Goal: Task Accomplishment & Management: Manage account settings

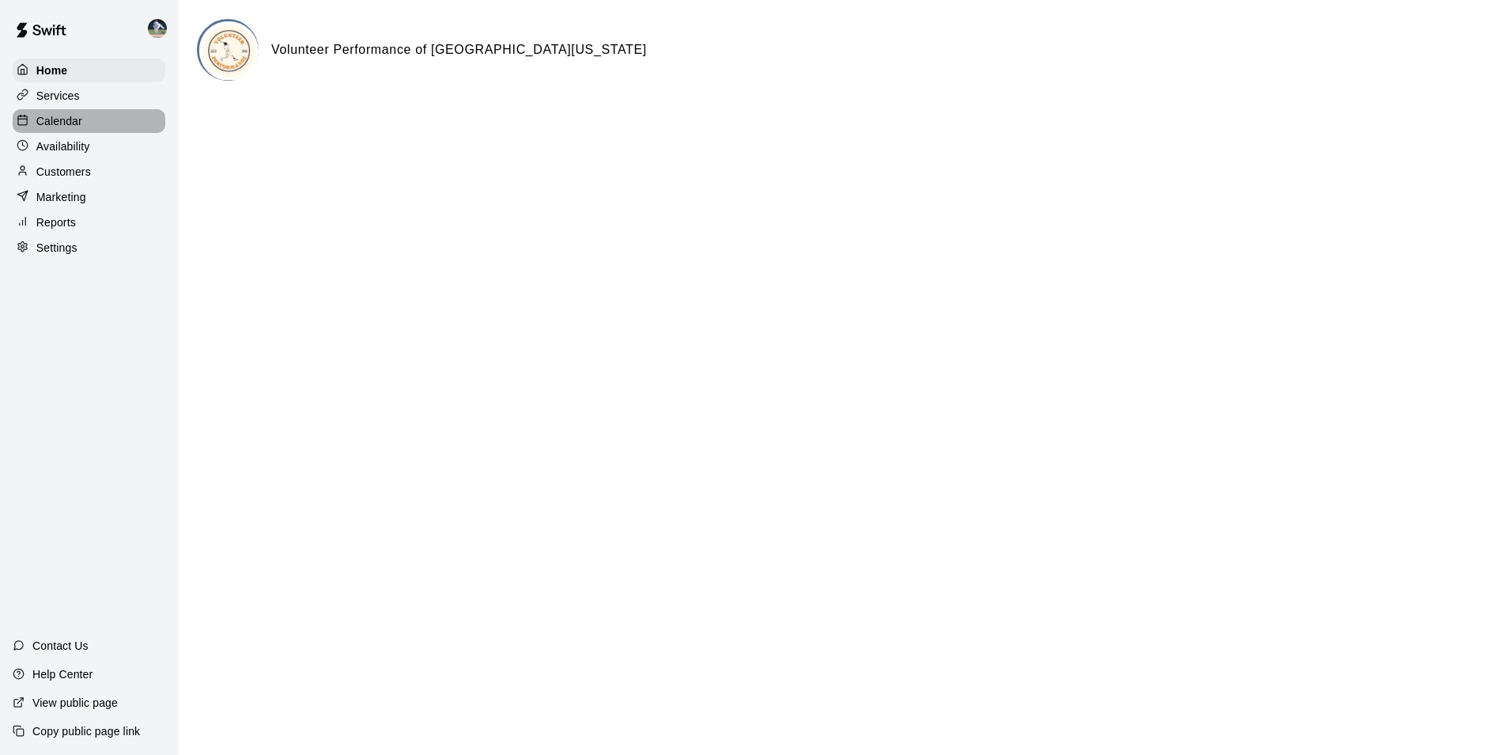
click at [92, 122] on div "Calendar" at bounding box center [89, 121] width 153 height 24
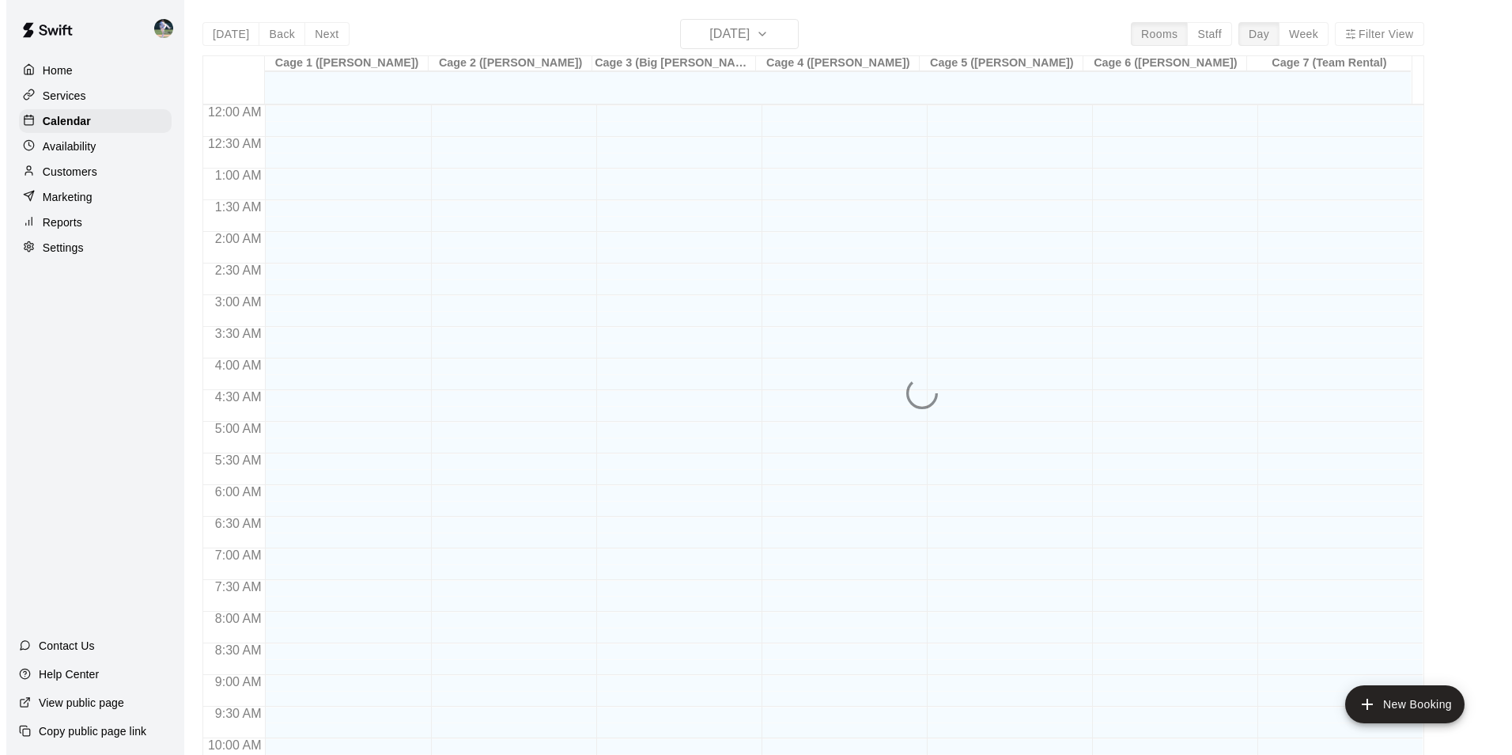
scroll to position [804, 0]
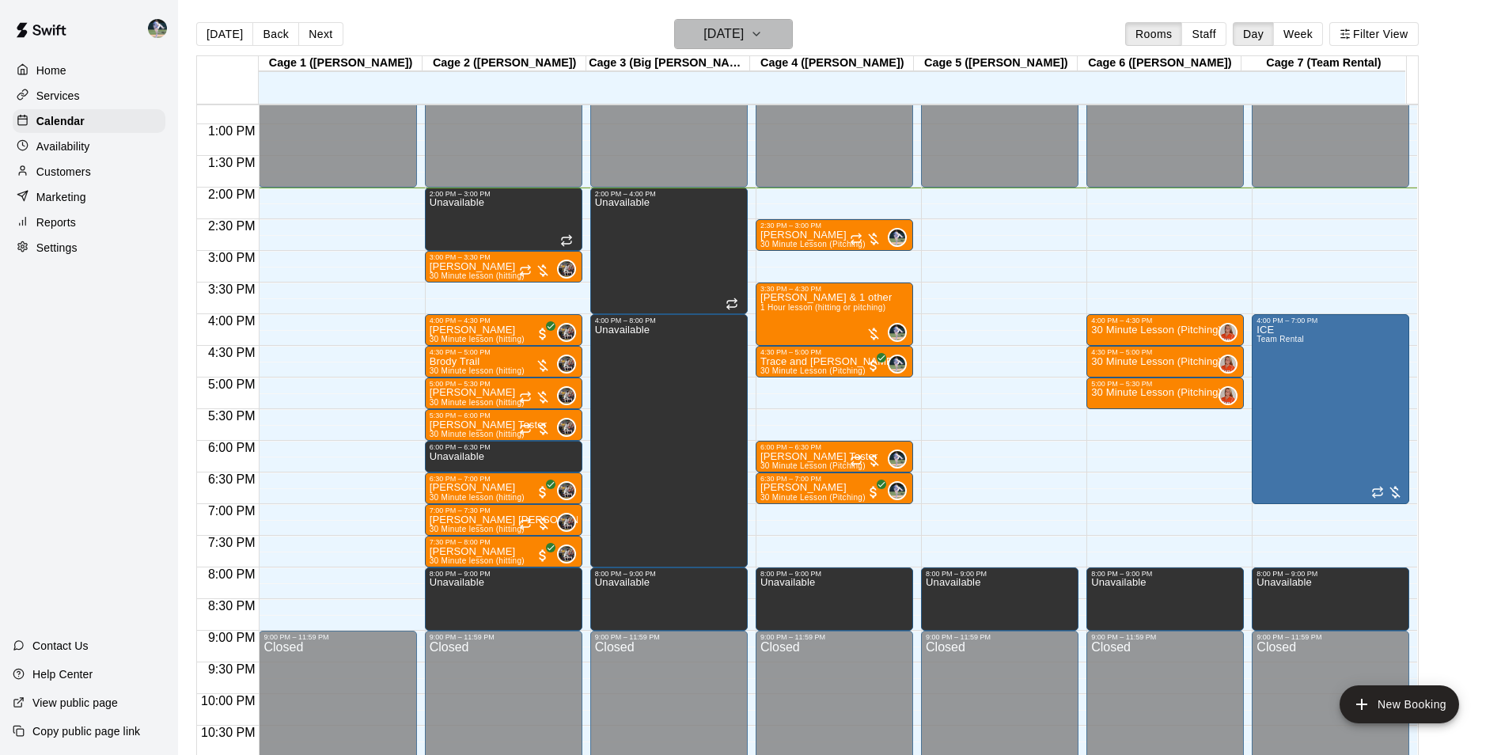
click at [725, 28] on h6 "[DATE]" at bounding box center [723, 34] width 40 height 22
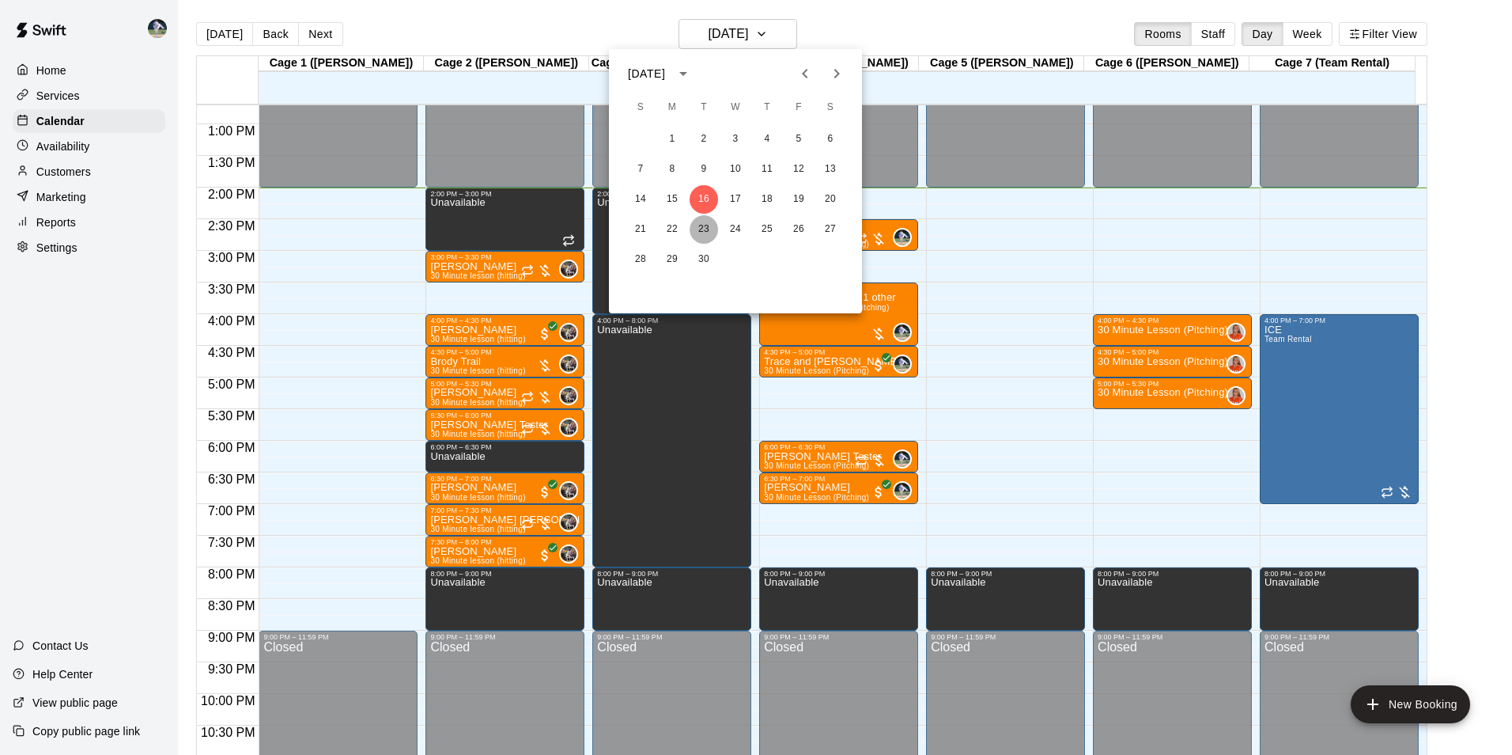
click at [706, 228] on button "23" at bounding box center [704, 229] width 28 height 28
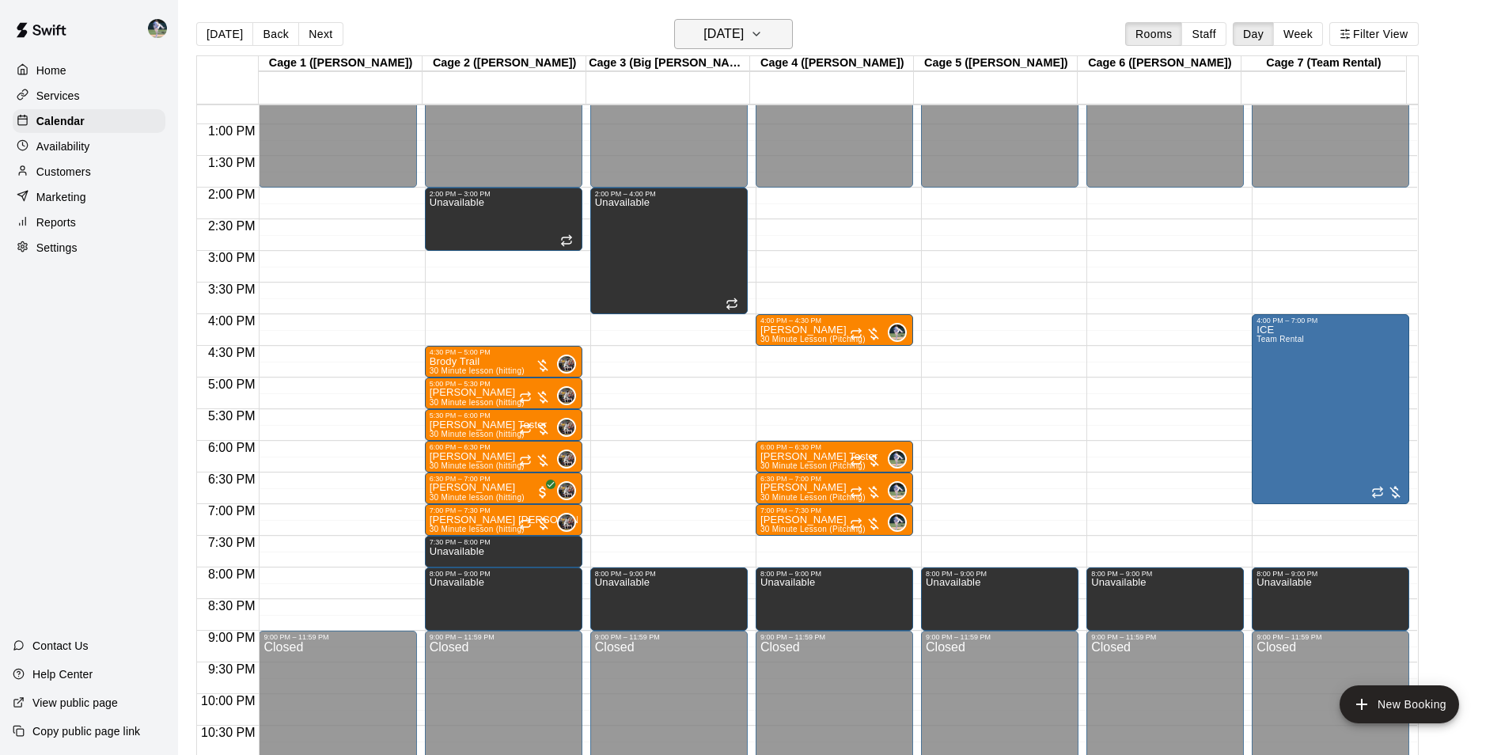
click at [703, 36] on h6 "[DATE]" at bounding box center [723, 34] width 40 height 22
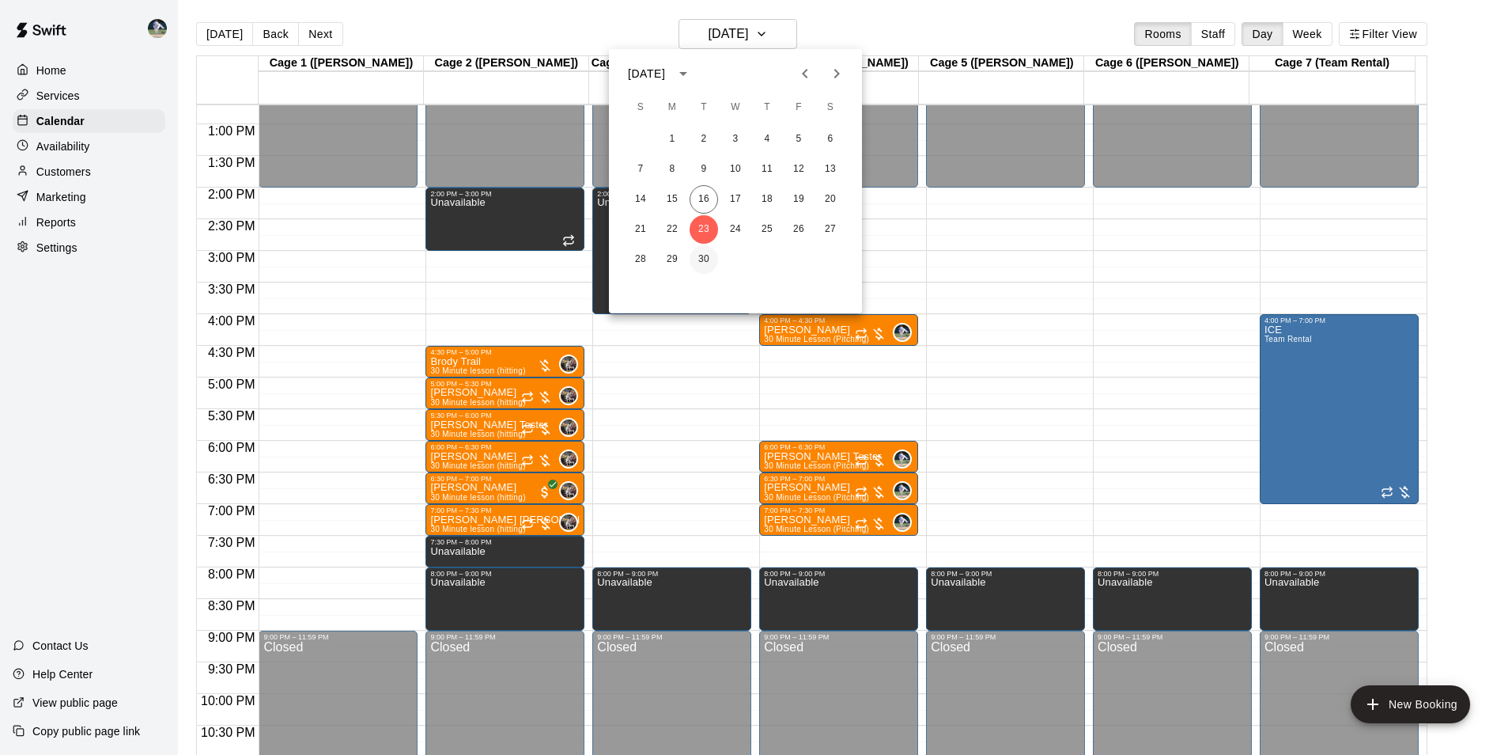
click at [704, 256] on button "30" at bounding box center [704, 259] width 28 height 28
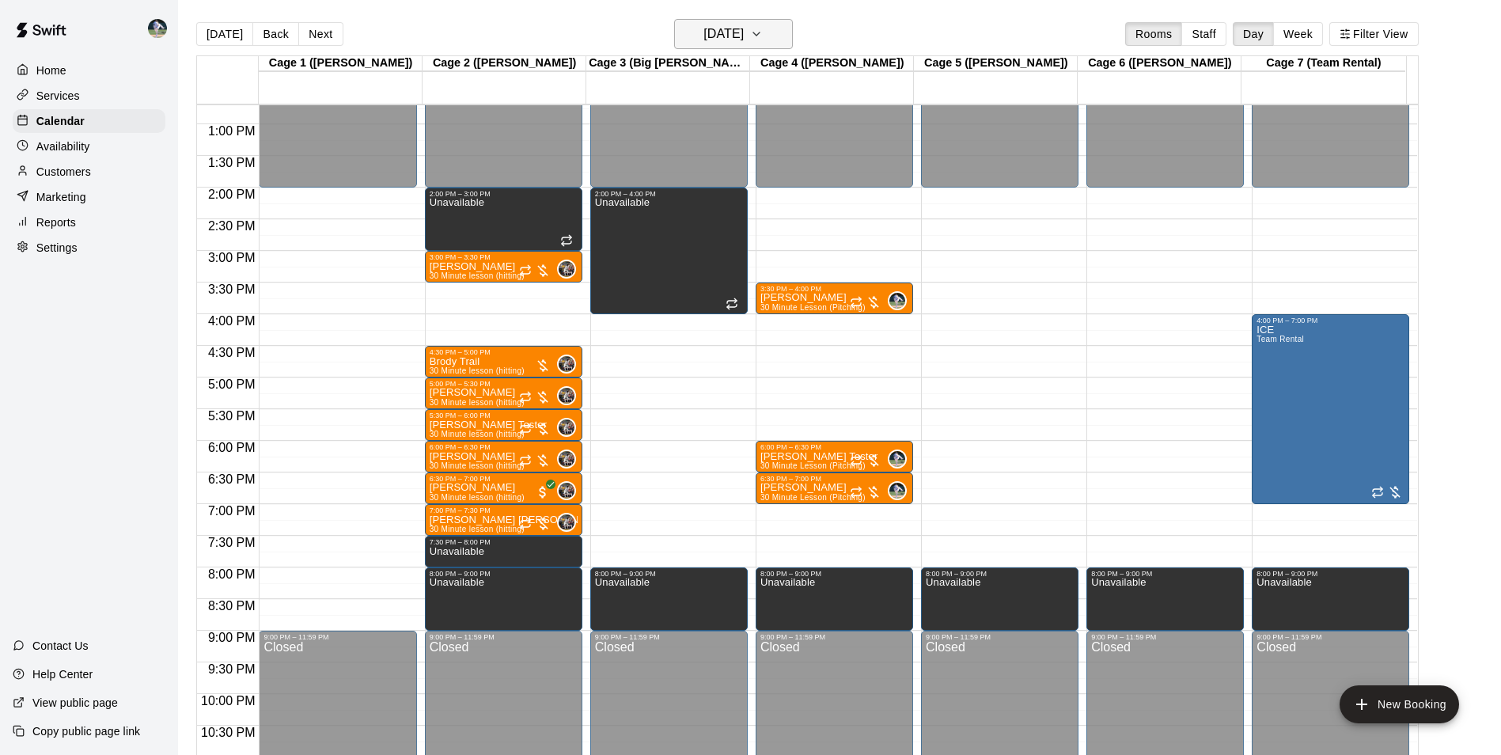
click at [729, 32] on h6 "[DATE]" at bounding box center [723, 34] width 40 height 22
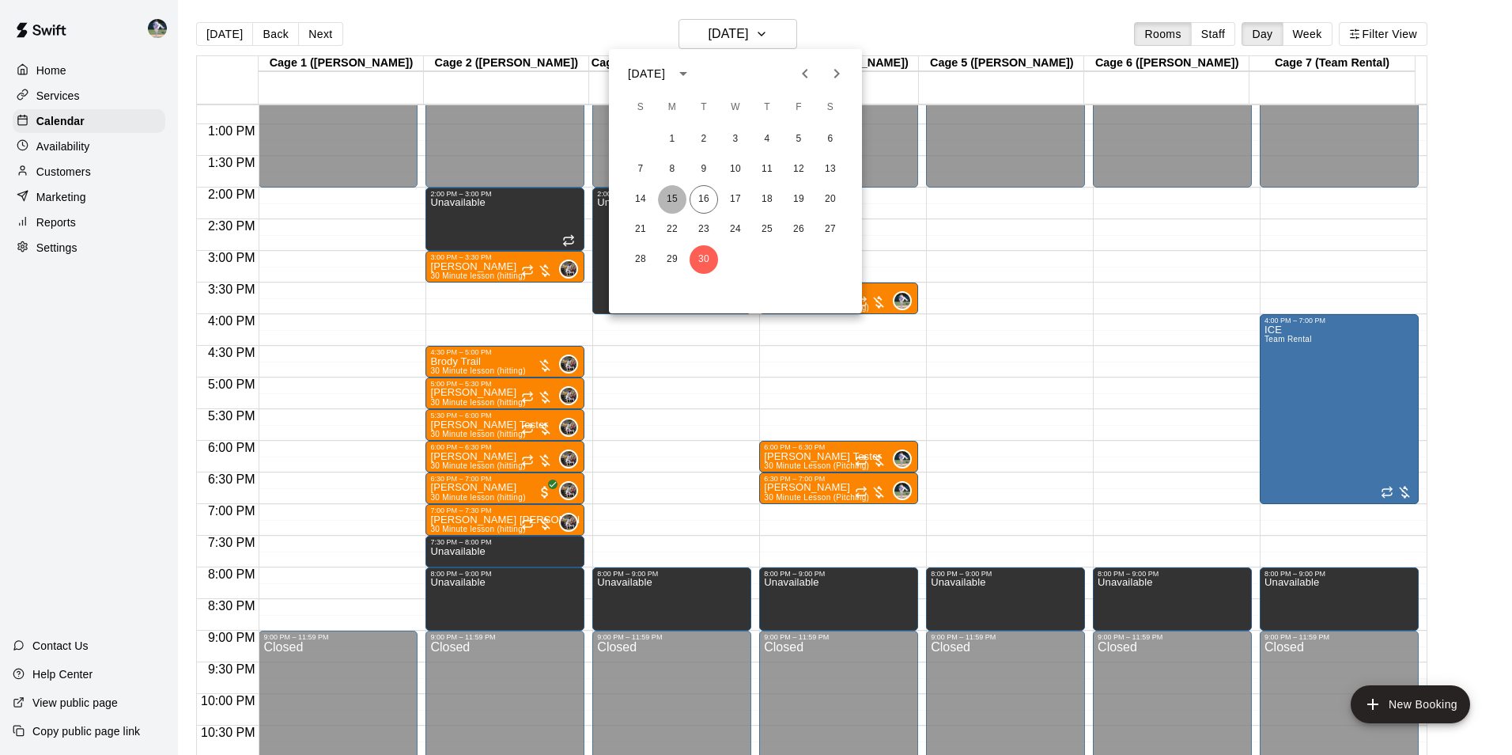
click at [672, 195] on button "15" at bounding box center [672, 199] width 28 height 28
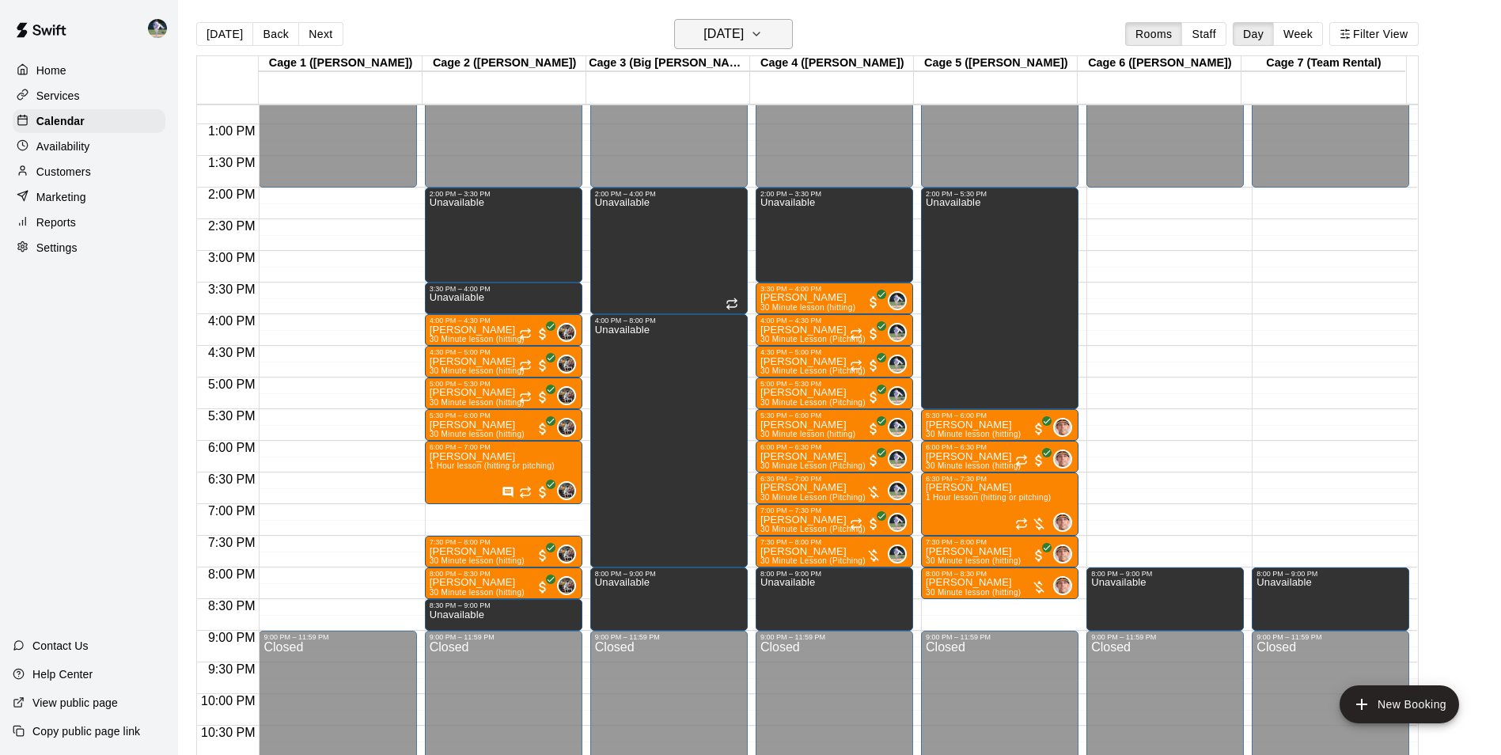
click at [703, 39] on h6 "[DATE]" at bounding box center [723, 34] width 40 height 22
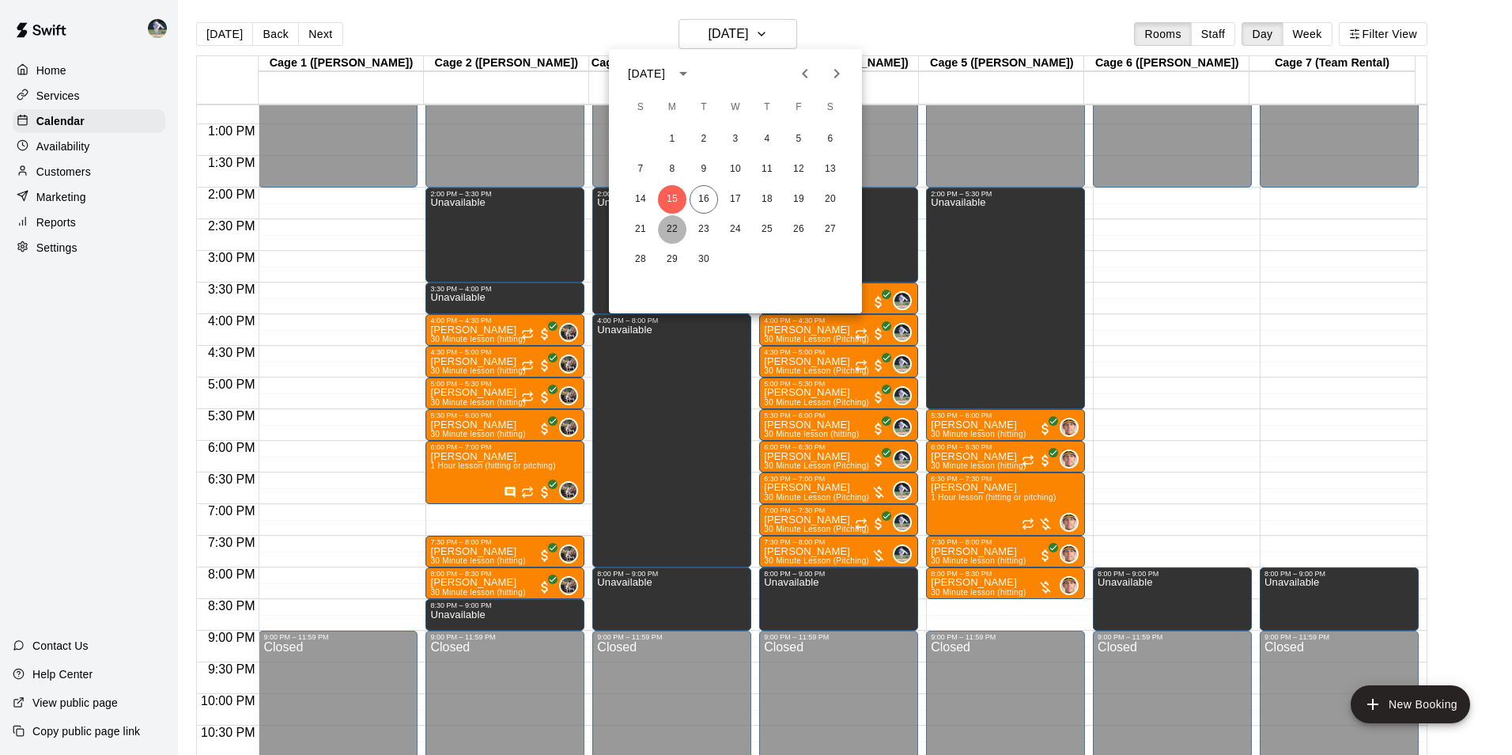
click at [672, 224] on button "22" at bounding box center [672, 229] width 28 height 28
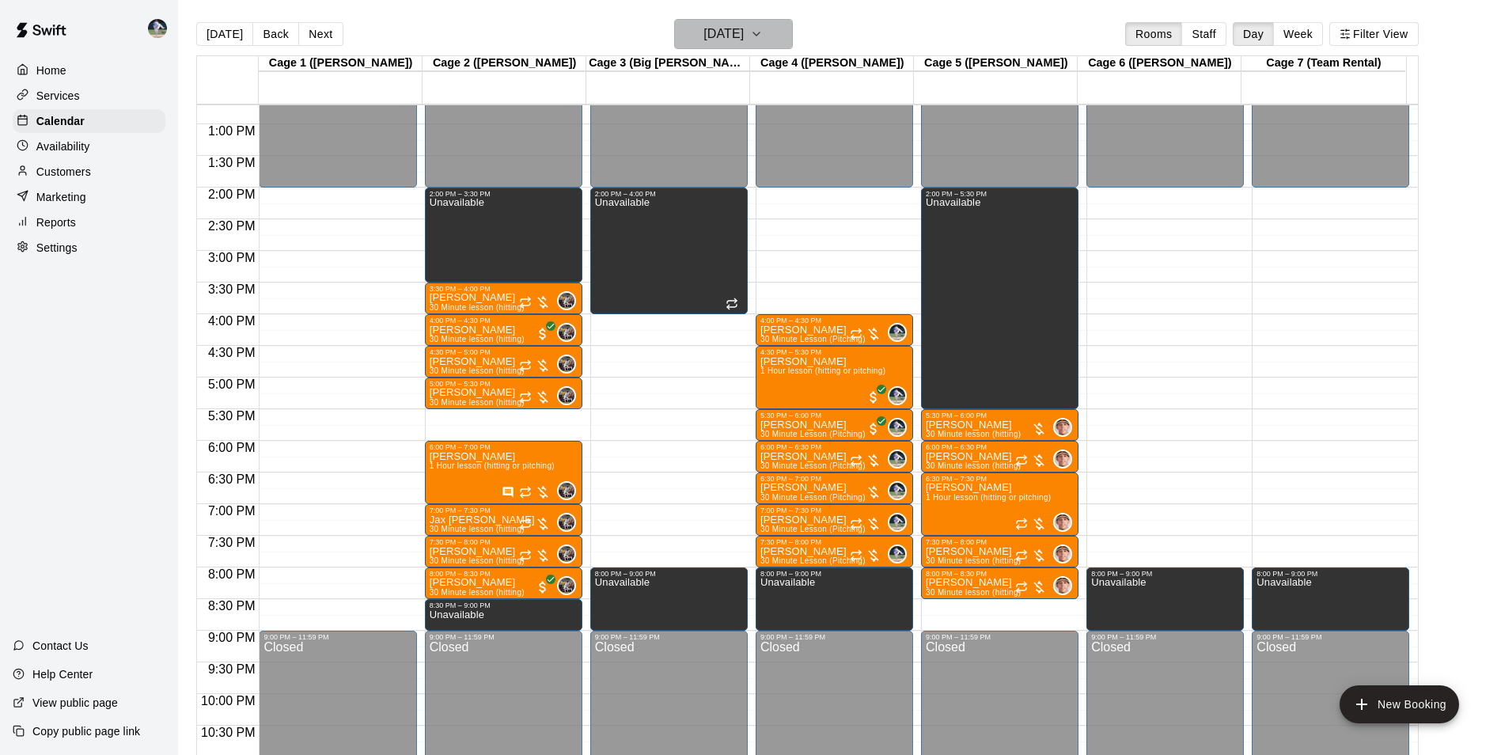
click at [727, 41] on h6 "[DATE]" at bounding box center [723, 34] width 40 height 22
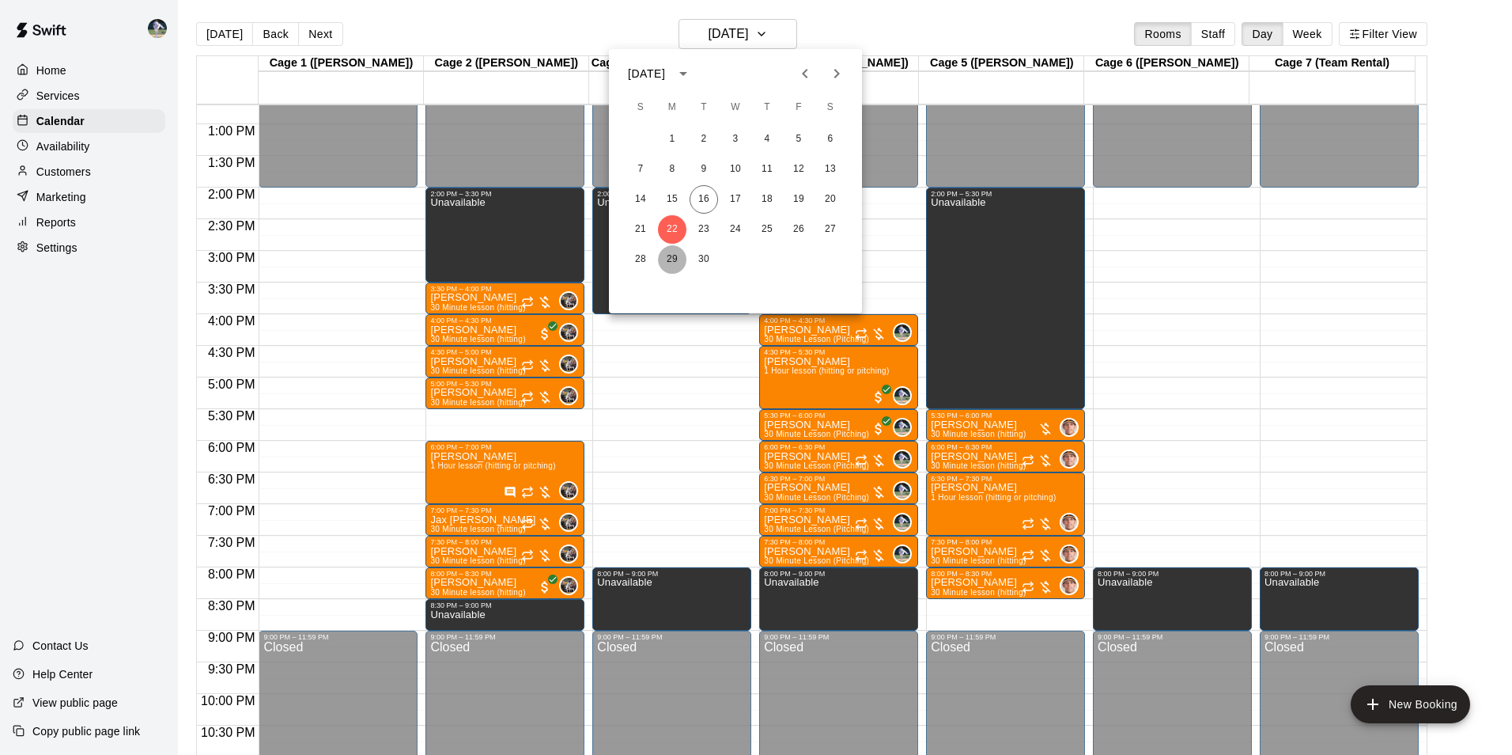
click at [669, 259] on button "29" at bounding box center [672, 259] width 28 height 28
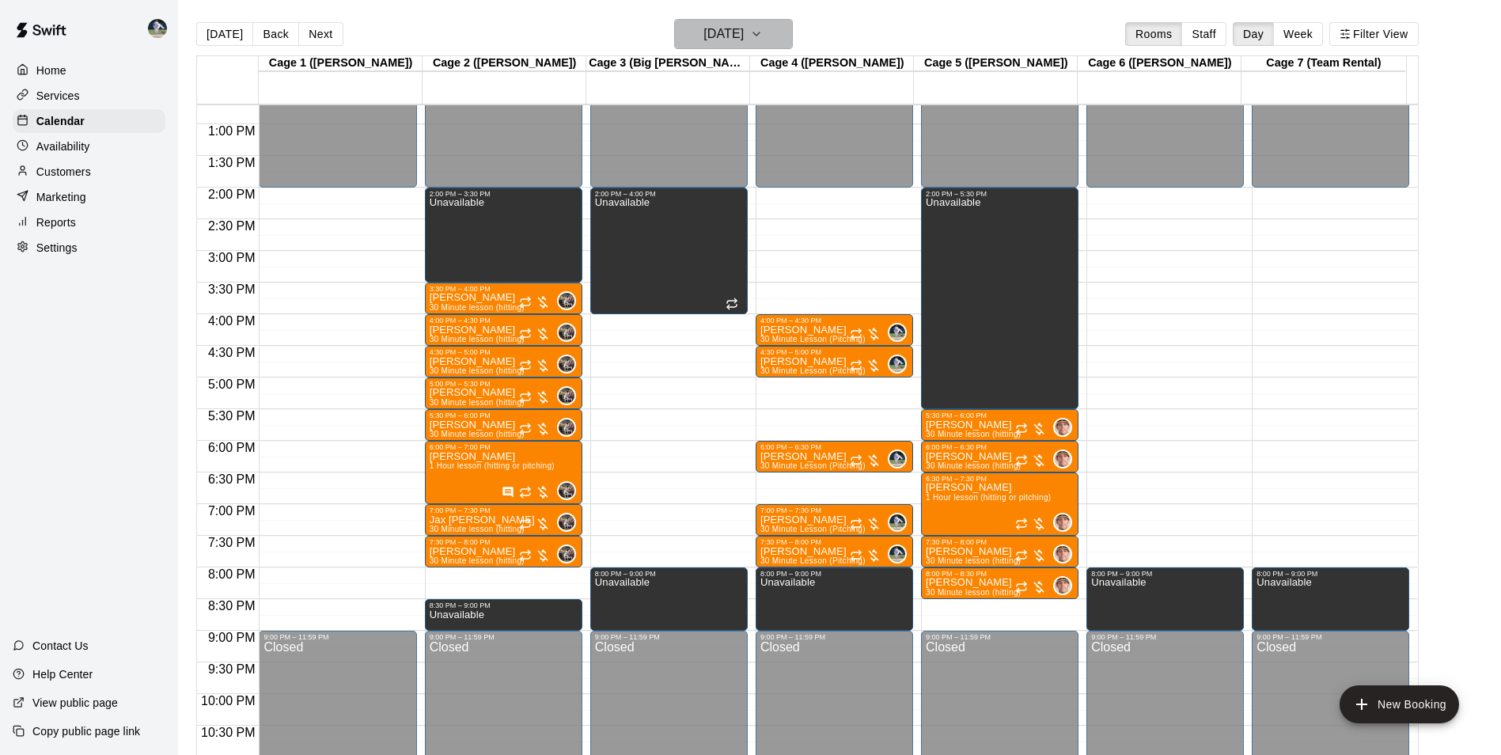
click at [713, 38] on h6 "[DATE]" at bounding box center [723, 34] width 40 height 22
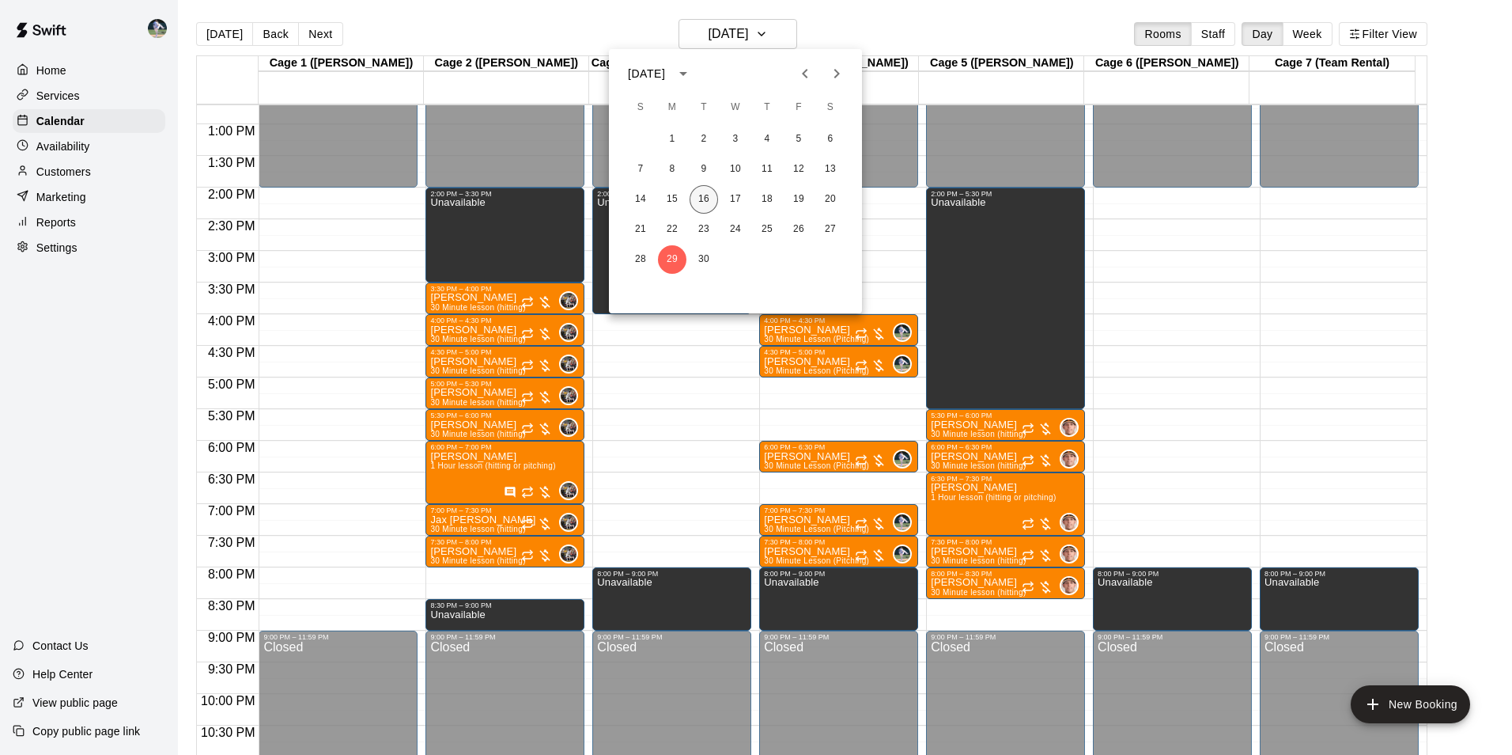
click at [702, 202] on button "16" at bounding box center [704, 199] width 28 height 28
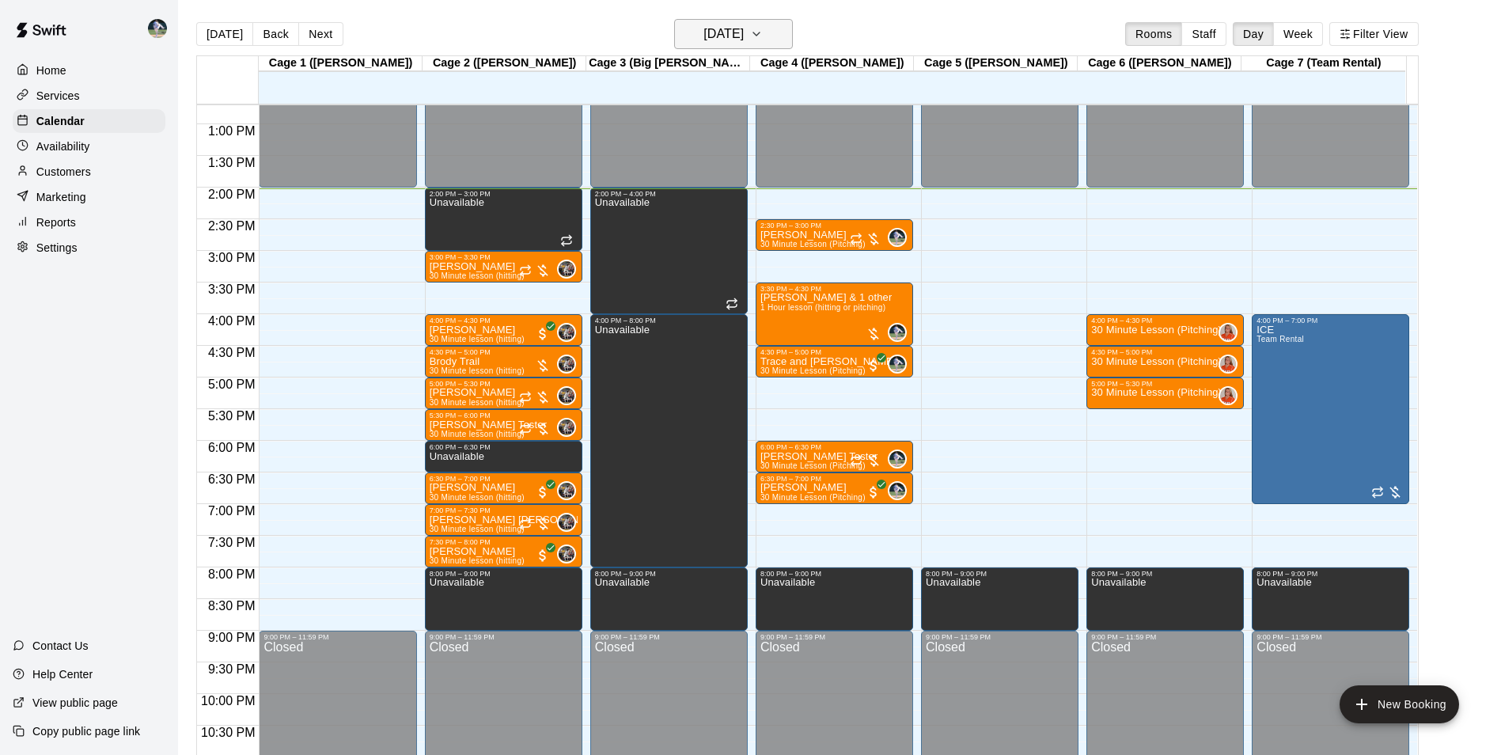
click at [703, 28] on h6 "[DATE]" at bounding box center [723, 34] width 40 height 22
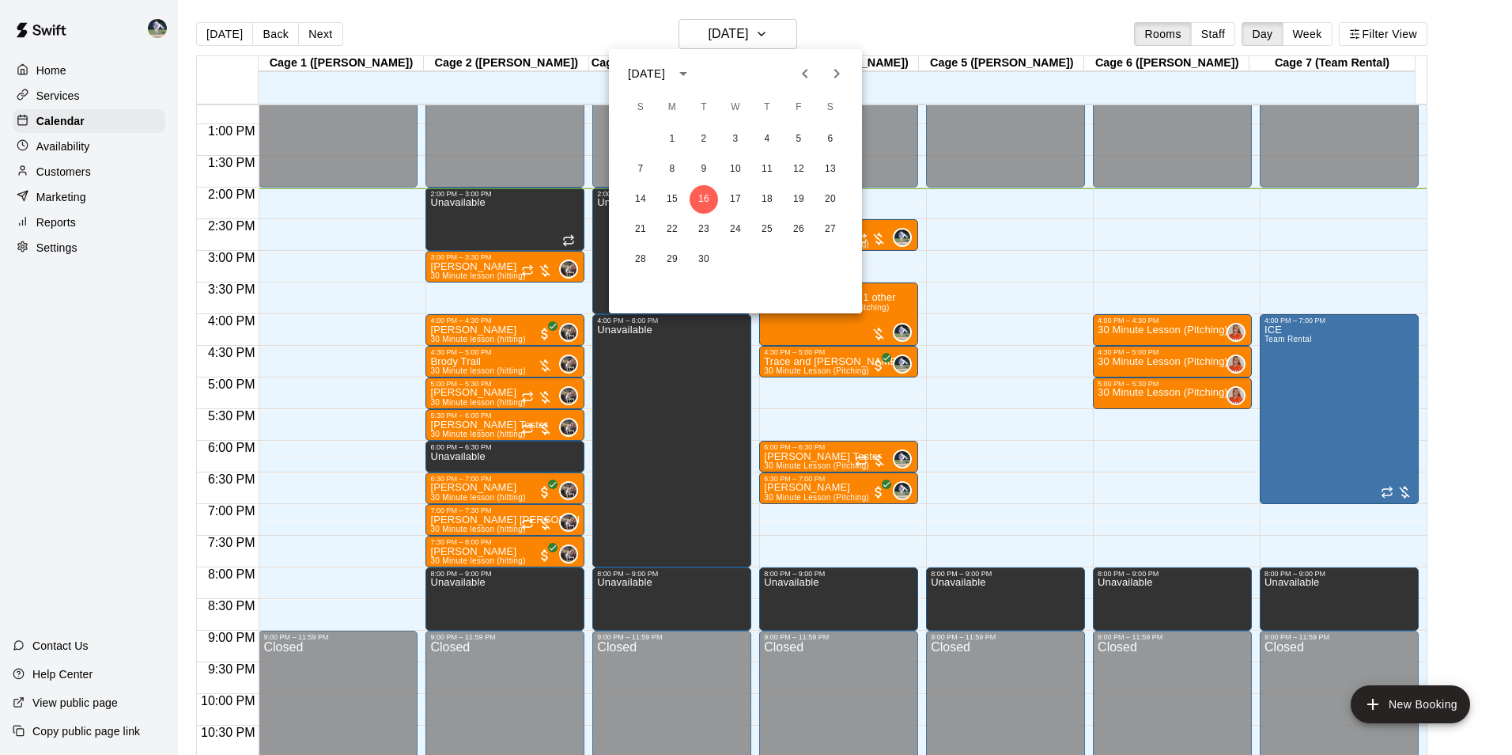
click at [837, 74] on icon "Next month" at bounding box center [836, 73] width 19 height 19
click at [671, 168] on button "6" at bounding box center [672, 169] width 28 height 28
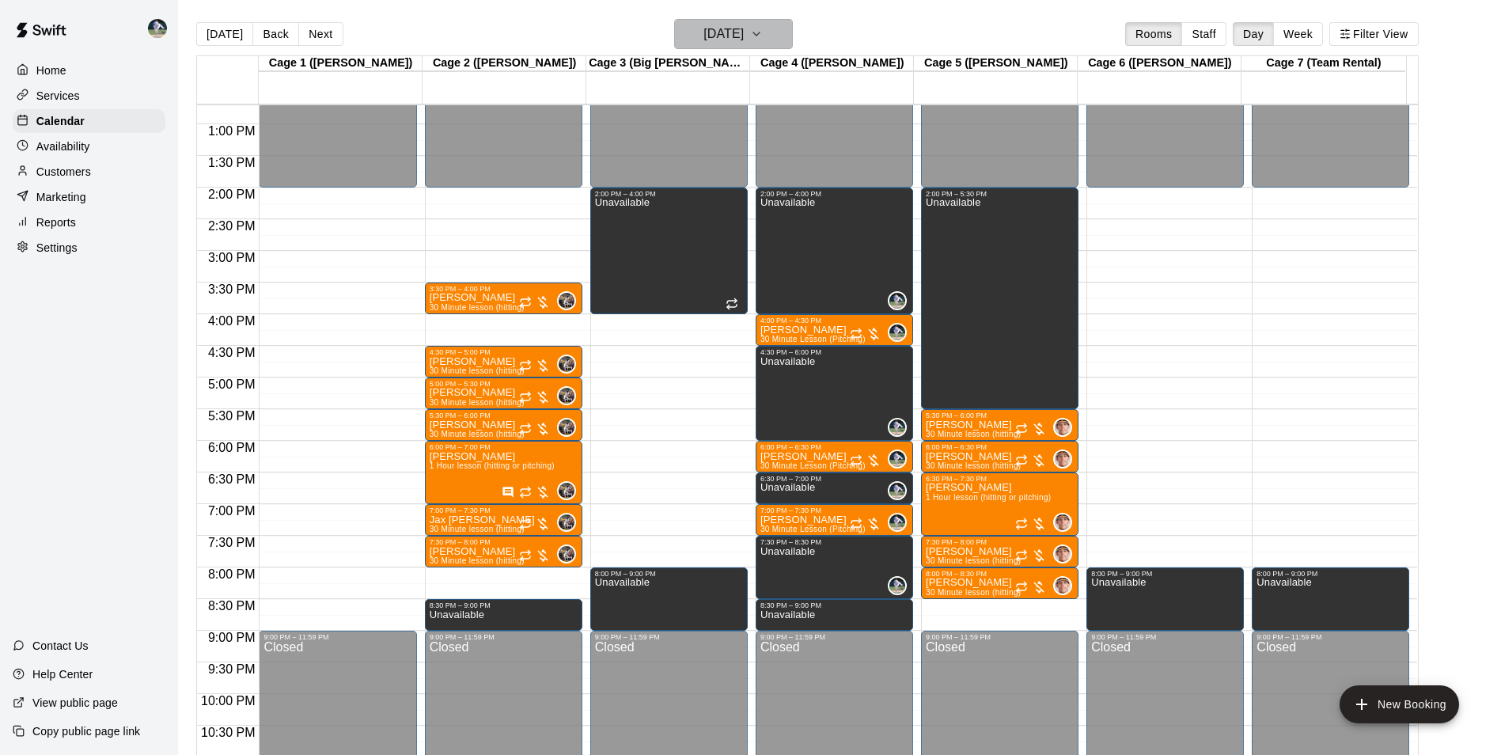
click at [710, 43] on h6 "[DATE]" at bounding box center [723, 34] width 40 height 22
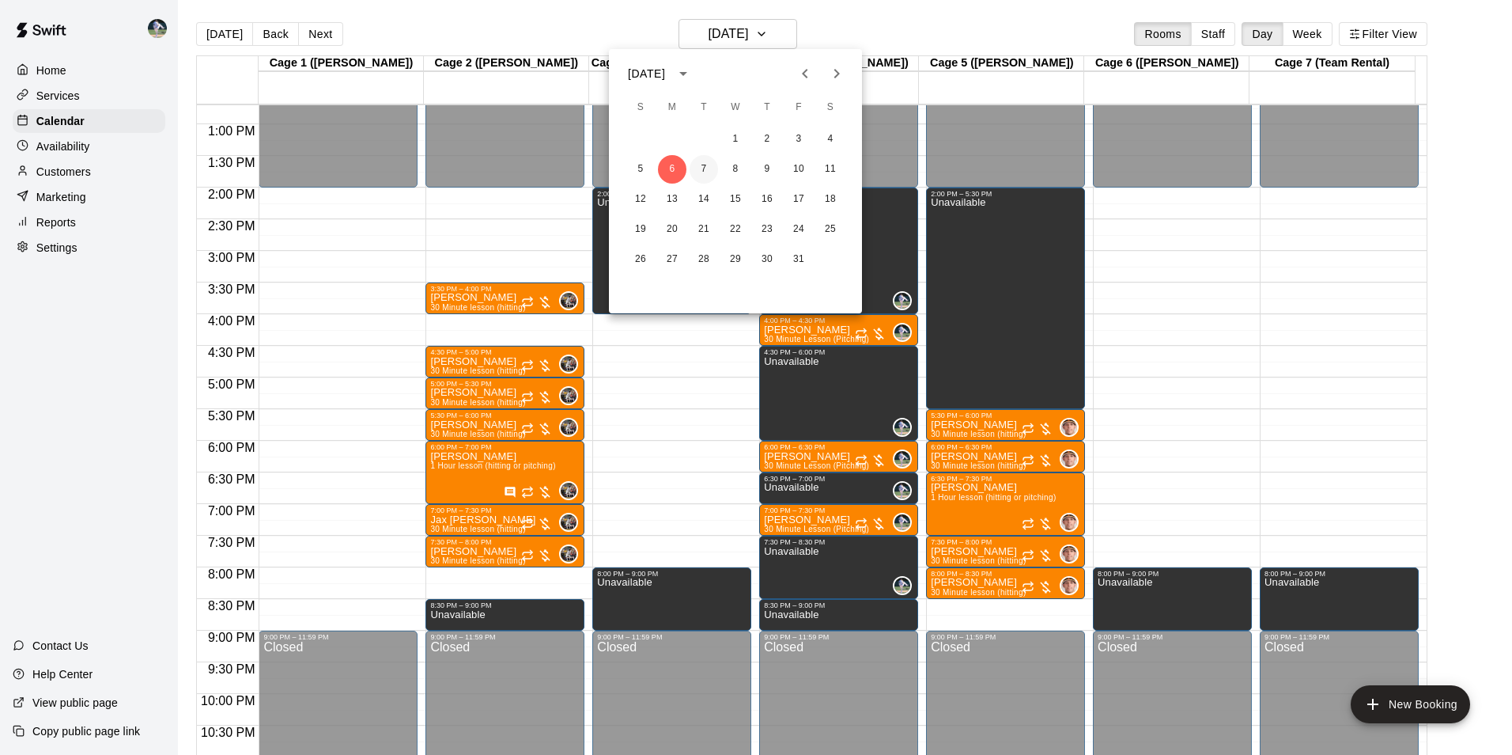
click at [701, 164] on button "7" at bounding box center [704, 169] width 28 height 28
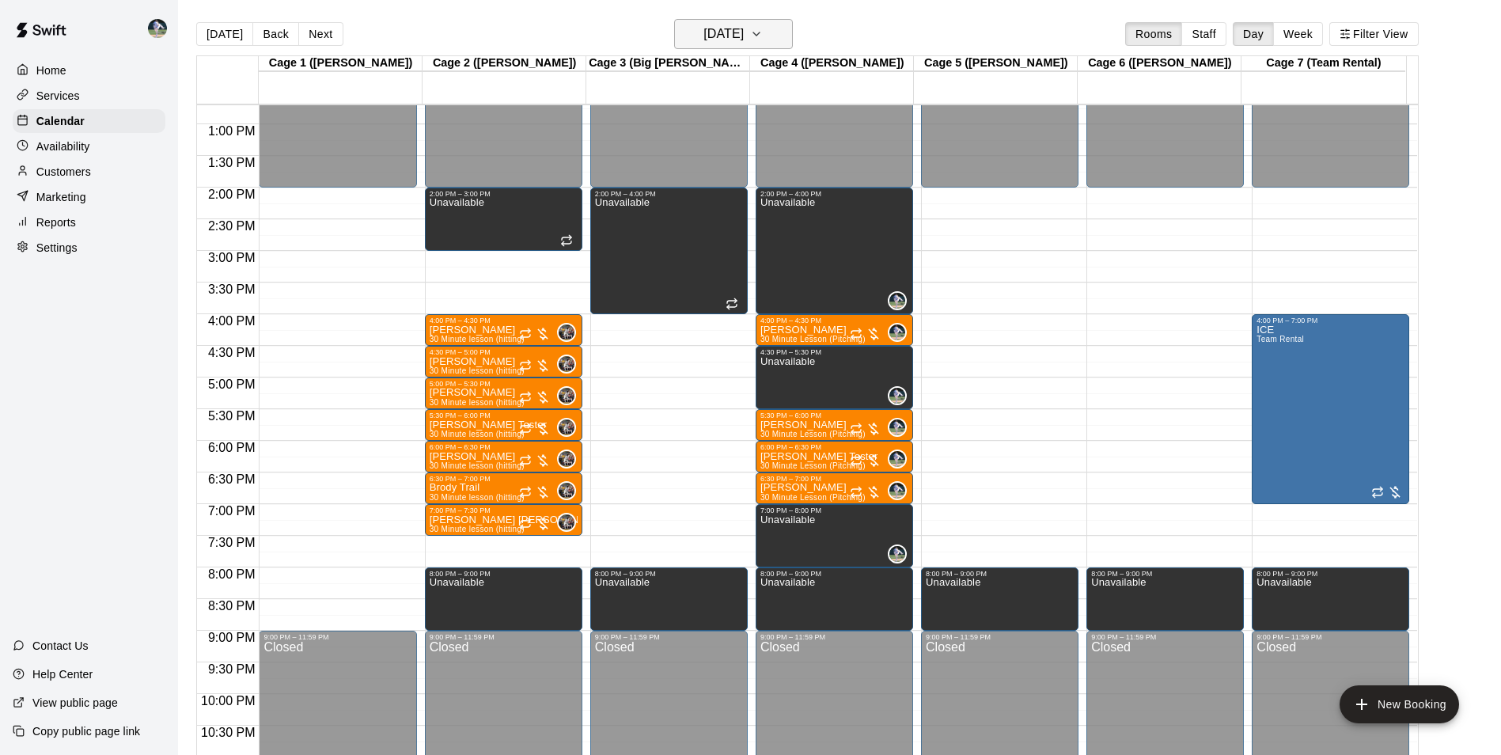
click at [710, 34] on h6 "[DATE]" at bounding box center [723, 34] width 40 height 22
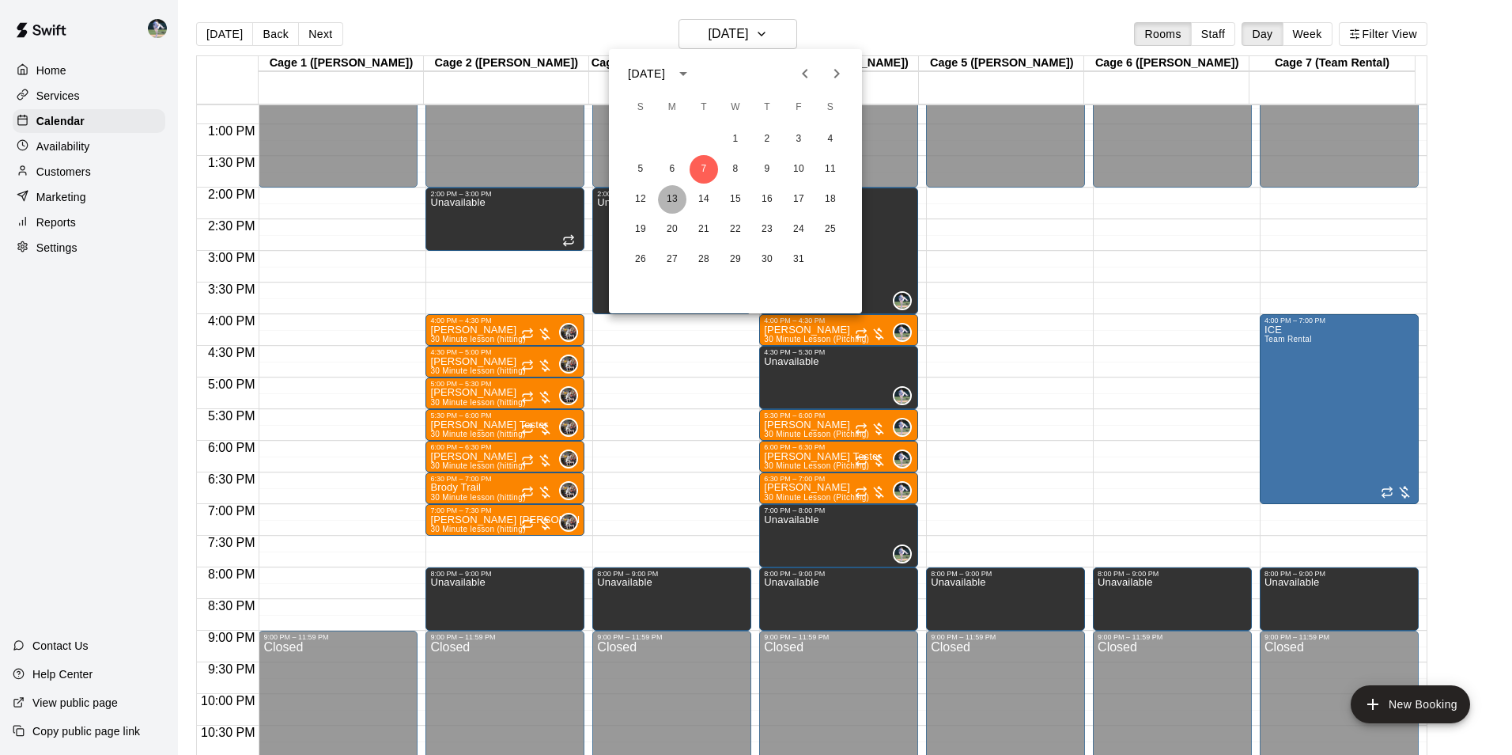
click at [672, 196] on button "13" at bounding box center [672, 199] width 28 height 28
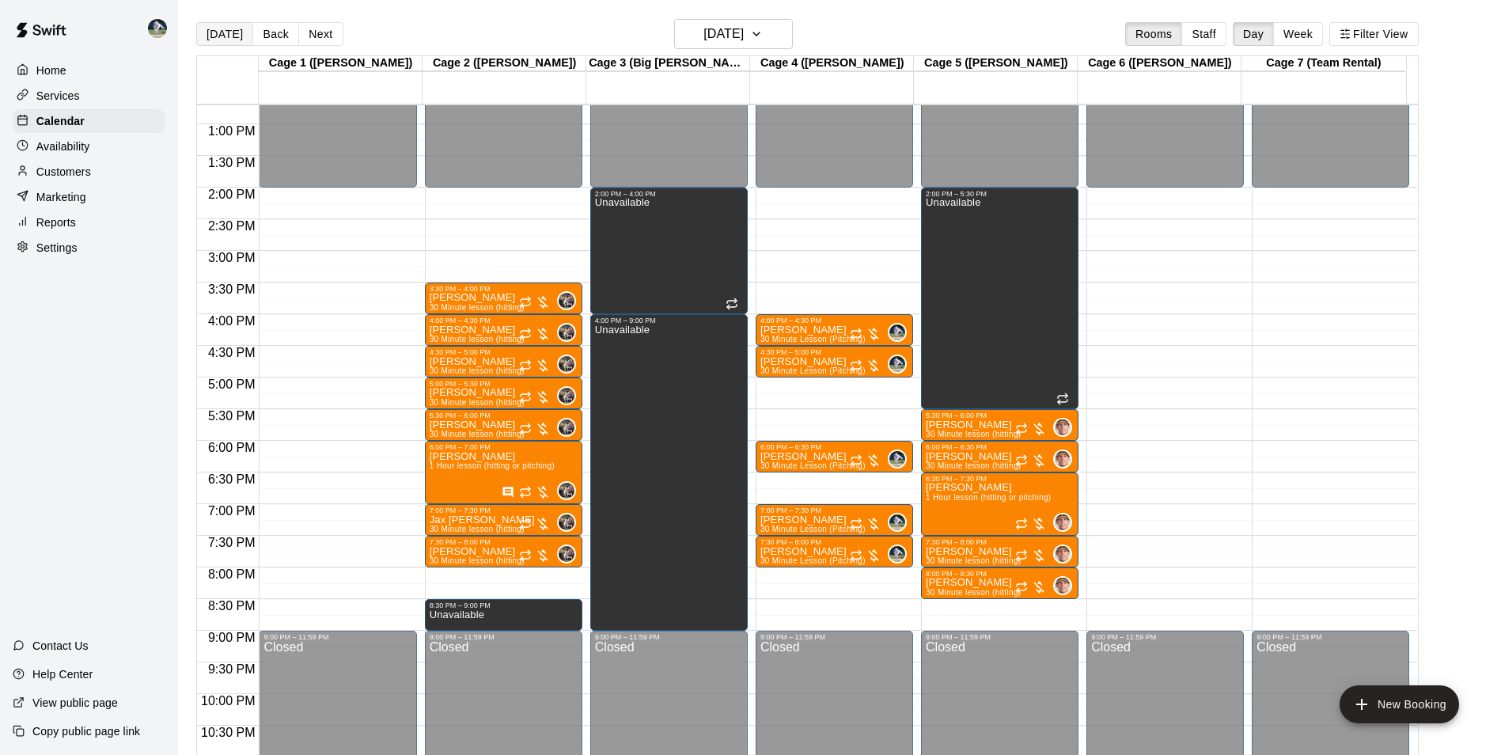
click at [222, 30] on button "[DATE]" at bounding box center [224, 34] width 57 height 24
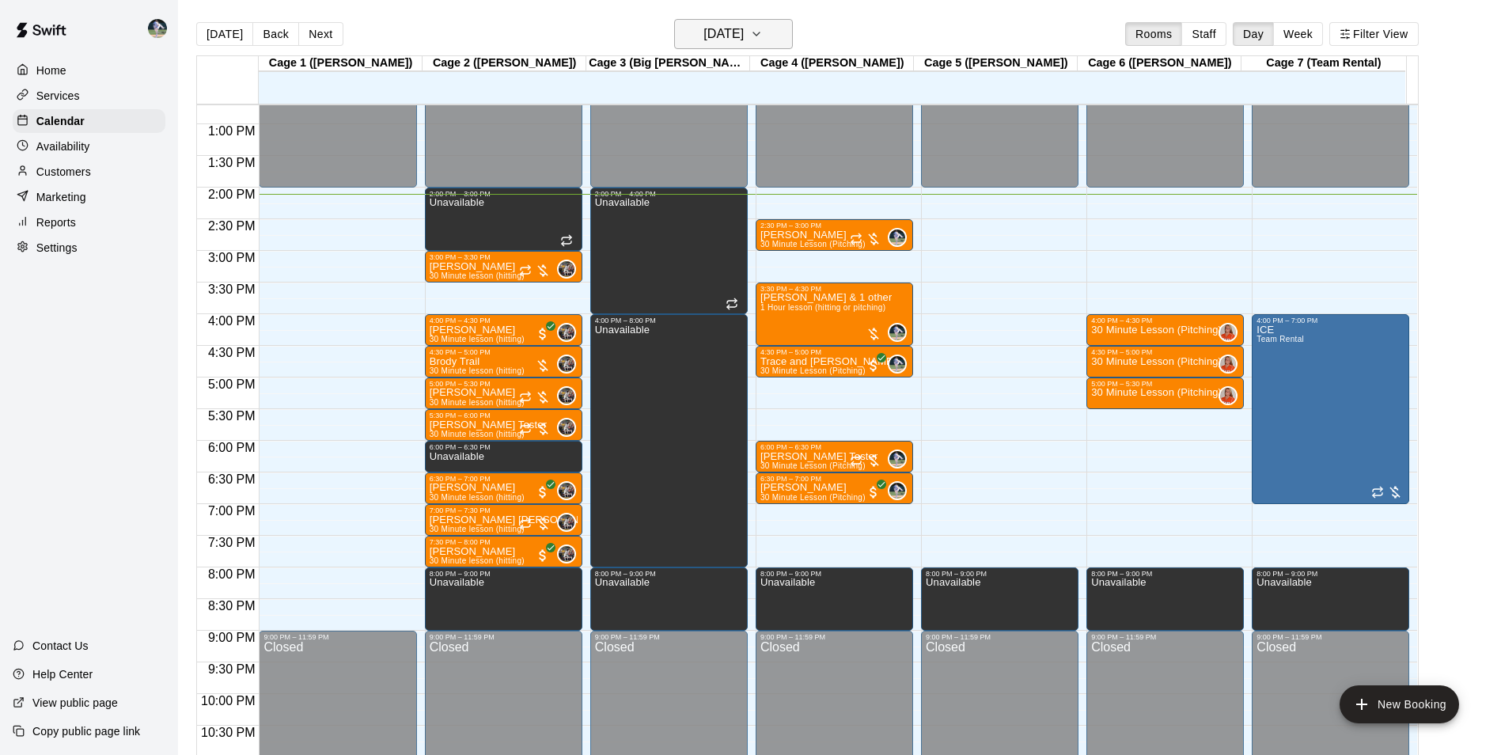
click at [703, 34] on h6 "[DATE]" at bounding box center [723, 34] width 40 height 22
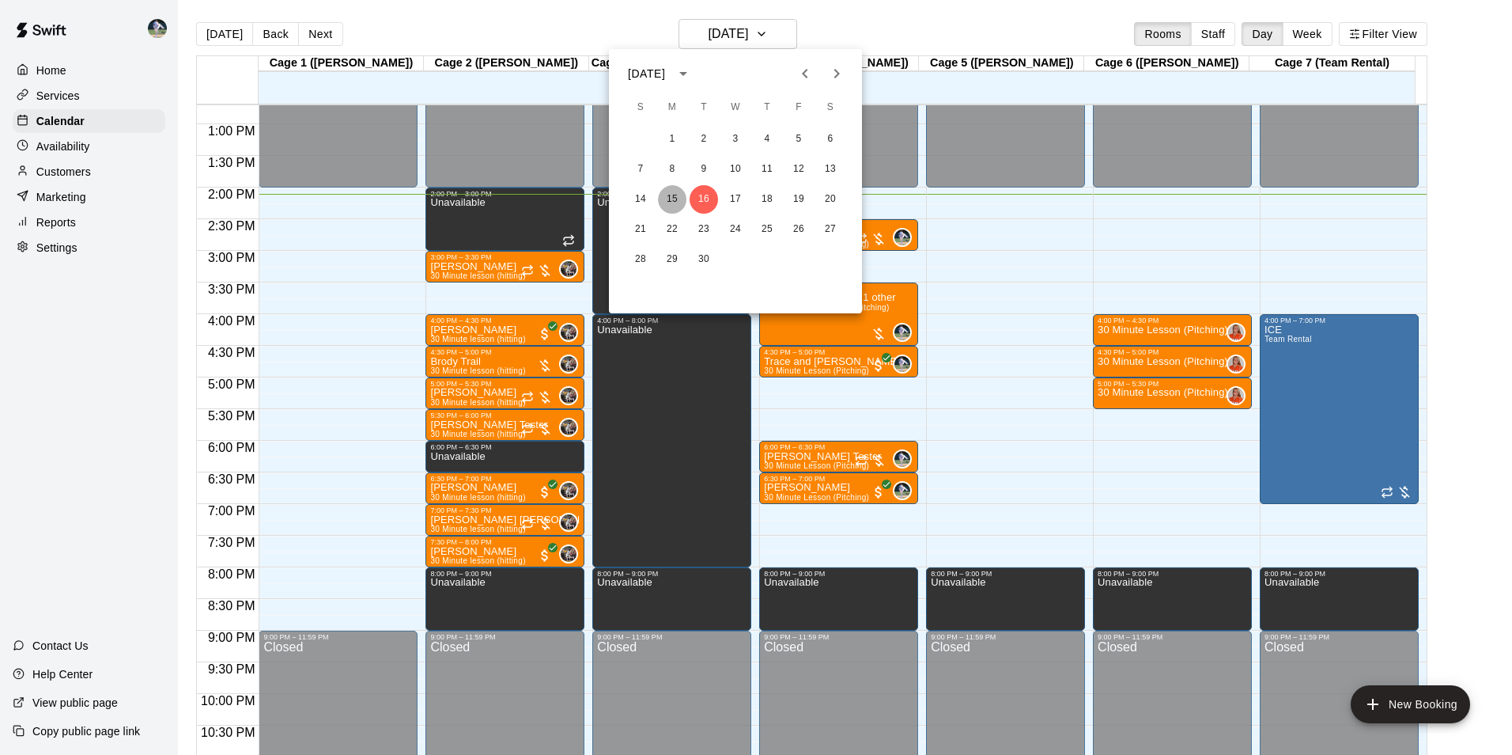
click at [672, 196] on button "15" at bounding box center [672, 199] width 28 height 28
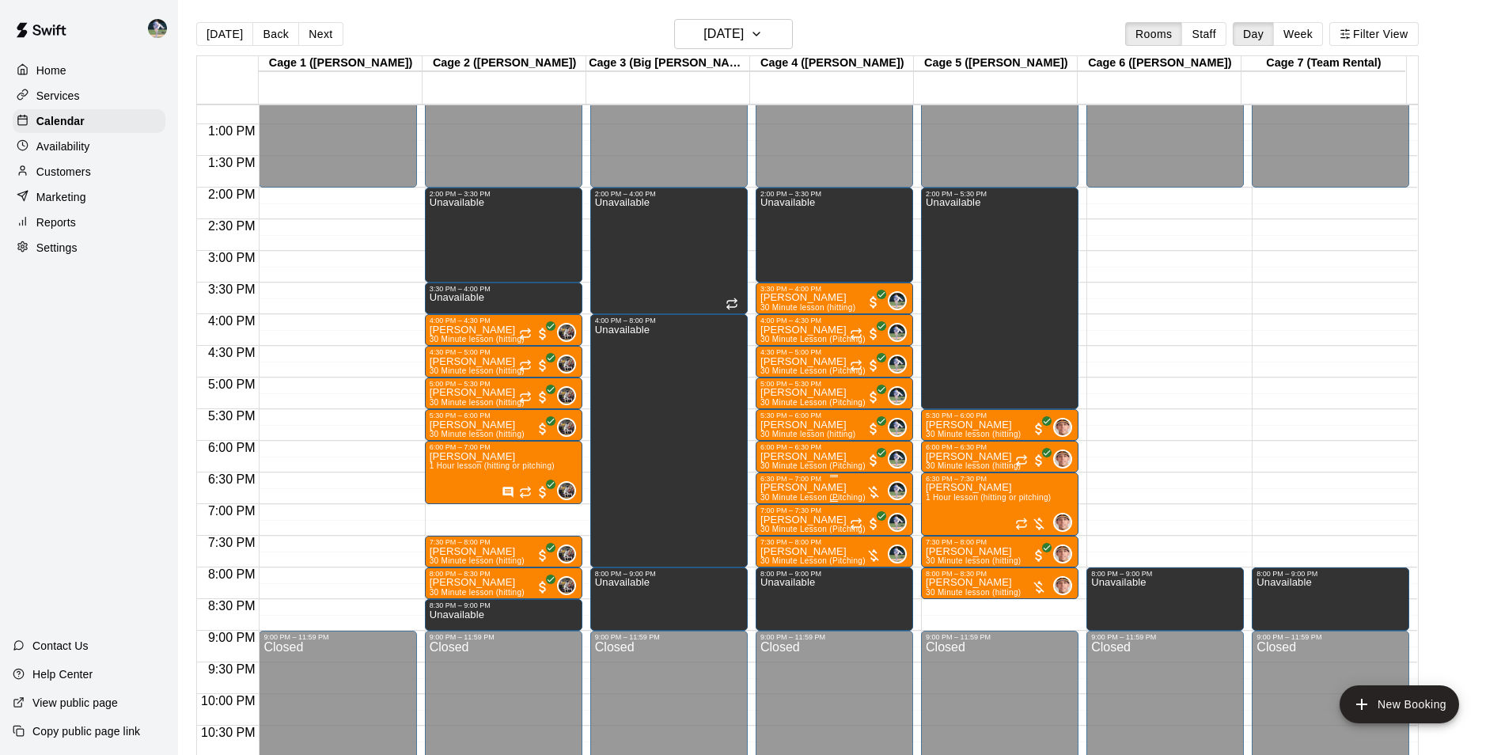
click at [804, 487] on p "[PERSON_NAME]" at bounding box center [812, 487] width 105 height 0
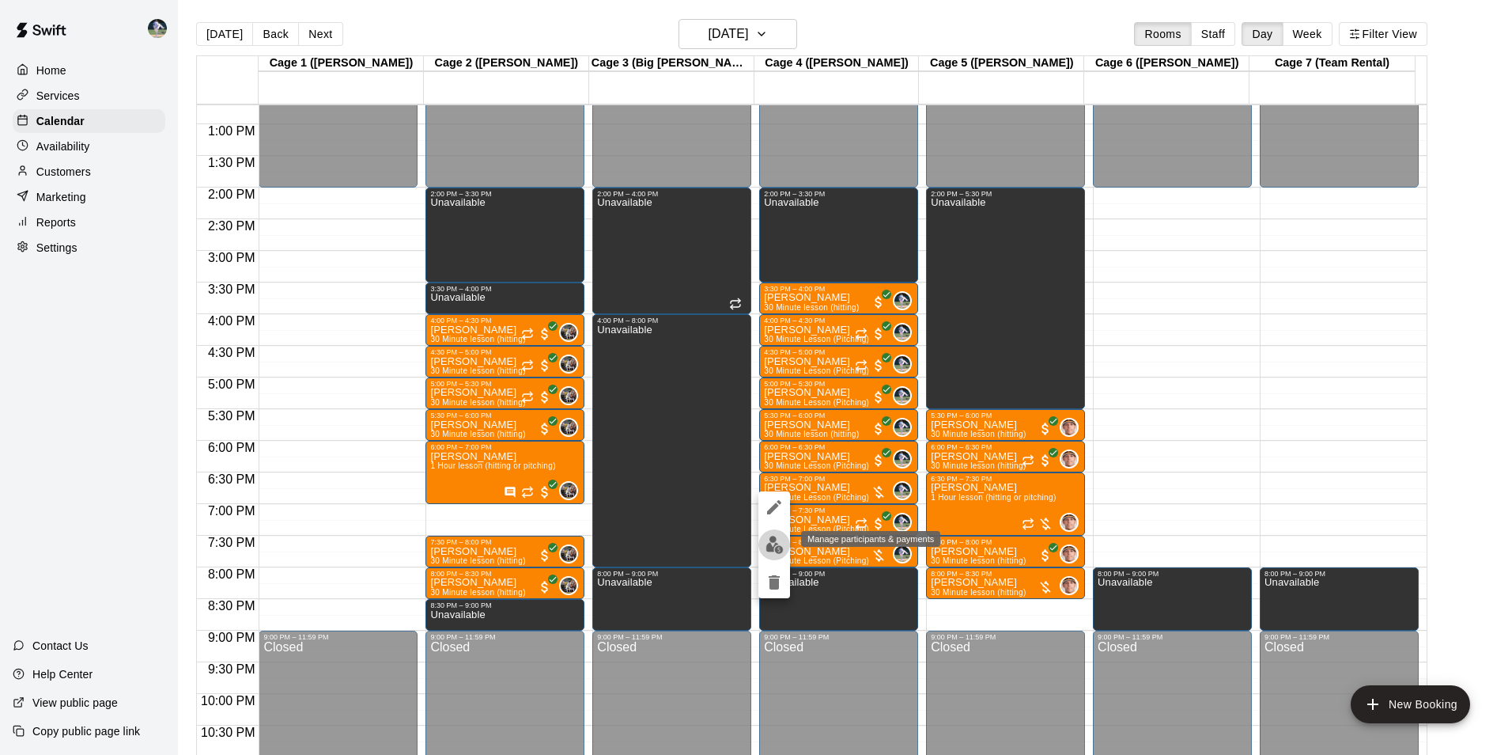
click at [778, 545] on img "edit" at bounding box center [775, 545] width 18 height 18
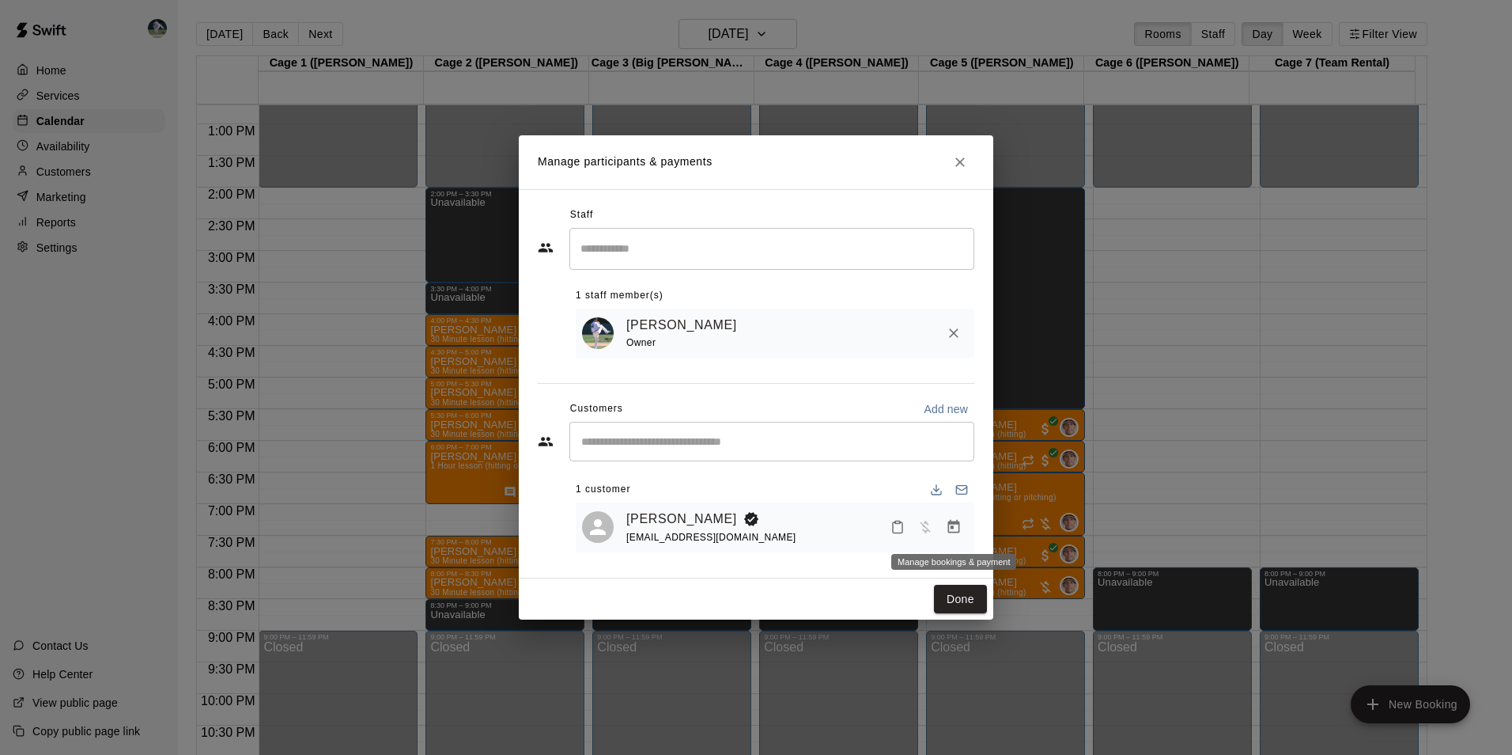
click at [952, 526] on icon "Manage bookings & payment" at bounding box center [954, 527] width 16 height 16
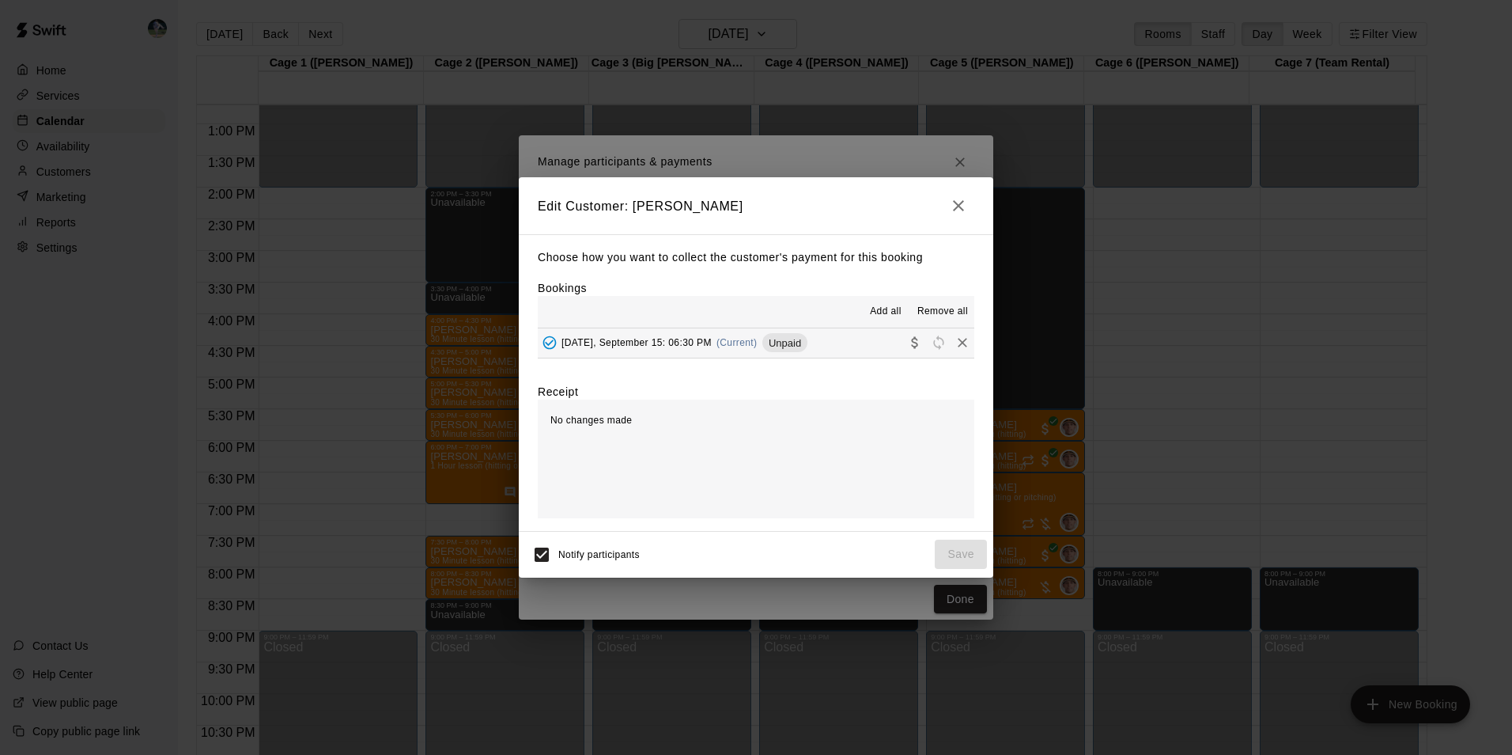
click at [838, 343] on button "[DATE], September 15: 06:30 PM (Current) Unpaid" at bounding box center [756, 342] width 437 height 29
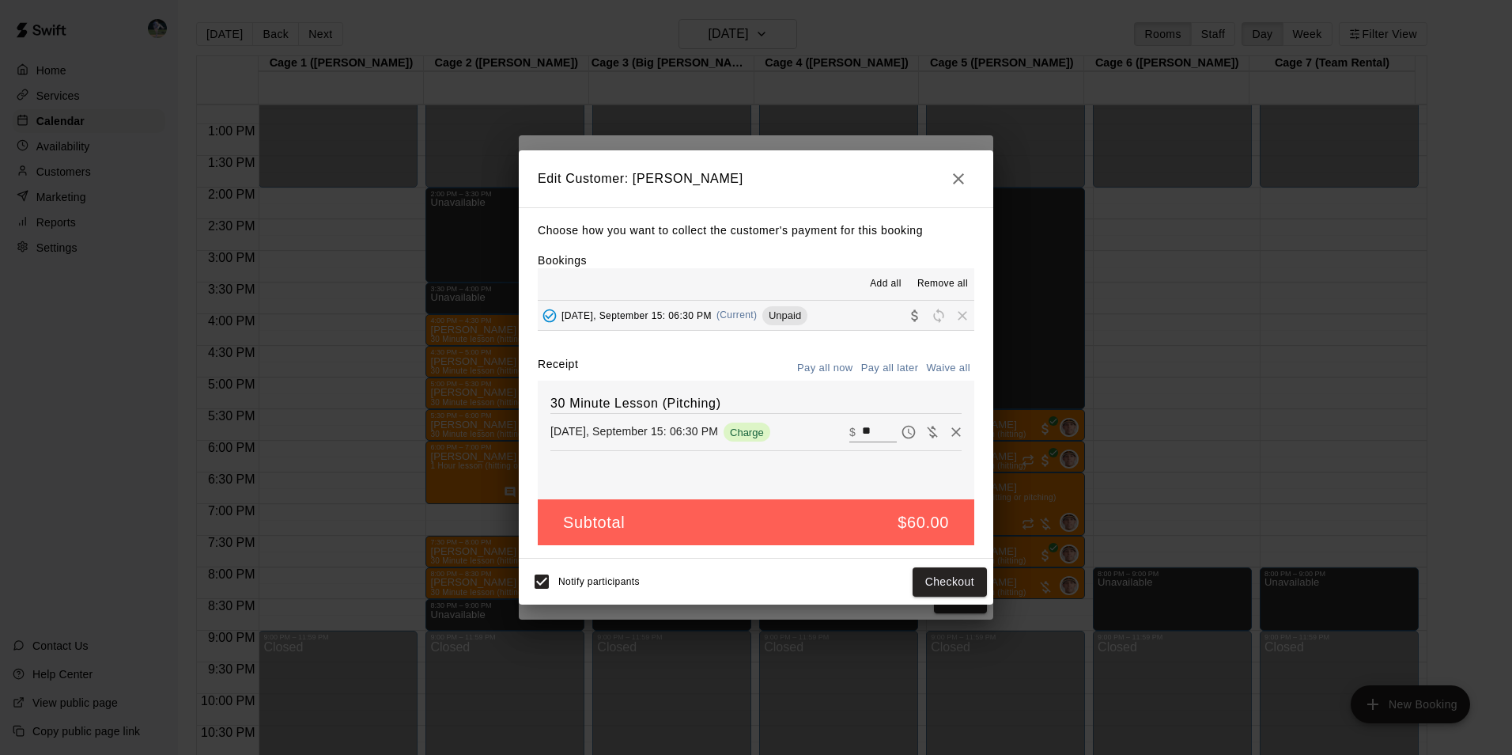
click at [862, 426] on input "**" at bounding box center [879, 432] width 35 height 21
type input "*"
type input "**"
click at [937, 581] on button "Checkout" at bounding box center [950, 581] width 74 height 29
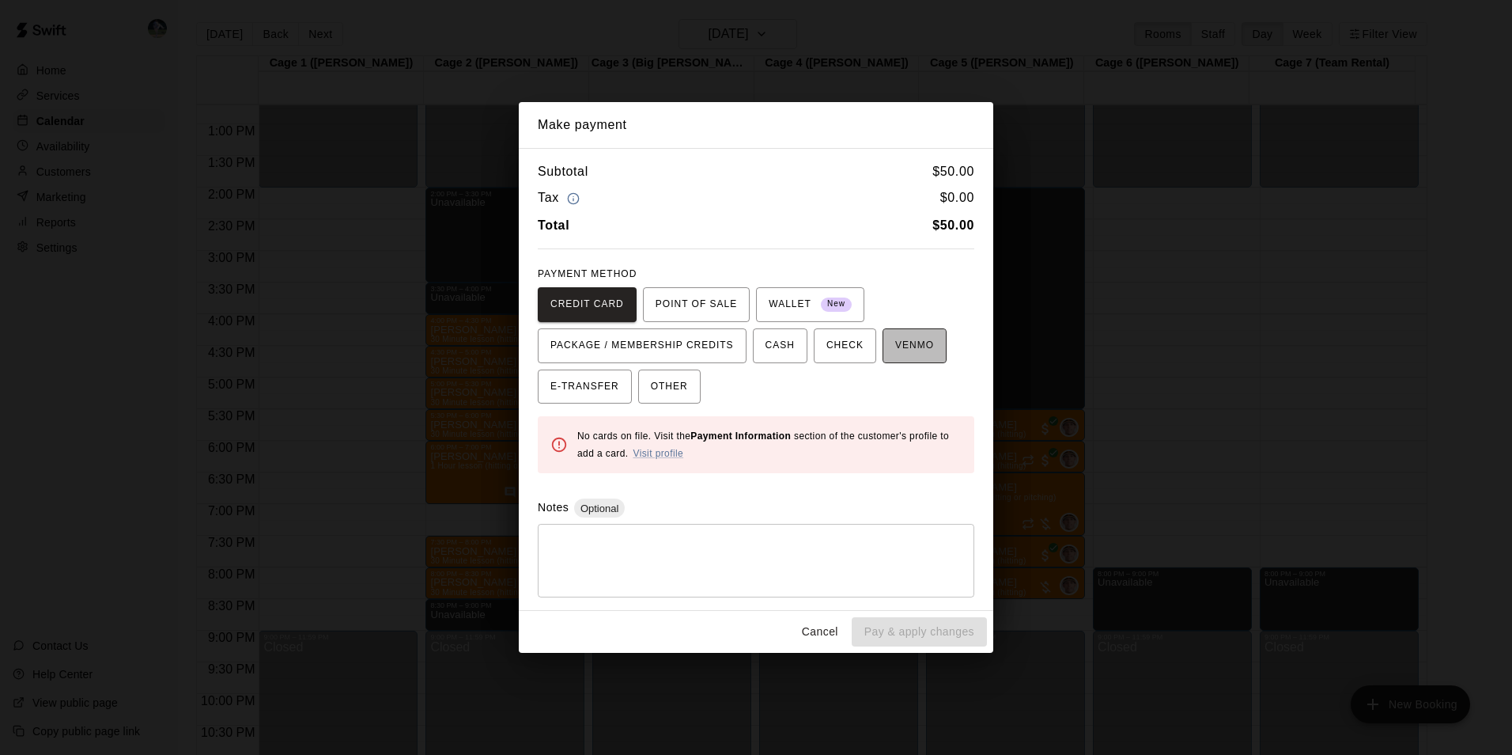
click at [883, 346] on button "VENMO" at bounding box center [915, 345] width 64 height 35
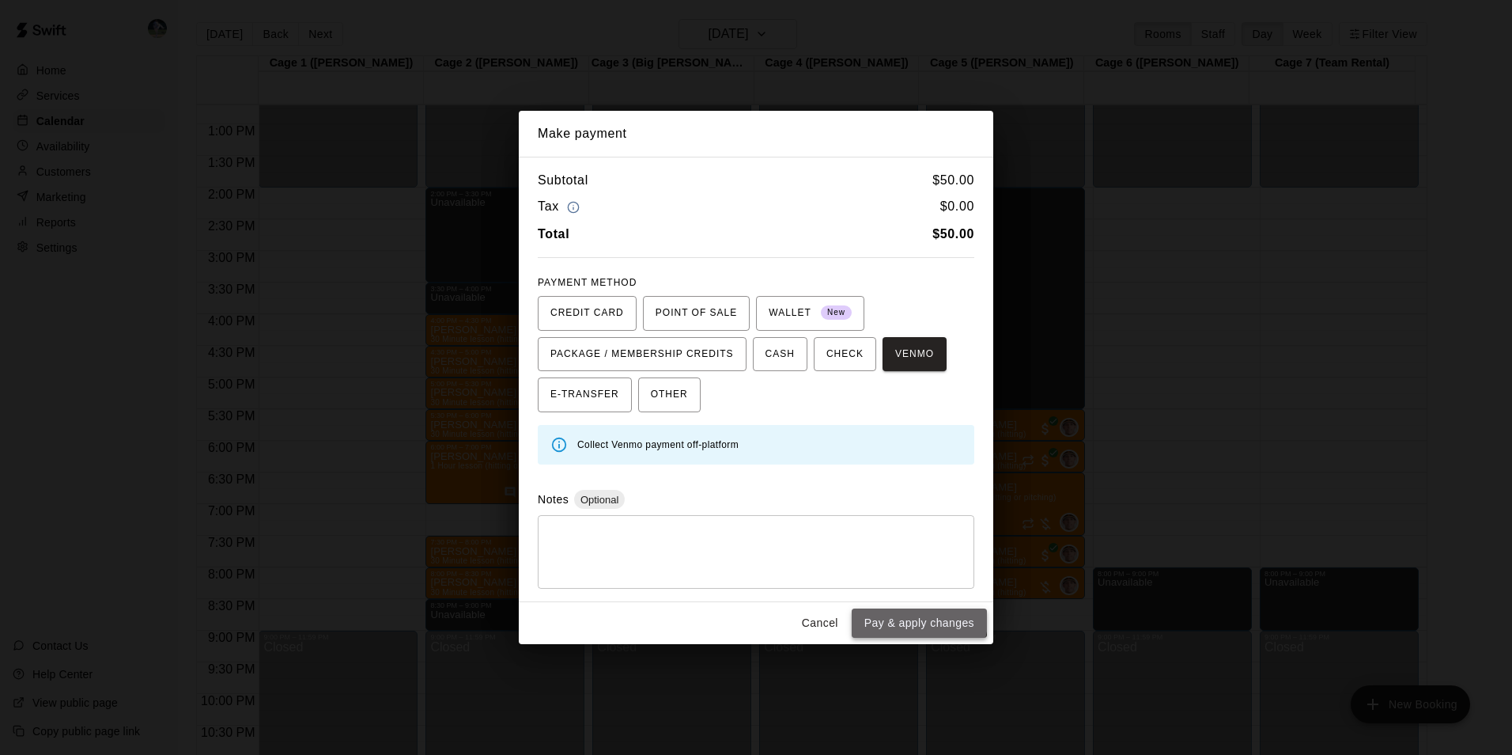
click at [880, 612] on button "Pay & apply changes" at bounding box center [919, 622] width 135 height 29
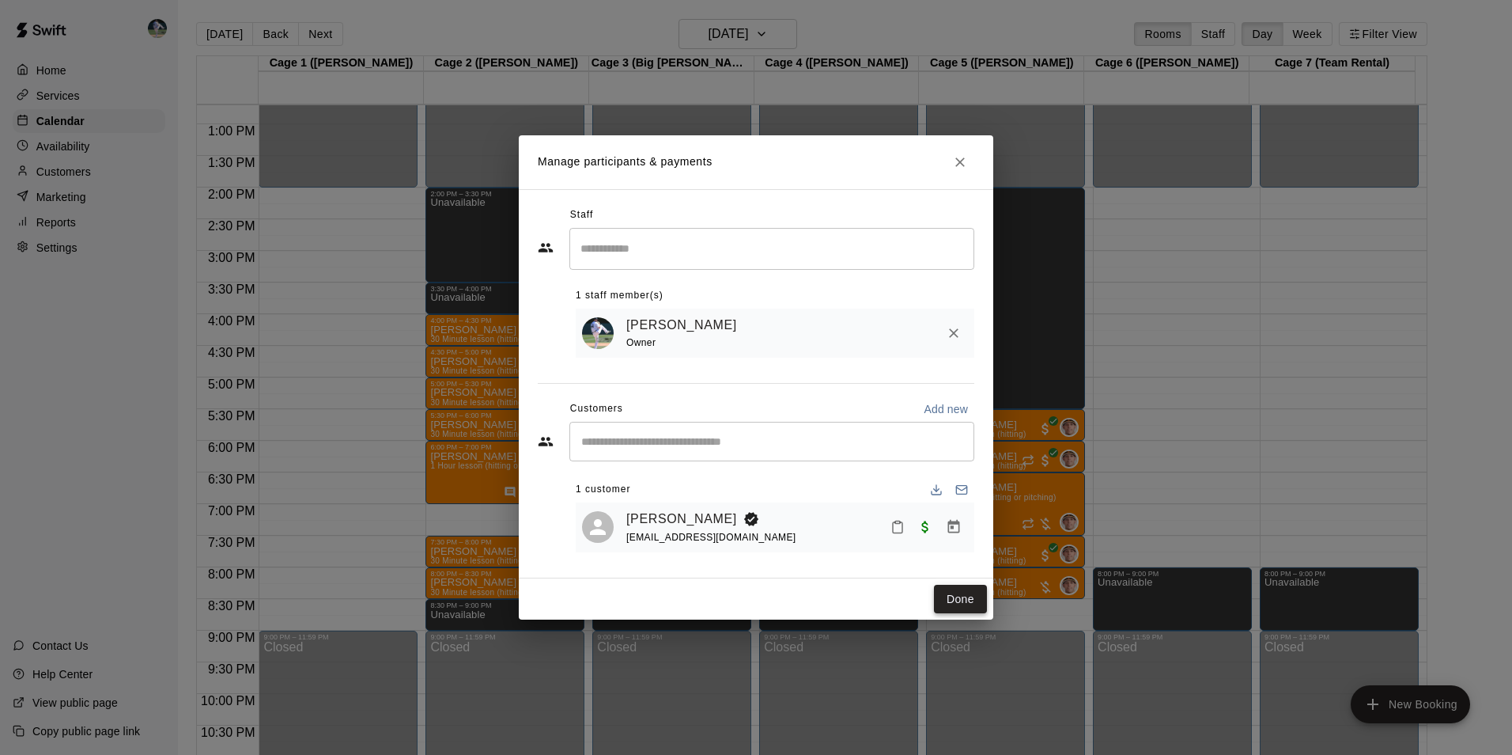
click at [955, 600] on button "Done" at bounding box center [960, 599] width 53 height 29
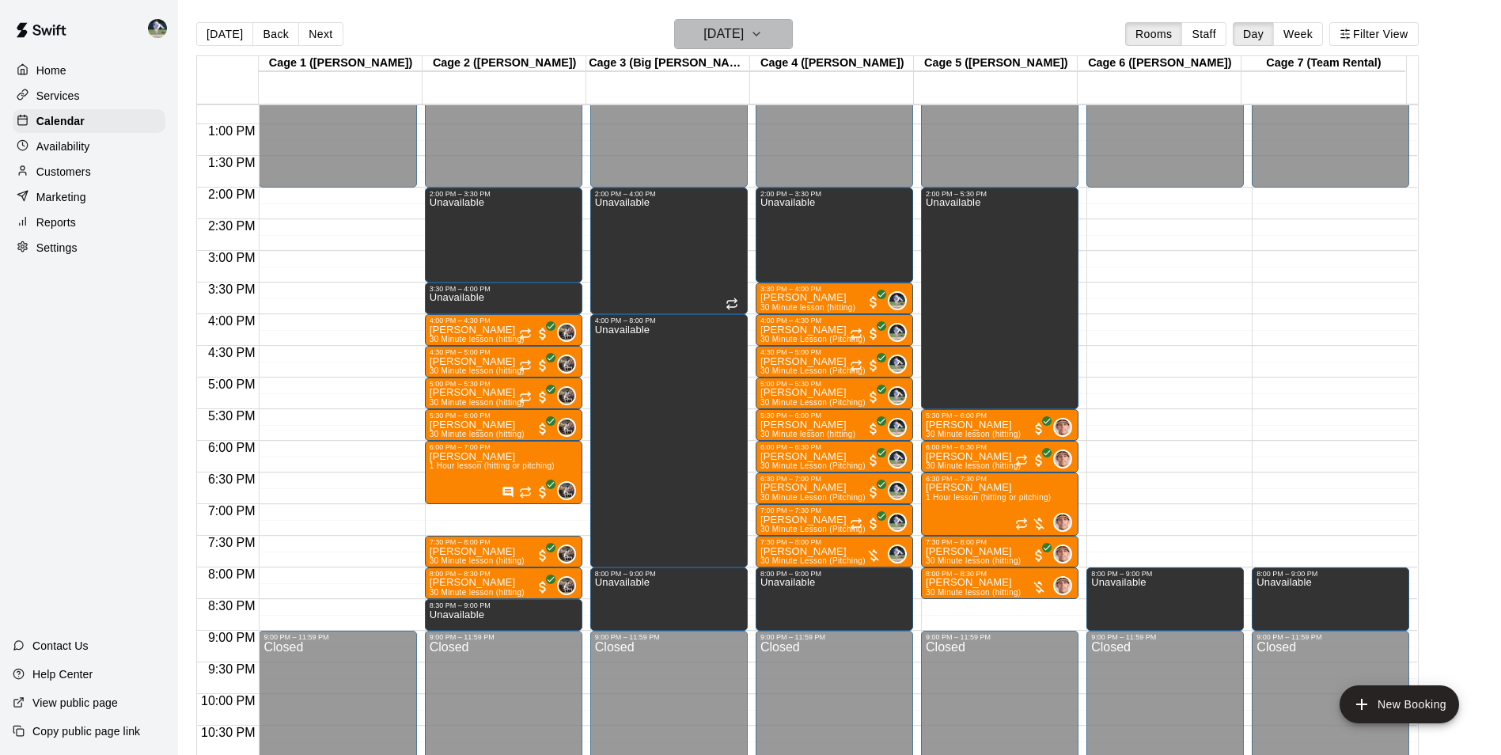
click at [715, 33] on h6 "[DATE]" at bounding box center [723, 34] width 40 height 22
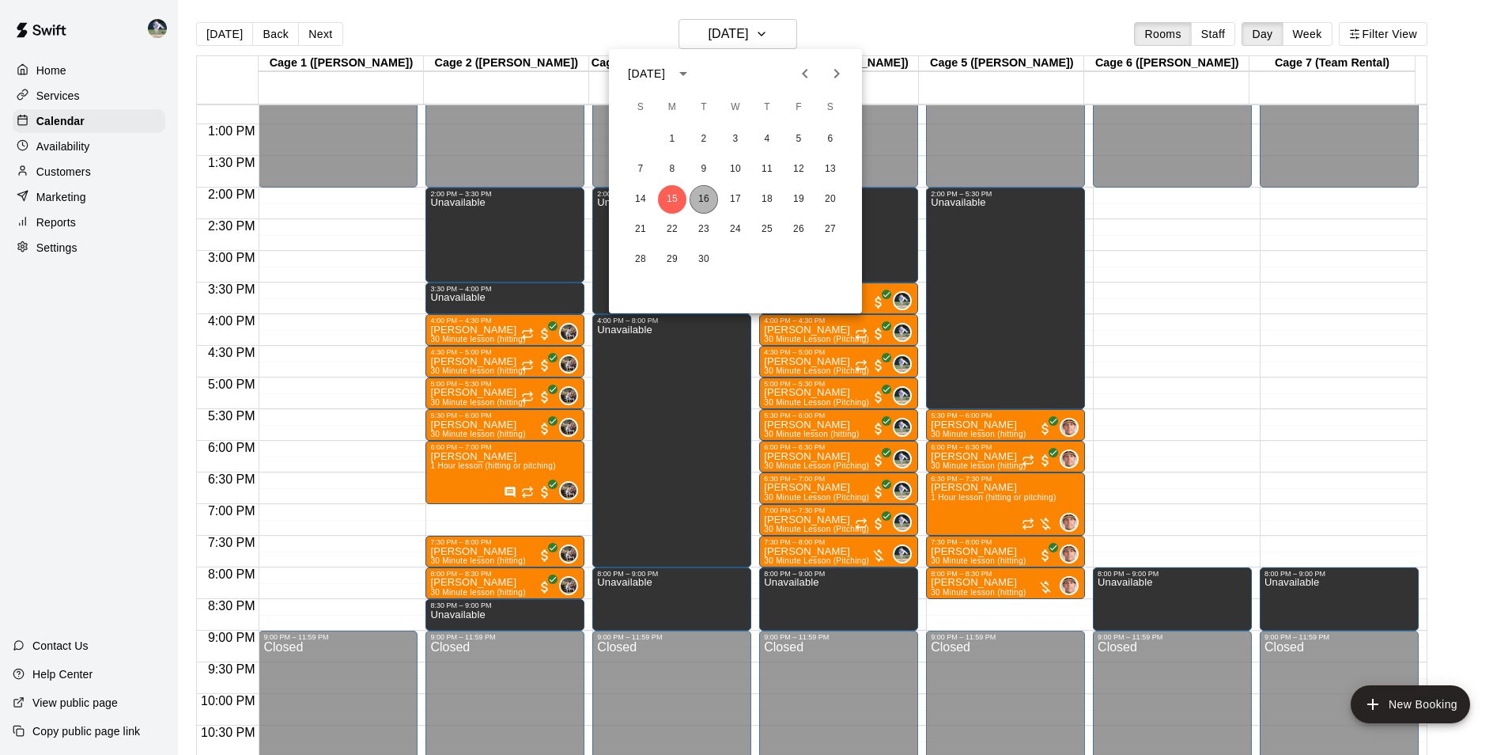
click at [706, 194] on button "16" at bounding box center [704, 199] width 28 height 28
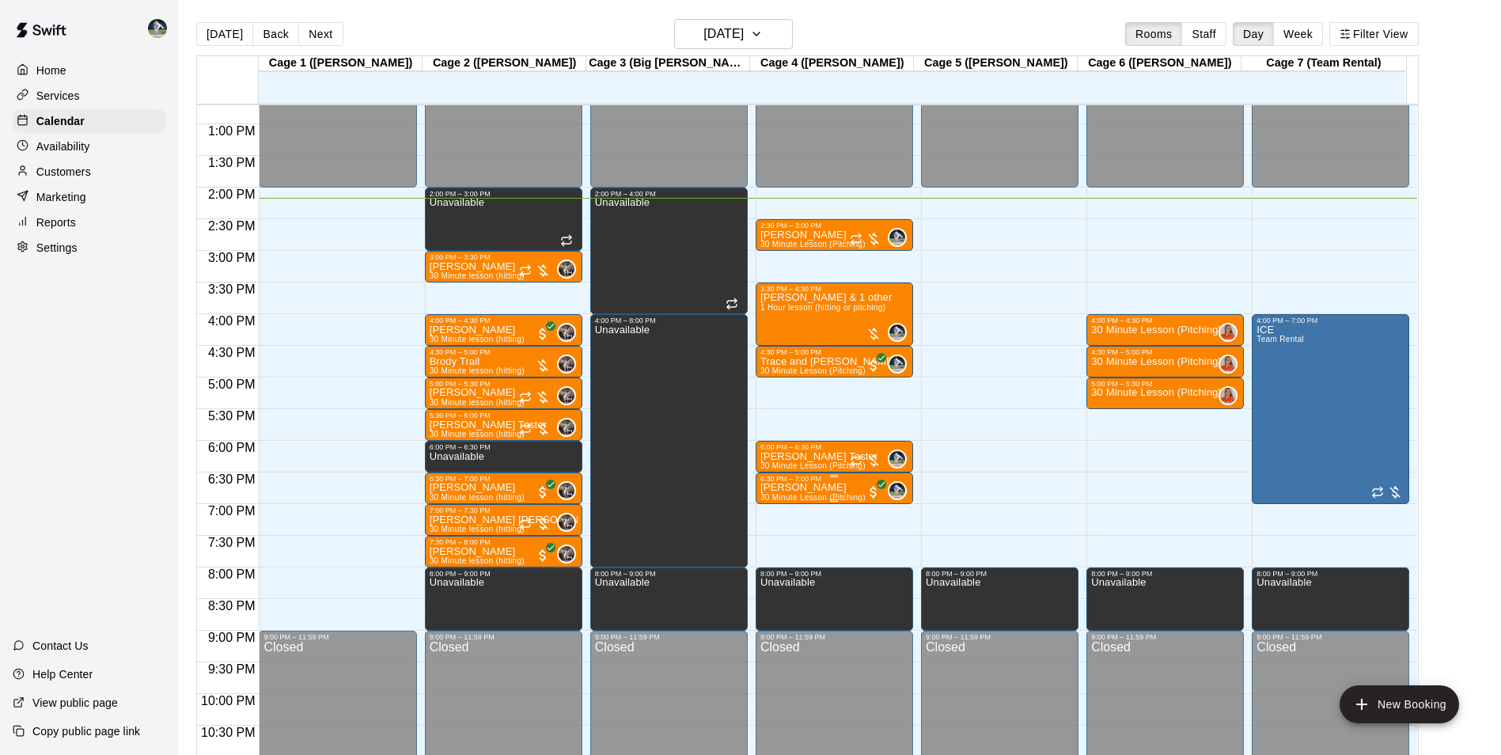
click at [792, 487] on p "[PERSON_NAME]" at bounding box center [812, 487] width 105 height 0
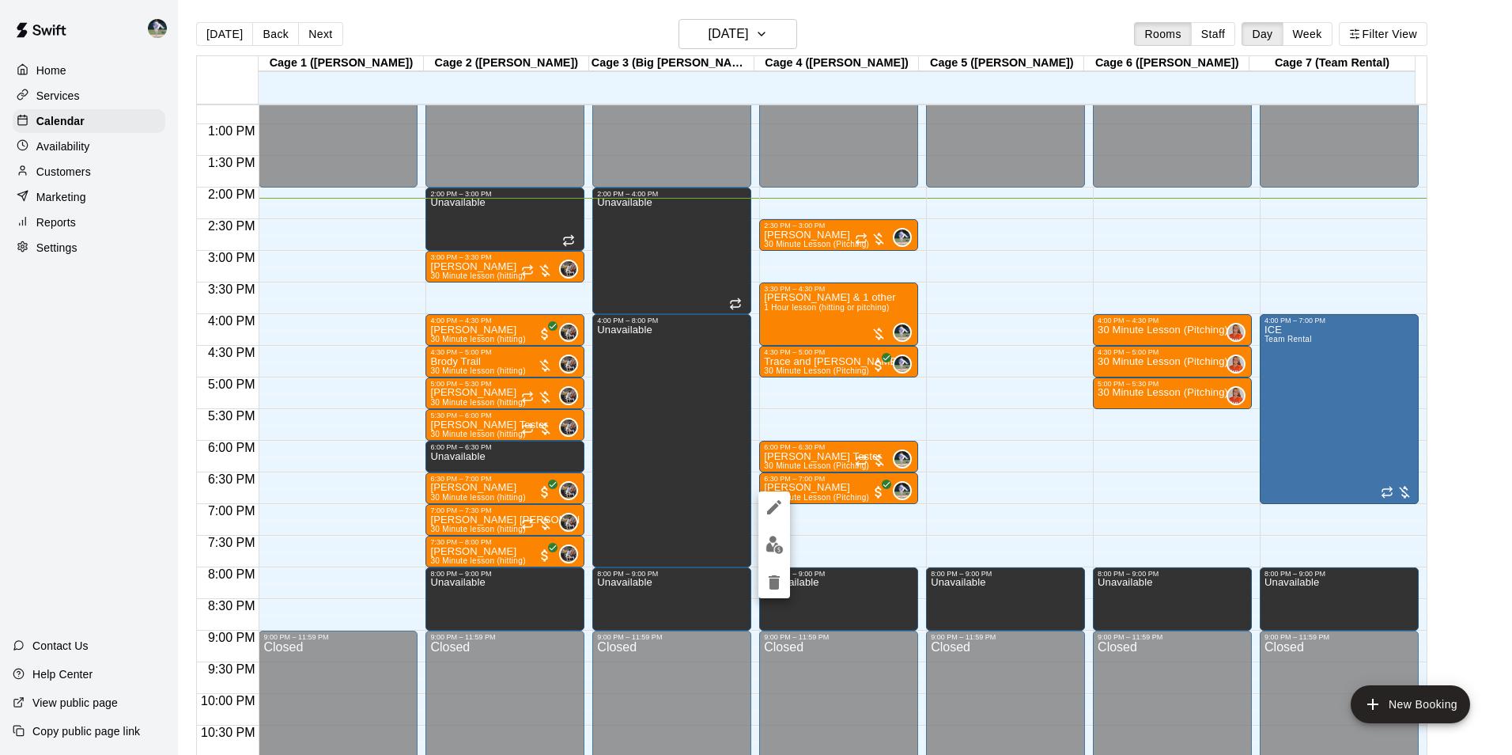
click at [53, 172] on div at bounding box center [756, 377] width 1512 height 755
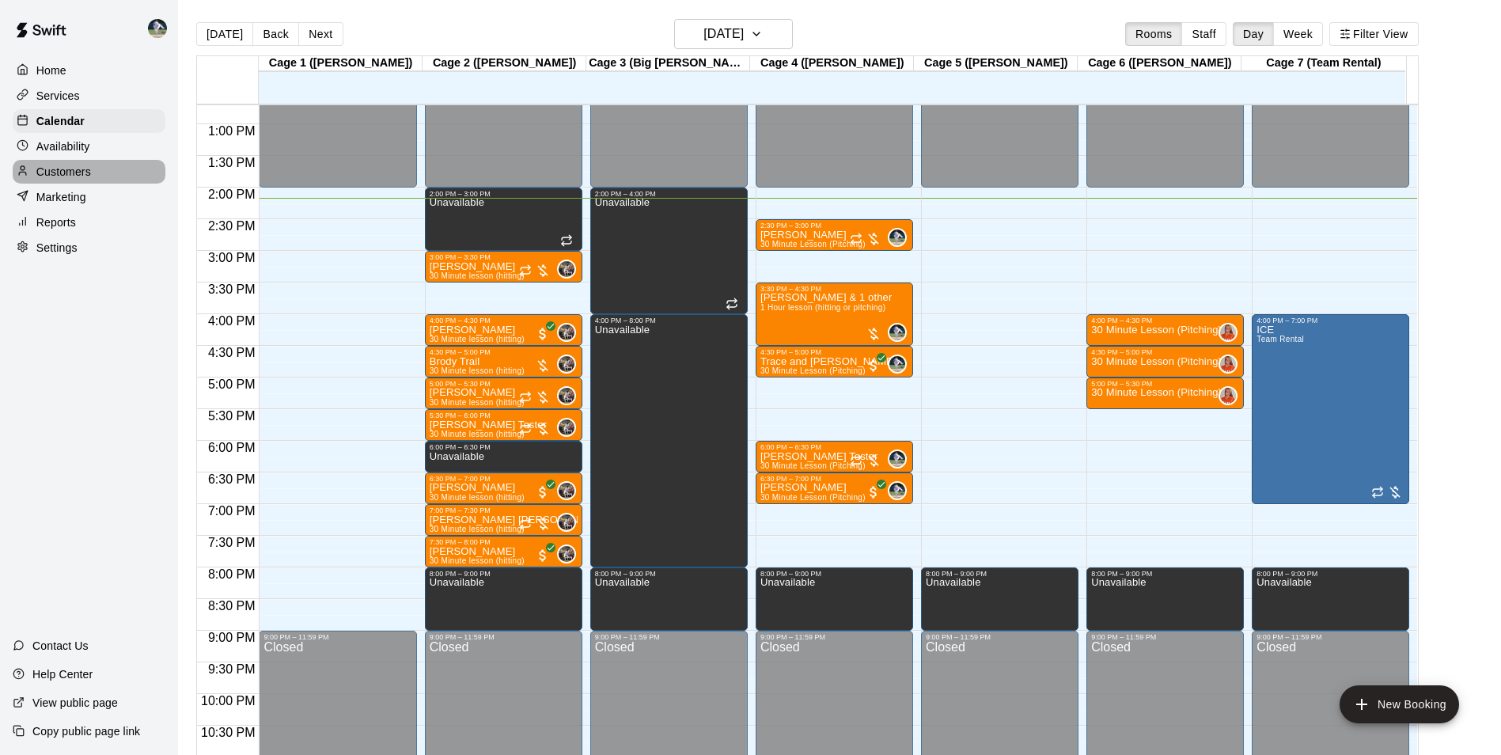
click at [53, 173] on p "Customers" at bounding box center [63, 172] width 55 height 16
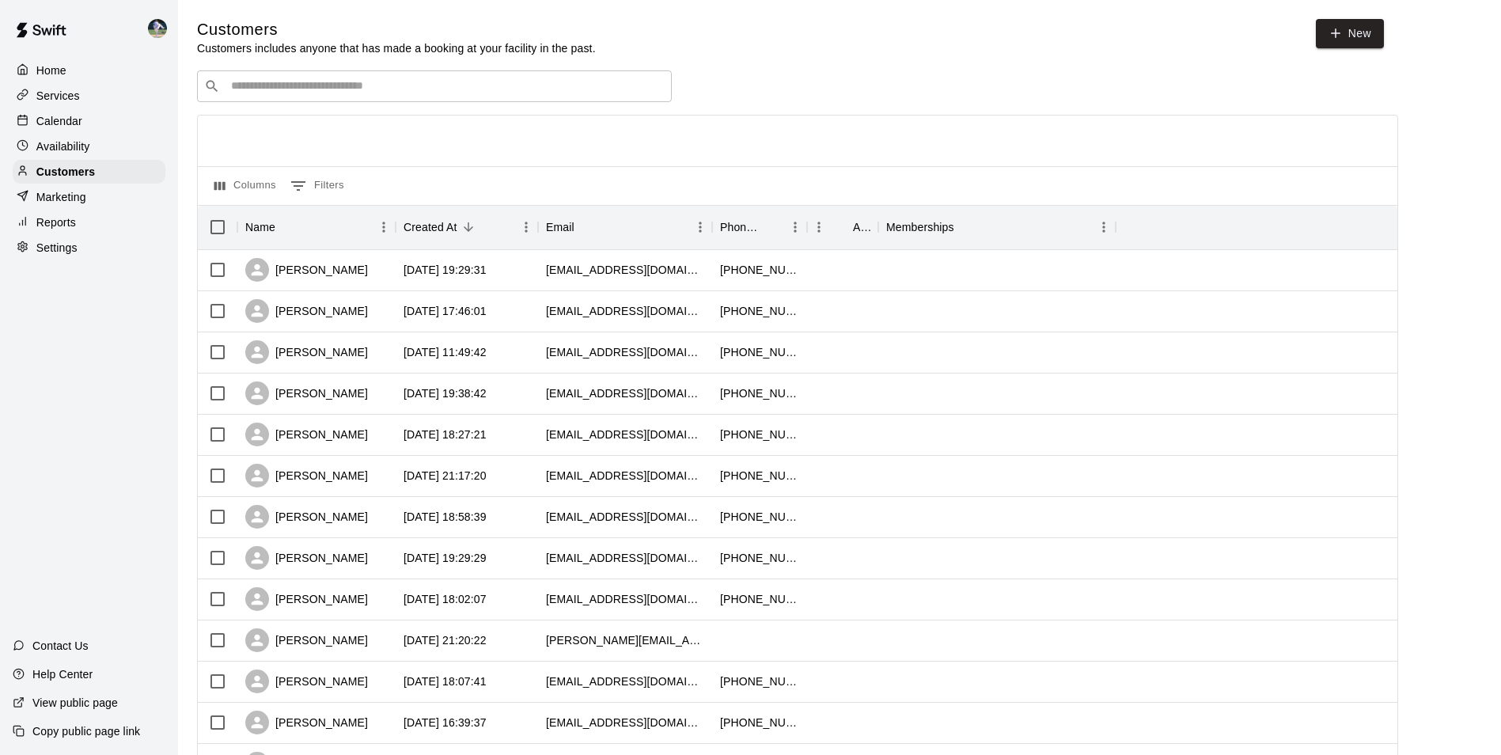
click at [309, 84] on input "Search customers by name or email" at bounding box center [445, 86] width 438 height 16
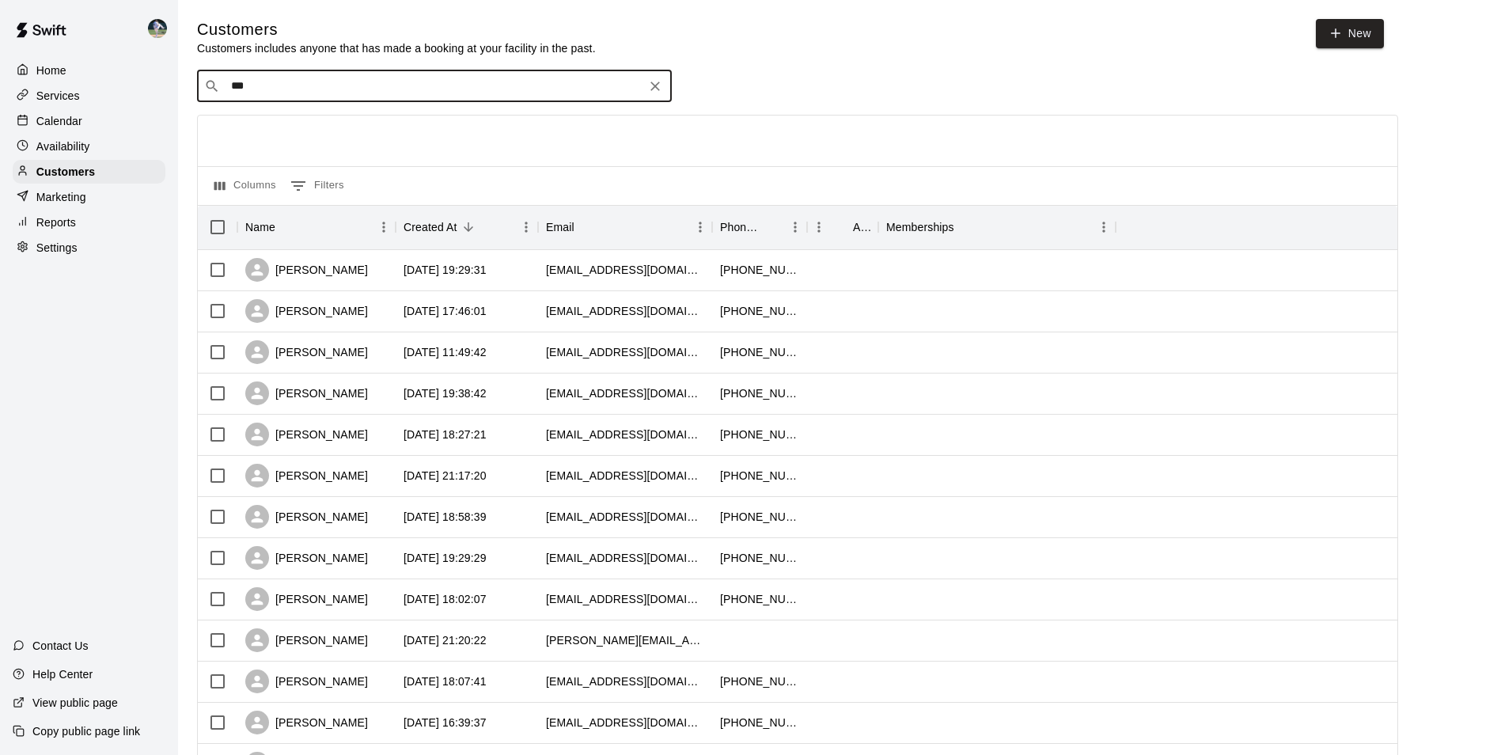
type input "****"
click at [297, 128] on p "[PERSON_NAME]" at bounding box center [289, 121] width 97 height 17
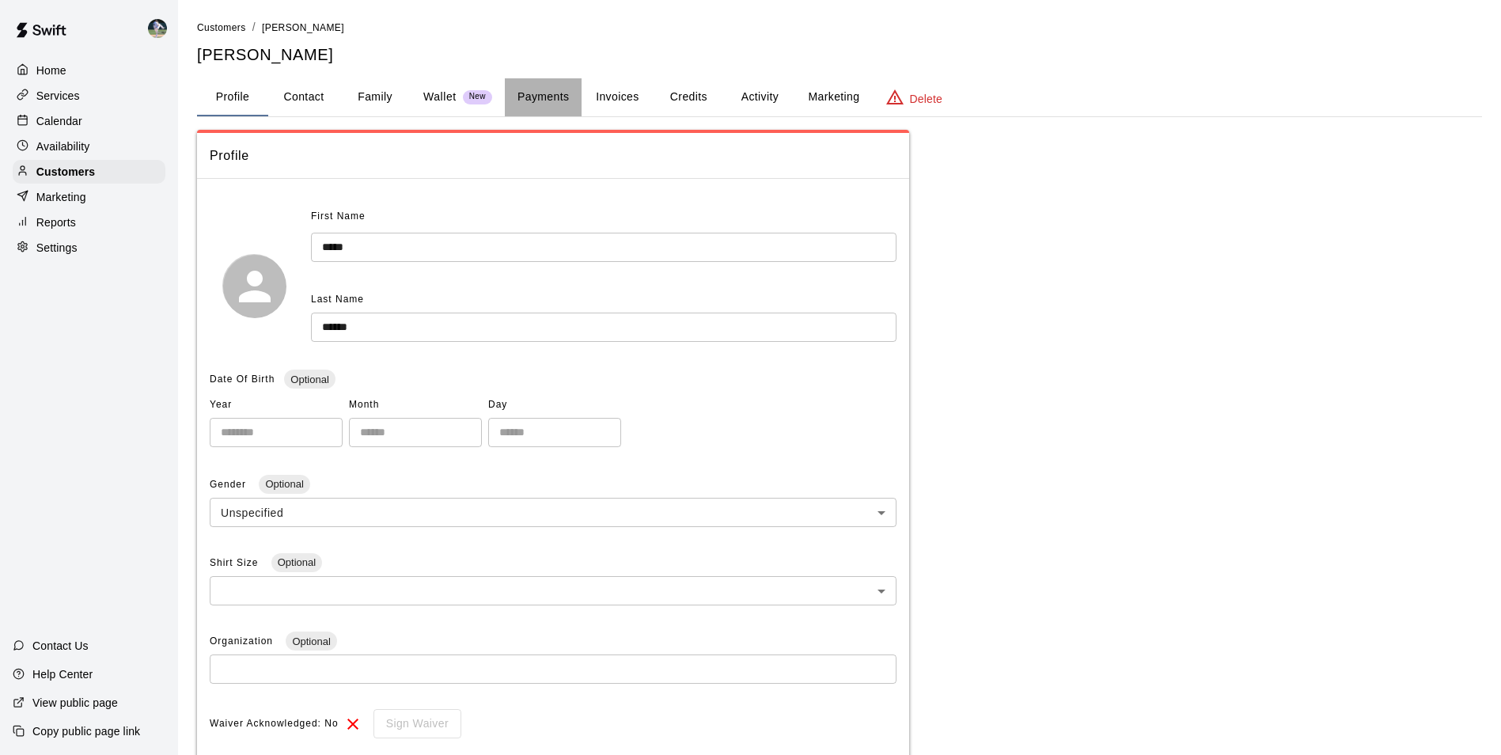
click at [566, 100] on button "Payments" at bounding box center [543, 97] width 77 height 38
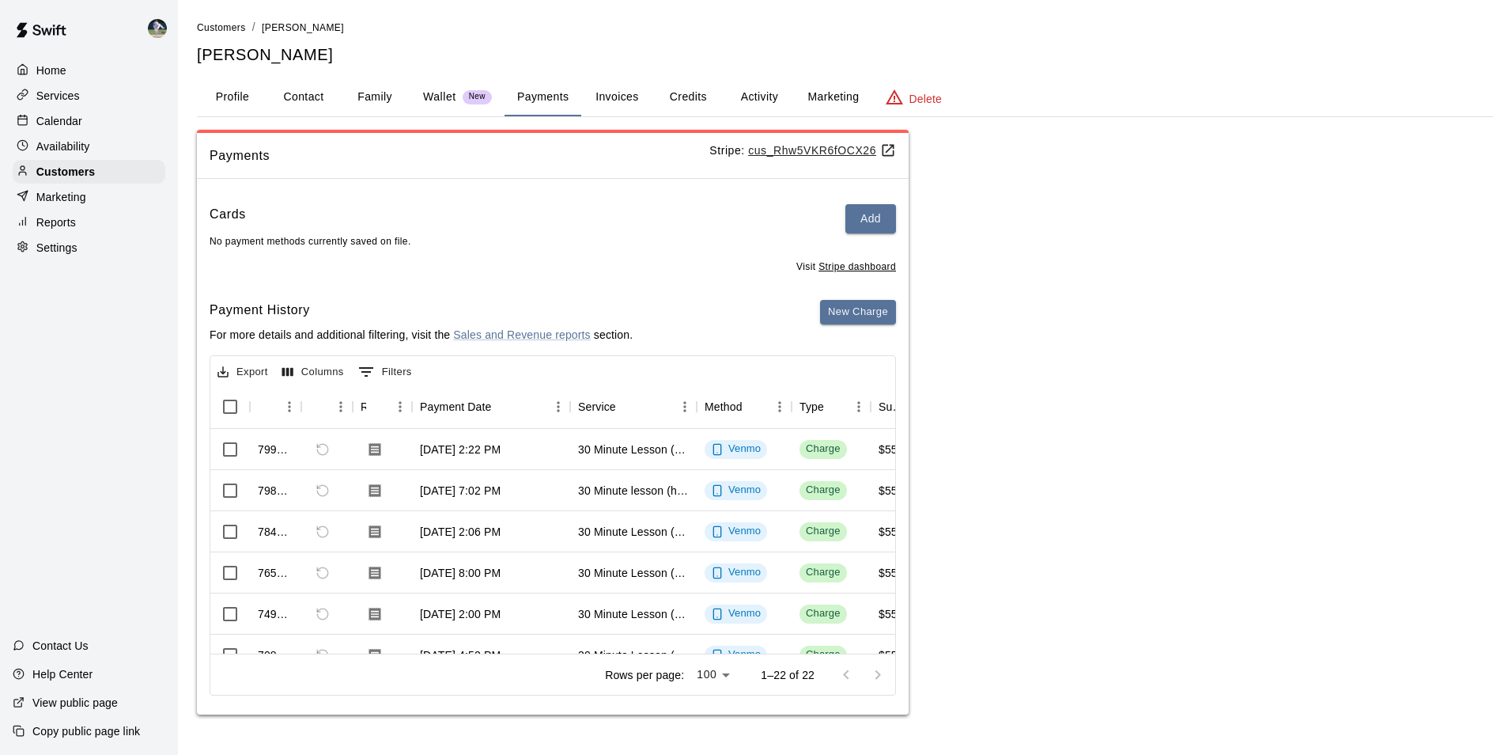
click at [695, 93] on button "Credits" at bounding box center [688, 97] width 71 height 38
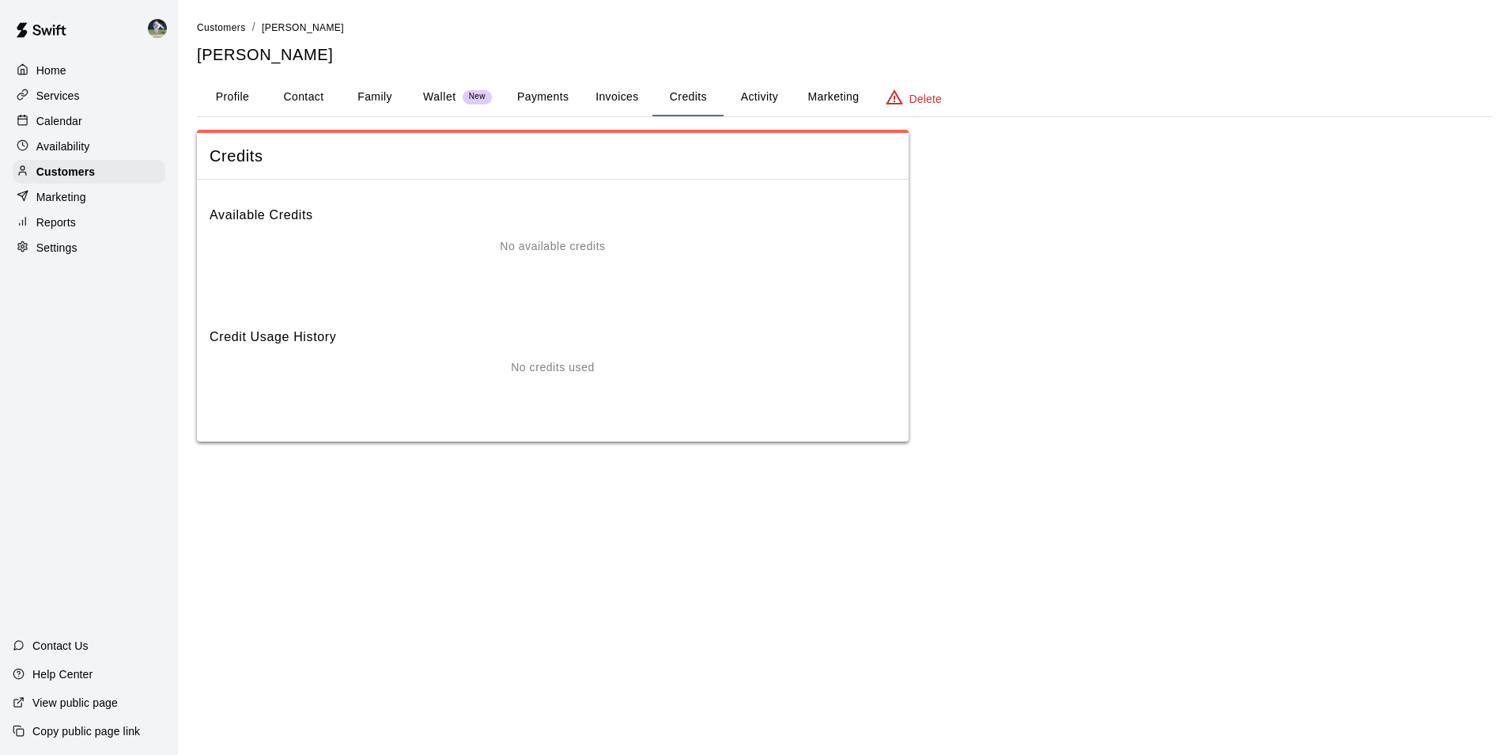
click at [452, 99] on p "Wallet" at bounding box center [439, 97] width 33 height 17
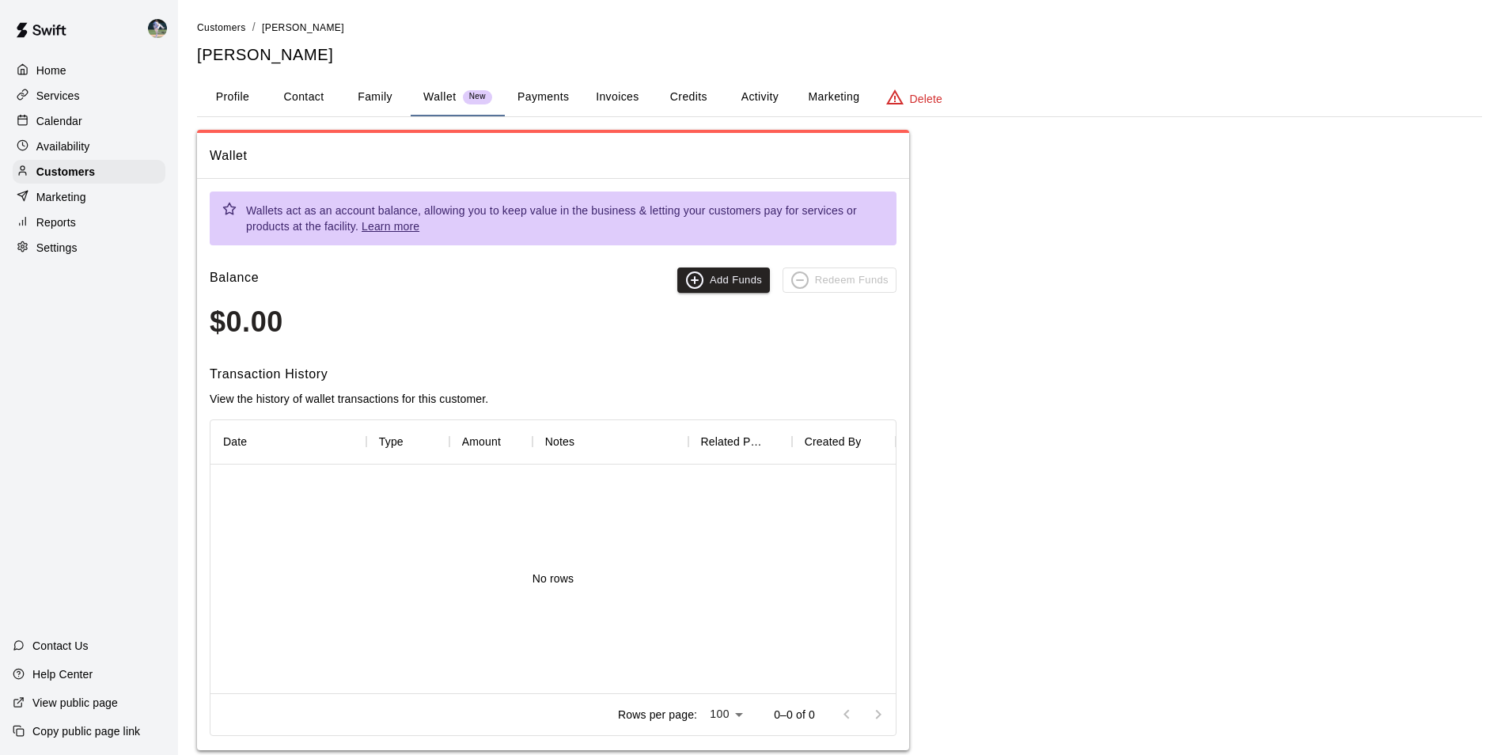
click at [559, 100] on button "Payments" at bounding box center [543, 97] width 77 height 38
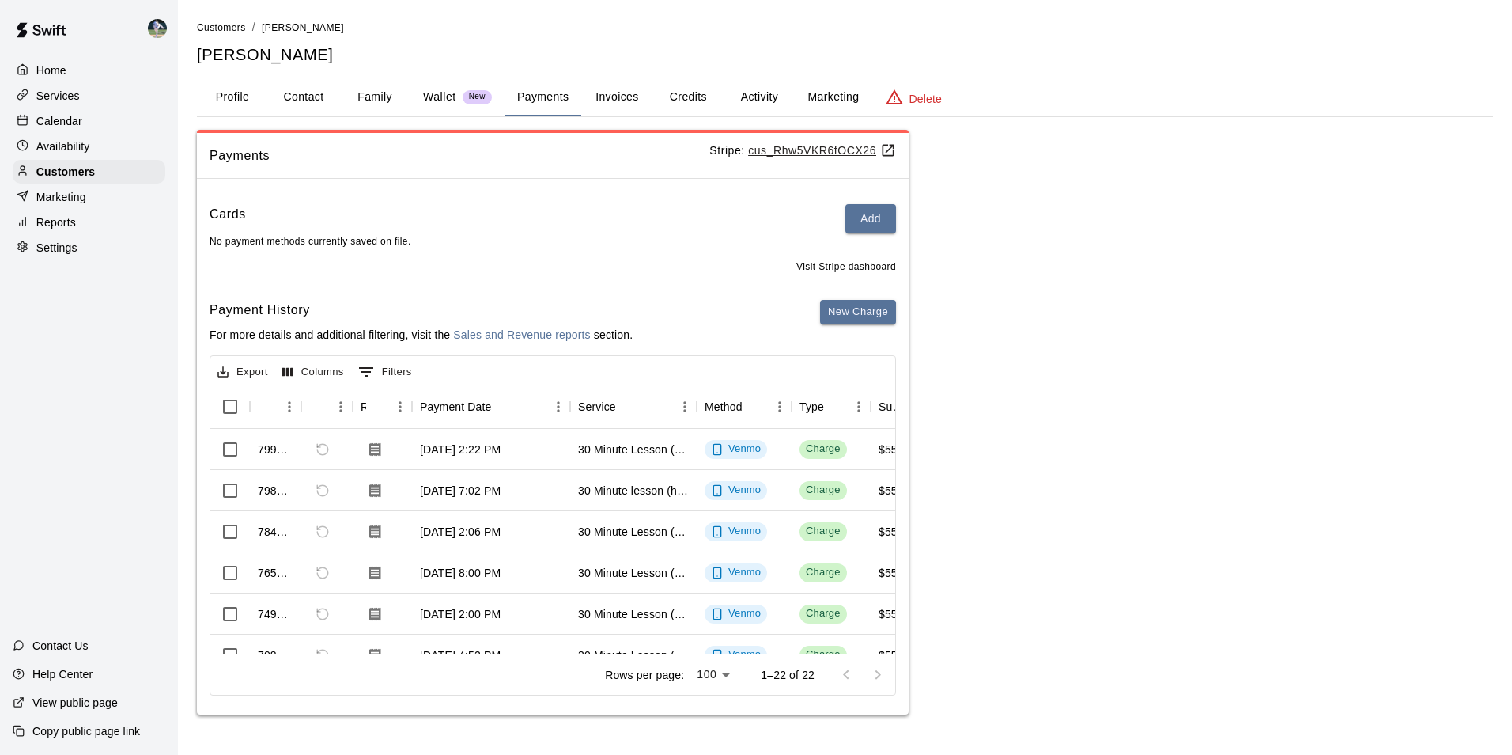
click at [47, 118] on p "Calendar" at bounding box center [59, 121] width 46 height 16
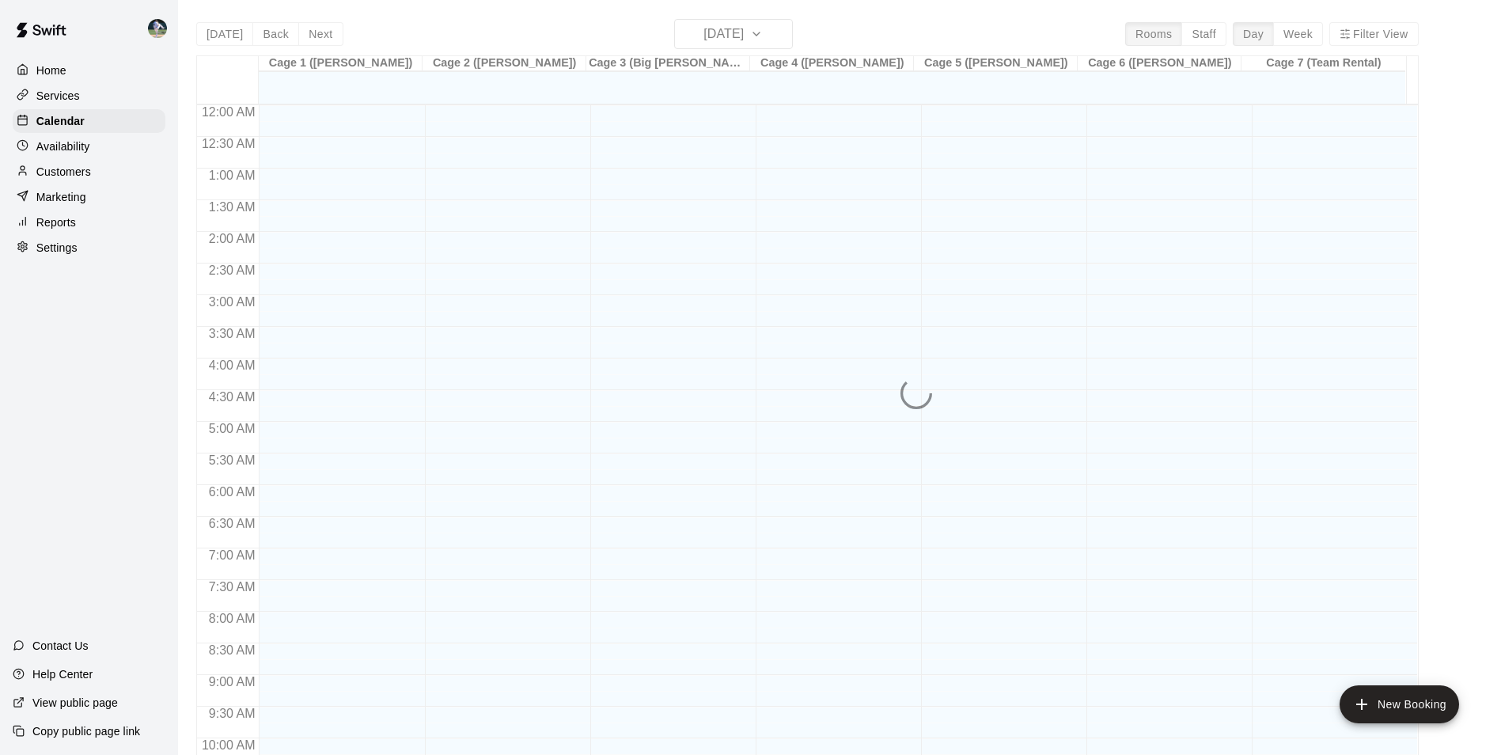
scroll to position [804, 0]
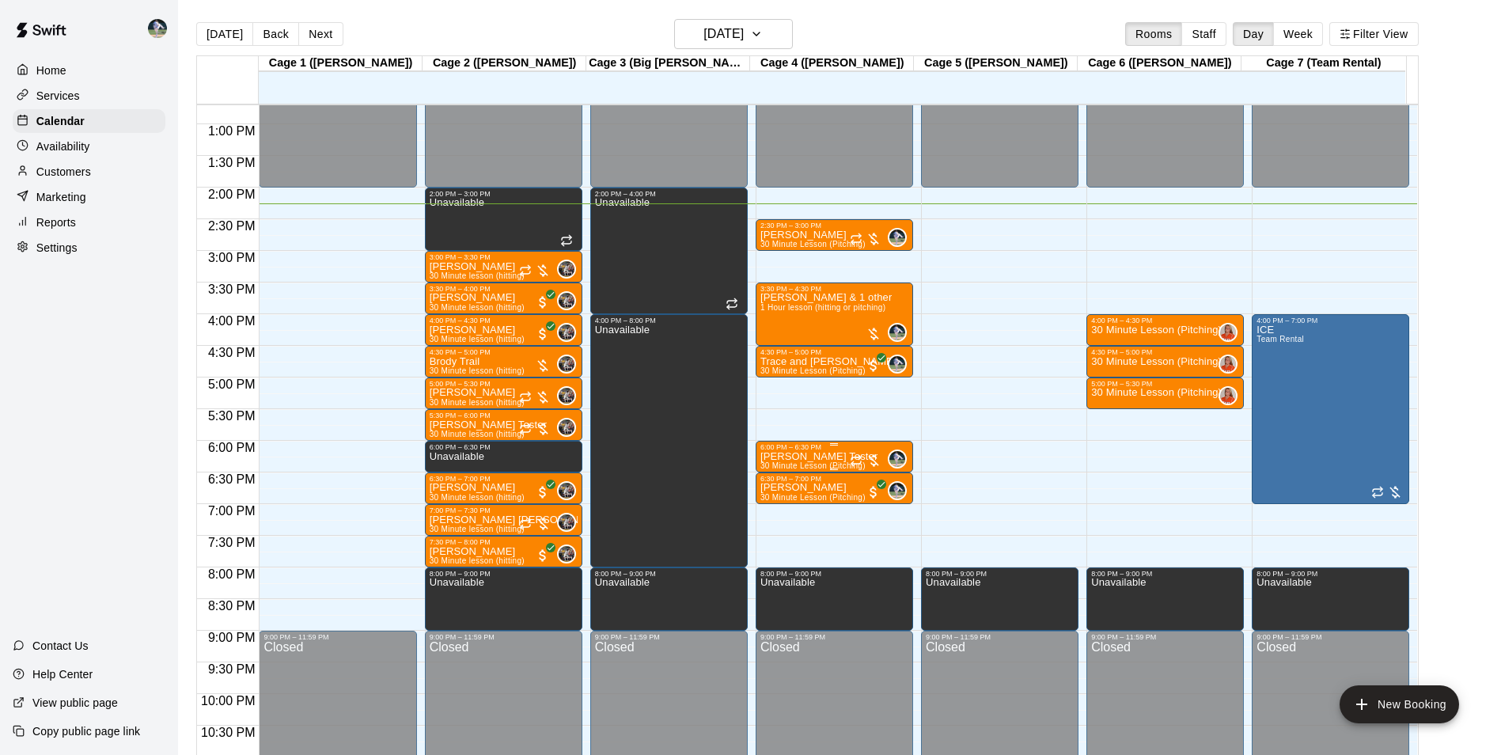
click at [801, 456] on p "[PERSON_NAME] Tester" at bounding box center [818, 456] width 117 height 0
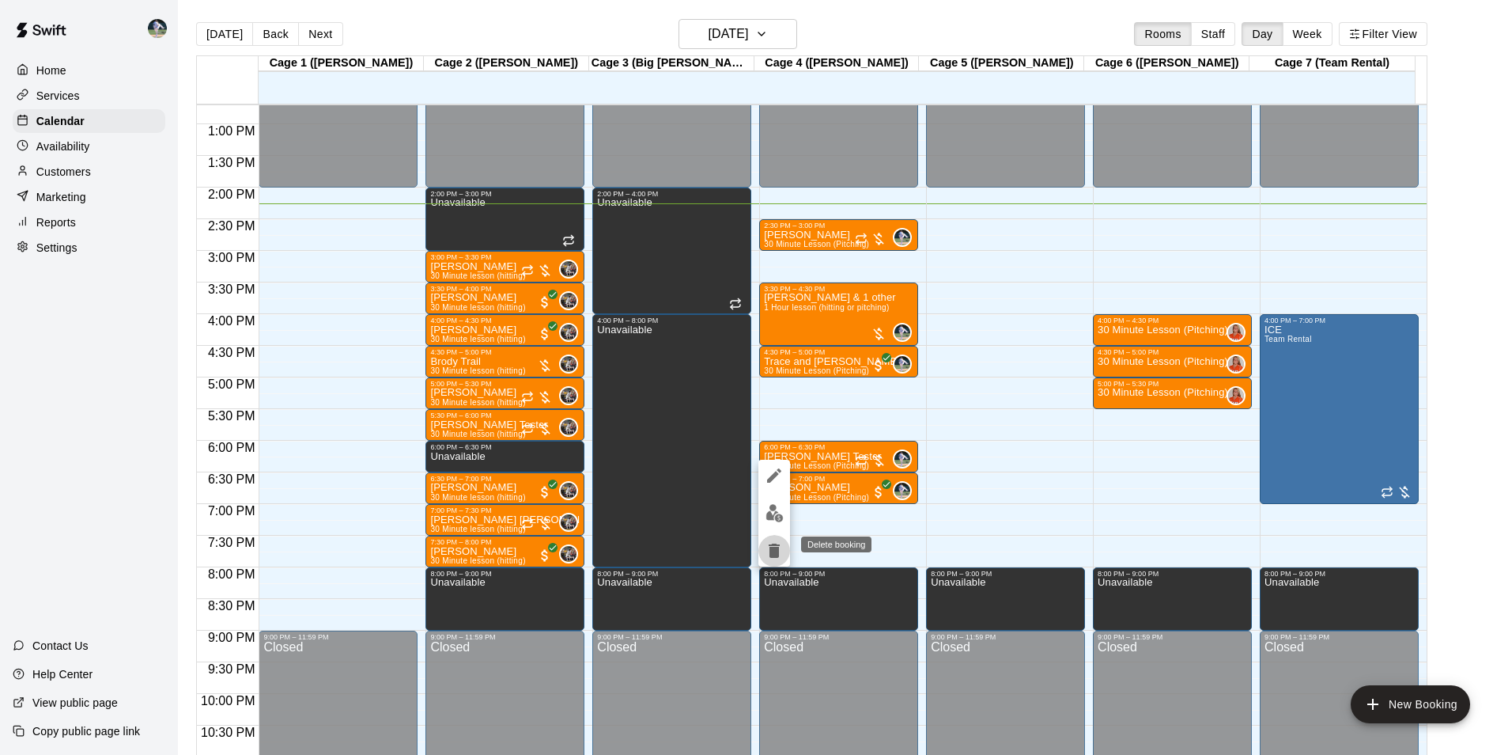
click at [777, 548] on icon "delete" at bounding box center [774, 550] width 11 height 14
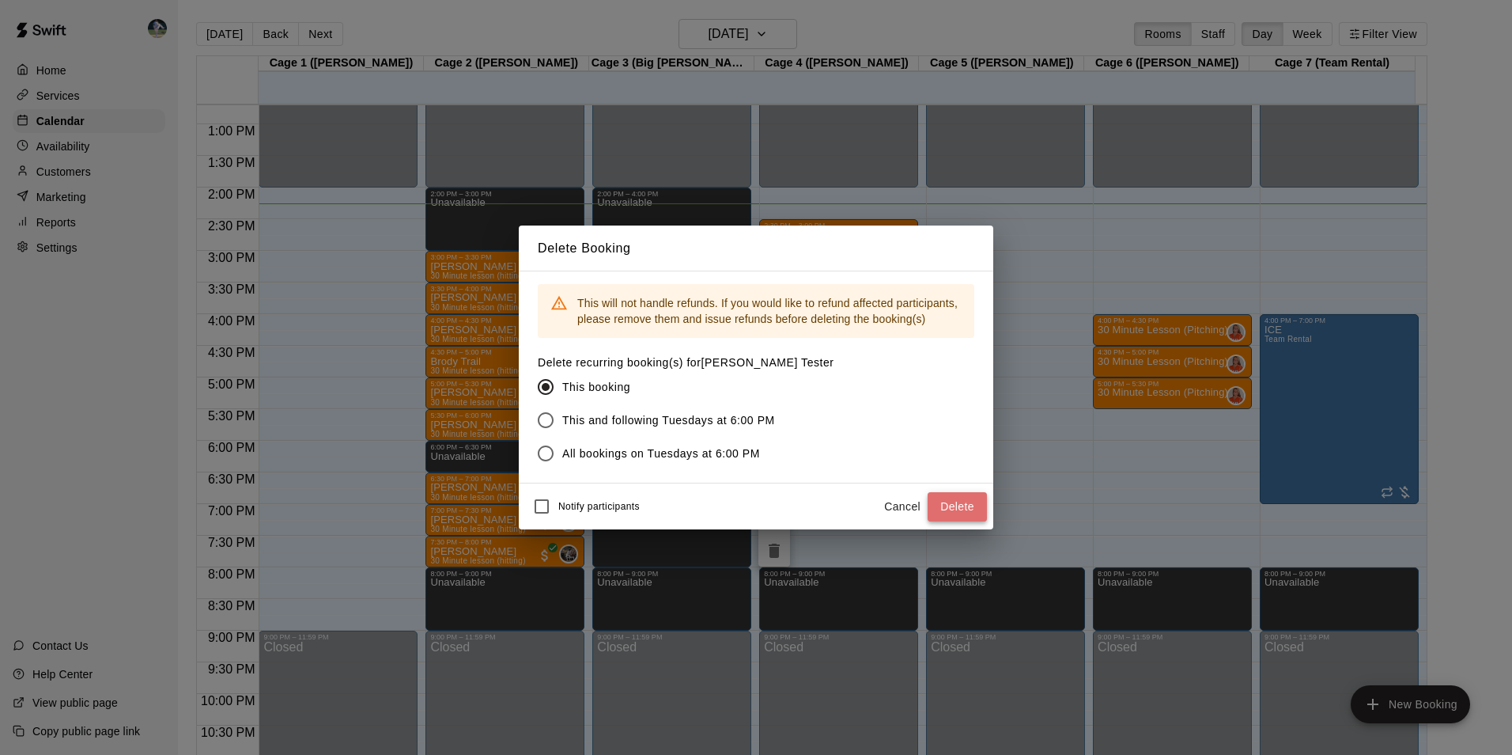
click at [962, 503] on button "Delete" at bounding box center [957, 506] width 59 height 29
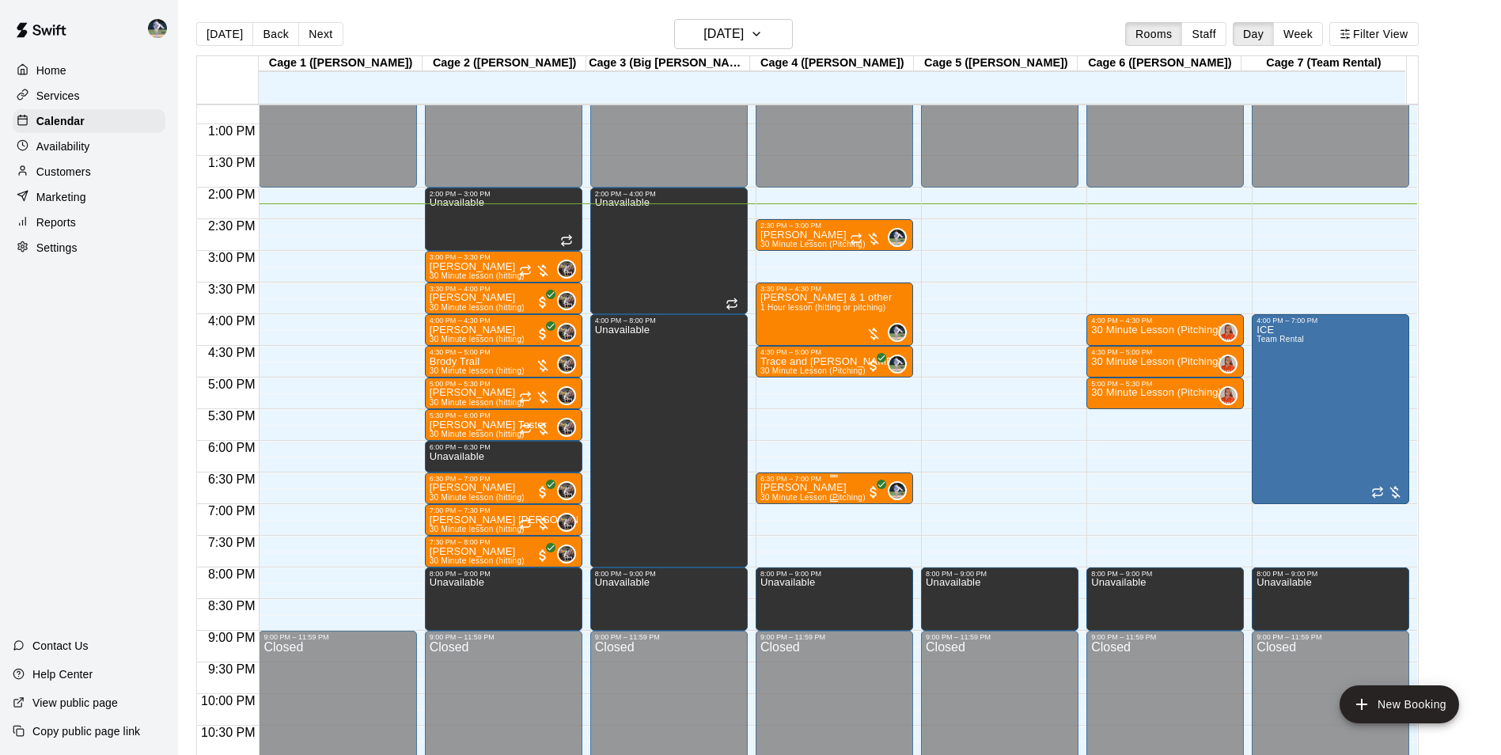
click at [837, 483] on div "6:30 PM – 7:00 PM" at bounding box center [834, 479] width 148 height 8
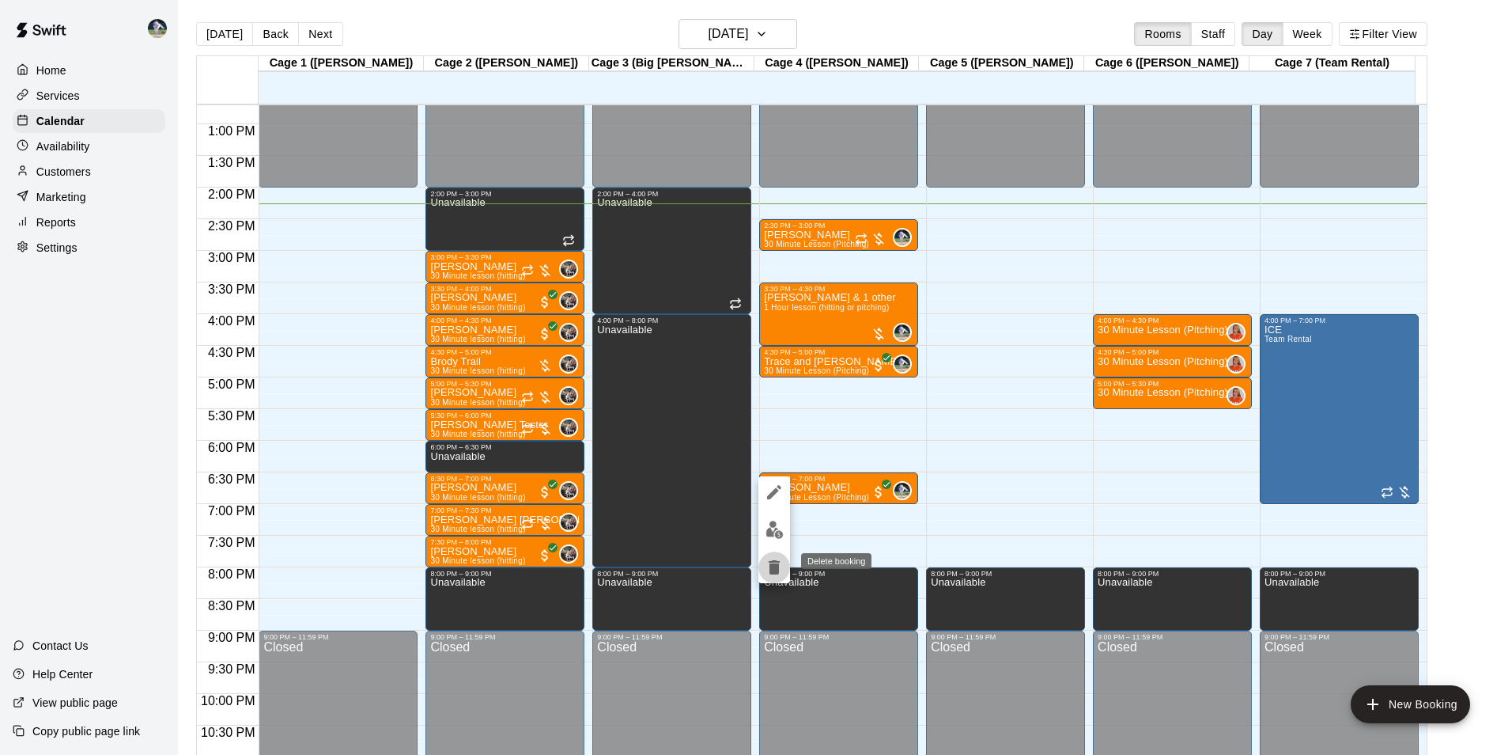
click at [778, 564] on icon "delete" at bounding box center [774, 567] width 11 height 14
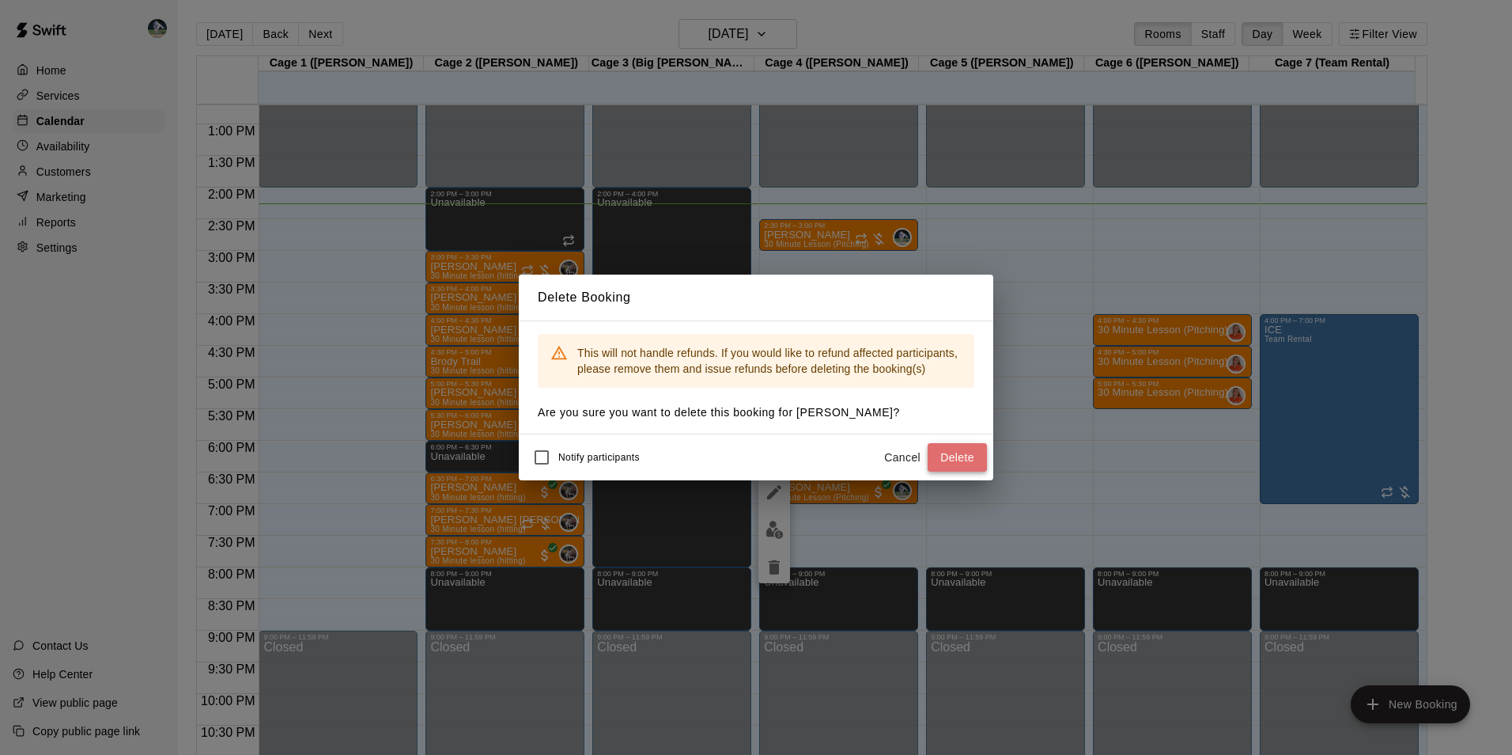
click at [950, 455] on button "Delete" at bounding box center [957, 457] width 59 height 29
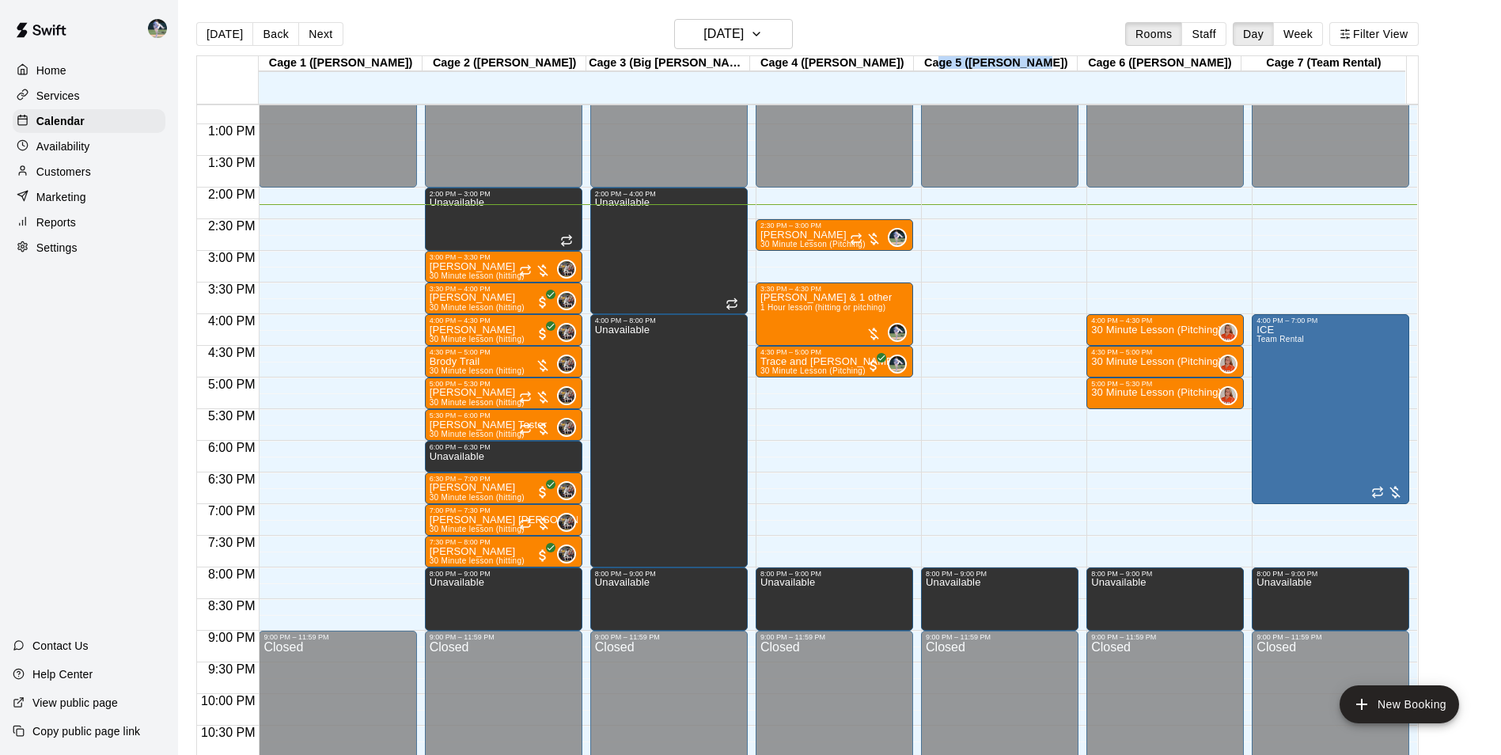
drag, startPoint x: 960, startPoint y: 66, endPoint x: 1055, endPoint y: 68, distance: 95.7
click at [1055, 68] on div "Cage 5 ([PERSON_NAME])" at bounding box center [996, 63] width 164 height 15
click at [992, 26] on div "[DATE] Back [DATE][DATE] Rooms Staff Day Week Filter View" at bounding box center [807, 37] width 1222 height 36
drag, startPoint x: 944, startPoint y: 63, endPoint x: 1090, endPoint y: 77, distance: 147.0
click at [1090, 77] on div "Cage 1 ([PERSON_NAME]) 16 Tue Cage 2 ([PERSON_NAME]) 16 Tue Cage 3 (Big [PERSON…" at bounding box center [801, 79] width 1209 height 47
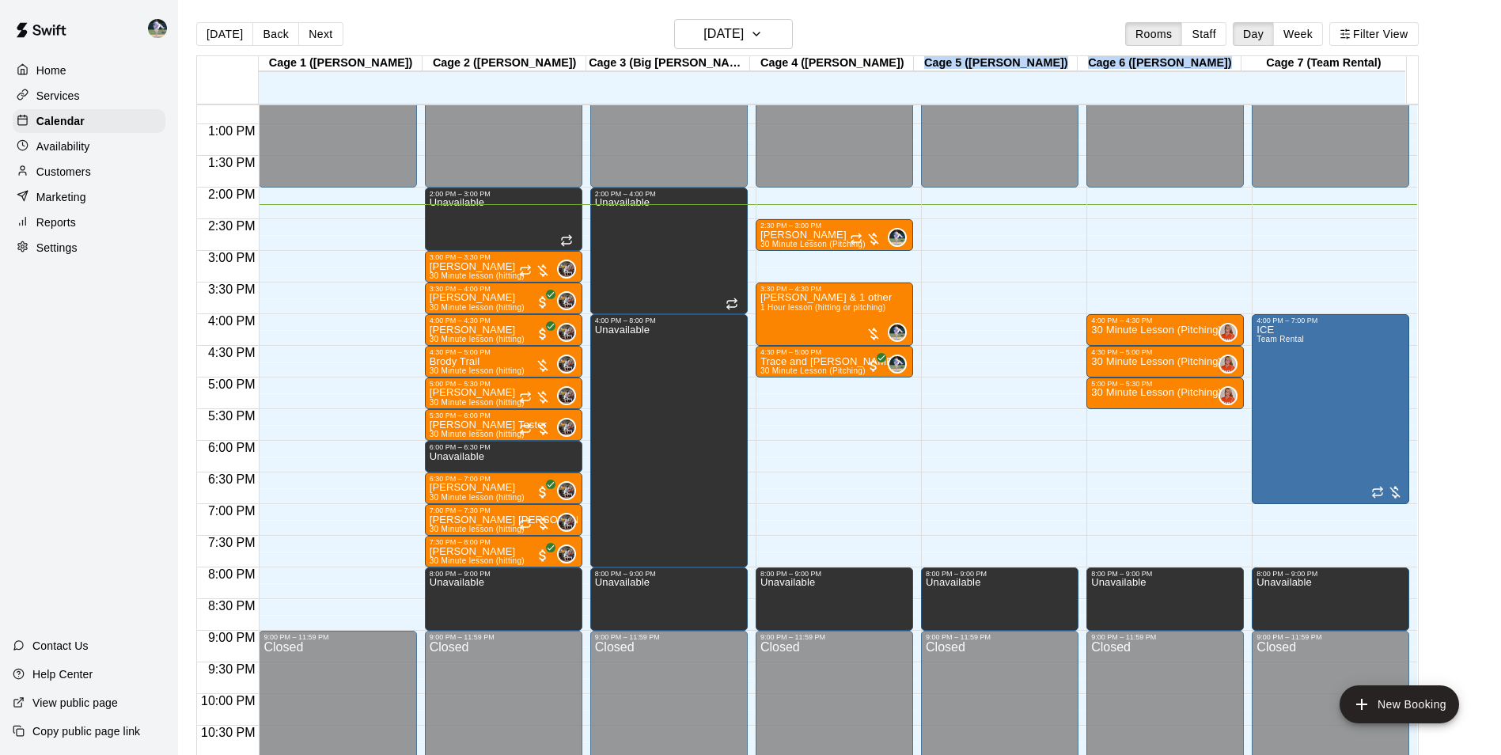
click at [1084, 55] on div "Cage 1 ([PERSON_NAME]) 16 Tue Cage 2 ([PERSON_NAME]) 16 Tue Cage 3 (Big [PERSON…" at bounding box center [807, 414] width 1222 height 718
click at [229, 31] on button "[DATE]" at bounding box center [224, 34] width 57 height 24
click at [476, 388] on div "5:00 PM – 5:30 PM" at bounding box center [504, 384] width 148 height 8
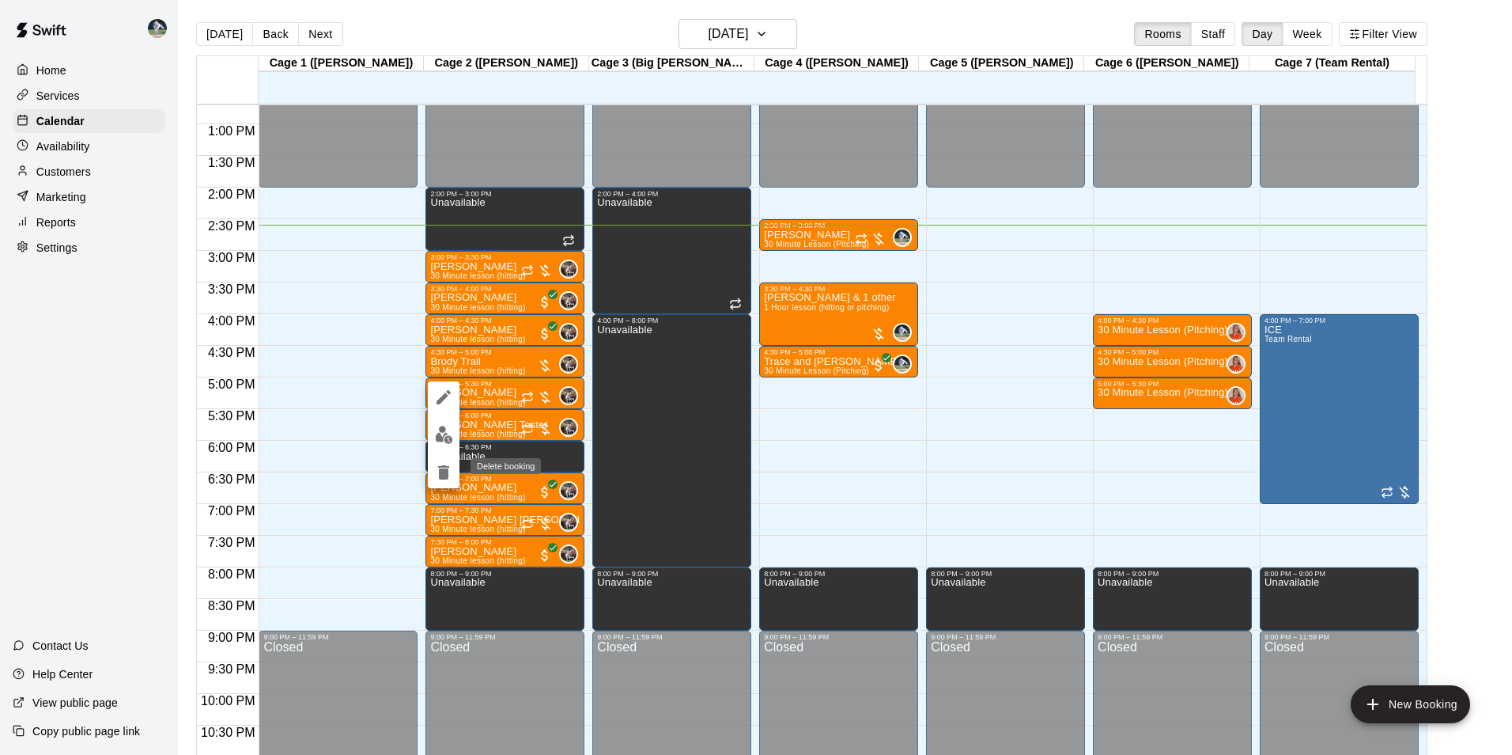
click at [441, 470] on icon "delete" at bounding box center [443, 472] width 11 height 14
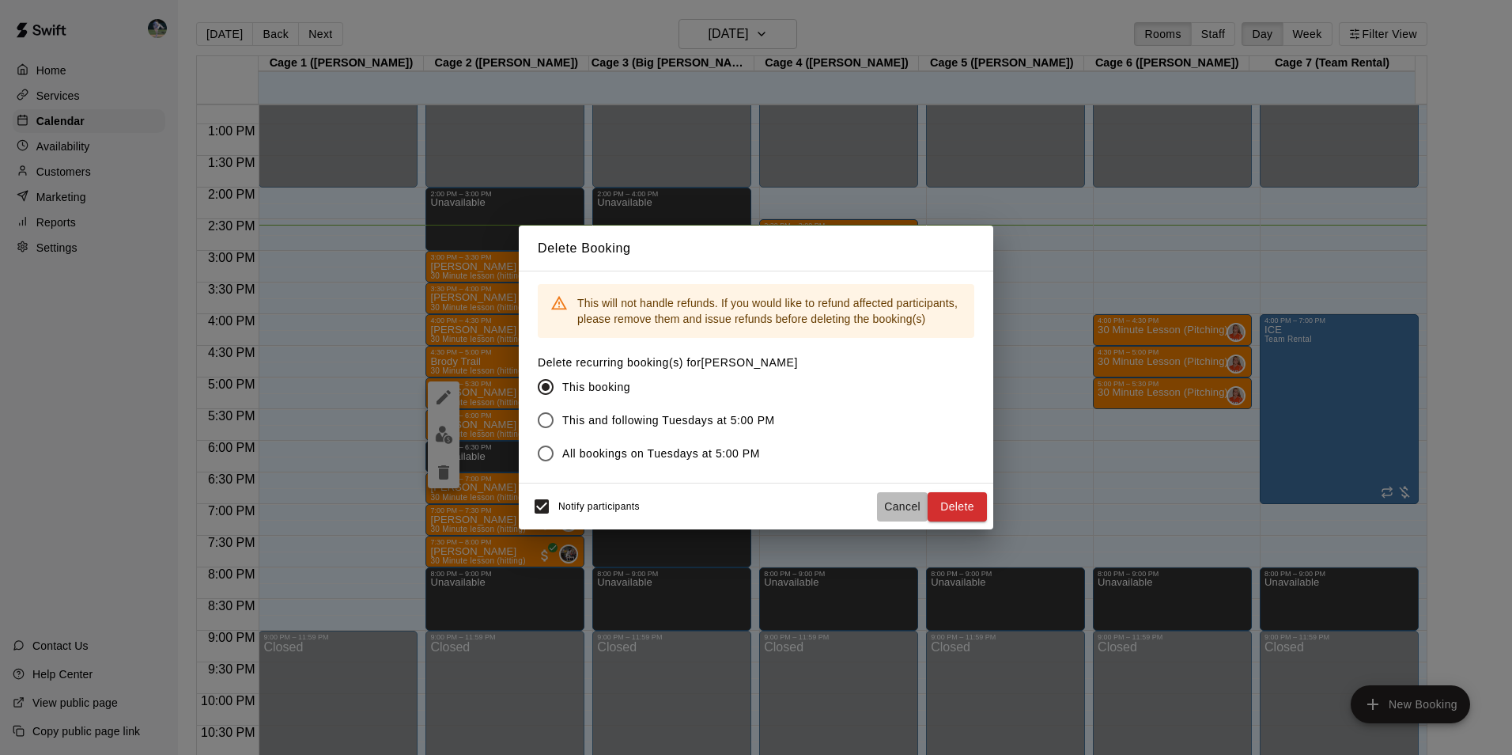
click at [904, 506] on button "Cancel" at bounding box center [902, 506] width 51 height 29
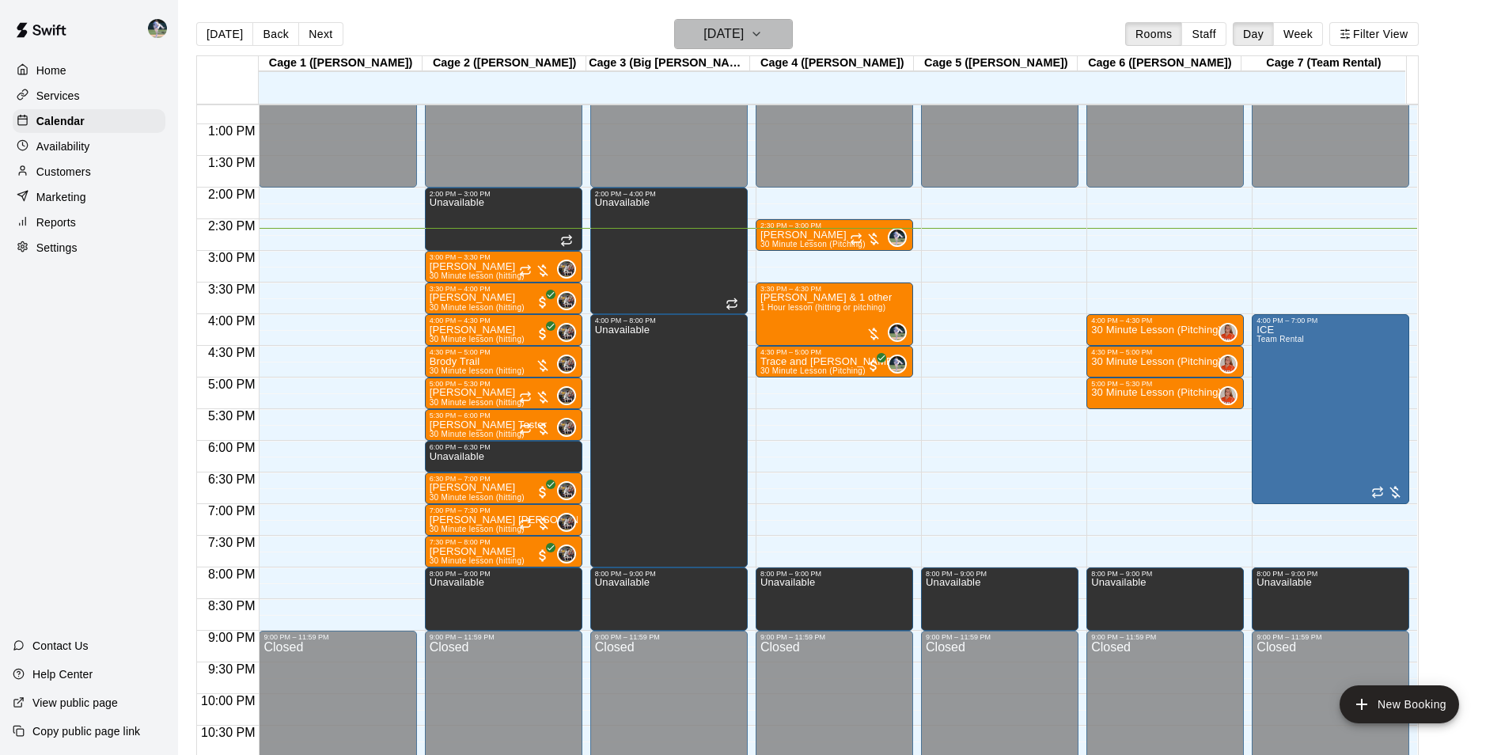
click at [703, 36] on h6 "[DATE]" at bounding box center [723, 34] width 40 height 22
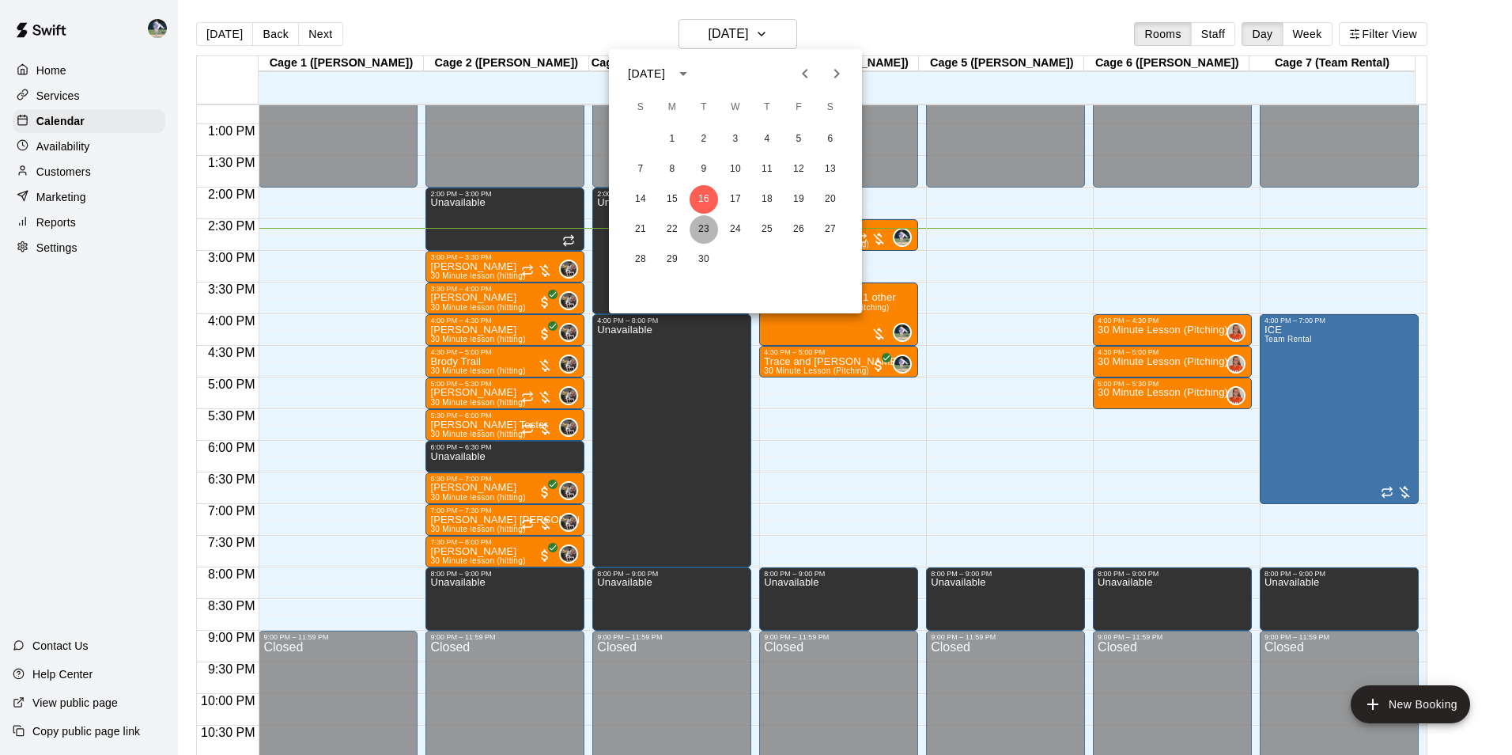
click at [699, 228] on button "23" at bounding box center [704, 229] width 28 height 28
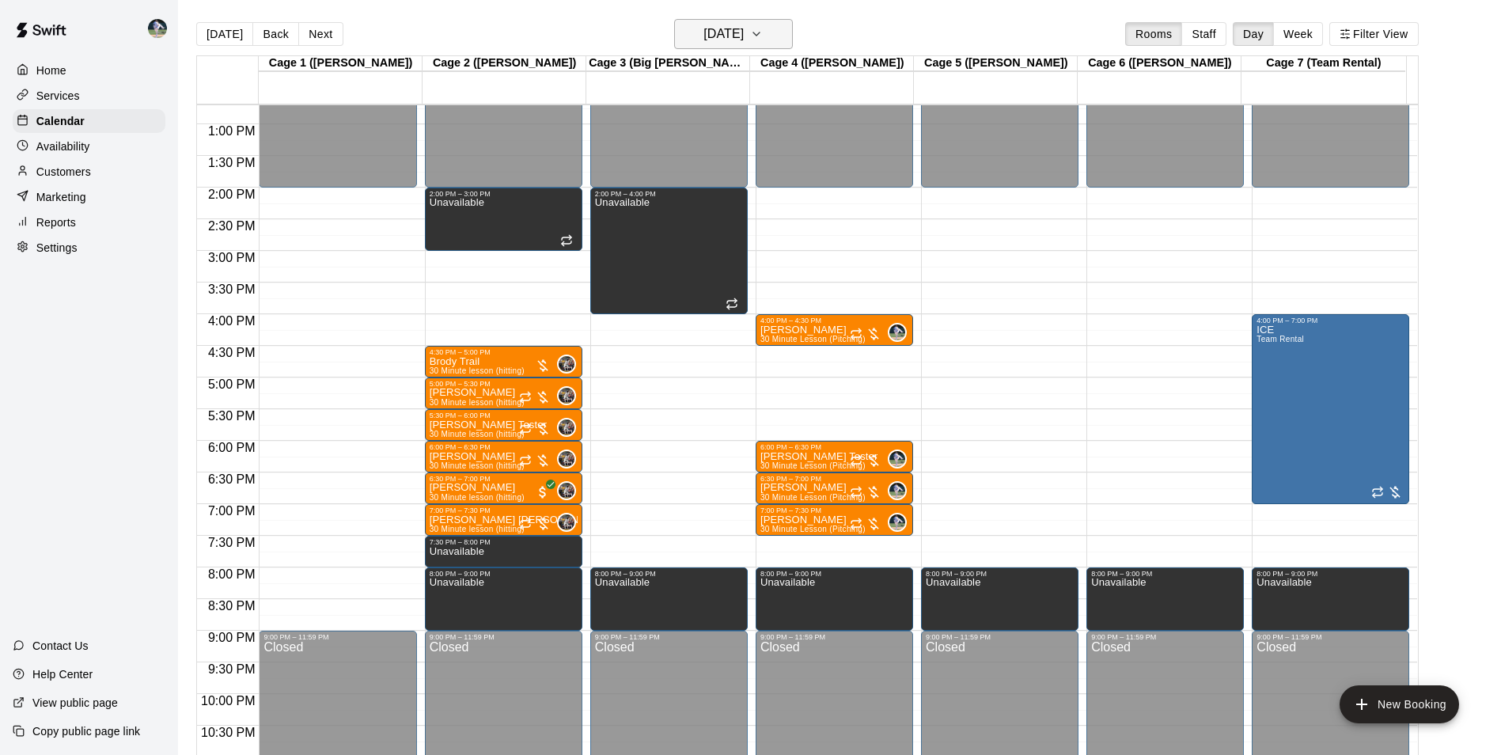
click at [705, 32] on h6 "[DATE]" at bounding box center [723, 34] width 40 height 22
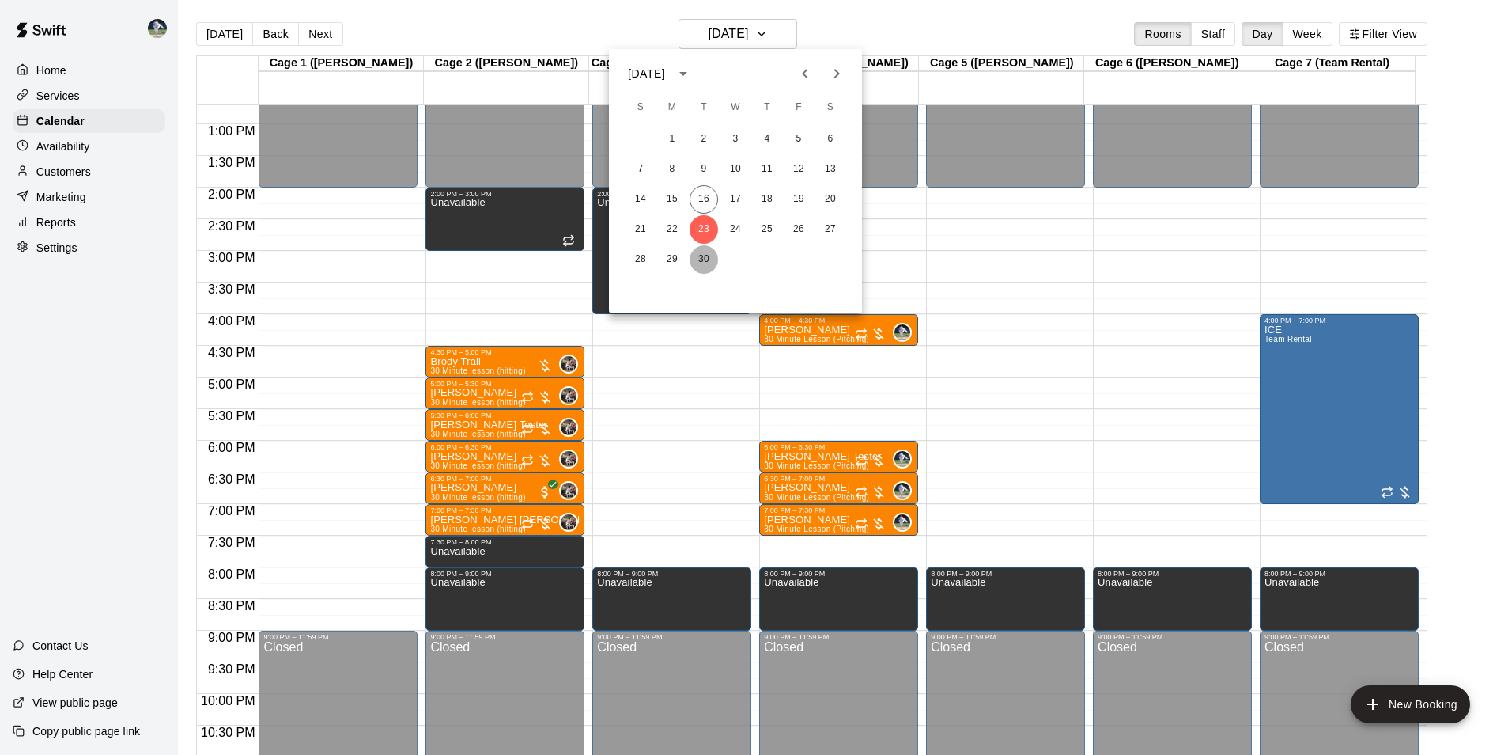
click at [706, 255] on button "30" at bounding box center [704, 259] width 28 height 28
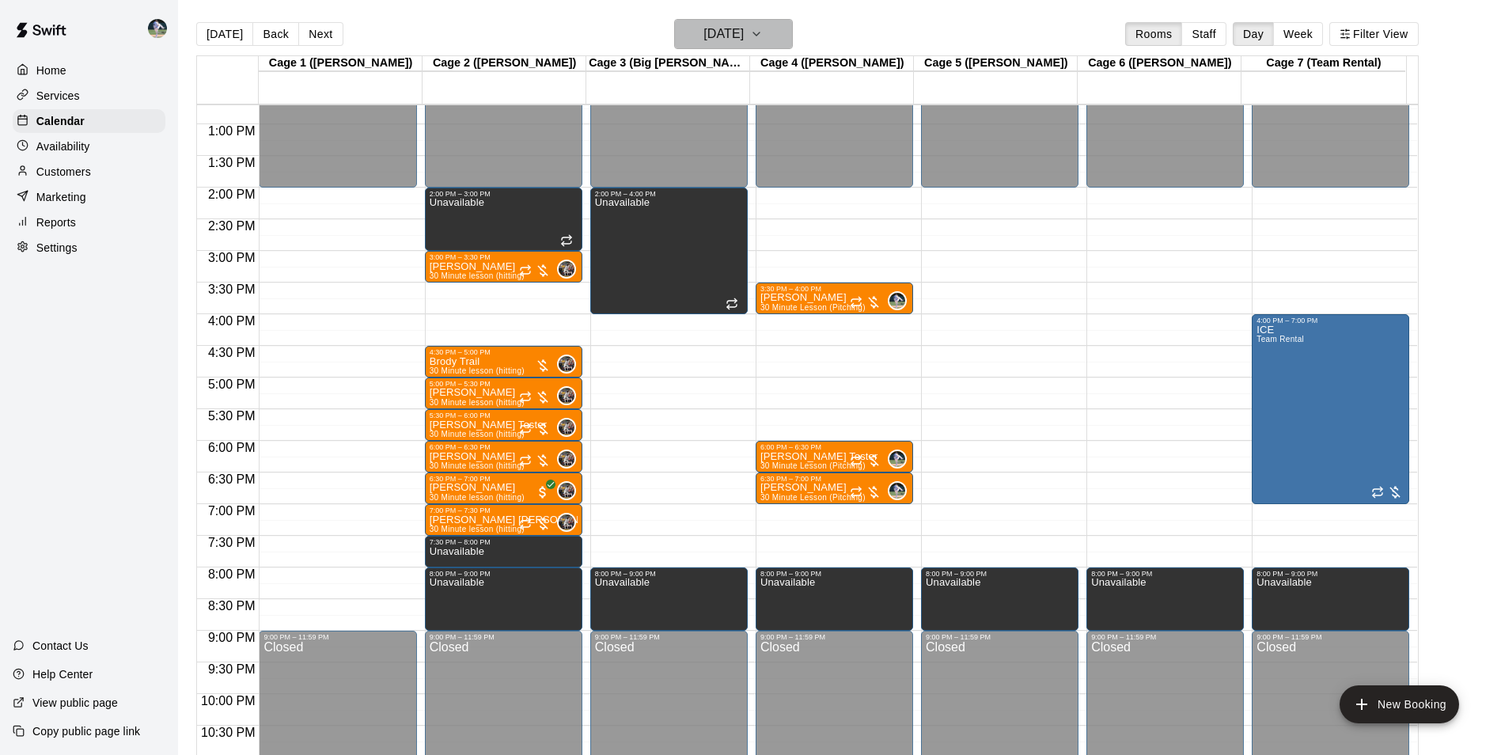
click at [722, 36] on h6 "[DATE]" at bounding box center [723, 34] width 40 height 22
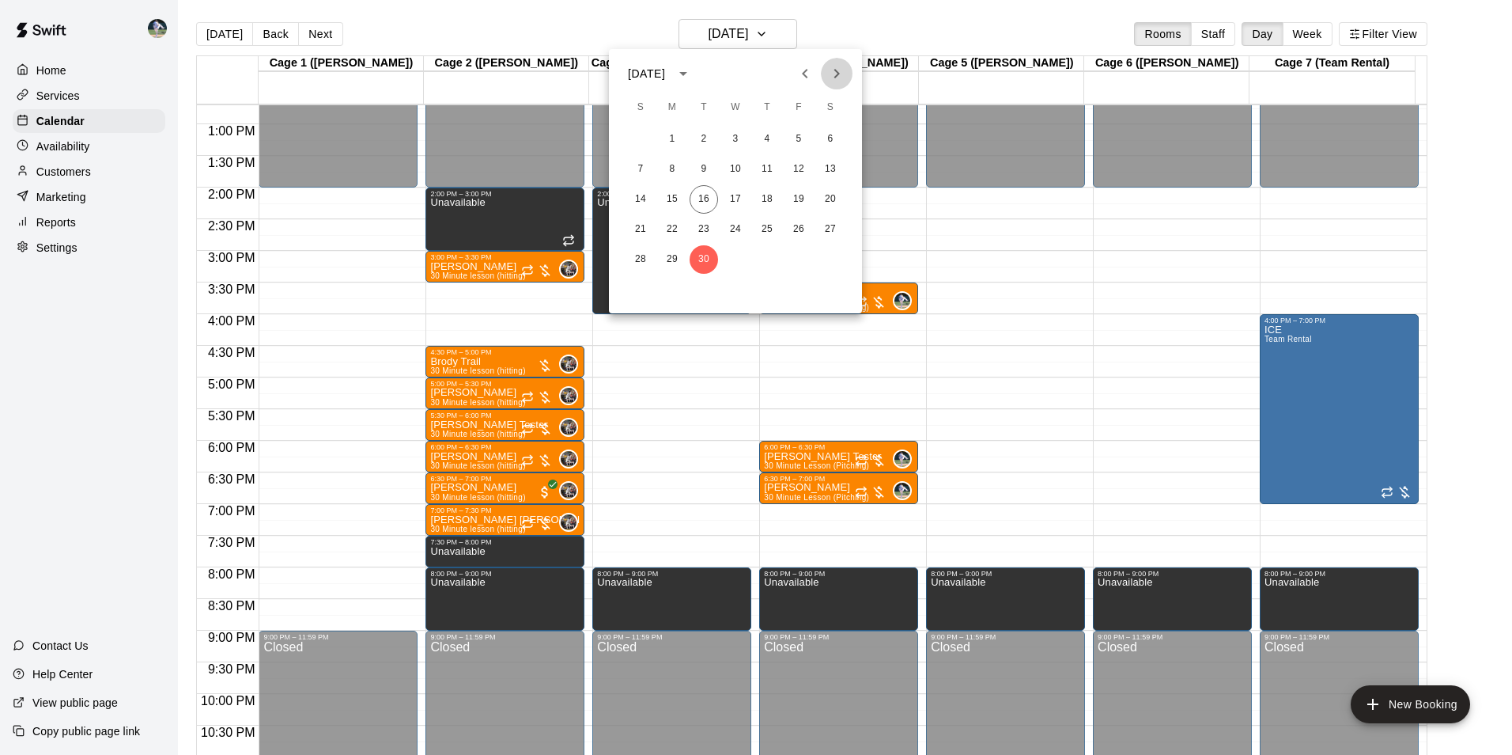
click at [837, 72] on icon "Next month" at bounding box center [838, 73] width 6 height 9
click at [705, 168] on button "7" at bounding box center [704, 169] width 28 height 28
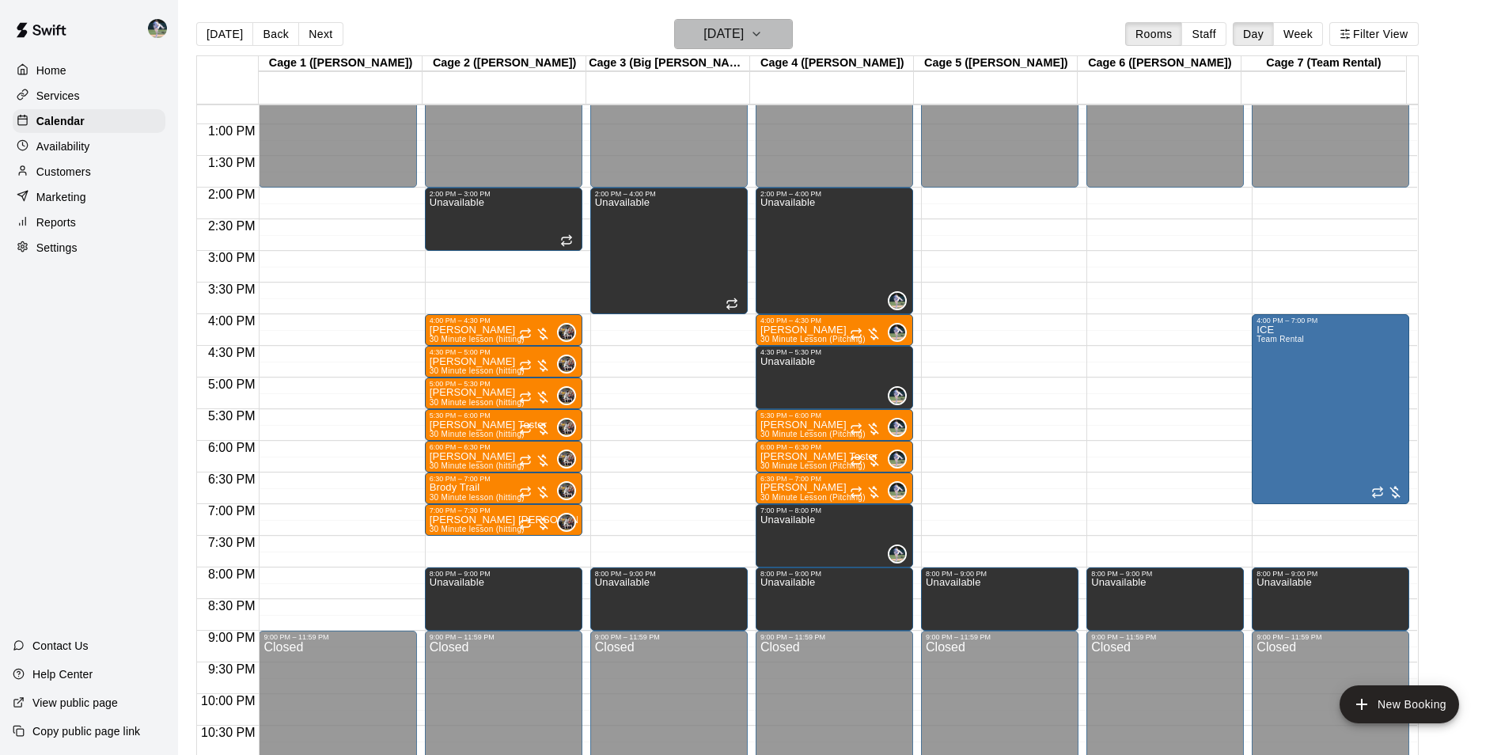
click at [705, 26] on button "[DATE]" at bounding box center [733, 34] width 119 height 30
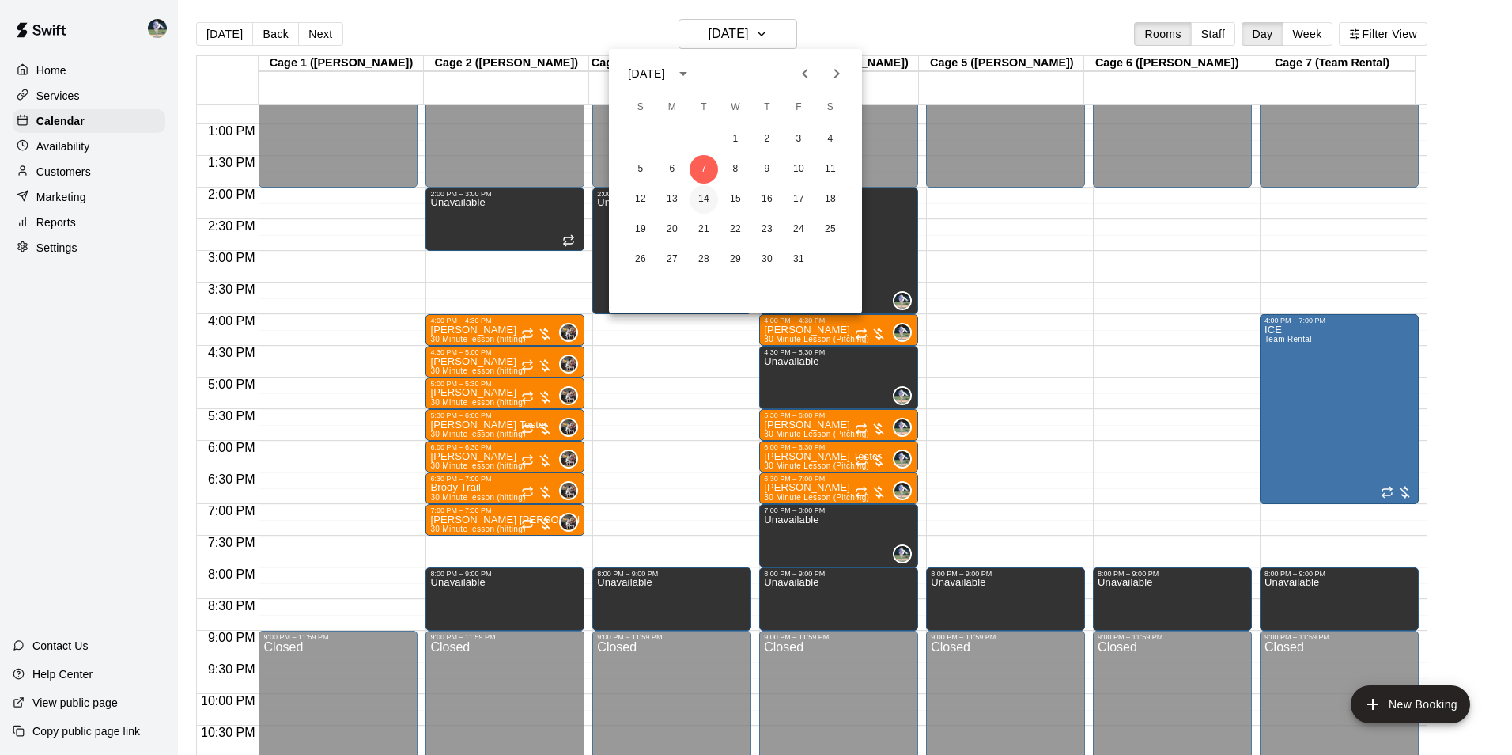
click at [701, 200] on button "14" at bounding box center [704, 199] width 28 height 28
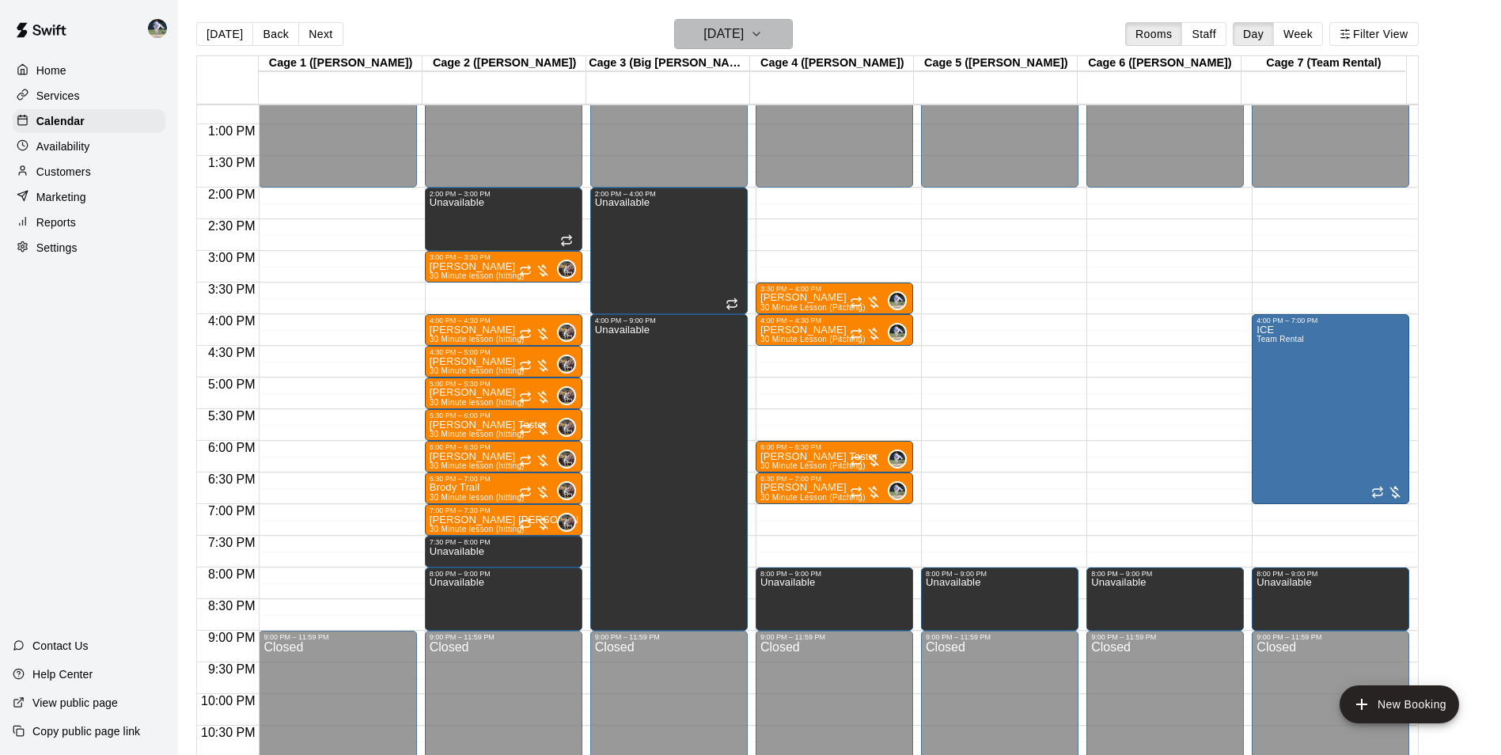
click at [720, 35] on h6 "[DATE]" at bounding box center [723, 34] width 40 height 22
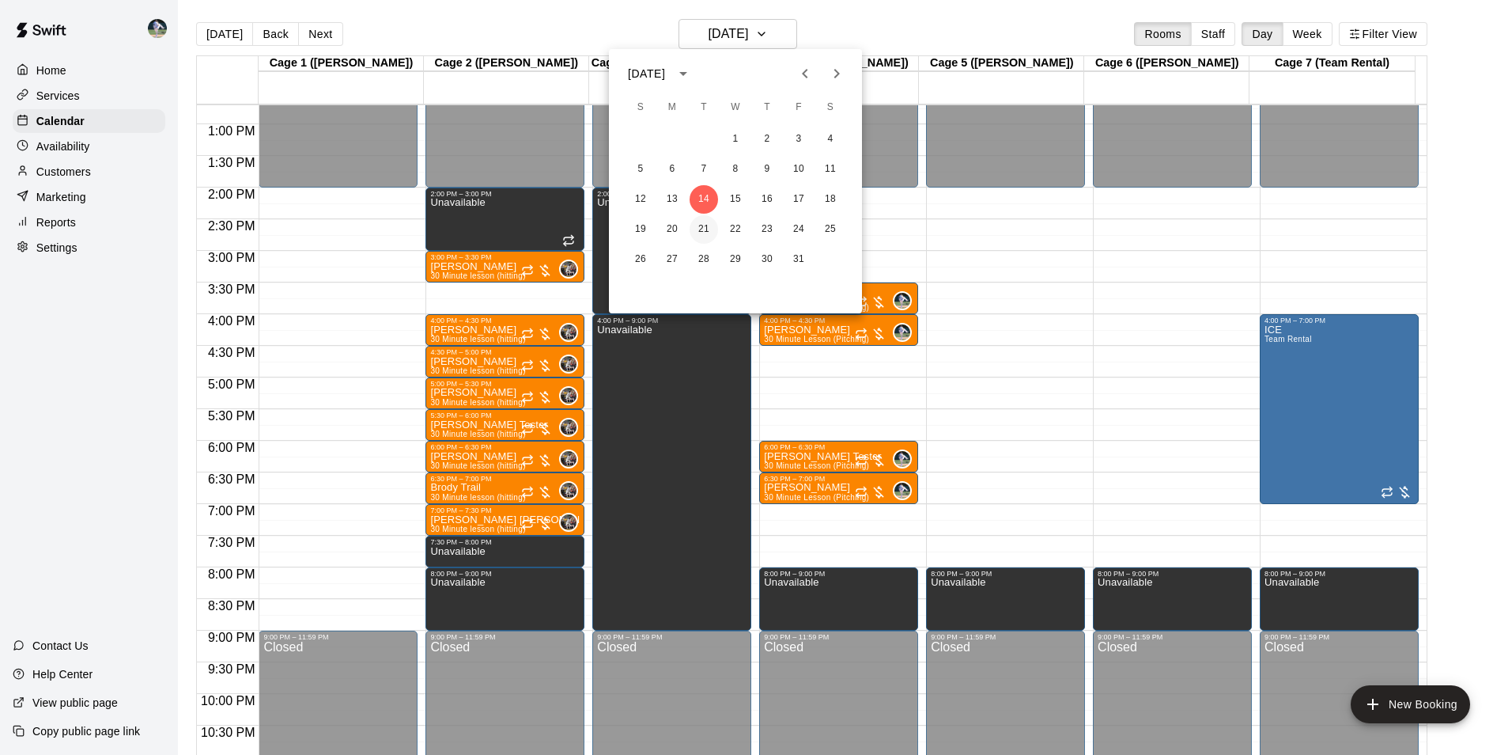
click at [705, 229] on button "21" at bounding box center [704, 229] width 28 height 28
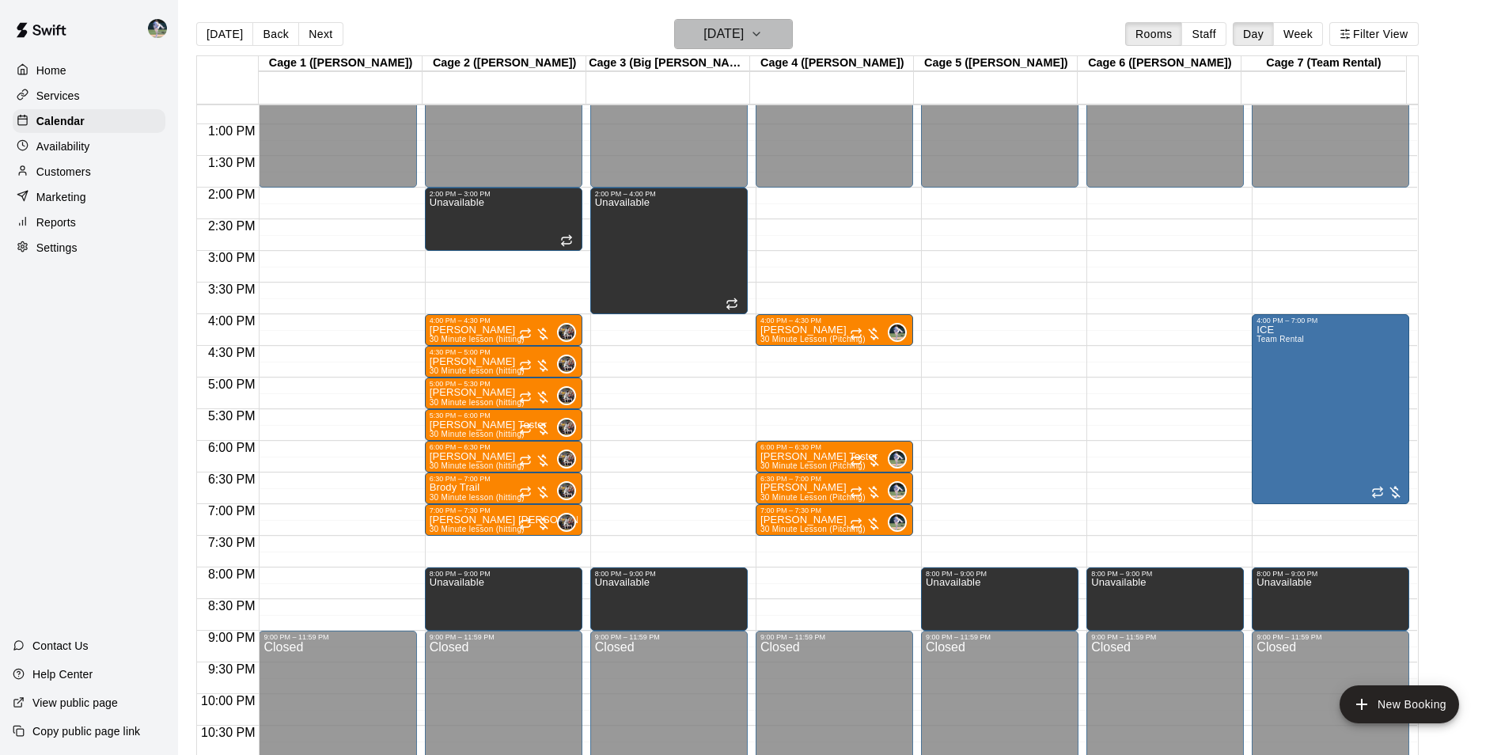
click at [727, 40] on h6 "[DATE]" at bounding box center [723, 34] width 40 height 22
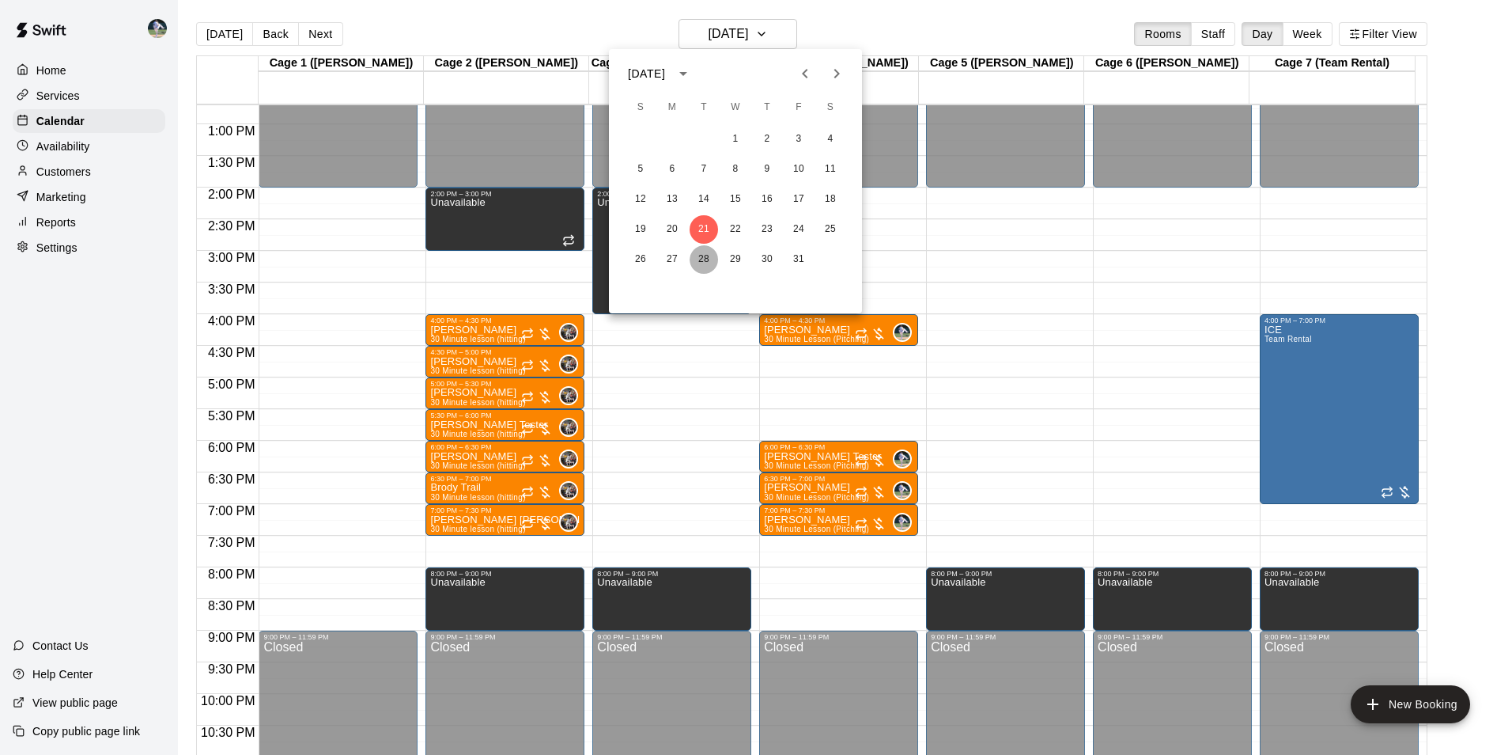
click at [709, 253] on button "28" at bounding box center [704, 259] width 28 height 28
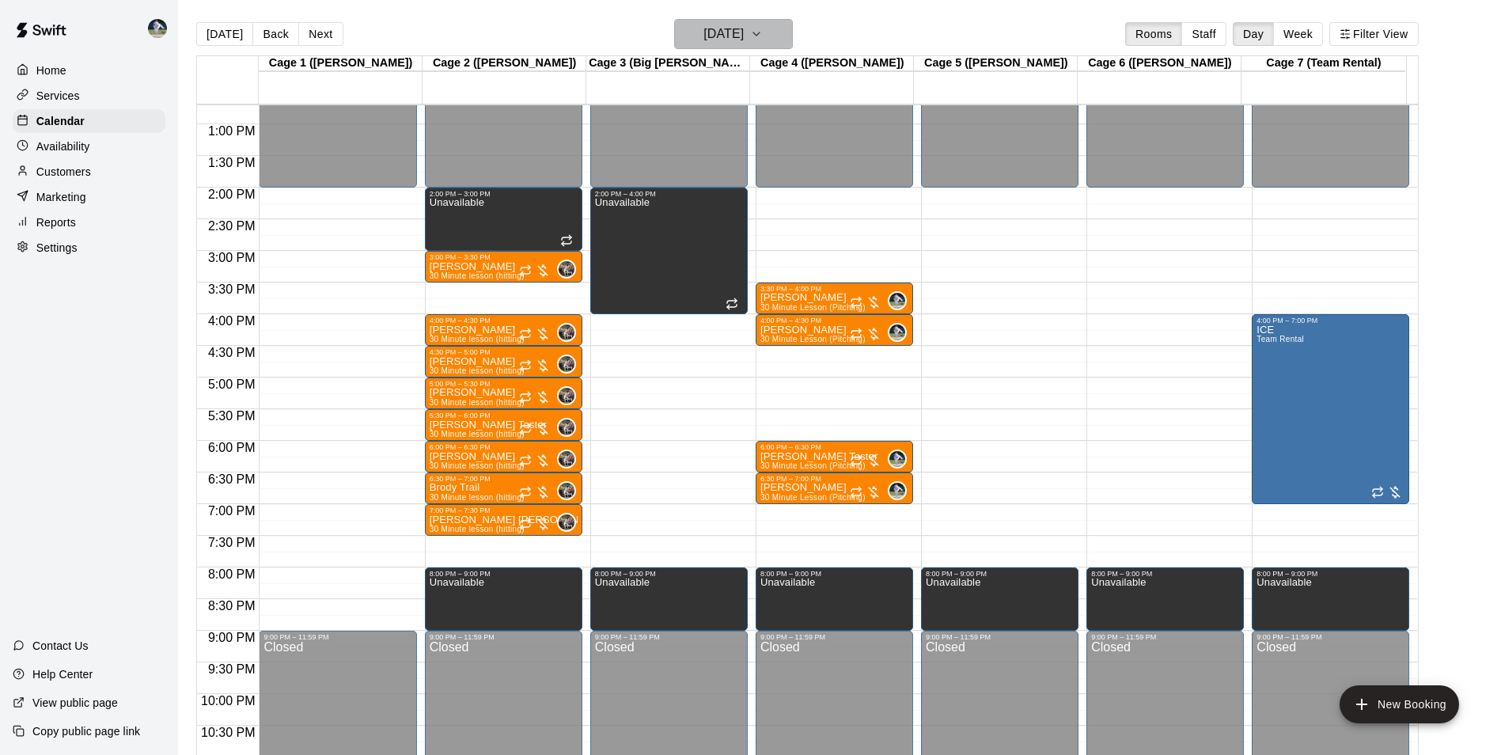
click at [729, 36] on h6 "[DATE]" at bounding box center [723, 34] width 40 height 22
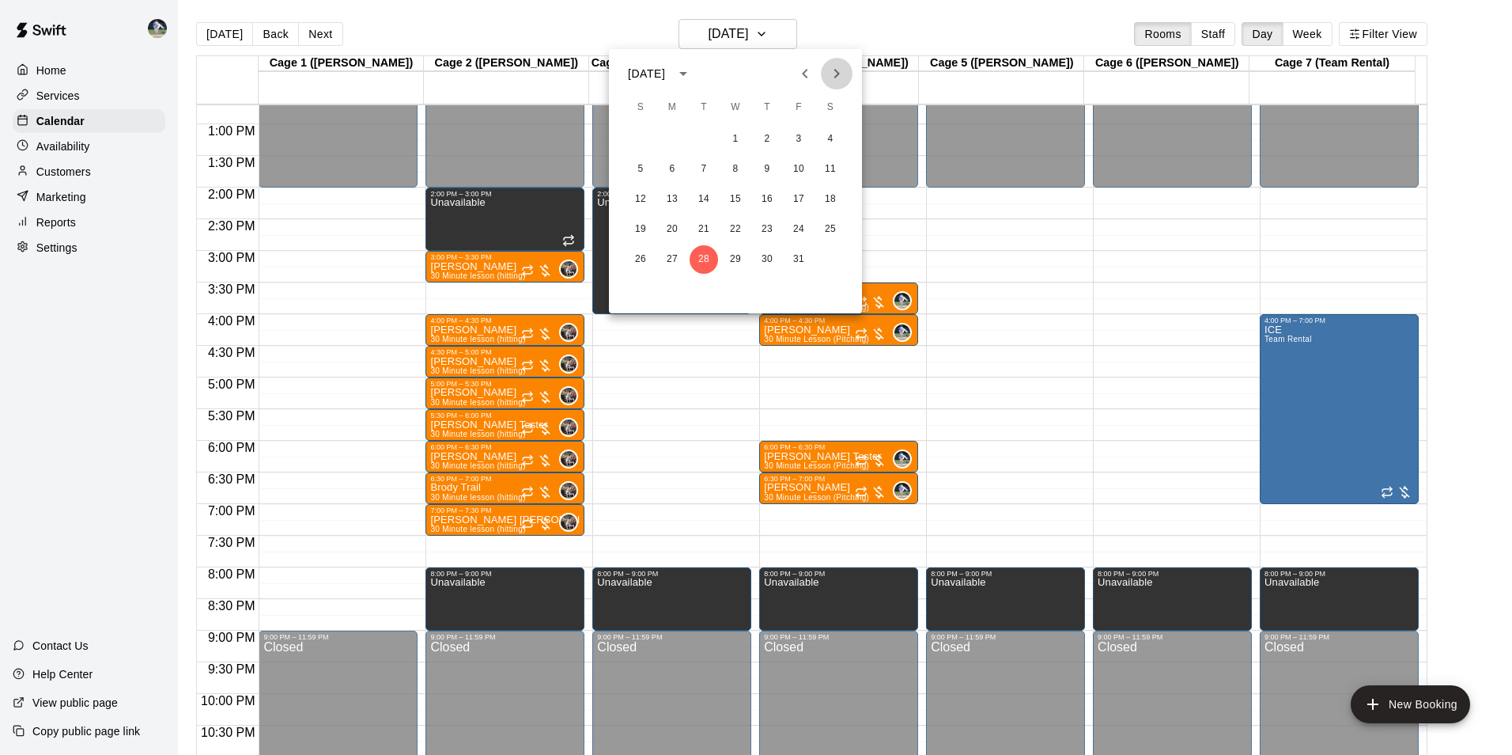
click at [835, 70] on icon "Next month" at bounding box center [836, 73] width 19 height 19
click at [700, 168] on button "4" at bounding box center [704, 169] width 28 height 28
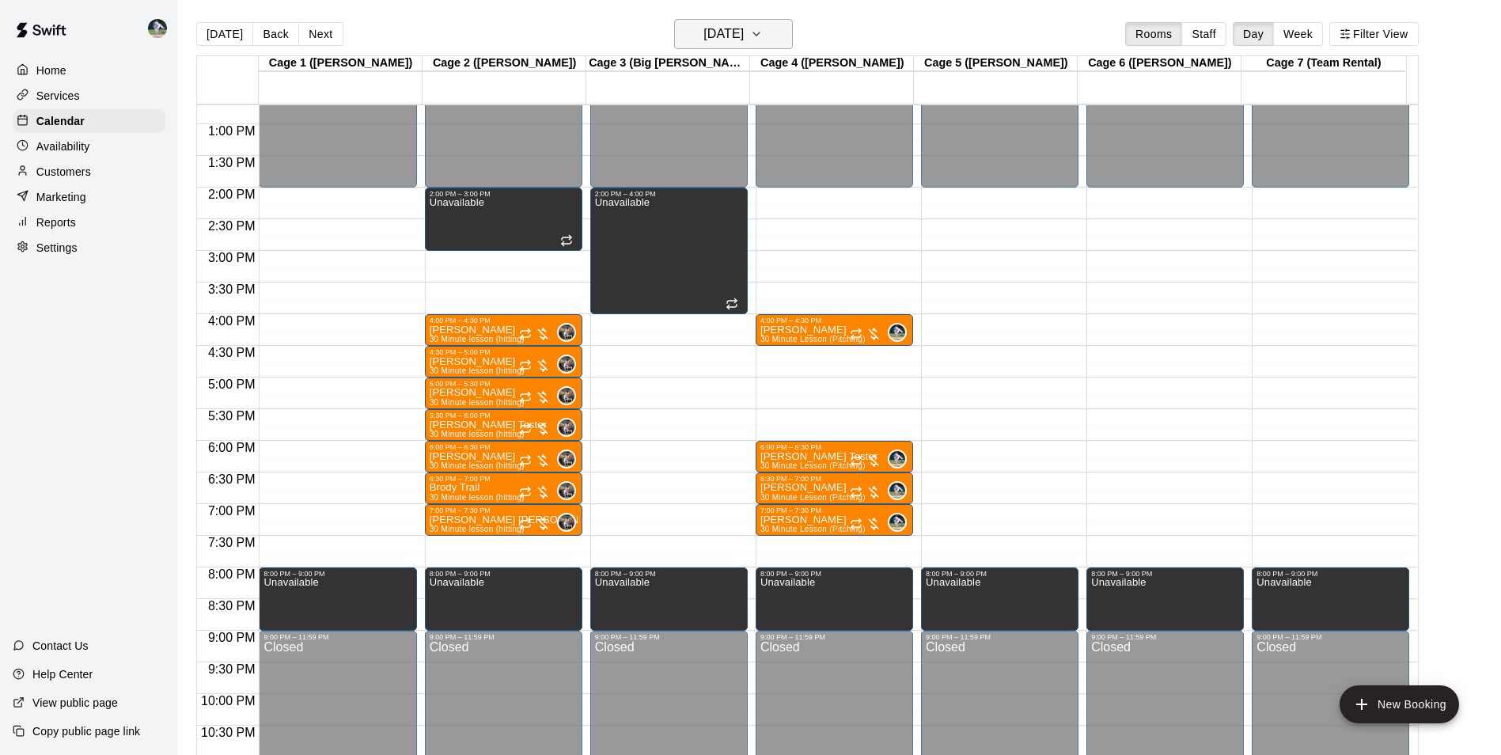
click at [714, 36] on h6 "[DATE]" at bounding box center [723, 34] width 40 height 22
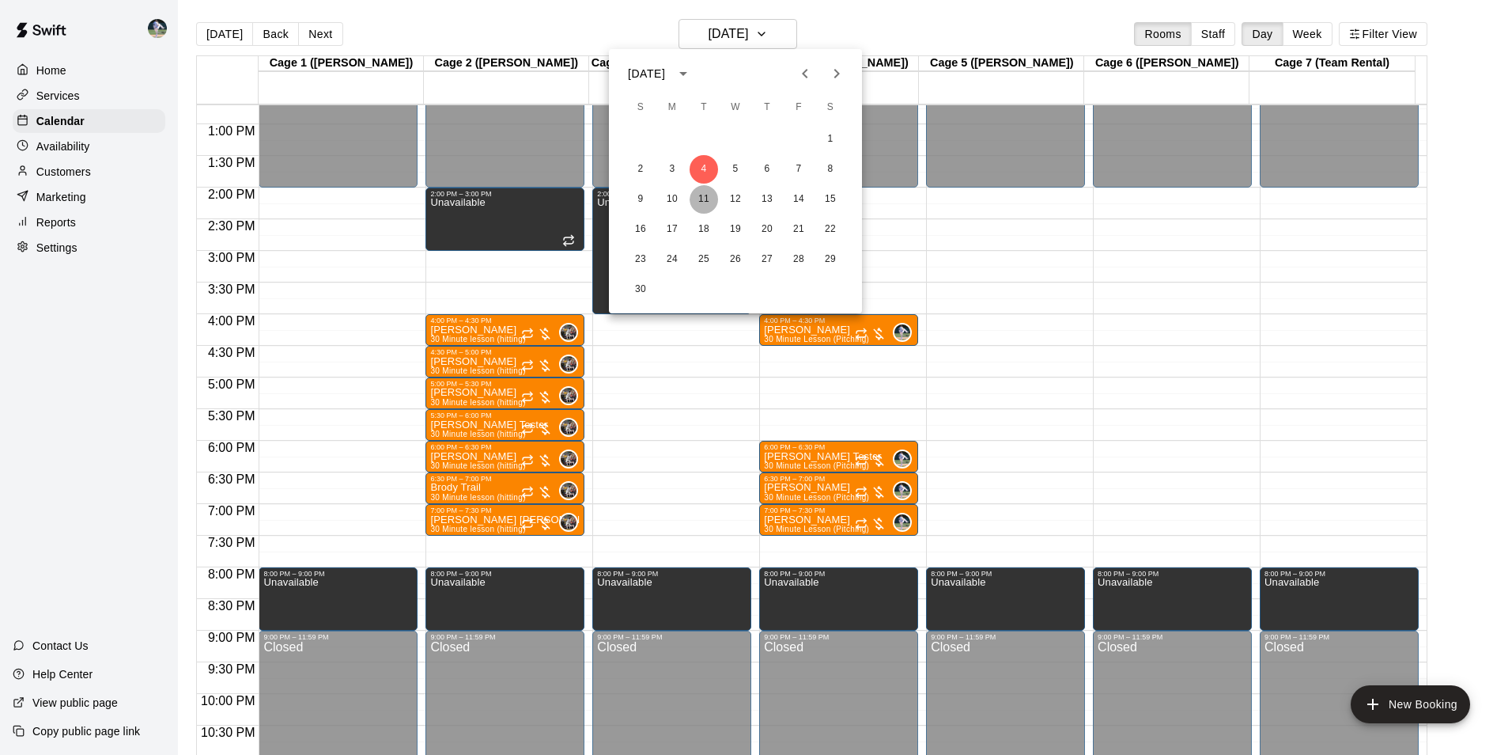
click at [702, 198] on button "11" at bounding box center [704, 199] width 28 height 28
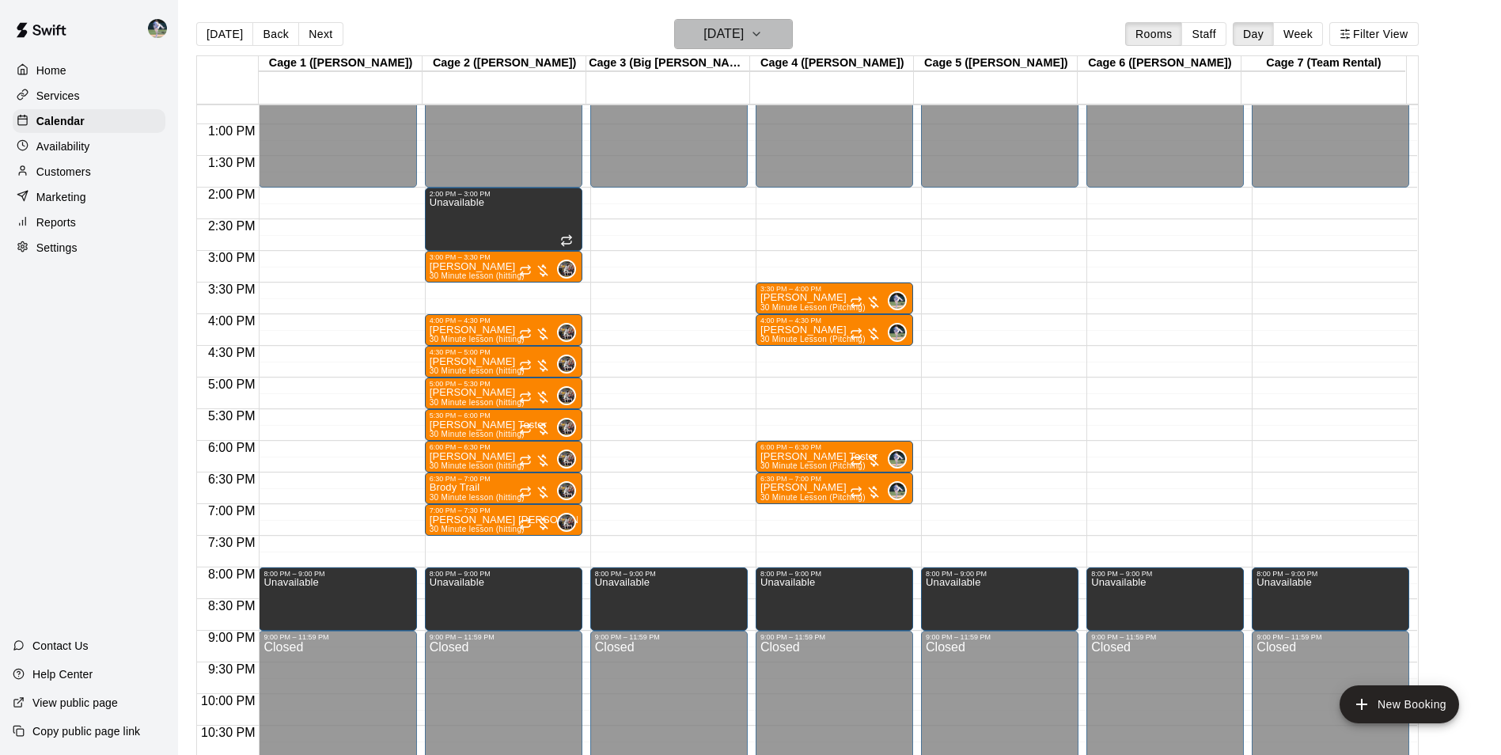
click at [735, 35] on h6 "[DATE]" at bounding box center [723, 34] width 40 height 22
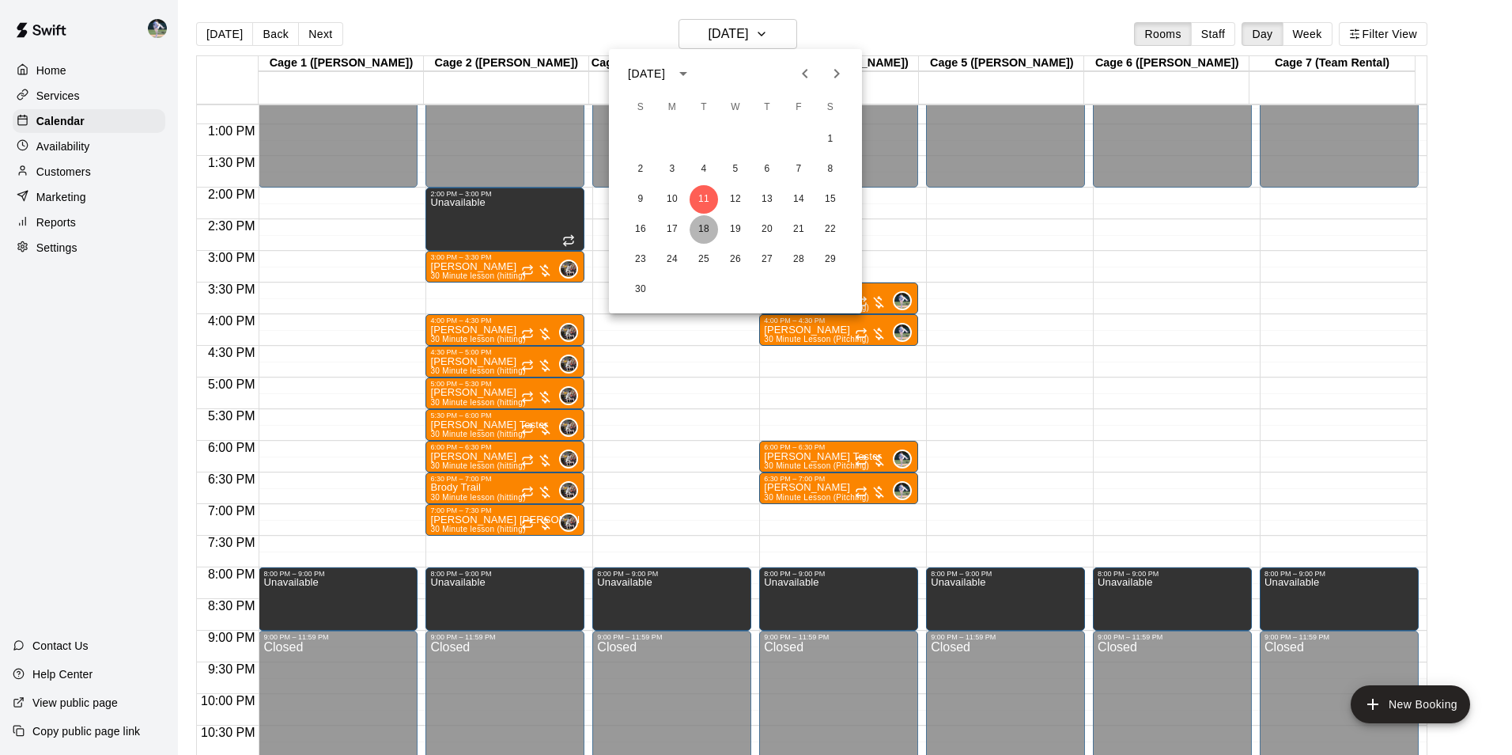
click at [704, 225] on button "18" at bounding box center [704, 229] width 28 height 28
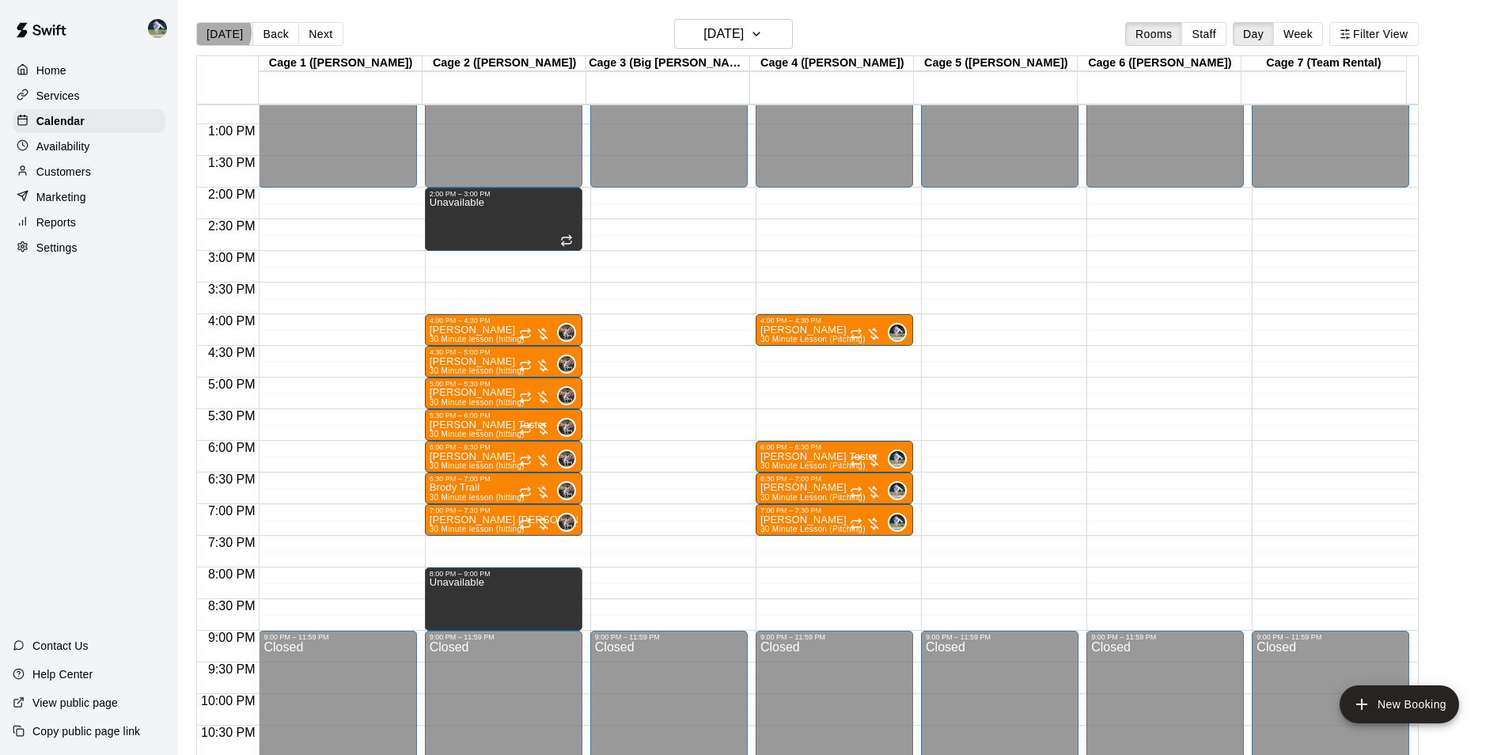
click at [216, 32] on button "[DATE]" at bounding box center [224, 34] width 57 height 24
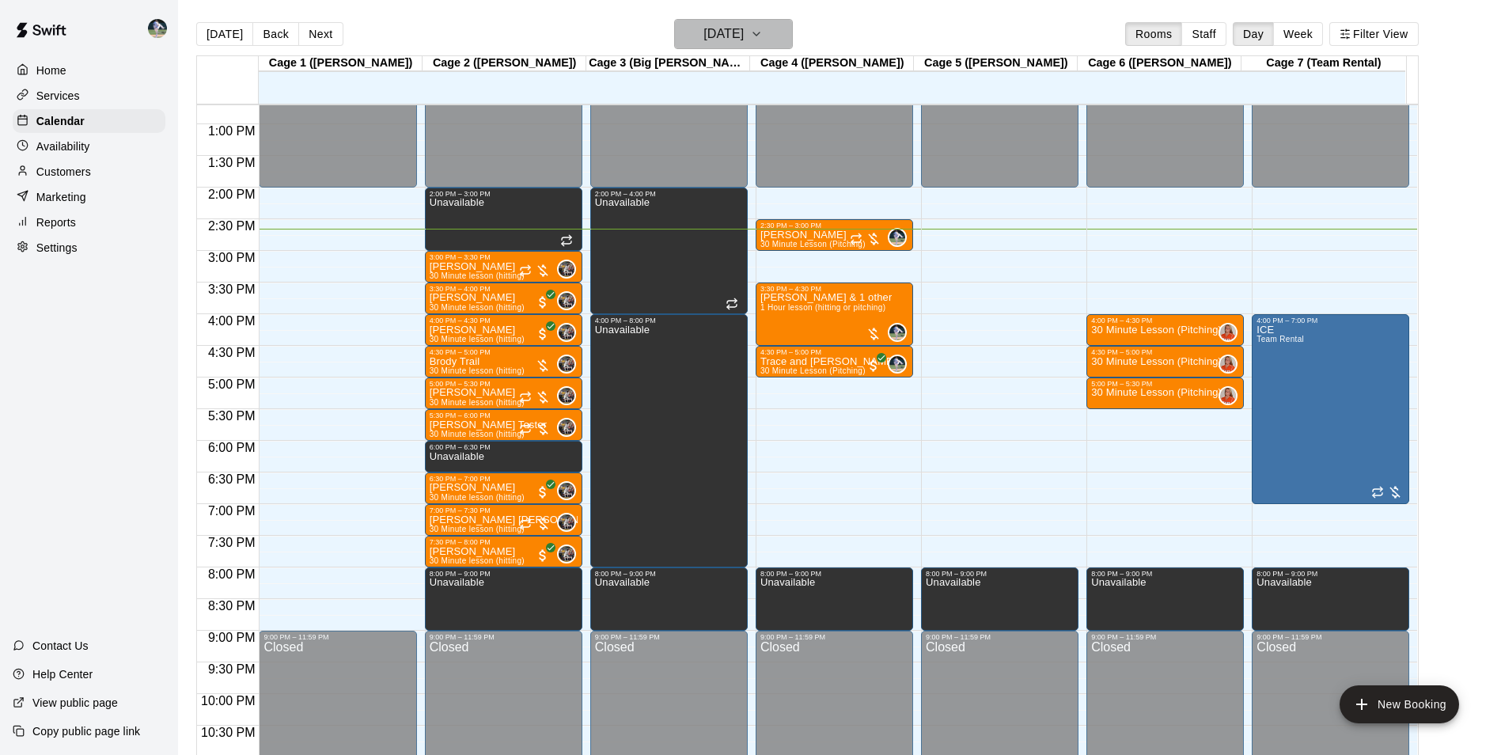
click at [703, 36] on h6 "[DATE]" at bounding box center [723, 34] width 40 height 22
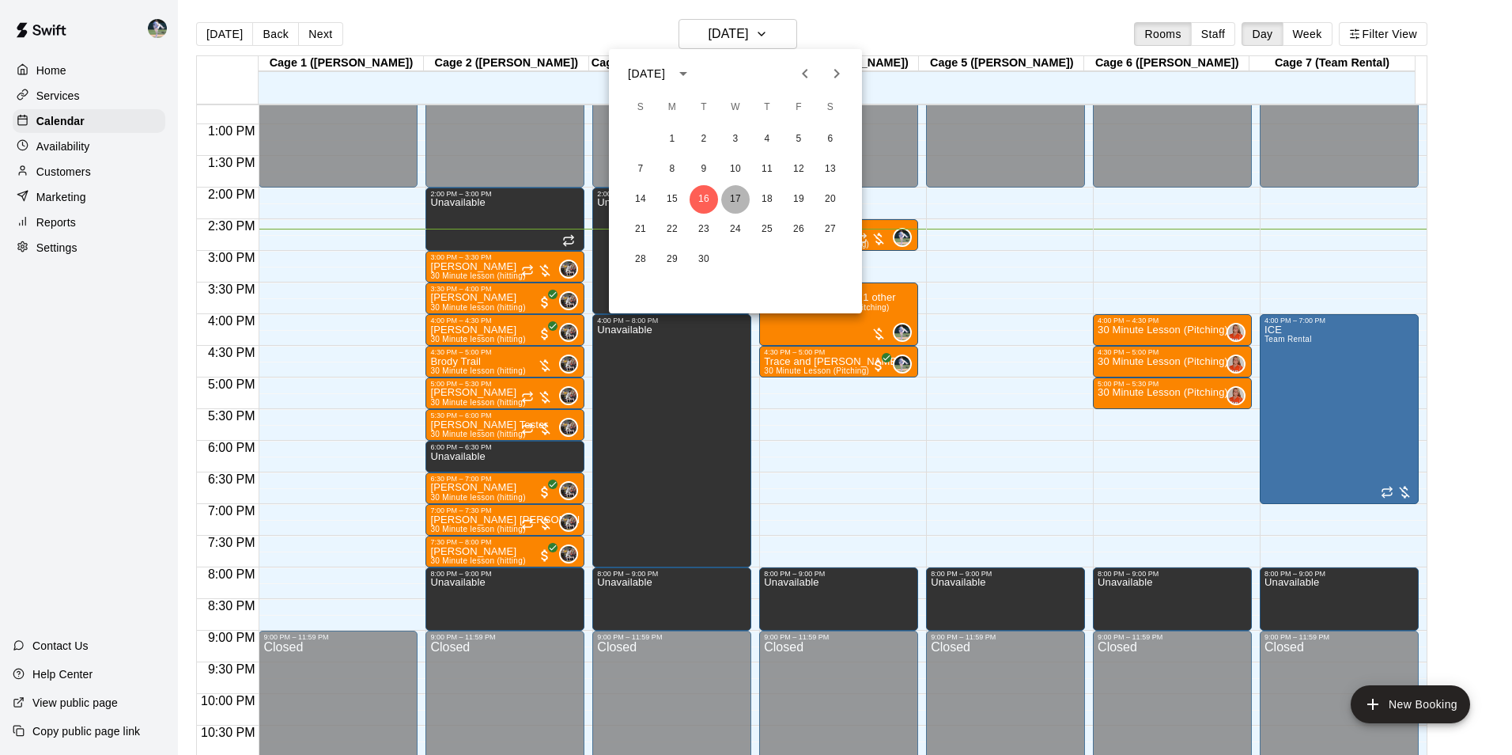
click at [738, 200] on button "17" at bounding box center [735, 199] width 28 height 28
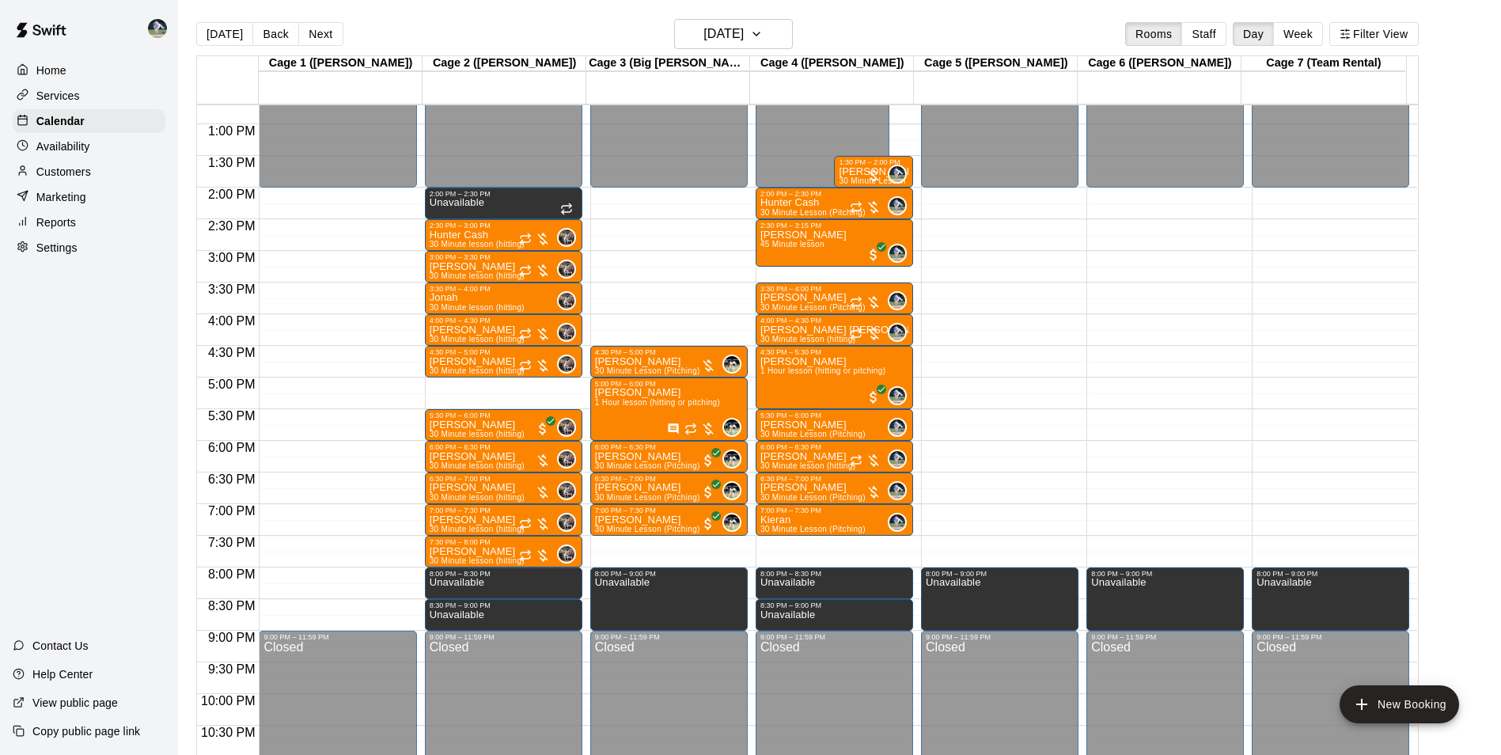
click at [484, 384] on div "12:00 AM – 2:00 PM Closed 2:00 PM – 2:30 PM Unavailable 2:30 PM – 3:00 PM Hunte…" at bounding box center [503, 61] width 157 height 1519
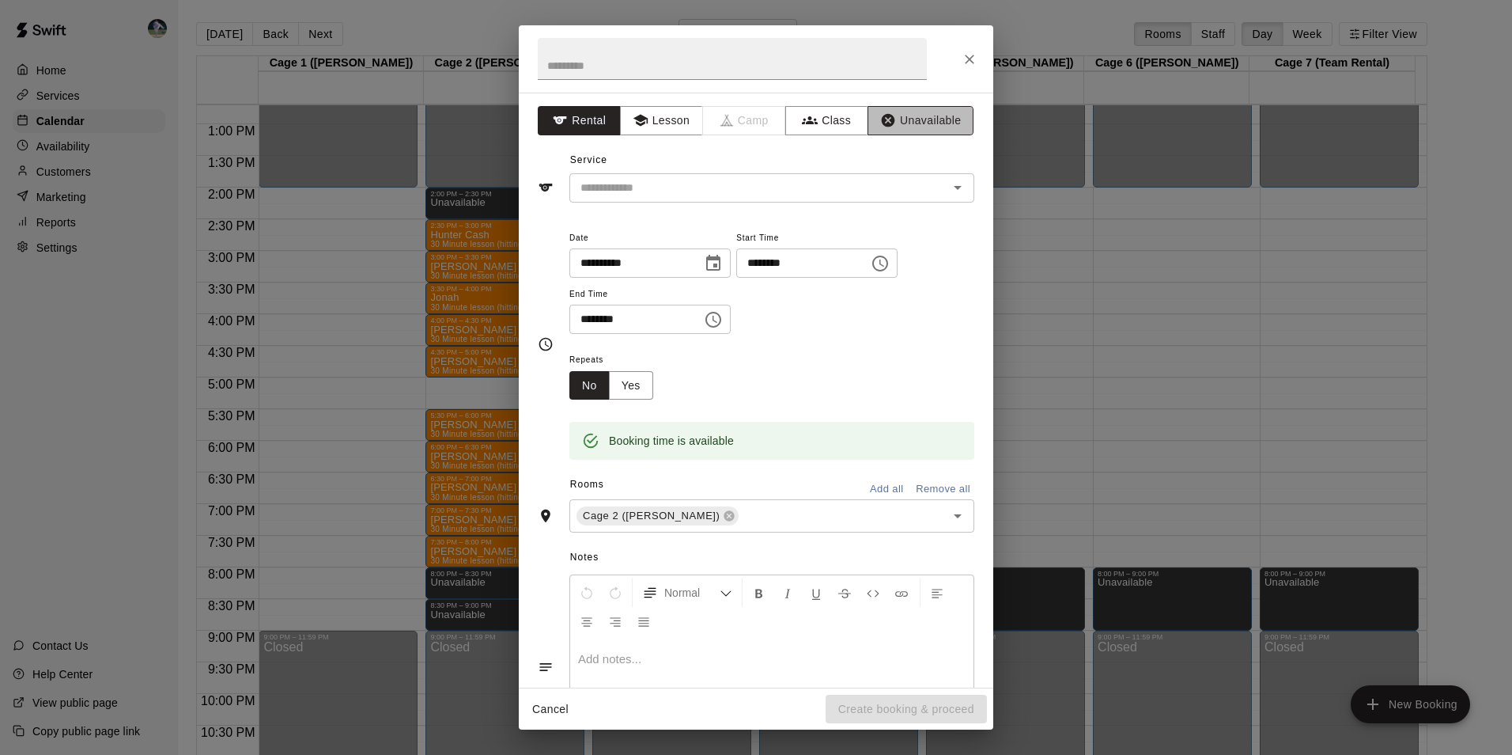
click at [905, 119] on button "Unavailable" at bounding box center [921, 120] width 106 height 29
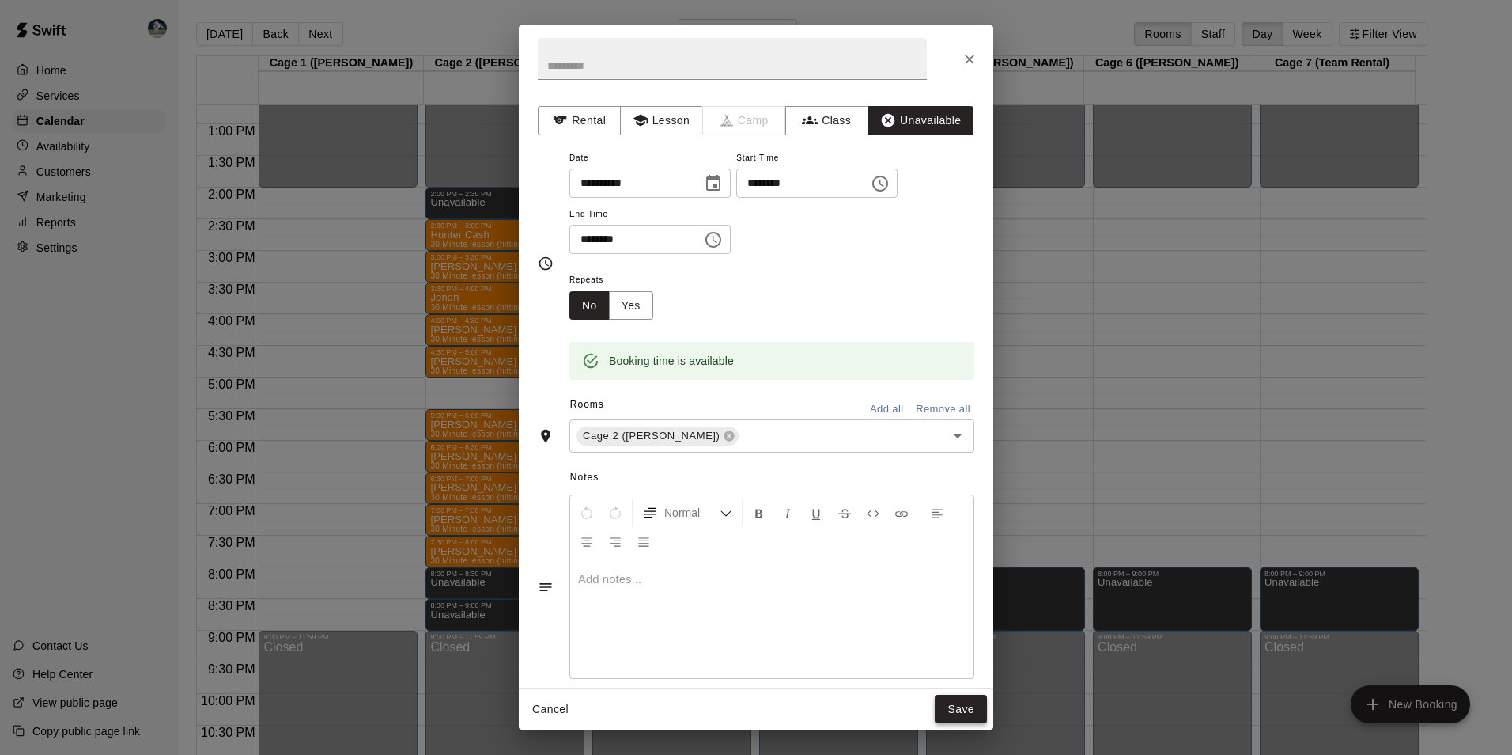
click at [960, 707] on button "Save" at bounding box center [961, 709] width 52 height 29
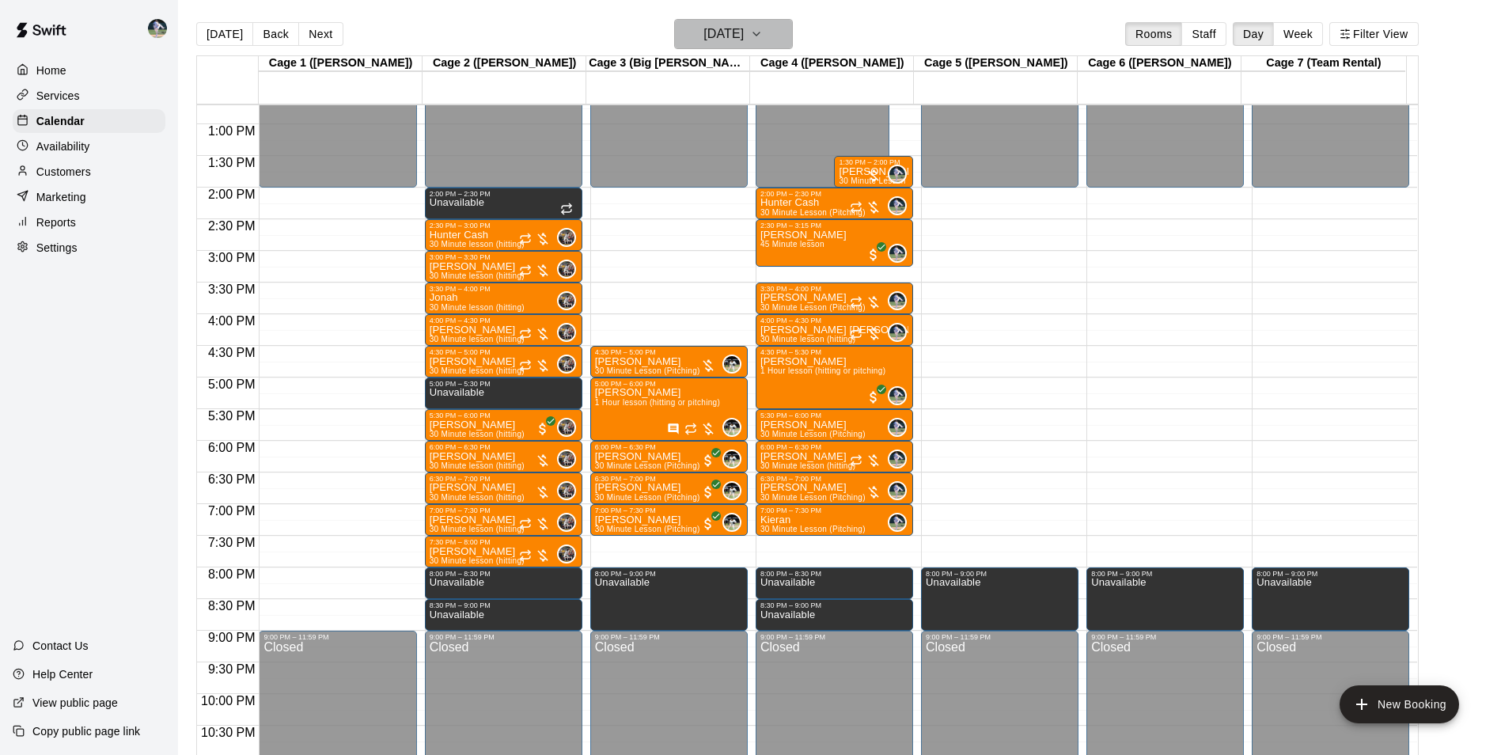
click at [703, 26] on h6 "[DATE]" at bounding box center [723, 34] width 40 height 22
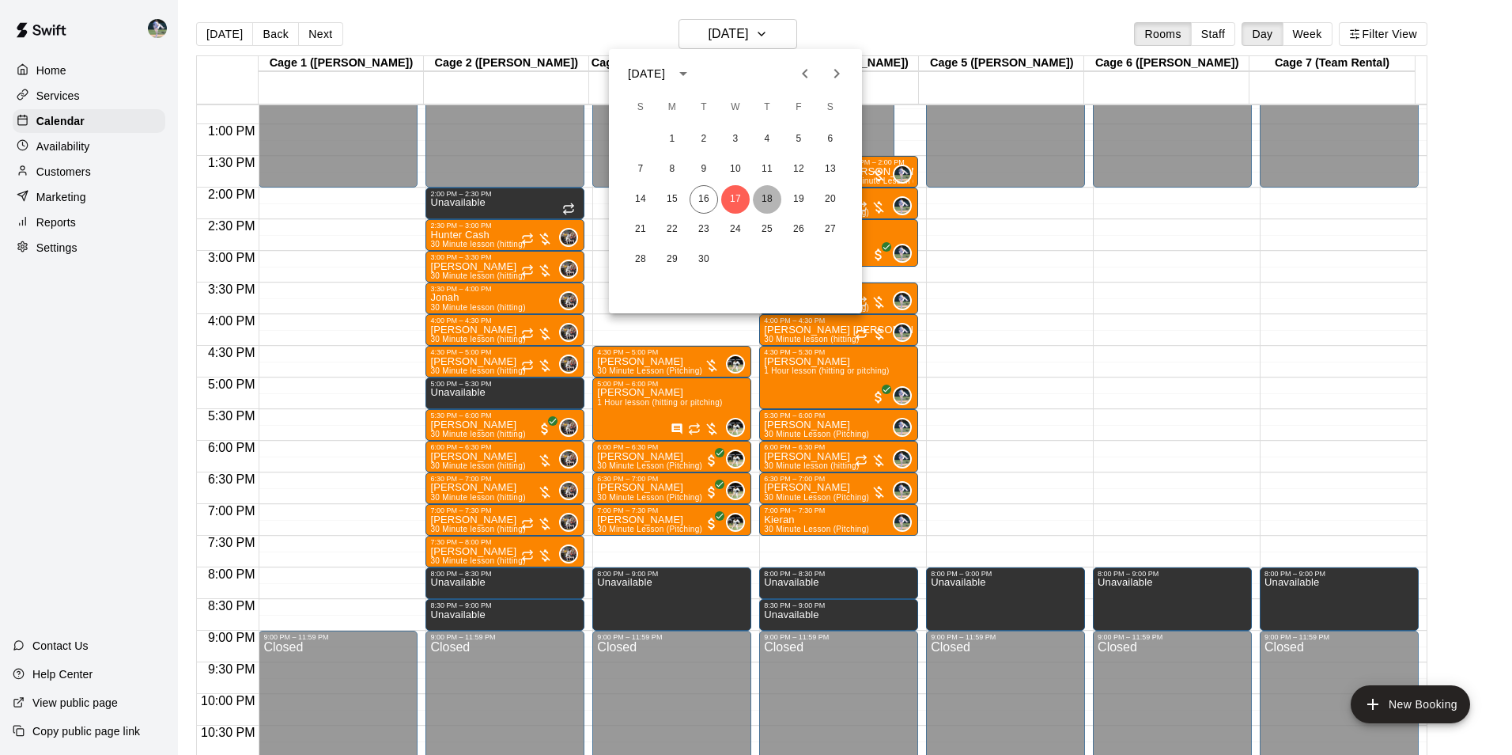
click at [766, 195] on button "18" at bounding box center [767, 199] width 28 height 28
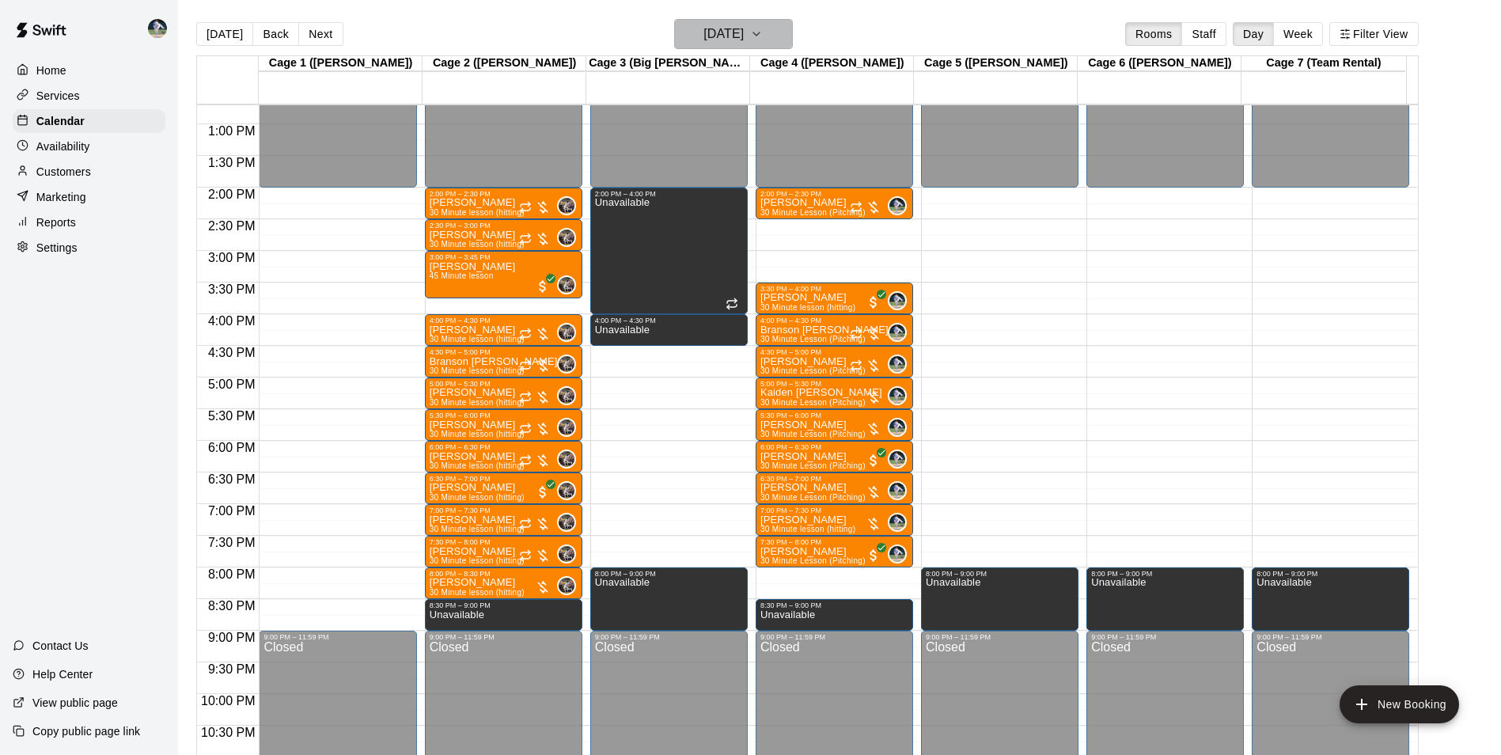
click at [728, 35] on h6 "[DATE]" at bounding box center [723, 34] width 40 height 22
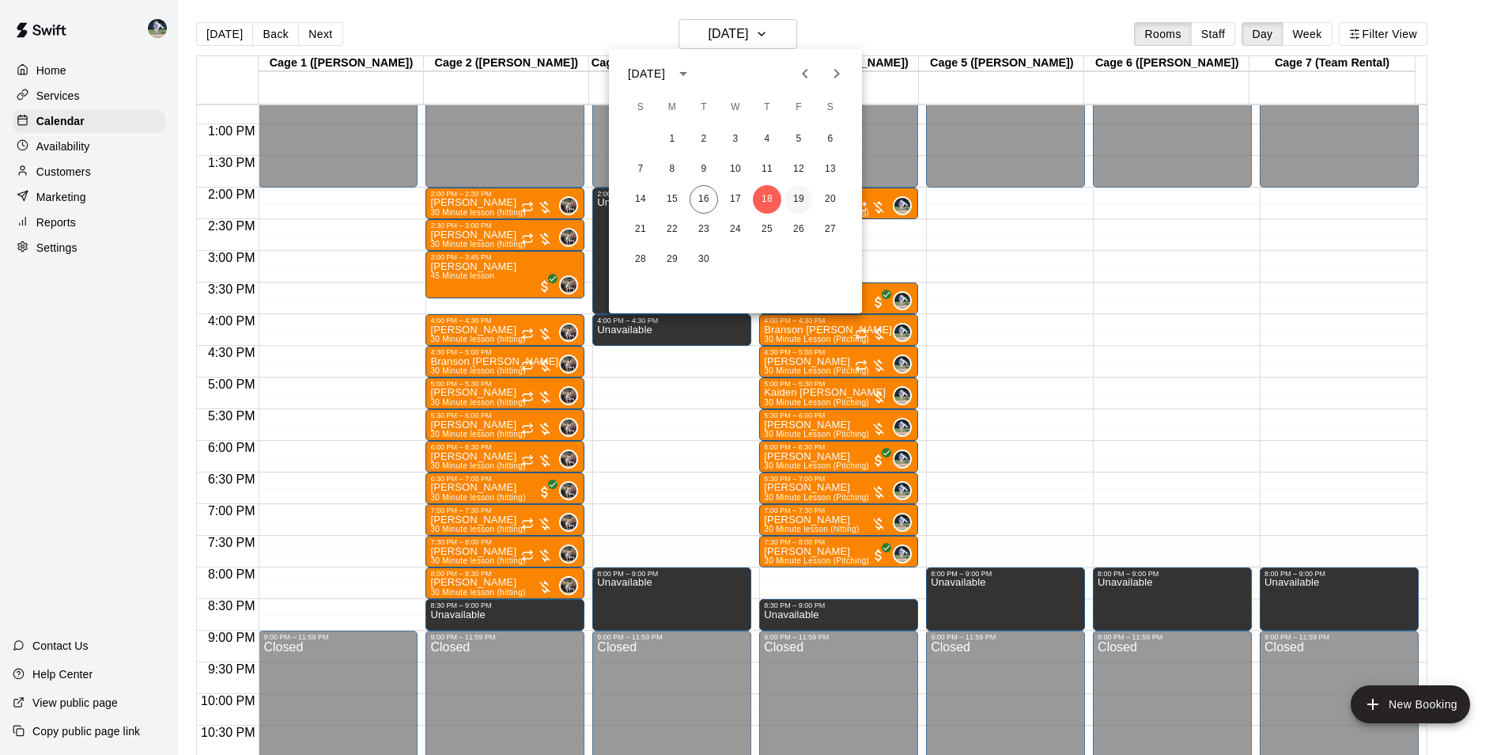
click at [800, 197] on button "19" at bounding box center [799, 199] width 28 height 28
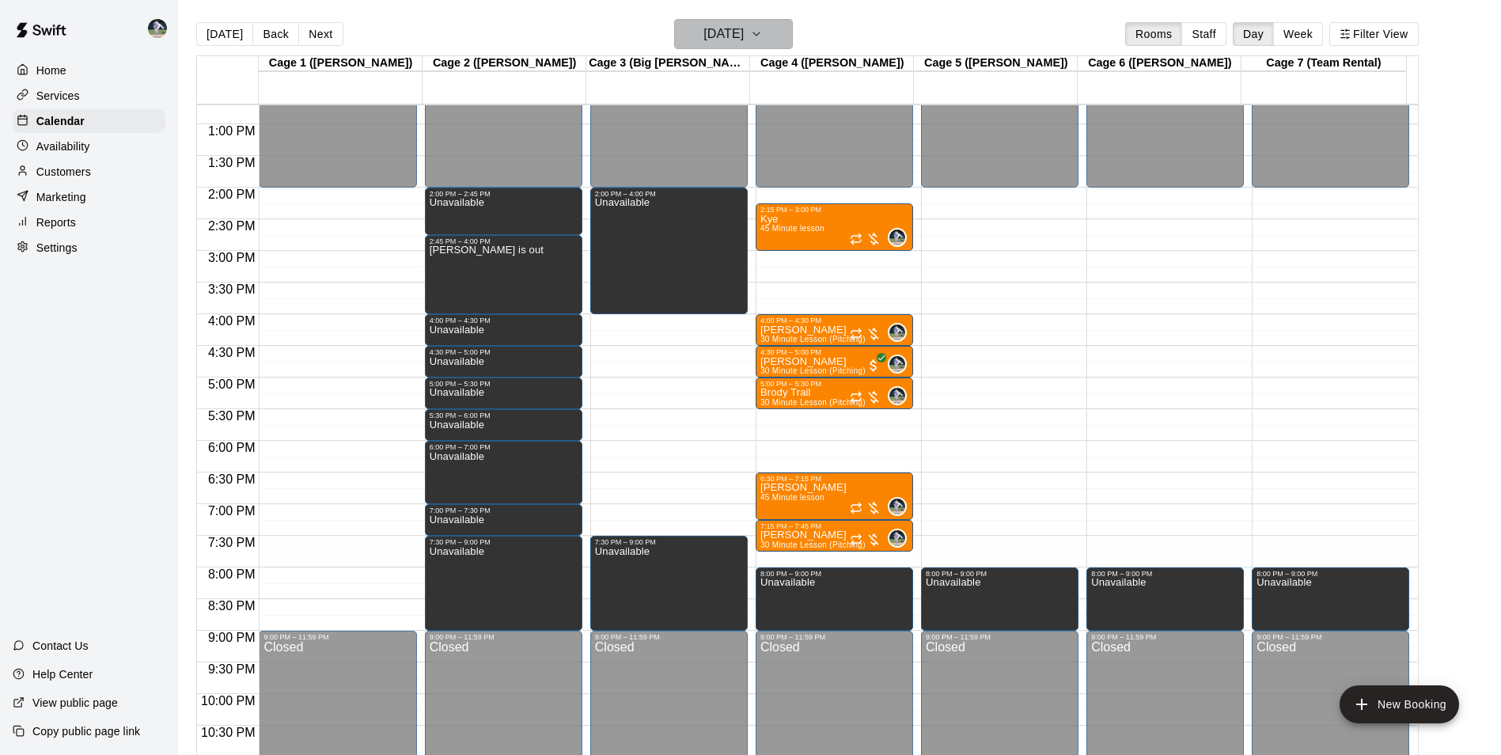
click at [703, 32] on h6 "[DATE]" at bounding box center [723, 34] width 40 height 22
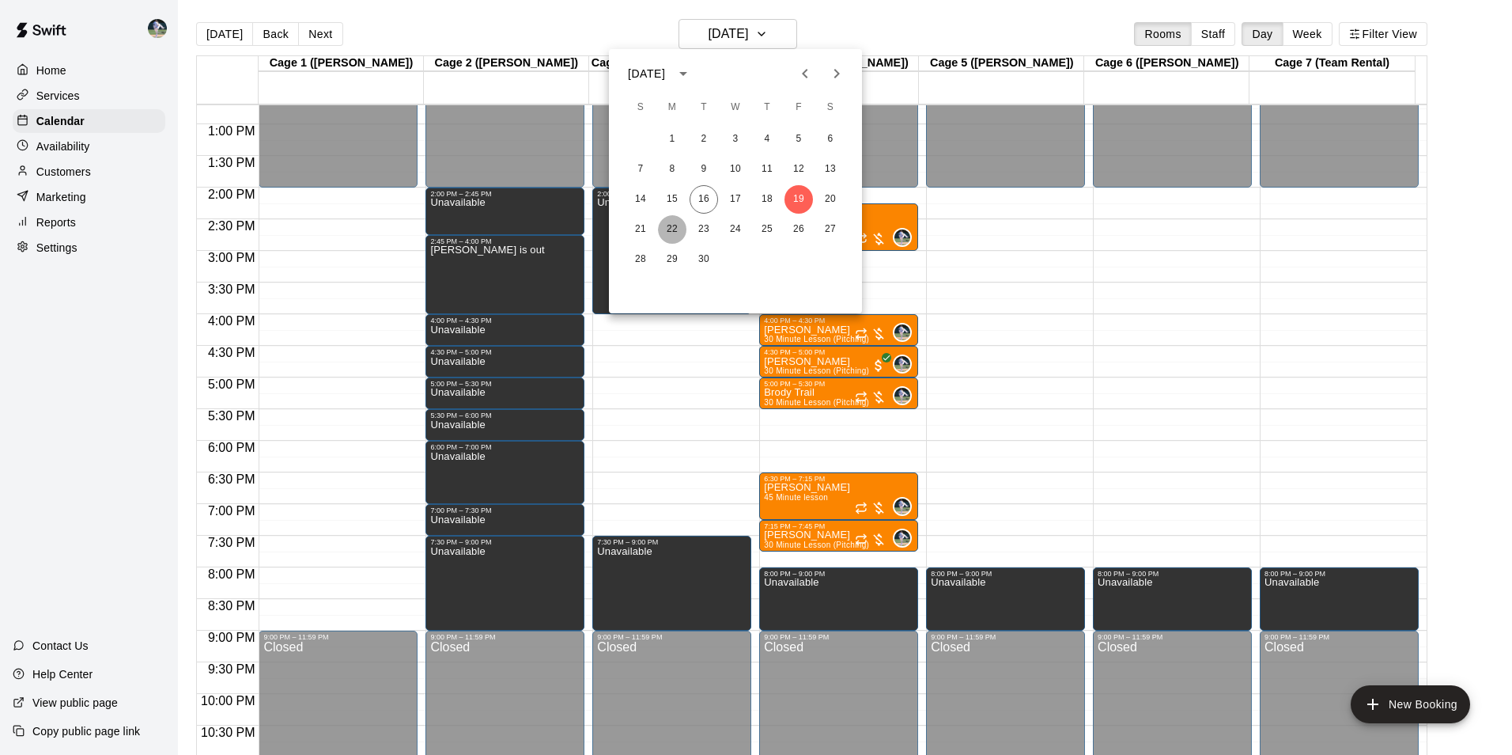
click at [676, 228] on button "22" at bounding box center [672, 229] width 28 height 28
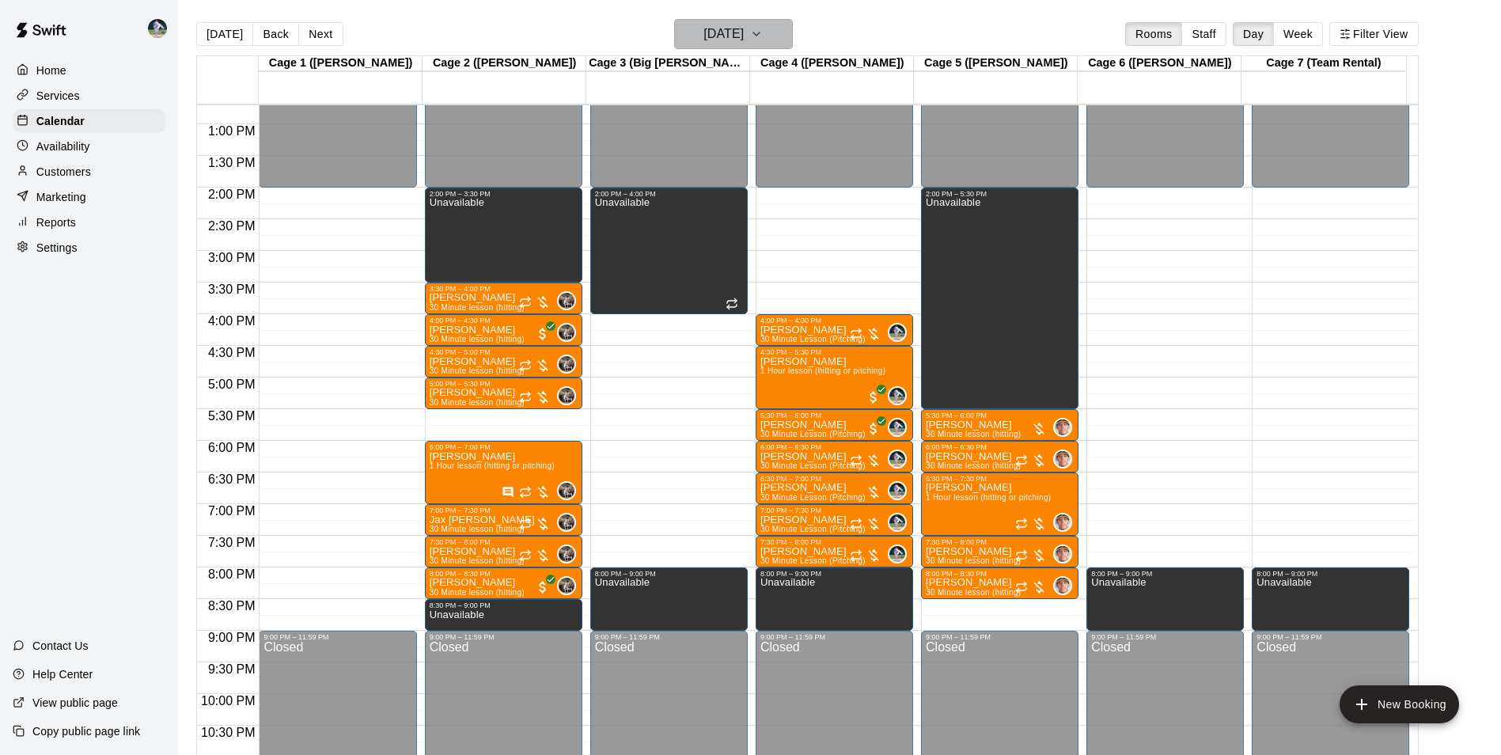
click at [724, 38] on h6 "[DATE]" at bounding box center [723, 34] width 40 height 22
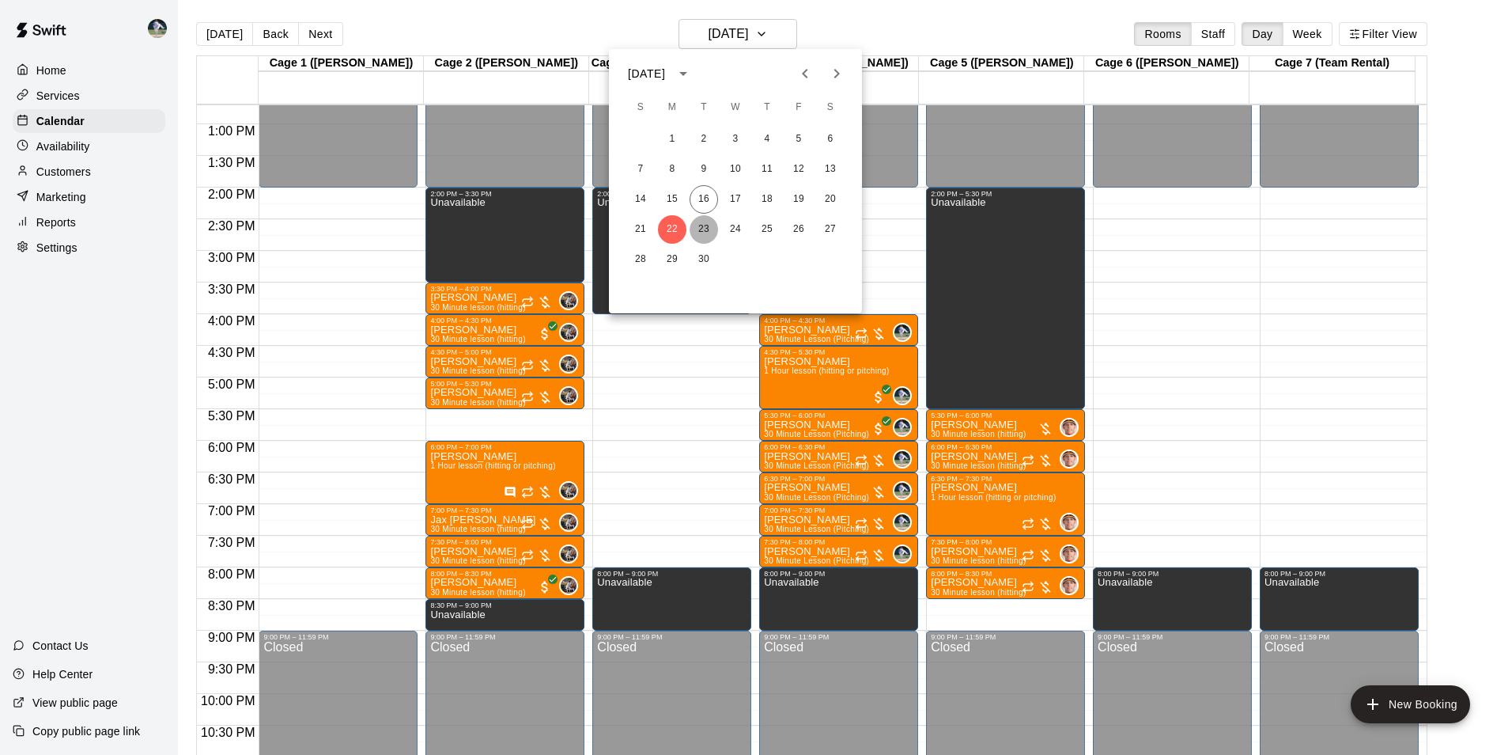
click at [704, 226] on button "23" at bounding box center [704, 229] width 28 height 28
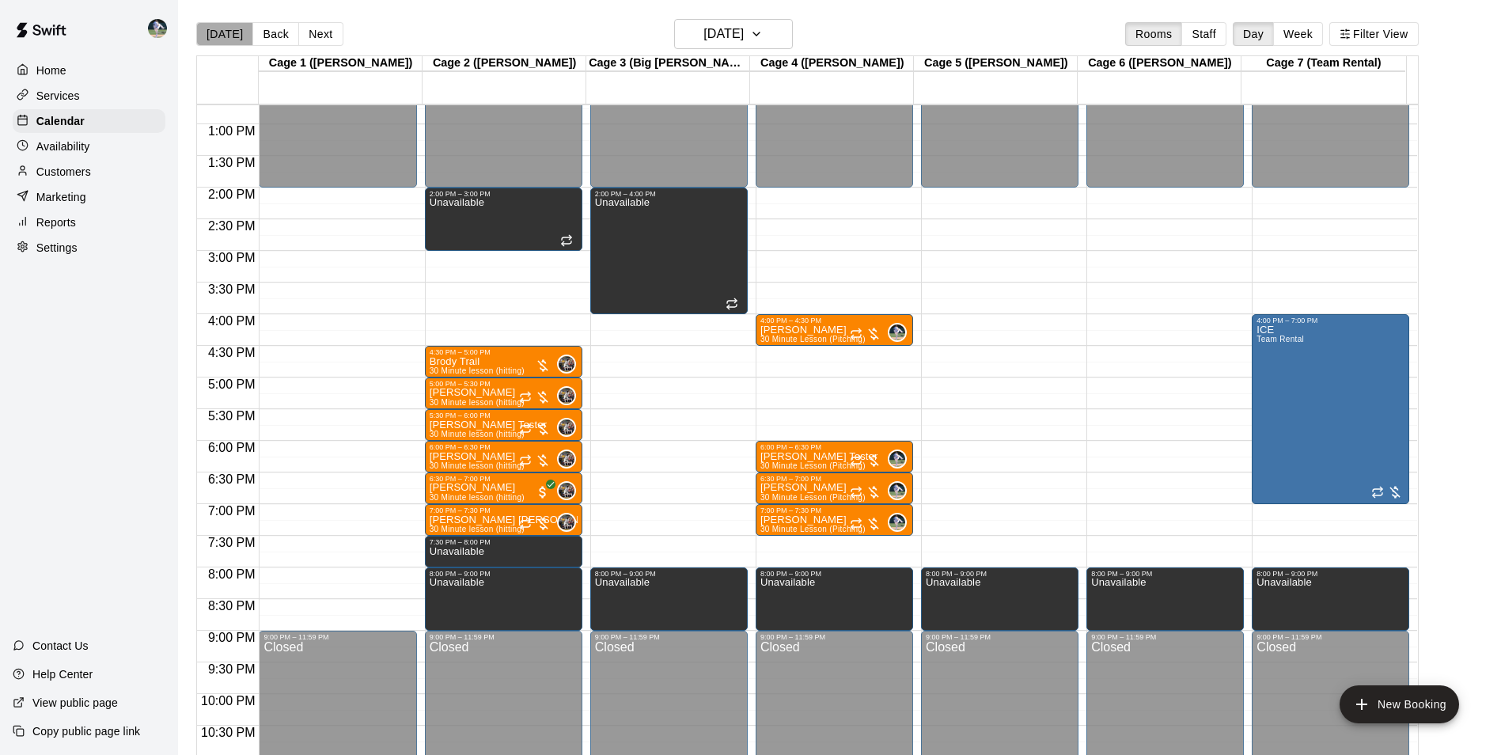
click at [225, 35] on button "[DATE]" at bounding box center [224, 34] width 57 height 24
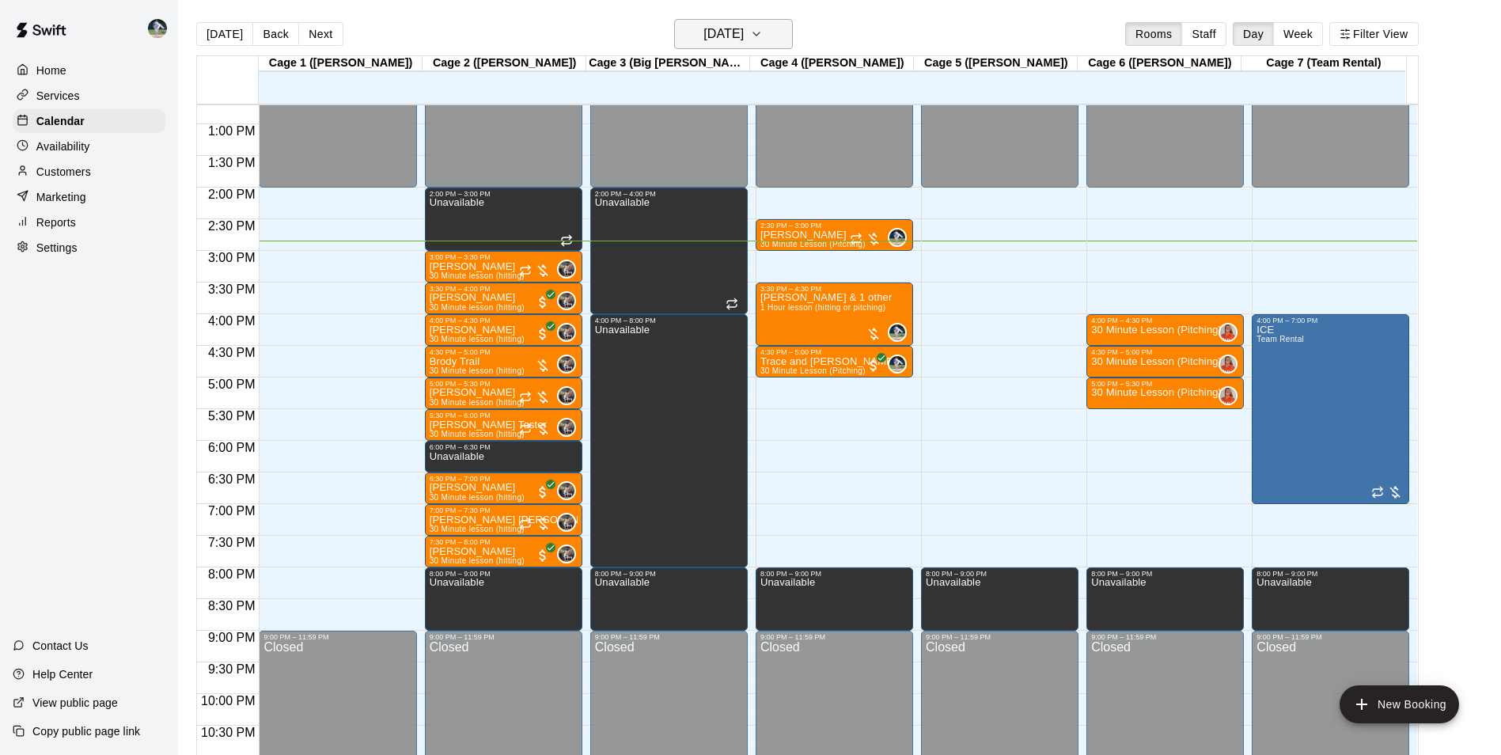
click at [708, 33] on h6 "[DATE]" at bounding box center [723, 34] width 40 height 22
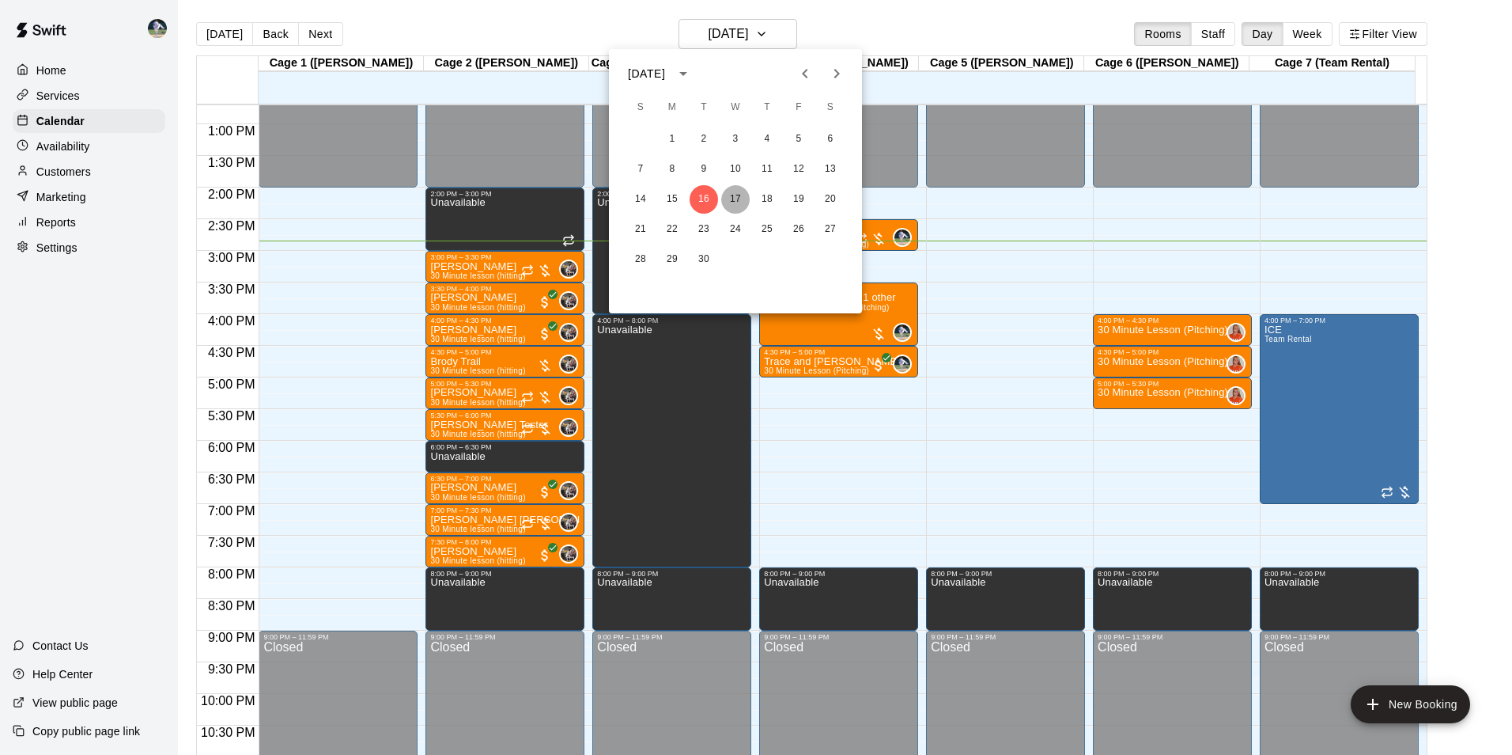
click at [739, 197] on button "17" at bounding box center [735, 199] width 28 height 28
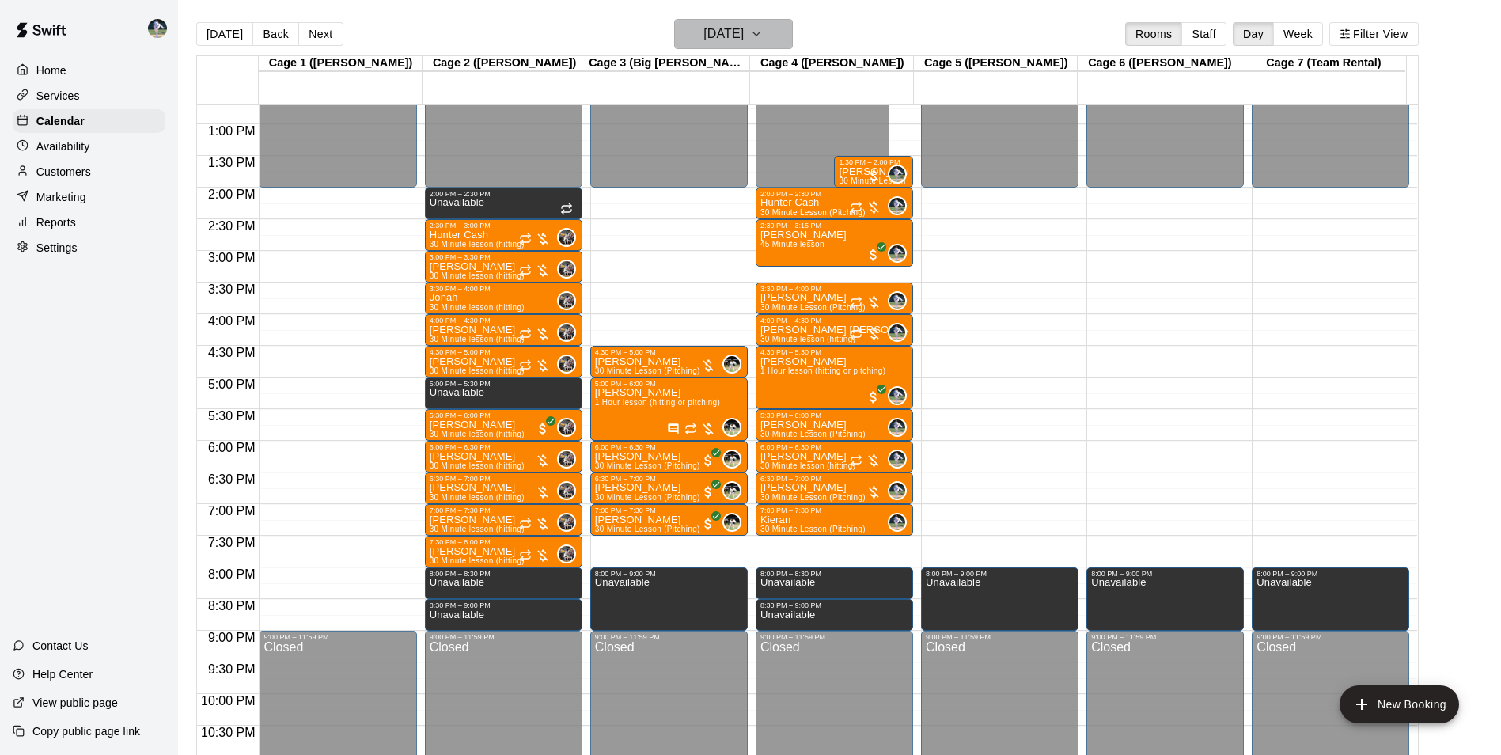
click at [703, 34] on h6 "[DATE]" at bounding box center [723, 34] width 40 height 22
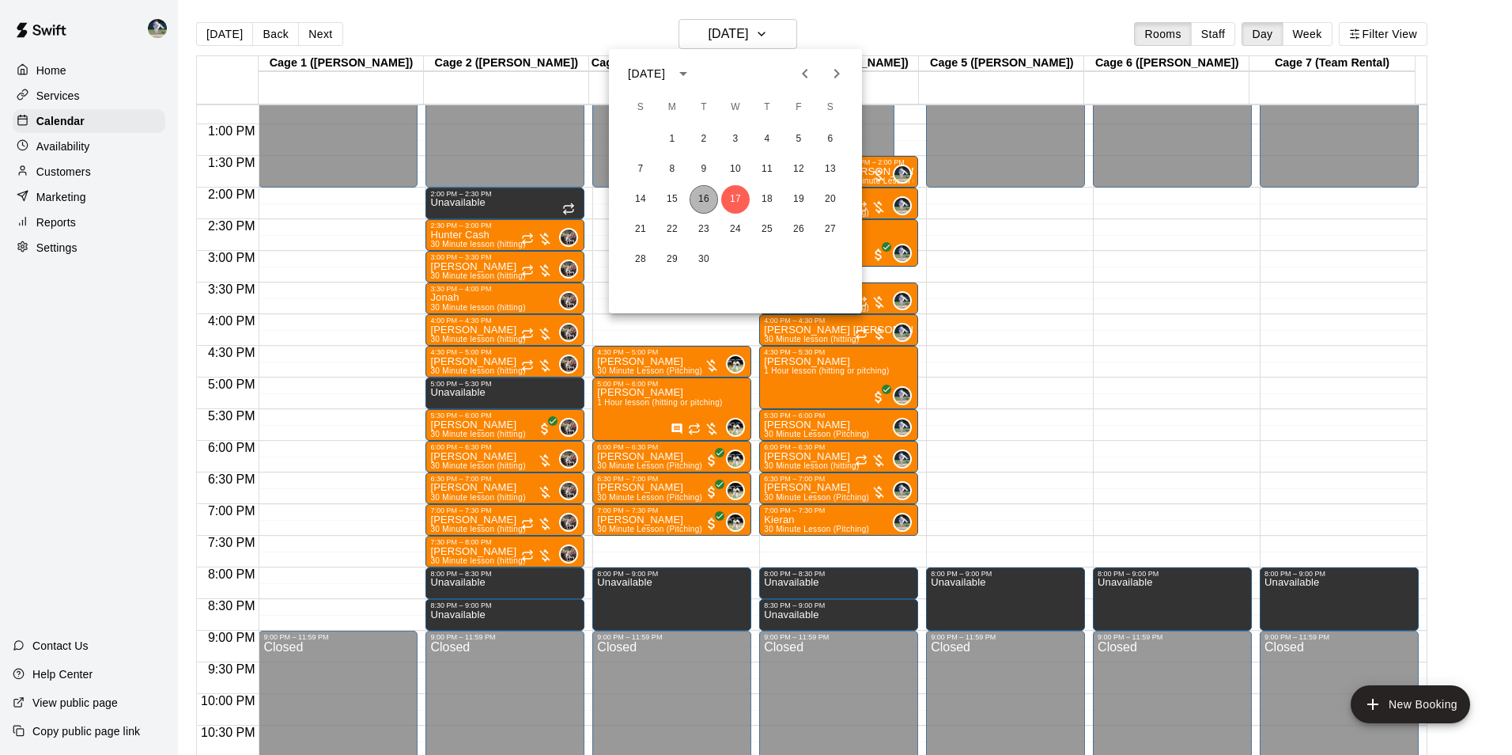
click at [702, 199] on button "16" at bounding box center [704, 199] width 28 height 28
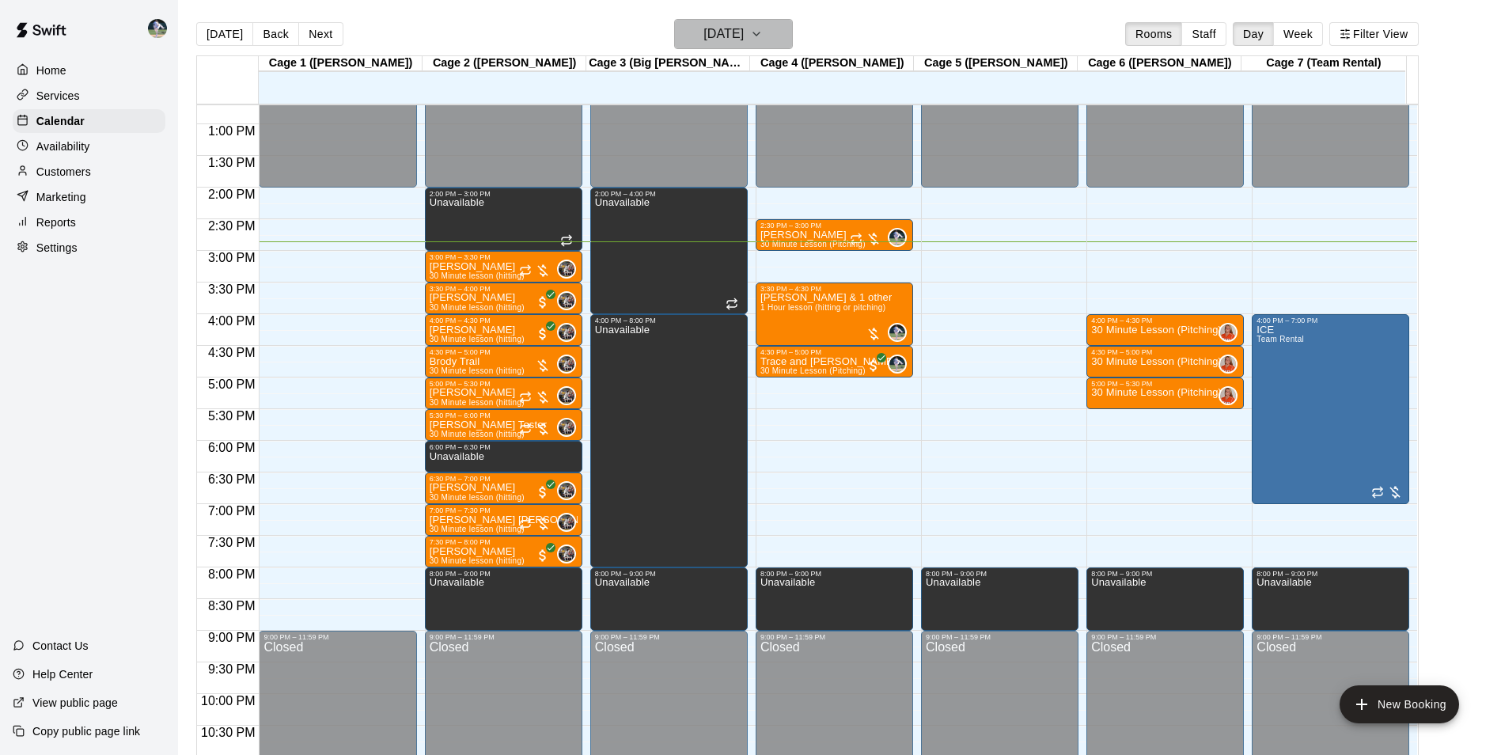
click at [719, 34] on h6 "[DATE]" at bounding box center [723, 34] width 40 height 22
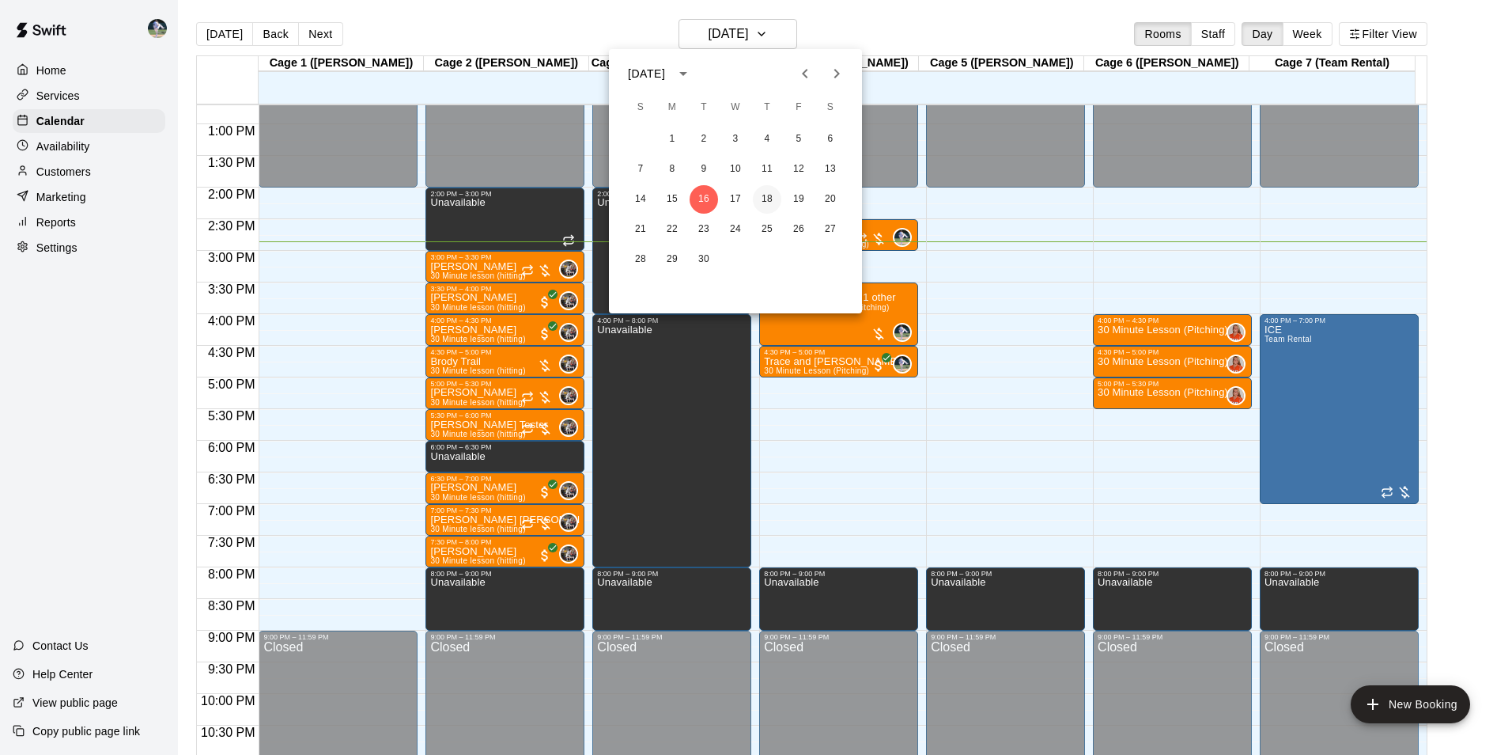
click at [766, 199] on button "18" at bounding box center [767, 199] width 28 height 28
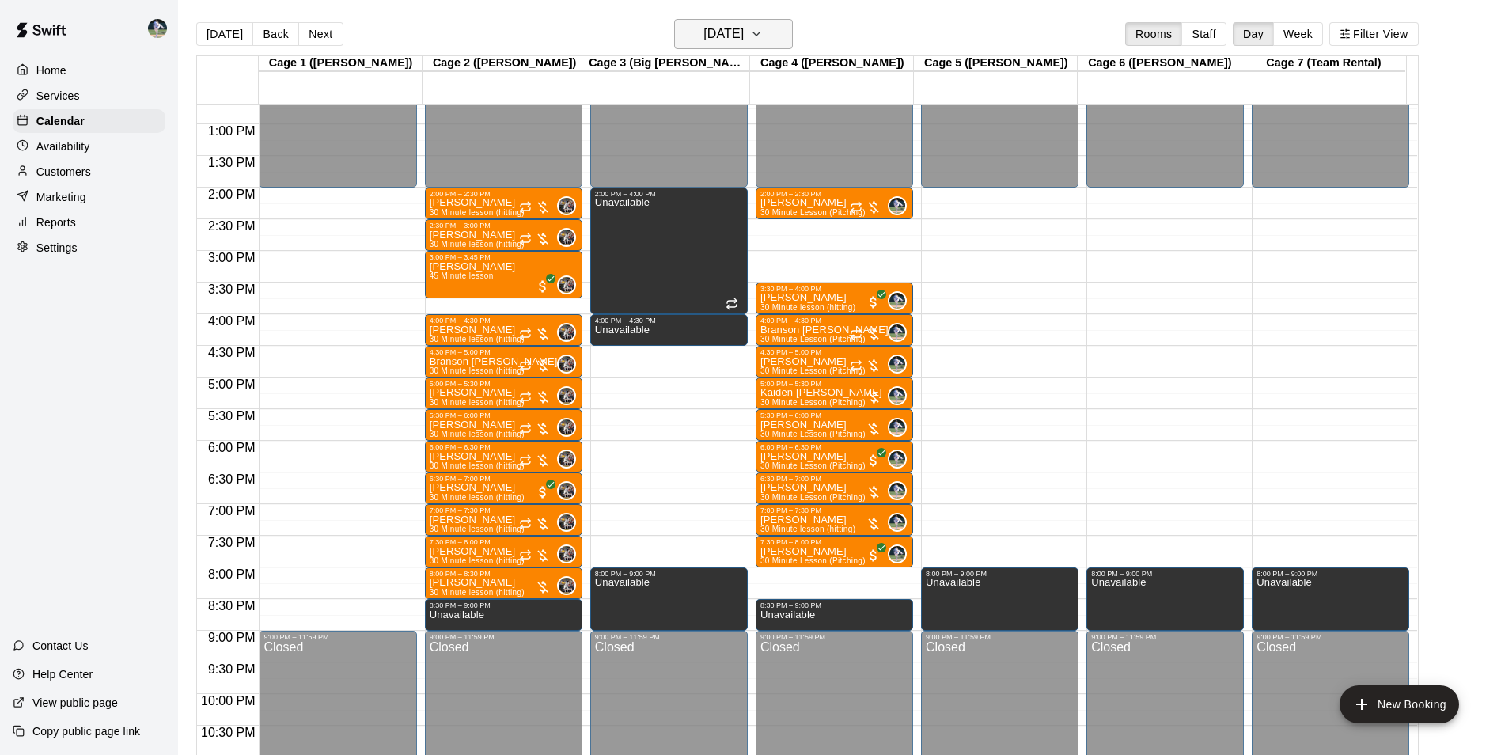
click at [744, 30] on h6 "[DATE]" at bounding box center [723, 34] width 40 height 22
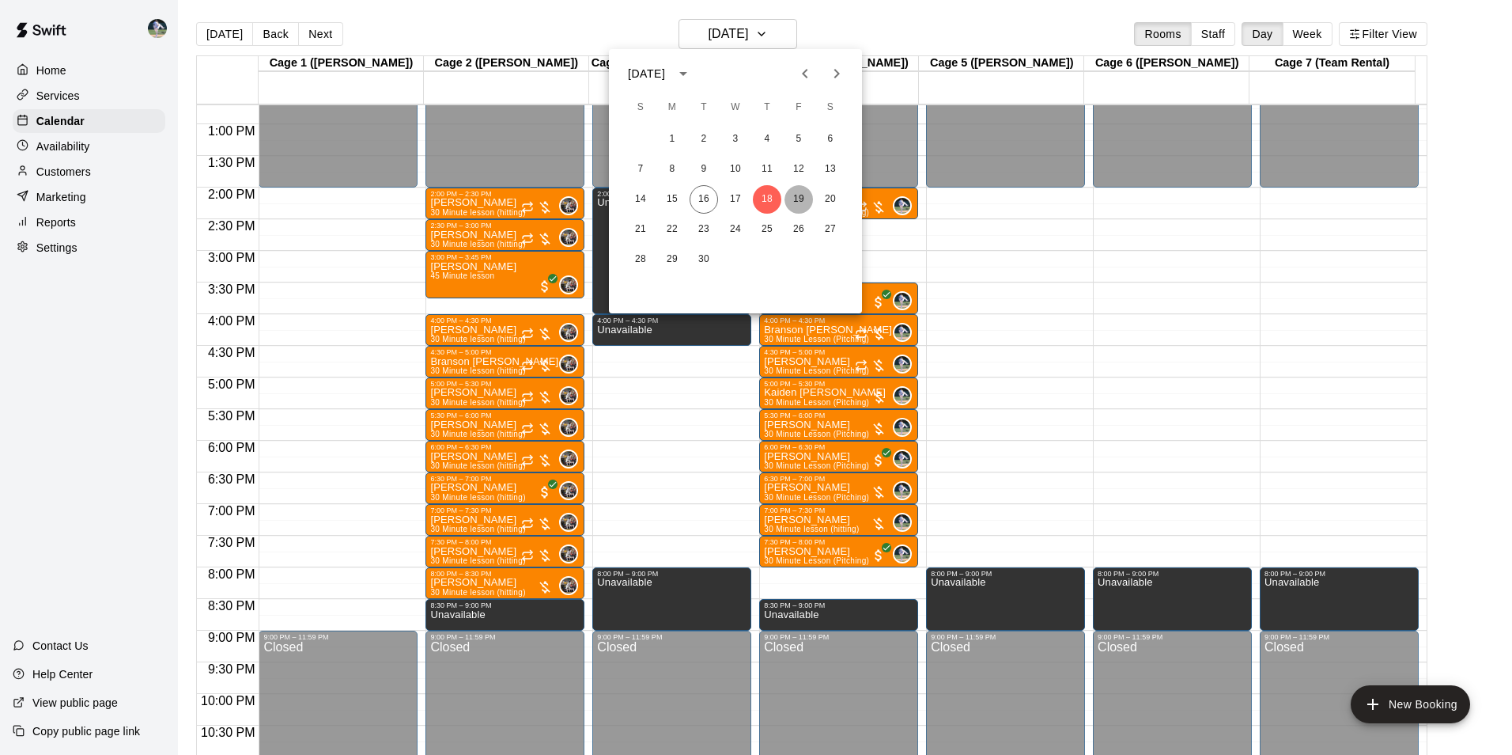
click at [802, 196] on button "19" at bounding box center [799, 199] width 28 height 28
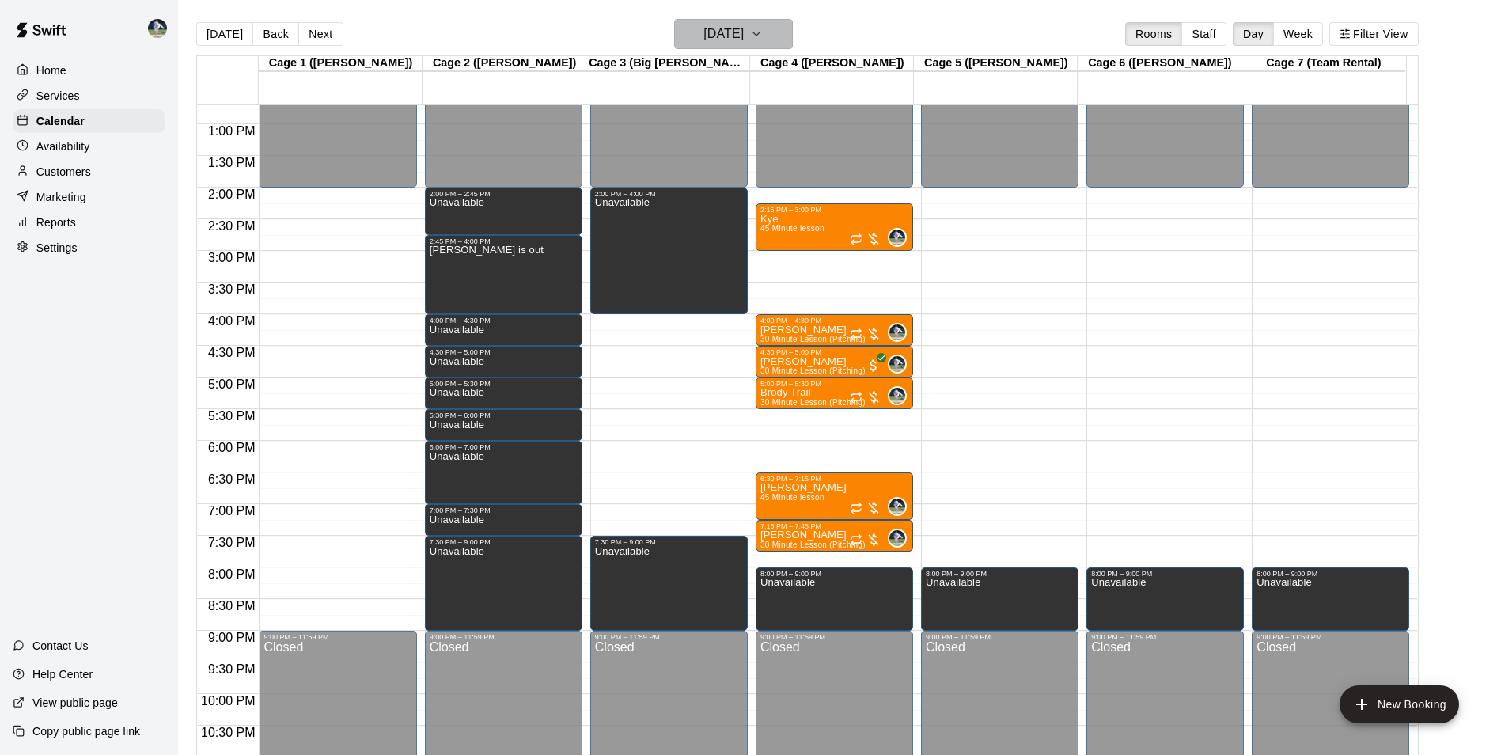
click at [715, 32] on h6 "[DATE]" at bounding box center [723, 34] width 40 height 22
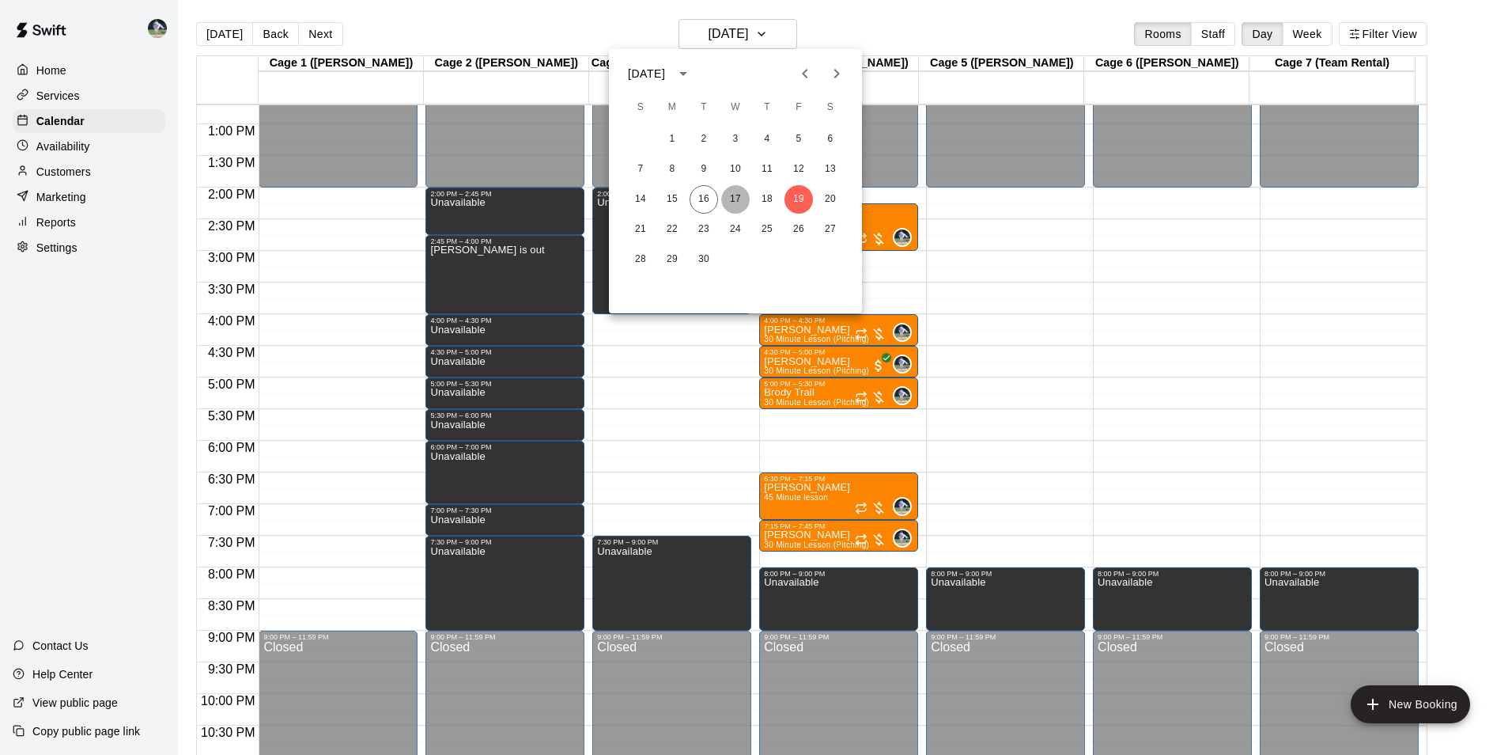
click at [737, 195] on button "17" at bounding box center [735, 199] width 28 height 28
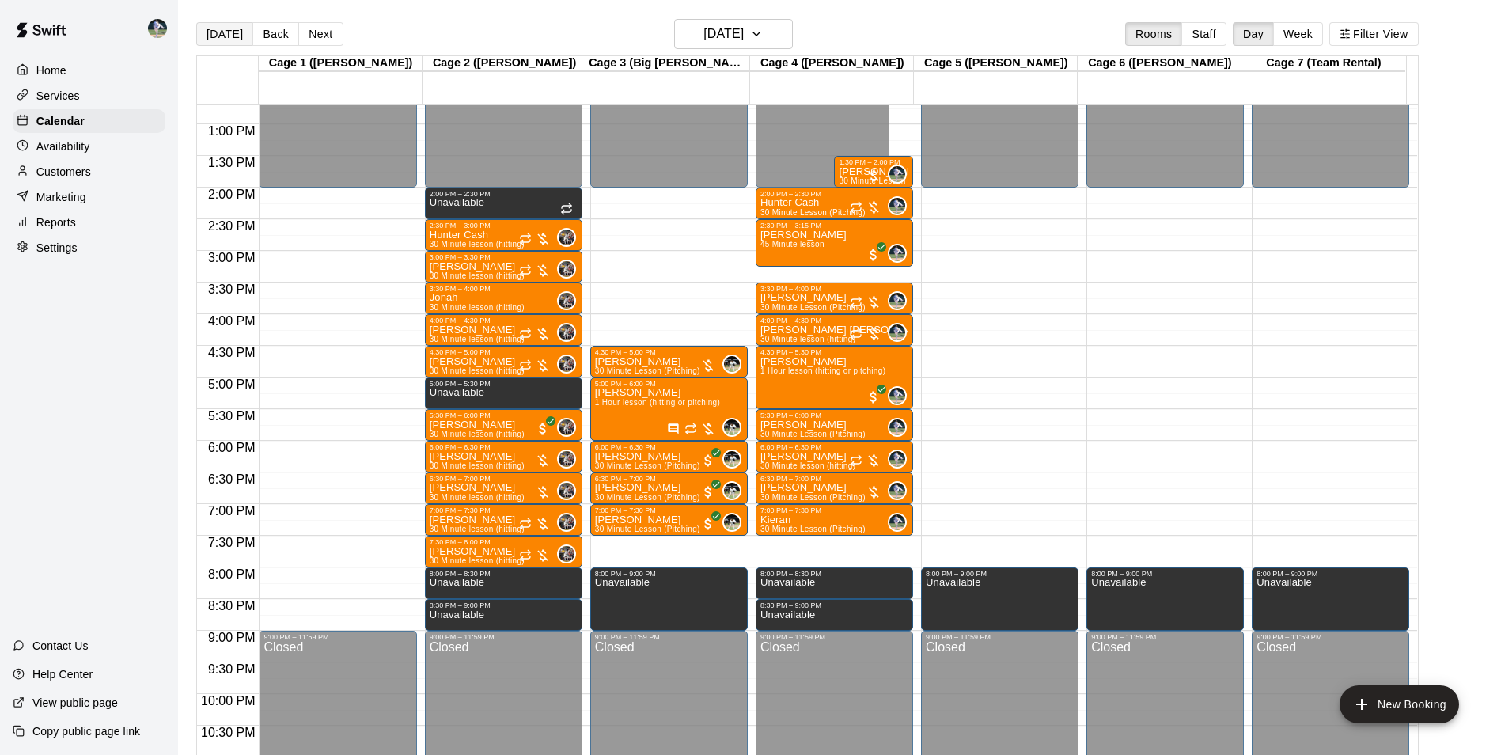
click at [230, 32] on button "[DATE]" at bounding box center [224, 34] width 57 height 24
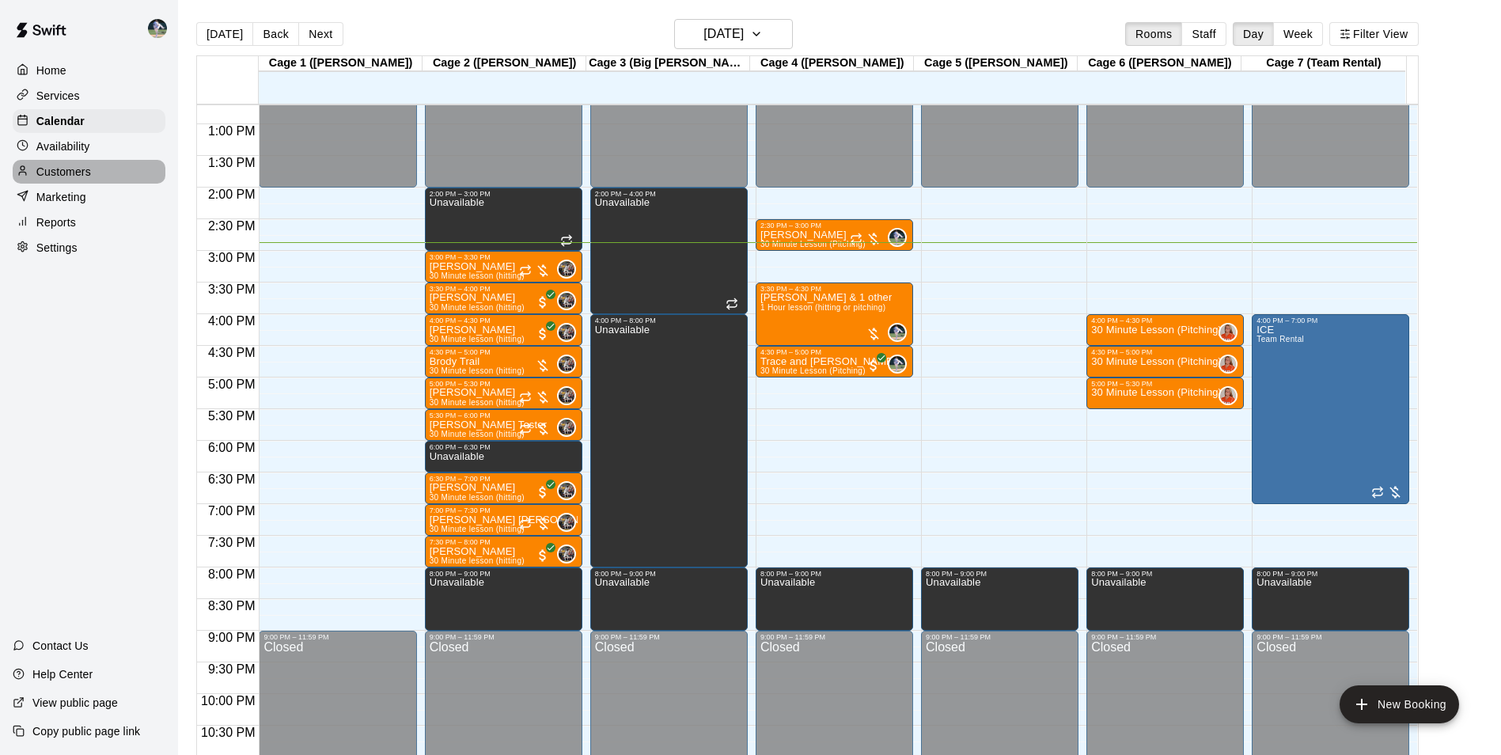
click at [112, 176] on div "Customers" at bounding box center [89, 172] width 153 height 24
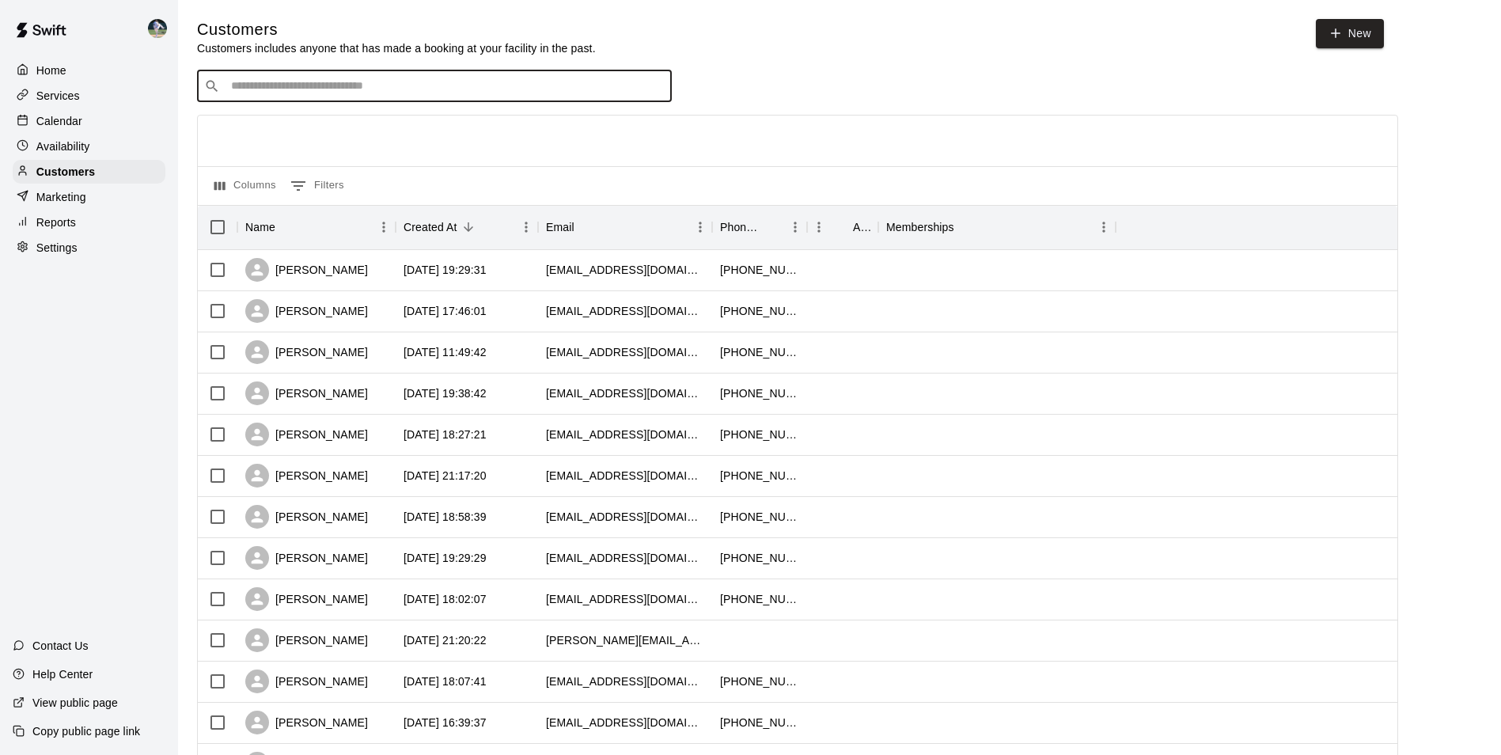
click at [237, 87] on input "Search customers by name or email" at bounding box center [445, 86] width 438 height 16
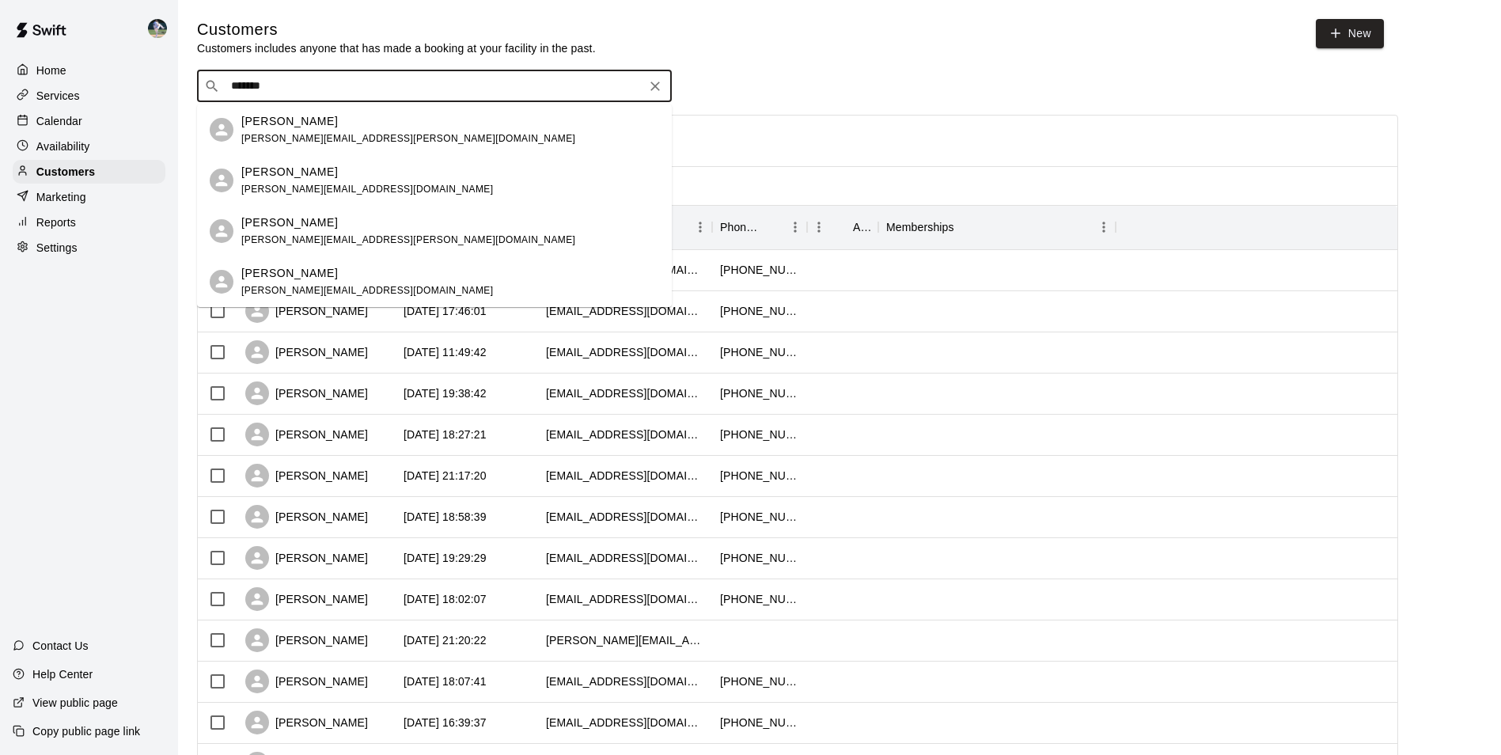
type input "********"
click at [276, 134] on span "[PERSON_NAME][EMAIL_ADDRESS][PERSON_NAME][DOMAIN_NAME]" at bounding box center [408, 138] width 334 height 11
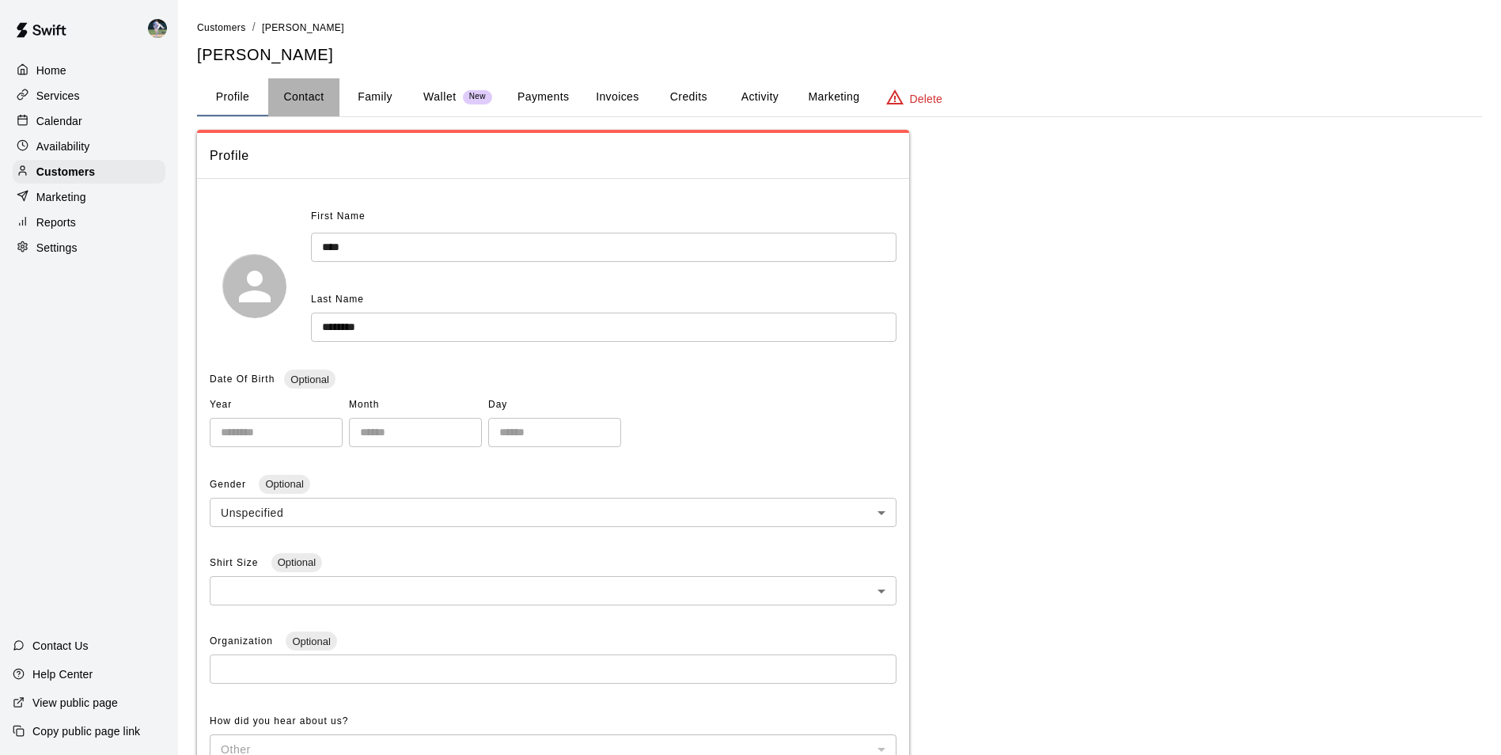
click at [304, 95] on button "Contact" at bounding box center [303, 97] width 71 height 38
select select "**"
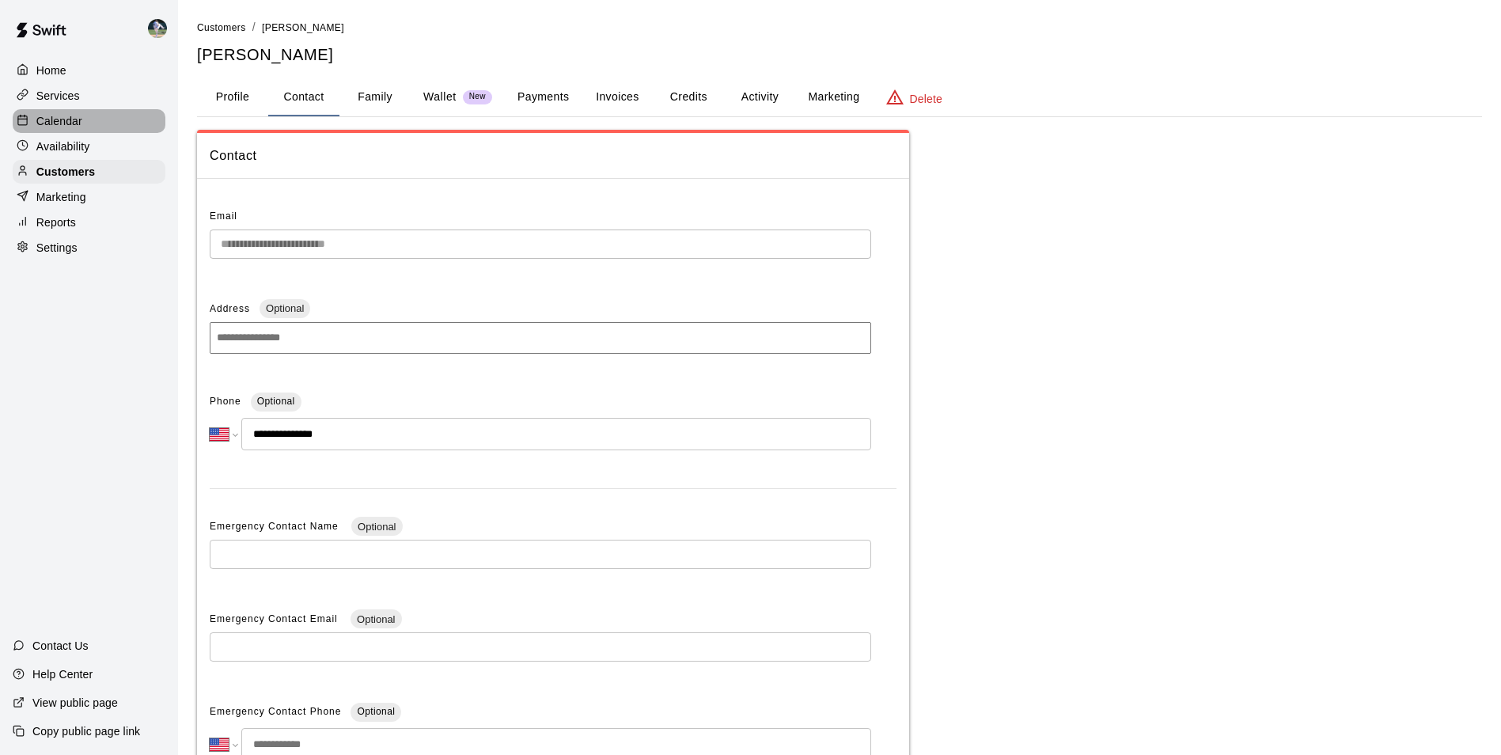
click at [98, 123] on div "Calendar" at bounding box center [89, 121] width 153 height 24
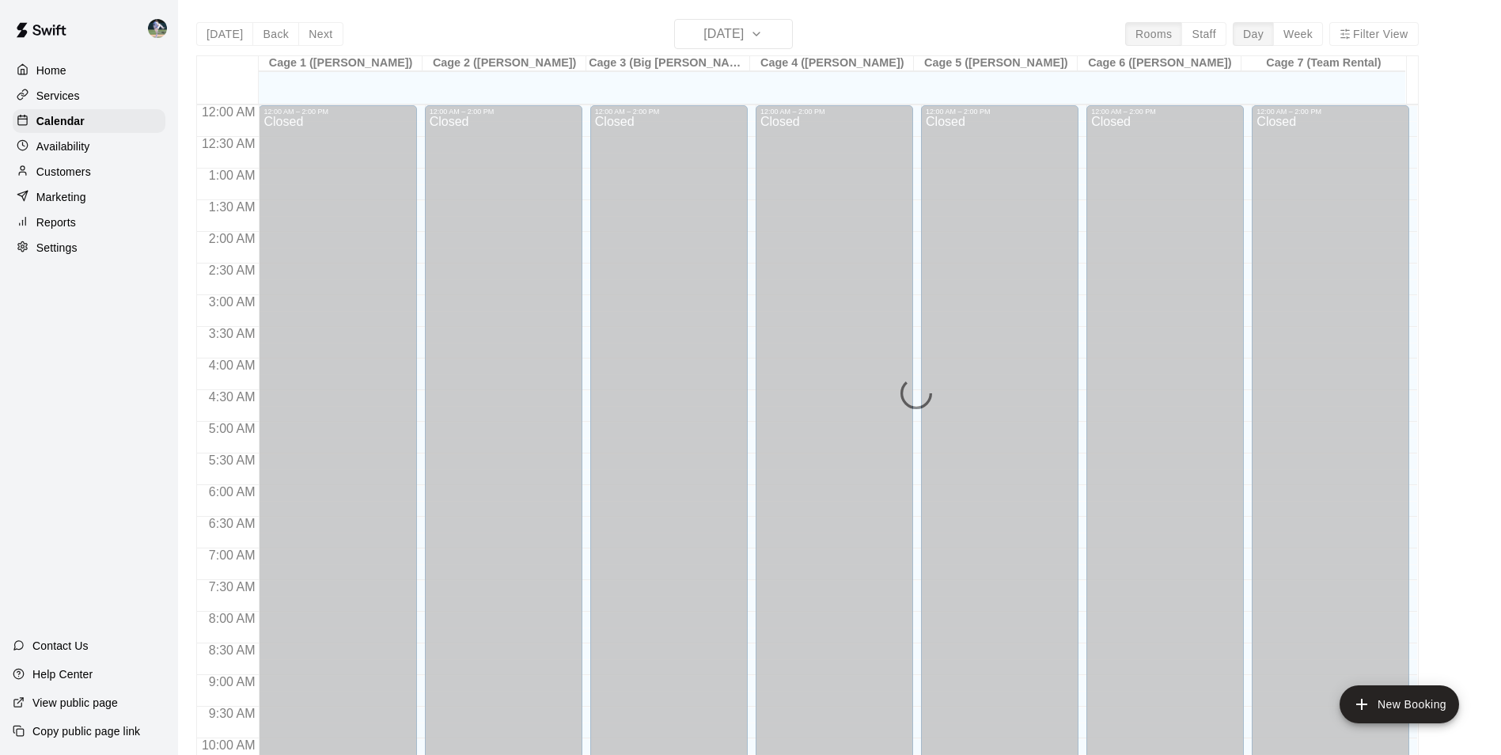
scroll to position [804, 0]
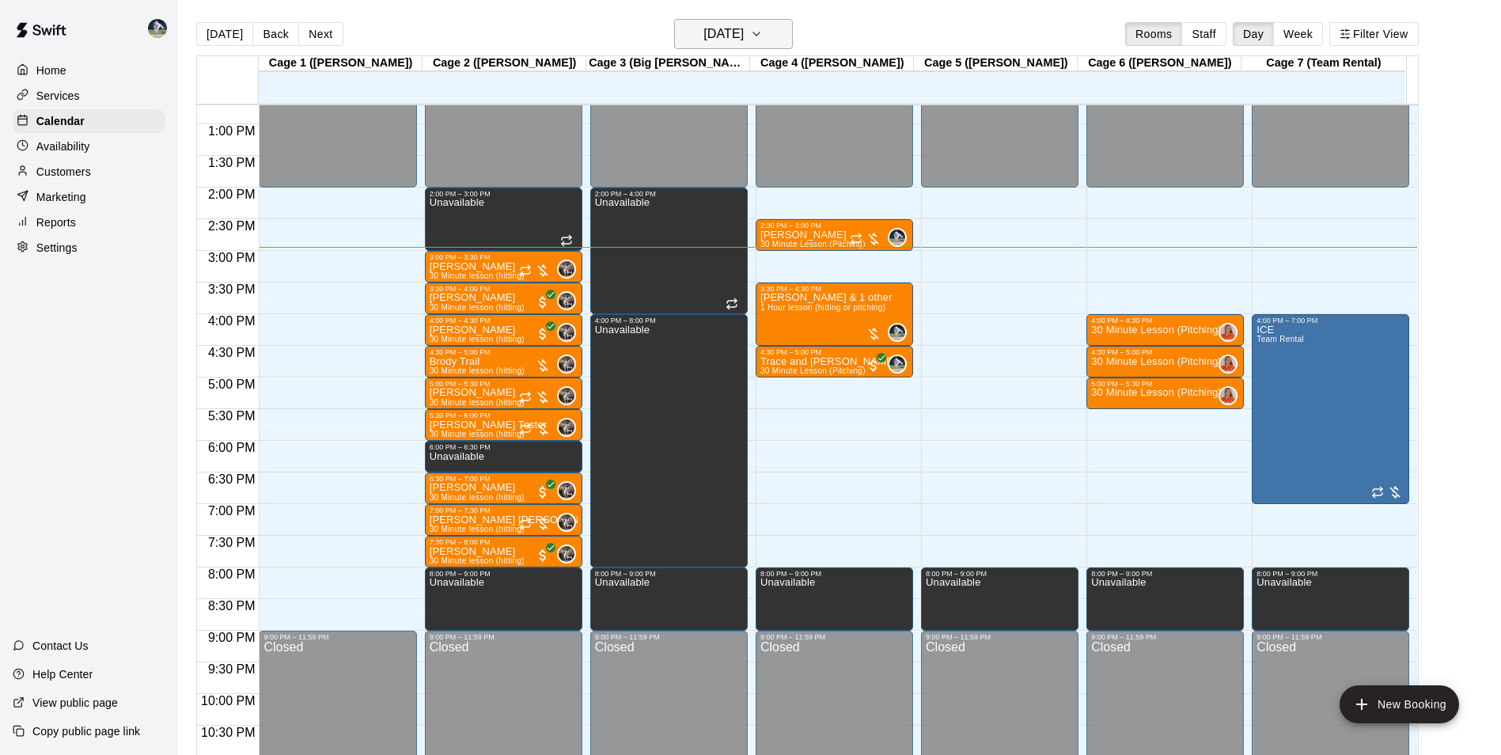
click at [704, 25] on h6 "[DATE]" at bounding box center [723, 34] width 40 height 22
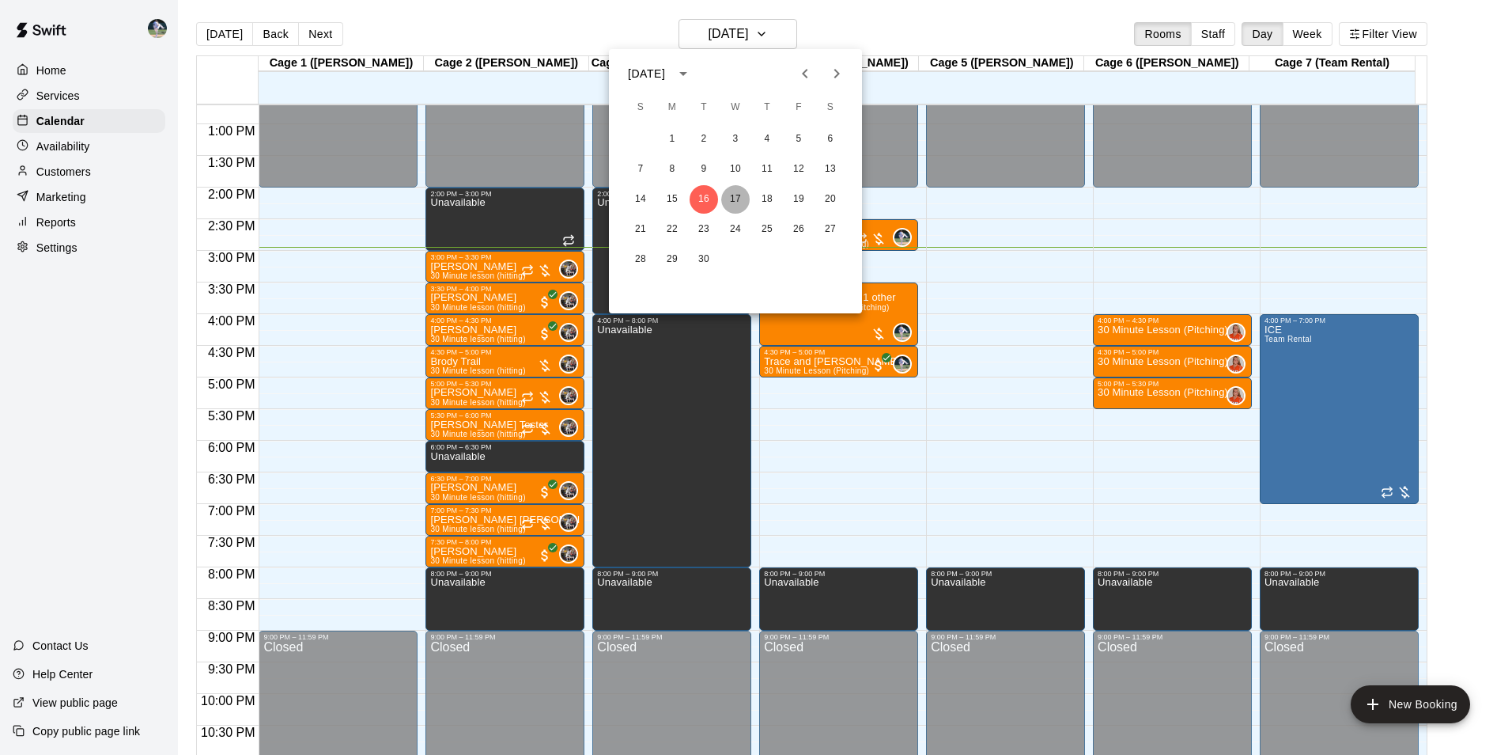
click at [737, 195] on button "17" at bounding box center [735, 199] width 28 height 28
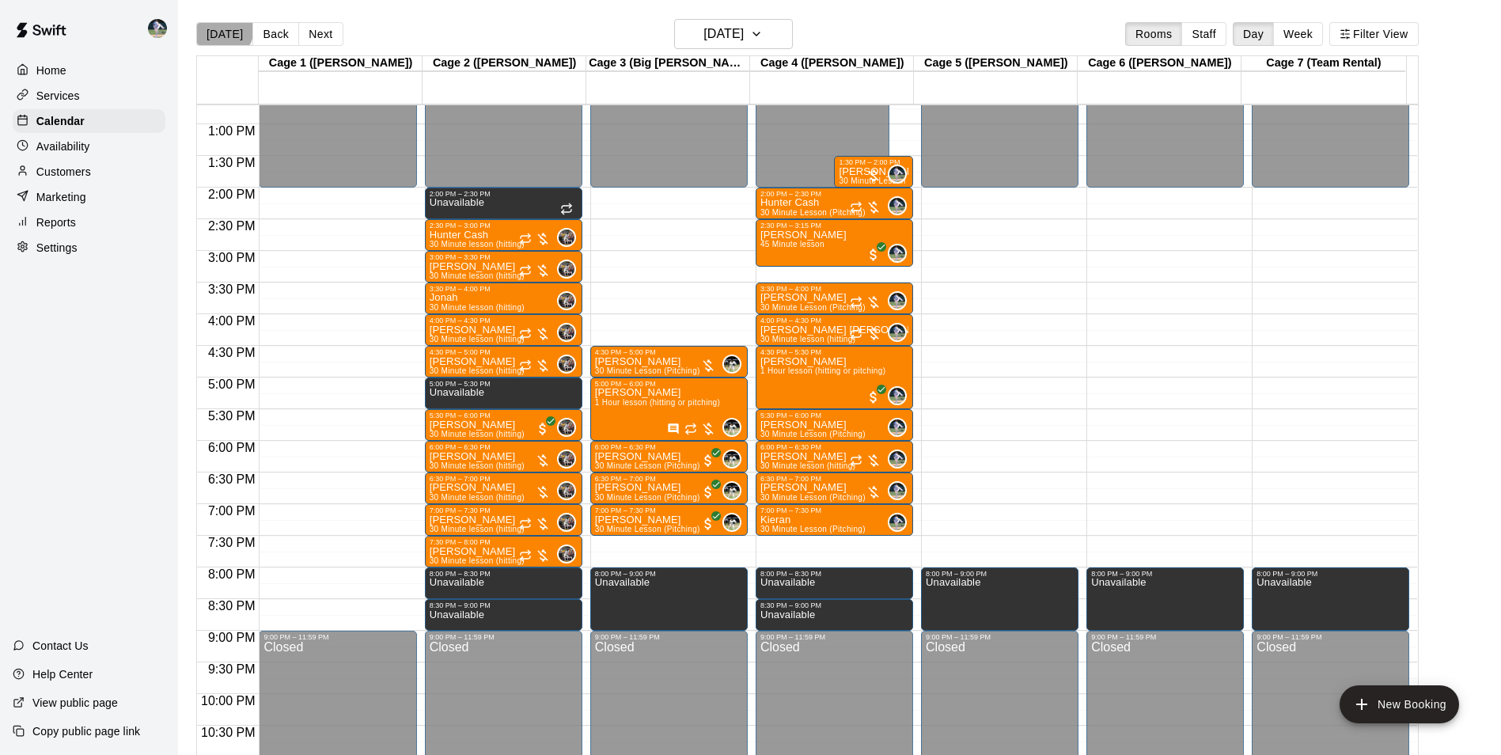
click at [221, 28] on button "[DATE]" at bounding box center [224, 34] width 57 height 24
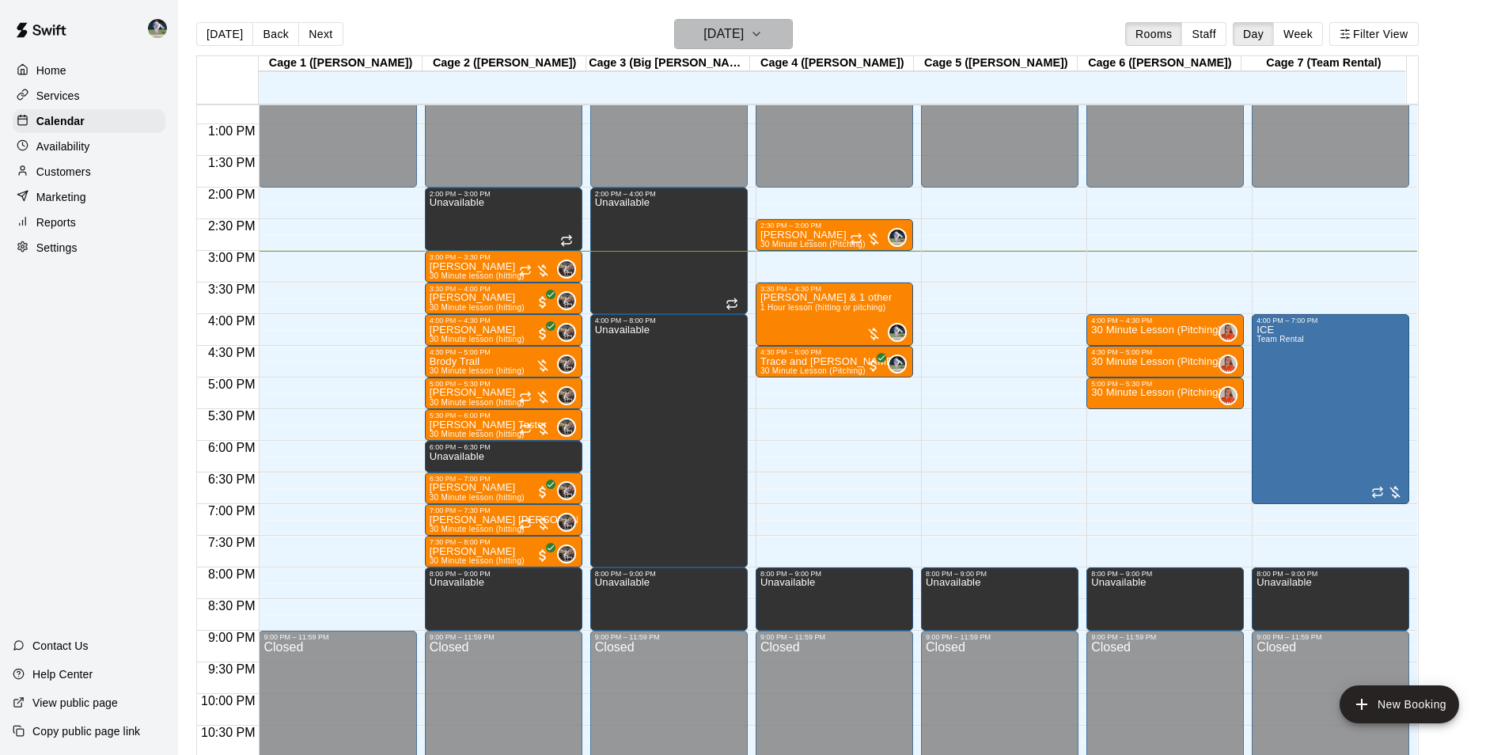
click at [744, 43] on h6 "[DATE]" at bounding box center [723, 34] width 40 height 22
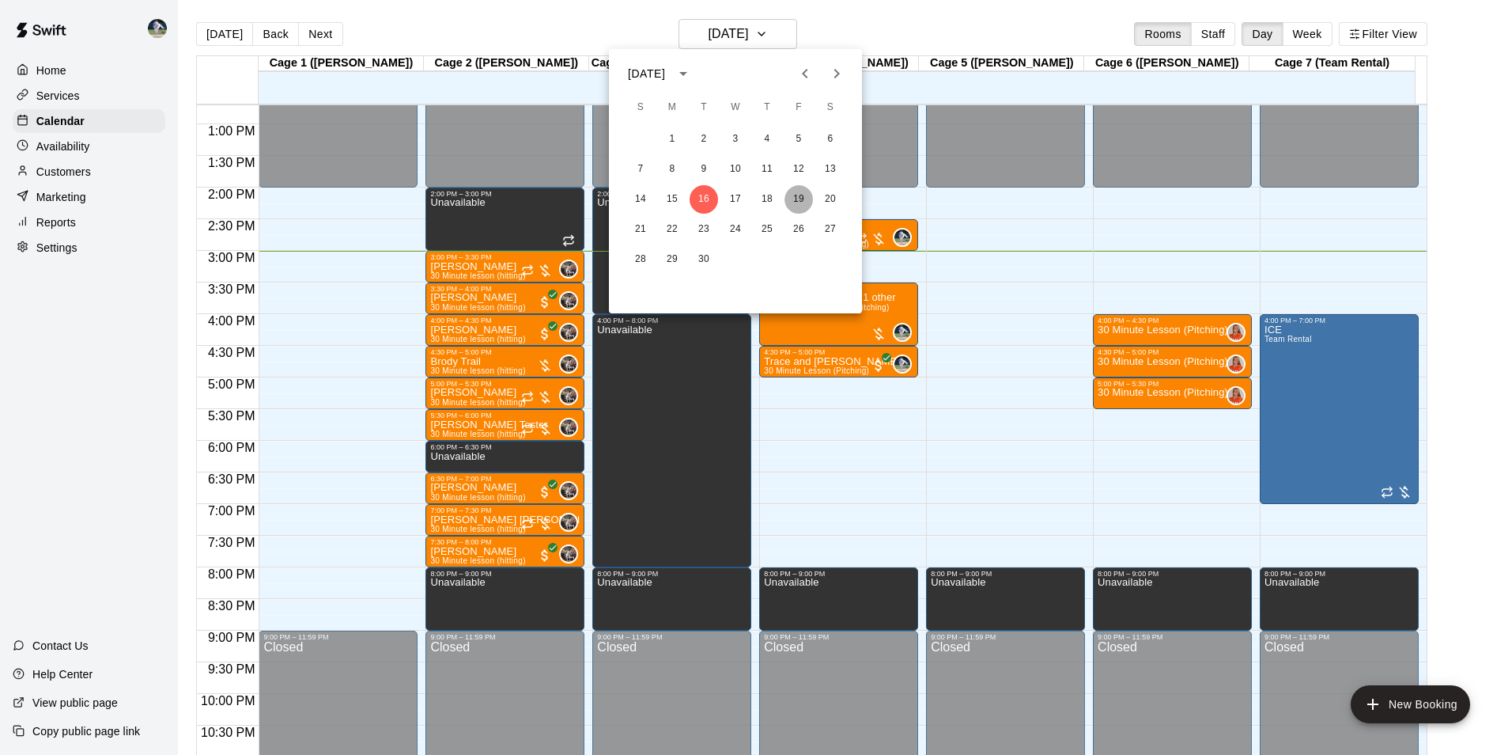
click at [797, 199] on button "19" at bounding box center [799, 199] width 28 height 28
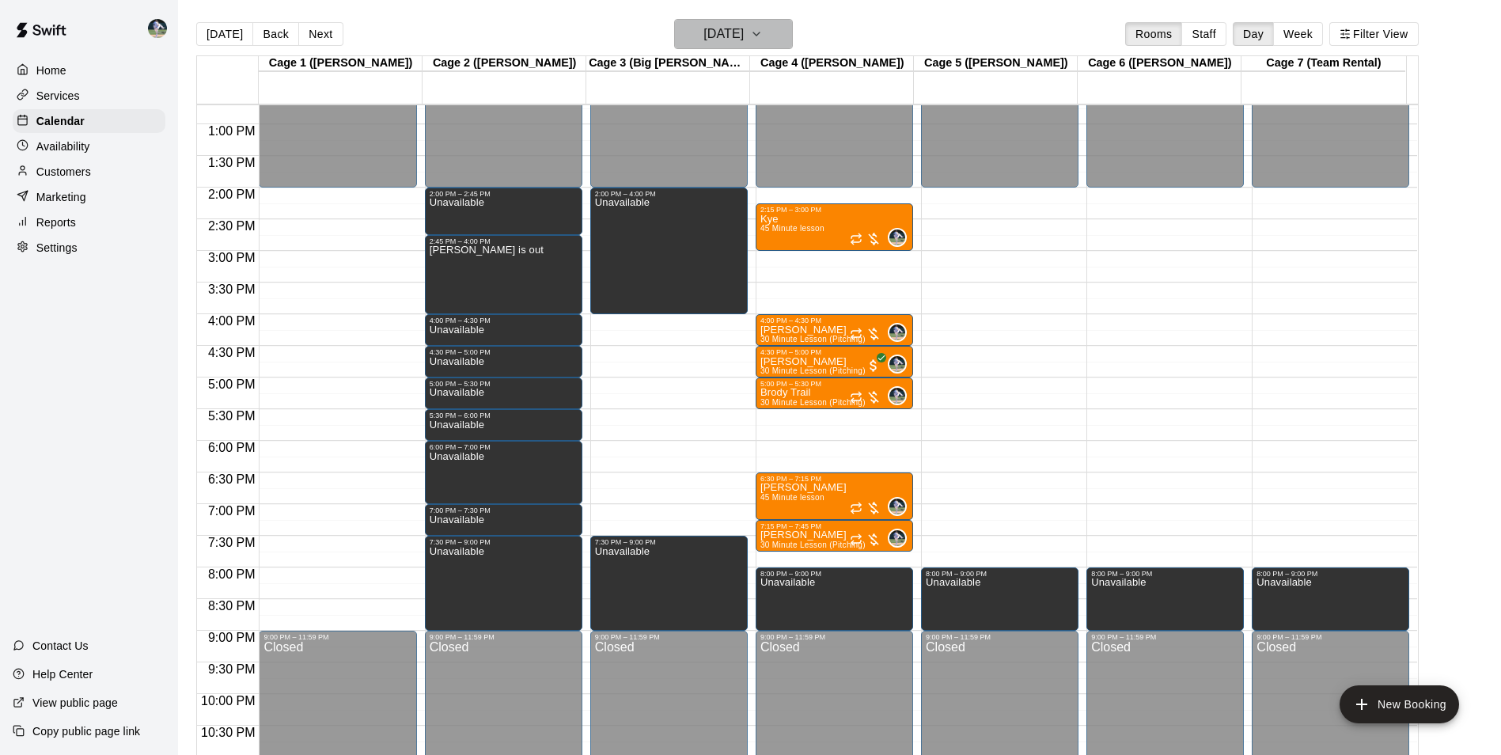
click at [744, 35] on h6 "[DATE]" at bounding box center [723, 34] width 40 height 22
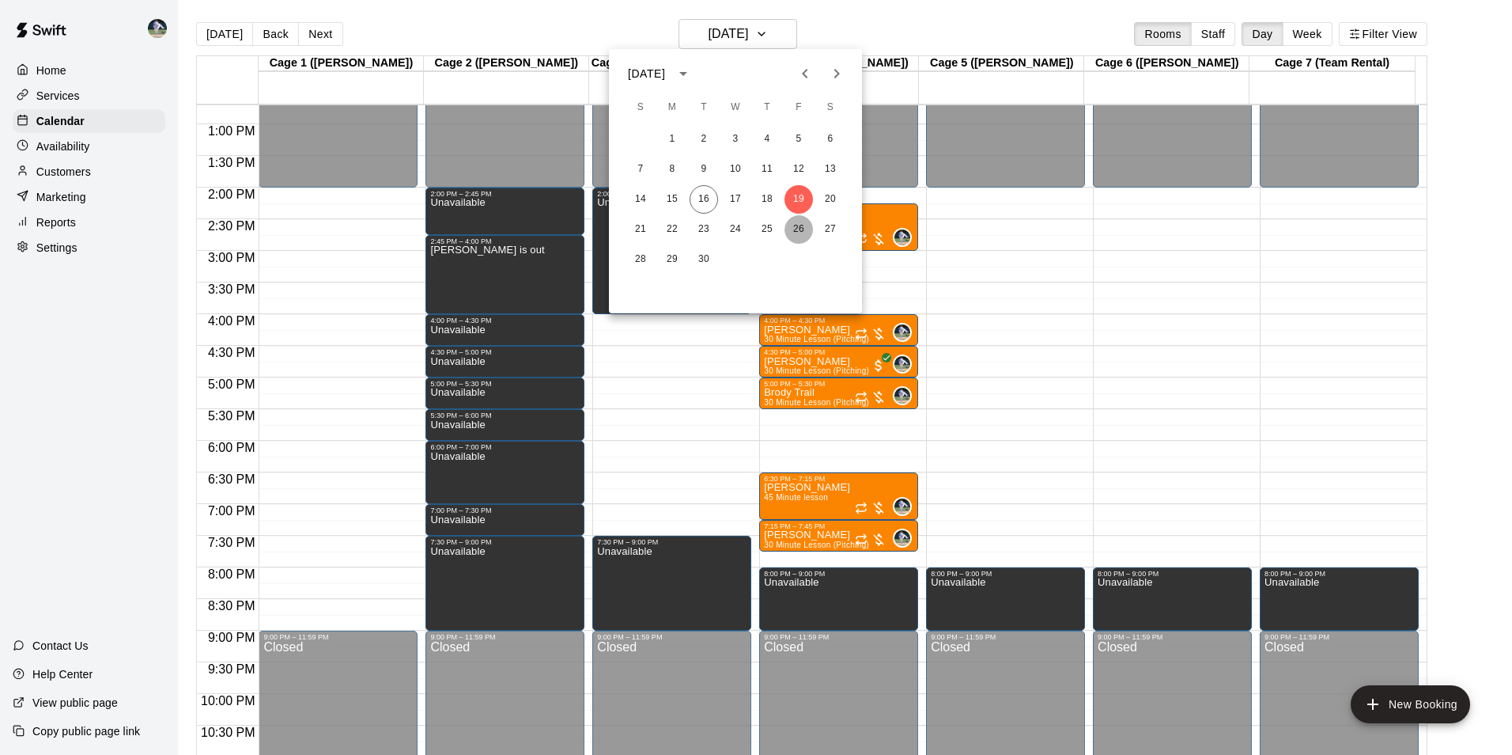
click at [797, 226] on button "26" at bounding box center [799, 229] width 28 height 28
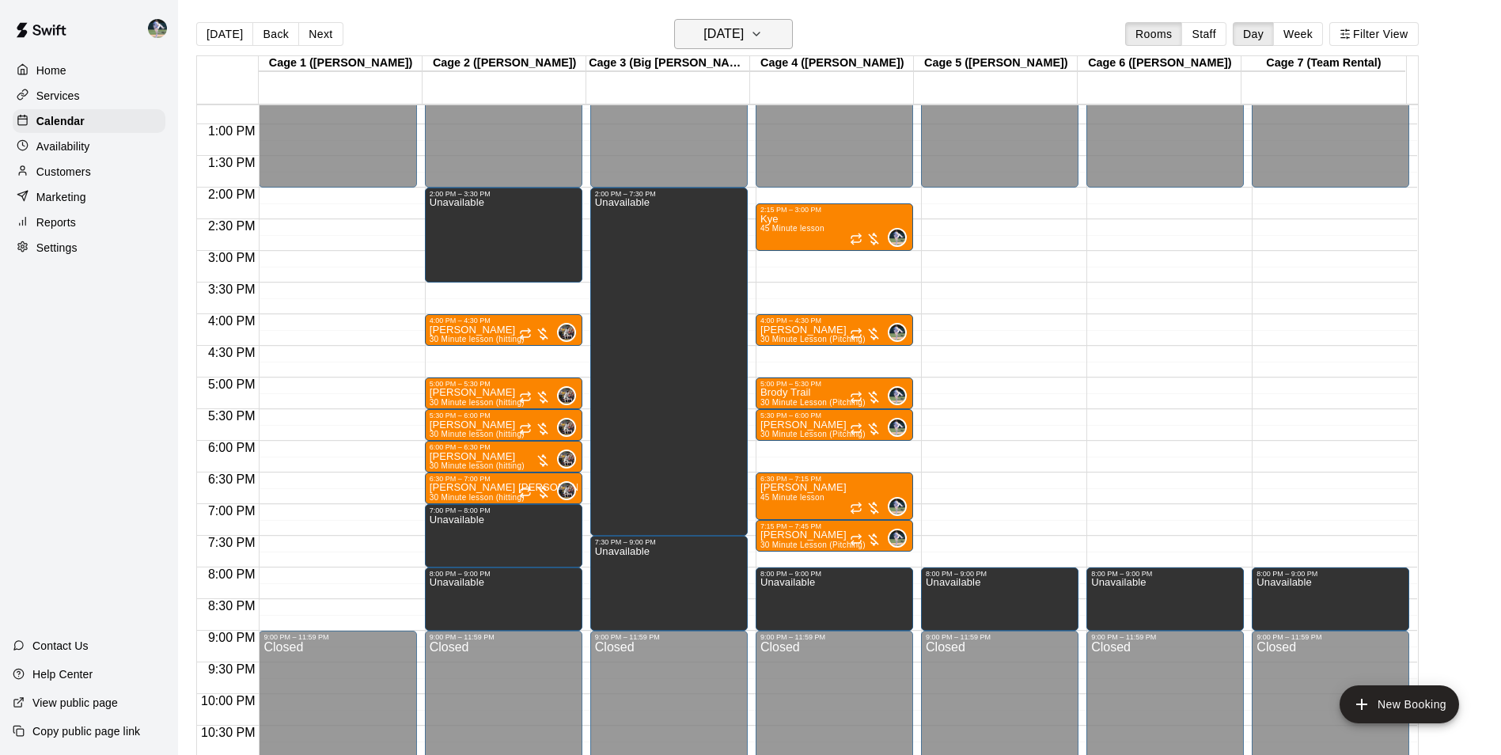
click at [707, 40] on h6 "[DATE]" at bounding box center [723, 34] width 40 height 22
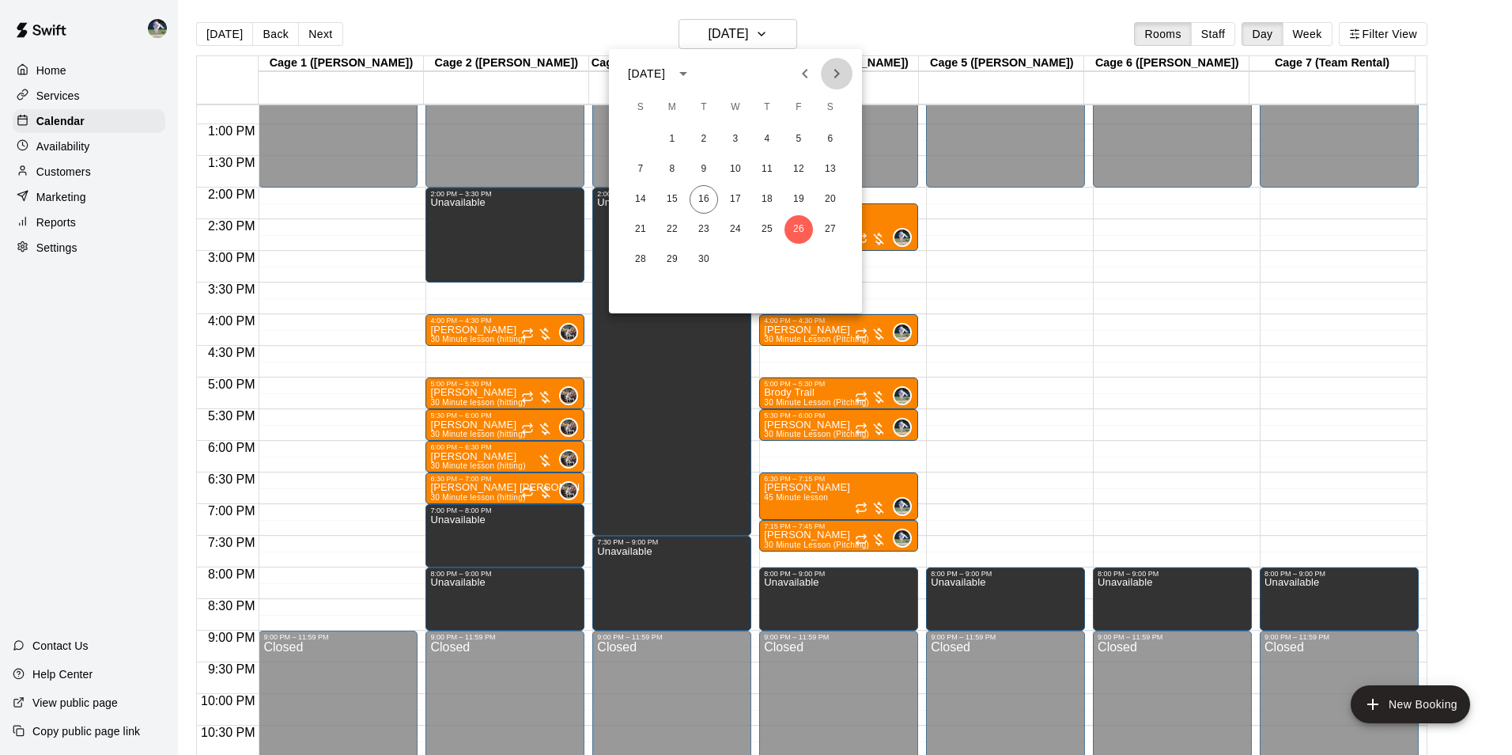
click at [836, 74] on icon "Next month" at bounding box center [836, 73] width 19 height 19
click at [797, 137] on button "3" at bounding box center [799, 139] width 28 height 28
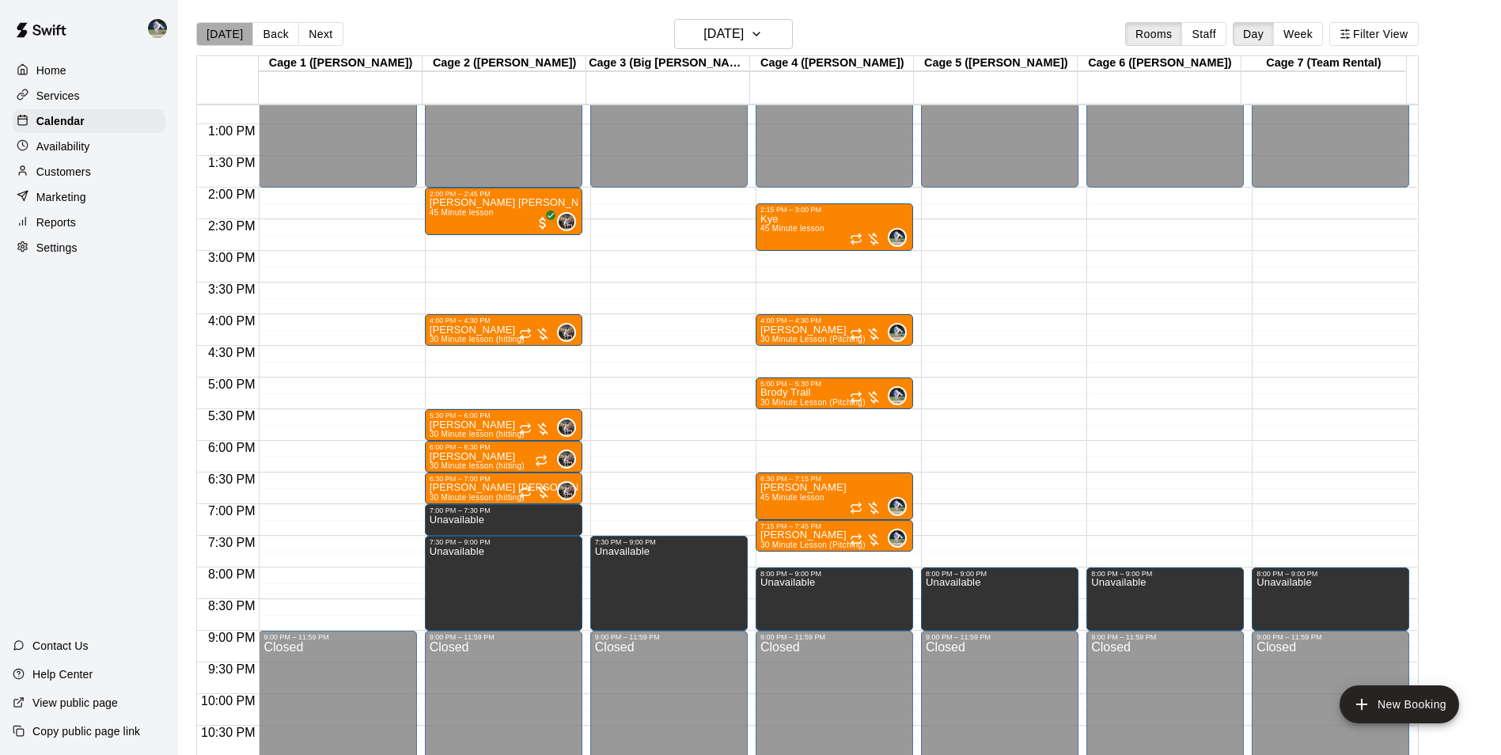
click at [225, 32] on button "[DATE]" at bounding box center [224, 34] width 57 height 24
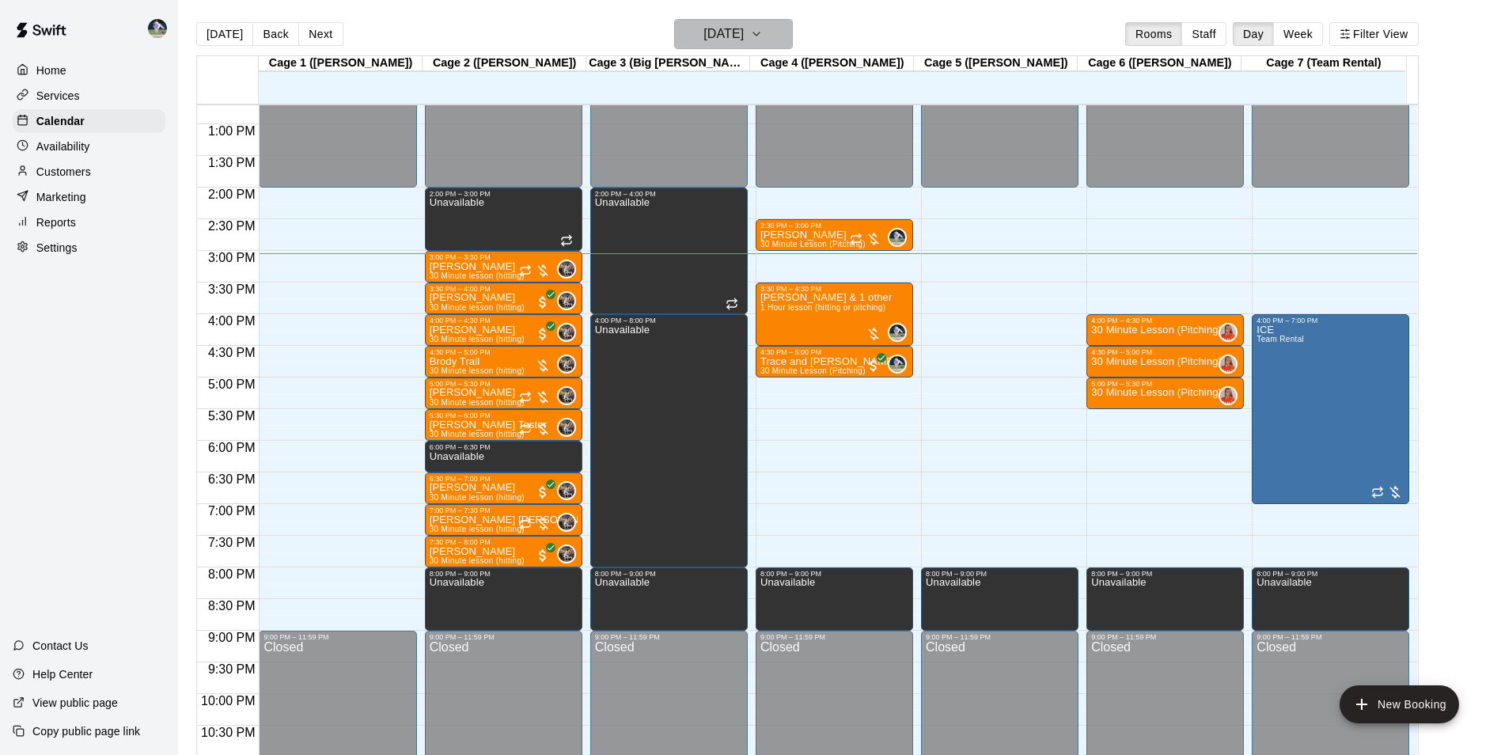
click at [712, 29] on h6 "[DATE]" at bounding box center [723, 34] width 40 height 22
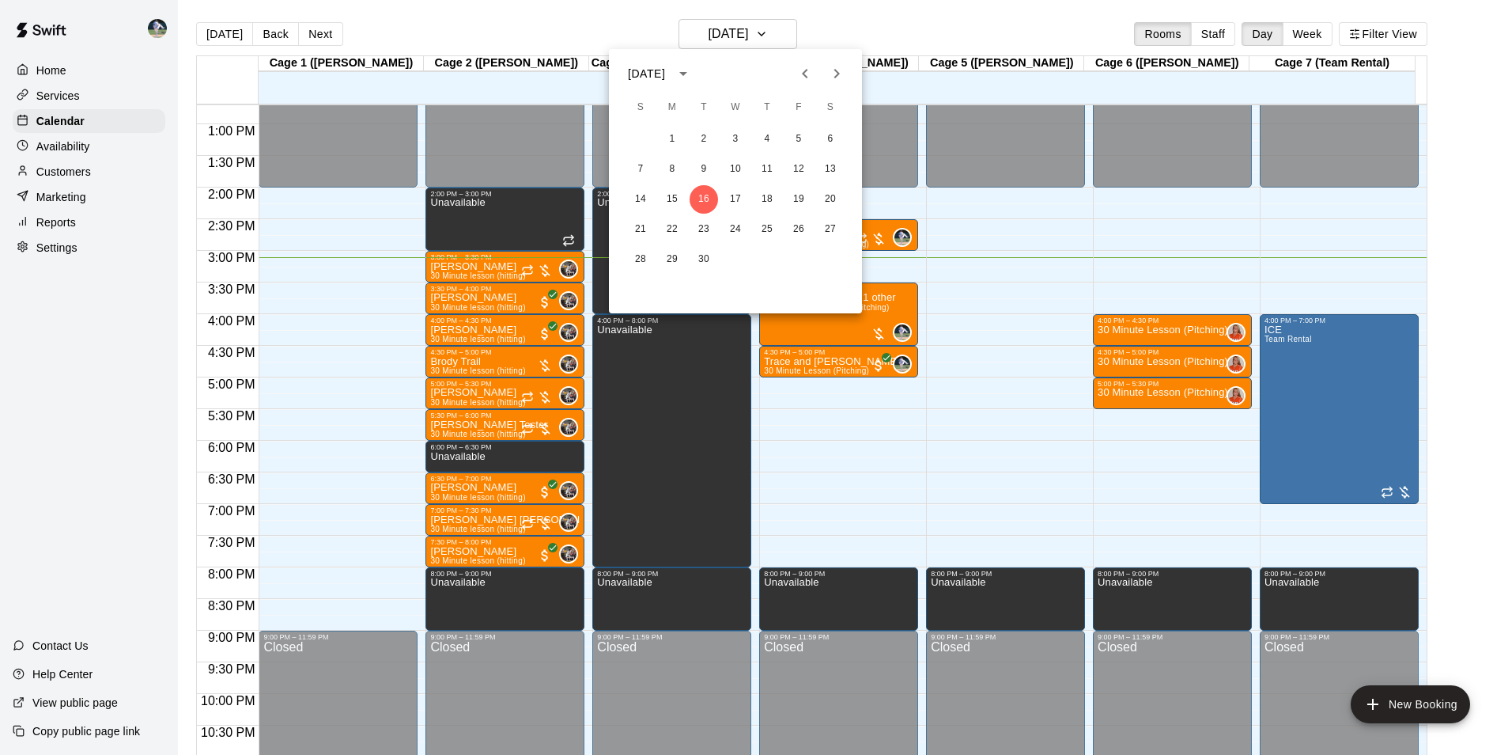
click at [830, 31] on div at bounding box center [756, 377] width 1512 height 755
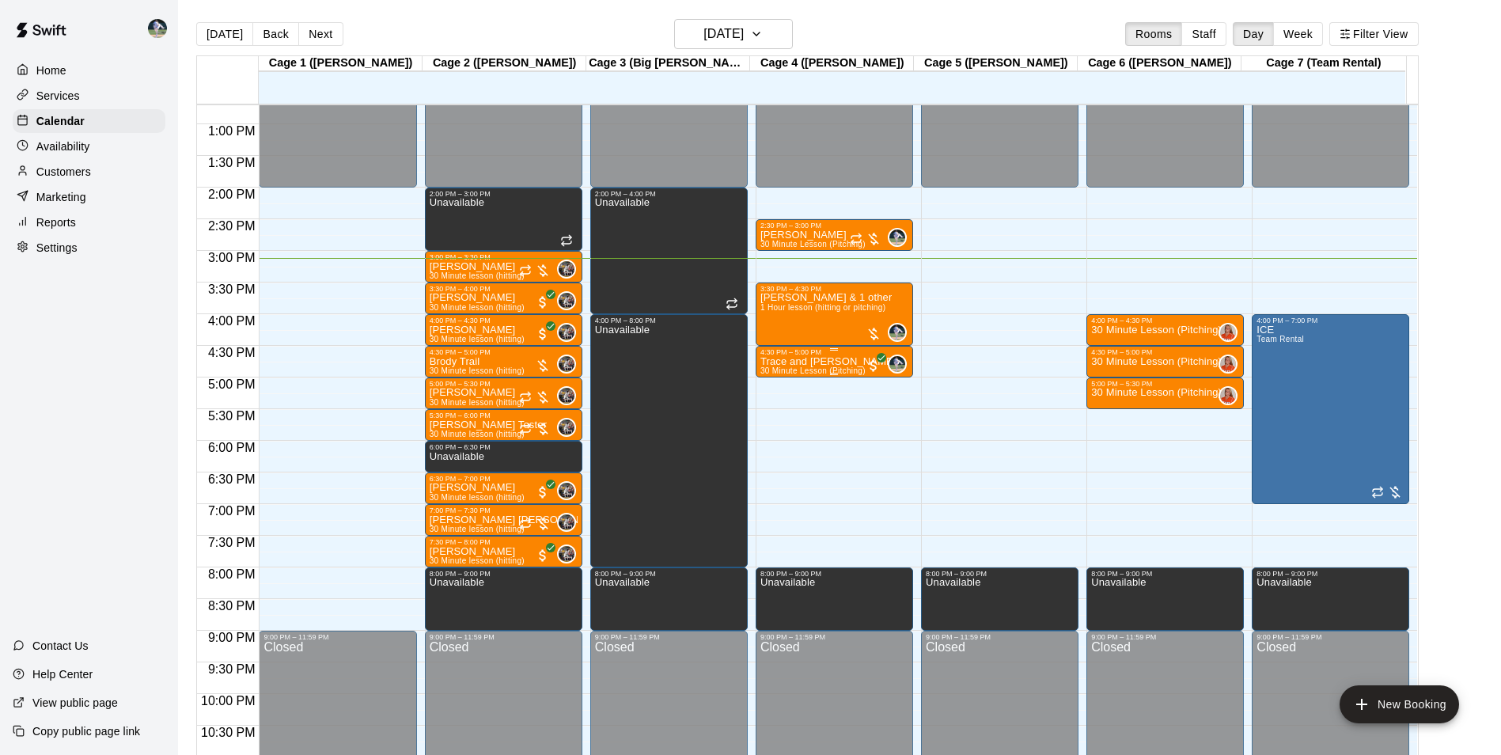
click at [827, 361] on p "Trace and [PERSON_NAME]" at bounding box center [828, 361] width 136 height 0
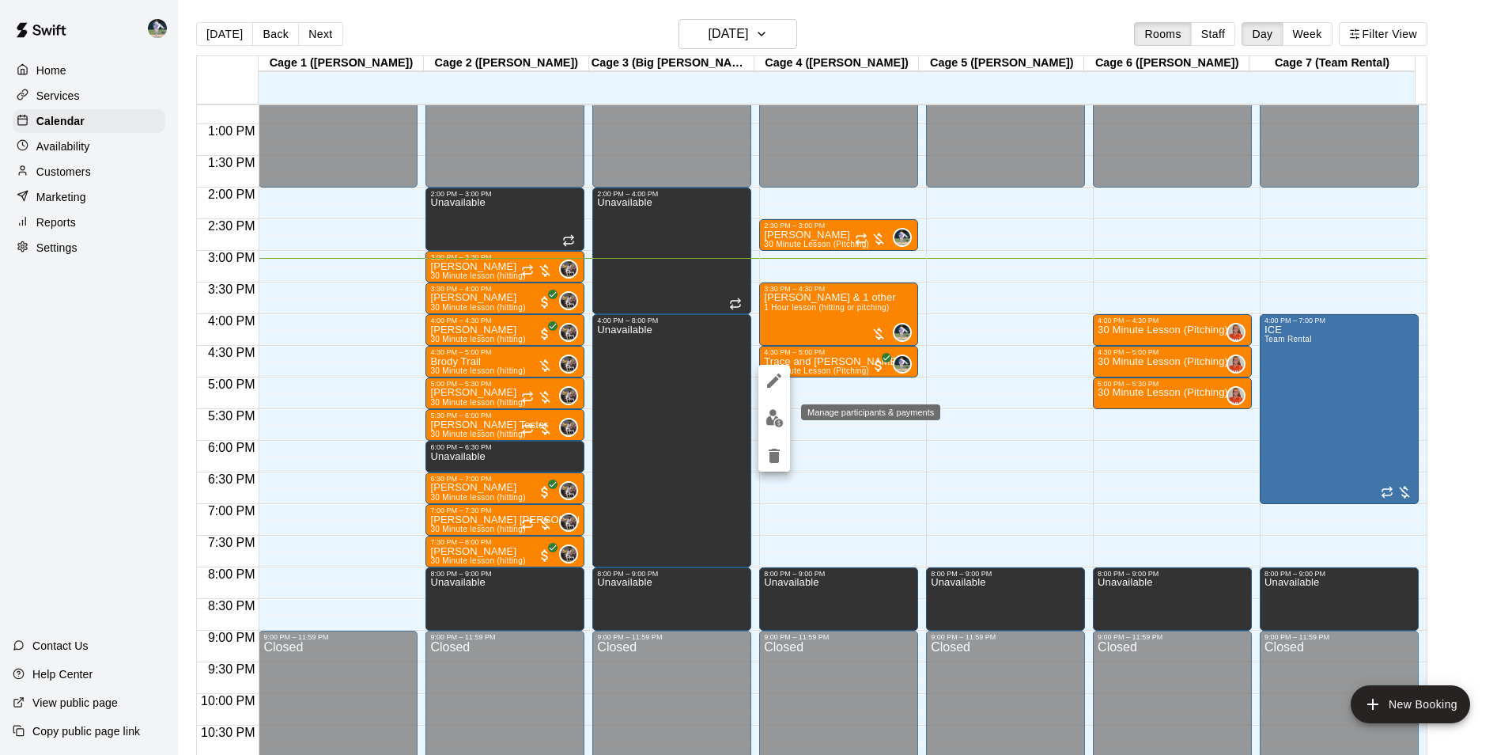
click at [772, 418] on img "edit" at bounding box center [775, 418] width 18 height 18
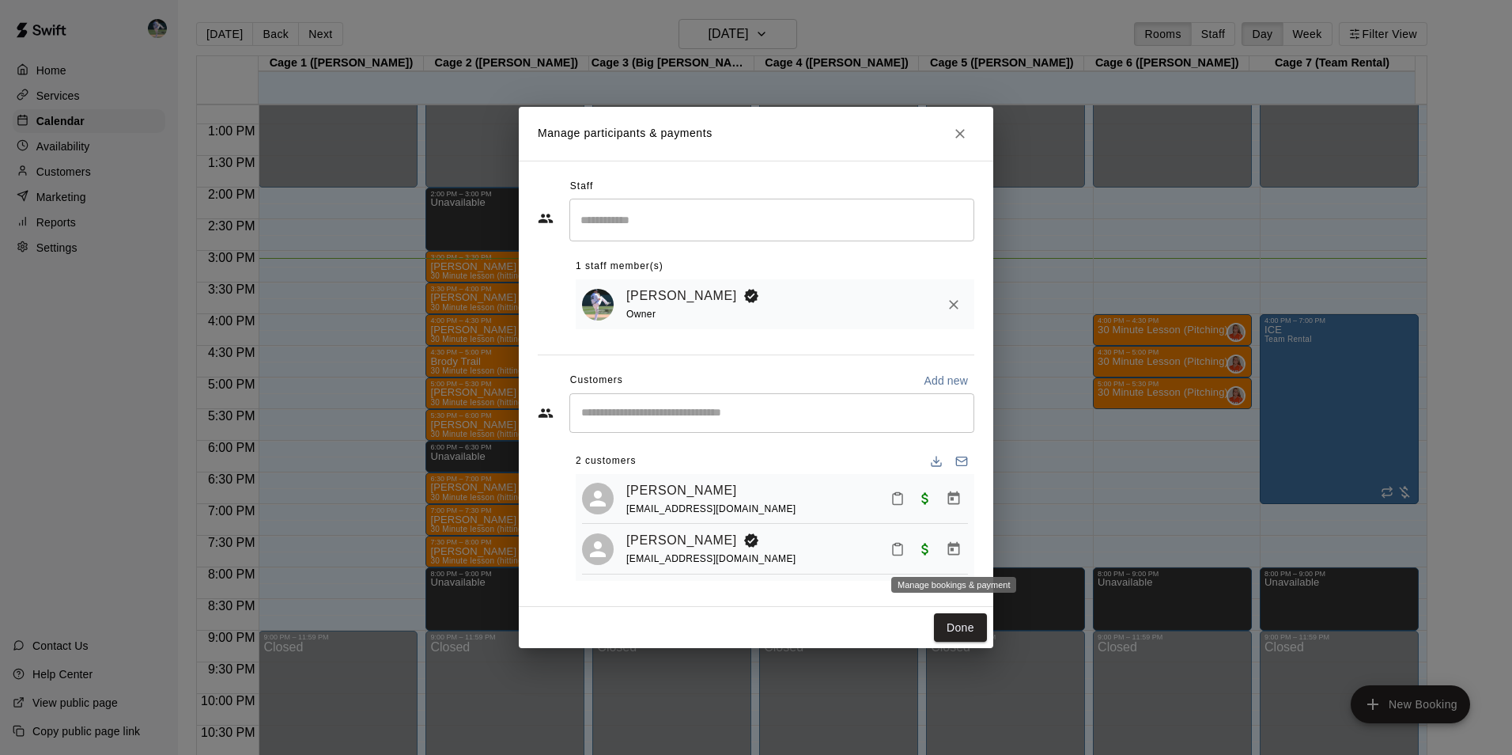
click at [954, 551] on icon "Manage bookings & payment" at bounding box center [954, 547] width 12 height 13
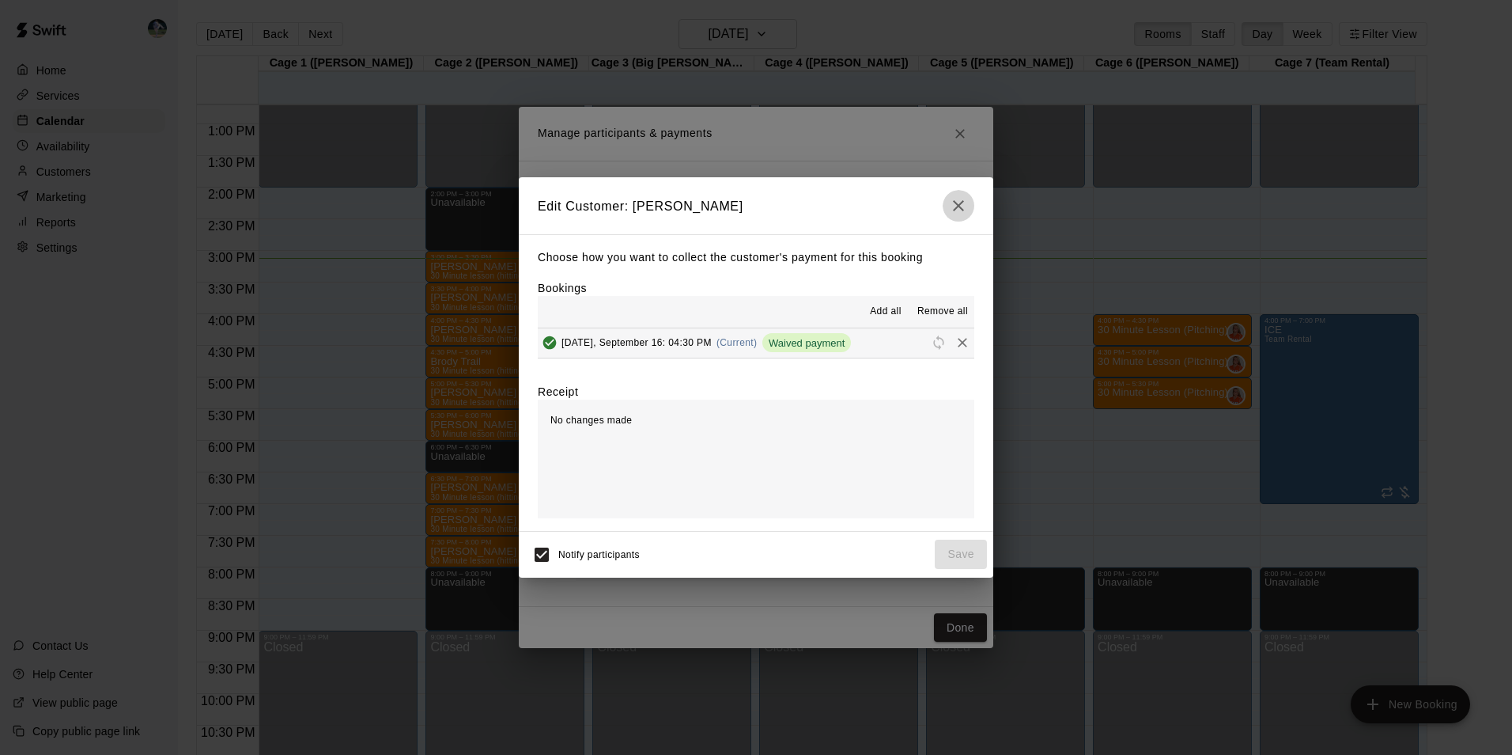
click at [958, 202] on icon "button" at bounding box center [958, 205] width 19 height 19
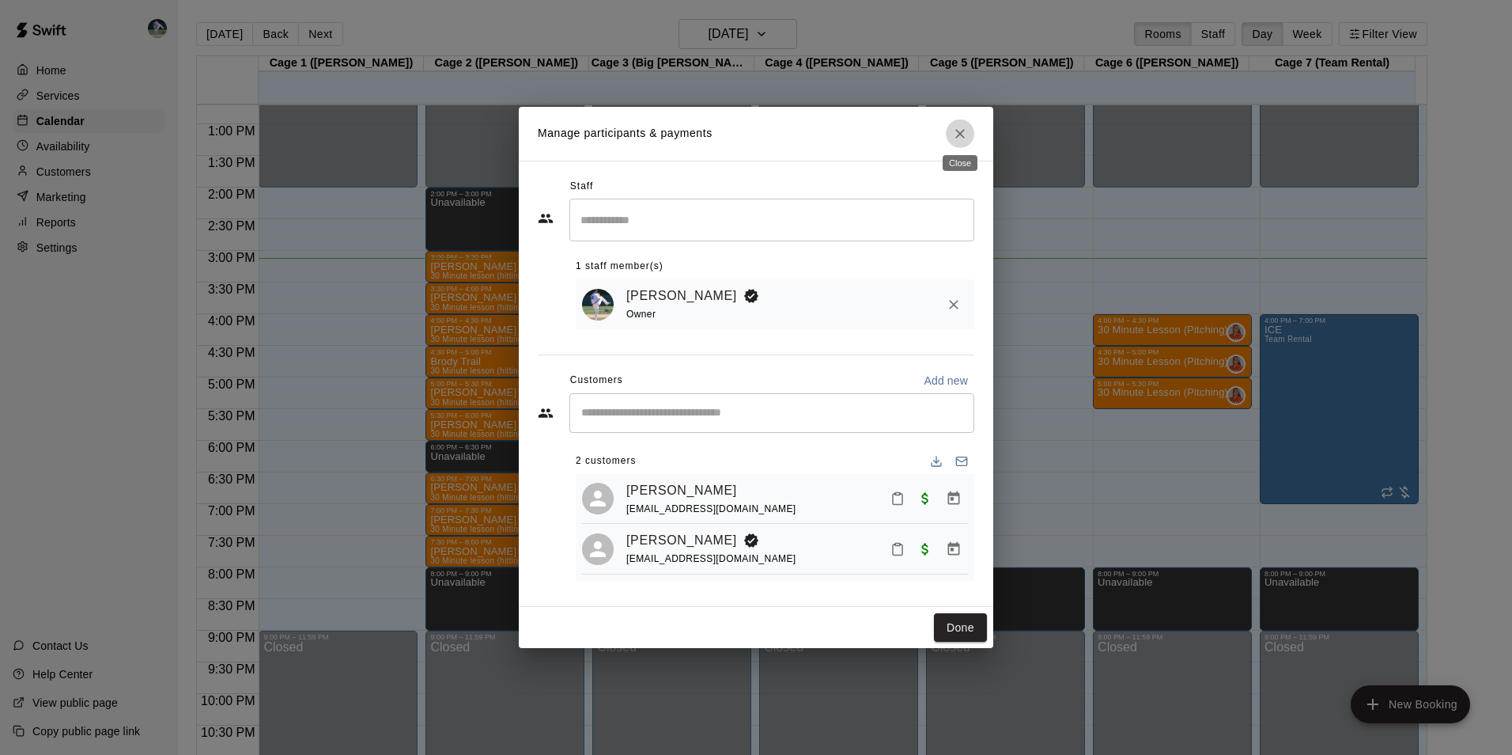
click at [963, 126] on icon "Close" at bounding box center [960, 134] width 16 height 16
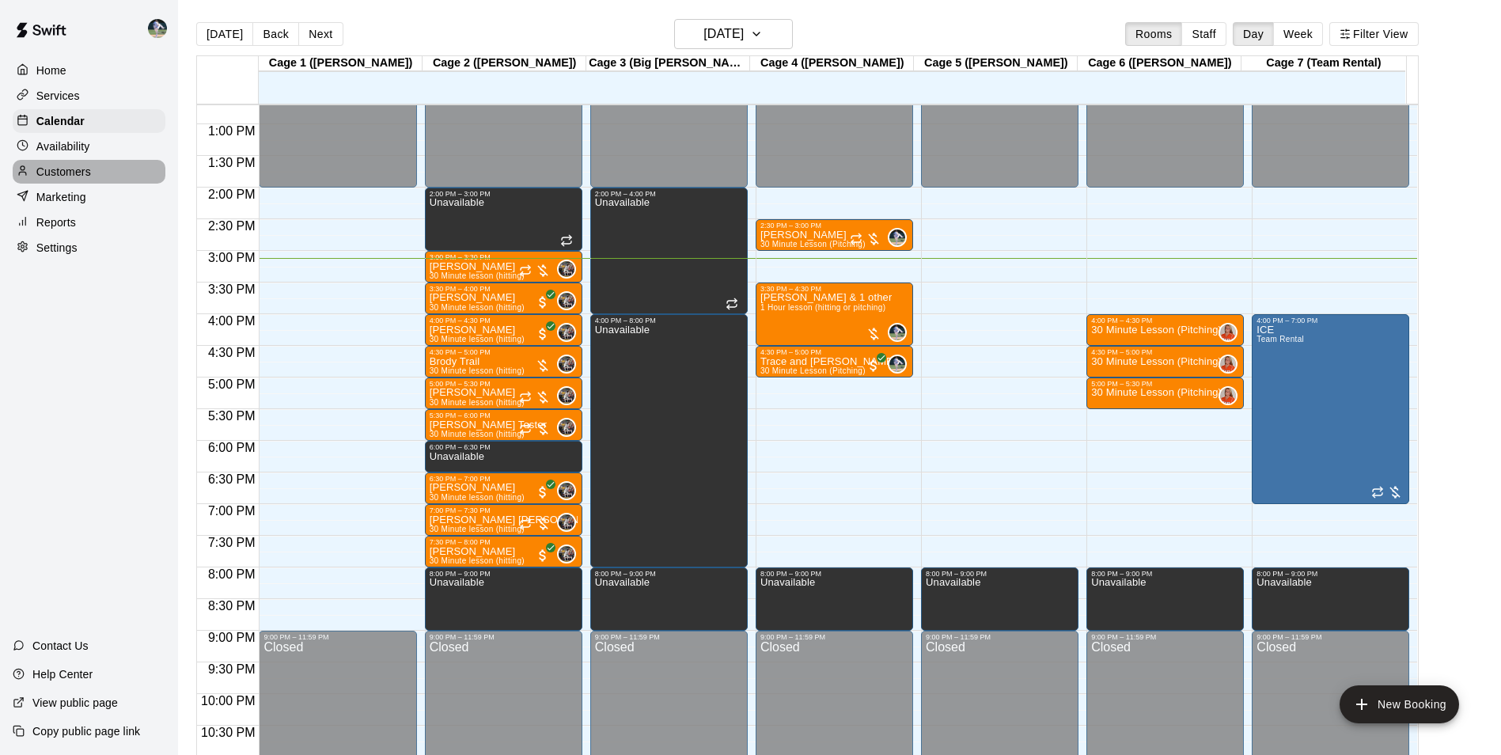
click at [85, 175] on p "Customers" at bounding box center [63, 172] width 55 height 16
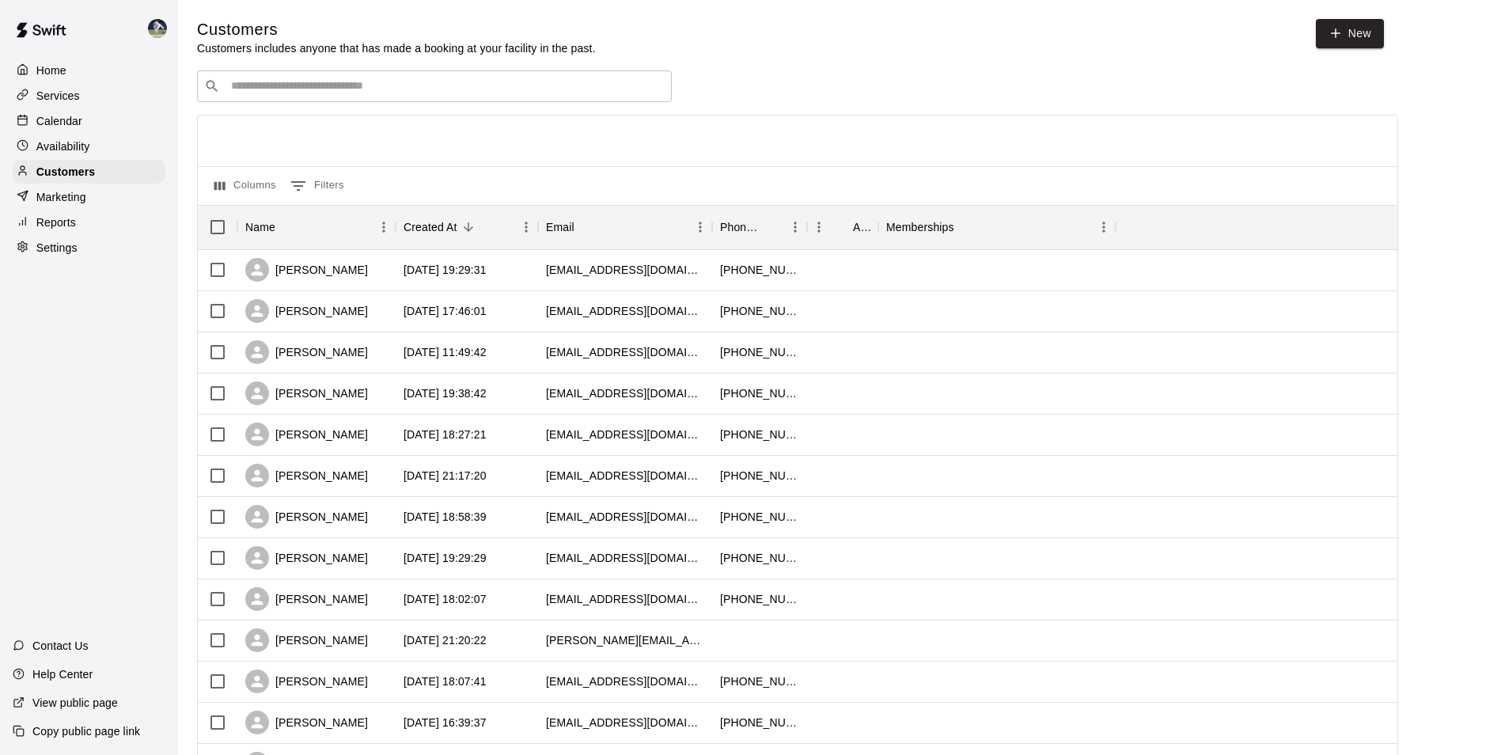
click at [291, 87] on input "Search customers by name or email" at bounding box center [445, 86] width 438 height 16
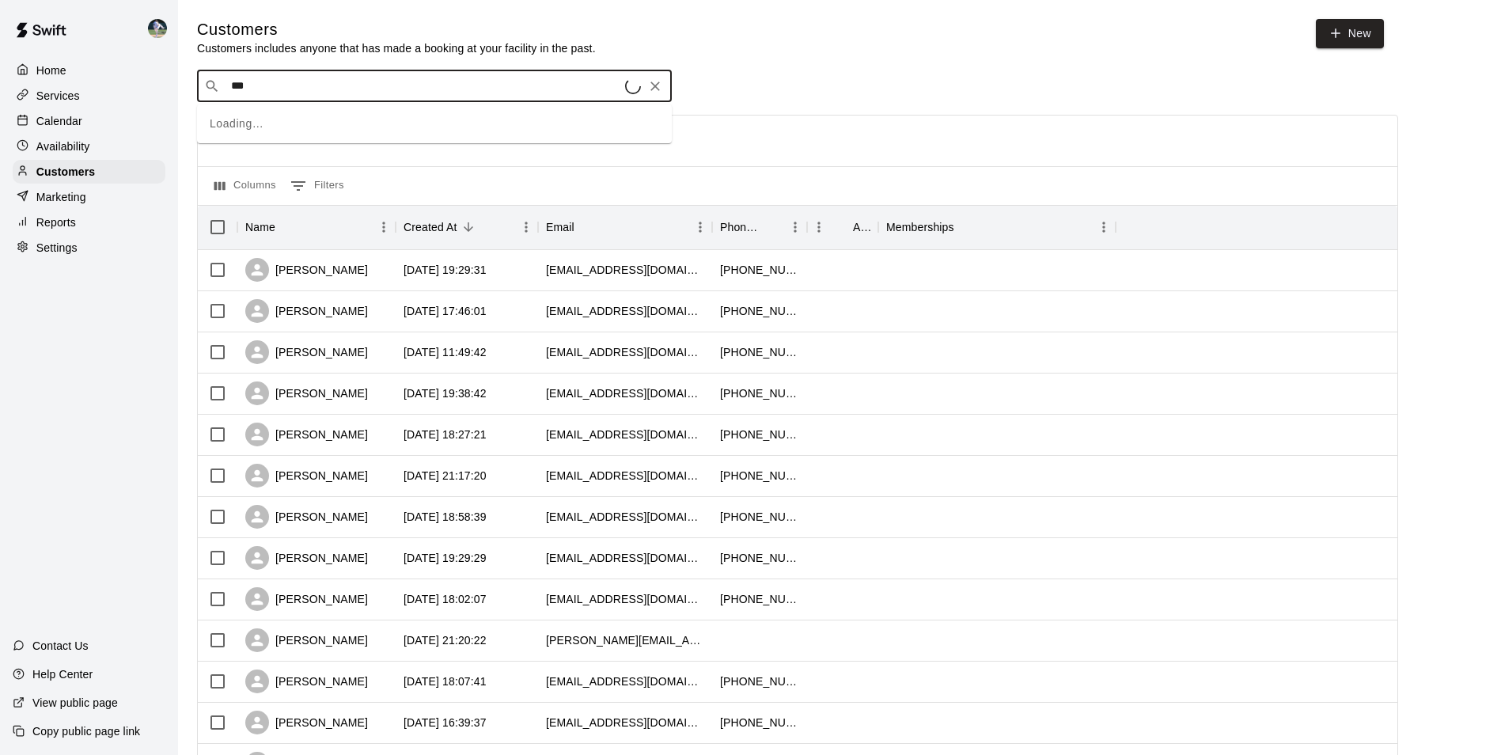
type input "****"
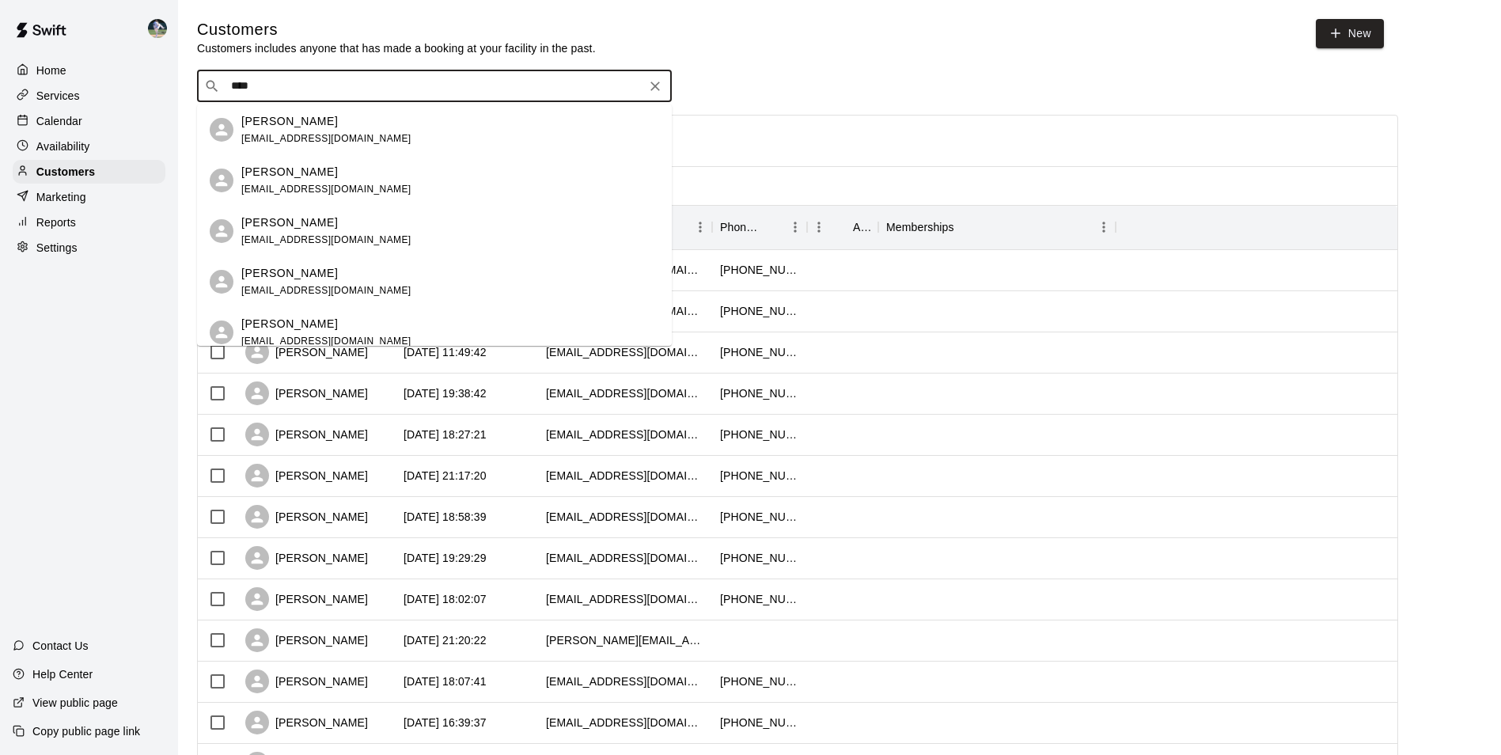
click at [286, 225] on p "[PERSON_NAME]" at bounding box center [289, 222] width 97 height 17
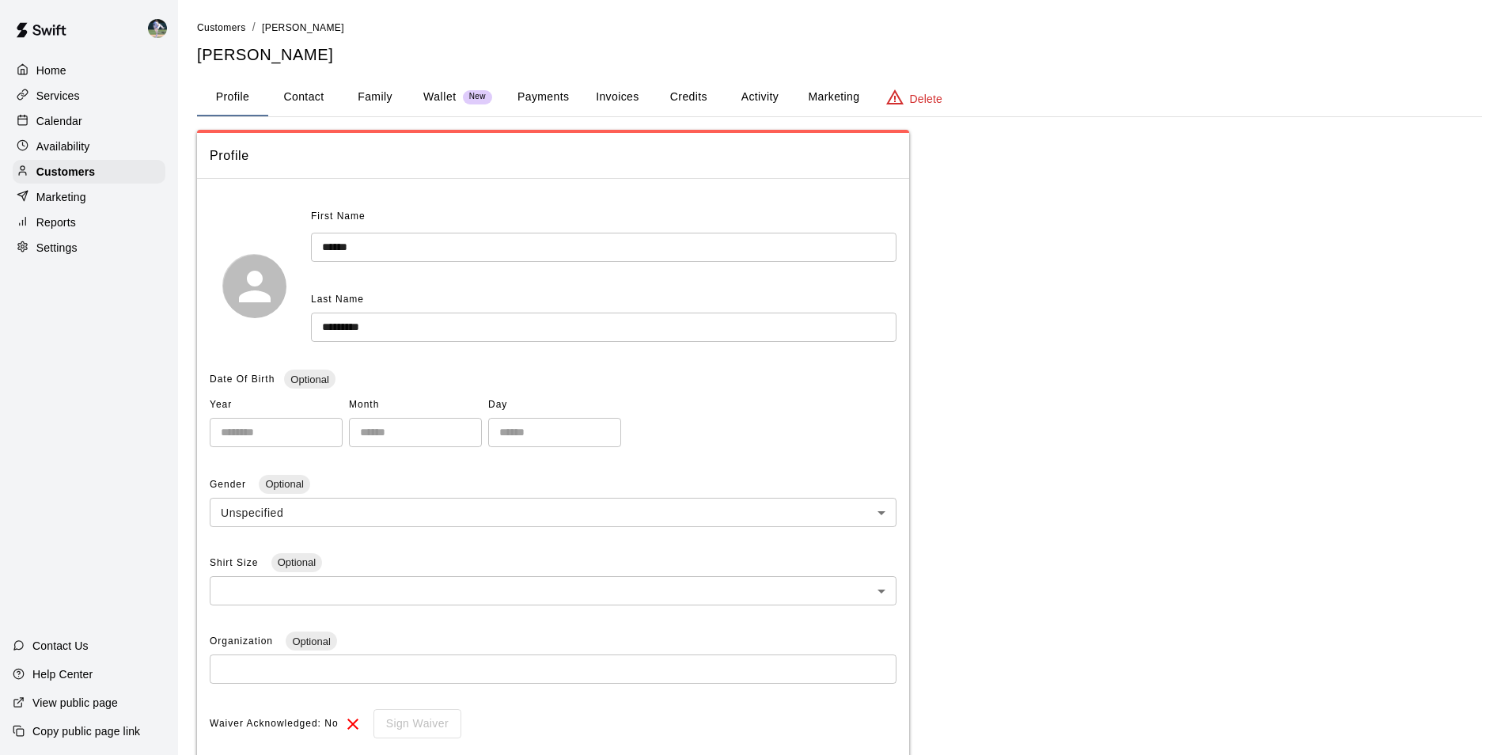
click at [555, 89] on button "Payments" at bounding box center [543, 97] width 77 height 38
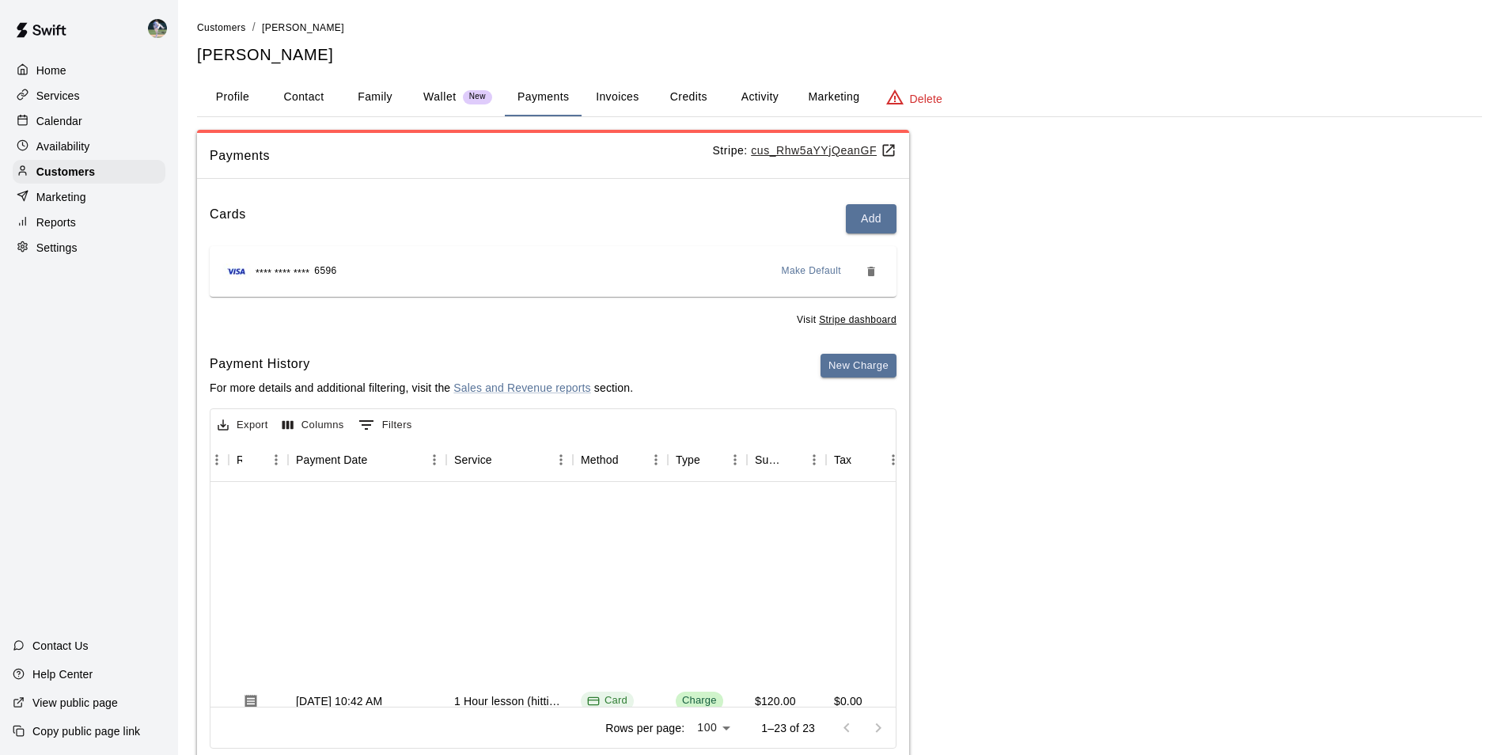
scroll to position [0, 124]
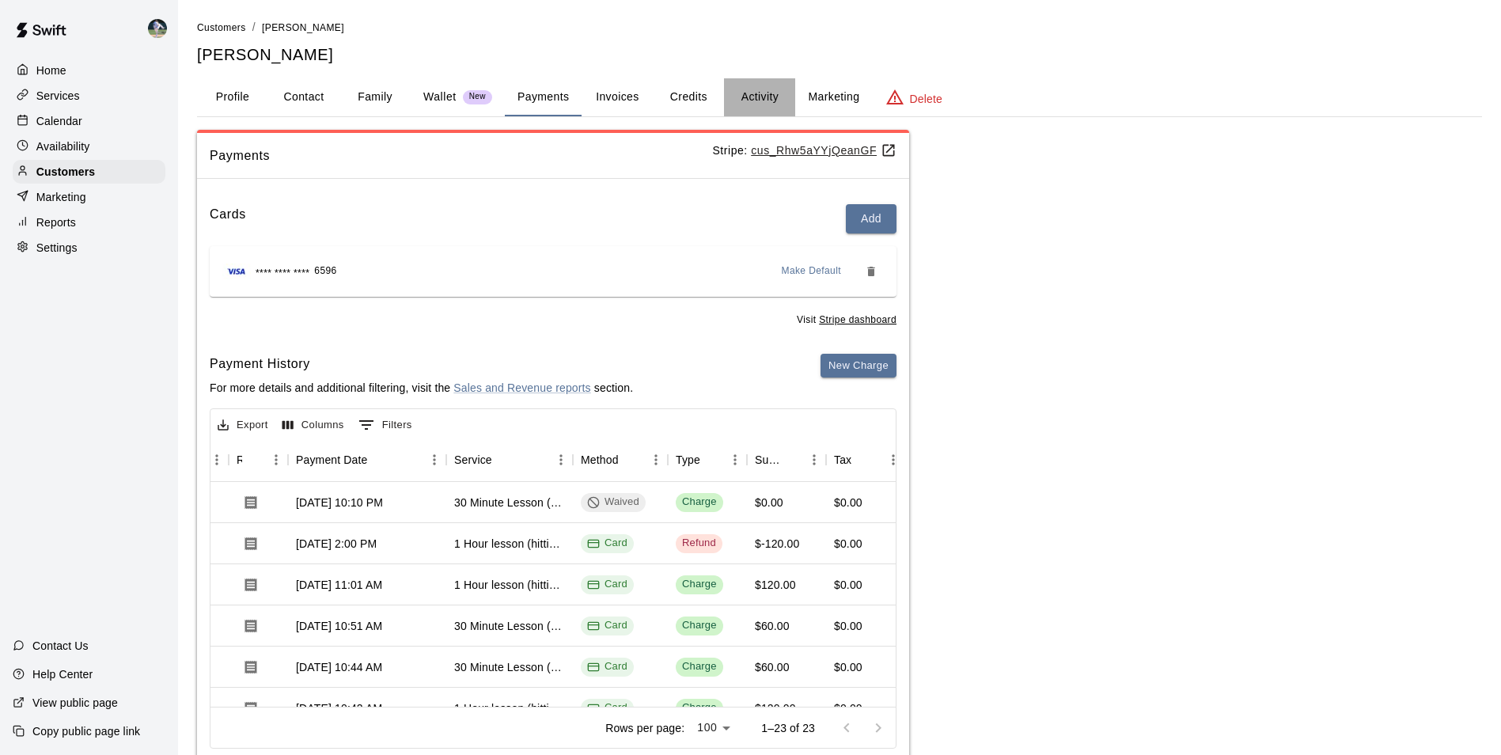
click at [746, 99] on button "Activity" at bounding box center [759, 97] width 71 height 38
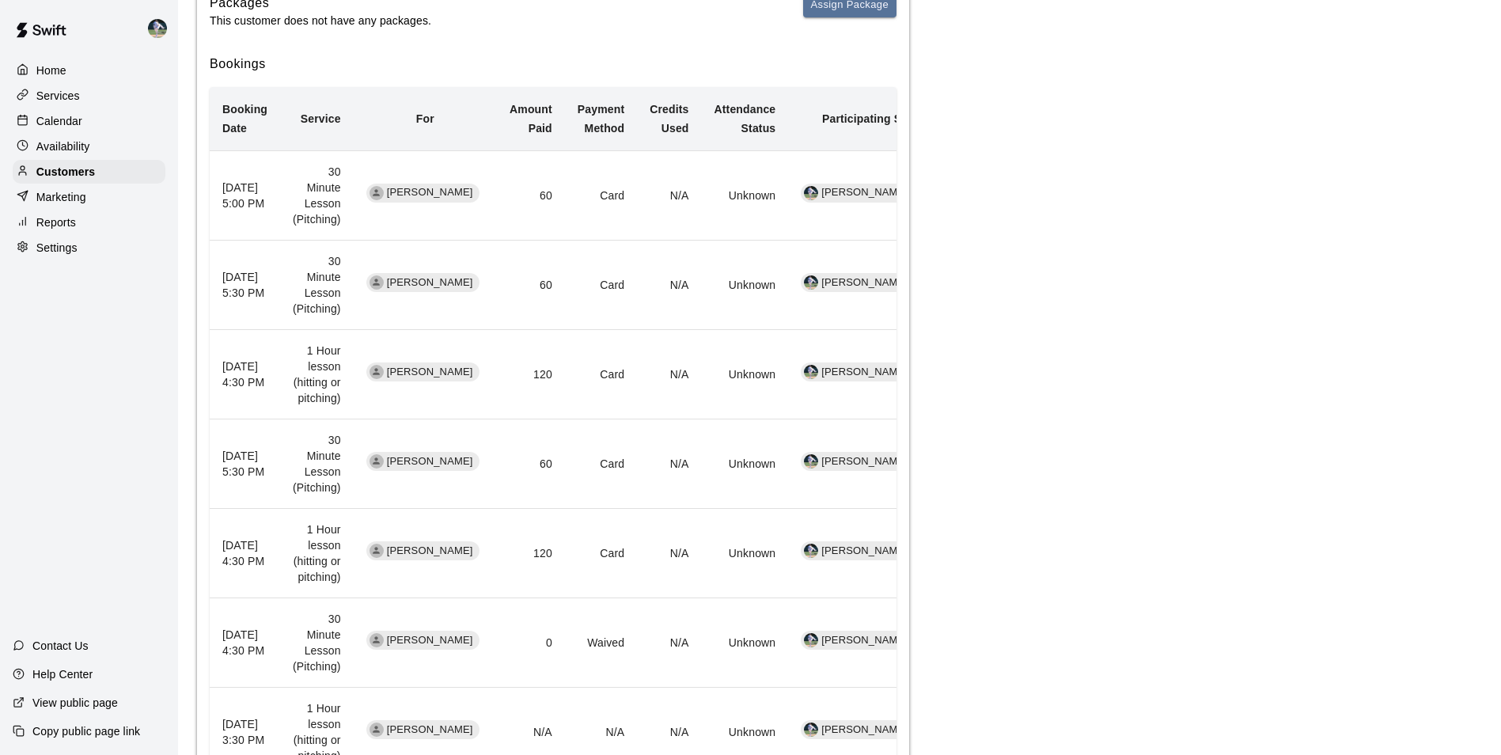
scroll to position [316, 0]
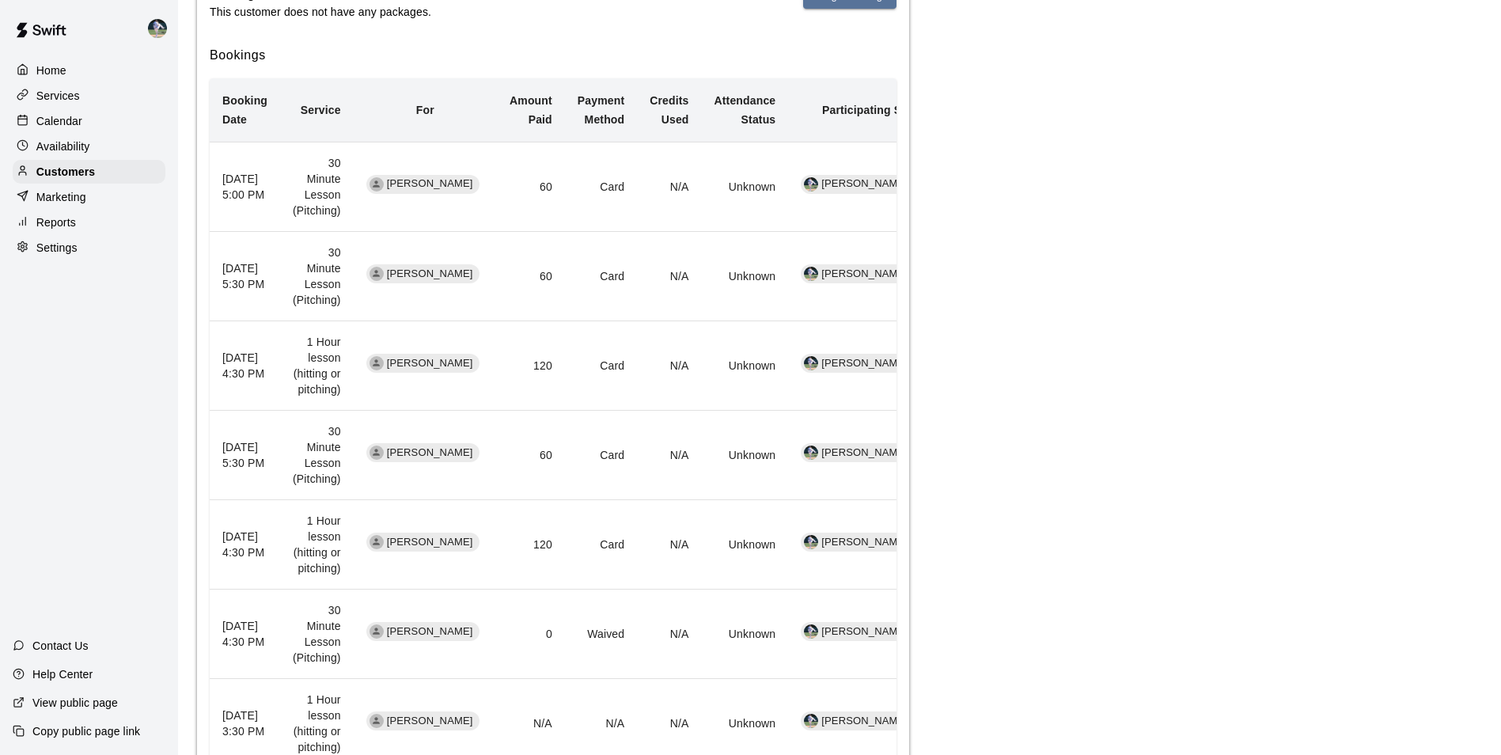
drag, startPoint x: 441, startPoint y: 329, endPoint x: 495, endPoint y: 308, distance: 57.6
click at [495, 321] on td "[PERSON_NAME]" at bounding box center [425, 365] width 143 height 89
drag, startPoint x: 542, startPoint y: 333, endPoint x: 561, endPoint y: 334, distance: 19.0
click at [561, 334] on td "120" at bounding box center [531, 365] width 68 height 89
click at [565, 346] on td "120" at bounding box center [531, 365] width 68 height 89
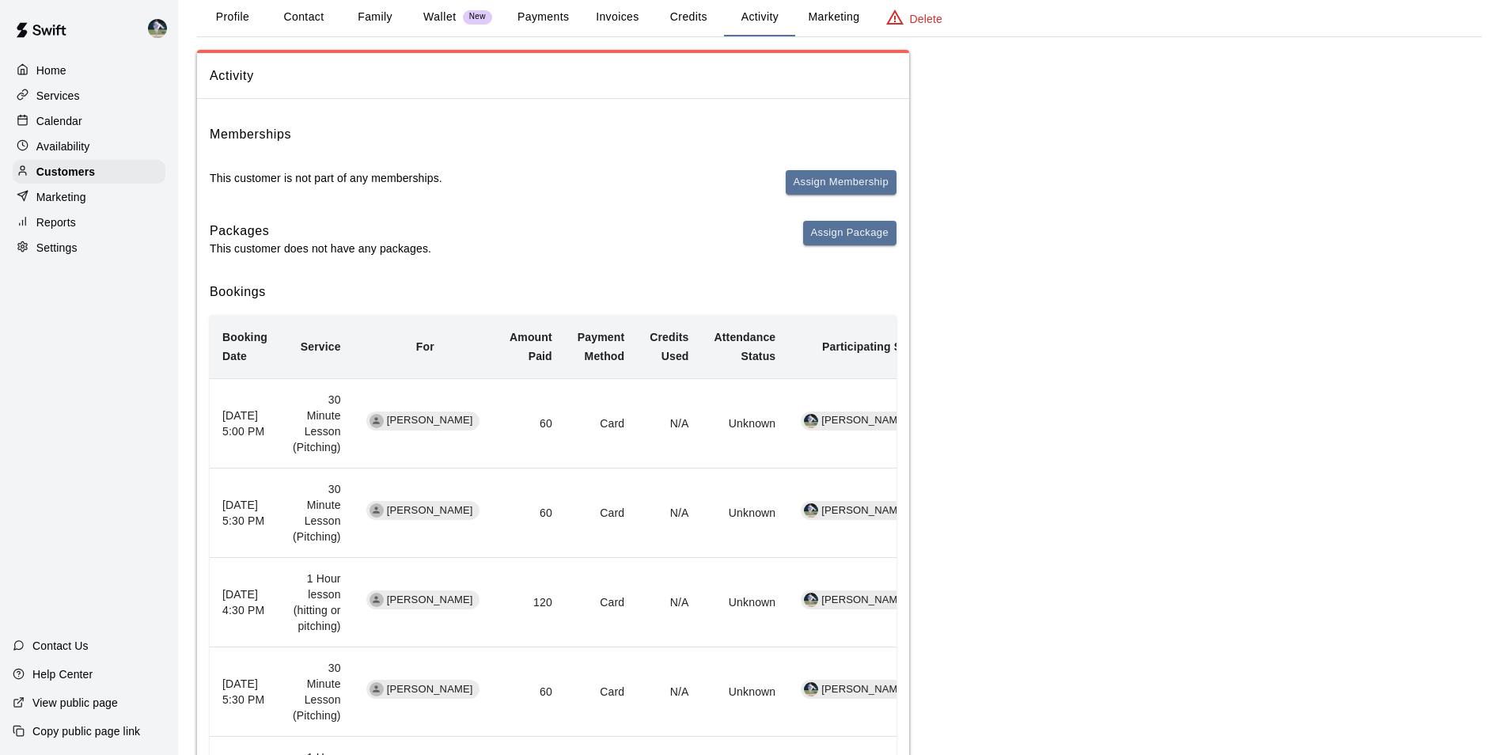
scroll to position [79, 0]
click at [81, 116] on div "Calendar" at bounding box center [89, 121] width 153 height 24
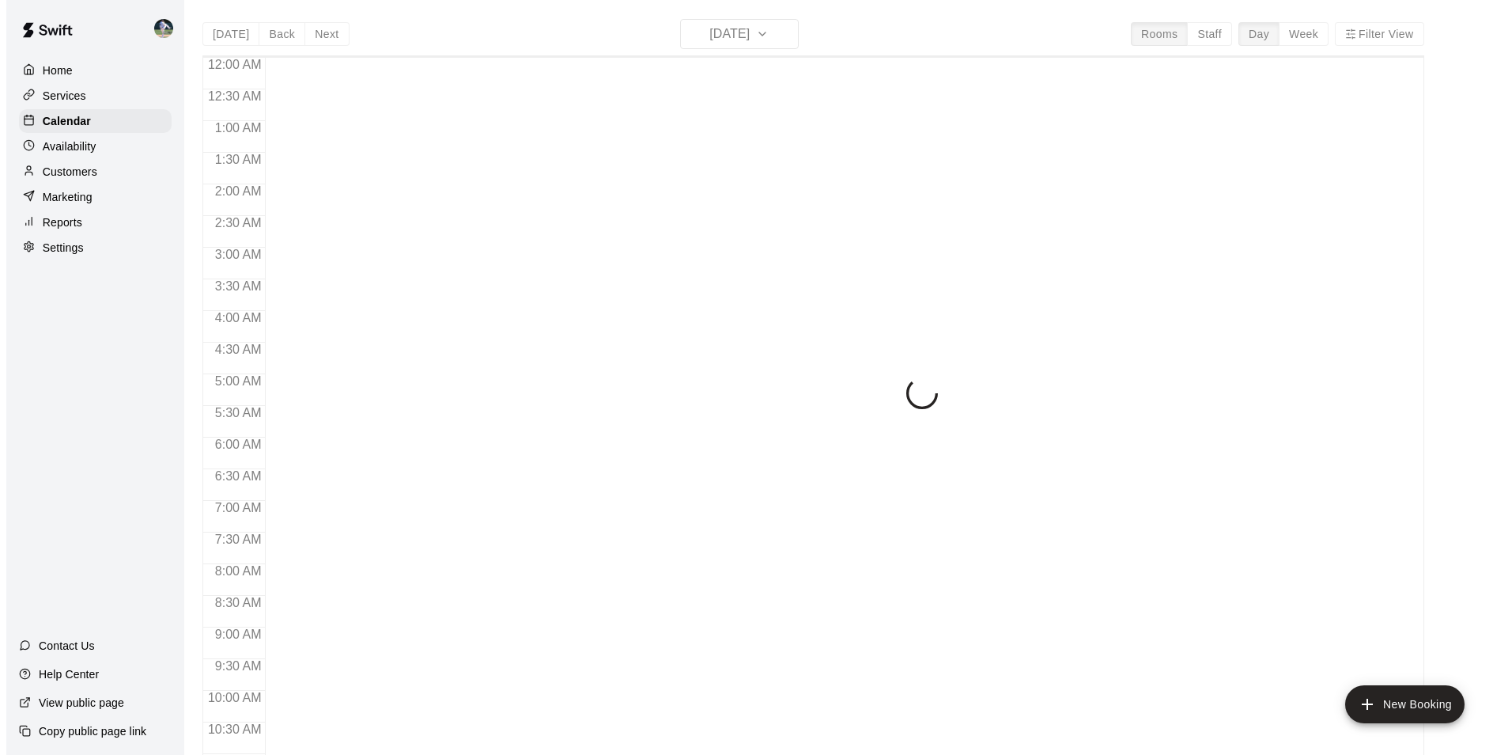
scroll to position [804, 0]
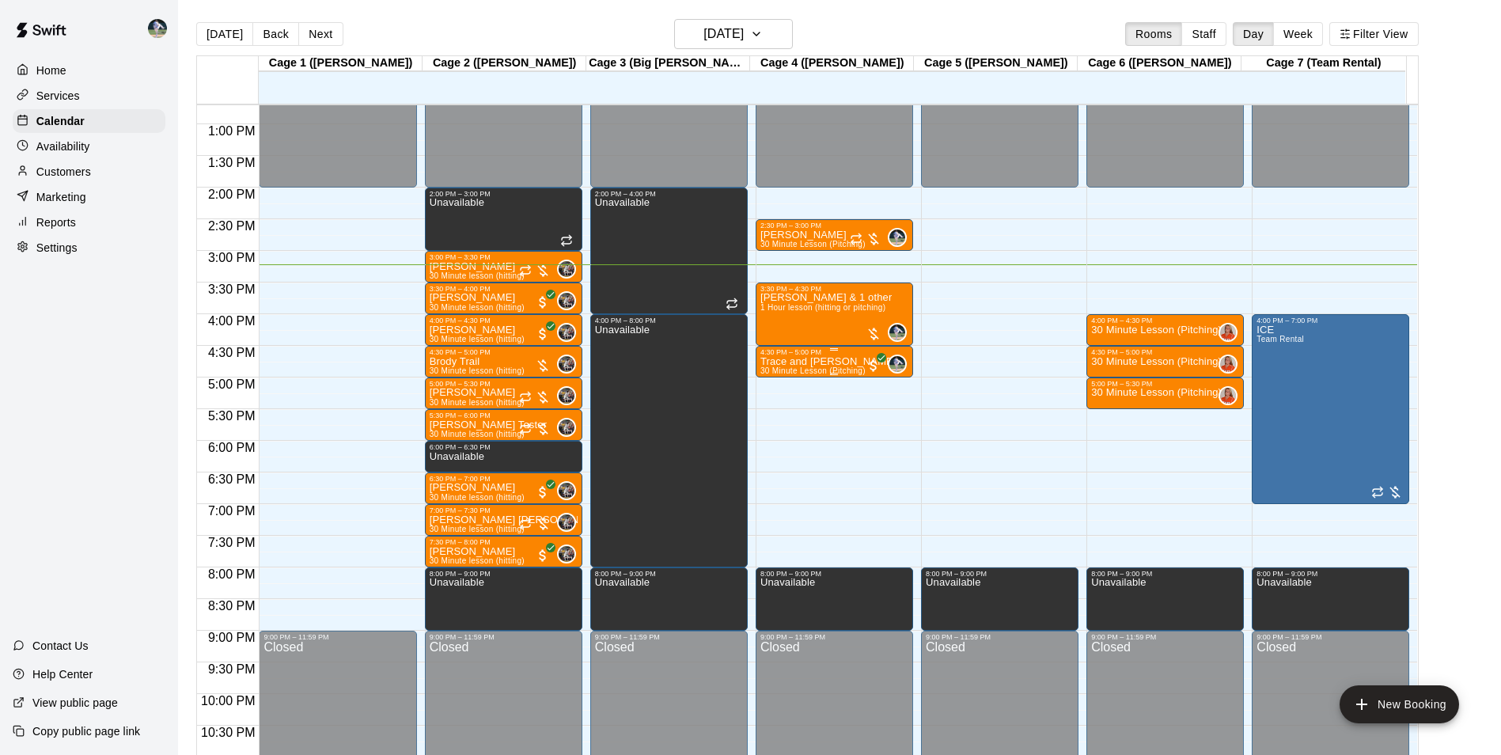
click at [842, 365] on div "Trace and [PERSON_NAME] 30 Minute Lesson (Pitching)" at bounding box center [828, 733] width 136 height 755
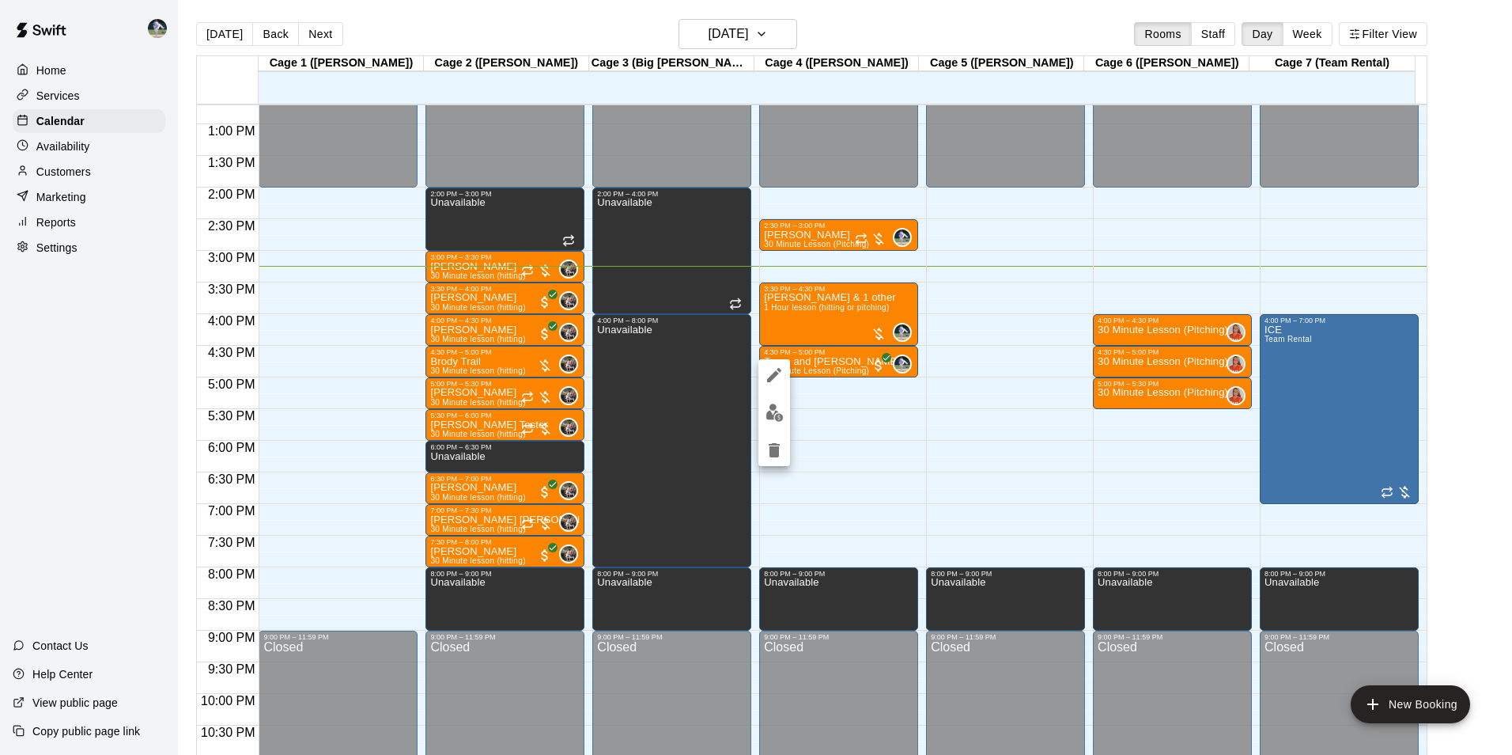
click at [709, 39] on div at bounding box center [756, 377] width 1512 height 755
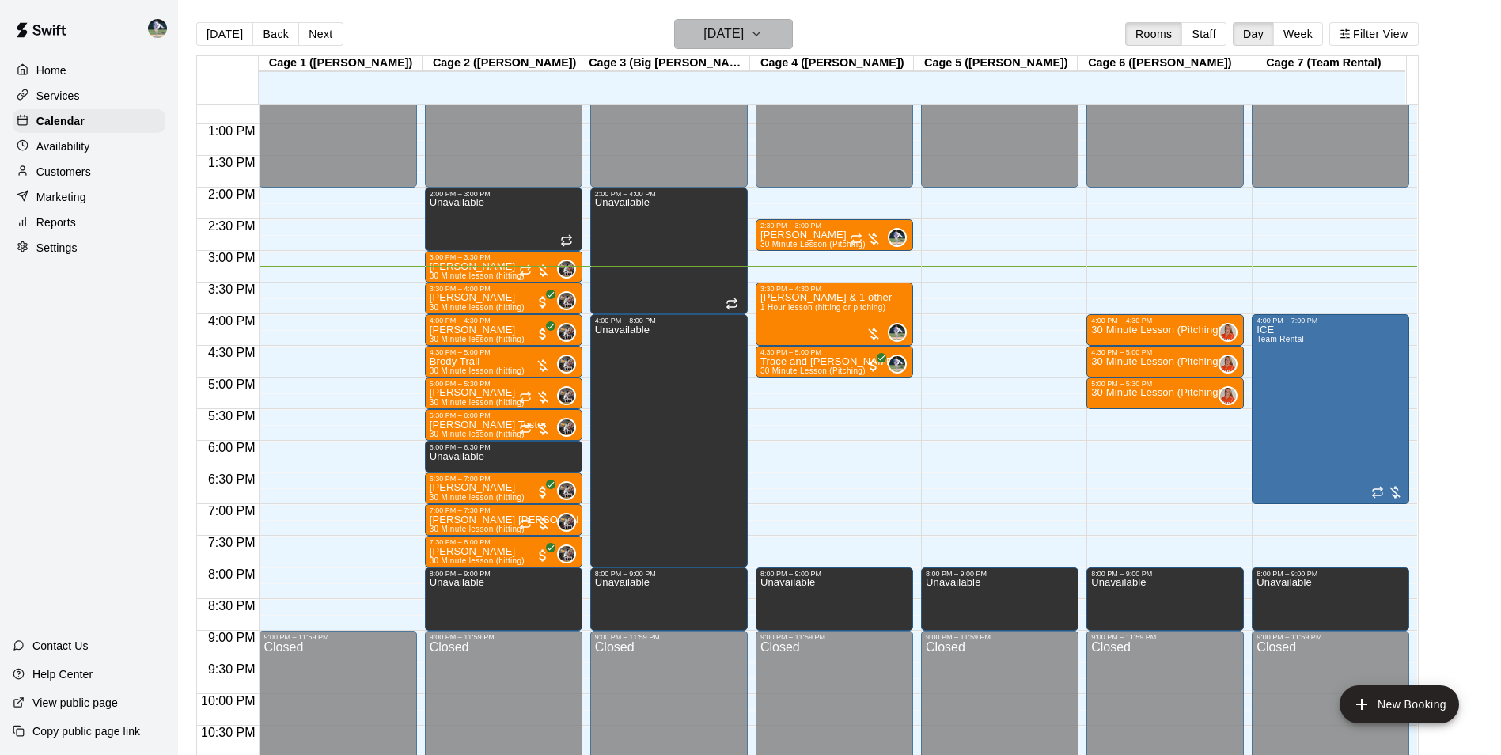
click at [720, 36] on h6 "[DATE]" at bounding box center [723, 34] width 40 height 22
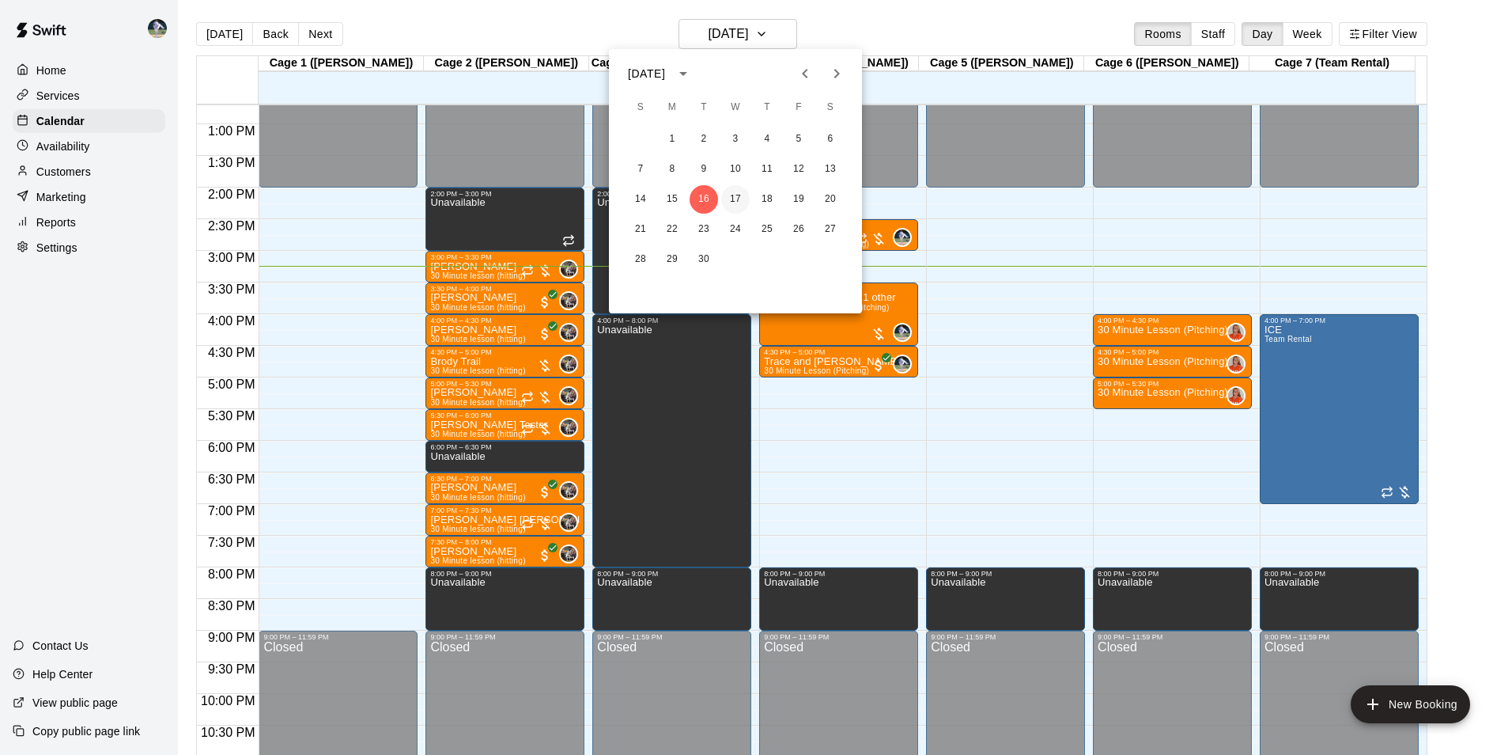
click at [730, 198] on button "17" at bounding box center [735, 199] width 28 height 28
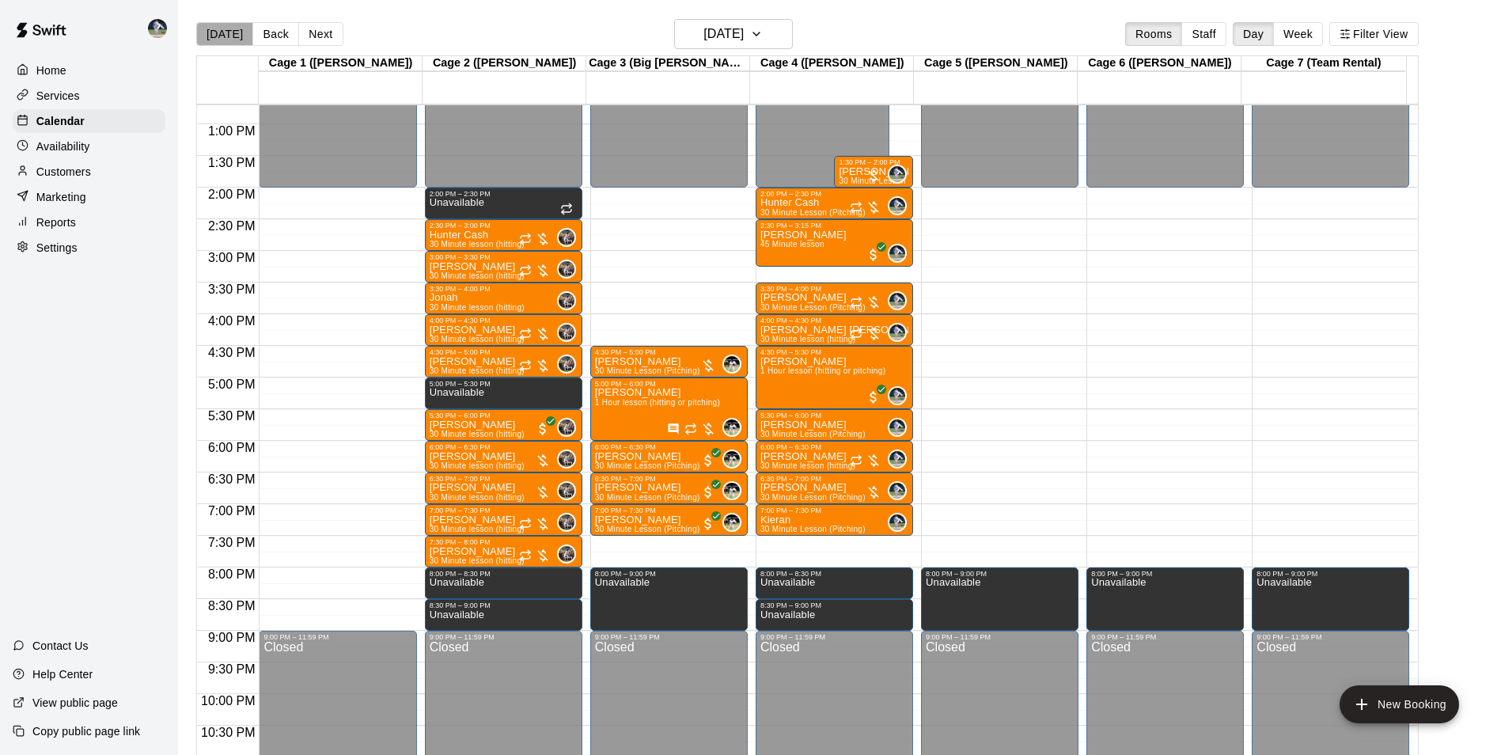
click at [225, 29] on button "[DATE]" at bounding box center [224, 34] width 57 height 24
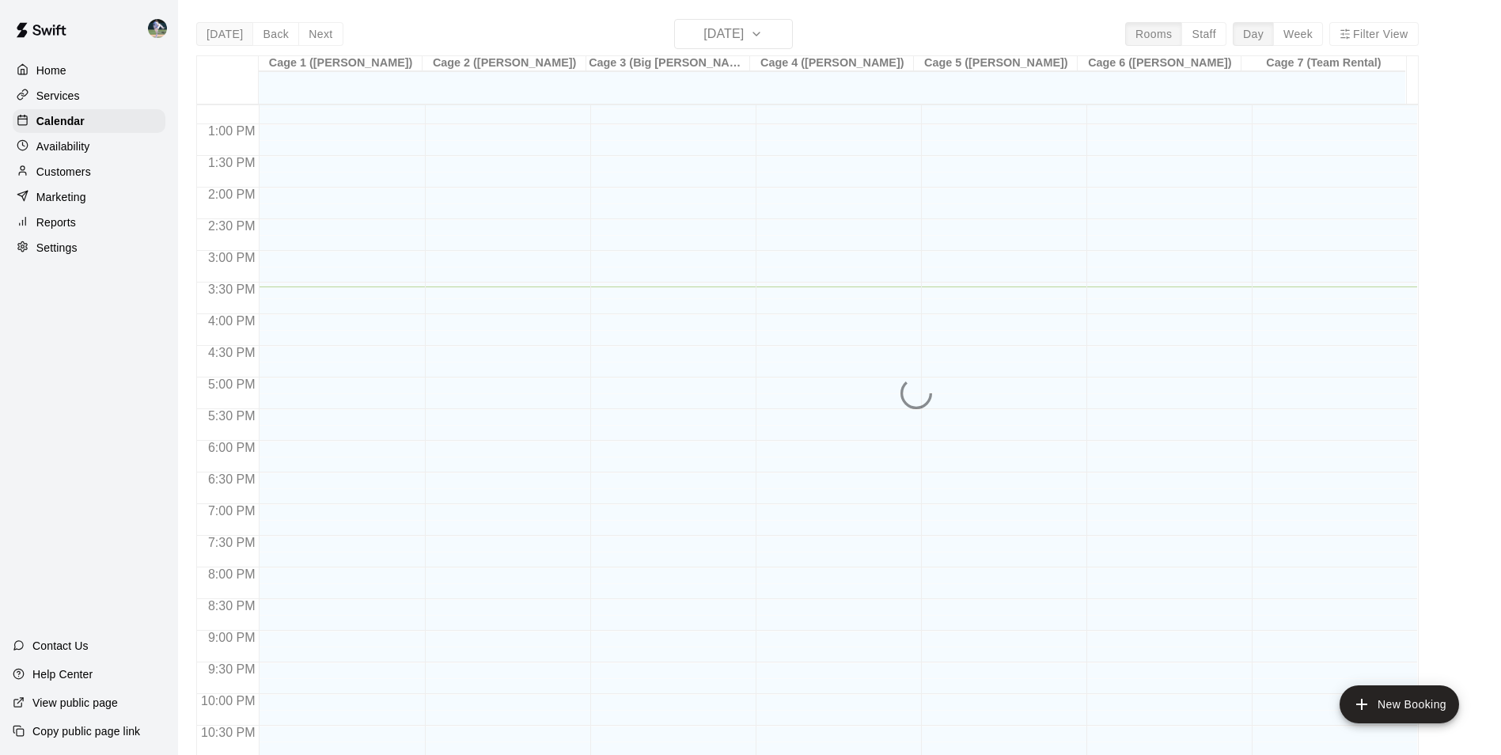
click at [225, 29] on div "[DATE] Back [DATE][DATE] Rooms Staff Day Week Filter View Cage 1 ([PERSON_NAME]…" at bounding box center [807, 396] width 1222 height 755
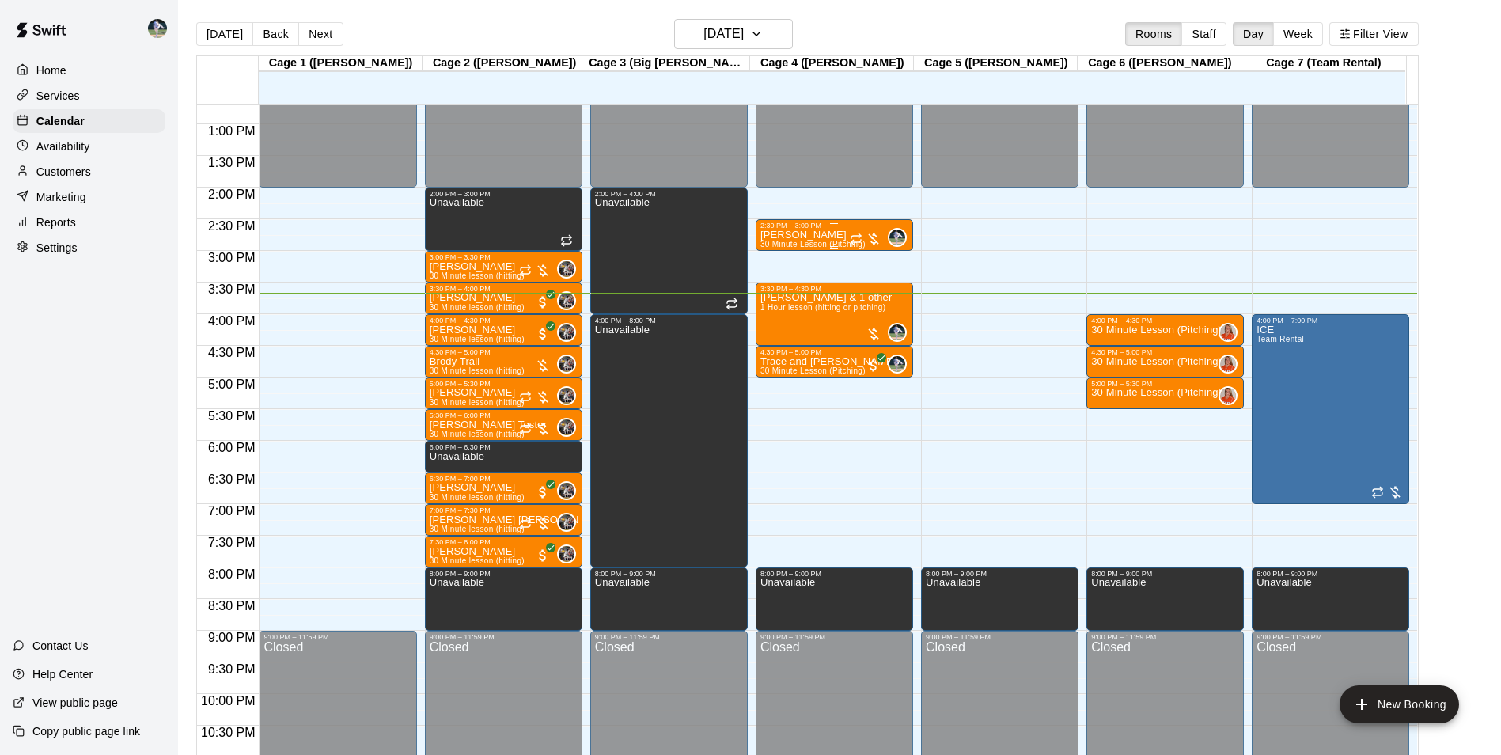
click at [827, 236] on div "[PERSON_NAME] 30 Minute Lesson (Pitching)" at bounding box center [812, 606] width 105 height 755
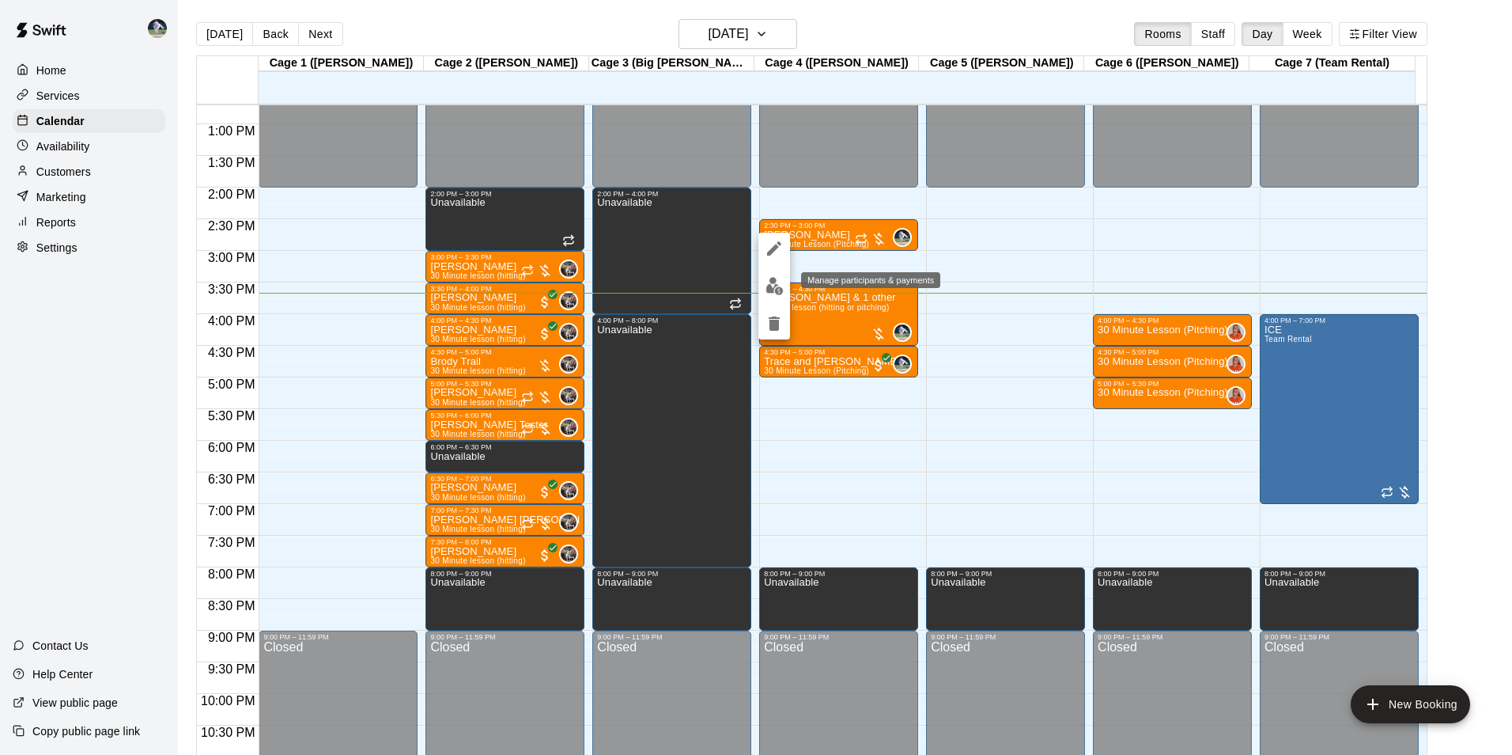
click at [774, 284] on img "edit" at bounding box center [775, 286] width 18 height 18
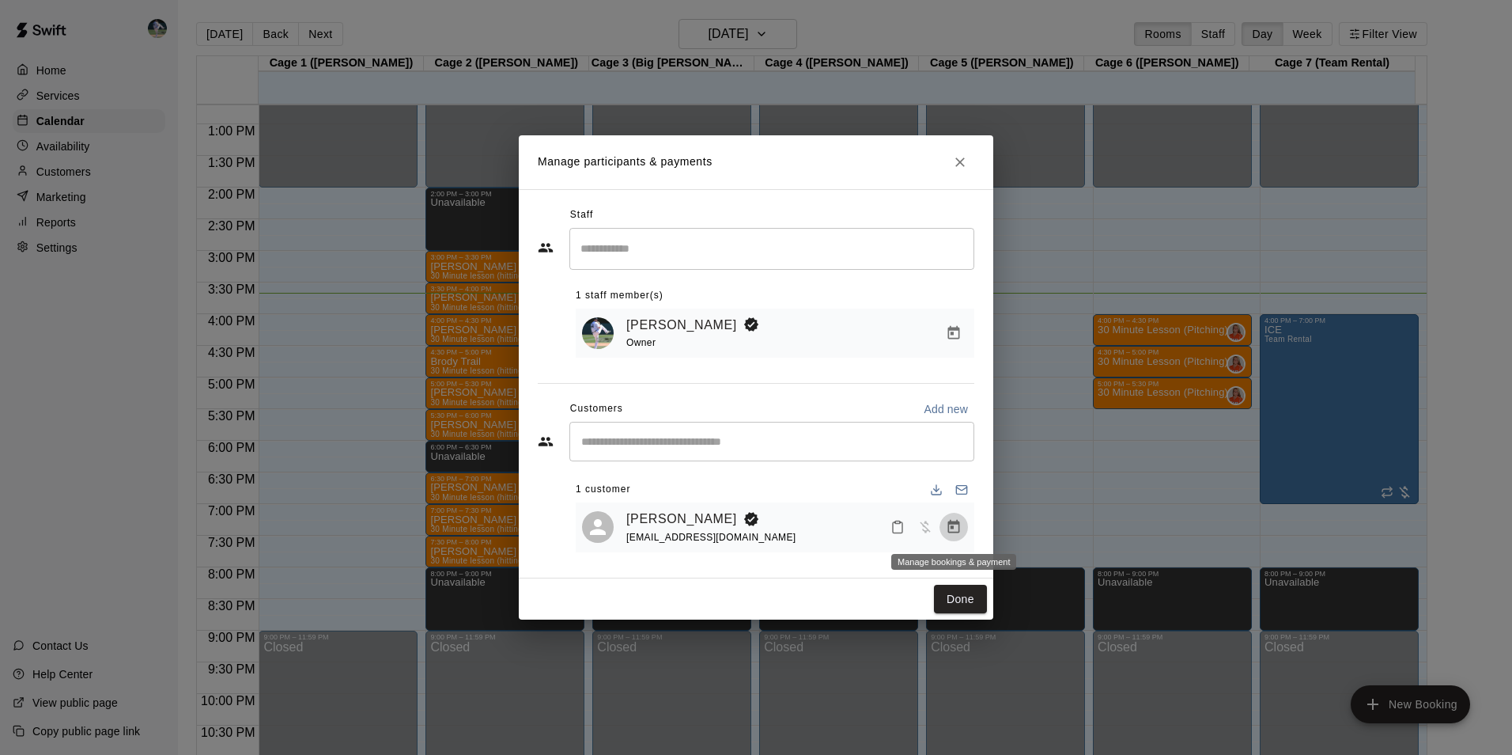
click at [953, 524] on icon "Manage bookings & payment" at bounding box center [954, 526] width 12 height 13
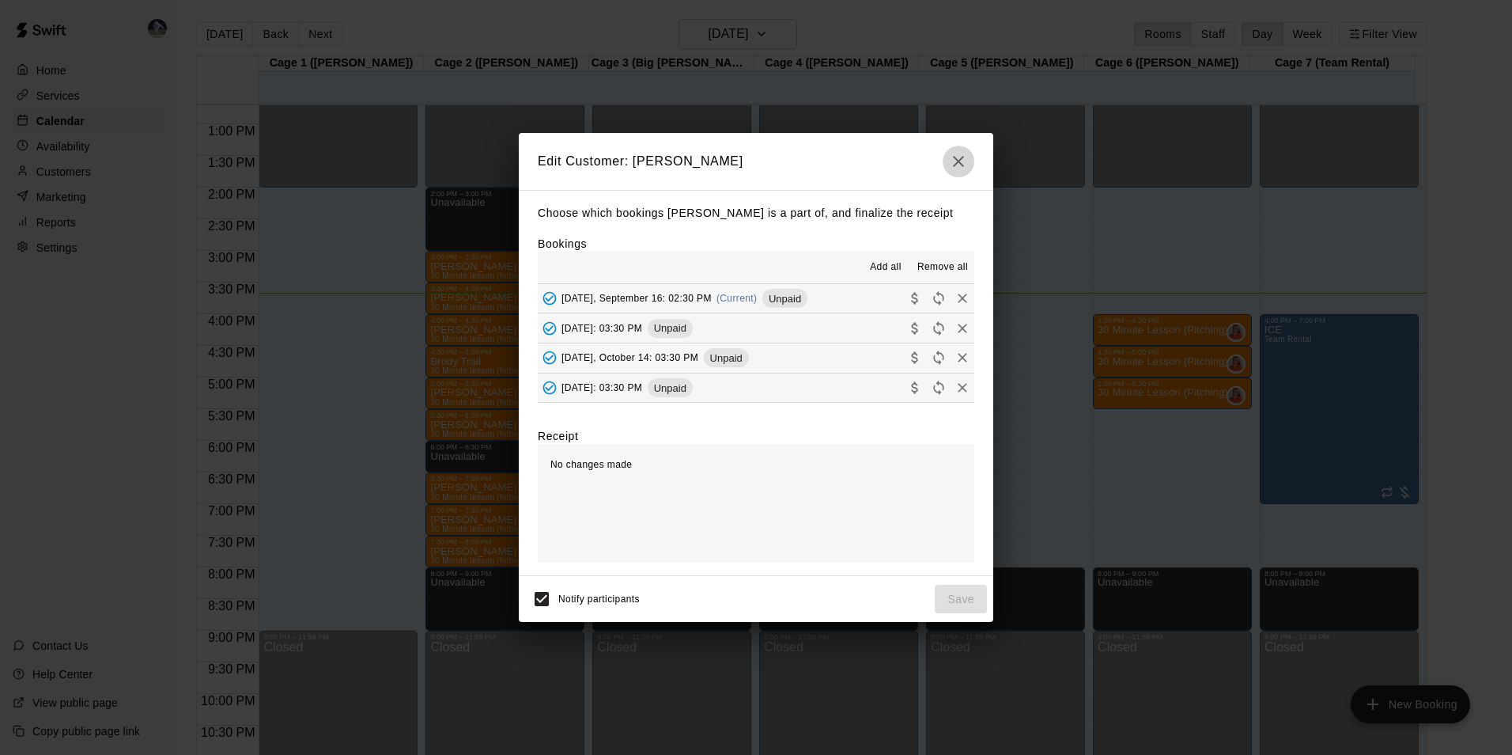
click at [971, 159] on button "button" at bounding box center [959, 162] width 32 height 32
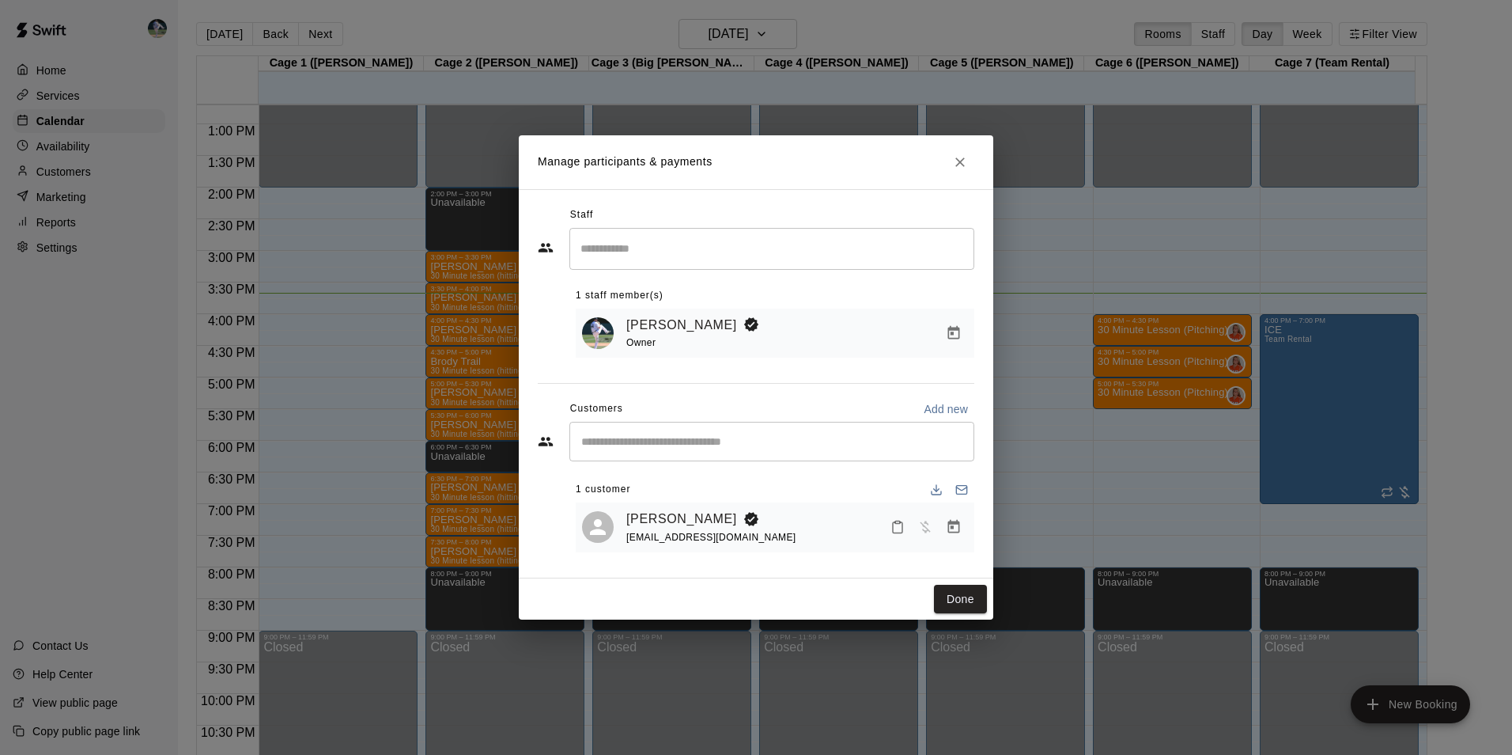
click at [967, 159] on icon "Close" at bounding box center [960, 162] width 16 height 16
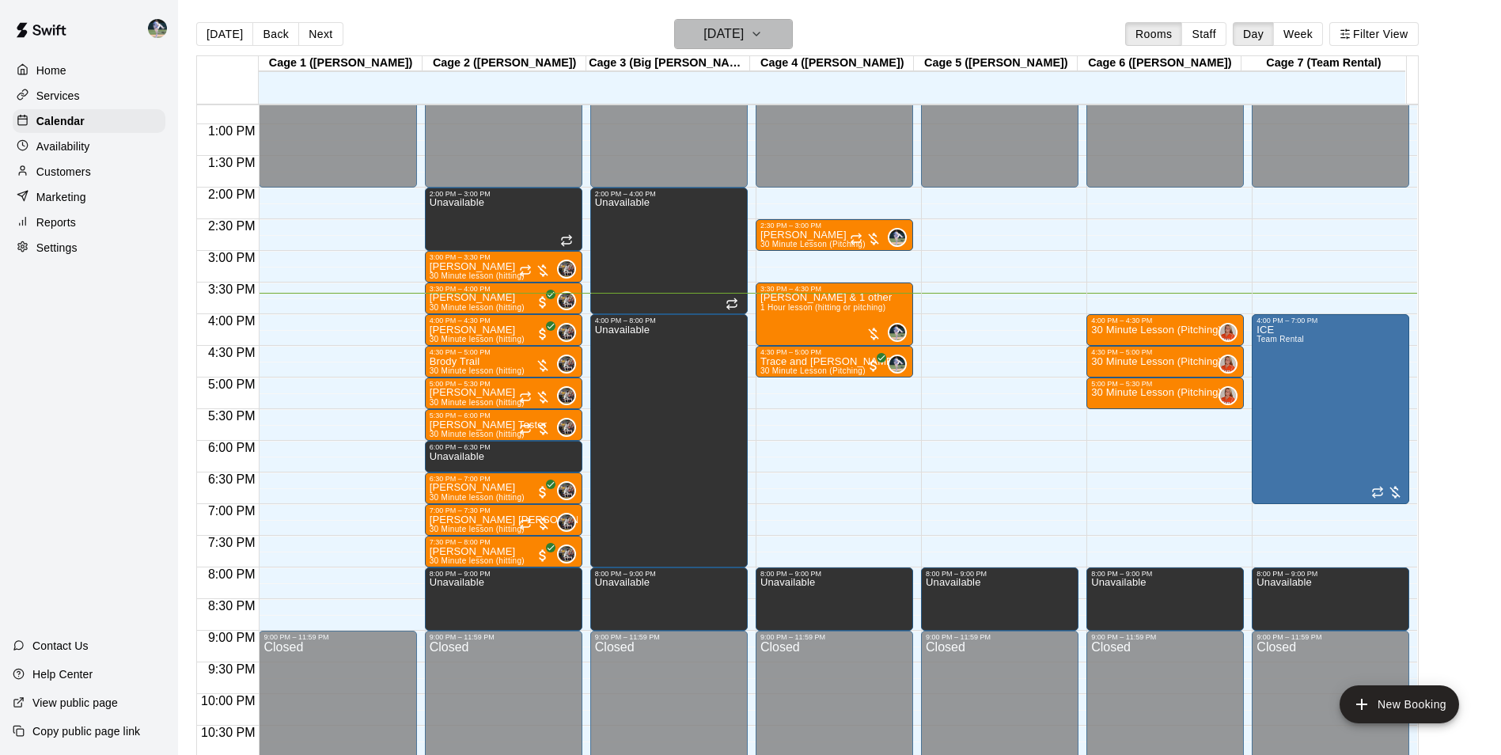
click at [705, 34] on h6 "[DATE]" at bounding box center [723, 34] width 40 height 22
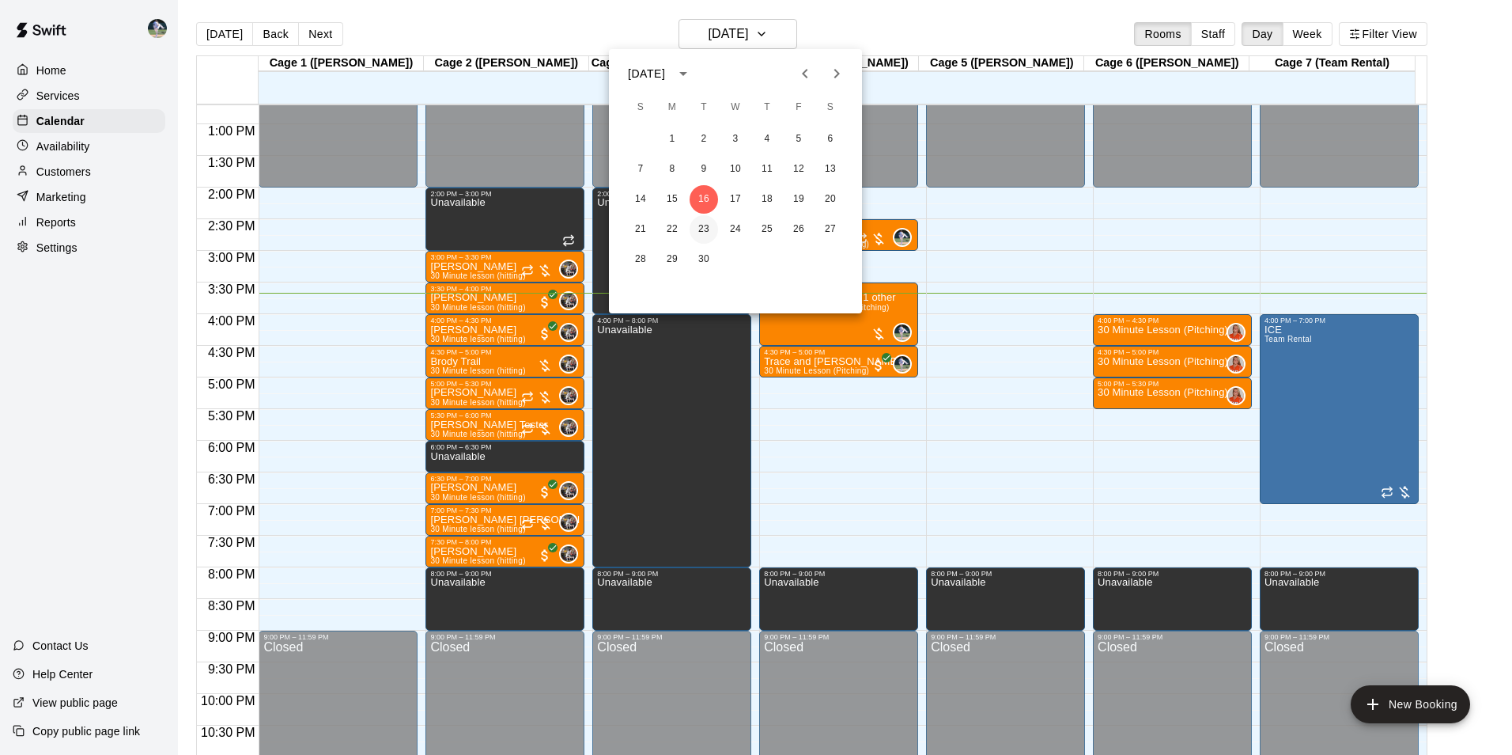
click at [708, 225] on button "23" at bounding box center [704, 229] width 28 height 28
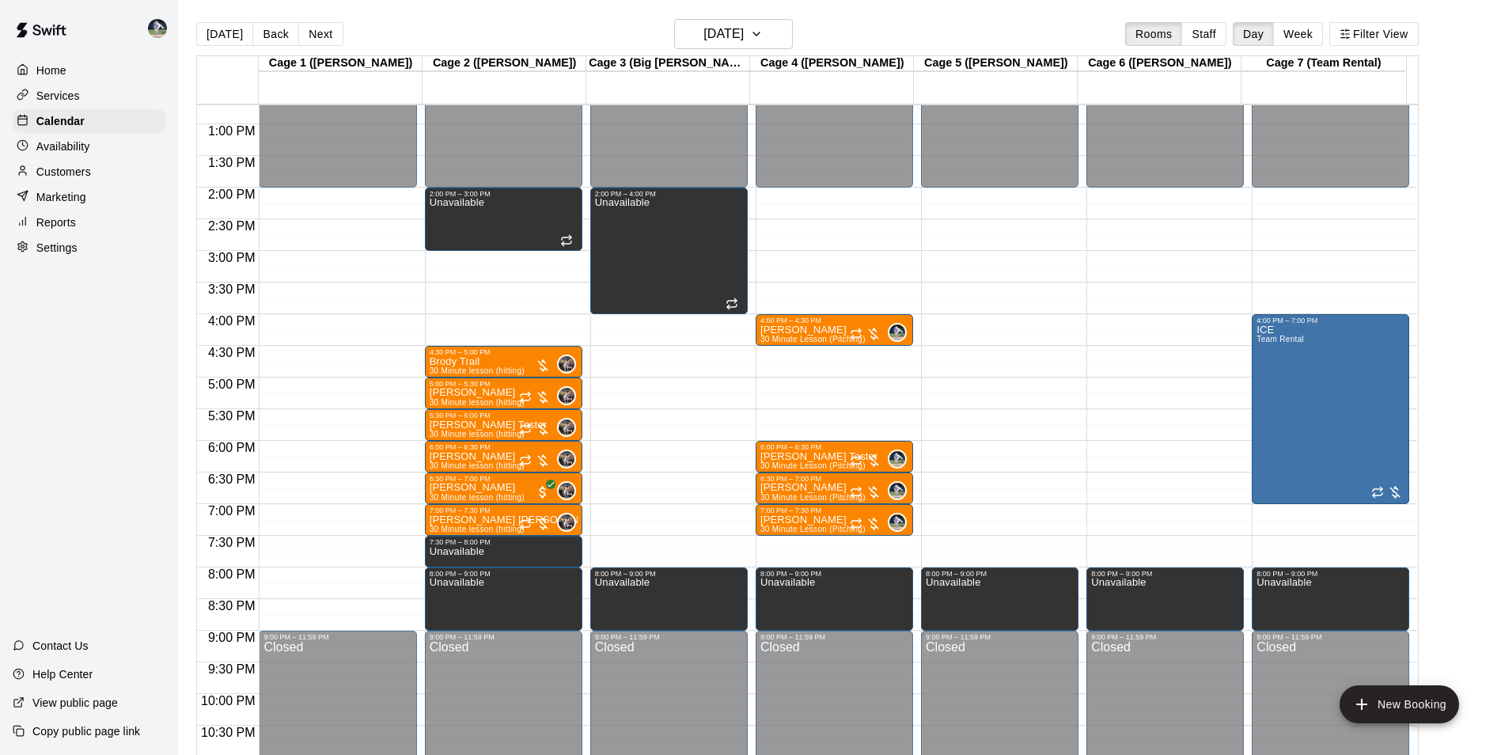
click at [792, 225] on div "12:00 AM – 2:00 PM Closed 4:00 PM – 4:30 PM [PERSON_NAME] 30 Minute Lesson (Pit…" at bounding box center [833, 61] width 157 height 1519
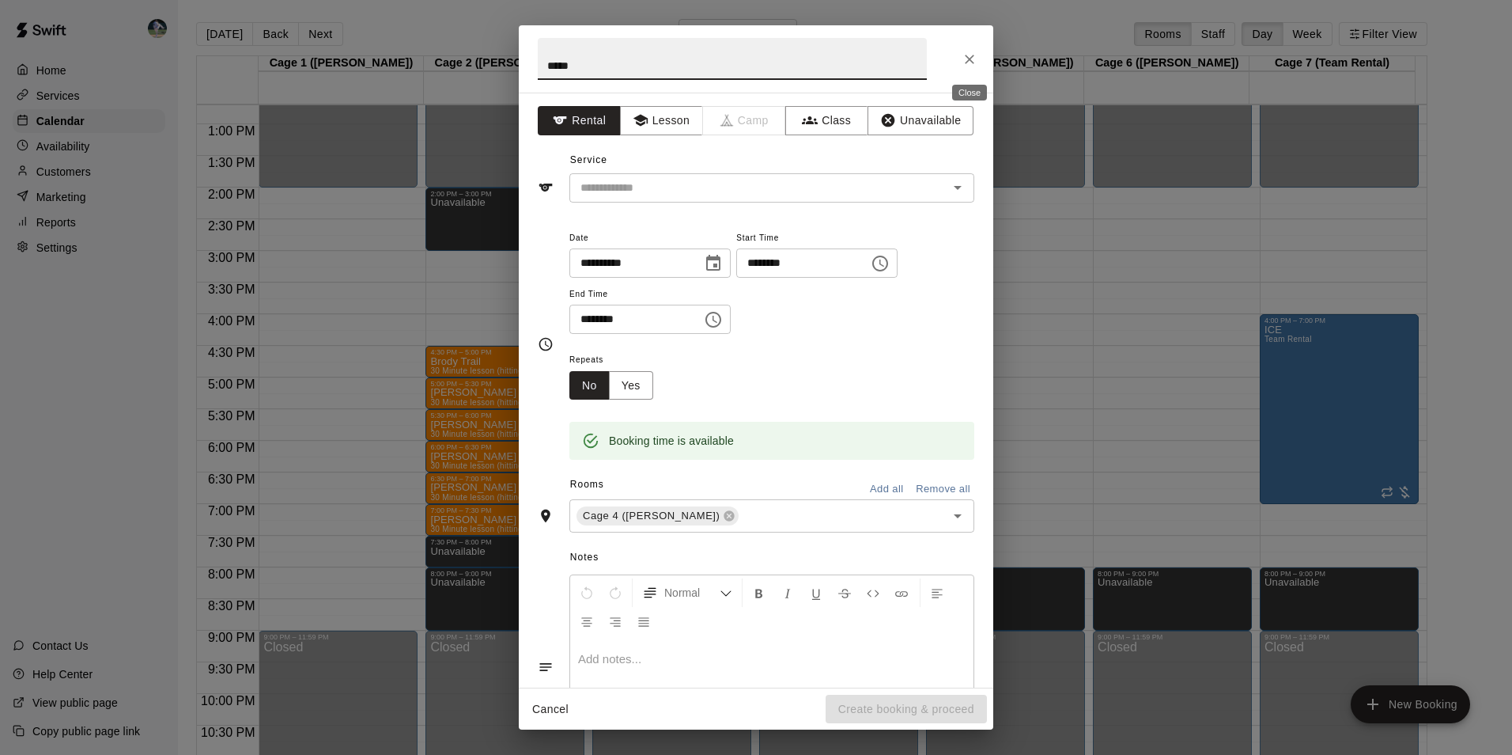
type input "*****"
click at [968, 56] on icon "Close" at bounding box center [970, 59] width 16 height 16
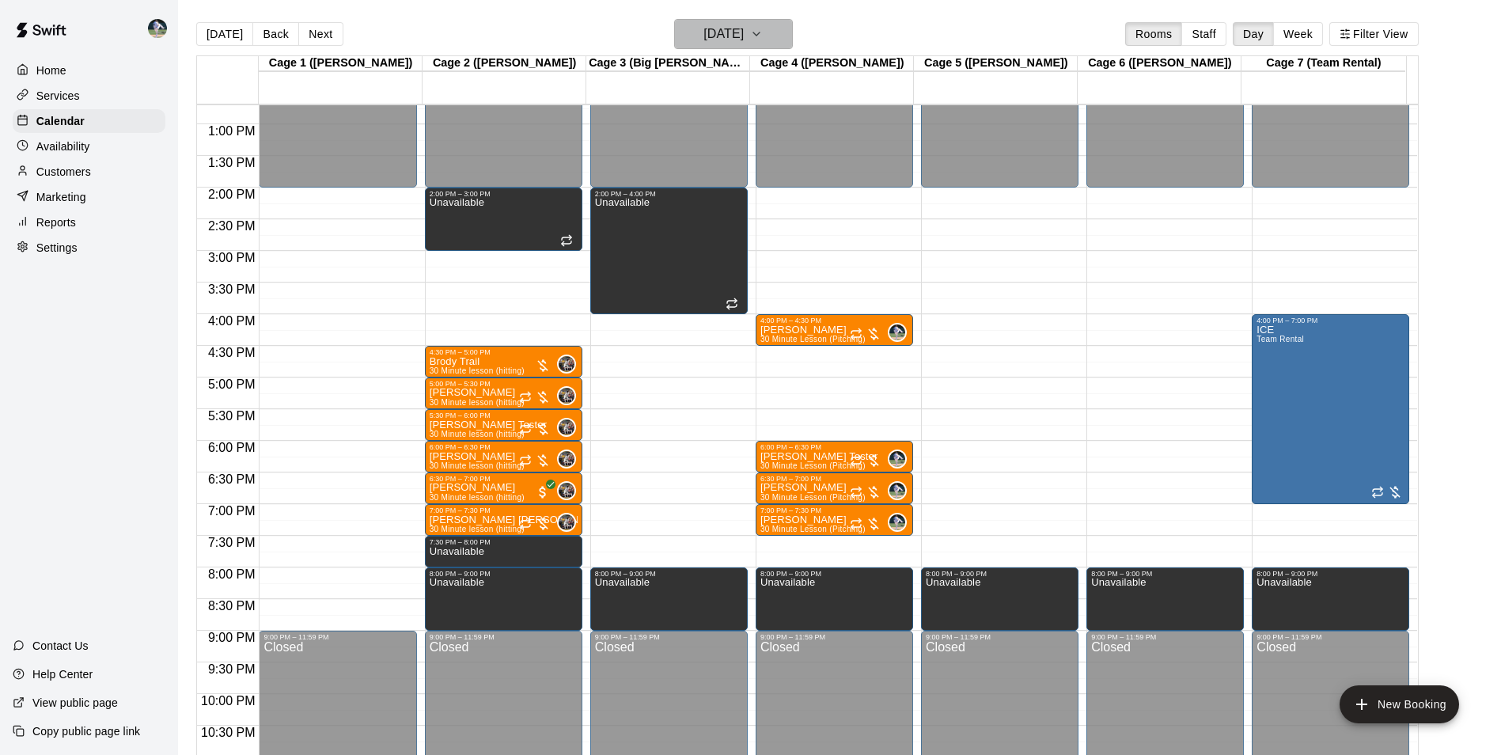
click at [703, 32] on h6 "[DATE]" at bounding box center [723, 34] width 40 height 22
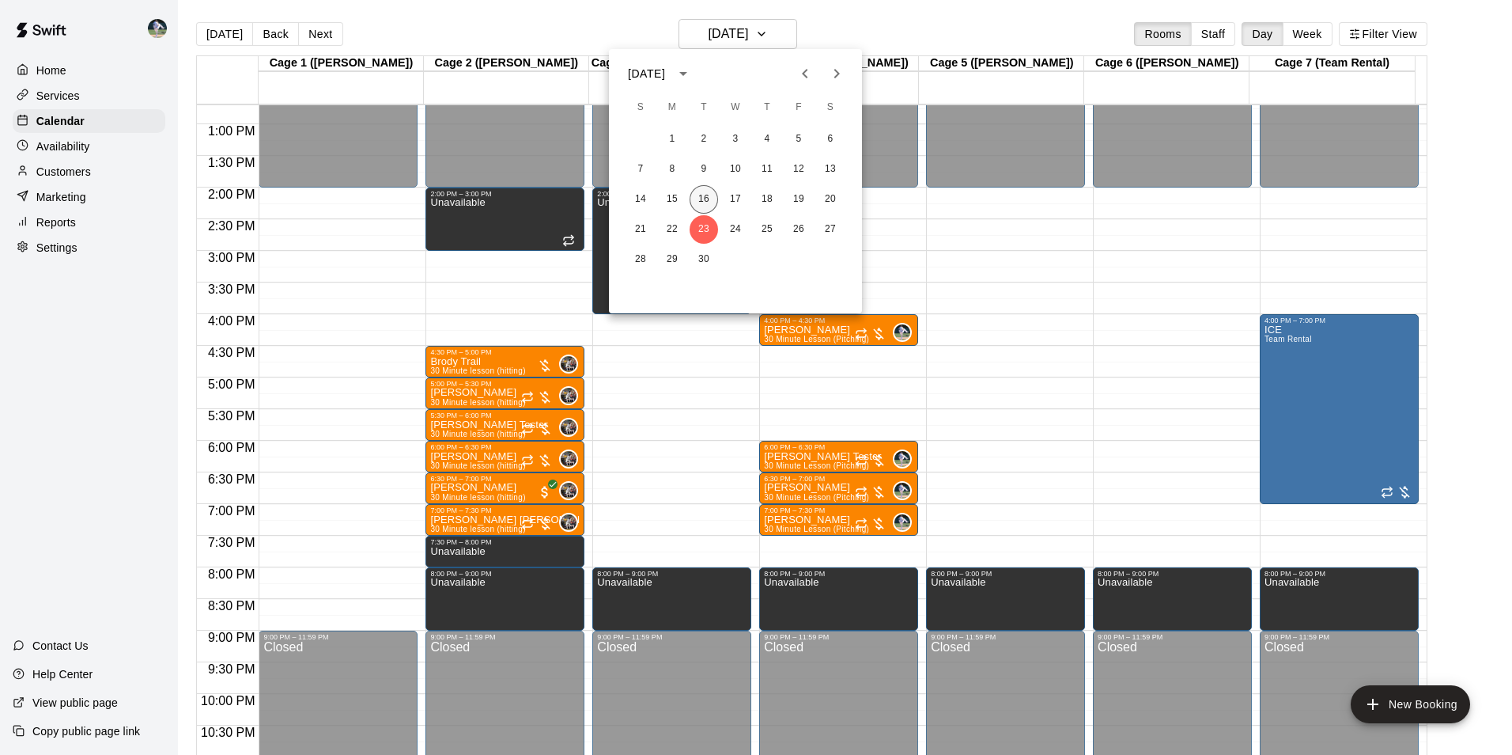
click at [705, 194] on button "16" at bounding box center [704, 199] width 28 height 28
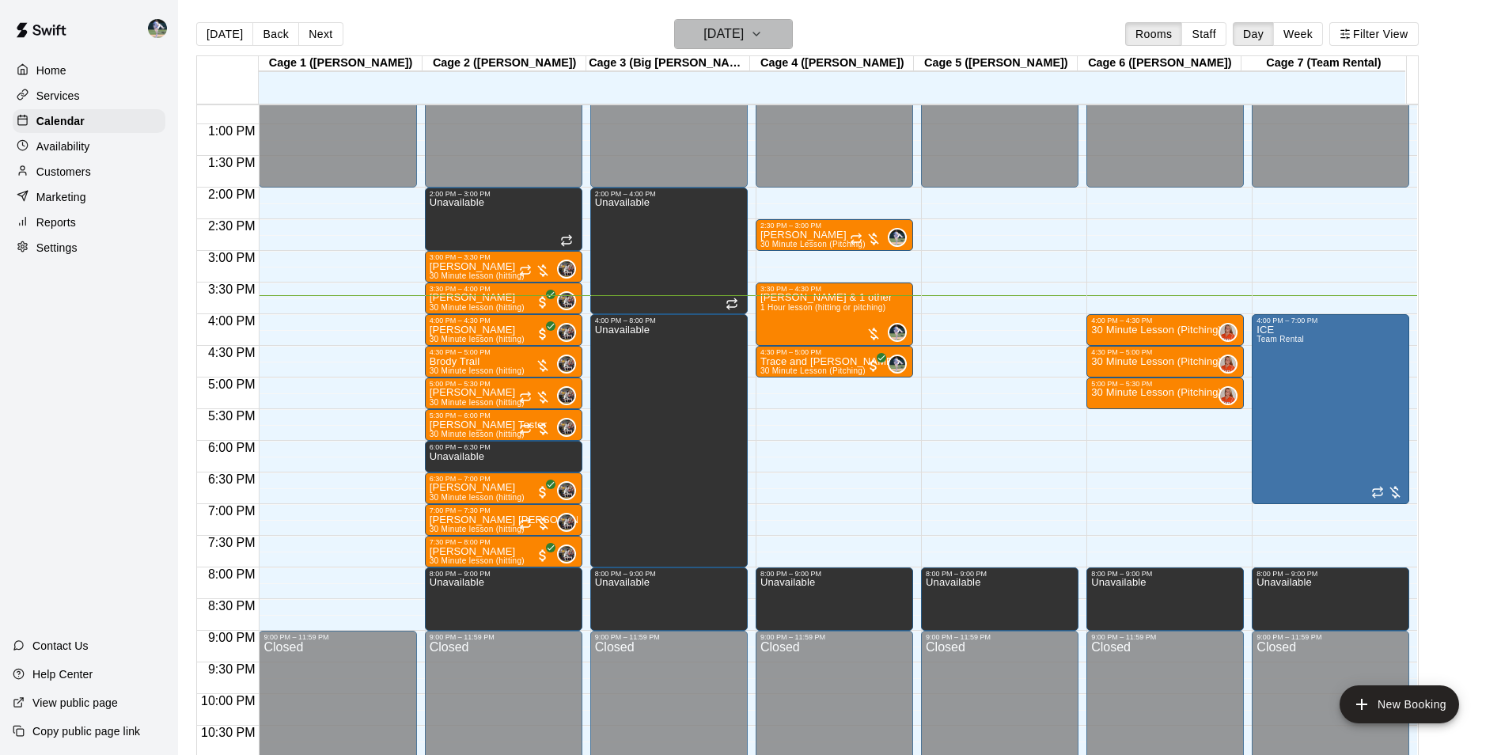
click at [703, 36] on h6 "[DATE]" at bounding box center [723, 34] width 40 height 22
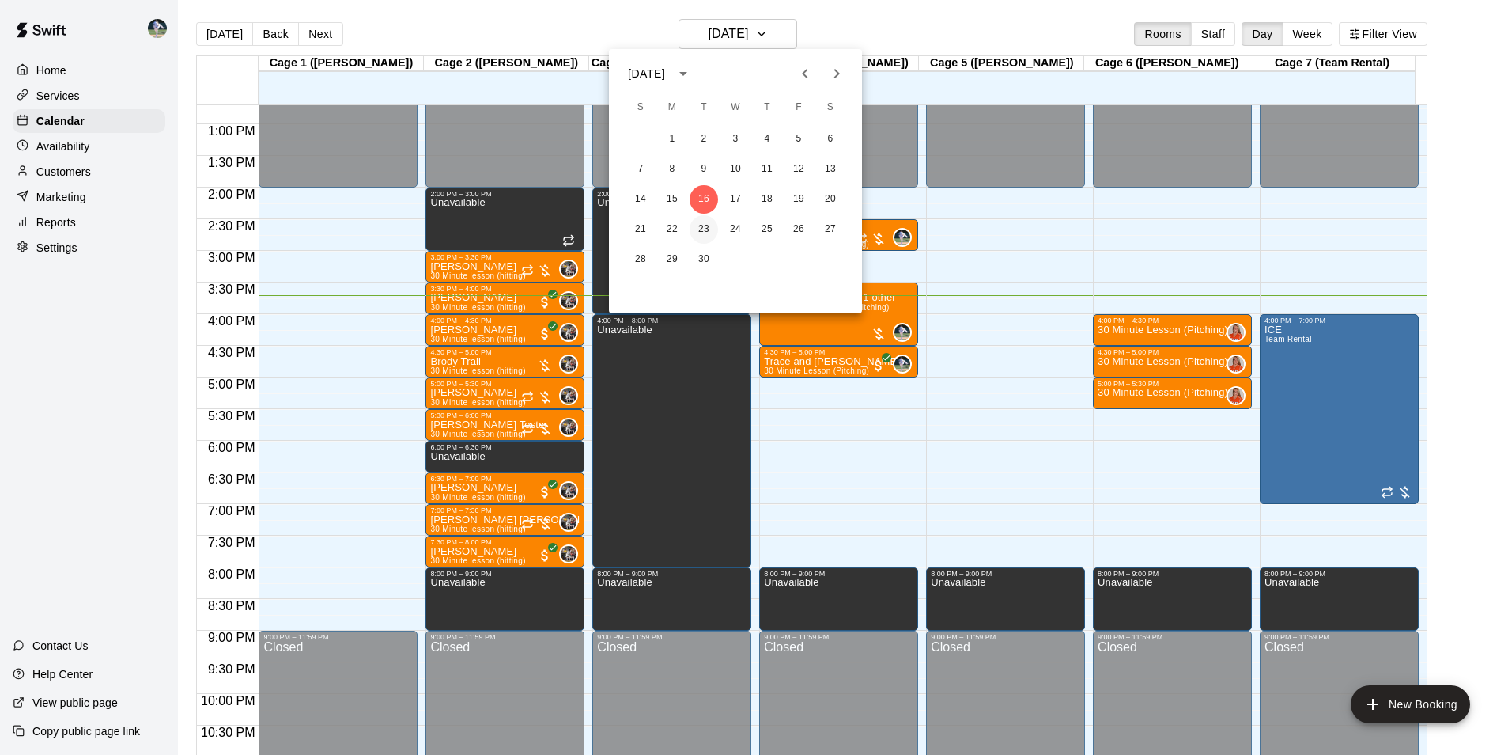
click at [708, 228] on button "23" at bounding box center [704, 229] width 28 height 28
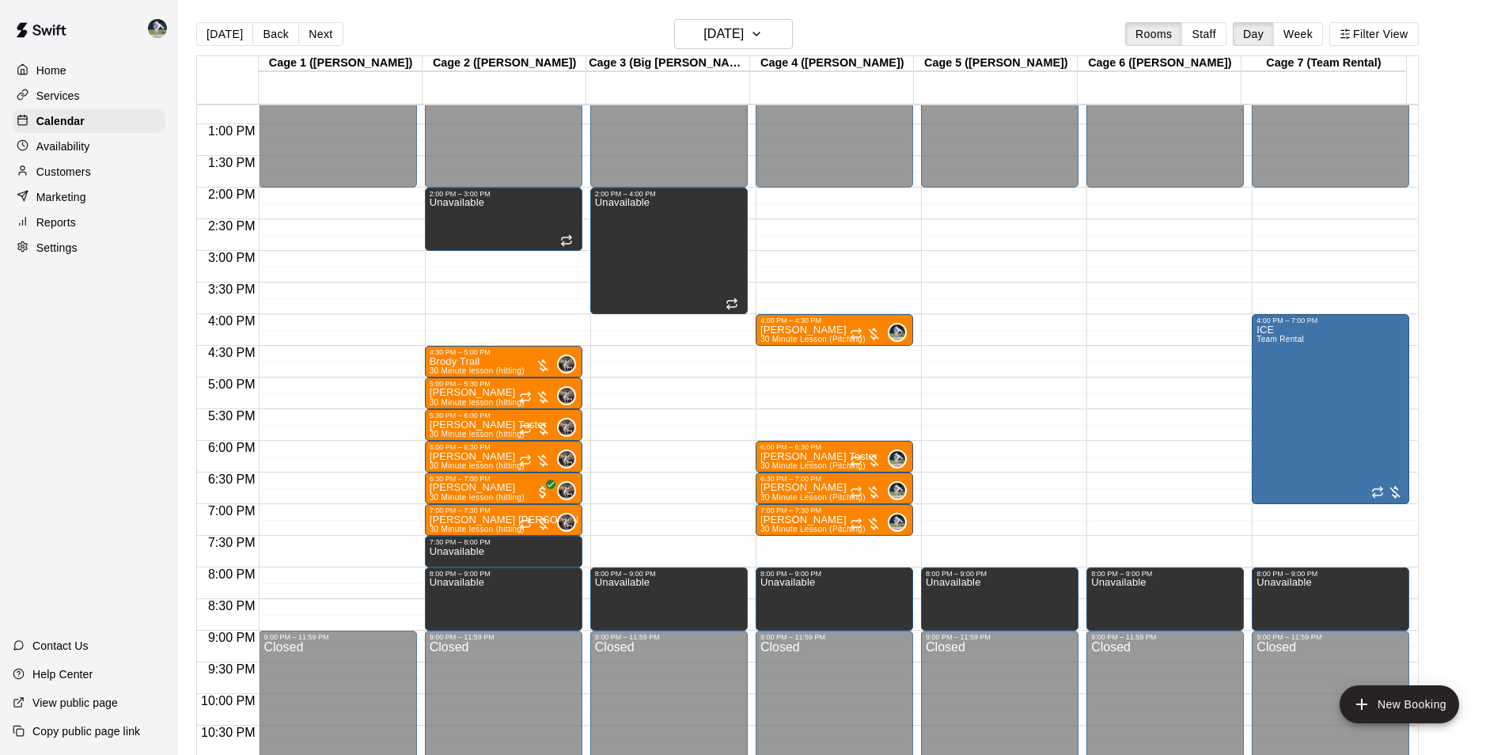
click at [780, 224] on div "12:00 AM – 2:00 PM Closed 4:00 PM – 4:30 PM [PERSON_NAME] 30 Minute Lesson (Pit…" at bounding box center [833, 61] width 157 height 1519
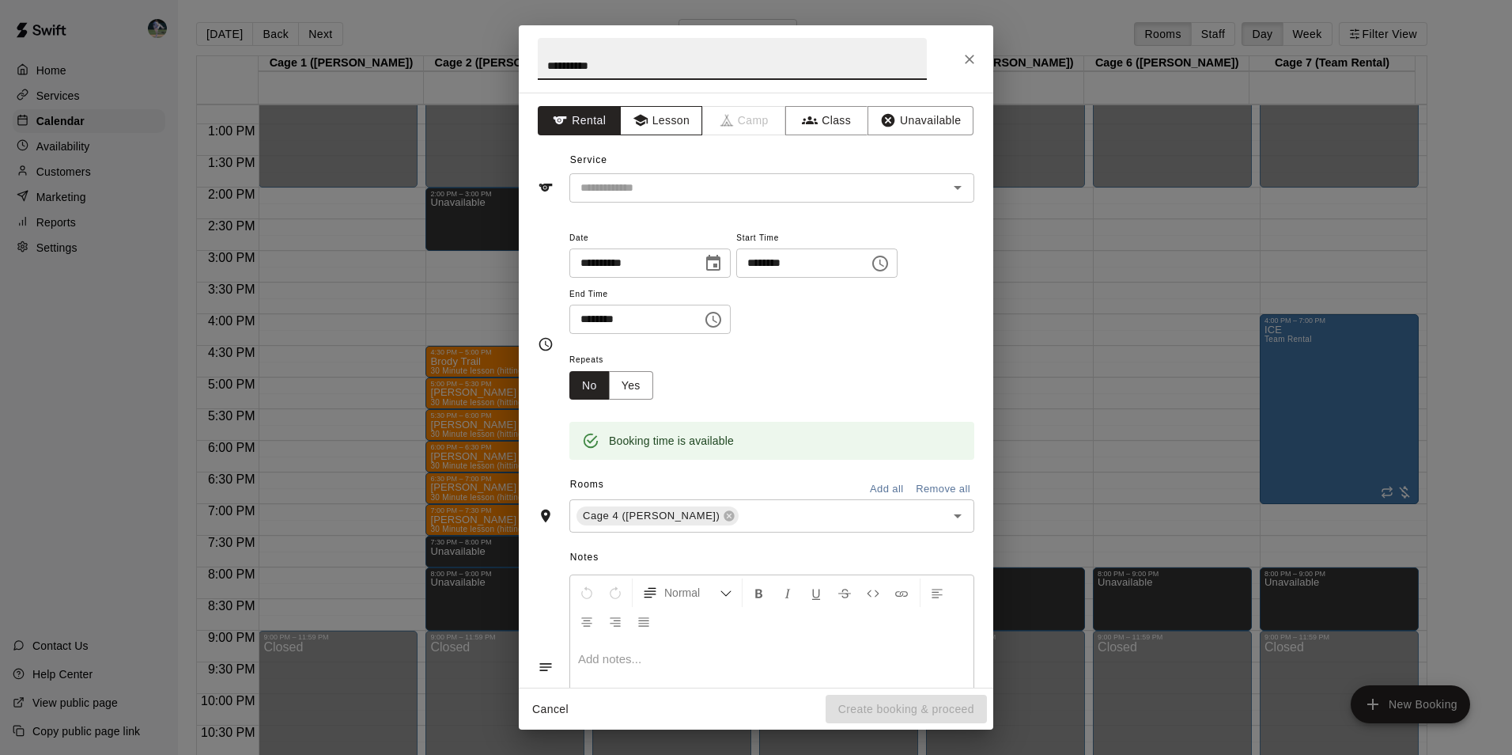
type input "**********"
click at [664, 120] on button "Lesson" at bounding box center [661, 120] width 83 height 29
click at [673, 181] on input "text" at bounding box center [748, 188] width 349 height 20
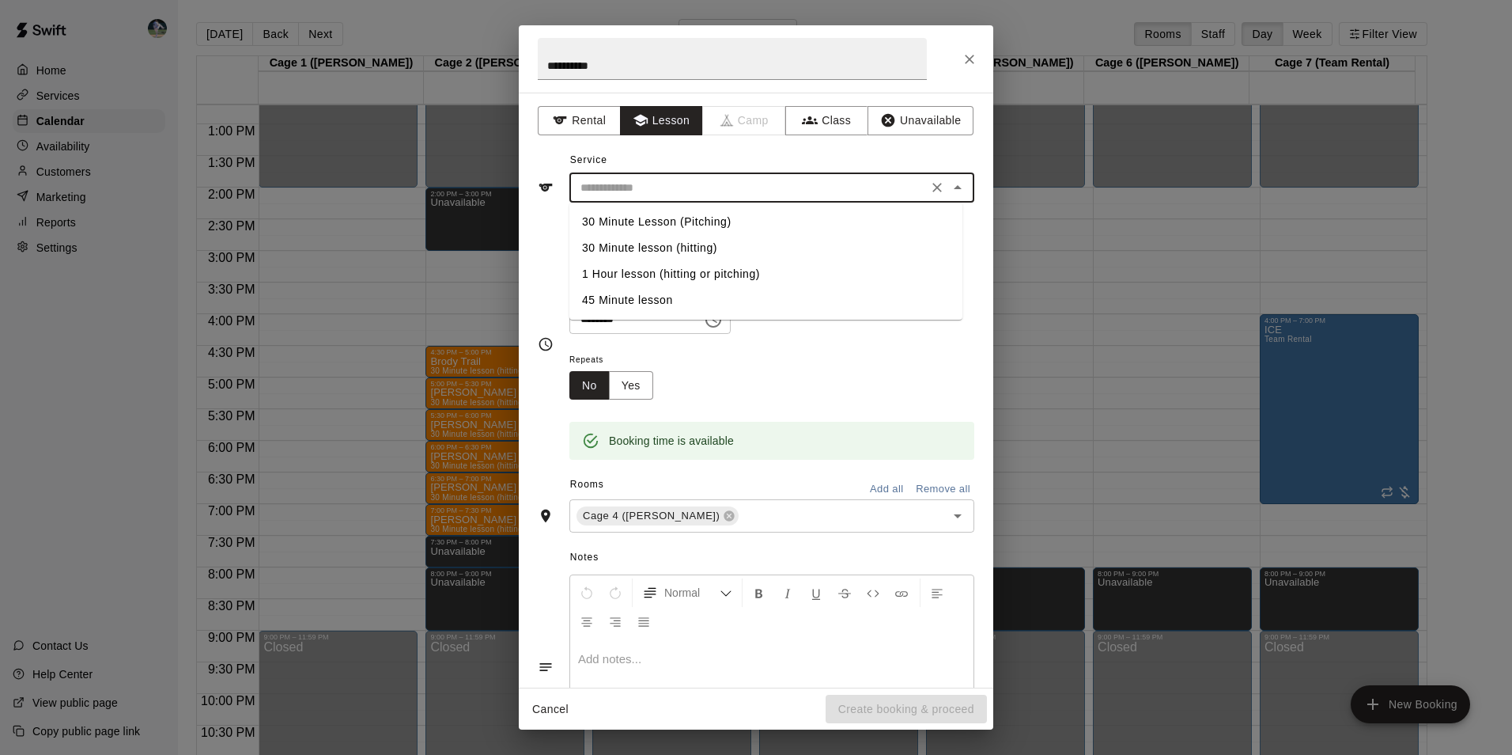
click at [683, 217] on li "30 Minute Lesson (Pitching)" at bounding box center [766, 222] width 393 height 26
type input "**********"
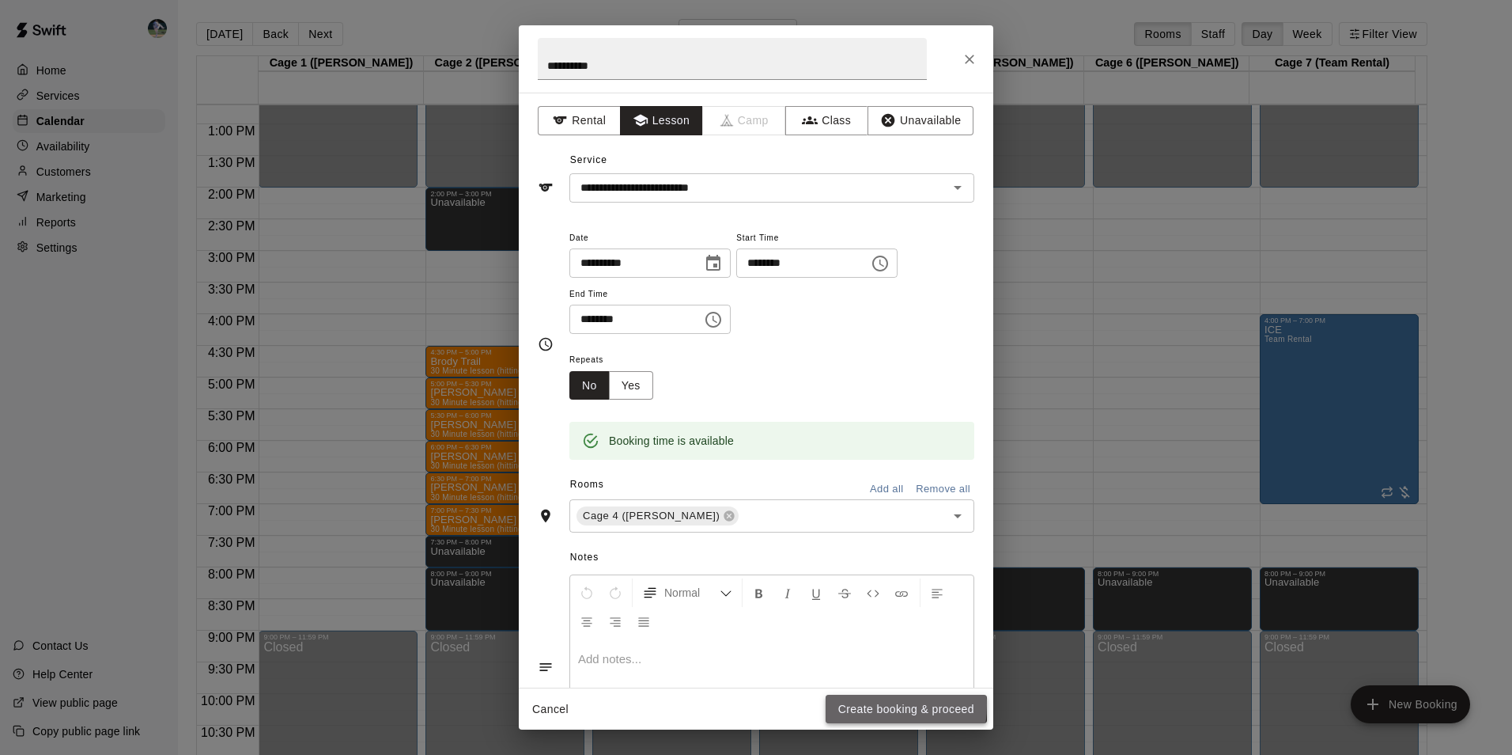
click at [848, 704] on button "Create booking & proceed" at bounding box center [906, 709] width 161 height 29
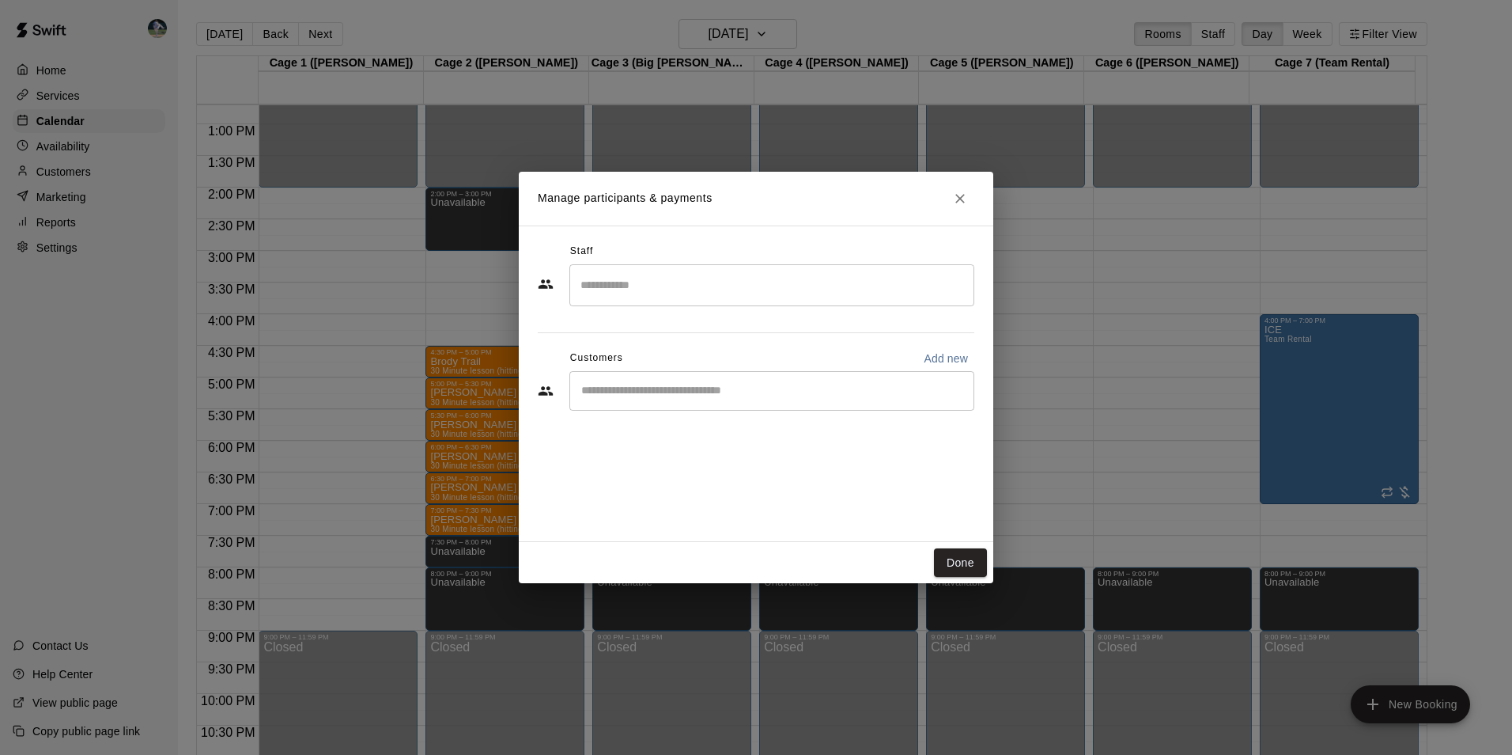
click at [649, 273] on input "Search staff" at bounding box center [772, 285] width 391 height 28
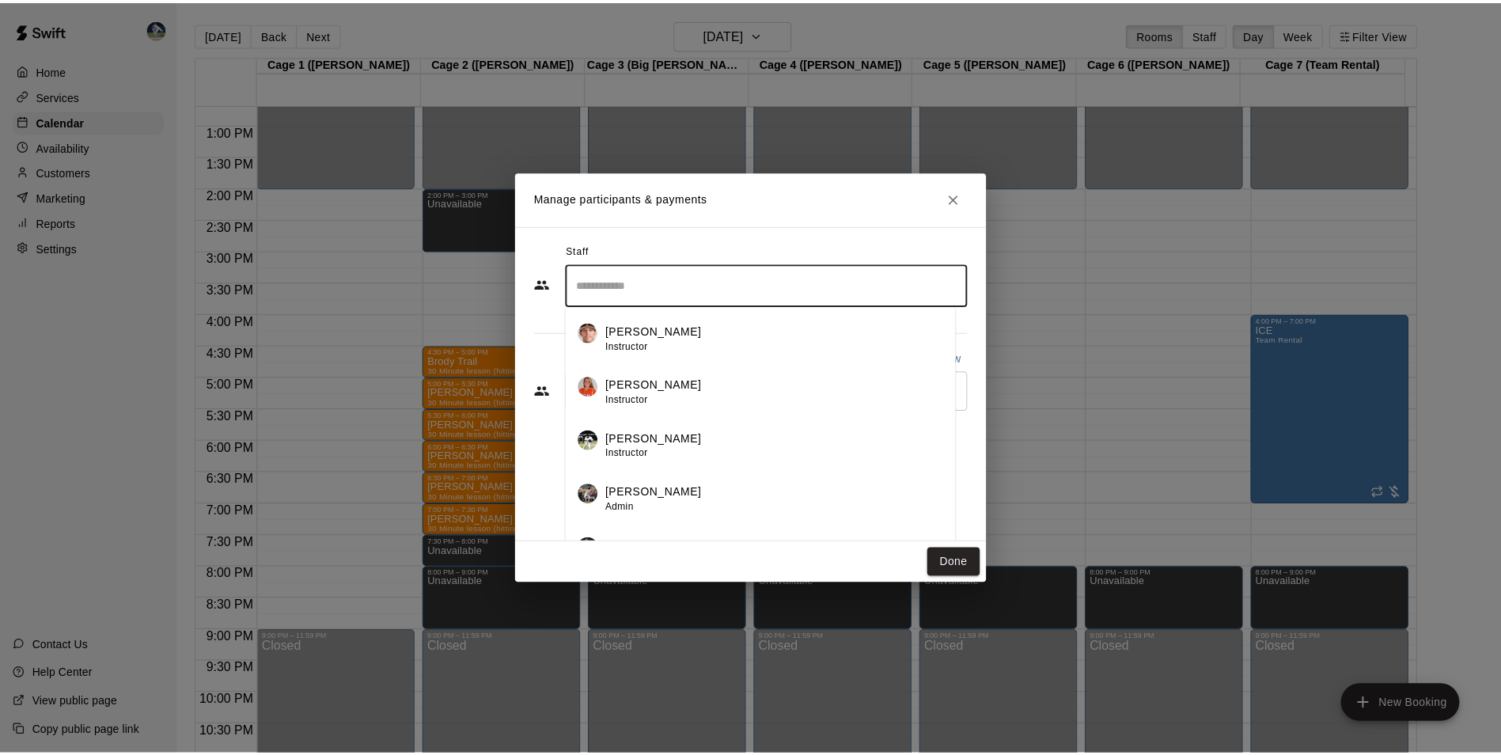
scroll to position [28, 0]
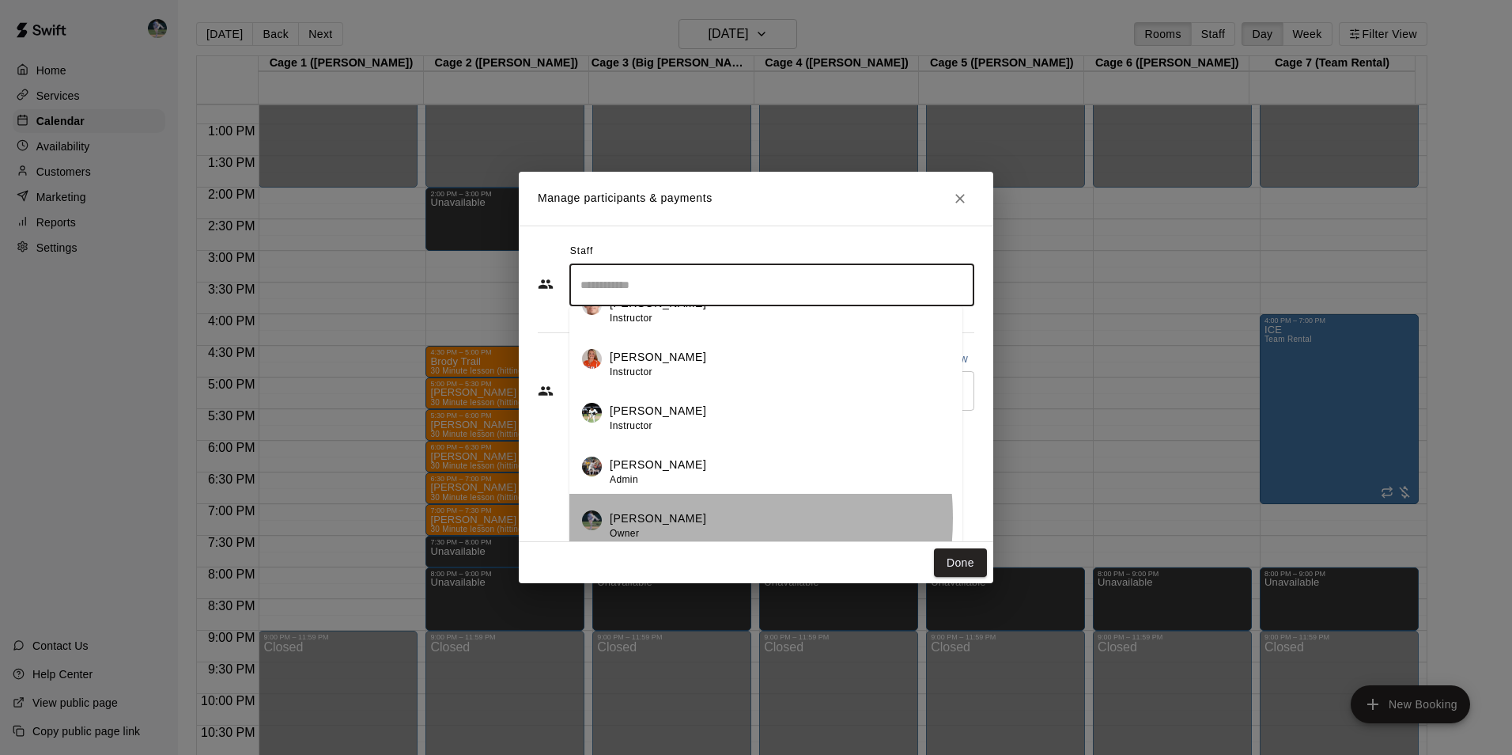
click at [663, 518] on div "[PERSON_NAME] Owner" at bounding box center [780, 525] width 340 height 31
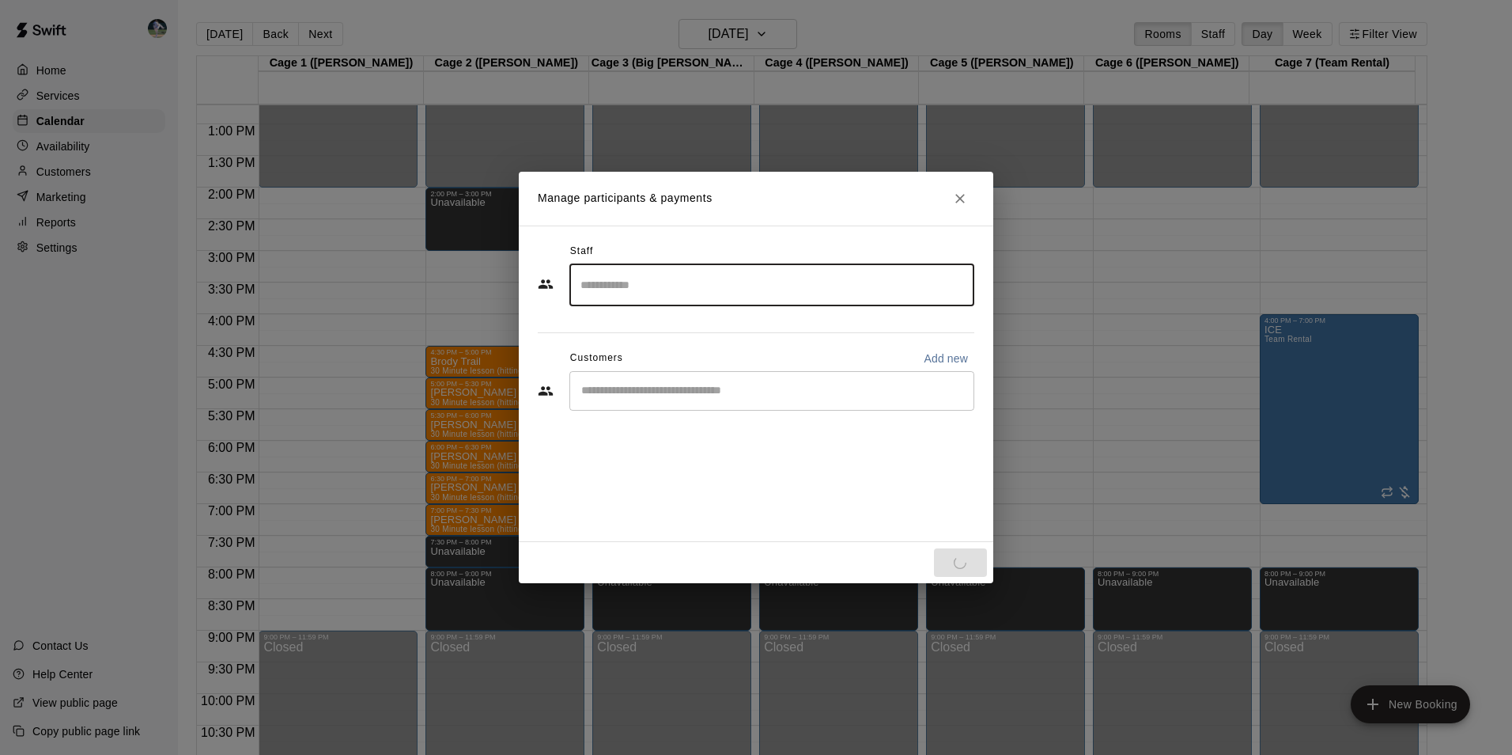
click at [645, 391] on input "Start typing to search customers..." at bounding box center [772, 391] width 391 height 16
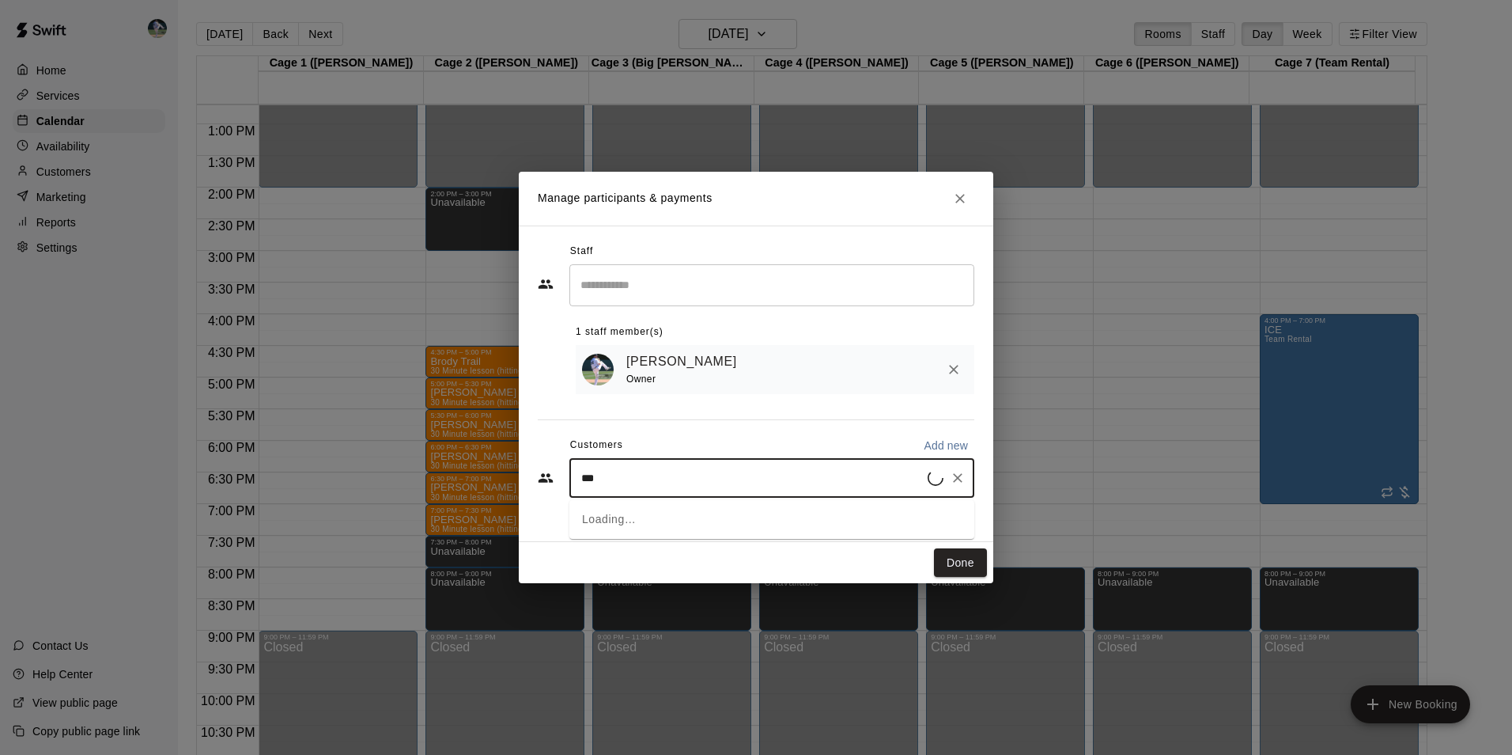
type input "****"
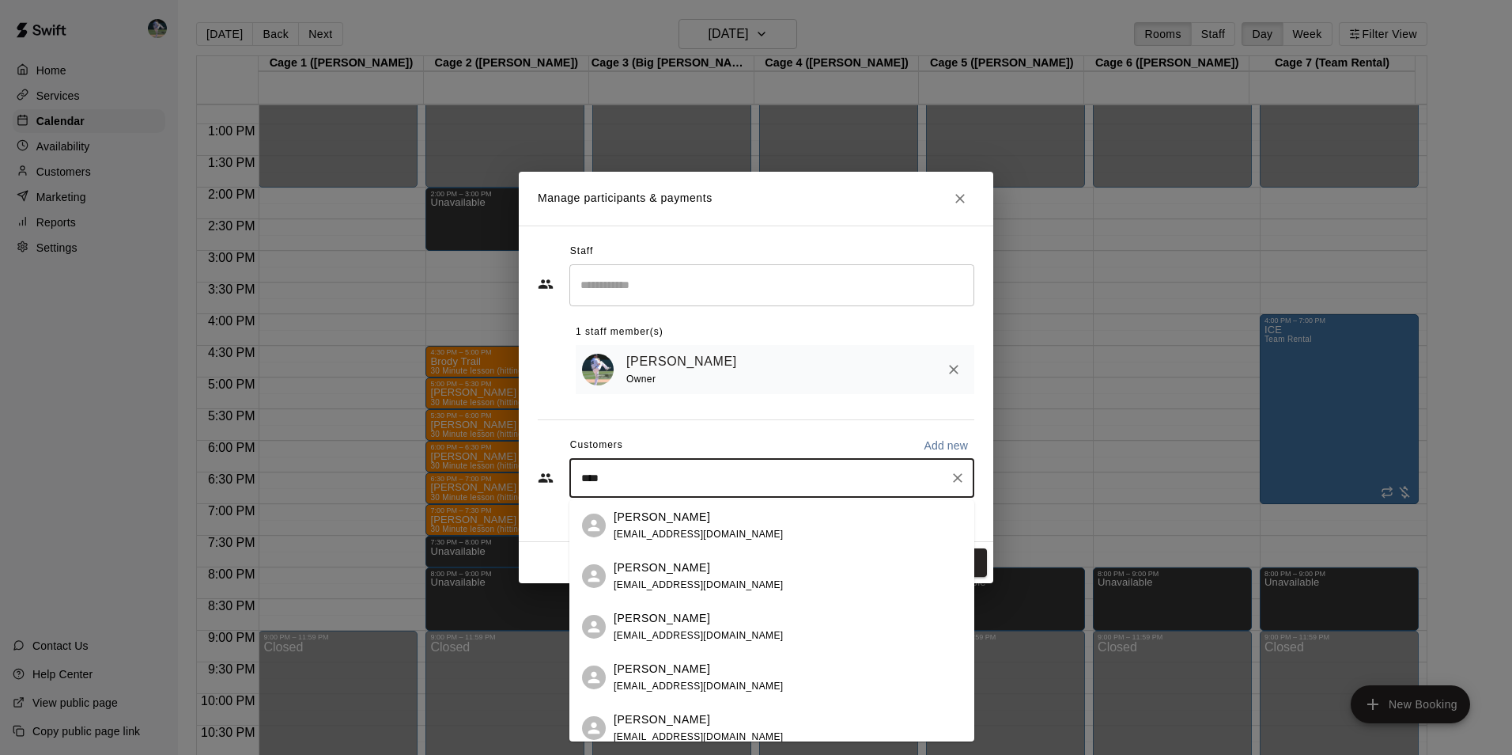
click at [681, 621] on div "[PERSON_NAME]" at bounding box center [699, 618] width 170 height 17
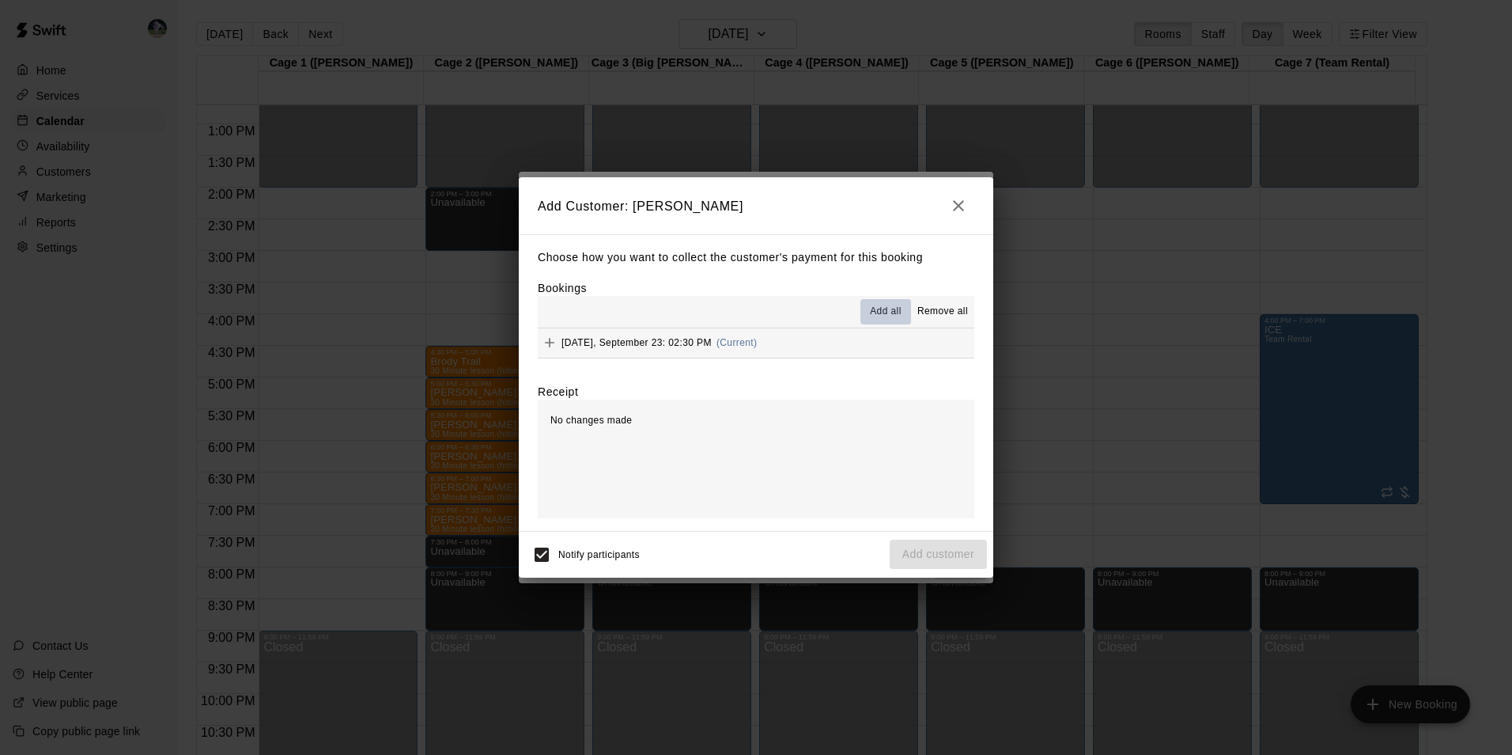
click at [880, 305] on span "Add all" at bounding box center [886, 312] width 32 height 16
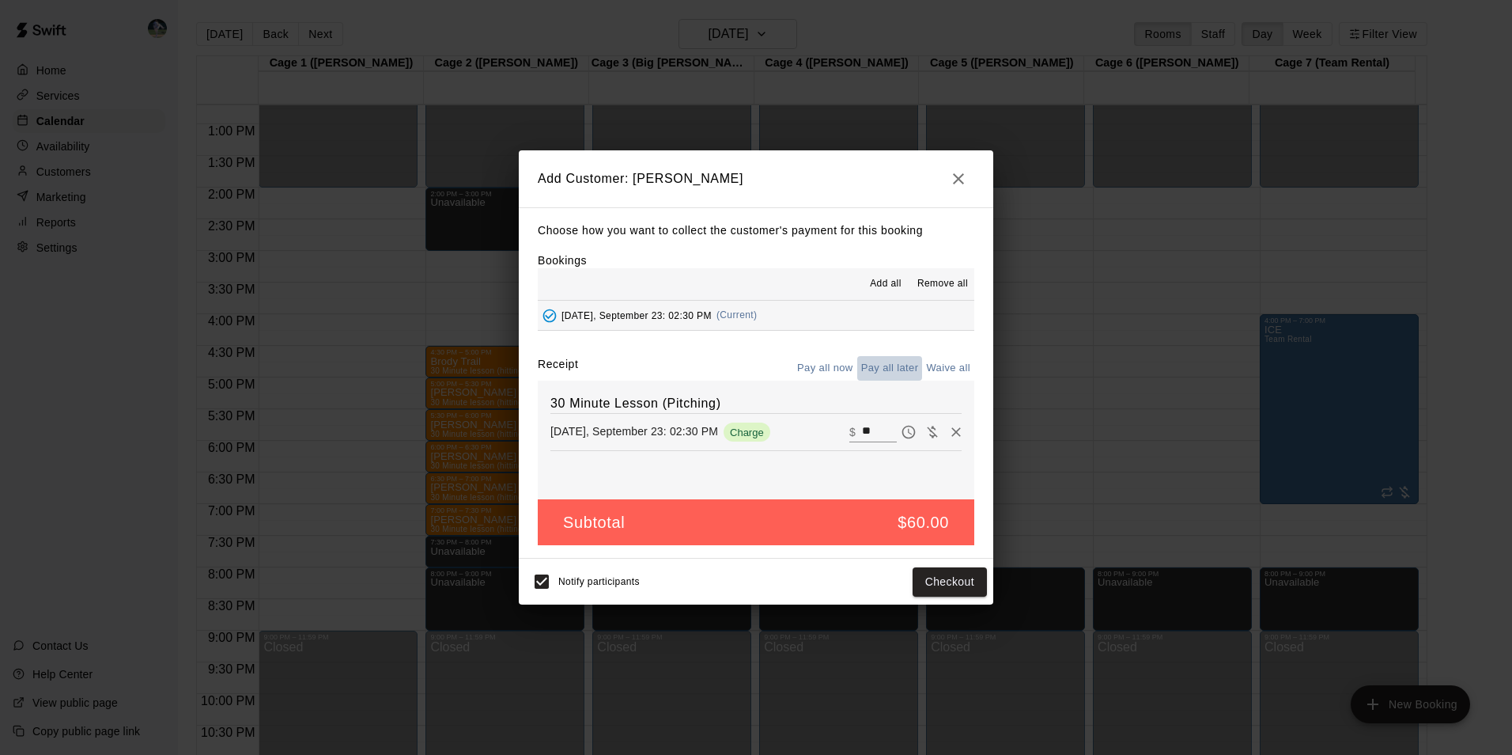
click at [879, 367] on button "Pay all later" at bounding box center [890, 368] width 66 height 25
click at [918, 577] on button "Add customer" at bounding box center [938, 581] width 97 height 29
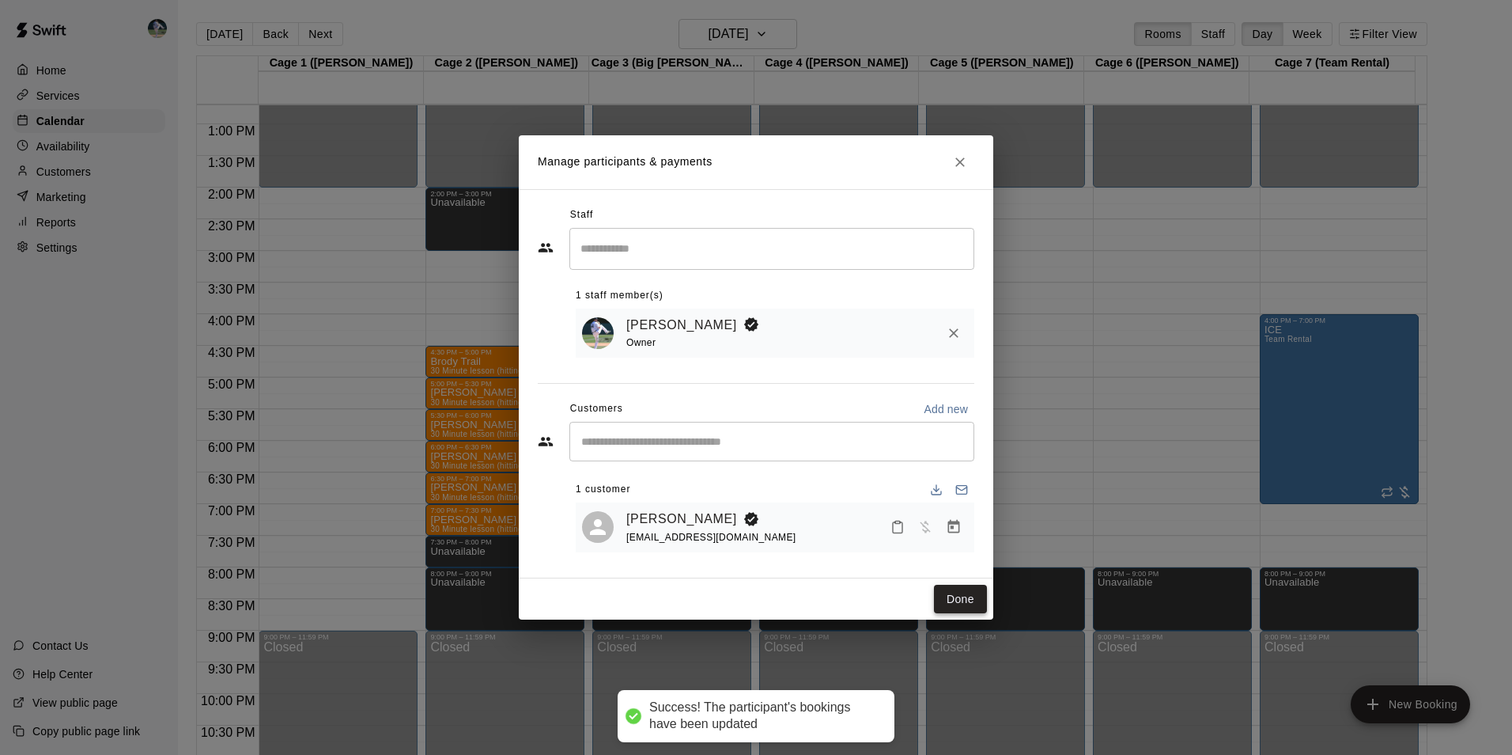
click at [959, 592] on button "Done" at bounding box center [960, 599] width 53 height 29
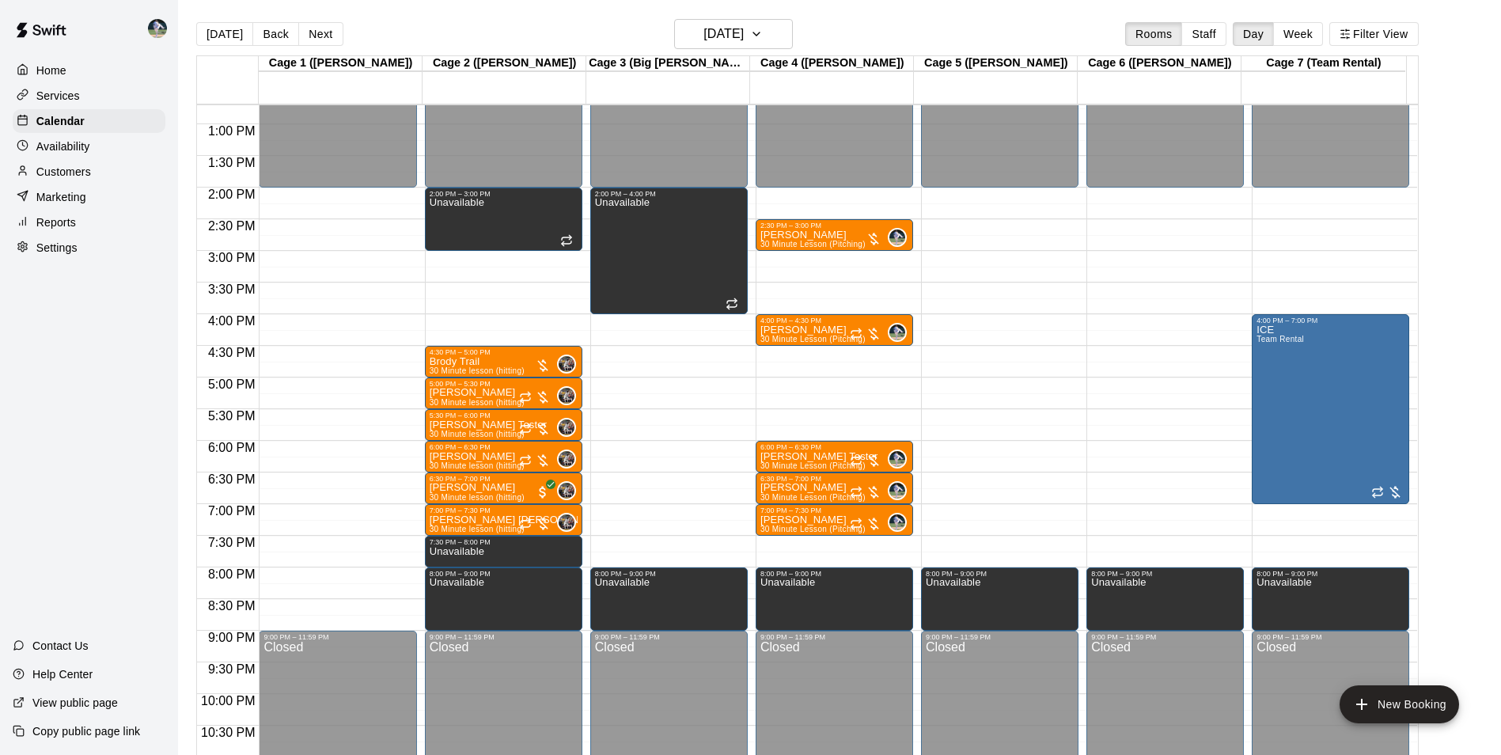
click at [466, 260] on div "12:00 AM – 2:00 PM Closed 2:00 PM – 3:00 PM Unavailable 4:30 PM – 5:00 PM Brody…" at bounding box center [503, 61] width 157 height 1519
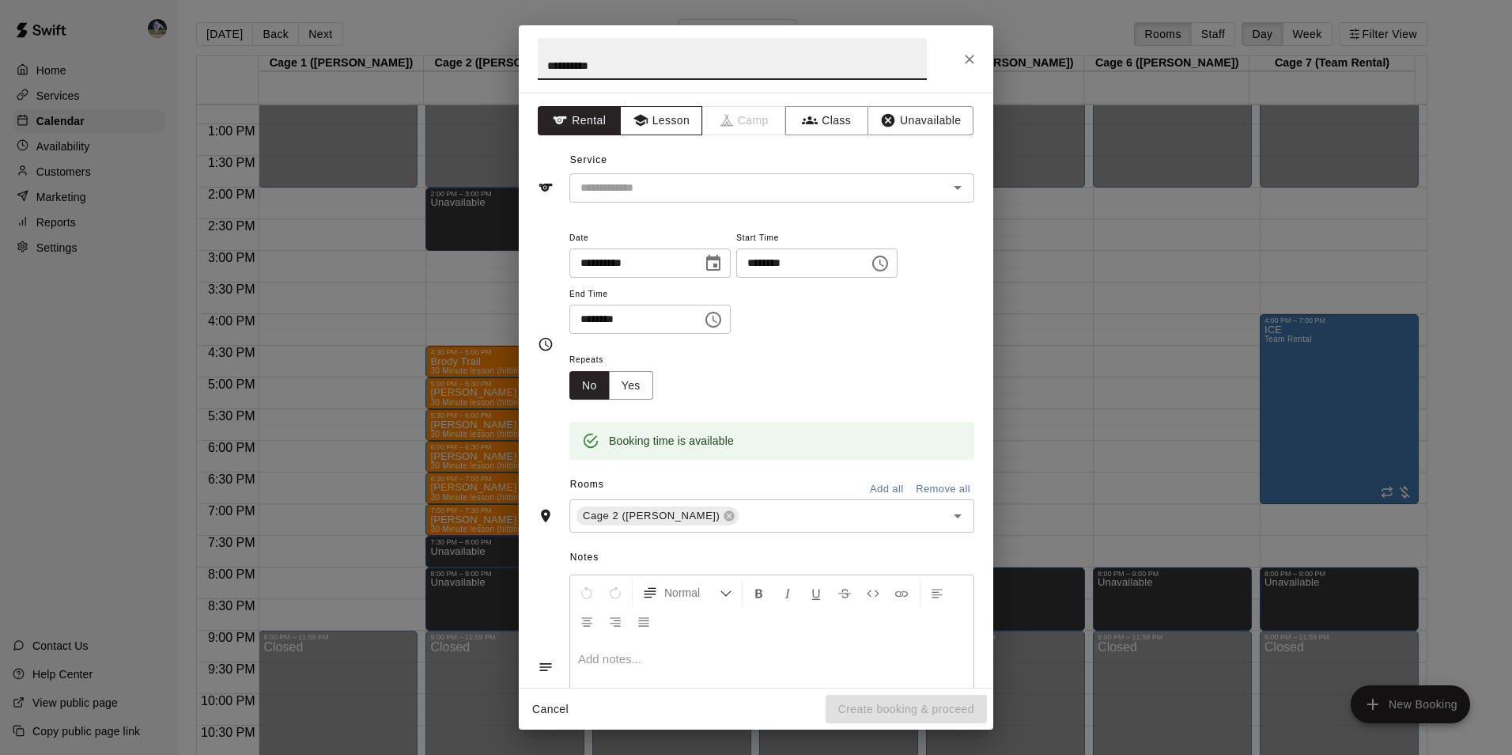
type input "**********"
click at [661, 116] on button "Lesson" at bounding box center [661, 120] width 83 height 29
click at [670, 181] on input "text" at bounding box center [748, 188] width 349 height 20
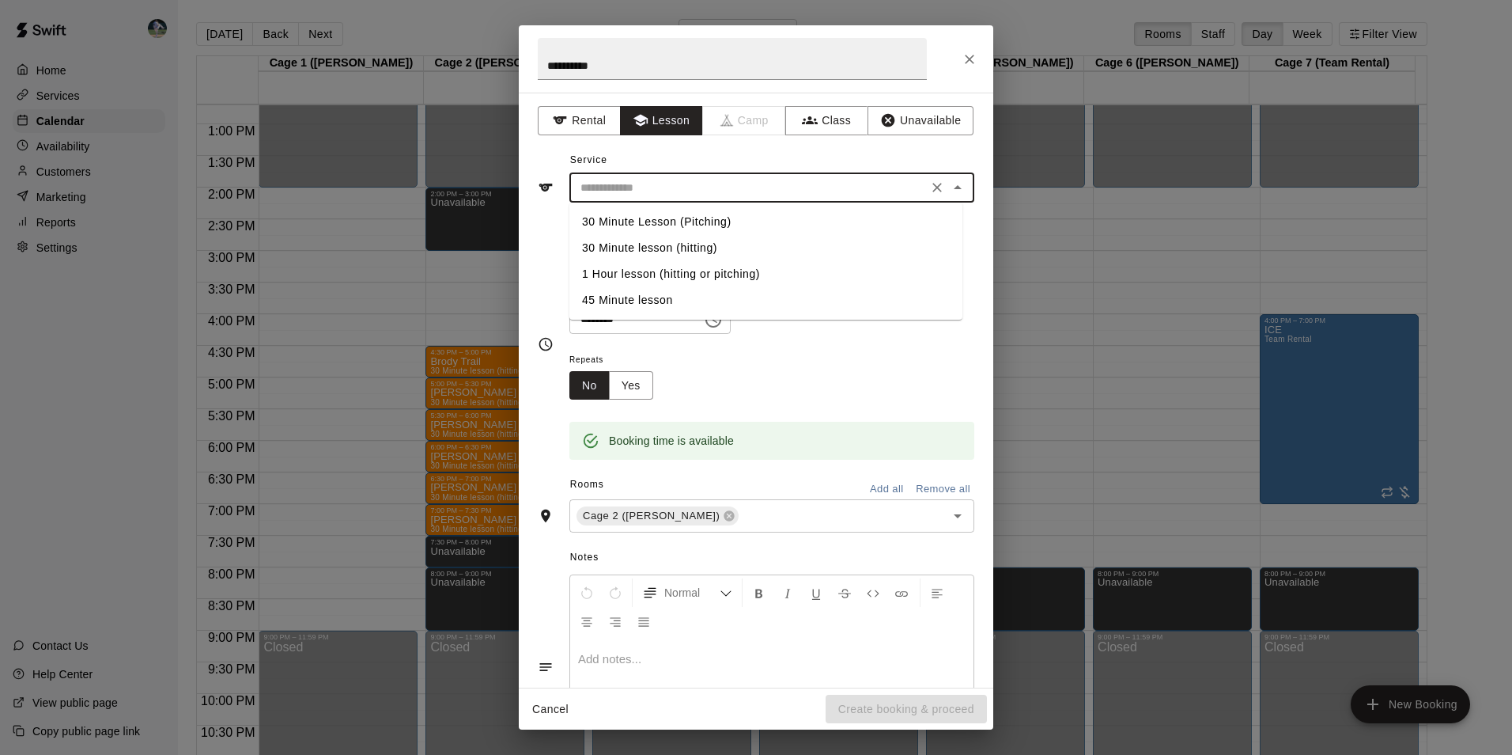
click at [688, 243] on li "30 Minute lesson (hitting)" at bounding box center [766, 248] width 393 height 26
type input "**********"
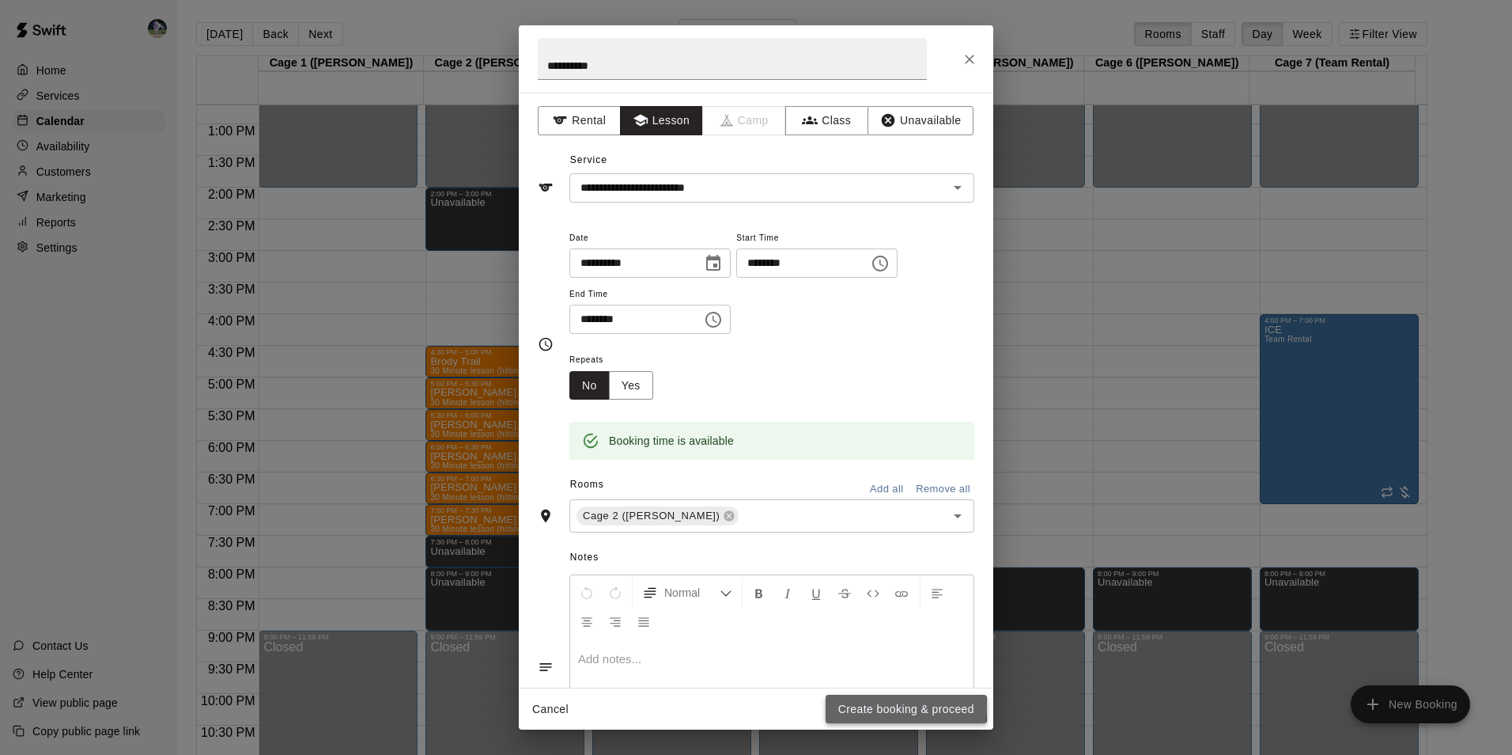
click at [869, 707] on button "Create booking & proceed" at bounding box center [906, 709] width 161 height 29
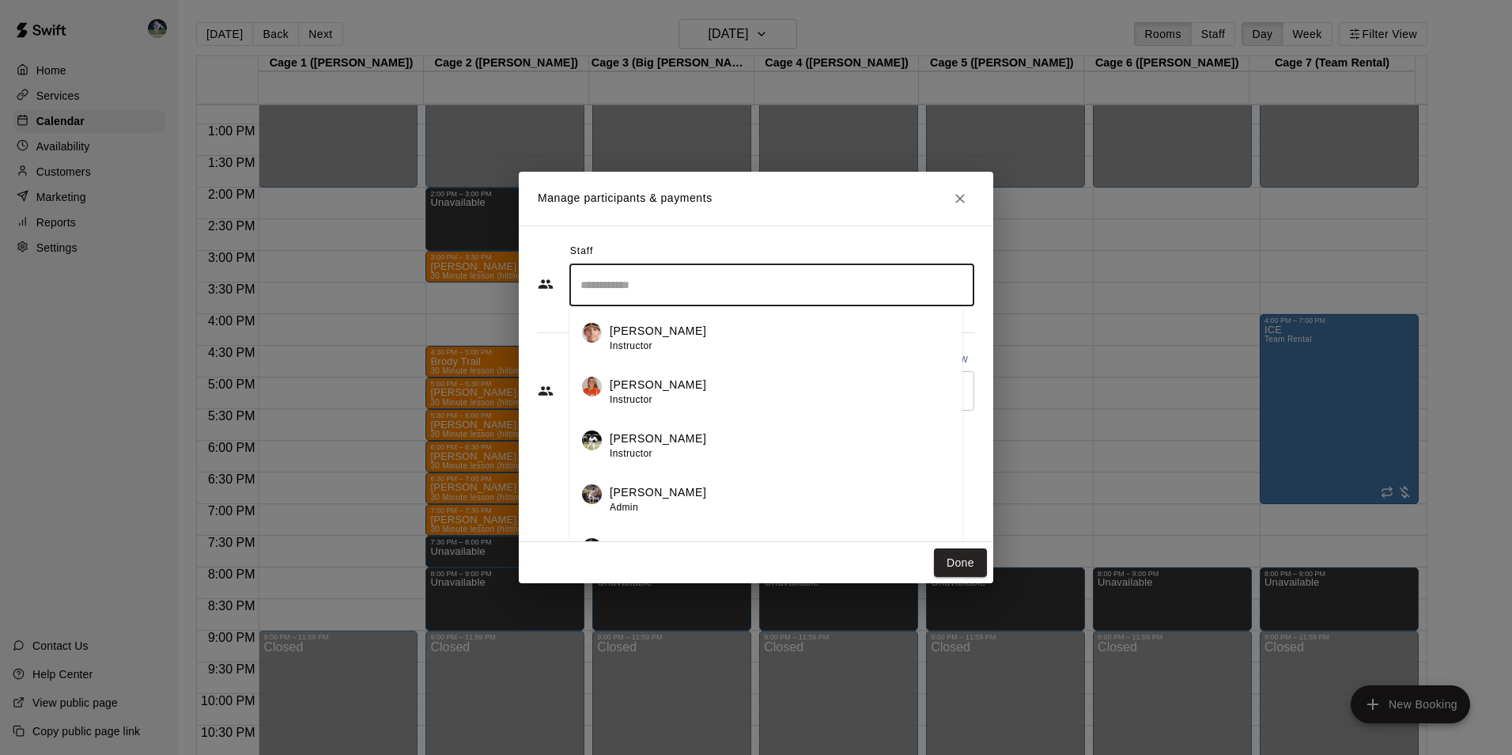
click at [676, 278] on input "Search staff" at bounding box center [772, 285] width 391 height 28
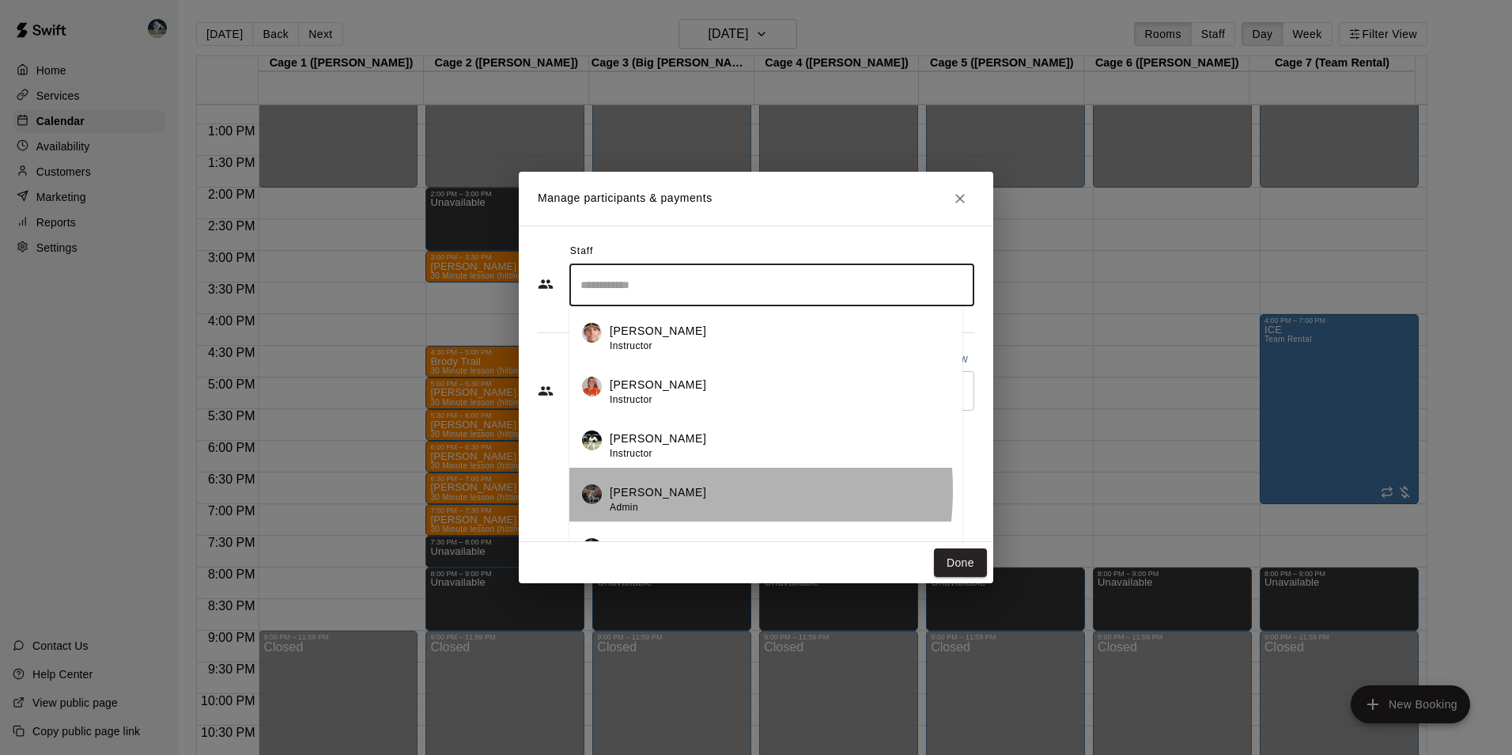
click at [646, 490] on p "[PERSON_NAME]" at bounding box center [658, 492] width 97 height 17
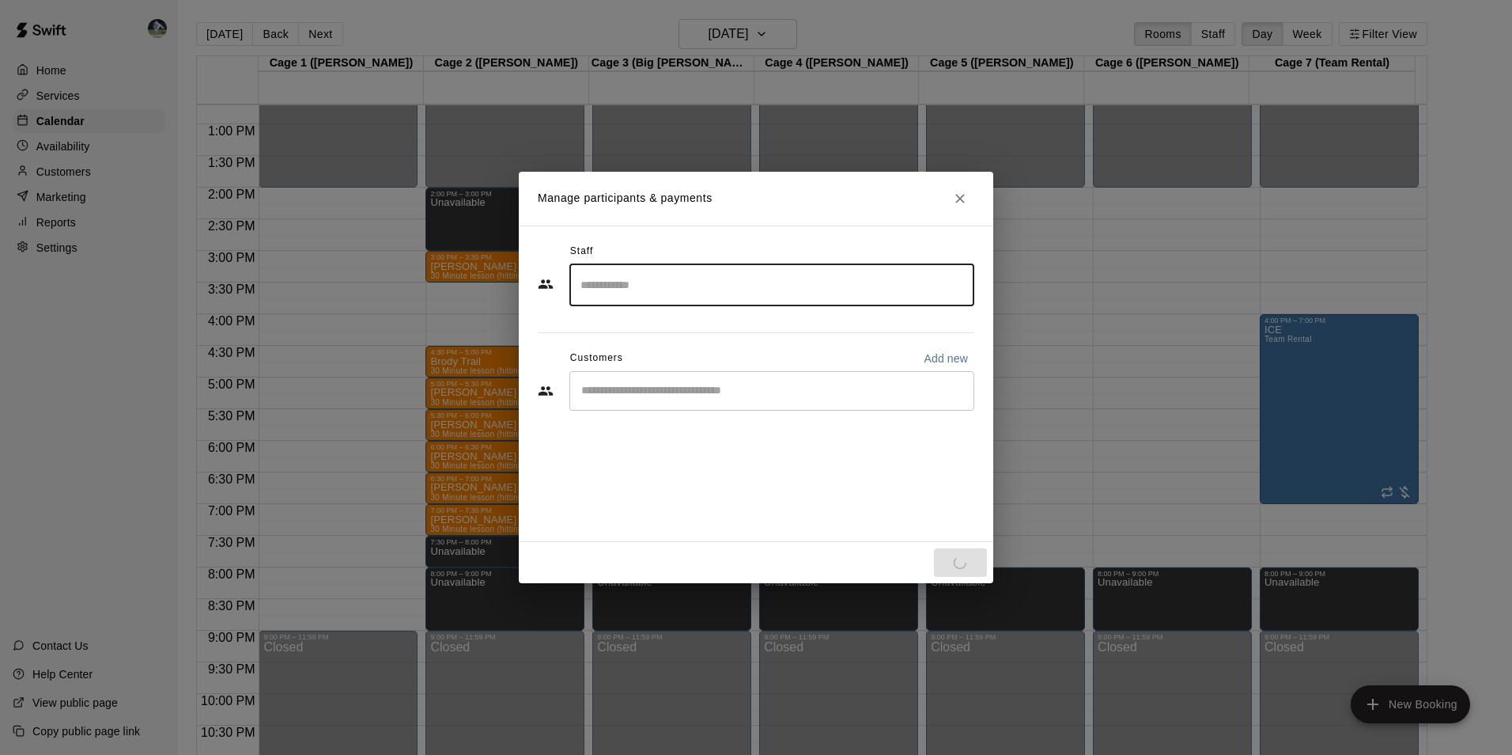
click at [632, 390] on input "Start typing to search customers..." at bounding box center [772, 391] width 391 height 16
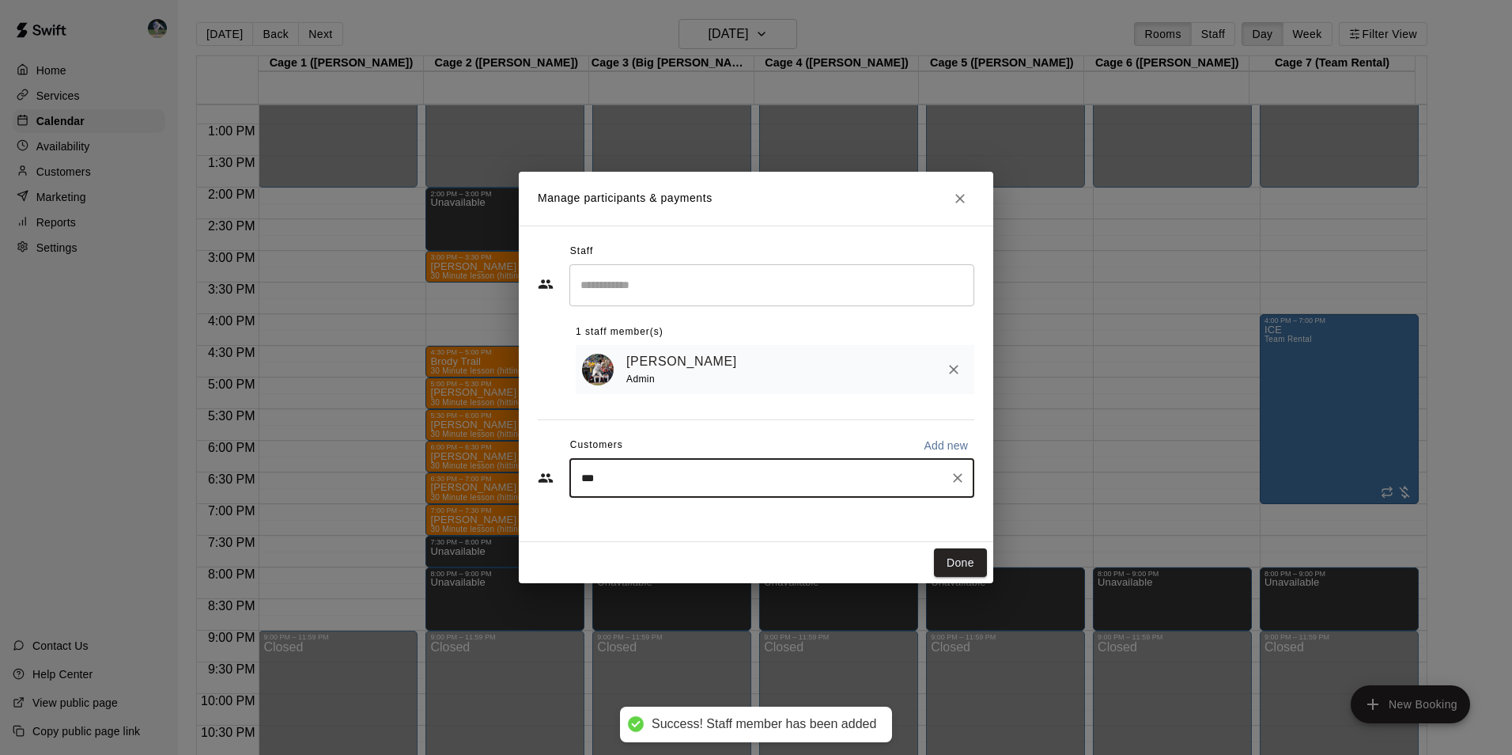
type input "****"
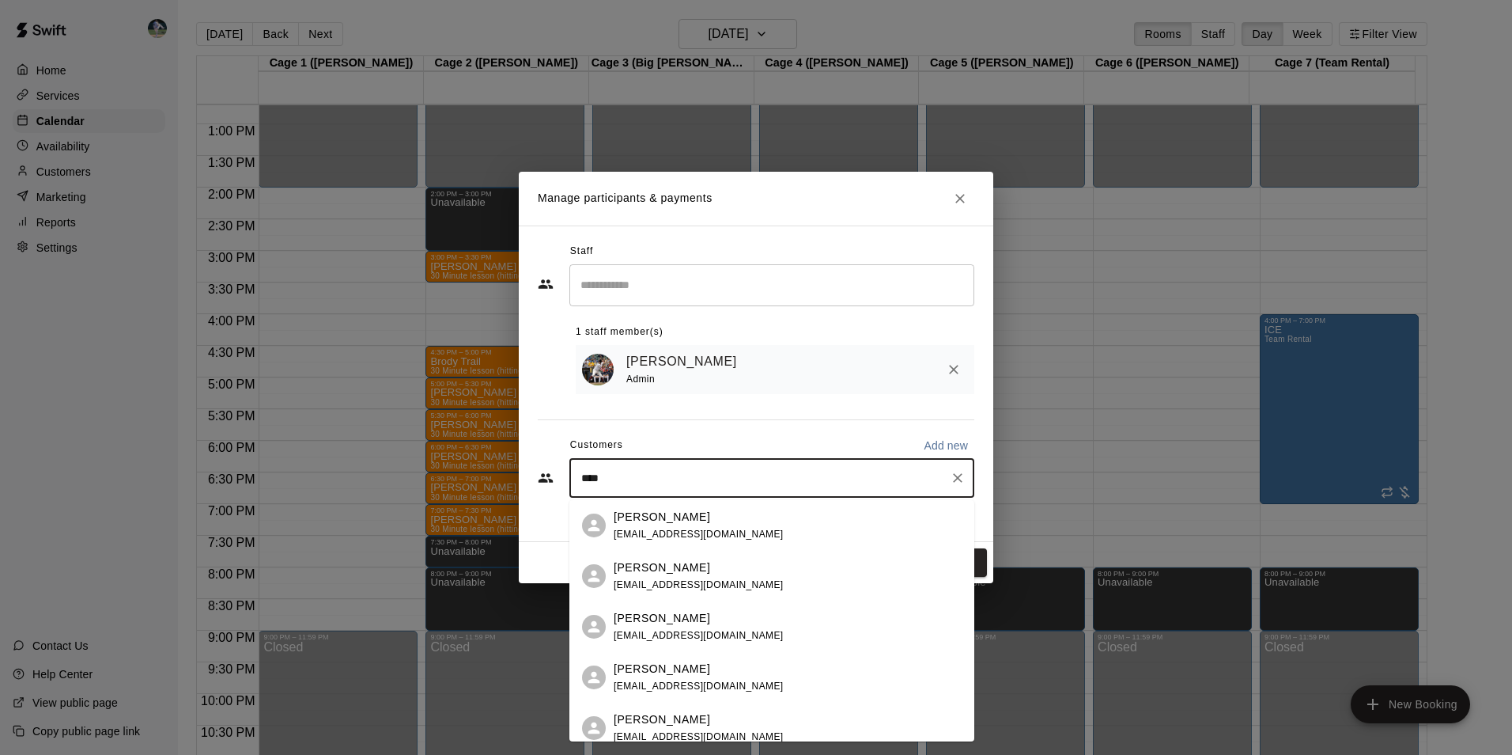
click at [637, 616] on p "[PERSON_NAME]" at bounding box center [662, 618] width 97 height 17
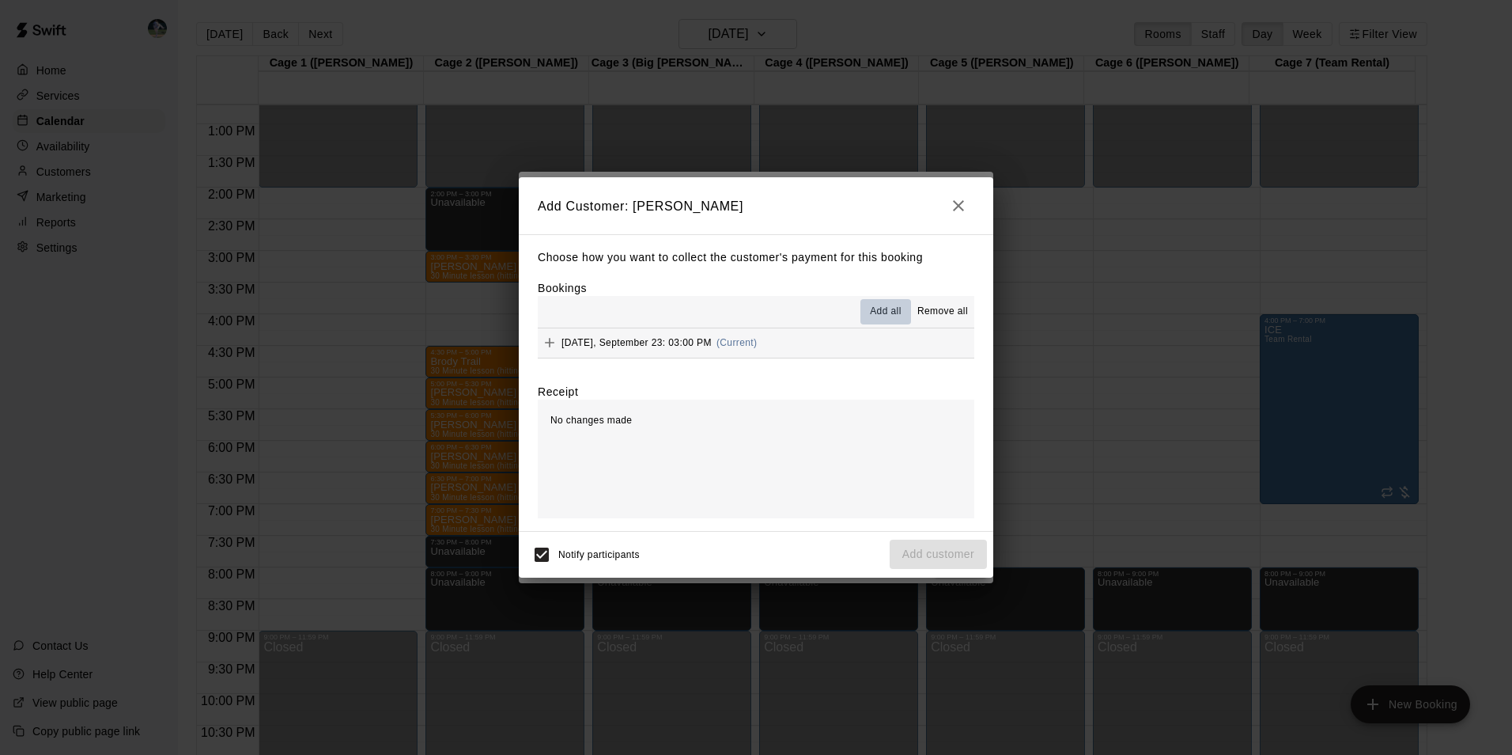
click at [883, 312] on span "Add all" at bounding box center [886, 312] width 32 height 16
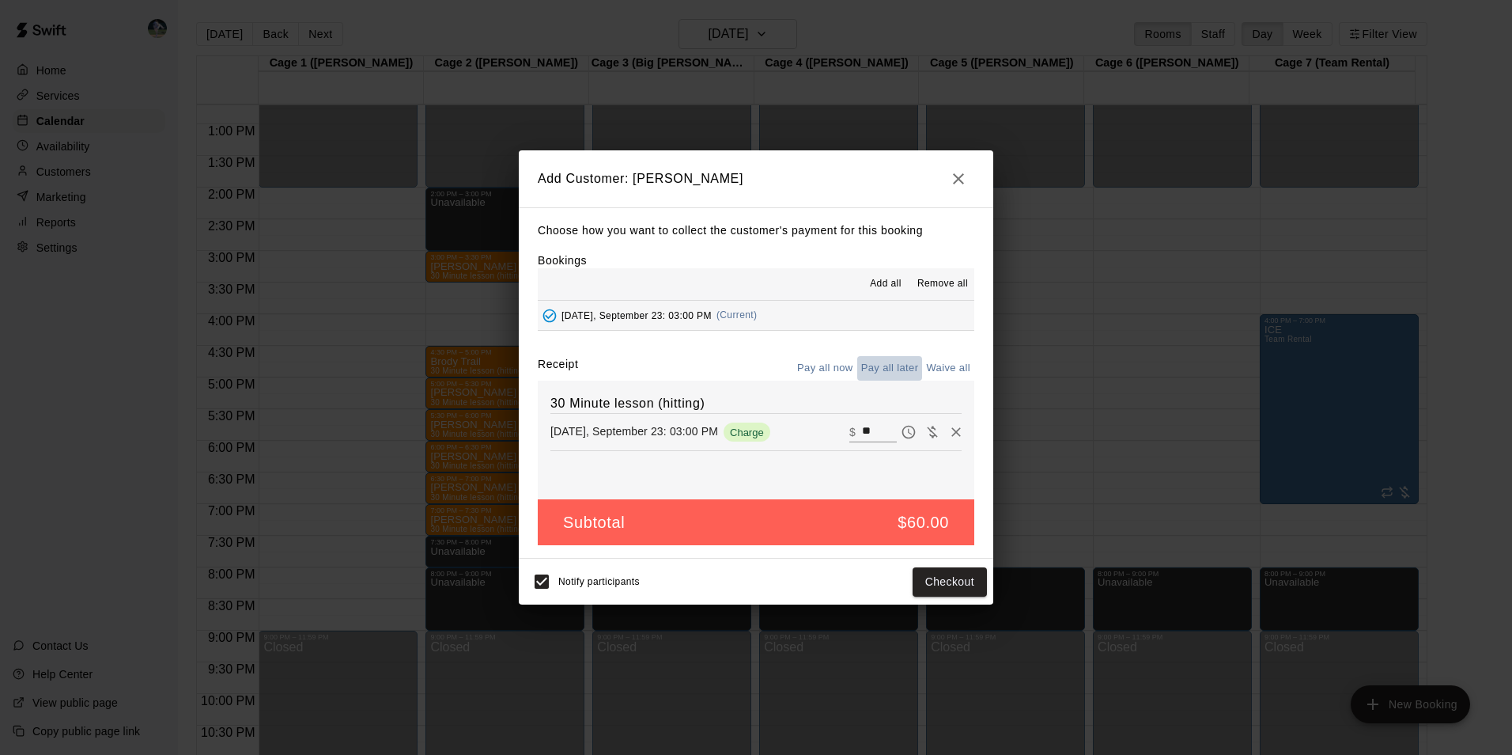
click at [888, 361] on button "Pay all later" at bounding box center [890, 368] width 66 height 25
click at [942, 581] on button "Add customer" at bounding box center [938, 581] width 97 height 29
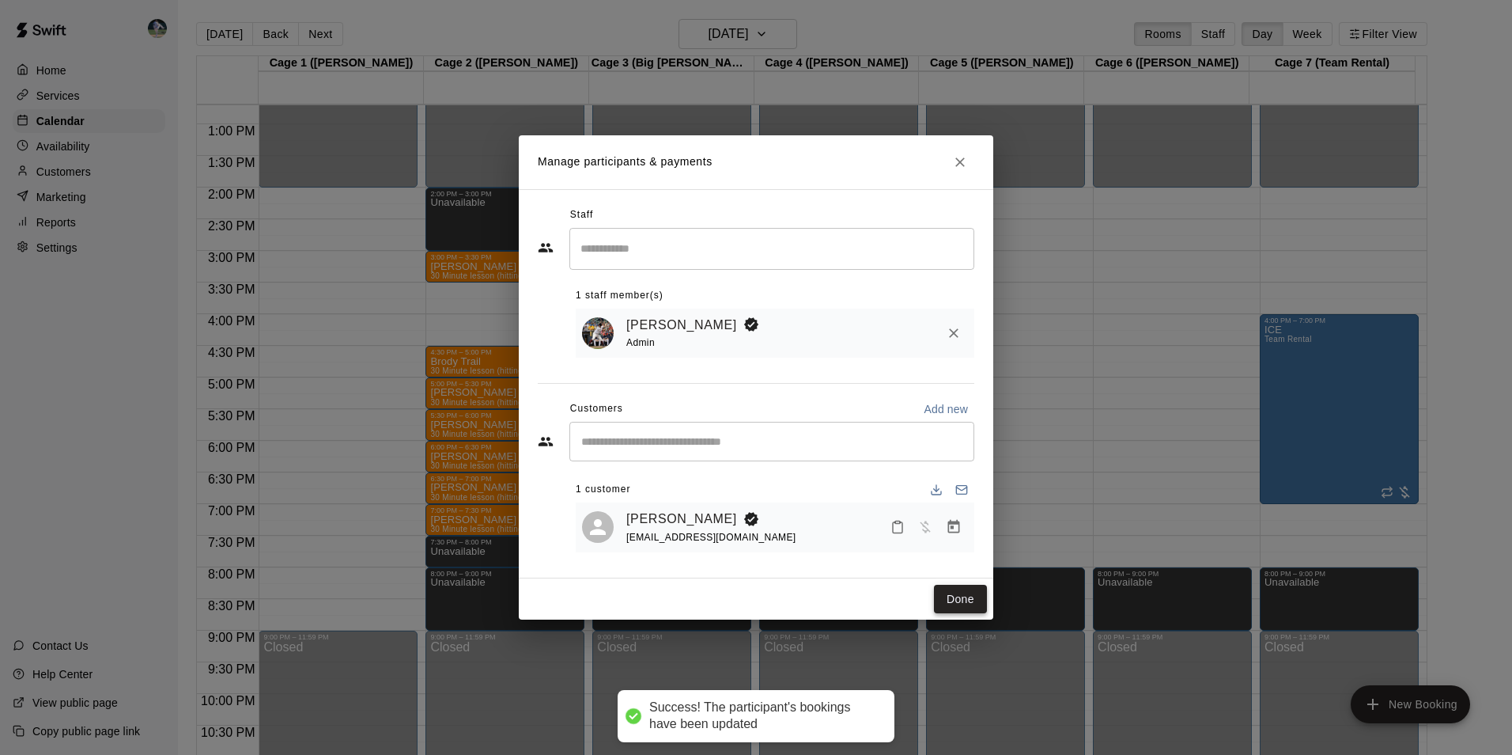
click at [964, 596] on button "Done" at bounding box center [960, 599] width 53 height 29
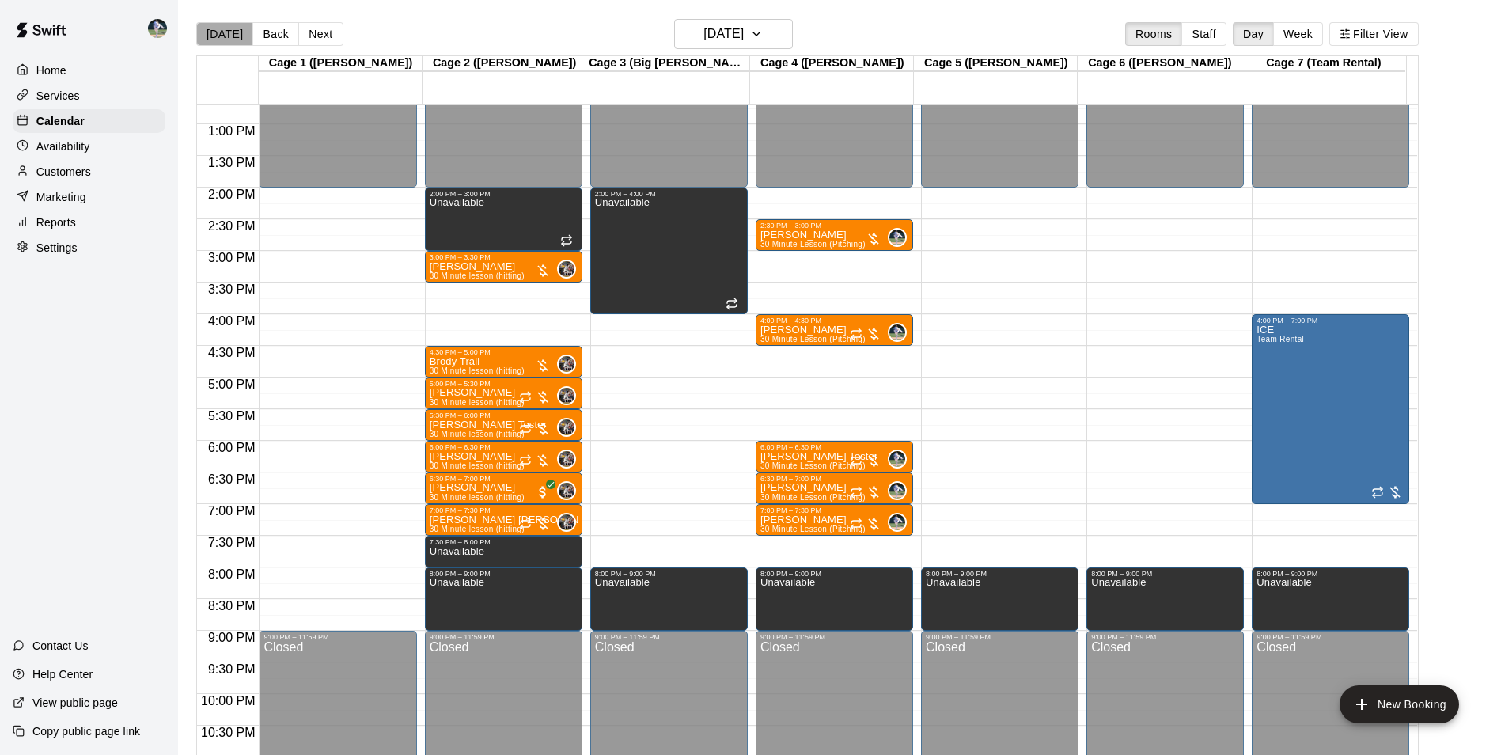
click at [223, 28] on button "[DATE]" at bounding box center [224, 34] width 57 height 24
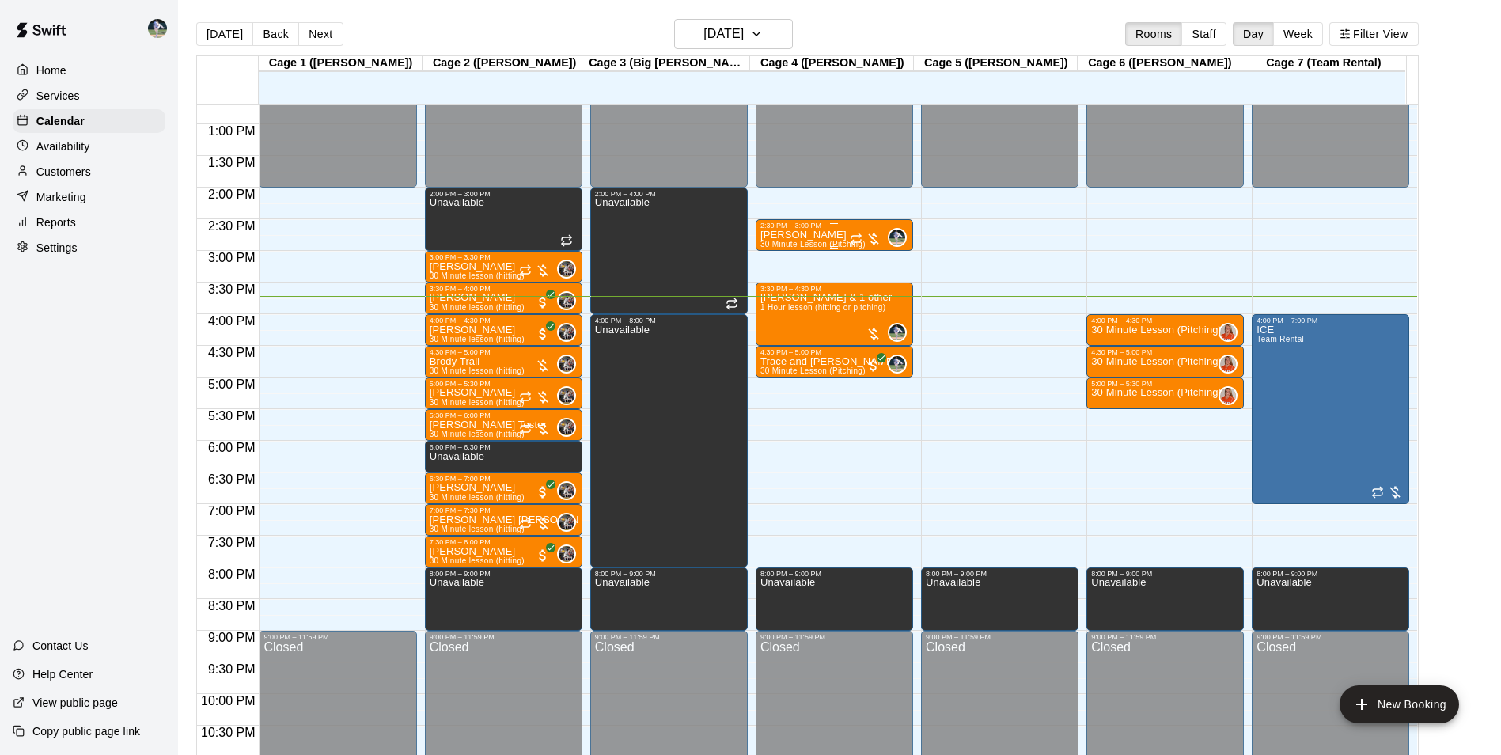
click at [806, 229] on div "2:30 PM – 3:00 PM" at bounding box center [834, 225] width 148 height 8
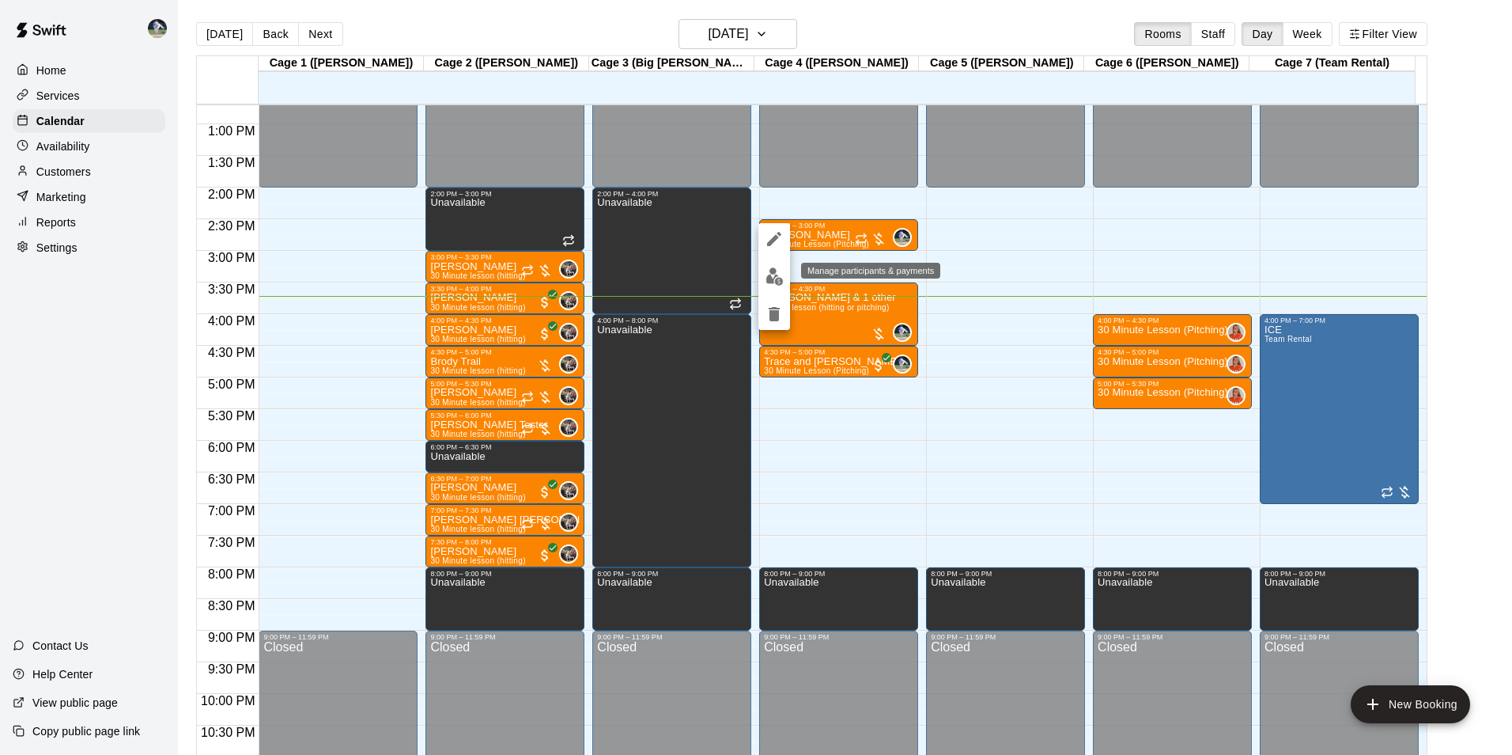
click at [776, 274] on img "edit" at bounding box center [775, 276] width 18 height 18
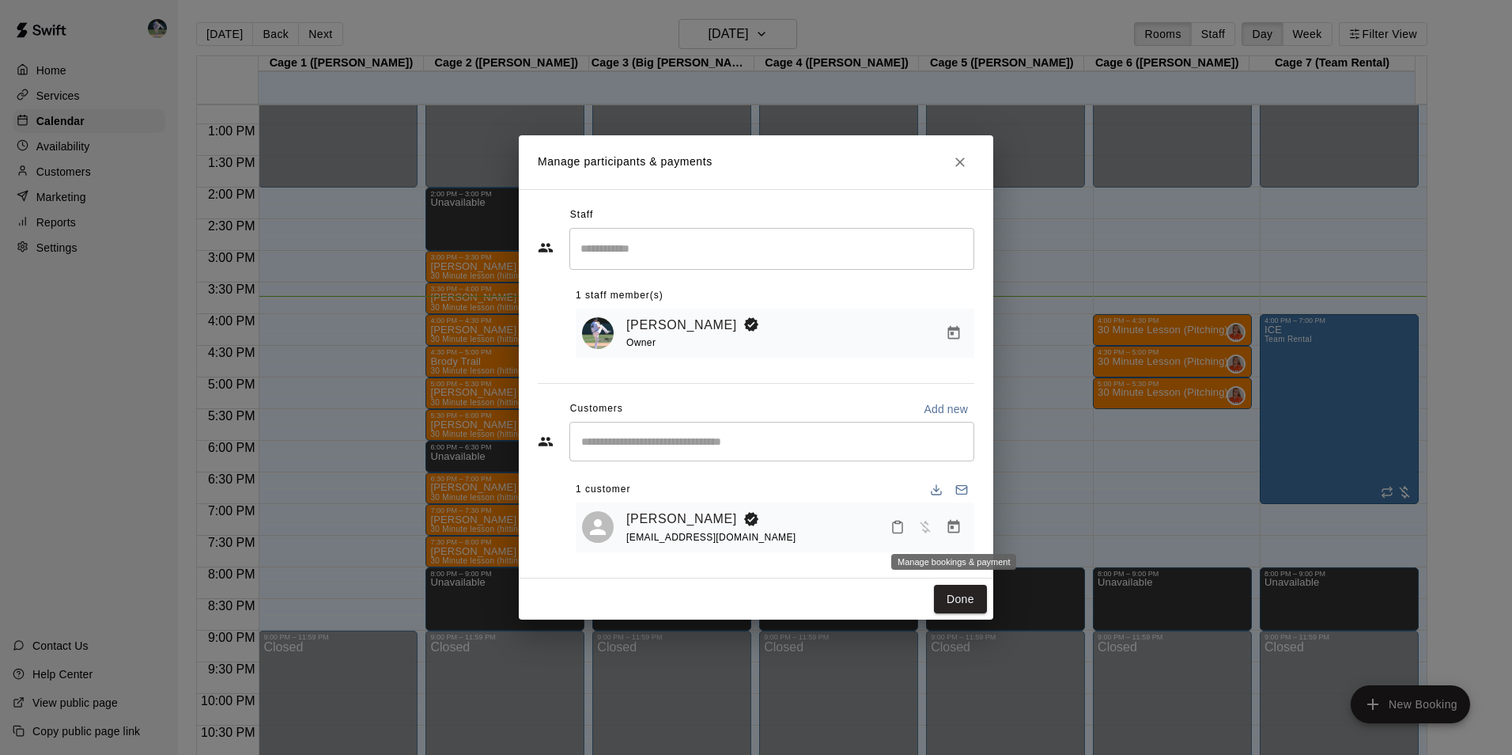
click at [956, 525] on icon "Manage bookings & payment" at bounding box center [954, 526] width 12 height 13
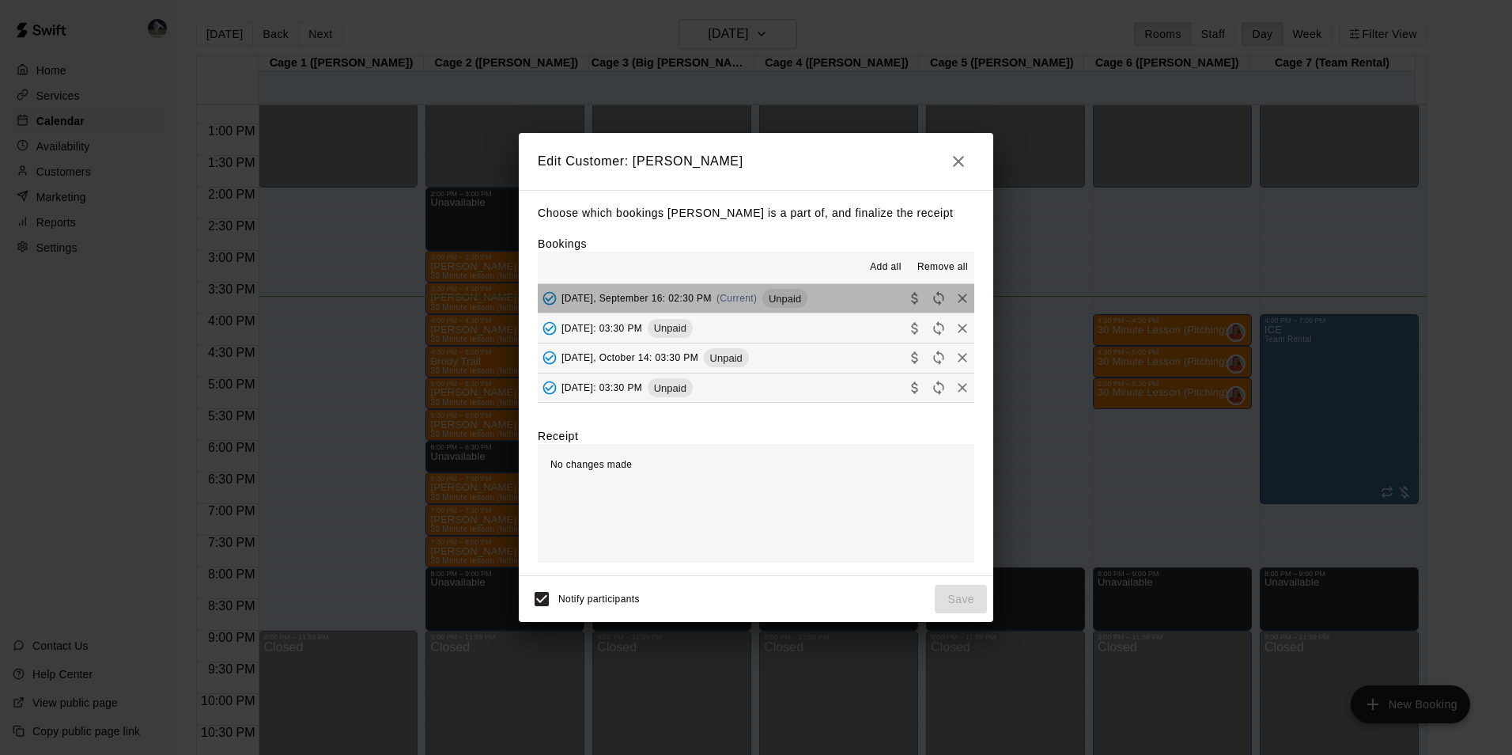
click at [832, 293] on button "[DATE], September 16: 02:30 PM (Current) Unpaid" at bounding box center [756, 298] width 437 height 29
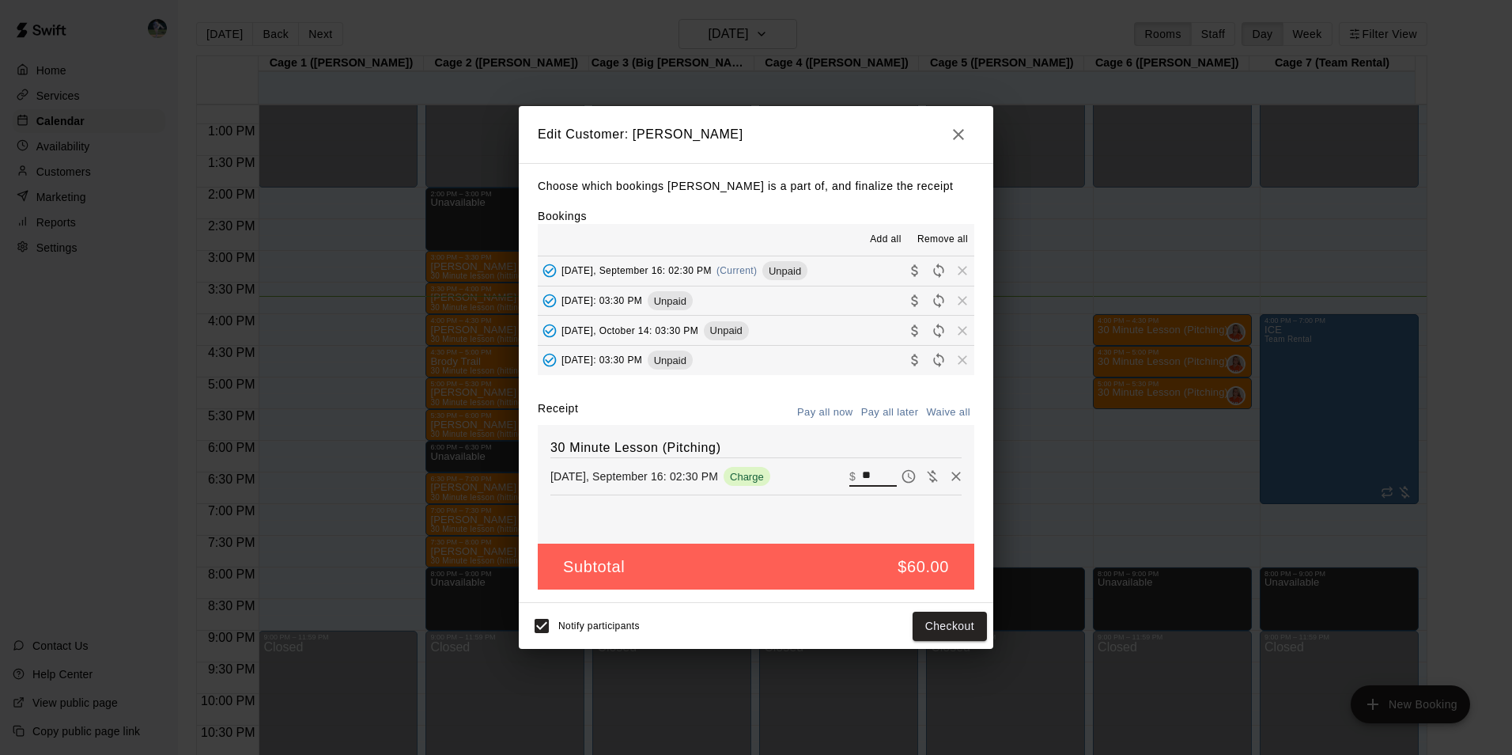
click at [867, 475] on input "**" at bounding box center [879, 476] width 35 height 21
type input "*"
type input "**"
click at [969, 613] on button "Checkout" at bounding box center [950, 625] width 74 height 29
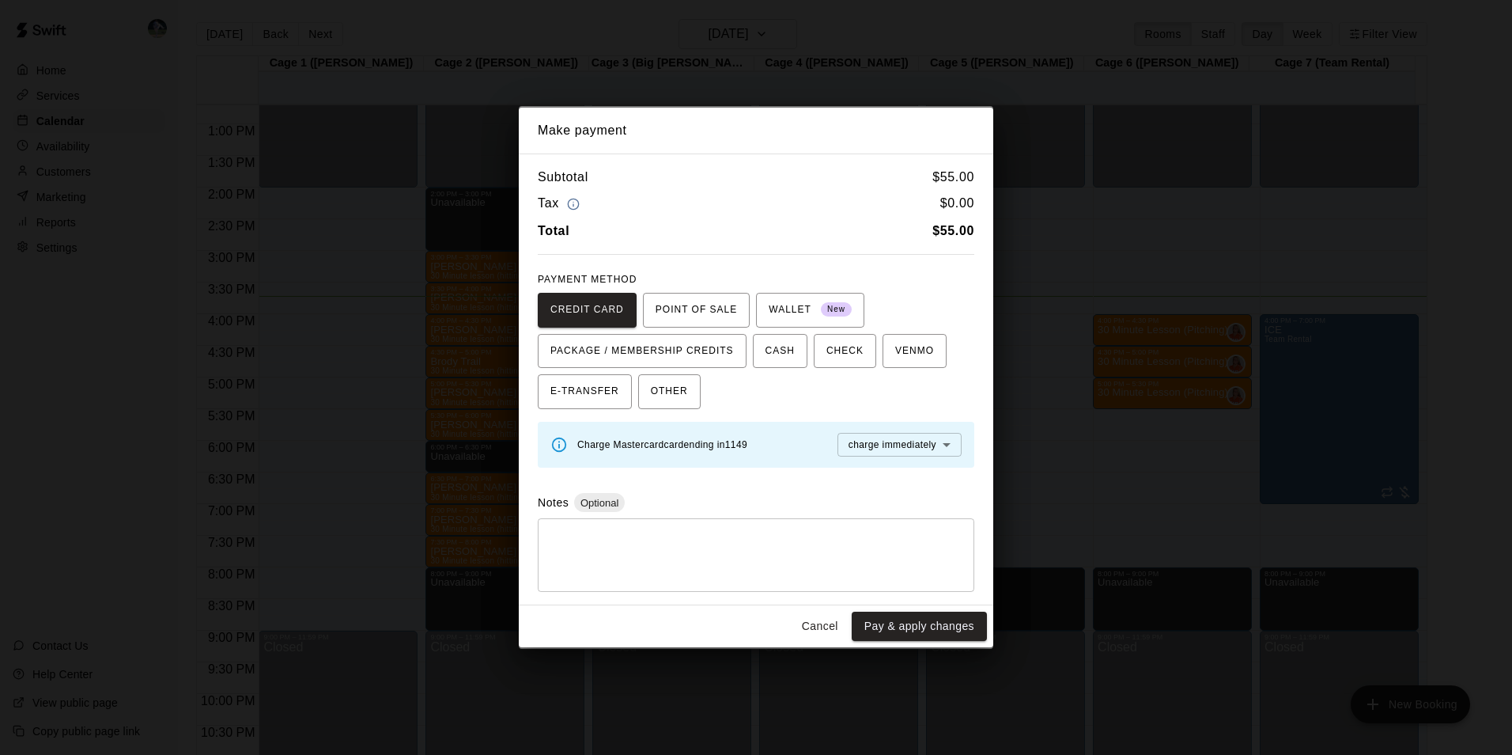
click at [900, 441] on body "Home Services Calendar Availability Customers Marketing Reports Settings Contac…" at bounding box center [756, 390] width 1512 height 780
click at [899, 468] on span "charge immediately" at bounding box center [893, 475] width 88 height 16
click at [905, 621] on button "Pay & apply changes" at bounding box center [919, 625] width 135 height 29
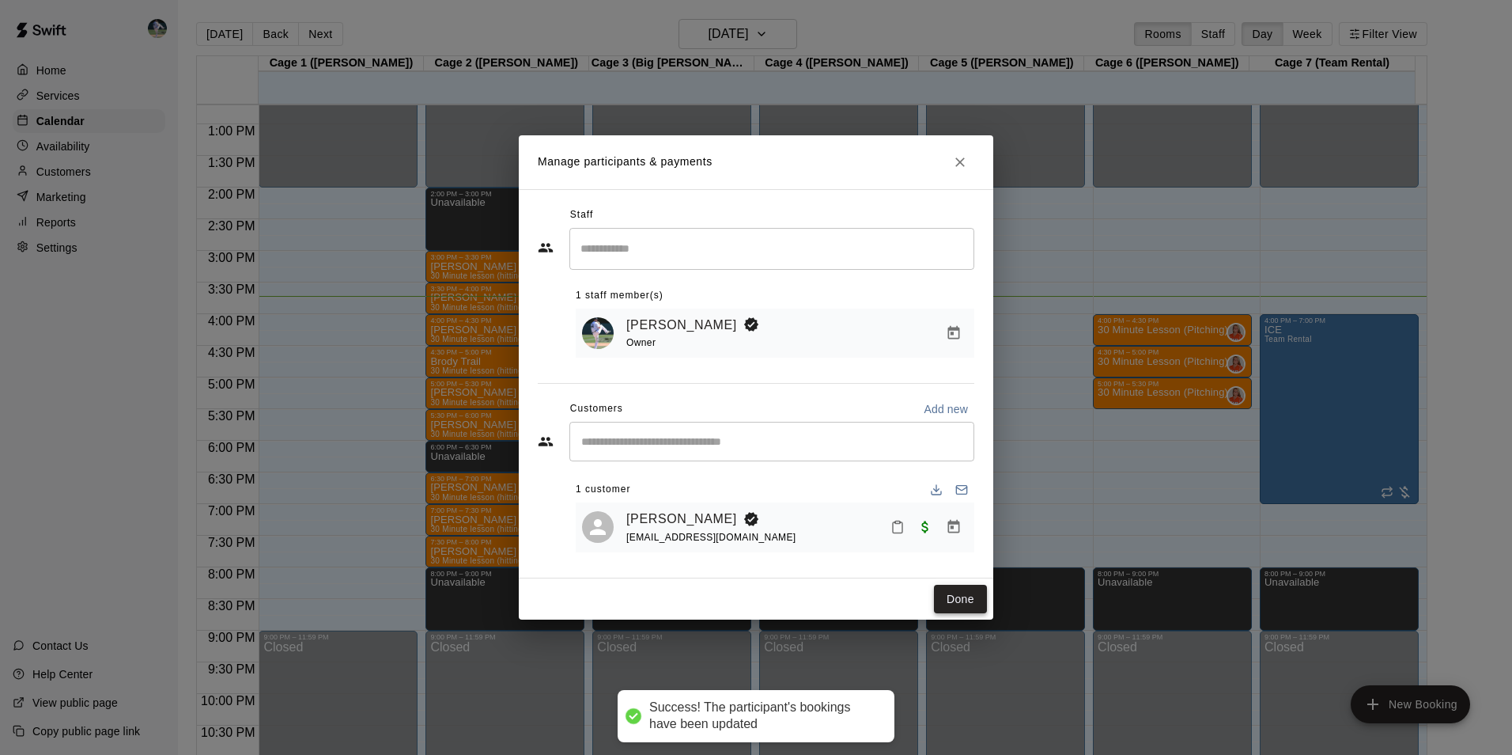
click at [958, 600] on button "Done" at bounding box center [960, 599] width 53 height 29
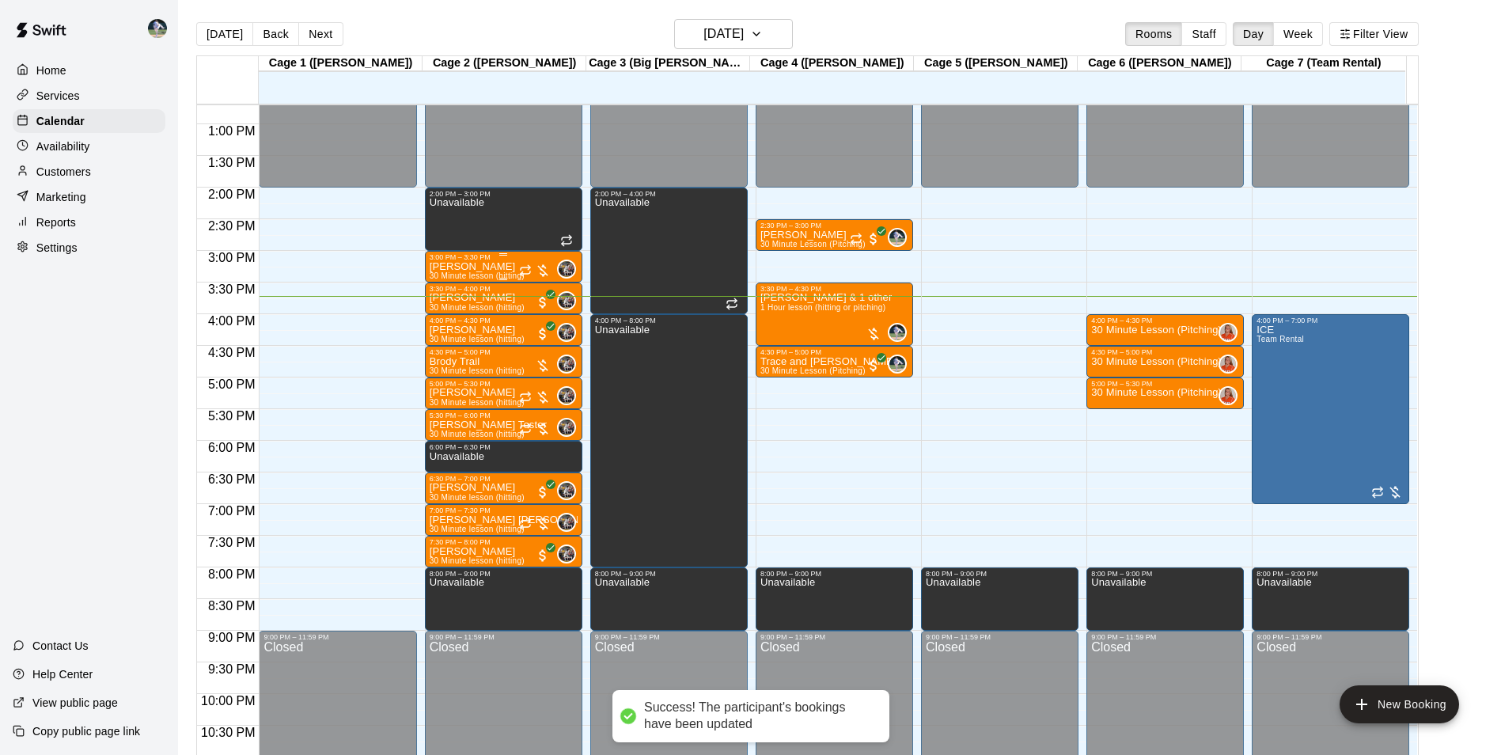
click at [499, 271] on div "[PERSON_NAME] 30 Minute lesson (hitting)" at bounding box center [477, 638] width 95 height 755
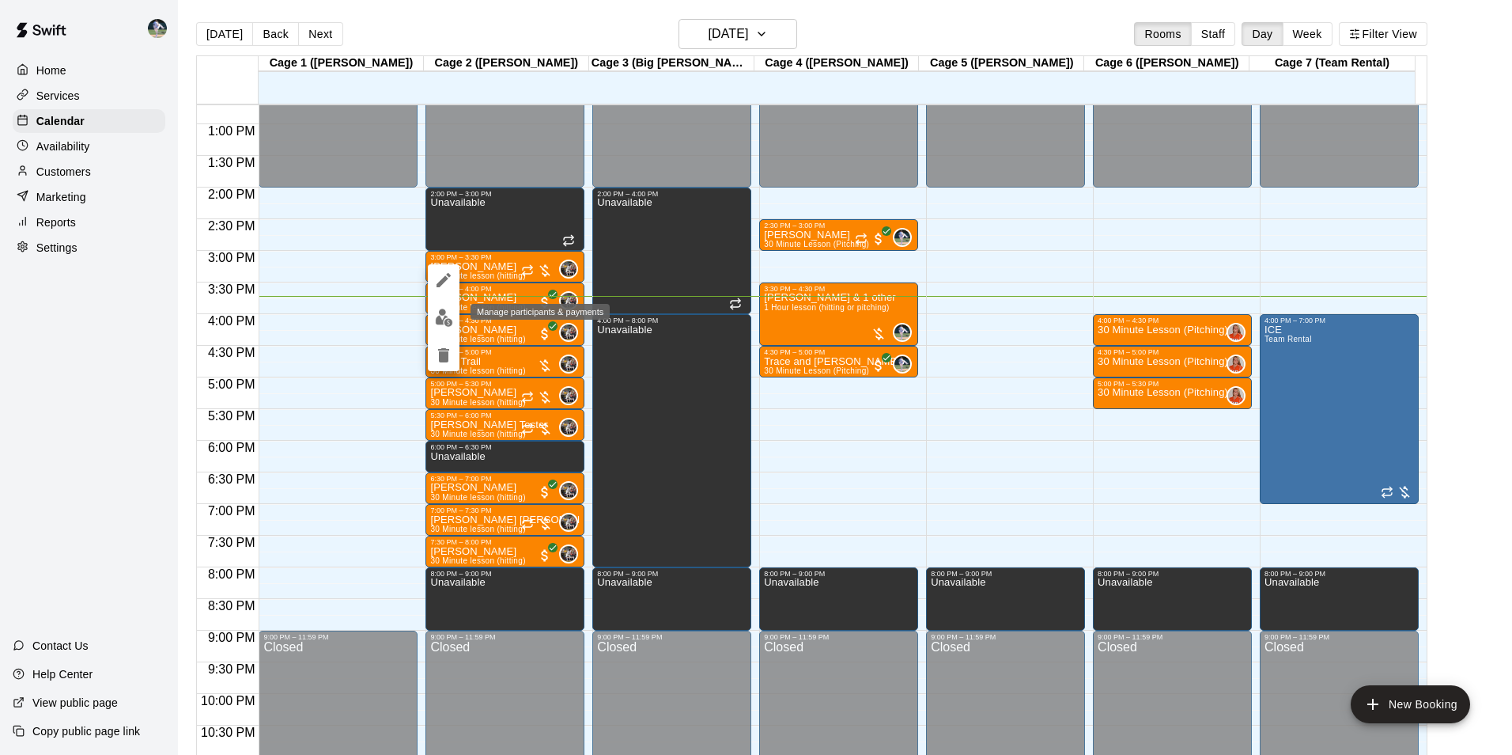
click at [449, 316] on img "edit" at bounding box center [444, 317] width 18 height 18
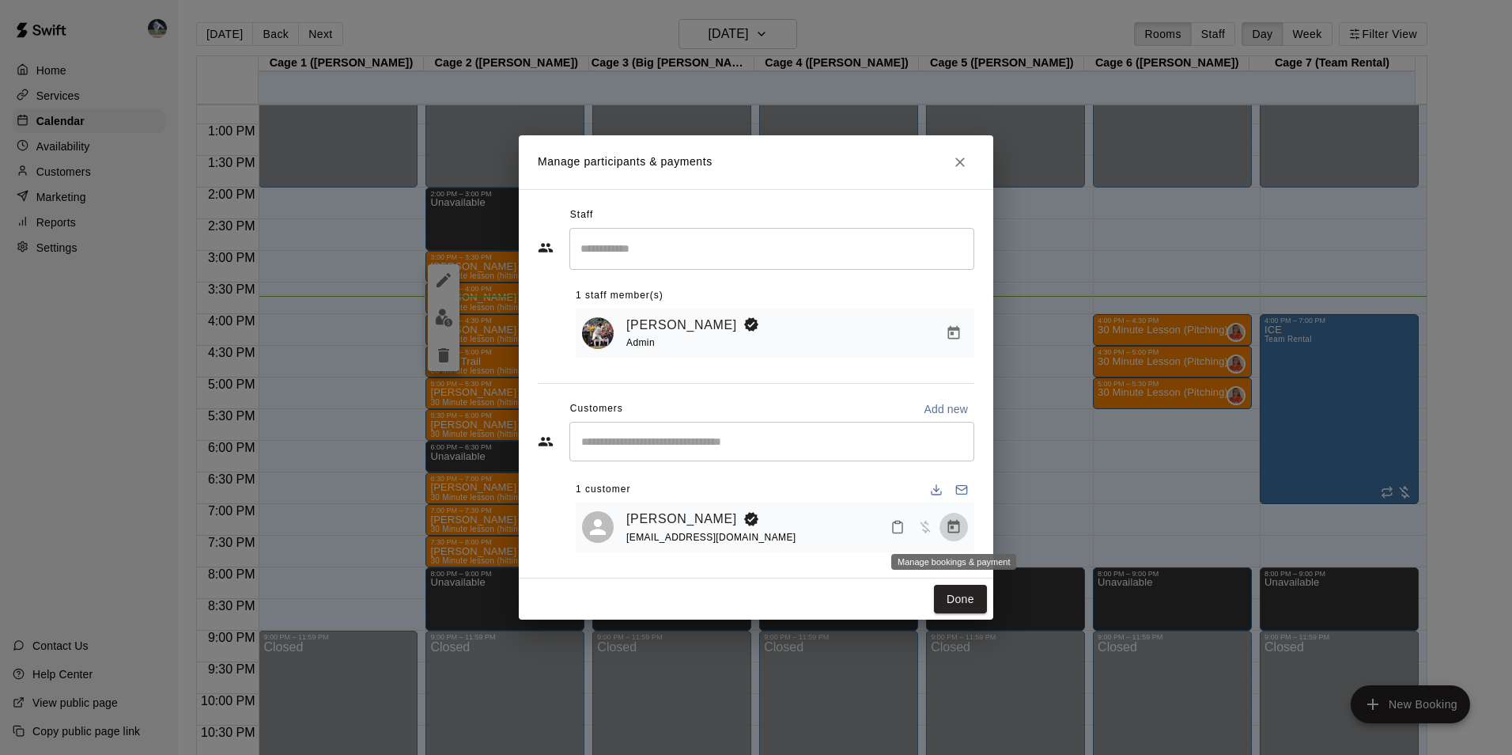
click at [952, 529] on icon "Manage bookings & payment" at bounding box center [954, 526] width 12 height 13
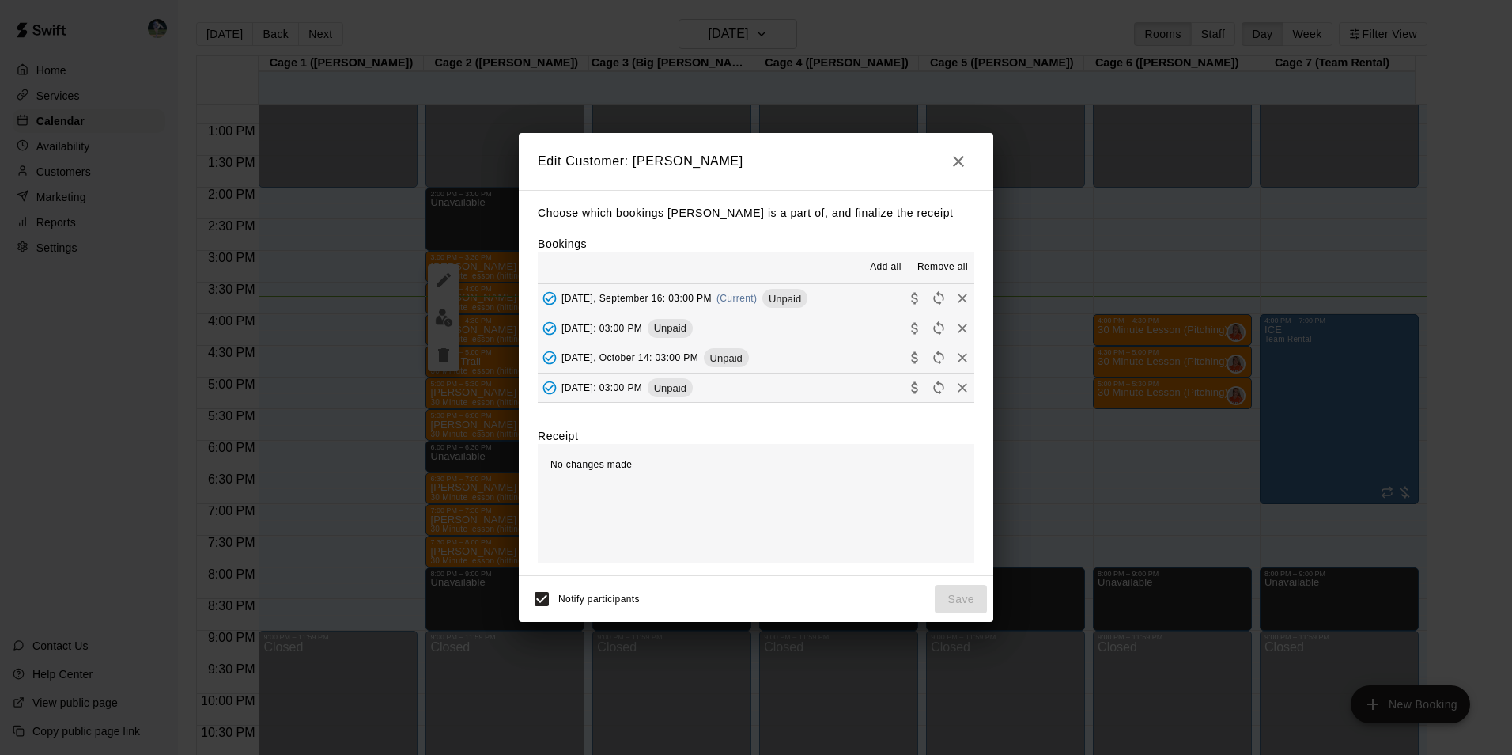
click at [821, 296] on button "[DATE], September 16: 03:00 PM (Current) Unpaid" at bounding box center [756, 298] width 437 height 29
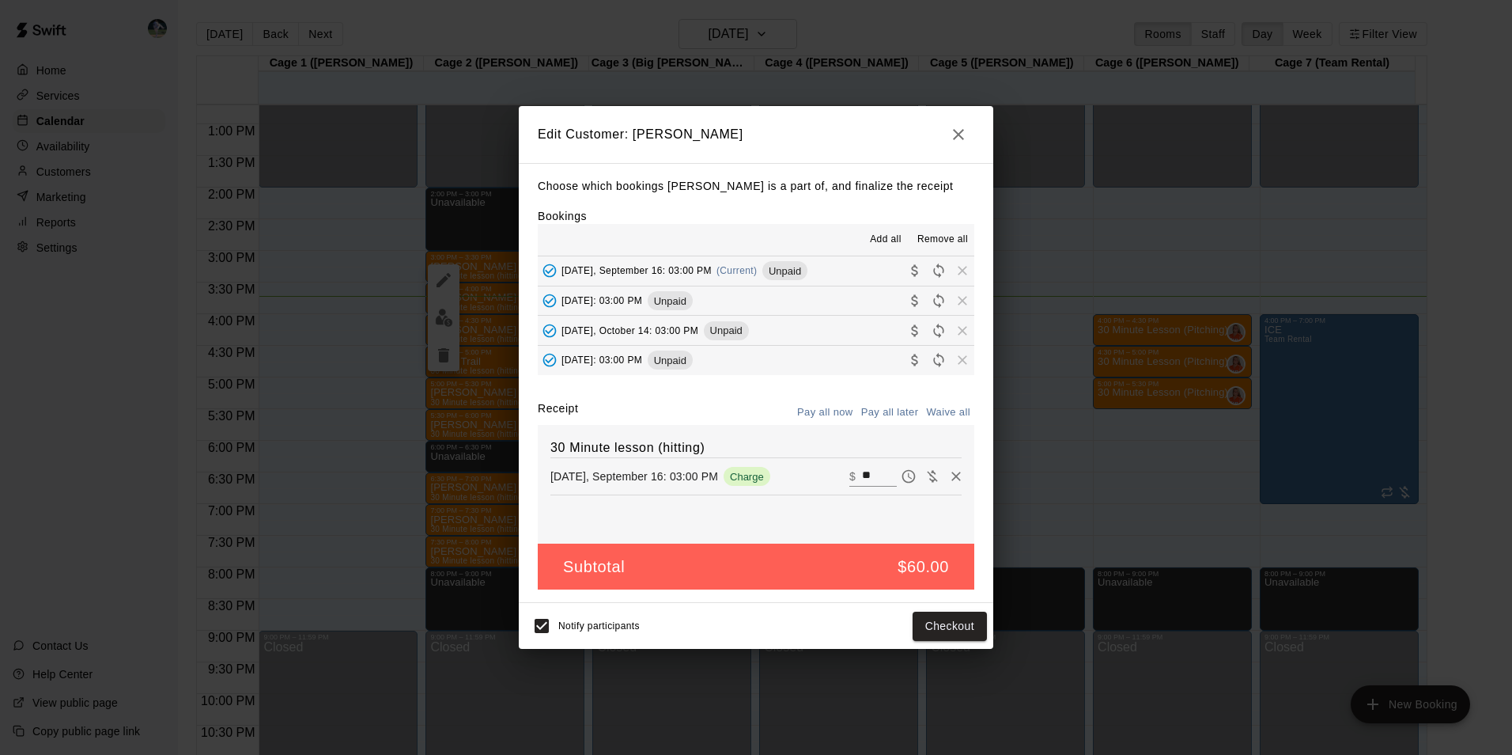
click at [862, 473] on input "**" at bounding box center [879, 476] width 35 height 21
type input "*"
type input "**"
click at [932, 619] on button "Checkout" at bounding box center [950, 625] width 74 height 29
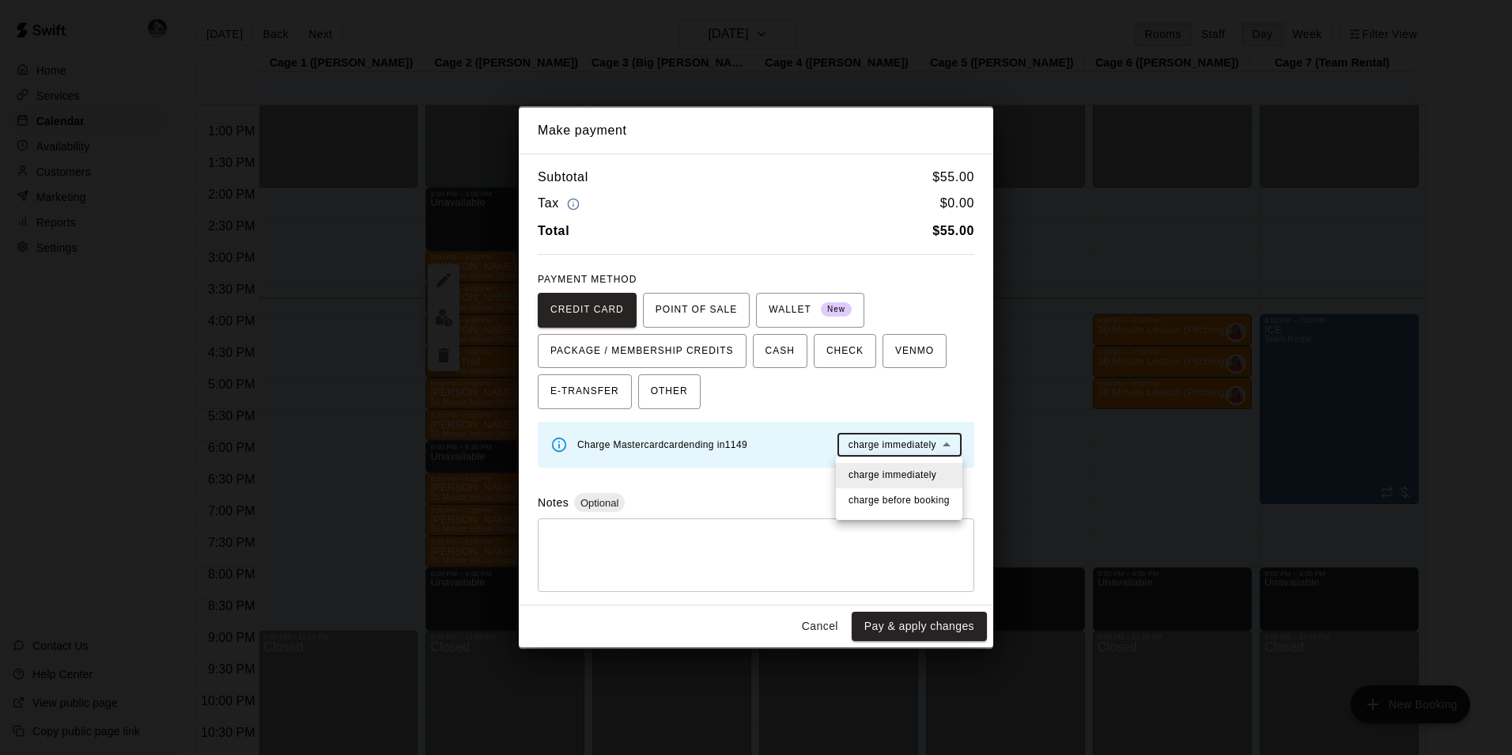
click at [884, 444] on body "Home Services Calendar Availability Customers Marketing Reports Settings Contac…" at bounding box center [756, 390] width 1512 height 780
click at [888, 469] on span "charge immediately" at bounding box center [893, 475] width 88 height 16
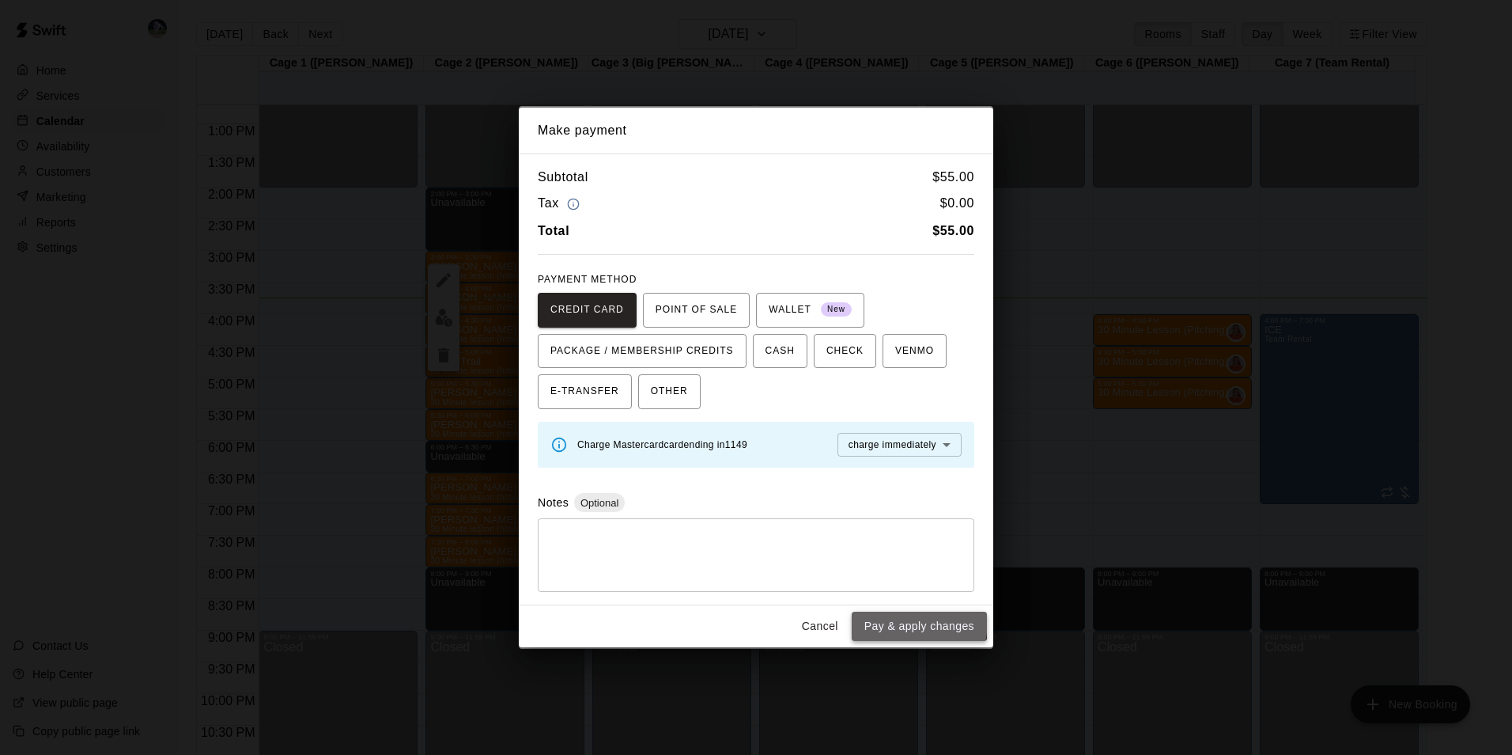
click at [900, 621] on button "Pay & apply changes" at bounding box center [919, 625] width 135 height 29
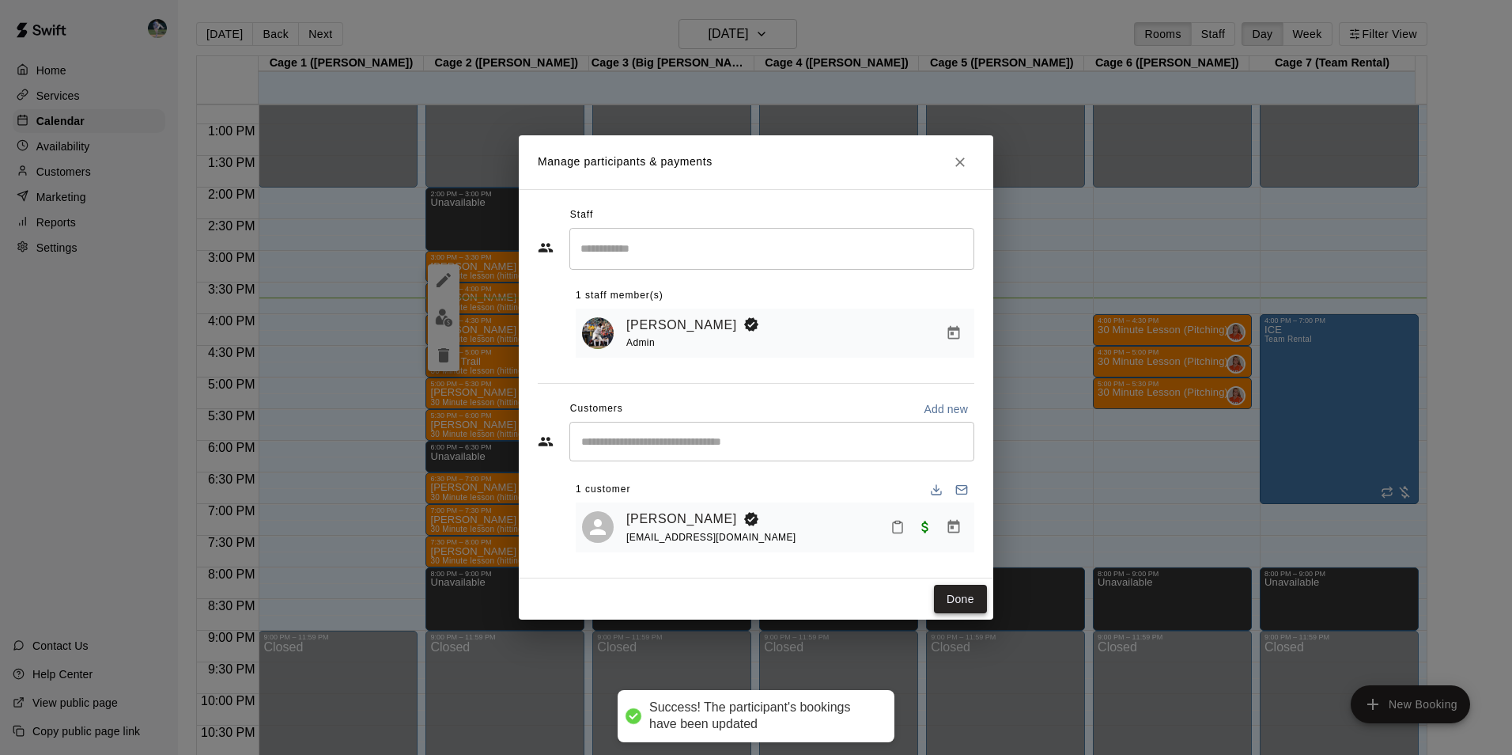
click at [938, 592] on button "Done" at bounding box center [960, 599] width 53 height 29
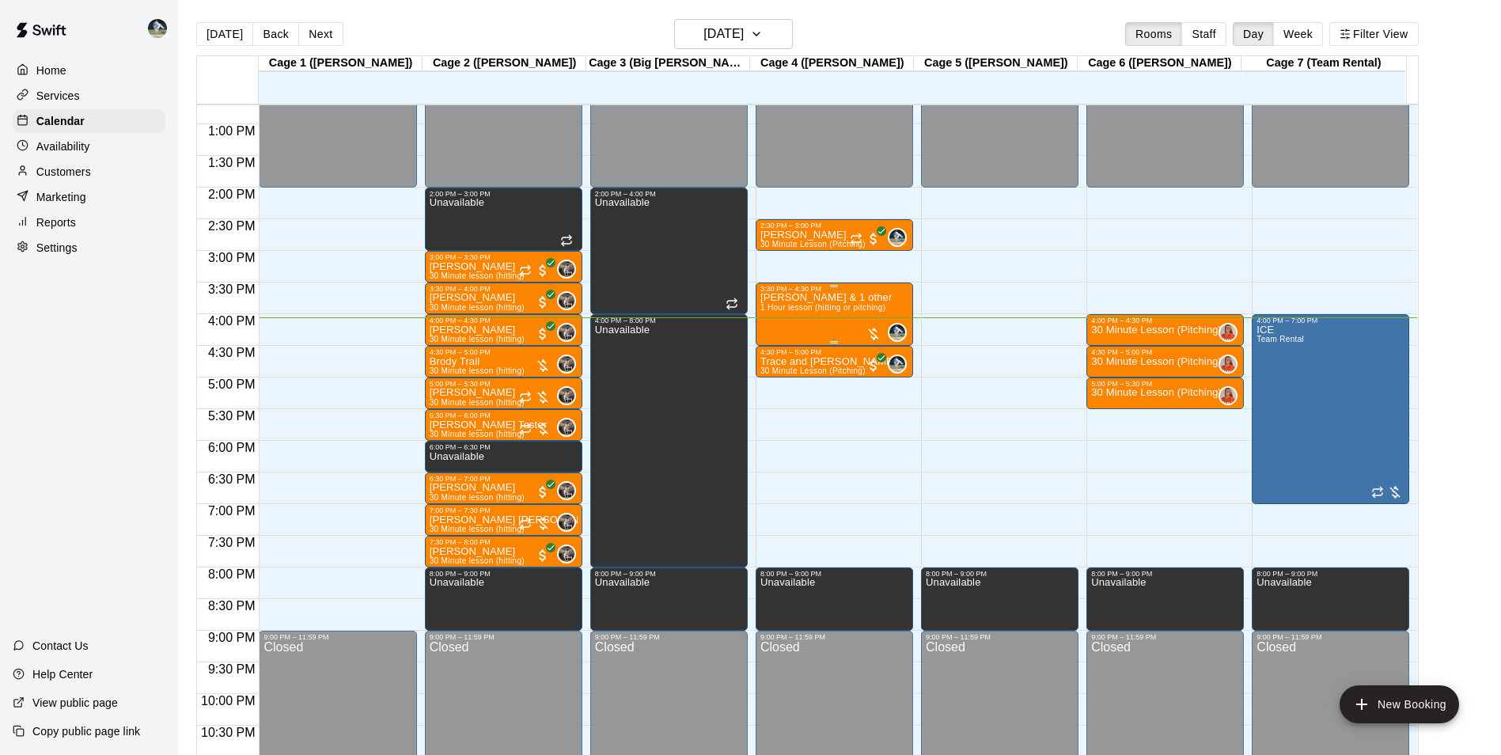
click at [808, 308] on span "1 Hour lesson (hitting or pitching)" at bounding box center [822, 307] width 125 height 9
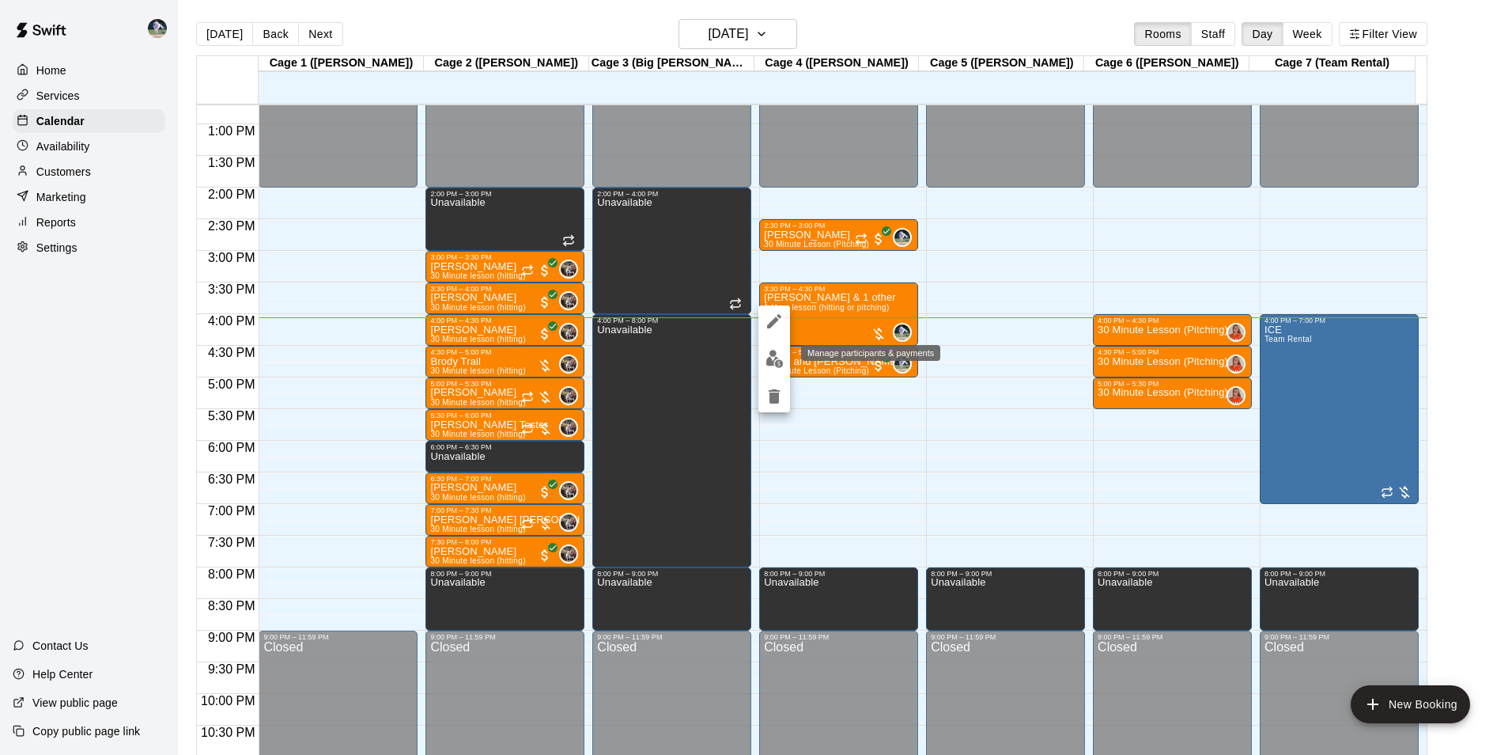
click at [773, 360] on img "edit" at bounding box center [775, 359] width 18 height 18
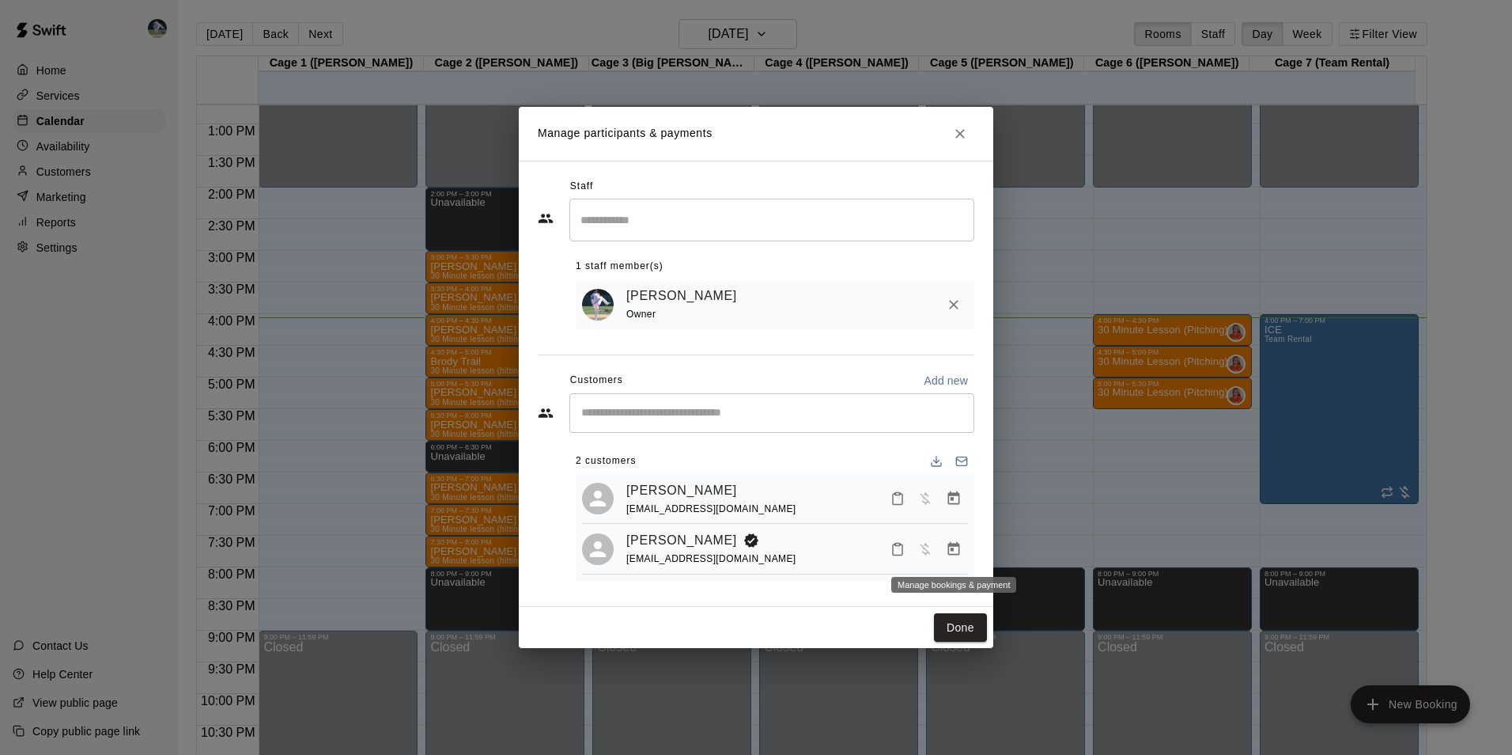
click at [952, 549] on icon "Manage bookings & payment" at bounding box center [954, 549] width 16 height 16
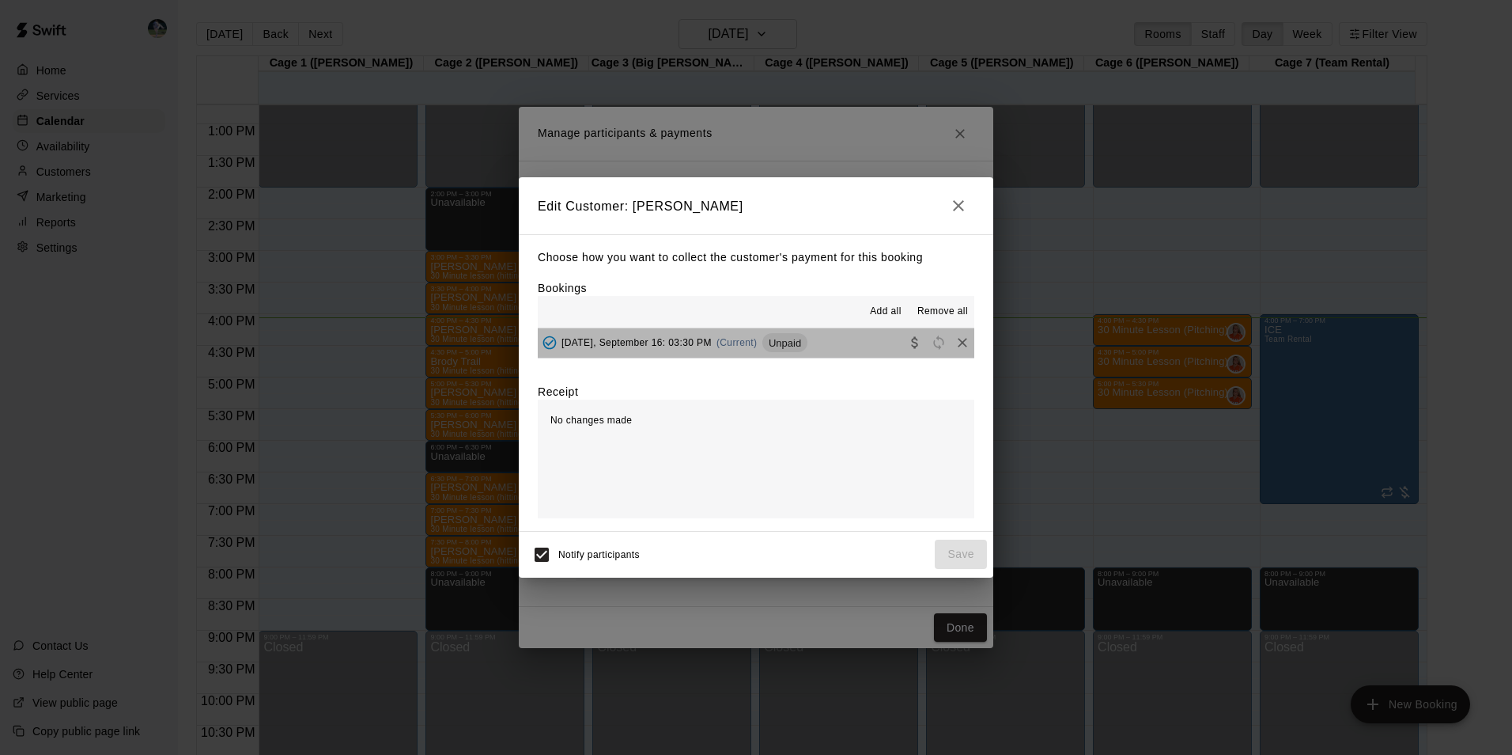
click at [823, 340] on button "[DATE], September 16: 03:30 PM (Current) Unpaid" at bounding box center [756, 342] width 437 height 29
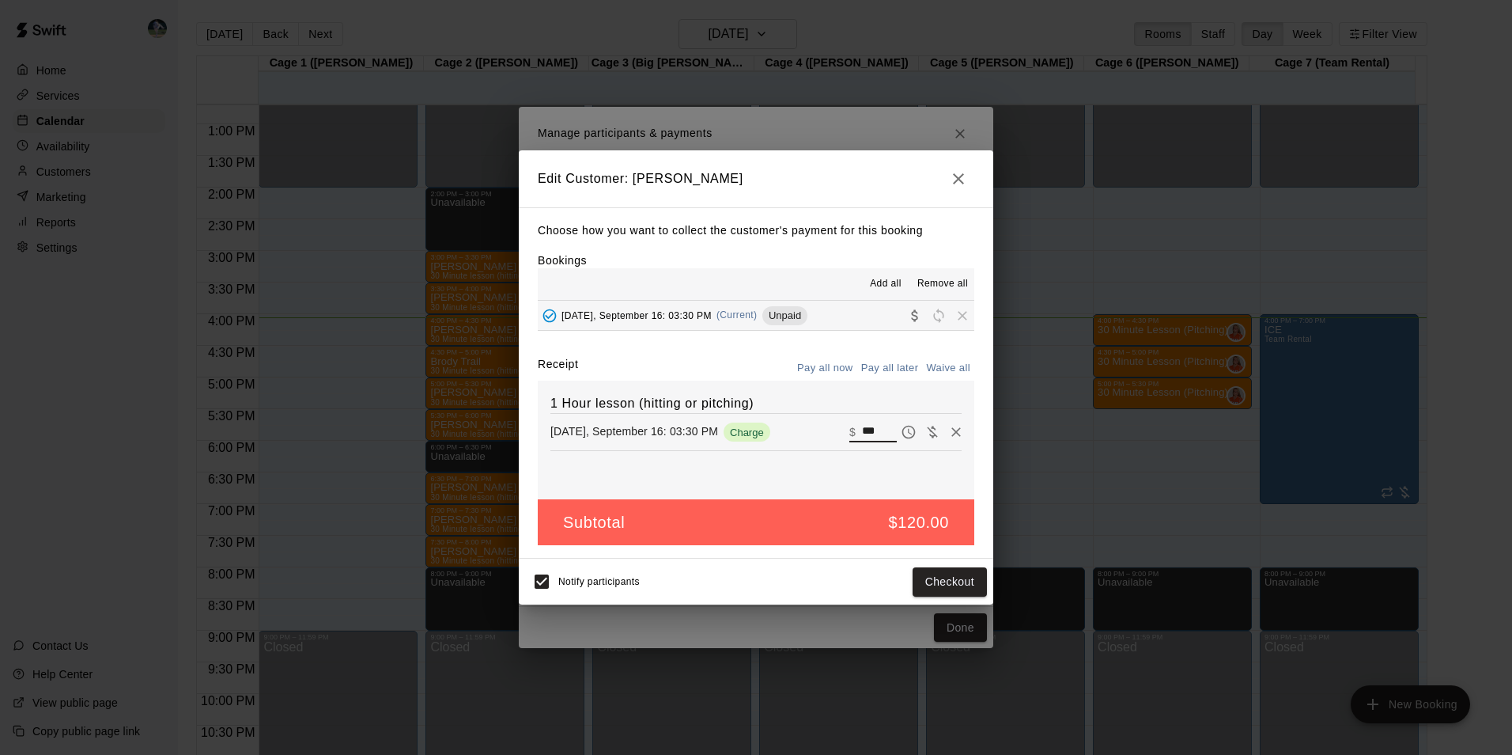
click at [876, 426] on input "***" at bounding box center [879, 432] width 35 height 21
type input "*"
type input "**"
click at [933, 585] on button "Checkout" at bounding box center [950, 581] width 74 height 29
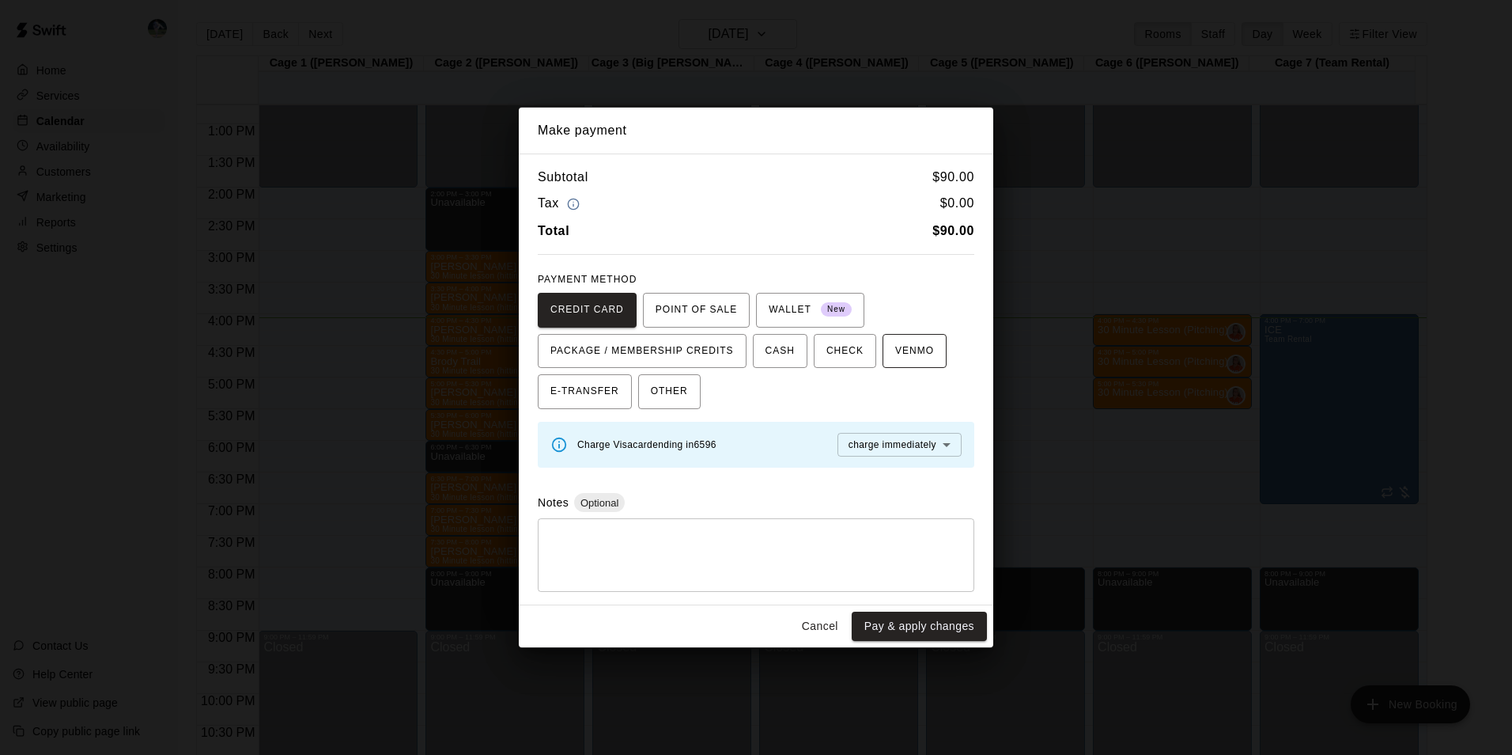
click at [895, 348] on span "VENMO" at bounding box center [914, 351] width 39 height 25
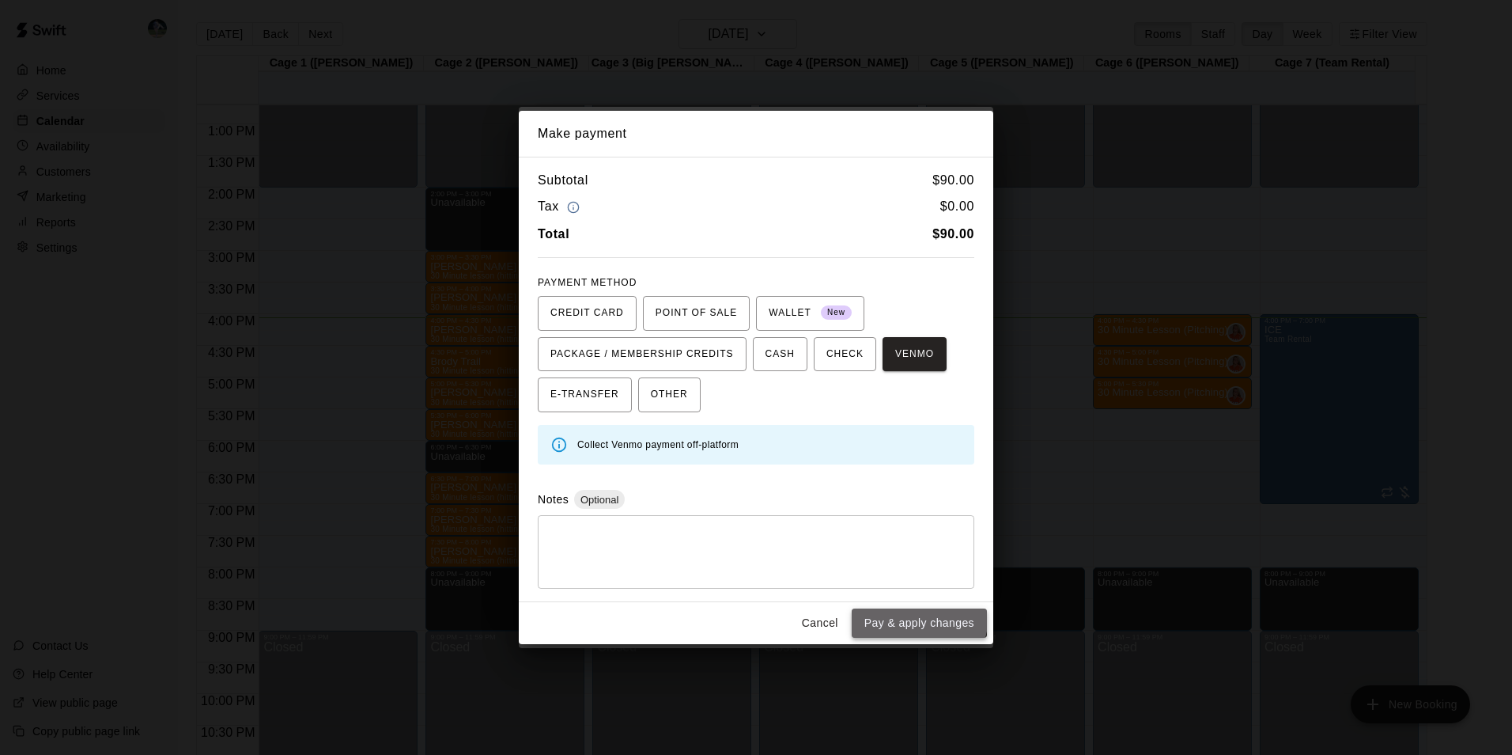
click at [911, 615] on button "Pay & apply changes" at bounding box center [919, 622] width 135 height 29
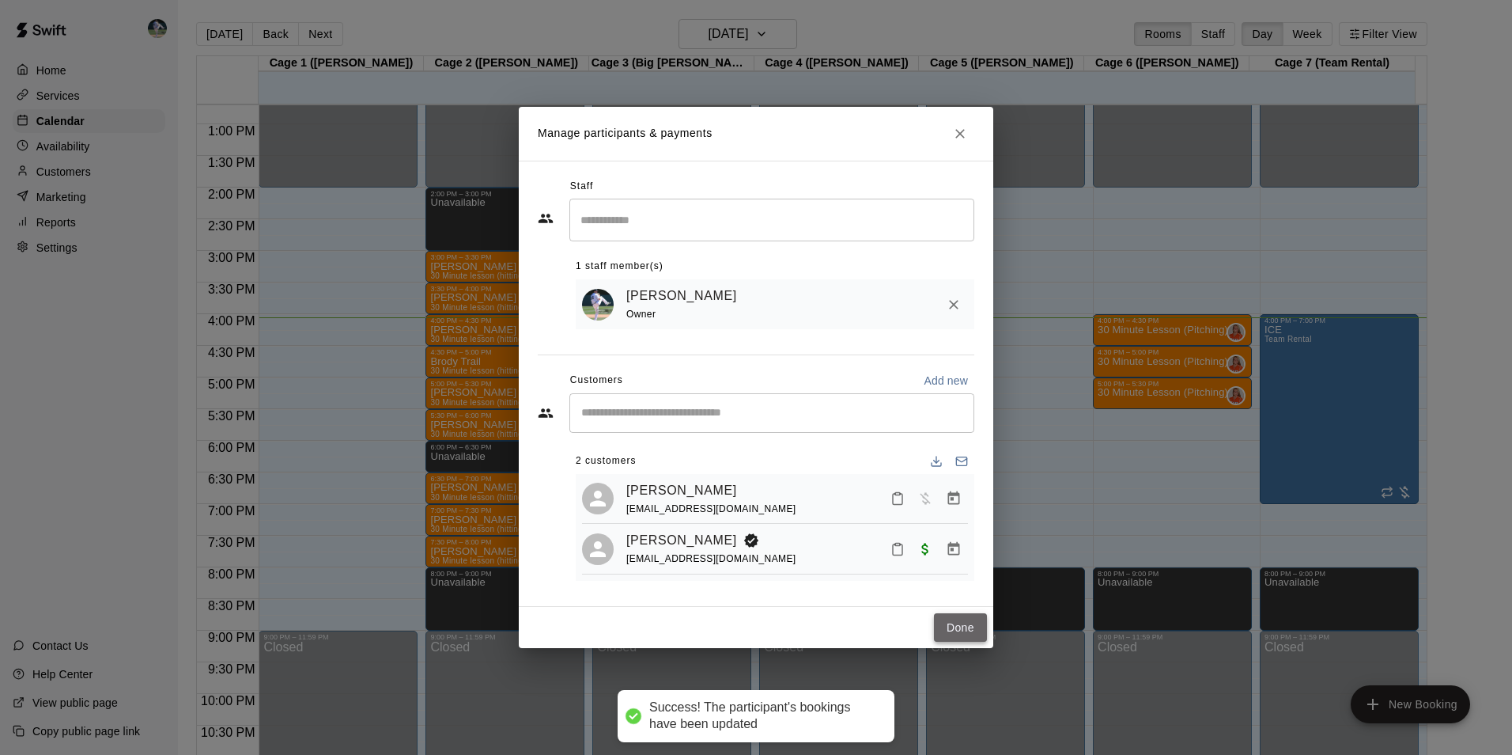
click at [960, 626] on button "Done" at bounding box center [960, 627] width 53 height 29
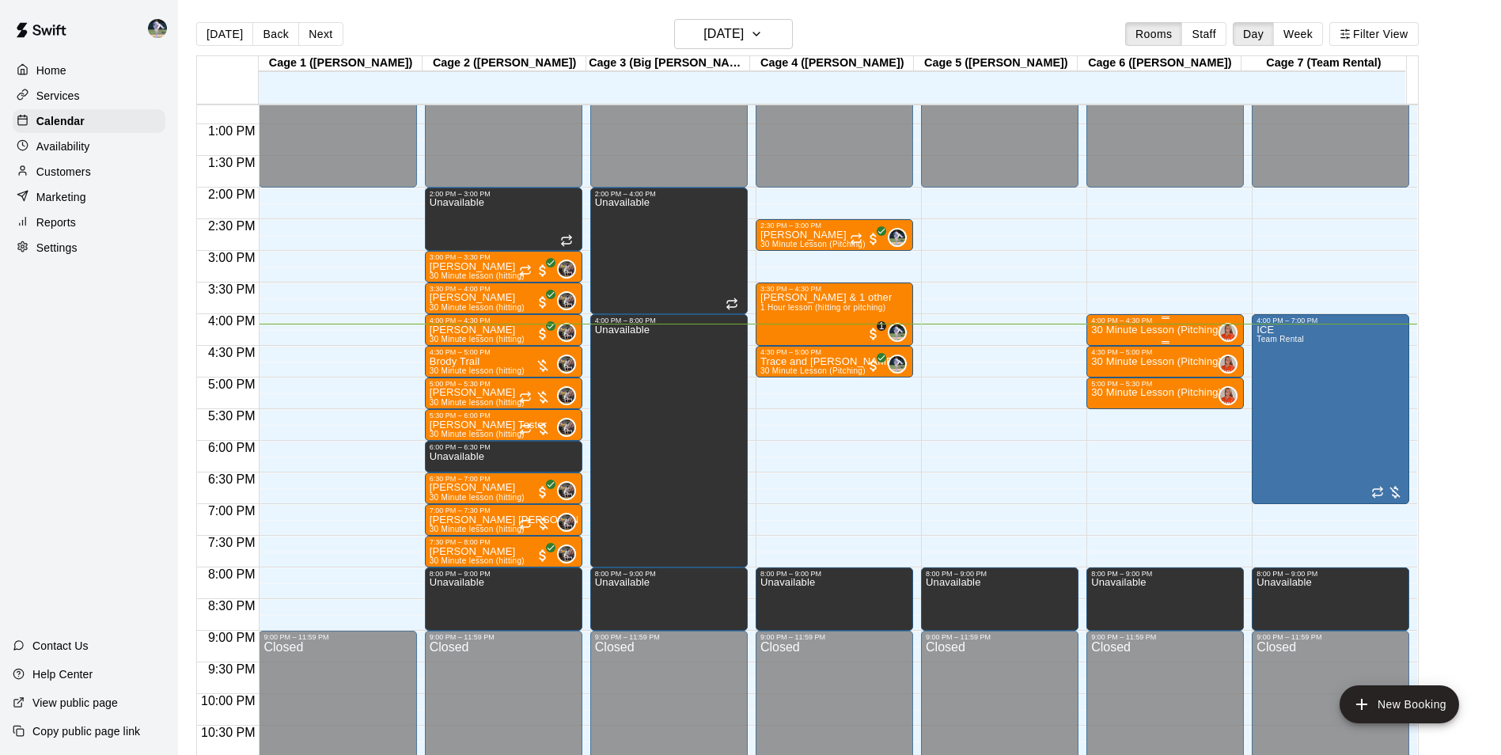
click at [1145, 330] on p "30 Minute Lesson (Pitching)" at bounding box center [1156, 330] width 131 height 0
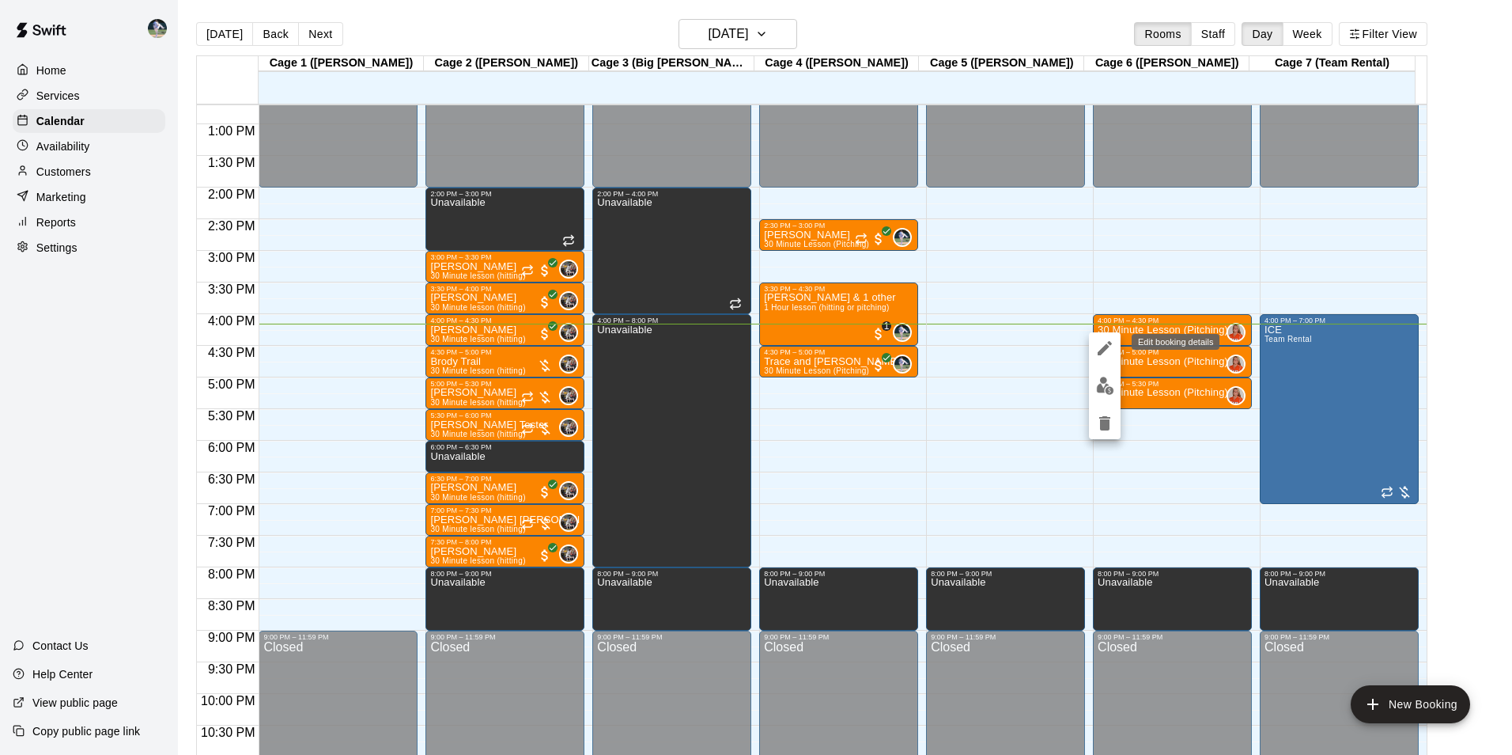
click at [1102, 348] on icon "edit" at bounding box center [1105, 348] width 19 height 19
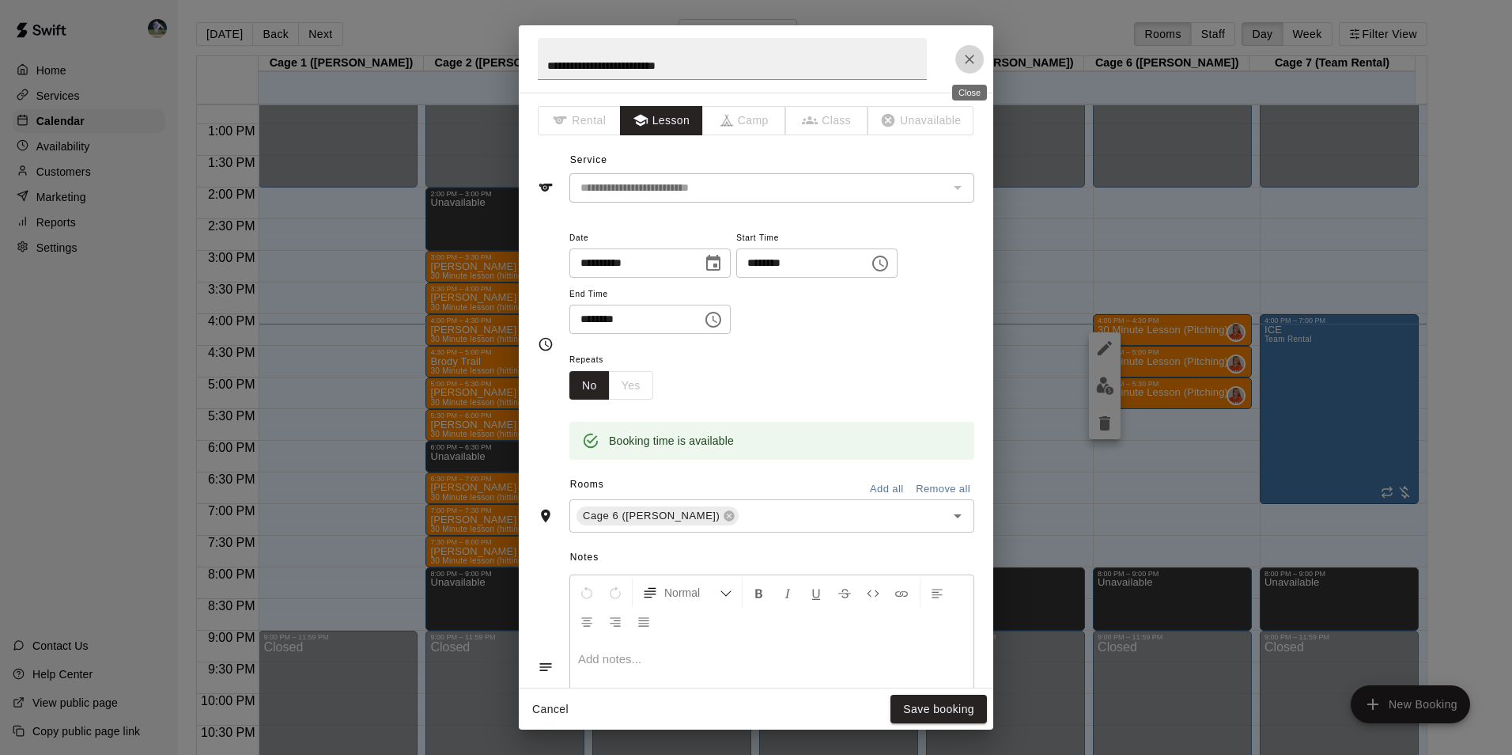
click at [966, 58] on icon "Close" at bounding box center [970, 59] width 16 height 16
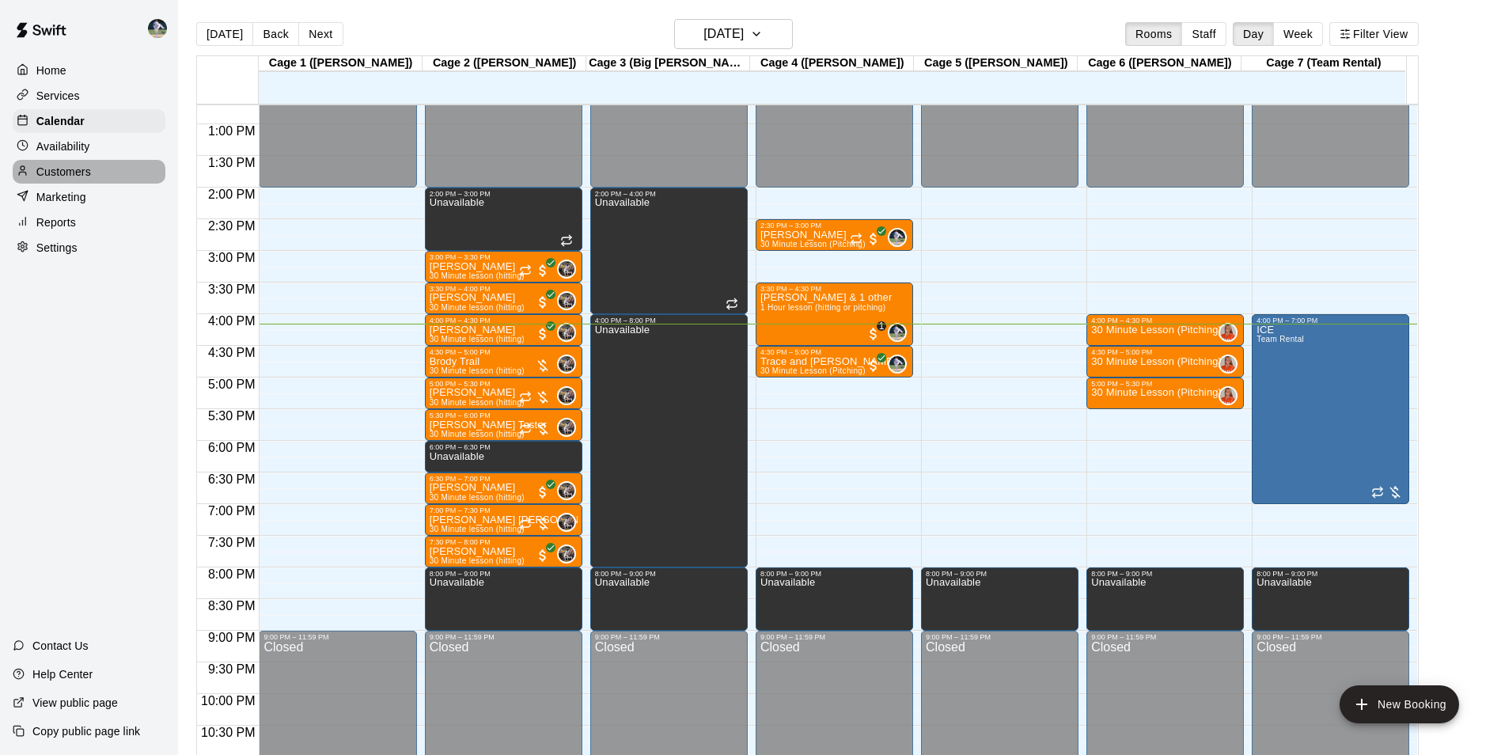
click at [107, 172] on div "Customers" at bounding box center [89, 172] width 153 height 24
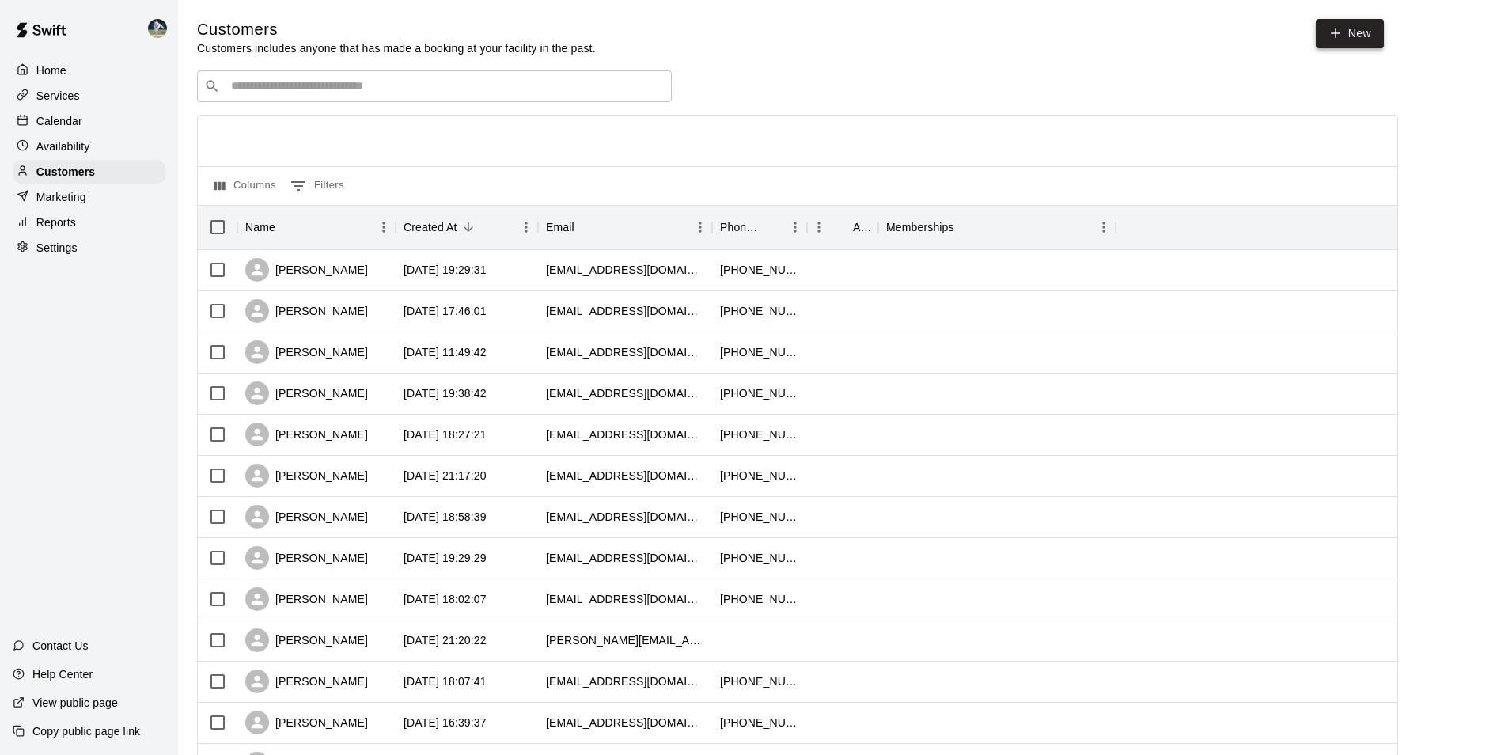
click at [1349, 32] on link "New" at bounding box center [1349, 33] width 68 height 29
select select "**"
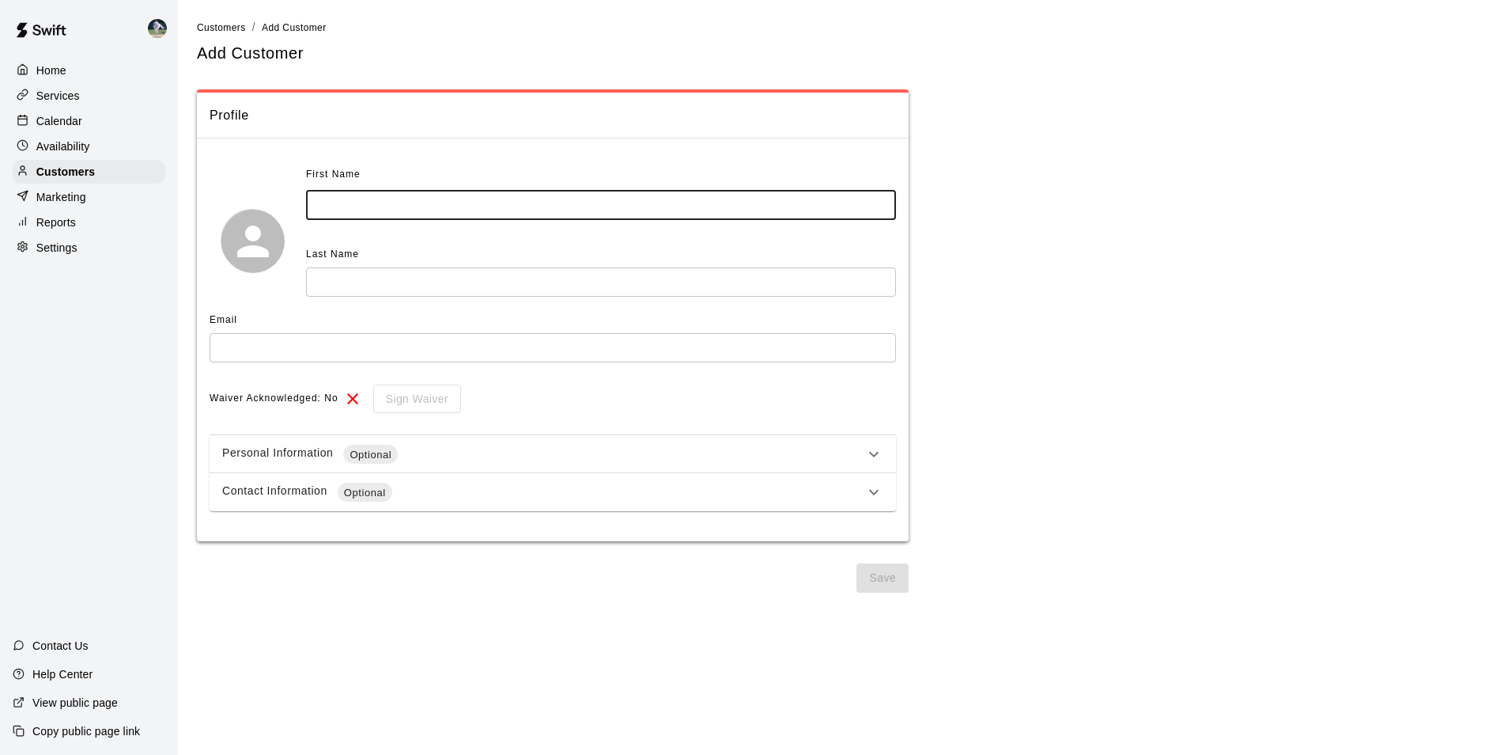
click at [340, 200] on input "text" at bounding box center [601, 205] width 590 height 29
type input "*****"
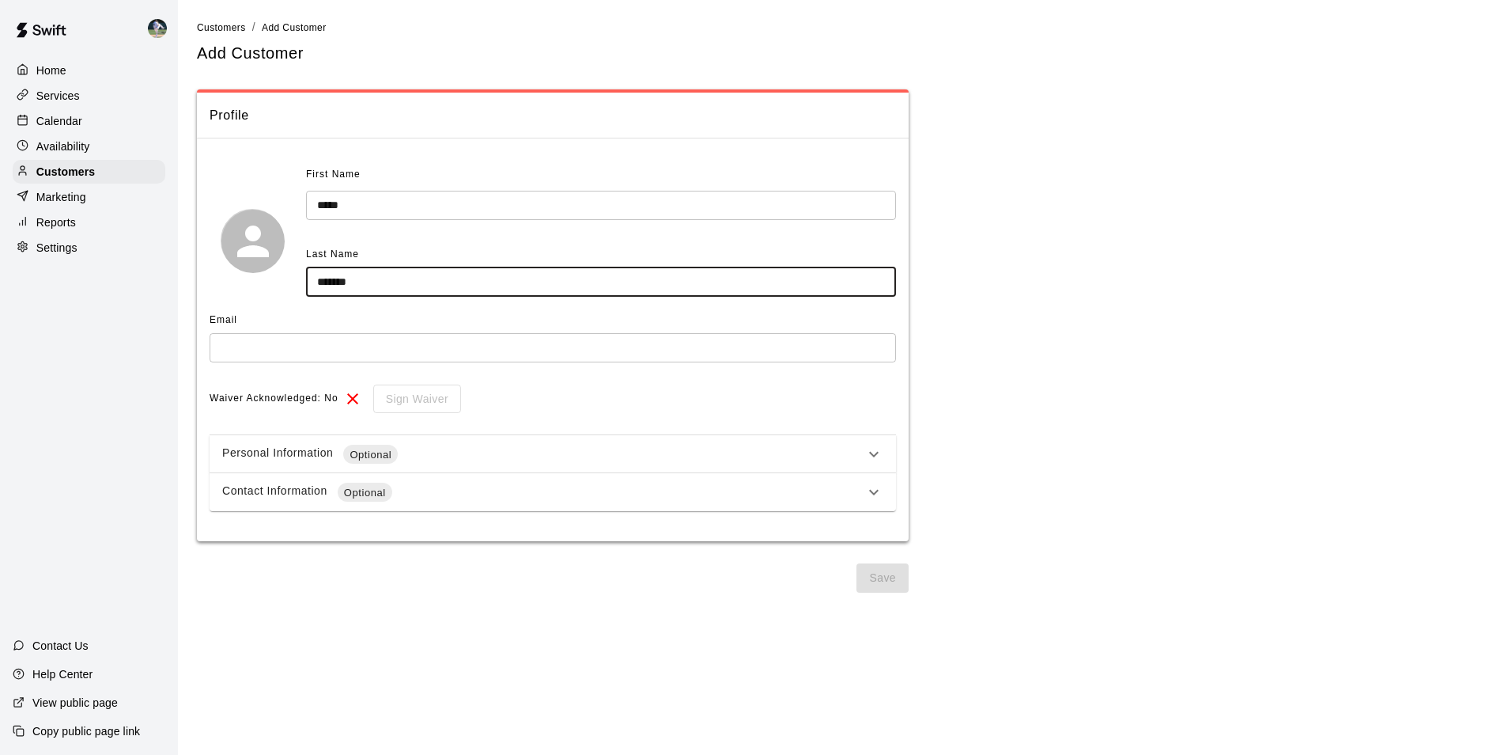
type input "*******"
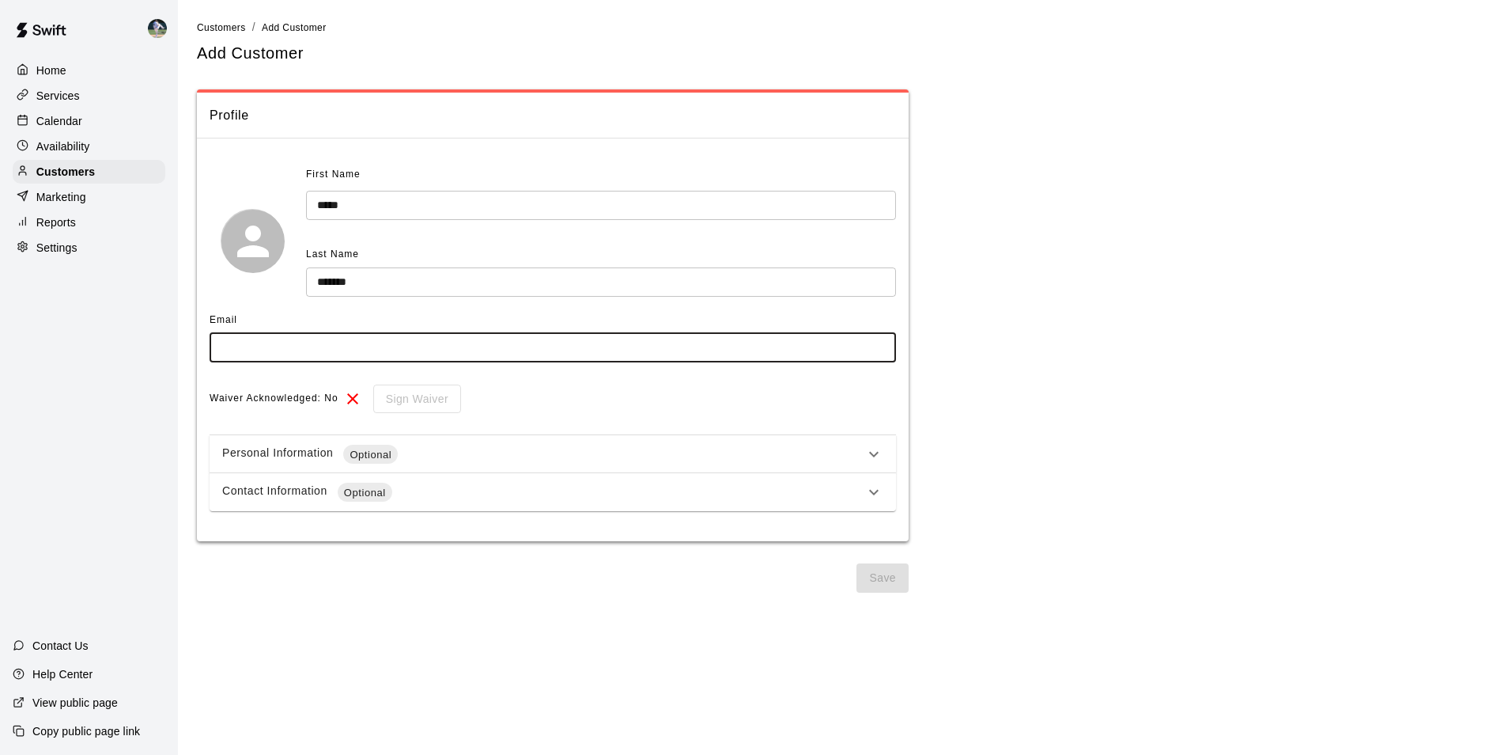
click at [252, 351] on input "text" at bounding box center [553, 347] width 687 height 29
type input "**********"
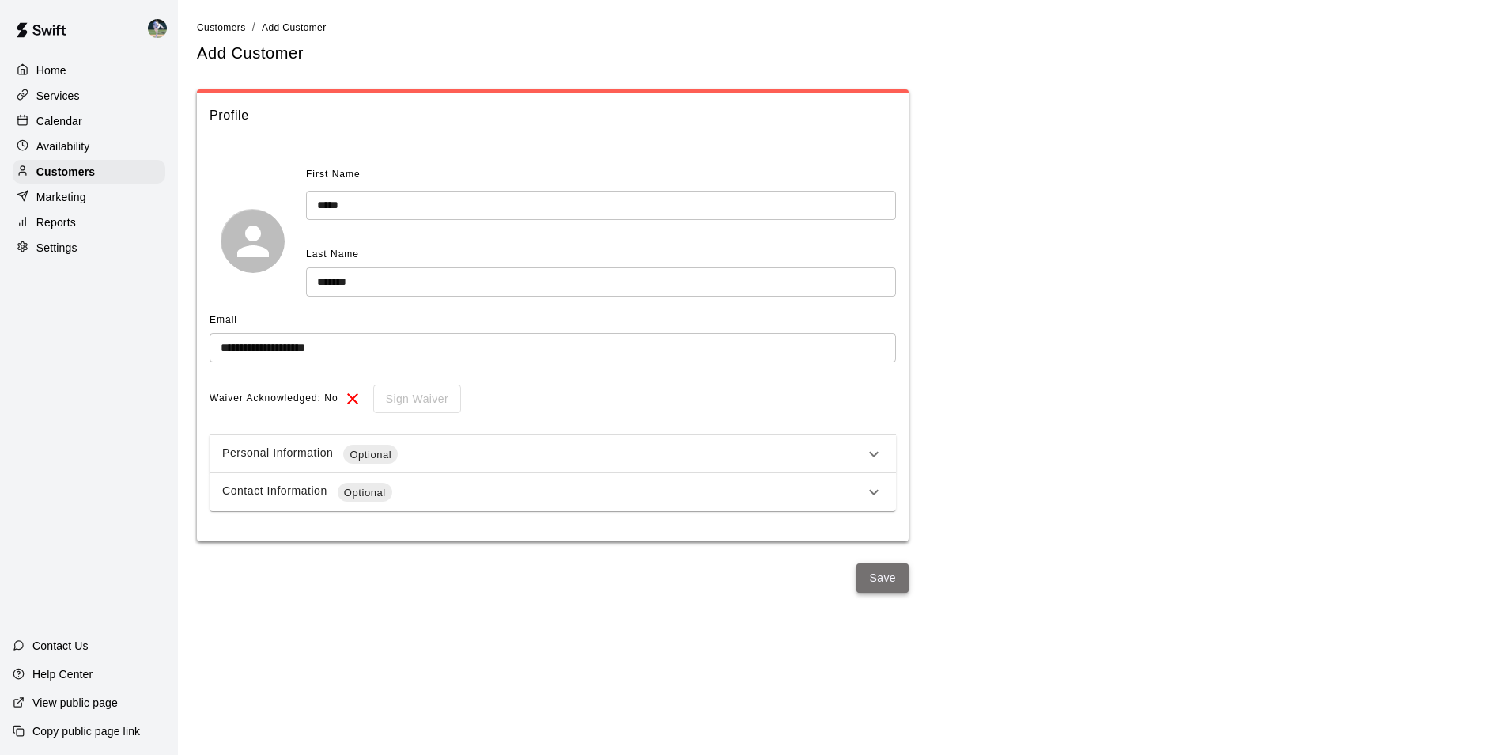
click at [874, 570] on button "Save" at bounding box center [883, 577] width 52 height 29
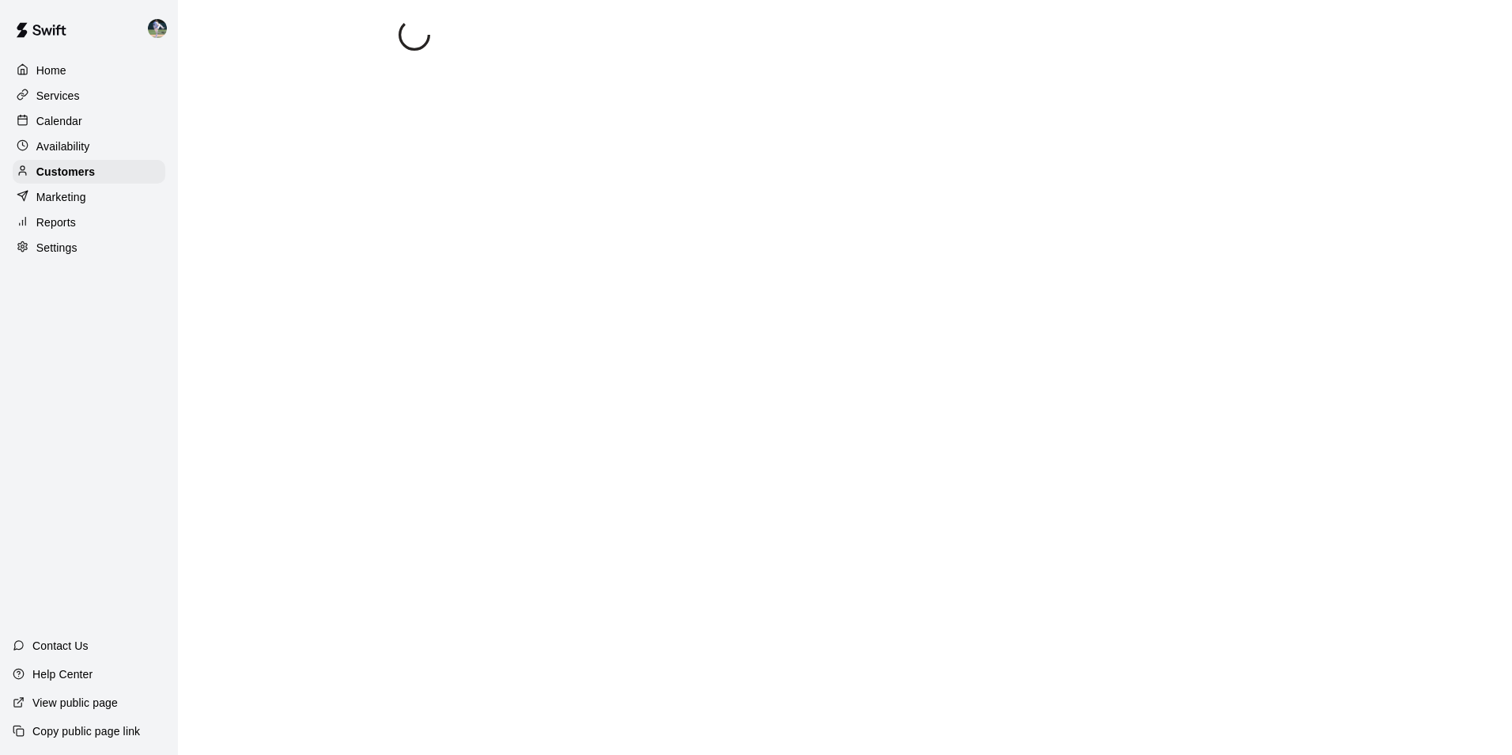
select select "**"
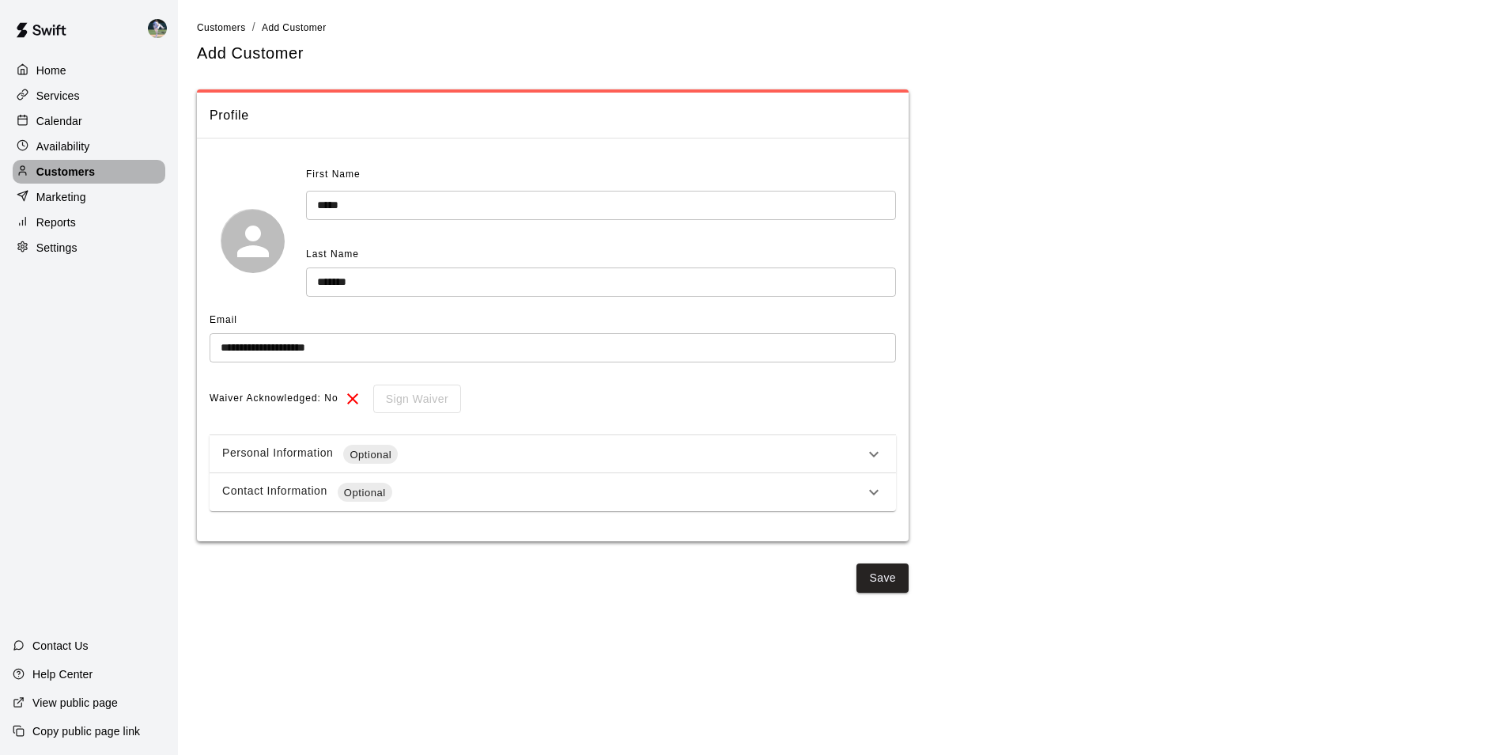
click at [112, 167] on div "Customers" at bounding box center [89, 172] width 153 height 24
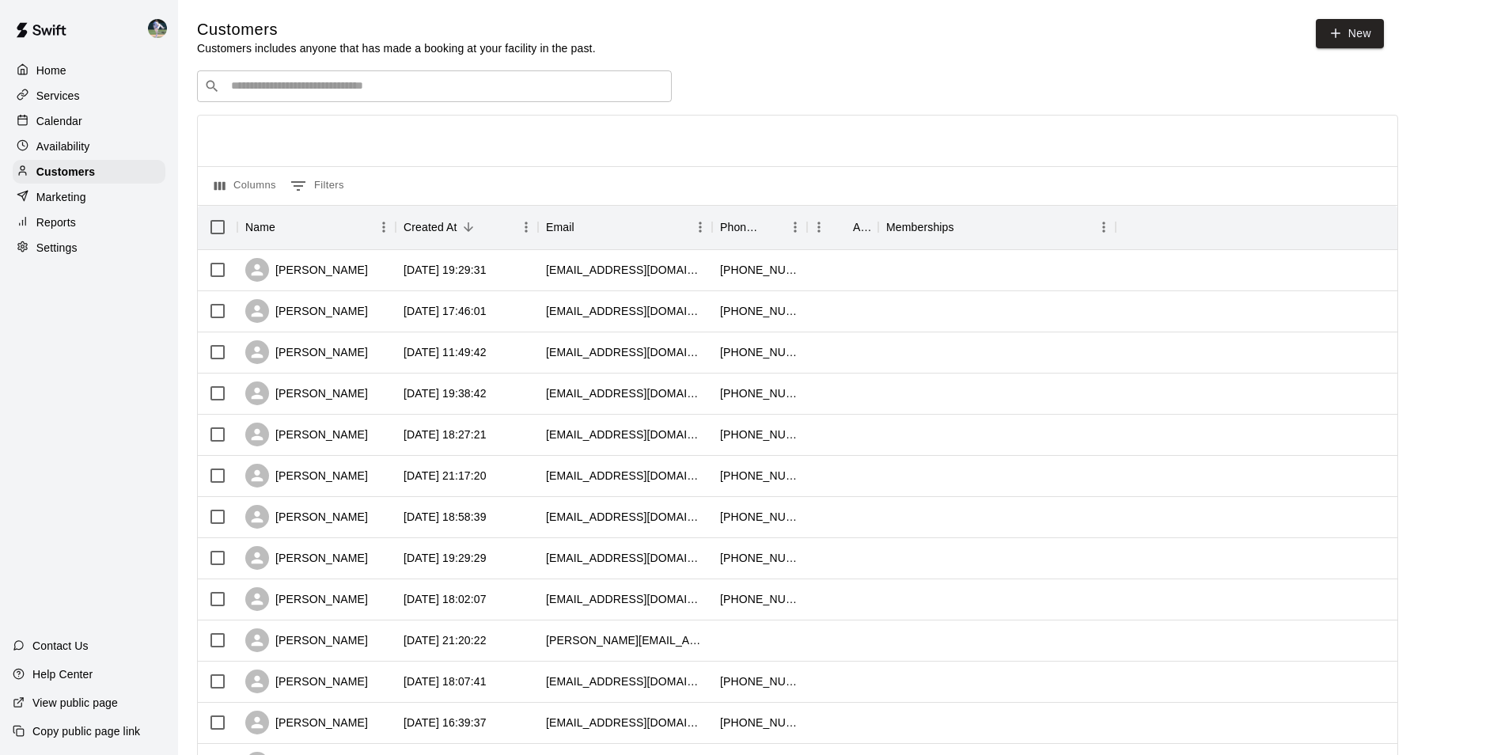
click at [252, 85] on input "Search customers by name or email" at bounding box center [445, 86] width 438 height 16
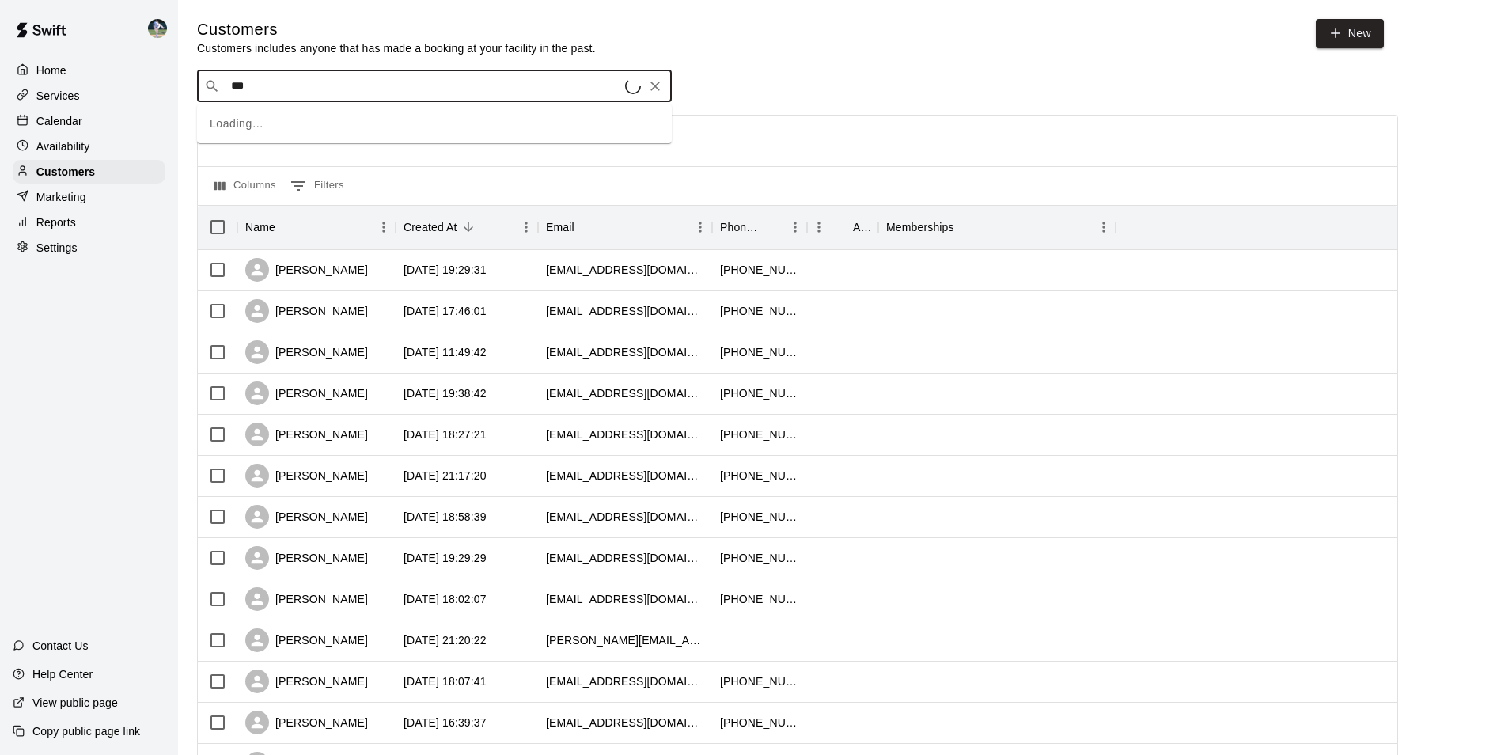
type input "****"
click at [264, 123] on p "[PERSON_NAME]" at bounding box center [289, 121] width 97 height 17
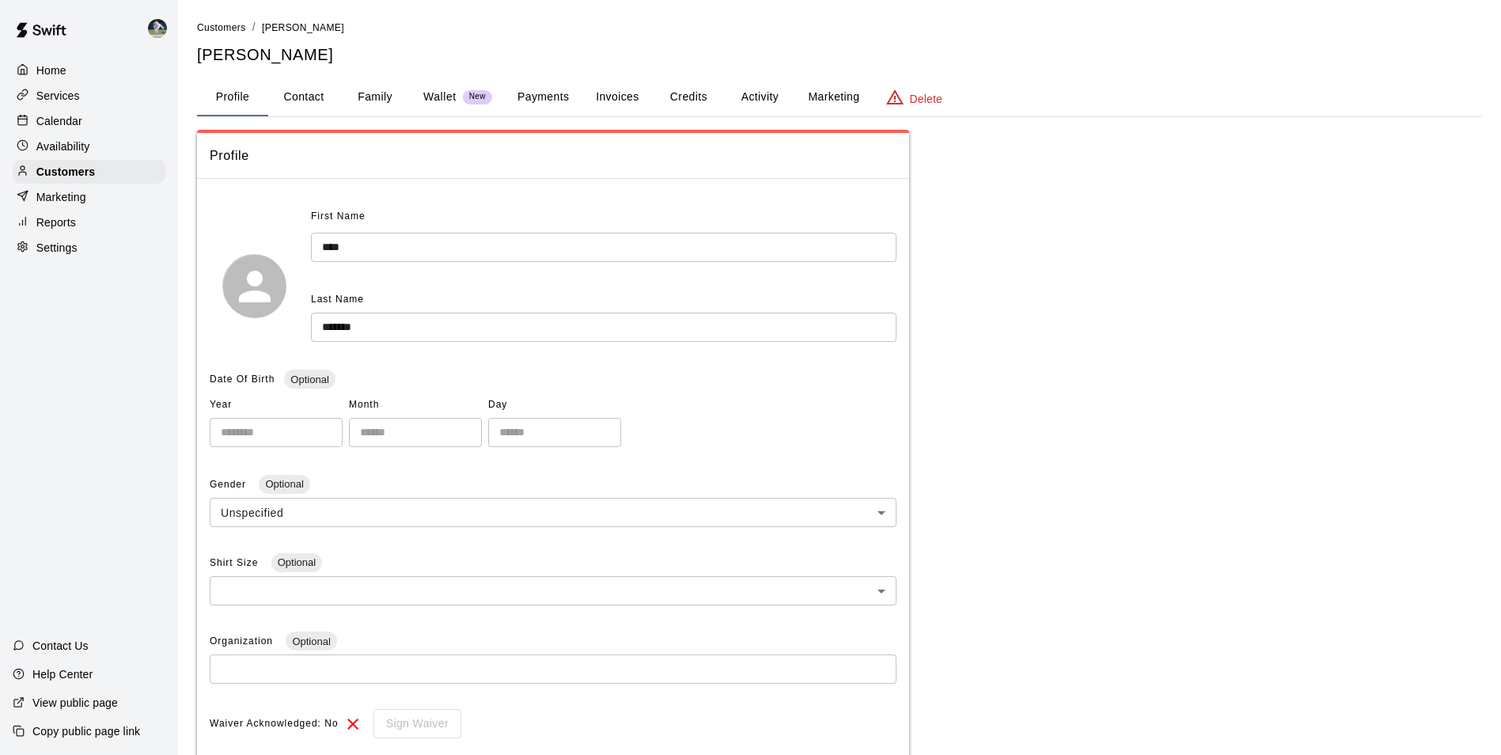
click at [369, 91] on button "Family" at bounding box center [374, 97] width 71 height 38
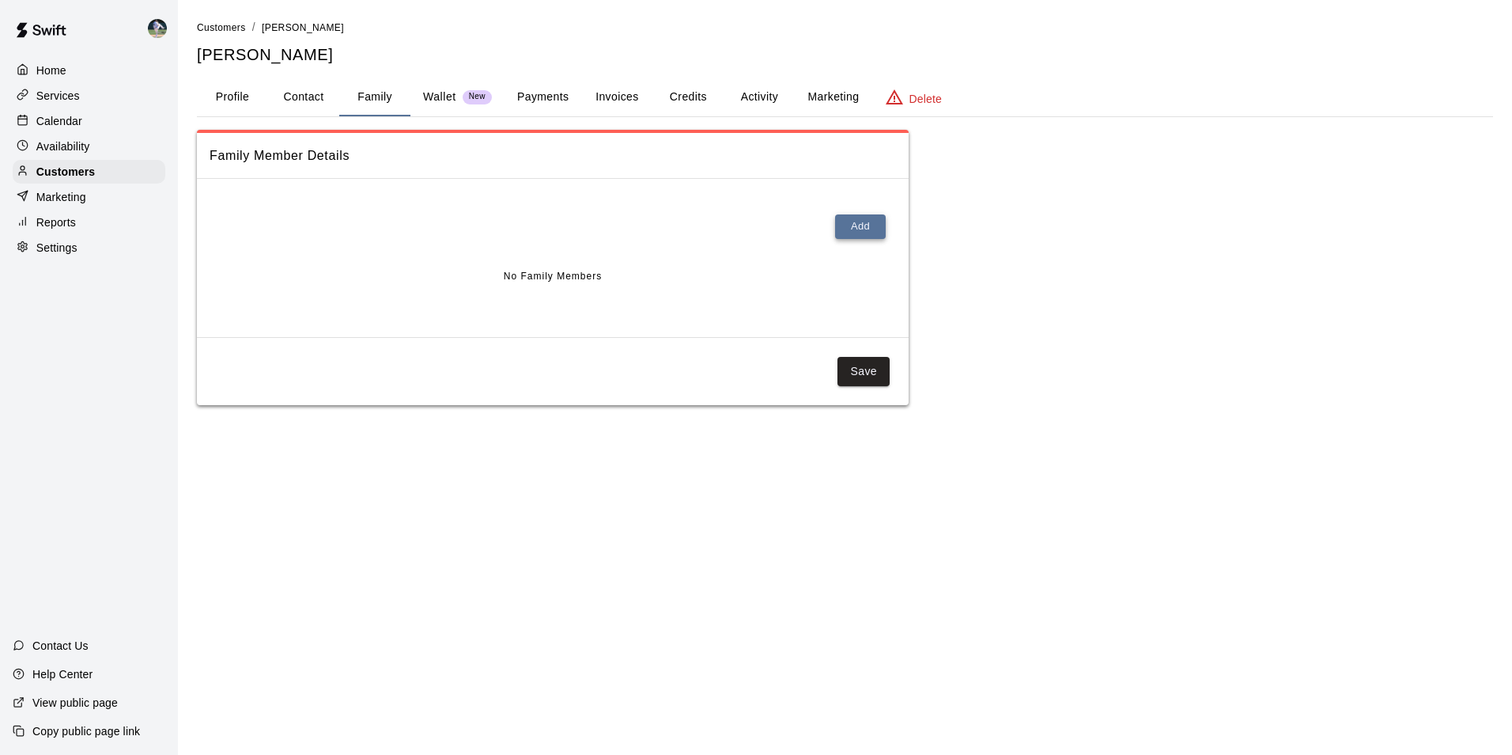
click at [867, 227] on button "Add" at bounding box center [860, 226] width 51 height 25
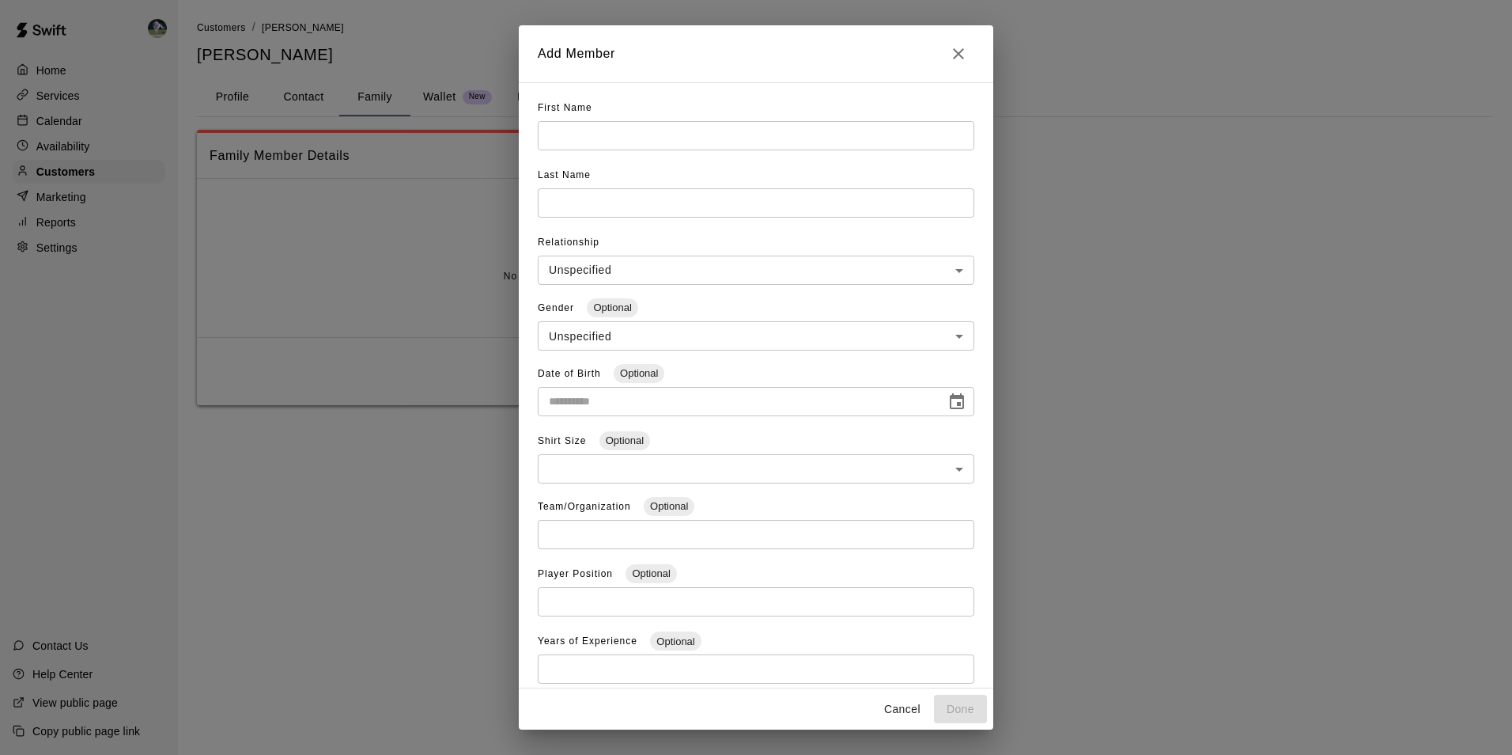
click at [570, 131] on input "text" at bounding box center [756, 135] width 437 height 29
type input "*******"
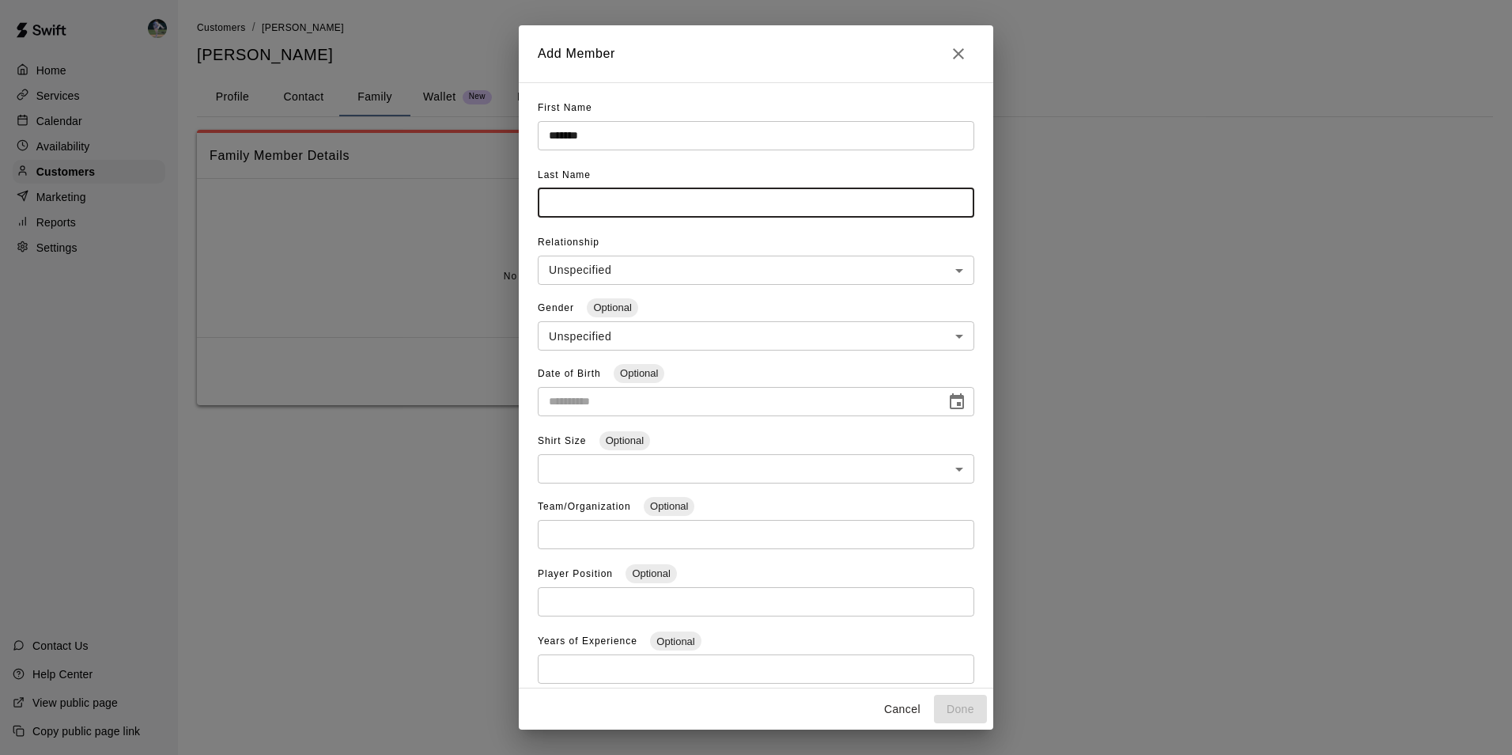
click at [560, 202] on input "text" at bounding box center [756, 202] width 437 height 29
type input "*******"
click at [592, 271] on body "**********" at bounding box center [756, 218] width 1512 height 437
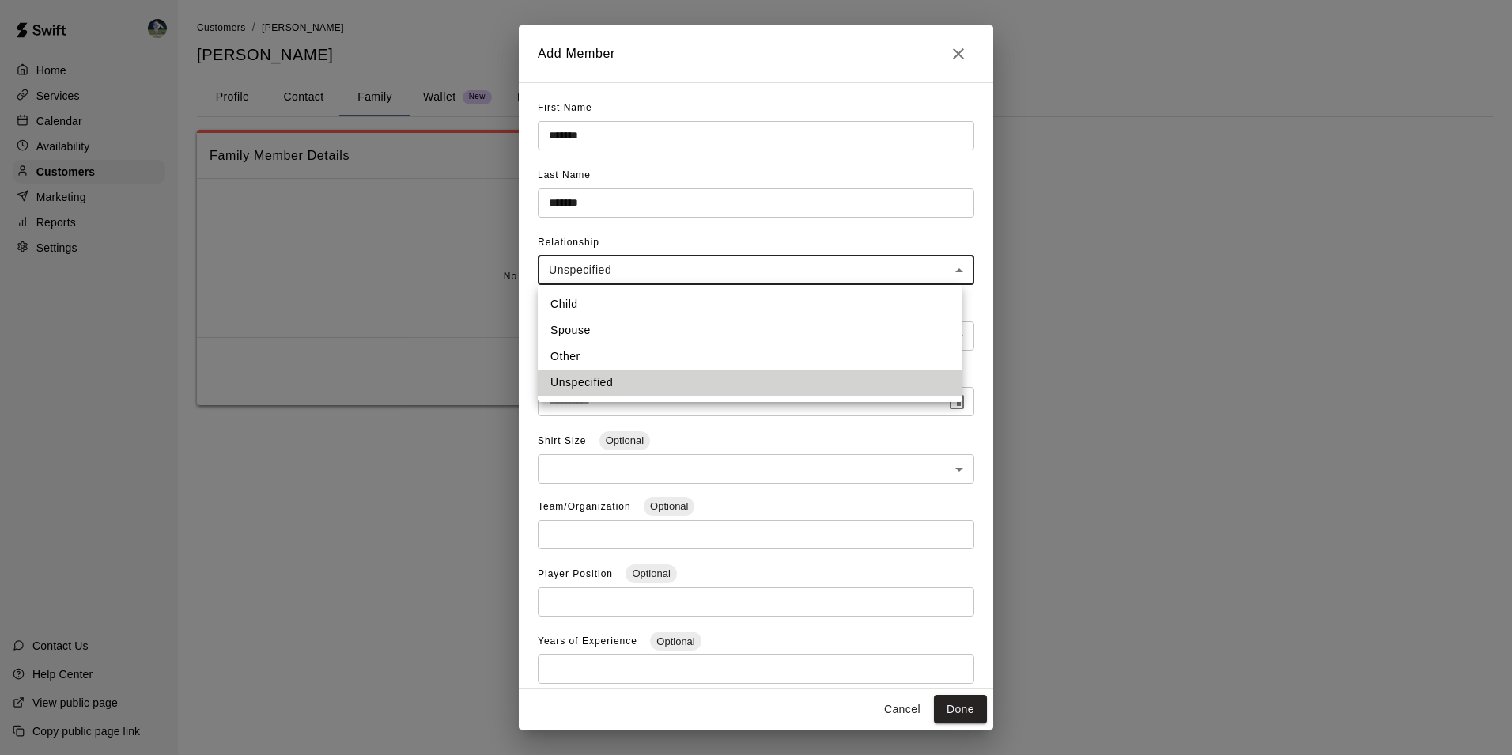
click at [586, 307] on li "Child" at bounding box center [750, 304] width 425 height 26
type input "*****"
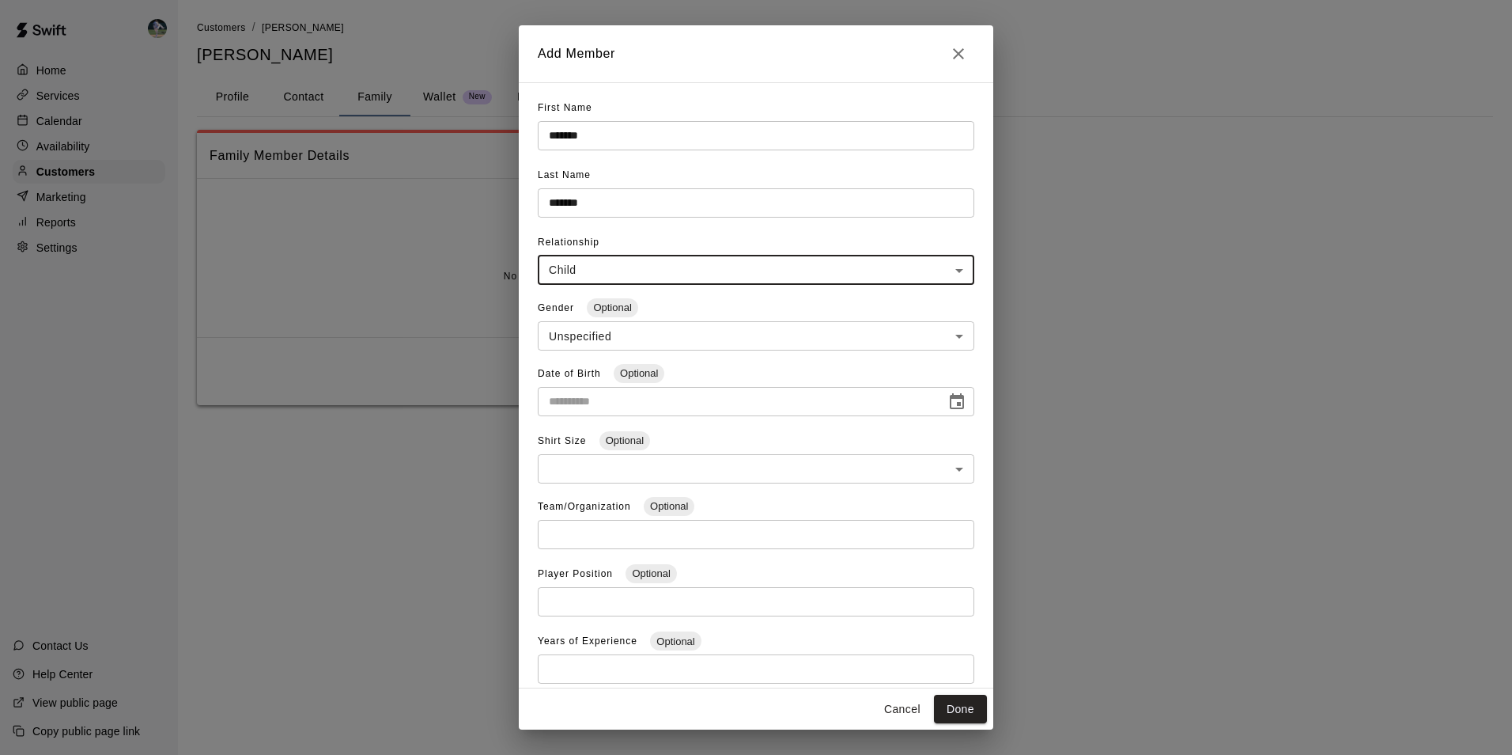
click at [583, 335] on body "**********" at bounding box center [756, 218] width 1512 height 437
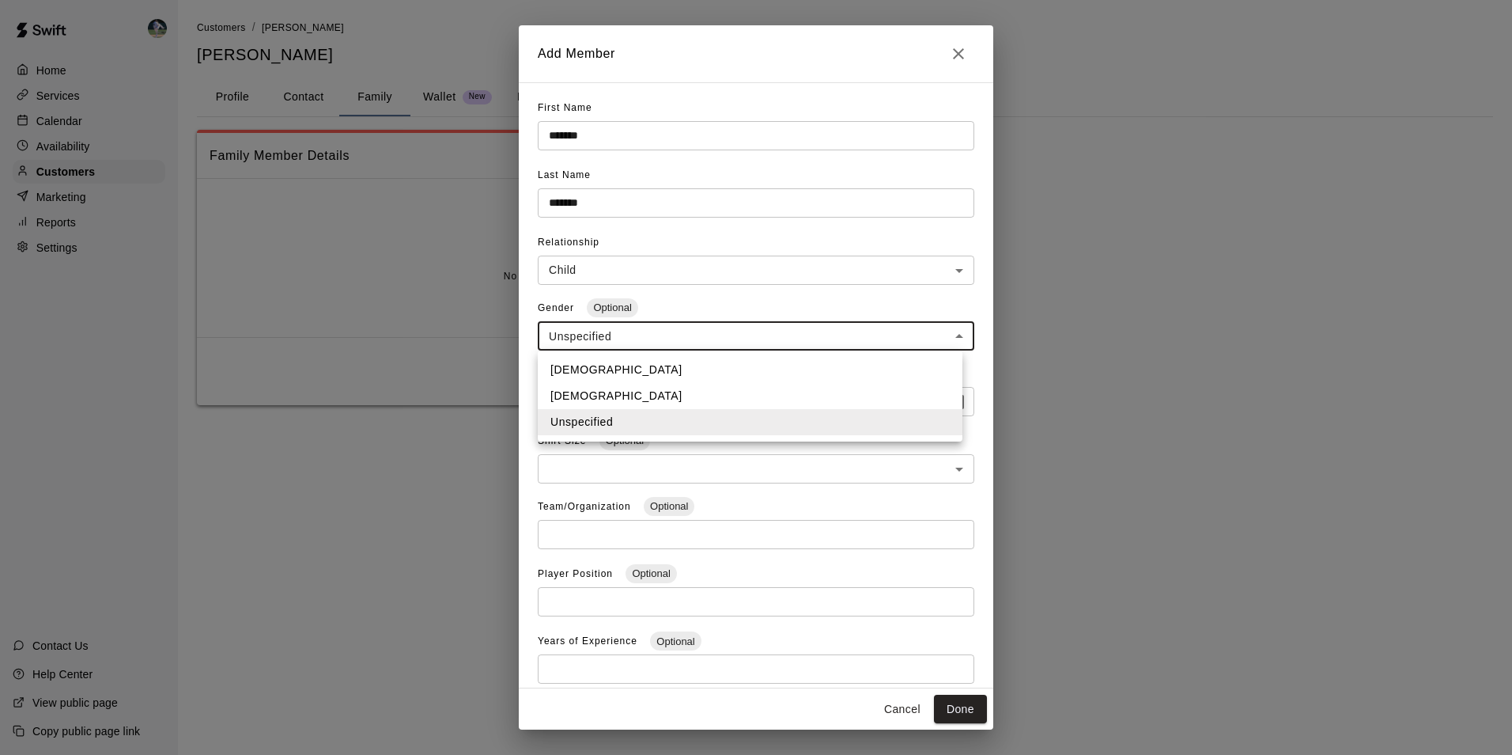
click at [583, 392] on li "[DEMOGRAPHIC_DATA]" at bounding box center [750, 396] width 425 height 26
type input "******"
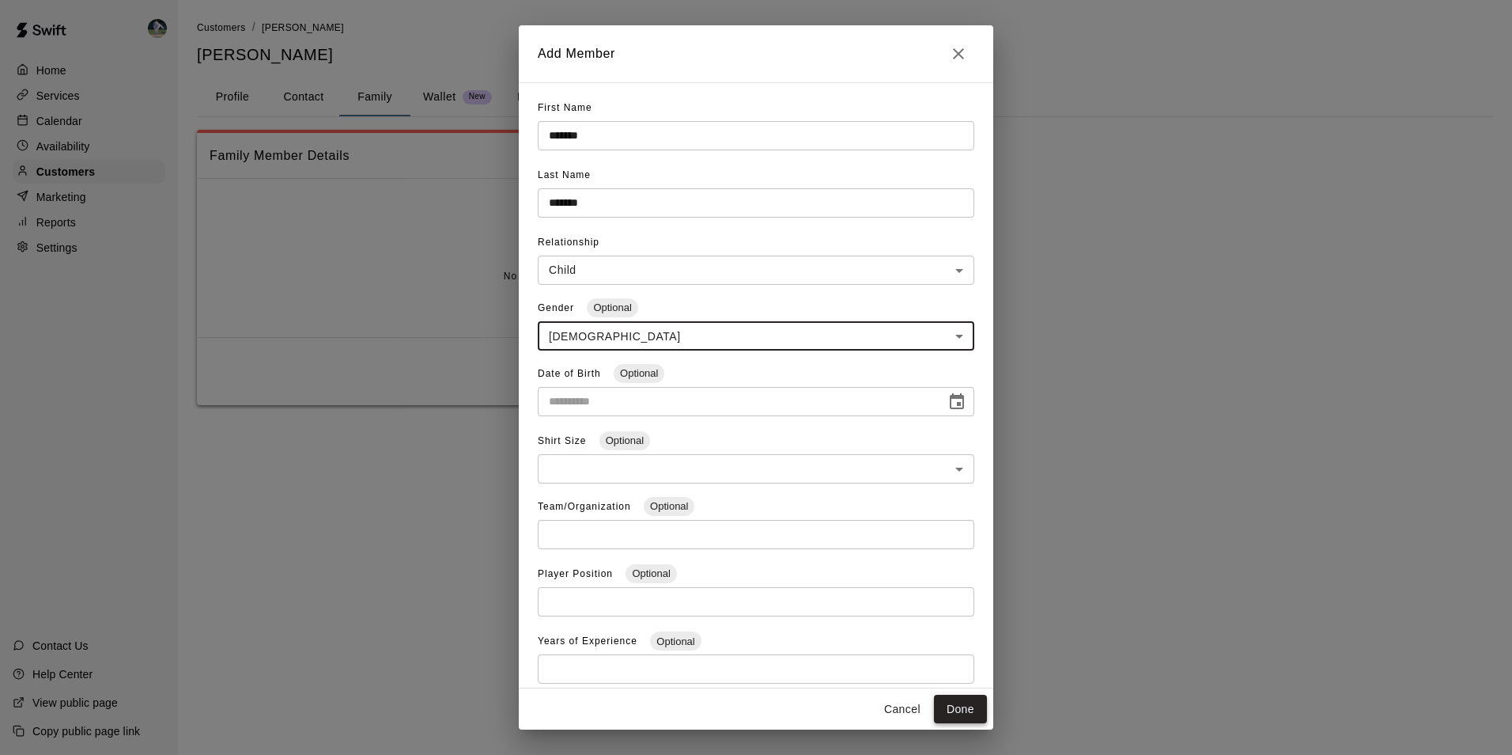
click at [957, 706] on button "Done" at bounding box center [960, 709] width 53 height 29
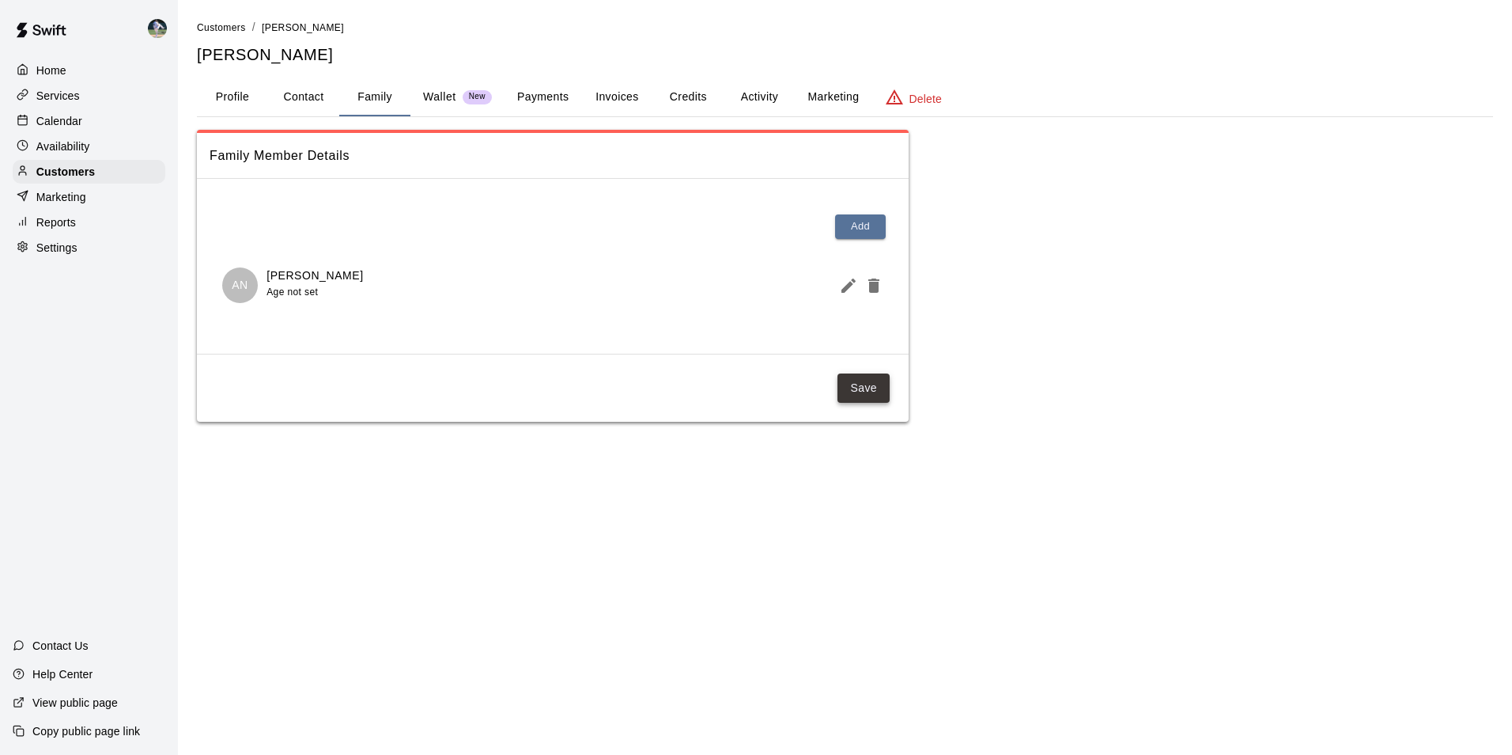
click at [864, 389] on button "Save" at bounding box center [864, 387] width 52 height 29
click at [300, 93] on button "Contact" at bounding box center [303, 97] width 71 height 38
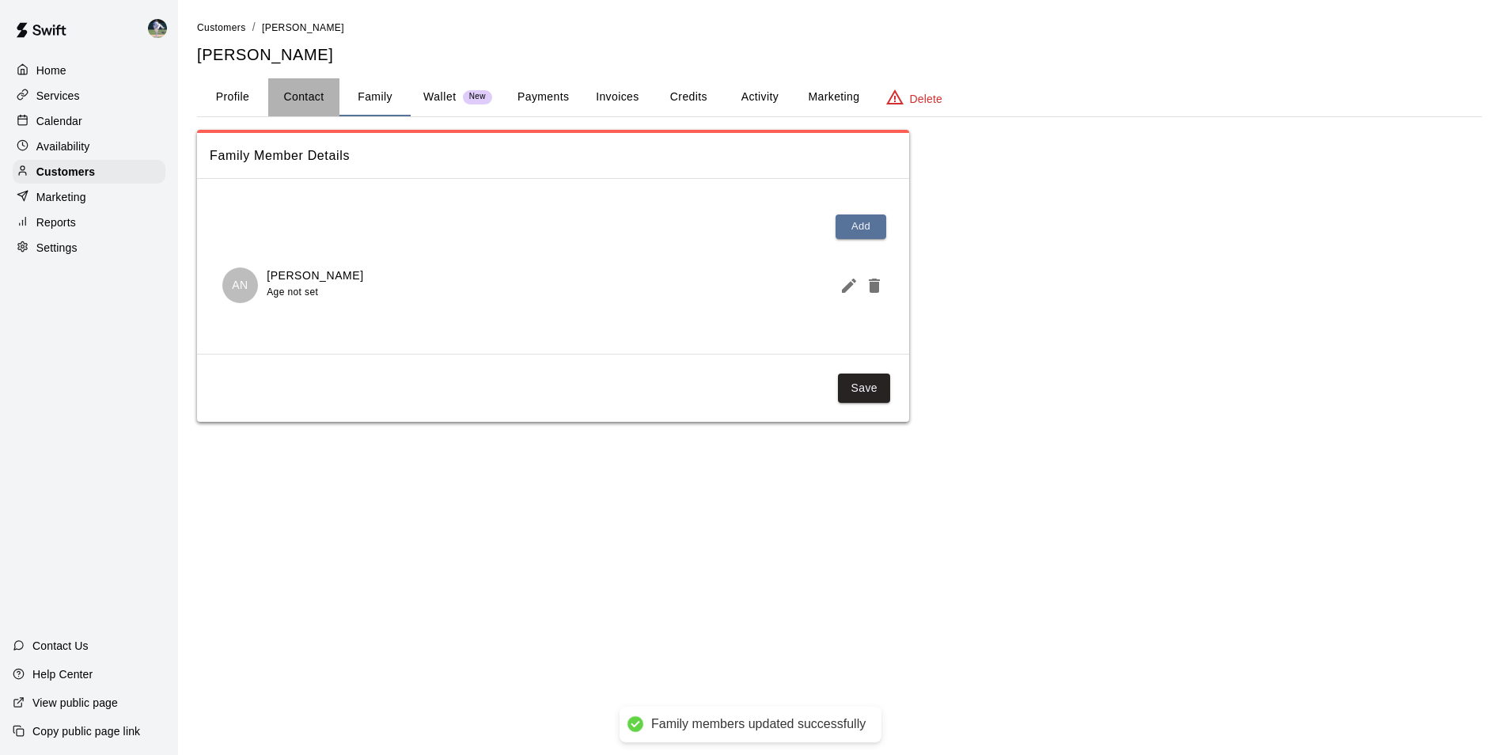
select select "**"
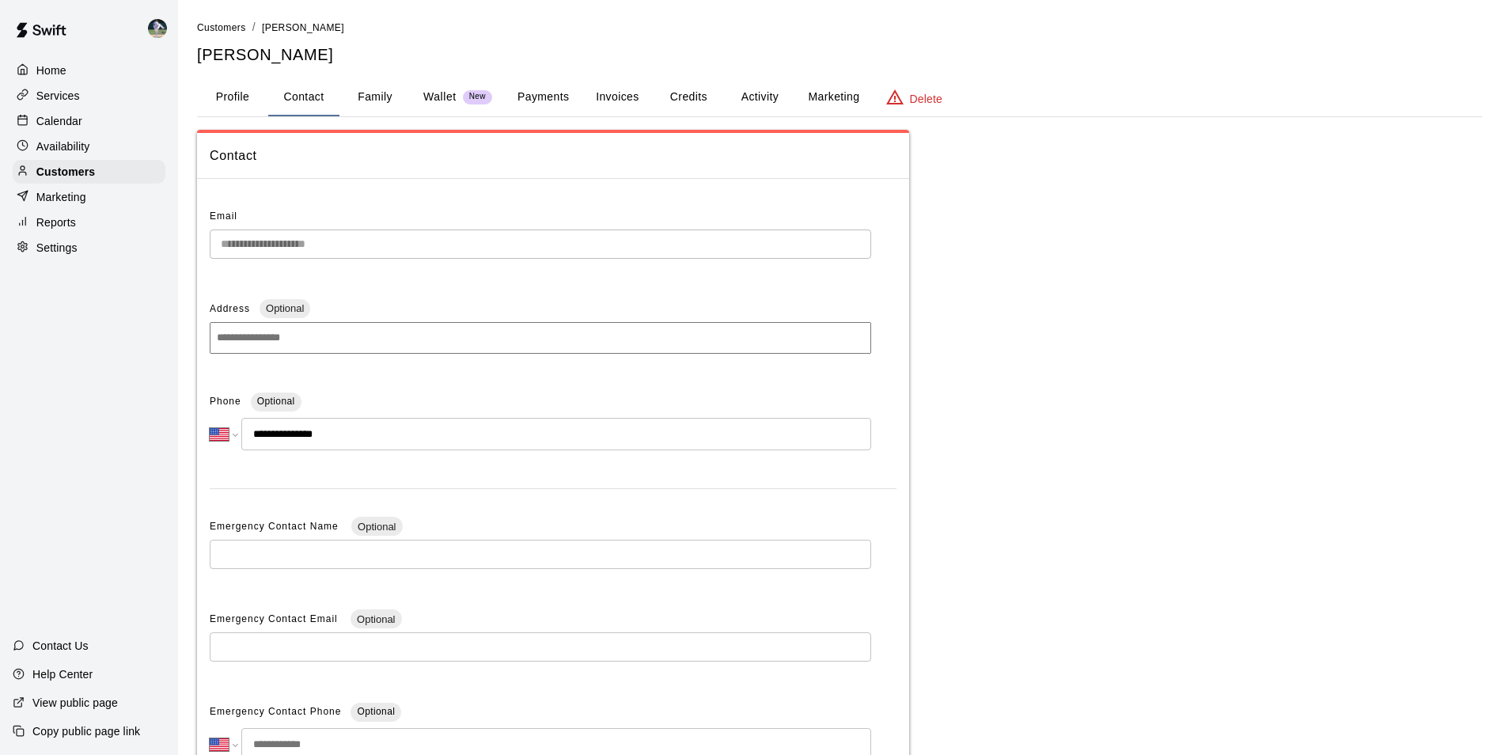
click at [359, 436] on input "**********" at bounding box center [556, 434] width 630 height 32
click at [307, 432] on input "**********" at bounding box center [556, 434] width 630 height 32
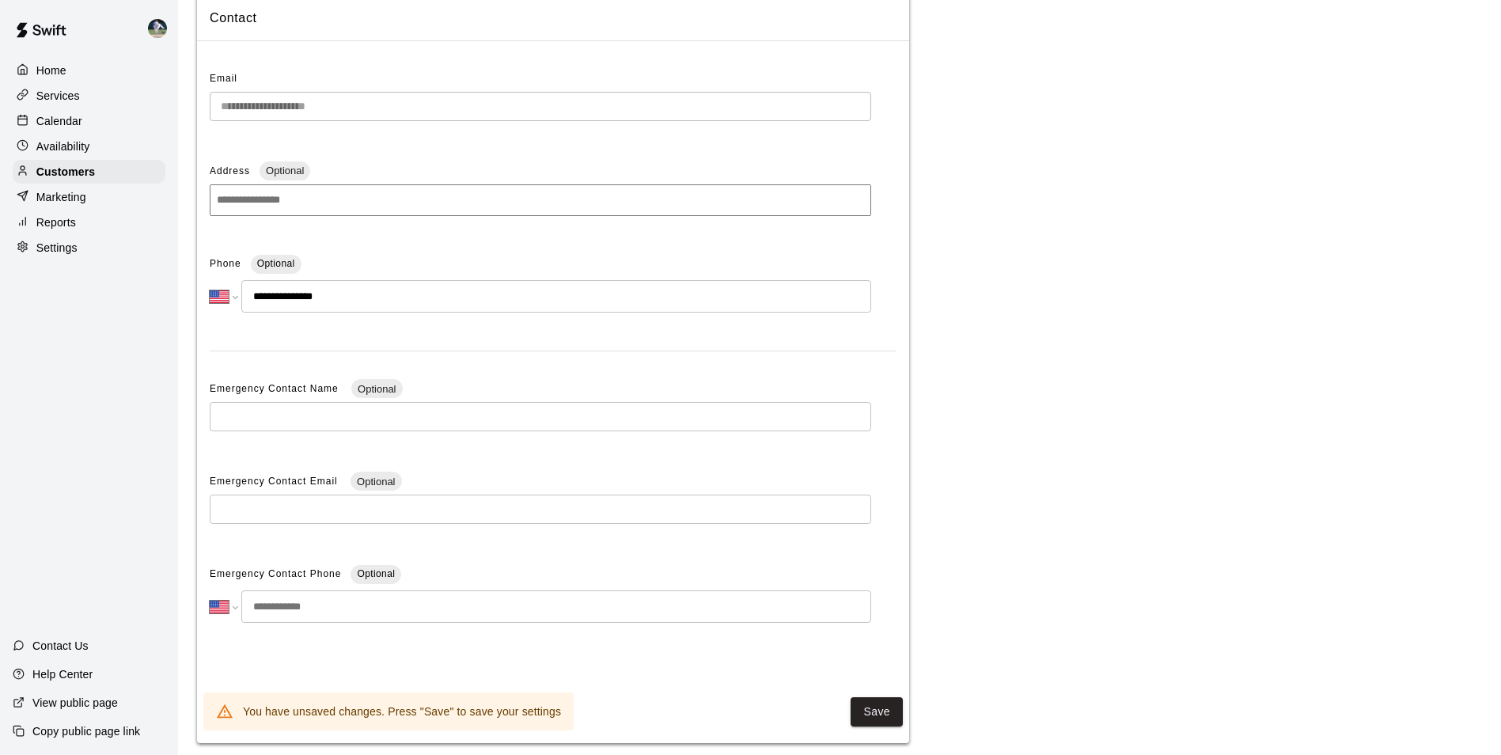
scroll to position [159, 0]
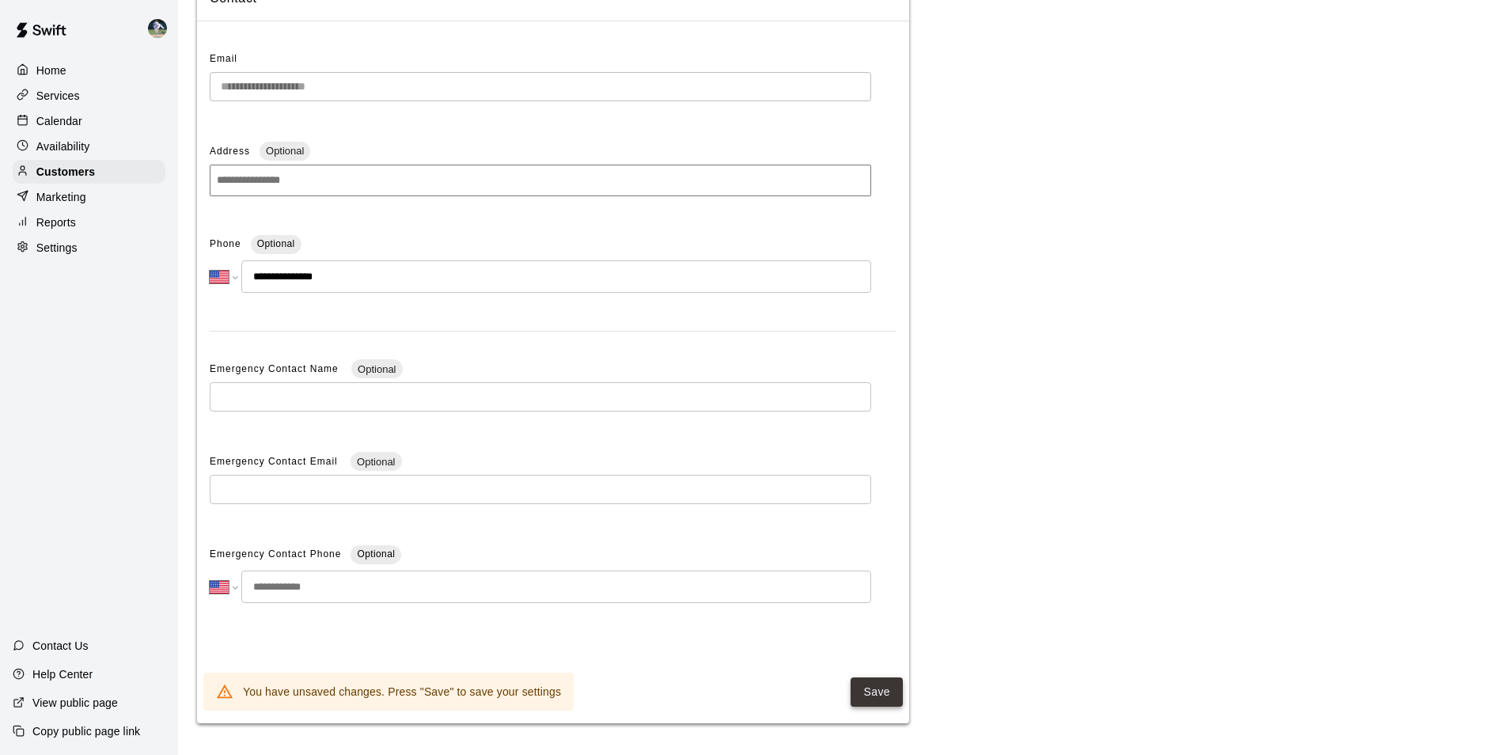
type input "**********"
click at [872, 689] on button "Save" at bounding box center [876, 691] width 52 height 29
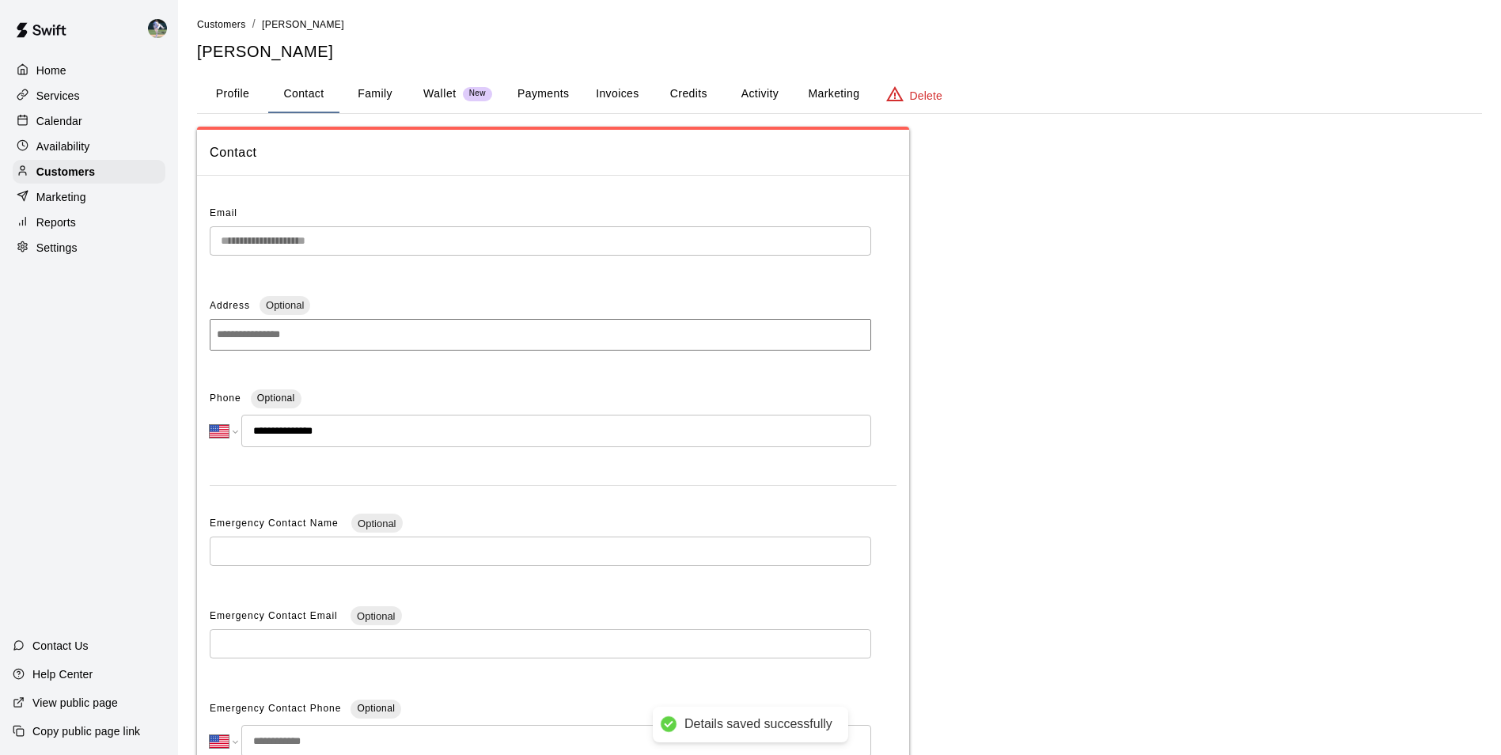
scroll to position [0, 0]
click at [225, 95] on button "Profile" at bounding box center [232, 97] width 71 height 38
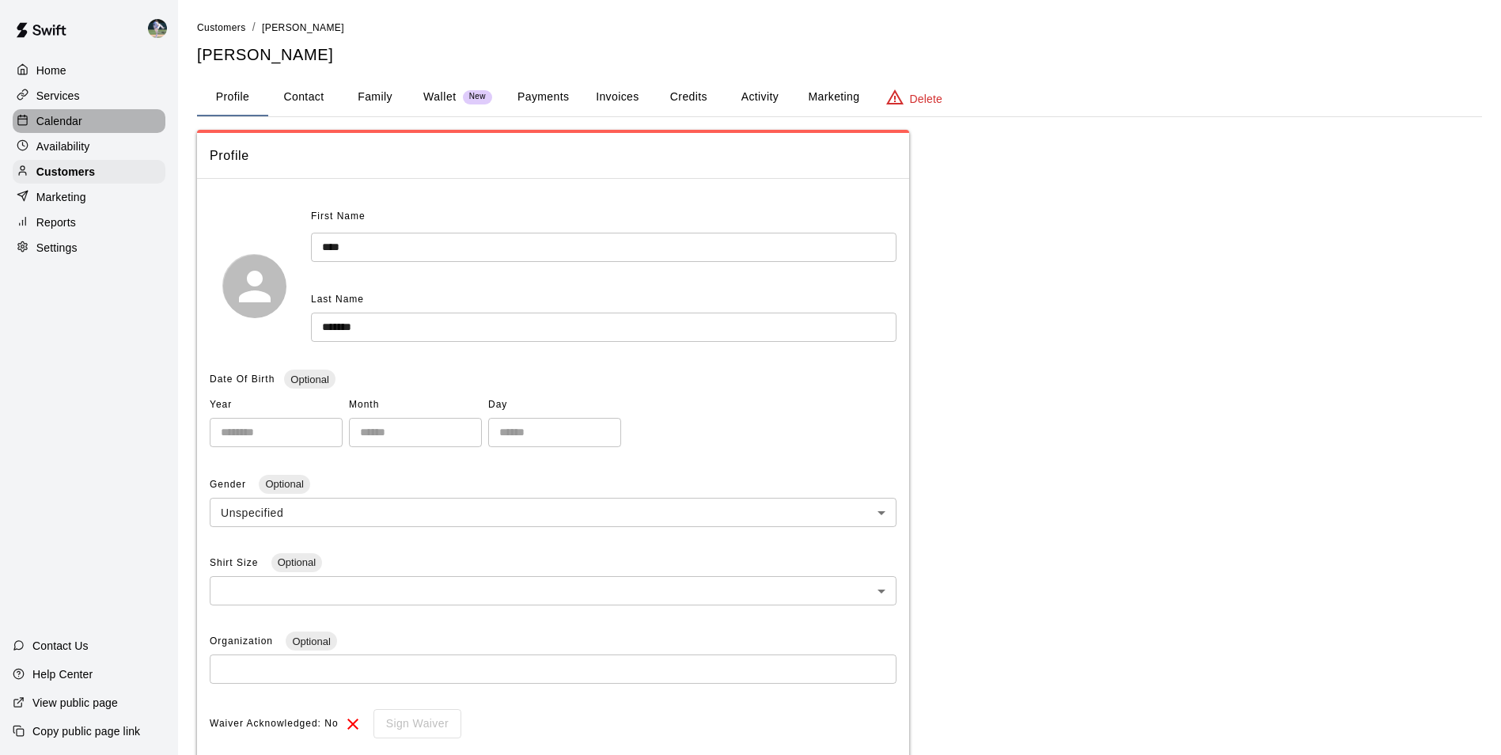
click at [108, 119] on div "Calendar" at bounding box center [89, 121] width 153 height 24
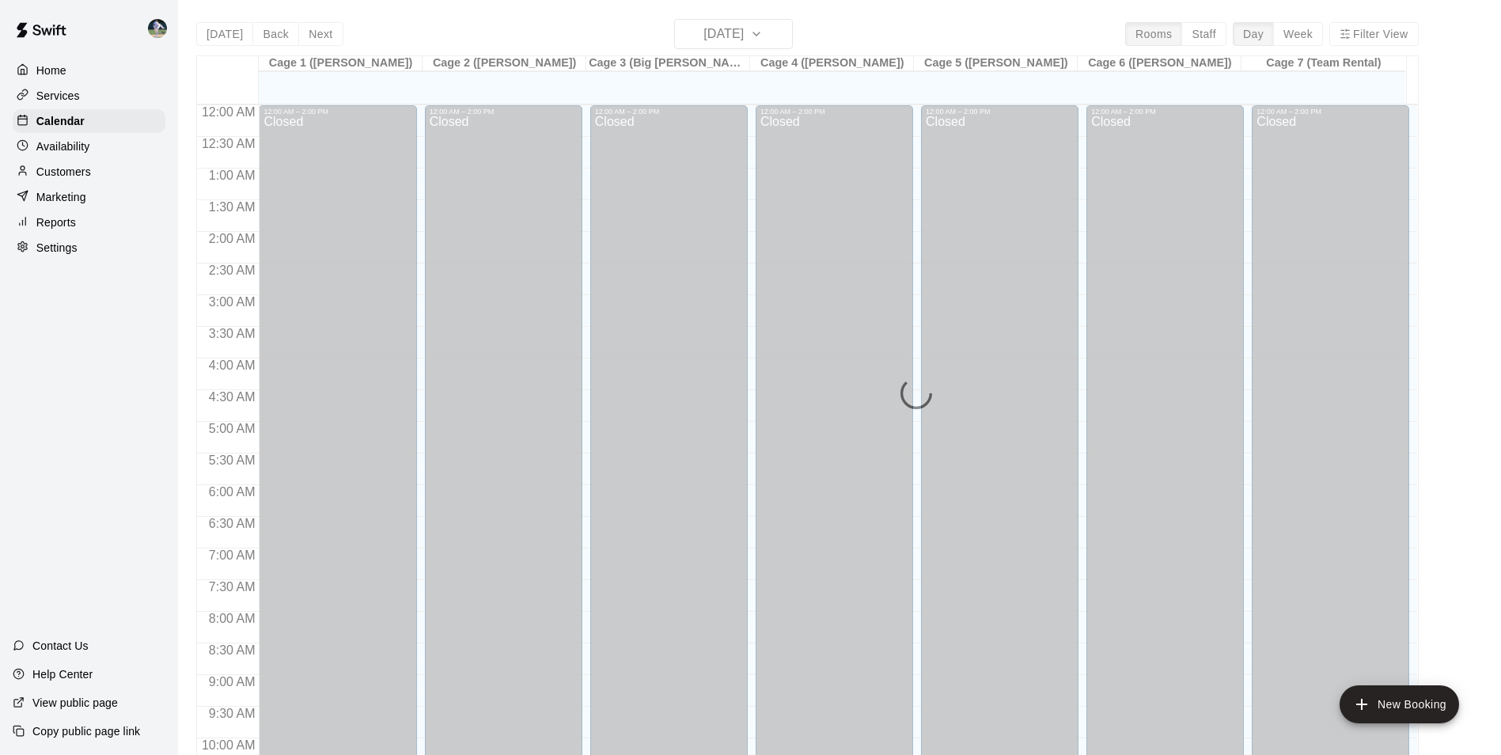
scroll to position [804, 0]
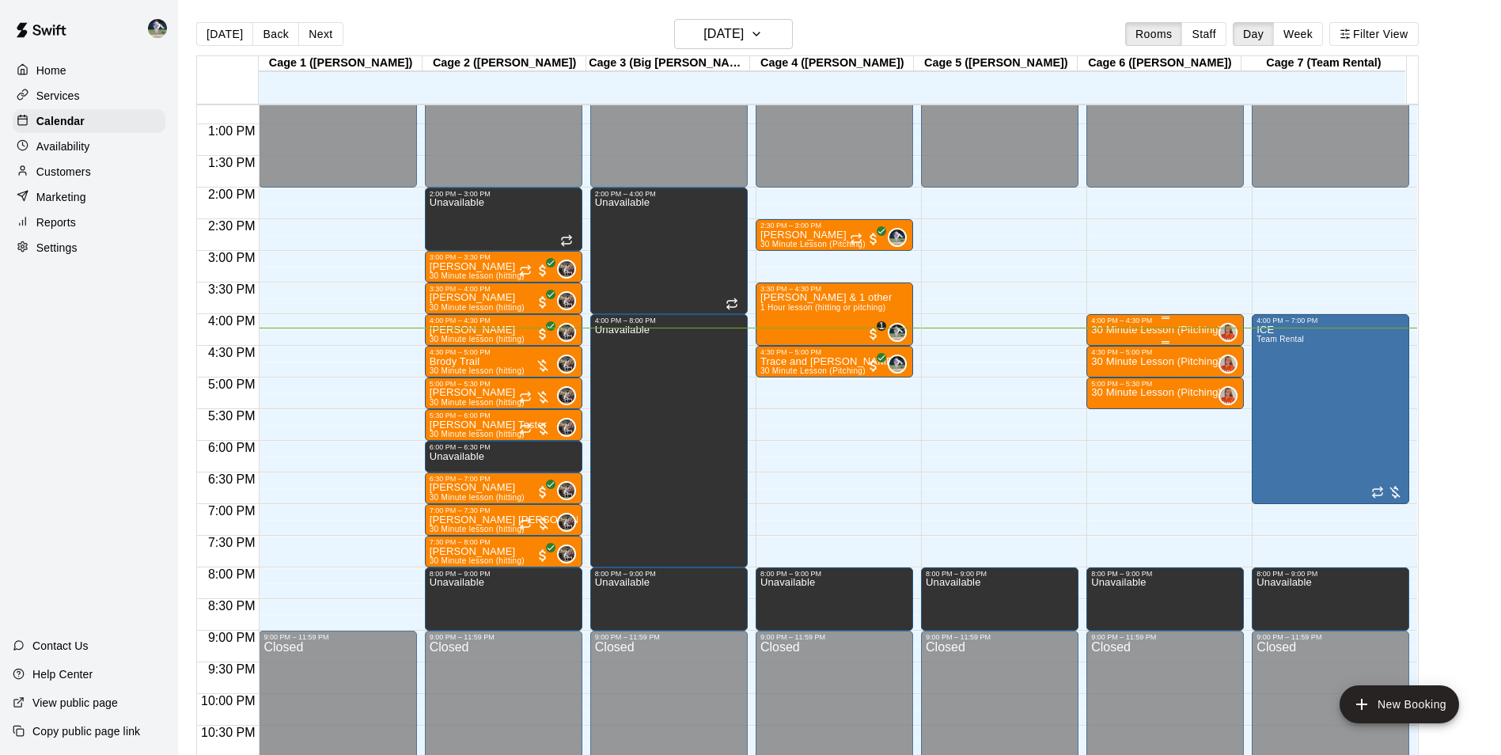
click at [1123, 324] on div "4:00 PM – 4:30 PM" at bounding box center [1165, 320] width 148 height 8
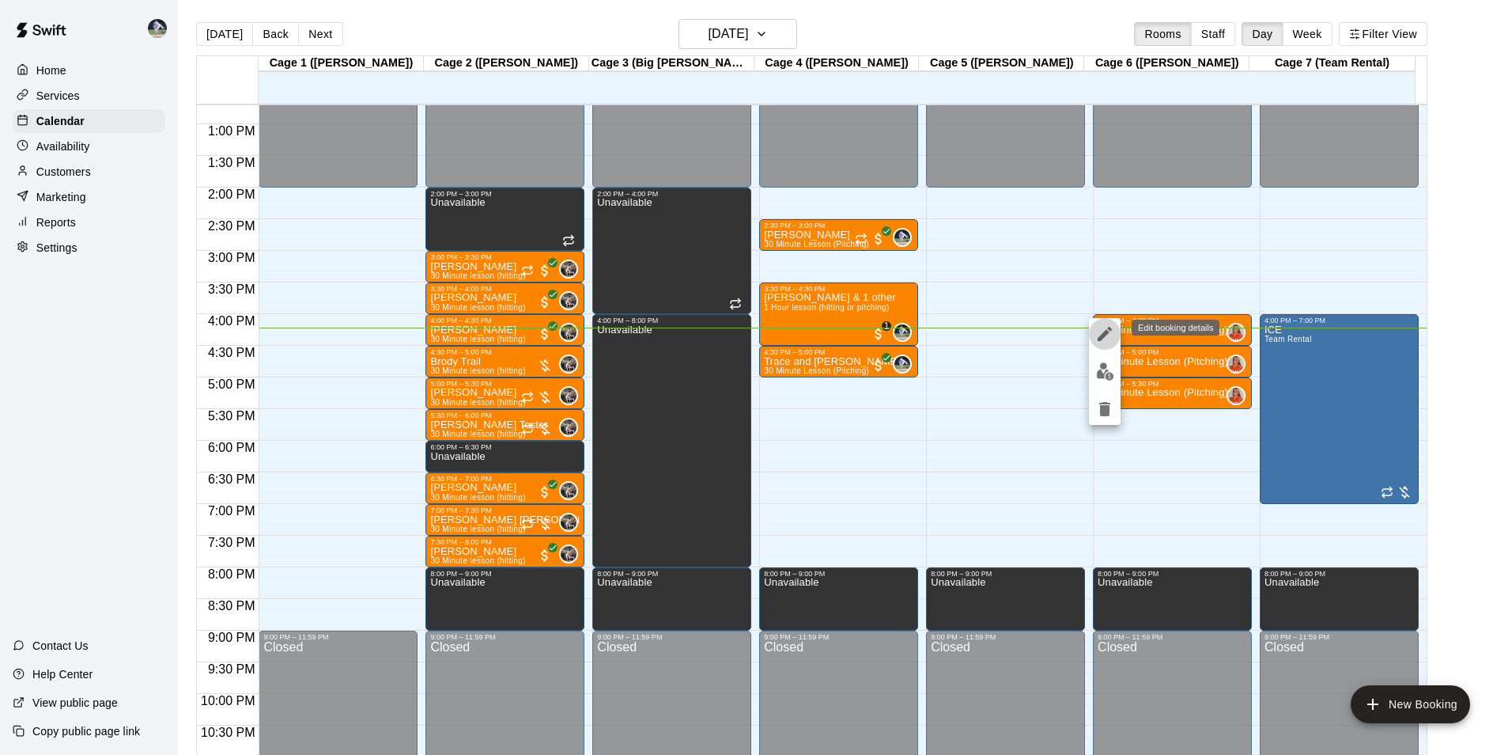
click at [1107, 331] on icon "edit" at bounding box center [1105, 334] width 14 height 14
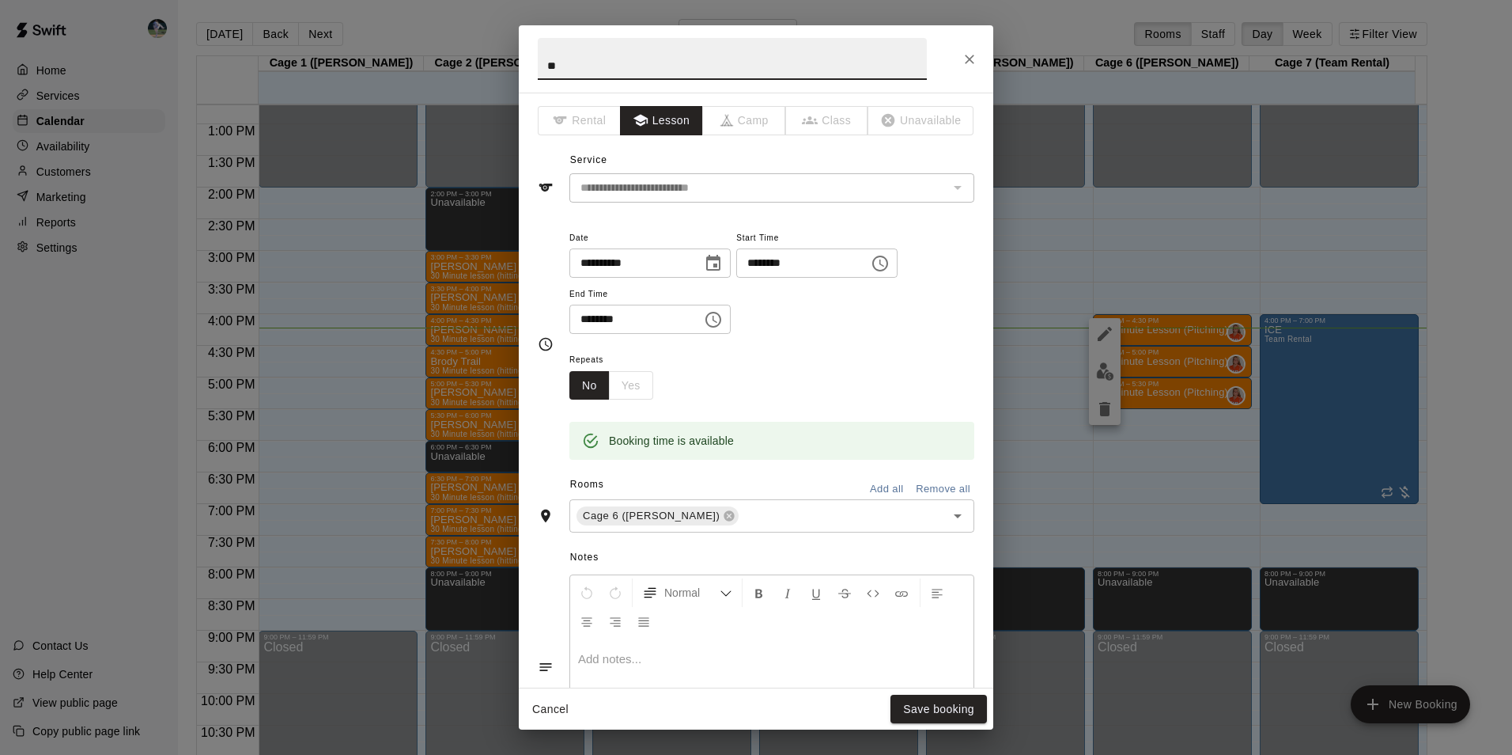
type input "*"
type input "**********"
drag, startPoint x: 652, startPoint y: 112, endPoint x: 650, endPoint y: 123, distance: 11.2
click at [652, 116] on button "Lesson" at bounding box center [661, 120] width 83 height 29
click at [930, 702] on button "Save booking" at bounding box center [939, 709] width 97 height 29
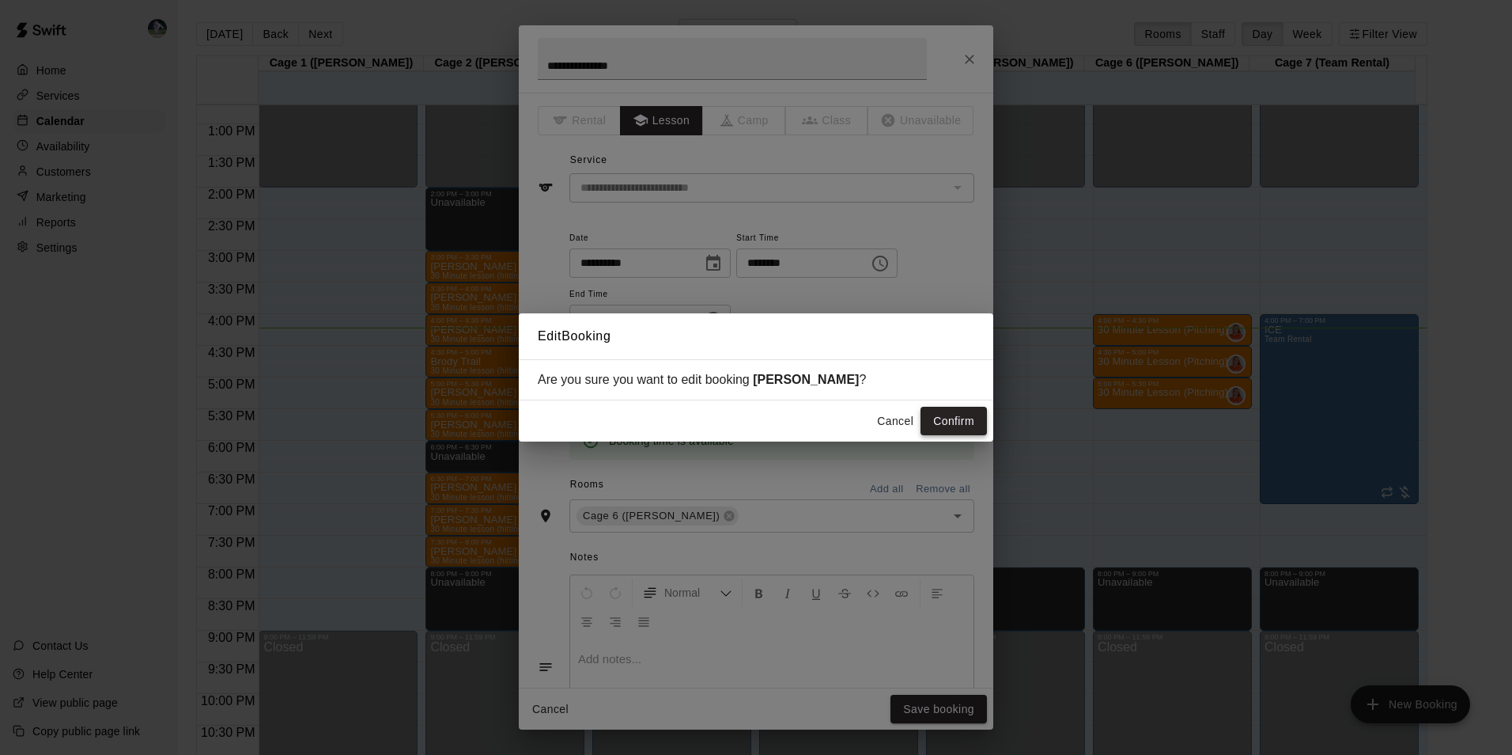
click at [943, 422] on button "Confirm" at bounding box center [954, 421] width 66 height 29
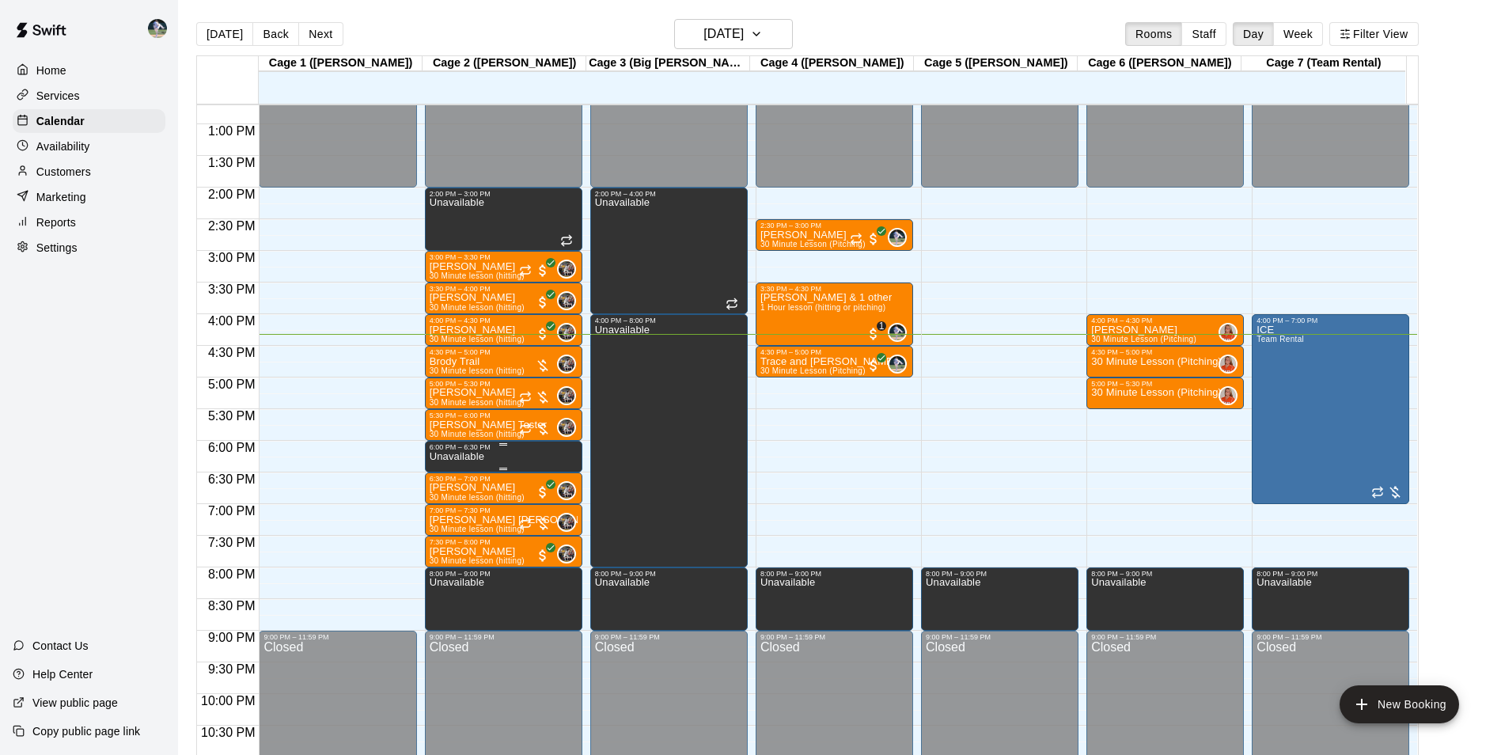
click at [452, 456] on p "Unavailable" at bounding box center [457, 456] width 55 height 0
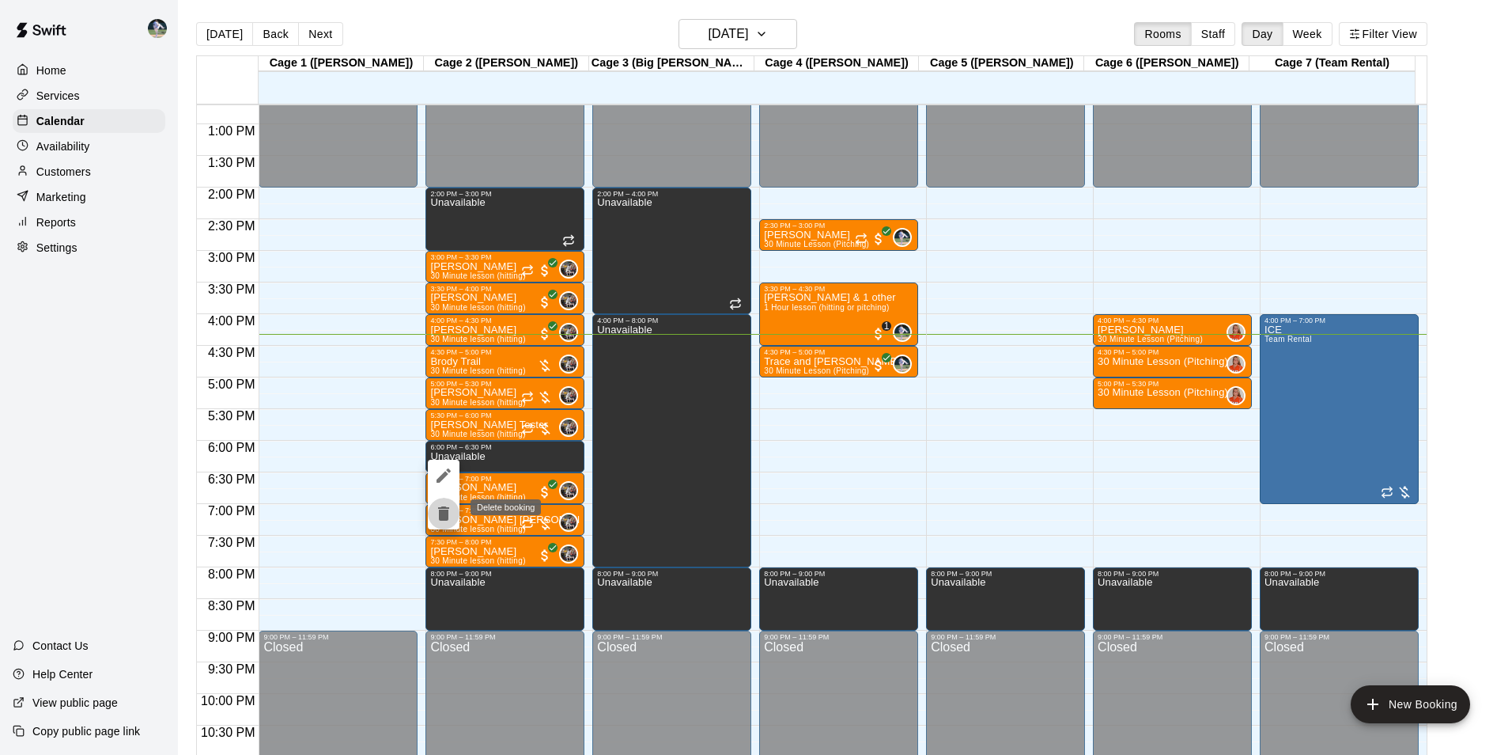
click at [449, 512] on icon "delete" at bounding box center [443, 513] width 11 height 14
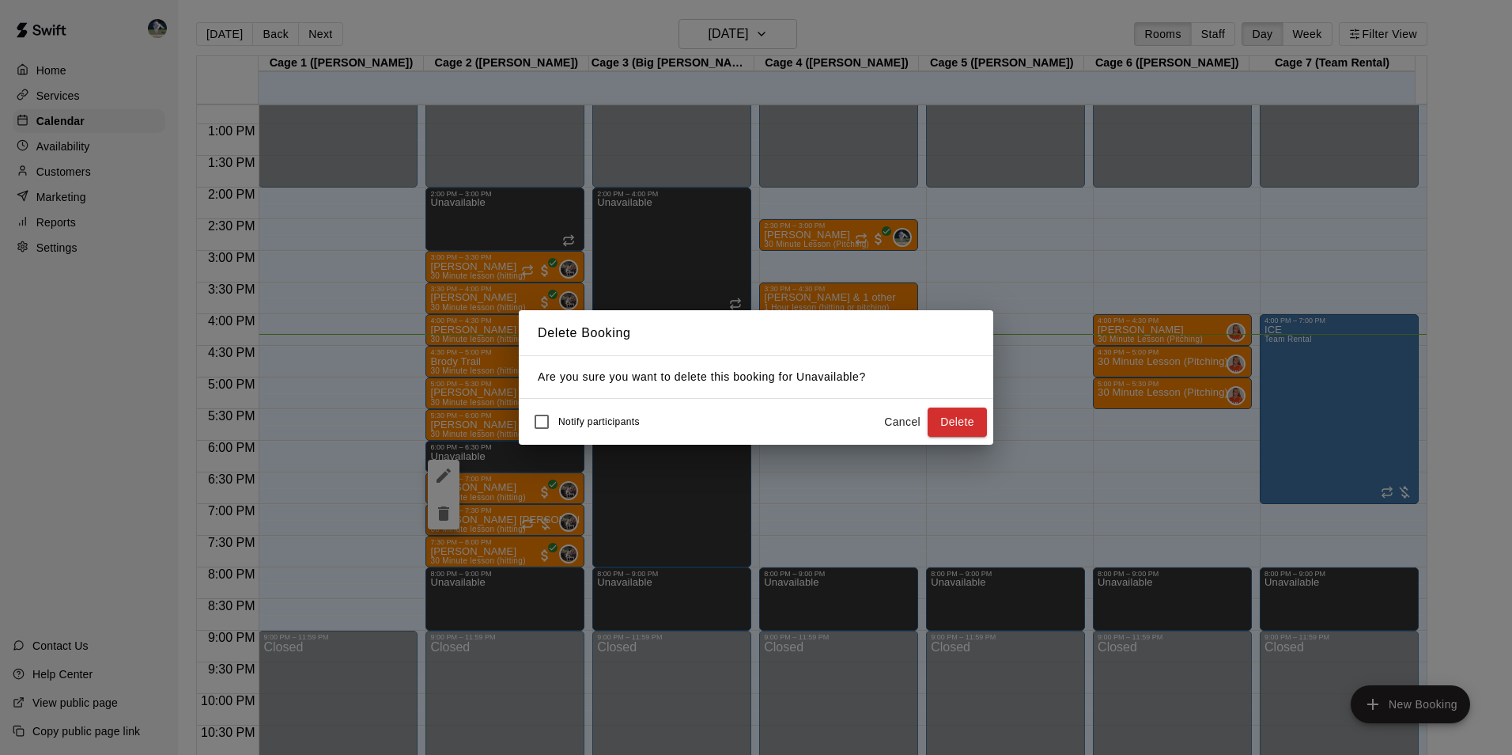
click at [944, 415] on button "Delete" at bounding box center [957, 421] width 59 height 29
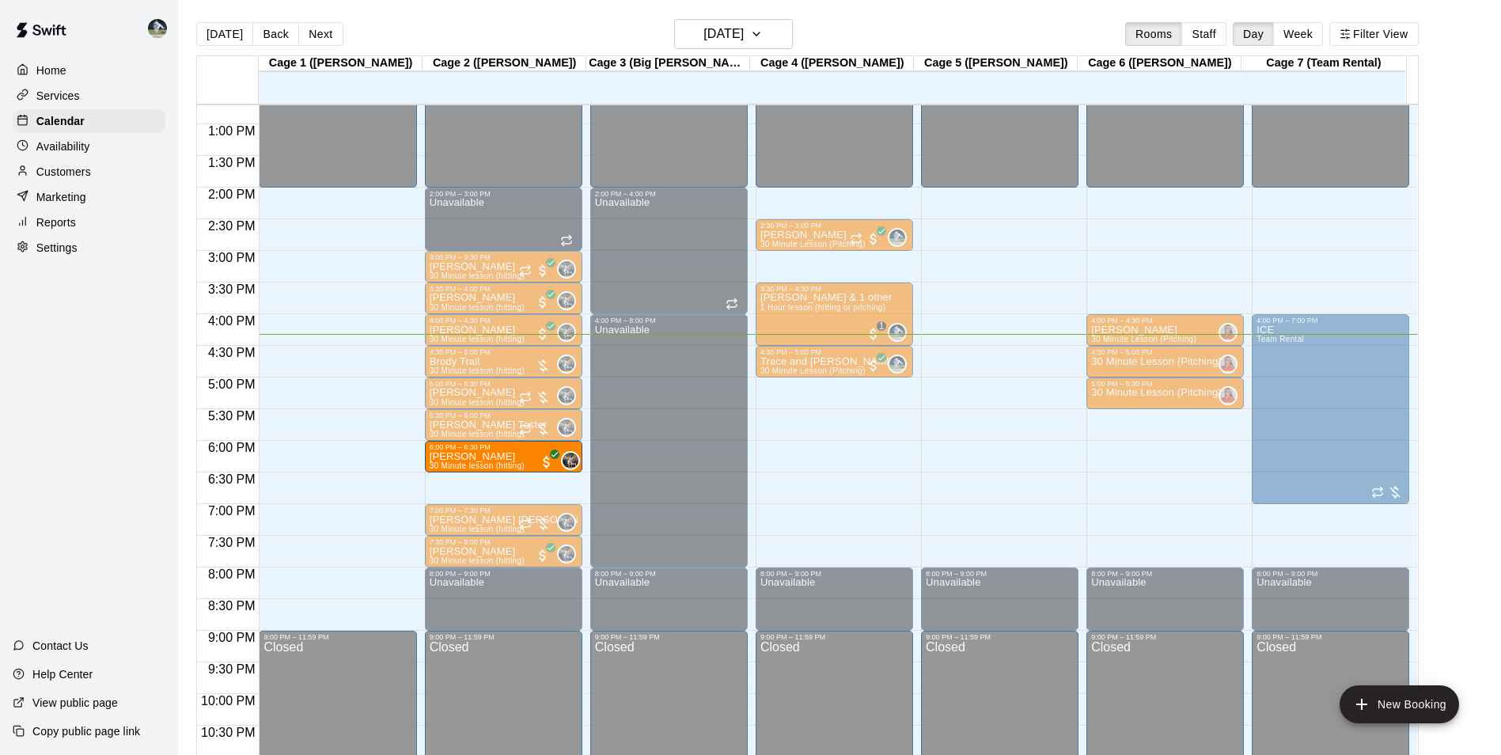
drag, startPoint x: 483, startPoint y: 493, endPoint x: 481, endPoint y: 468, distance: 24.6
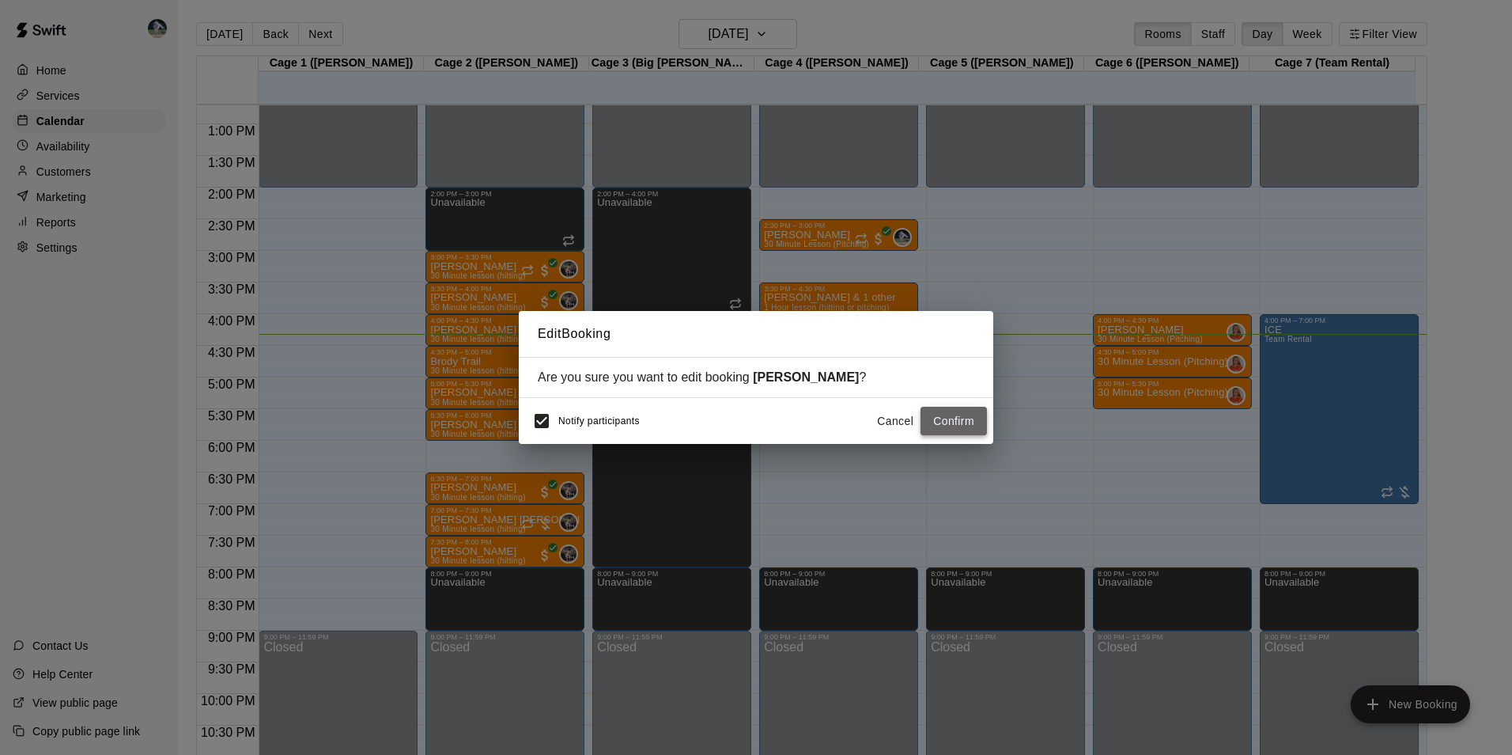
click at [946, 422] on button "Confirm" at bounding box center [954, 421] width 66 height 29
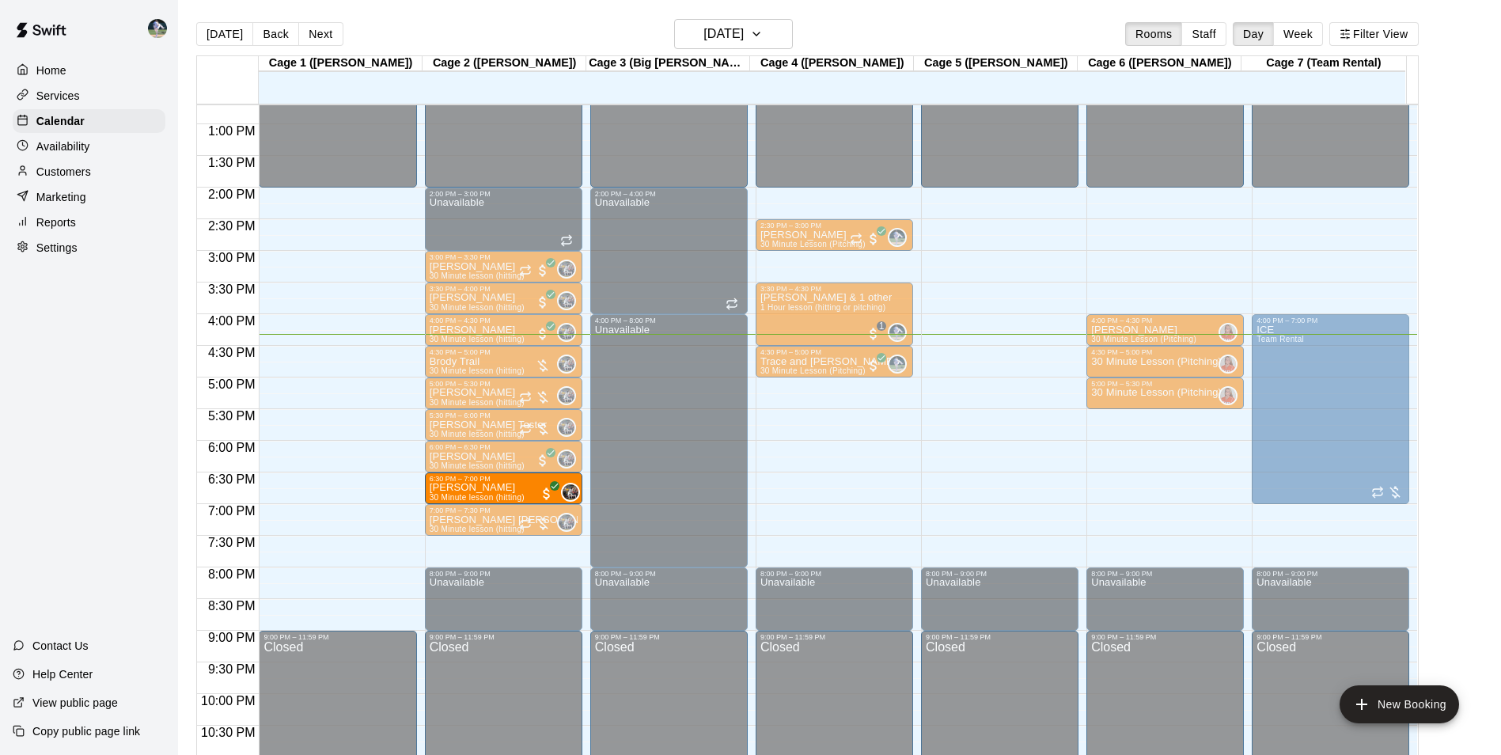
drag, startPoint x: 490, startPoint y: 549, endPoint x: 481, endPoint y: 488, distance: 61.6
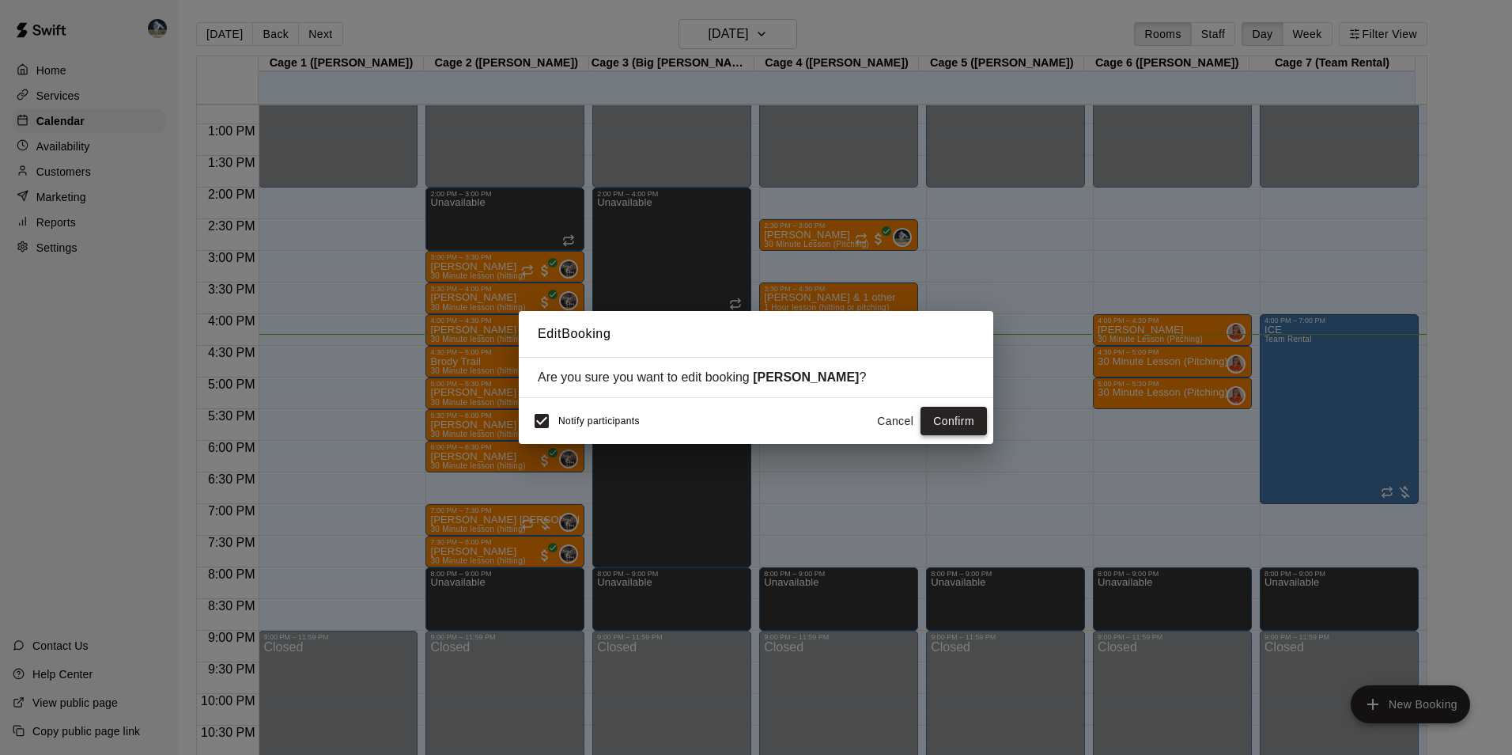
click at [944, 419] on button "Confirm" at bounding box center [954, 421] width 66 height 29
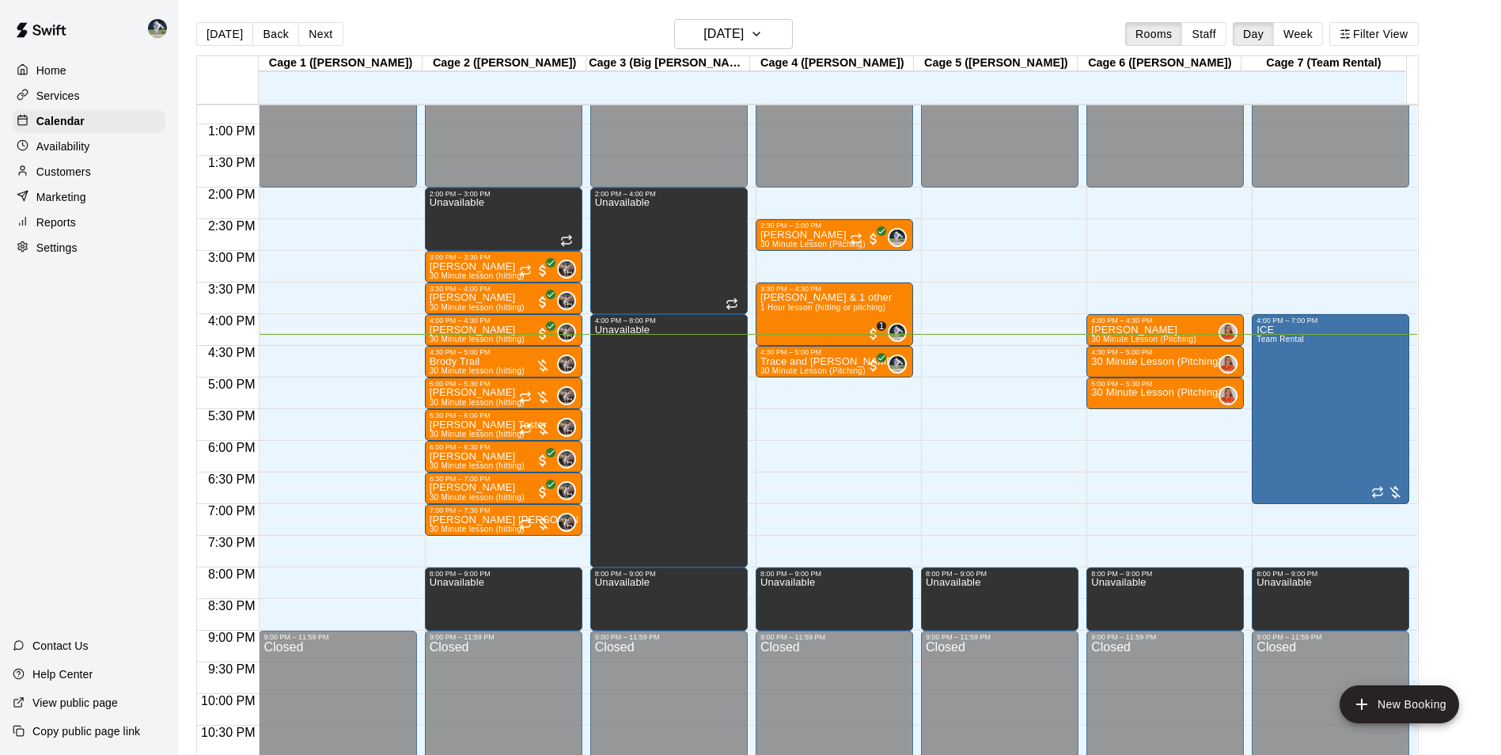
click at [503, 541] on div "12:00 AM – 2:00 PM Closed 2:00 PM – 3:00 PM Unavailable 3:00 PM – 3:30 PM [PERS…" at bounding box center [503, 61] width 157 height 1519
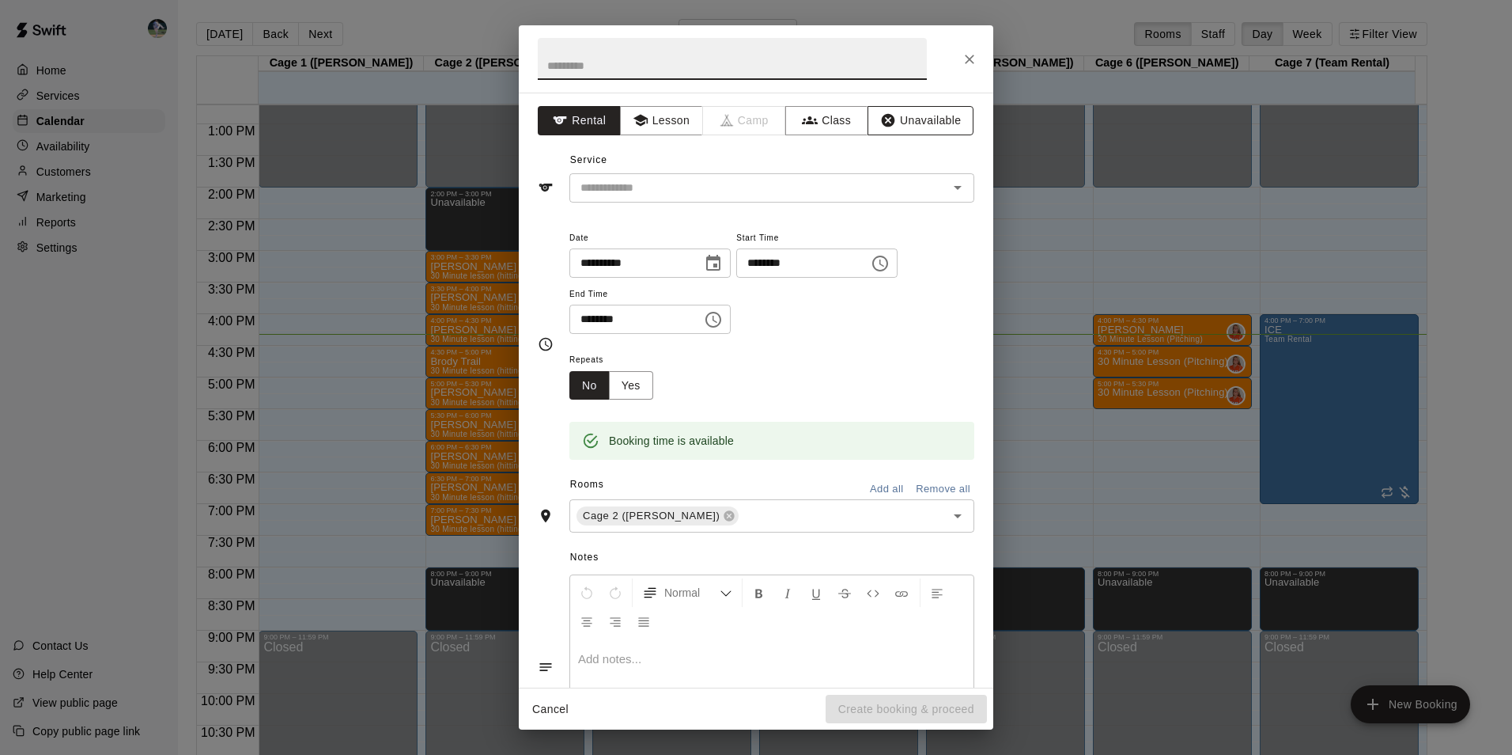
click at [911, 120] on button "Unavailable" at bounding box center [921, 120] width 106 height 29
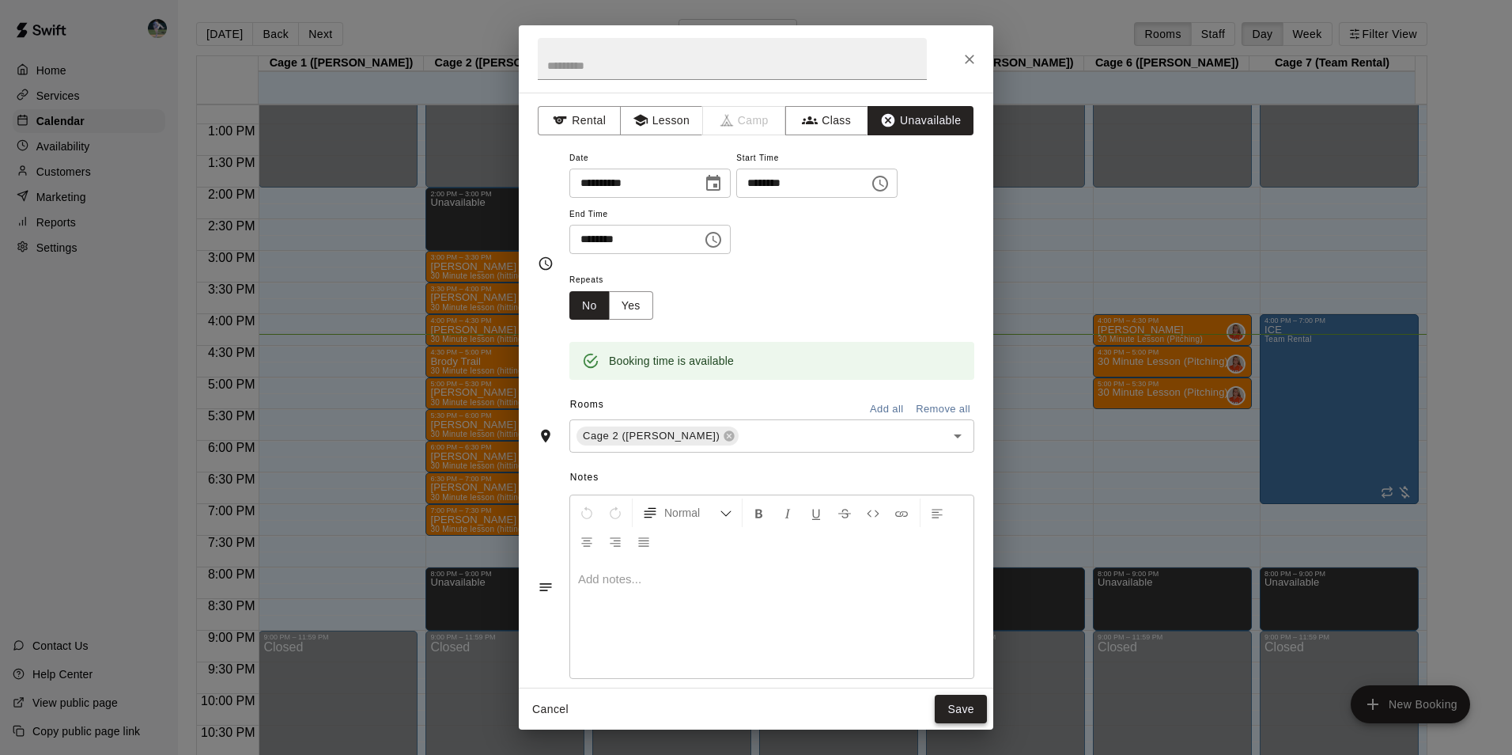
click at [961, 705] on button "Save" at bounding box center [961, 709] width 52 height 29
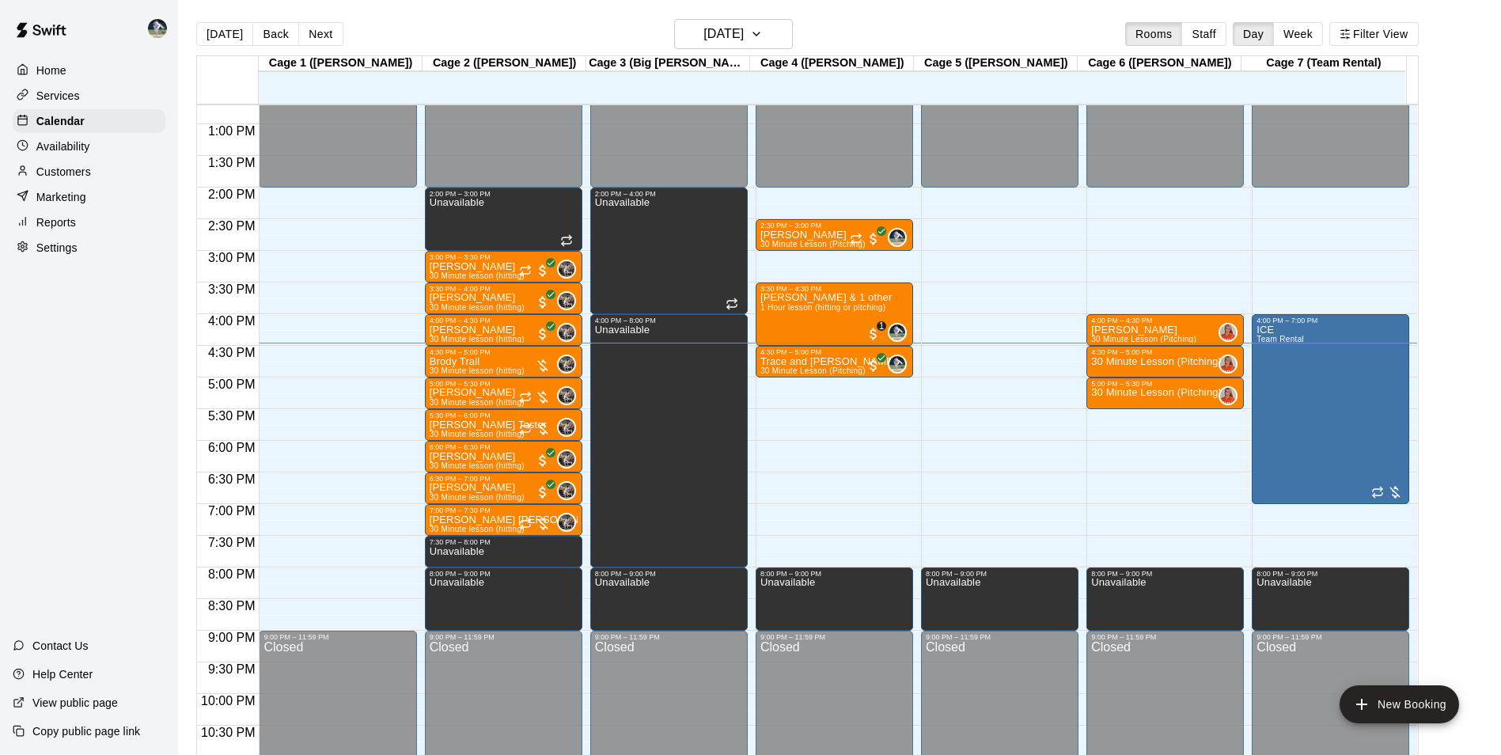
click at [103, 171] on div "Customers" at bounding box center [89, 172] width 153 height 24
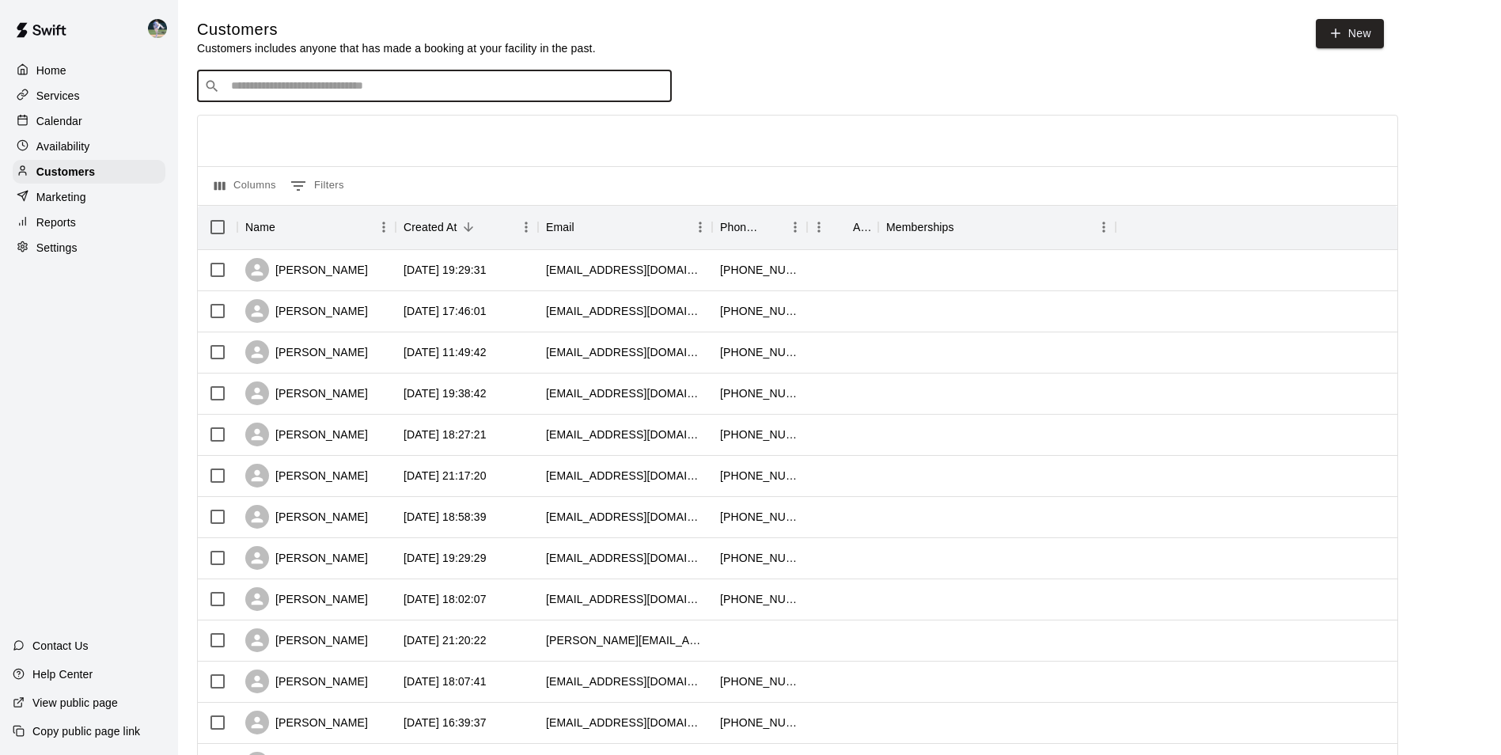
click at [269, 81] on input "Search customers by name or email" at bounding box center [445, 86] width 438 height 16
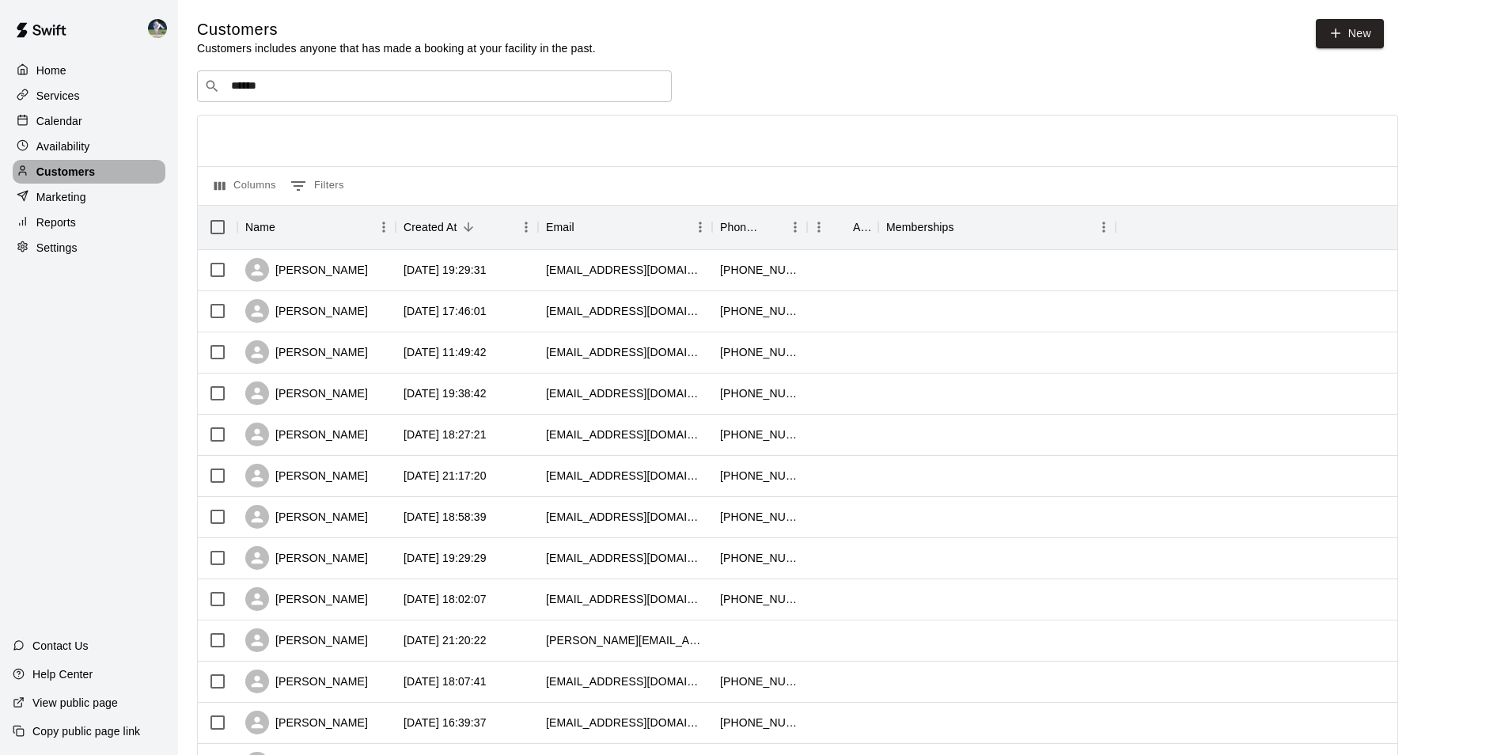
click at [106, 173] on div "Customers" at bounding box center [89, 172] width 153 height 24
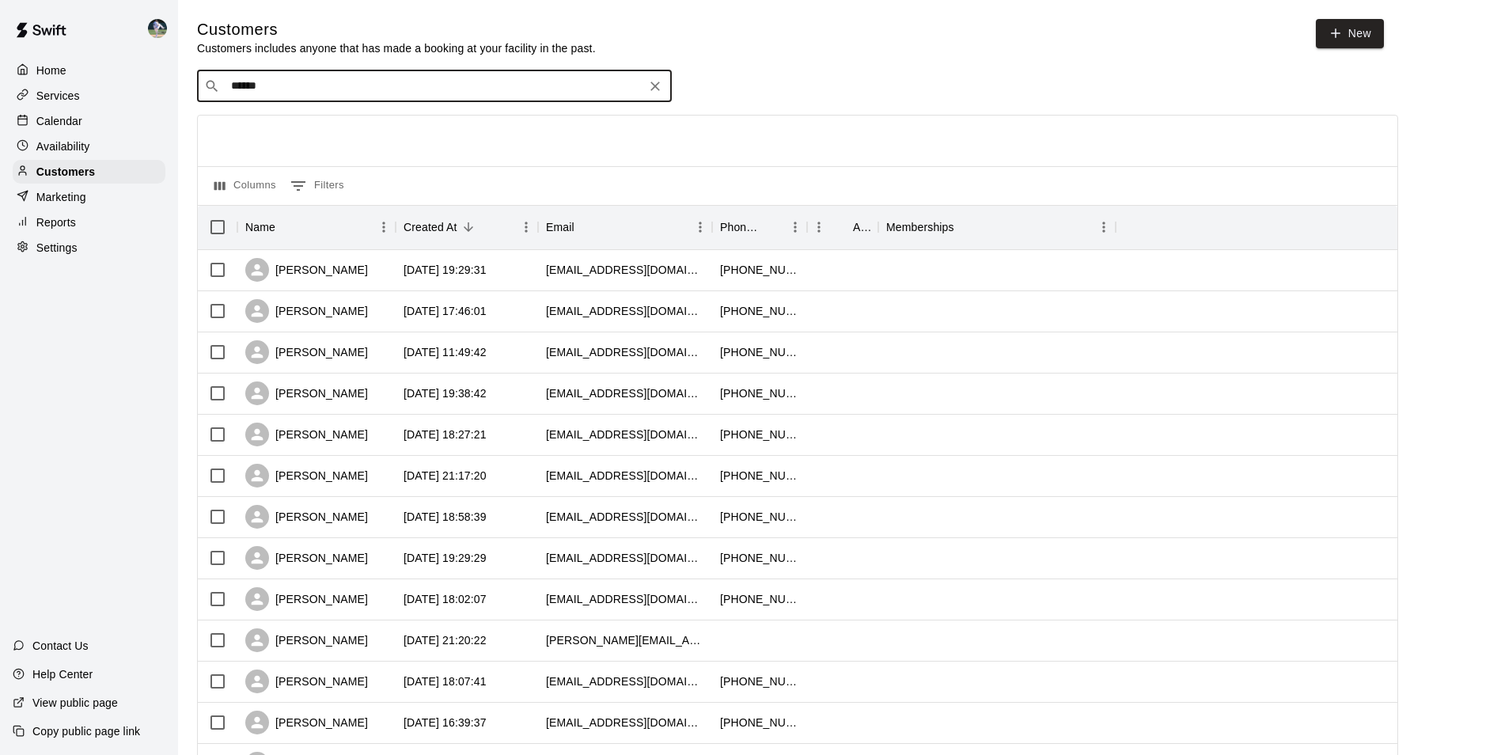
click at [282, 89] on input "******" at bounding box center [433, 86] width 414 height 16
type input "*"
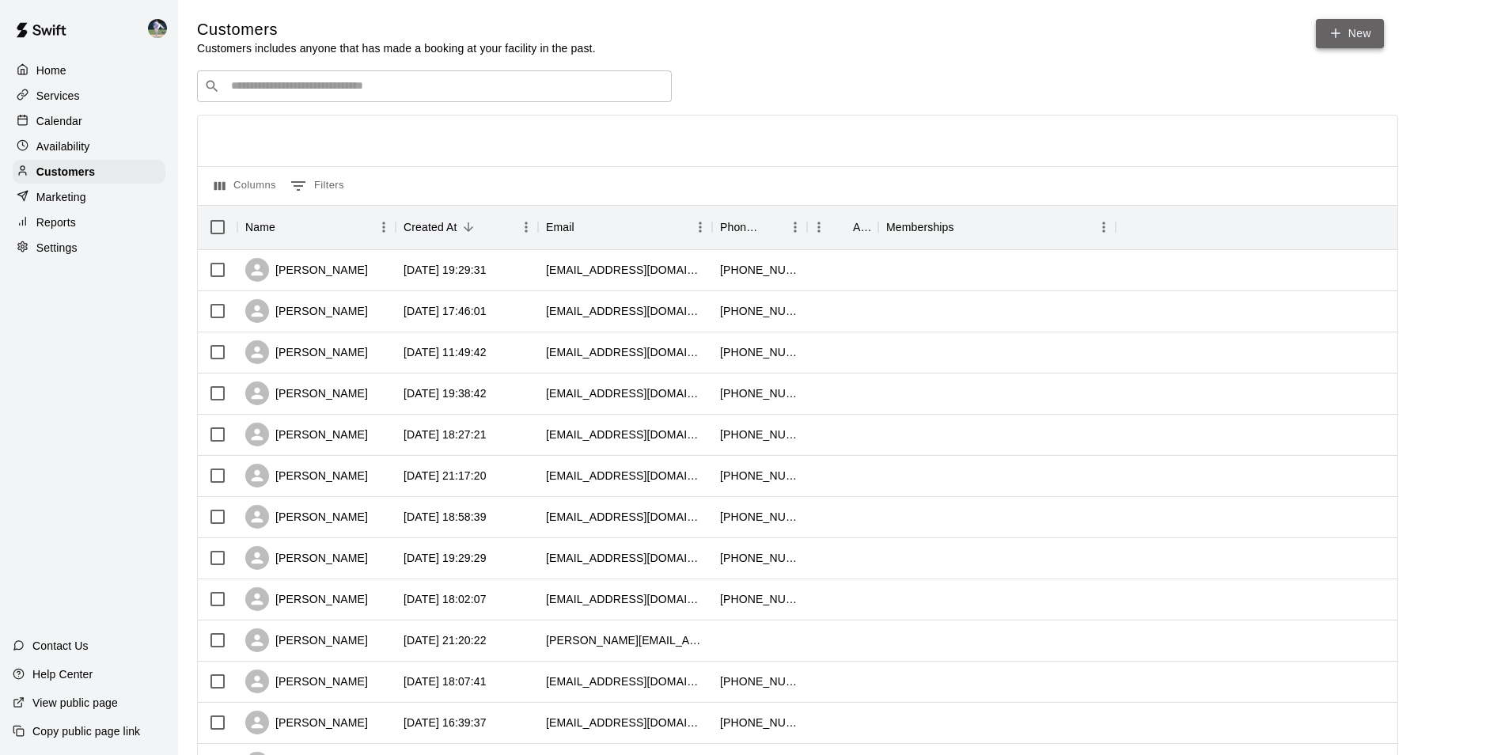
click at [1354, 28] on link "New" at bounding box center [1349, 33] width 68 height 29
select select "**"
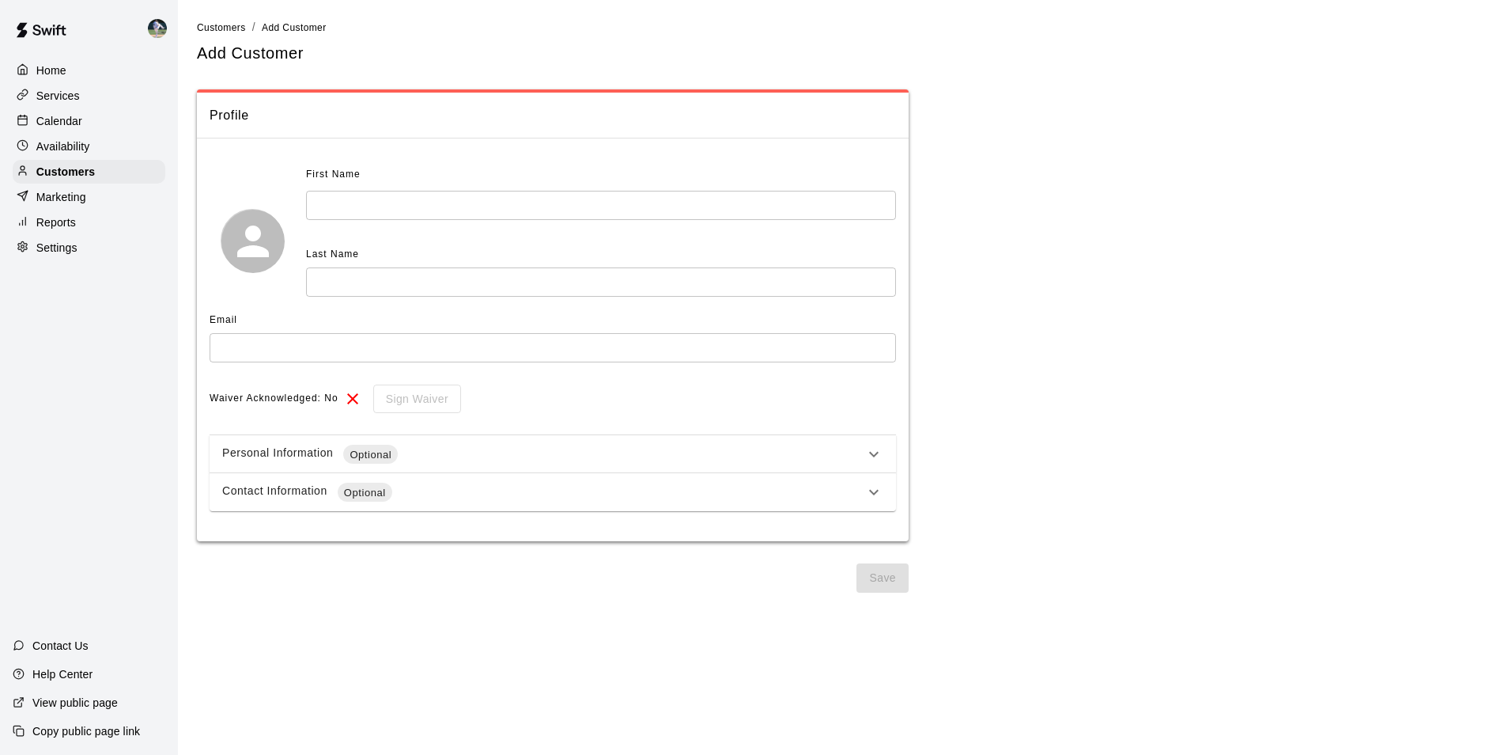
click at [321, 207] on input "text" at bounding box center [601, 205] width 590 height 29
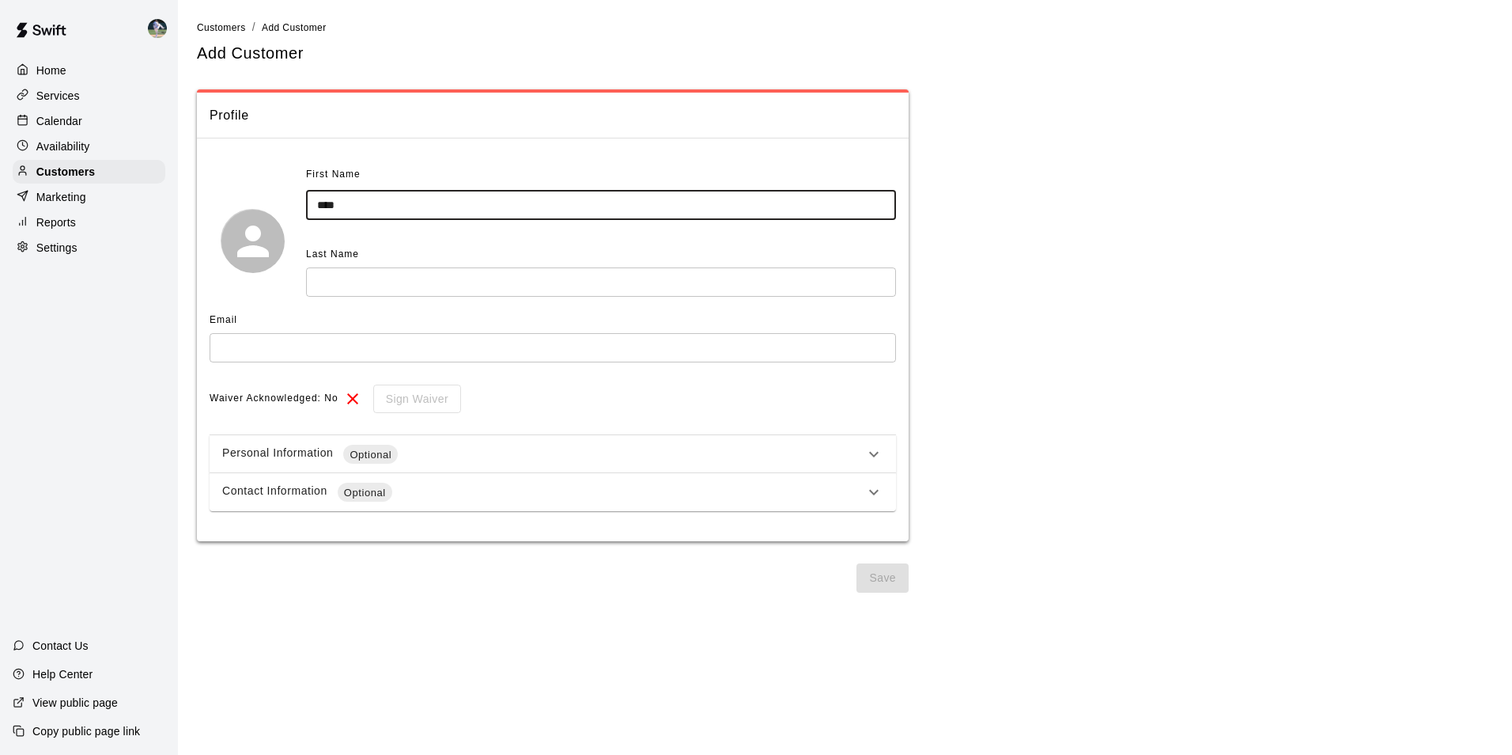
type input "***"
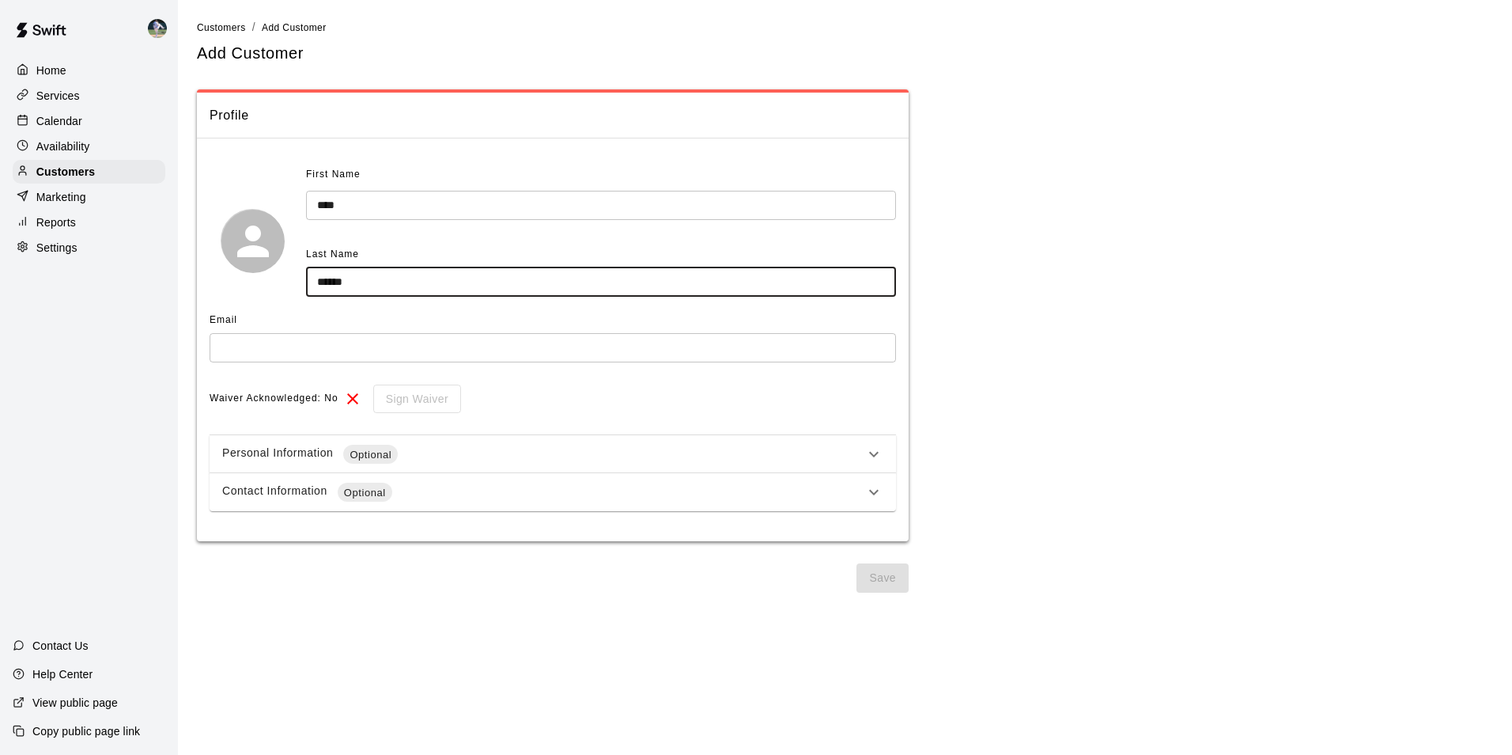
type input "******"
click at [237, 352] on input "text" at bounding box center [553, 347] width 687 height 29
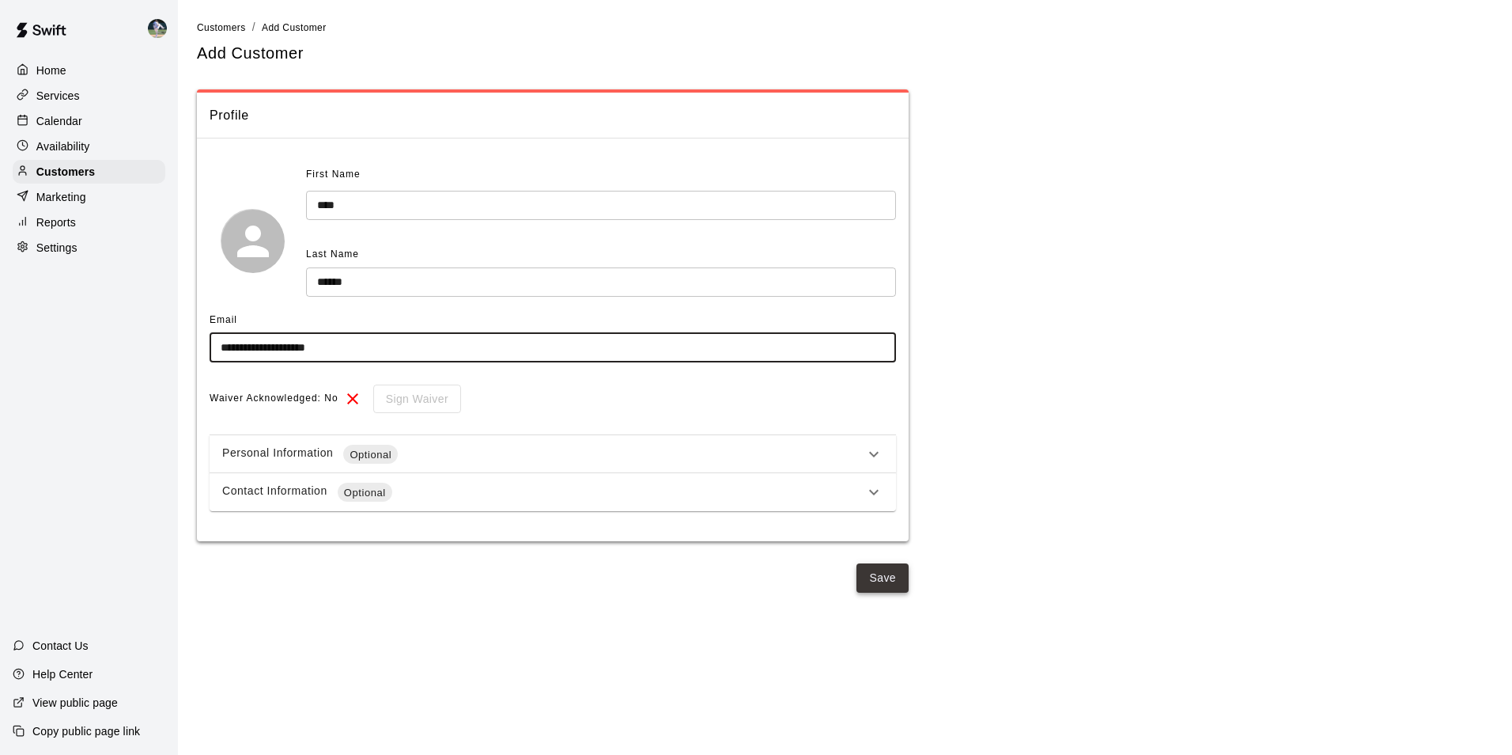
type input "**********"
click at [887, 578] on button "Save" at bounding box center [883, 577] width 52 height 29
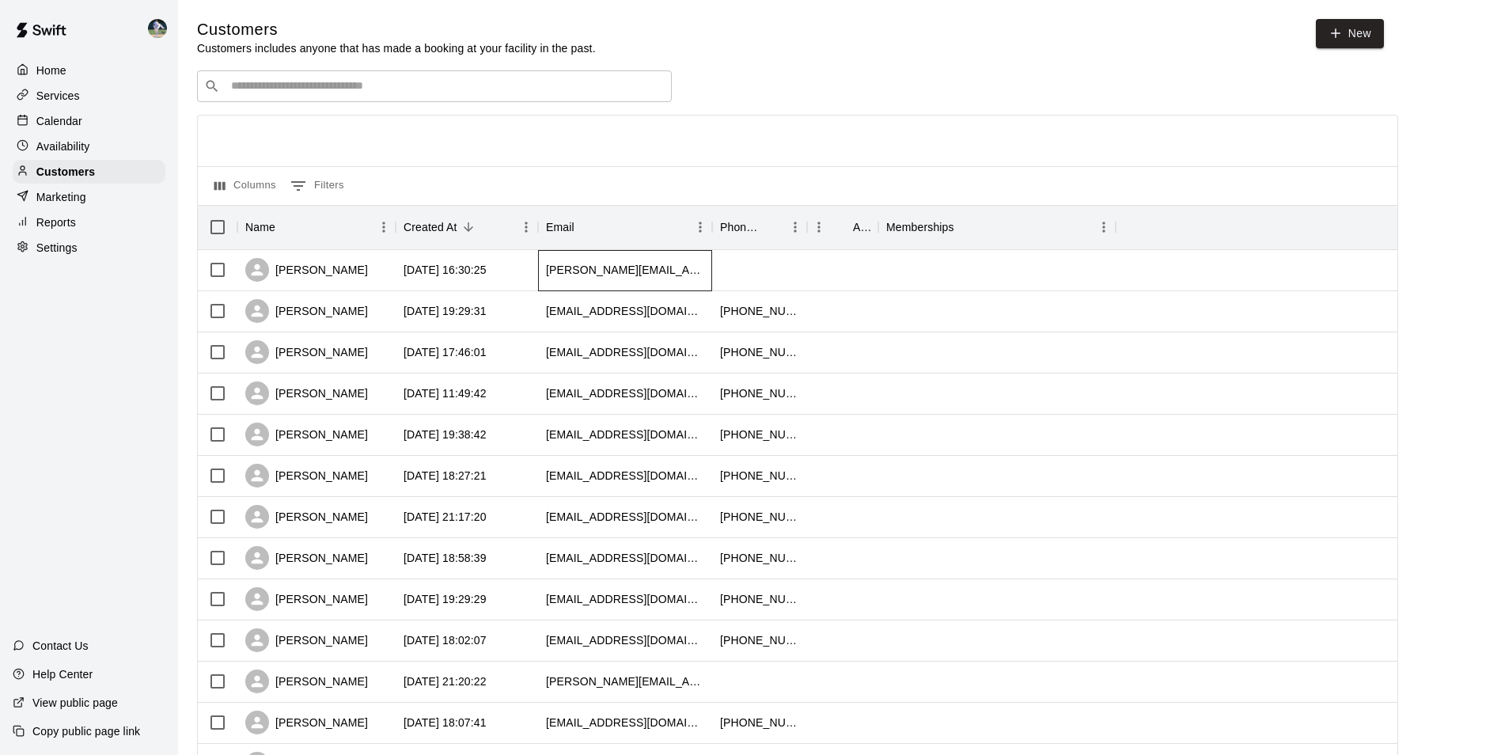
click at [686, 273] on div "[PERSON_NAME][EMAIL_ADDRESS][DOMAIN_NAME]" at bounding box center [625, 270] width 174 height 41
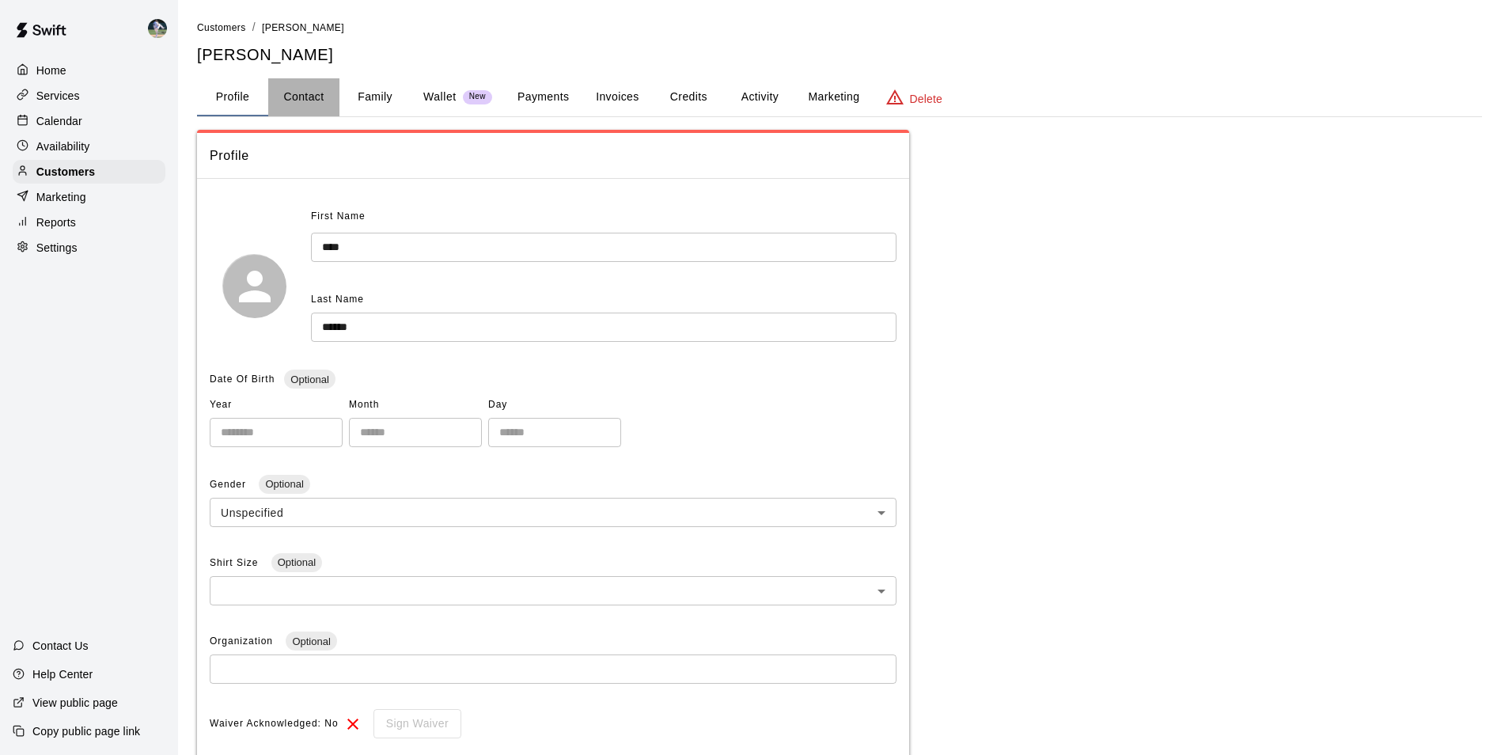
click at [303, 95] on button "Contact" at bounding box center [303, 97] width 71 height 38
select select "**"
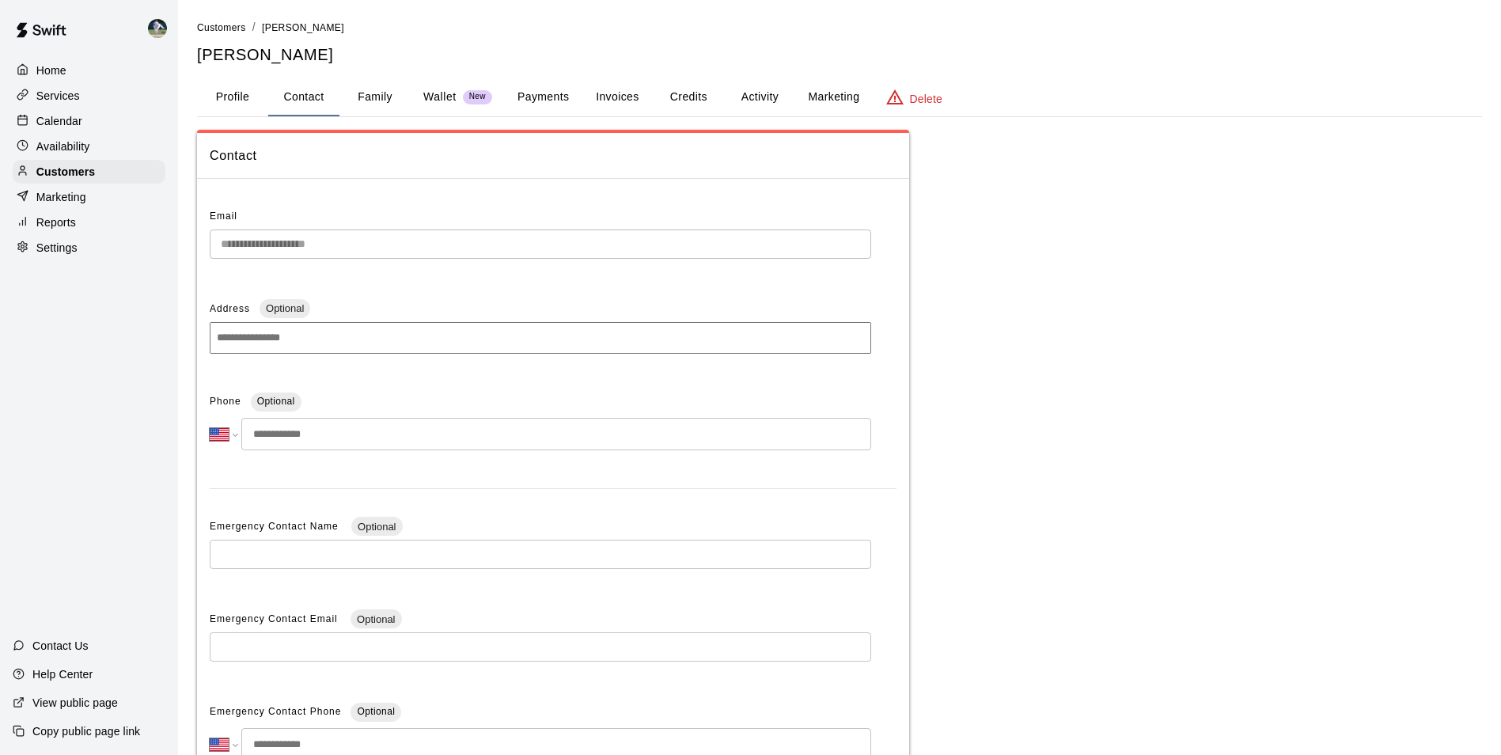
click at [343, 440] on input "tel" at bounding box center [556, 434] width 630 height 32
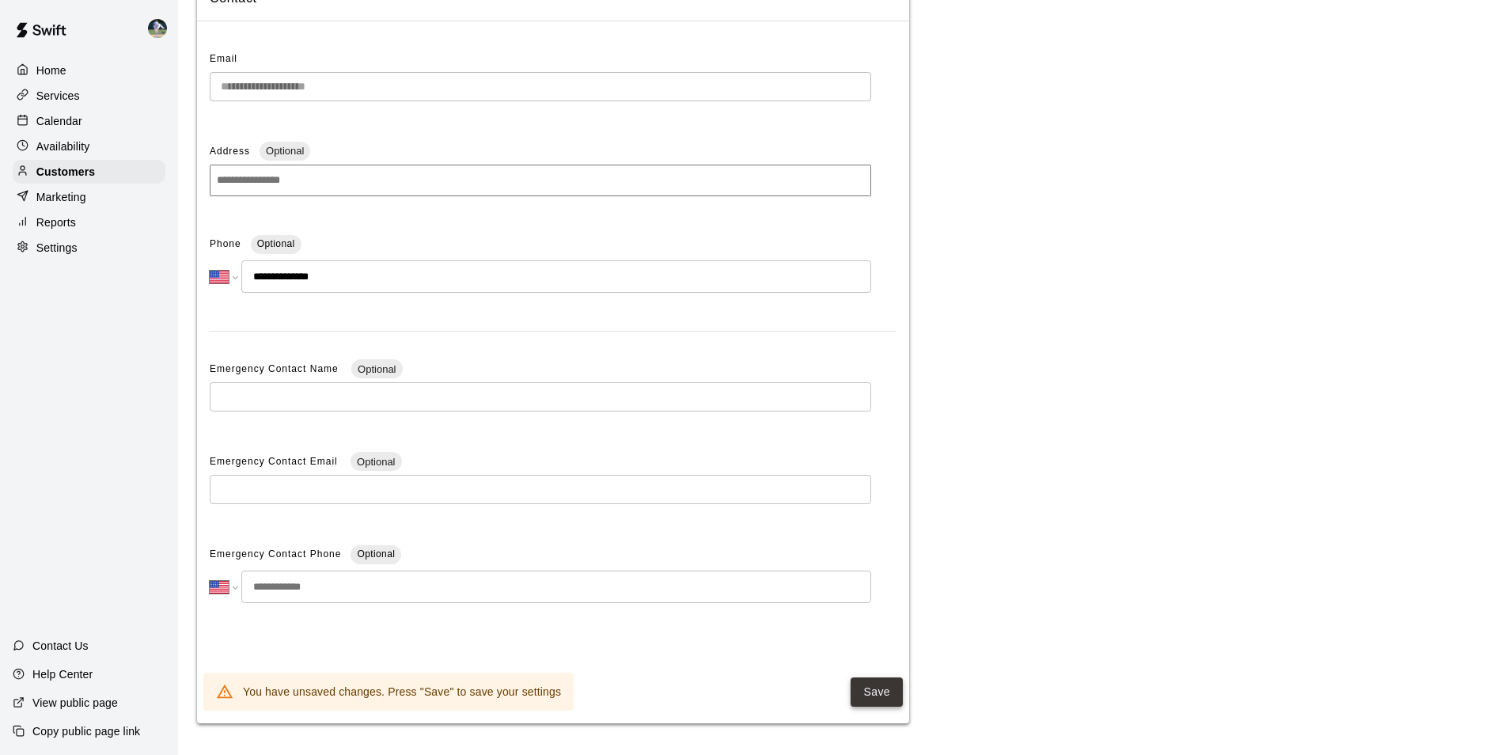
type input "**********"
click at [870, 688] on button "Save" at bounding box center [876, 691] width 52 height 29
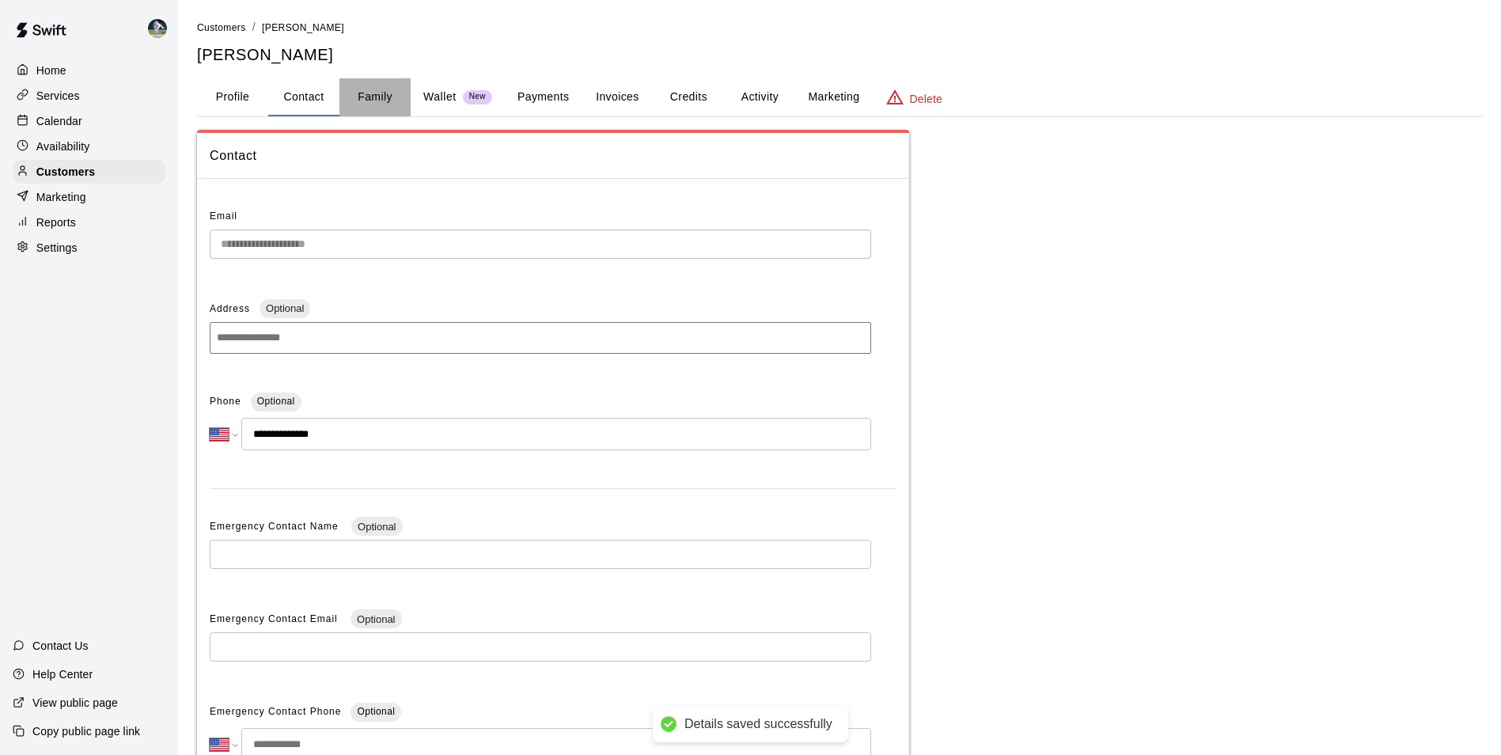
click at [374, 96] on button "Family" at bounding box center [374, 97] width 71 height 38
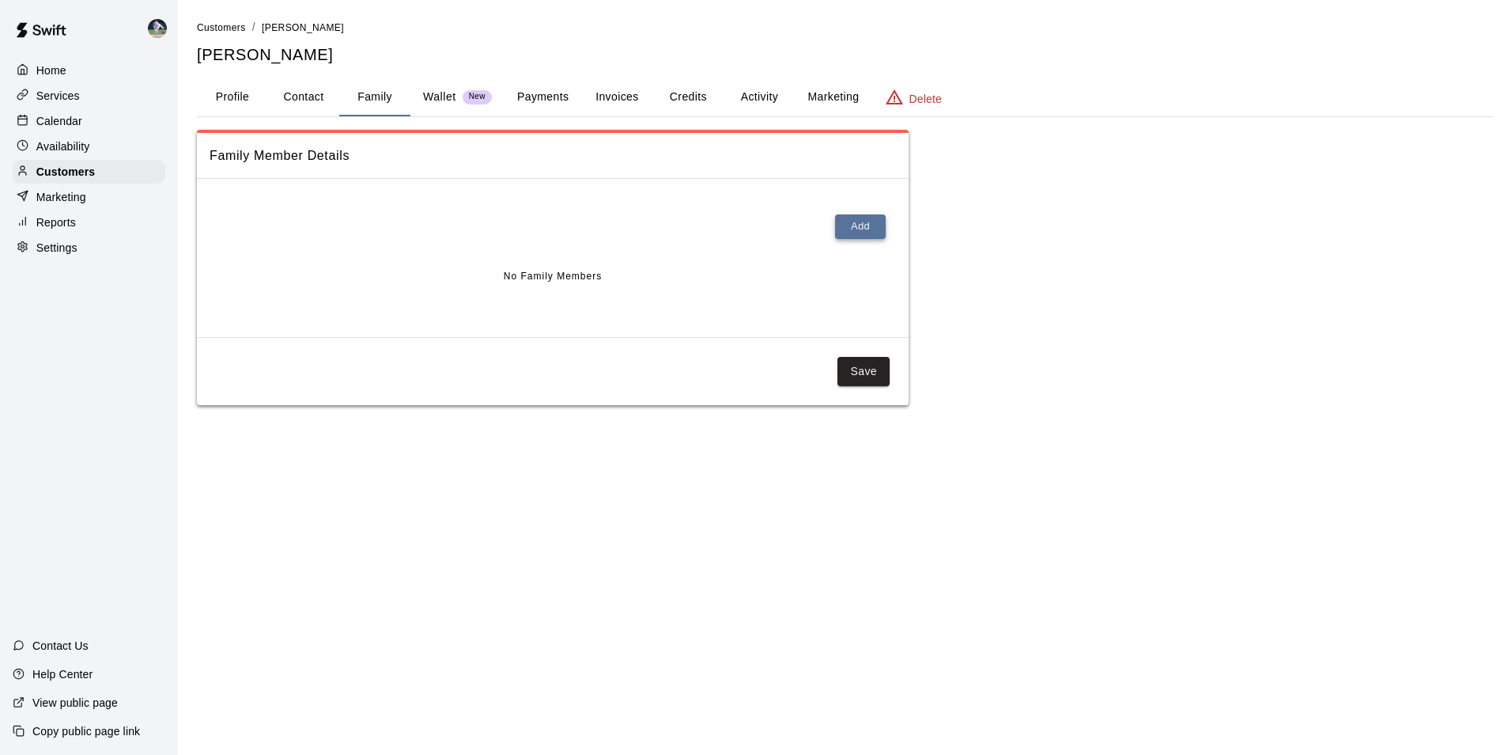
click at [865, 224] on button "Add" at bounding box center [860, 226] width 51 height 25
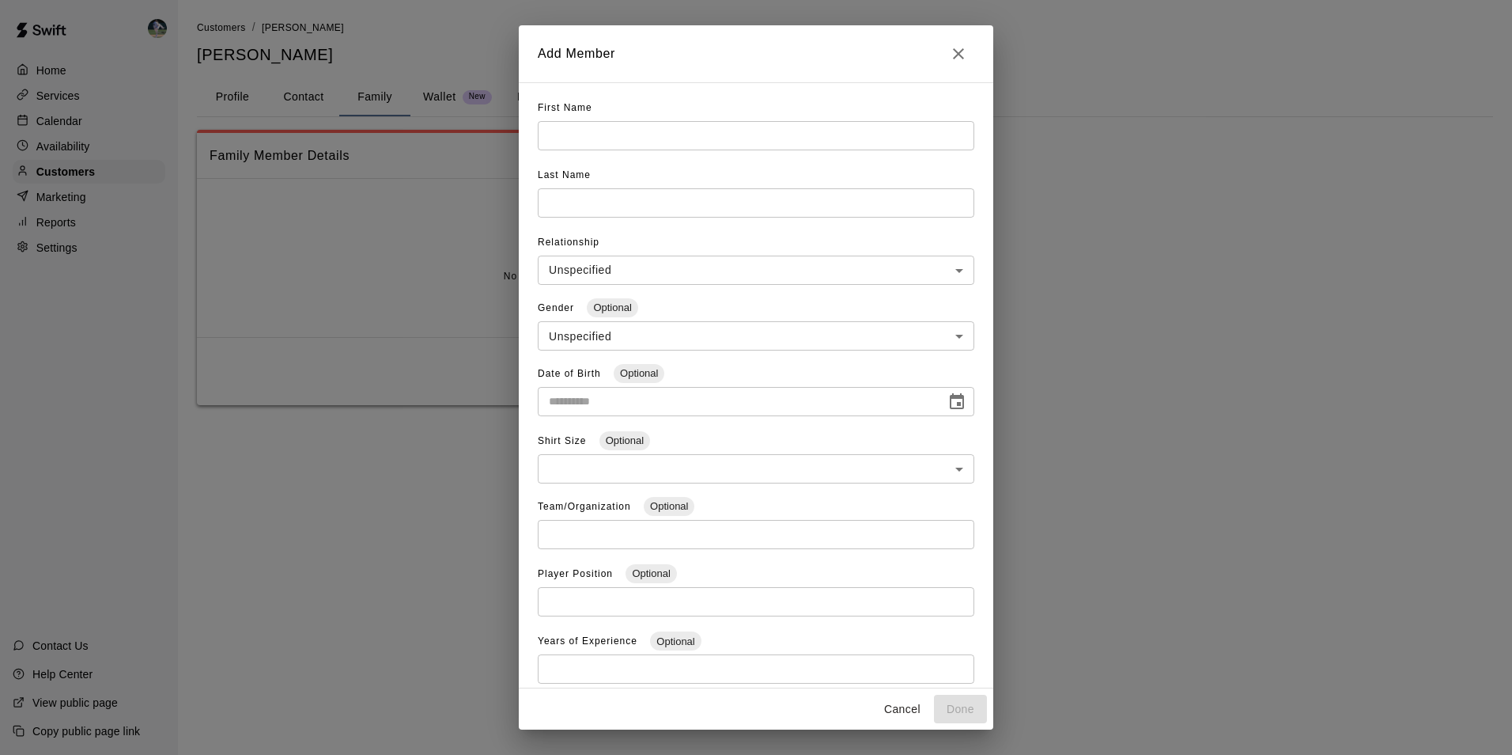
click at [570, 139] on input "text" at bounding box center [756, 135] width 437 height 29
type input "******"
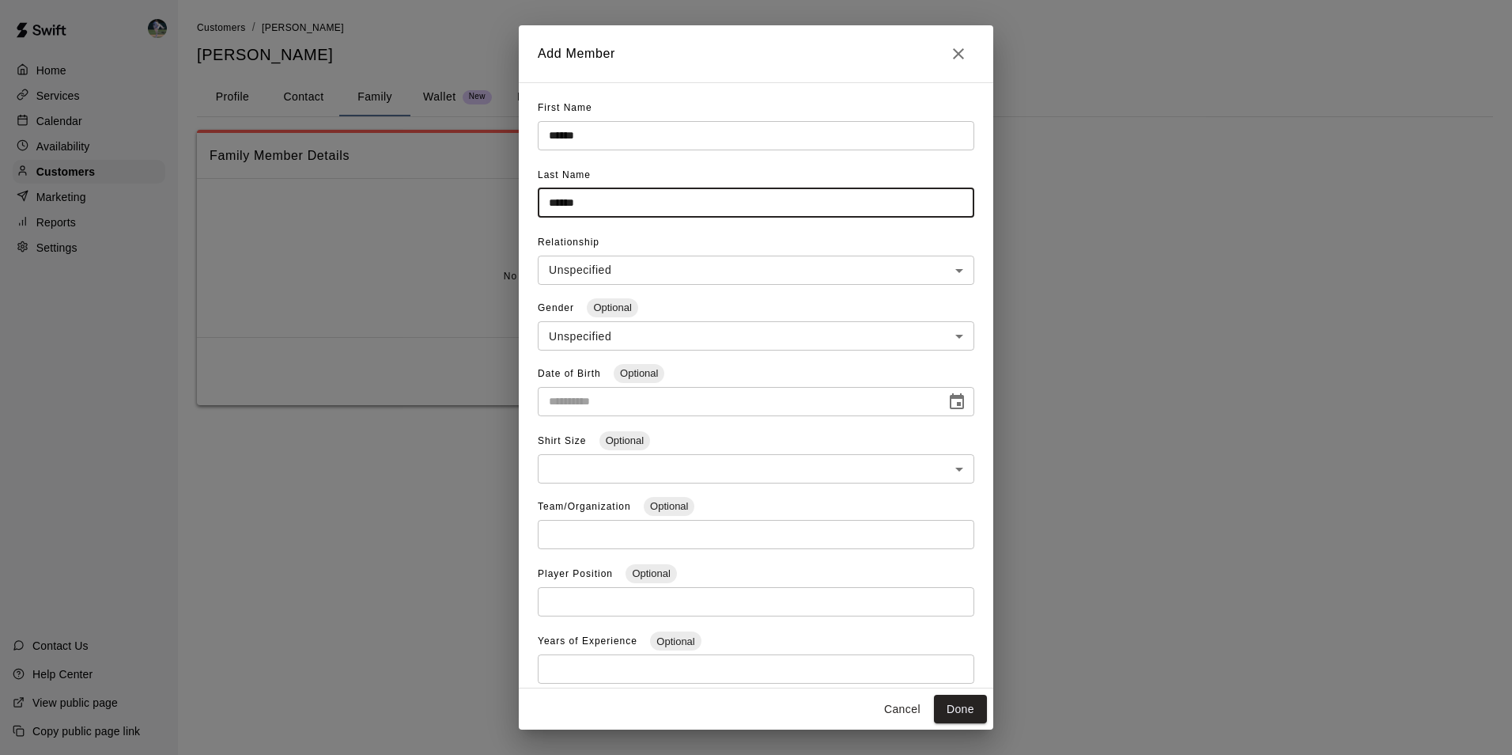
type input "******"
click at [578, 270] on body "**********" at bounding box center [756, 218] width 1512 height 437
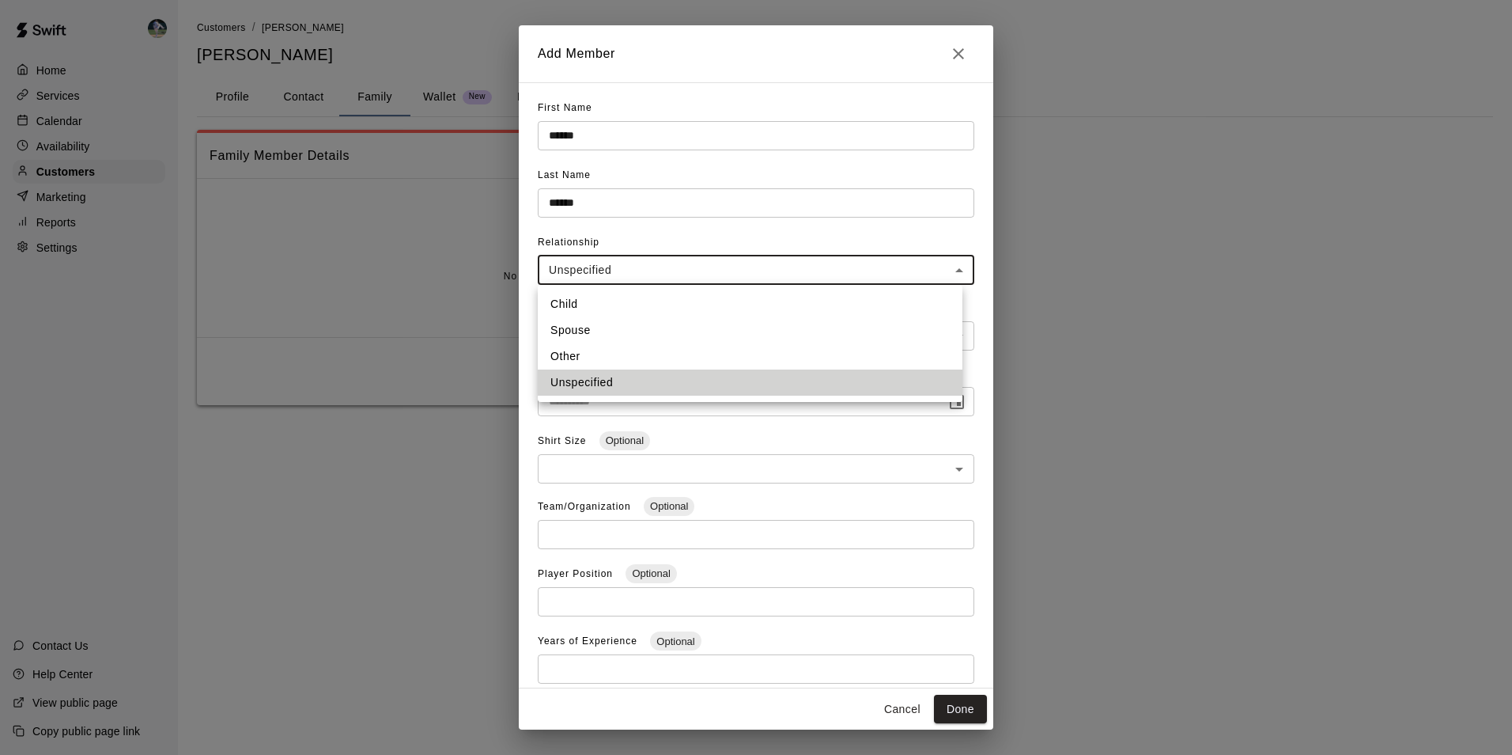
click at [578, 302] on li "Child" at bounding box center [750, 304] width 425 height 26
type input "*****"
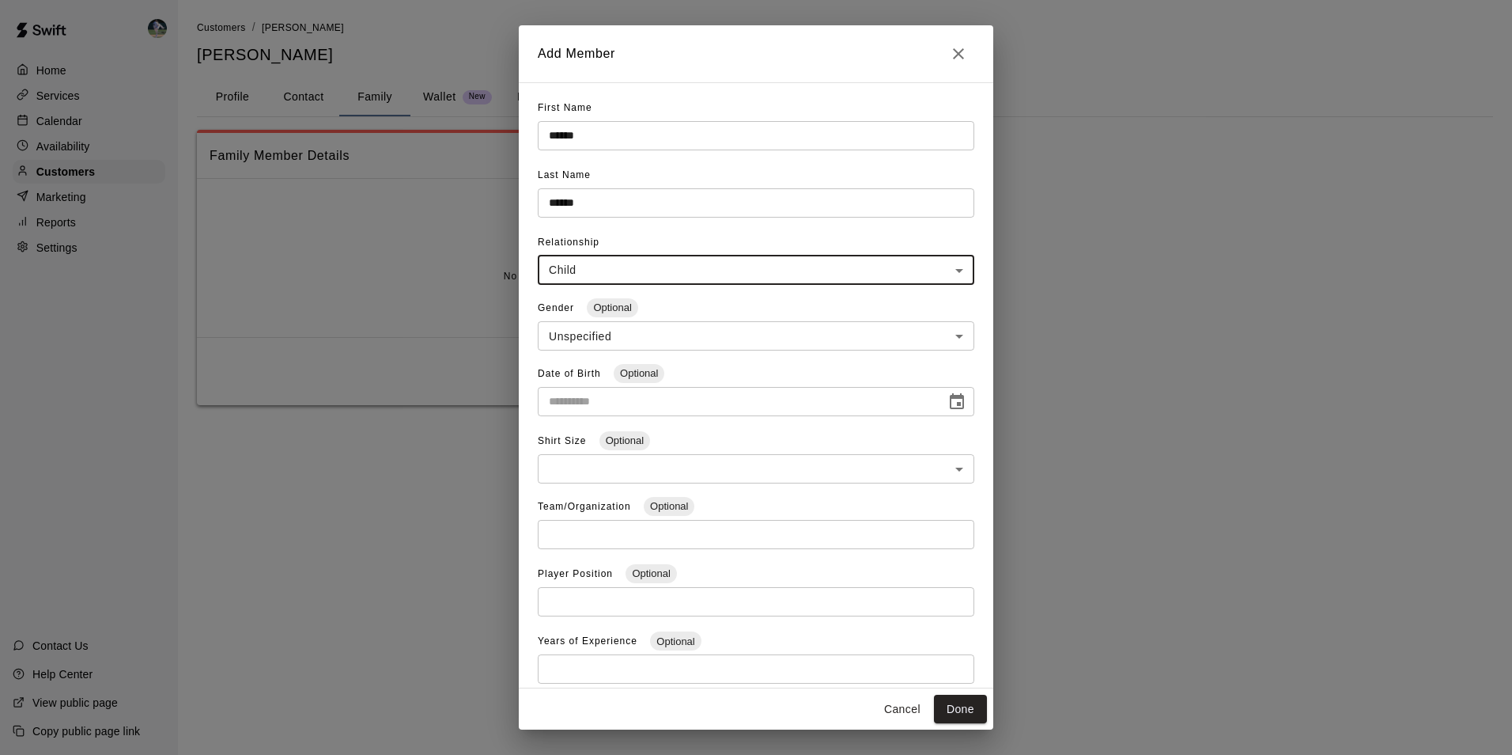
click at [581, 339] on body "**********" at bounding box center [756, 218] width 1512 height 437
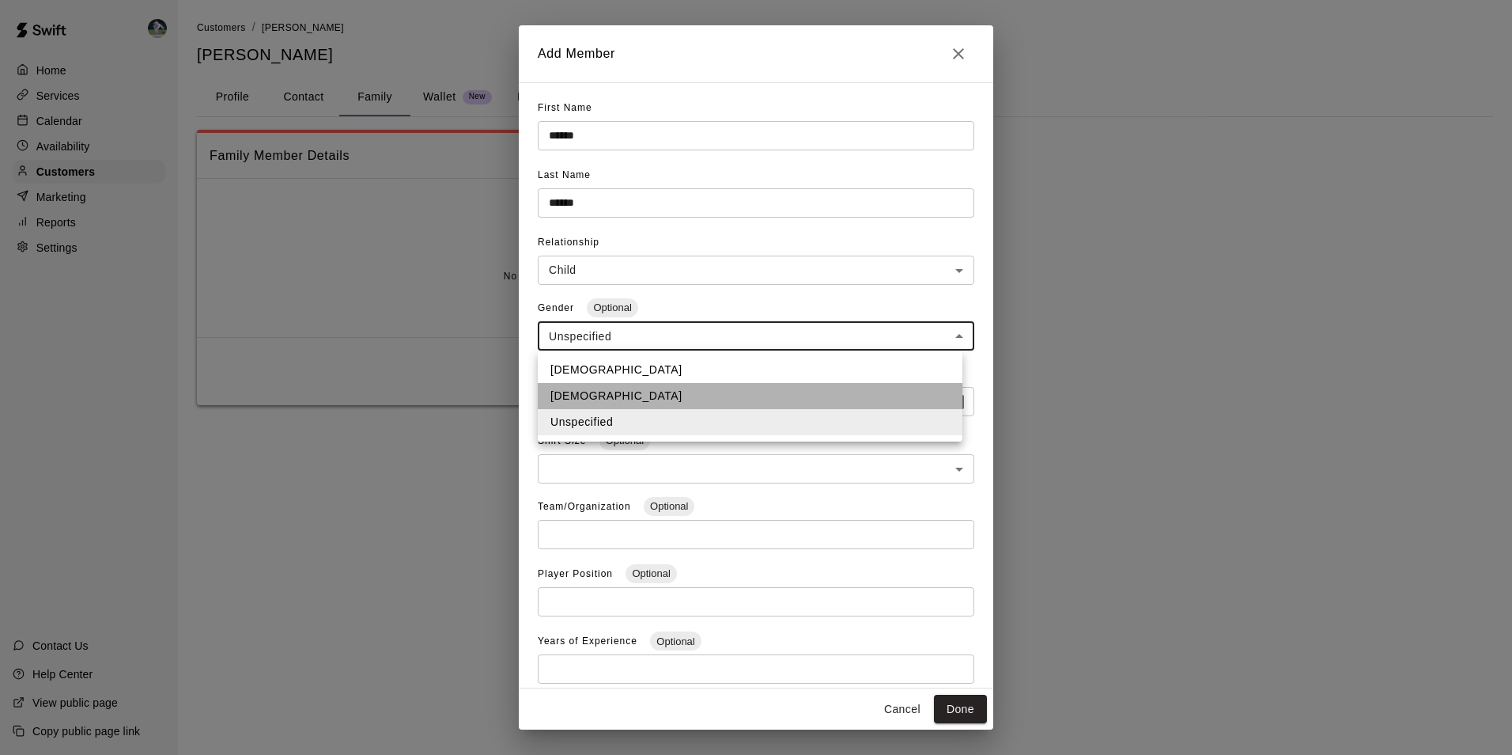
click at [589, 394] on li "[DEMOGRAPHIC_DATA]" at bounding box center [750, 396] width 425 height 26
type input "******"
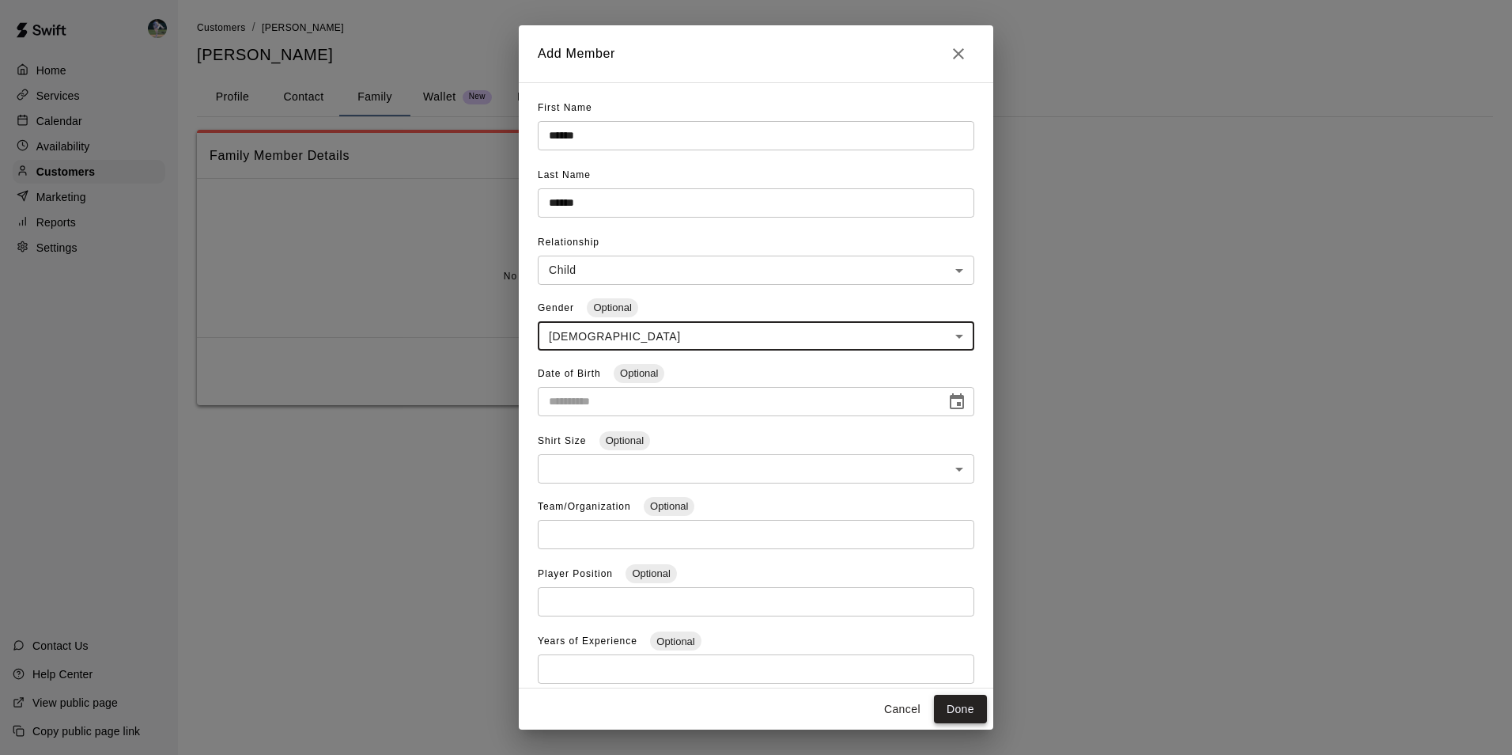
click at [971, 706] on button "Done" at bounding box center [960, 709] width 53 height 29
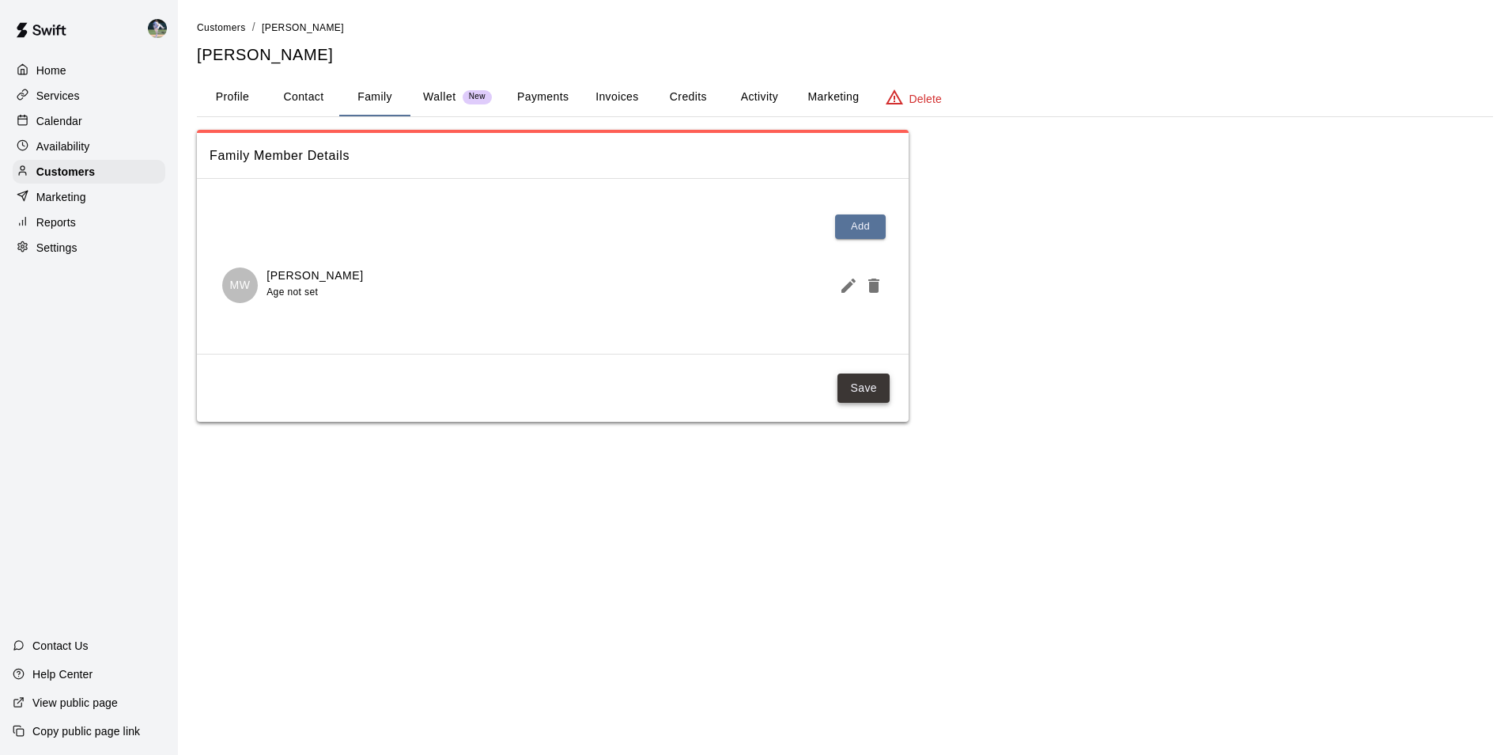
click at [865, 387] on button "Save" at bounding box center [864, 387] width 52 height 29
click at [89, 119] on div "Calendar" at bounding box center [89, 121] width 153 height 24
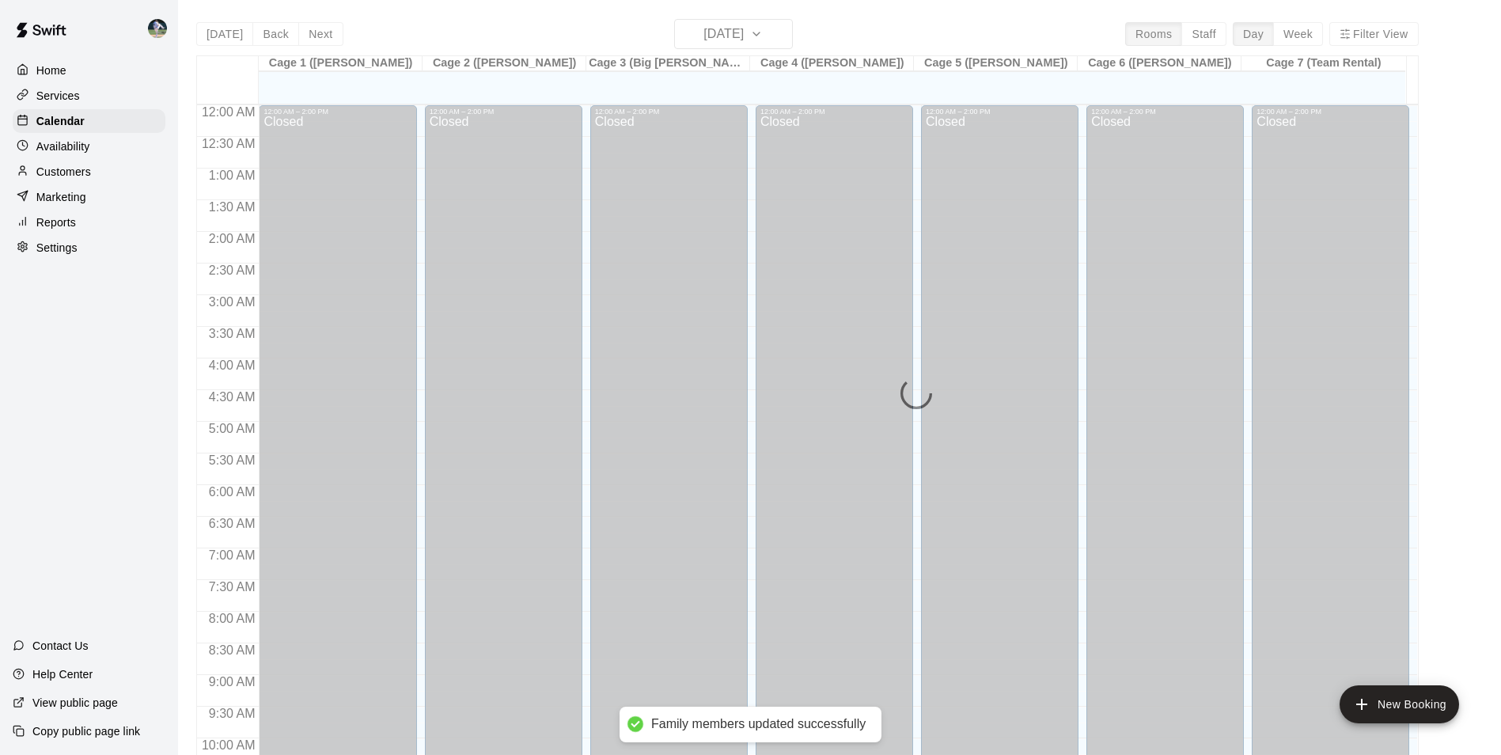
scroll to position [804, 0]
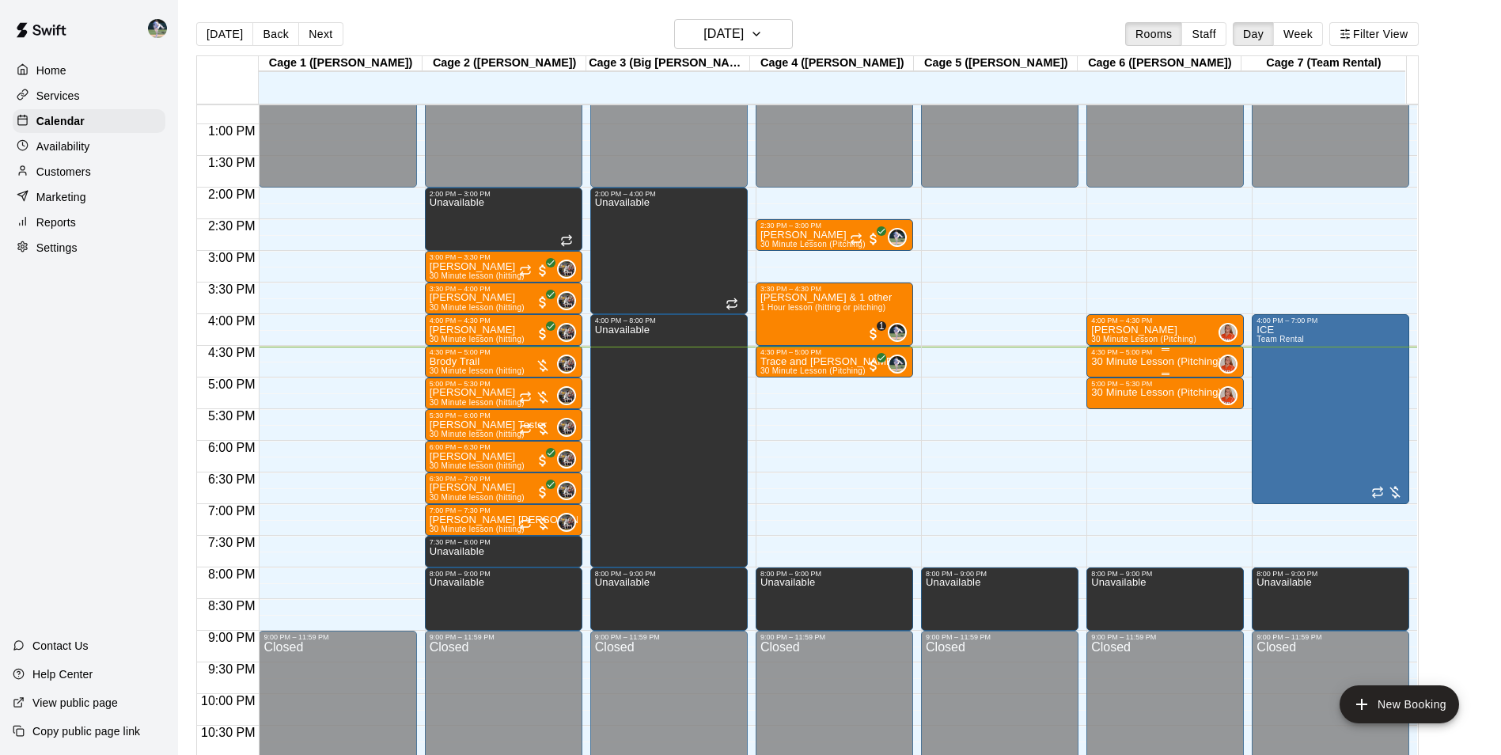
click at [1133, 353] on div "4:30 PM – 5:00 PM" at bounding box center [1165, 352] width 148 height 8
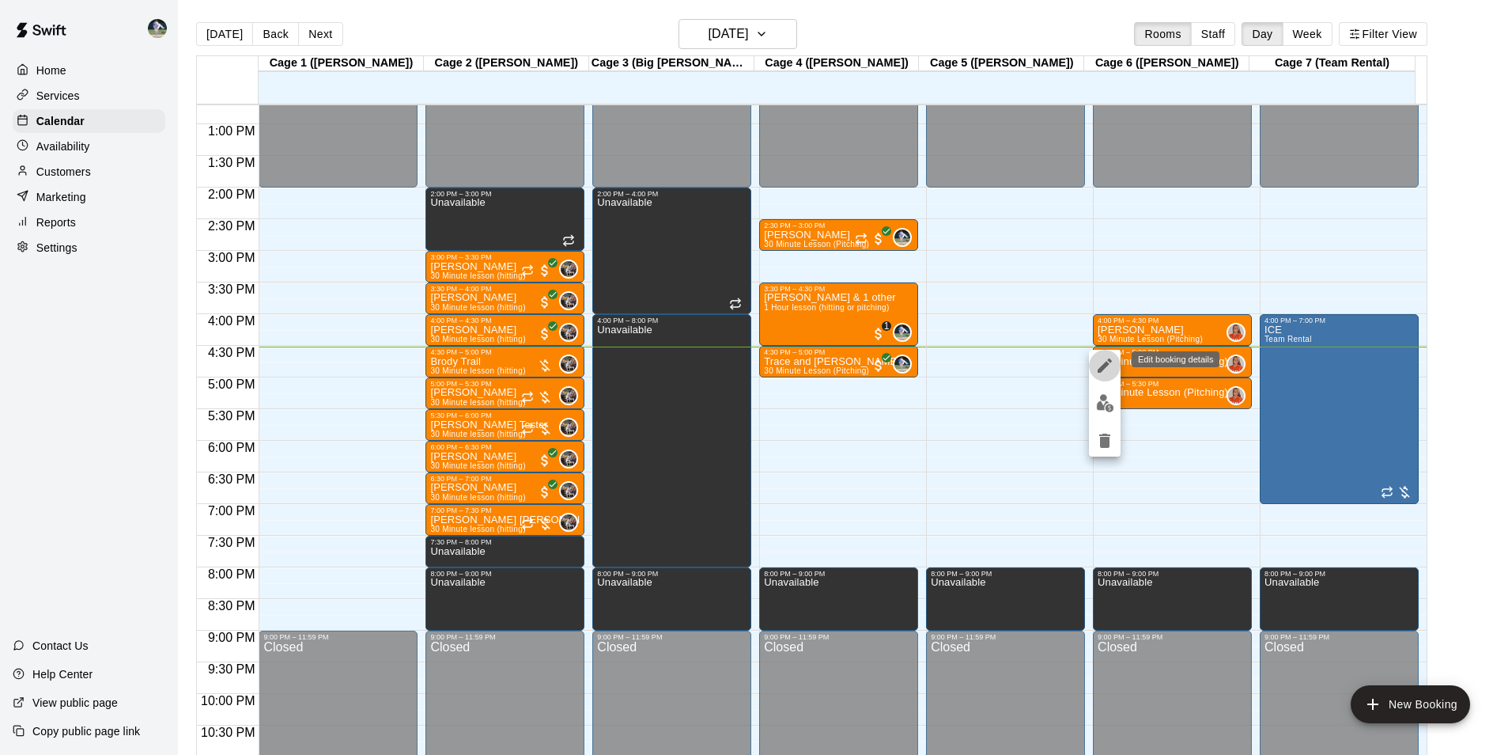
click at [1101, 365] on icon "edit" at bounding box center [1105, 365] width 19 height 19
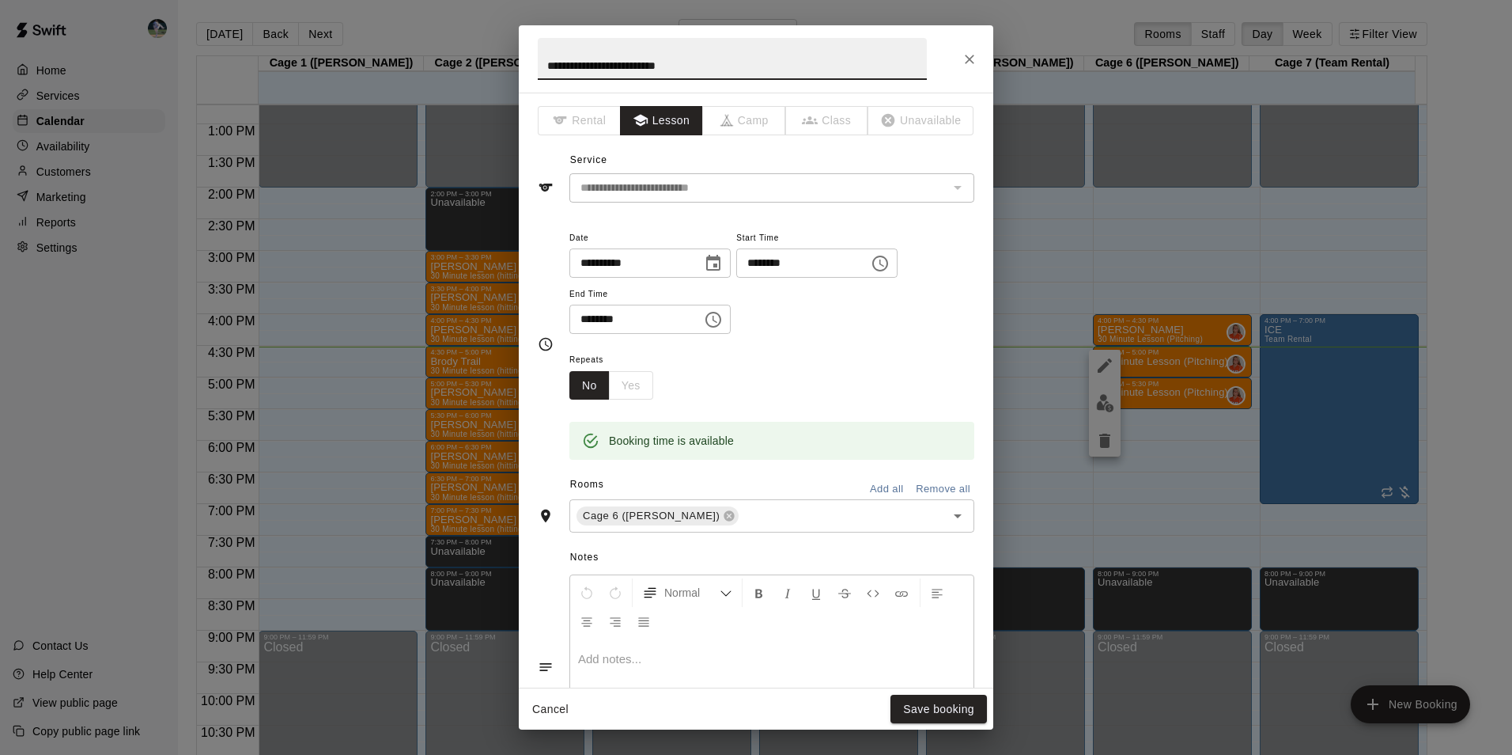
click at [701, 64] on input "**********" at bounding box center [732, 59] width 389 height 42
type input "*"
type input "**********"
click at [941, 703] on button "Save booking" at bounding box center [939, 709] width 97 height 29
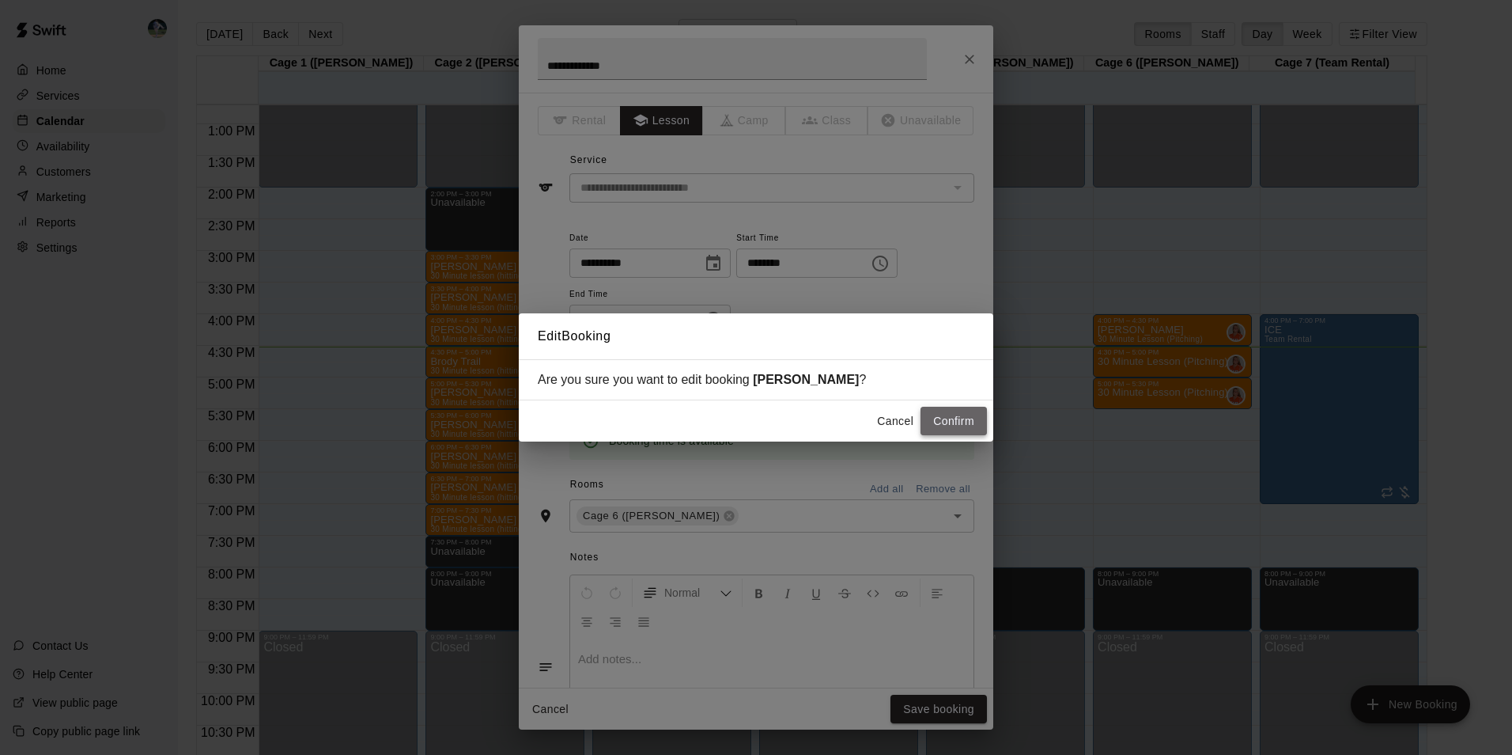
click at [954, 419] on button "Confirm" at bounding box center [954, 421] width 66 height 29
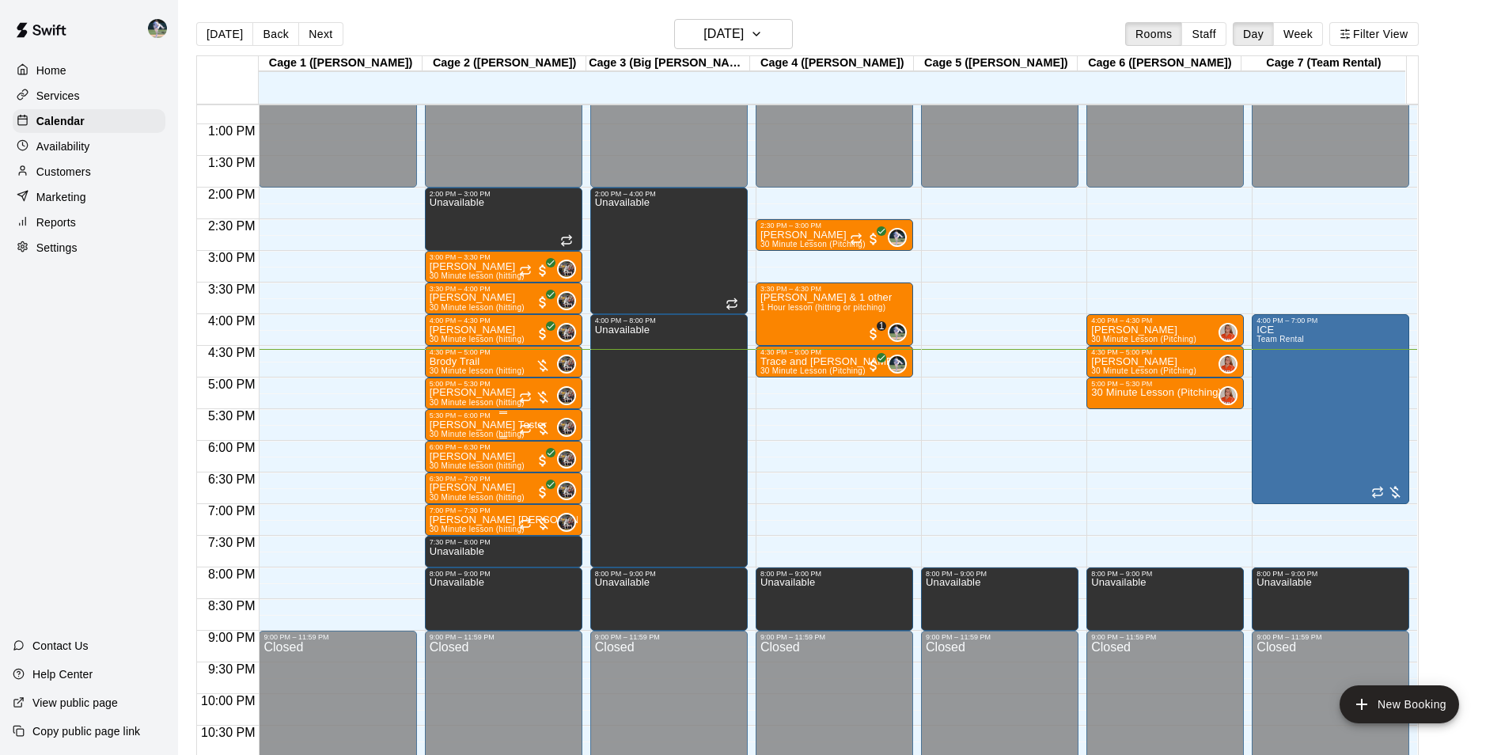
click at [459, 425] on p "[PERSON_NAME] Tester" at bounding box center [488, 425] width 117 height 0
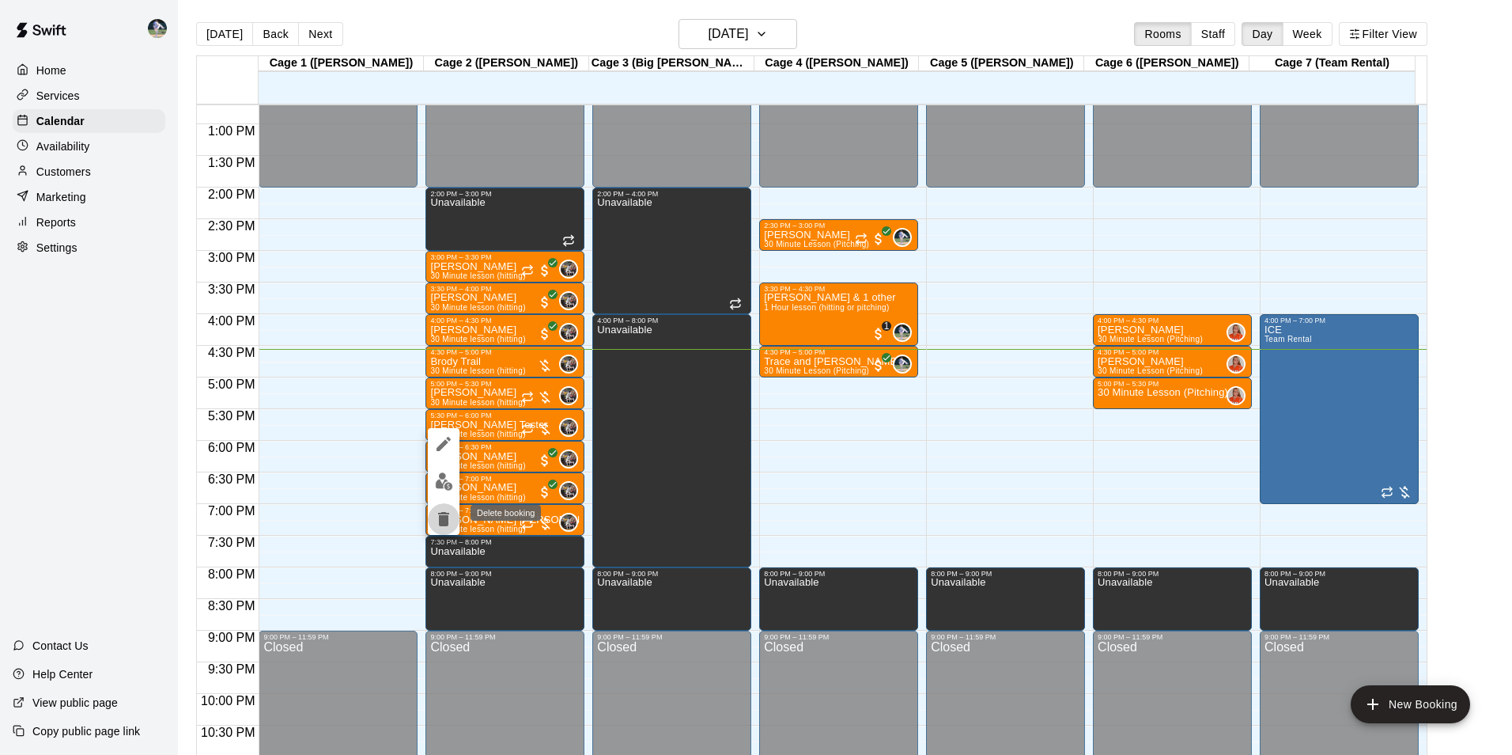
click at [444, 518] on icon "delete" at bounding box center [443, 519] width 11 height 14
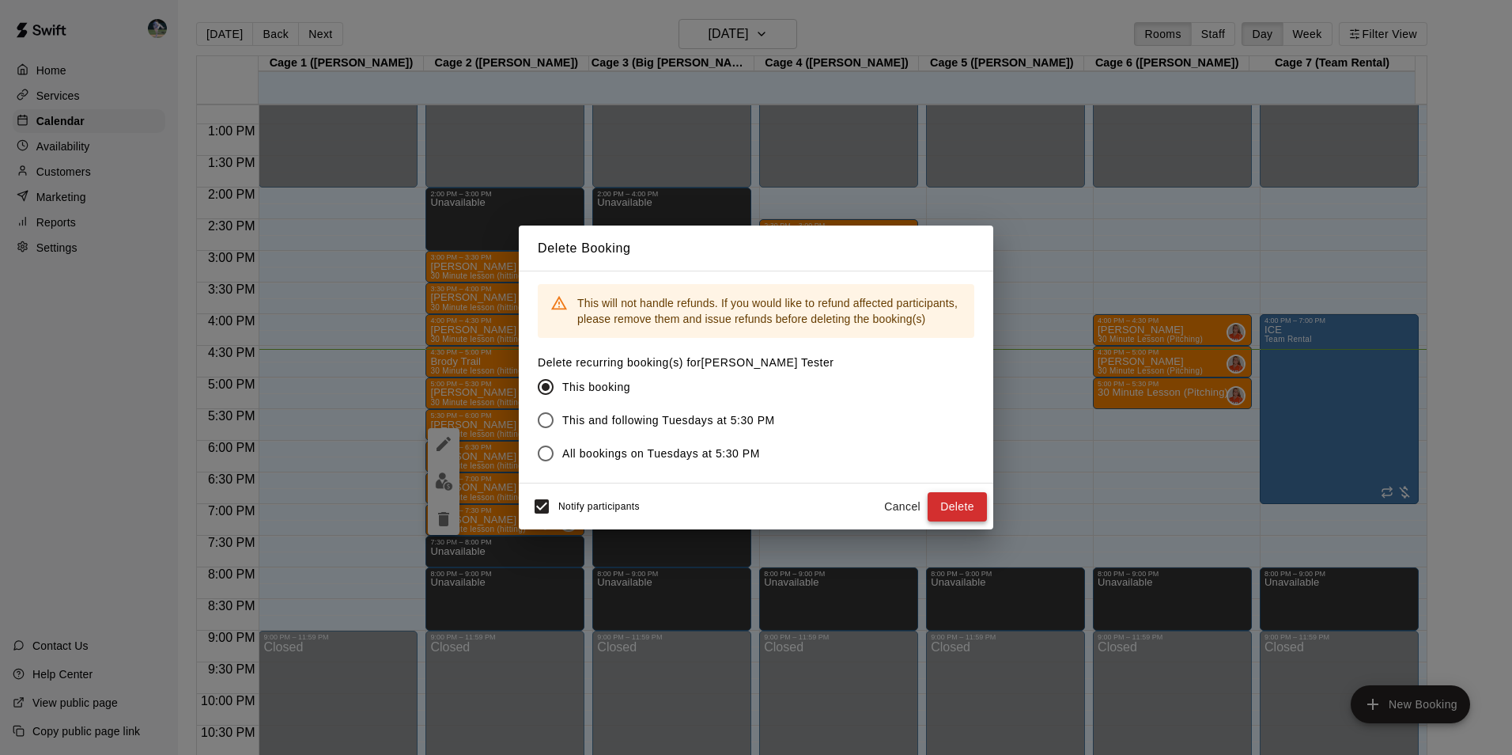
click at [953, 498] on button "Delete" at bounding box center [957, 506] width 59 height 29
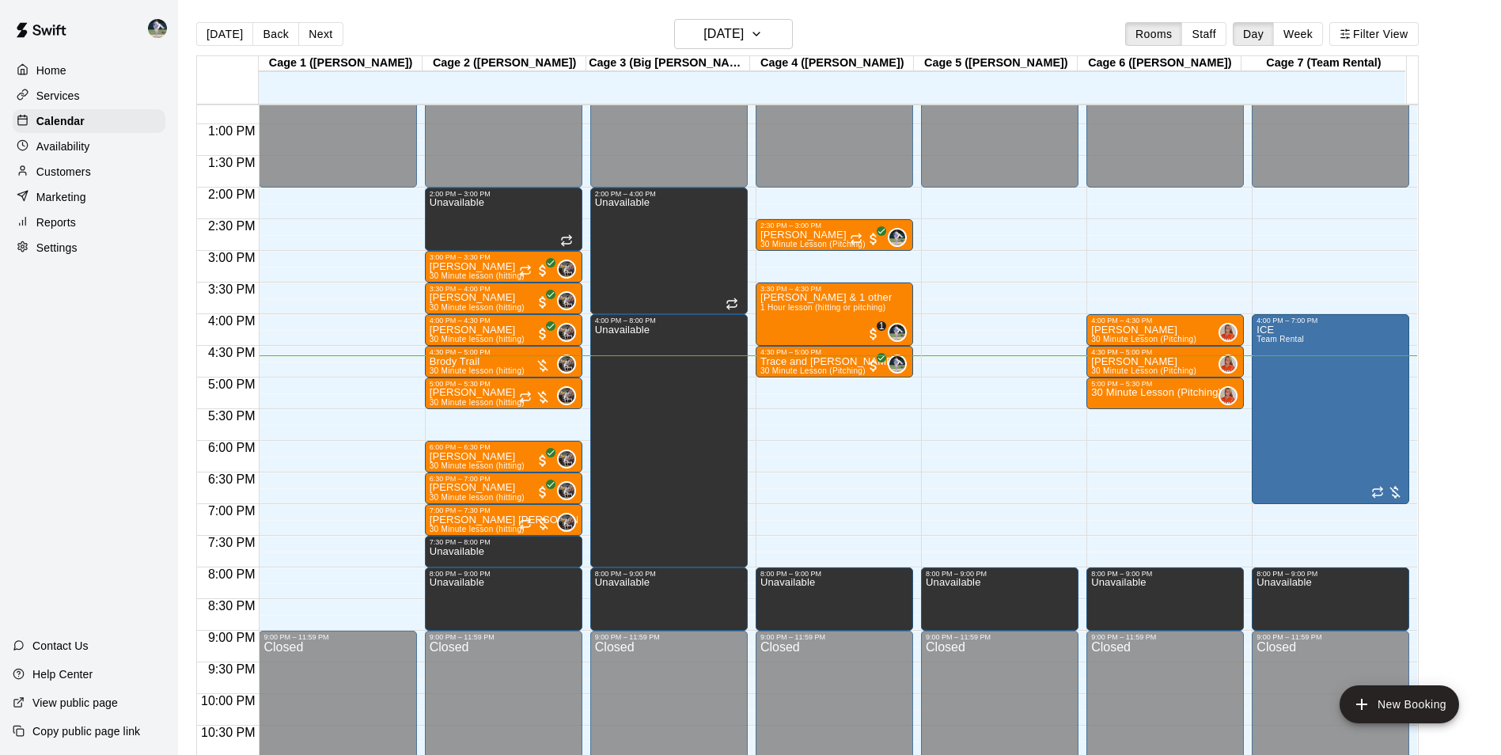
drag, startPoint x: 195, startPoint y: 140, endPoint x: 117, endPoint y: 172, distance: 84.8
click at [127, 436] on div "Home Services Calendar Availability Customers Marketing Reports Settings Contac…" at bounding box center [89, 377] width 178 height 755
click at [103, 176] on div "Customers" at bounding box center [89, 172] width 153 height 24
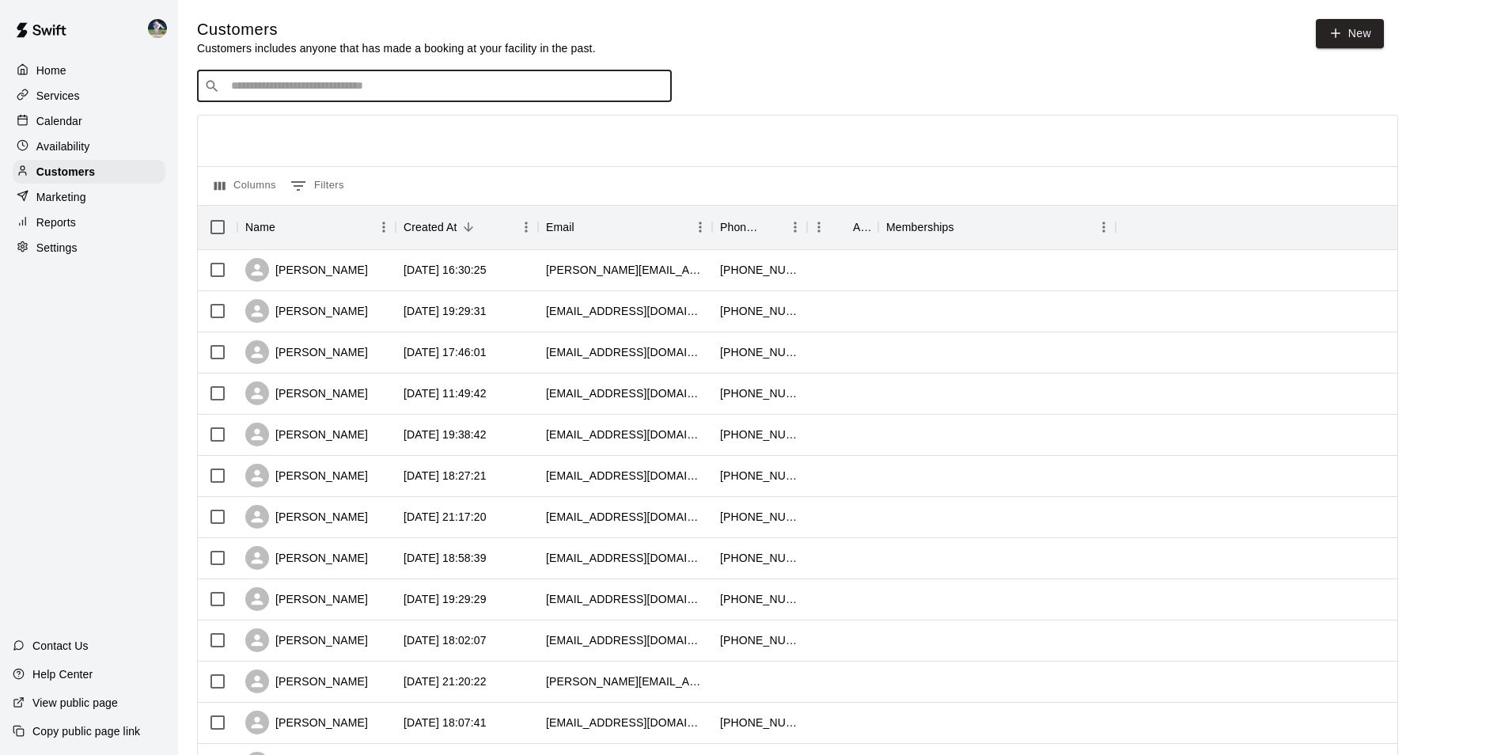
click at [330, 81] on input "Search customers by name or email" at bounding box center [445, 86] width 438 height 16
type input "******"
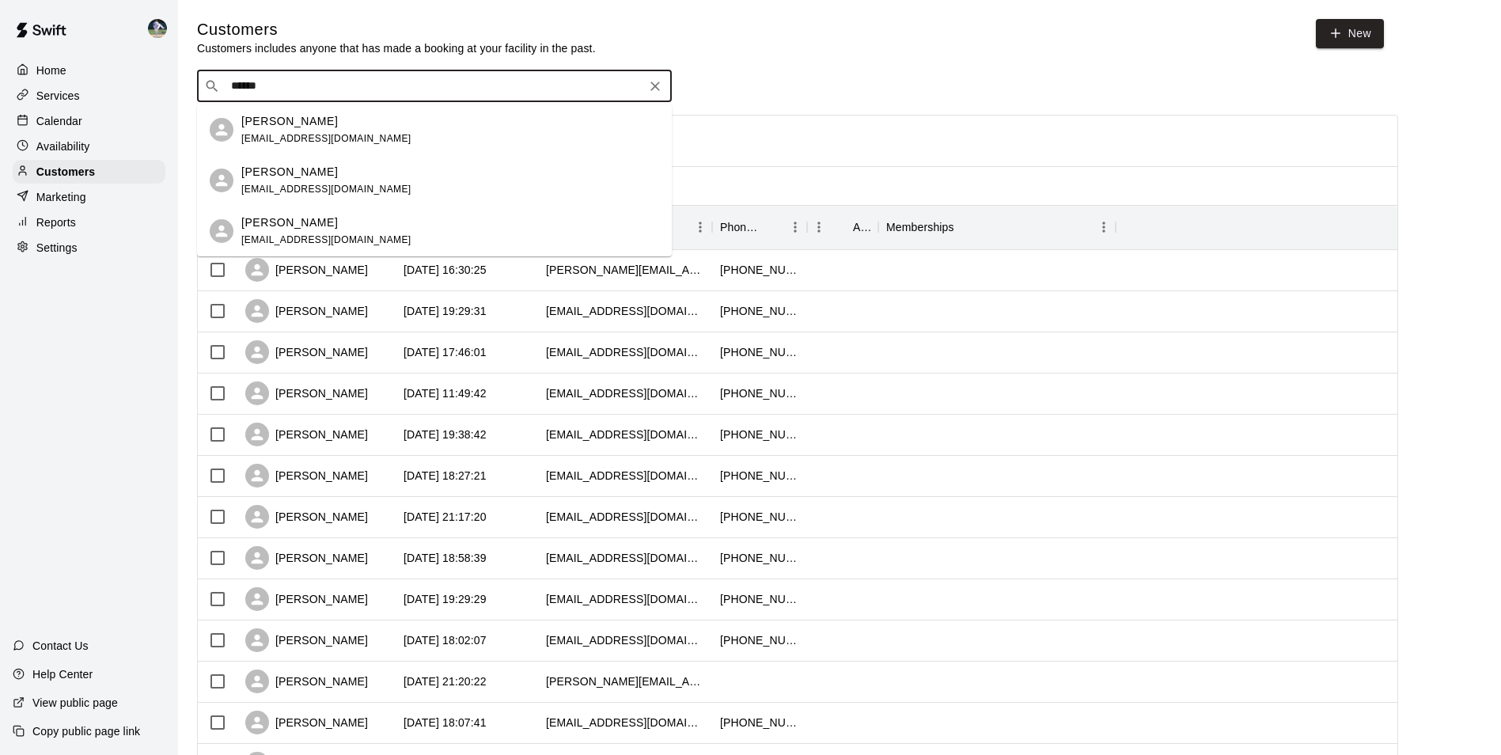
click at [315, 130] on div "[PERSON_NAME] [EMAIL_ADDRESS][DOMAIN_NAME]" at bounding box center [326, 130] width 170 height 34
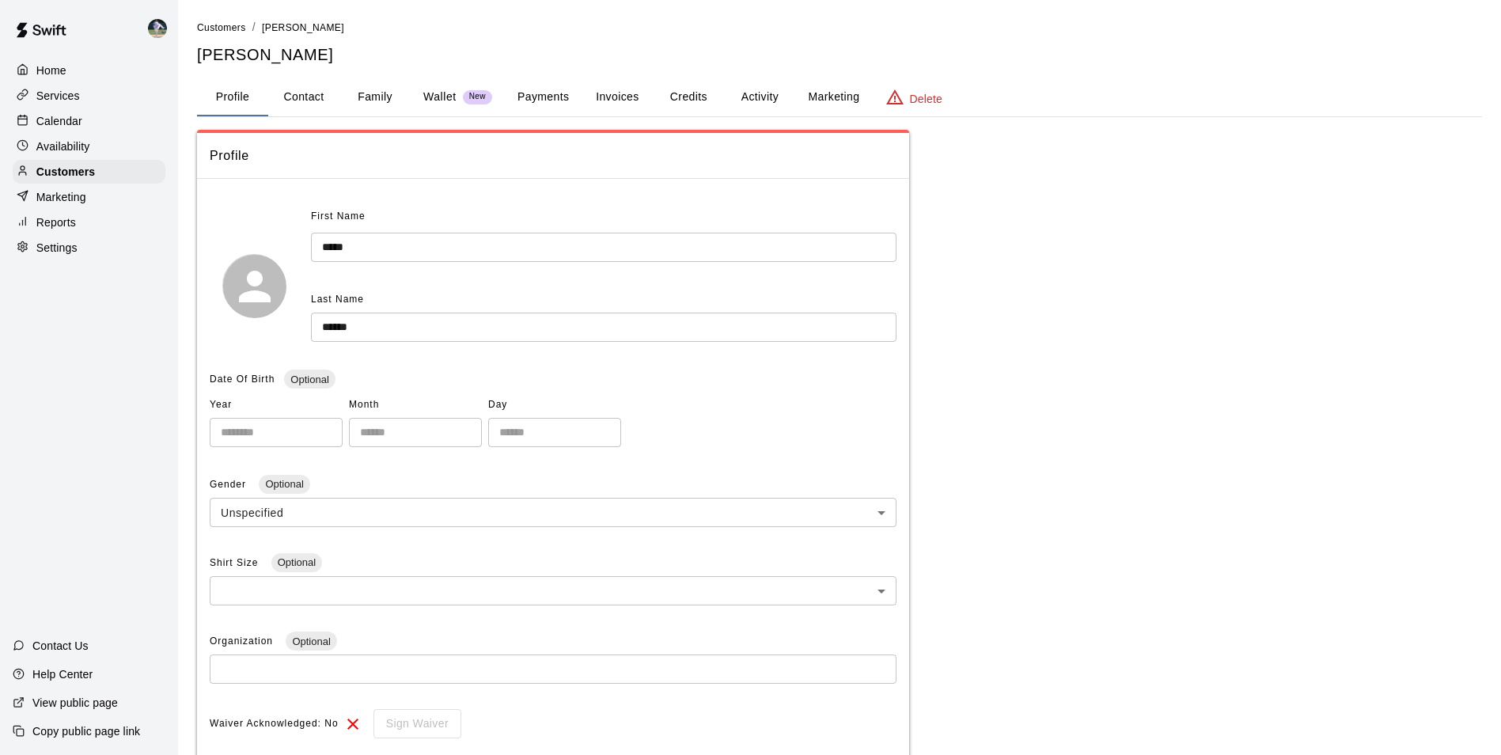
click at [310, 96] on button "Contact" at bounding box center [303, 97] width 71 height 38
select select "**"
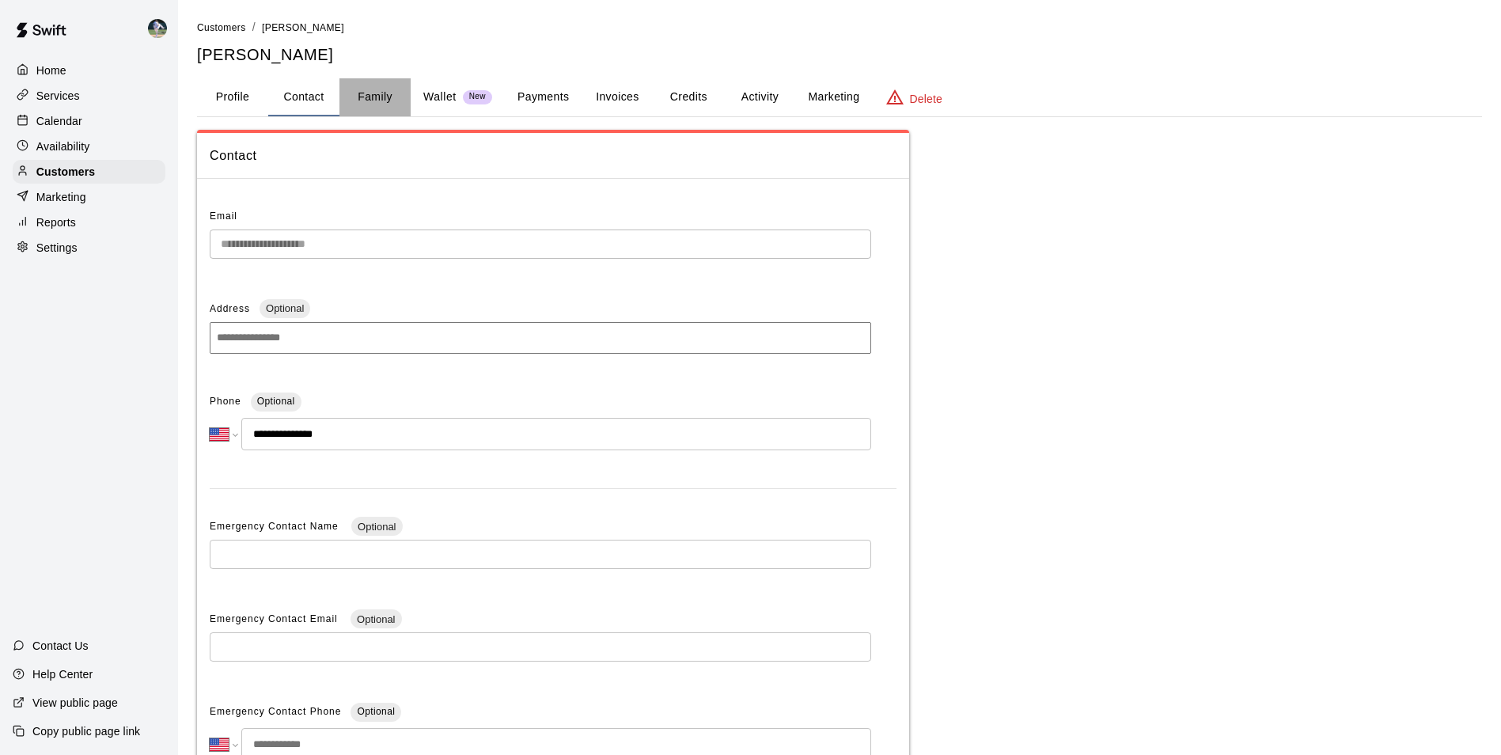
click at [370, 96] on button "Family" at bounding box center [374, 97] width 71 height 38
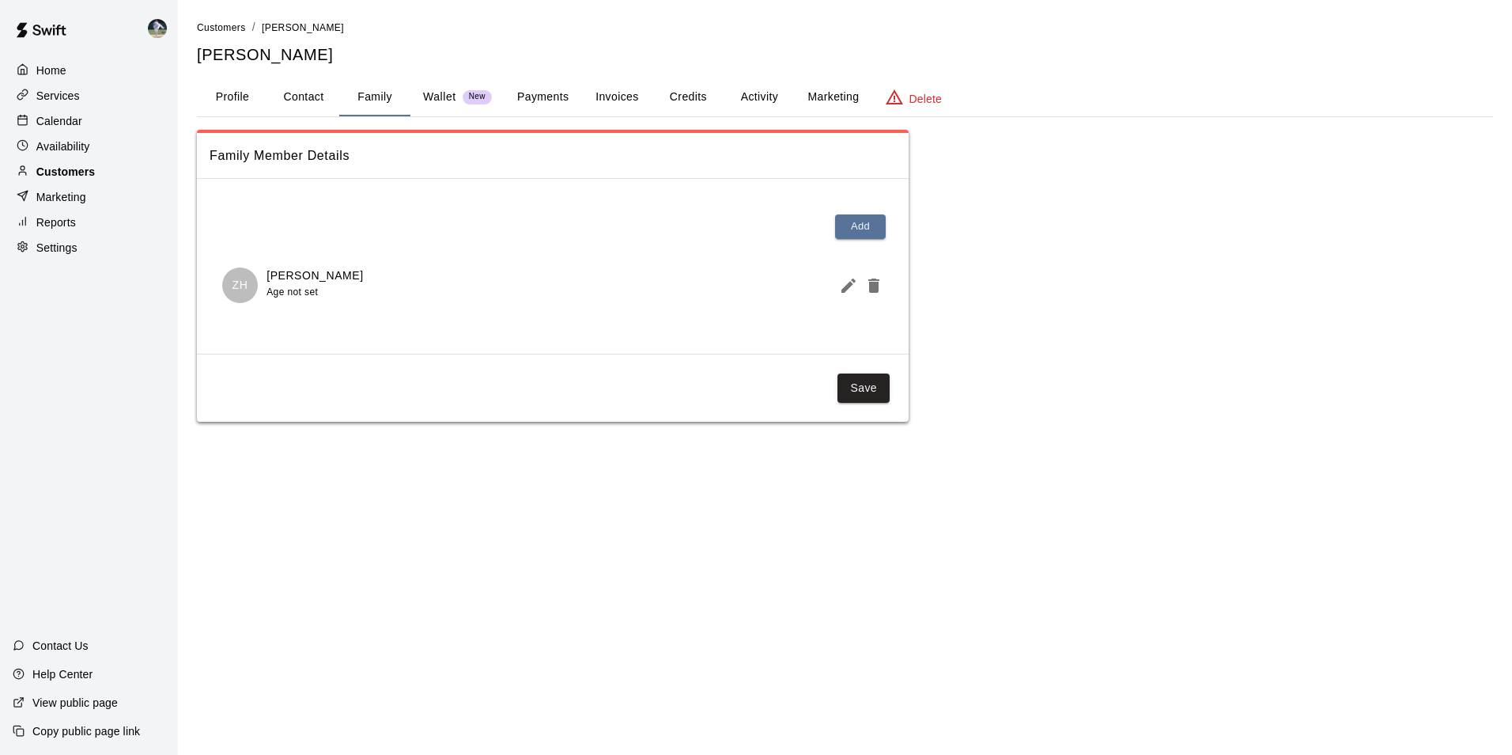
click at [116, 169] on div "Customers" at bounding box center [89, 172] width 153 height 24
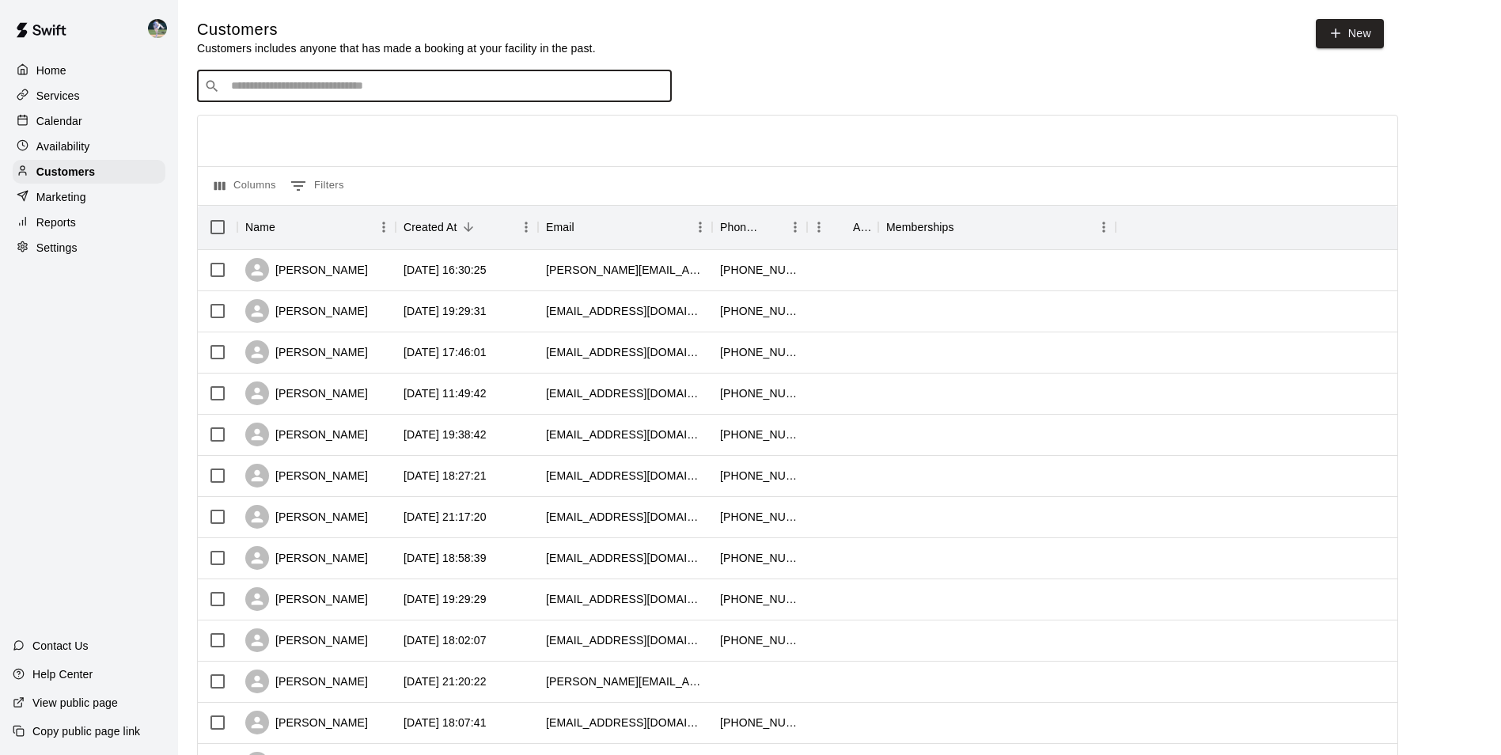
click at [229, 90] on input "Search customers by name or email" at bounding box center [445, 86] width 438 height 16
type input "****"
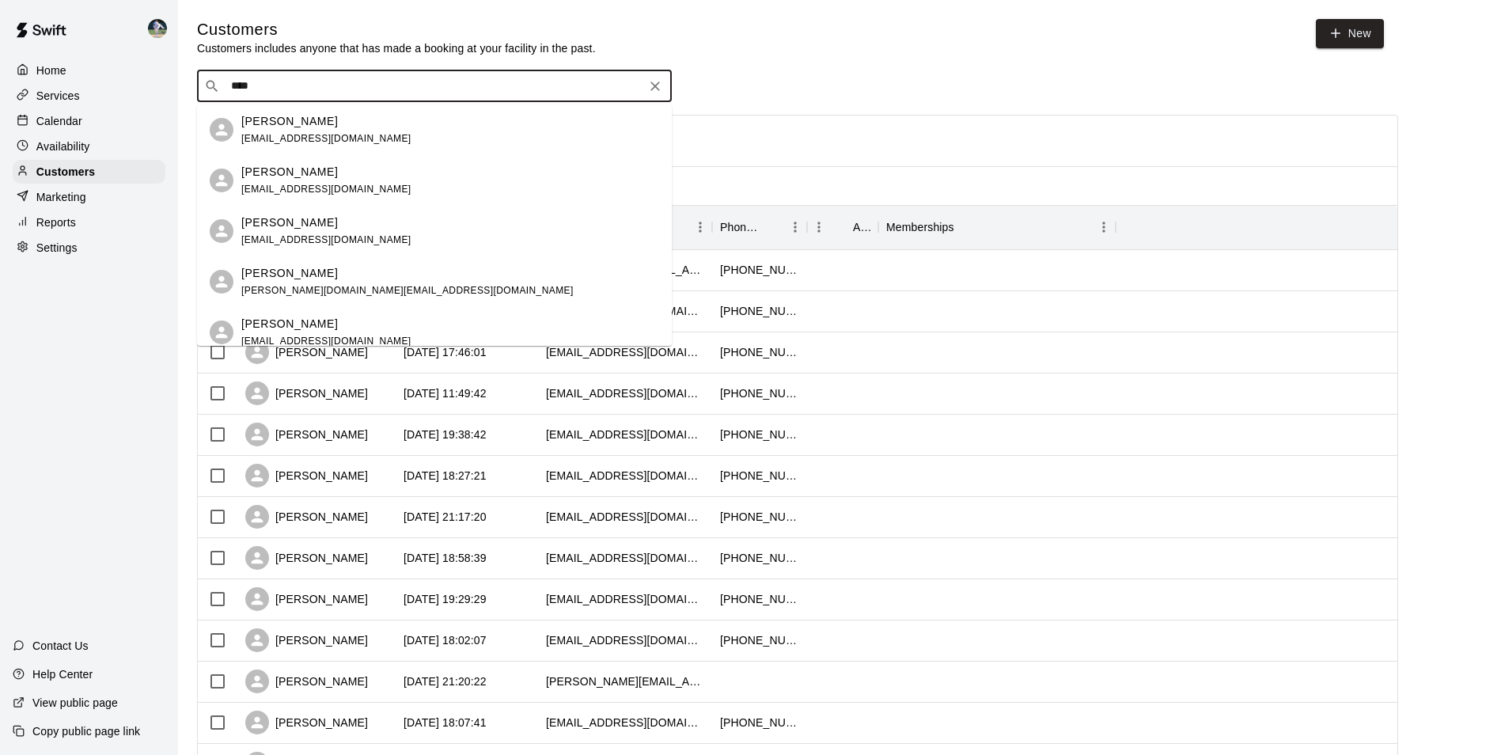
click at [271, 174] on p "[PERSON_NAME]" at bounding box center [289, 172] width 97 height 17
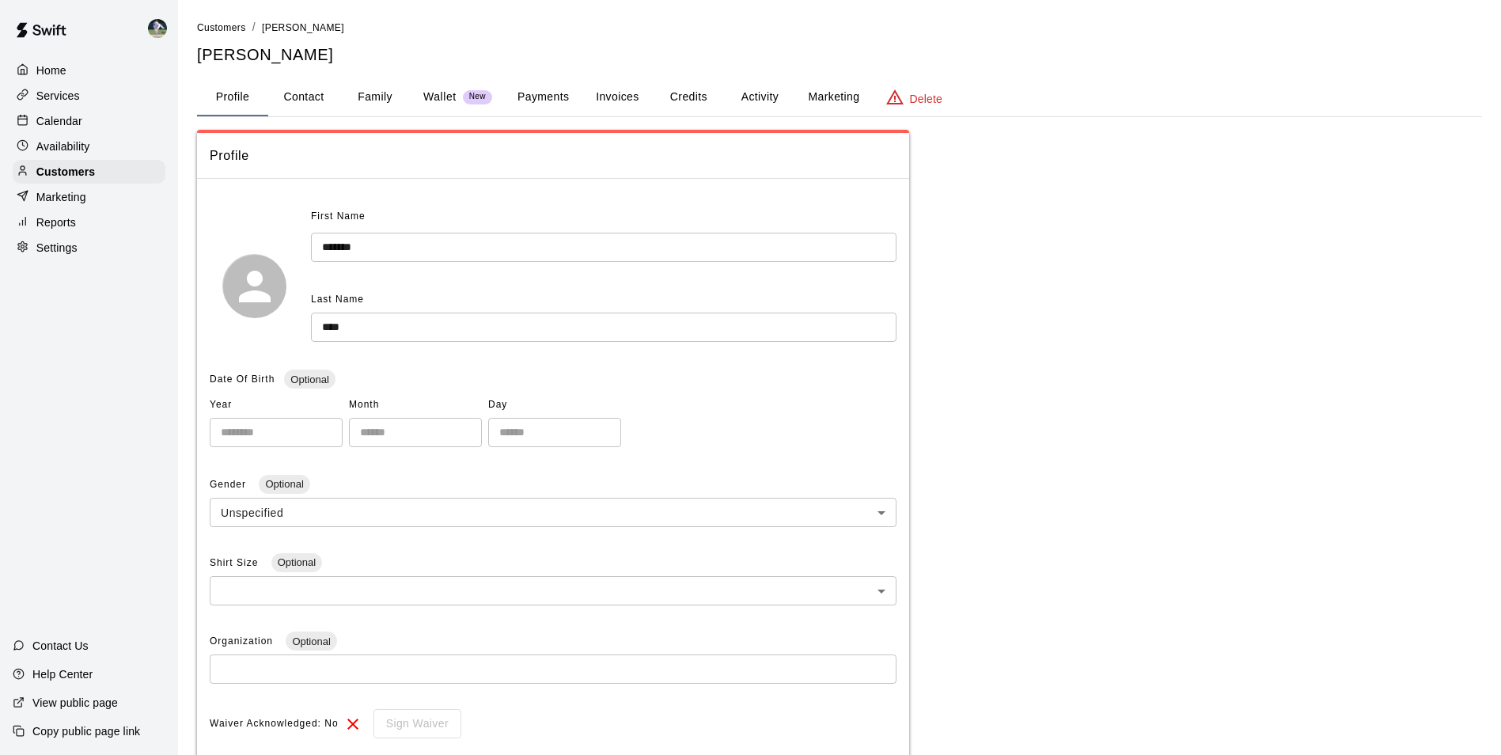
click at [305, 97] on button "Contact" at bounding box center [303, 97] width 71 height 38
select select "**"
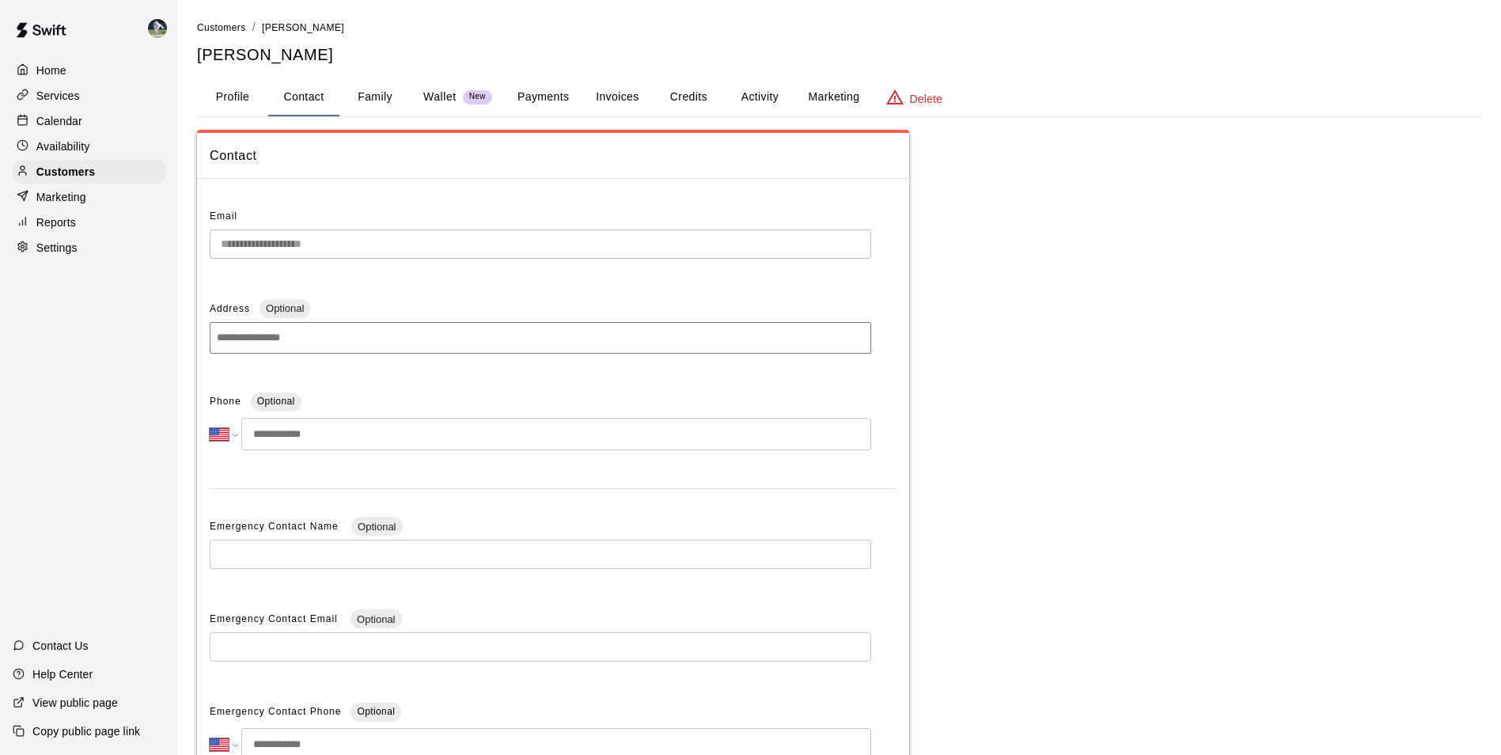
click at [271, 433] on input "tel" at bounding box center [556, 434] width 630 height 32
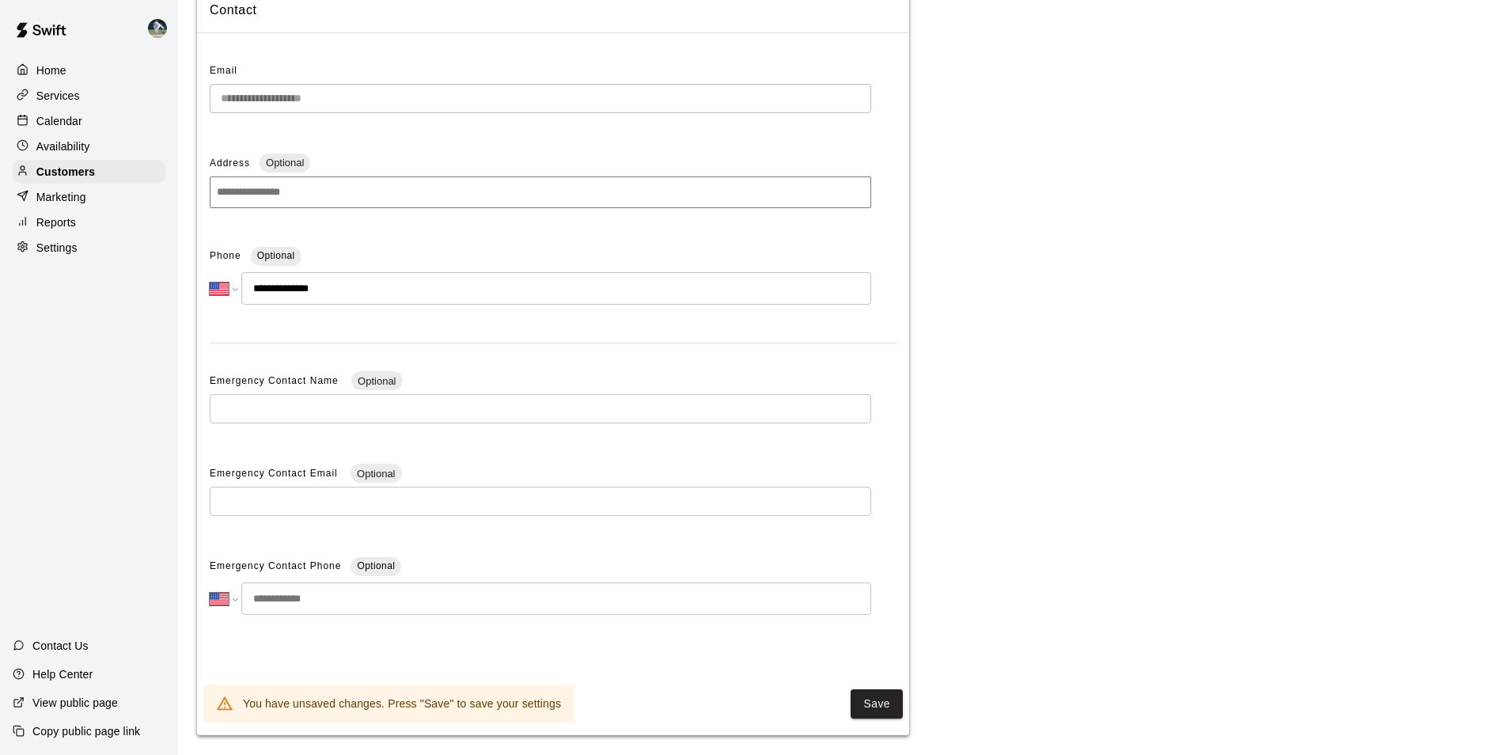
scroll to position [159, 0]
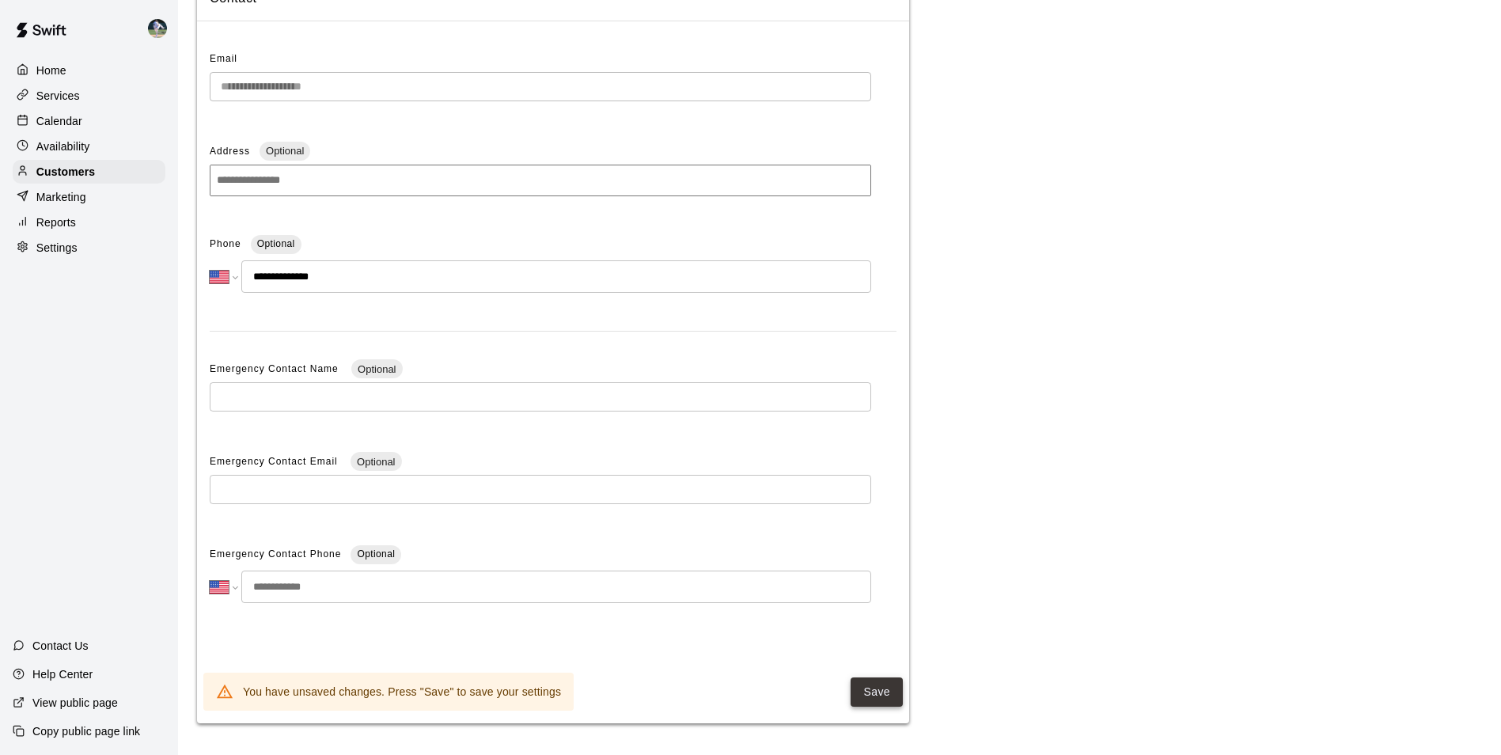
type input "**********"
click at [869, 691] on button "Save" at bounding box center [876, 691] width 52 height 29
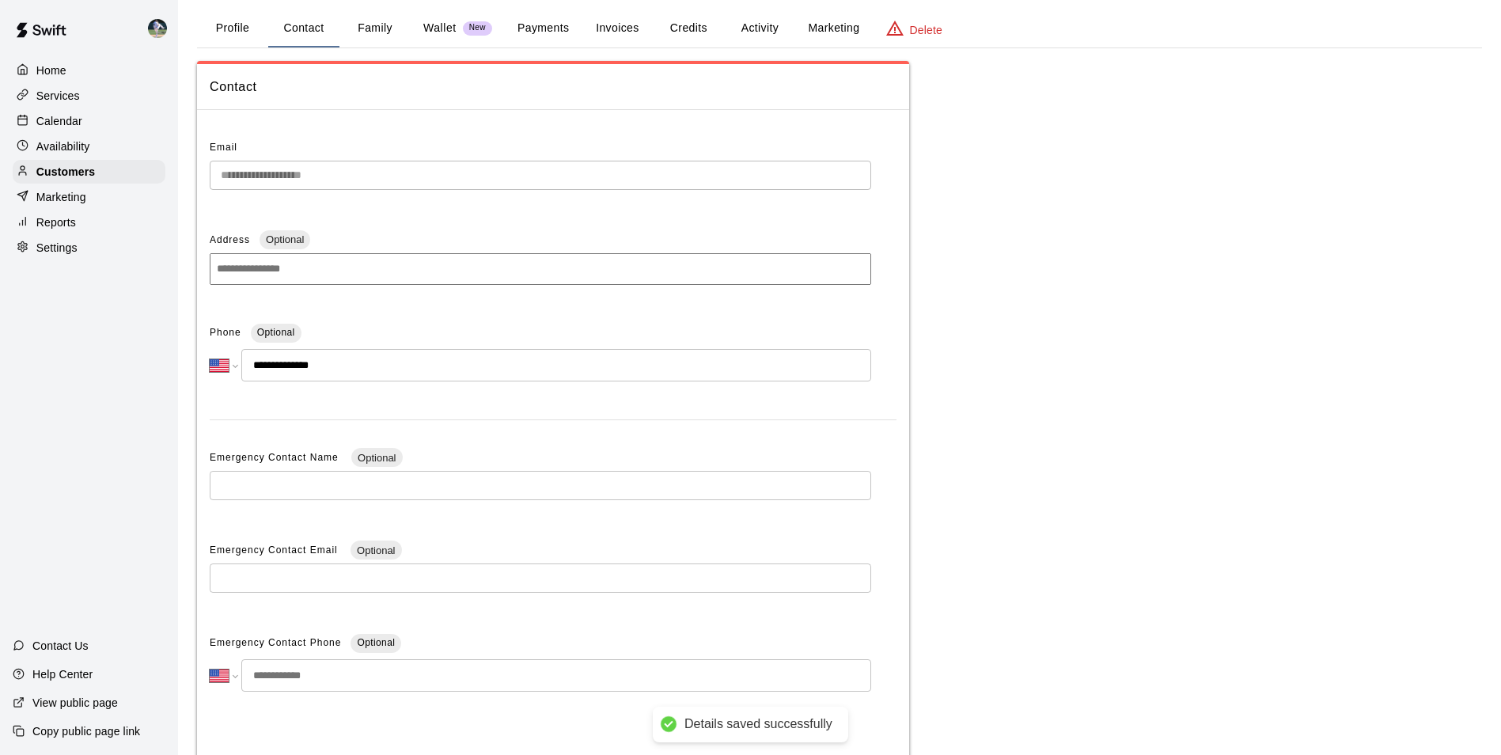
scroll to position [0, 0]
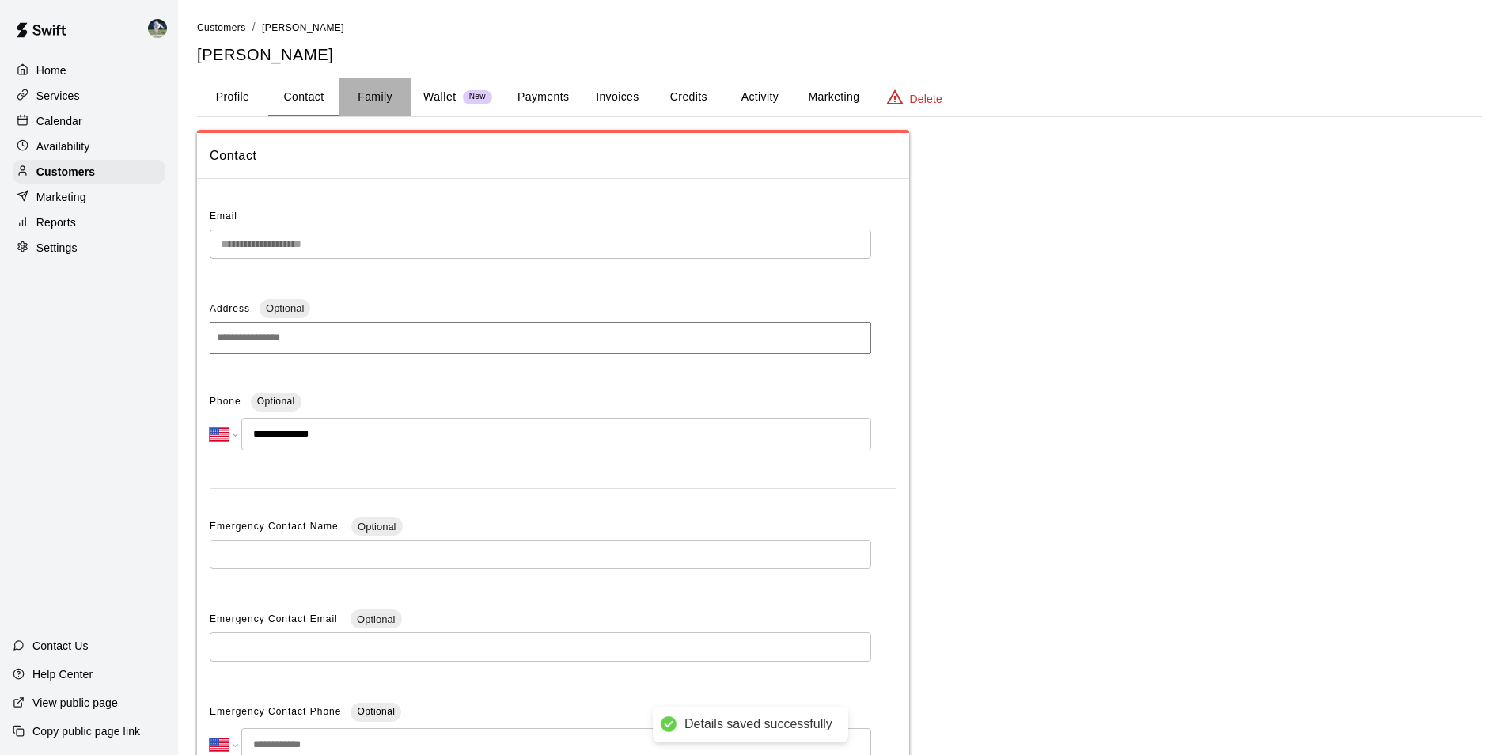
click at [382, 90] on button "Family" at bounding box center [374, 97] width 71 height 38
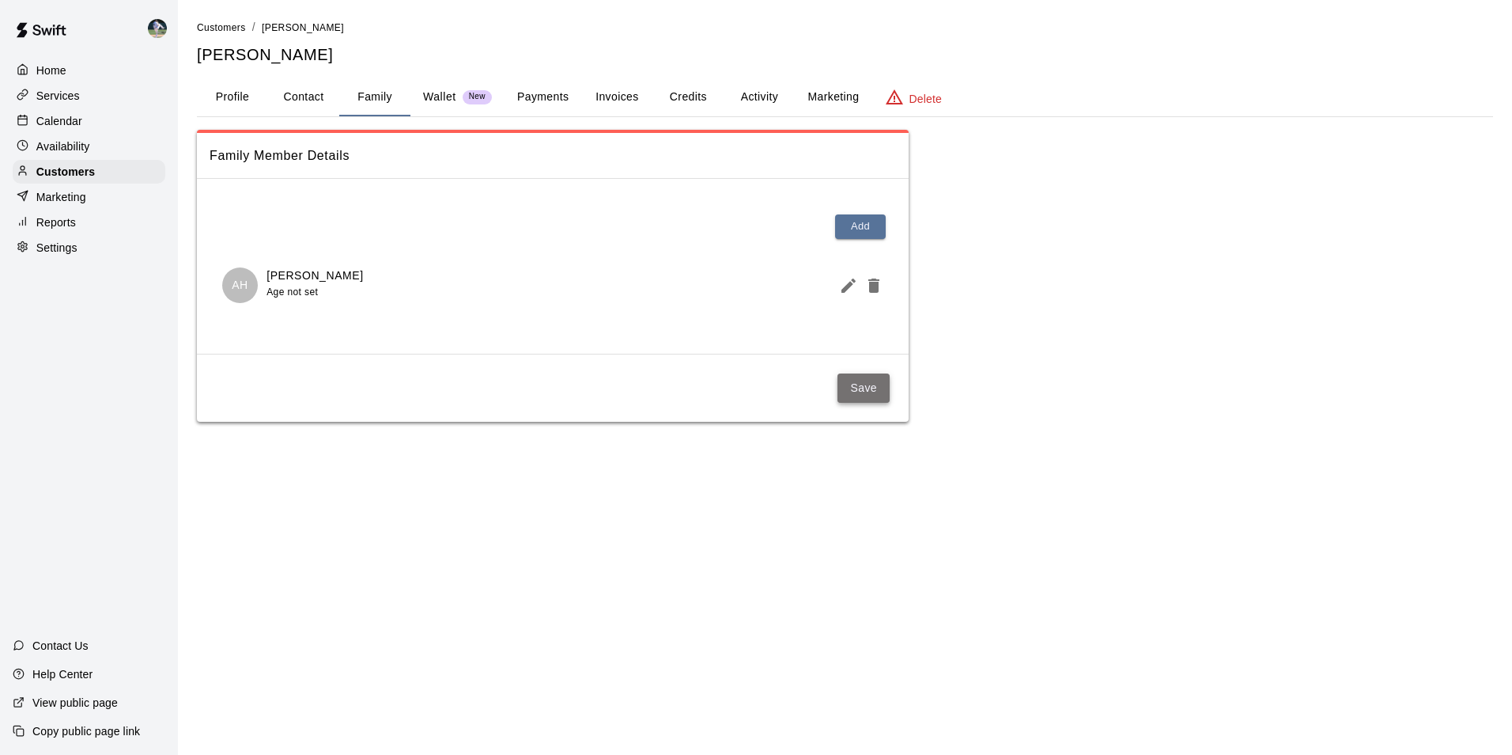
click at [867, 384] on button "Save" at bounding box center [864, 387] width 52 height 29
click at [121, 174] on div "Customers" at bounding box center [89, 172] width 153 height 24
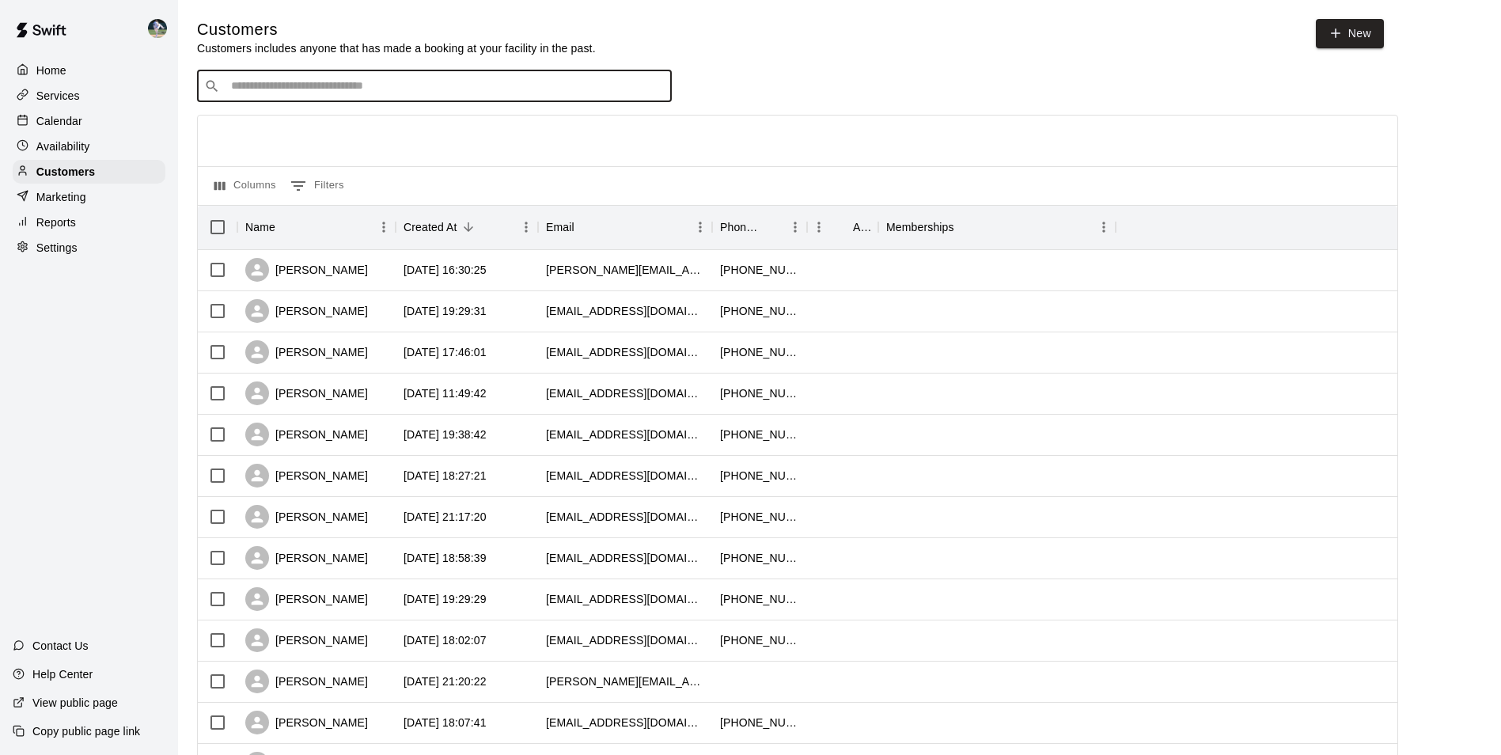
click at [260, 85] on input "Search customers by name or email" at bounding box center [445, 86] width 438 height 16
type input "****"
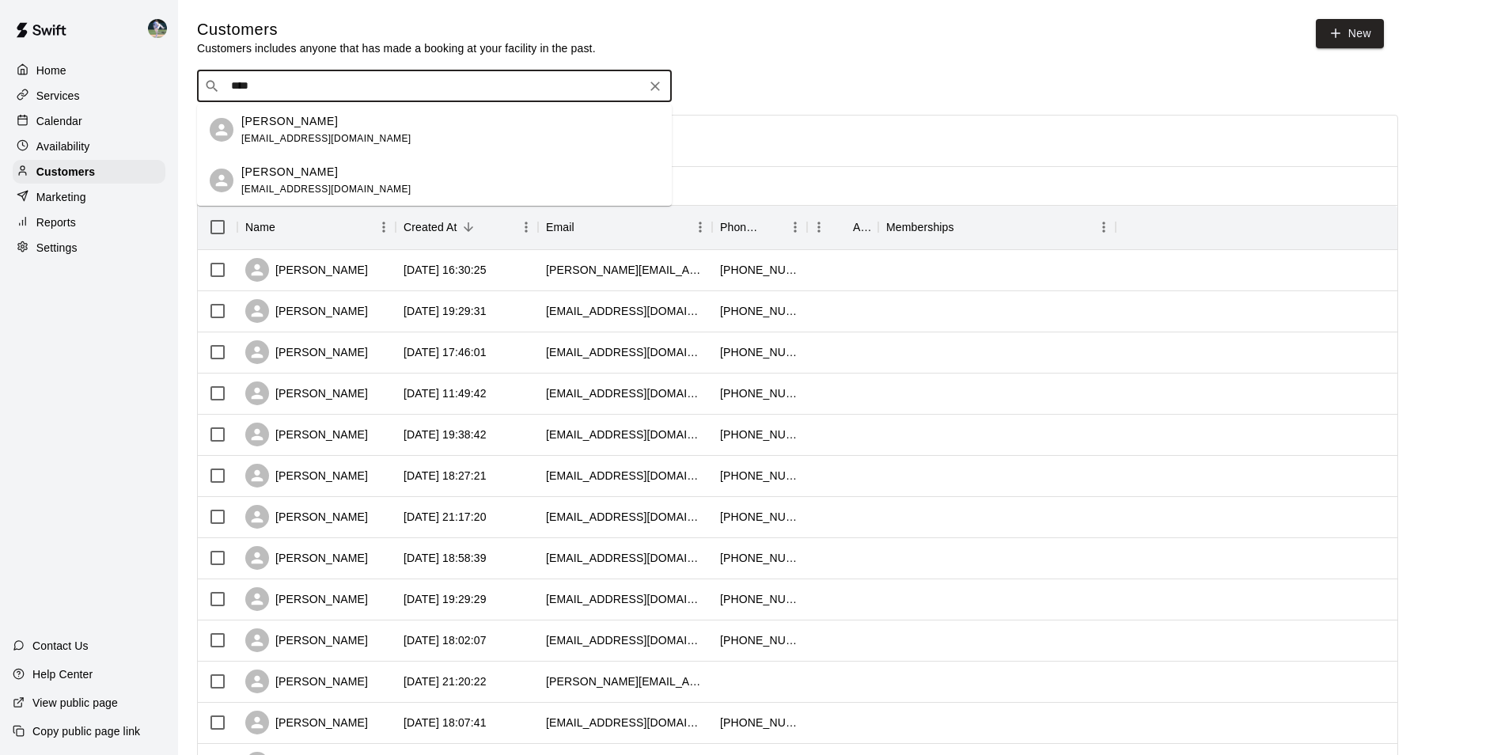
click at [293, 126] on p "[PERSON_NAME]" at bounding box center [289, 121] width 97 height 17
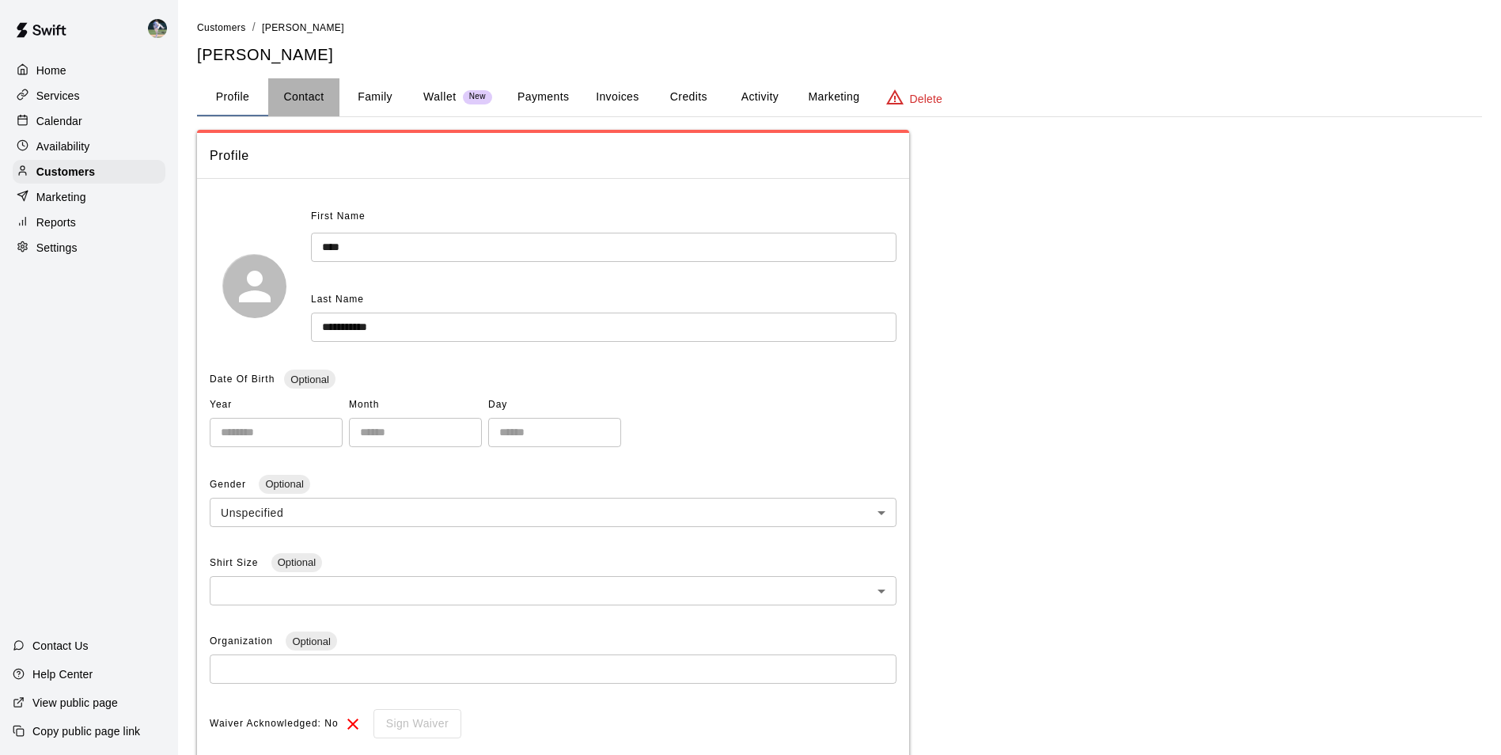
click at [311, 97] on button "Contact" at bounding box center [303, 97] width 71 height 38
select select "**"
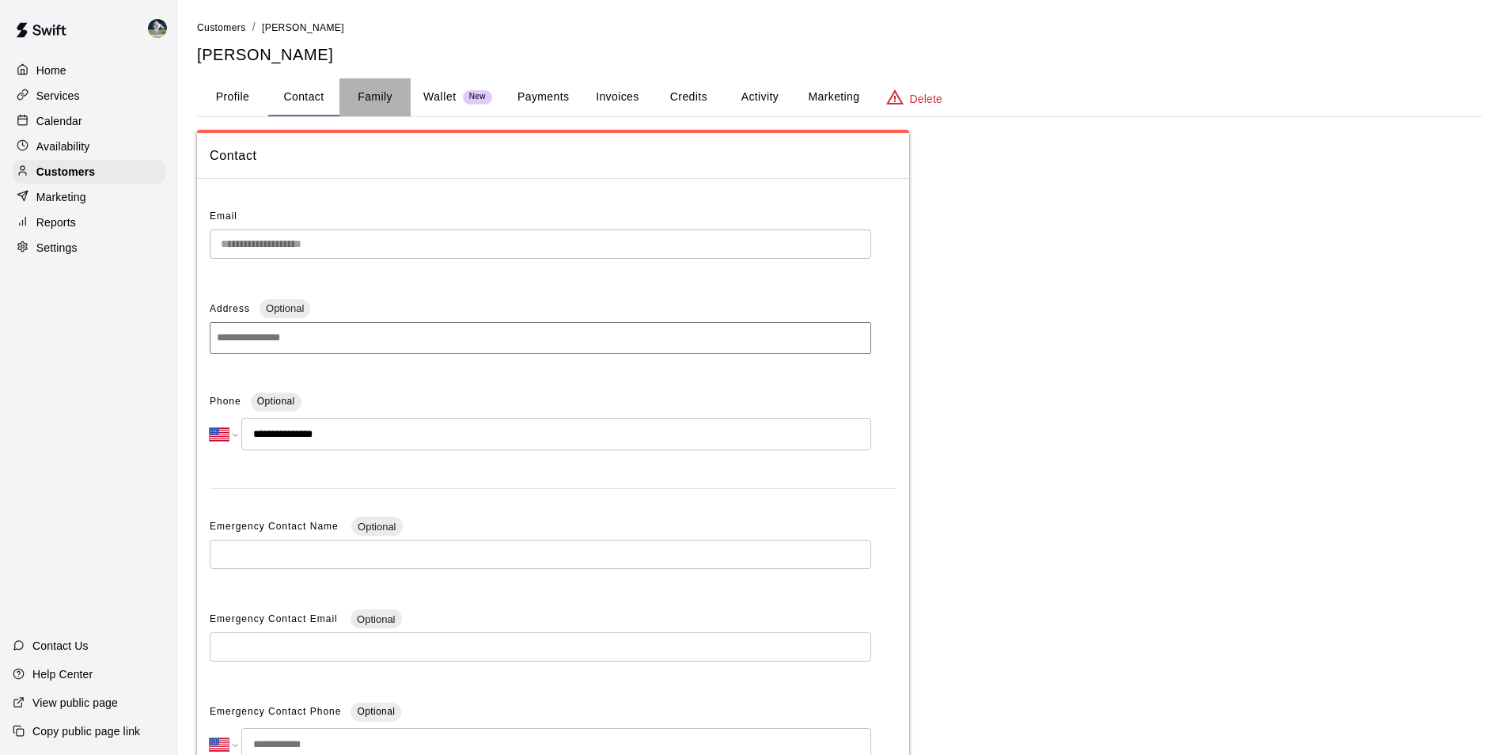
click at [366, 99] on button "Family" at bounding box center [374, 97] width 71 height 38
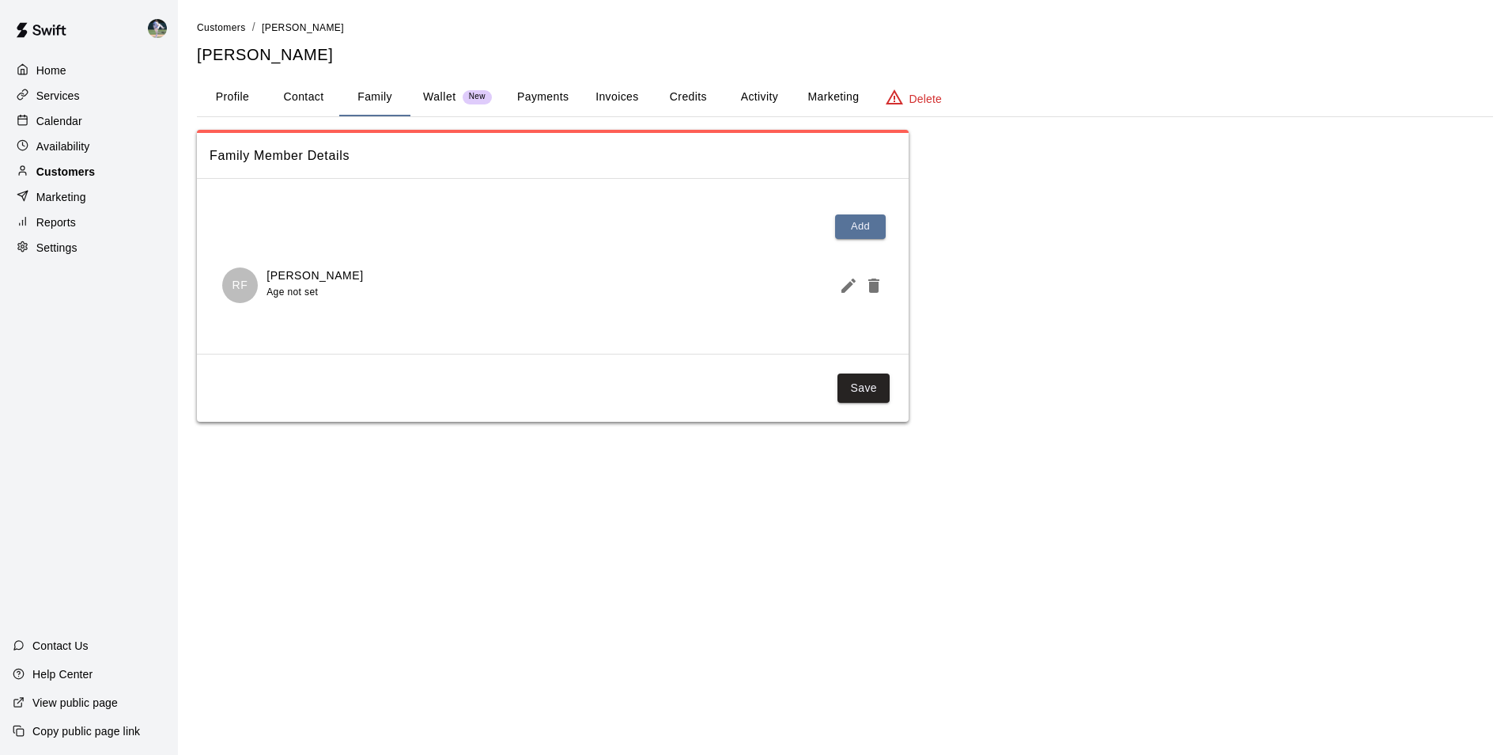
click at [114, 171] on div "Customers" at bounding box center [89, 172] width 153 height 24
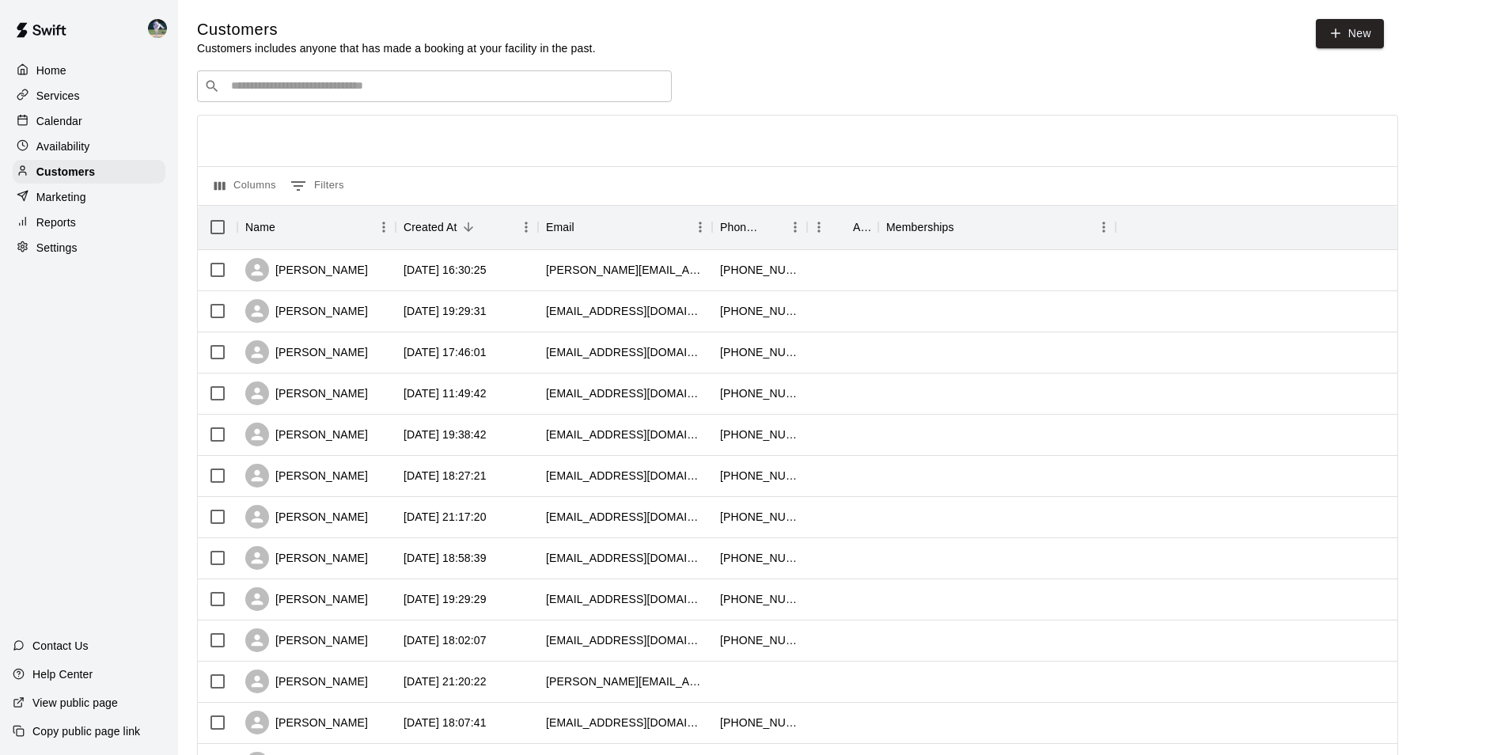
click at [279, 79] on div "​ ​" at bounding box center [434, 86] width 475 height 32
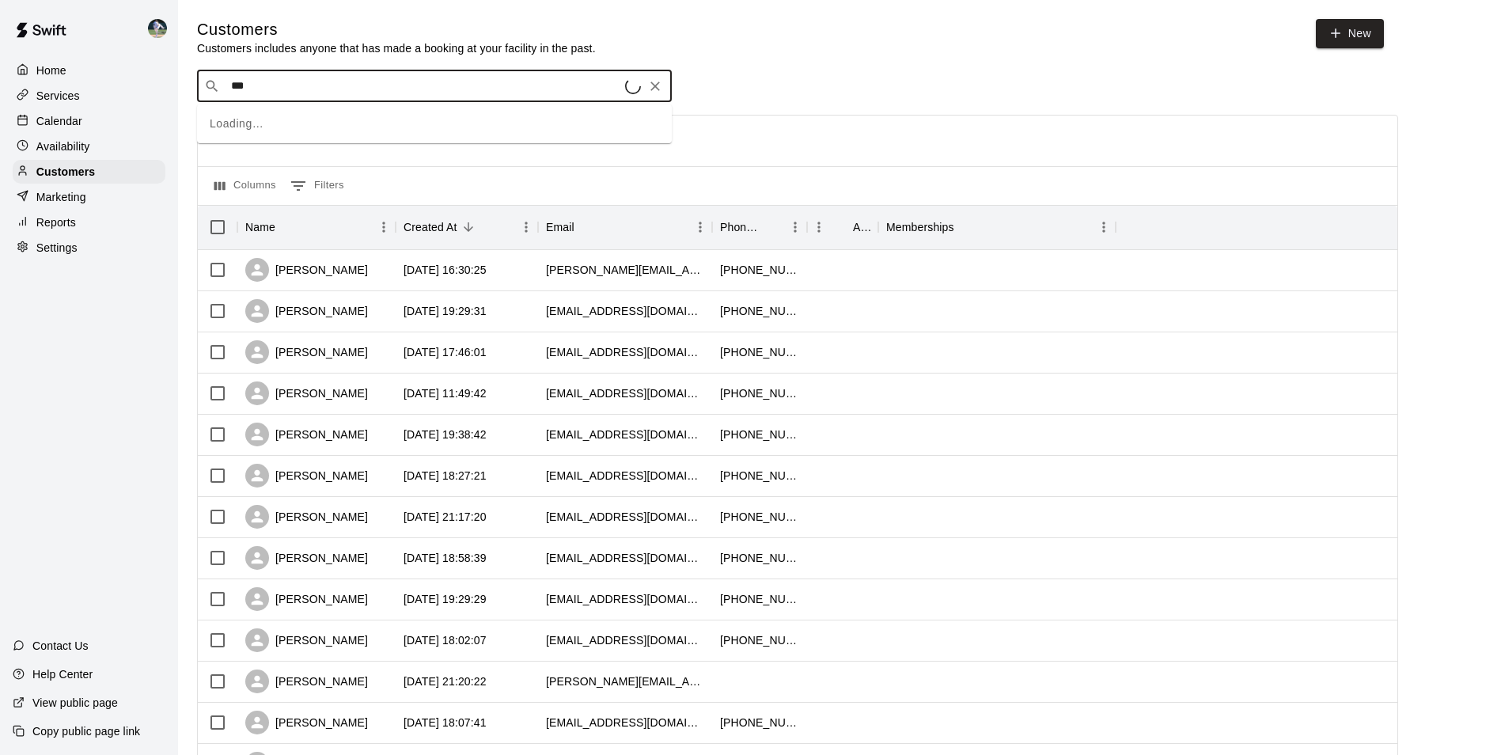
type input "****"
click at [279, 134] on span "[EMAIL_ADDRESS][DOMAIN_NAME]" at bounding box center [326, 138] width 170 height 11
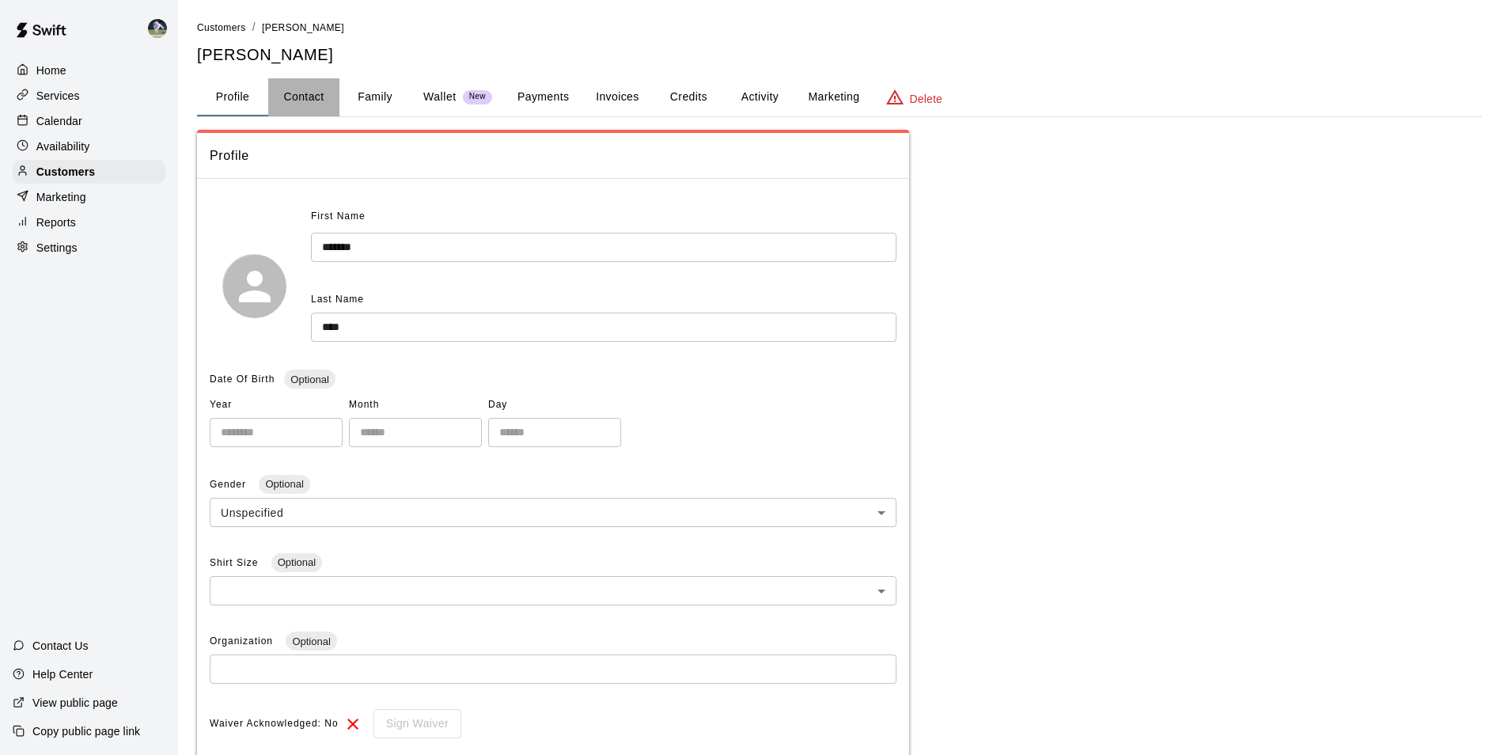
click at [308, 97] on button "Contact" at bounding box center [303, 97] width 71 height 38
select select "**"
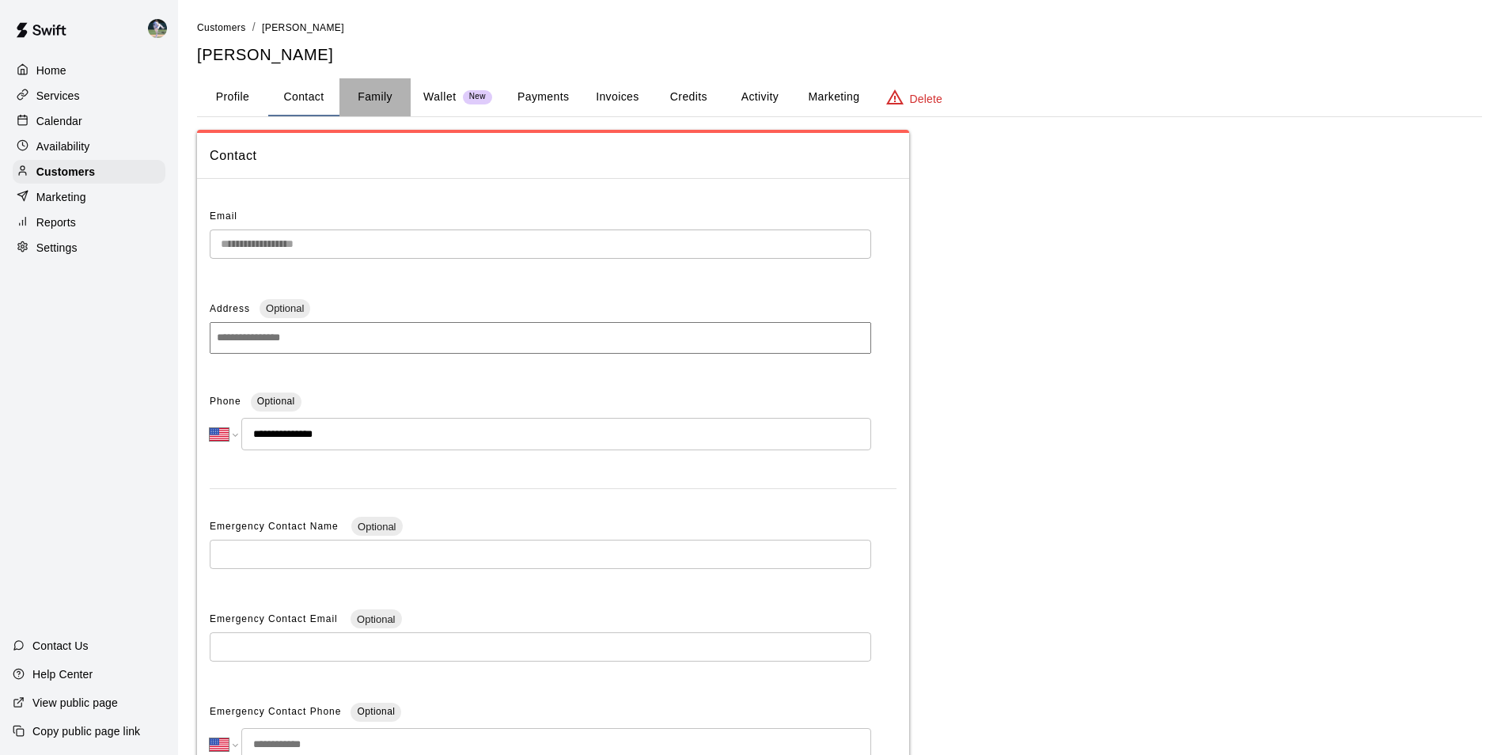
click at [373, 89] on button "Family" at bounding box center [374, 97] width 71 height 38
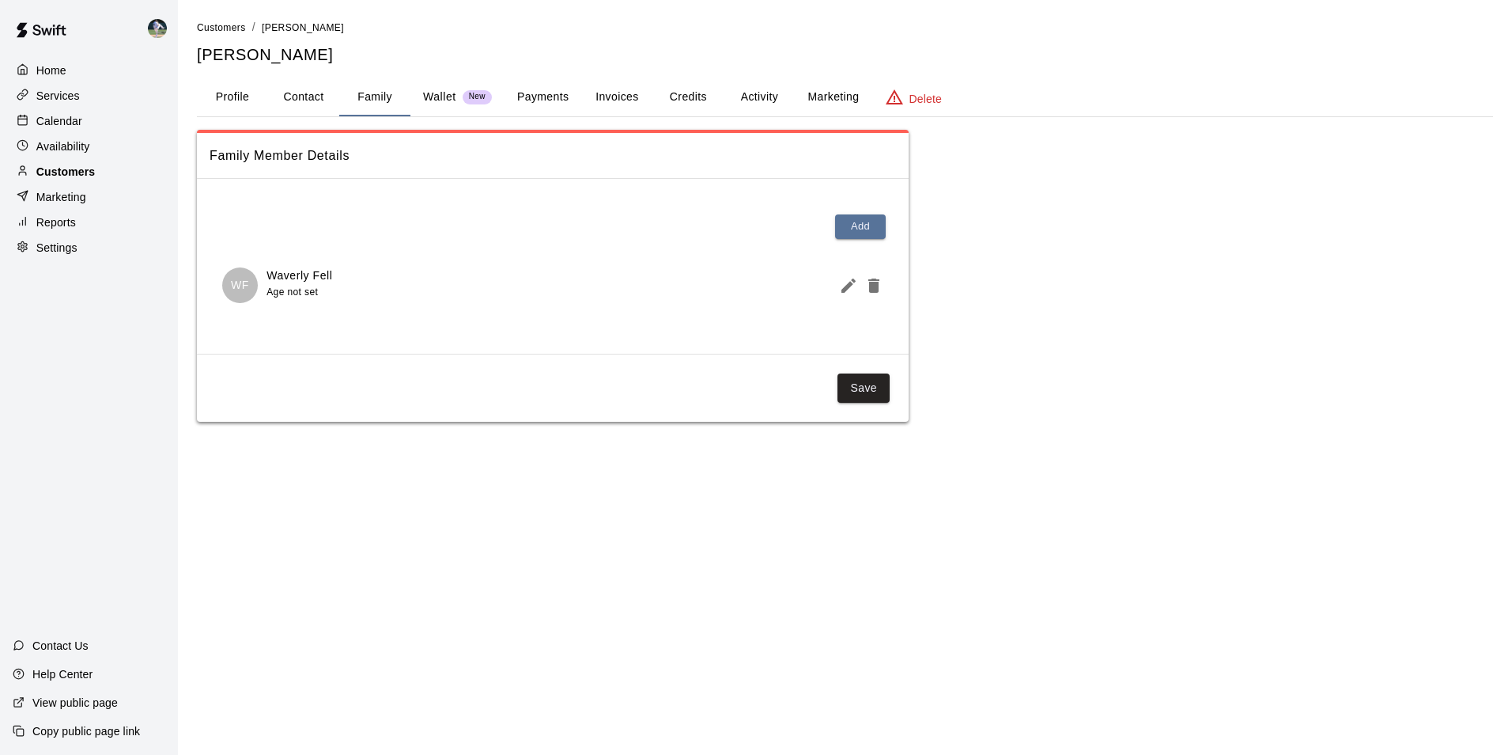
drag, startPoint x: 107, startPoint y: 173, endPoint x: 143, endPoint y: 180, distance: 37.1
click at [107, 173] on div "Customers" at bounding box center [89, 172] width 153 height 24
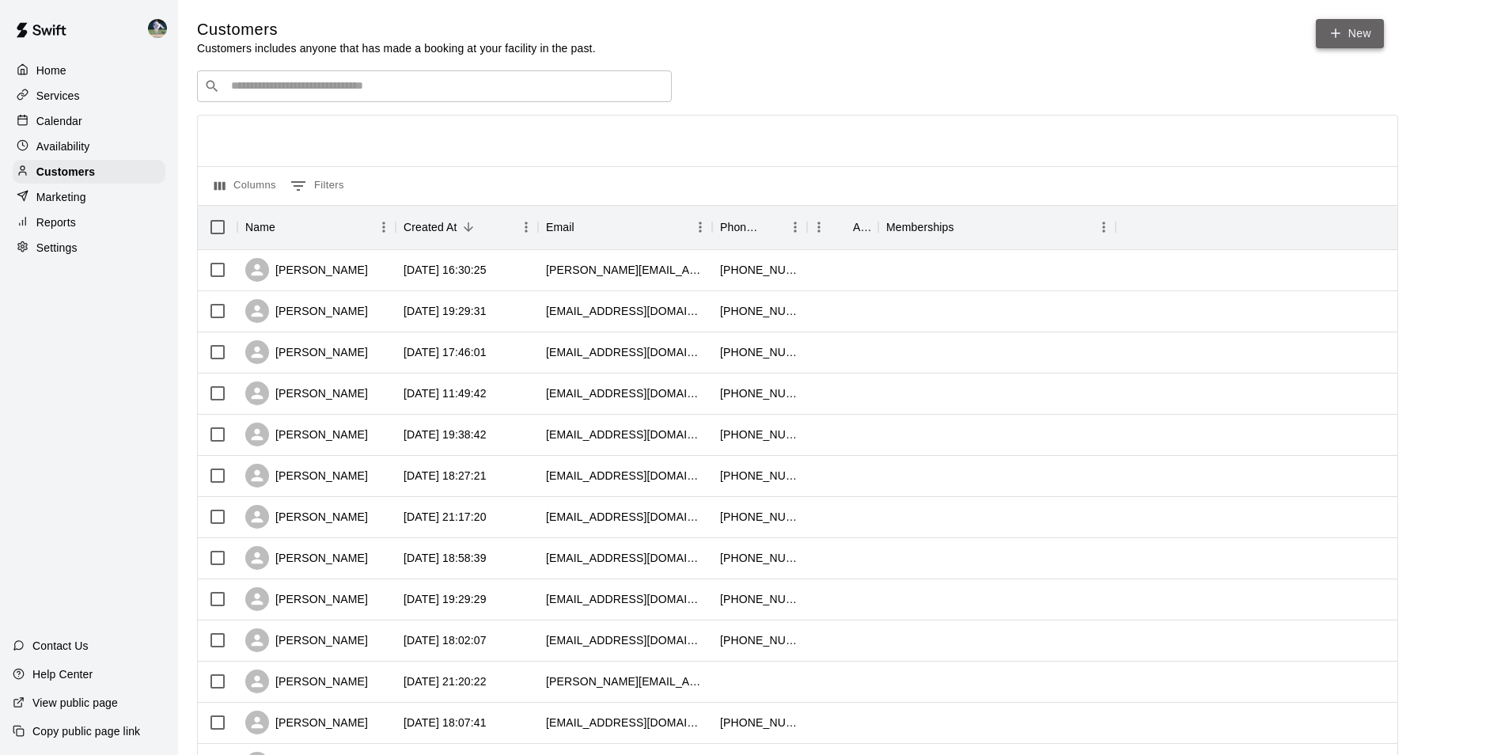
click at [1346, 28] on link "New" at bounding box center [1349, 33] width 68 height 29
select select "**"
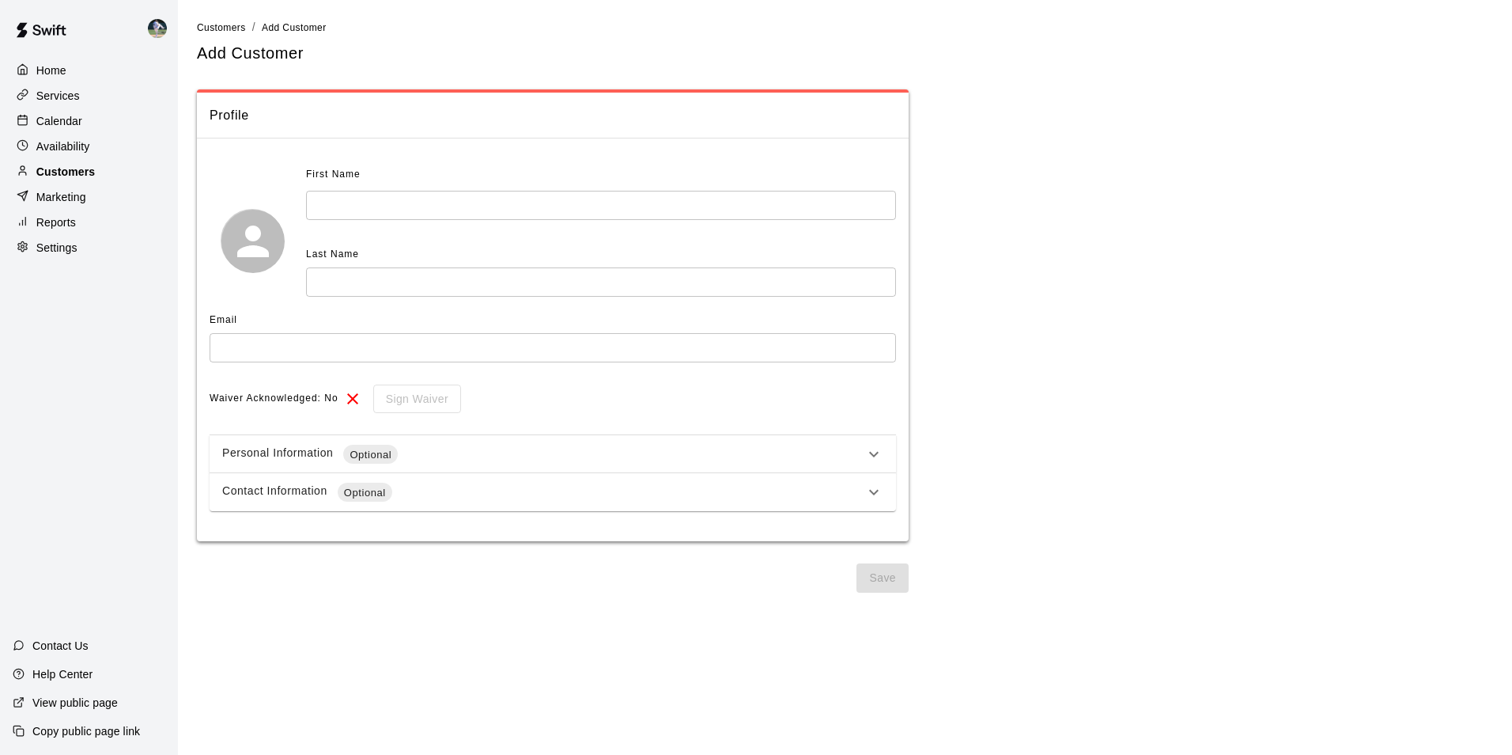
click at [112, 166] on div "Customers" at bounding box center [89, 172] width 153 height 24
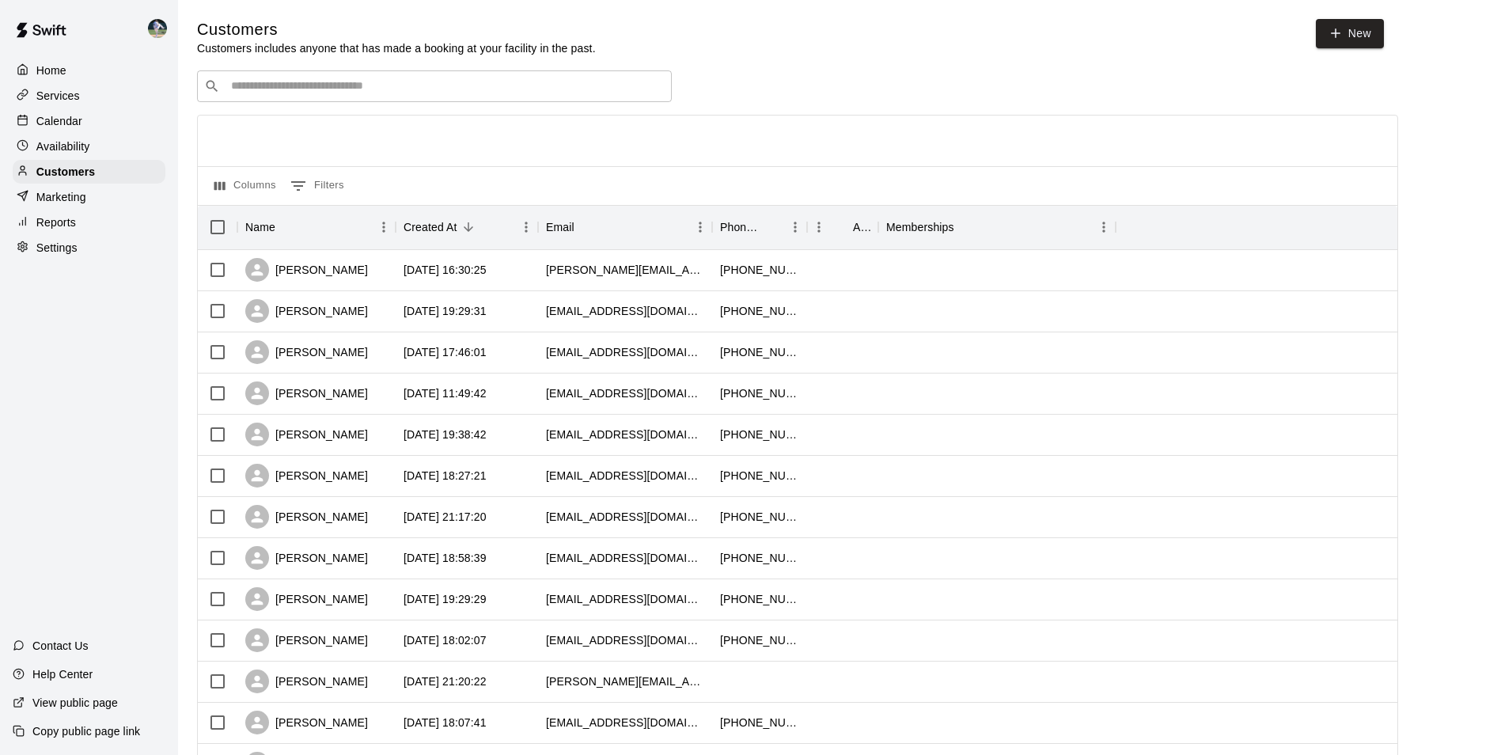
click at [264, 87] on input "Search customers by name or email" at bounding box center [445, 86] width 438 height 16
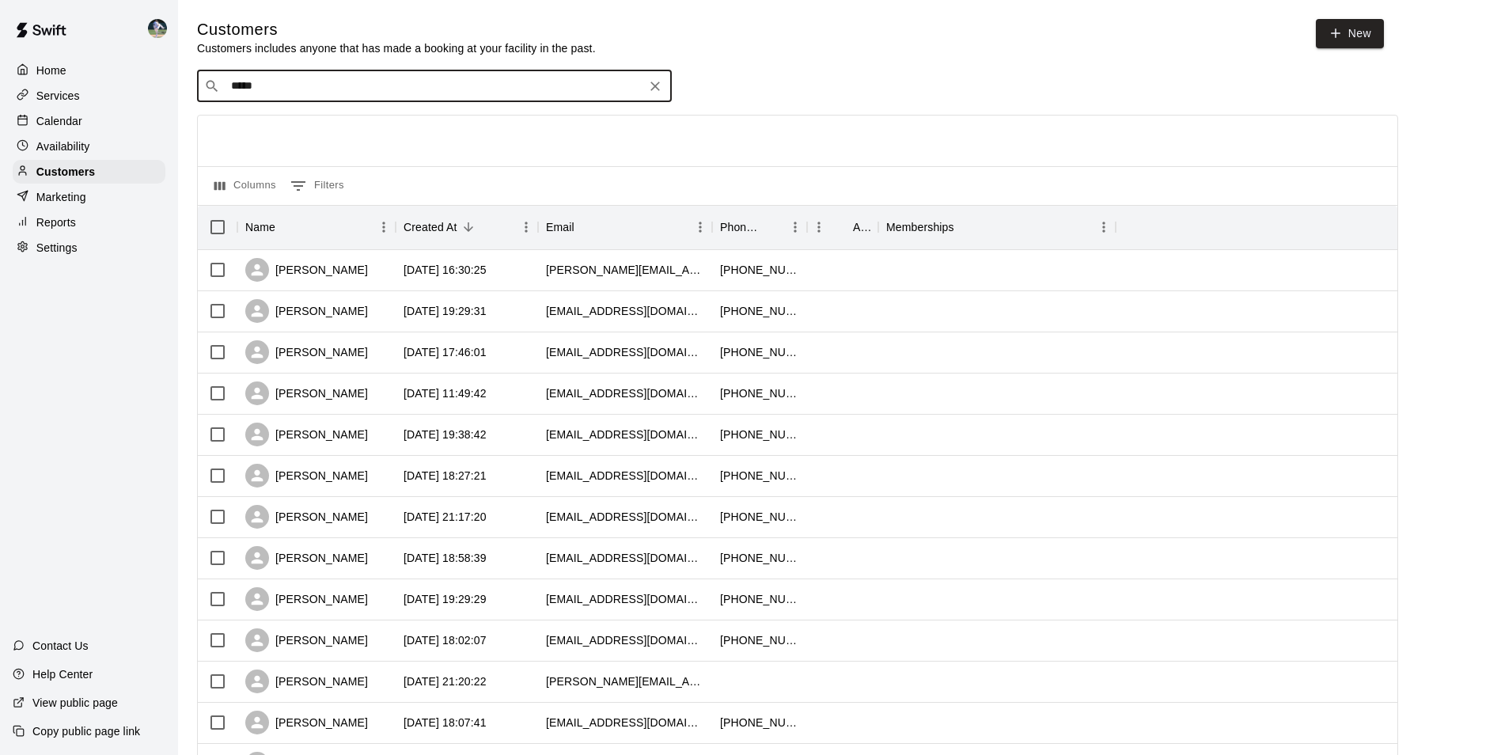
type input "******"
click at [660, 87] on icon "Clear" at bounding box center [655, 86] width 16 height 16
click at [62, 121] on p "Calendar" at bounding box center [59, 121] width 46 height 16
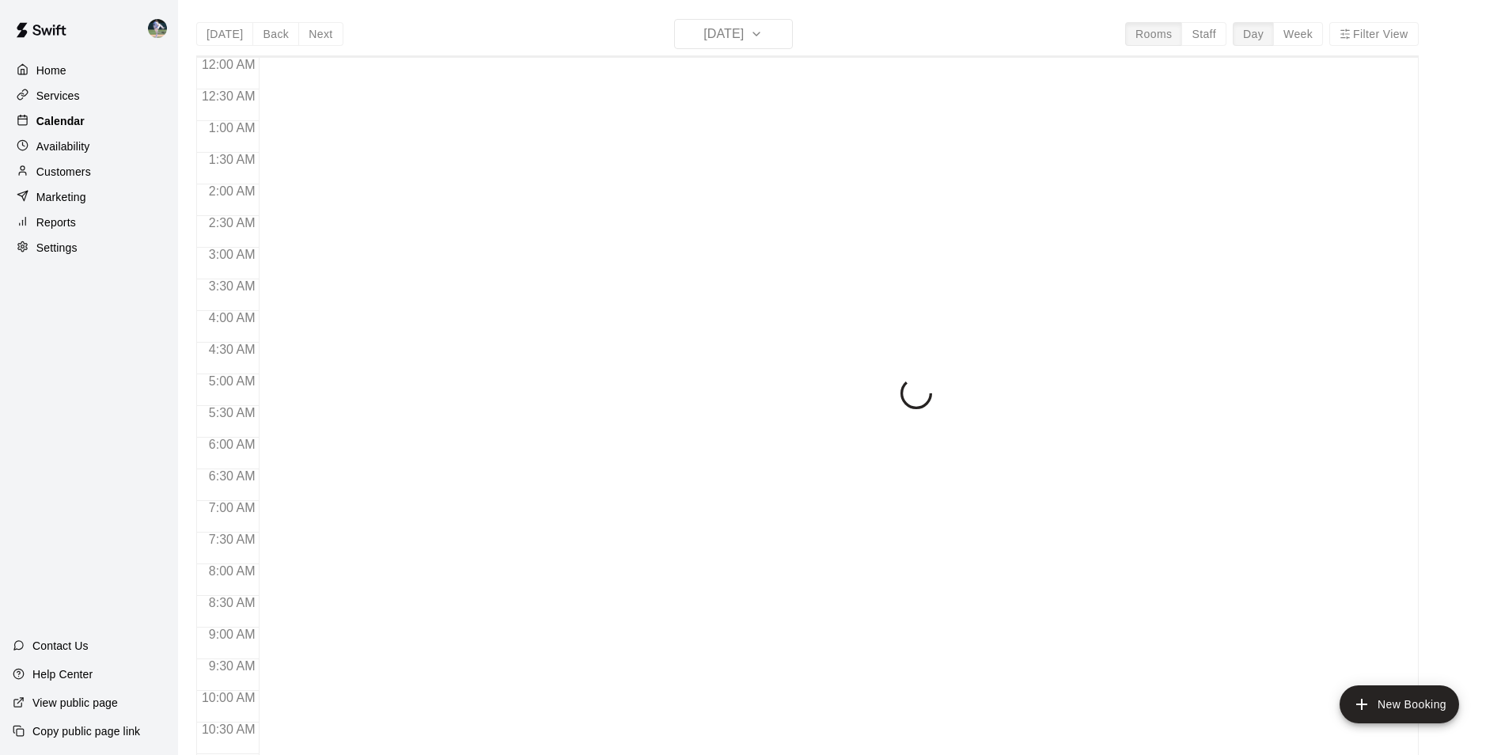
scroll to position [804, 0]
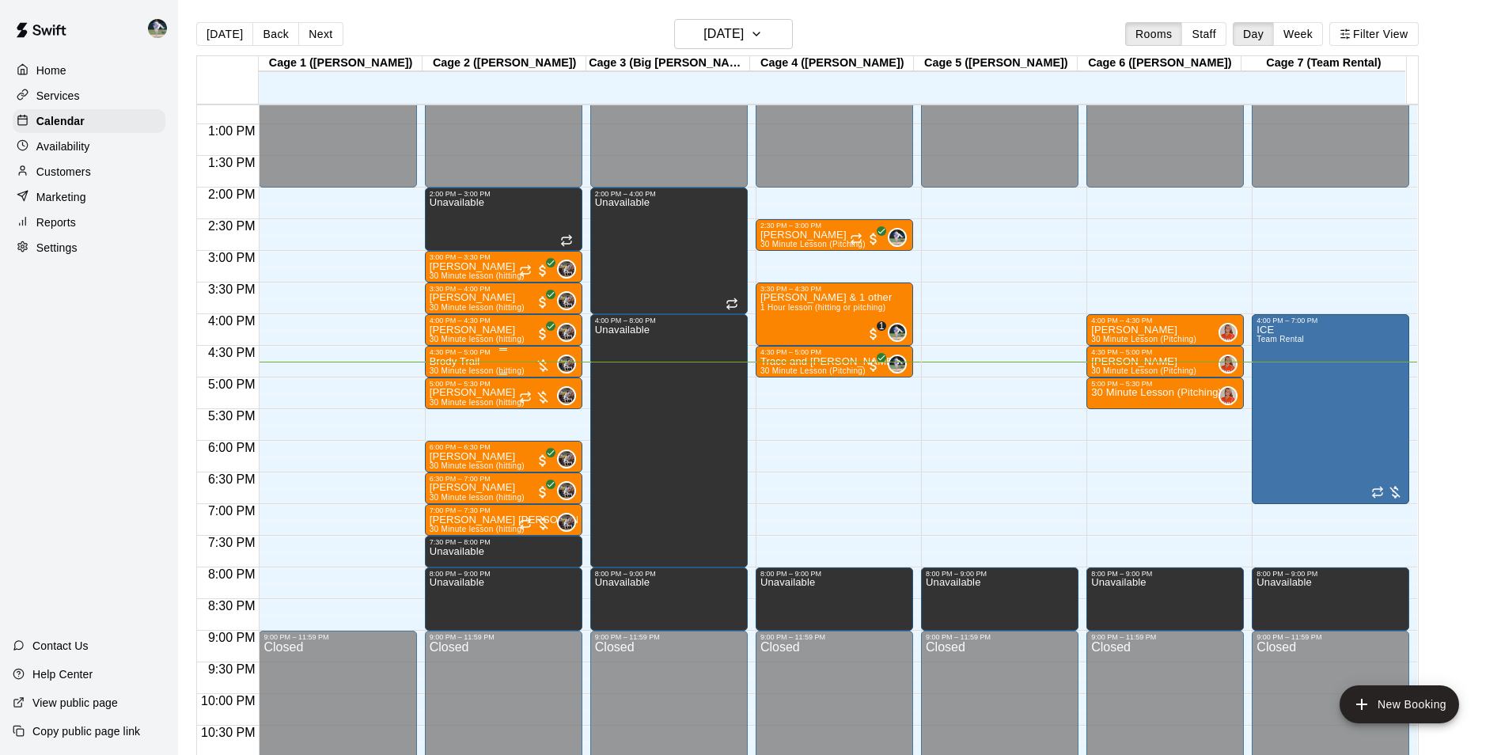
click at [491, 355] on div "4:30 PM – 5:00 PM" at bounding box center [504, 352] width 148 height 8
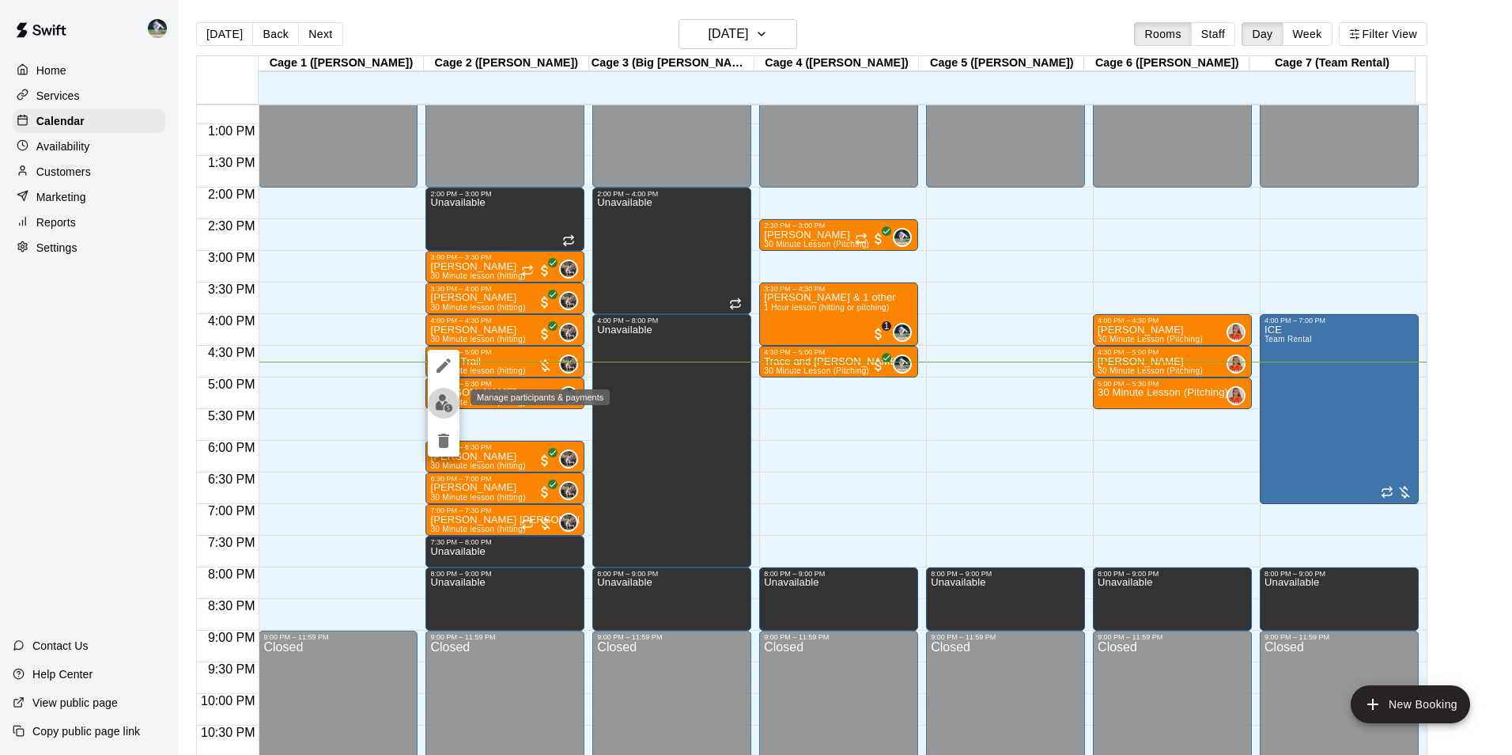
click at [437, 400] on img "edit" at bounding box center [444, 403] width 18 height 18
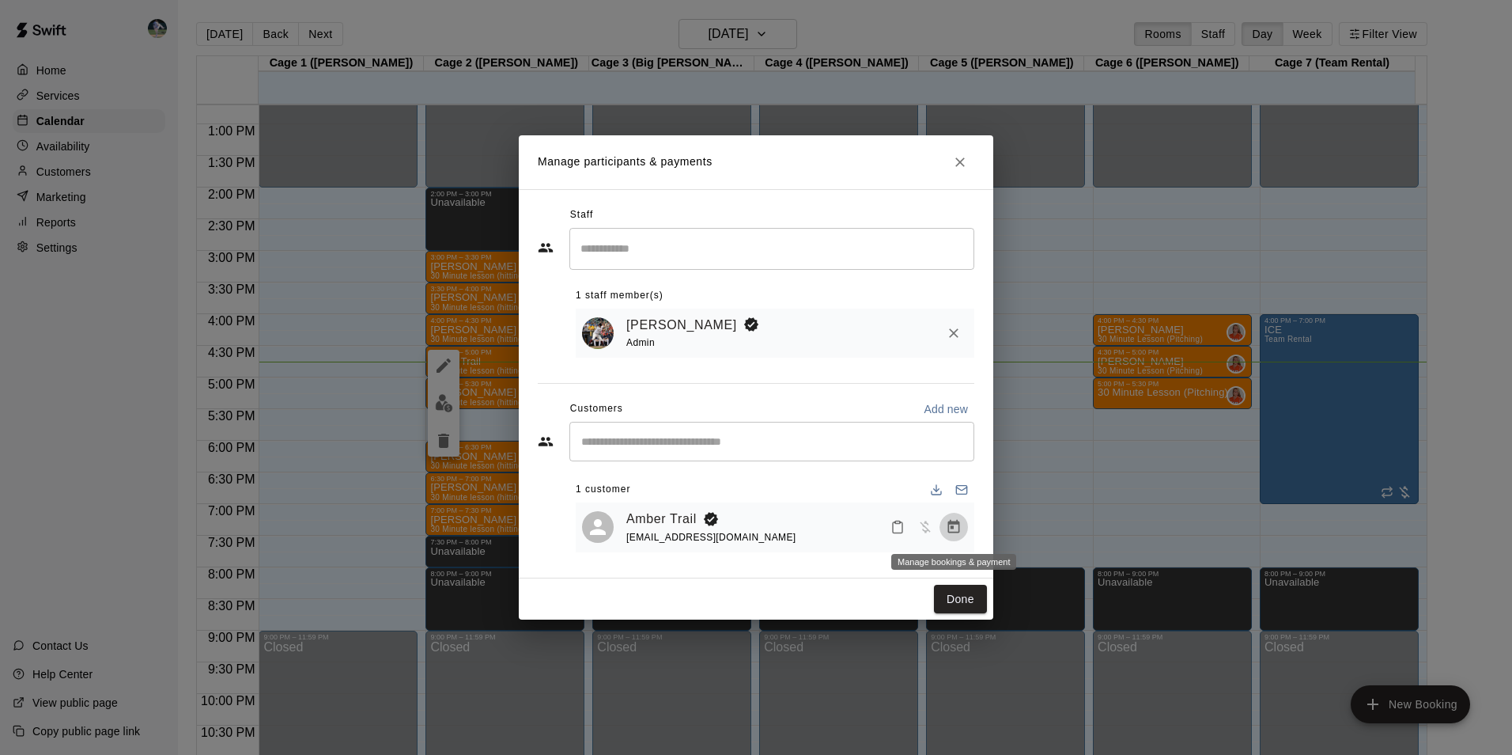
click at [952, 528] on icon "Manage bookings & payment" at bounding box center [954, 526] width 12 height 13
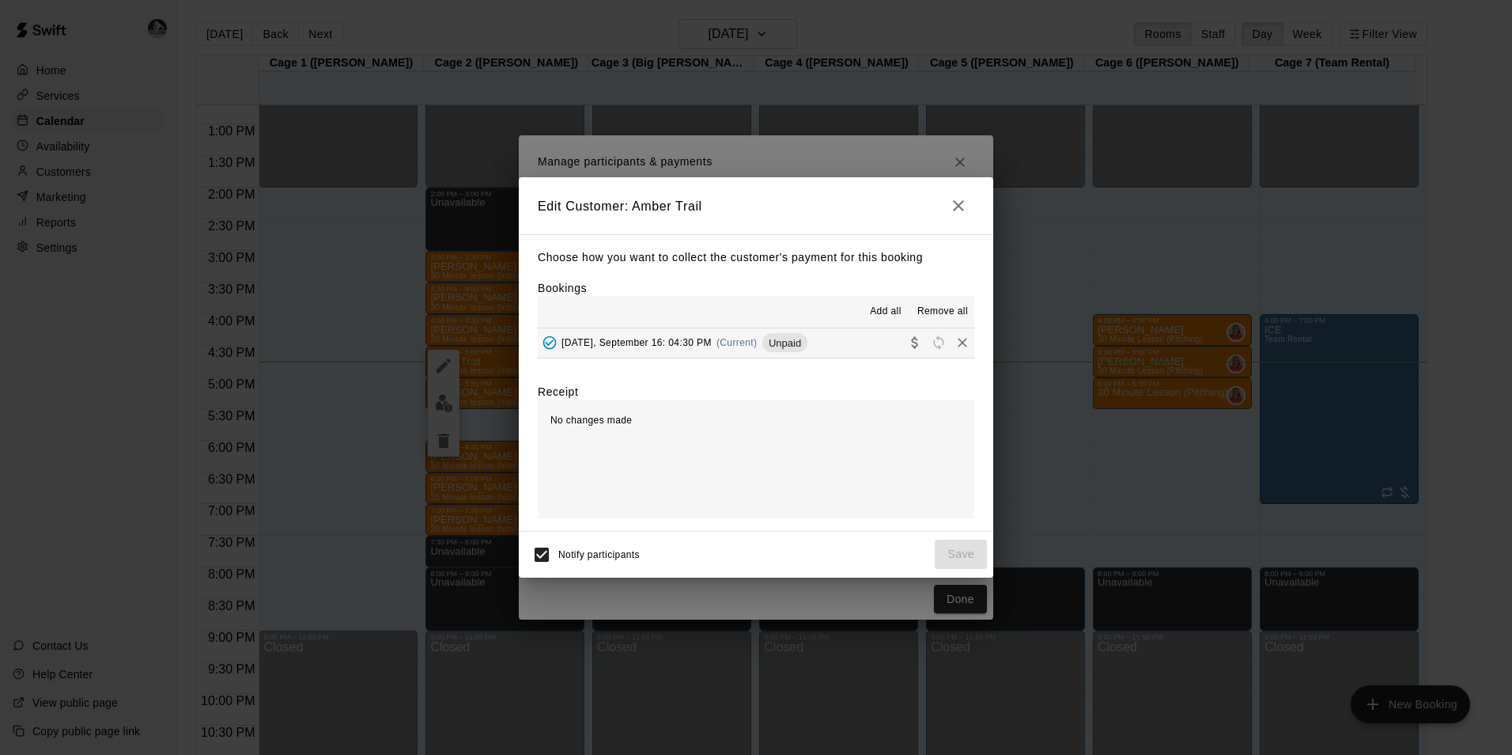
click at [816, 333] on button "[DATE], September 16: 04:30 PM (Current) Unpaid" at bounding box center [756, 342] width 437 height 29
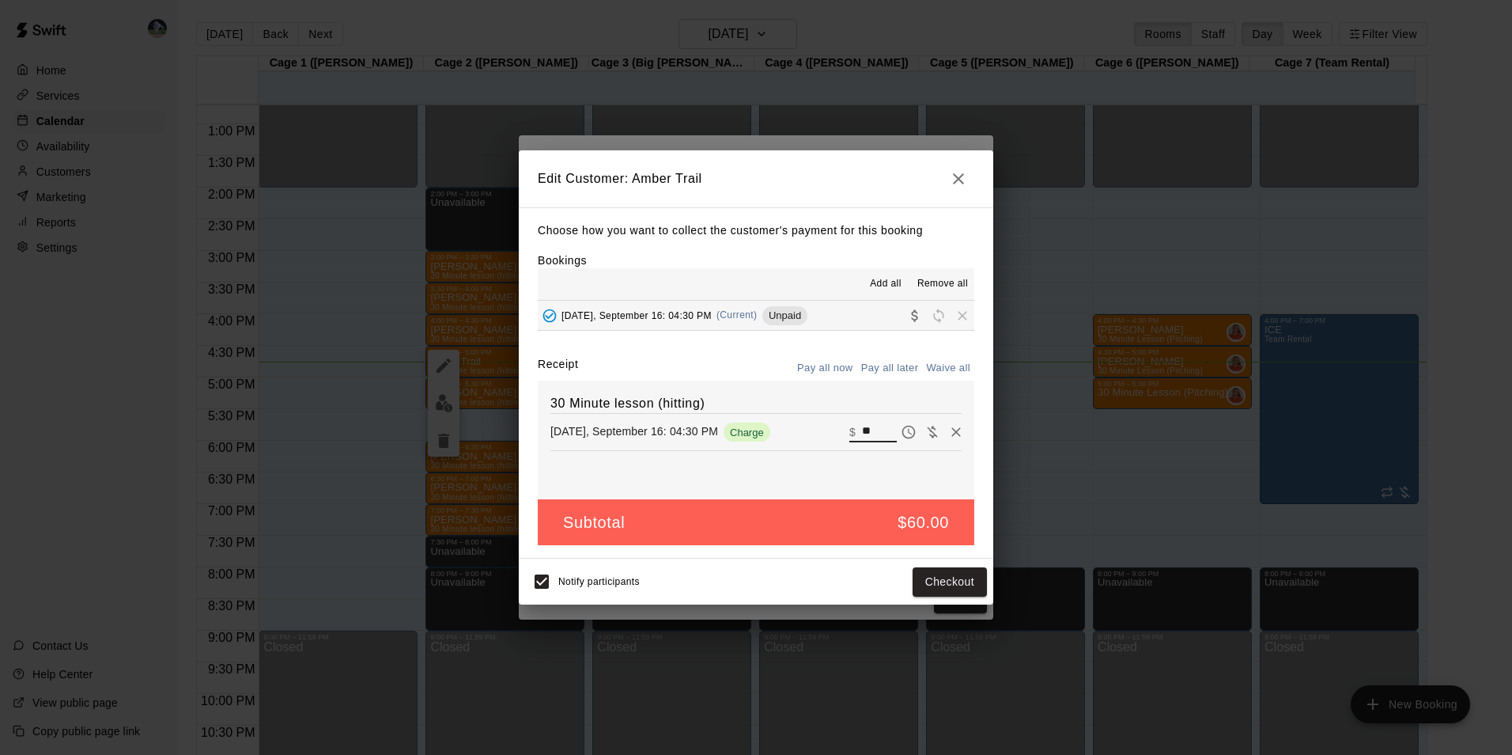
click at [865, 431] on input "**" at bounding box center [879, 432] width 35 height 21
type input "*"
type input "**"
click at [961, 577] on button "Checkout" at bounding box center [950, 581] width 74 height 29
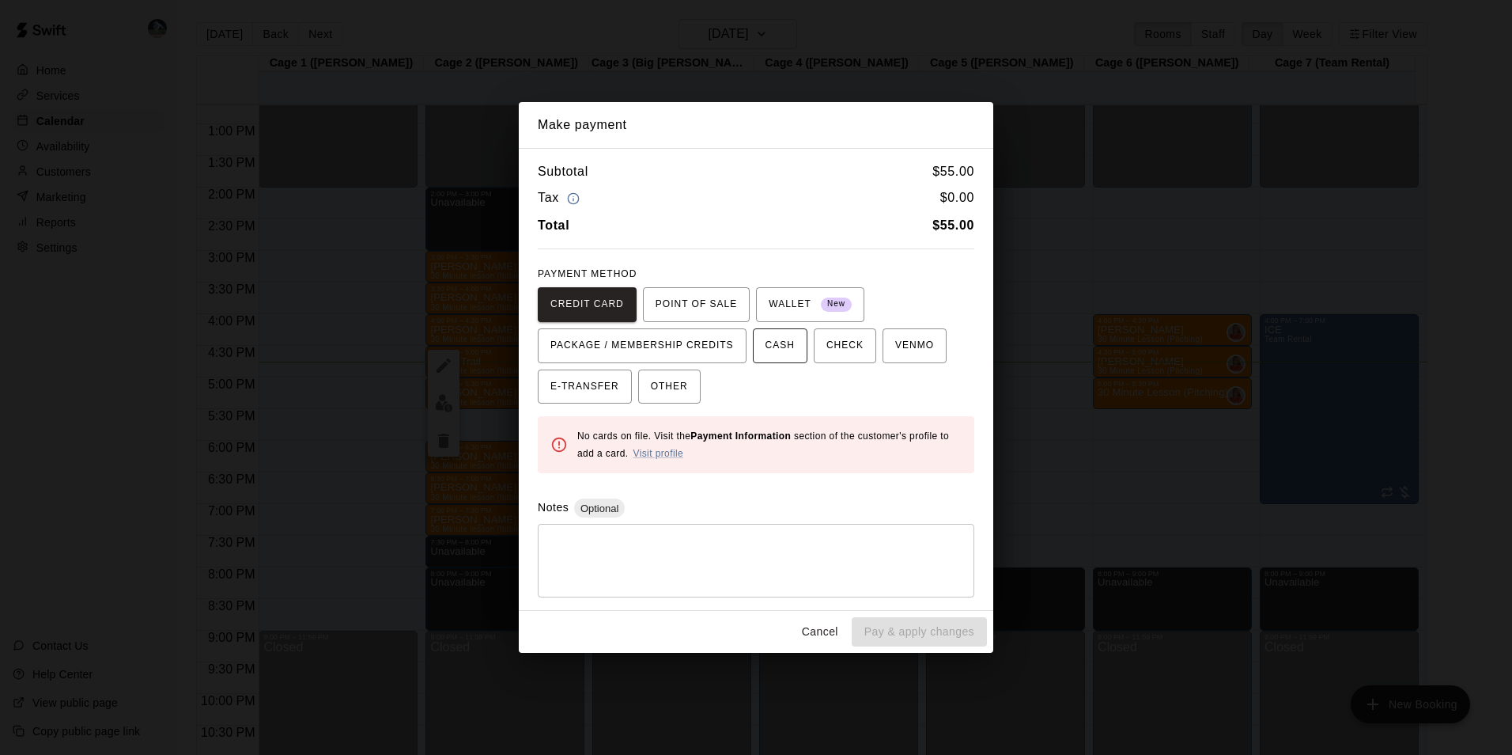
click at [766, 340] on span "CASH" at bounding box center [780, 345] width 29 height 25
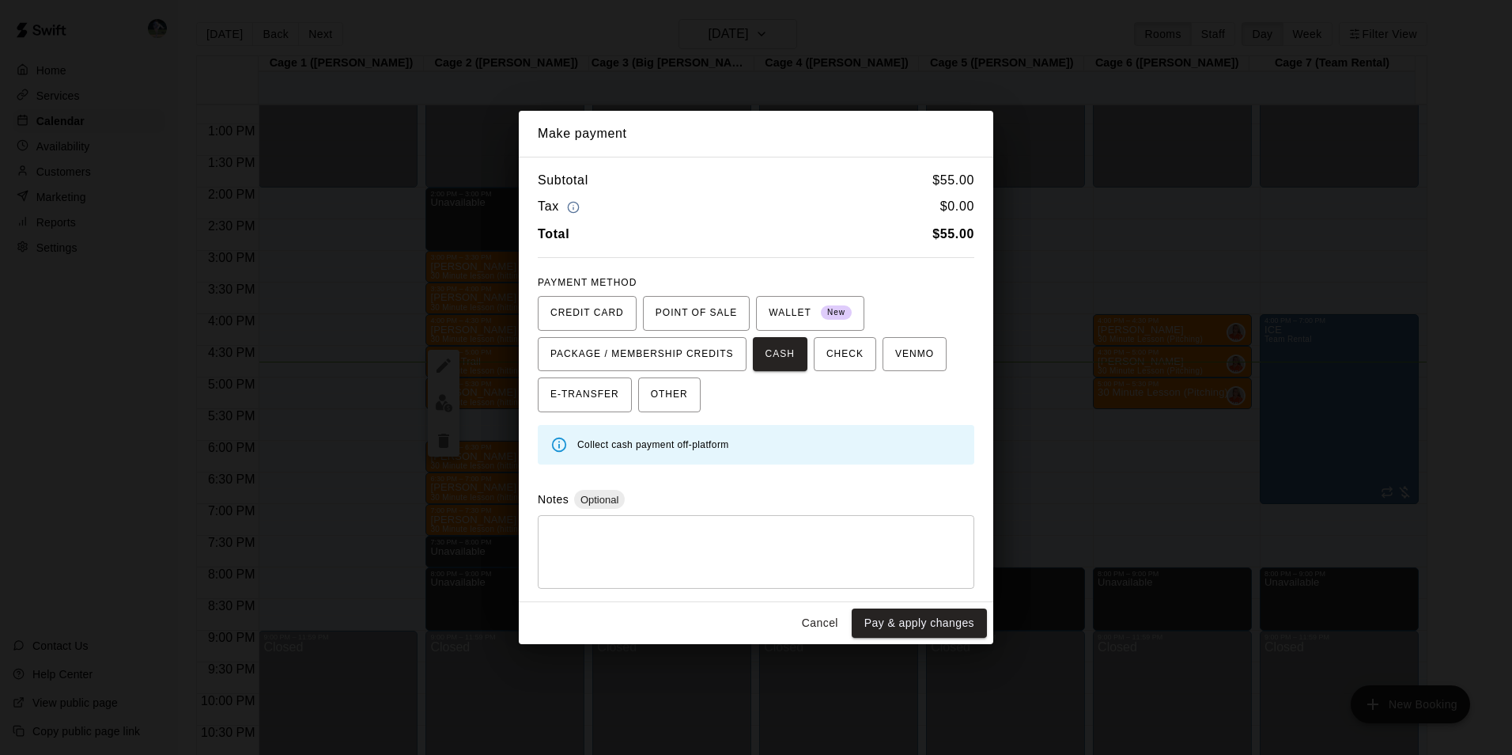
click at [893, 619] on button "Pay & apply changes" at bounding box center [919, 622] width 135 height 29
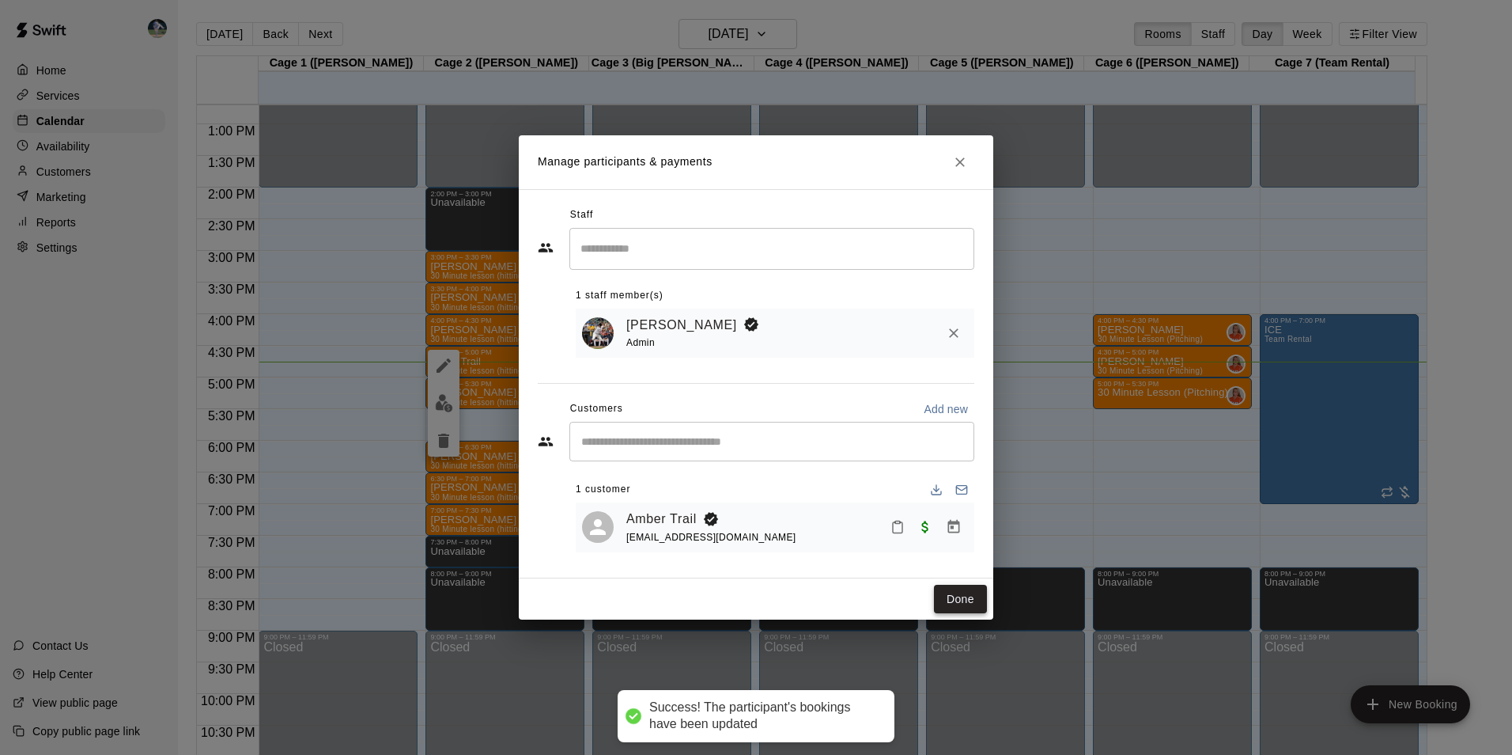
click at [959, 597] on button "Done" at bounding box center [960, 599] width 53 height 29
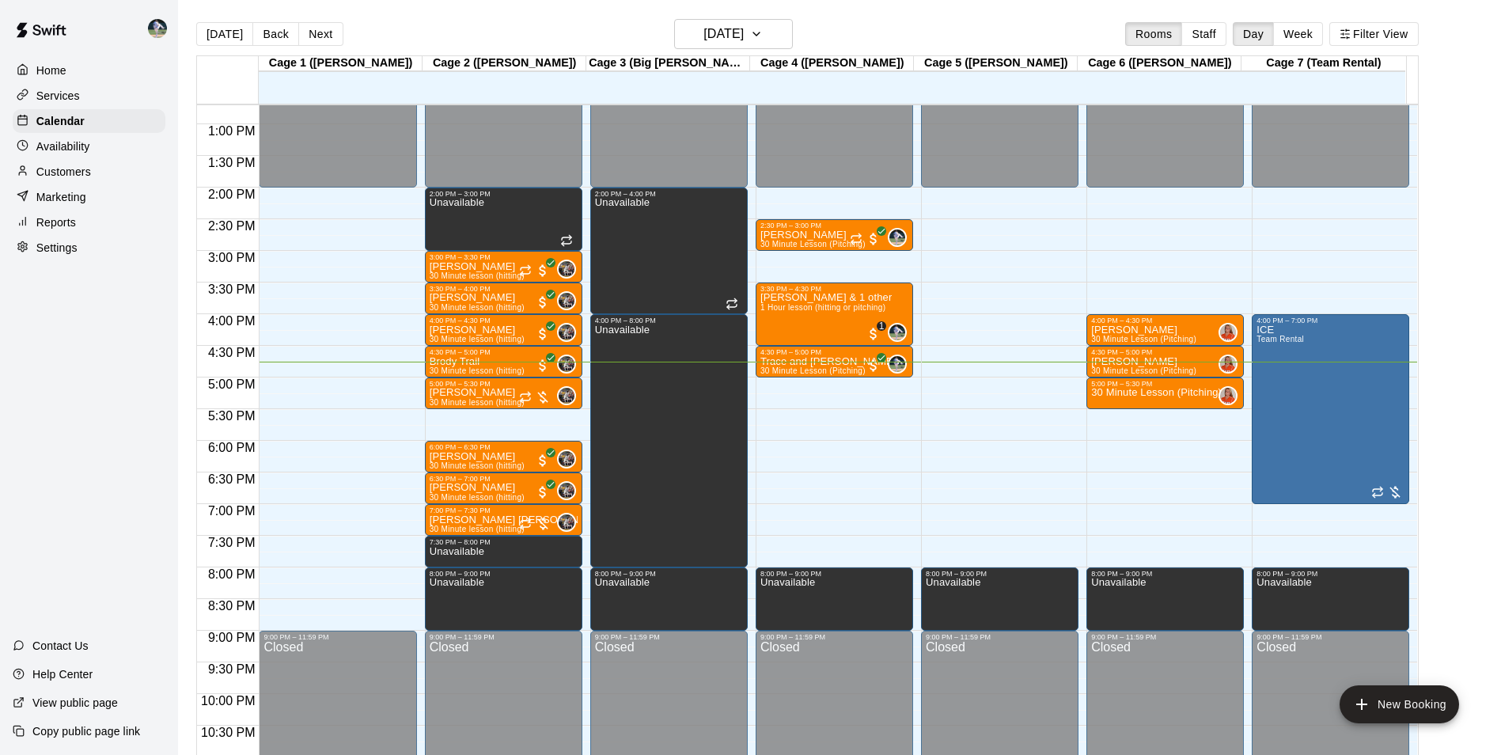
click at [110, 174] on div "Customers" at bounding box center [89, 172] width 153 height 24
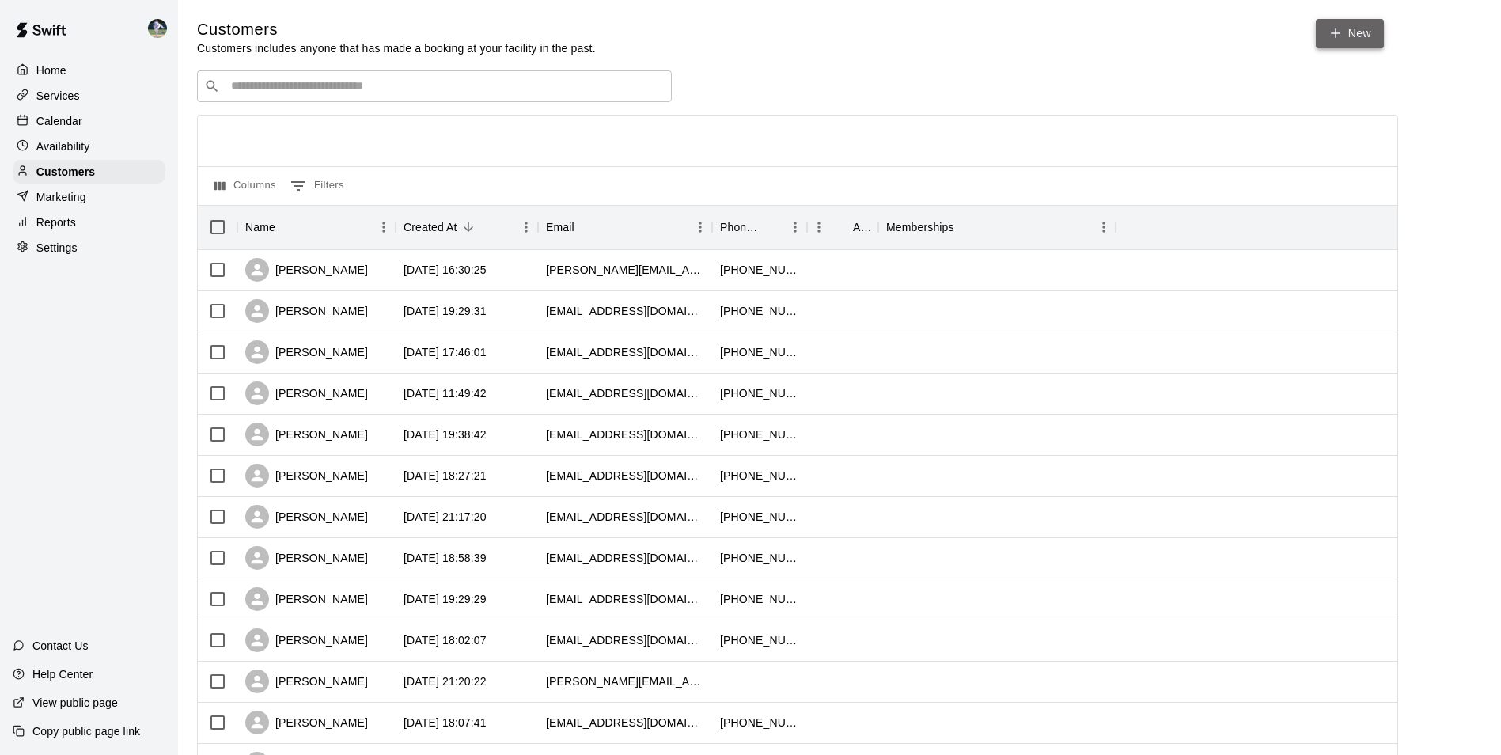
click at [1364, 28] on link "New" at bounding box center [1349, 33] width 68 height 29
select select "**"
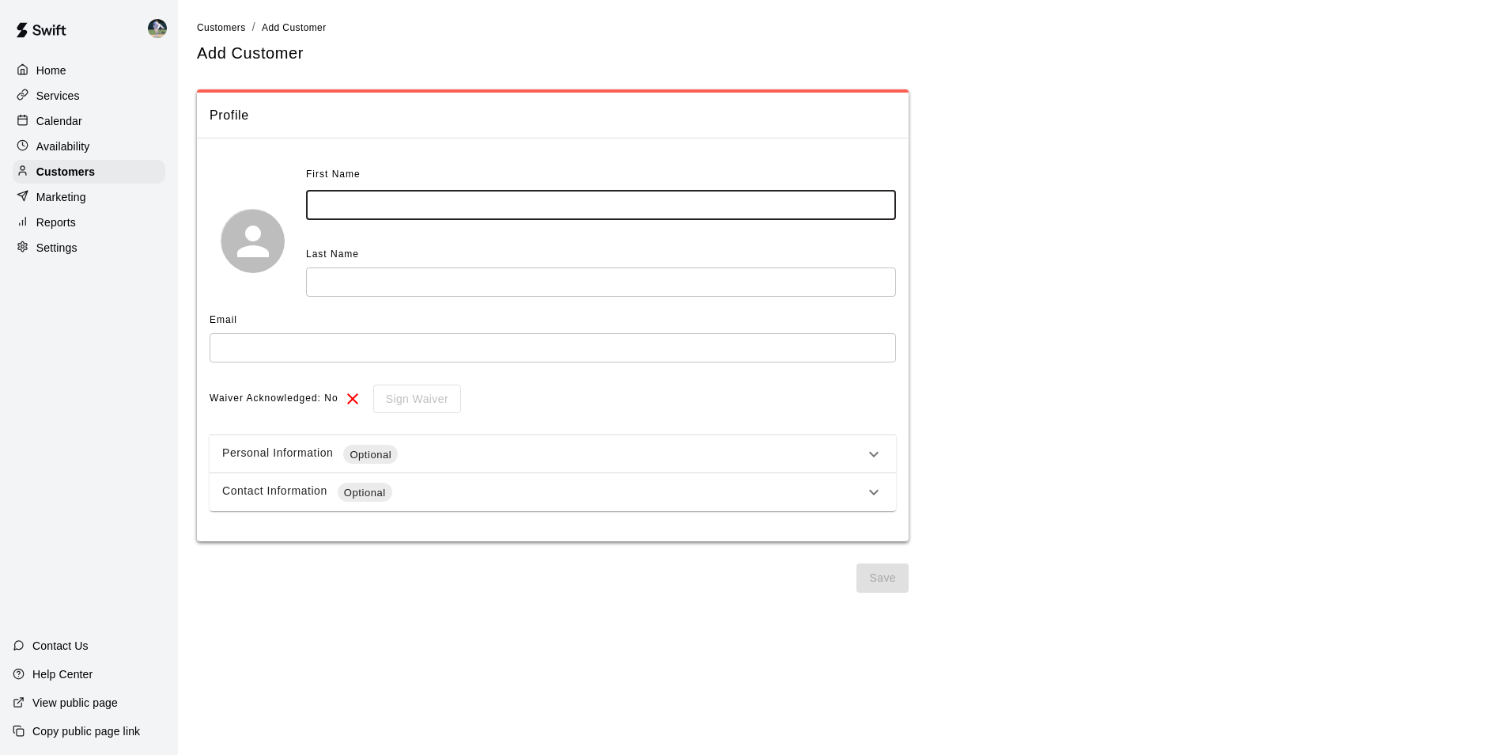
click at [358, 209] on input "text" at bounding box center [601, 205] width 590 height 29
type input "****"
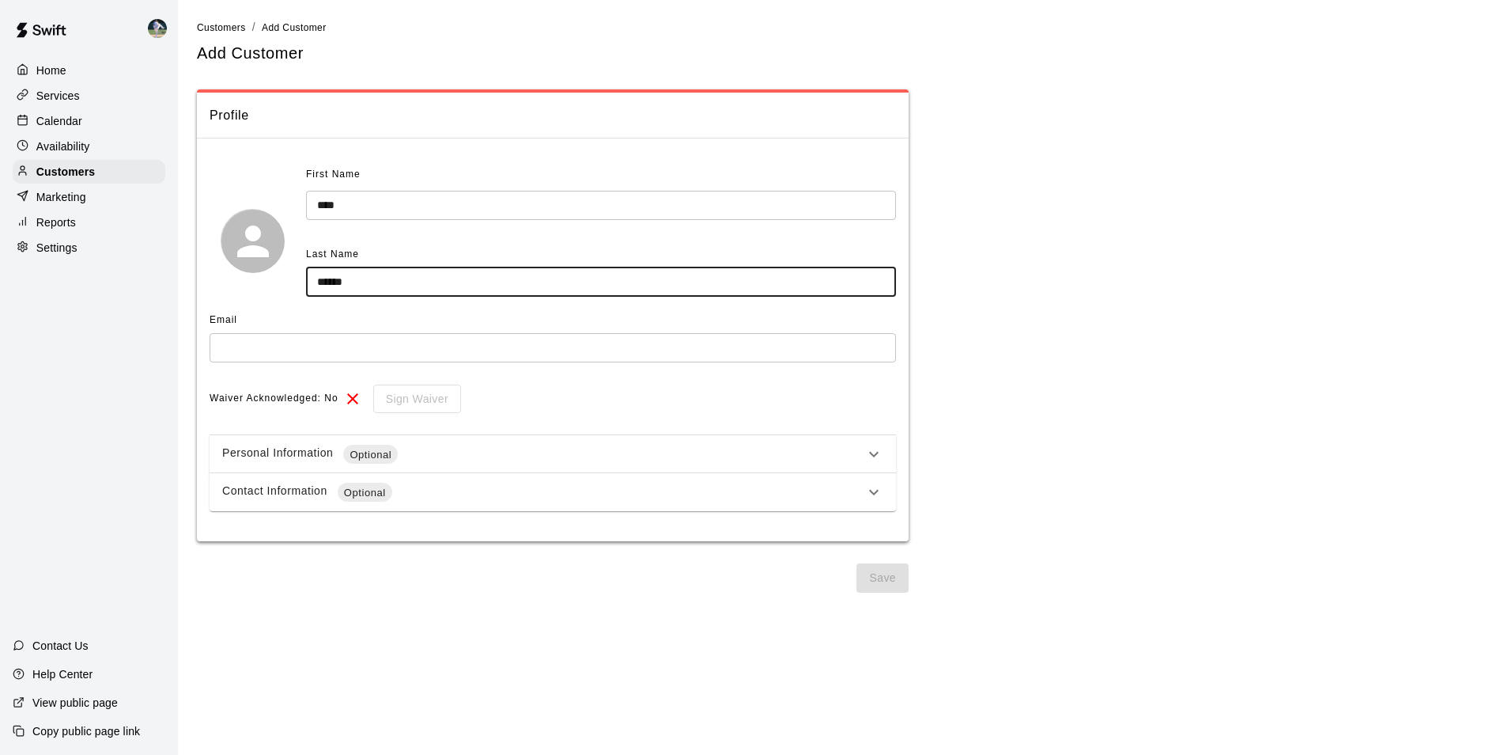
type input "******"
click at [246, 342] on input "text" at bounding box center [553, 347] width 687 height 29
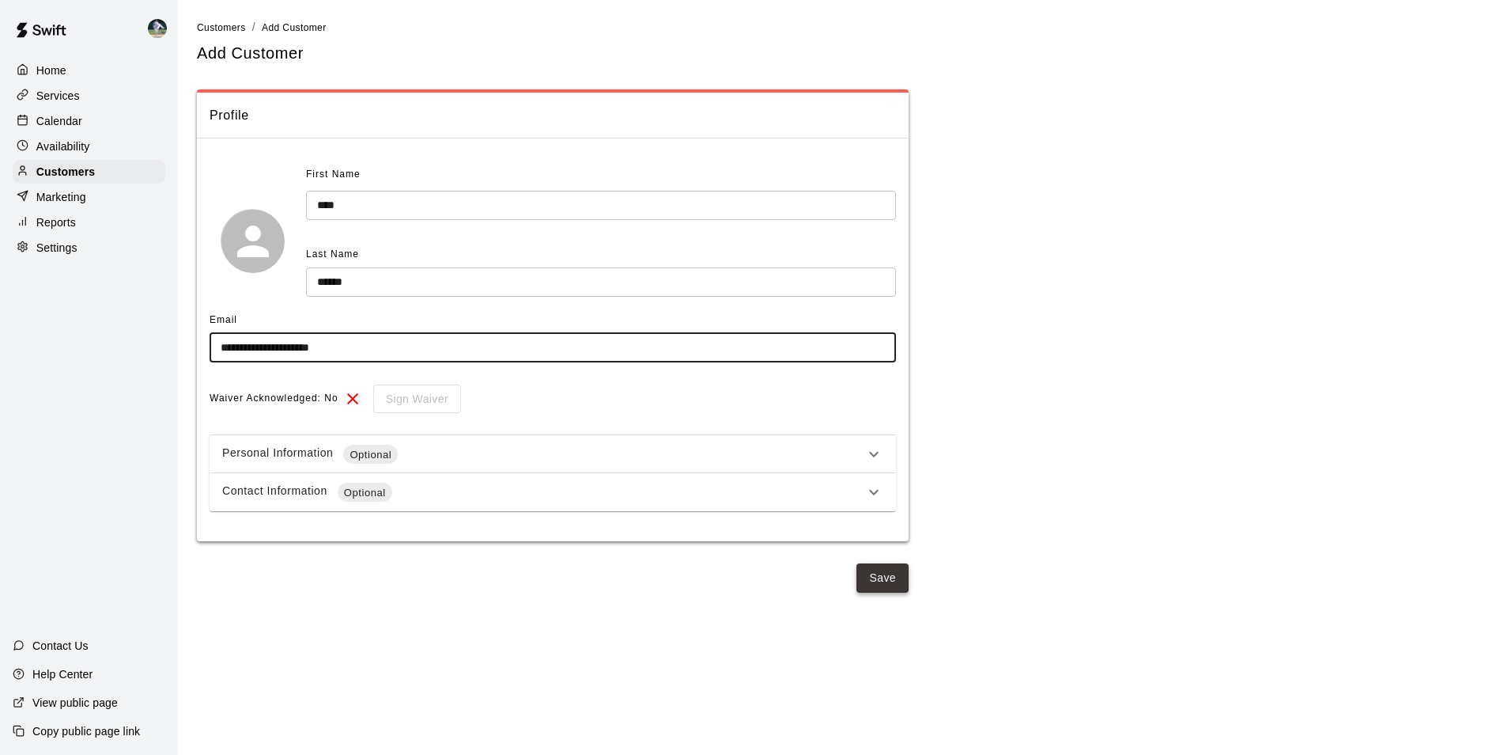
type input "**********"
click at [876, 577] on button "Save" at bounding box center [883, 577] width 52 height 29
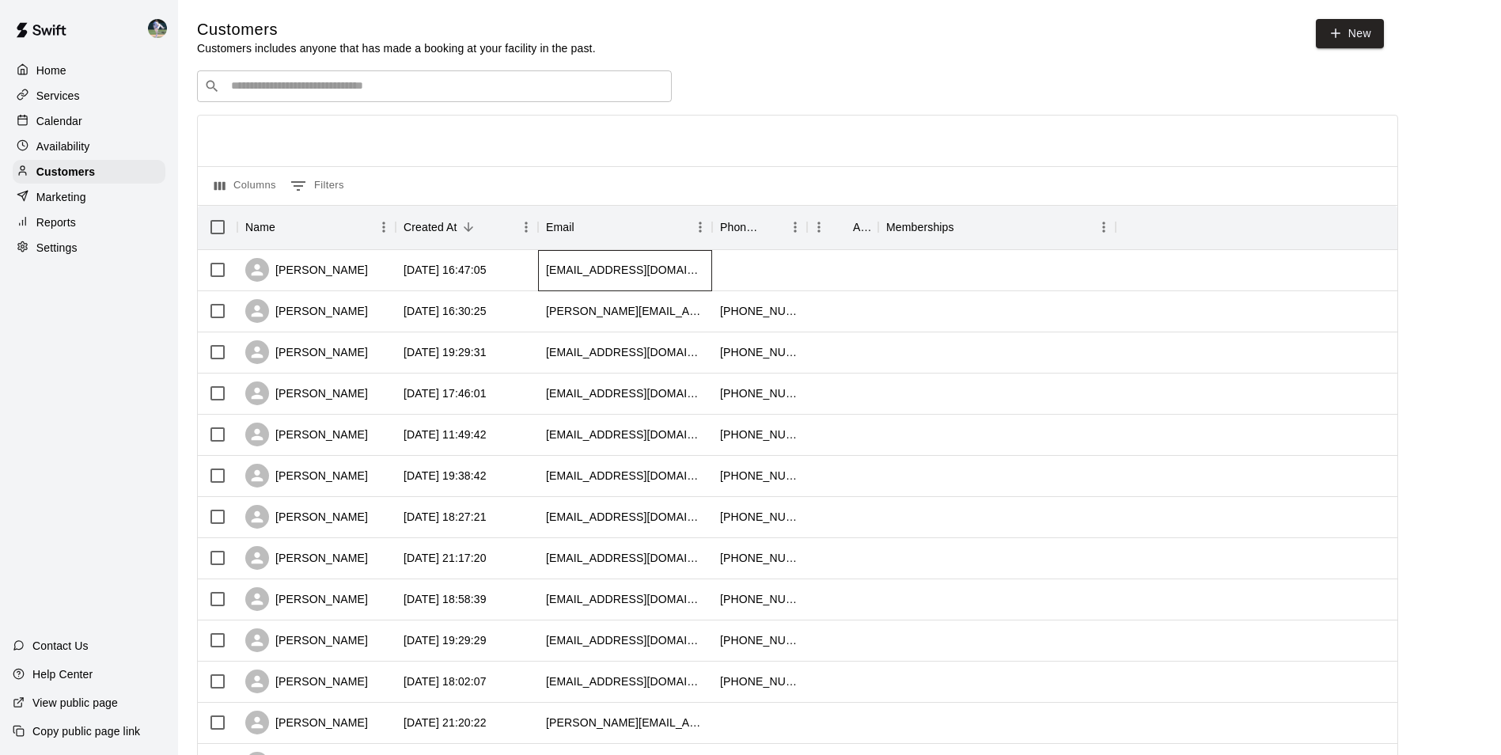
click at [626, 271] on div "[EMAIL_ADDRESS][DOMAIN_NAME]" at bounding box center [625, 270] width 158 height 16
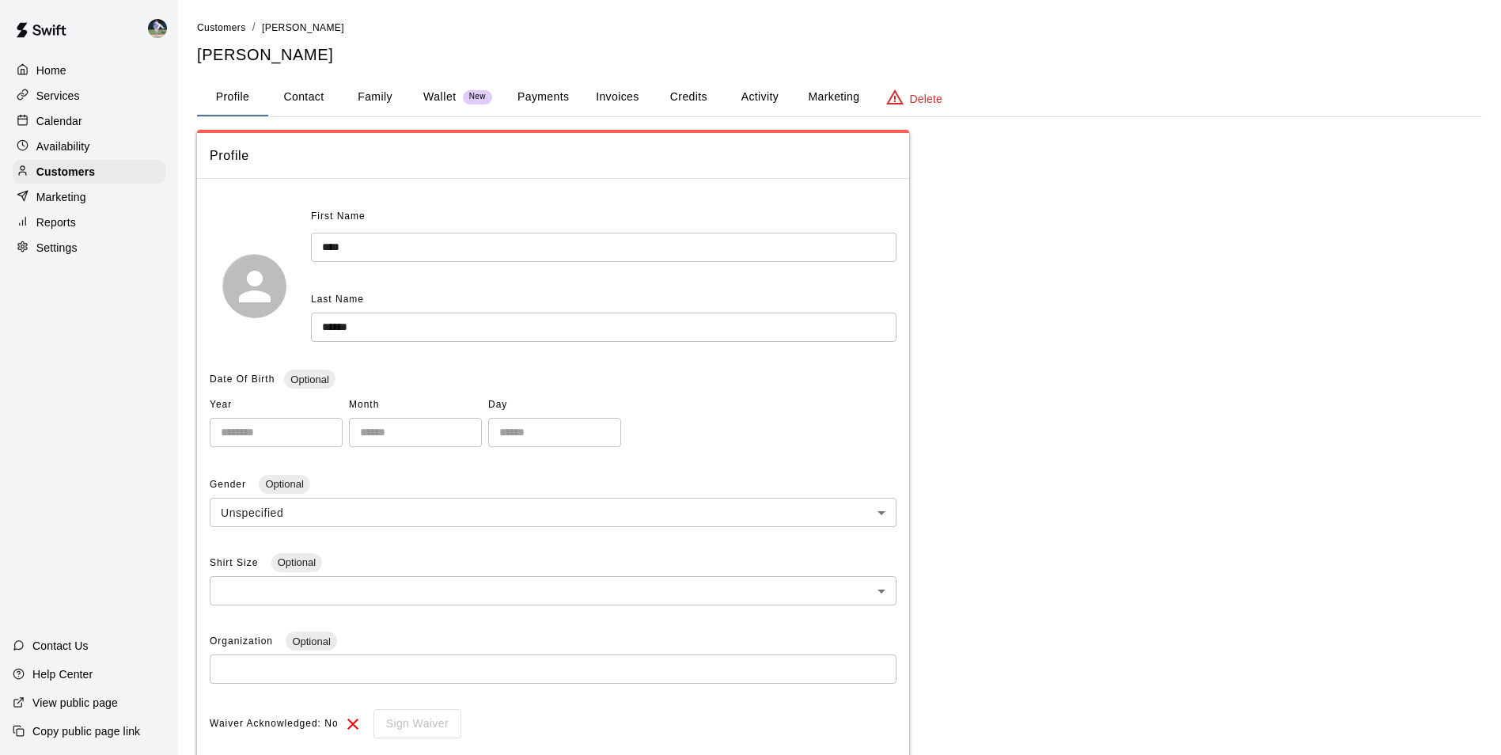
click at [310, 92] on button "Contact" at bounding box center [303, 97] width 71 height 38
select select "**"
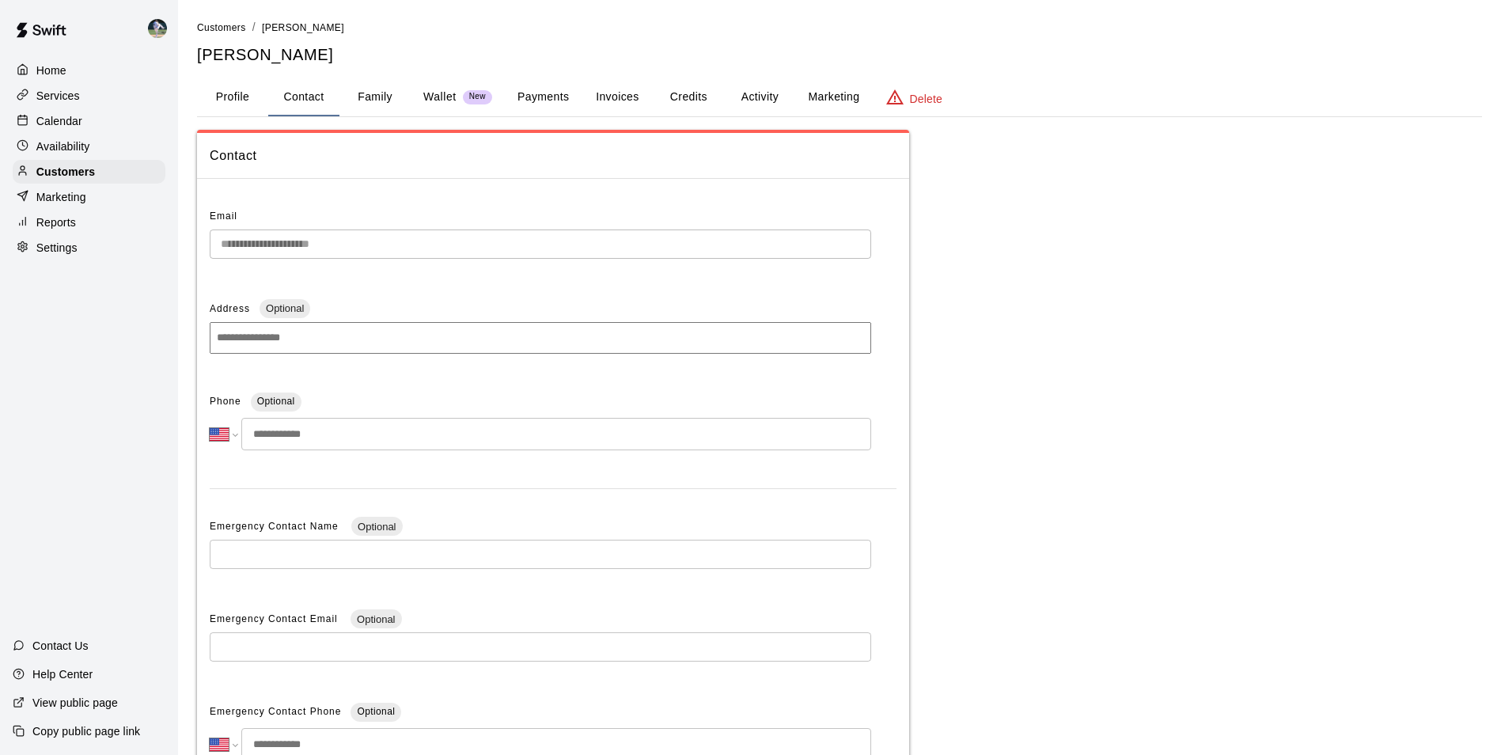
click at [355, 430] on input "tel" at bounding box center [556, 434] width 630 height 32
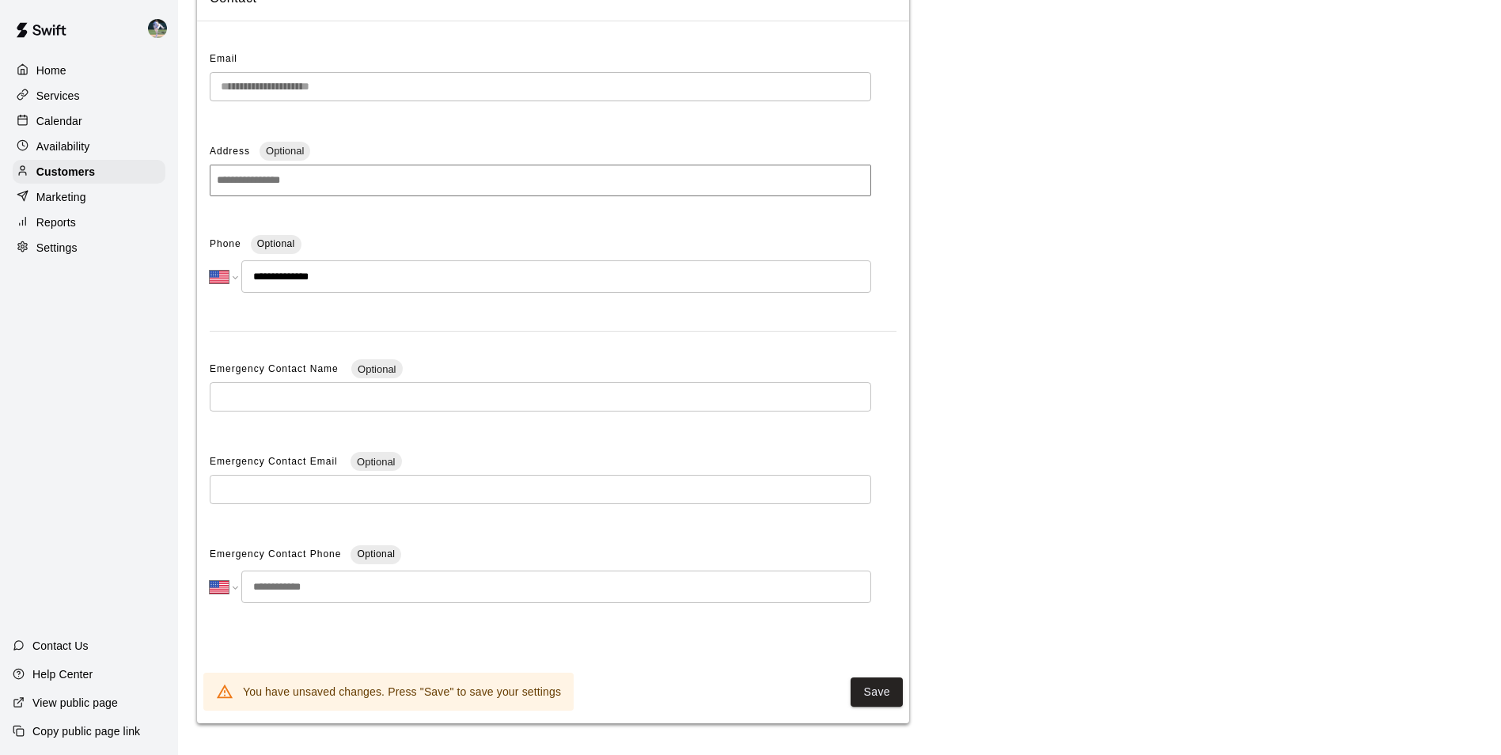
scroll to position [159, 0]
type input "**********"
click at [869, 693] on button "Save" at bounding box center [876, 691] width 52 height 29
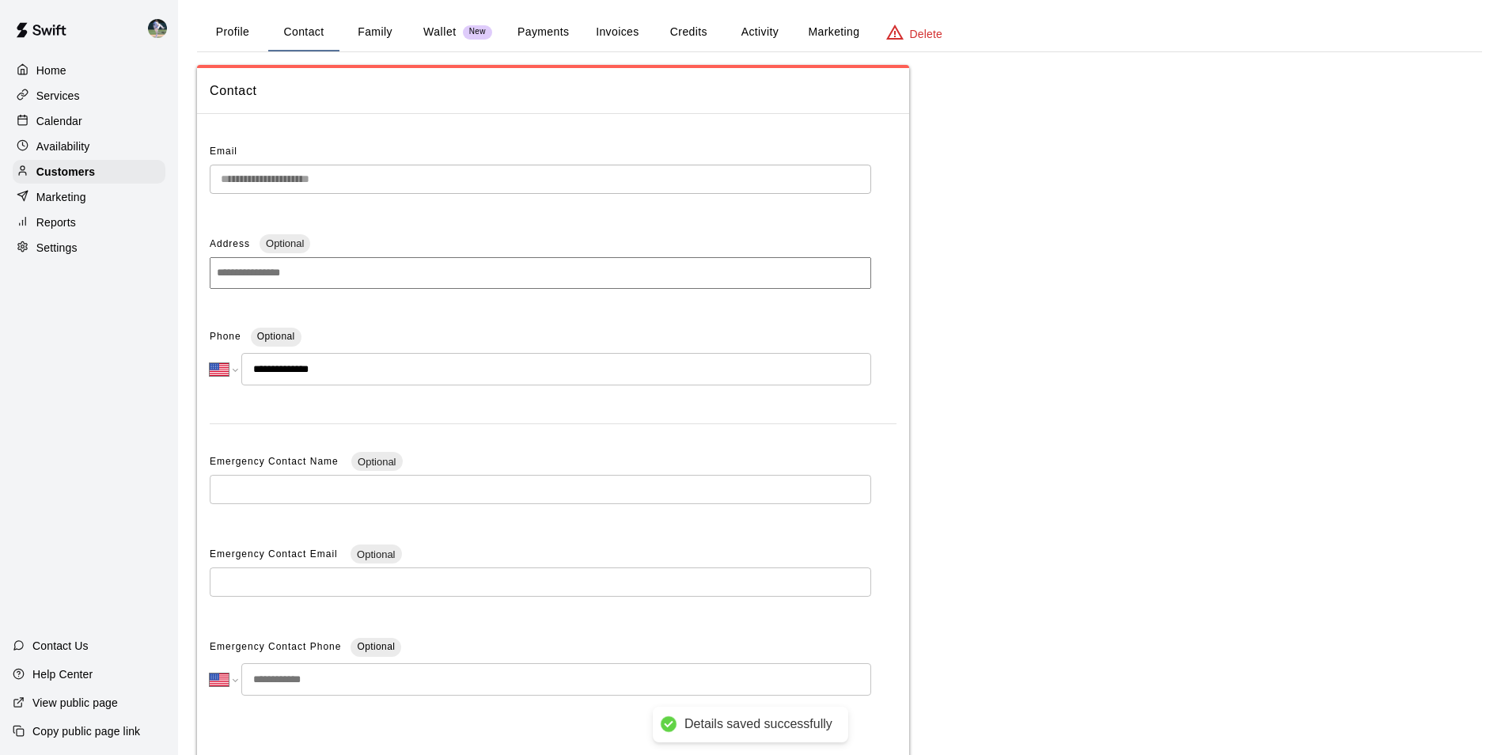
scroll to position [0, 0]
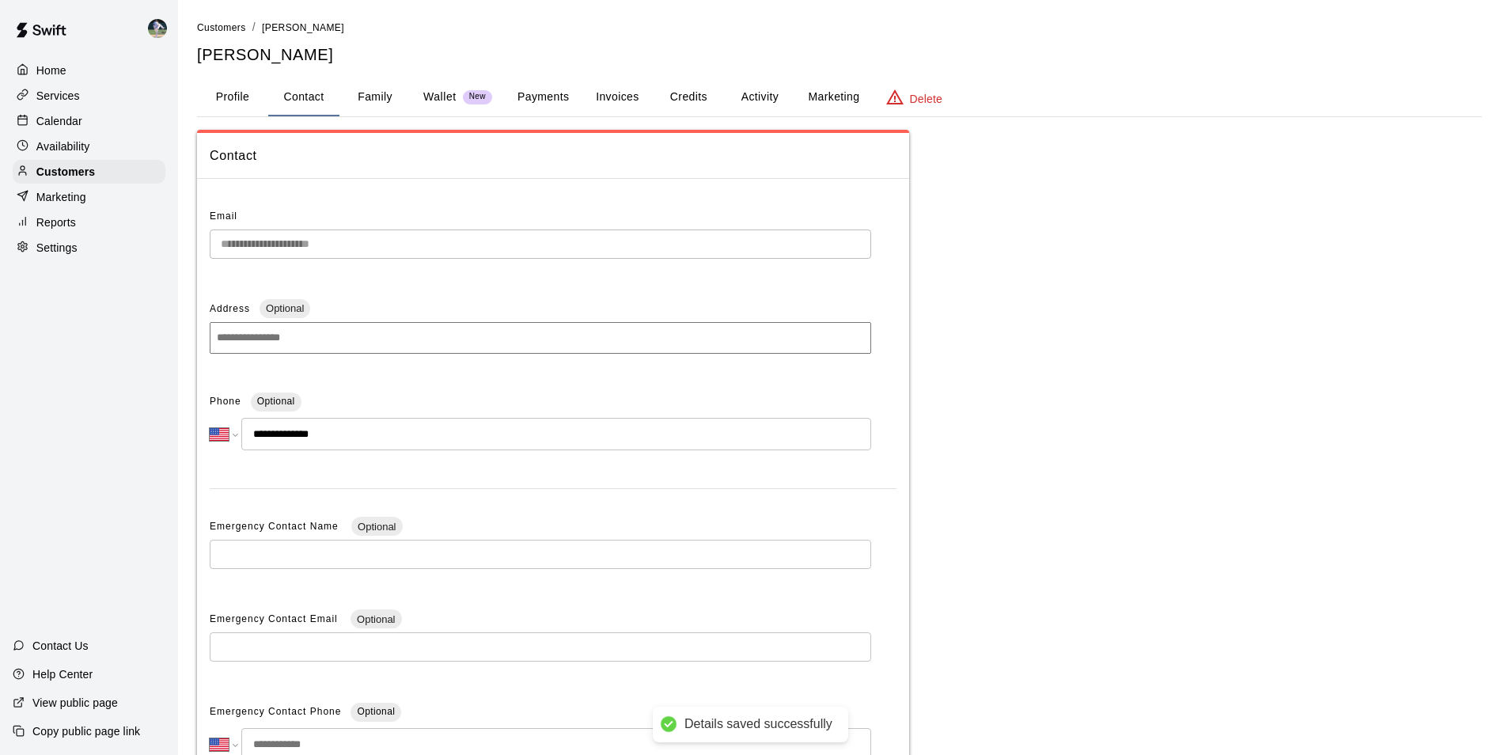
click at [375, 93] on button "Family" at bounding box center [374, 97] width 71 height 38
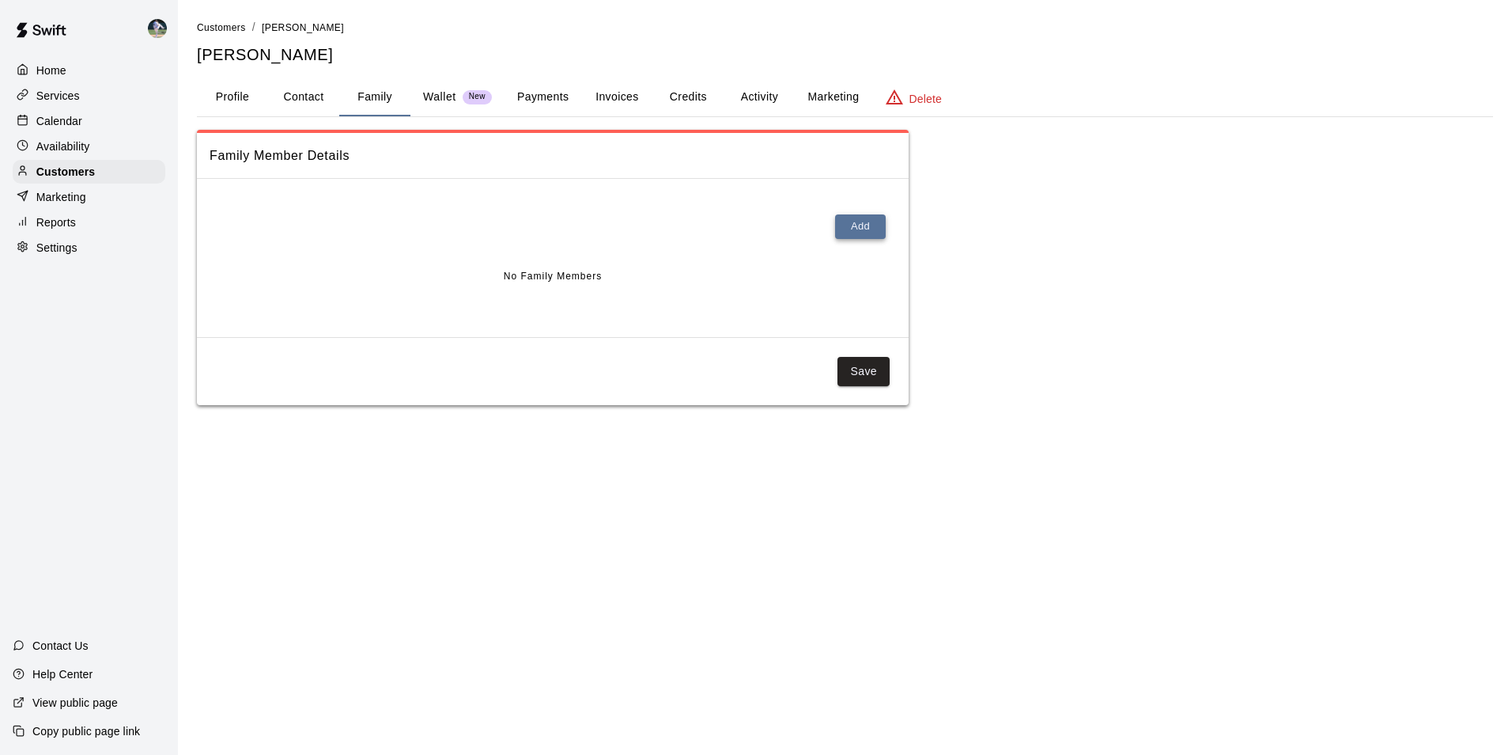
click at [854, 221] on button "Add" at bounding box center [860, 226] width 51 height 25
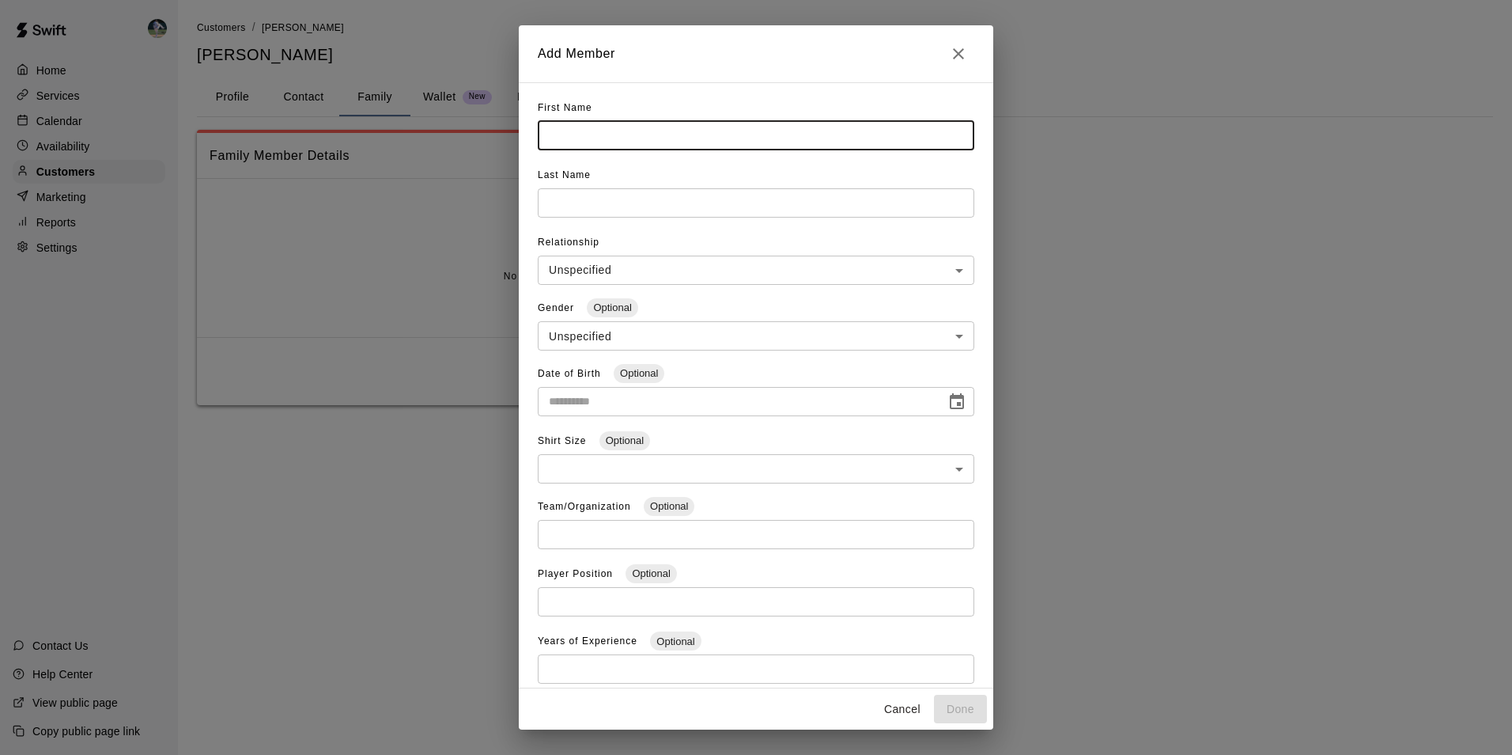
click at [585, 139] on input "text" at bounding box center [756, 135] width 437 height 29
type input "****"
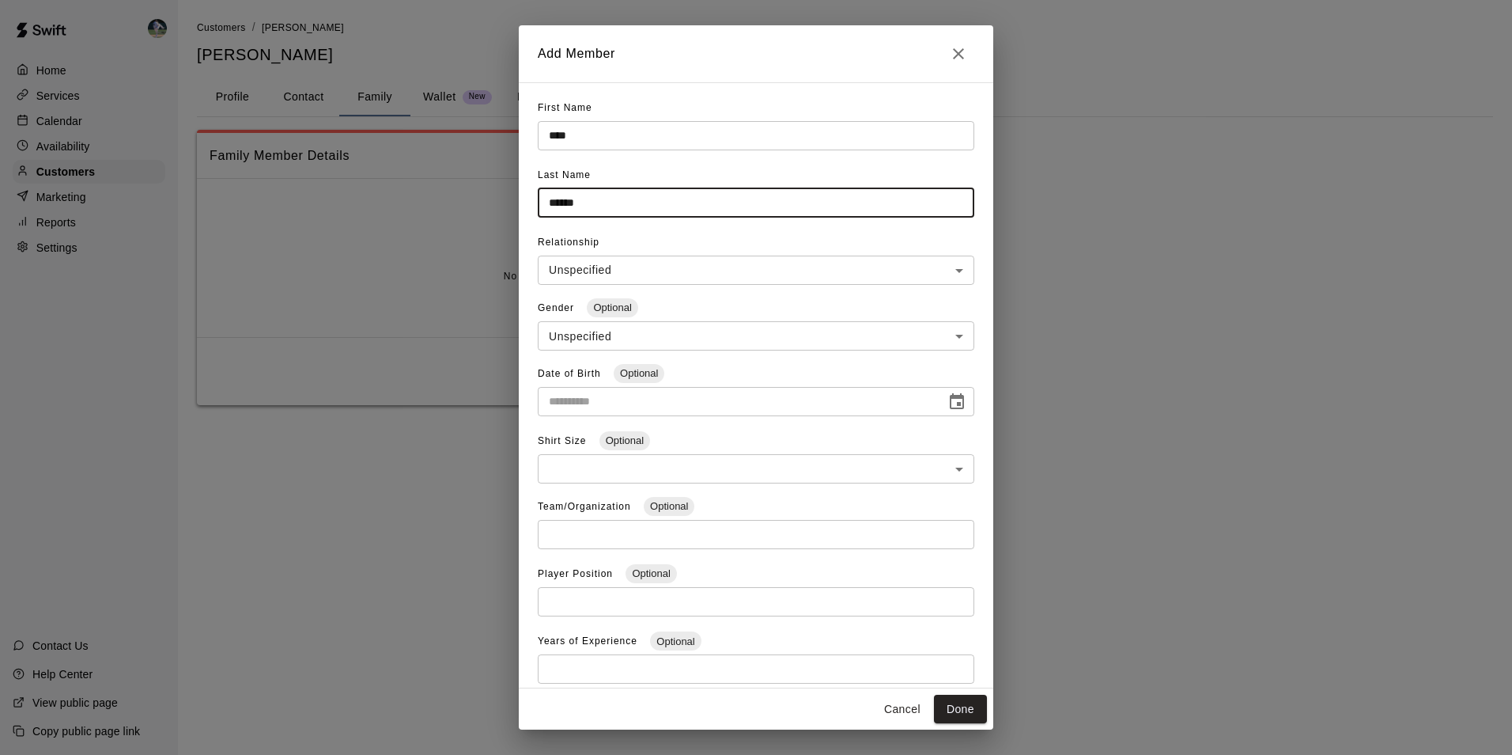
type input "******"
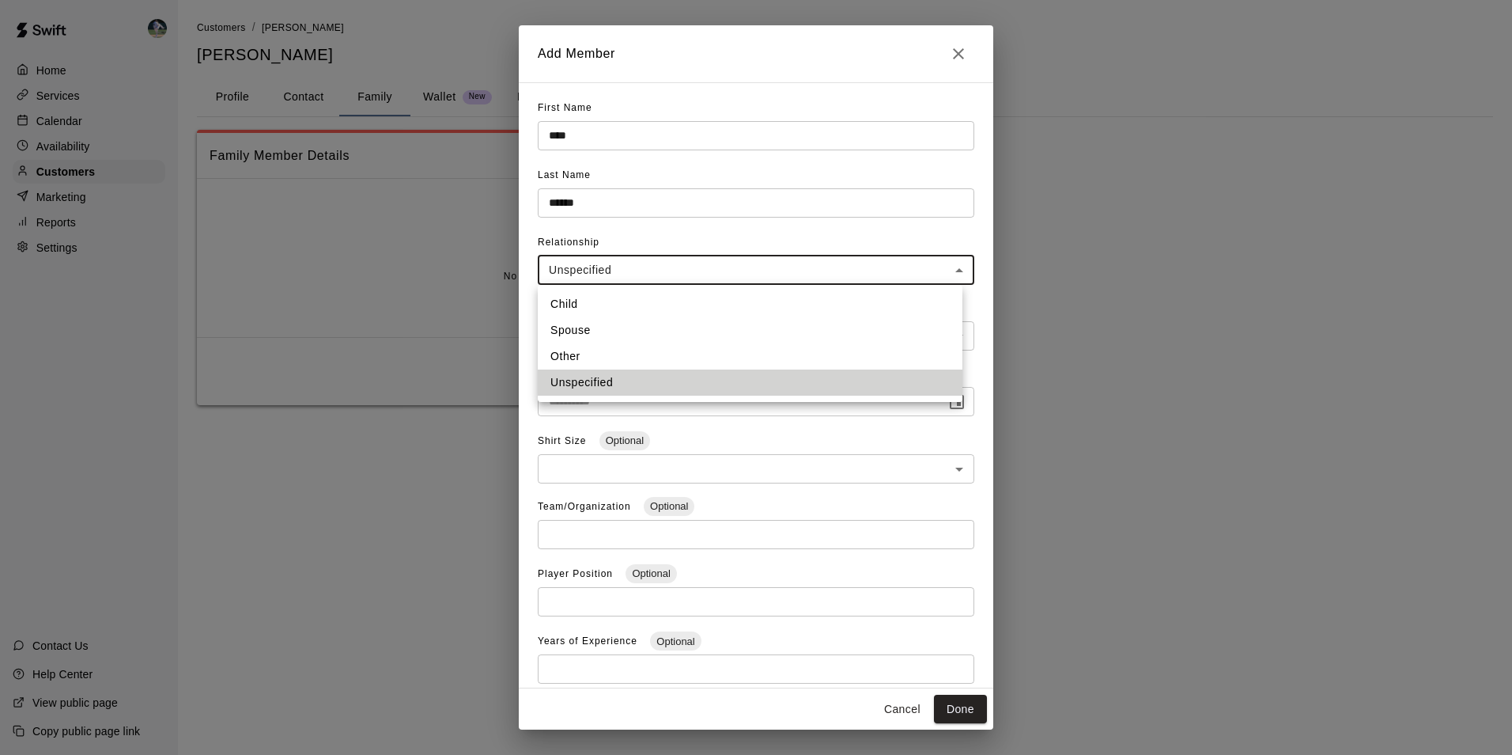
click at [636, 265] on body "**********" at bounding box center [756, 218] width 1512 height 437
click at [580, 298] on li "Child" at bounding box center [750, 304] width 425 height 26
type input "*****"
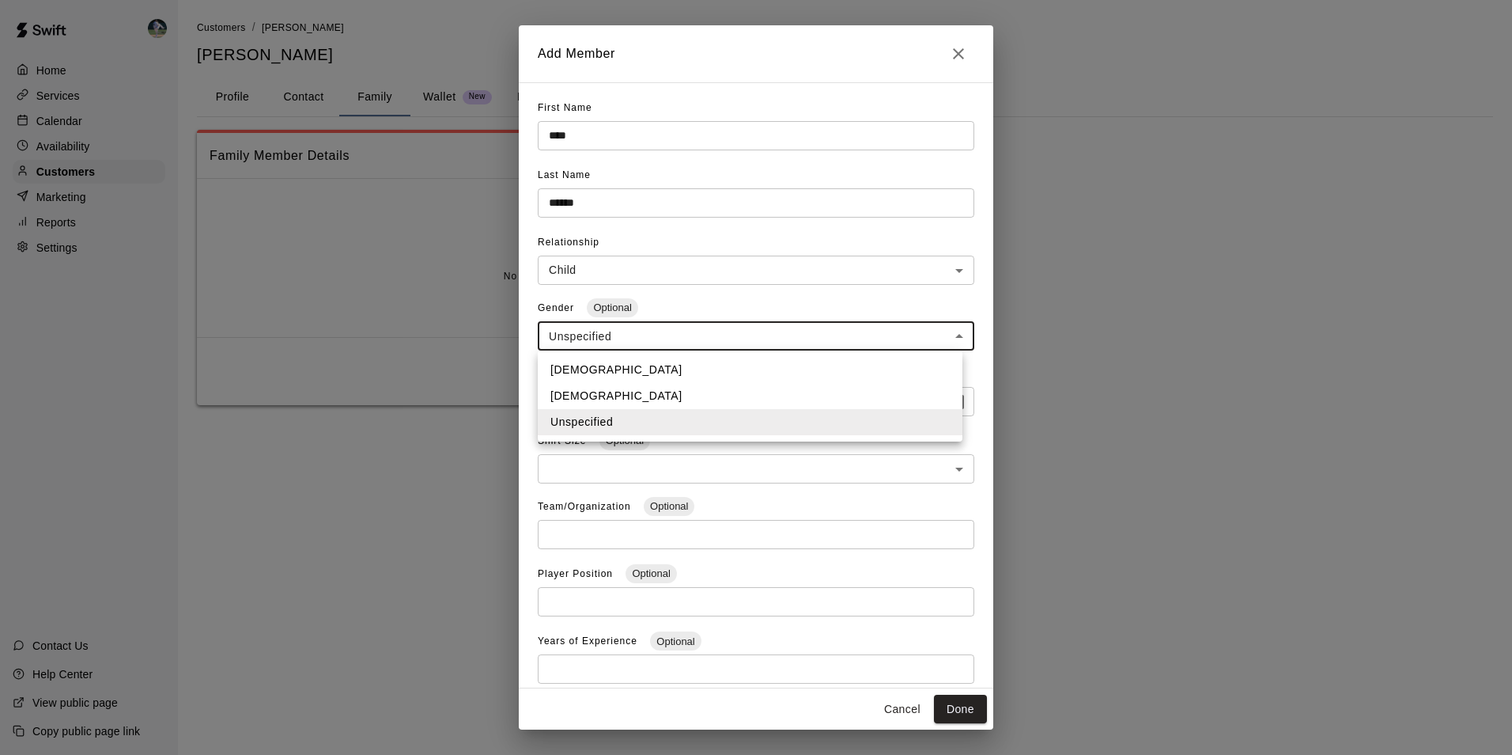
click at [582, 329] on body "**********" at bounding box center [756, 218] width 1512 height 437
click at [585, 394] on li "[DEMOGRAPHIC_DATA]" at bounding box center [750, 396] width 425 height 26
type input "******"
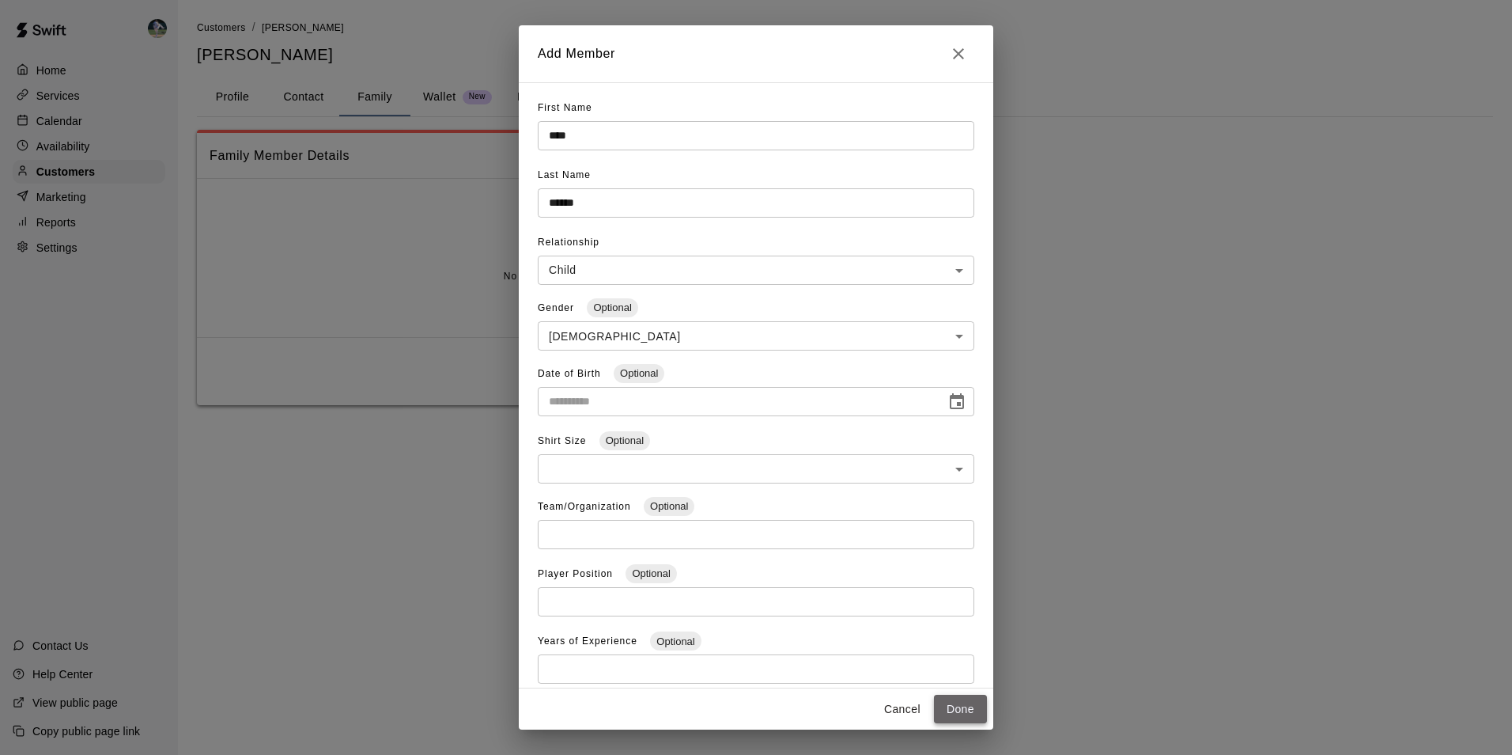
click at [965, 702] on button "Done" at bounding box center [960, 709] width 53 height 29
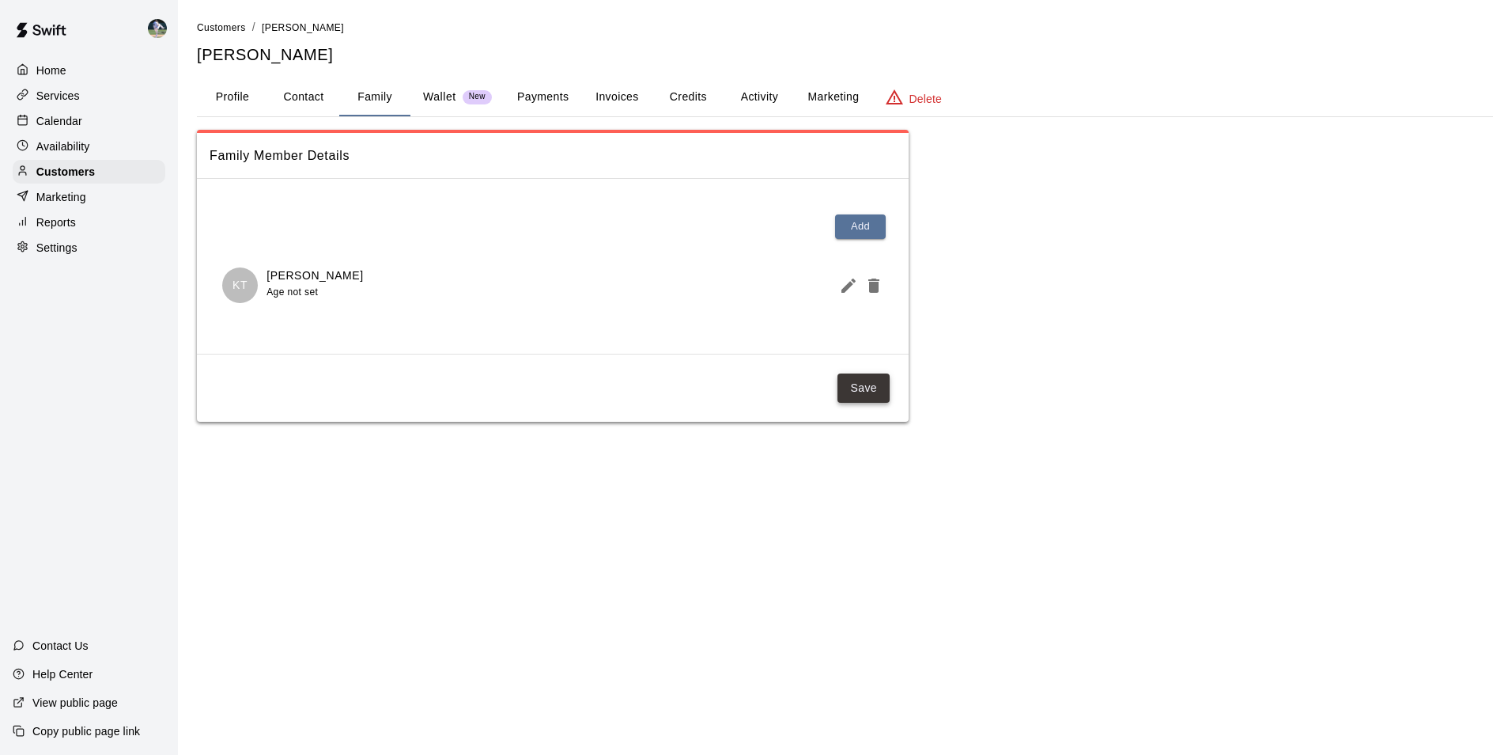
click at [856, 384] on button "Save" at bounding box center [864, 387] width 52 height 29
click at [93, 123] on div "Calendar" at bounding box center [89, 121] width 153 height 24
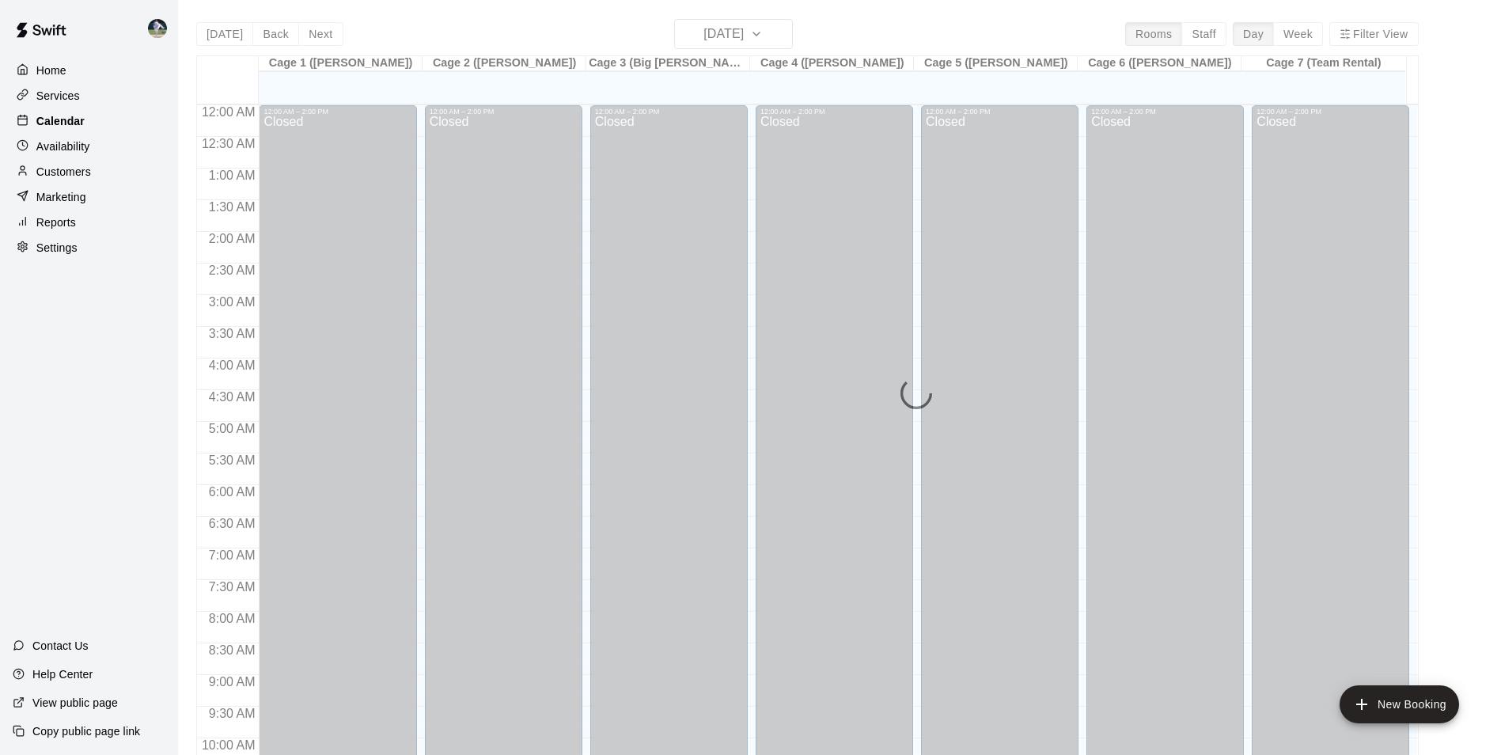
scroll to position [804, 0]
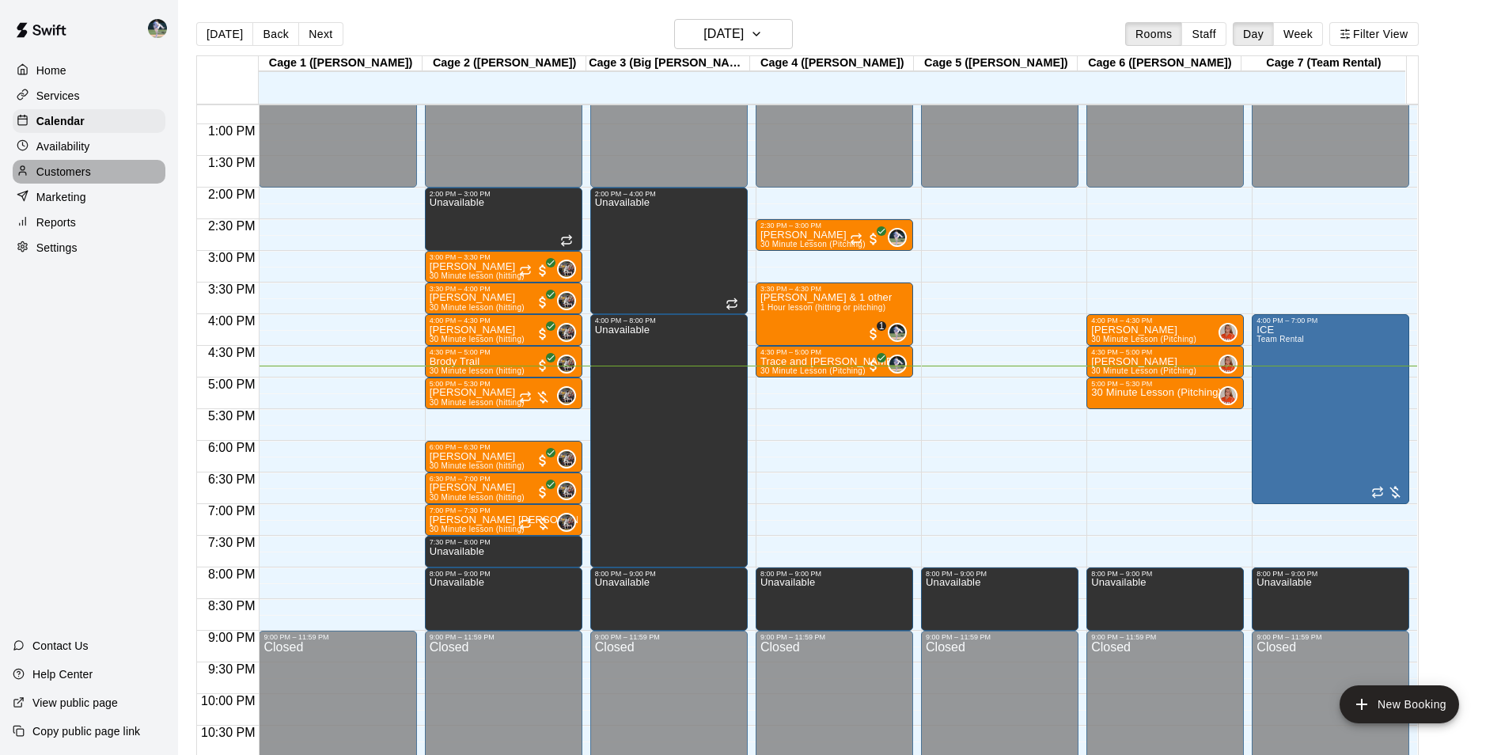
click at [102, 170] on div "Customers" at bounding box center [89, 172] width 153 height 24
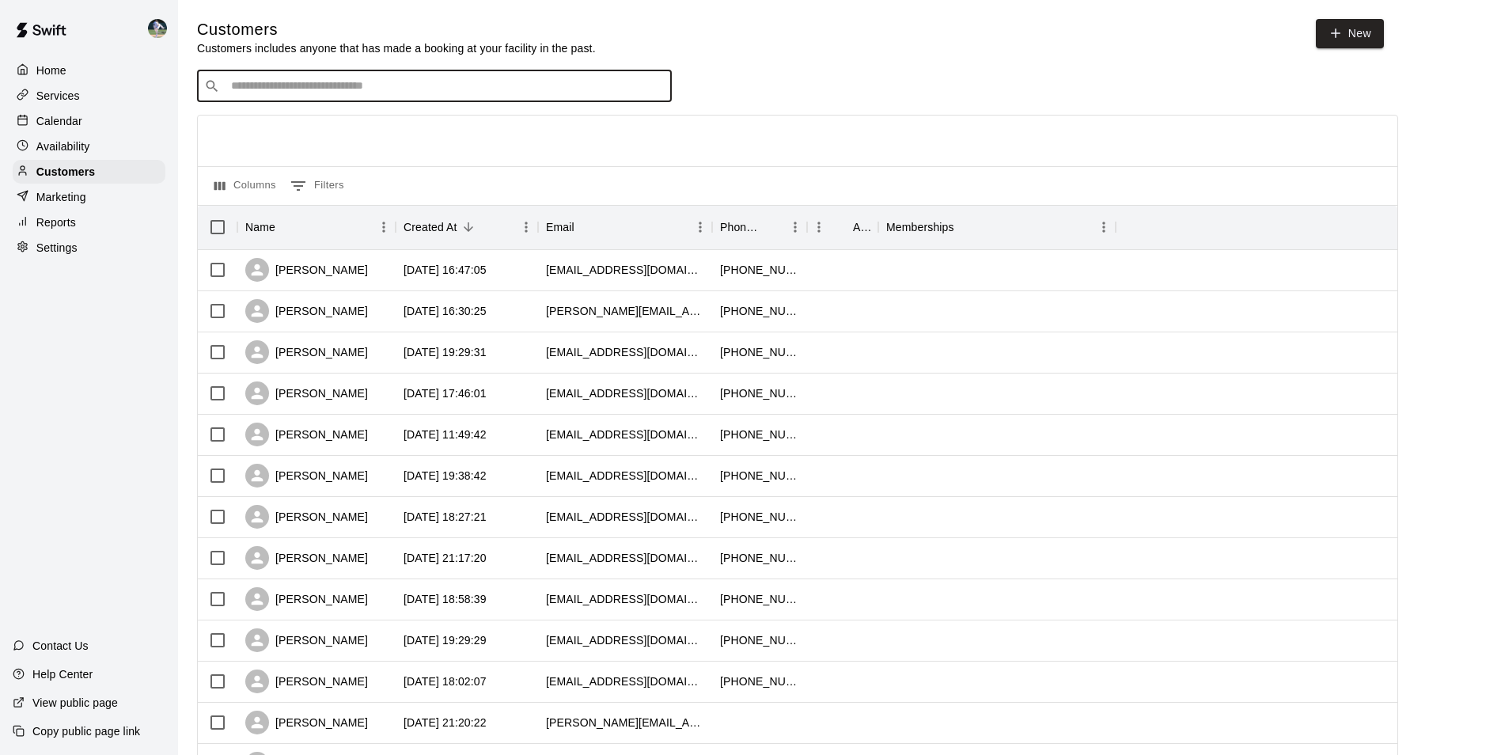
click at [240, 89] on input "Search customers by name or email" at bounding box center [445, 86] width 438 height 16
type input "****"
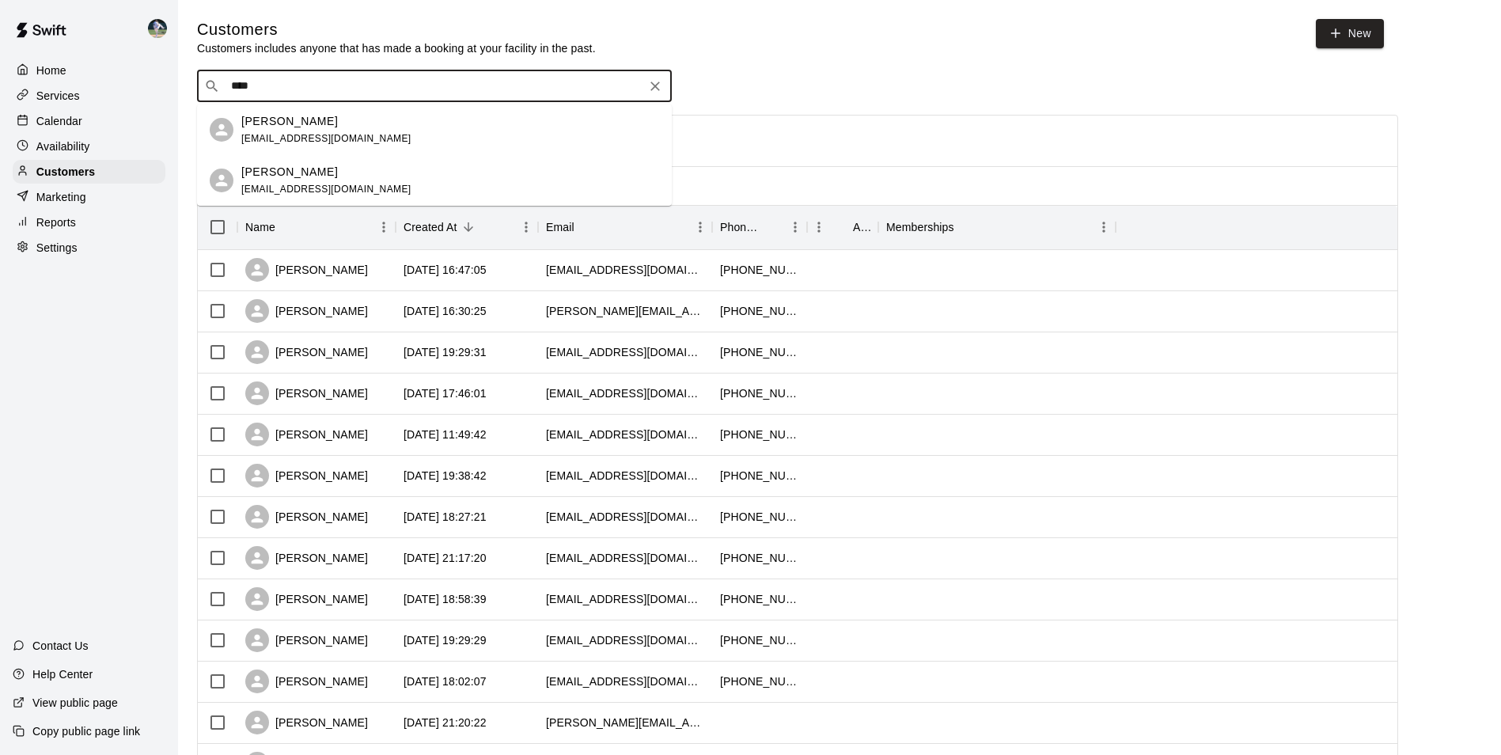
click at [252, 122] on p "[PERSON_NAME]" at bounding box center [289, 121] width 97 height 17
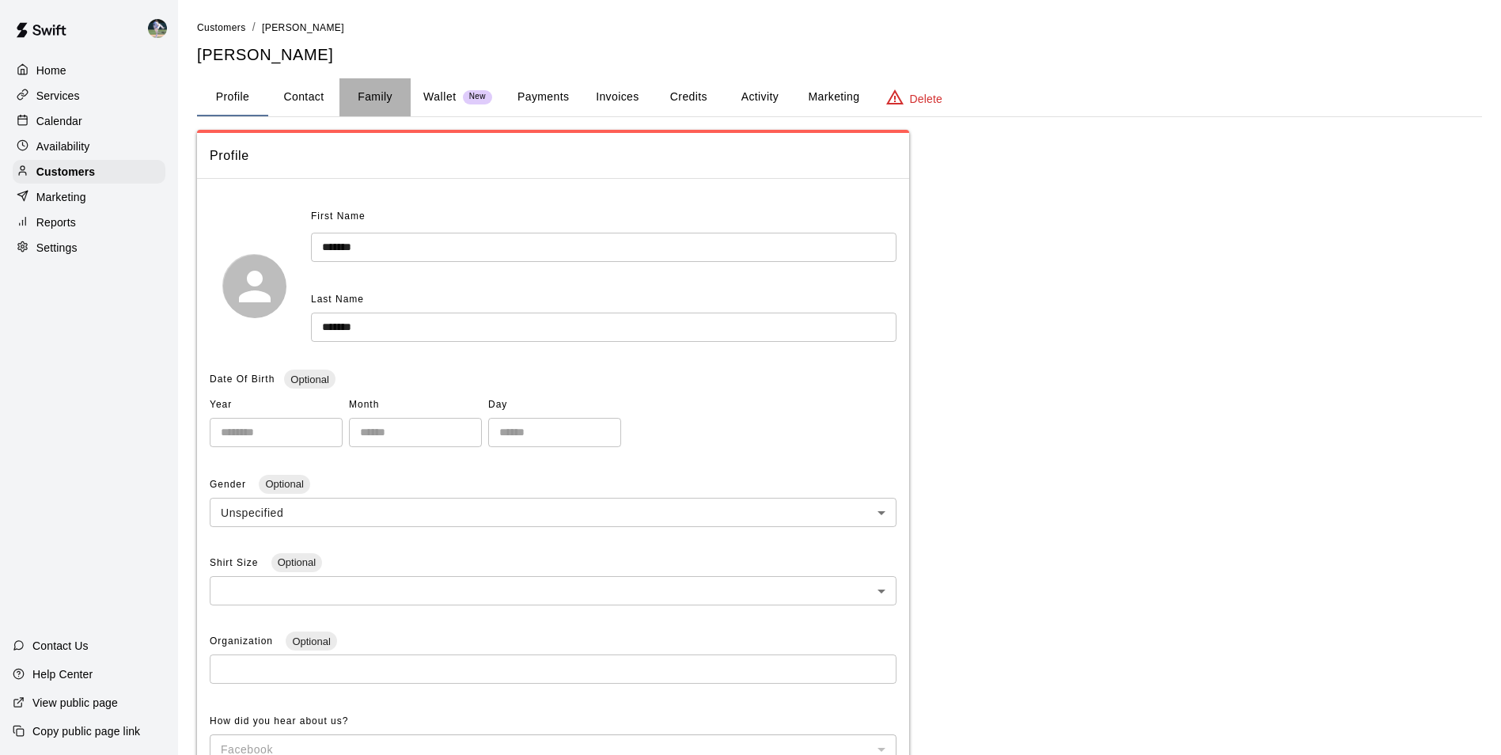
click at [367, 93] on button "Family" at bounding box center [374, 97] width 71 height 38
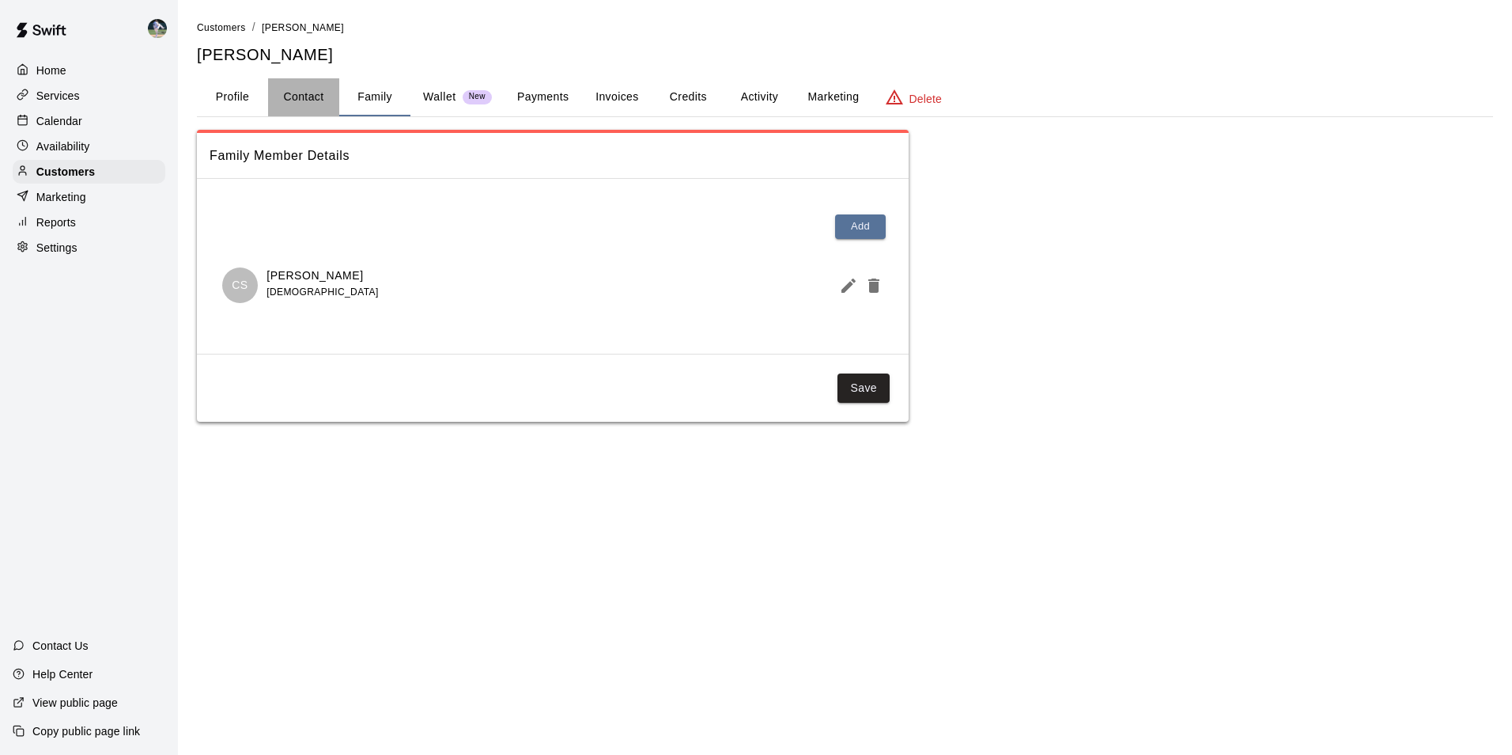
click at [308, 93] on button "Contact" at bounding box center [303, 97] width 71 height 38
select select "**"
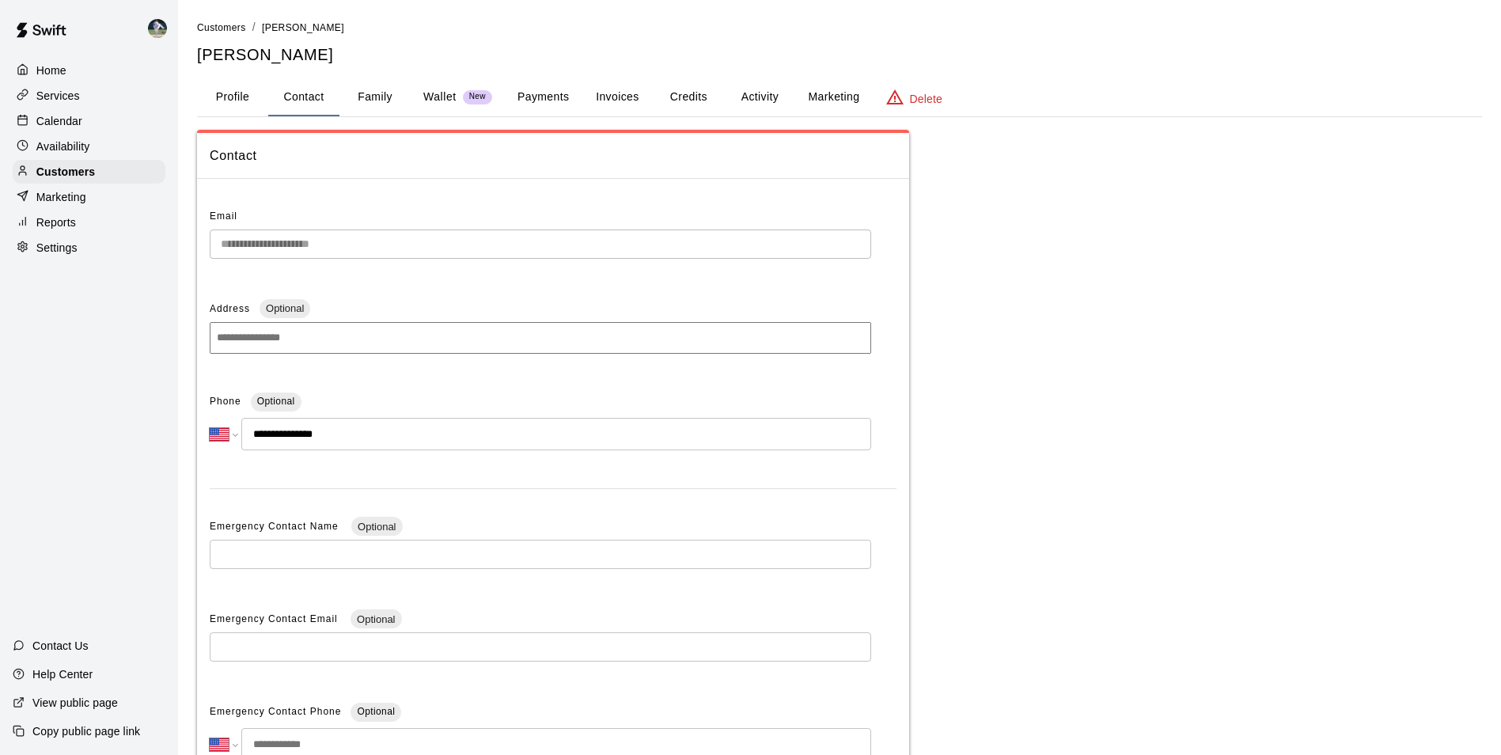
click at [221, 97] on button "Profile" at bounding box center [232, 97] width 71 height 38
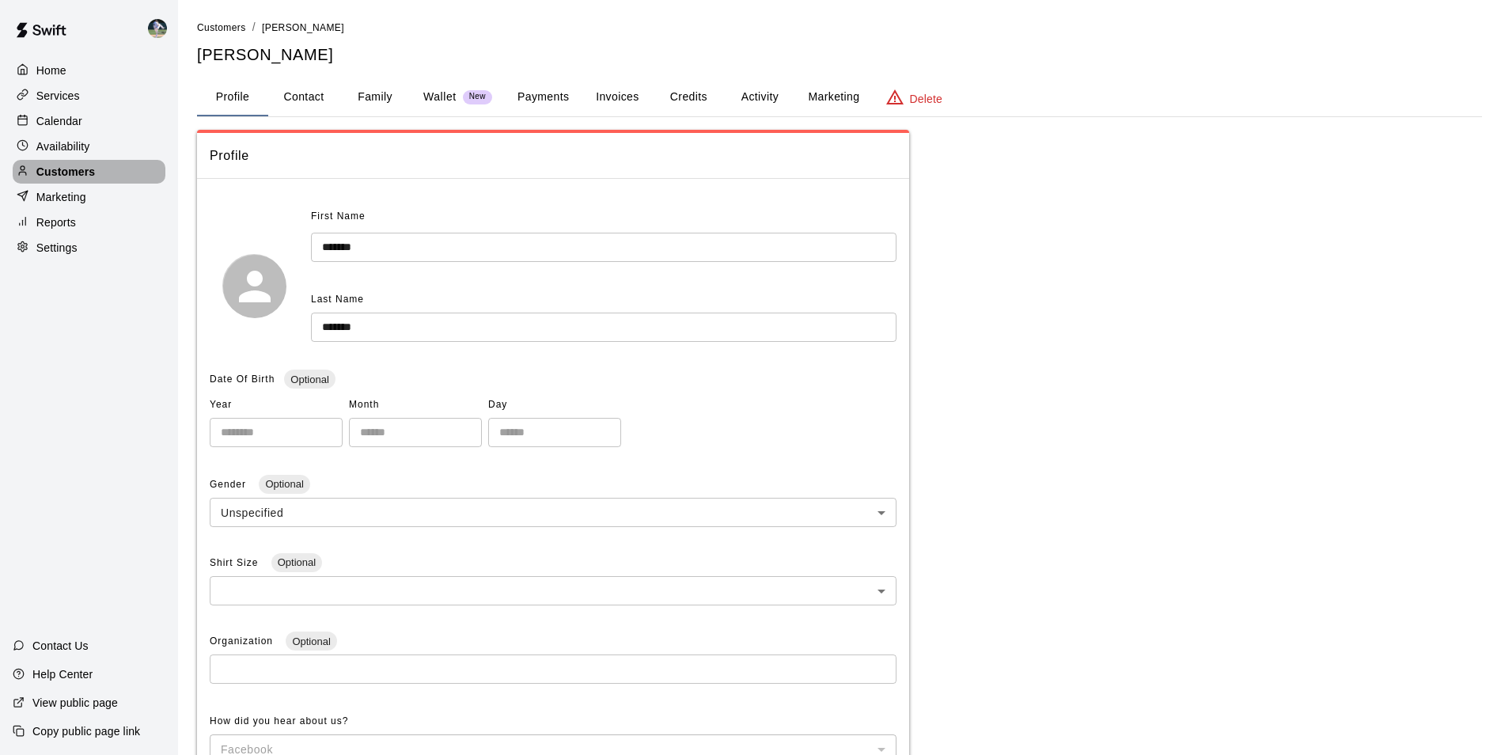
click at [112, 172] on div "Customers" at bounding box center [89, 172] width 153 height 24
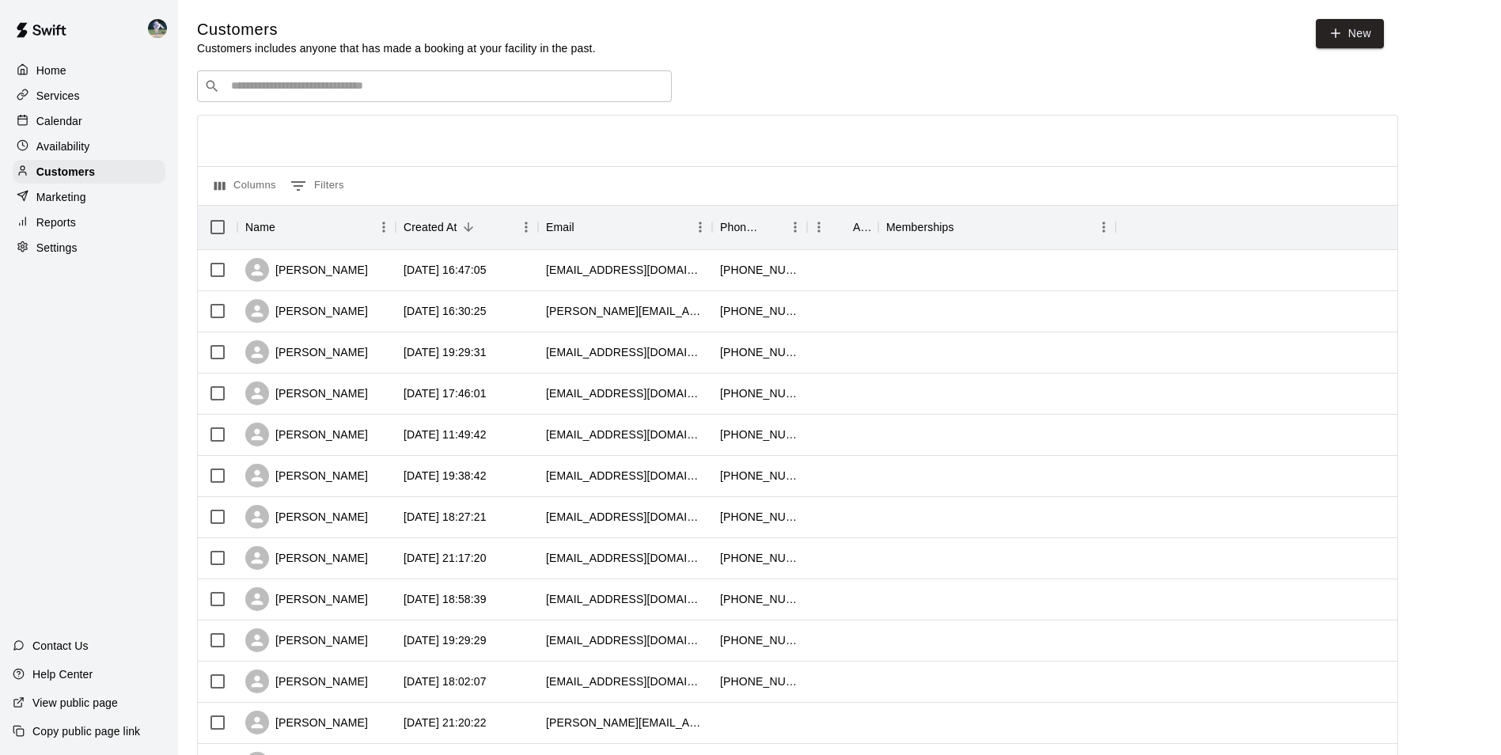
click at [252, 88] on input "Search customers by name or email" at bounding box center [445, 86] width 438 height 16
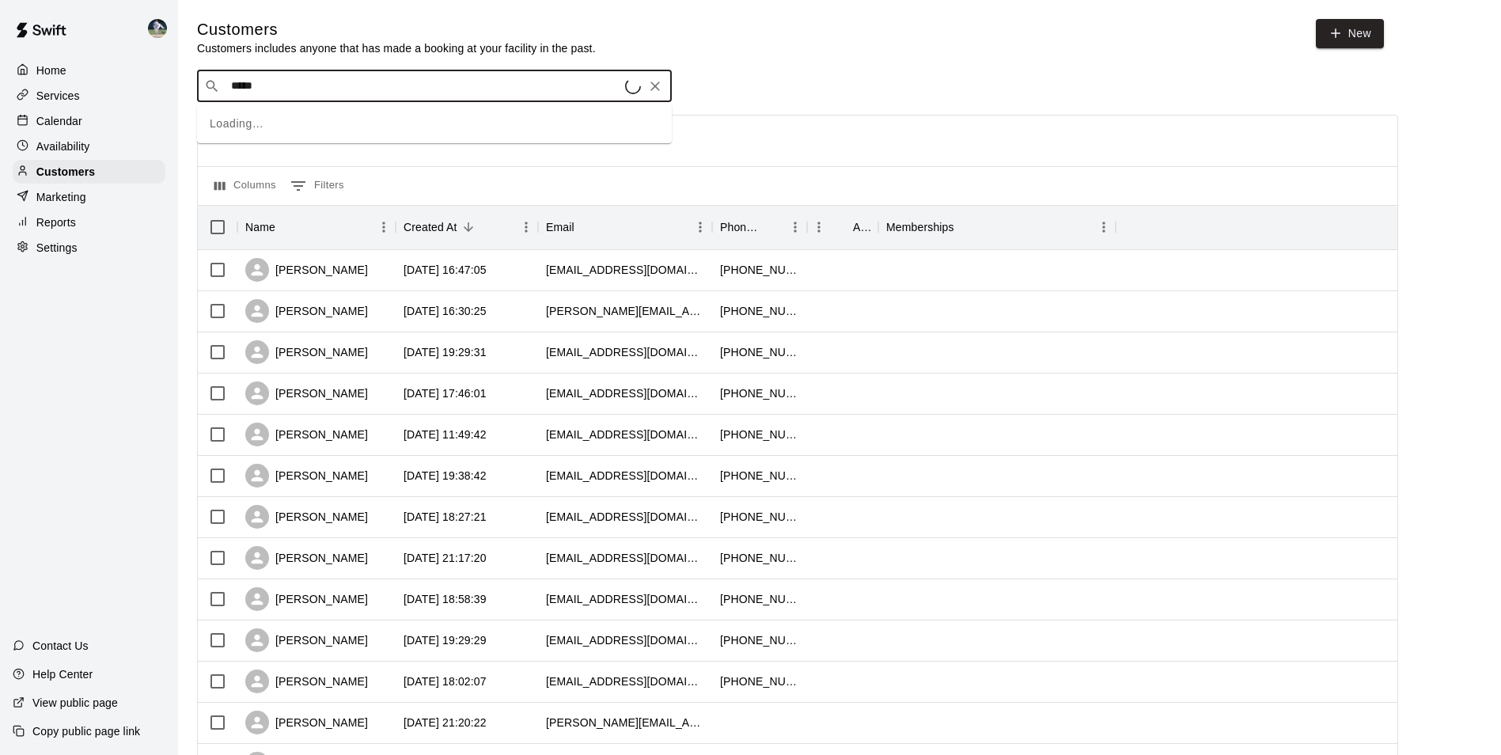
type input "******"
click at [267, 131] on div "[PERSON_NAME] [EMAIL_ADDRESS][DOMAIN_NAME]" at bounding box center [326, 130] width 170 height 34
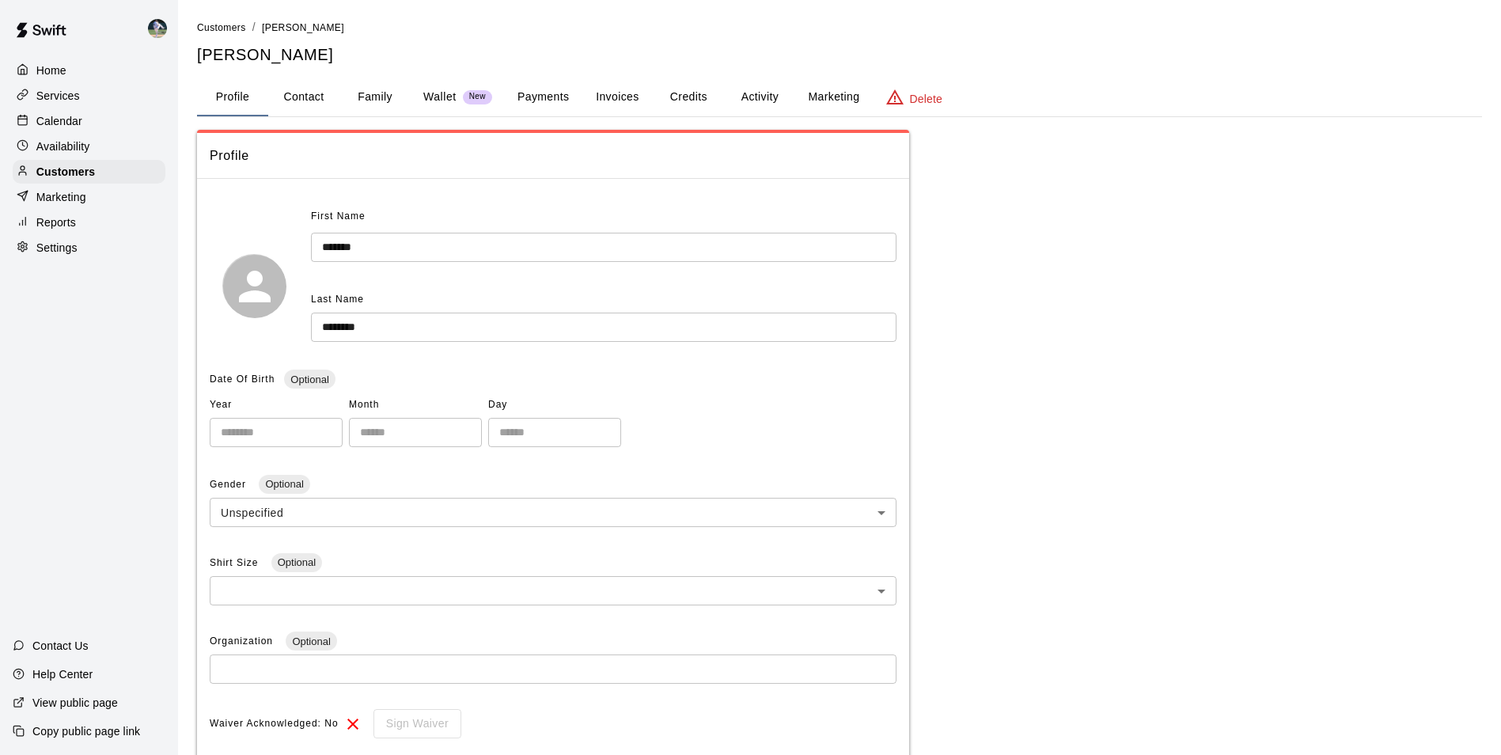
click at [306, 97] on button "Contact" at bounding box center [303, 97] width 71 height 38
select select "**"
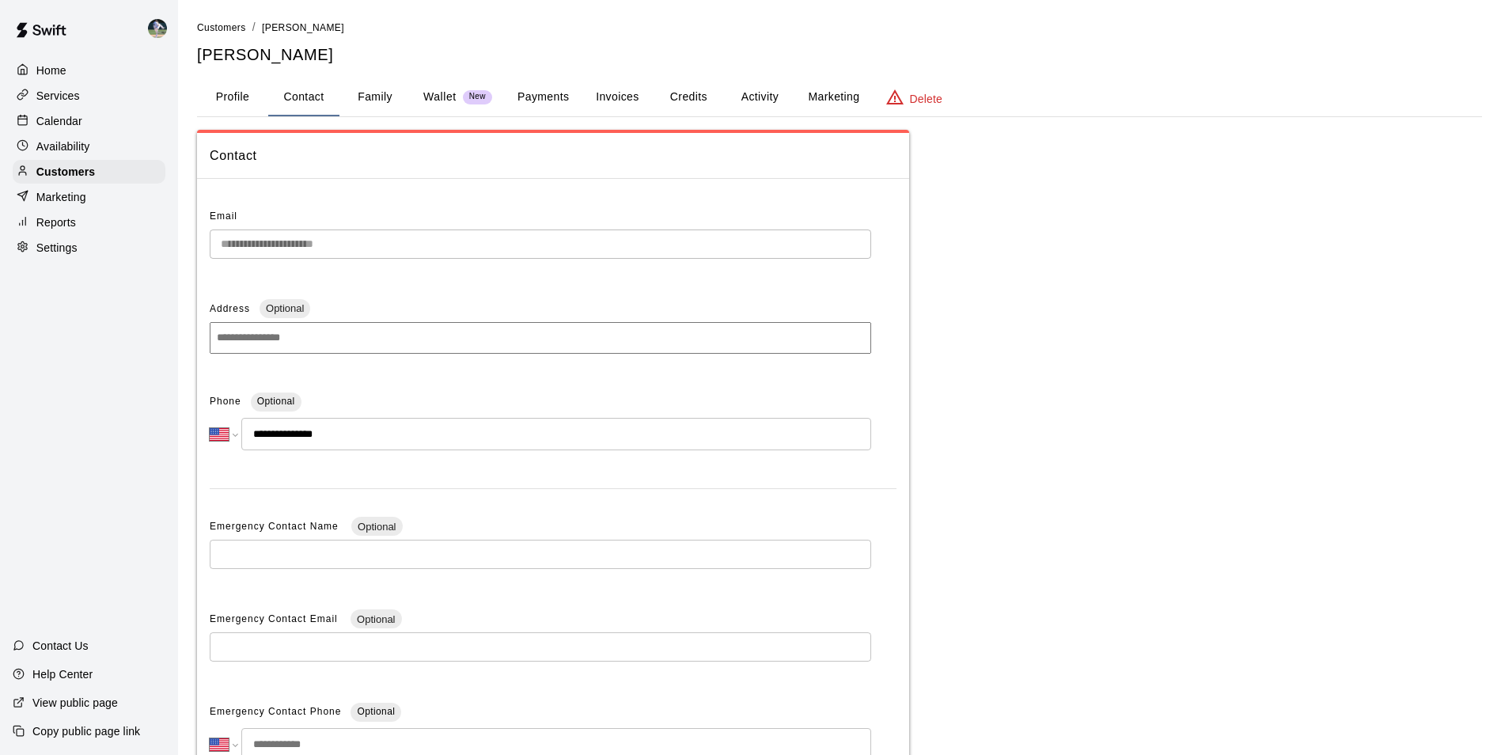
click at [380, 97] on button "Family" at bounding box center [374, 97] width 71 height 38
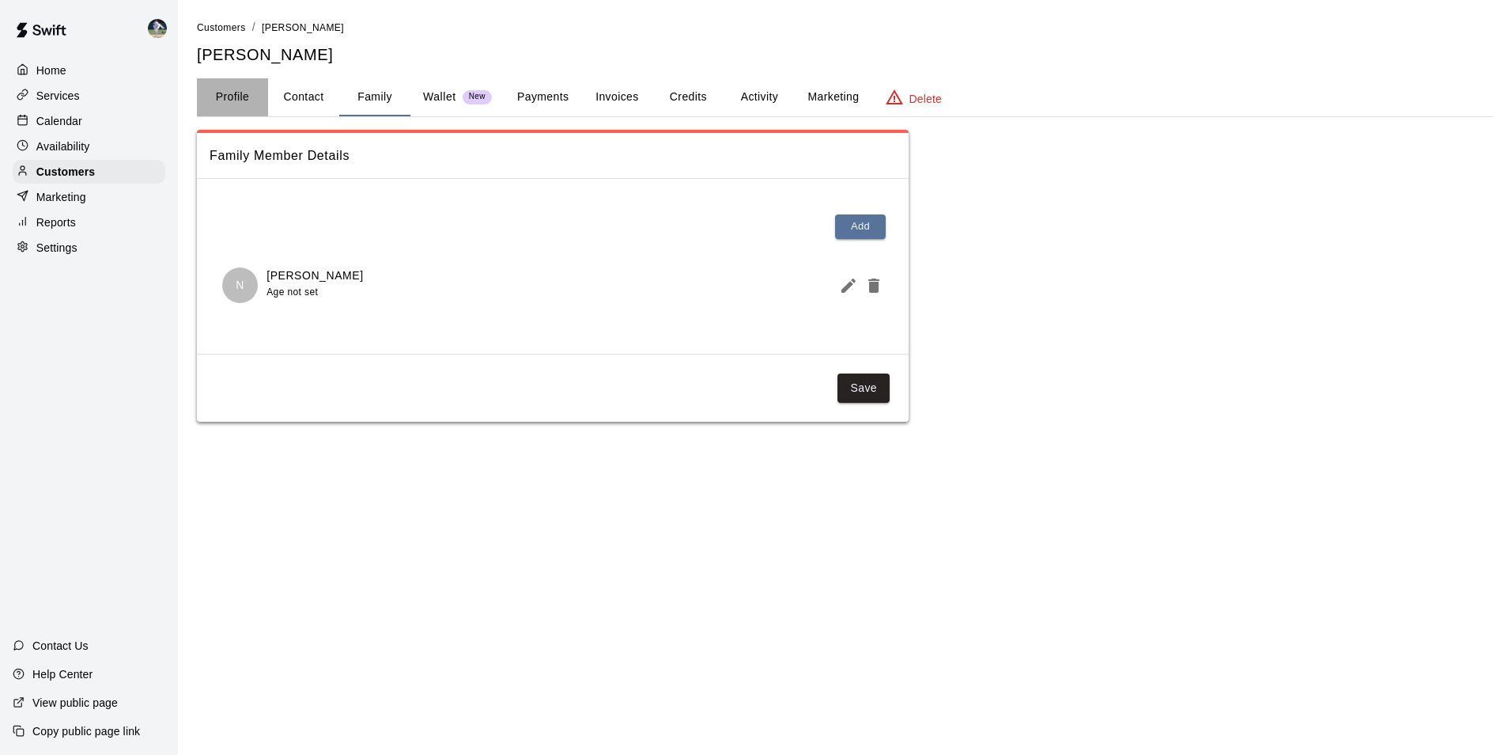
click at [233, 98] on button "Profile" at bounding box center [232, 97] width 71 height 38
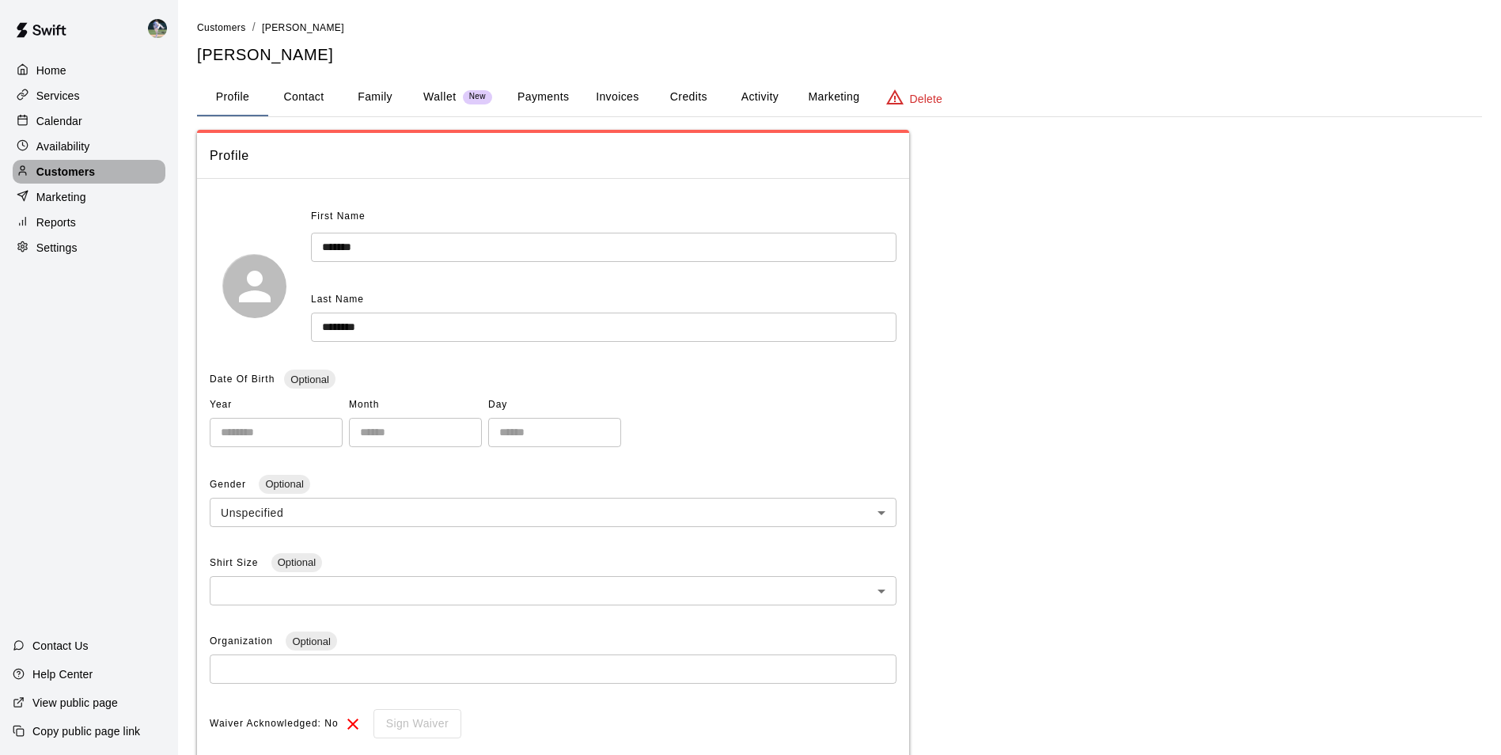
click at [116, 168] on div "Customers" at bounding box center [89, 172] width 153 height 24
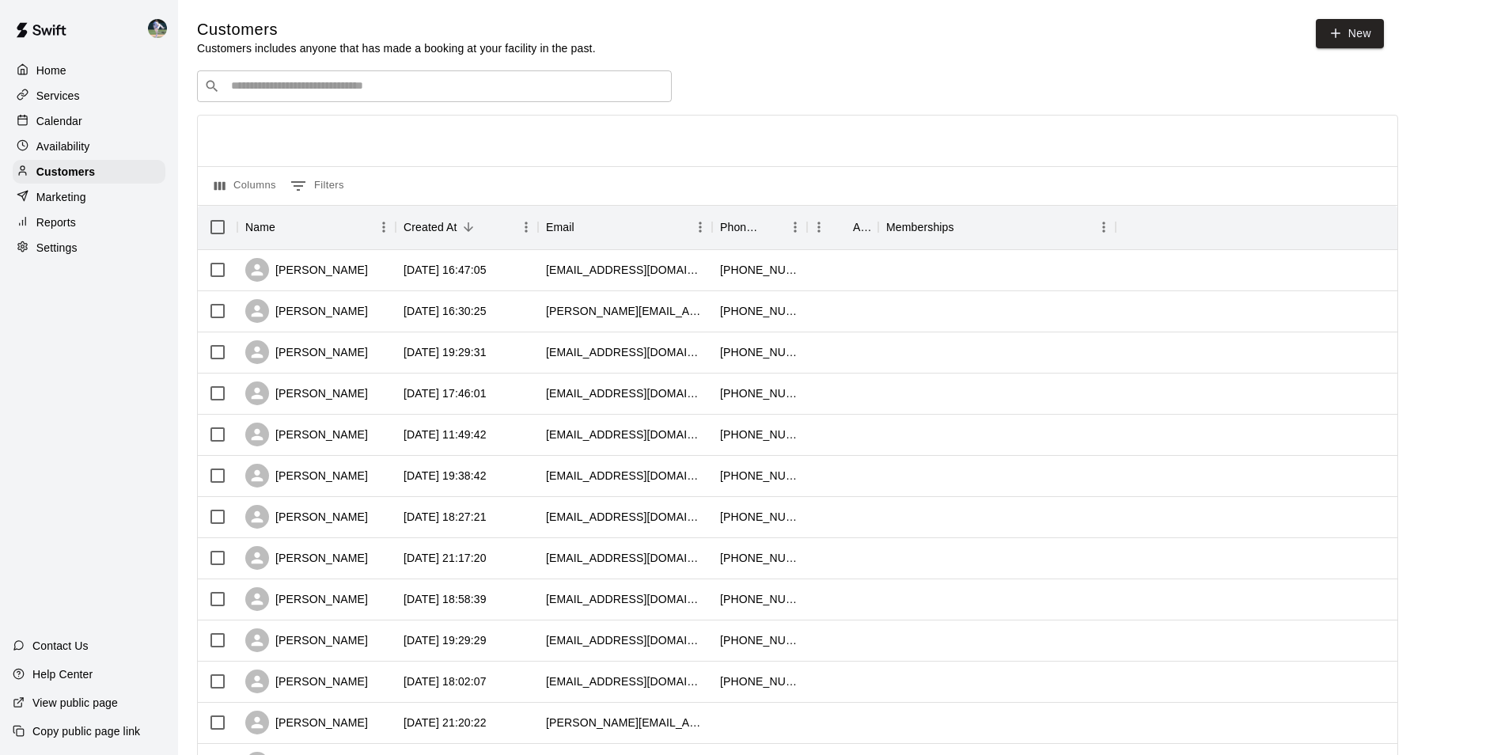
click at [234, 93] on input "Search customers by name or email" at bounding box center [445, 86] width 438 height 16
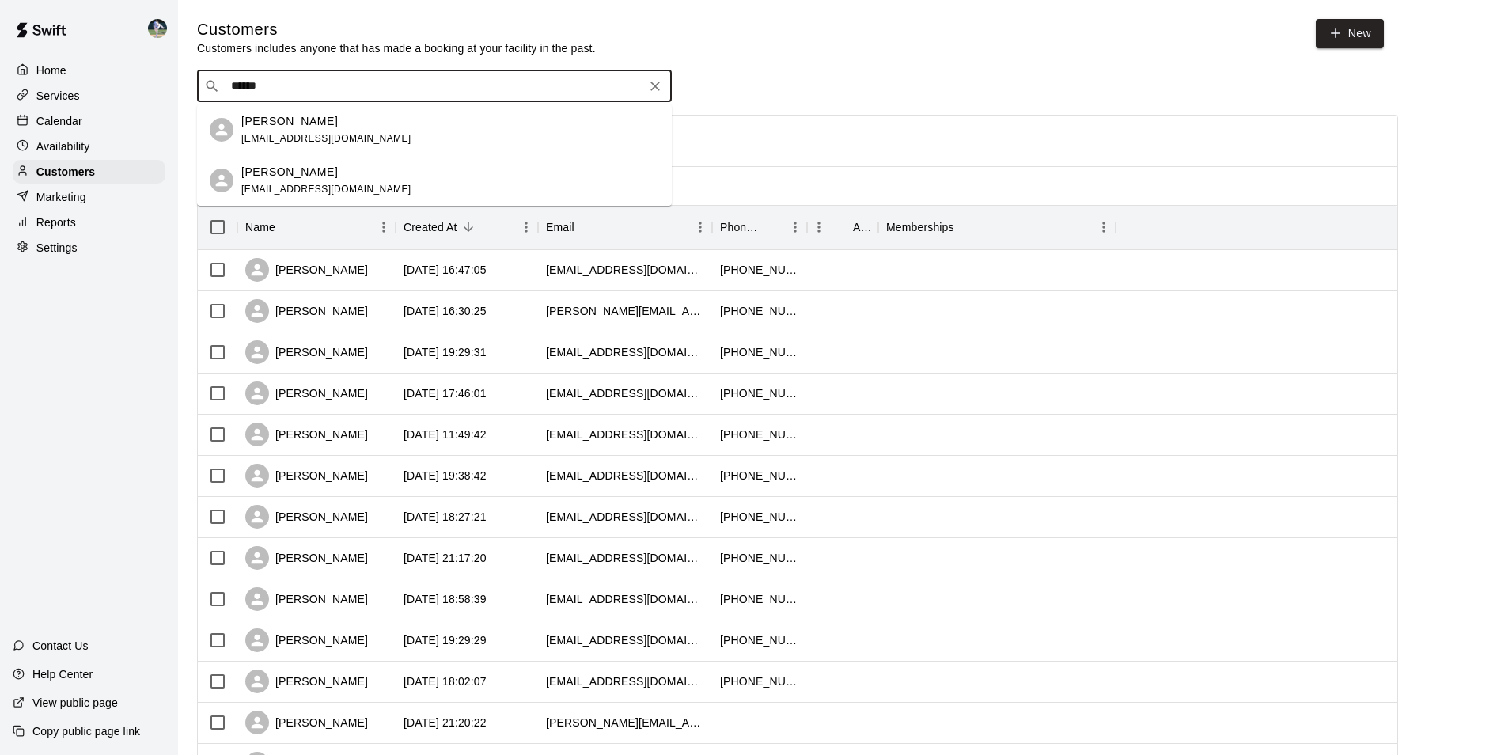
type input "*******"
click at [286, 134] on span "[EMAIL_ADDRESS][DOMAIN_NAME]" at bounding box center [326, 138] width 170 height 11
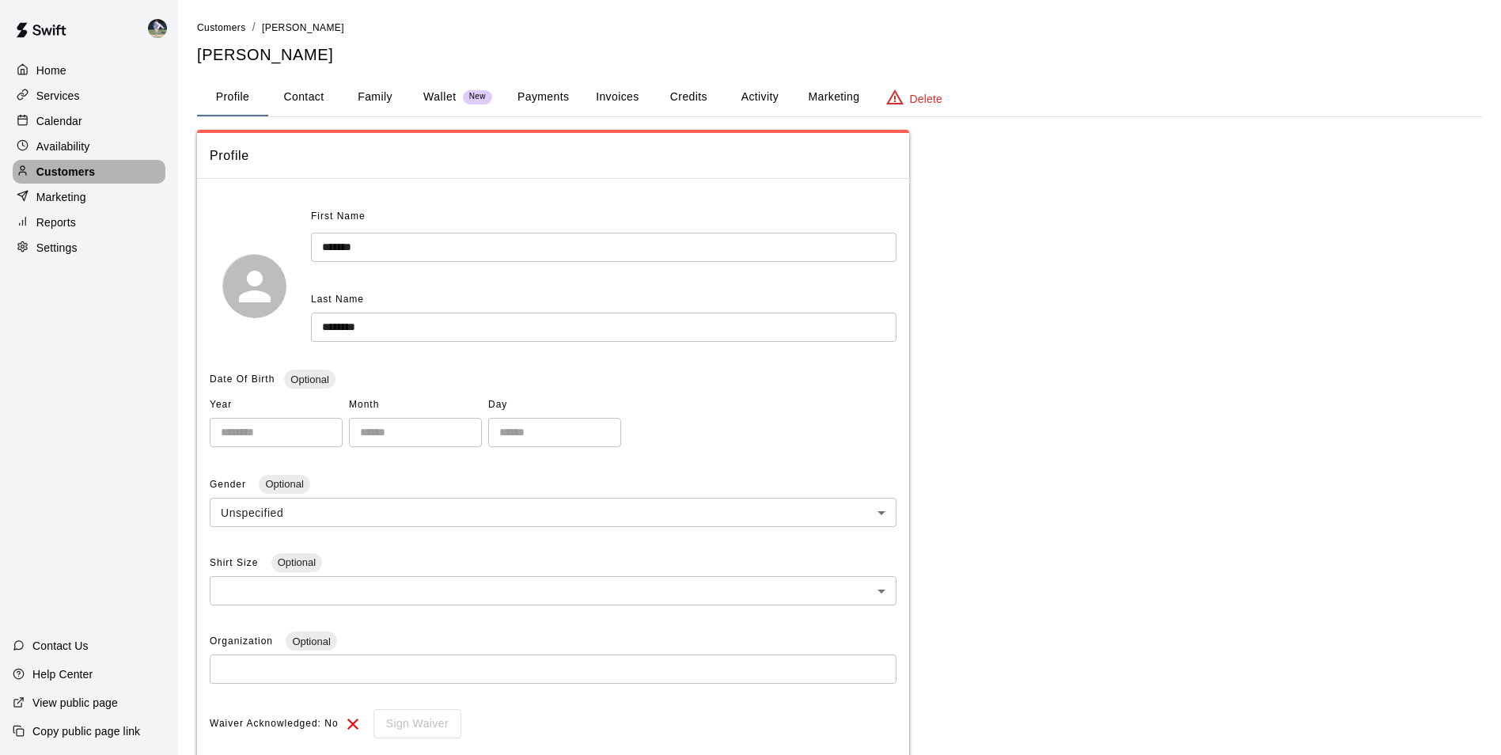
click at [120, 175] on div "Customers" at bounding box center [89, 172] width 153 height 24
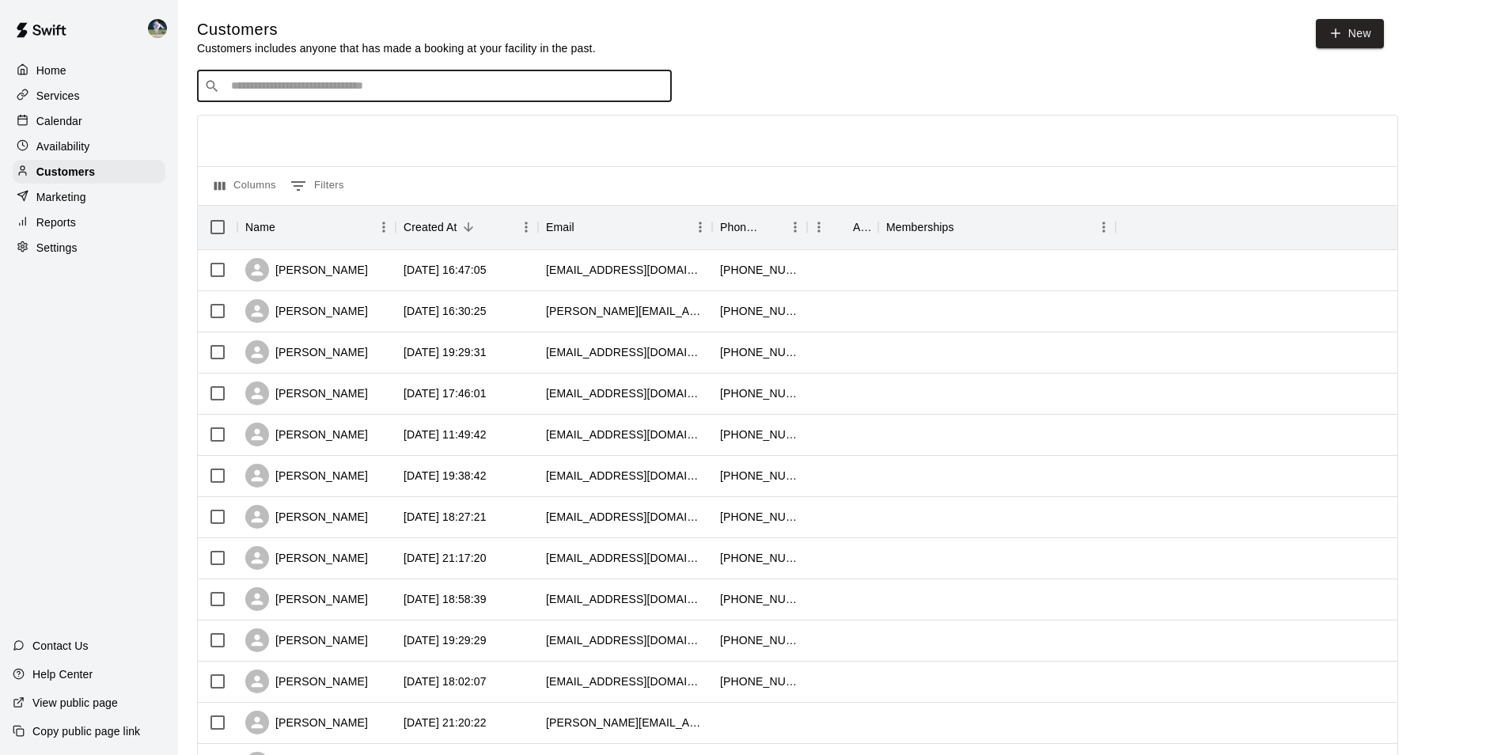
click at [254, 81] on input "Search customers by name or email" at bounding box center [445, 86] width 438 height 16
type input "***"
click at [251, 124] on p "[PERSON_NAME]" at bounding box center [289, 121] width 97 height 17
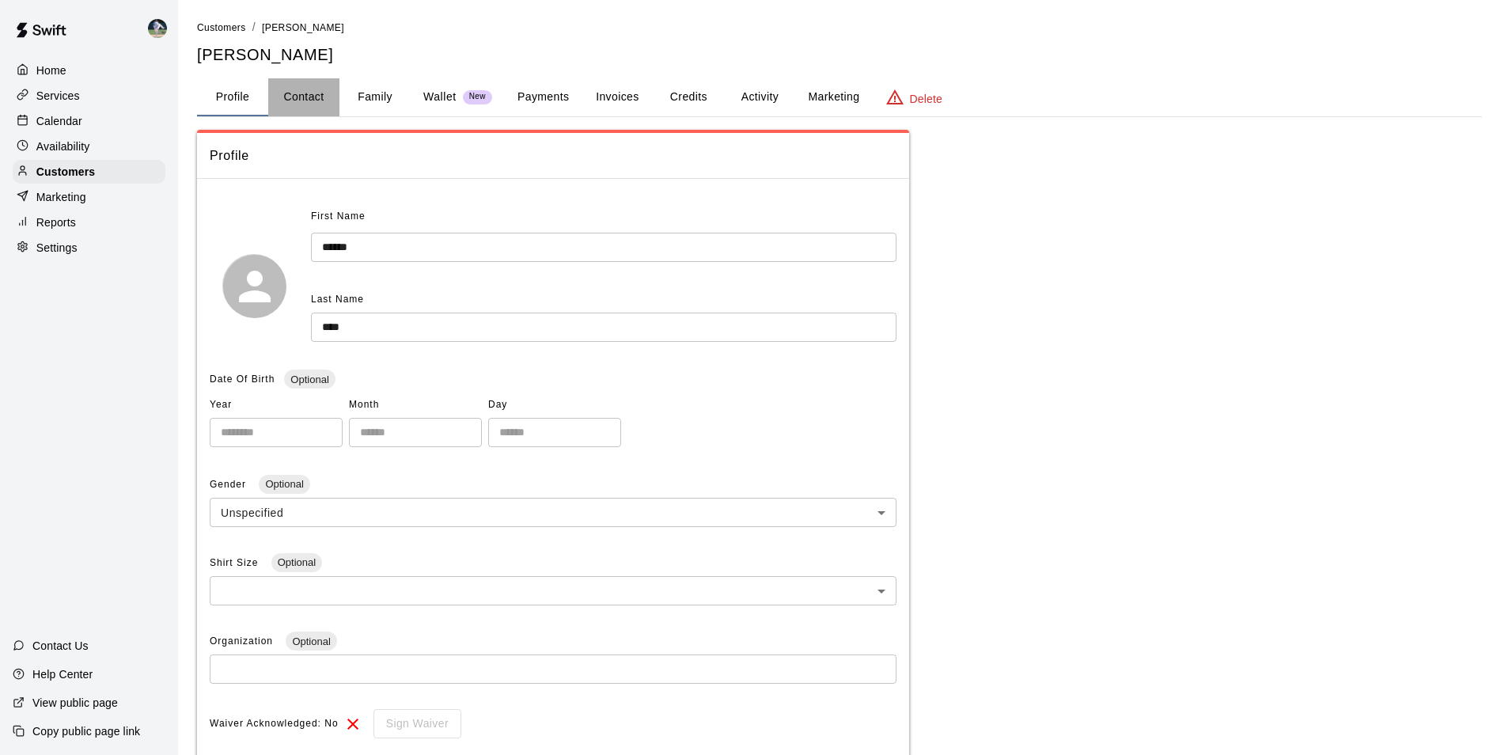
click at [305, 88] on button "Contact" at bounding box center [303, 97] width 71 height 38
select select "**"
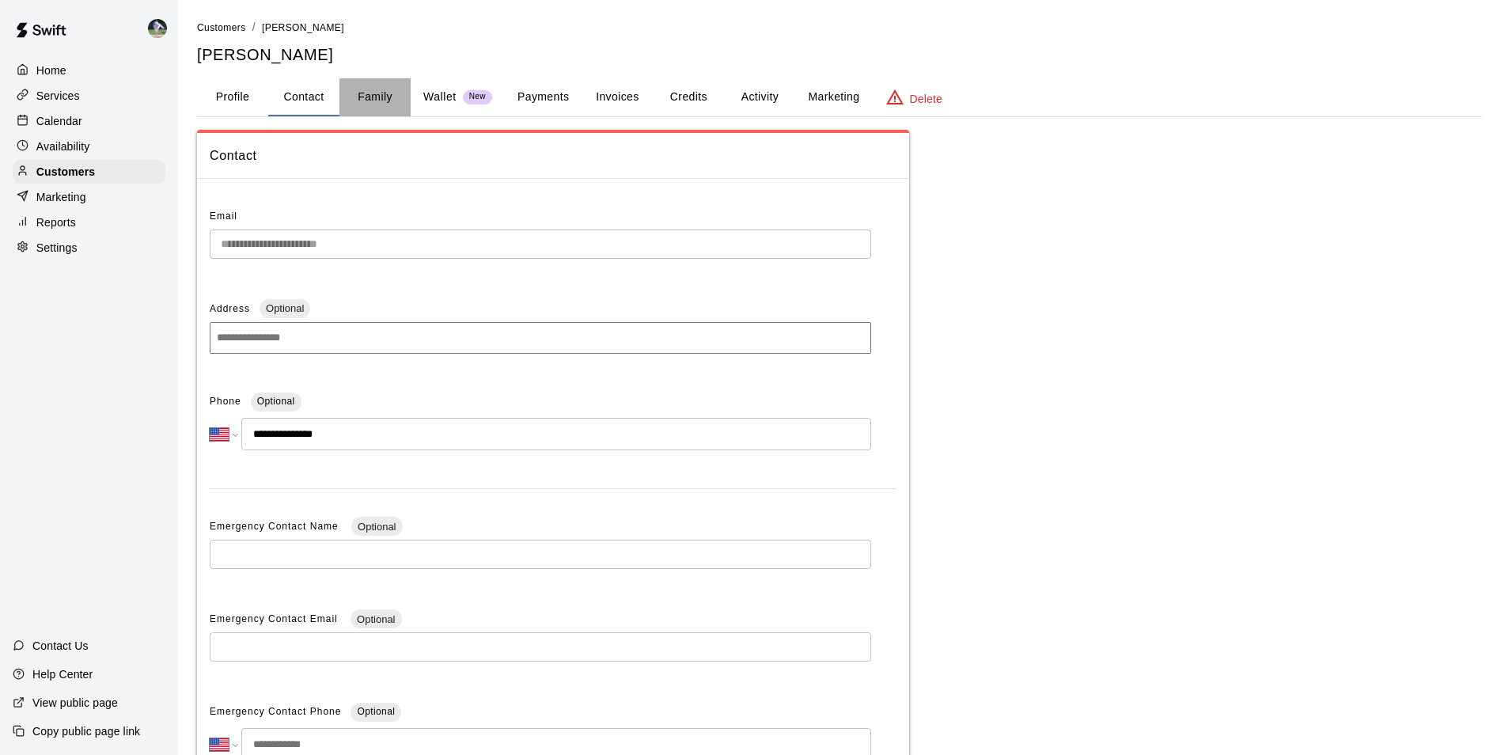
click at [371, 93] on button "Family" at bounding box center [374, 97] width 71 height 38
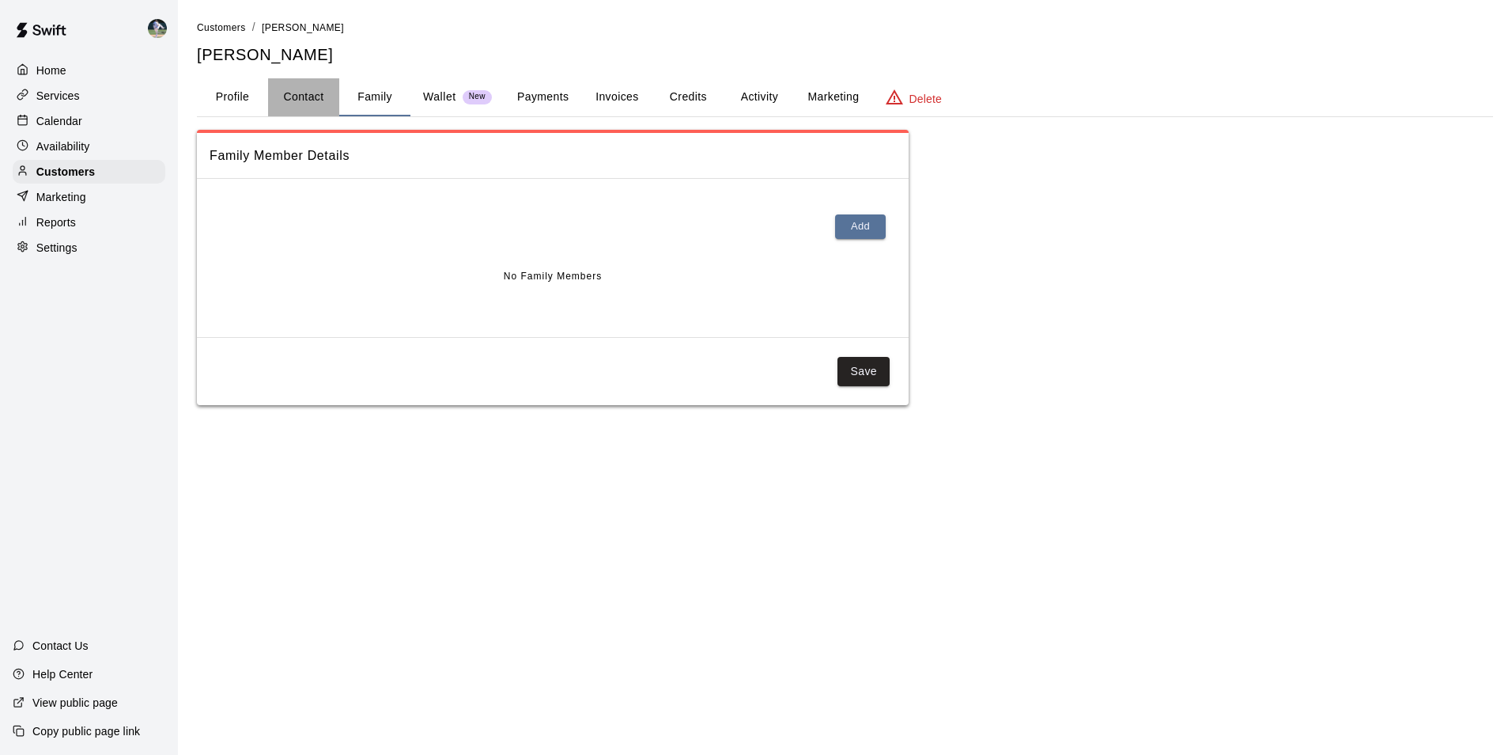
click at [298, 98] on button "Contact" at bounding box center [303, 97] width 71 height 38
select select "**"
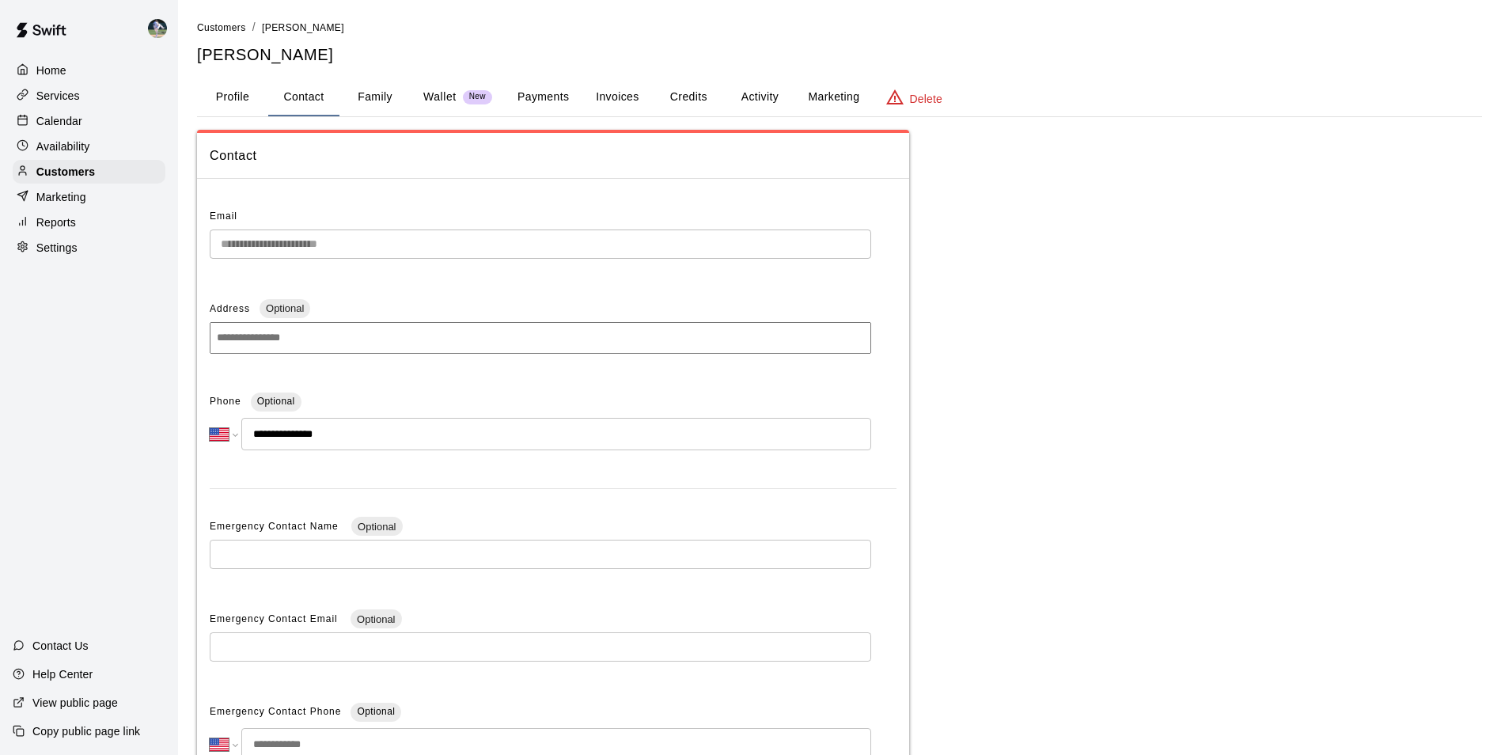
click at [374, 89] on button "Family" at bounding box center [374, 97] width 71 height 38
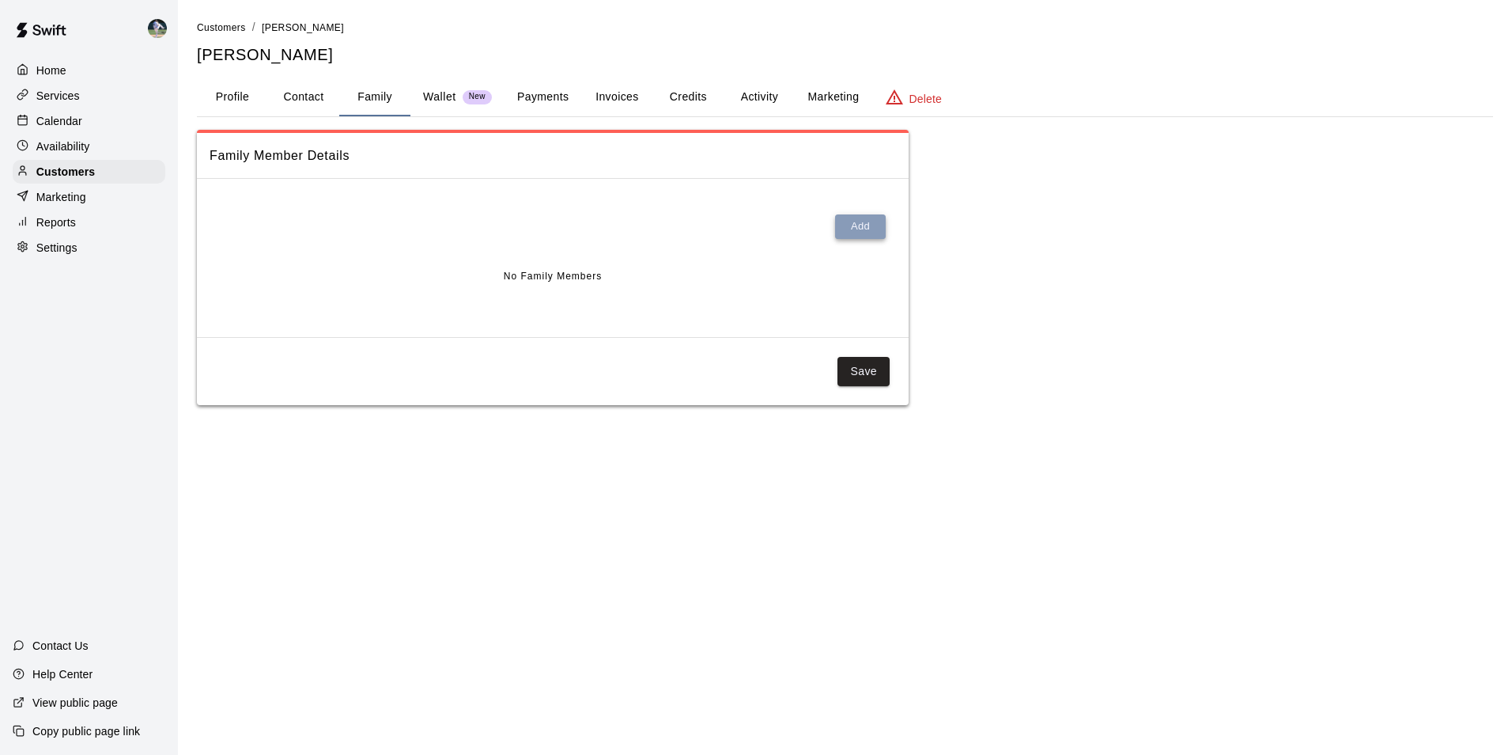
click at [860, 221] on button "Add" at bounding box center [860, 226] width 51 height 25
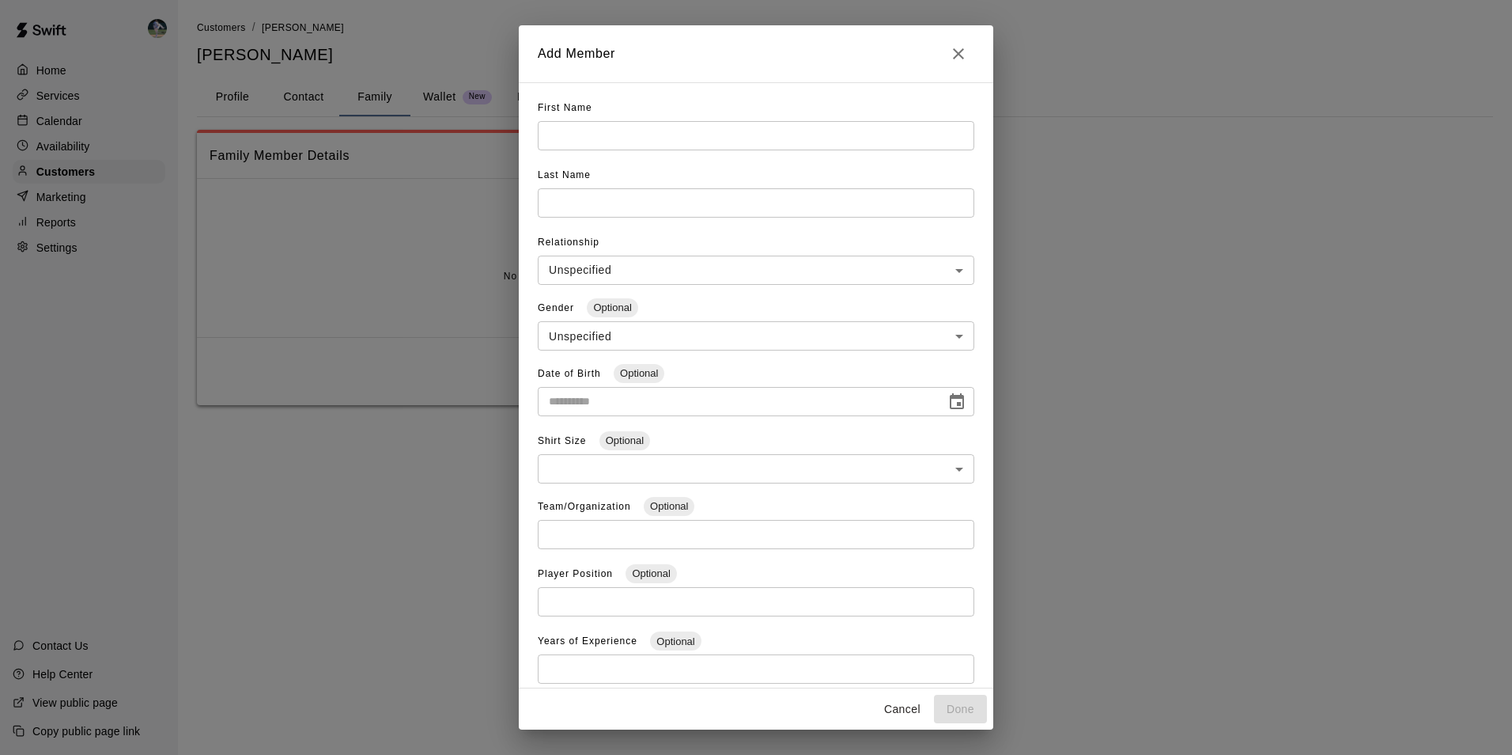
click at [581, 141] on input "text" at bounding box center [756, 135] width 437 height 29
type input "*****"
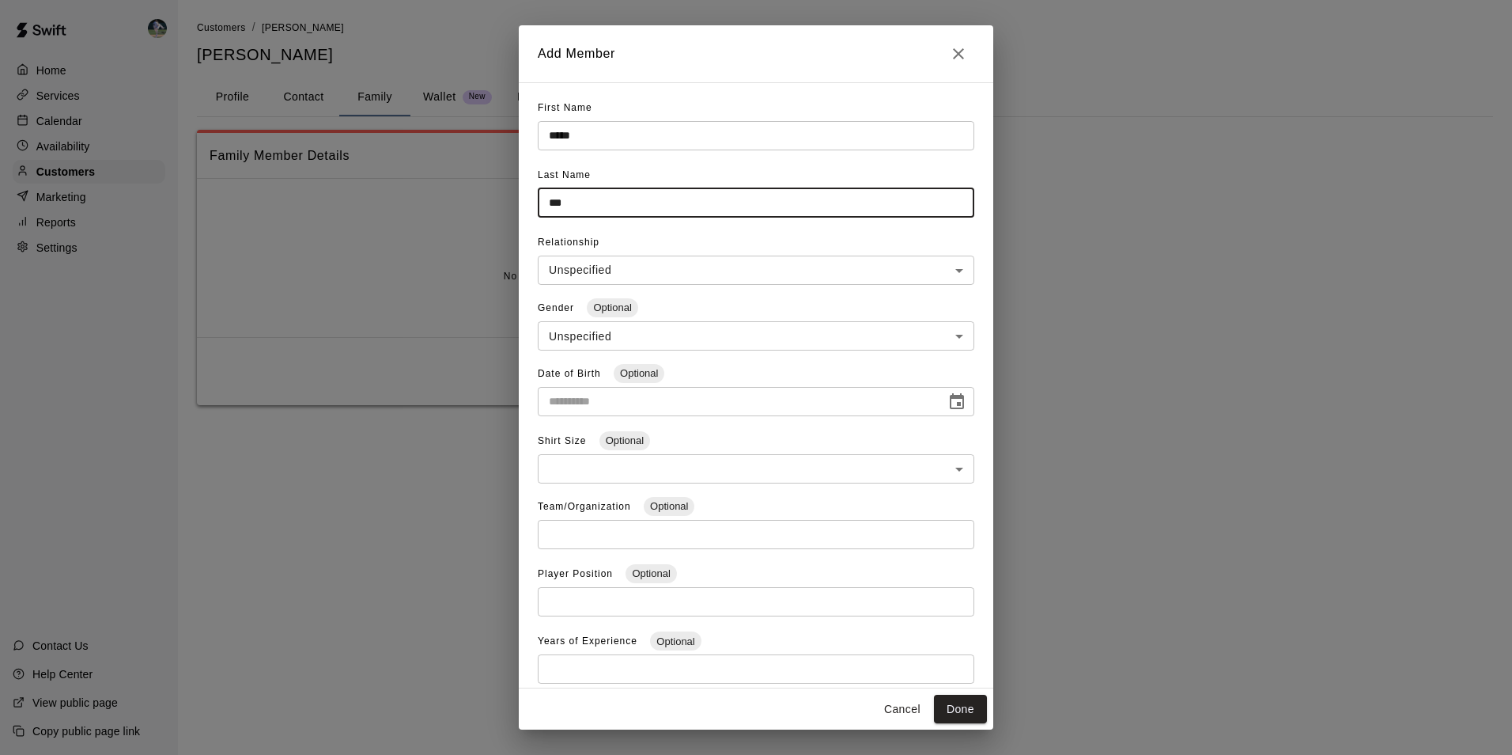
type input "***"
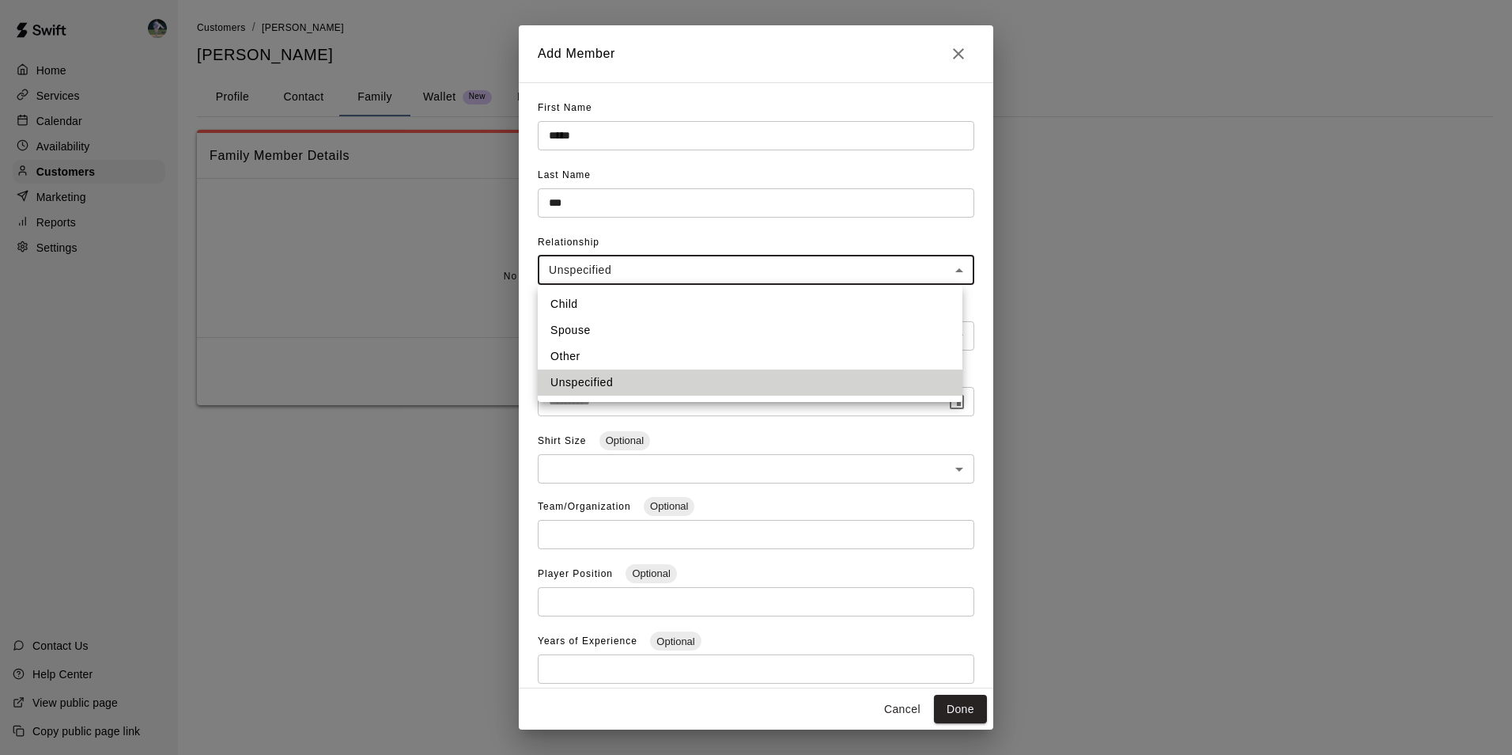
click at [578, 267] on body "**********" at bounding box center [756, 218] width 1512 height 437
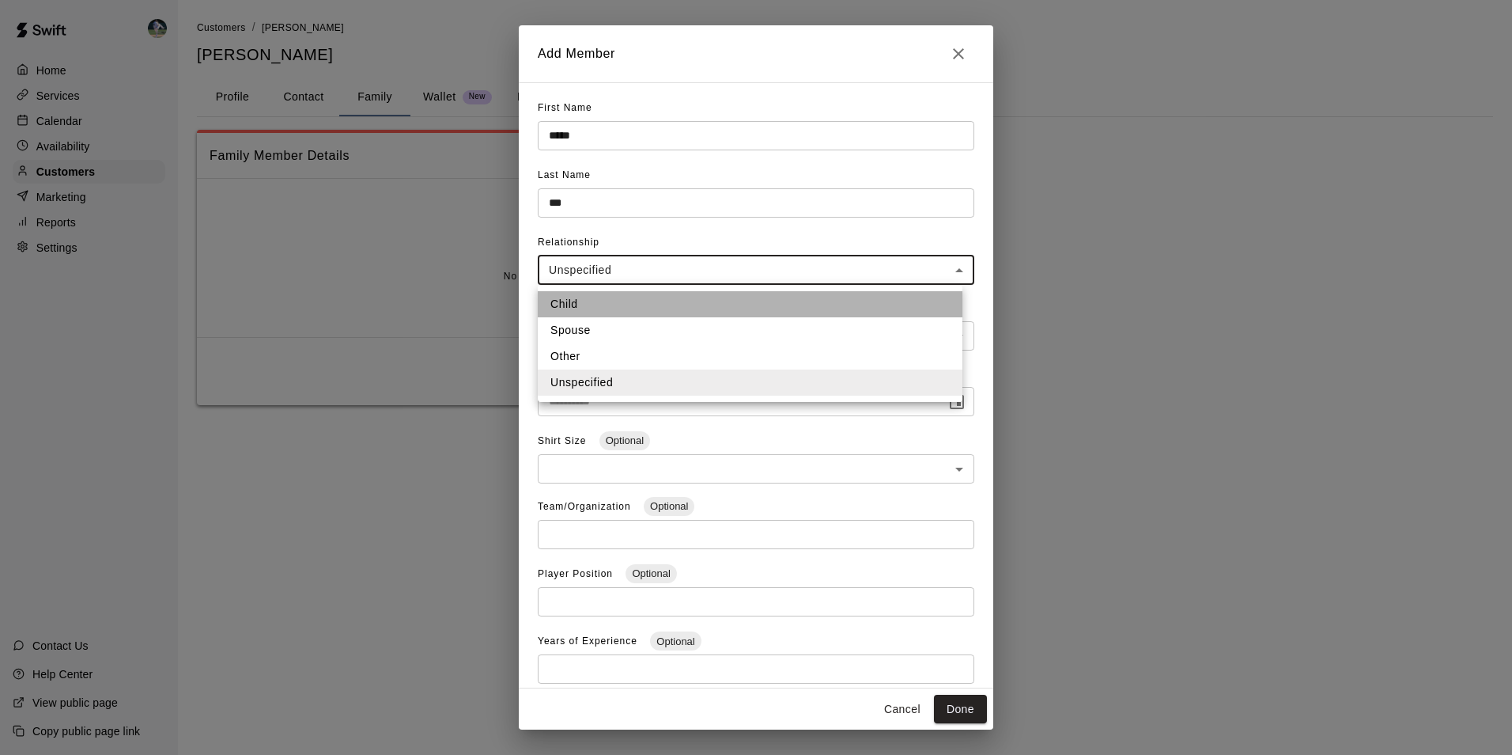
click at [576, 301] on li "Child" at bounding box center [750, 304] width 425 height 26
type input "*****"
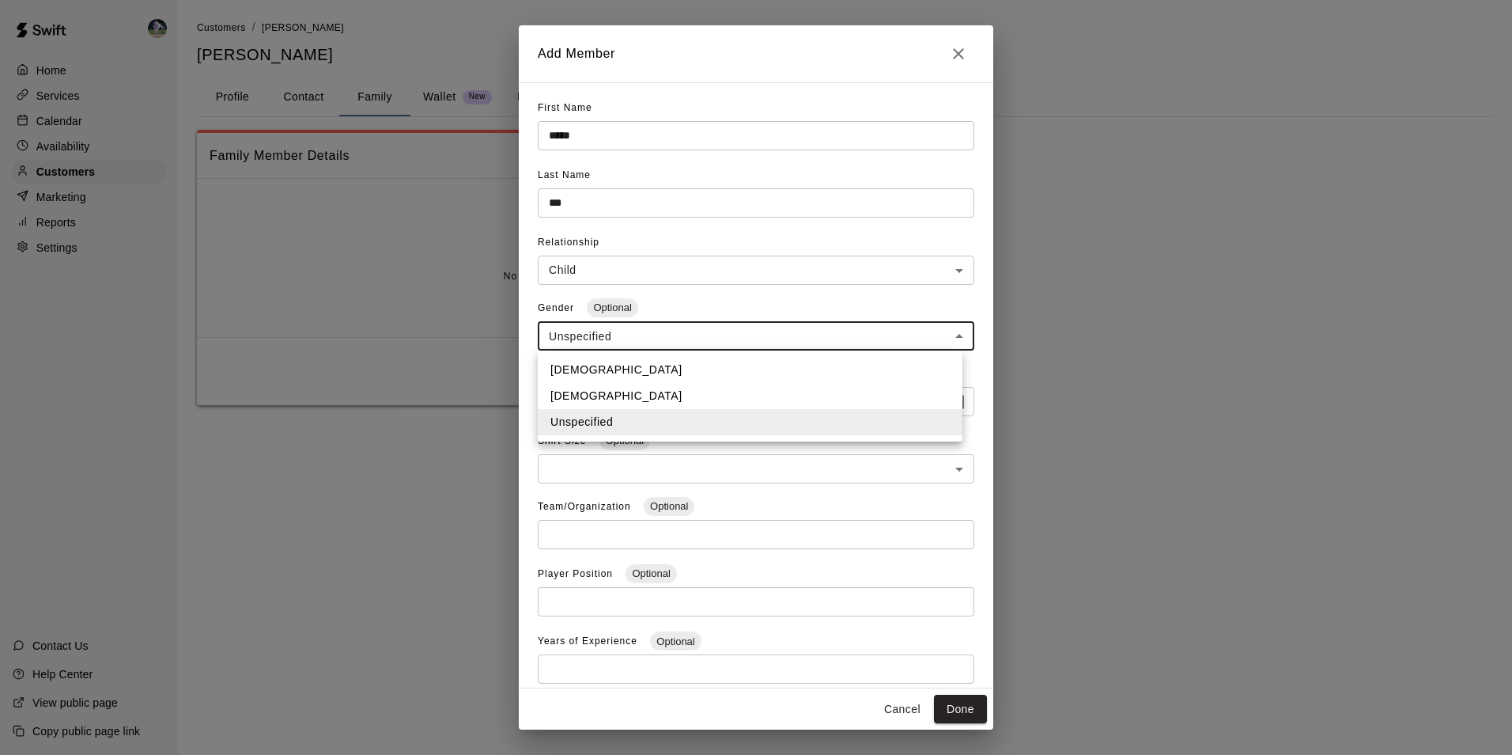
click at [582, 331] on body "**********" at bounding box center [756, 218] width 1512 height 437
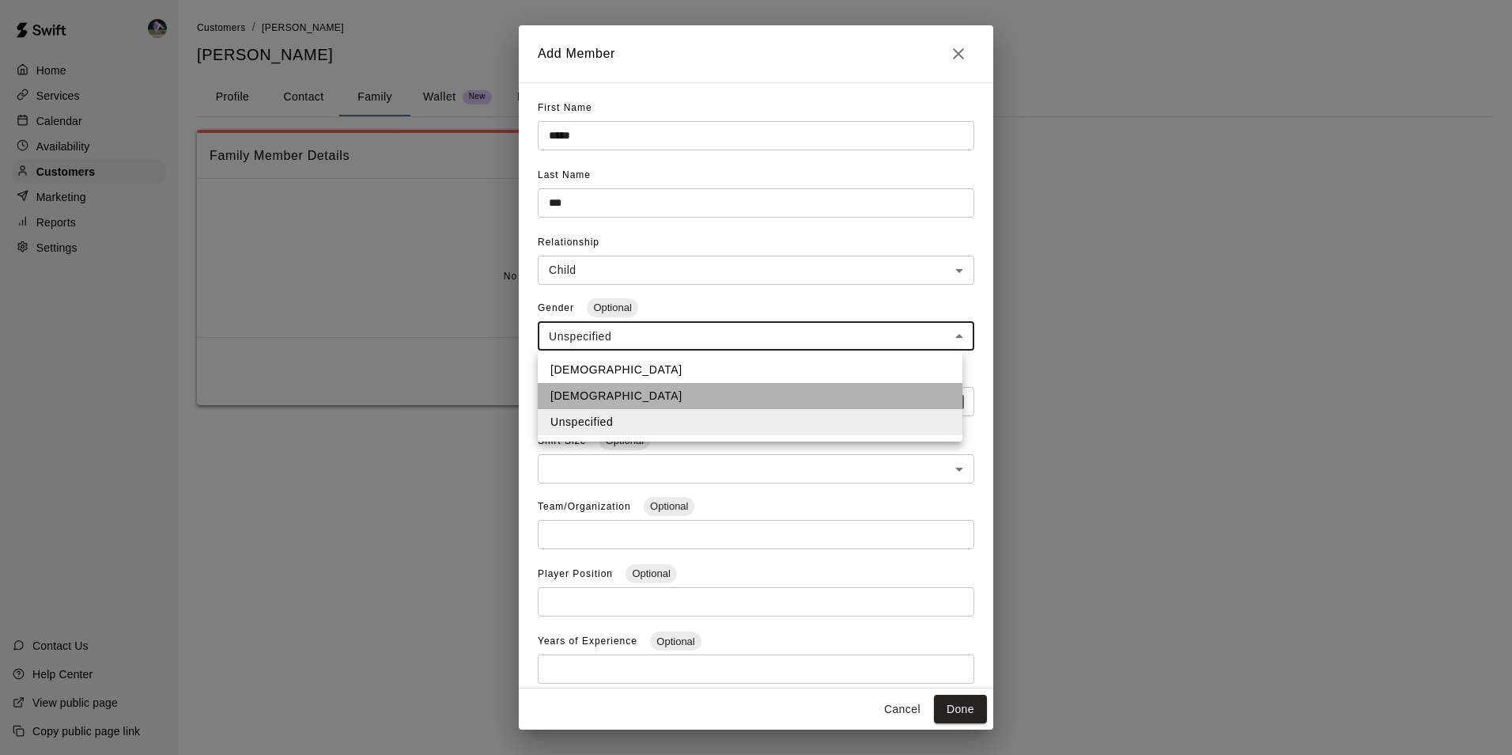
click at [587, 394] on li "[DEMOGRAPHIC_DATA]" at bounding box center [750, 396] width 425 height 26
type input "******"
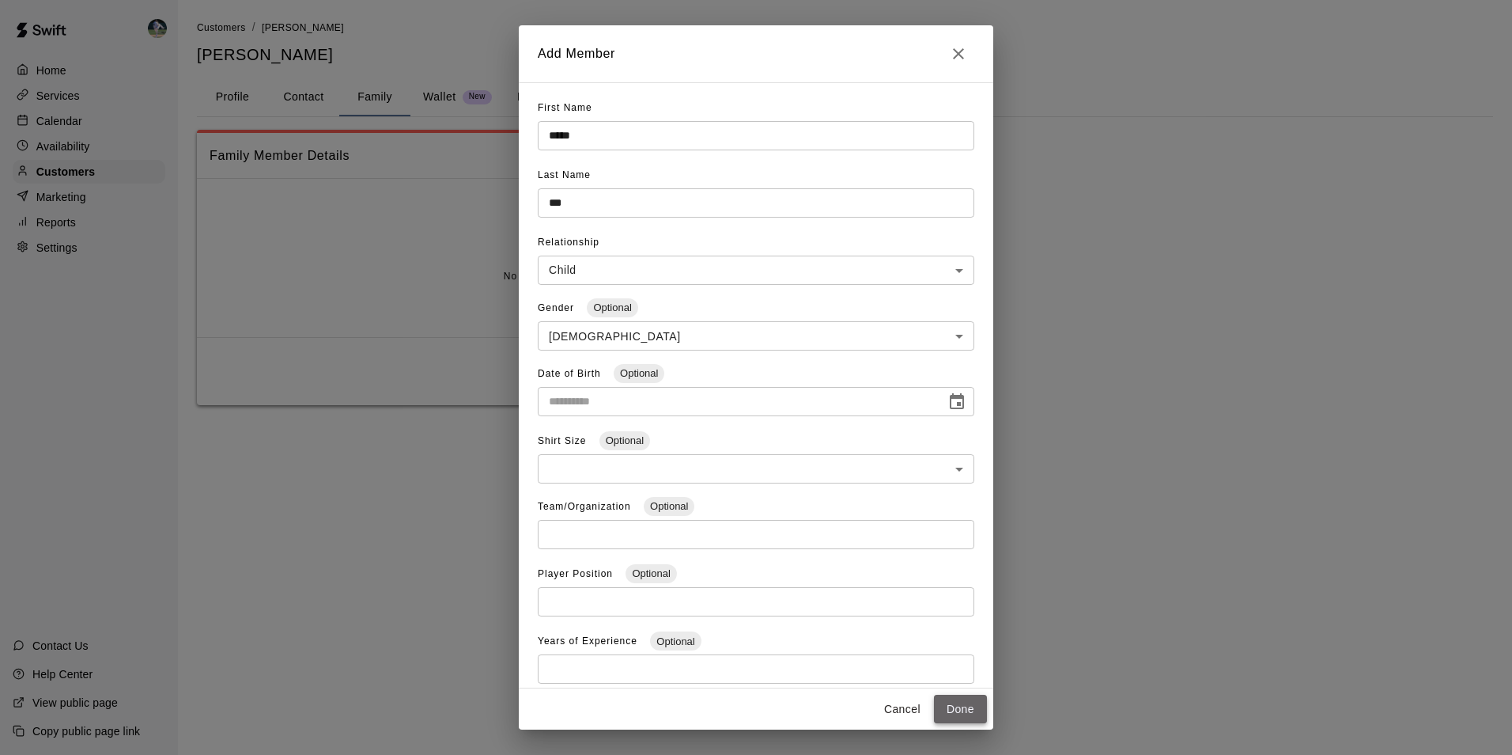
click at [956, 706] on button "Done" at bounding box center [960, 709] width 53 height 29
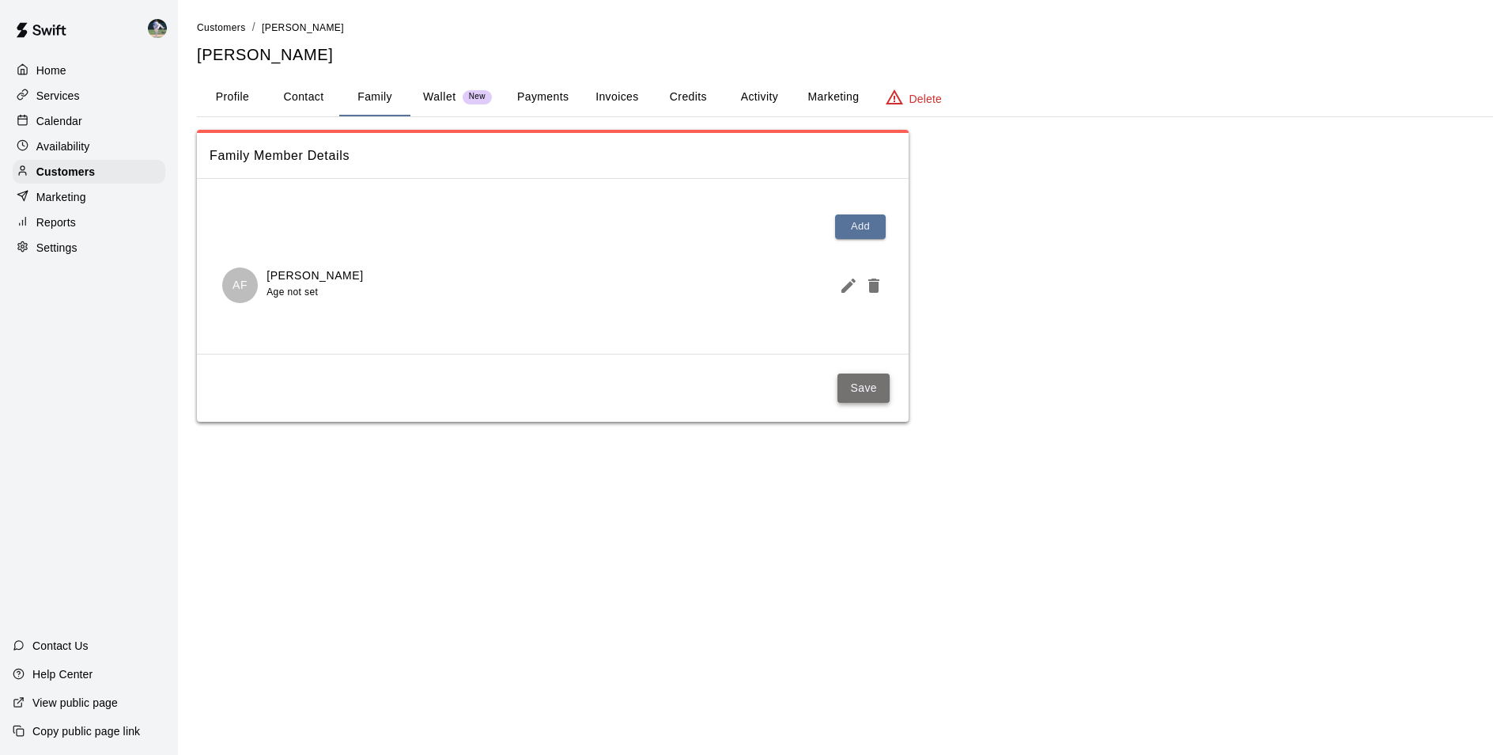
click at [863, 387] on button "Save" at bounding box center [864, 387] width 52 height 29
click at [100, 170] on div "Customers" at bounding box center [89, 172] width 153 height 24
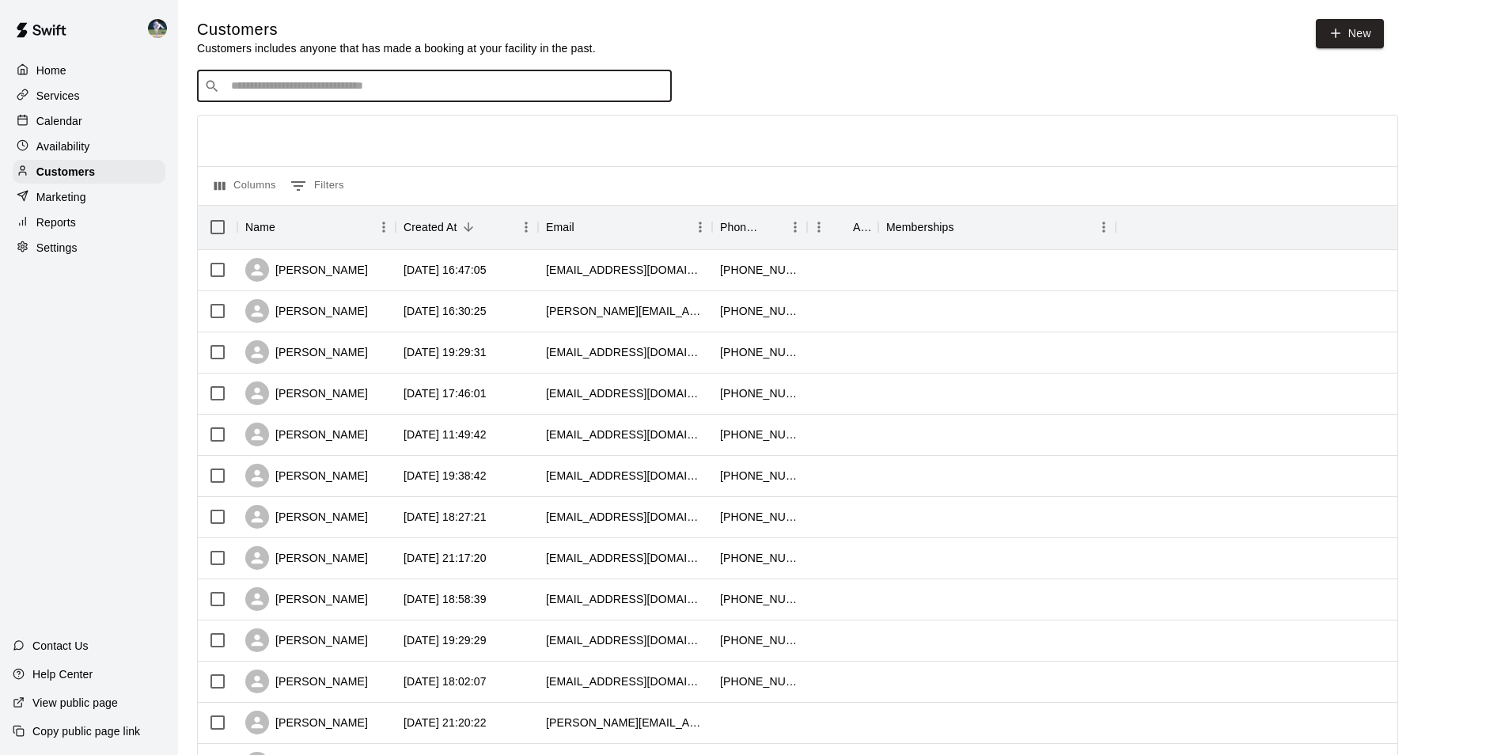
click at [259, 81] on input "Search customers by name or email" at bounding box center [445, 86] width 438 height 16
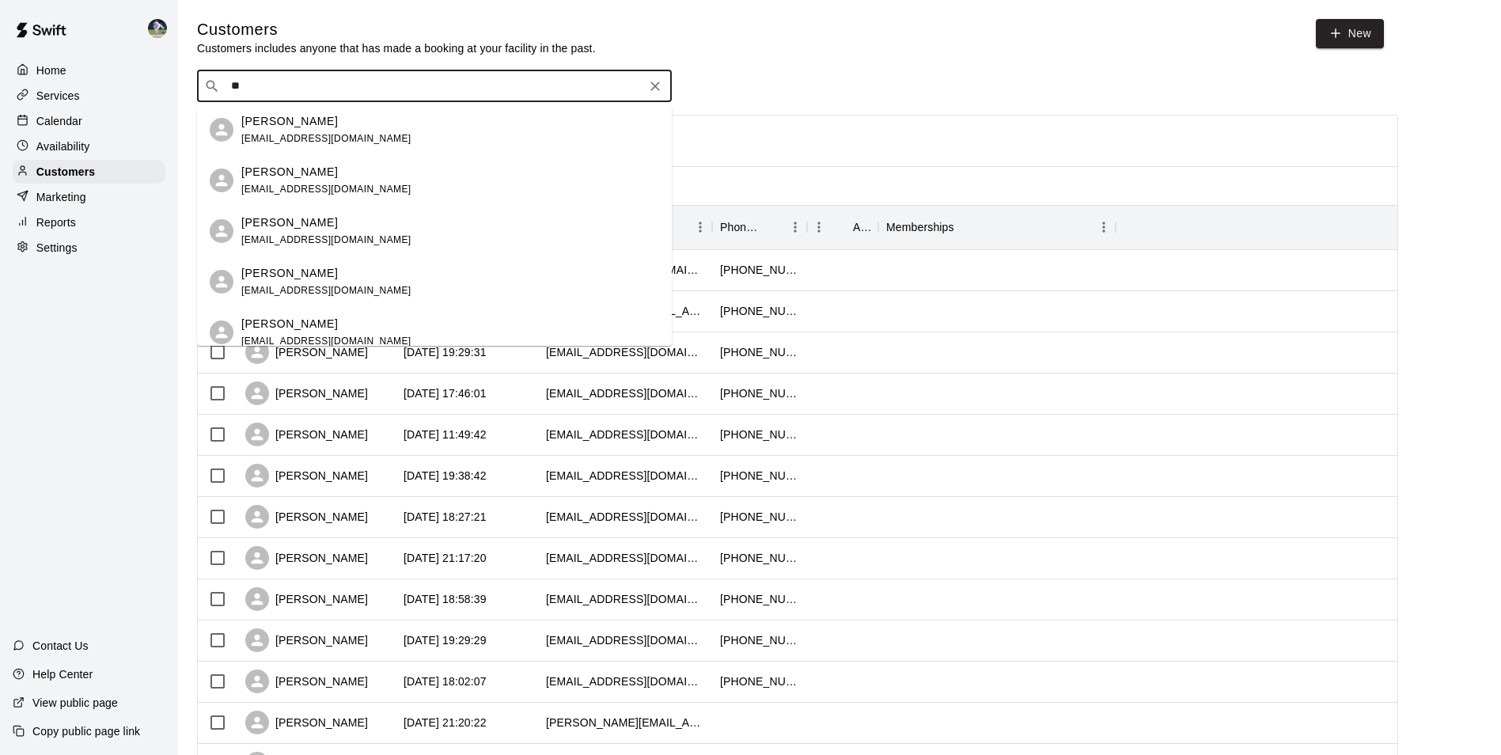
type input "*"
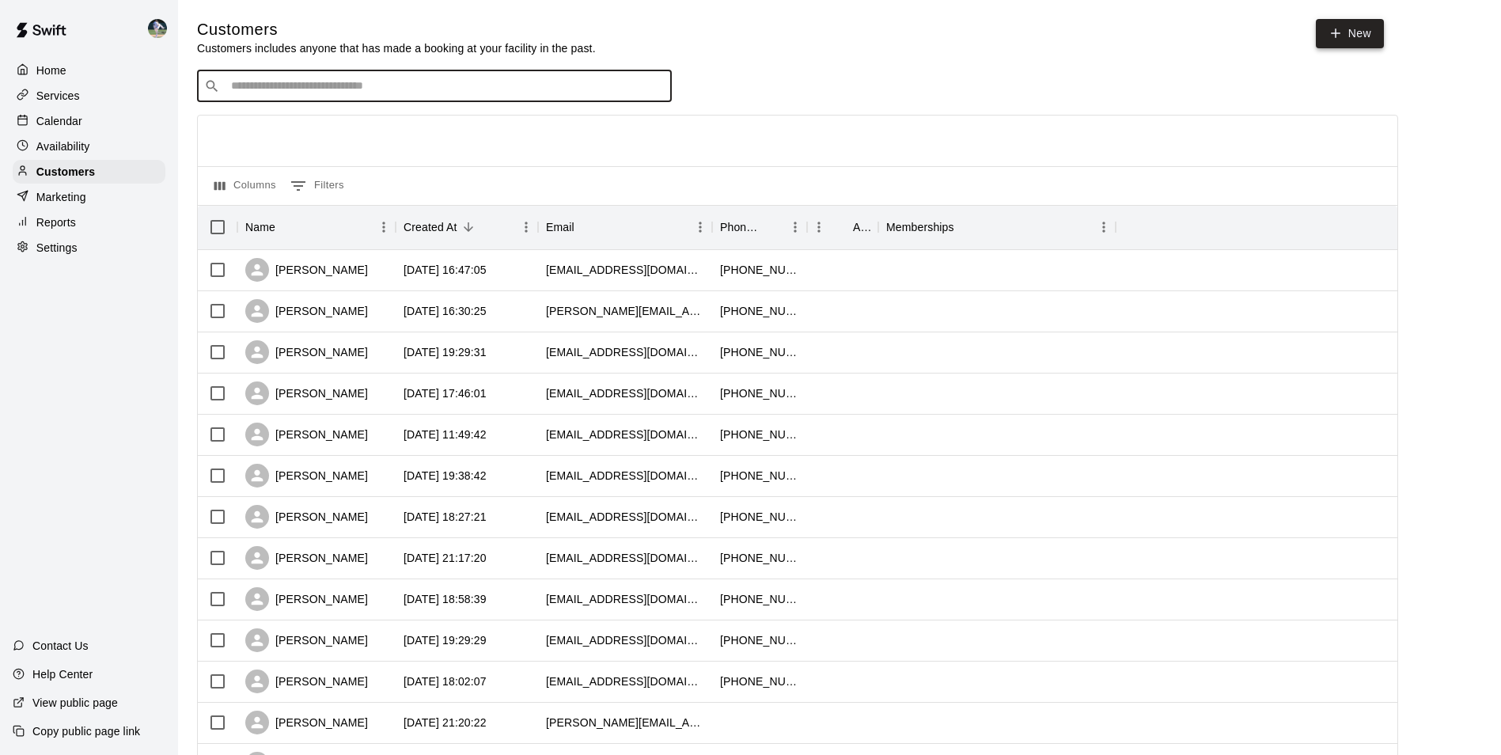
click at [1349, 29] on link "New" at bounding box center [1349, 33] width 68 height 29
select select "**"
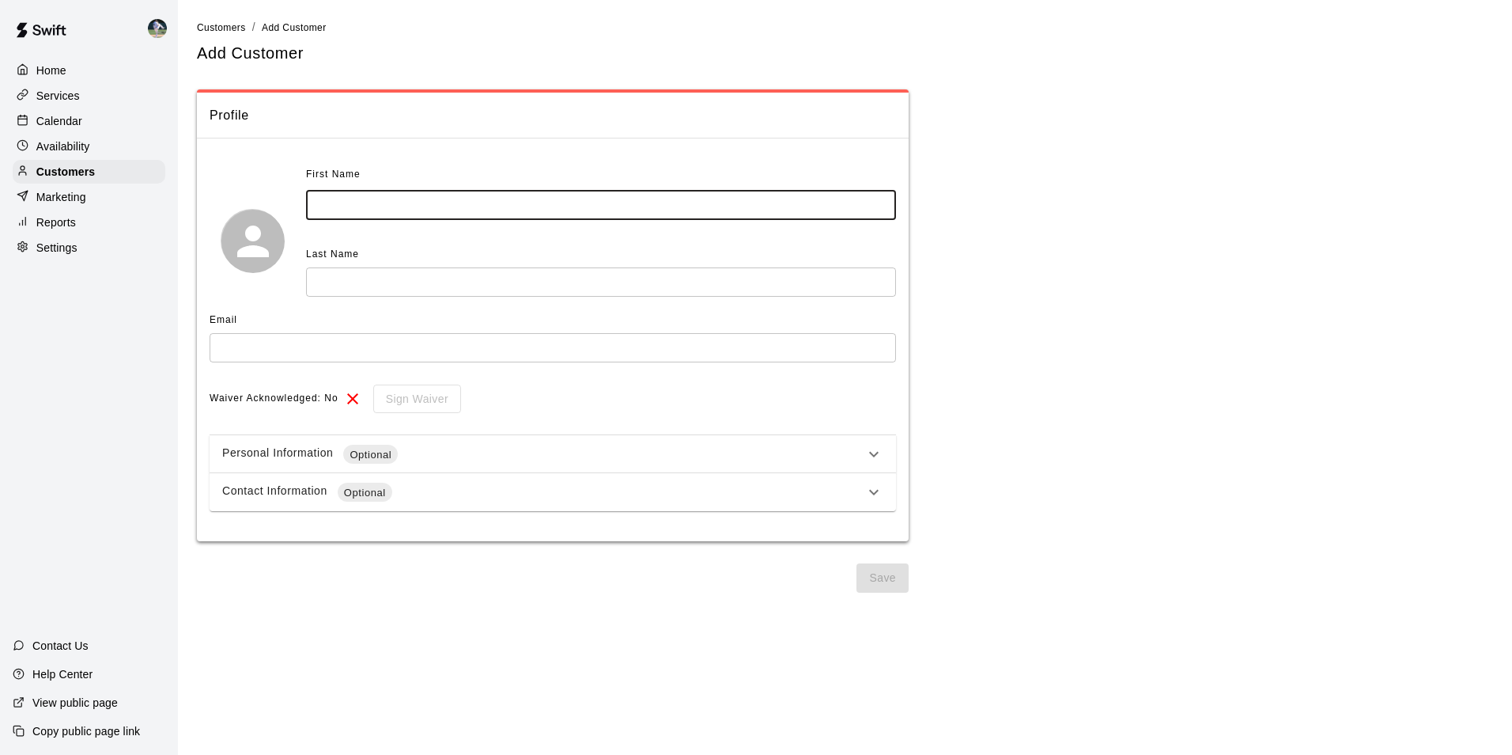
click at [361, 207] on input "text" at bounding box center [601, 205] width 590 height 29
type input "******"
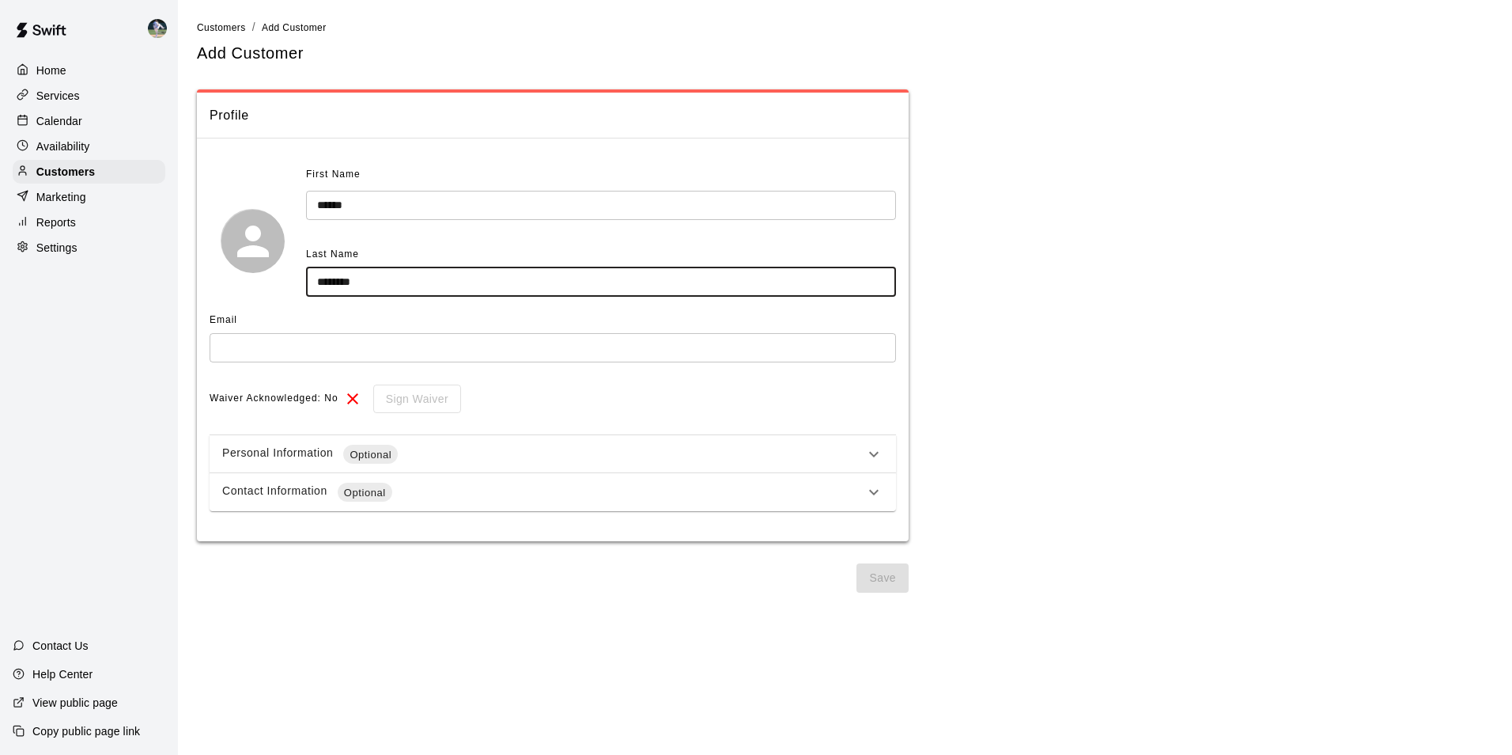
type input "********"
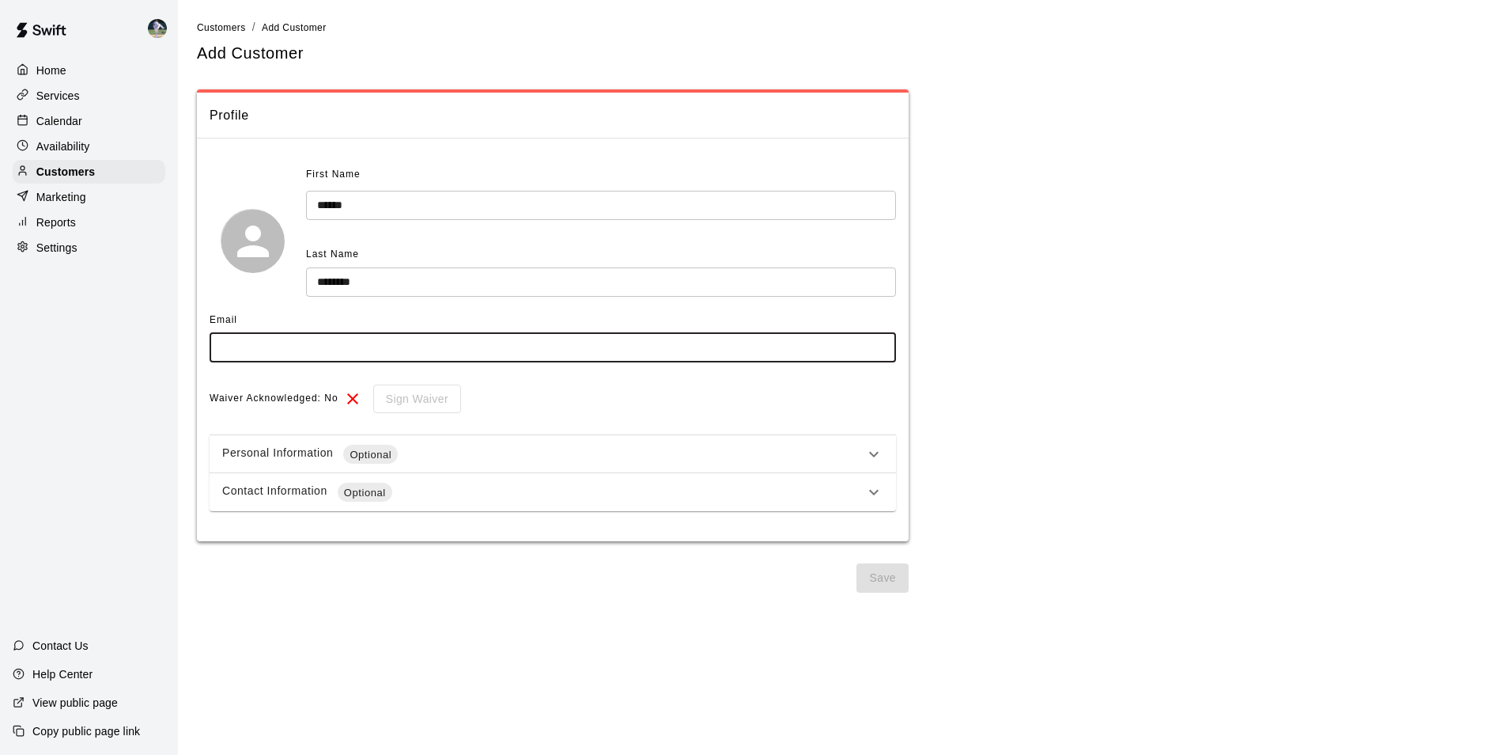
click at [249, 349] on input "text" at bounding box center [553, 347] width 687 height 29
type input "**********"
click at [895, 581] on button "Save" at bounding box center [883, 577] width 52 height 29
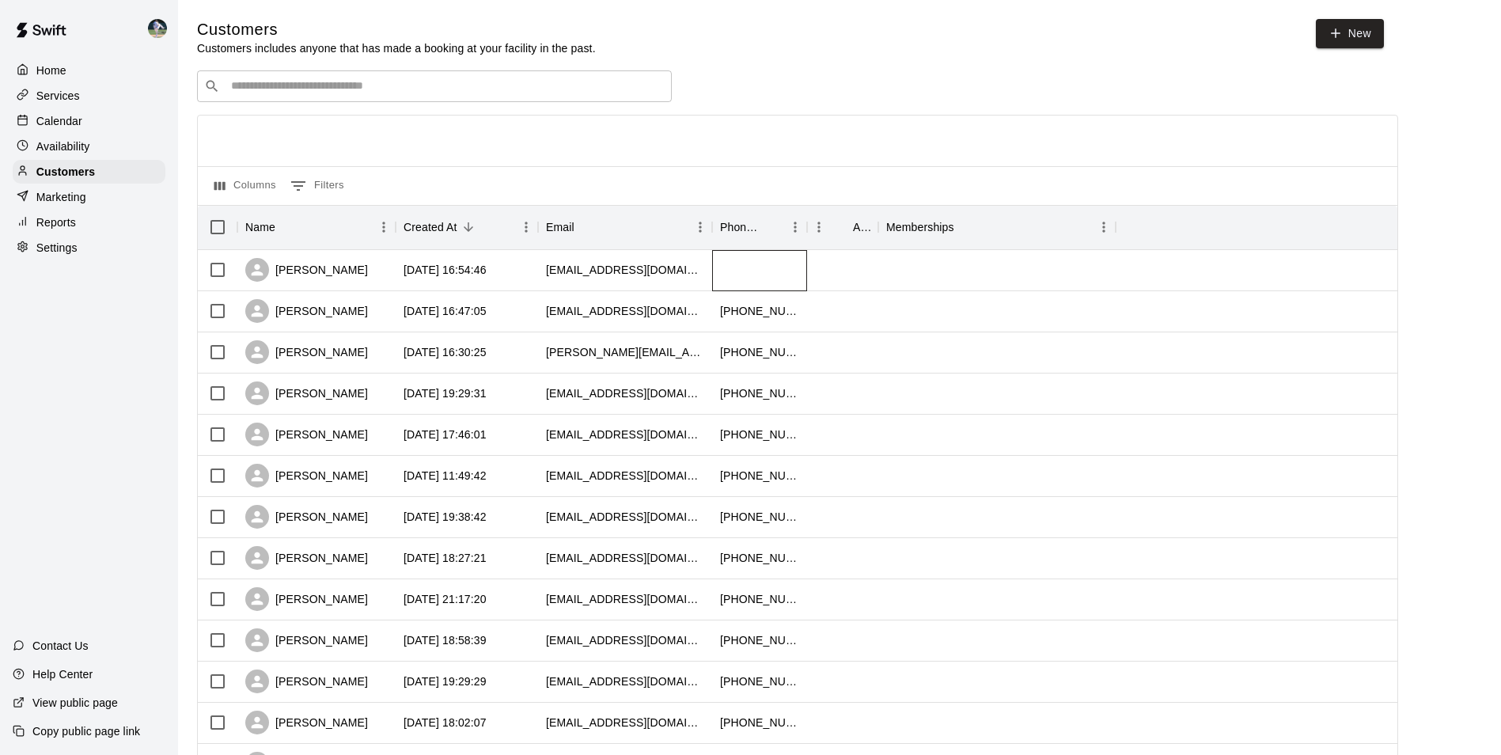
click at [714, 267] on div at bounding box center [759, 270] width 95 height 41
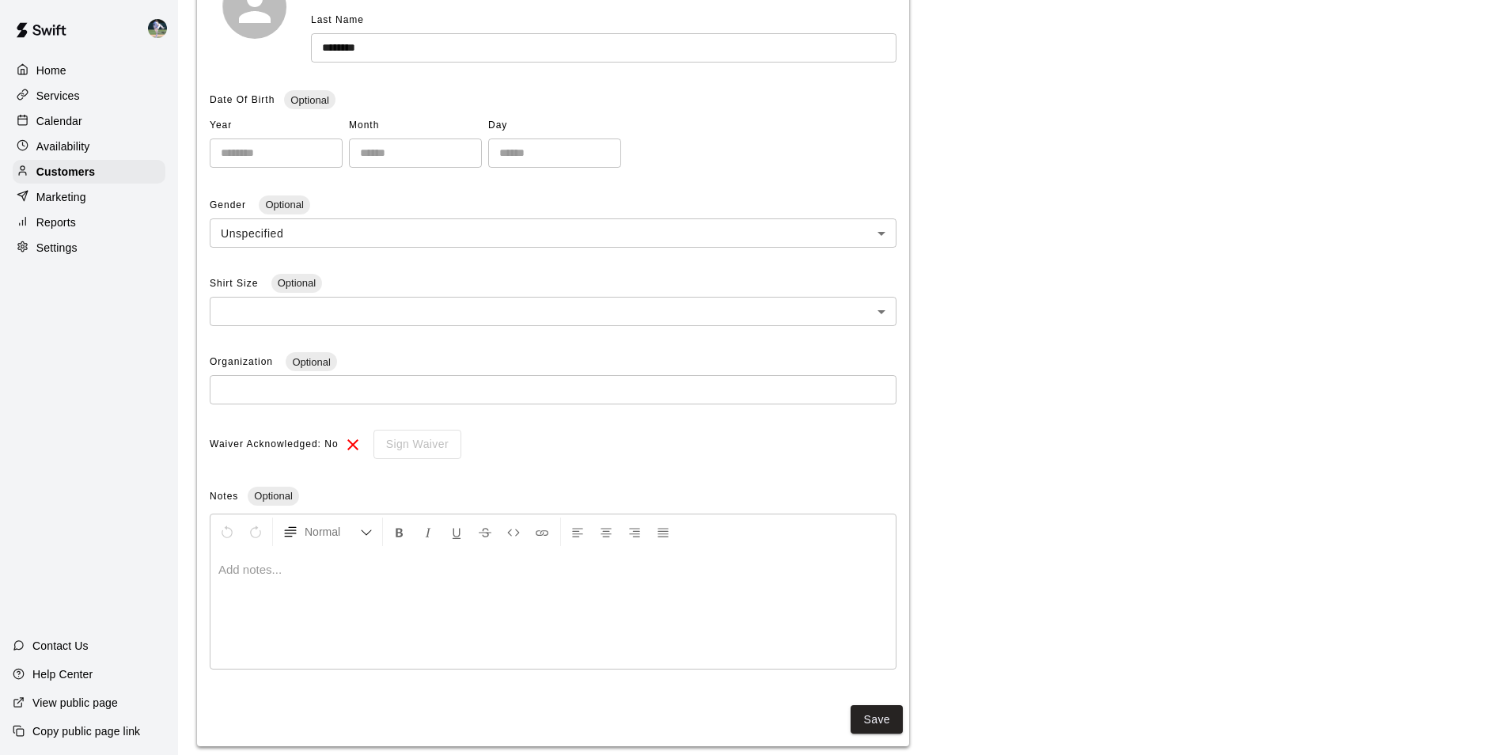
scroll to position [302, 0]
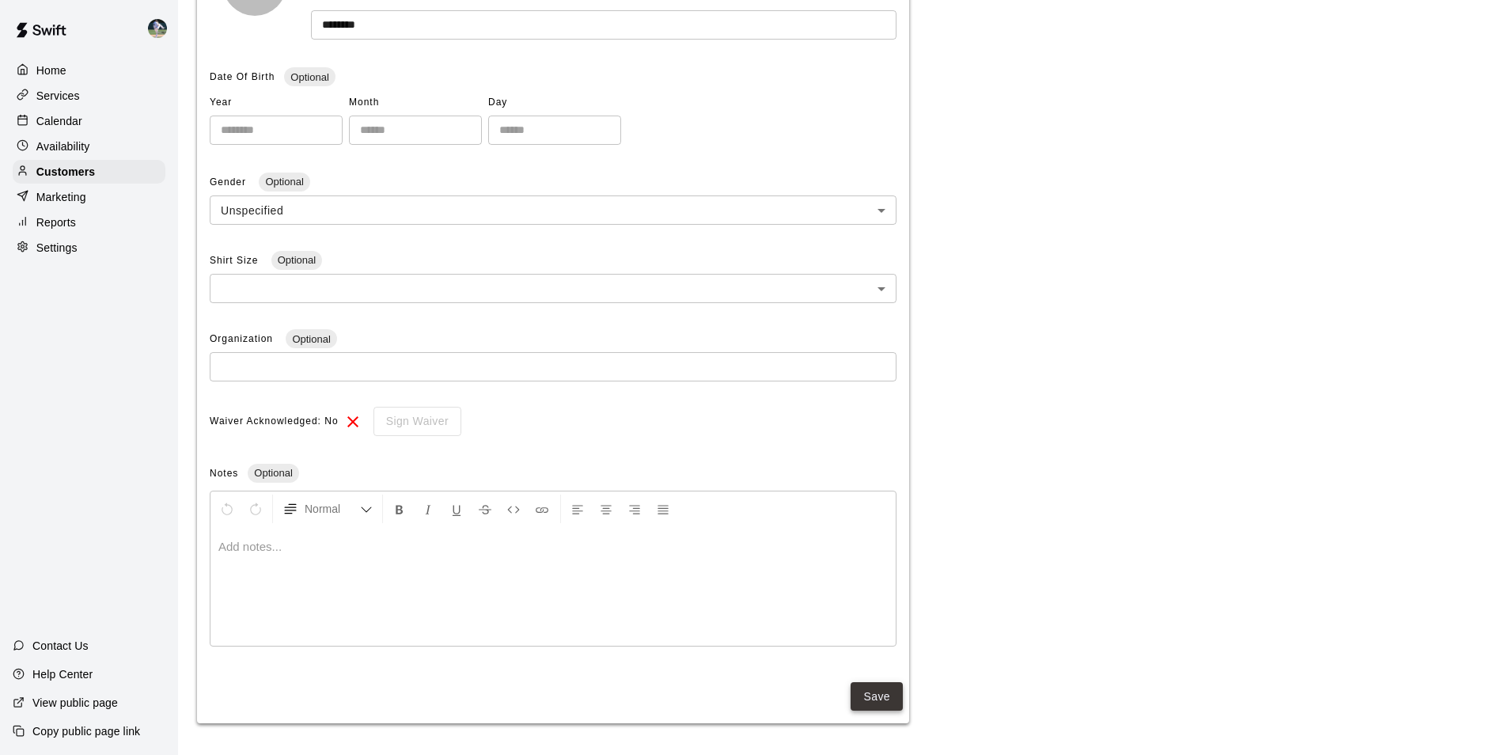
click at [880, 695] on button "Save" at bounding box center [876, 696] width 52 height 29
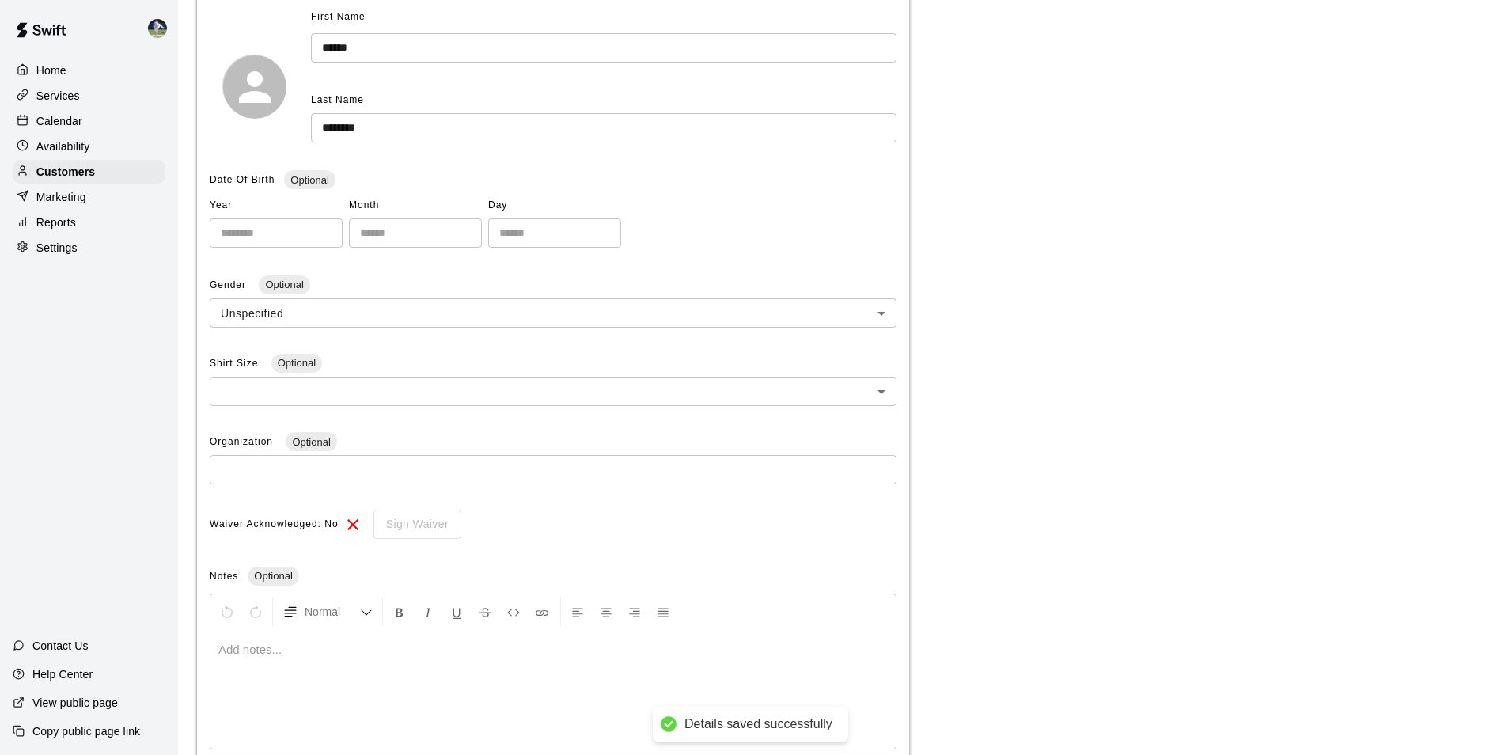
scroll to position [0, 0]
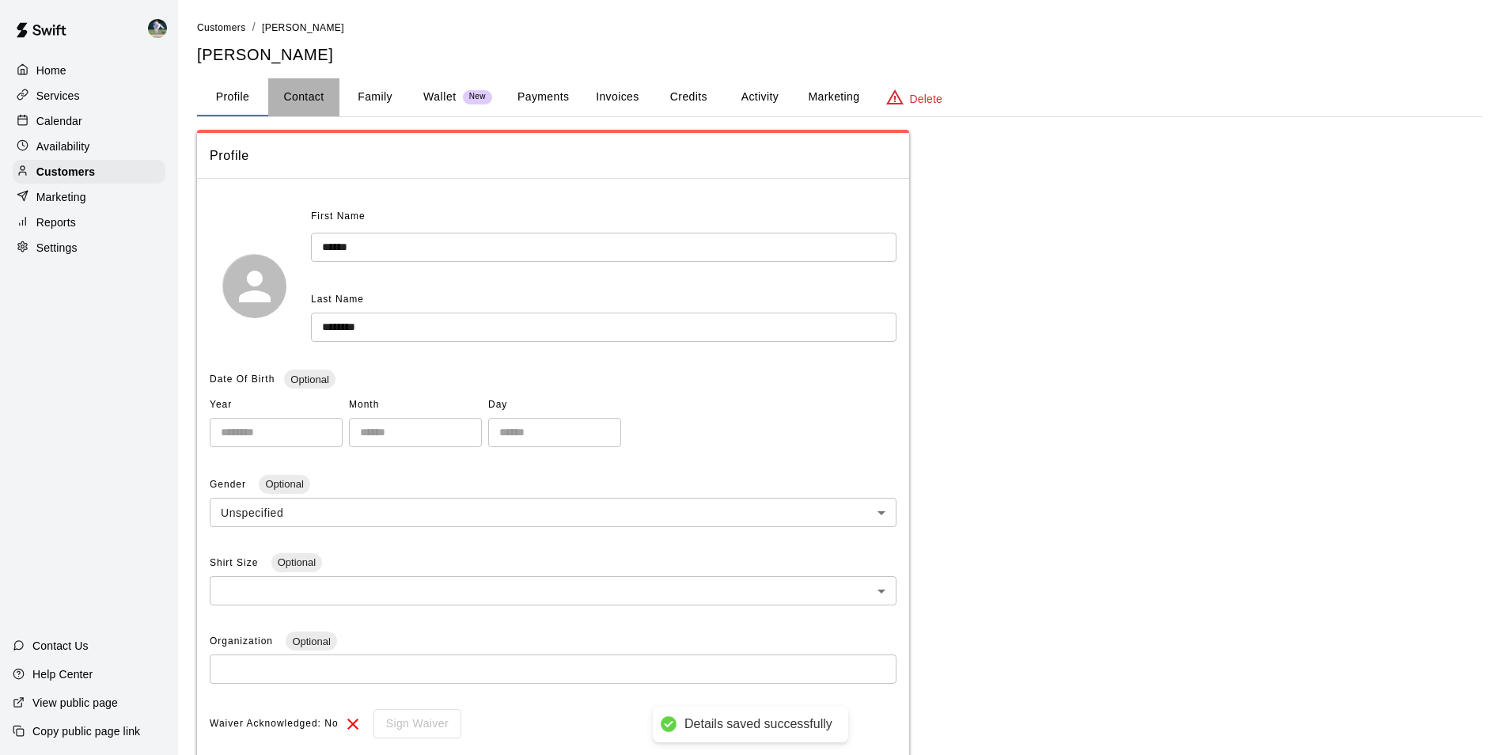
click at [306, 87] on button "Contact" at bounding box center [303, 97] width 71 height 38
select select "**"
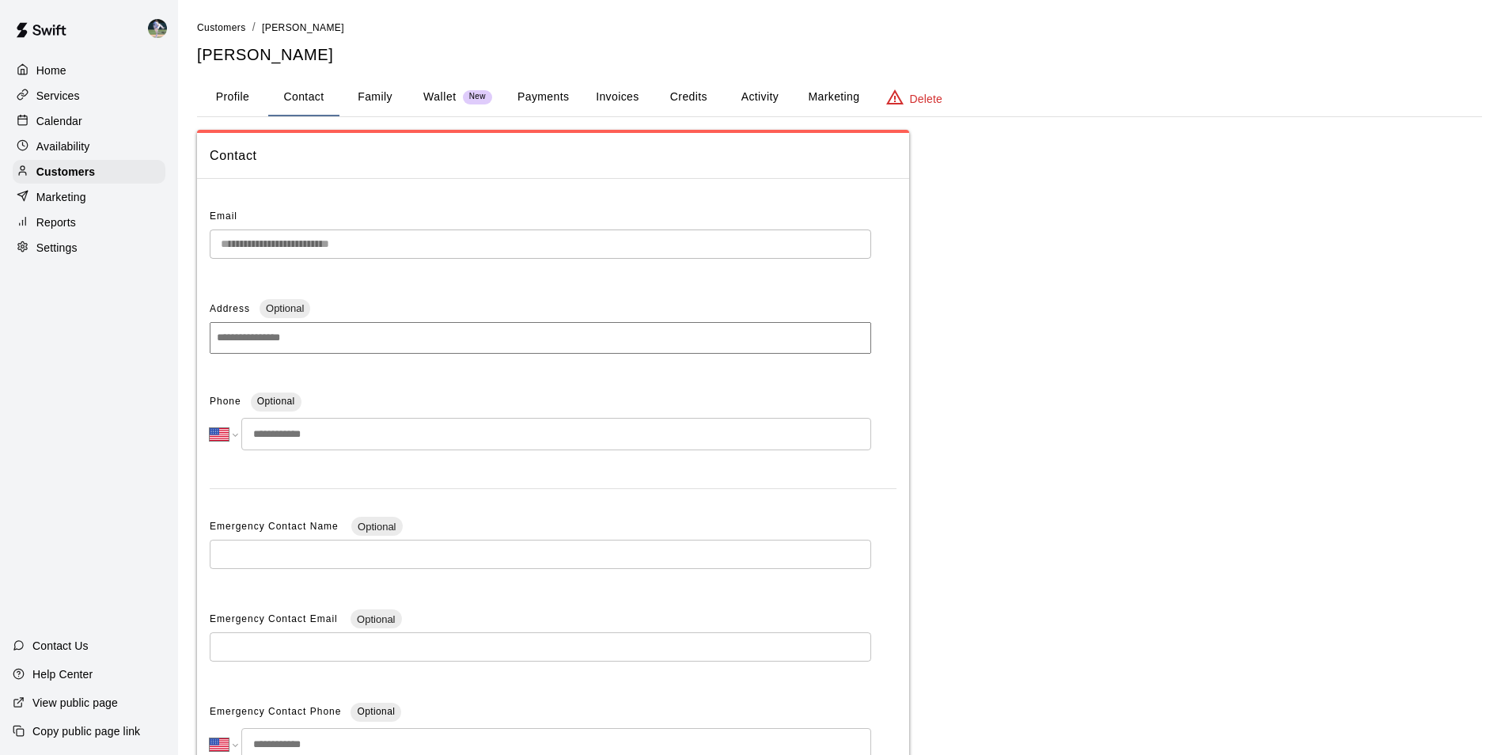
click at [337, 435] on input "tel" at bounding box center [556, 434] width 630 height 32
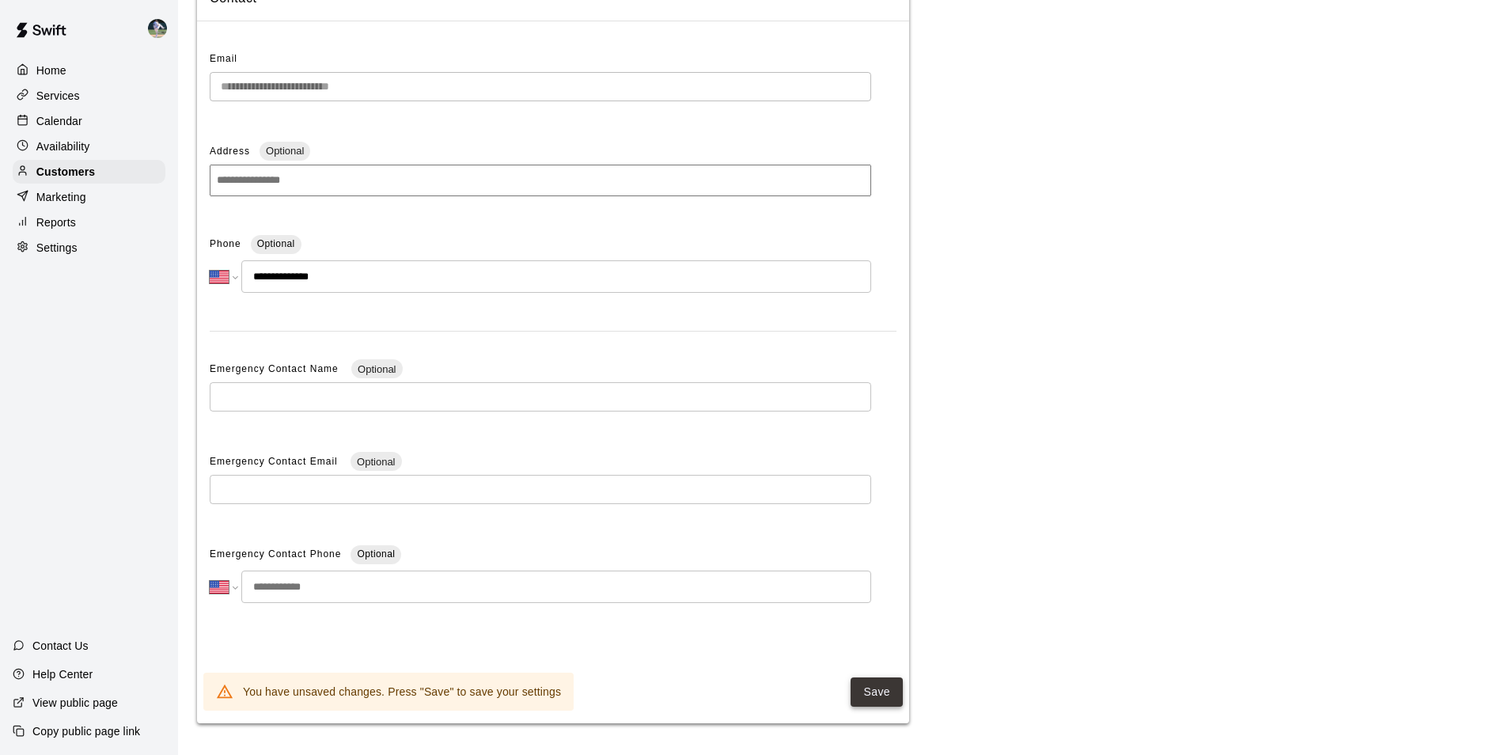
type input "**********"
click at [868, 684] on button "Save" at bounding box center [876, 691] width 52 height 29
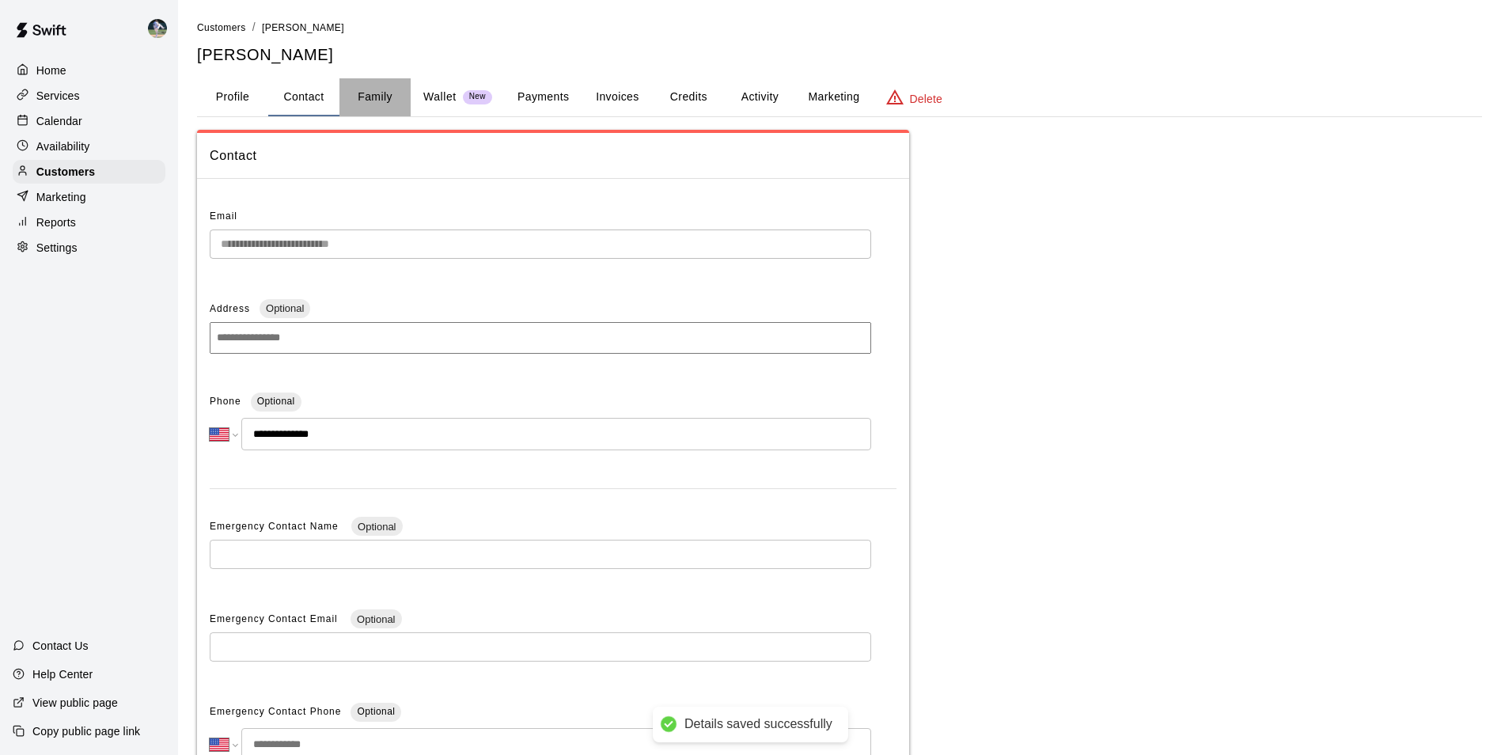
click at [366, 93] on button "Family" at bounding box center [374, 97] width 71 height 38
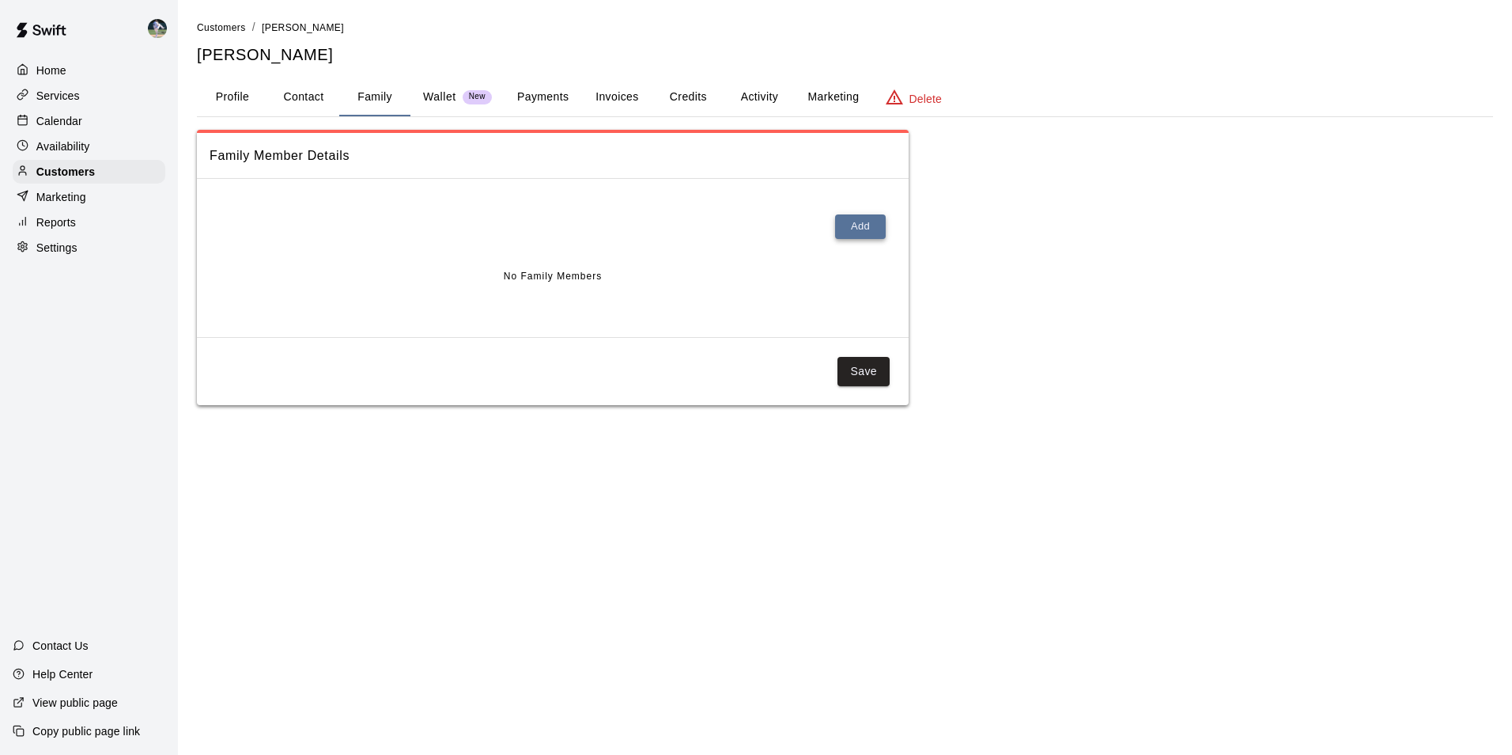
click at [866, 221] on button "Add" at bounding box center [860, 226] width 51 height 25
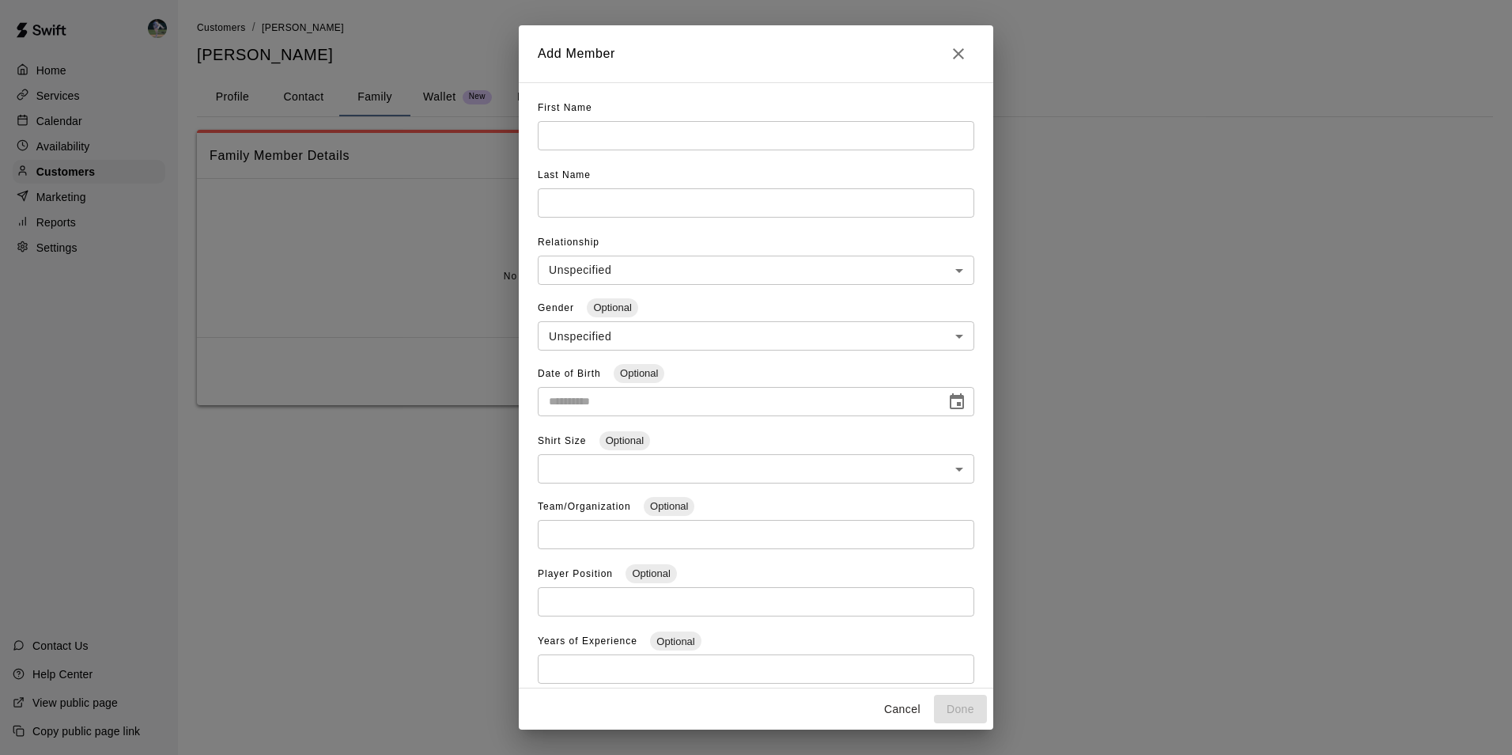
click at [577, 135] on input "text" at bounding box center [756, 135] width 437 height 29
type input "***"
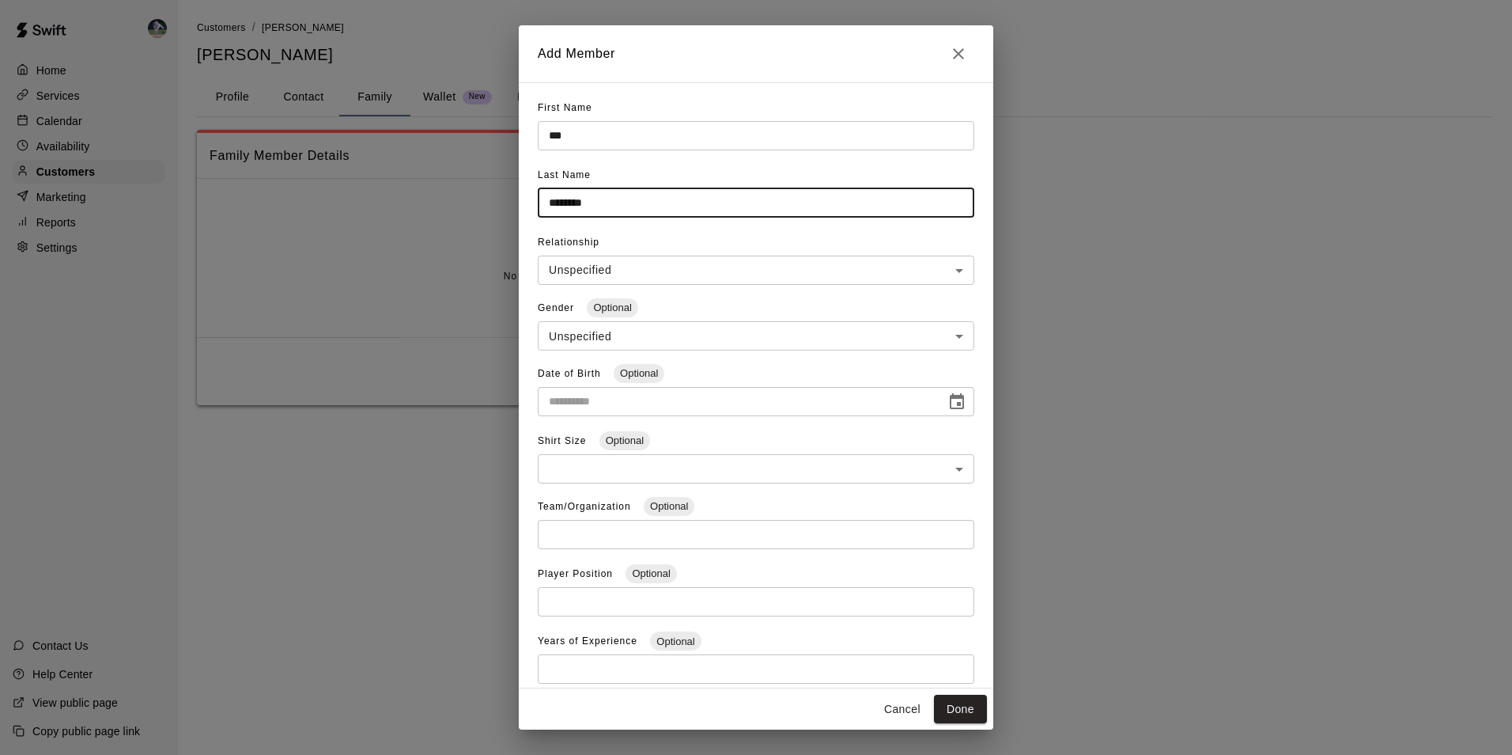
type input "********"
click at [554, 259] on body "**********" at bounding box center [756, 218] width 1512 height 437
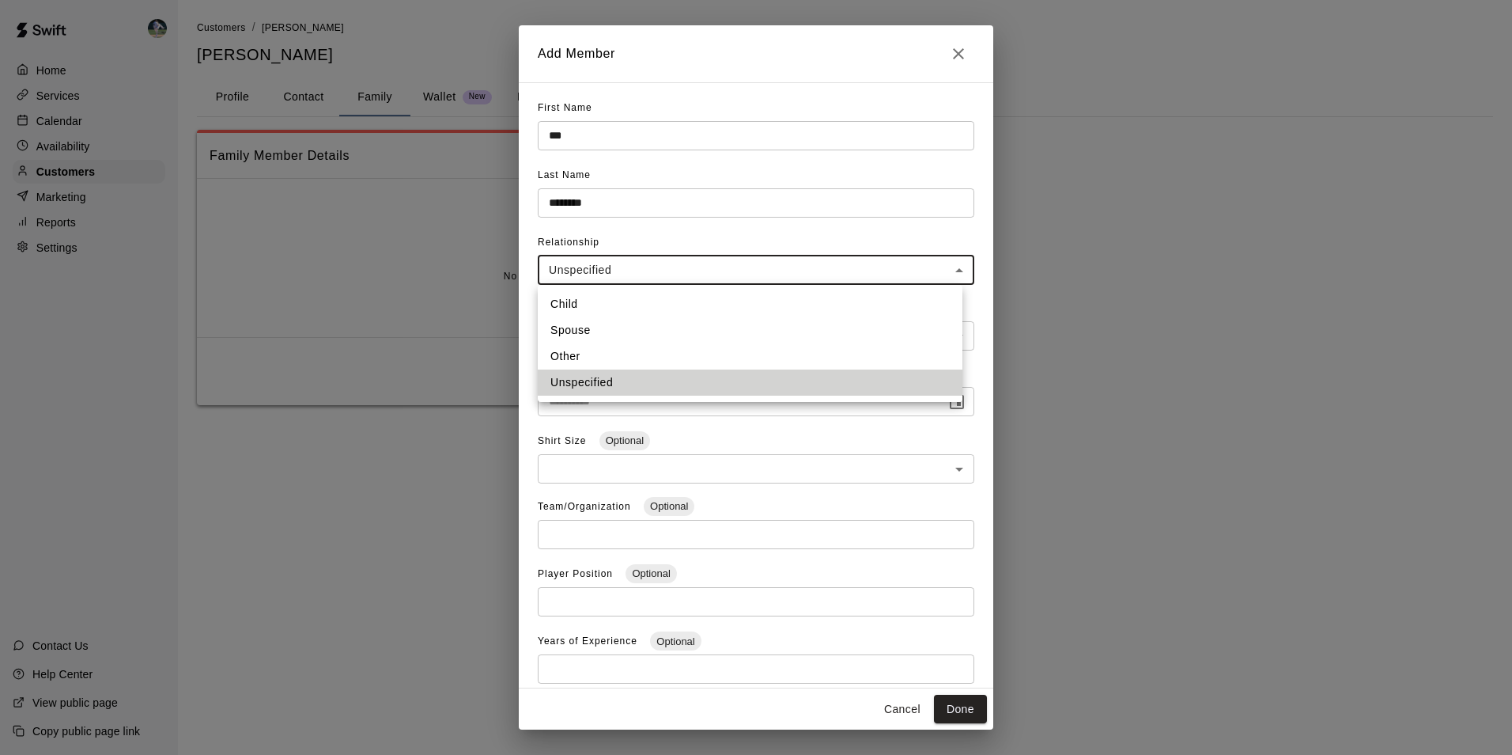
click at [565, 301] on li "Child" at bounding box center [750, 304] width 425 height 26
type input "*****"
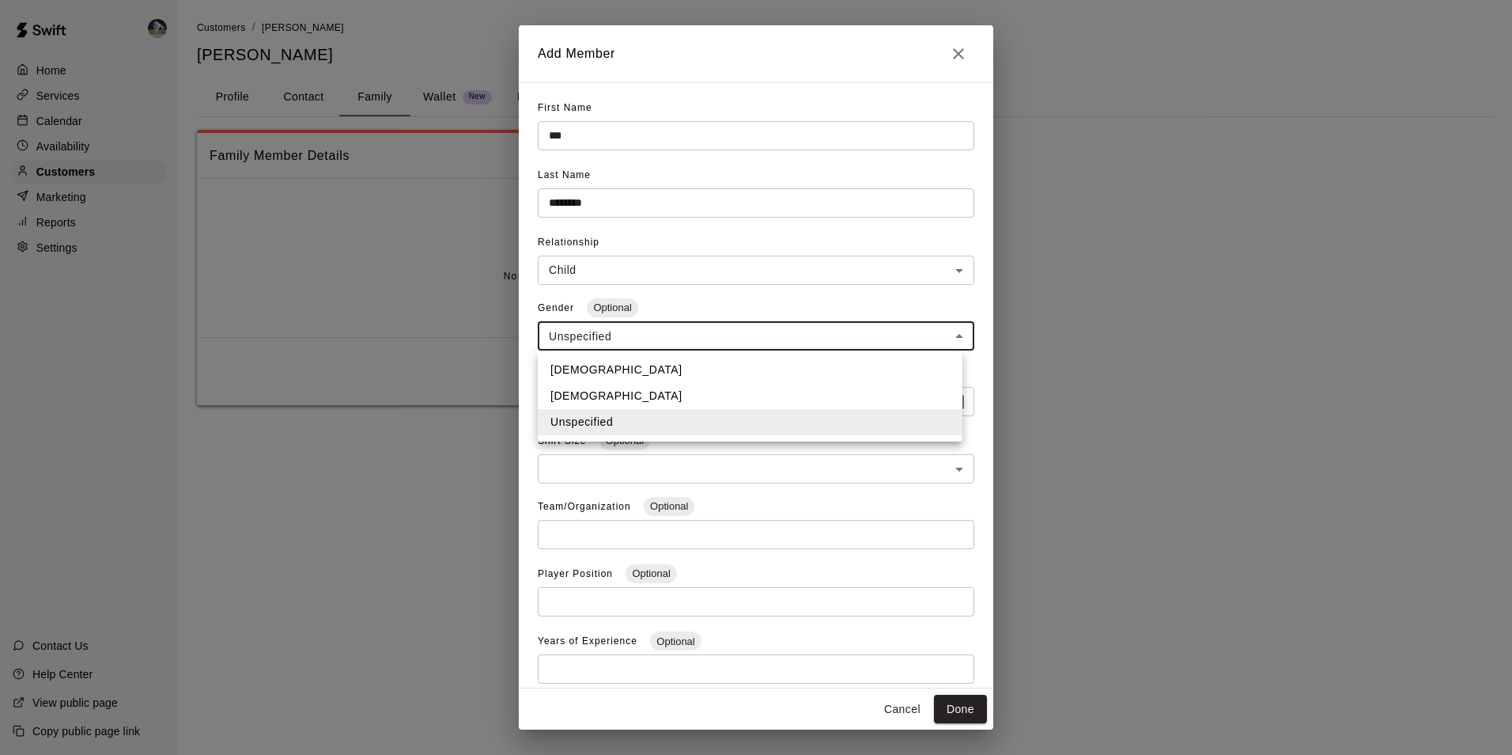
click at [581, 335] on body "**********" at bounding box center [756, 218] width 1512 height 437
click at [589, 390] on li "[DEMOGRAPHIC_DATA]" at bounding box center [750, 396] width 425 height 26
type input "******"
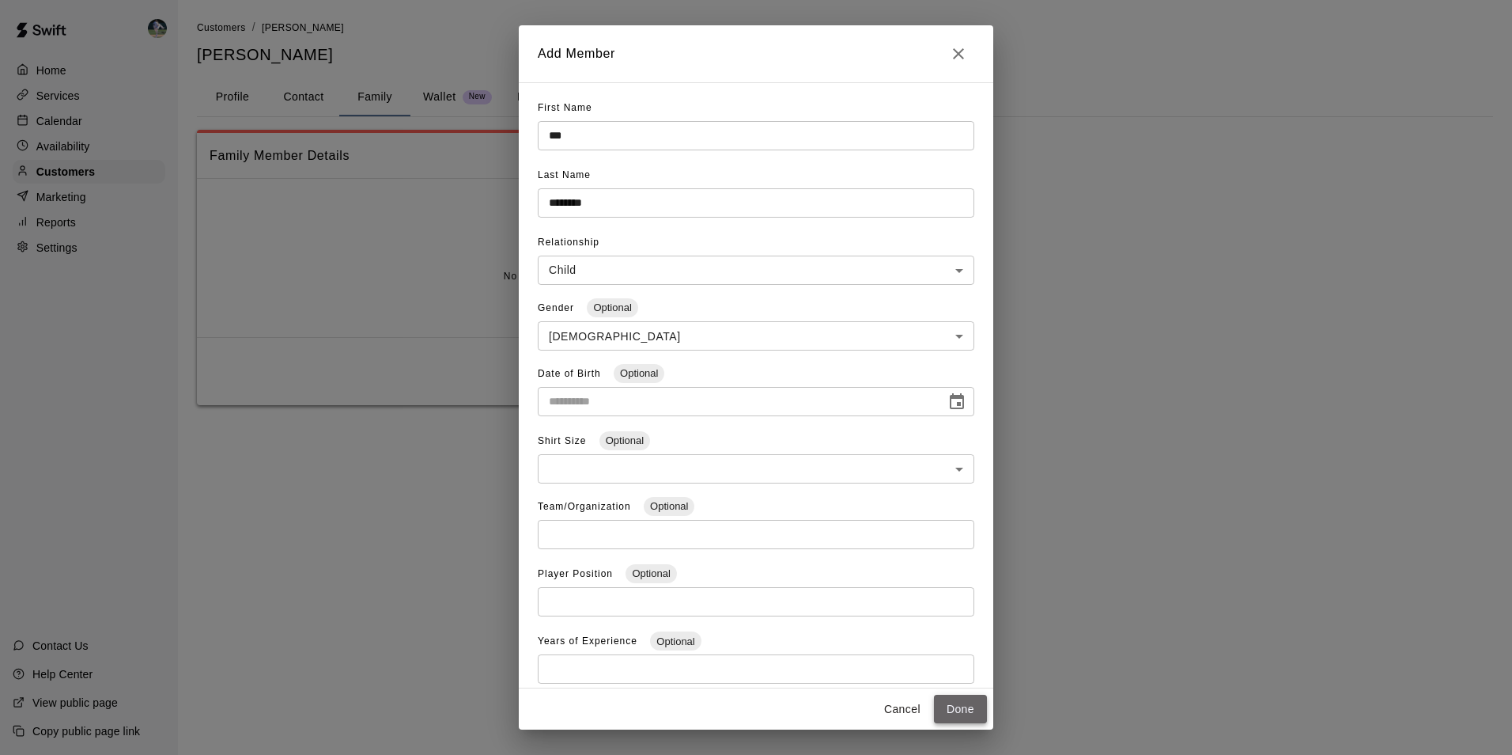
click at [960, 706] on button "Done" at bounding box center [960, 709] width 53 height 29
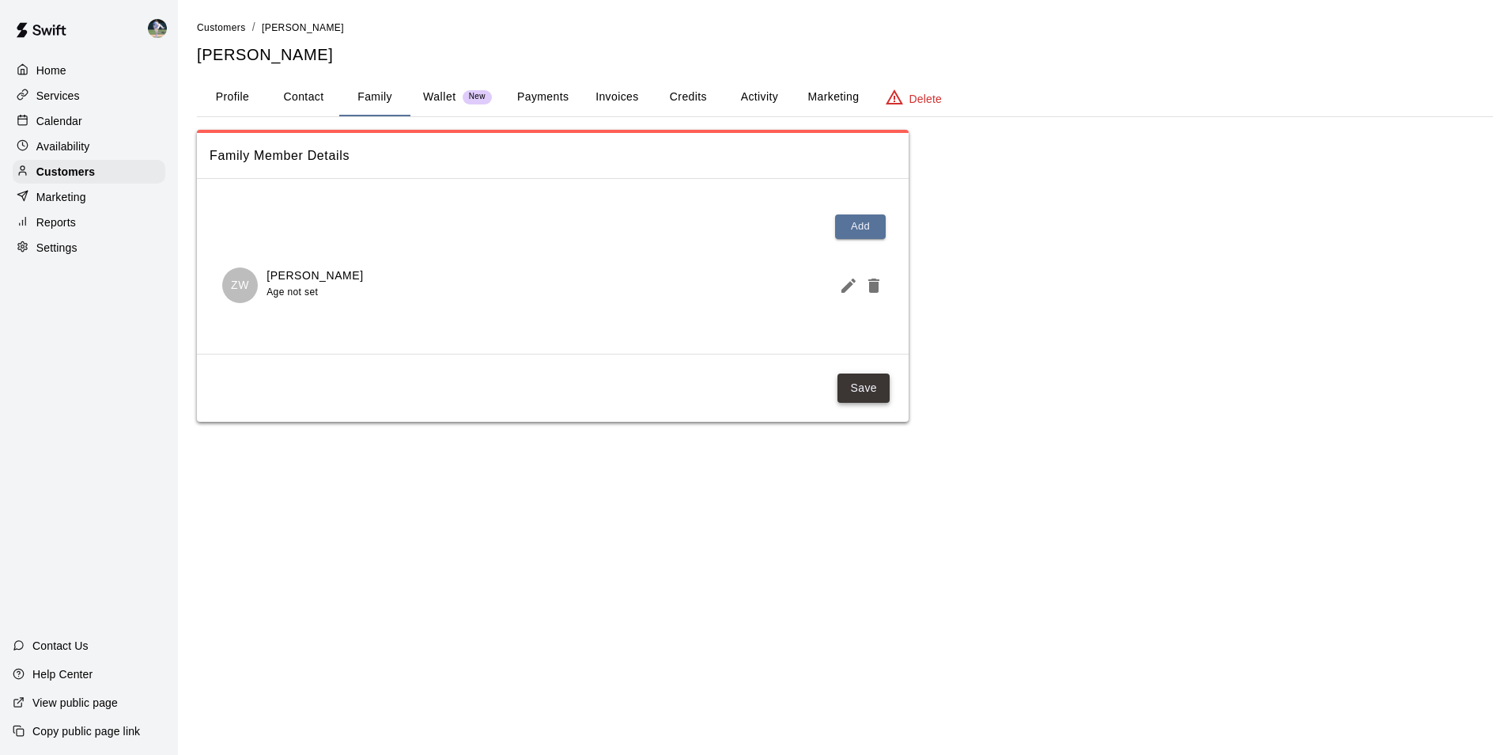
click at [875, 388] on button "Save" at bounding box center [864, 387] width 52 height 29
click at [865, 380] on button "Save" at bounding box center [864, 387] width 52 height 29
drag, startPoint x: 123, startPoint y: 177, endPoint x: 155, endPoint y: 172, distance: 32.8
click at [123, 177] on div "Customers" at bounding box center [89, 172] width 153 height 24
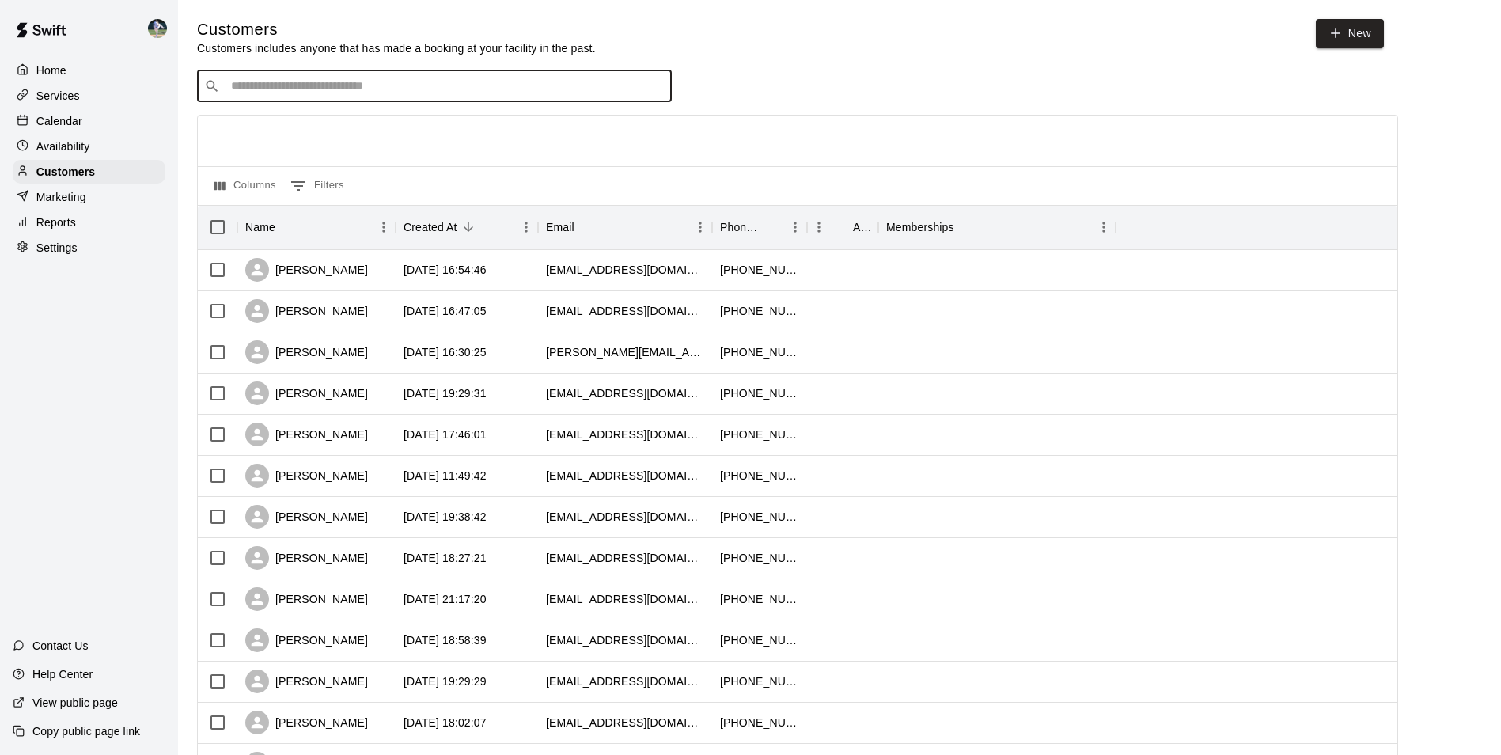
click at [245, 85] on input "Search customers by name or email" at bounding box center [445, 86] width 438 height 16
type input "****"
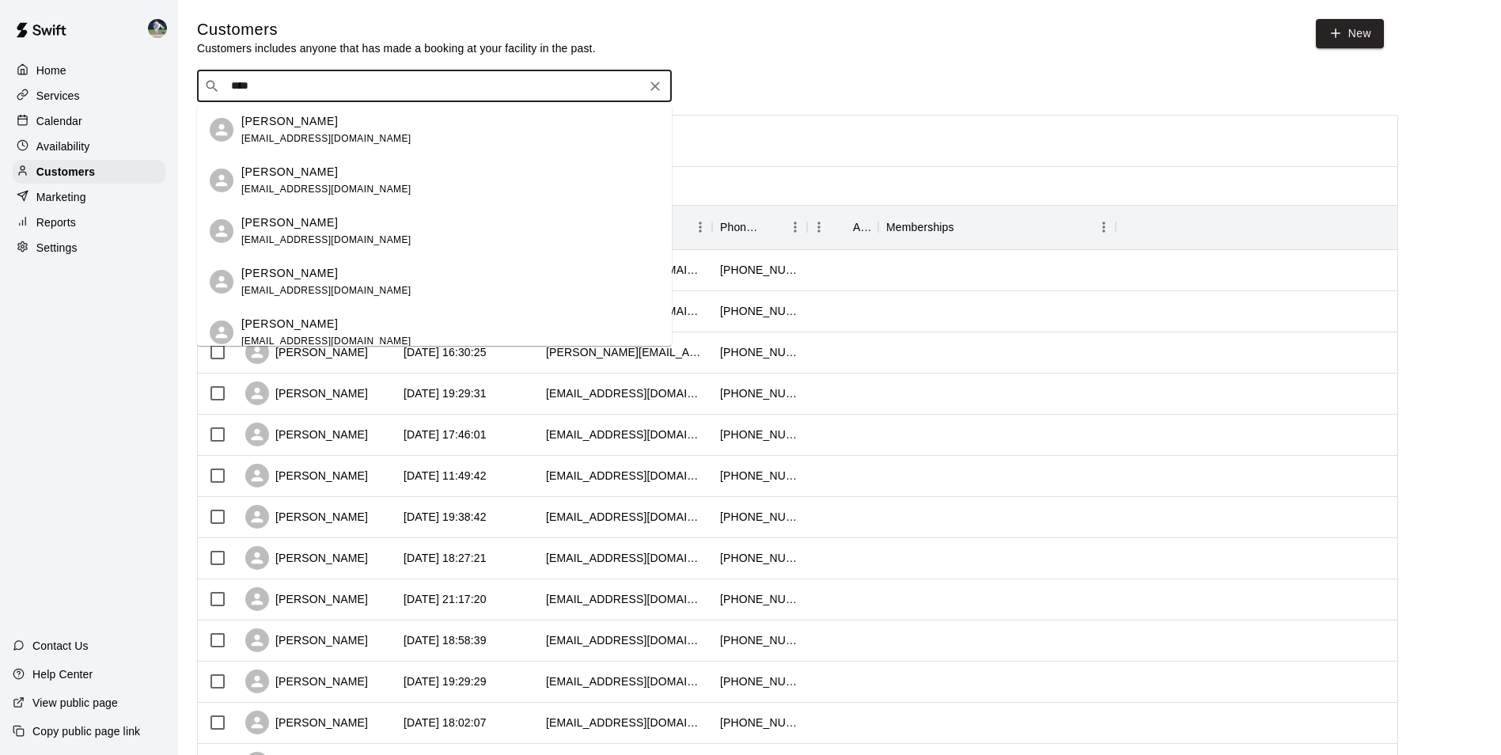
click at [655, 87] on icon "Clear" at bounding box center [655, 86] width 16 height 16
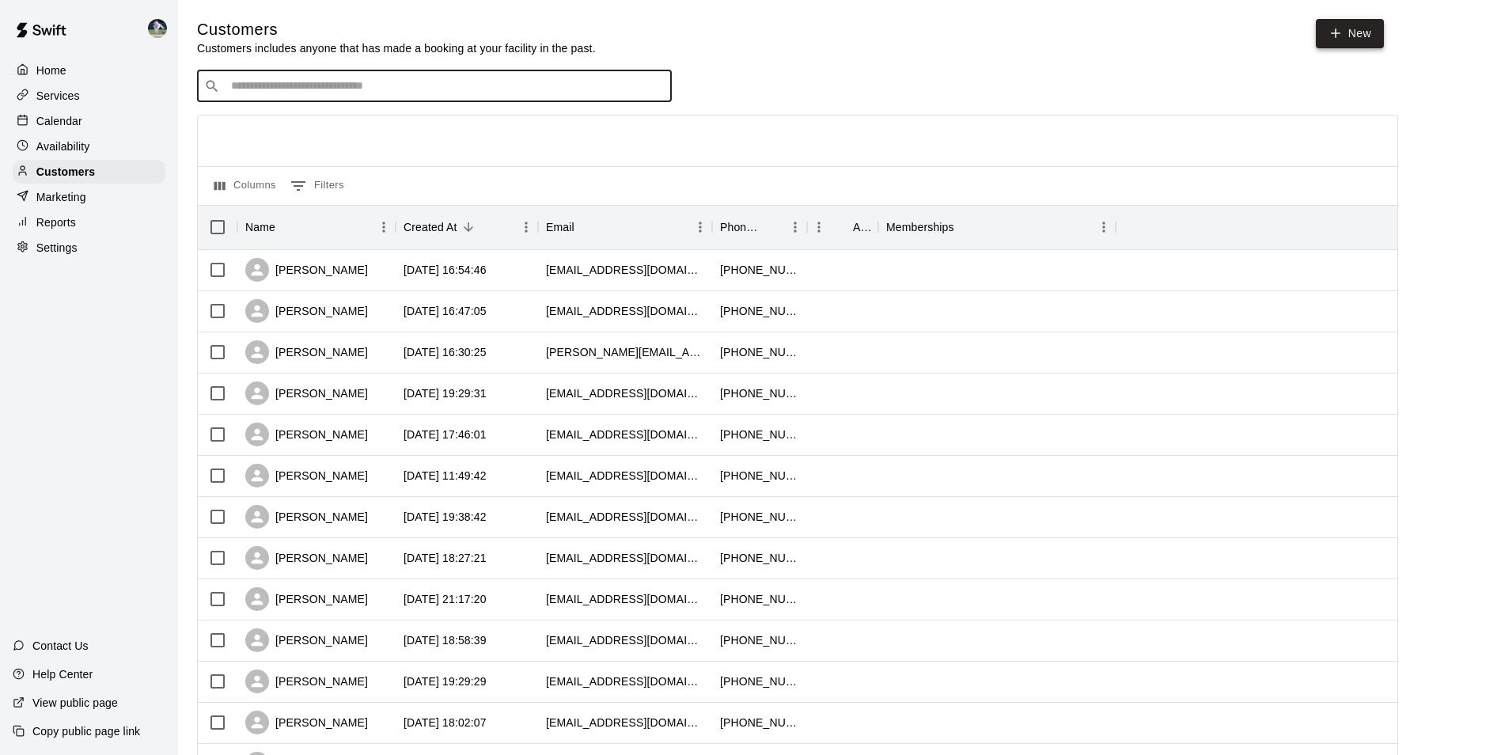
click at [1363, 30] on link "New" at bounding box center [1349, 33] width 68 height 29
select select "**"
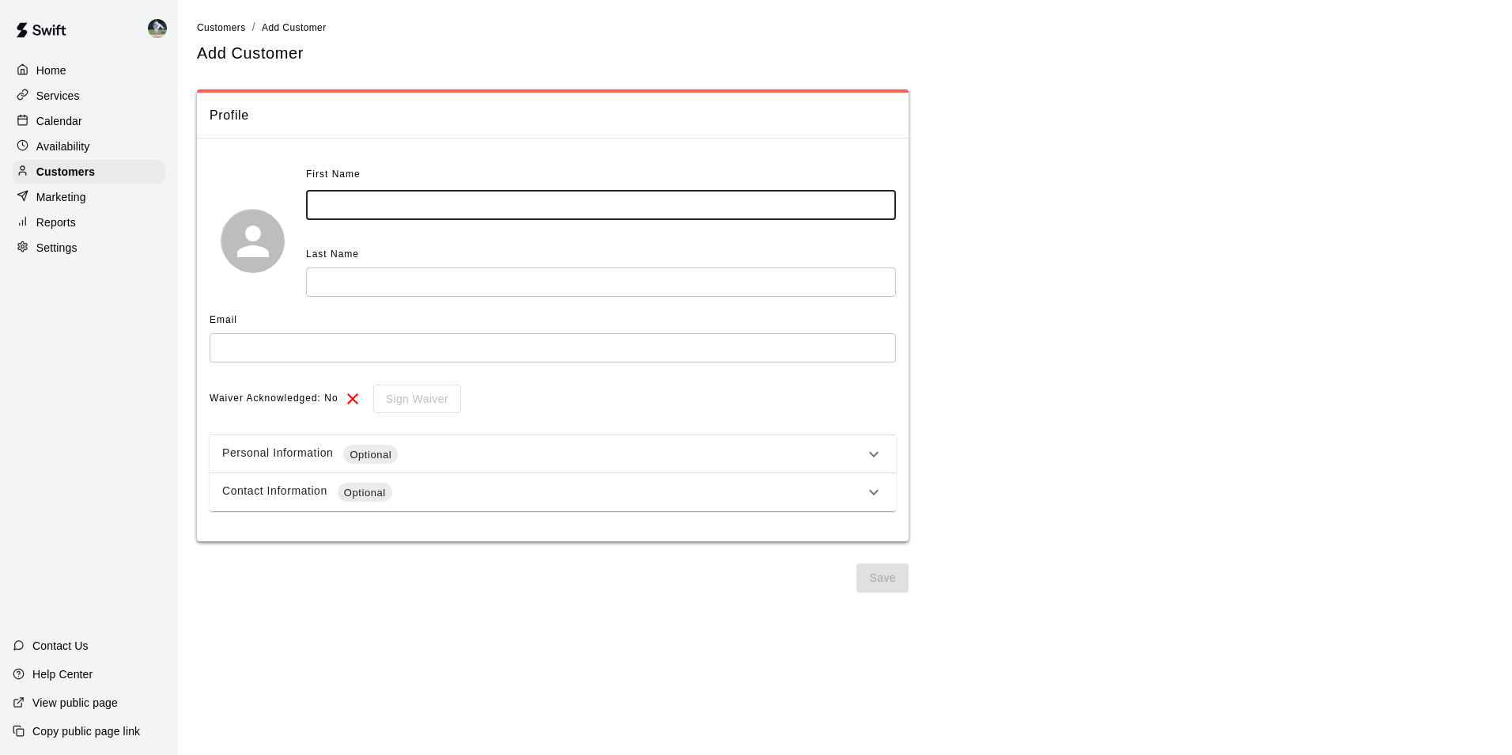
click at [358, 211] on input "text" at bounding box center [601, 205] width 590 height 29
type input "*******"
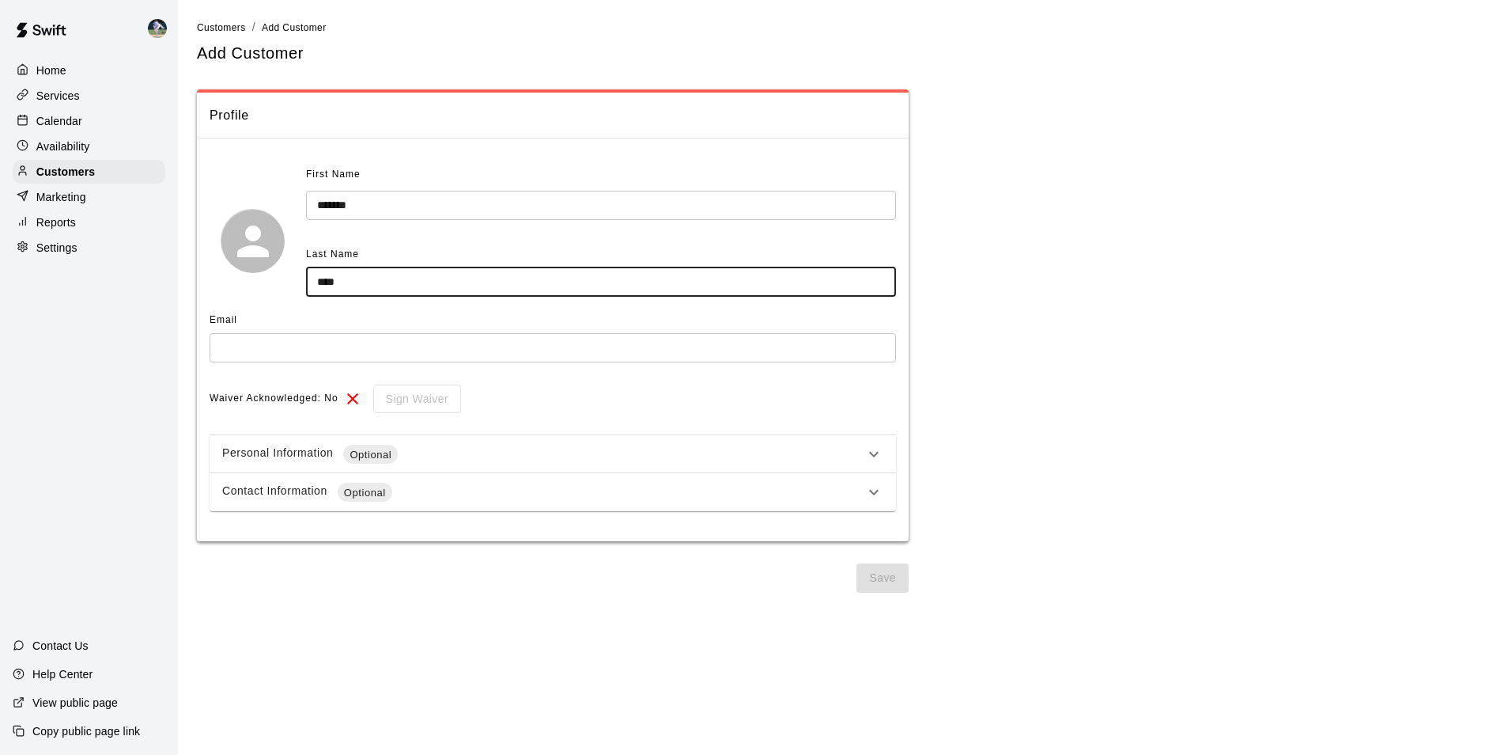
type input "****"
click at [252, 335] on input "text" at bounding box center [553, 347] width 687 height 29
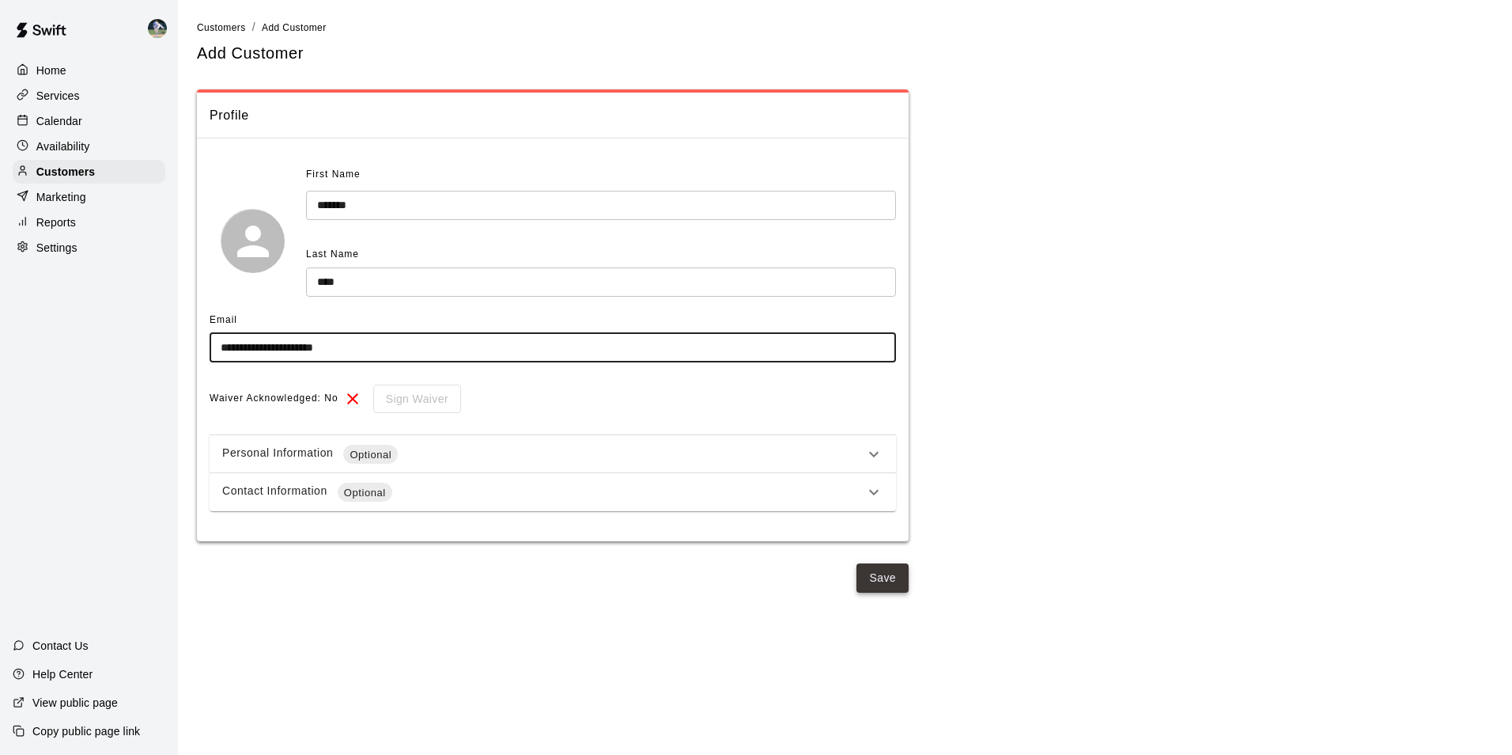
type input "**********"
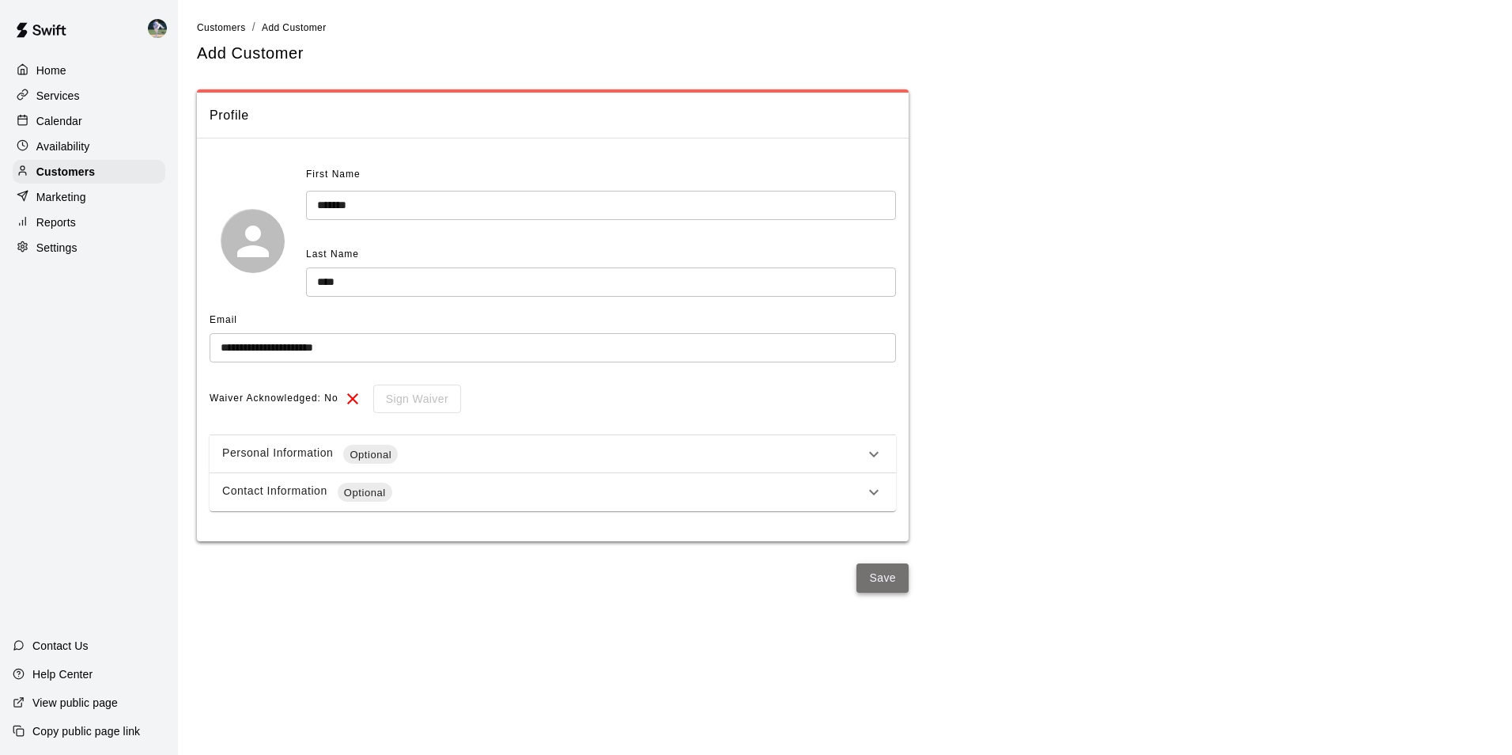
click at [884, 576] on button "Save" at bounding box center [883, 577] width 52 height 29
select select "**"
click at [121, 170] on div "Customers" at bounding box center [89, 172] width 153 height 24
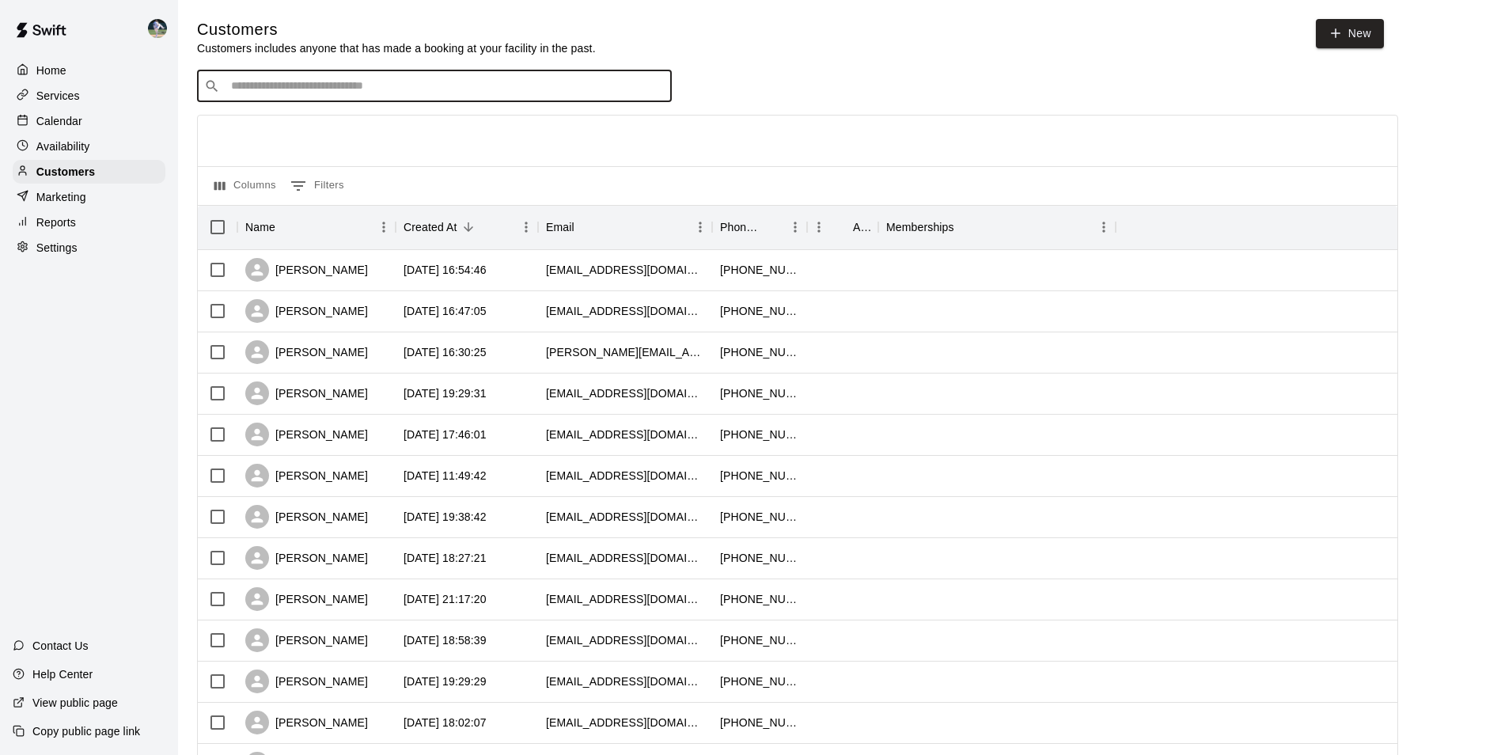
click at [227, 84] on input "Search customers by name or email" at bounding box center [445, 86] width 438 height 16
type input "***"
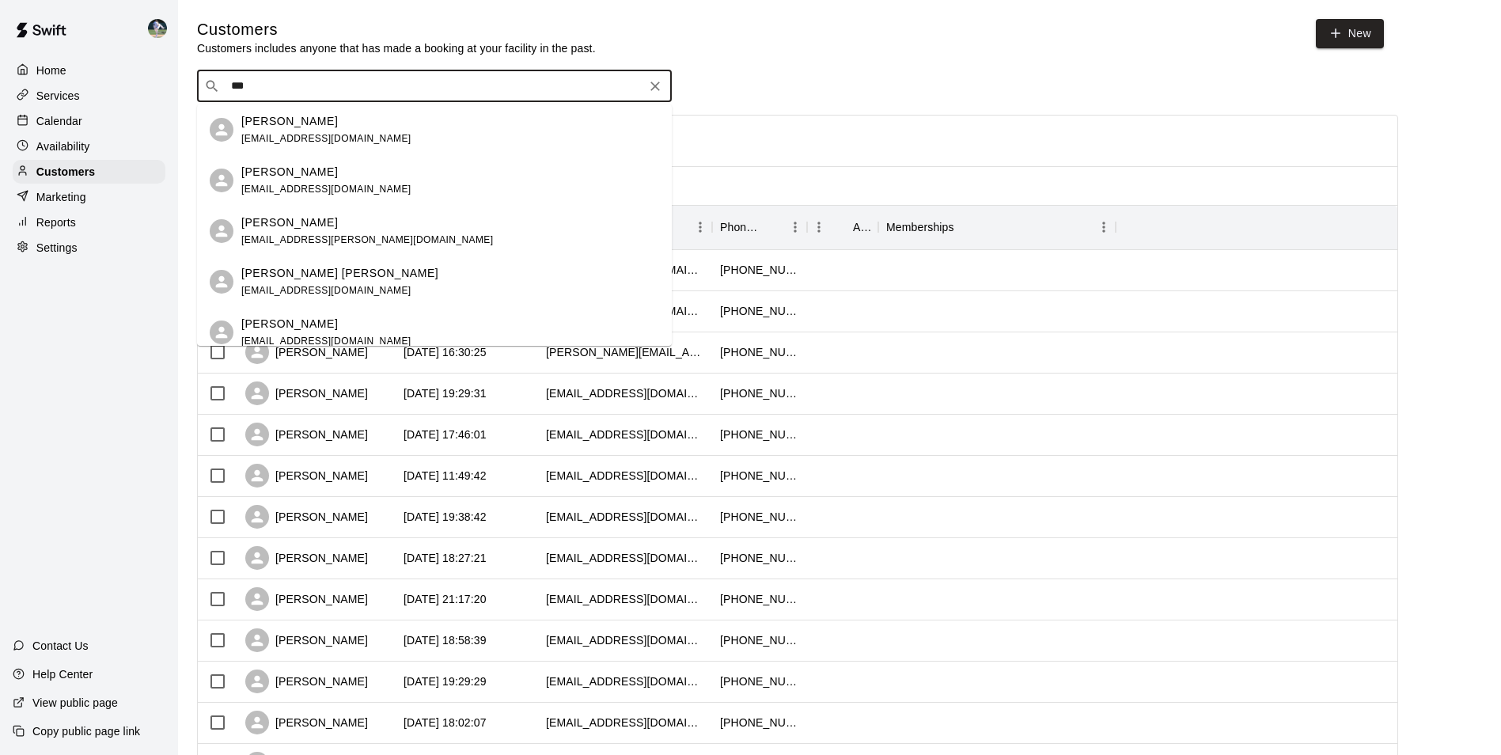
click at [277, 179] on p "[PERSON_NAME]" at bounding box center [289, 172] width 97 height 17
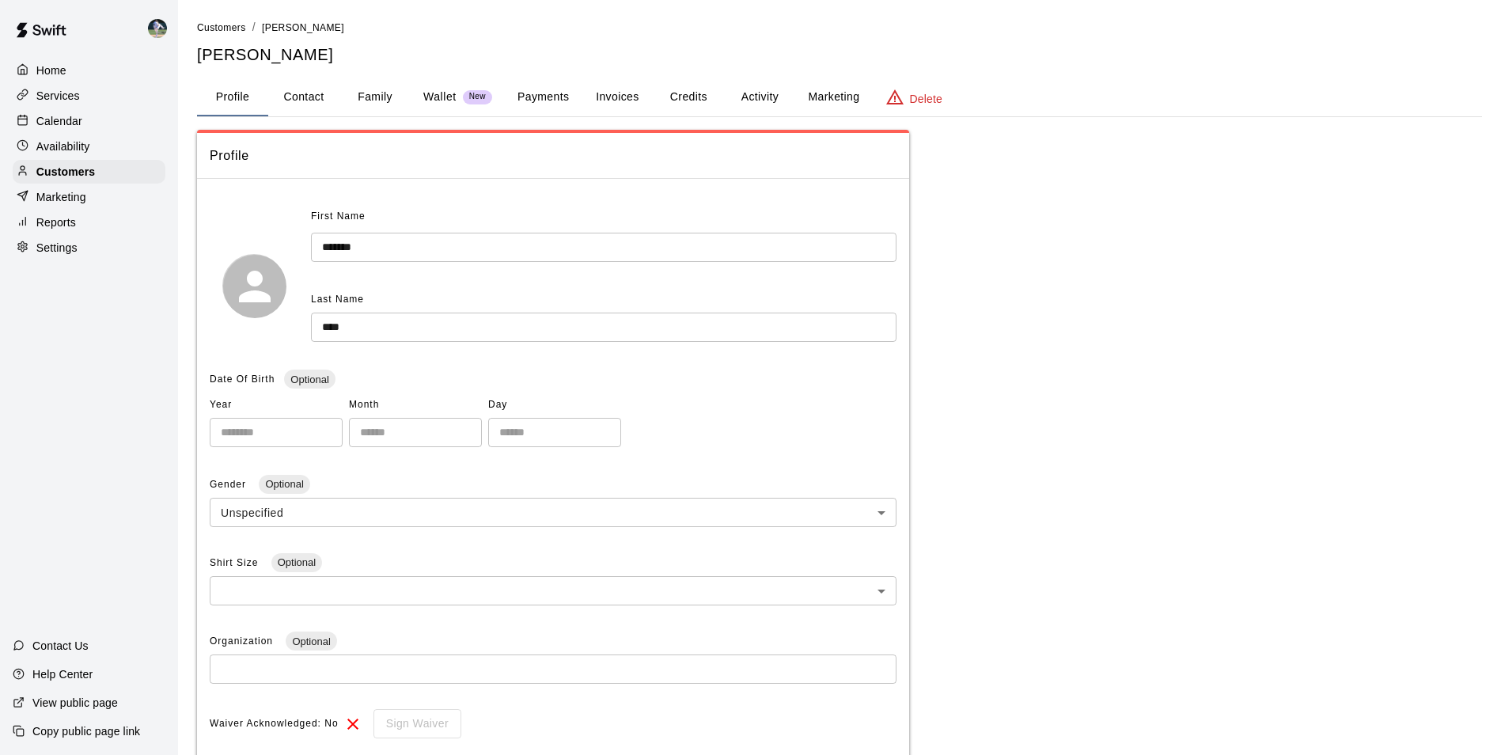
click at [307, 94] on button "Contact" at bounding box center [303, 97] width 71 height 38
select select "**"
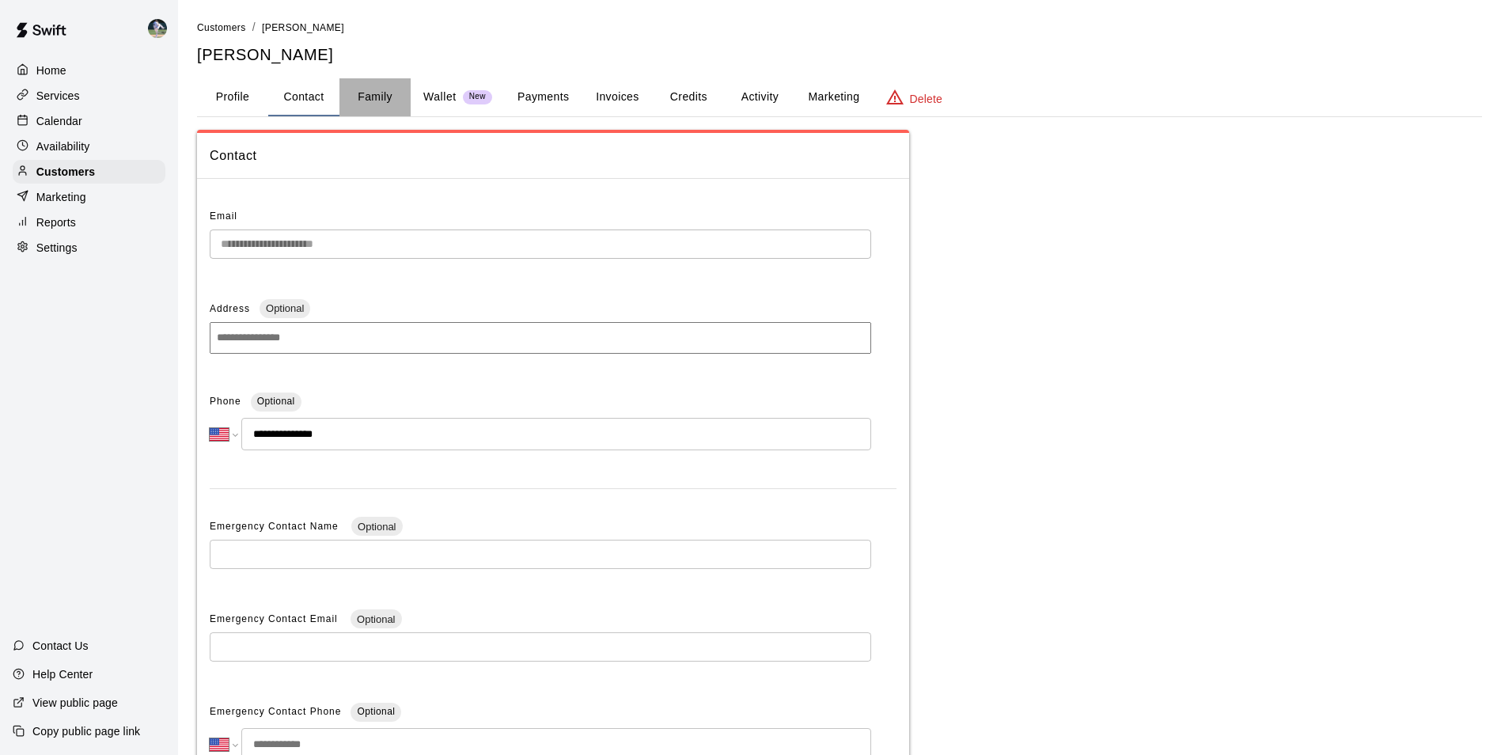
click at [377, 95] on button "Family" at bounding box center [374, 97] width 71 height 38
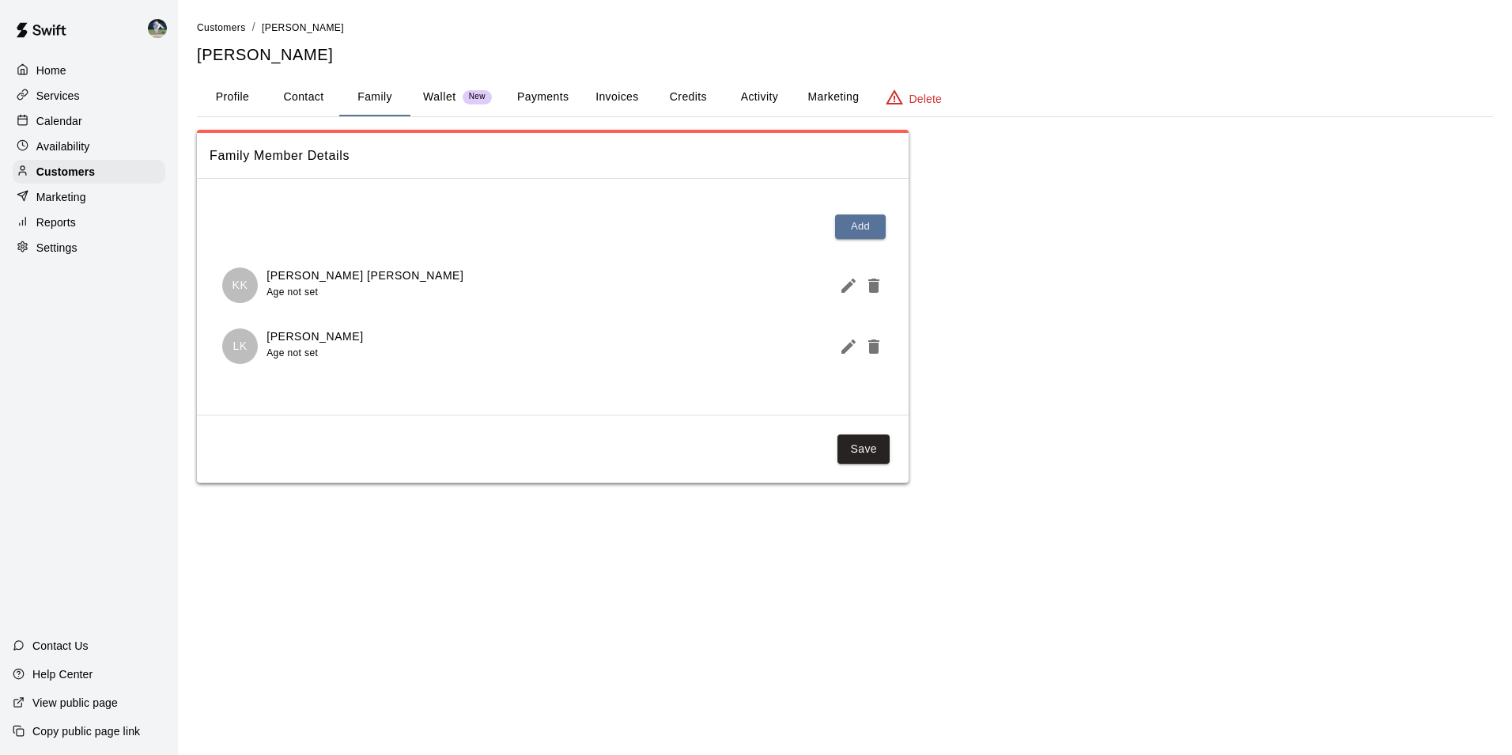
click at [146, 341] on div "Home Services Calendar Availability Customers Marketing Reports Settings Contac…" at bounding box center [89, 377] width 178 height 755
click at [105, 176] on div "Customers" at bounding box center [89, 172] width 153 height 24
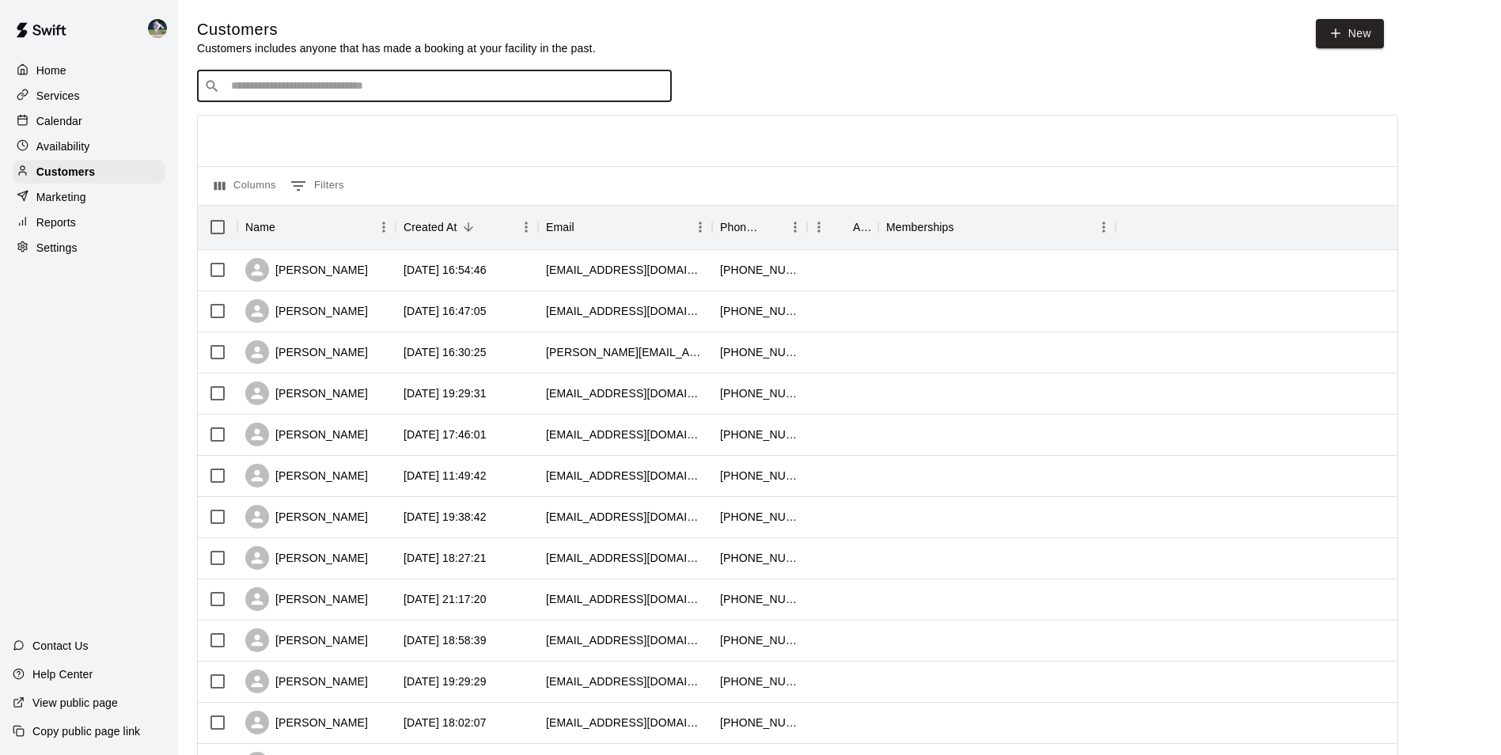
click at [251, 85] on input "Search customers by name or email" at bounding box center [445, 86] width 438 height 16
type input "*******"
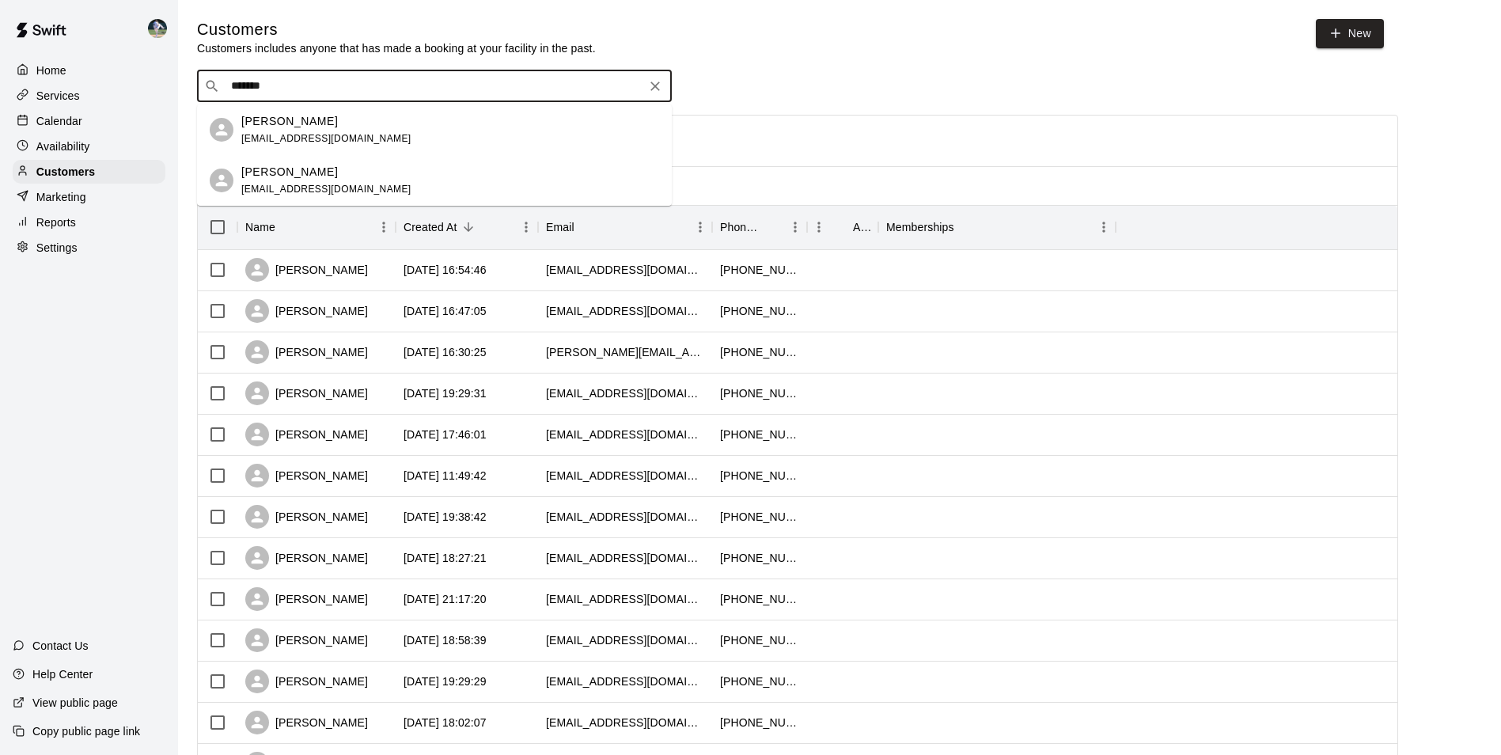
click at [656, 89] on icon "Clear" at bounding box center [654, 85] width 9 height 9
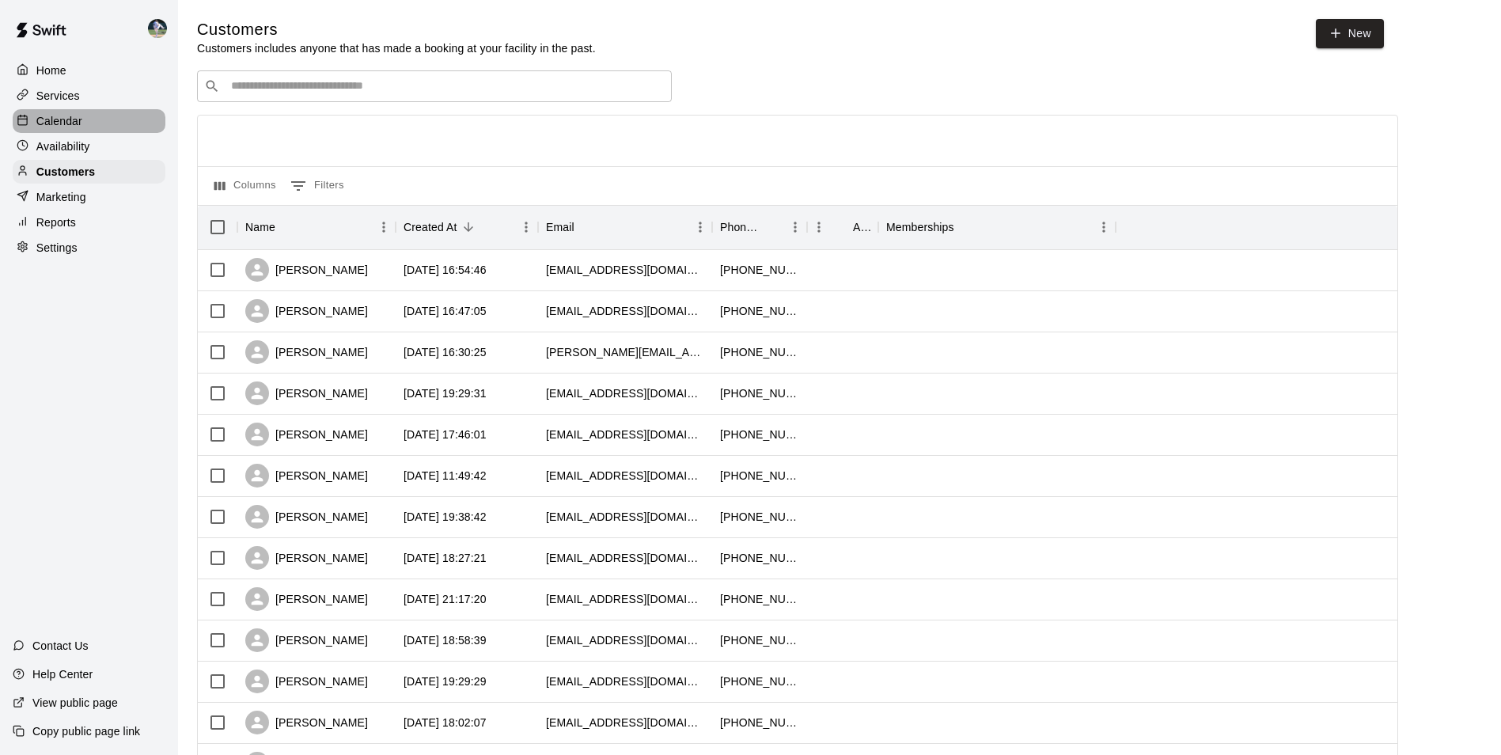
click at [73, 119] on p "Calendar" at bounding box center [59, 121] width 46 height 16
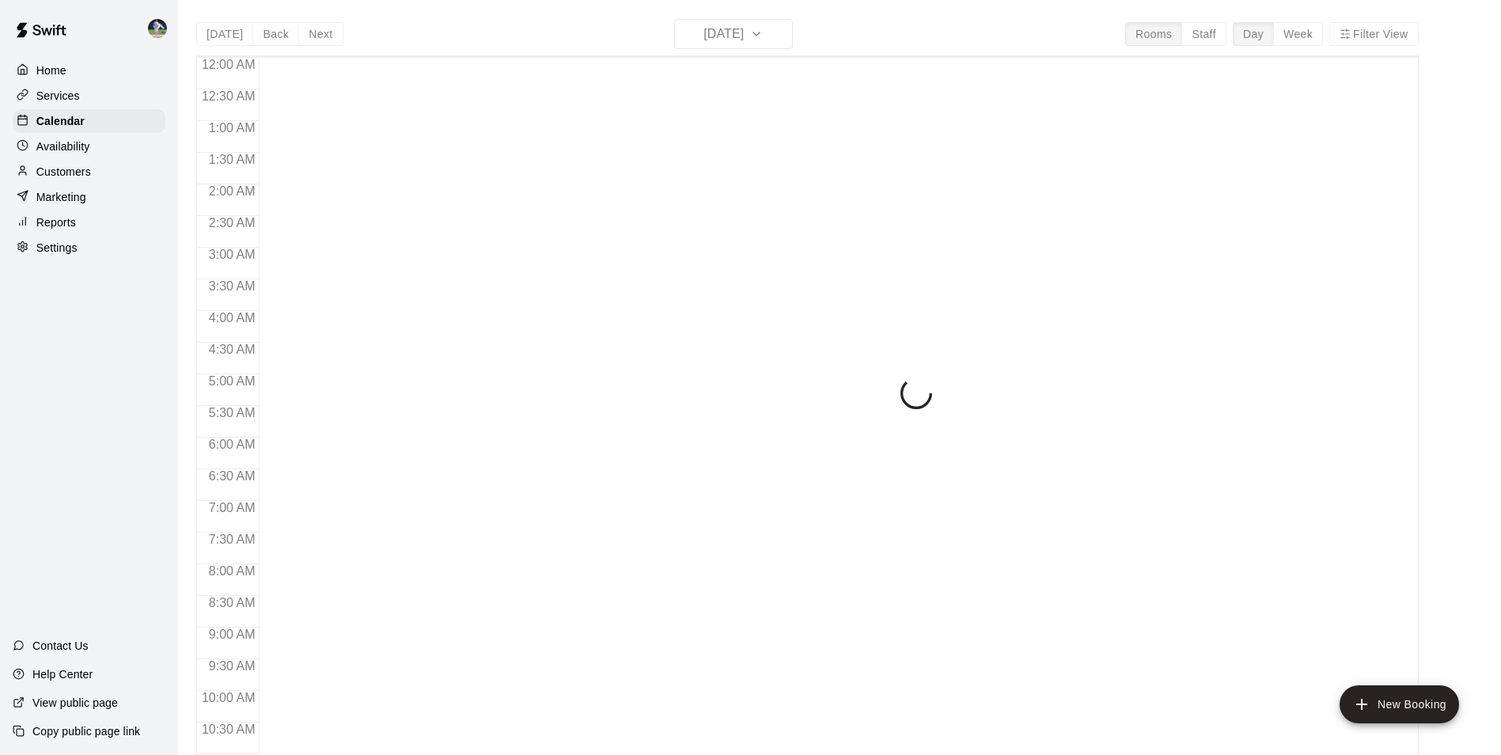
scroll to position [804, 0]
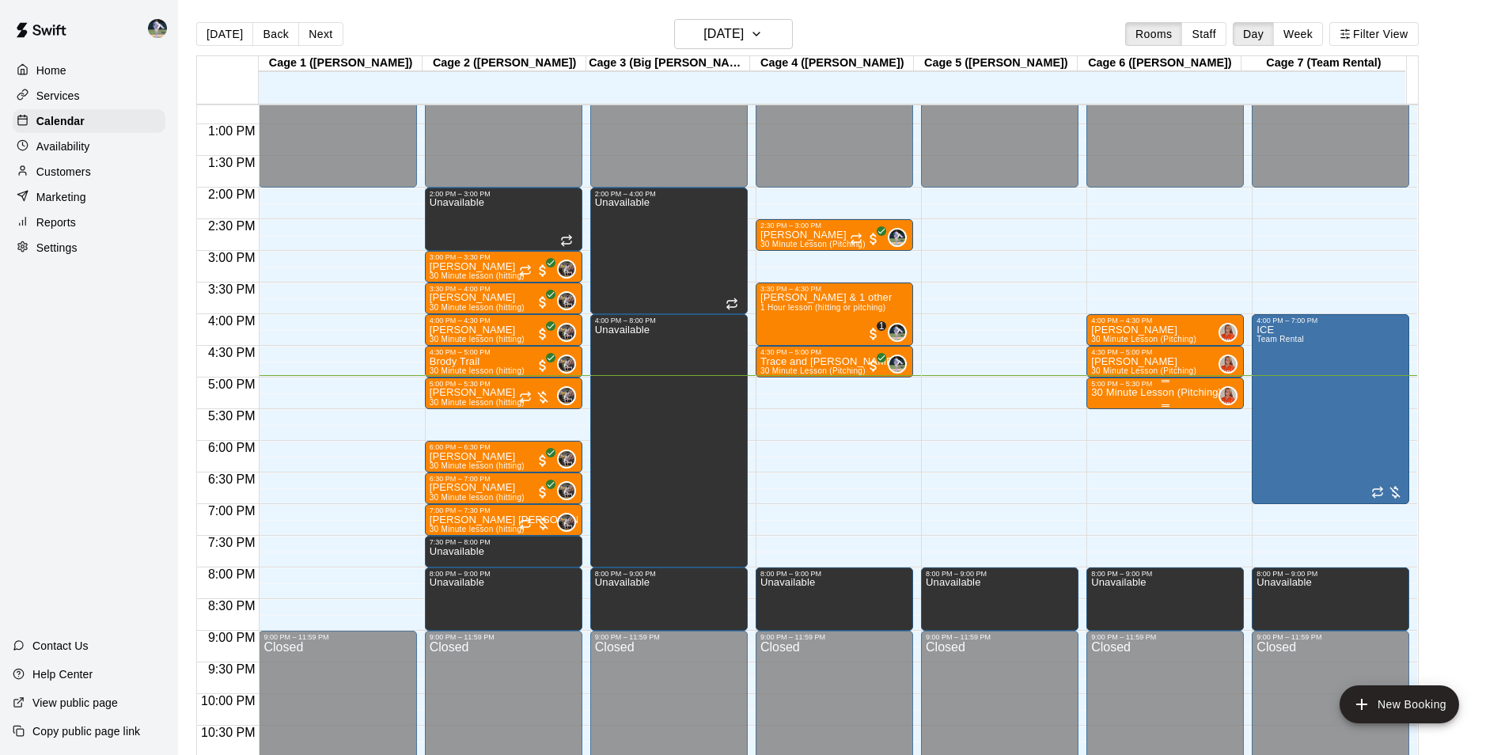
click at [1134, 392] on p "30 Minute Lesson (Pitching)" at bounding box center [1156, 392] width 131 height 0
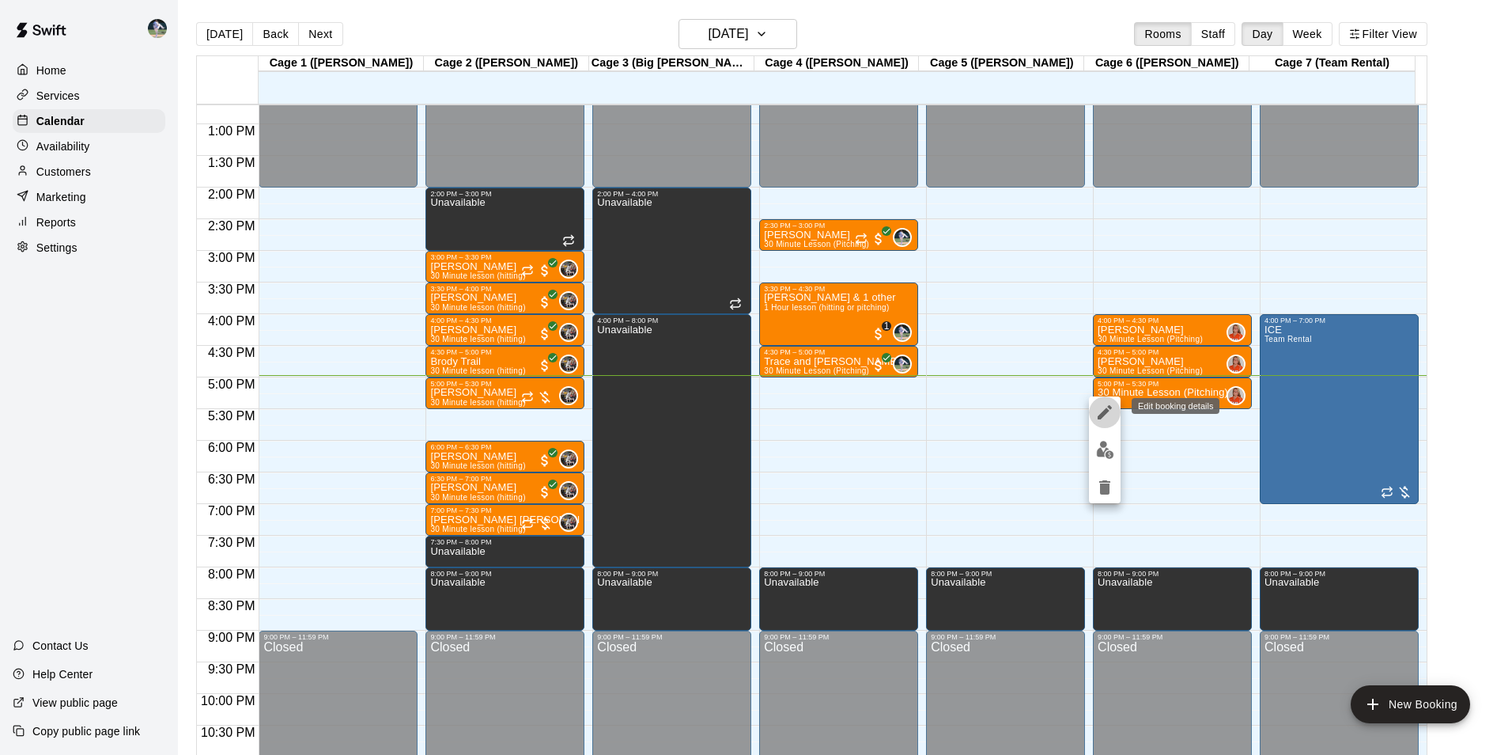
click at [1099, 410] on icon "edit" at bounding box center [1105, 412] width 19 height 19
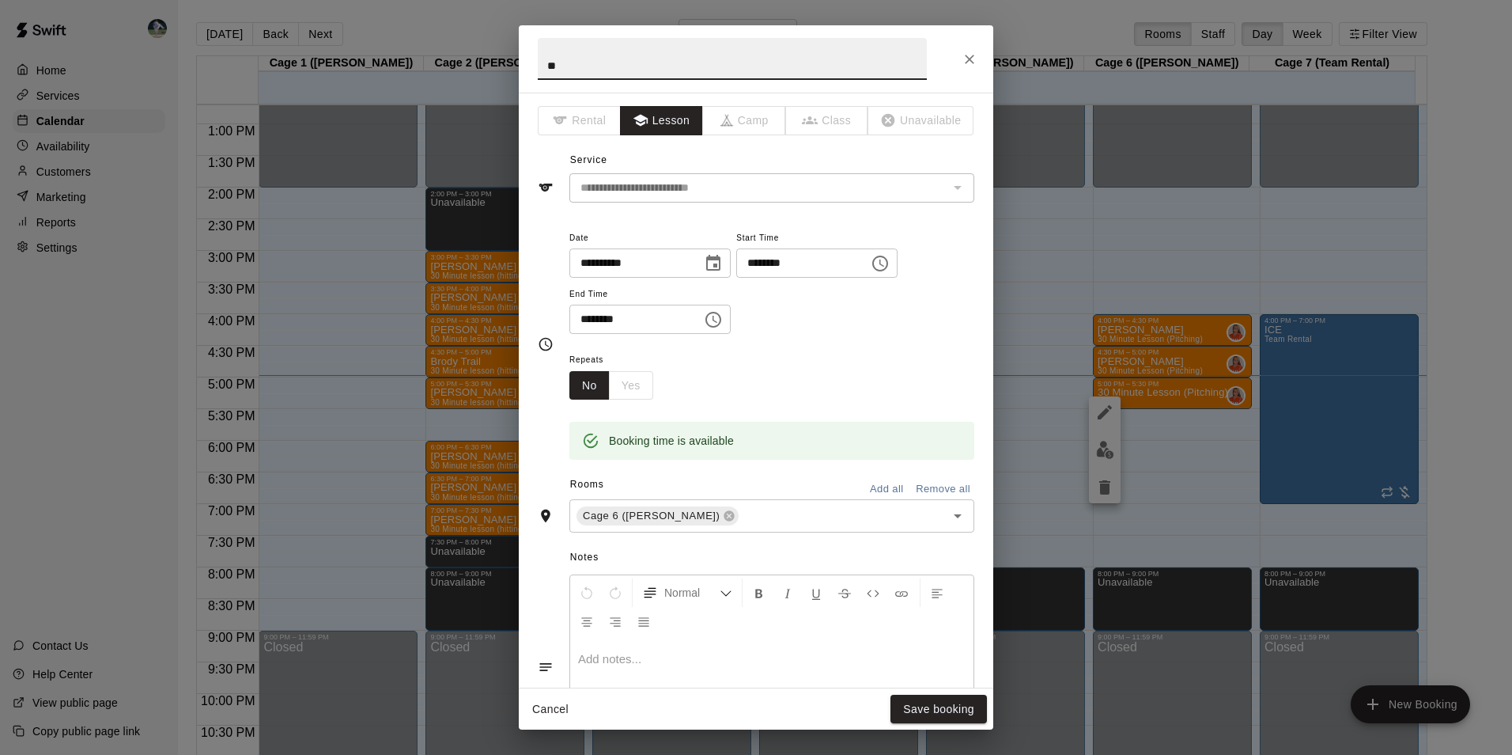
type input "*"
type input "**********"
click at [922, 707] on button "Save booking" at bounding box center [939, 709] width 97 height 29
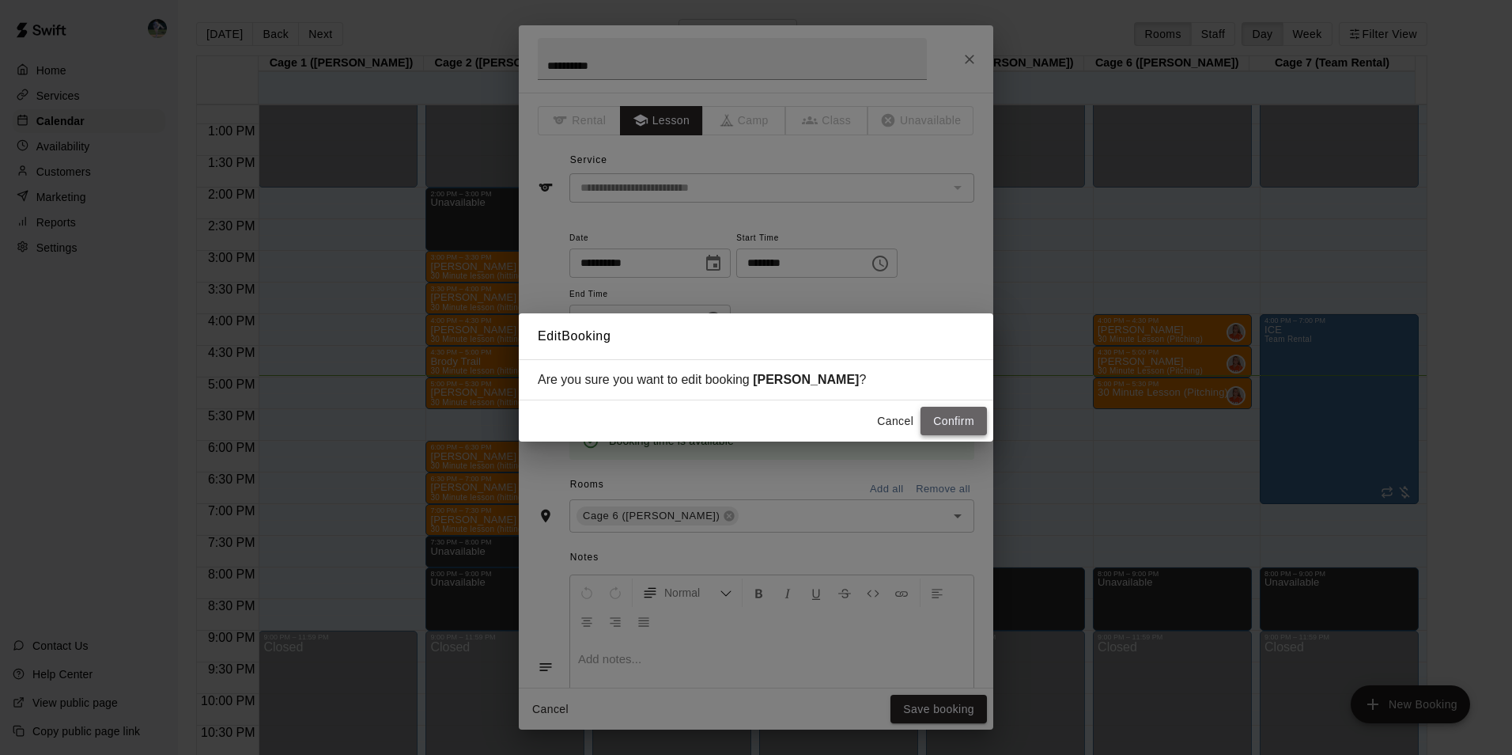
click at [946, 422] on button "Confirm" at bounding box center [954, 421] width 66 height 29
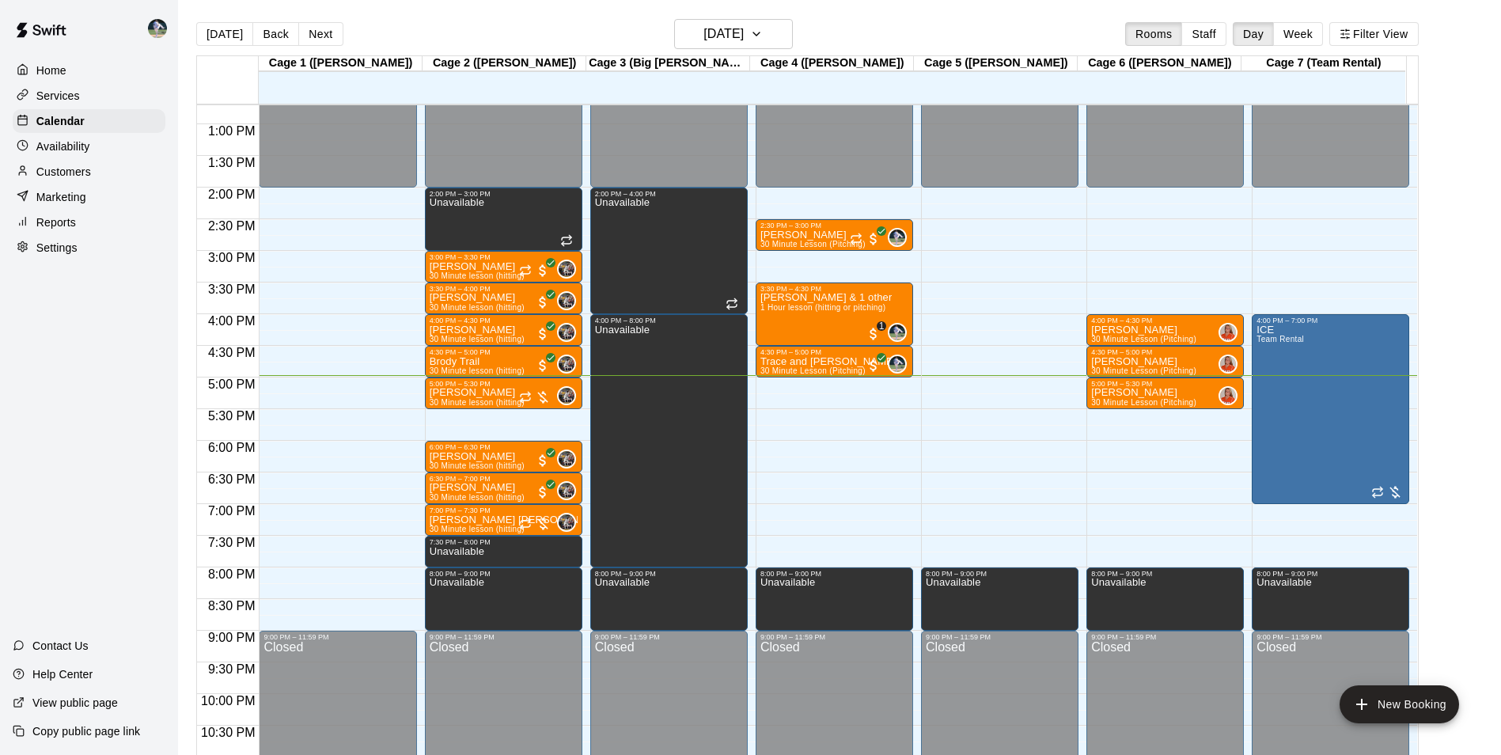
click at [89, 171] on p "Customers" at bounding box center [63, 172] width 55 height 16
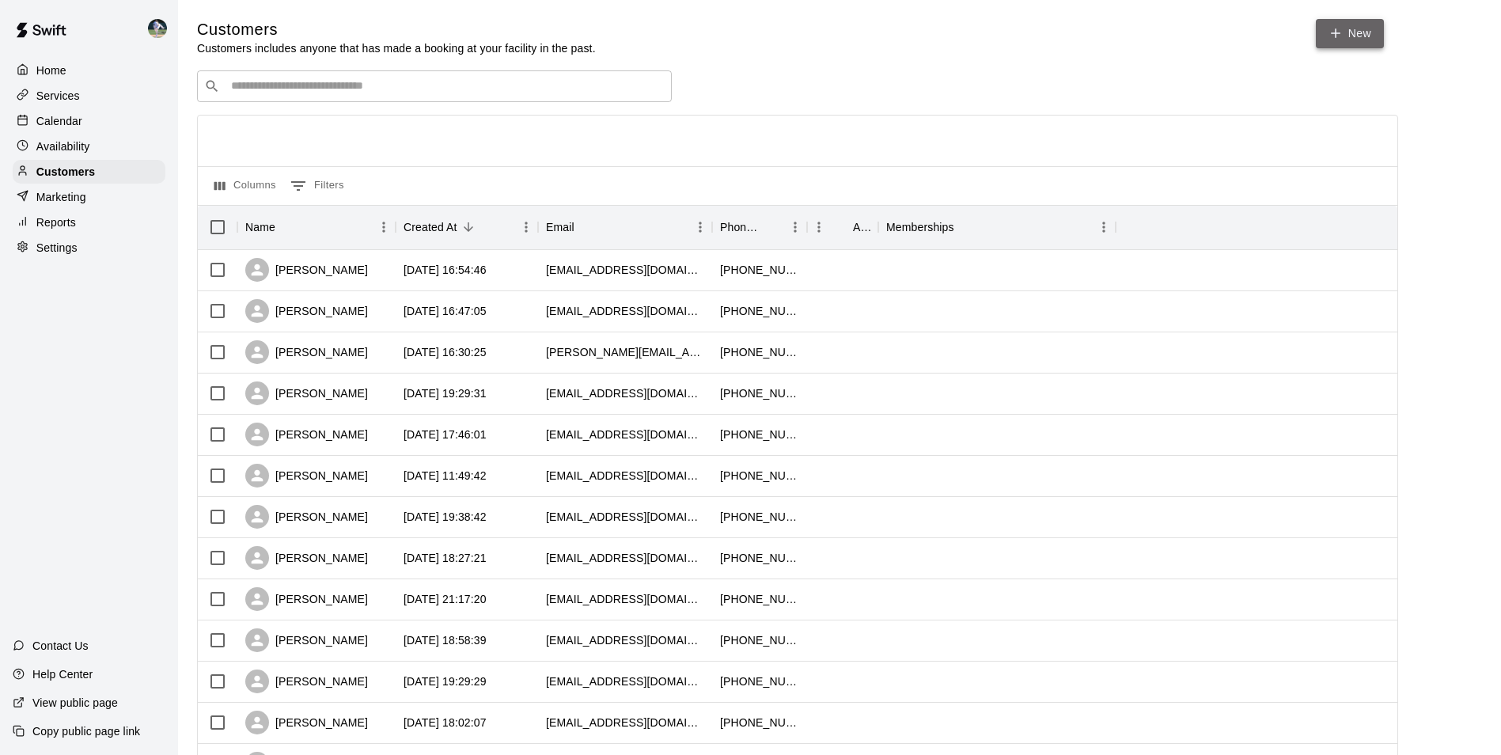
click at [1344, 22] on link "New" at bounding box center [1349, 33] width 68 height 29
select select "**"
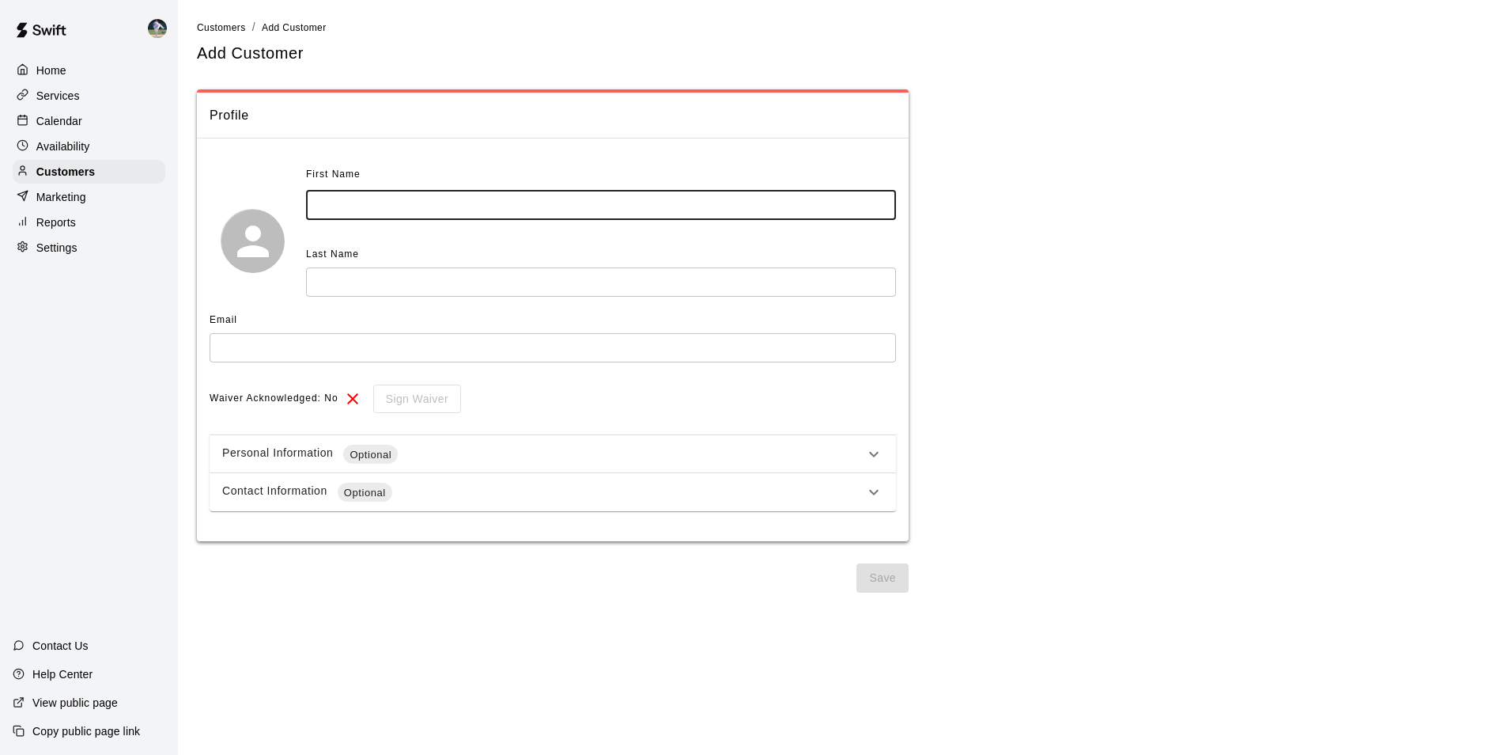
click at [340, 210] on input "text" at bounding box center [601, 205] width 590 height 29
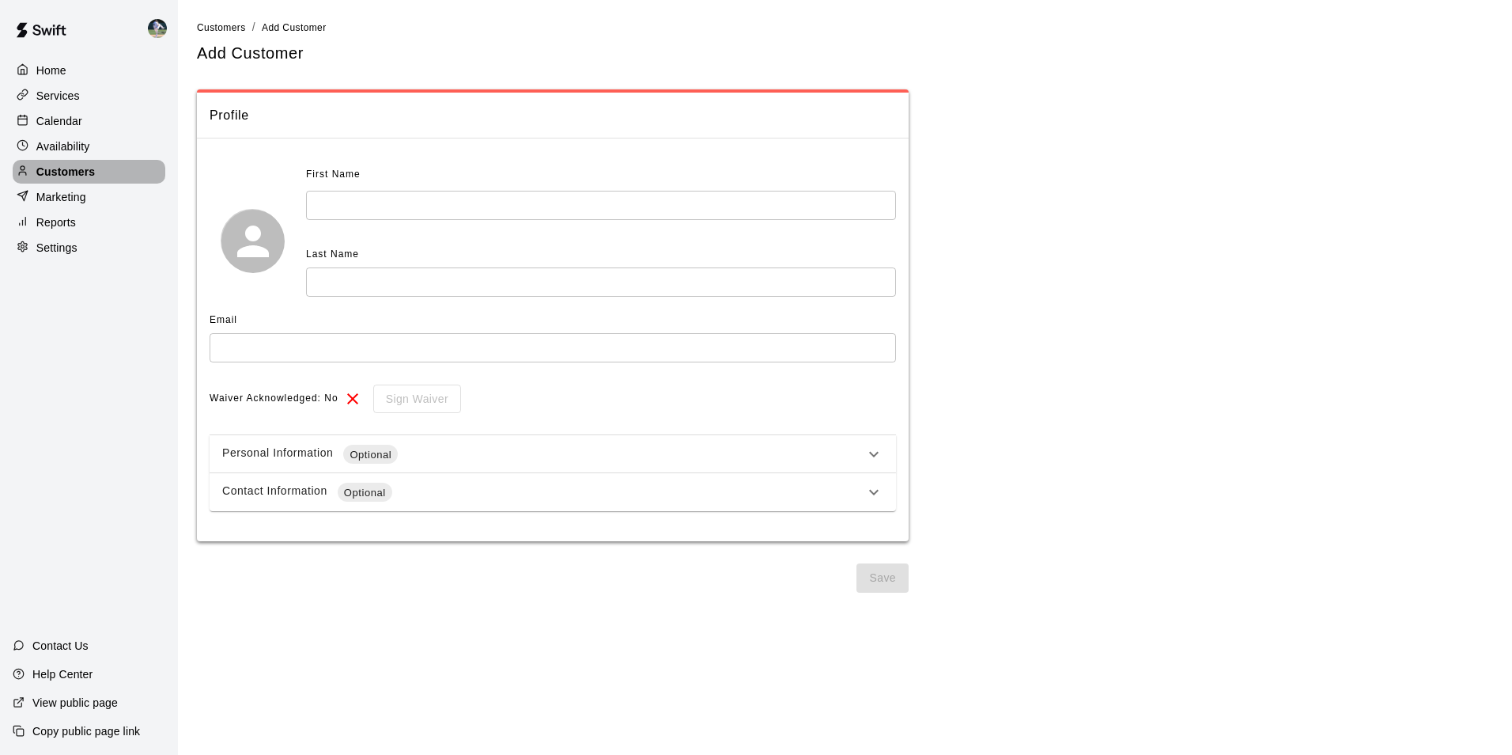
click at [104, 178] on div "Customers" at bounding box center [89, 172] width 153 height 24
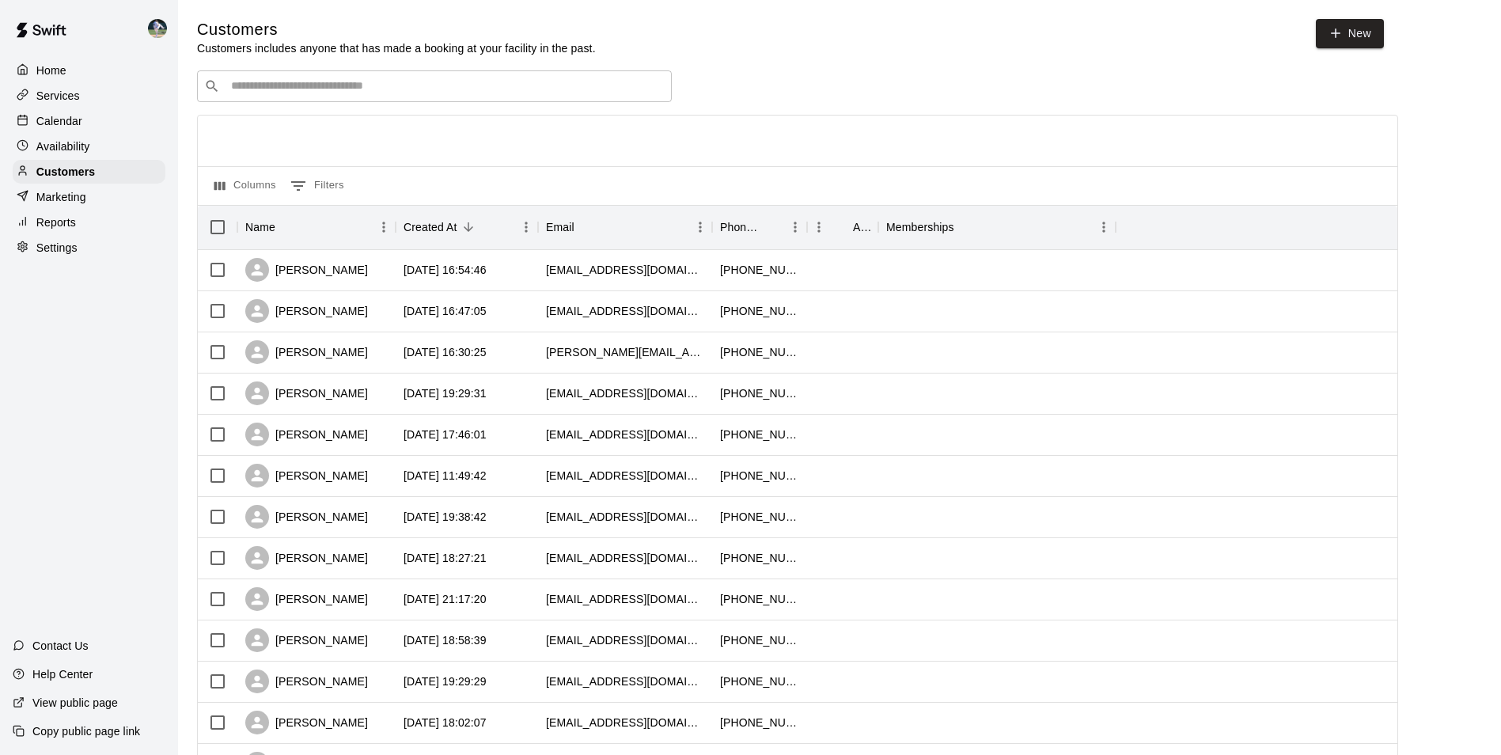
click at [226, 83] on input "Search customers by name or email" at bounding box center [445, 86] width 438 height 16
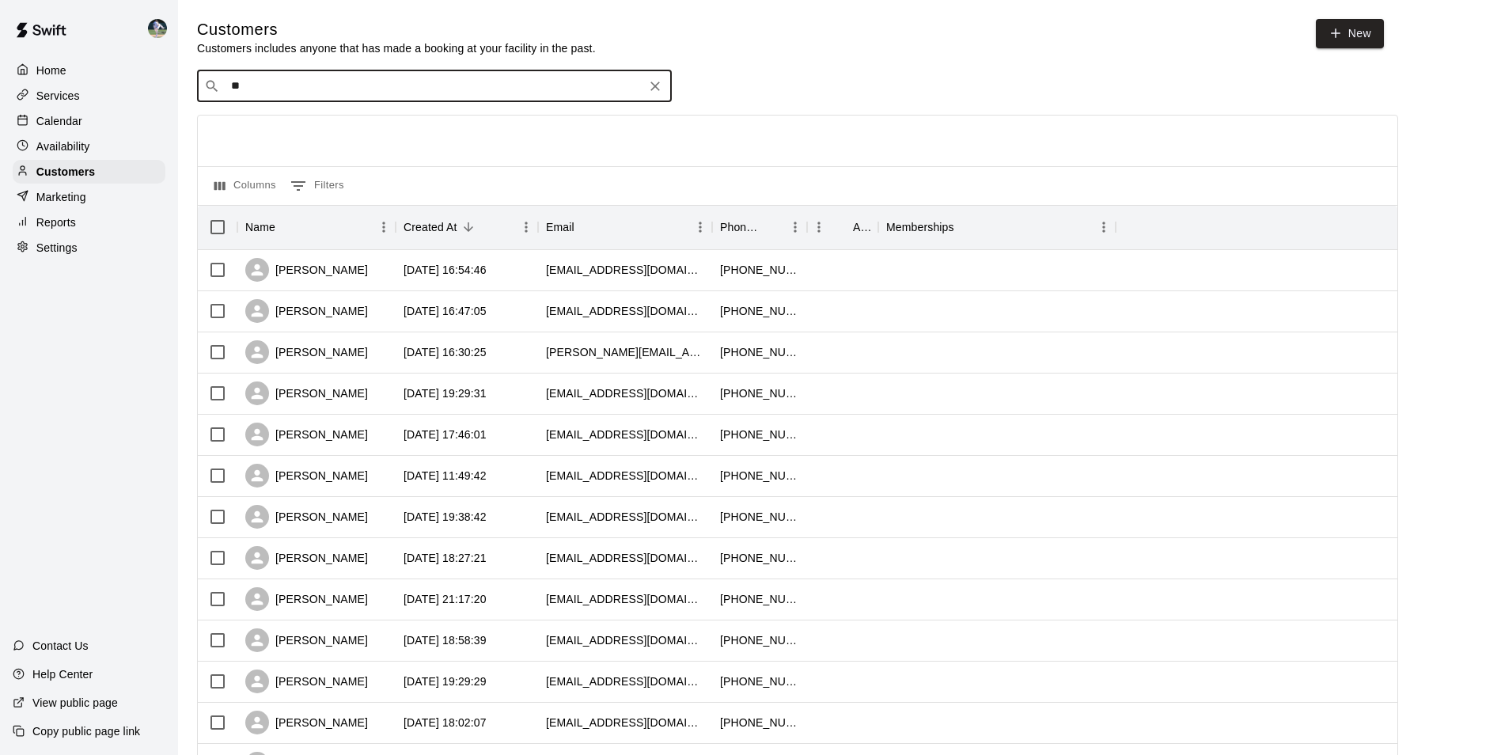
type input "*"
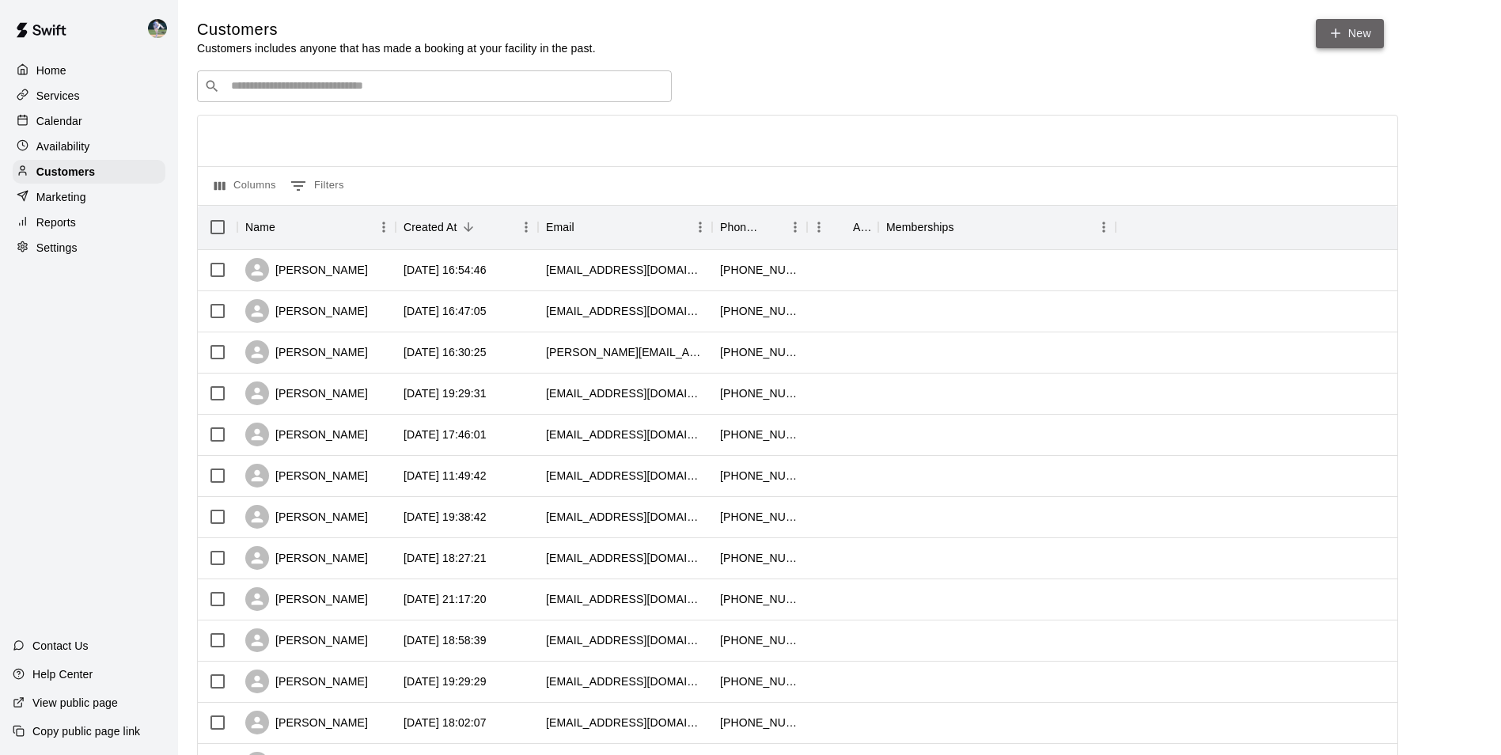
click at [1346, 28] on link "New" at bounding box center [1349, 33] width 68 height 29
select select "**"
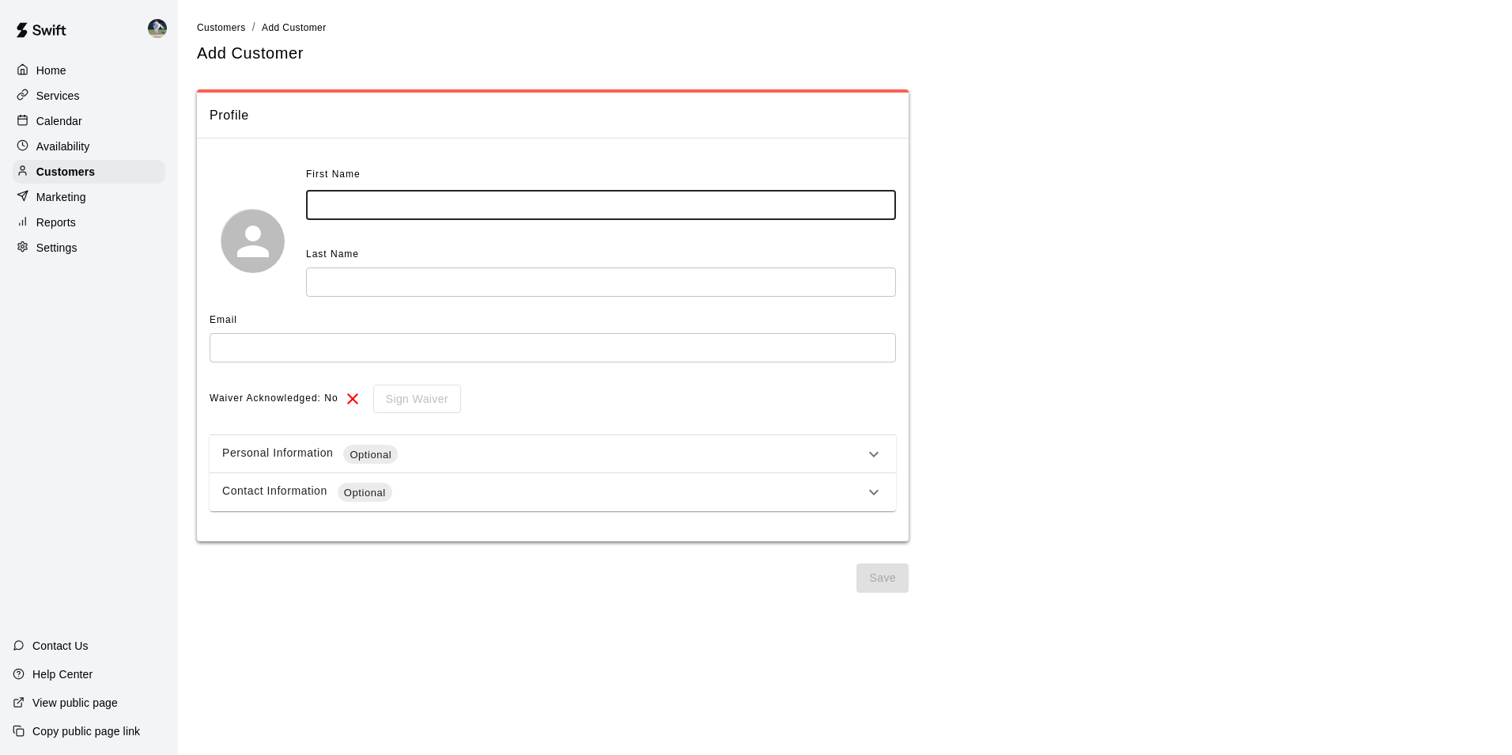
click at [348, 203] on input "text" at bounding box center [601, 205] width 590 height 29
type input "****"
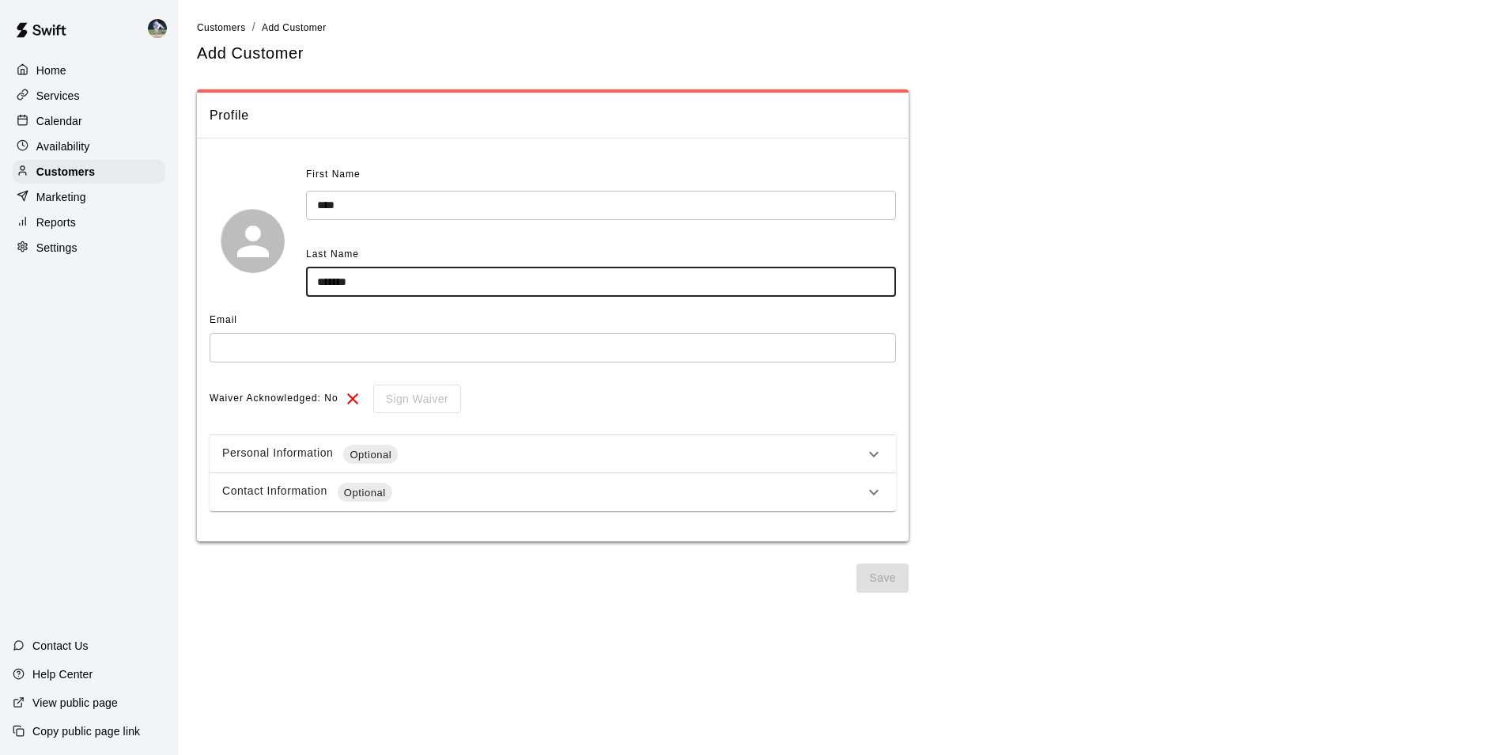
type input "*******"
click at [248, 350] on input "text" at bounding box center [553, 347] width 687 height 29
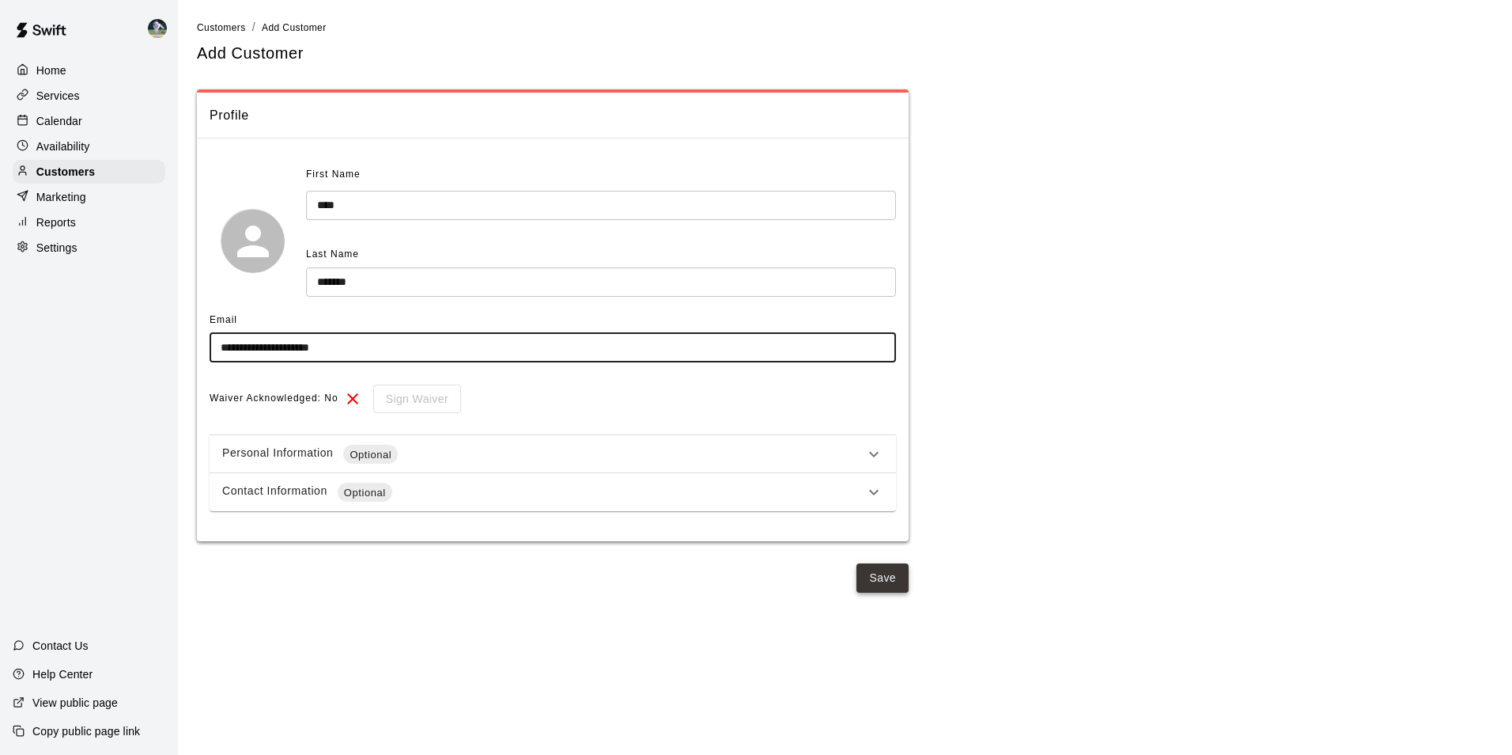
type input "**********"
click at [890, 579] on button "Save" at bounding box center [883, 577] width 52 height 29
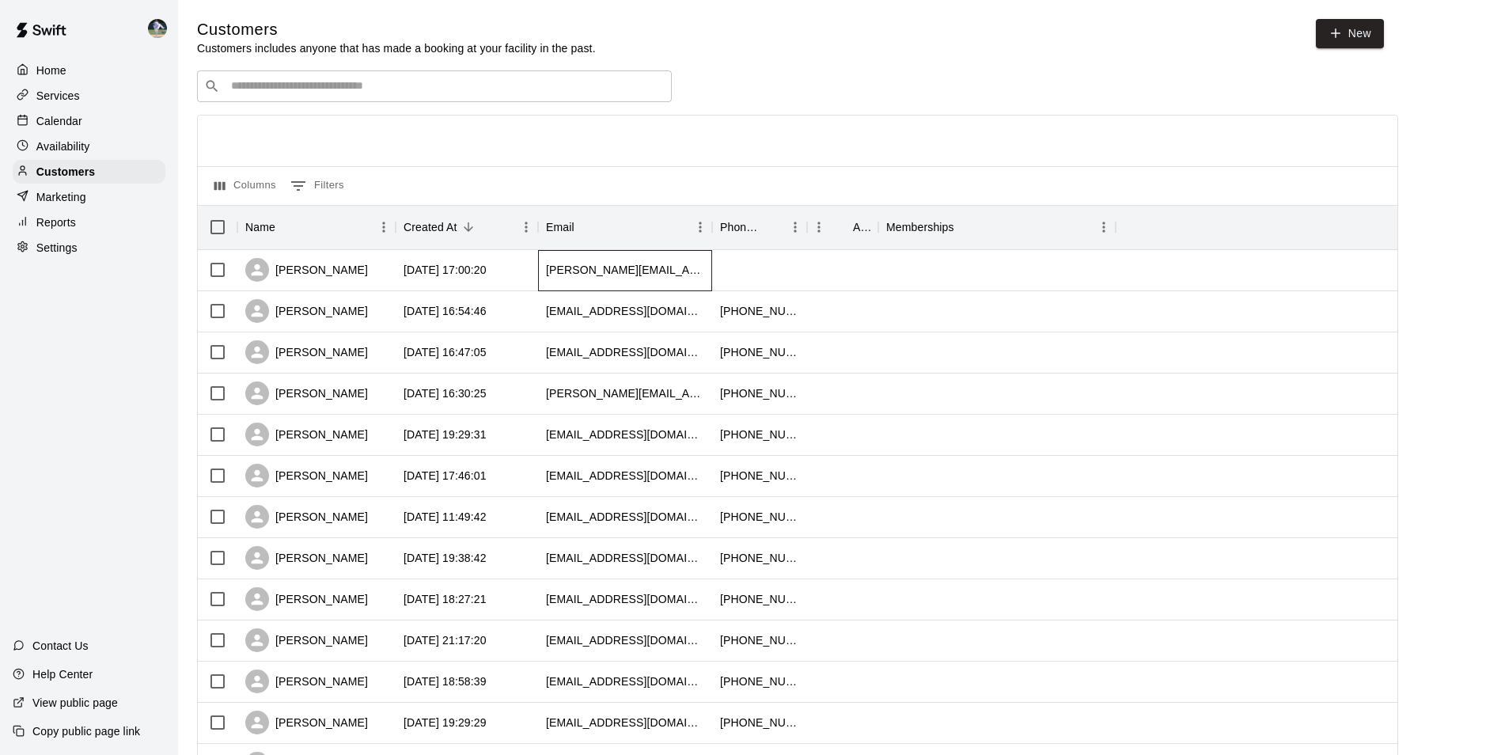
click at [658, 273] on div "[PERSON_NAME][EMAIL_ADDRESS][DOMAIN_NAME]" at bounding box center [625, 270] width 158 height 16
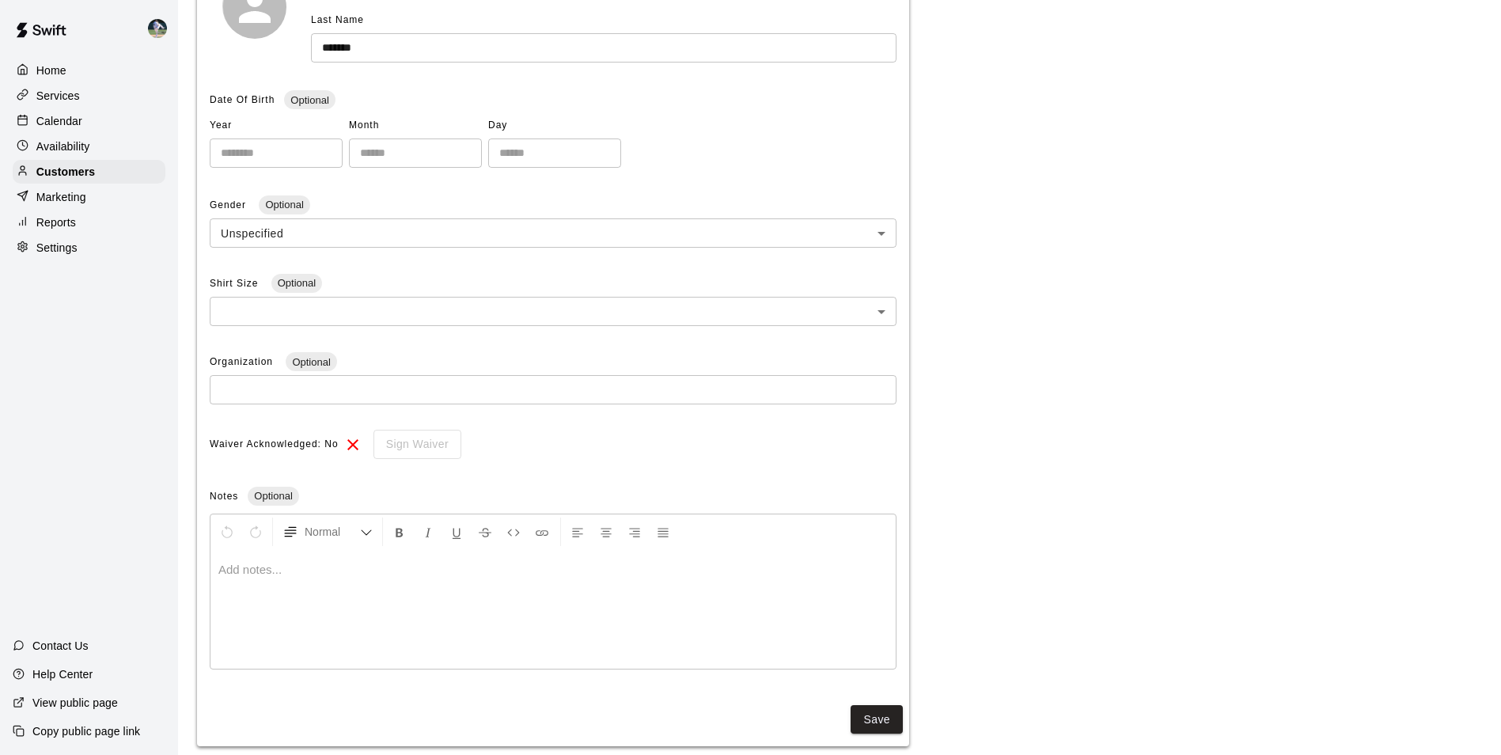
scroll to position [302, 0]
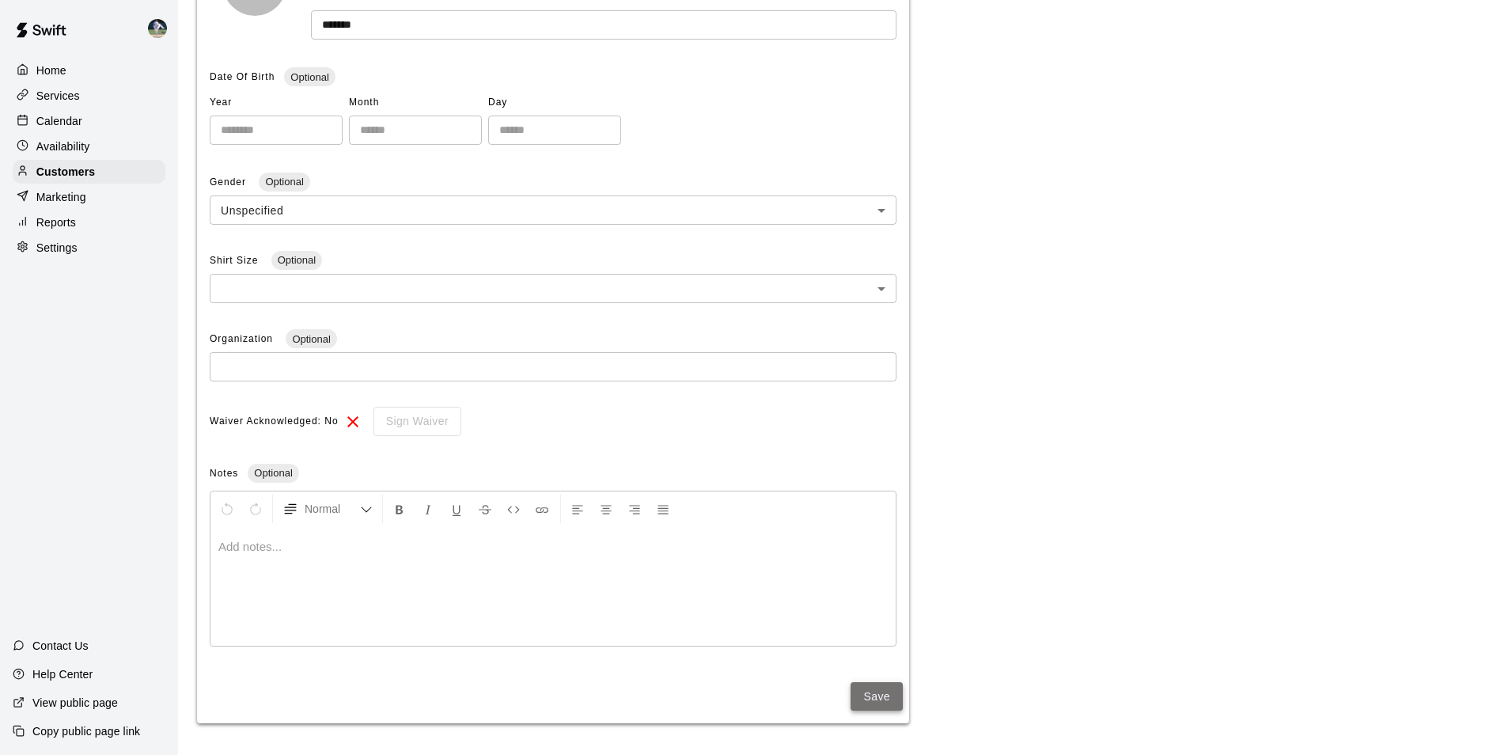
click at [862, 697] on button "Save" at bounding box center [876, 696] width 52 height 29
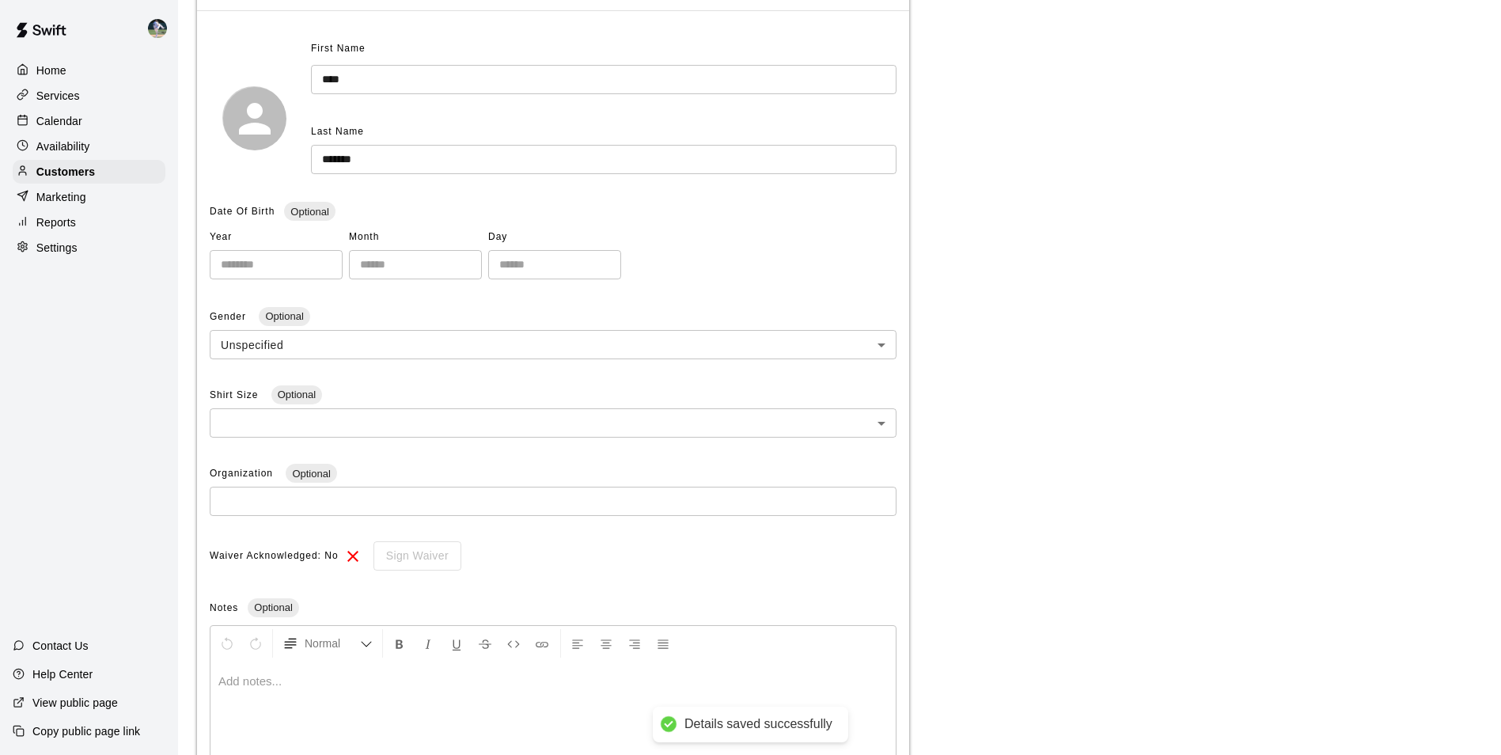
scroll to position [0, 0]
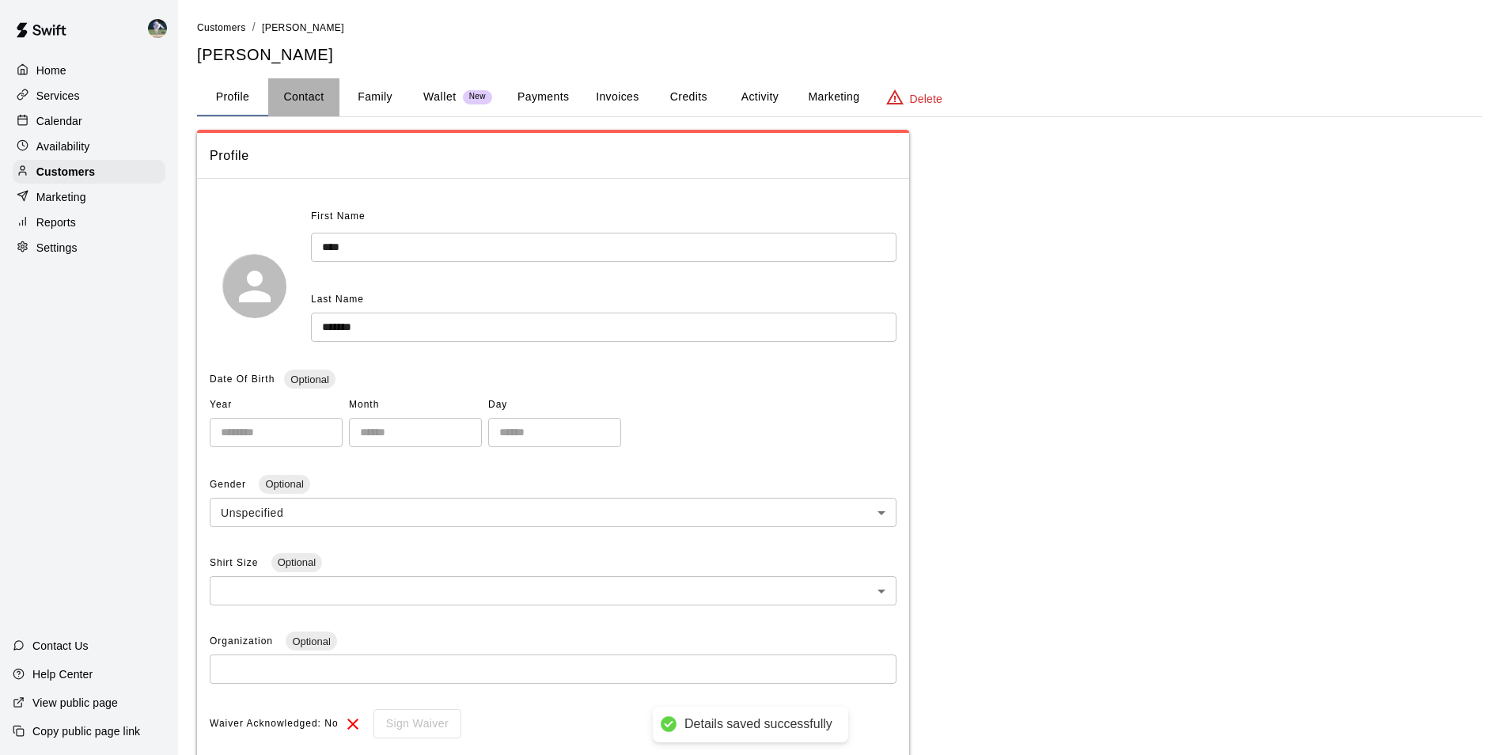
click at [305, 93] on button "Contact" at bounding box center [303, 97] width 71 height 38
select select "**"
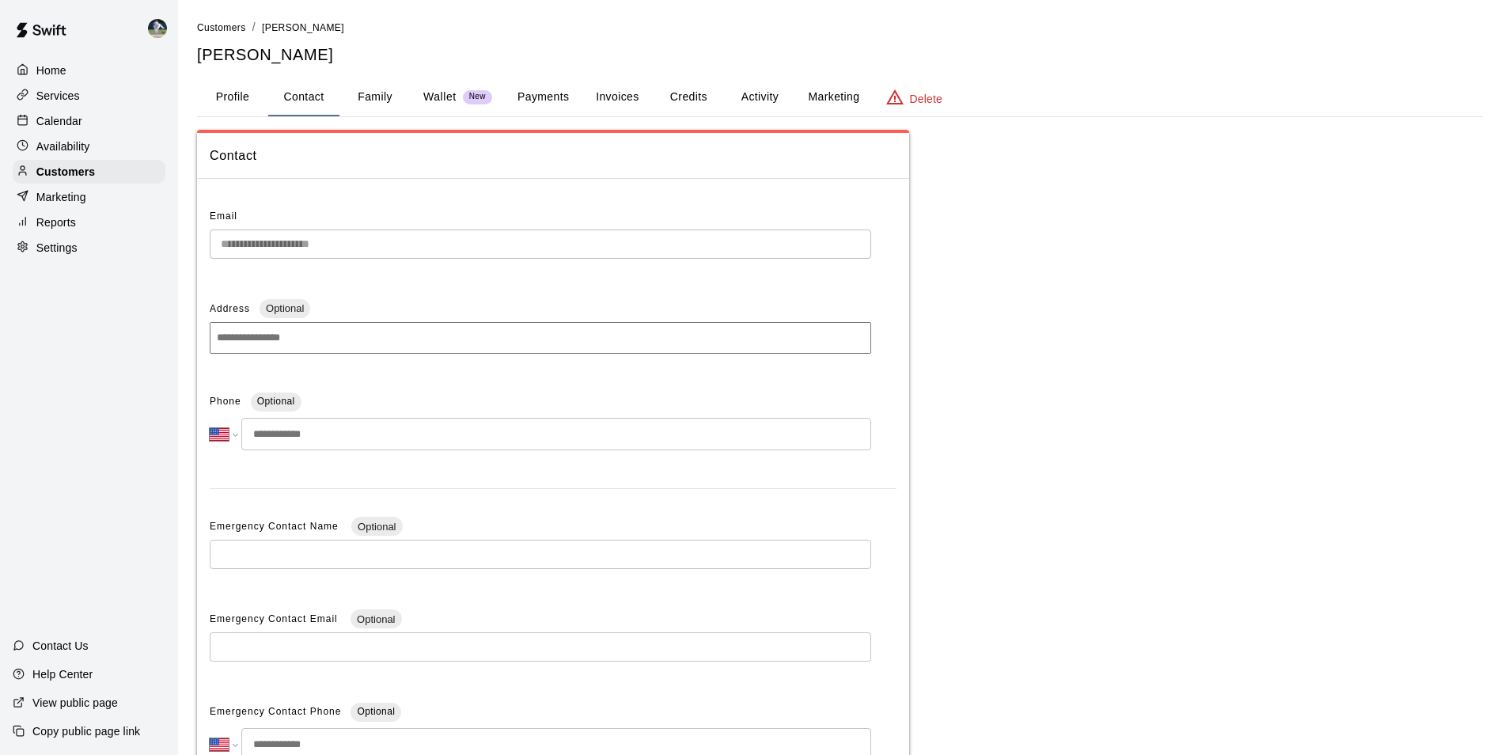
click at [330, 433] on input "tel" at bounding box center [556, 434] width 630 height 32
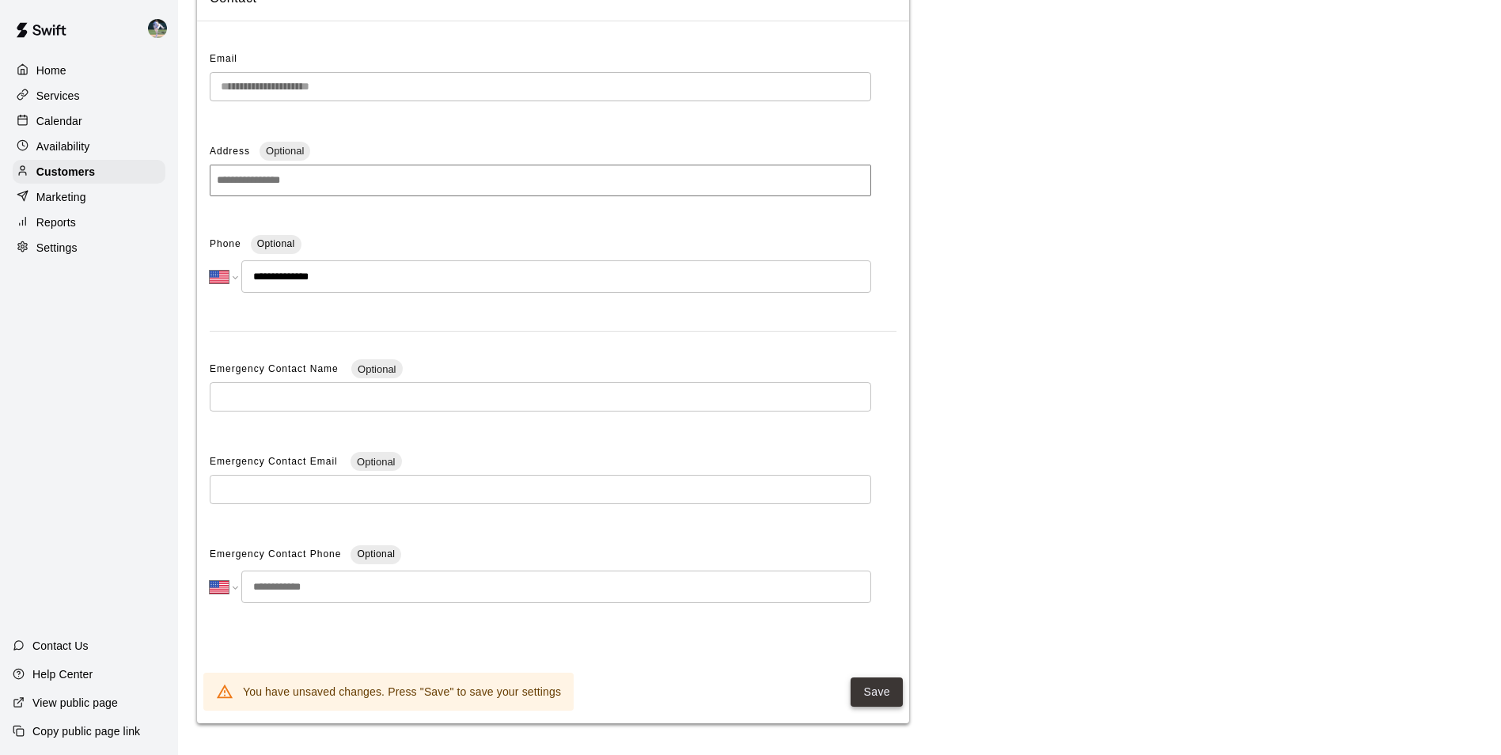
type input "**********"
click at [866, 690] on button "Save" at bounding box center [876, 691] width 52 height 29
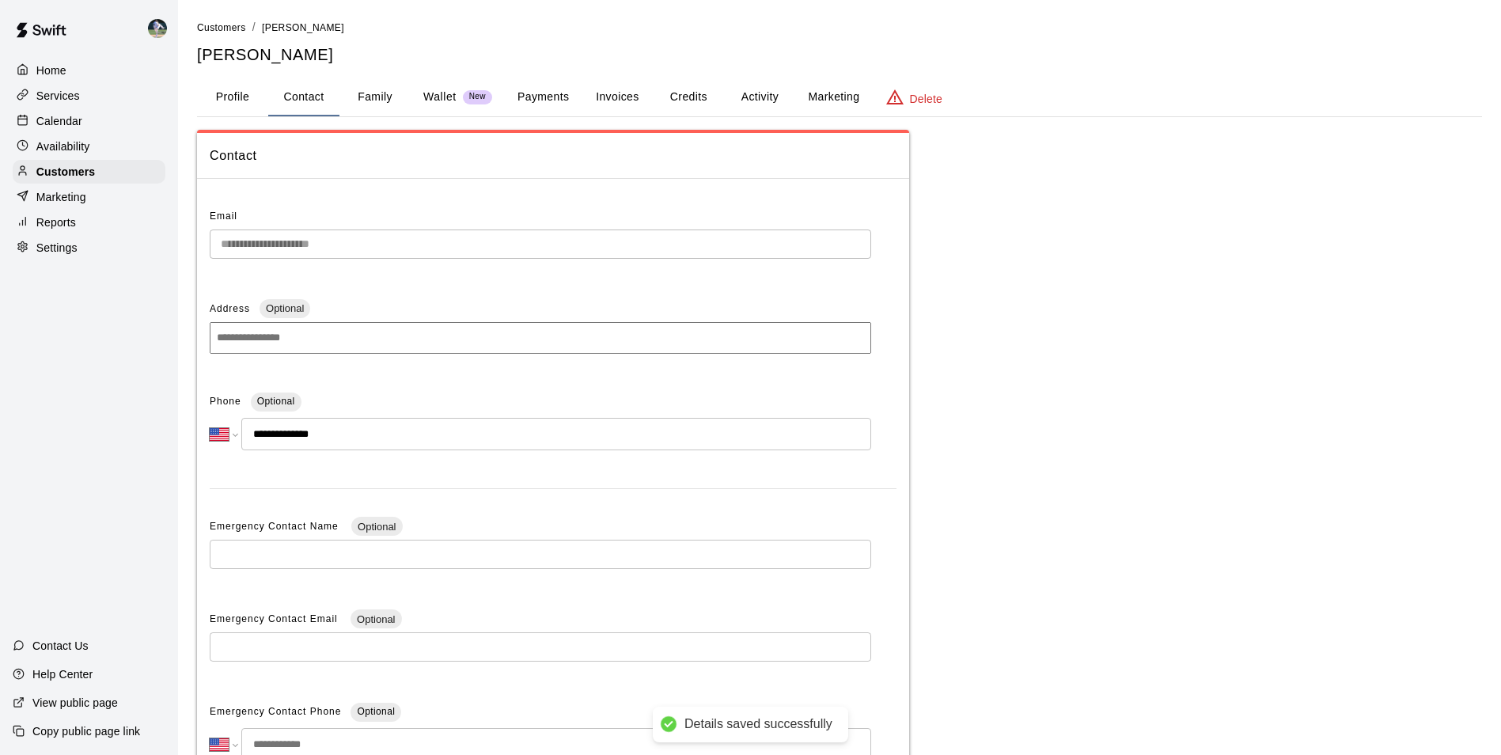
click at [373, 97] on button "Family" at bounding box center [374, 97] width 71 height 38
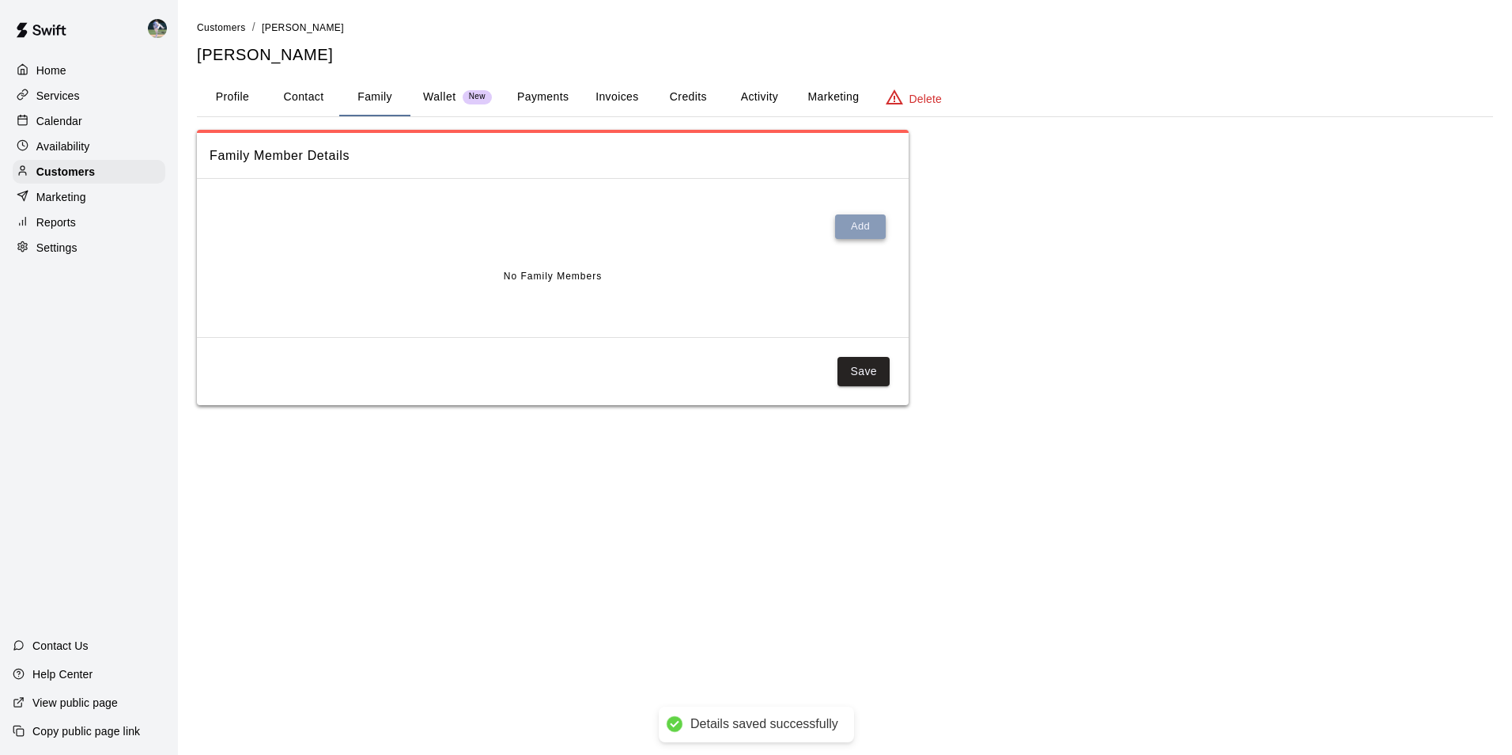
click at [861, 225] on button "Add" at bounding box center [860, 226] width 51 height 25
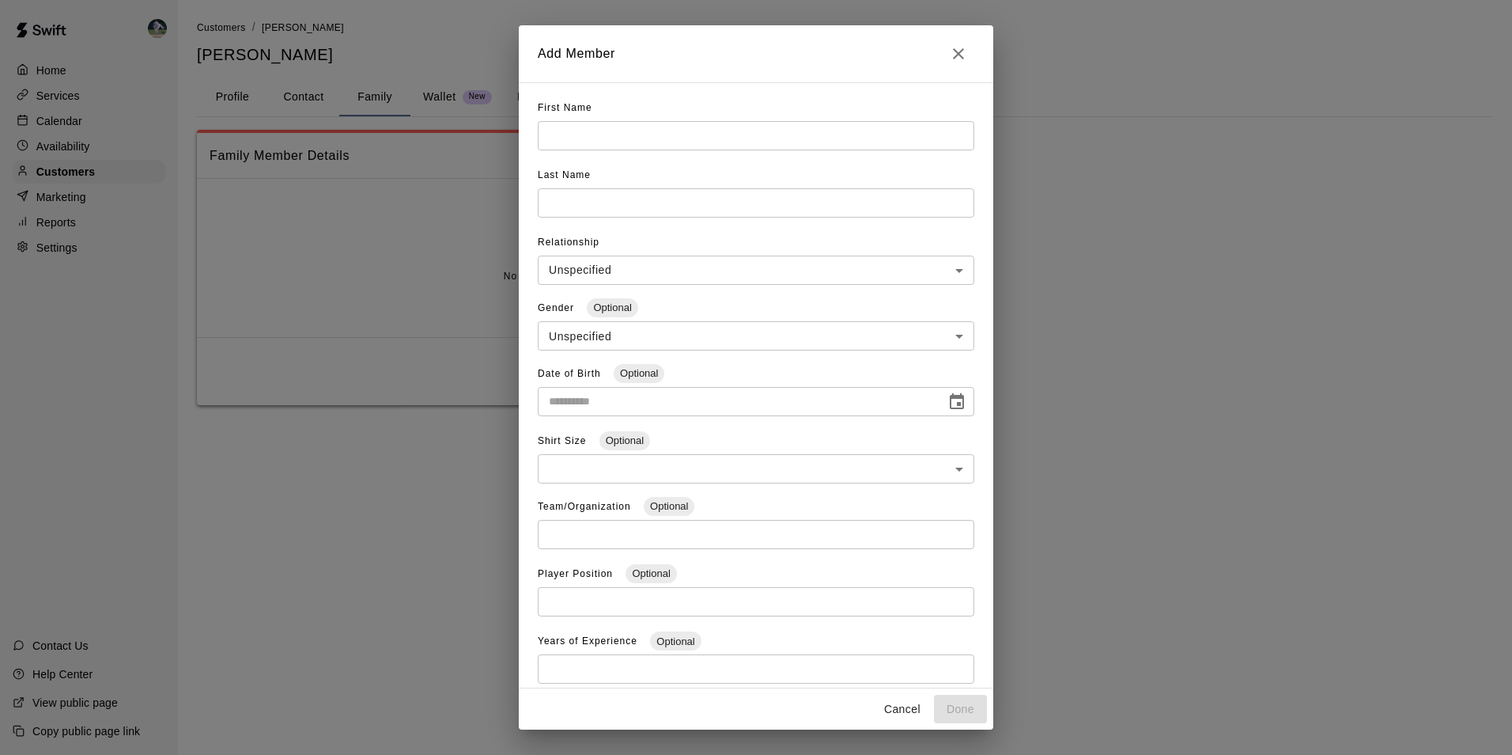
click at [562, 132] on input "text" at bounding box center [756, 135] width 437 height 29
type input "*******"
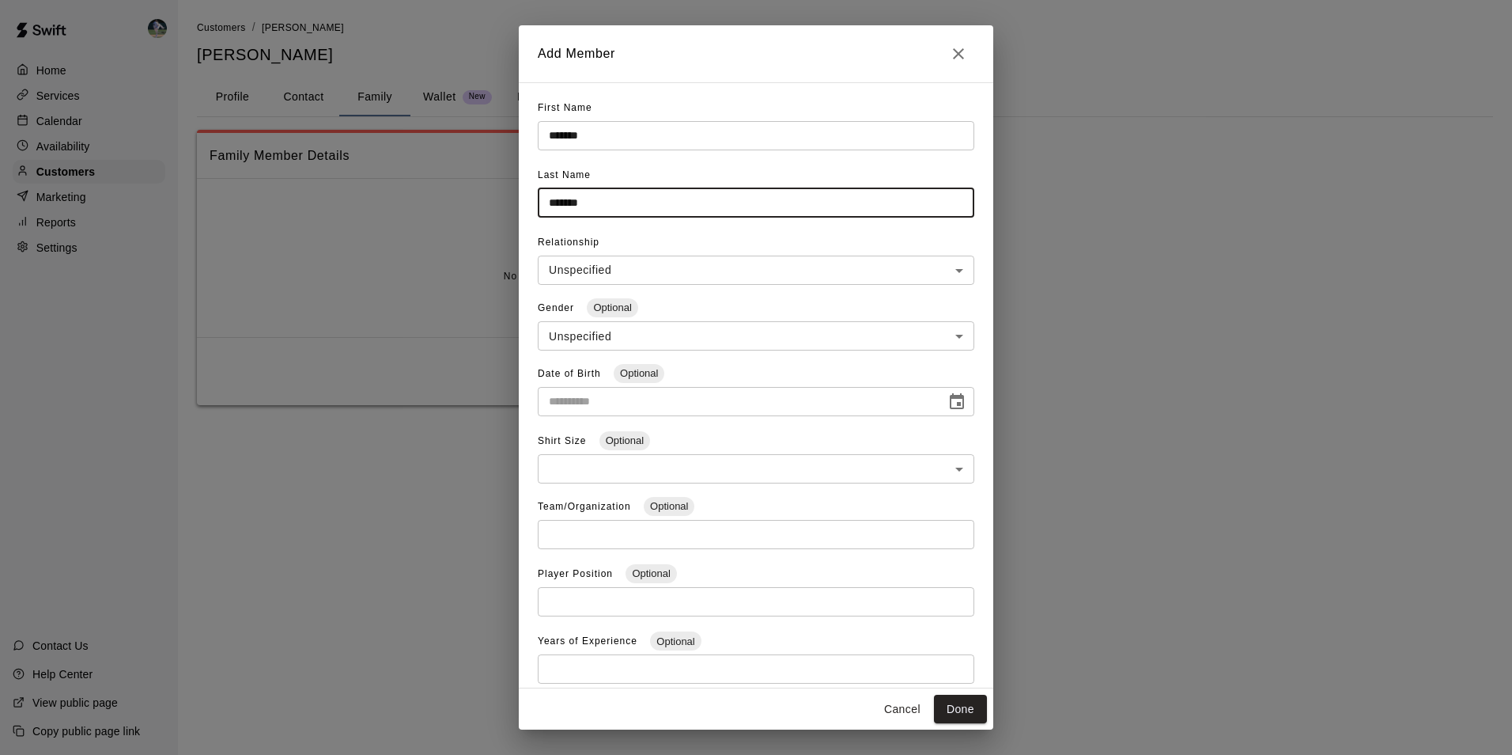
type input "*******"
click at [588, 266] on body "**********" at bounding box center [756, 218] width 1512 height 437
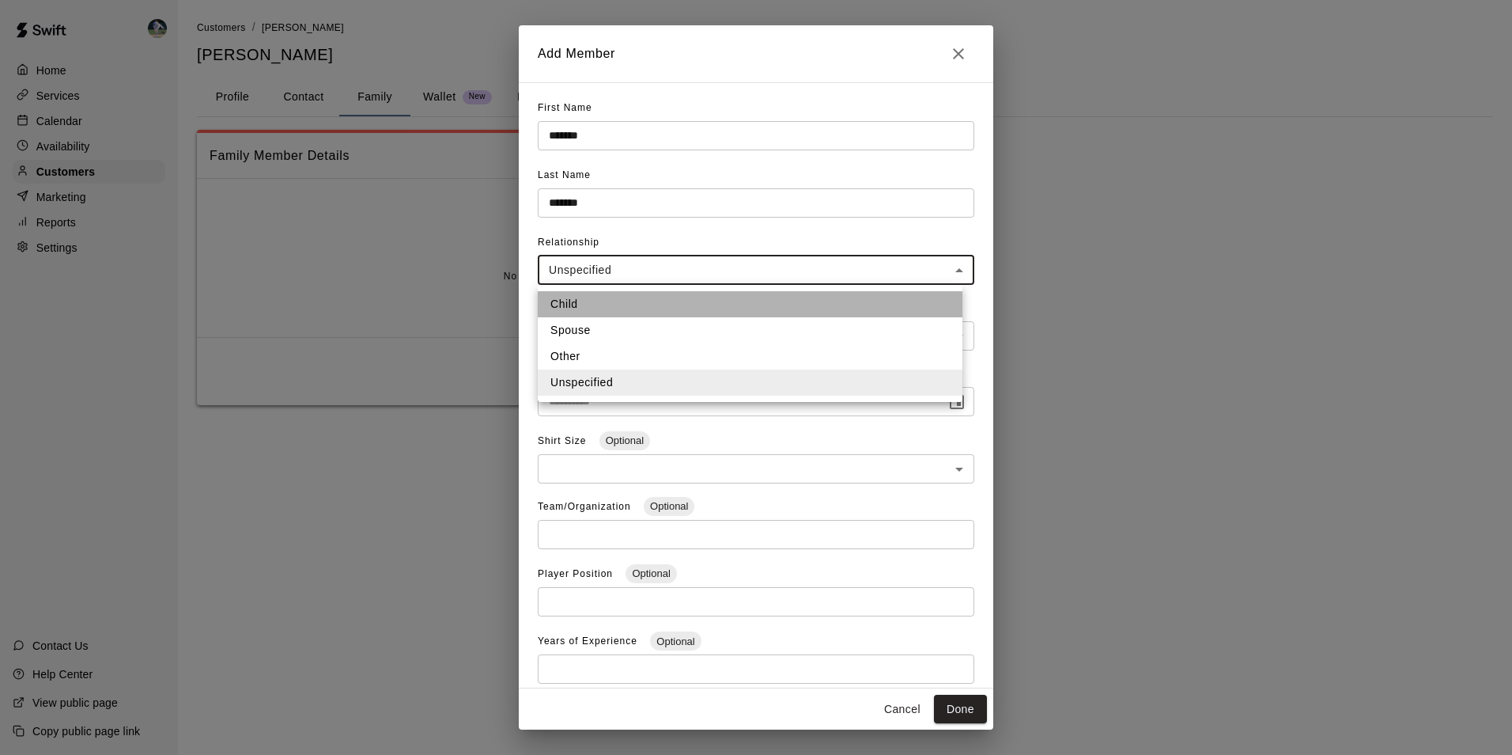
drag, startPoint x: 588, startPoint y: 299, endPoint x: 592, endPoint y: 338, distance: 39.0
click at [588, 301] on li "Child" at bounding box center [750, 304] width 425 height 26
type input "*****"
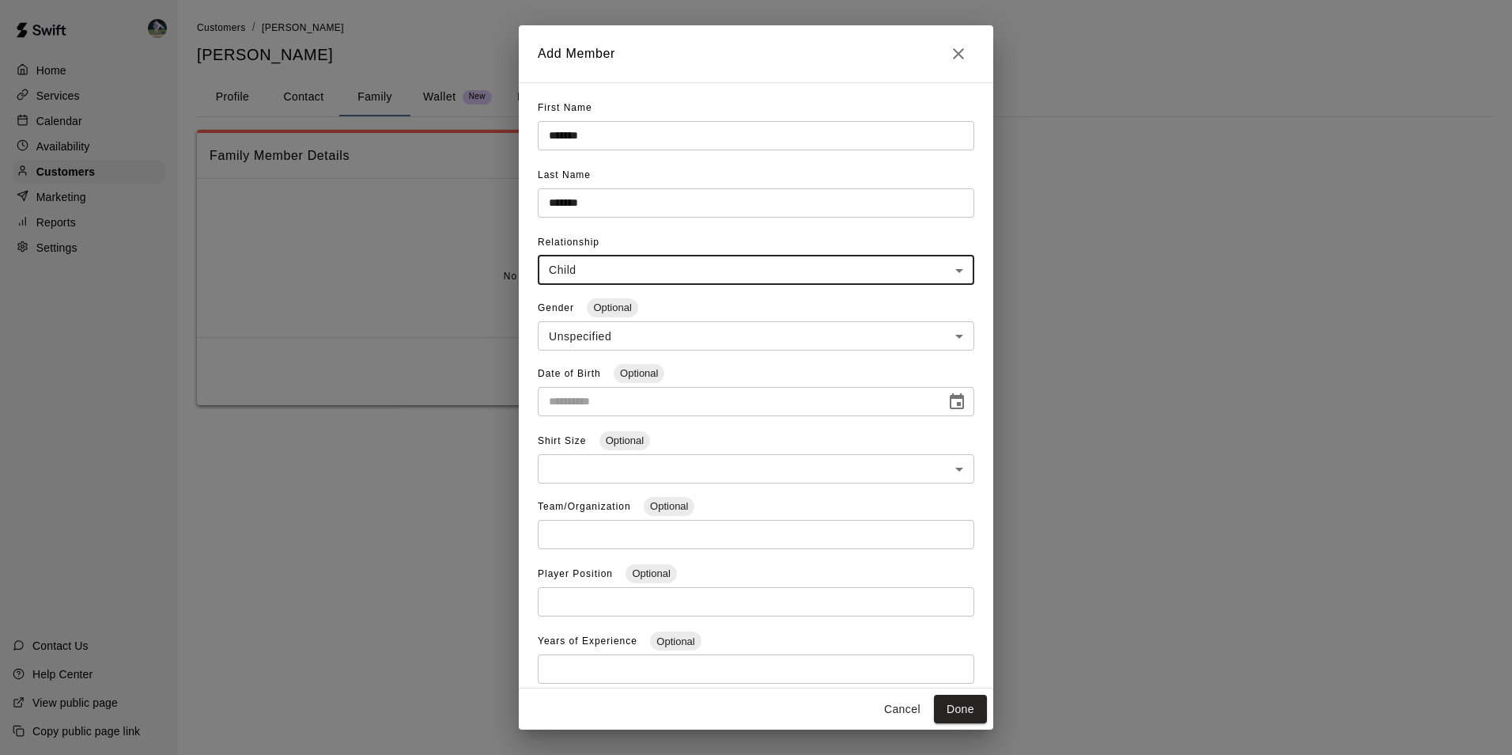
click at [592, 341] on body "**********" at bounding box center [756, 218] width 1512 height 437
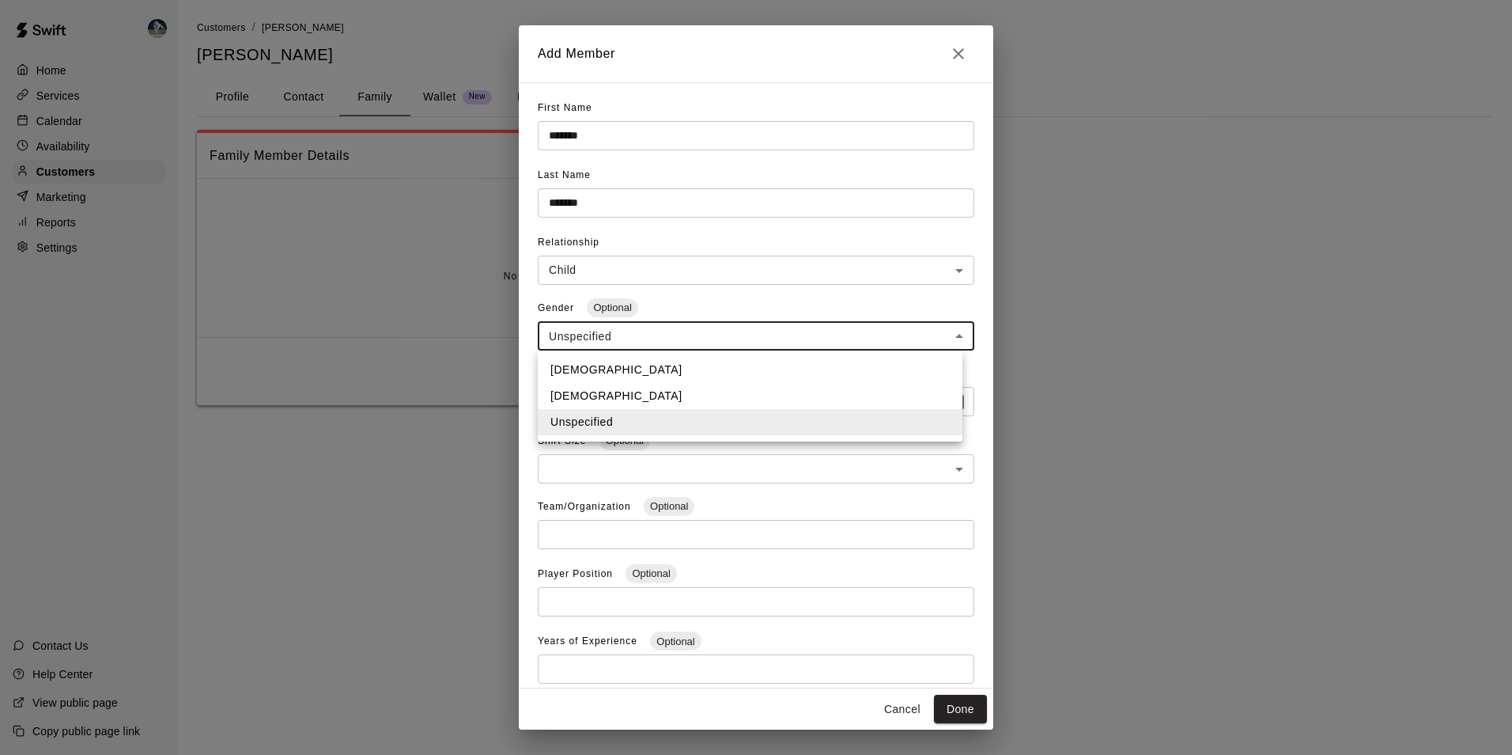
click at [596, 391] on li "[DEMOGRAPHIC_DATA]" at bounding box center [750, 396] width 425 height 26
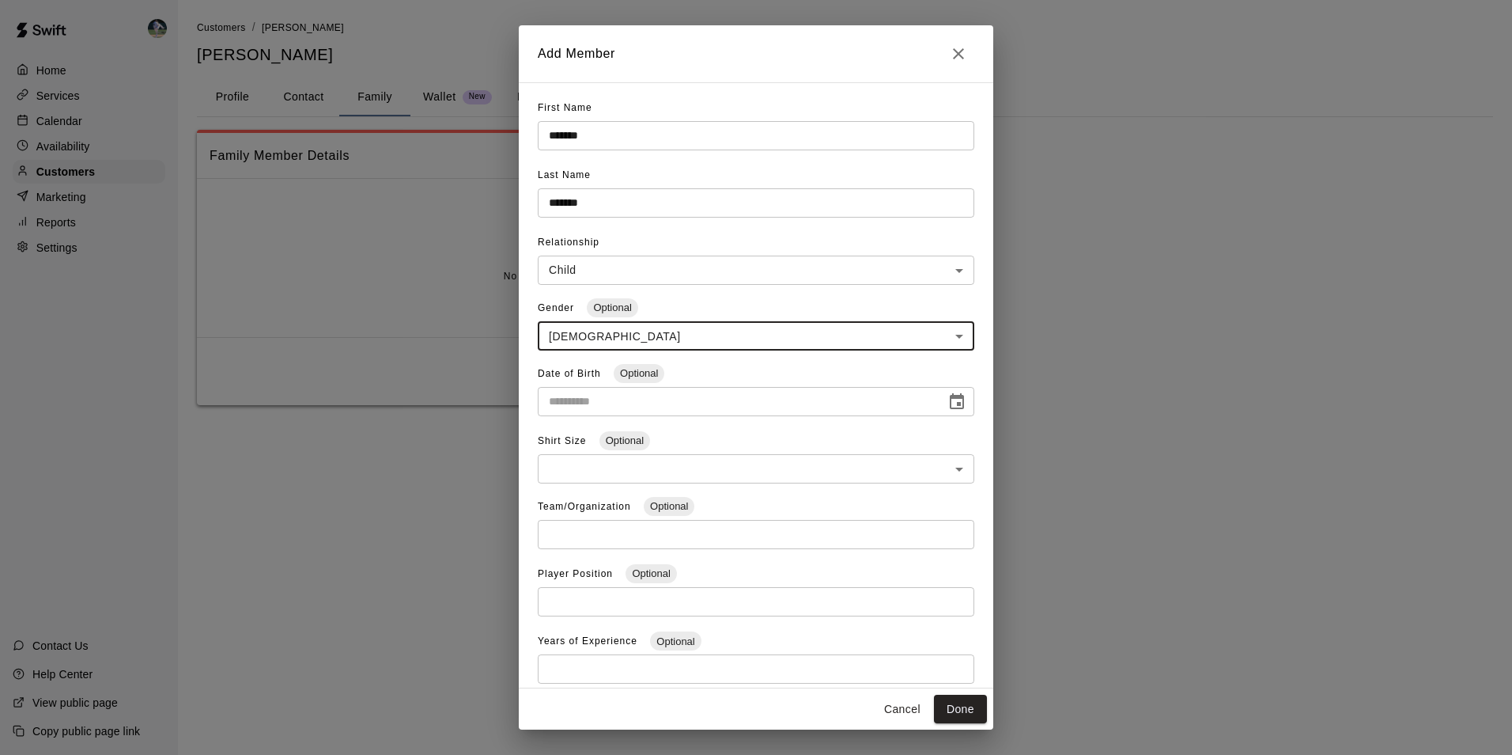
type input "******"
click at [958, 698] on button "Done" at bounding box center [960, 709] width 53 height 29
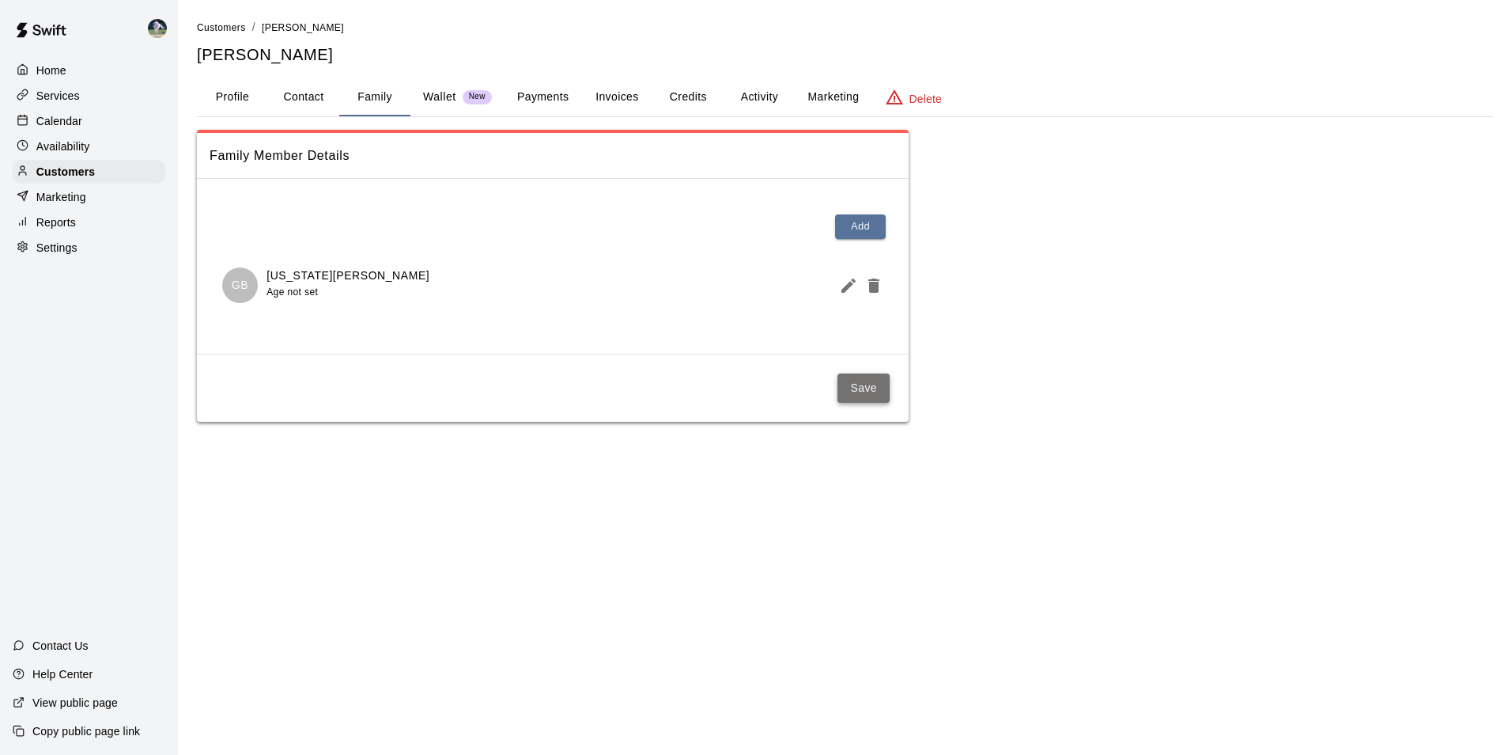
click at [855, 380] on button "Save" at bounding box center [864, 387] width 52 height 29
click at [128, 173] on div "Customers" at bounding box center [89, 172] width 153 height 24
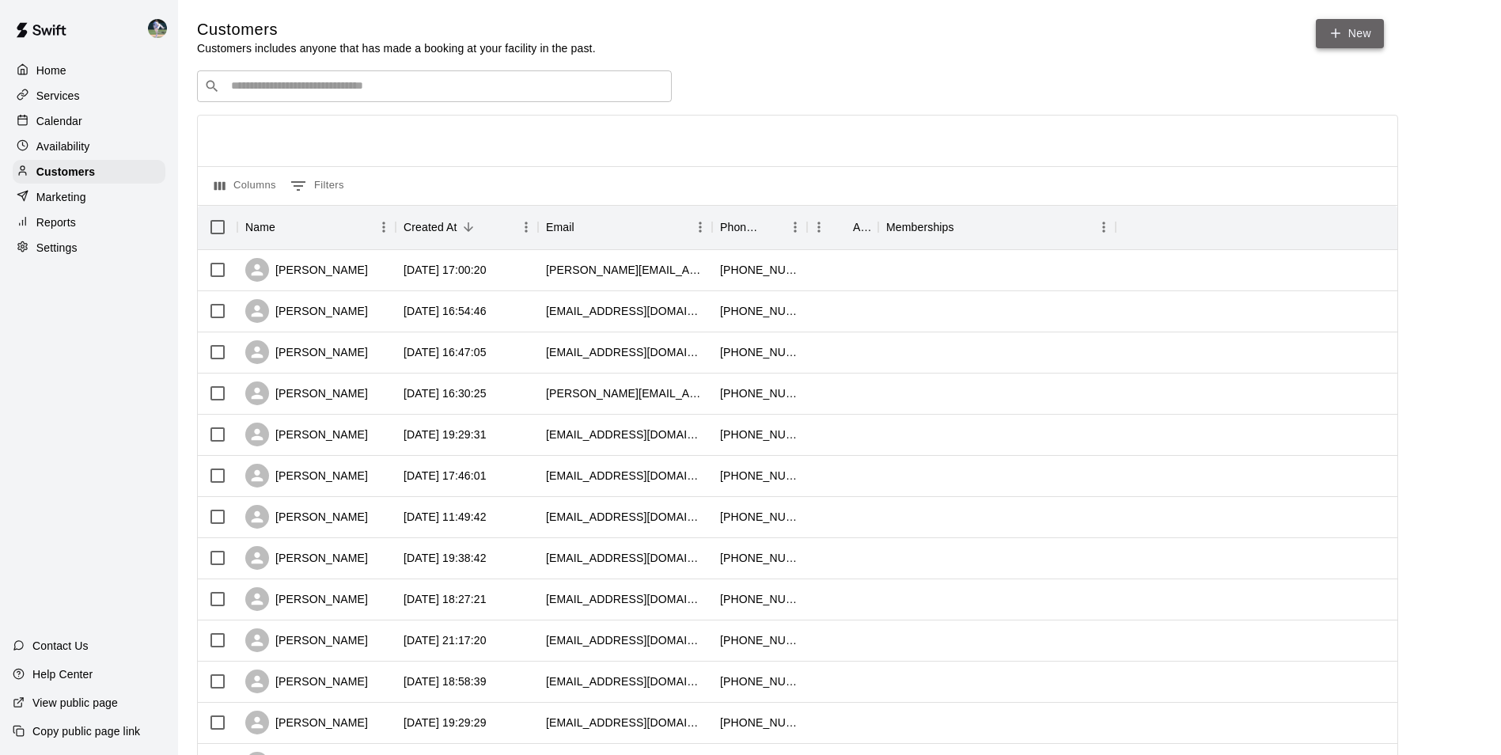
click at [1361, 33] on link "New" at bounding box center [1349, 33] width 68 height 29
select select "**"
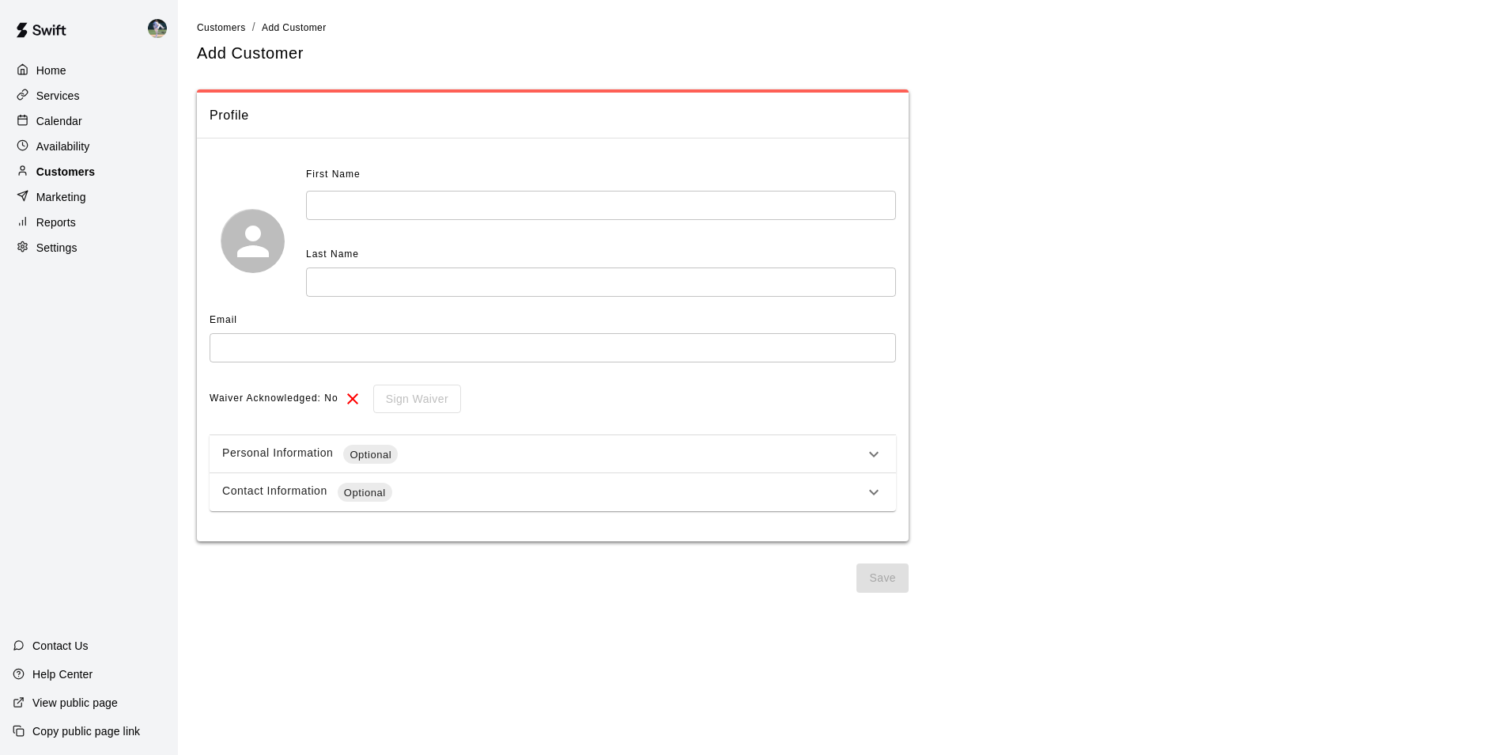
click at [98, 174] on div "Customers" at bounding box center [89, 172] width 153 height 24
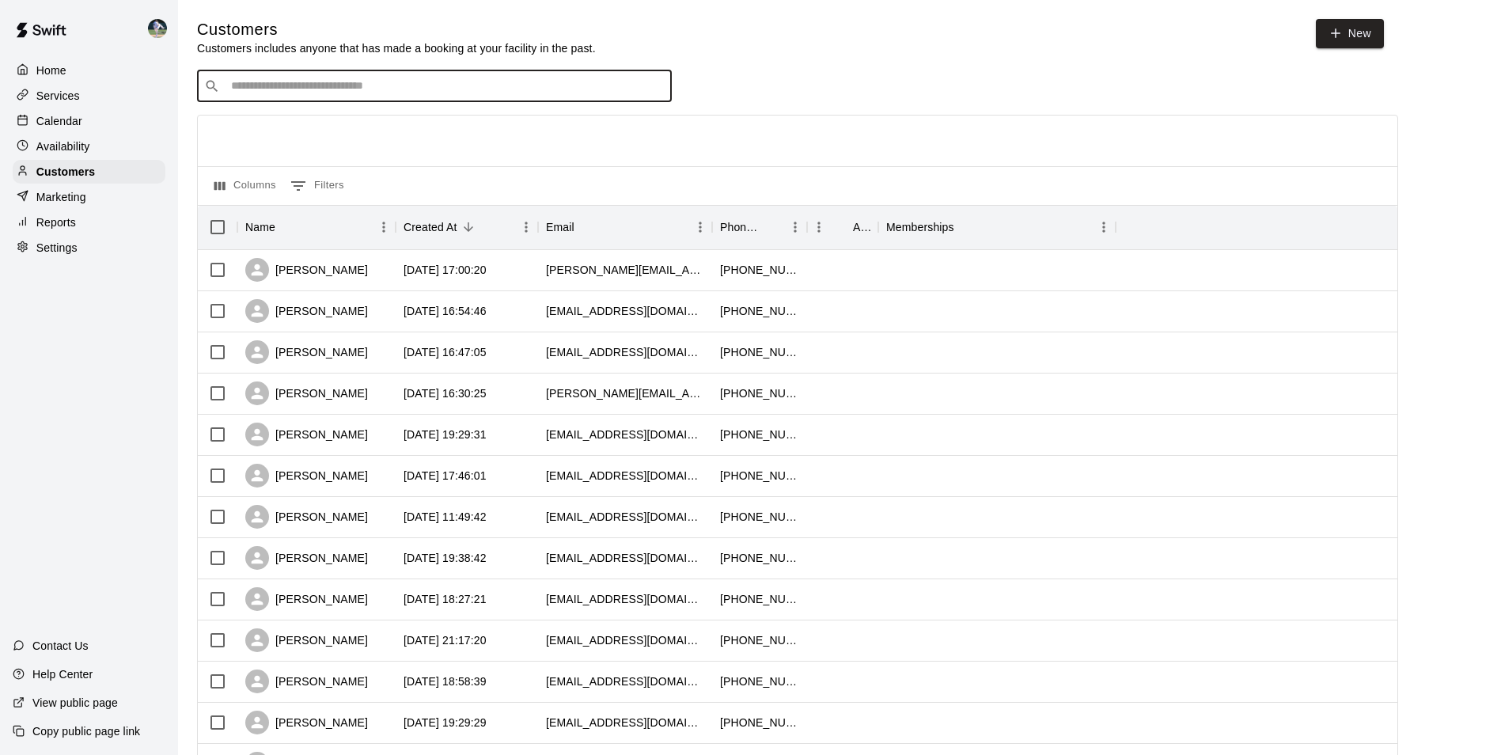
click at [243, 80] on input "Search customers by name or email" at bounding box center [445, 86] width 438 height 16
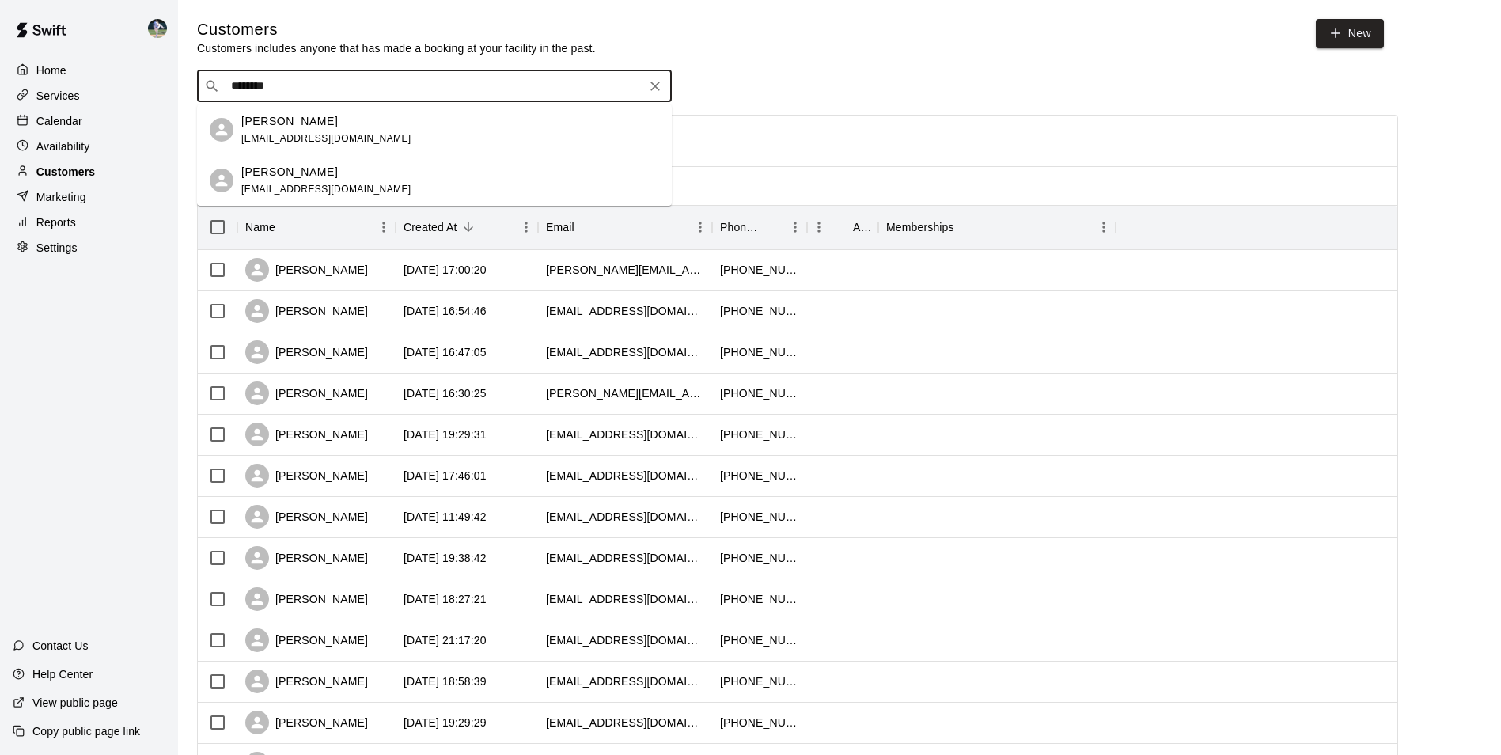
click at [123, 172] on div "Customers" at bounding box center [89, 172] width 153 height 24
click at [276, 89] on input "********" at bounding box center [433, 86] width 414 height 16
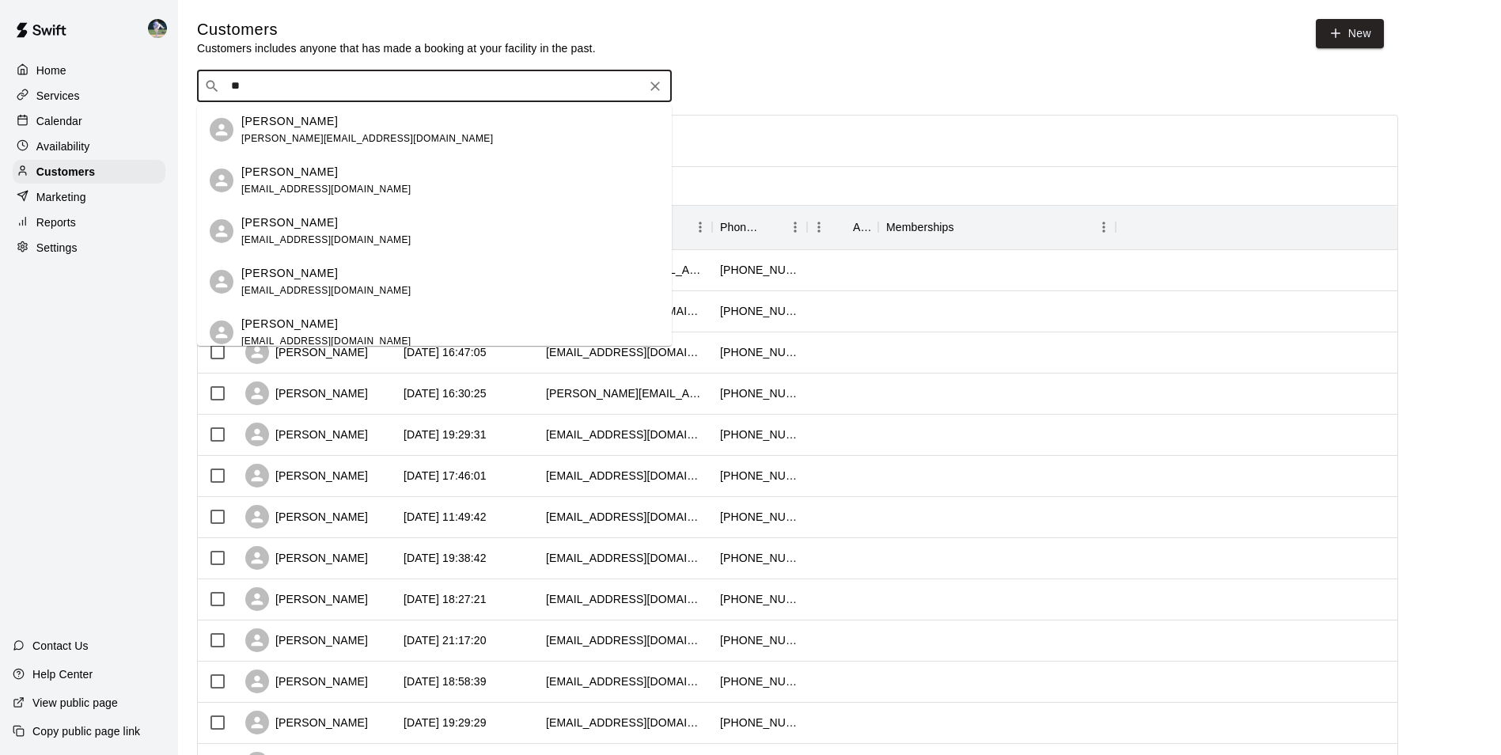
type input "*"
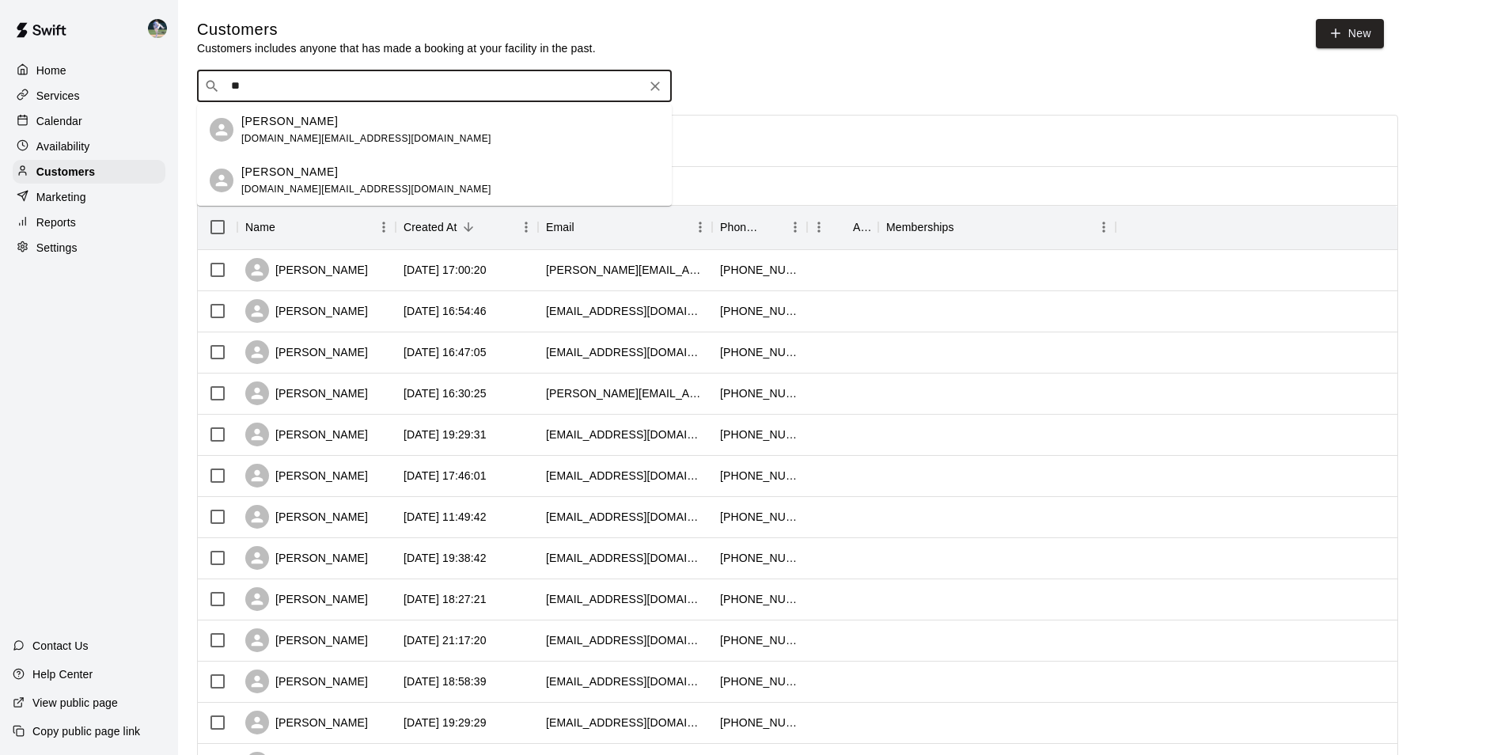
type input "*"
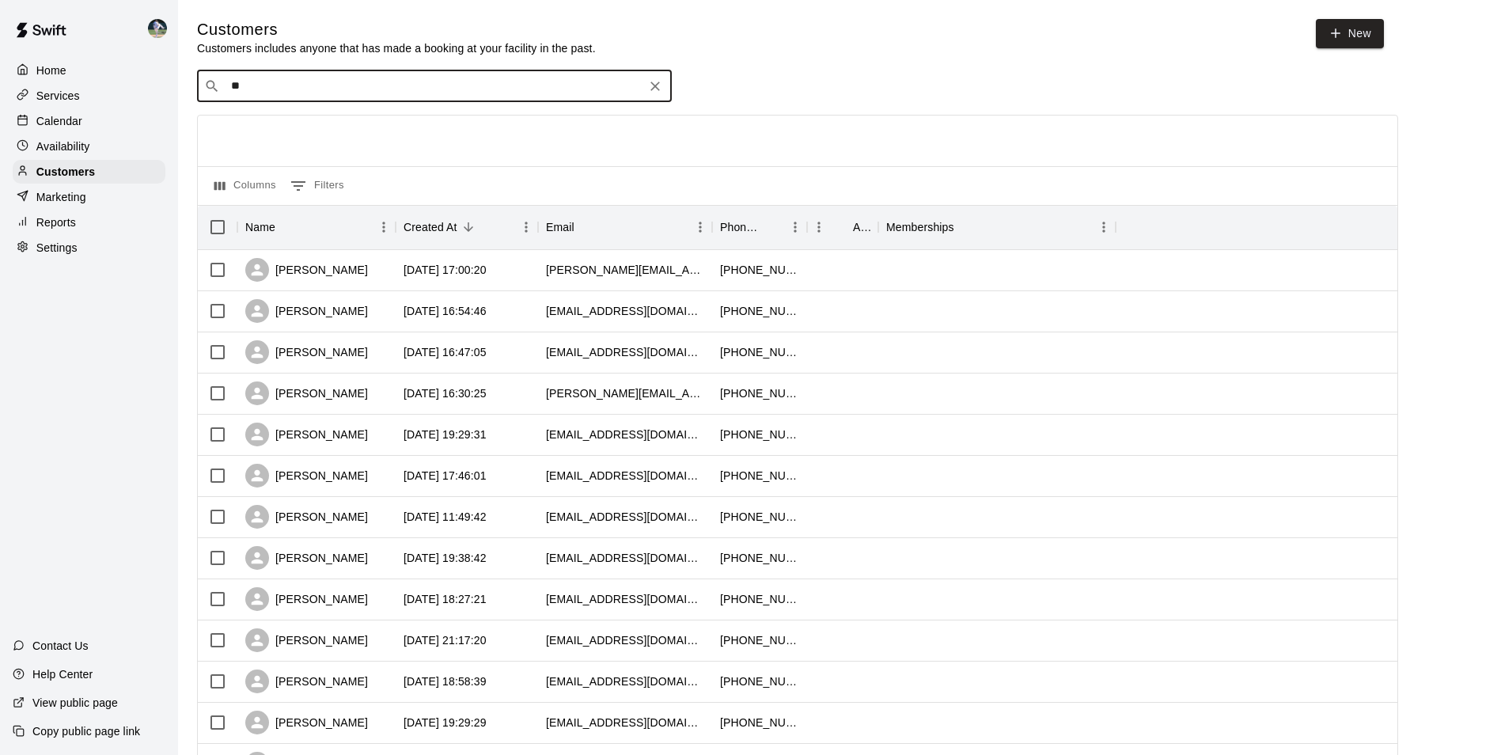
type input "*"
type input "****"
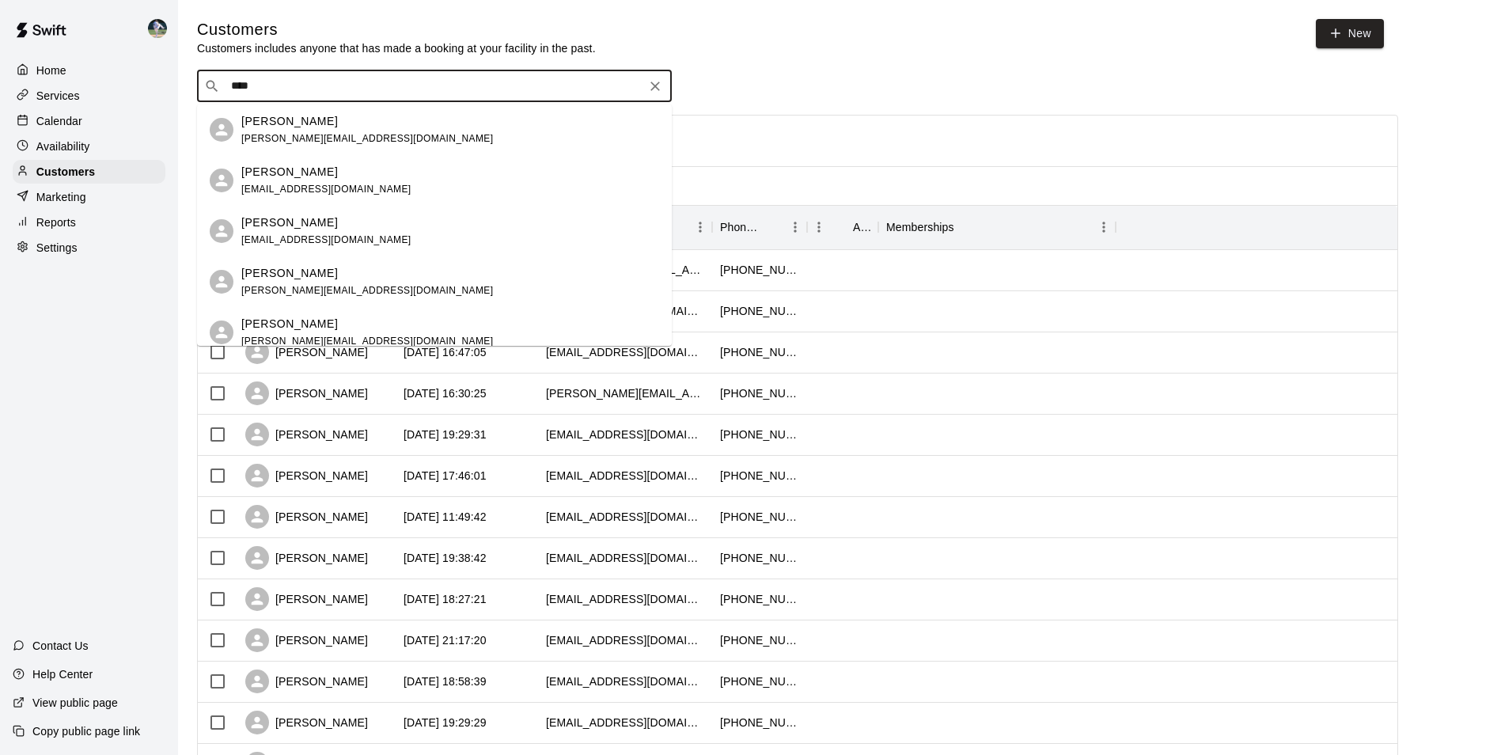
click at [304, 182] on div "[PERSON_NAME] [EMAIL_ADDRESS][DOMAIN_NAME]" at bounding box center [326, 181] width 170 height 34
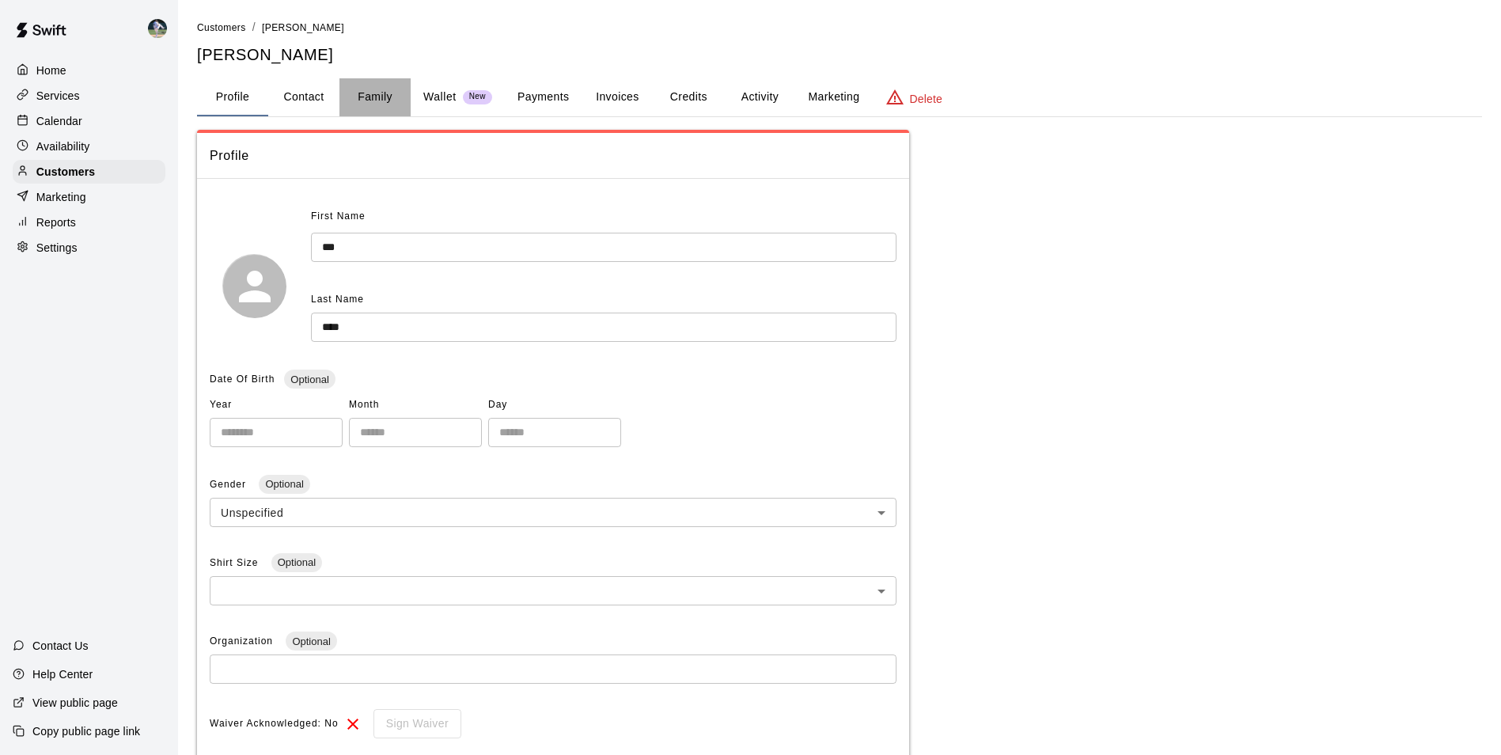
click at [369, 94] on button "Family" at bounding box center [374, 97] width 71 height 38
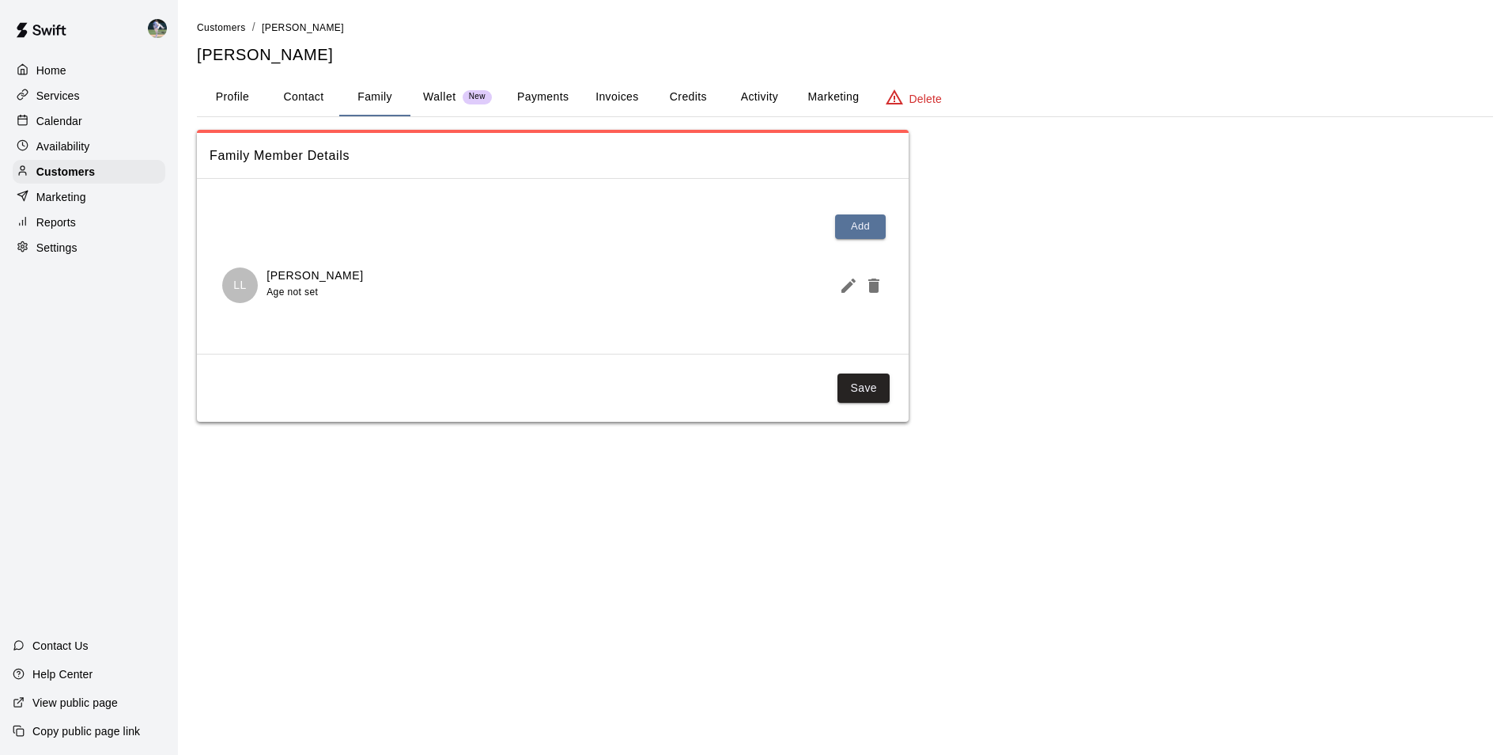
click at [233, 96] on button "Profile" at bounding box center [232, 97] width 71 height 38
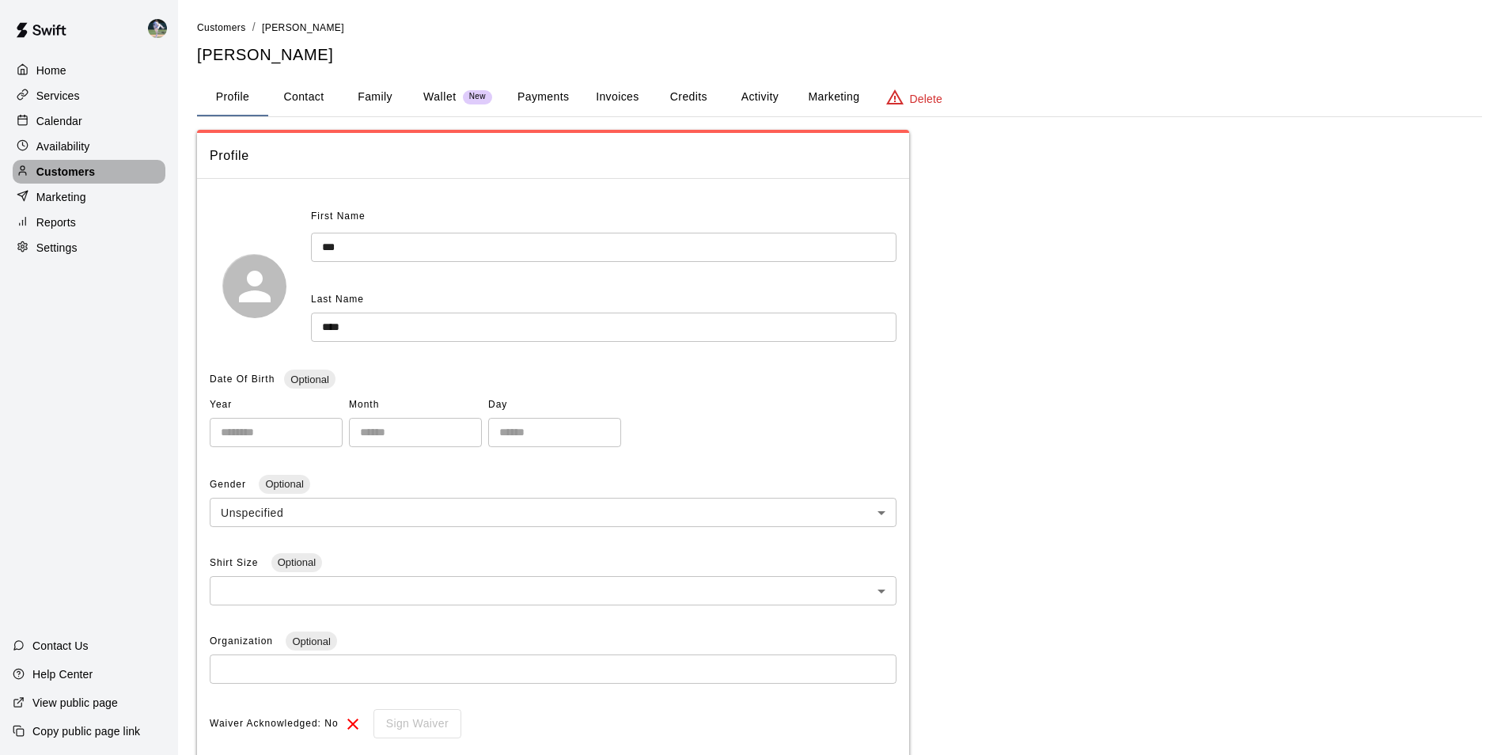
click at [92, 167] on div "Customers" at bounding box center [89, 172] width 153 height 24
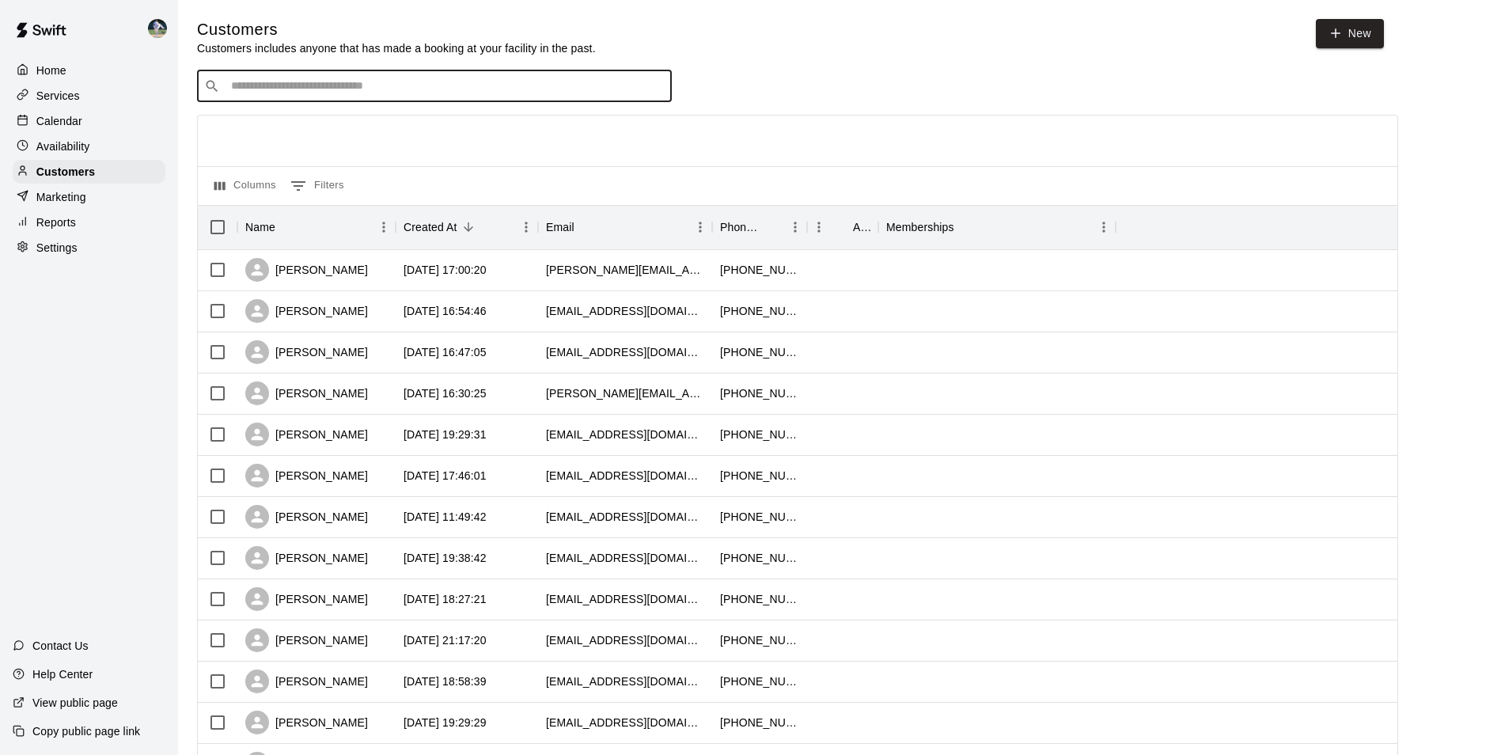
click at [247, 83] on input "Search customers by name or email" at bounding box center [445, 86] width 438 height 16
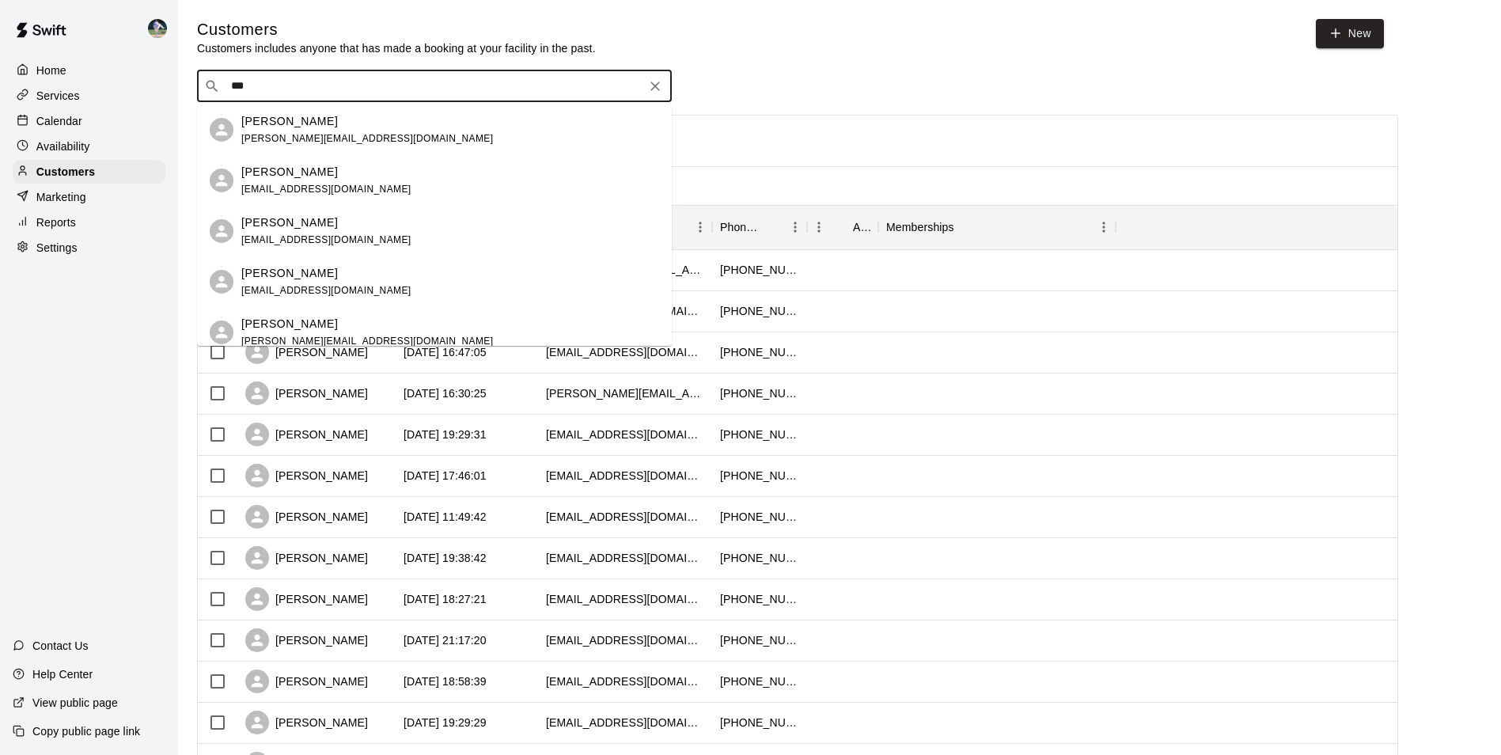
type input "****"
click at [274, 321] on p "[PERSON_NAME]" at bounding box center [289, 324] width 97 height 17
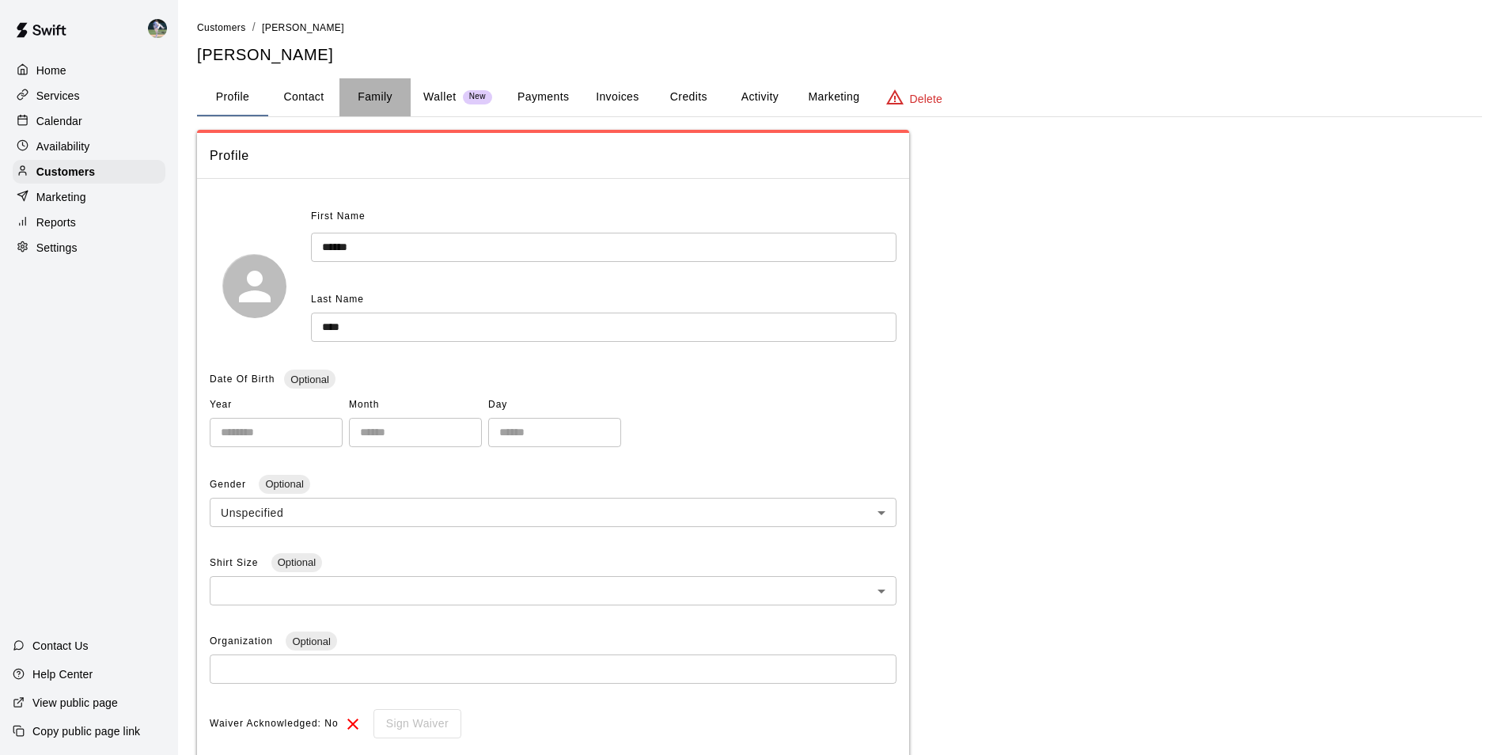
click at [374, 83] on button "Family" at bounding box center [374, 97] width 71 height 38
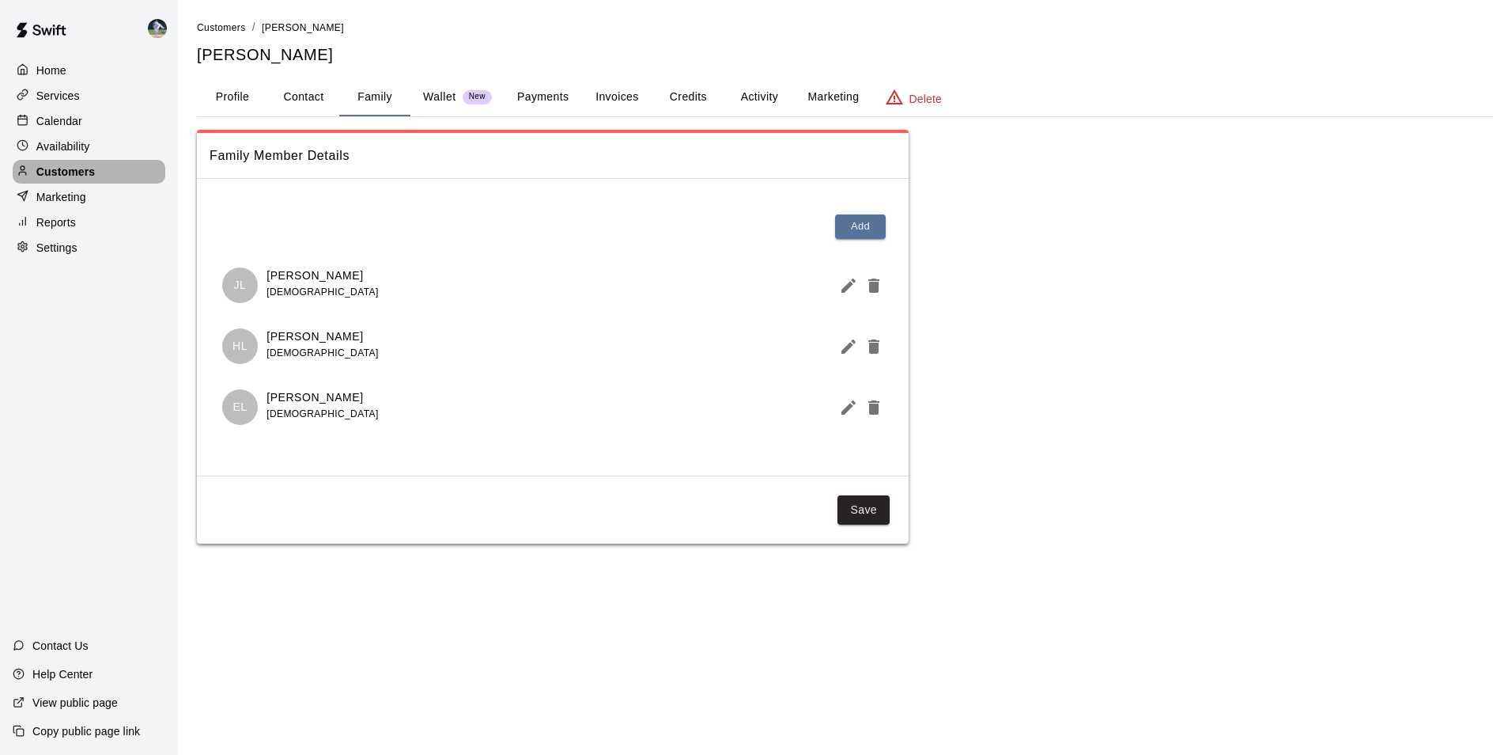
click at [100, 172] on div "Customers" at bounding box center [89, 172] width 153 height 24
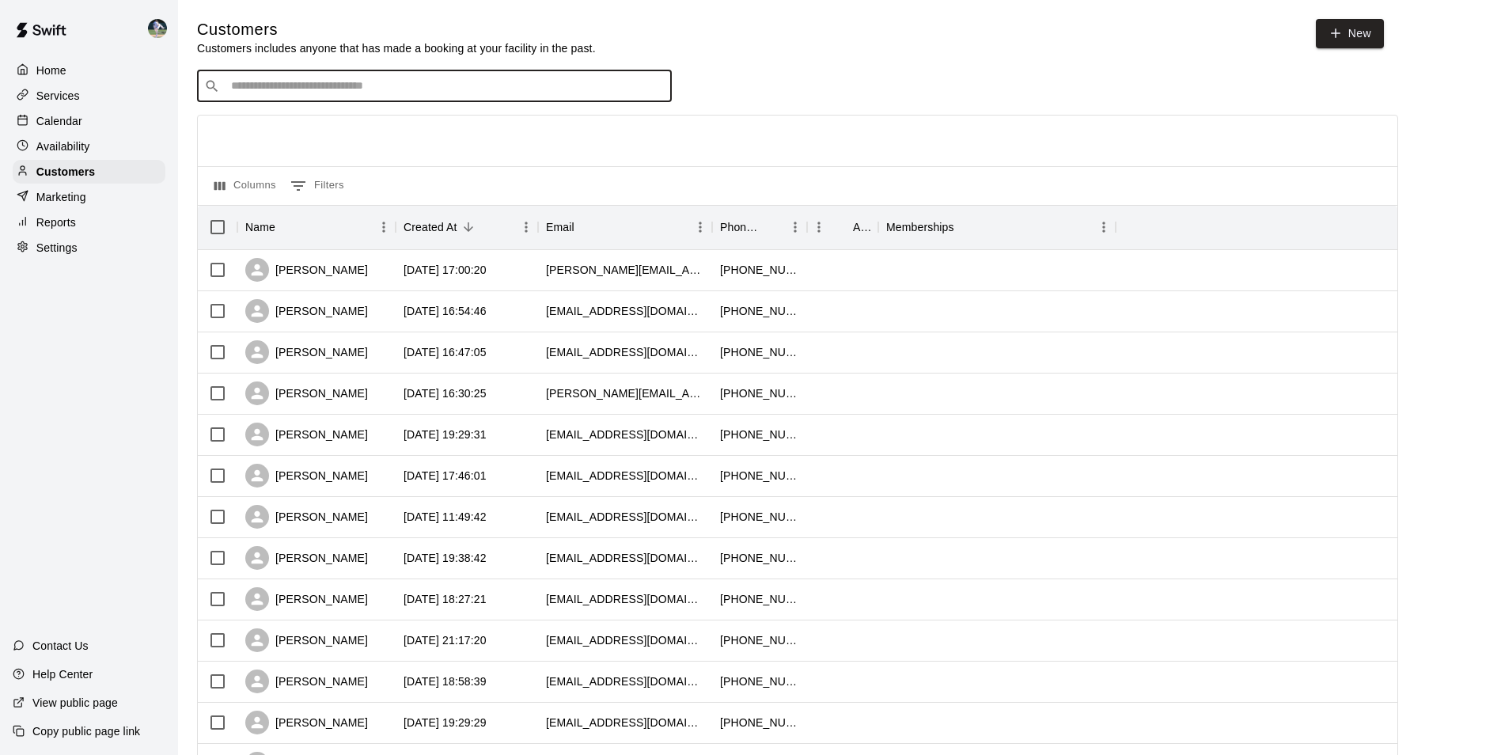
click at [267, 84] on input "Search customers by name or email" at bounding box center [445, 86] width 438 height 16
type input "*"
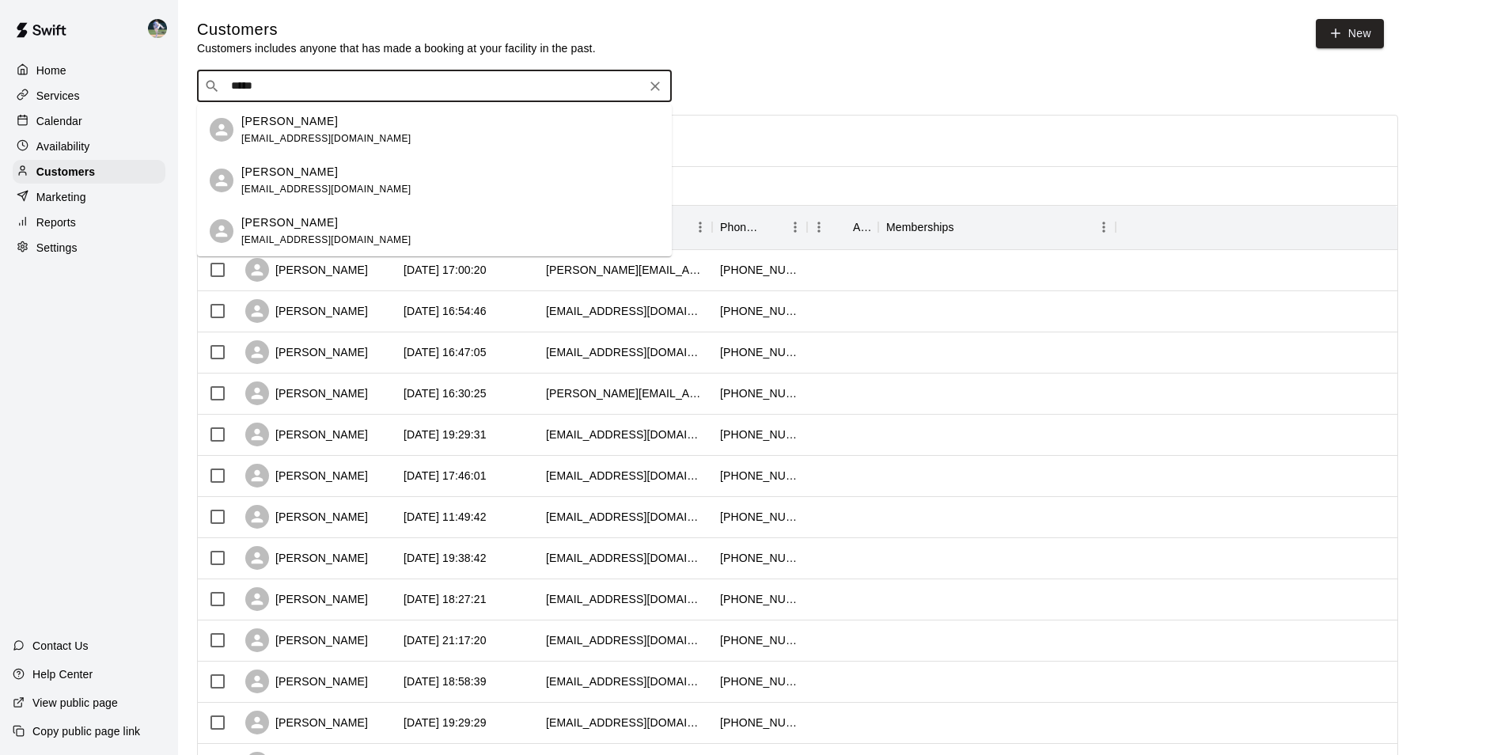
type input "*****"
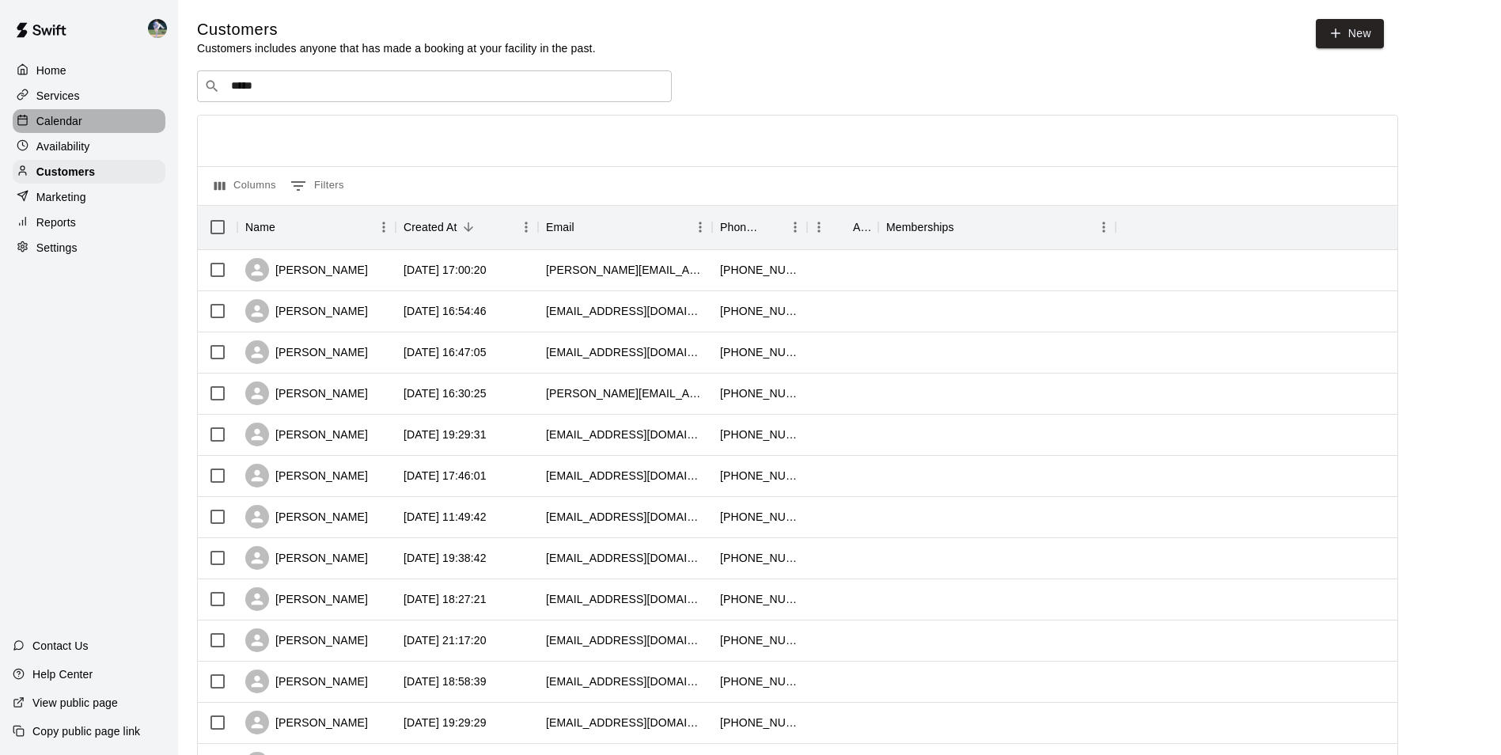
click at [100, 122] on div "Calendar" at bounding box center [89, 121] width 153 height 24
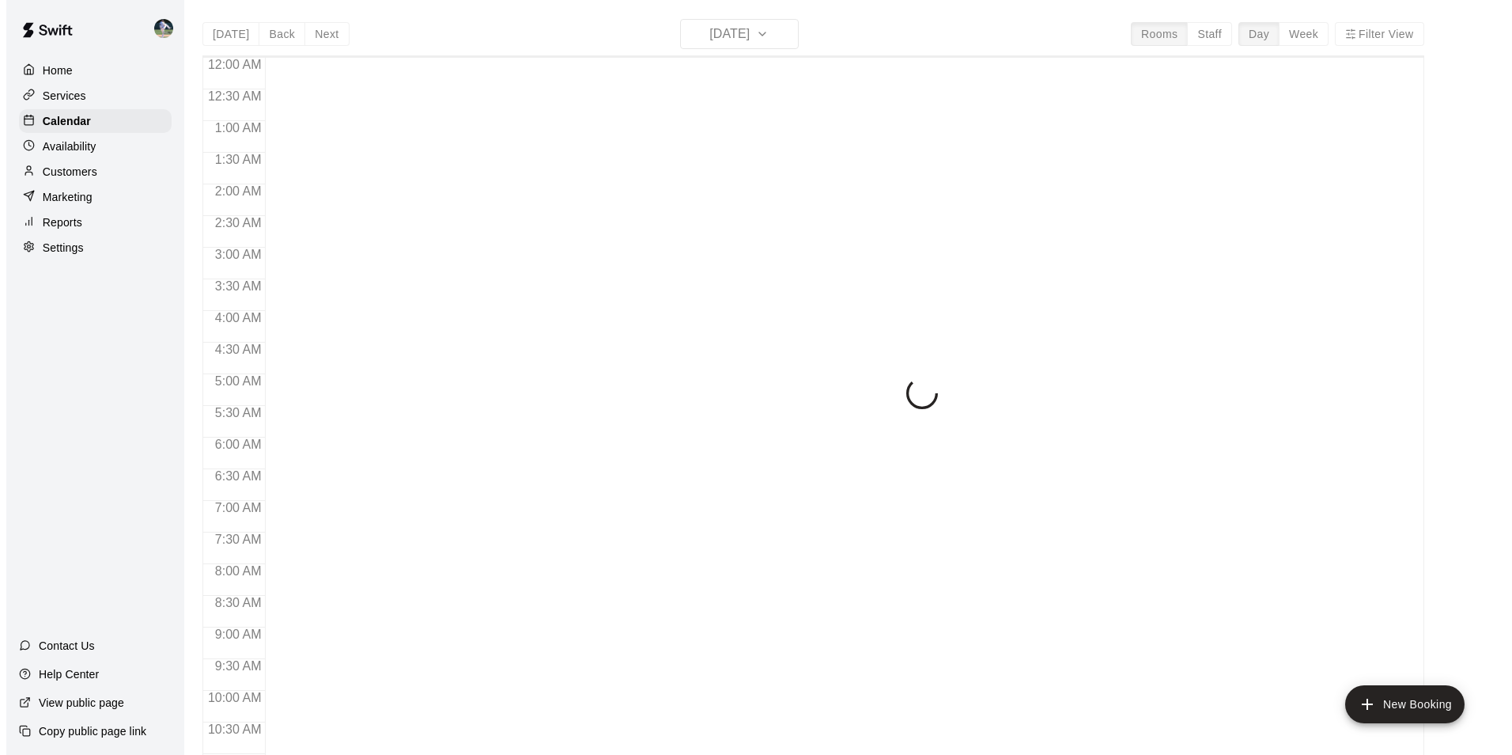
scroll to position [804, 0]
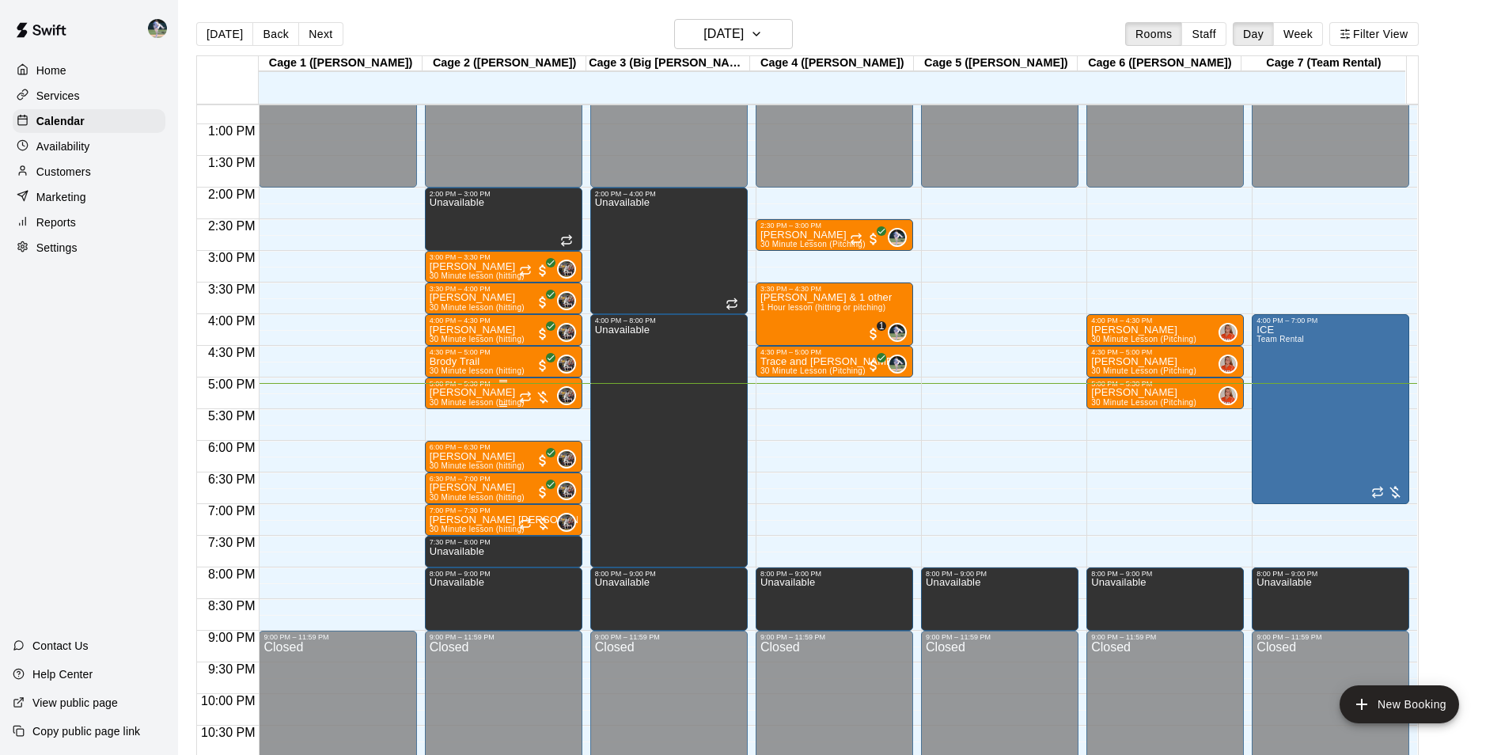
click at [497, 397] on div "[PERSON_NAME] 30 Minute lesson (hitting)" at bounding box center [477, 765] width 95 height 755
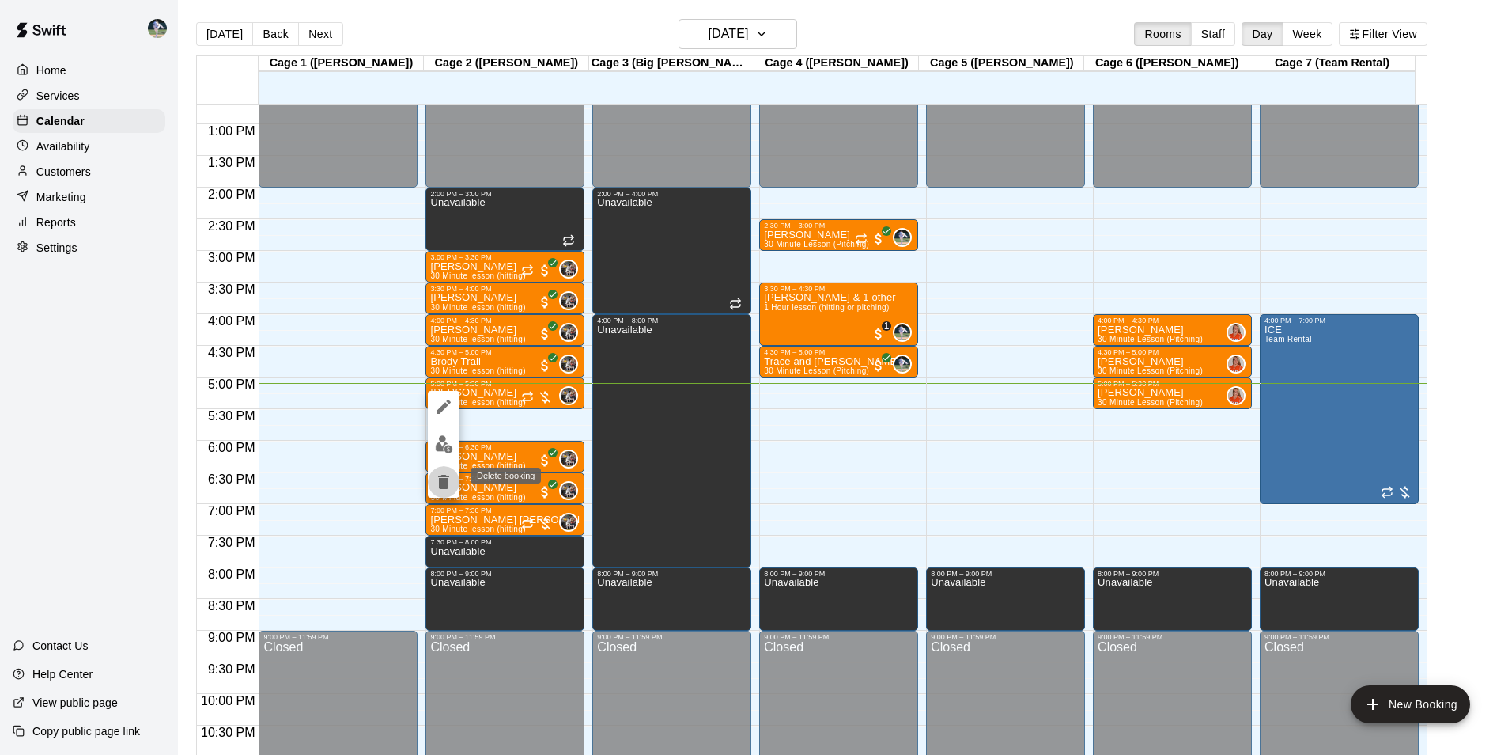
click at [445, 481] on icon "delete" at bounding box center [443, 482] width 11 height 14
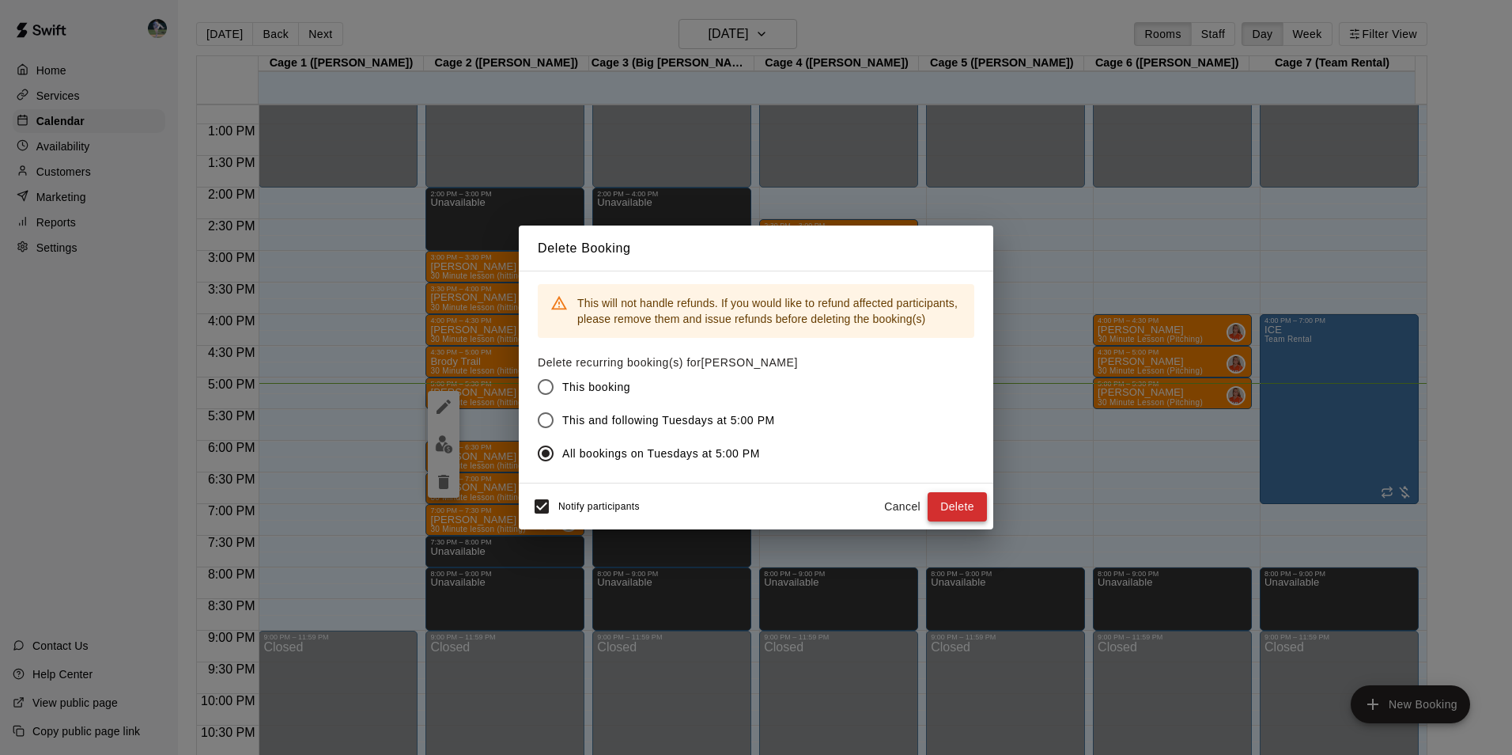
click at [960, 504] on button "Delete" at bounding box center [957, 506] width 59 height 29
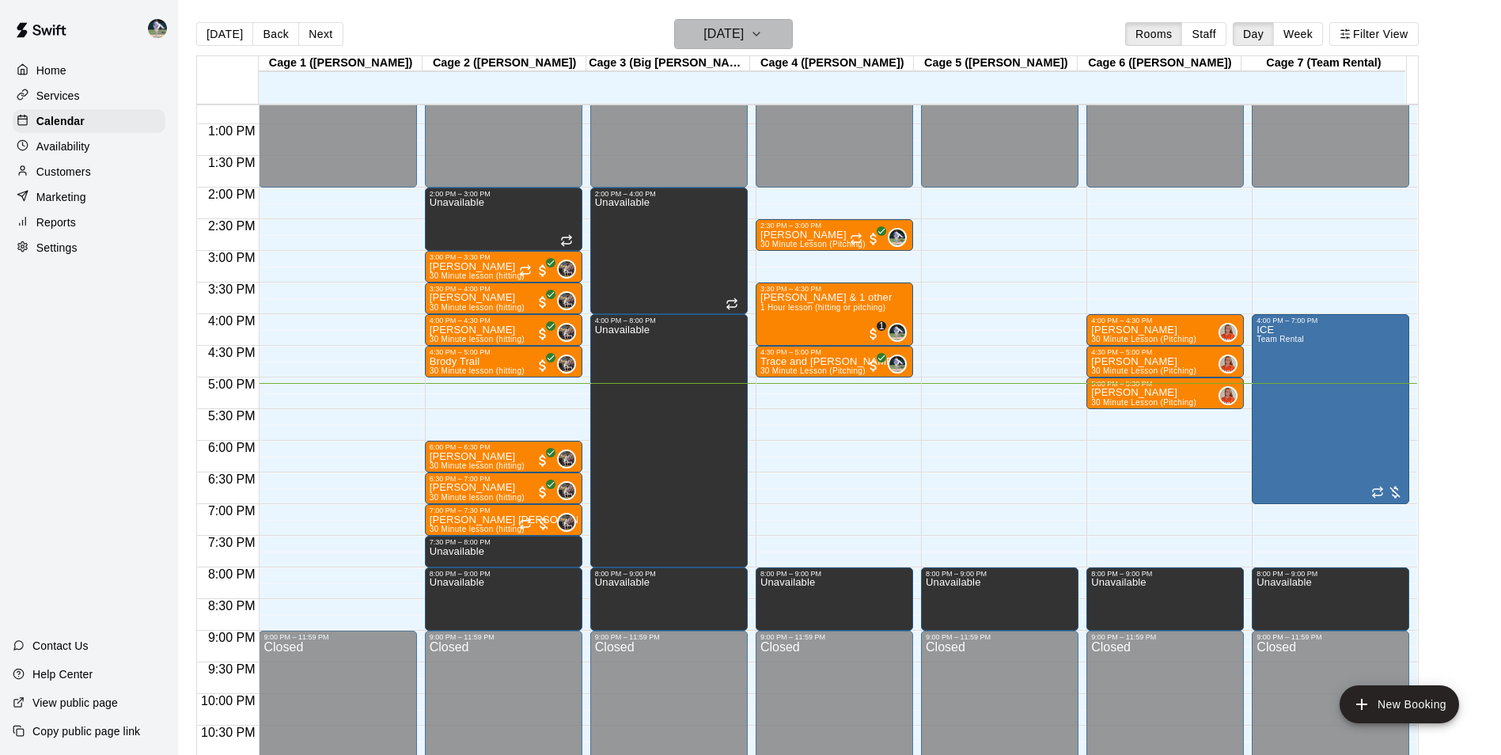
click at [703, 34] on h6 "[DATE]" at bounding box center [723, 34] width 40 height 22
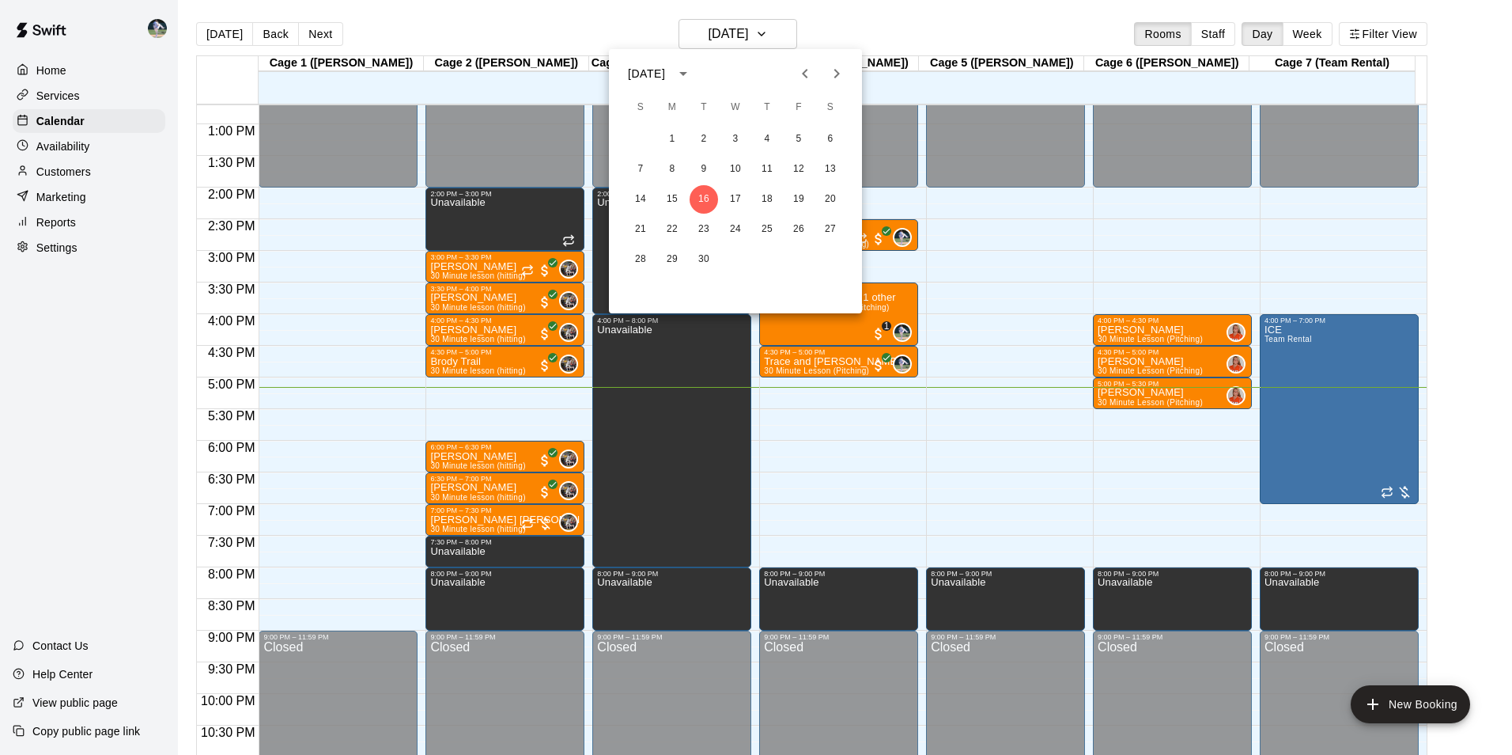
click at [1290, 337] on div at bounding box center [756, 377] width 1512 height 755
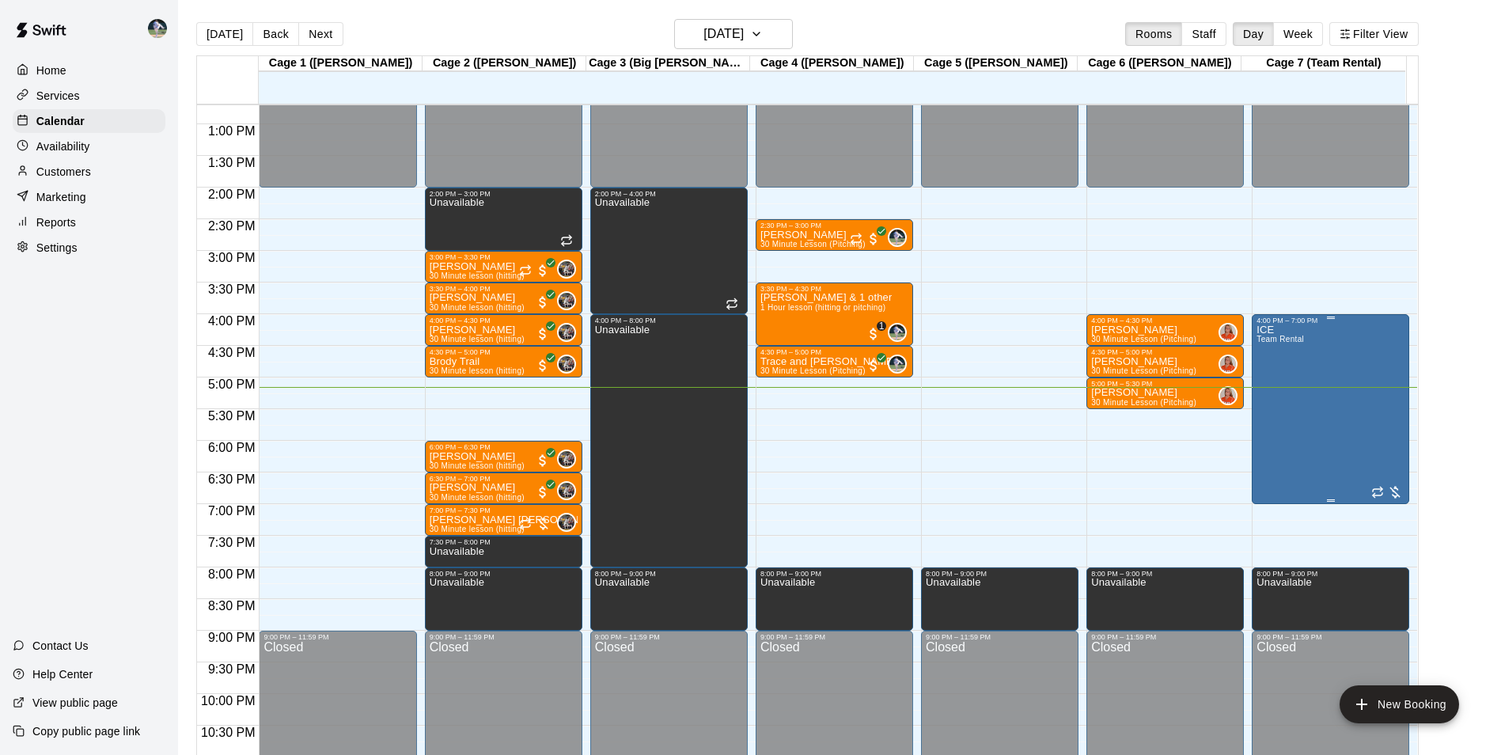
click at [1324, 381] on div "ICE Team Rental" at bounding box center [1330, 701] width 148 height 755
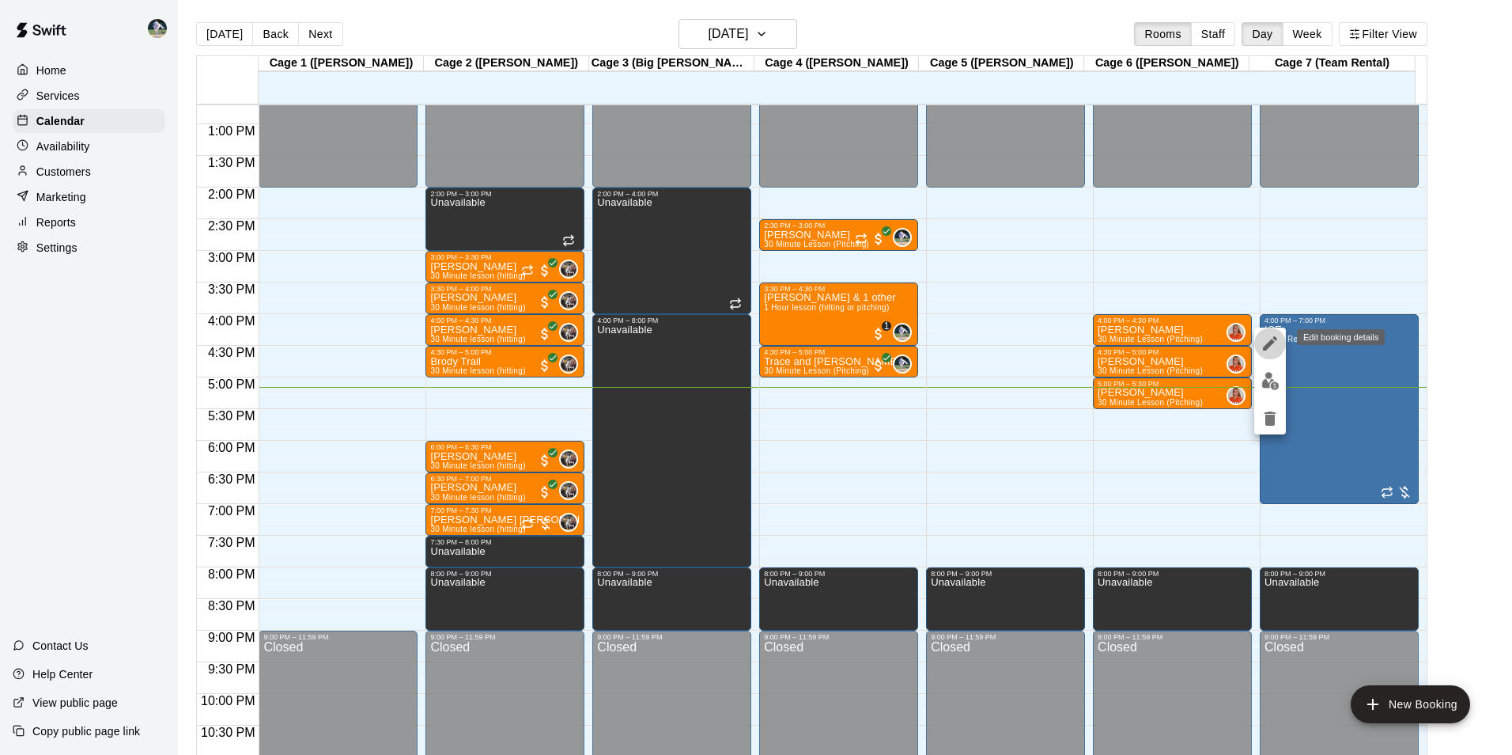
click at [1269, 345] on icon "edit" at bounding box center [1270, 343] width 14 height 14
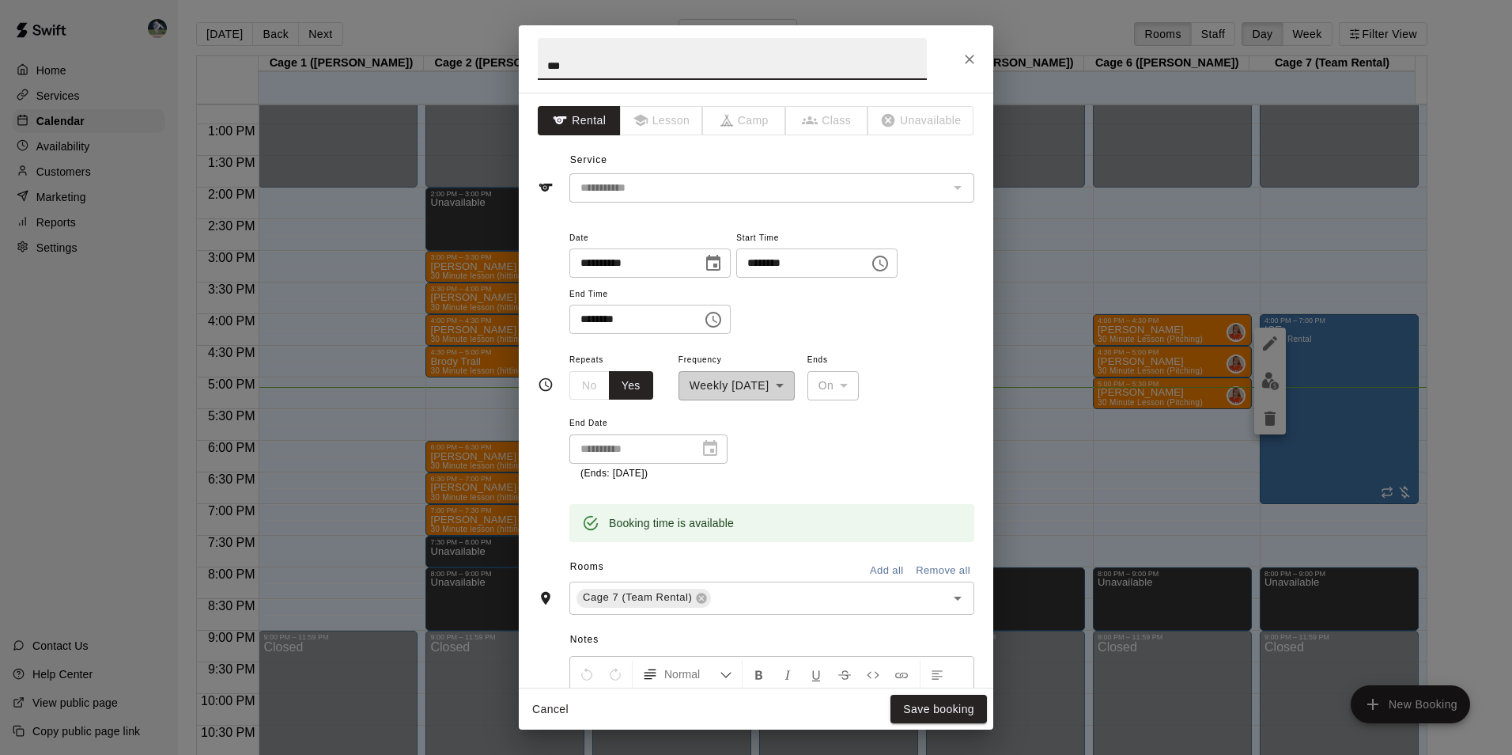
click at [890, 265] on icon "Choose time, selected time is 4:00 PM" at bounding box center [880, 263] width 19 height 19
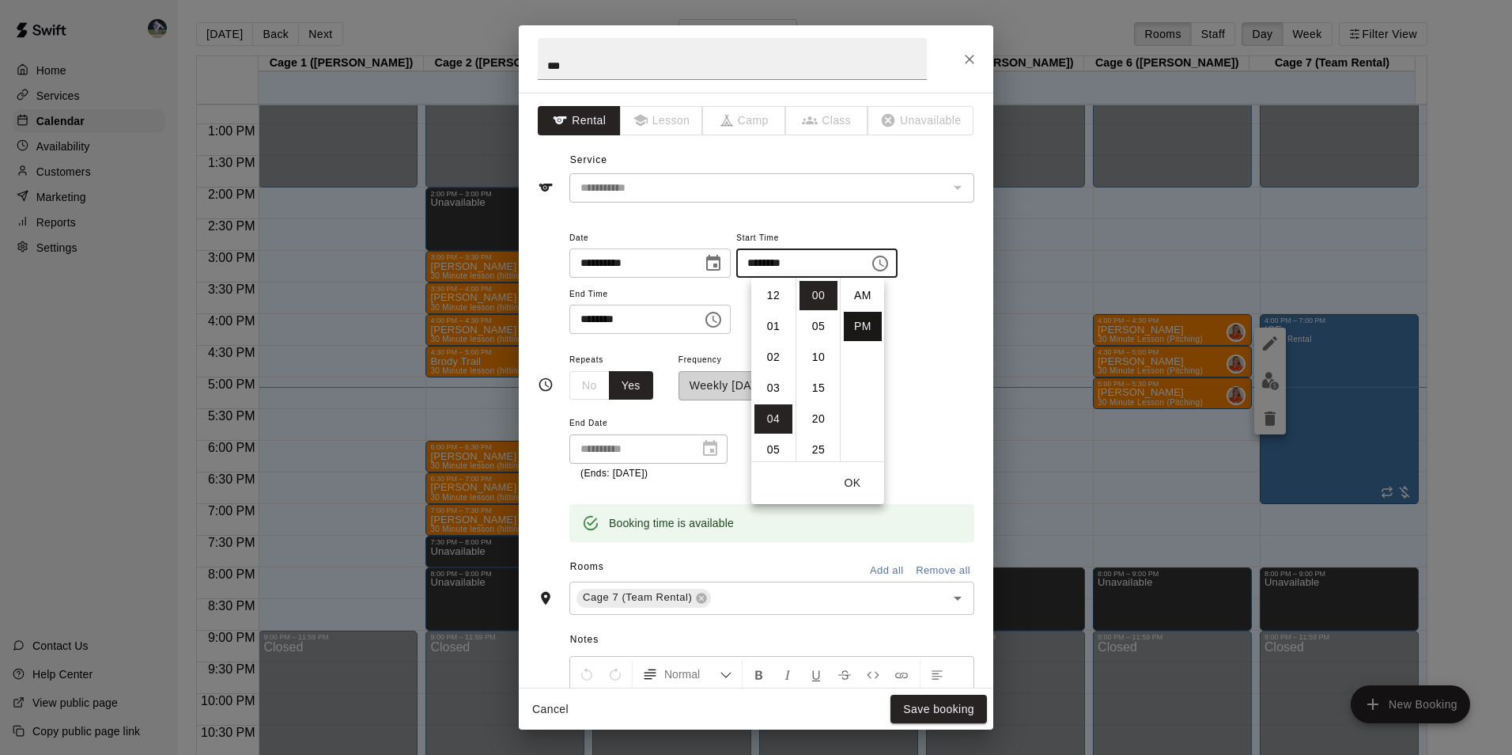
scroll to position [28, 0]
click at [775, 354] on li "06" at bounding box center [774, 357] width 38 height 29
type input "********"
click at [723, 319] on icon "Choose time, selected time is 7:00 PM" at bounding box center [713, 319] width 19 height 19
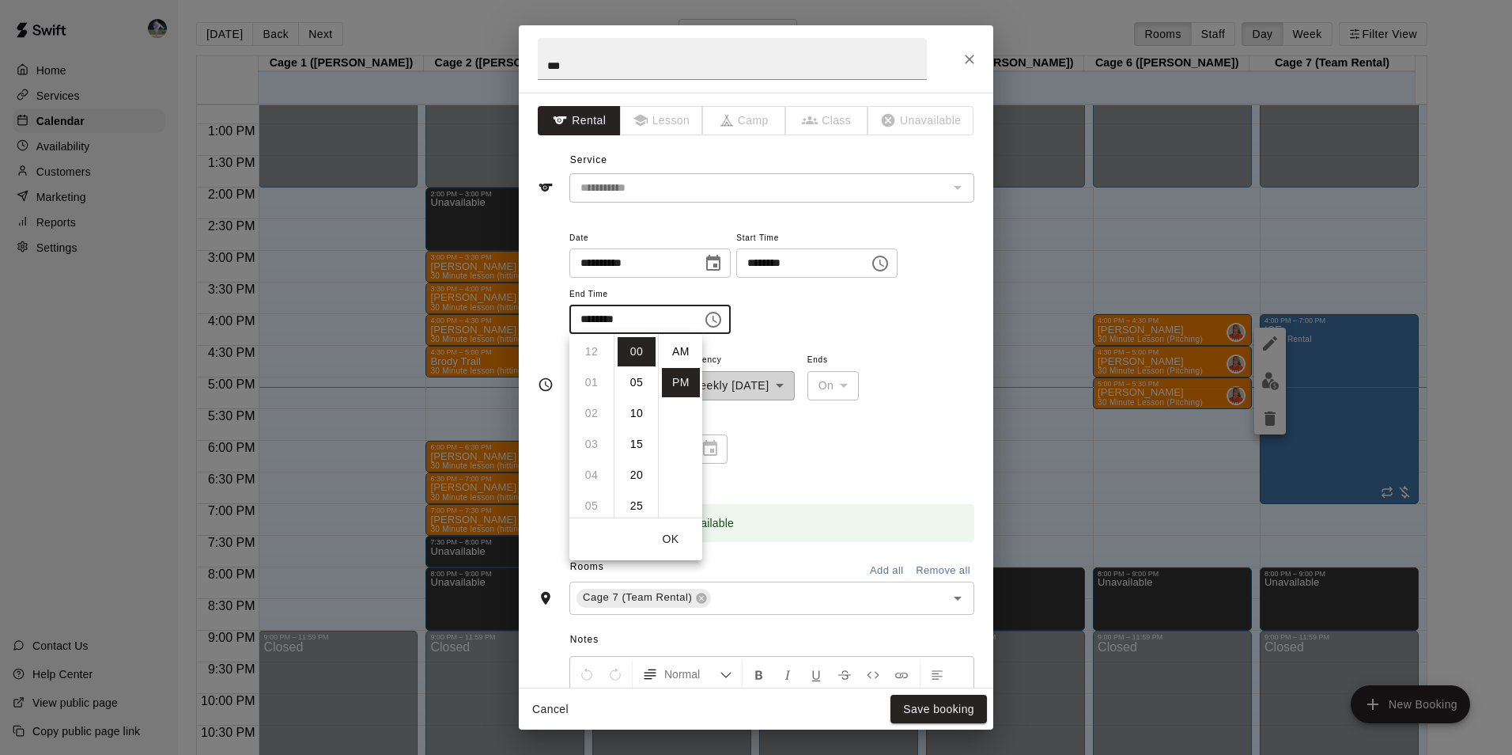
scroll to position [28, 0]
click at [591, 380] on li "08" at bounding box center [592, 382] width 38 height 29
type input "********"
click at [665, 540] on button "OK" at bounding box center [670, 538] width 51 height 29
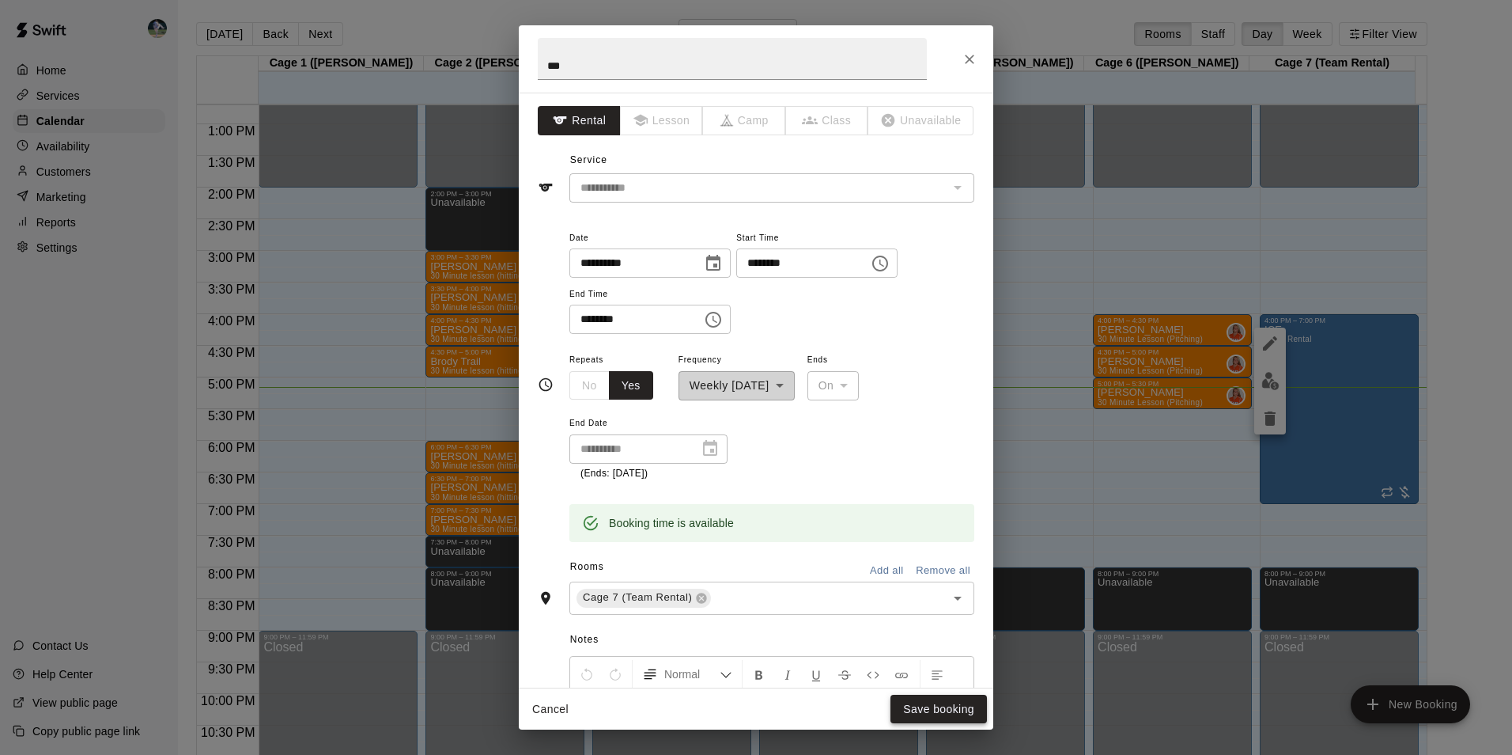
click at [928, 712] on button "Save booking" at bounding box center [939, 709] width 97 height 29
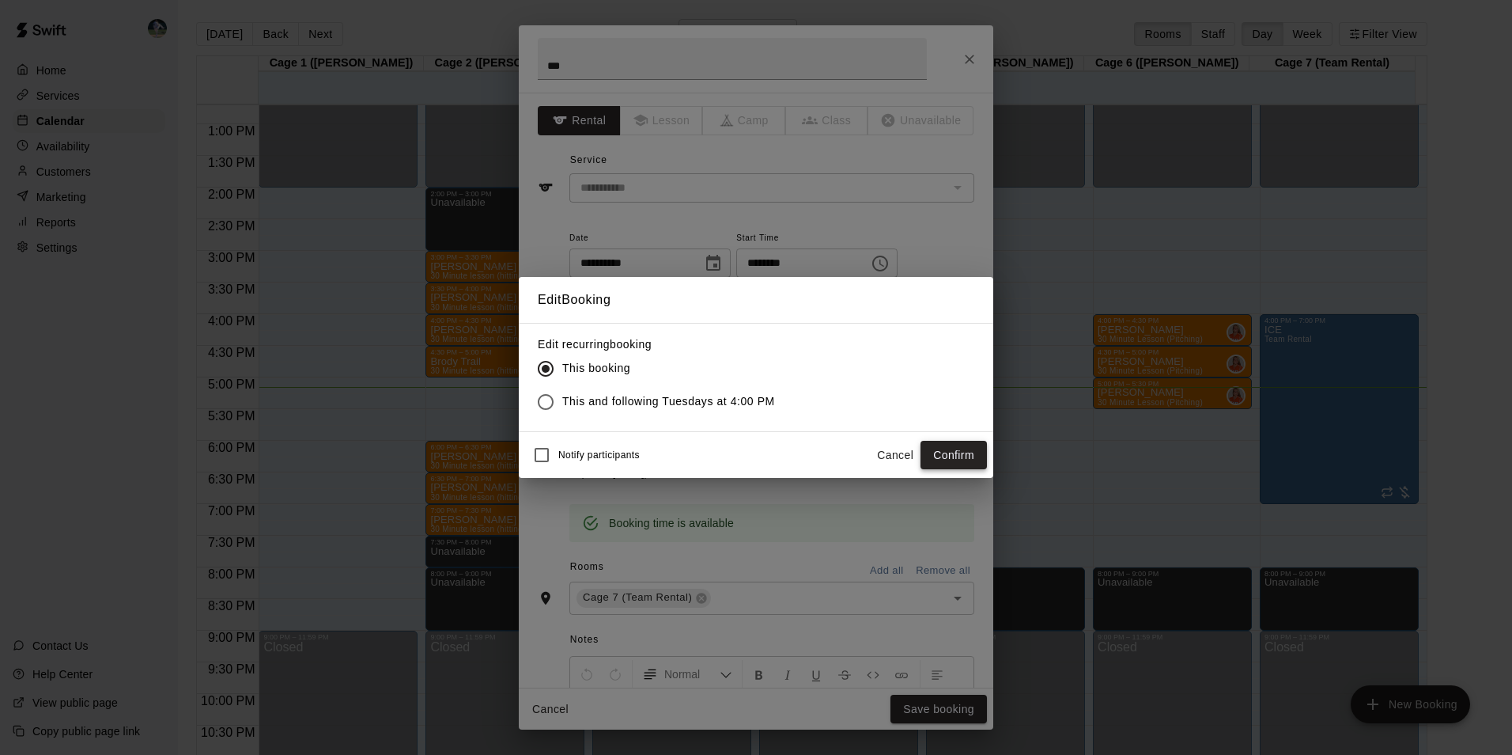
click at [937, 451] on button "Confirm" at bounding box center [954, 455] width 66 height 29
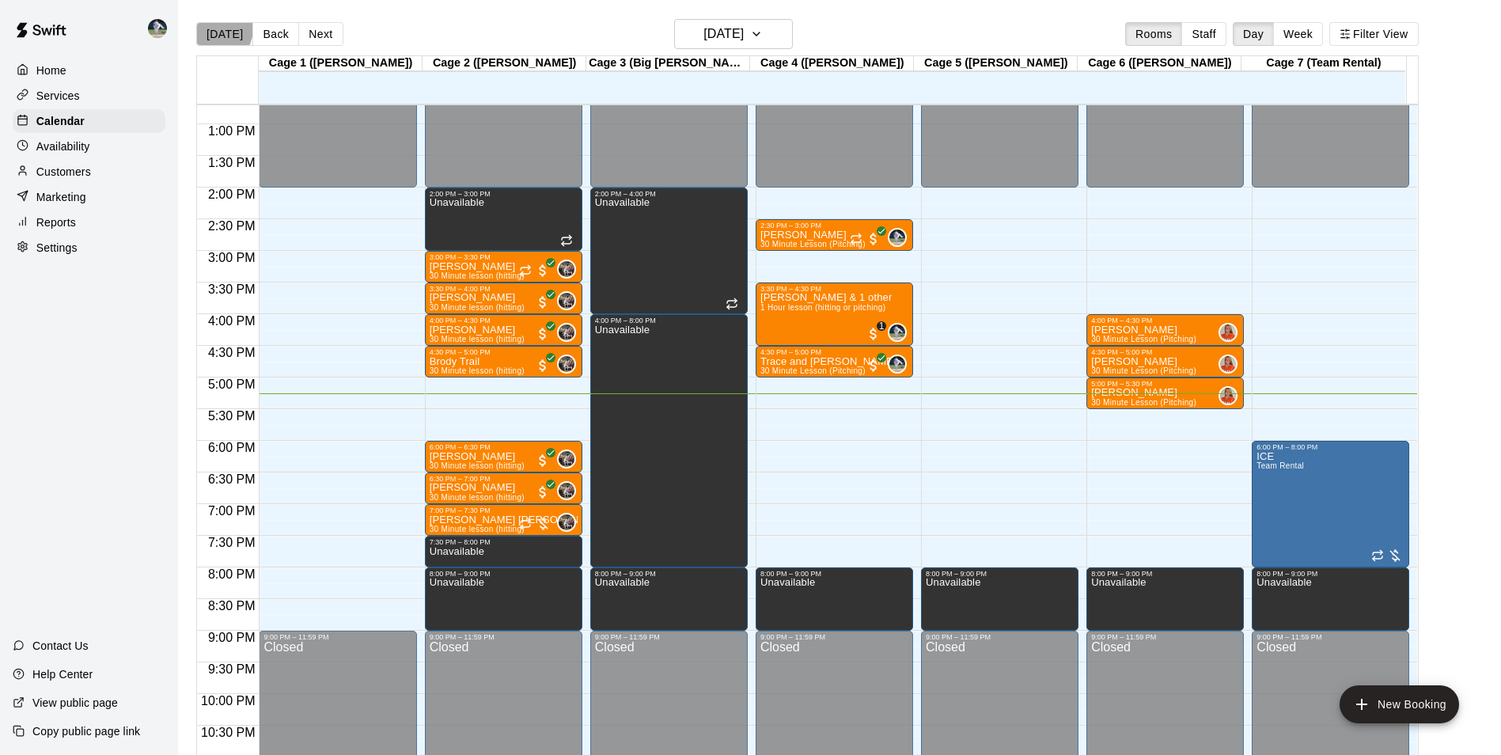
click at [215, 28] on button "[DATE]" at bounding box center [224, 34] width 57 height 24
click at [710, 36] on h6 "[DATE]" at bounding box center [723, 34] width 40 height 22
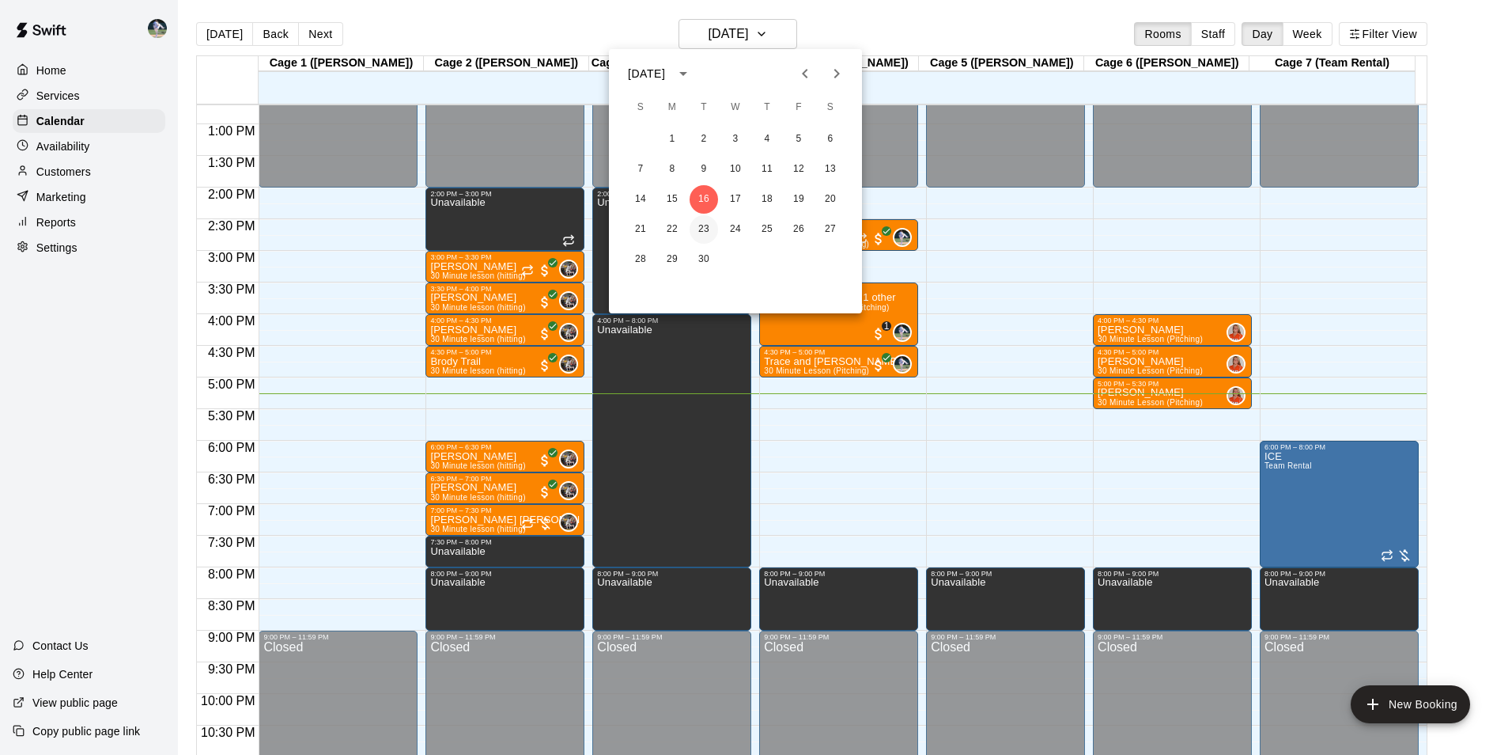
click at [703, 220] on button "23" at bounding box center [704, 229] width 28 height 28
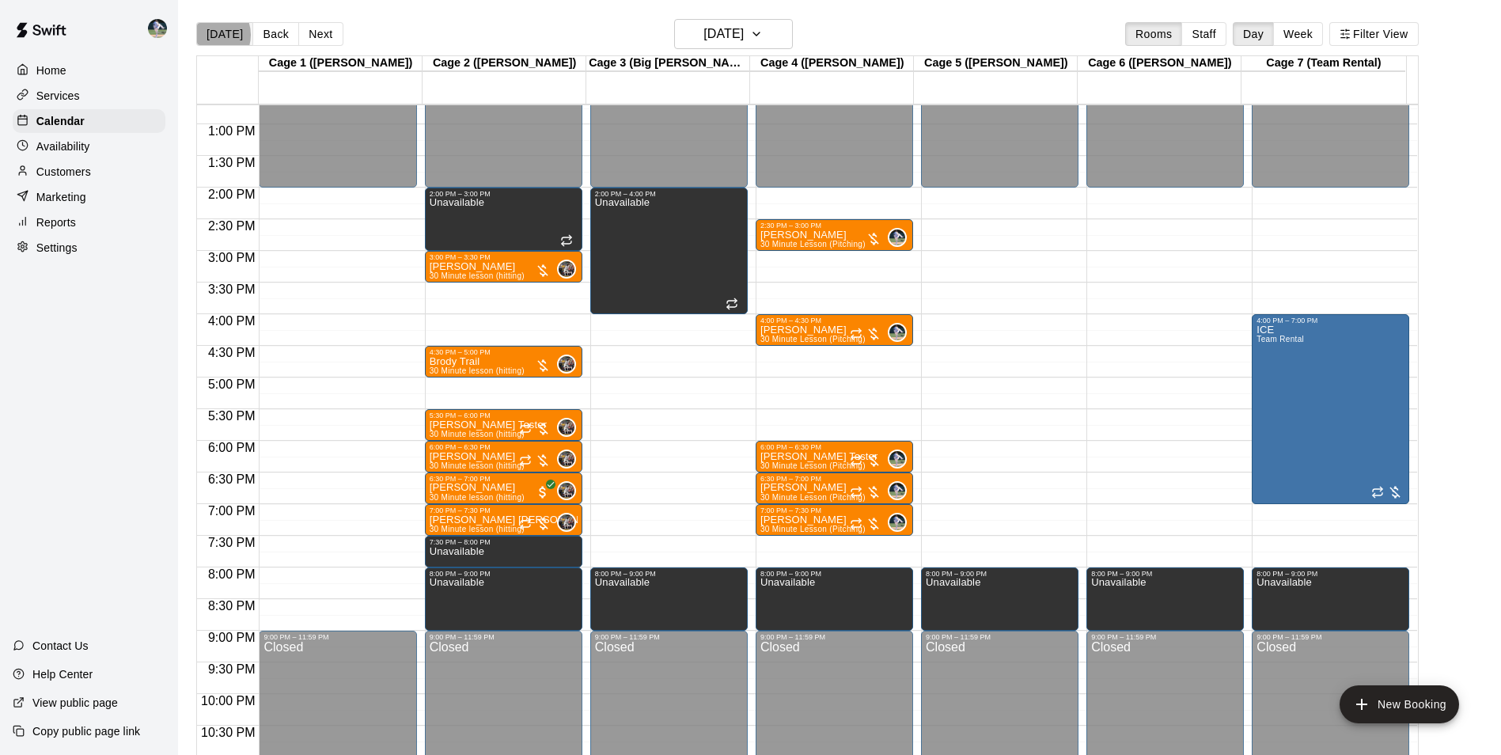
click at [211, 34] on button "[DATE]" at bounding box center [224, 34] width 57 height 24
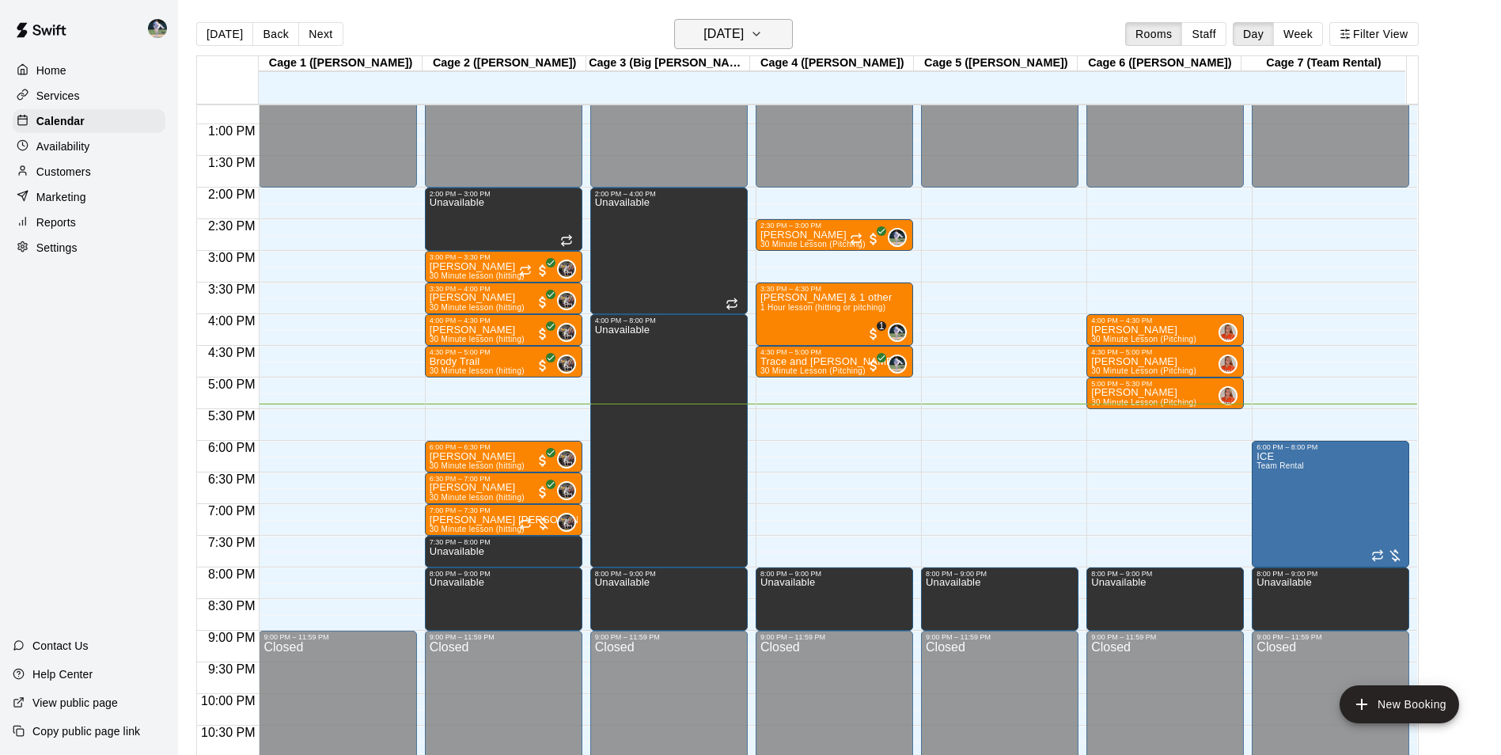
click at [719, 34] on h6 "[DATE]" at bounding box center [723, 34] width 40 height 22
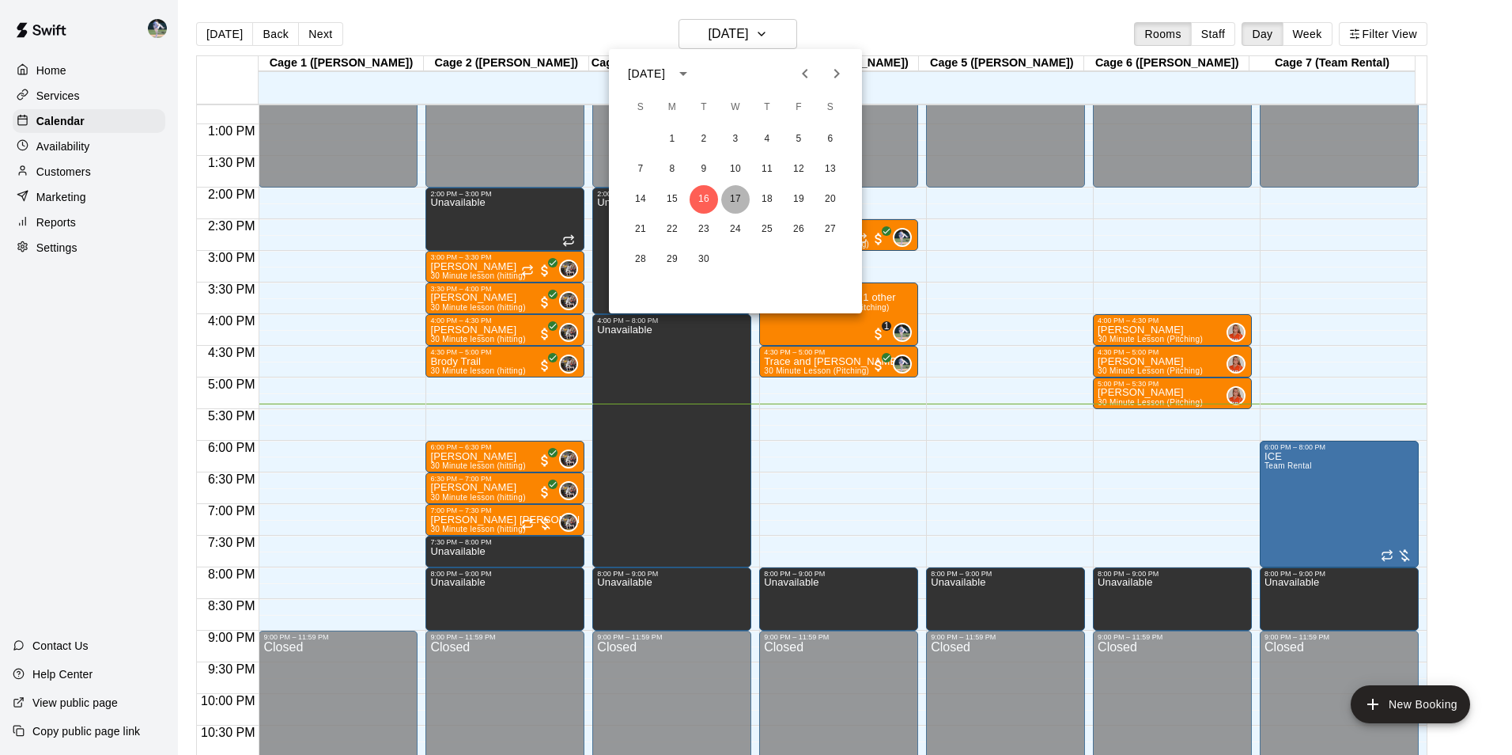
click at [738, 196] on button "17" at bounding box center [735, 199] width 28 height 28
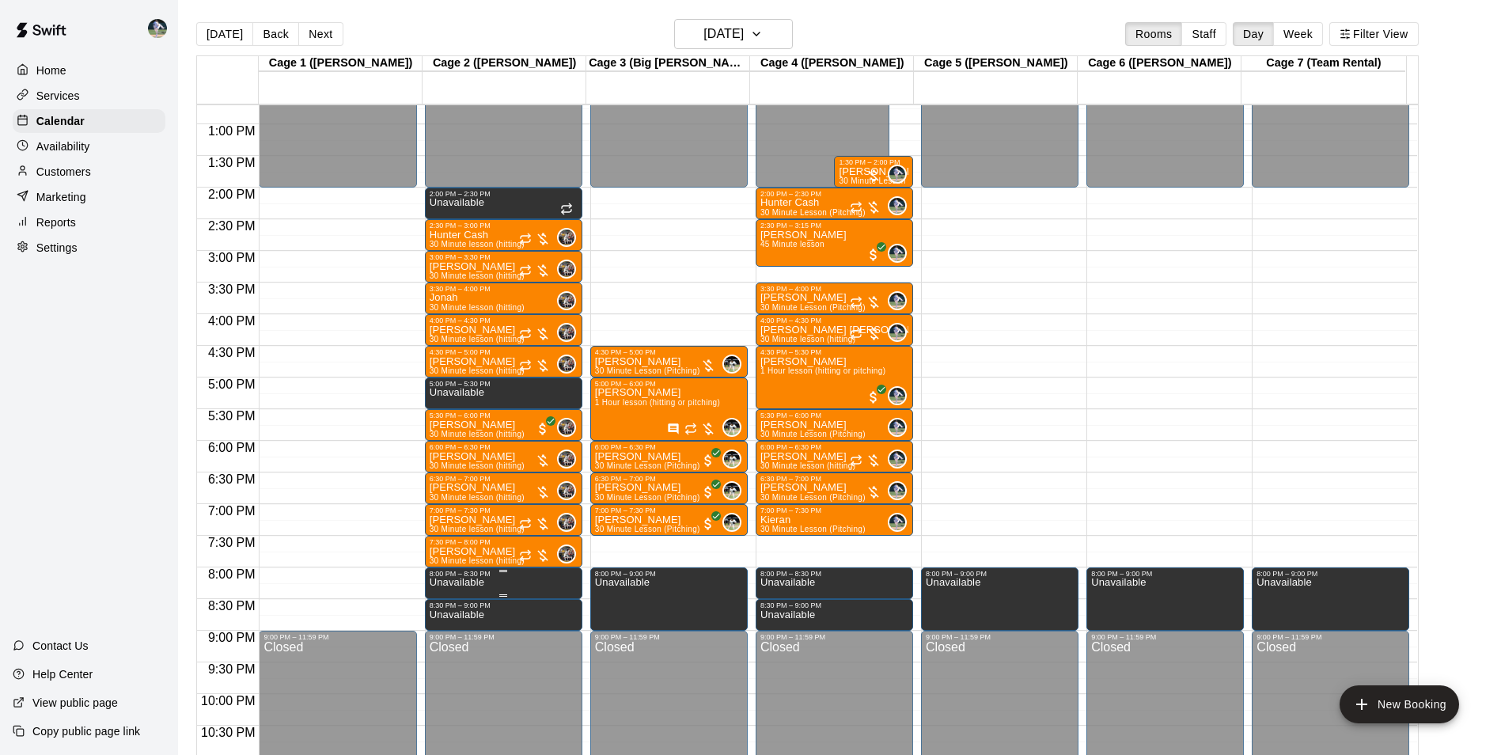
click at [500, 577] on div "8:00 PM – 8:30 PM" at bounding box center [504, 574] width 148 height 8
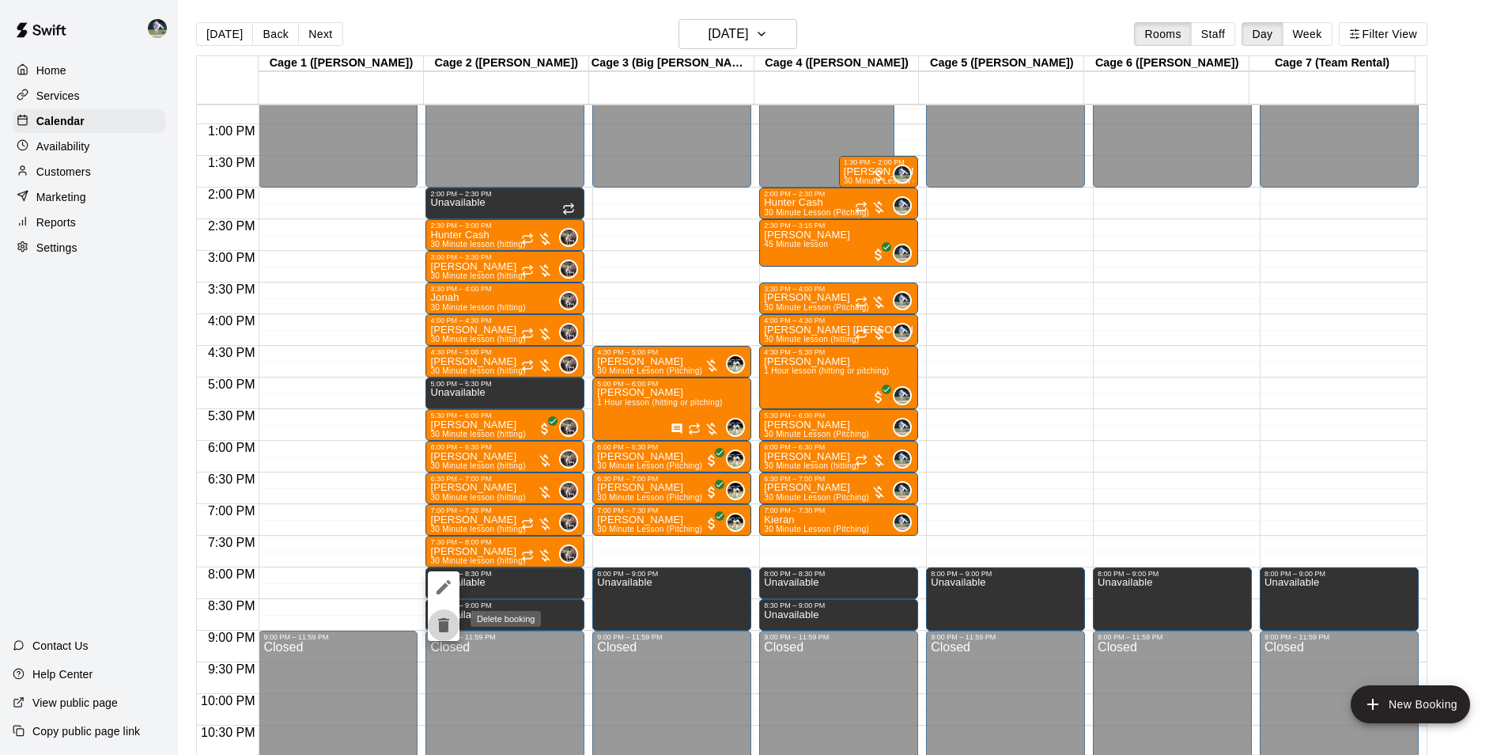
click at [446, 620] on icon "delete" at bounding box center [443, 625] width 11 height 14
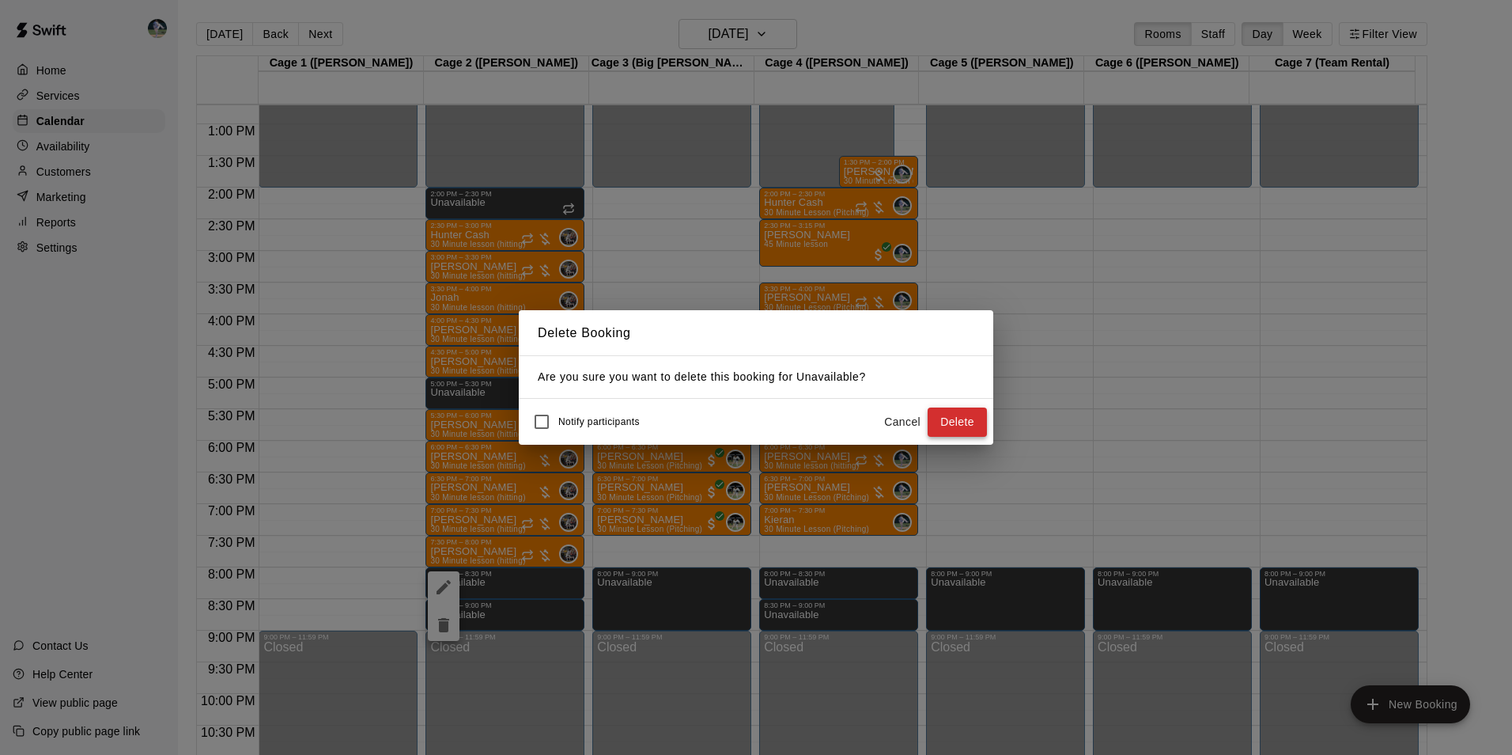
click at [948, 417] on button "Delete" at bounding box center [957, 421] width 59 height 29
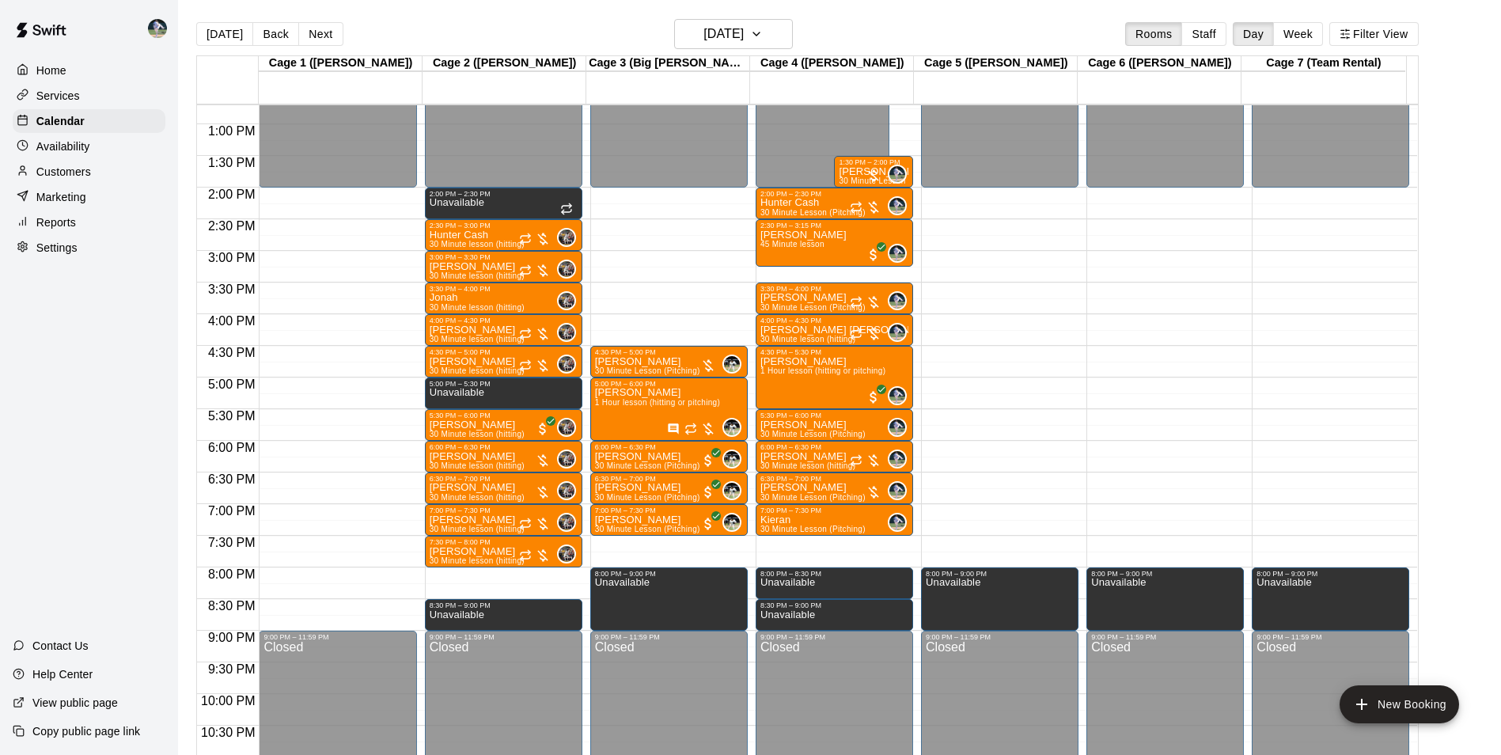
click at [483, 574] on div "12:00 AM – 2:00 PM Closed 2:00 PM – 2:30 PM Unavailable 2:30 PM – 3:00 PM Hunte…" at bounding box center [503, 61] width 157 height 1519
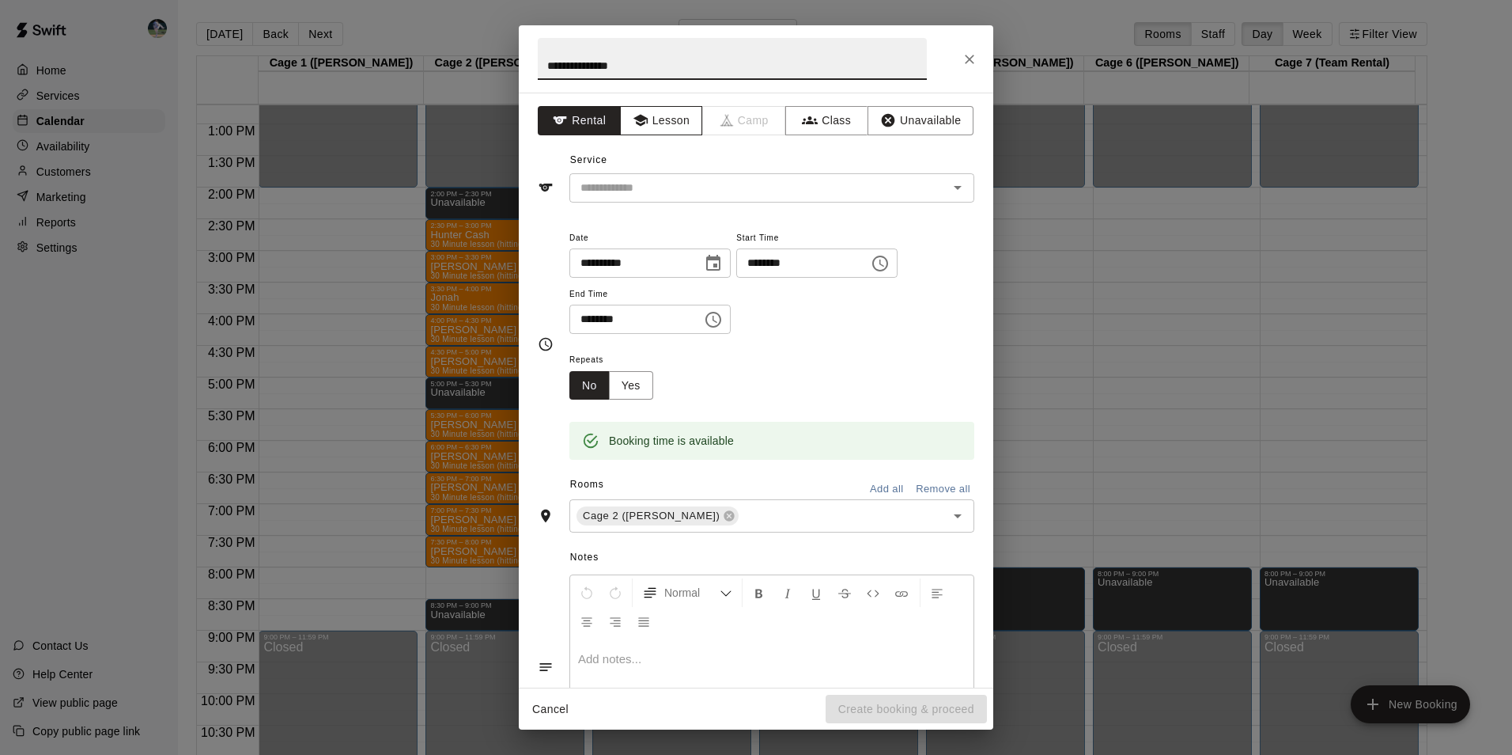
type input "**********"
click at [653, 115] on button "Lesson" at bounding box center [661, 120] width 83 height 29
click at [657, 173] on div "​" at bounding box center [772, 187] width 405 height 29
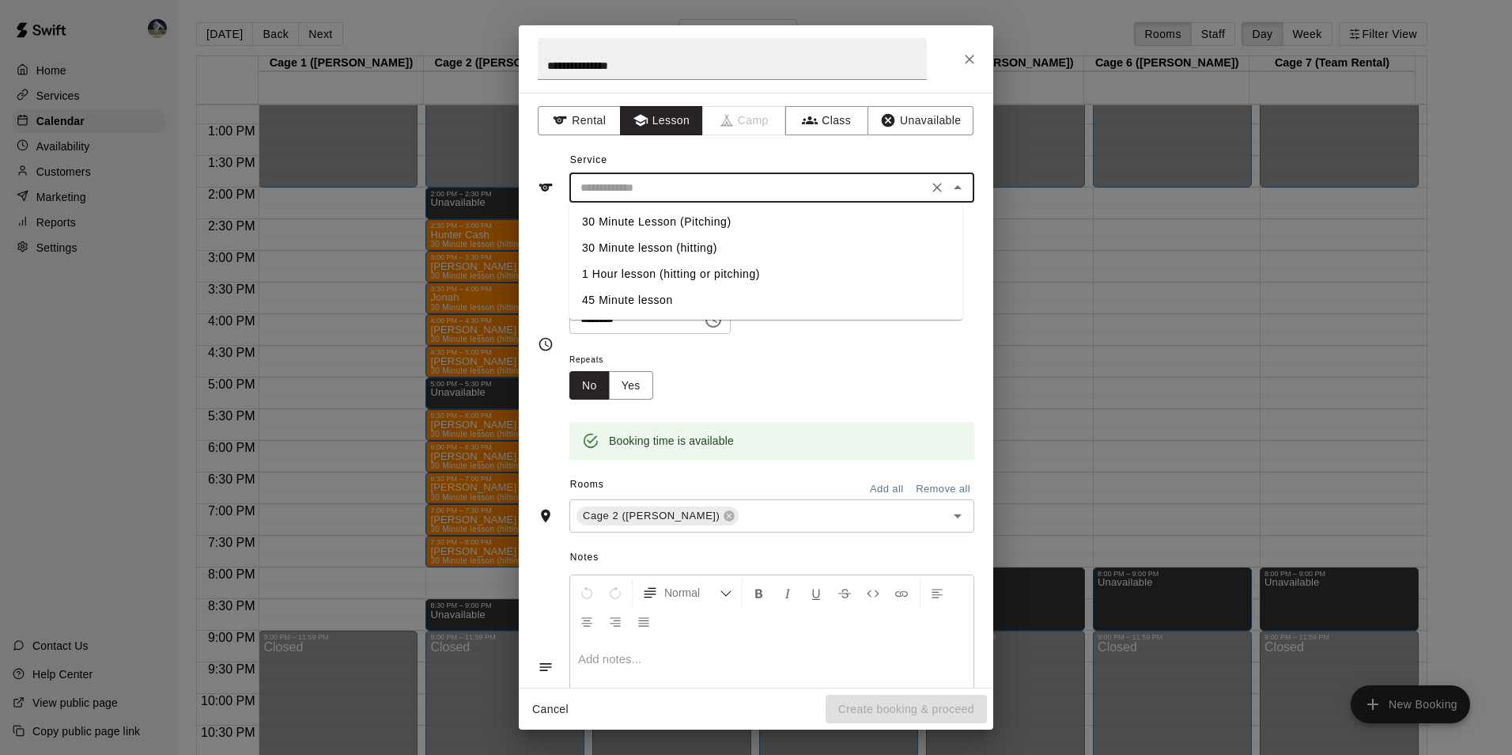
click at [669, 243] on li "30 Minute lesson (hitting)" at bounding box center [766, 248] width 393 height 26
type input "**********"
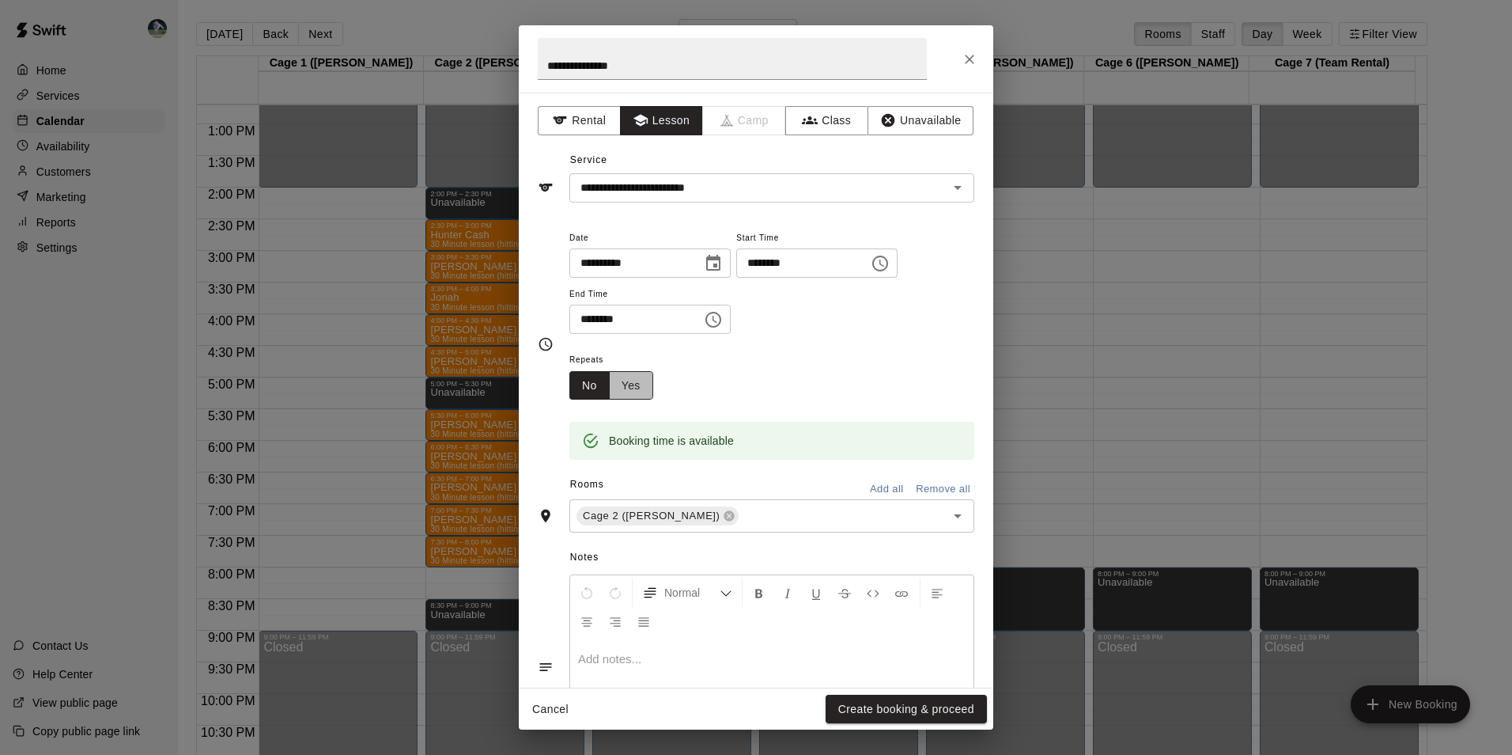
click at [638, 377] on button "Yes" at bounding box center [631, 385] width 44 height 29
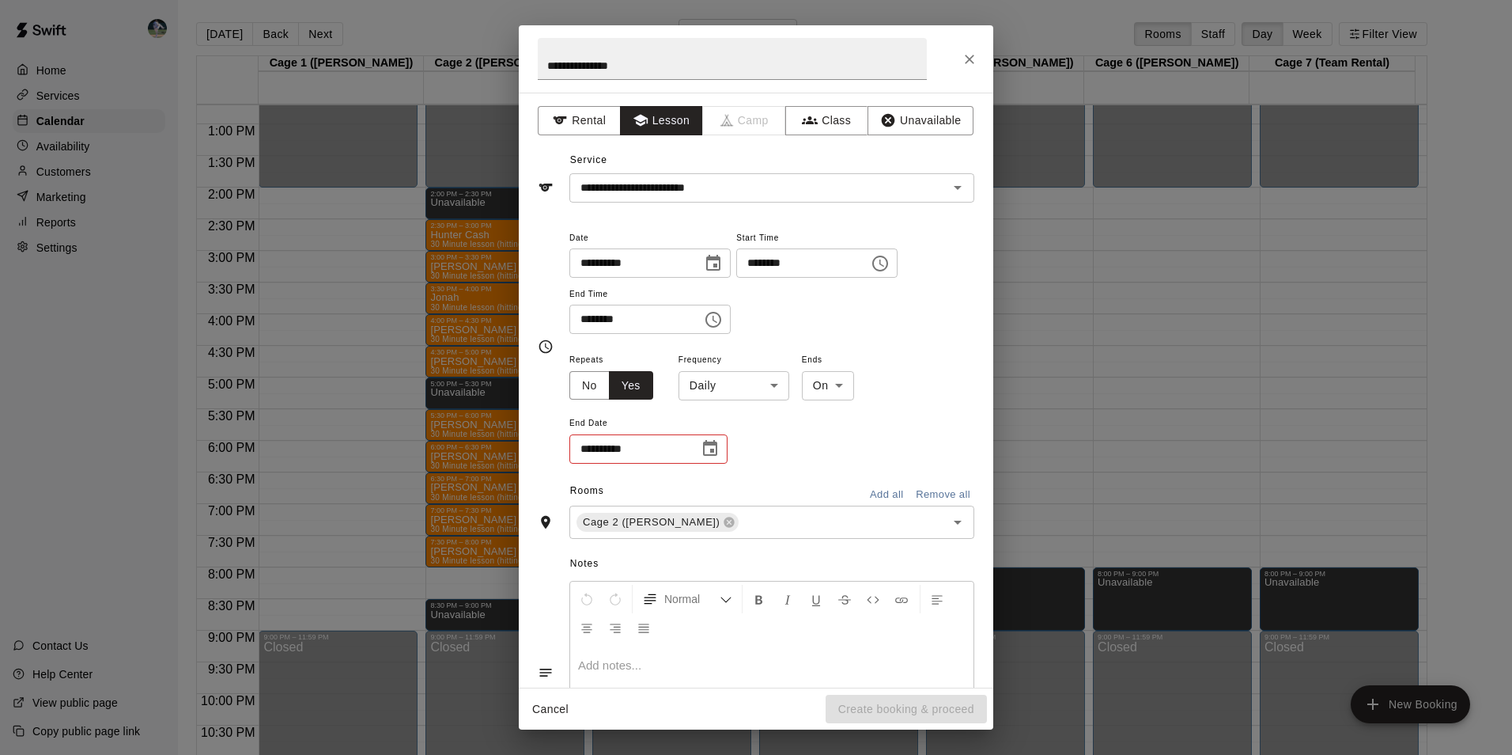
click at [748, 385] on body "Home Services Calendar Availability Customers Marketing Reports Settings Contac…" at bounding box center [756, 390] width 1512 height 780
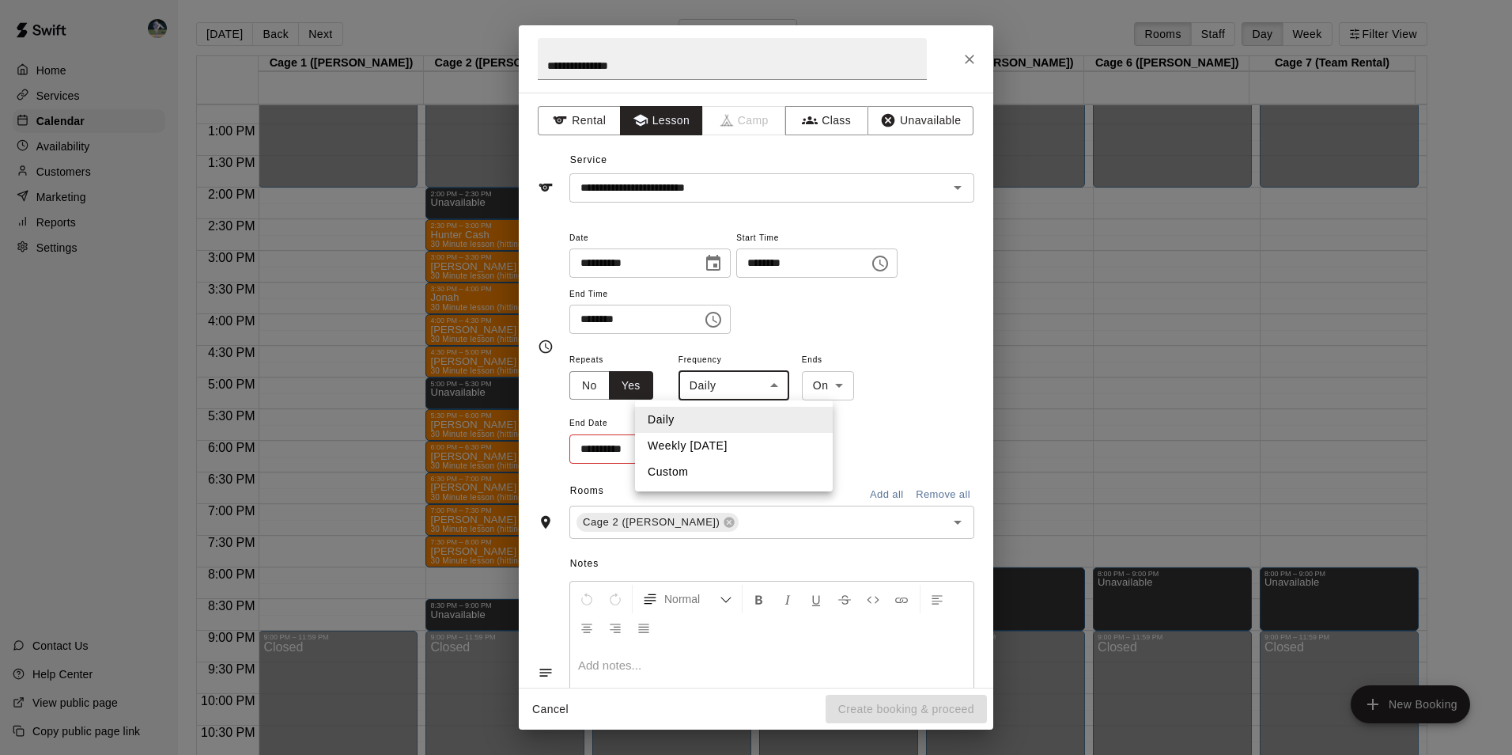
click at [748, 440] on li "Weekly [DATE]" at bounding box center [734, 446] width 198 height 26
type input "******"
click at [707, 449] on icon "Choose date" at bounding box center [710, 448] width 19 height 19
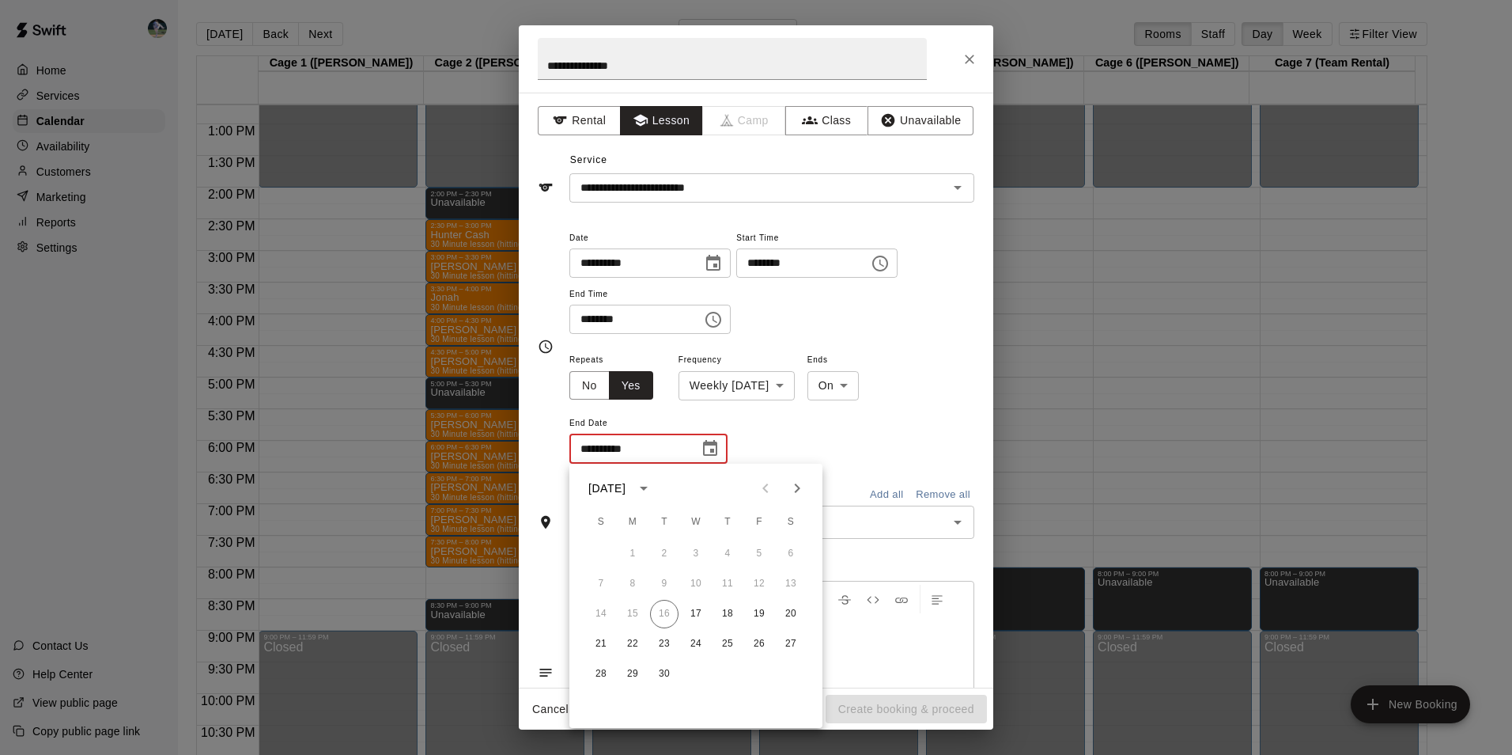
click at [796, 490] on icon "Next month" at bounding box center [797, 488] width 19 height 19
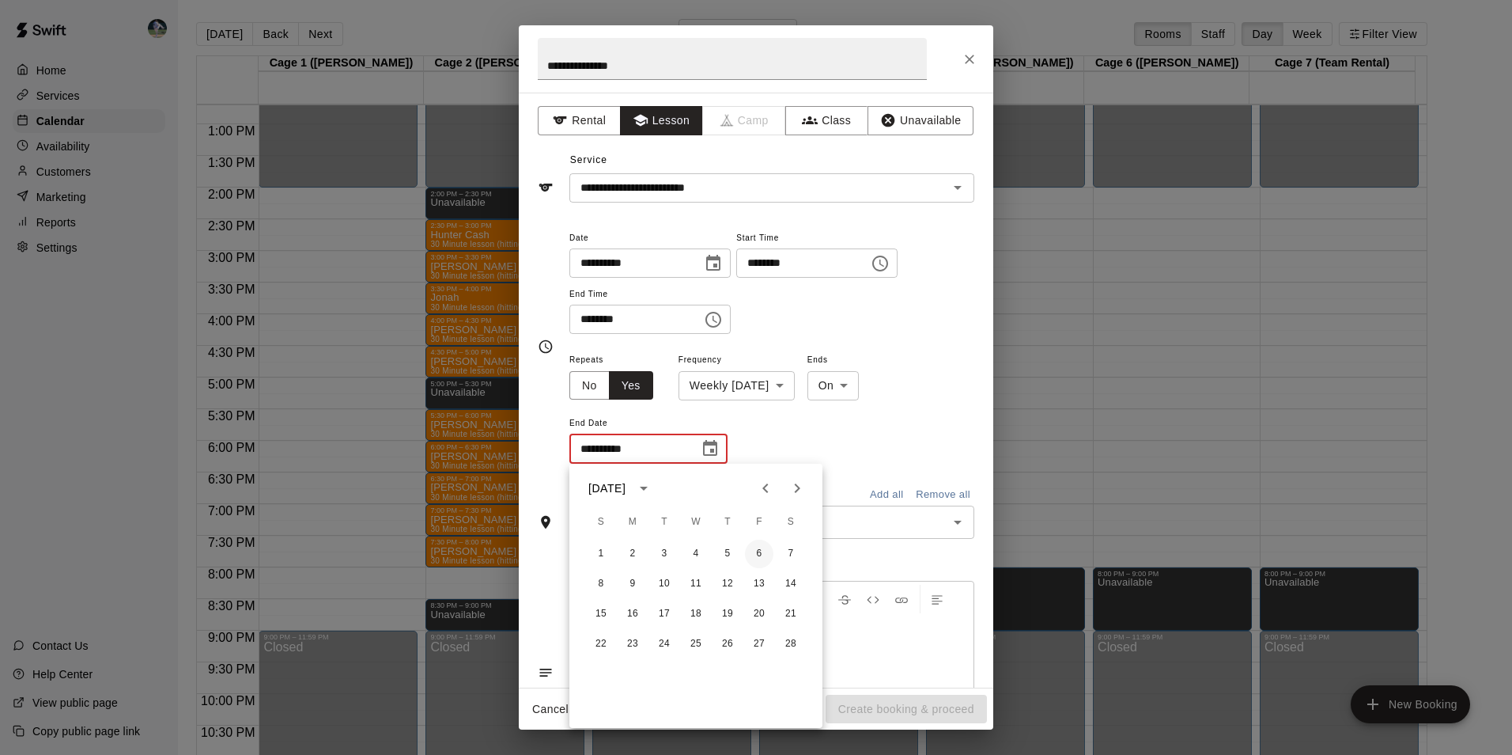
click at [759, 551] on button "6" at bounding box center [759, 553] width 28 height 28
type input "**********"
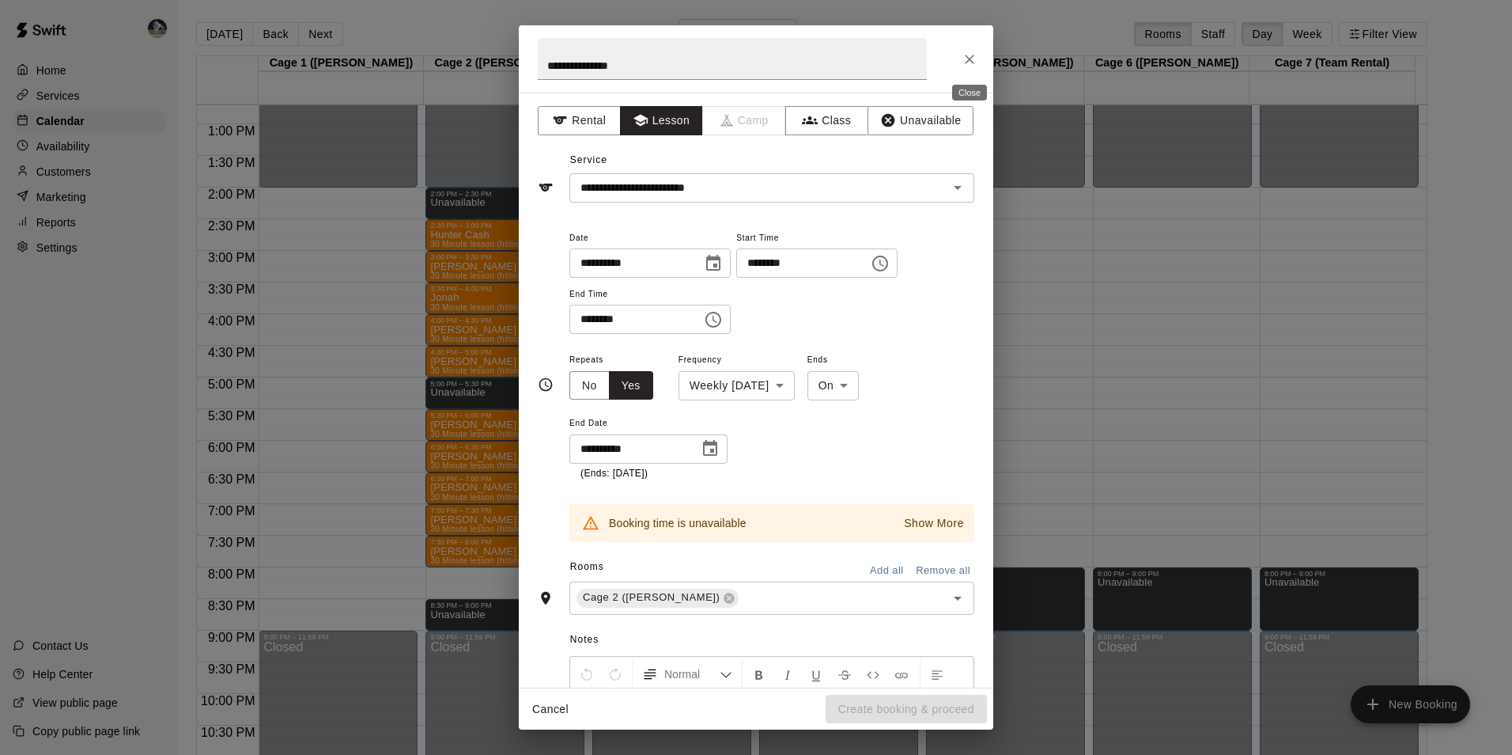
click at [968, 58] on icon "Close" at bounding box center [969, 59] width 9 height 9
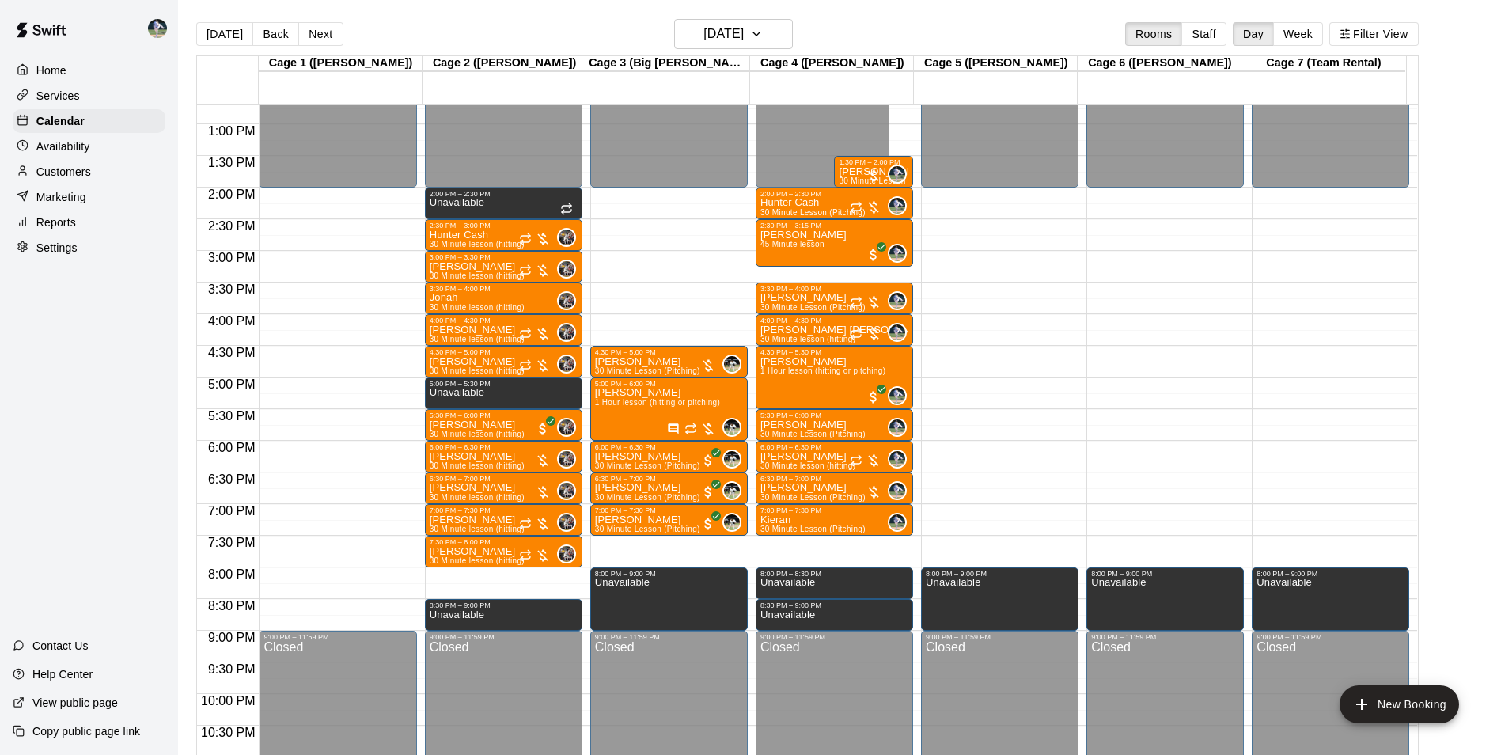
click at [501, 575] on div "12:00 AM – 2:00 PM Closed 2:00 PM – 2:30 PM Unavailable 2:30 PM – 3:00 PM Hunte…" at bounding box center [503, 61] width 157 height 1519
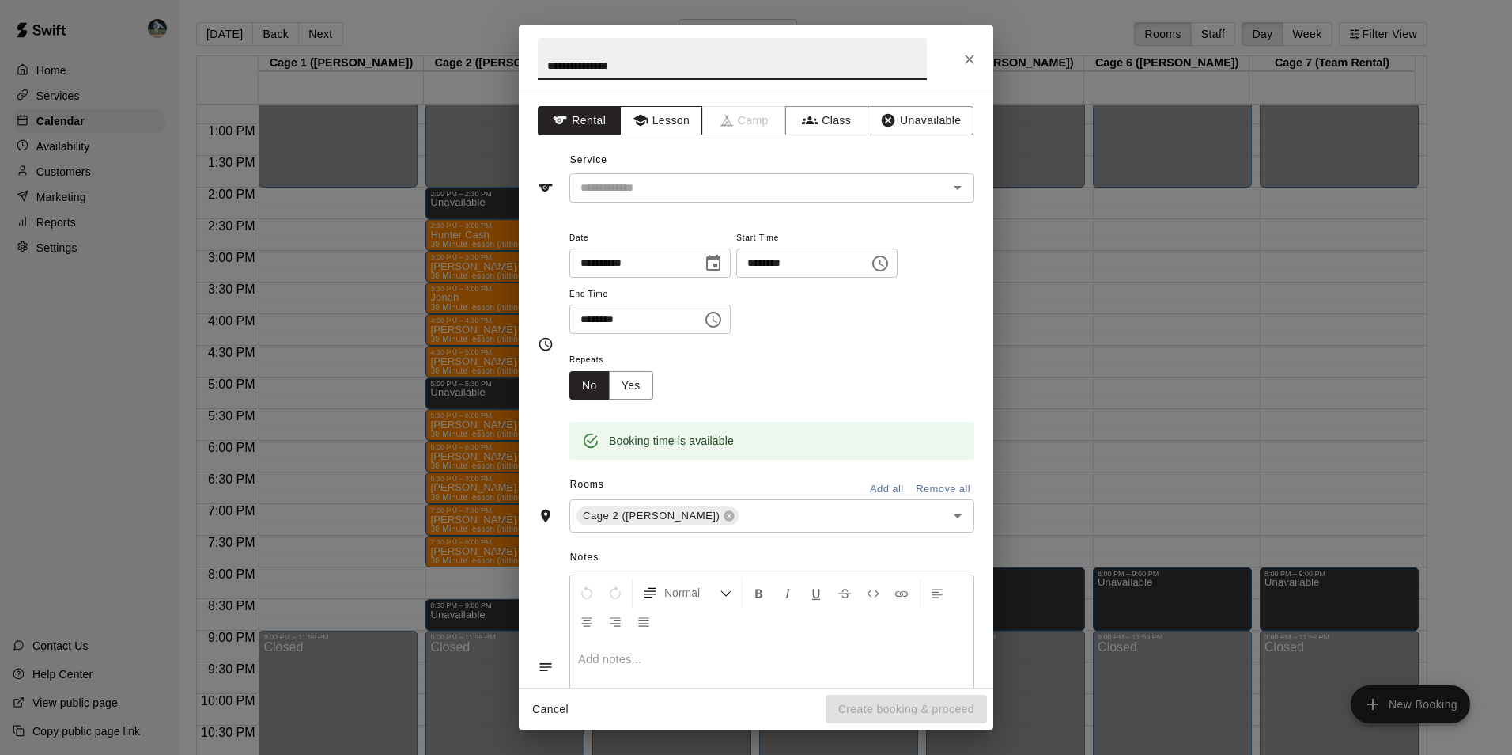
type input "**********"
click at [652, 118] on button "Lesson" at bounding box center [661, 120] width 83 height 29
click at [652, 178] on input "text" at bounding box center [748, 188] width 349 height 20
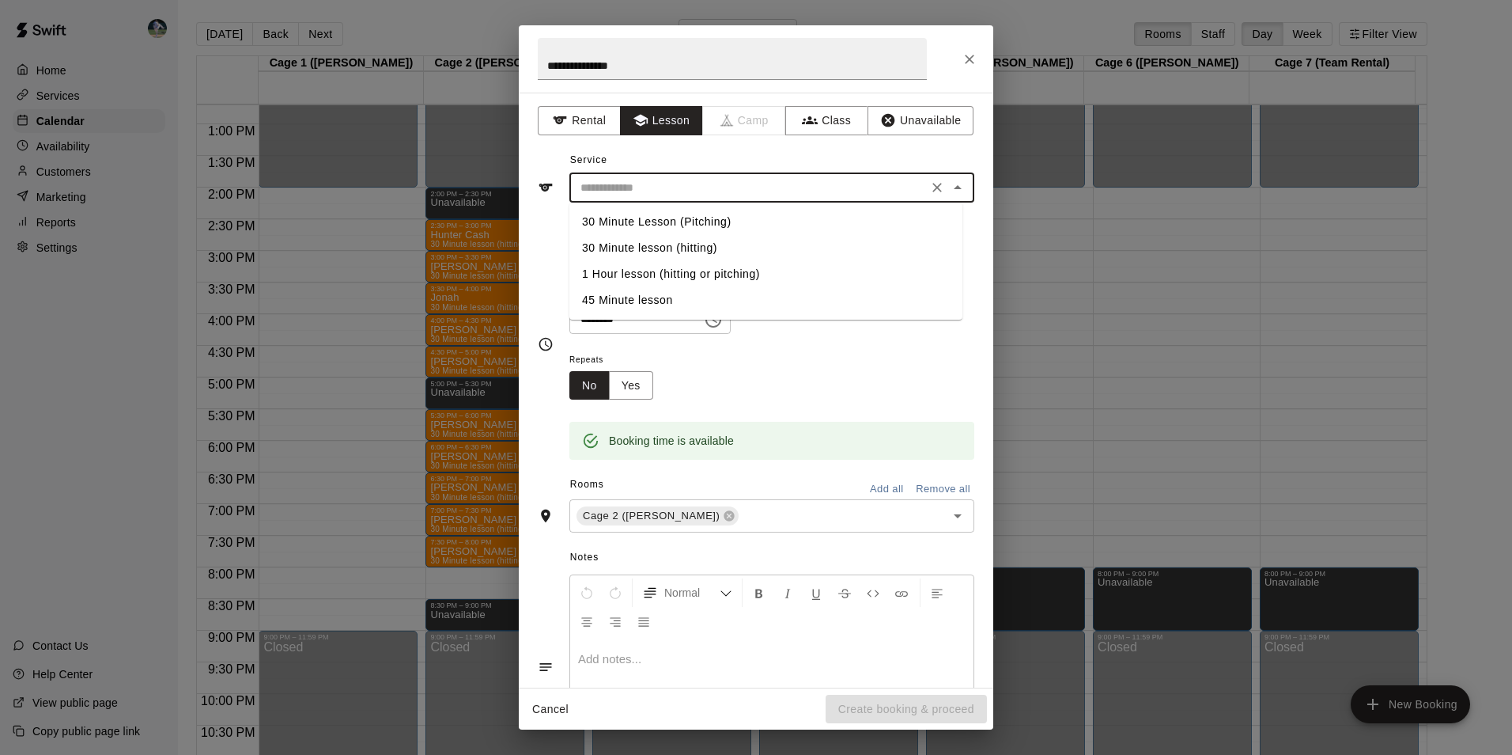
click at [680, 246] on li "30 Minute lesson (hitting)" at bounding box center [766, 248] width 393 height 26
type input "**********"
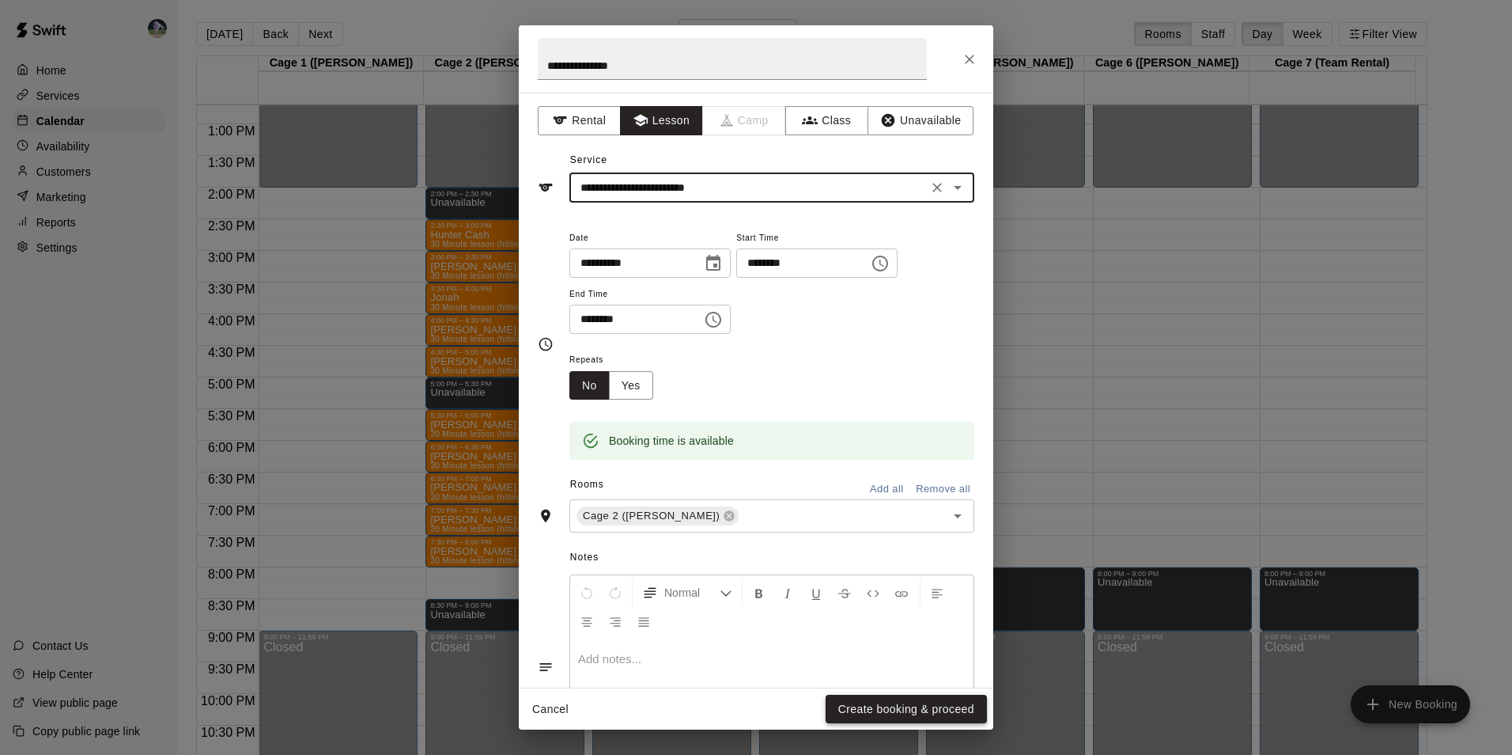
click at [846, 706] on button "Create booking & proceed" at bounding box center [906, 709] width 161 height 29
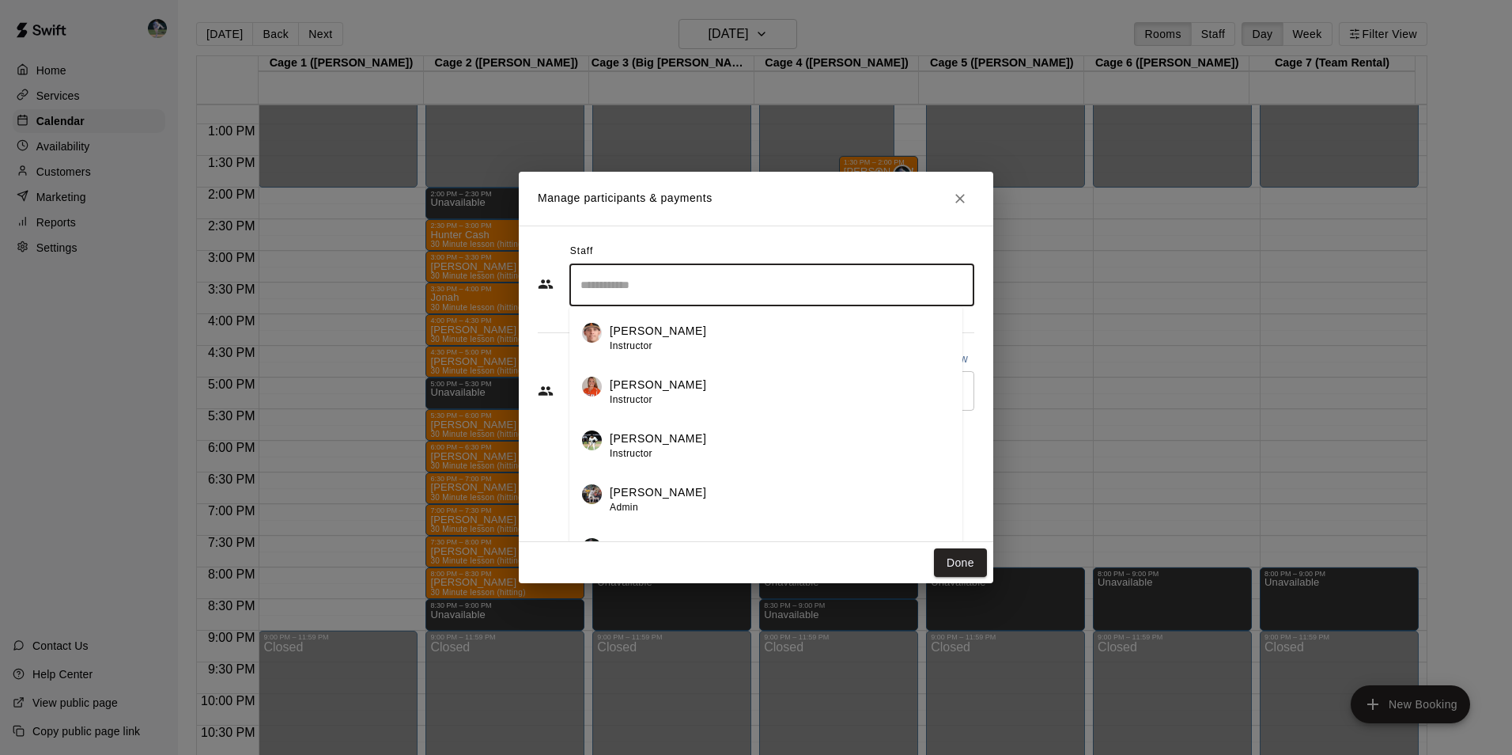
drag, startPoint x: 619, startPoint y: 283, endPoint x: 623, endPoint y: 293, distance: 10.3
click at [621, 286] on input "Search staff" at bounding box center [772, 285] width 391 height 28
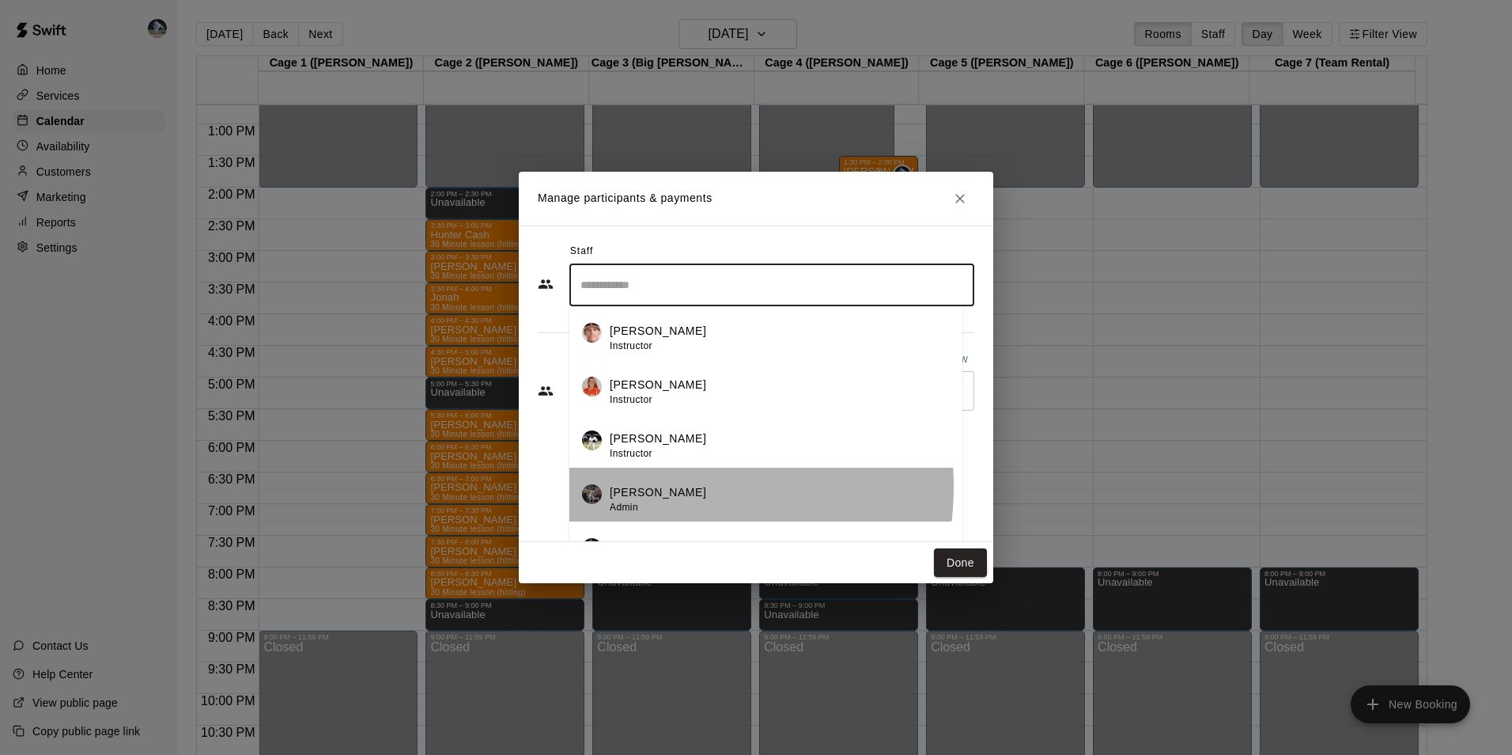
click at [645, 486] on p "[PERSON_NAME]" at bounding box center [658, 492] width 97 height 17
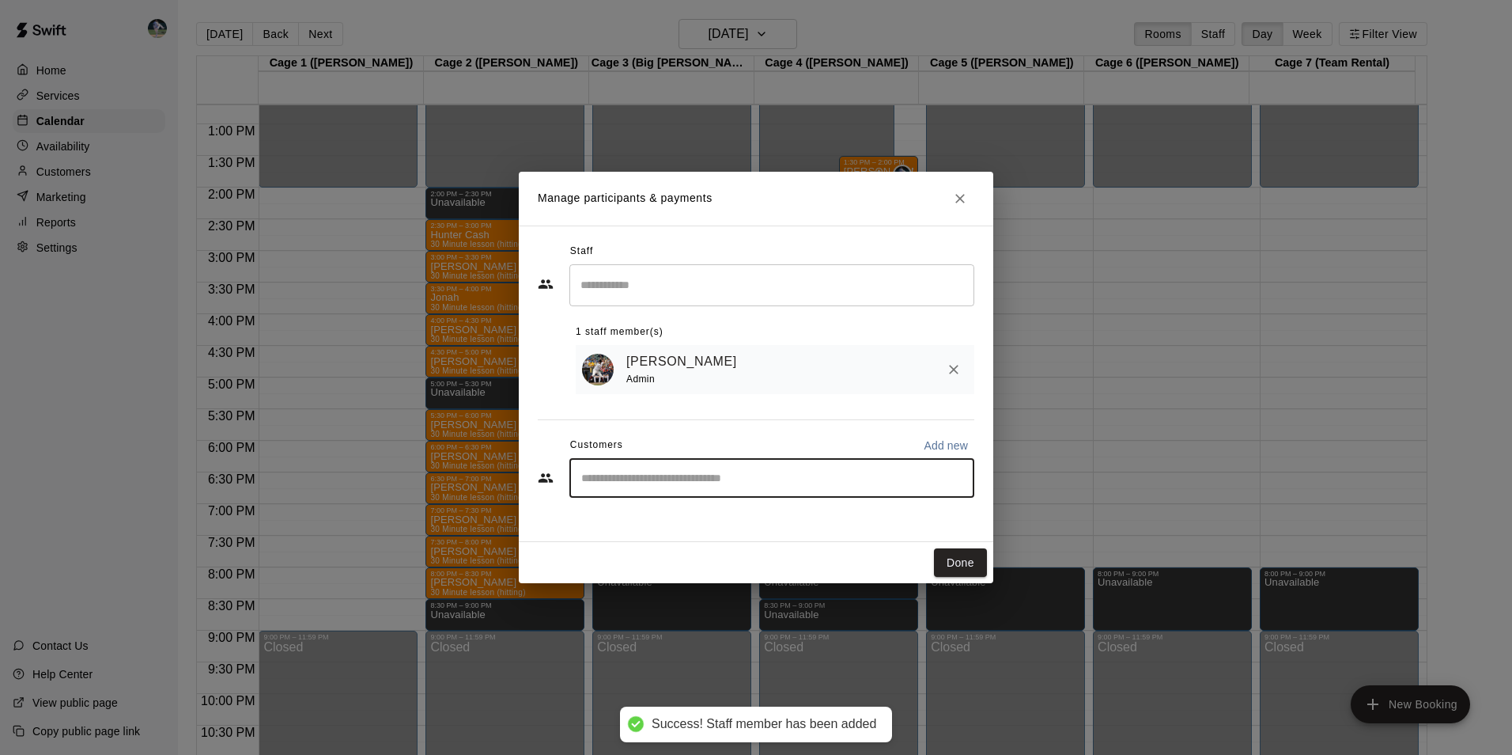
click at [642, 477] on input "Start typing to search customers..." at bounding box center [772, 478] width 391 height 16
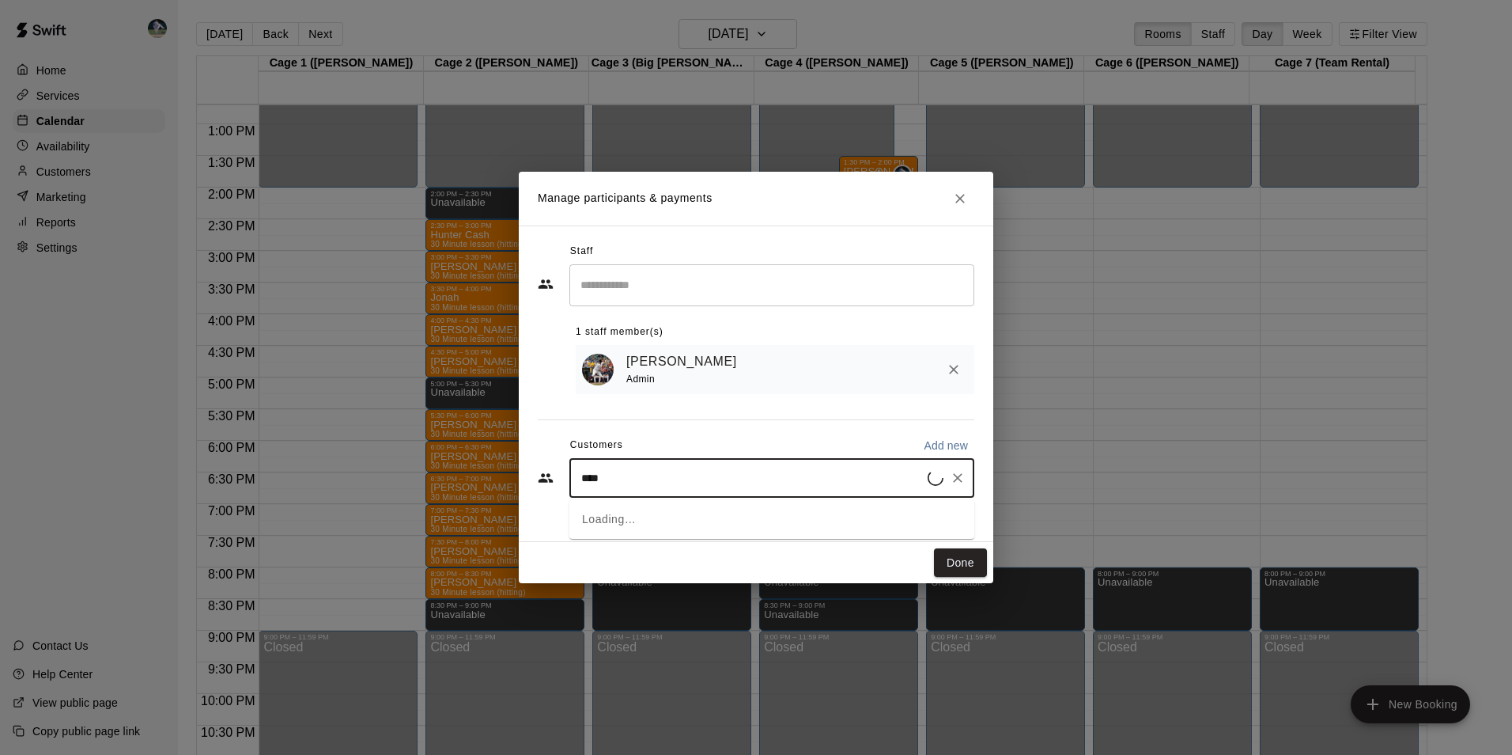
type input "*****"
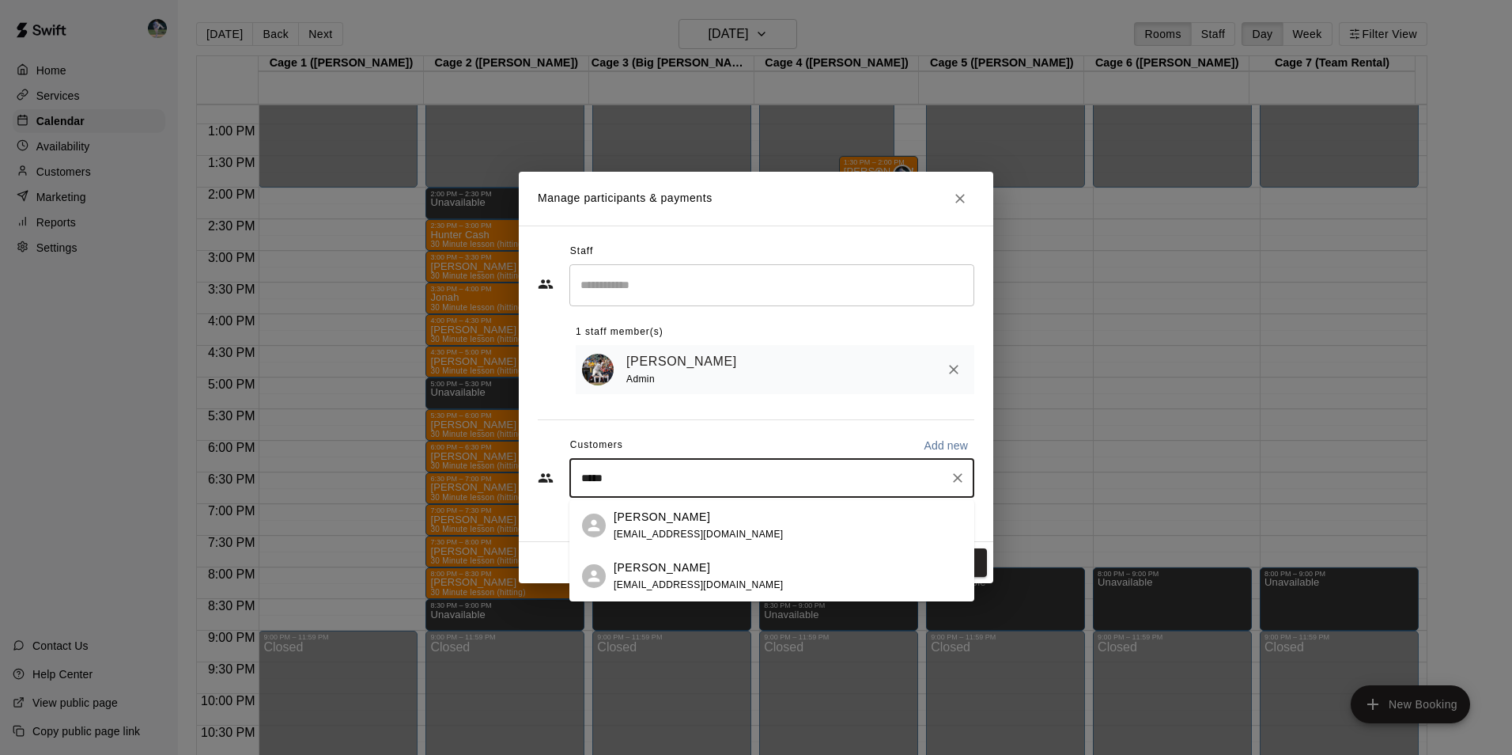
click at [654, 517] on p "[PERSON_NAME]" at bounding box center [662, 517] width 97 height 17
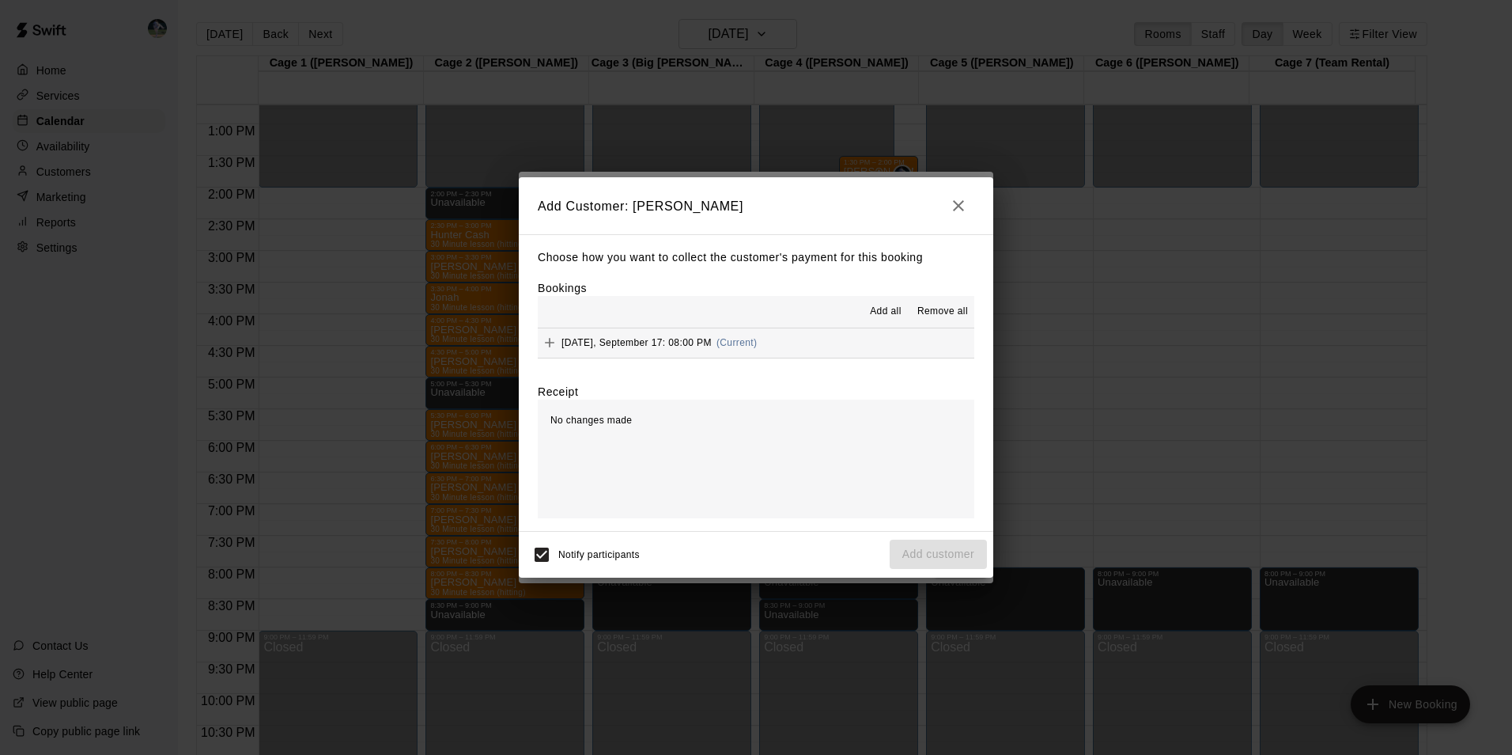
click at [885, 311] on span "Add all" at bounding box center [886, 312] width 32 height 16
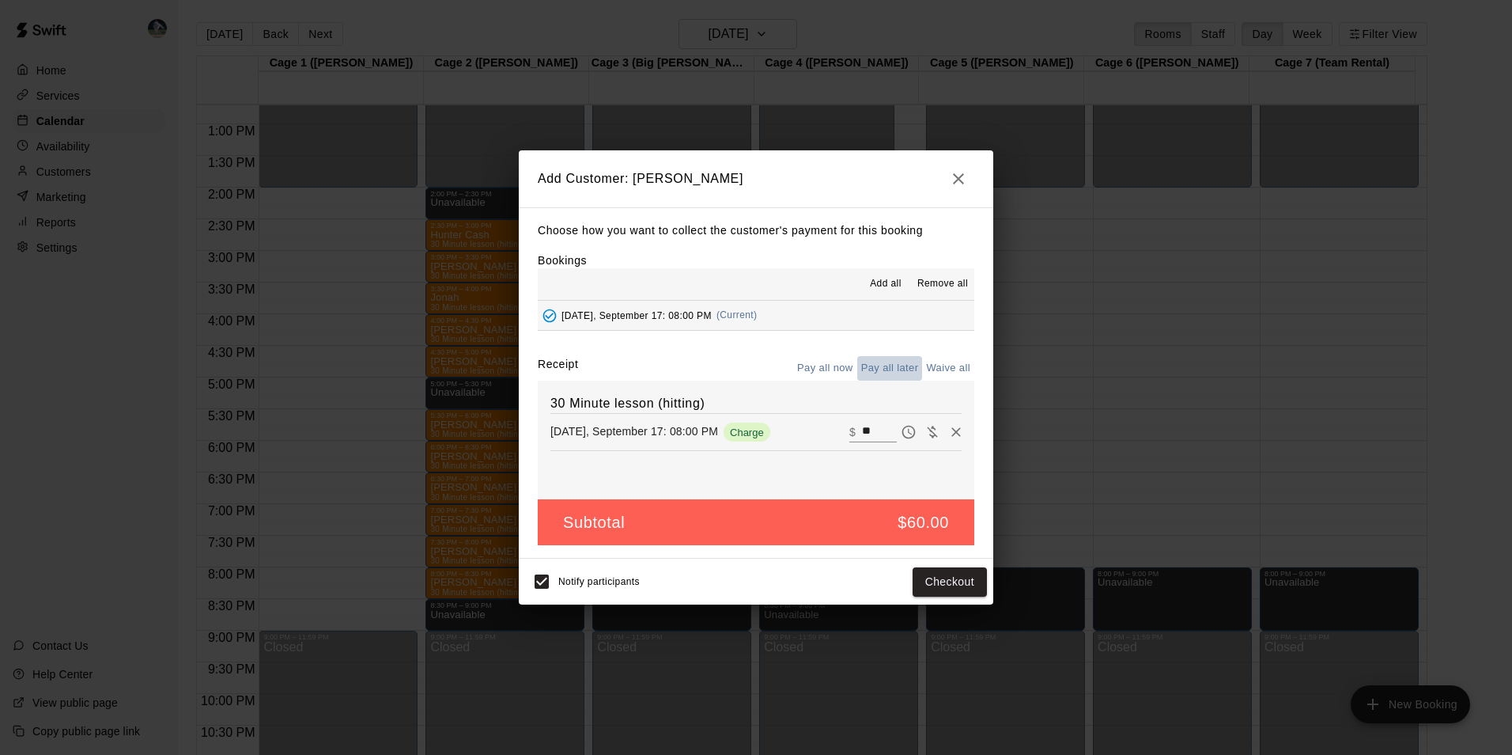
click at [880, 365] on button "Pay all later" at bounding box center [890, 368] width 66 height 25
click at [938, 580] on button "Add customer" at bounding box center [938, 581] width 97 height 29
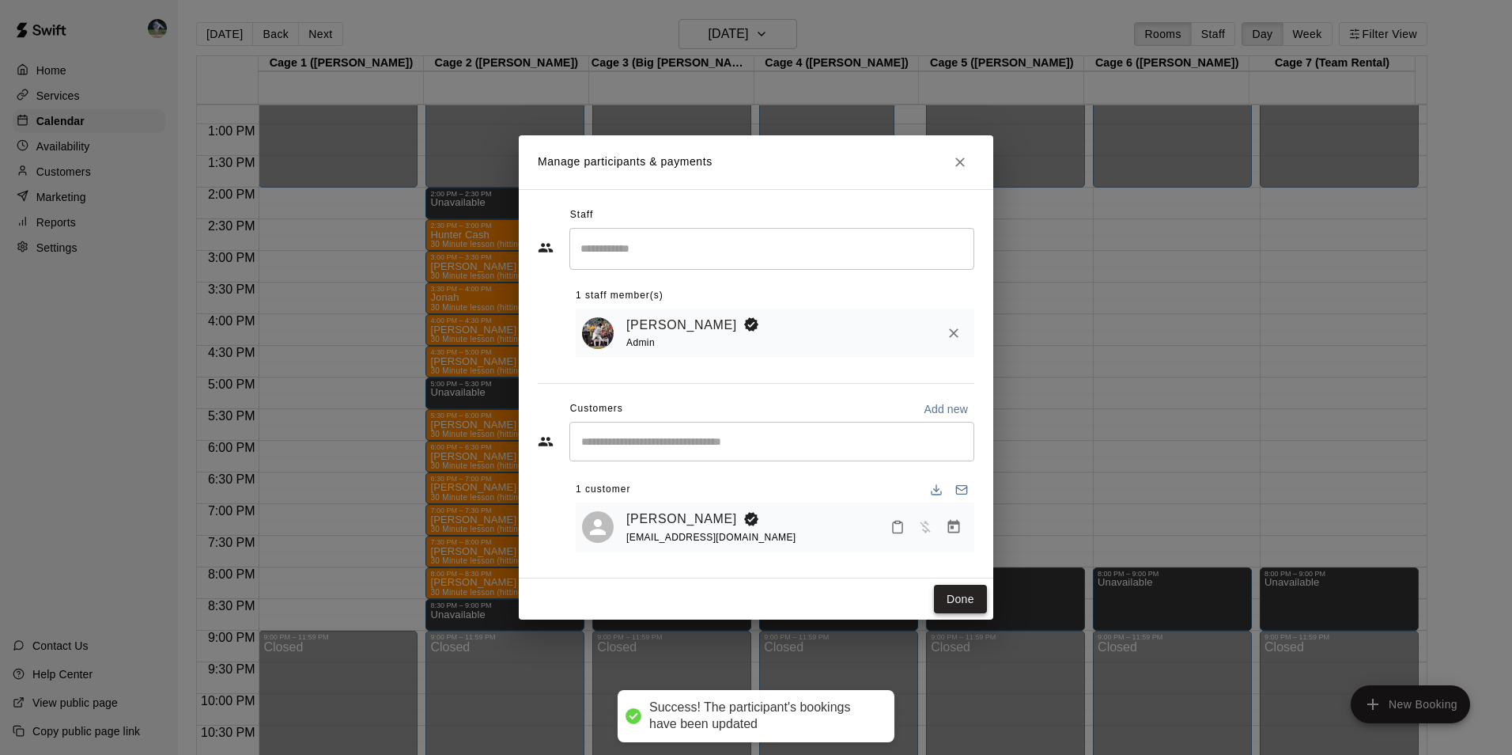
click at [946, 600] on button "Done" at bounding box center [960, 599] width 53 height 29
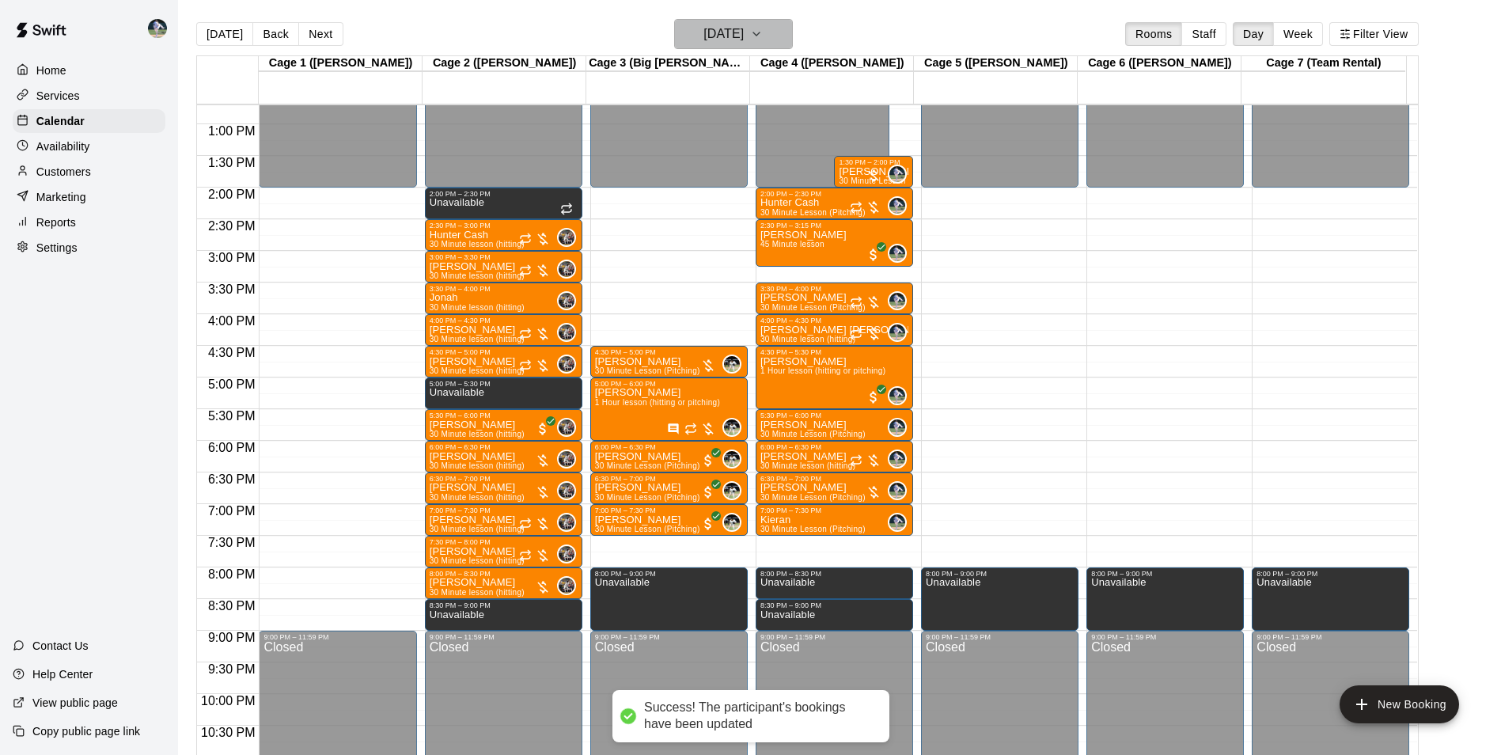
click at [703, 23] on h6 "[DATE]" at bounding box center [723, 34] width 40 height 22
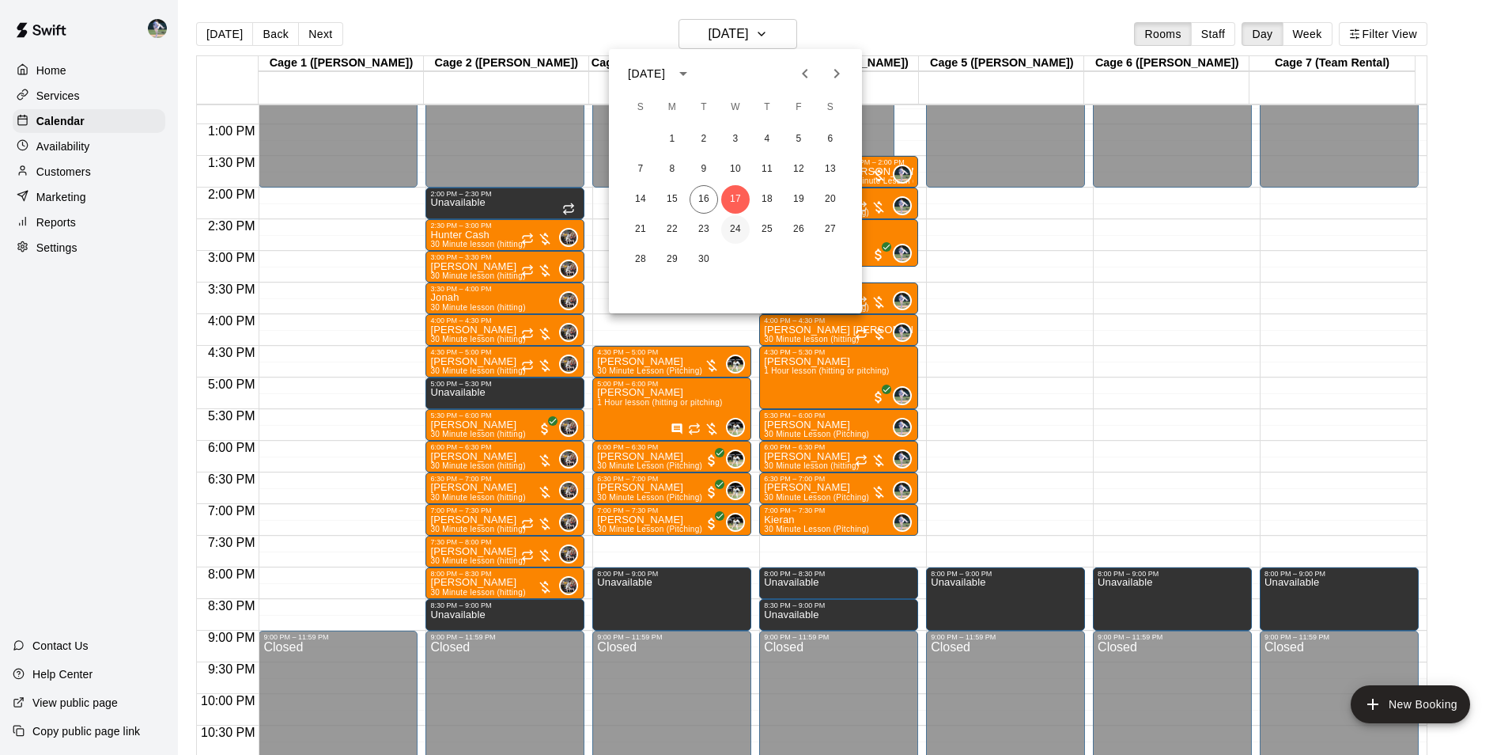
click at [740, 223] on button "24" at bounding box center [735, 229] width 28 height 28
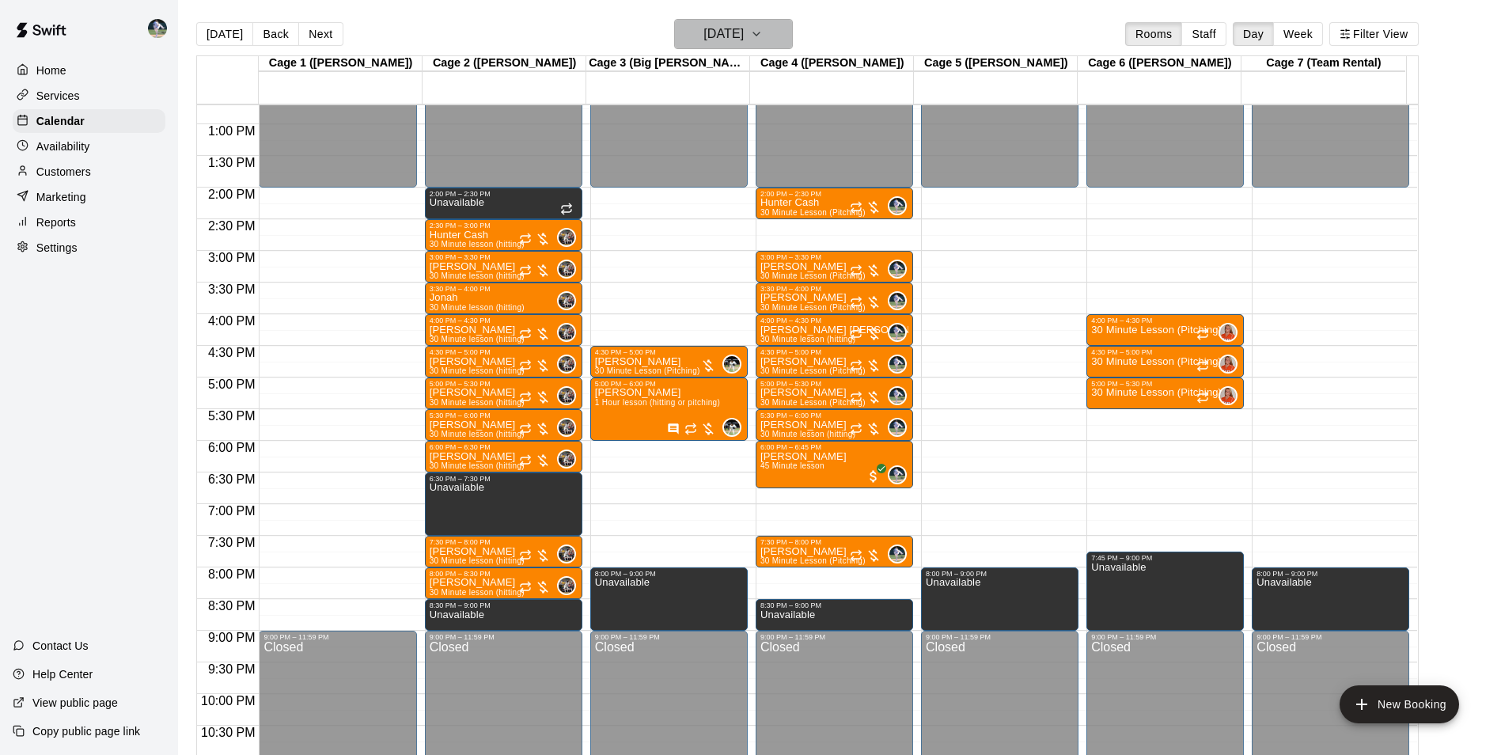
click at [719, 29] on h6 "[DATE]" at bounding box center [723, 34] width 40 height 22
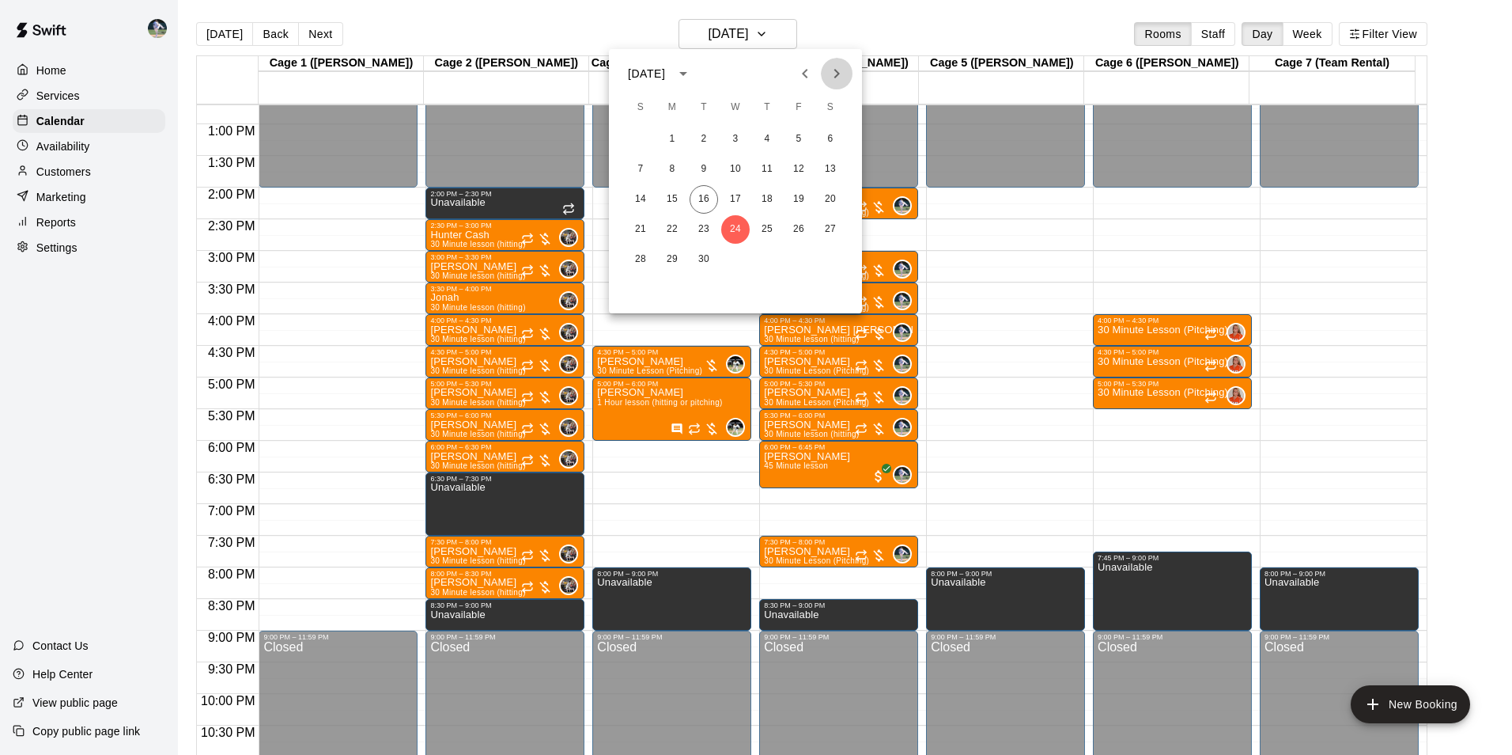
click at [834, 66] on icon "Next month" at bounding box center [836, 73] width 19 height 19
click at [734, 132] on button "1" at bounding box center [735, 139] width 28 height 28
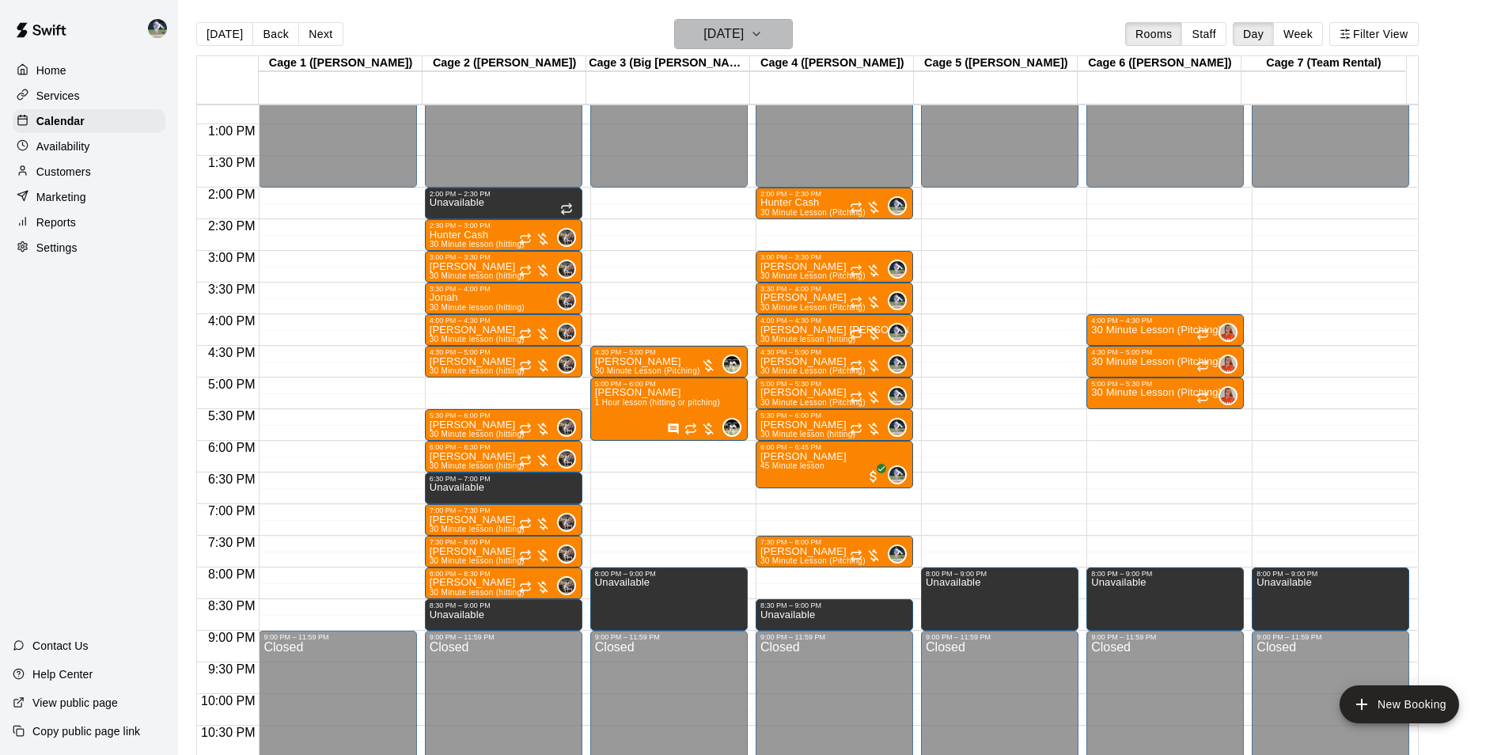
click at [713, 38] on h6 "[DATE]" at bounding box center [723, 34] width 40 height 22
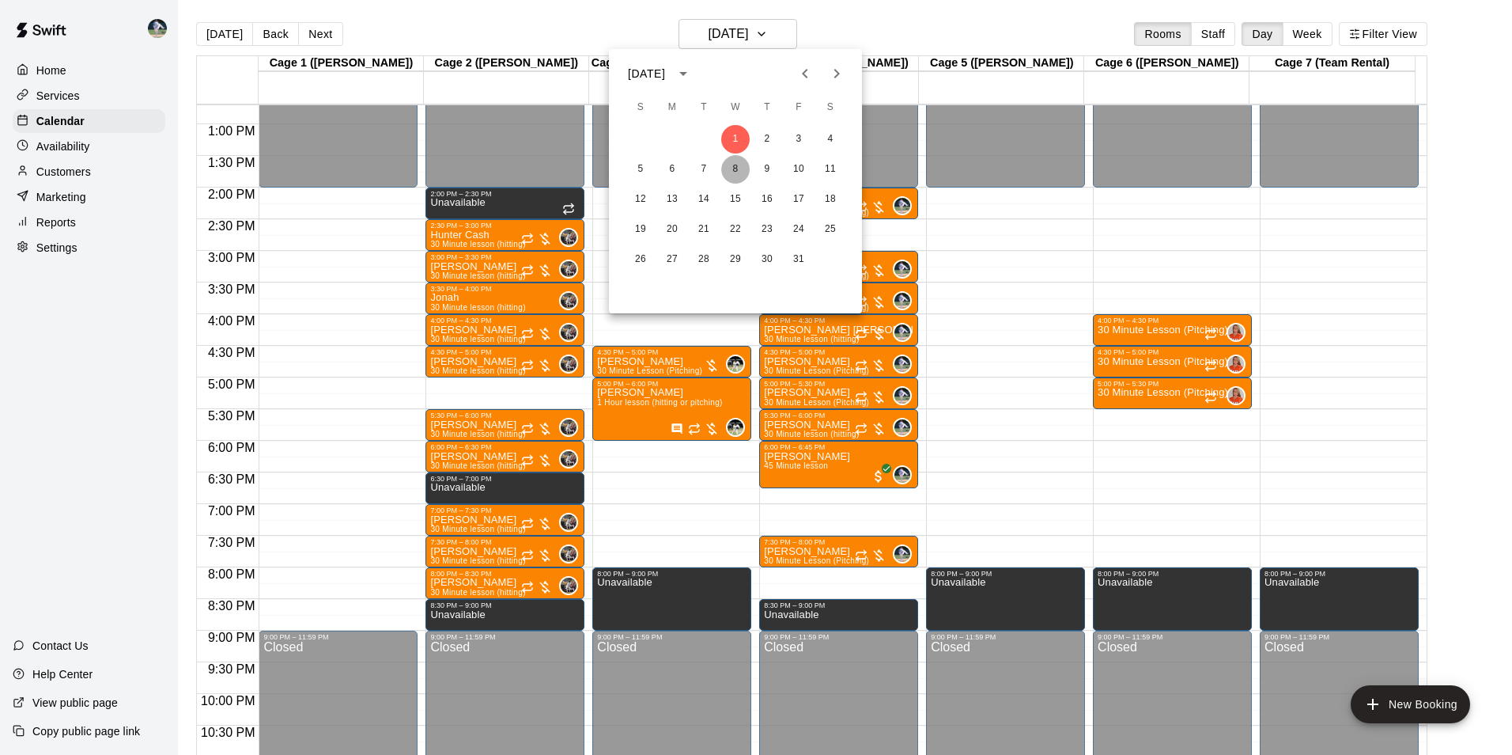
click at [734, 168] on button "8" at bounding box center [735, 169] width 28 height 28
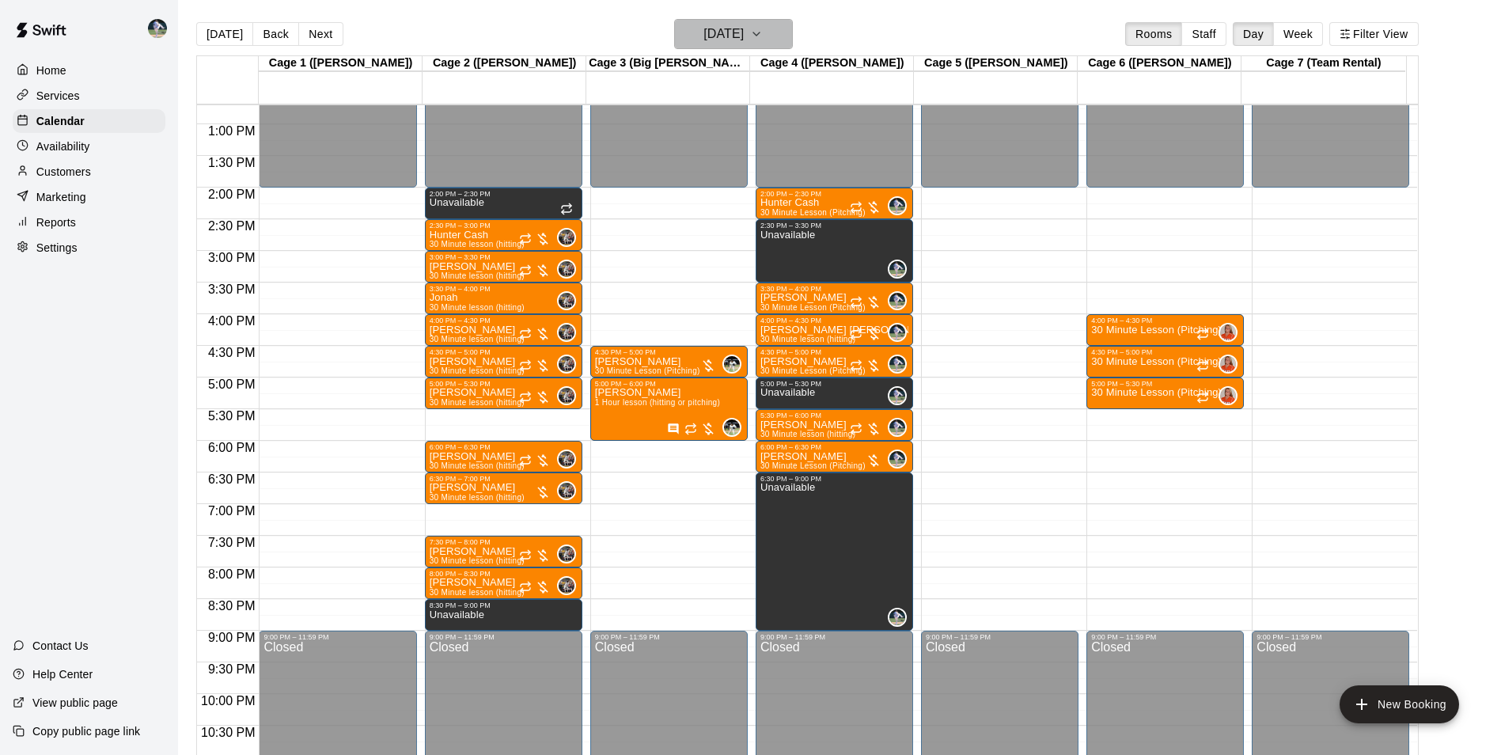
click at [736, 30] on h6 "[DATE]" at bounding box center [723, 34] width 40 height 22
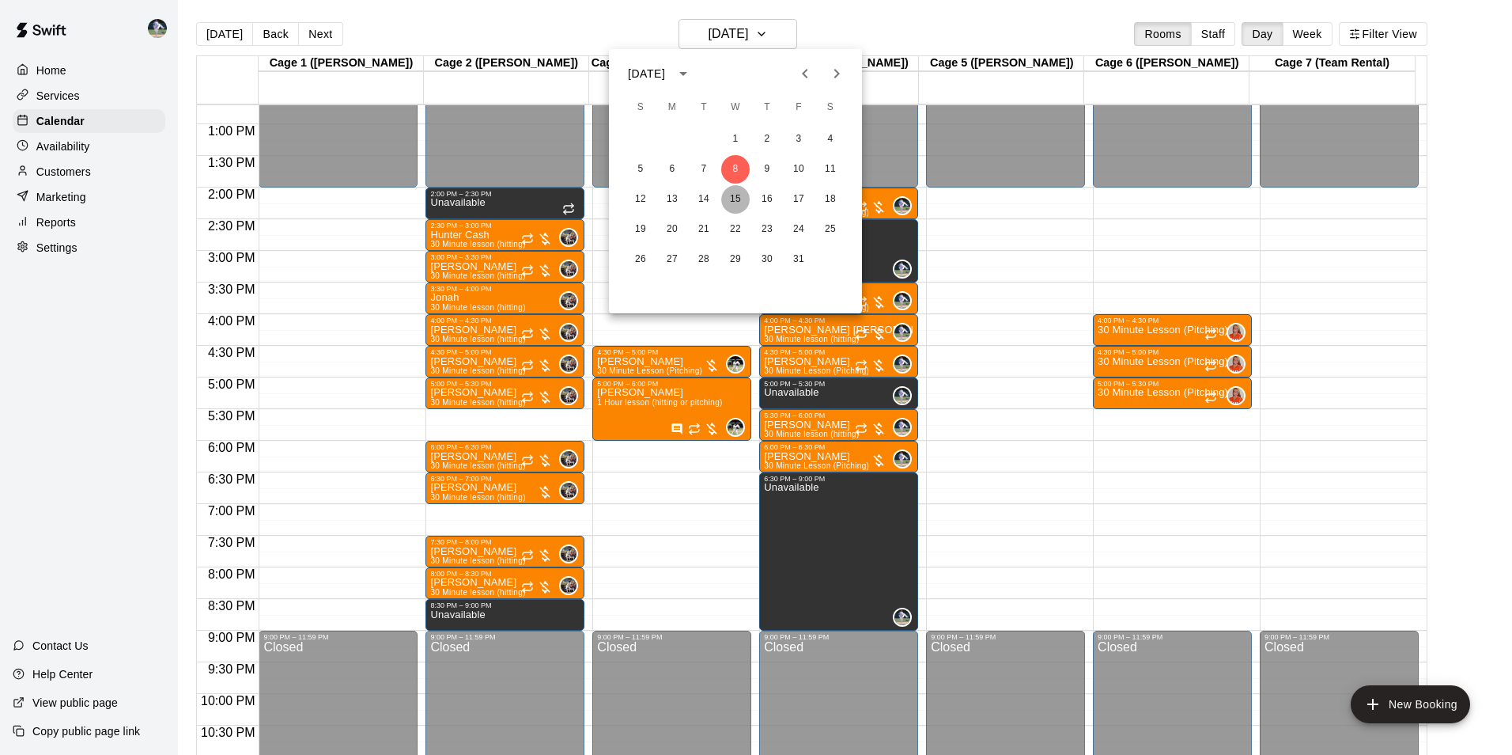
click at [739, 197] on button "15" at bounding box center [735, 199] width 28 height 28
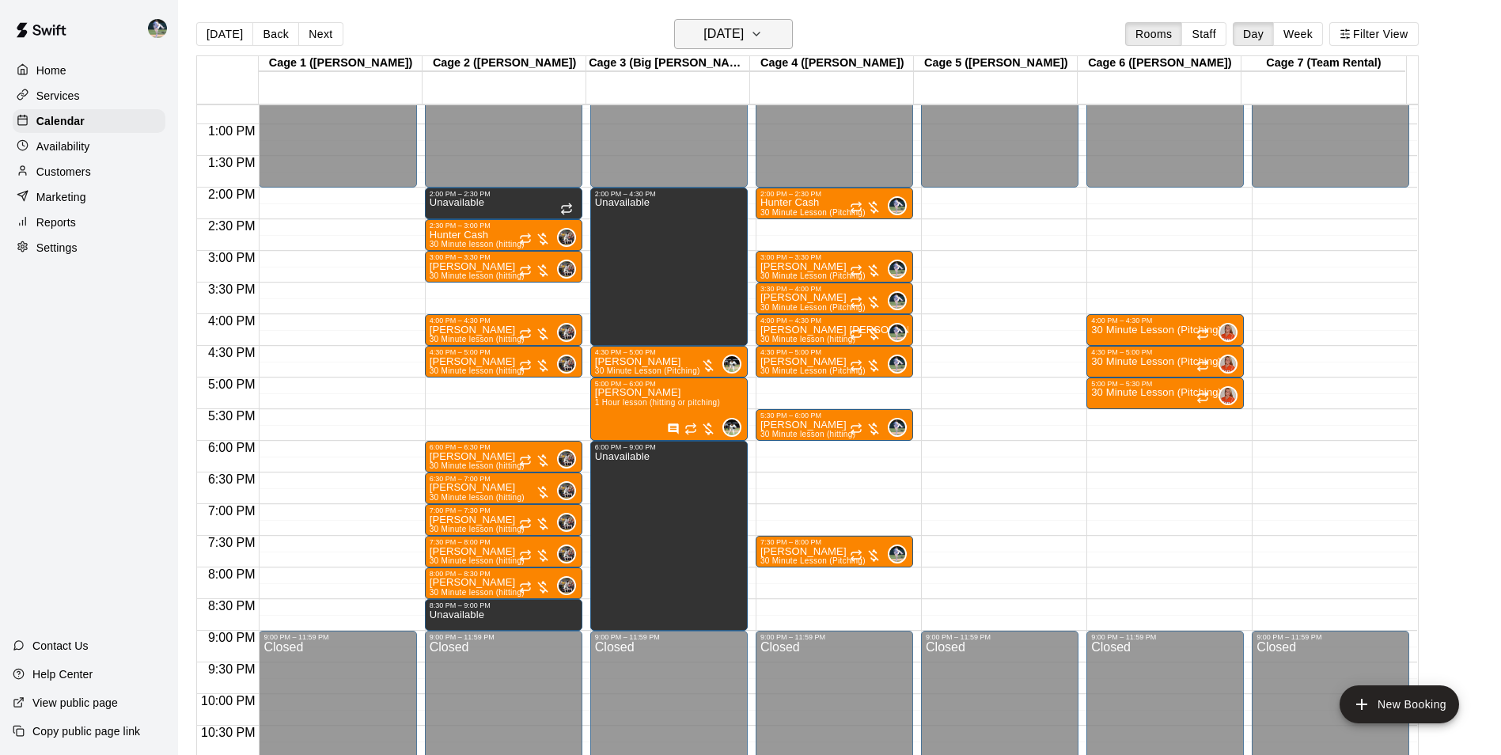
click at [709, 28] on h6 "[DATE]" at bounding box center [723, 34] width 40 height 22
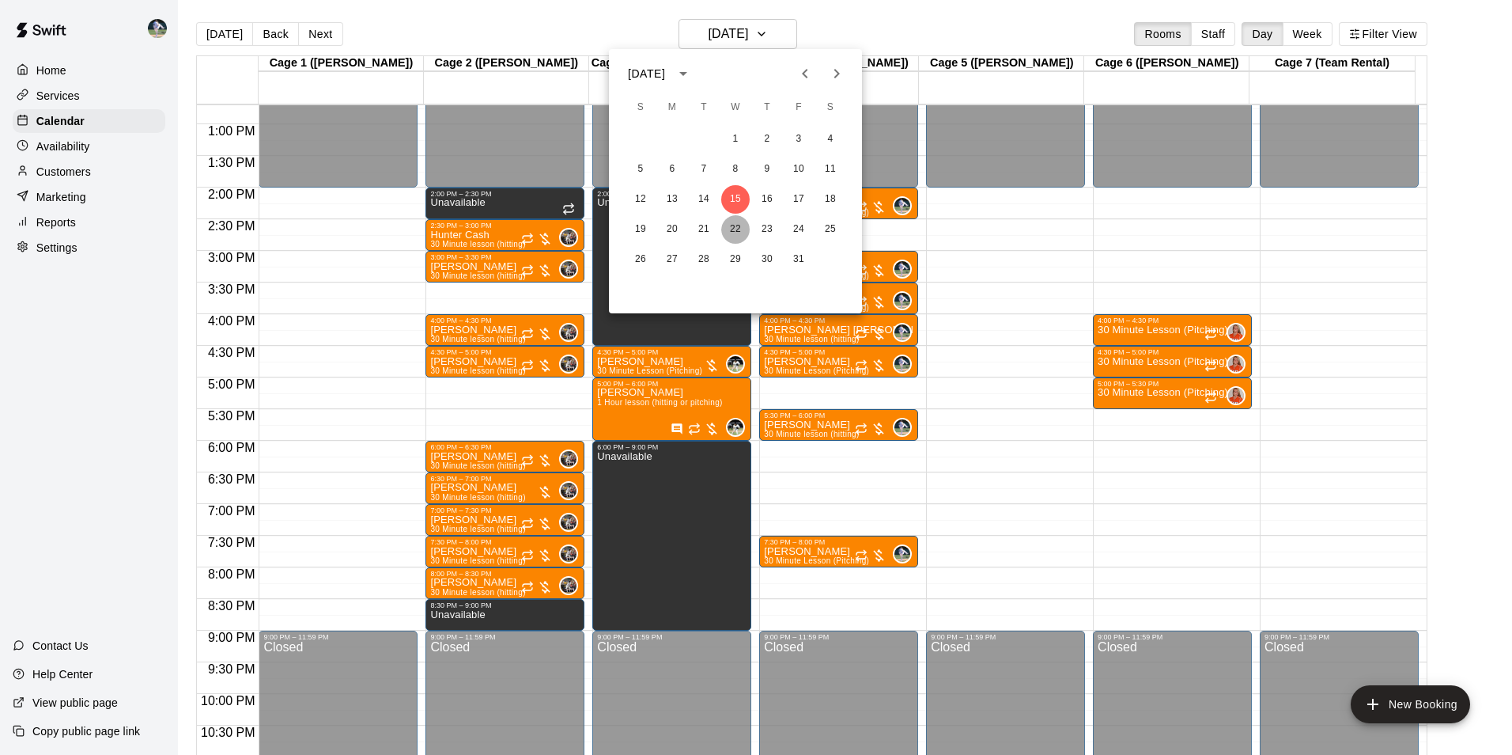
click at [736, 227] on button "22" at bounding box center [735, 229] width 28 height 28
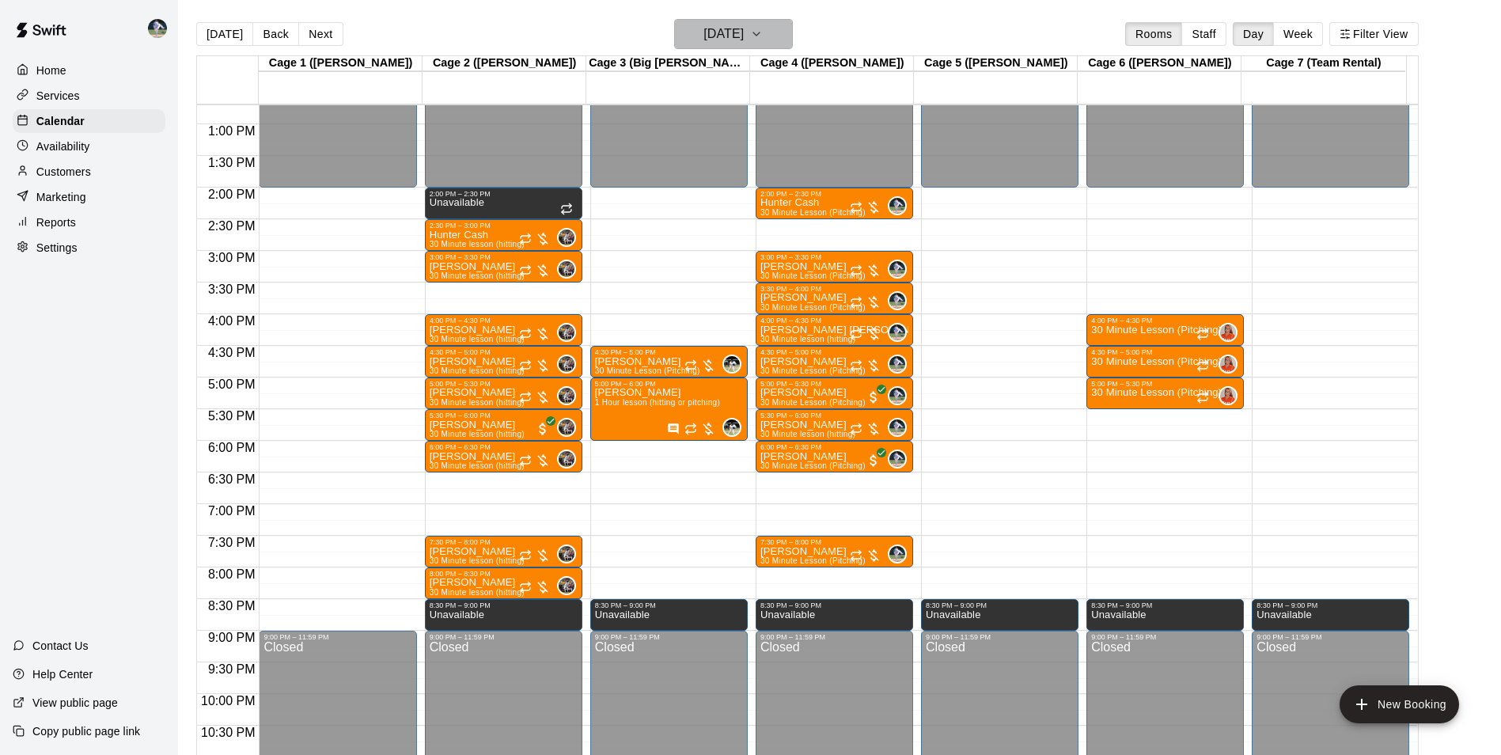
click at [732, 33] on h6 "[DATE]" at bounding box center [723, 34] width 40 height 22
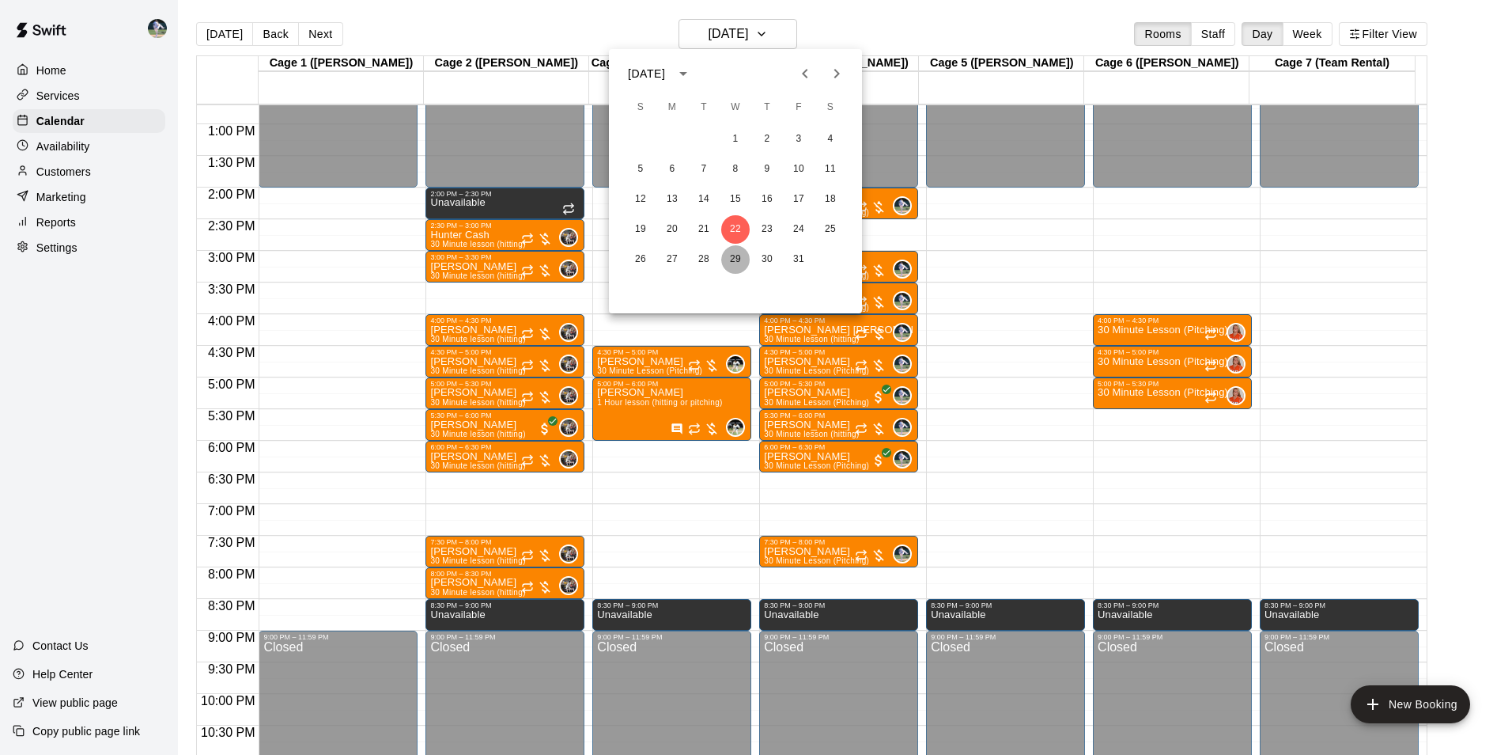
click at [735, 260] on button "29" at bounding box center [735, 259] width 28 height 28
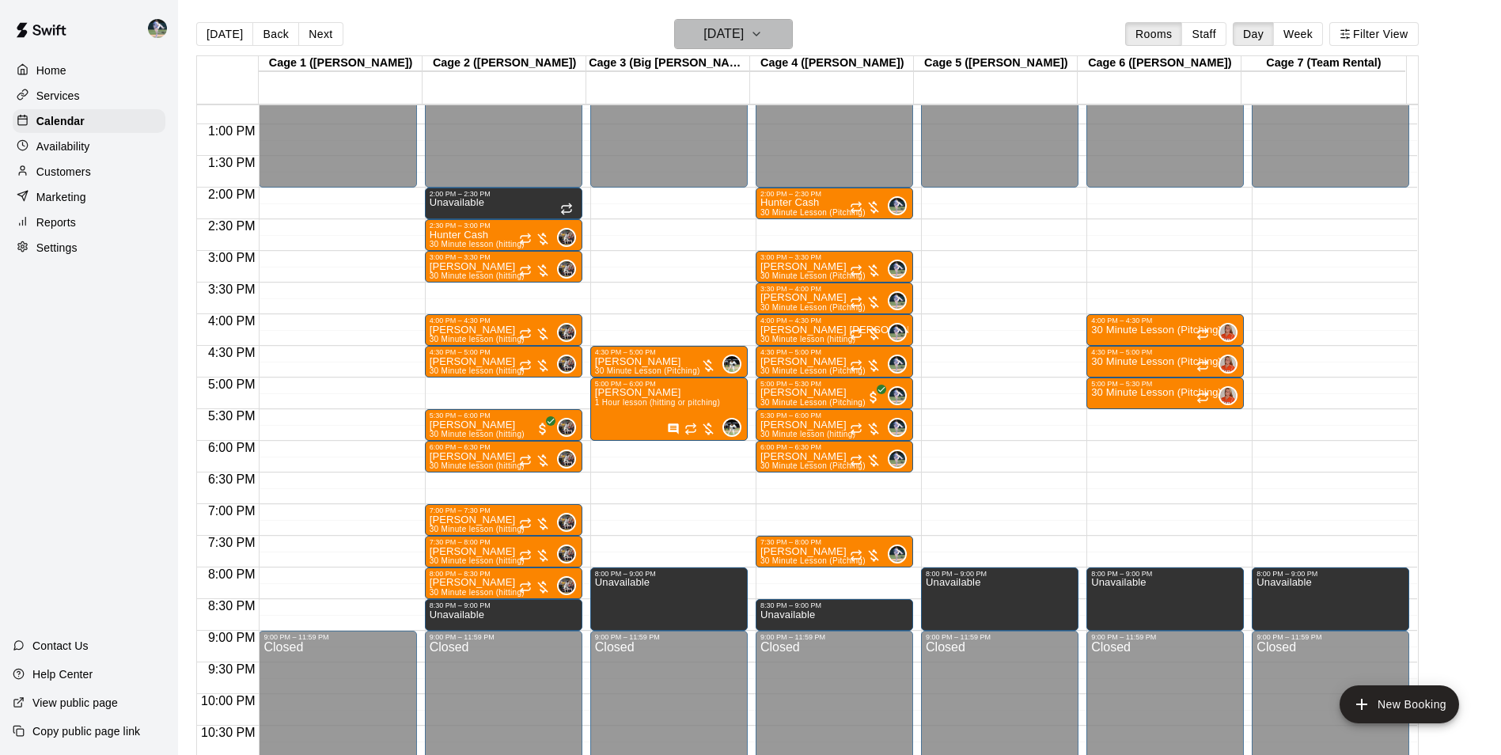
click at [711, 36] on h6 "[DATE]" at bounding box center [723, 34] width 40 height 22
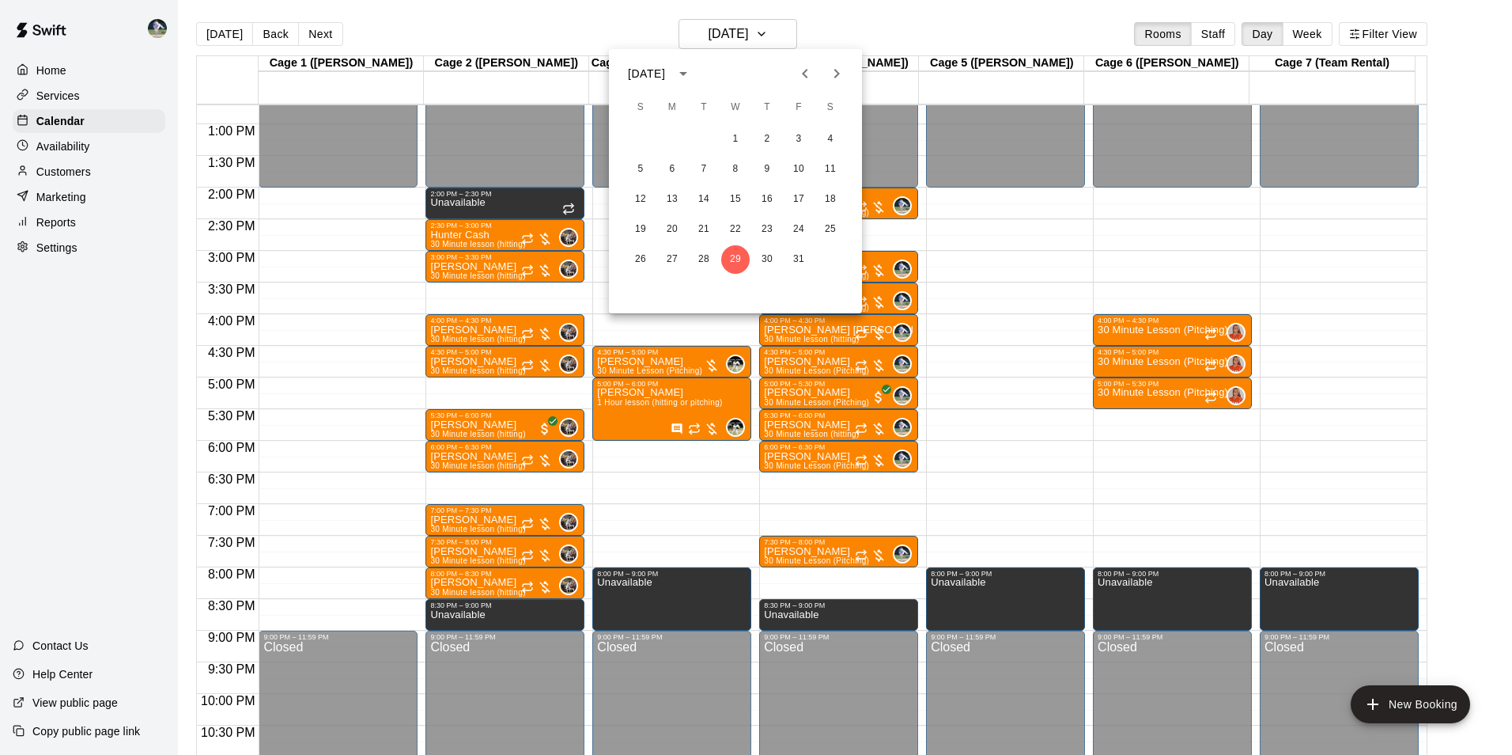
click at [834, 74] on icon "Next month" at bounding box center [836, 73] width 19 height 19
click at [735, 167] on button "5" at bounding box center [735, 169] width 28 height 28
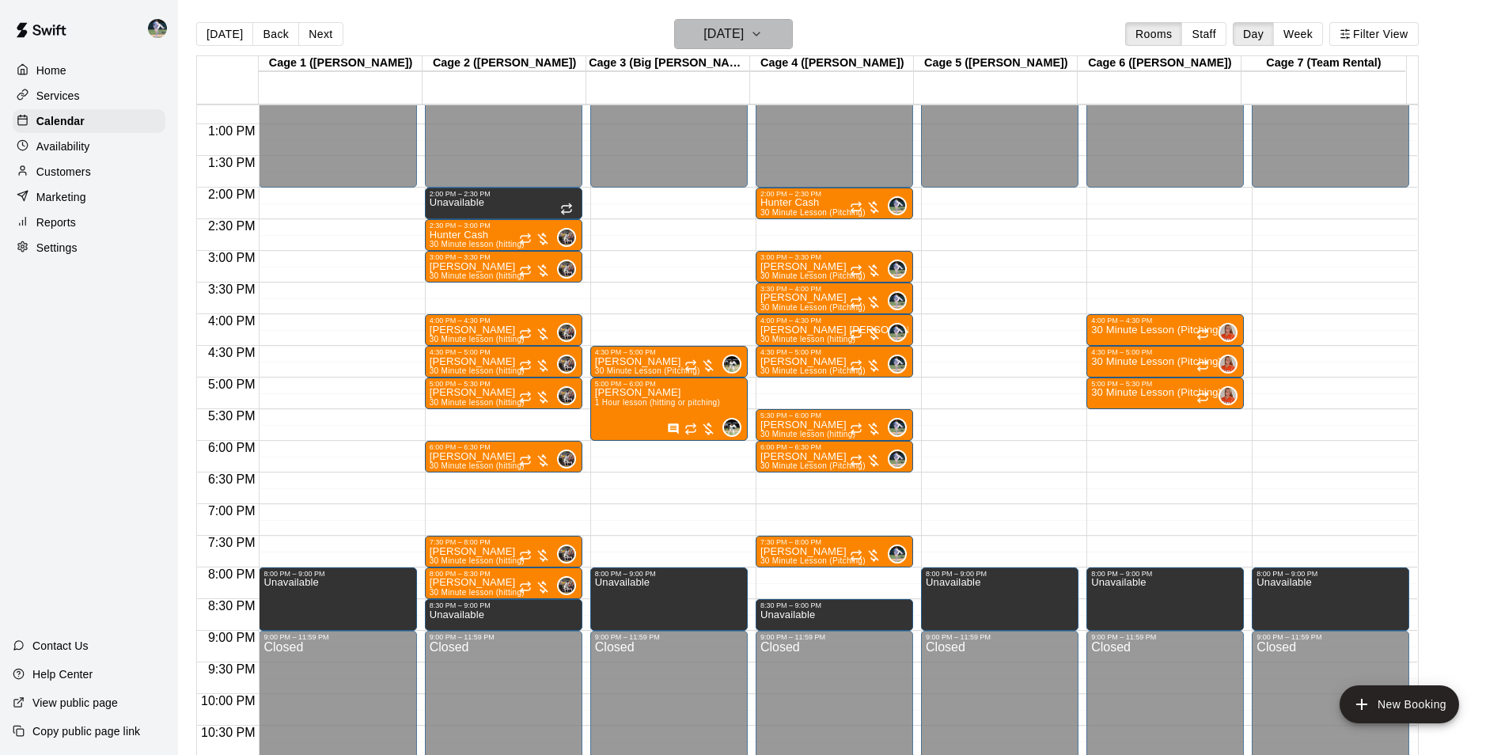
click at [725, 31] on h6 "[DATE]" at bounding box center [723, 34] width 40 height 22
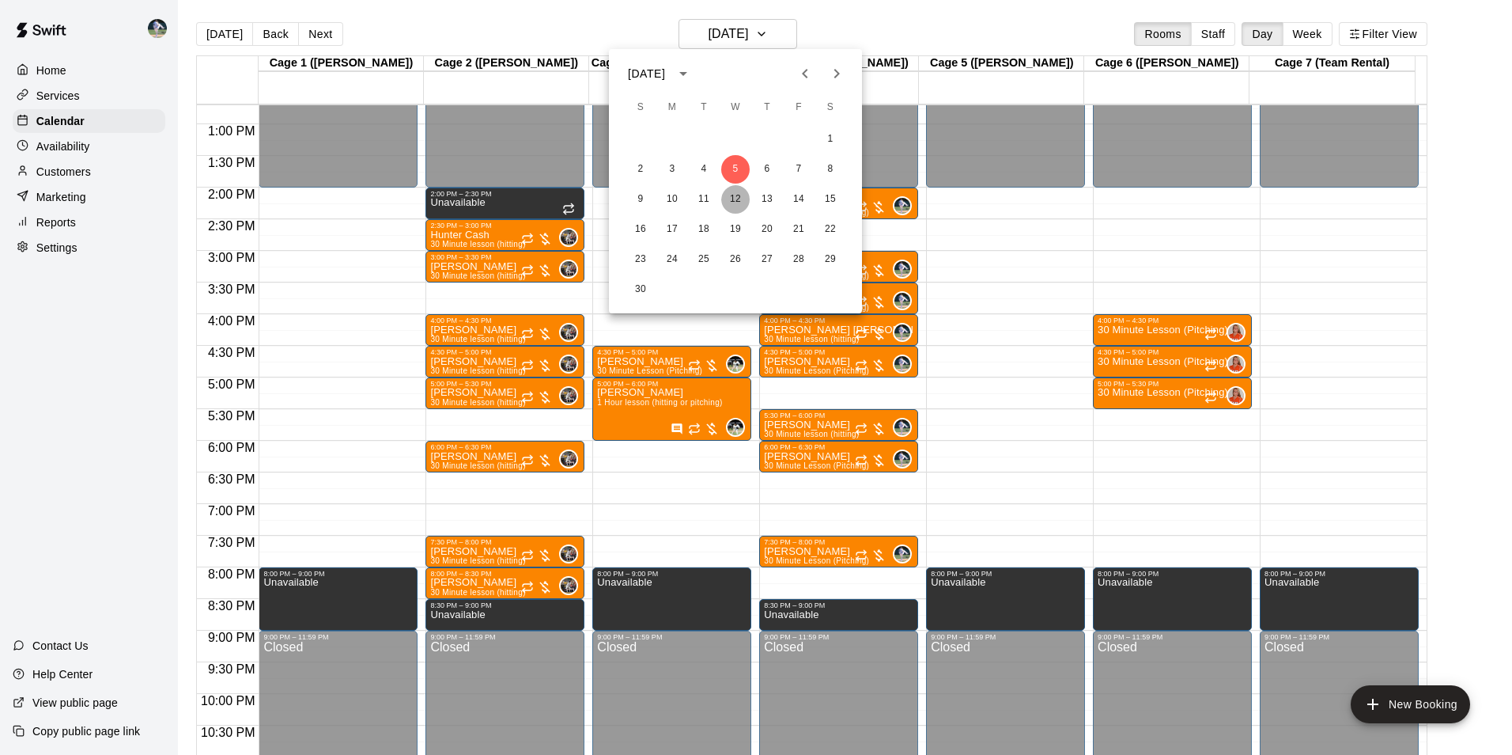
click at [740, 196] on button "12" at bounding box center [735, 199] width 28 height 28
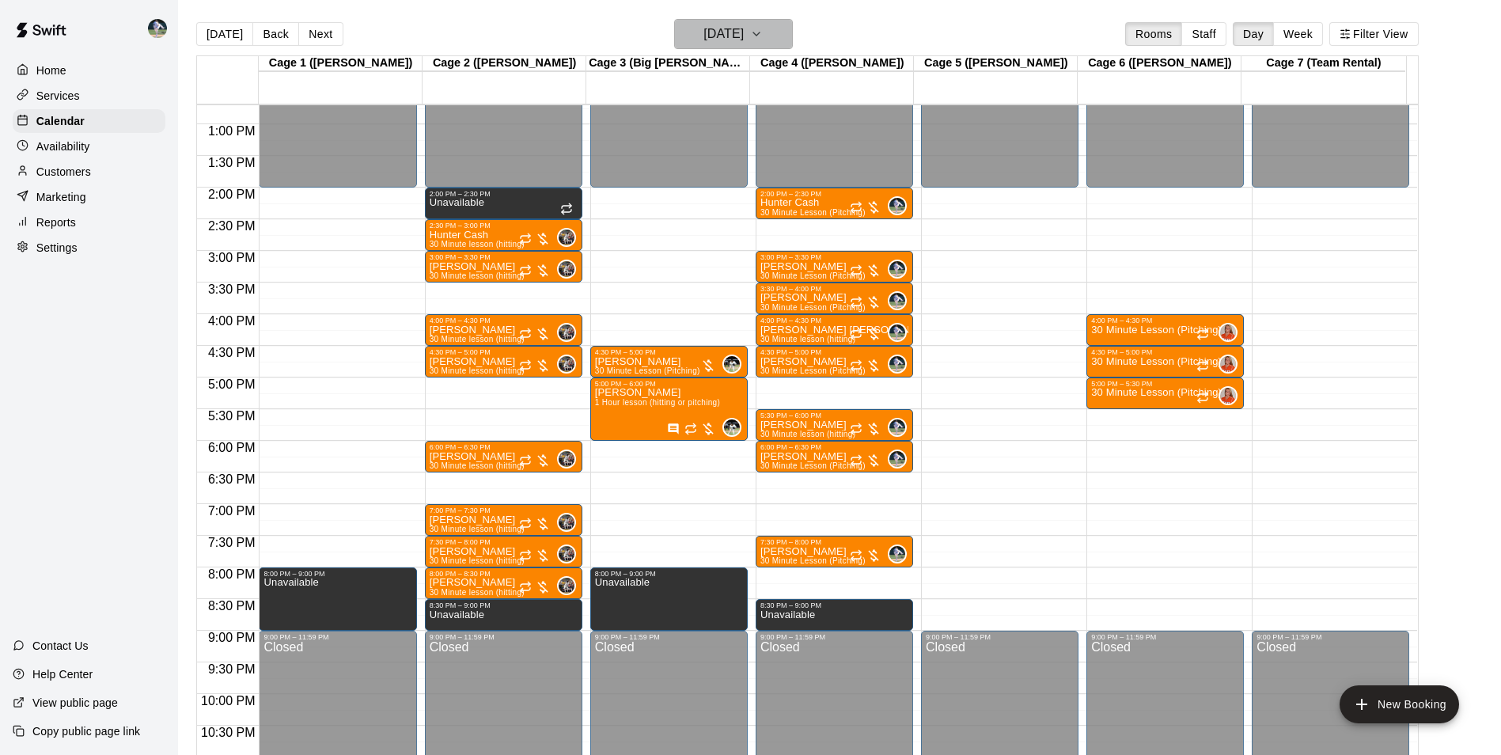
click at [715, 42] on h6 "[DATE]" at bounding box center [723, 34] width 40 height 22
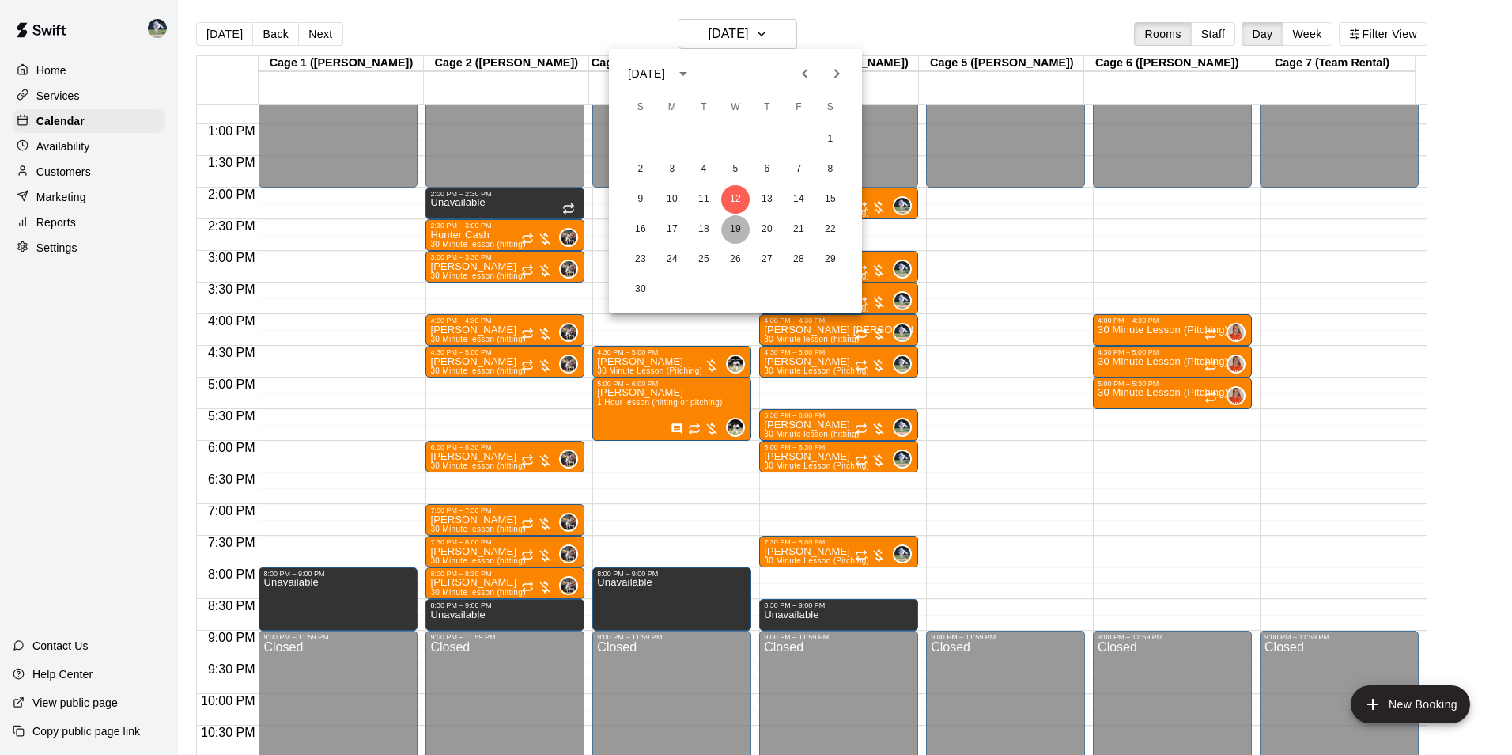
click at [738, 231] on button "19" at bounding box center [735, 229] width 28 height 28
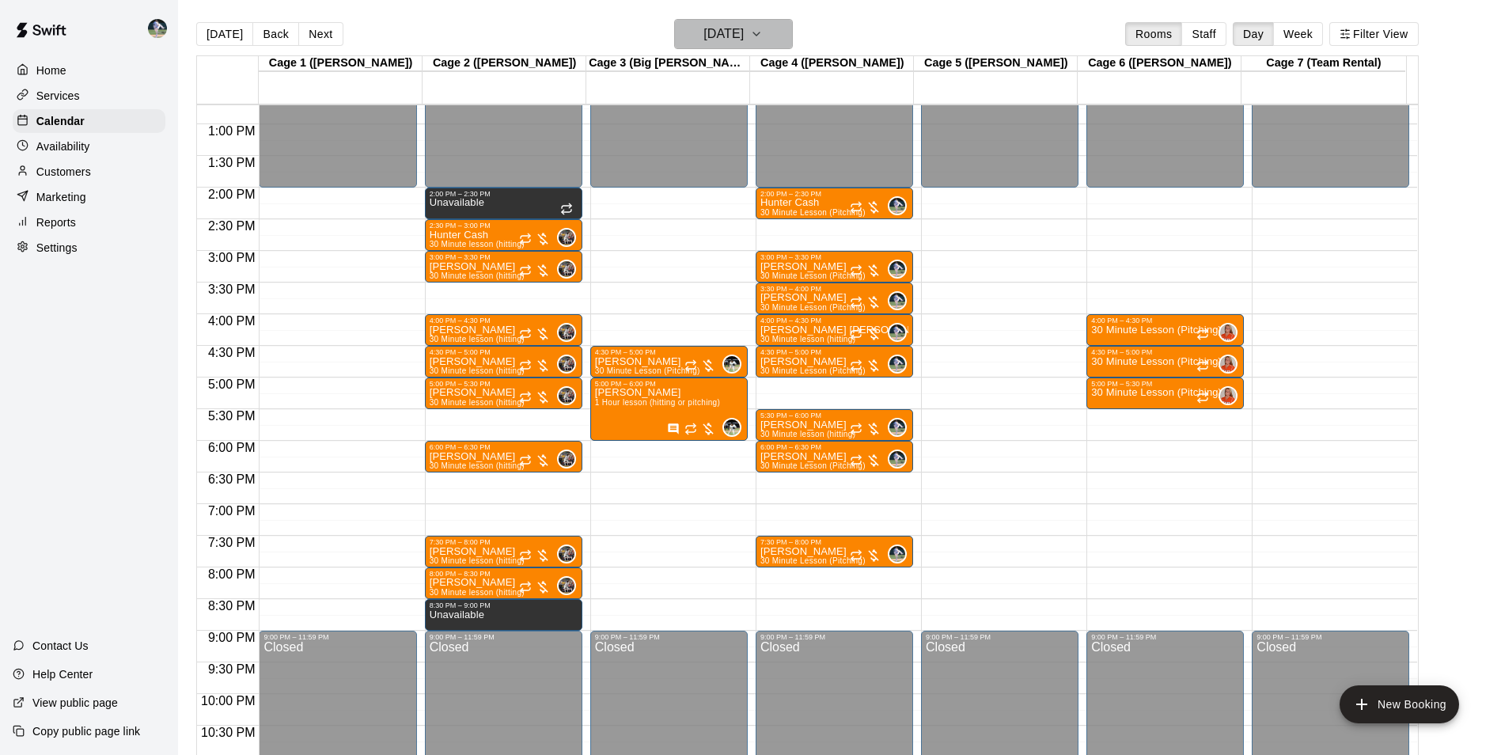
click at [732, 36] on h6 "[DATE]" at bounding box center [723, 34] width 40 height 22
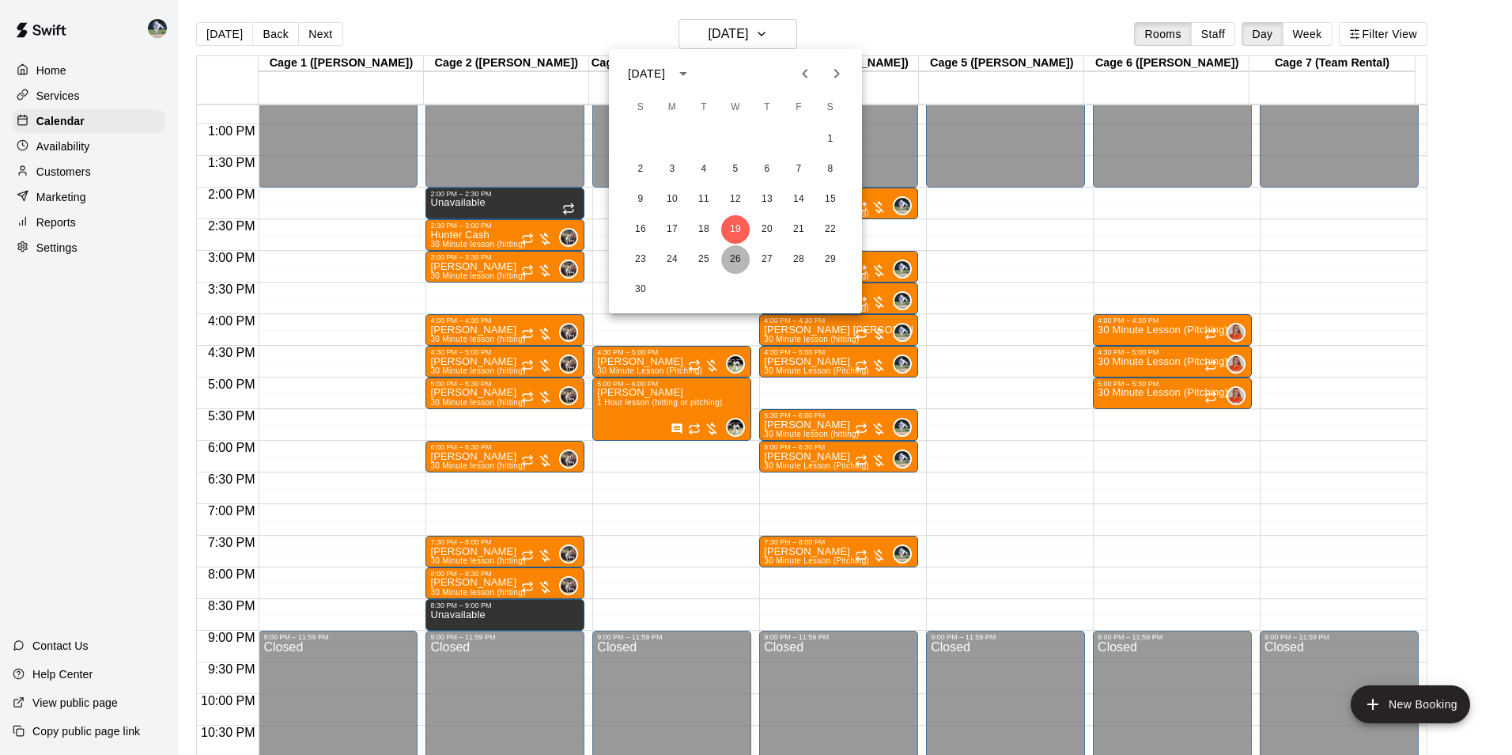
click at [742, 254] on button "26" at bounding box center [735, 259] width 28 height 28
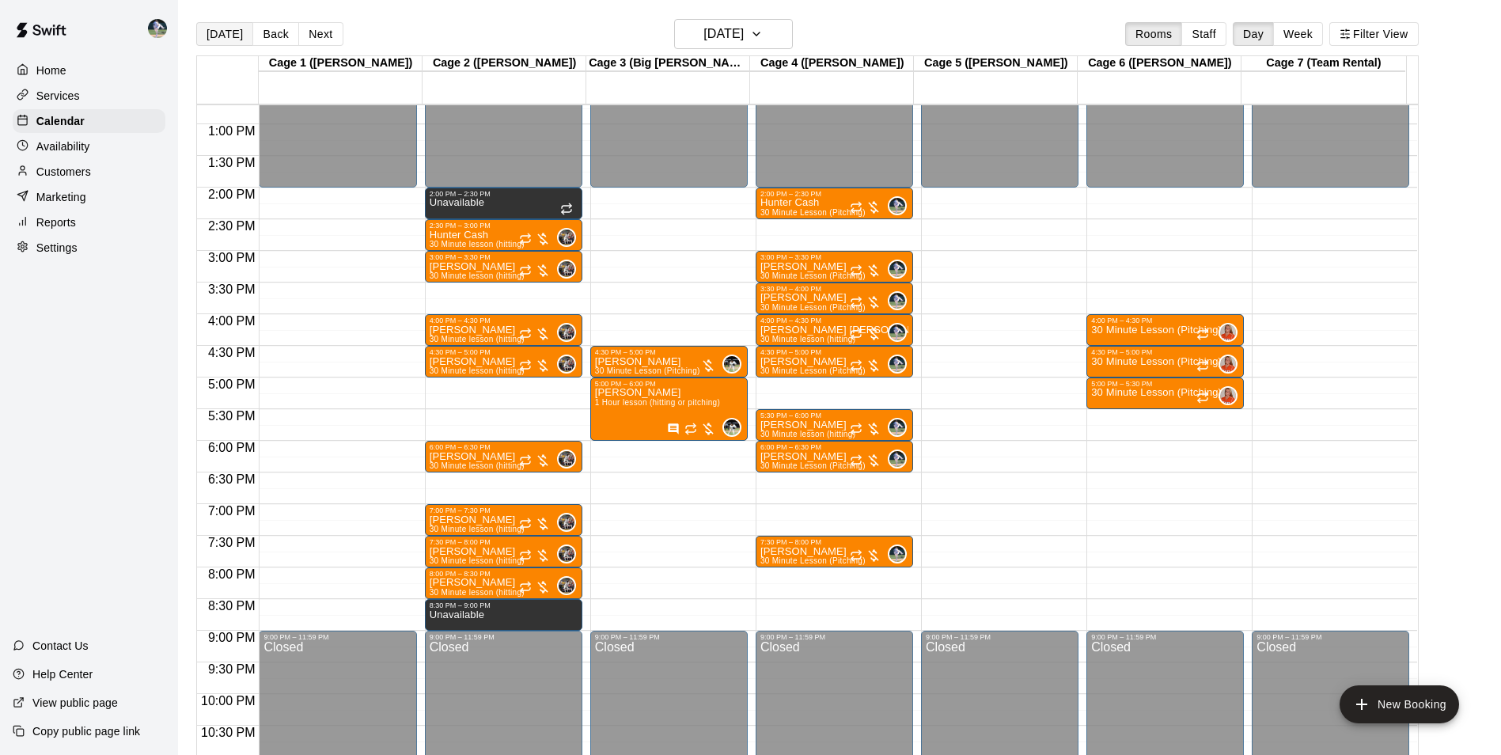
click at [229, 34] on button "[DATE]" at bounding box center [224, 34] width 57 height 24
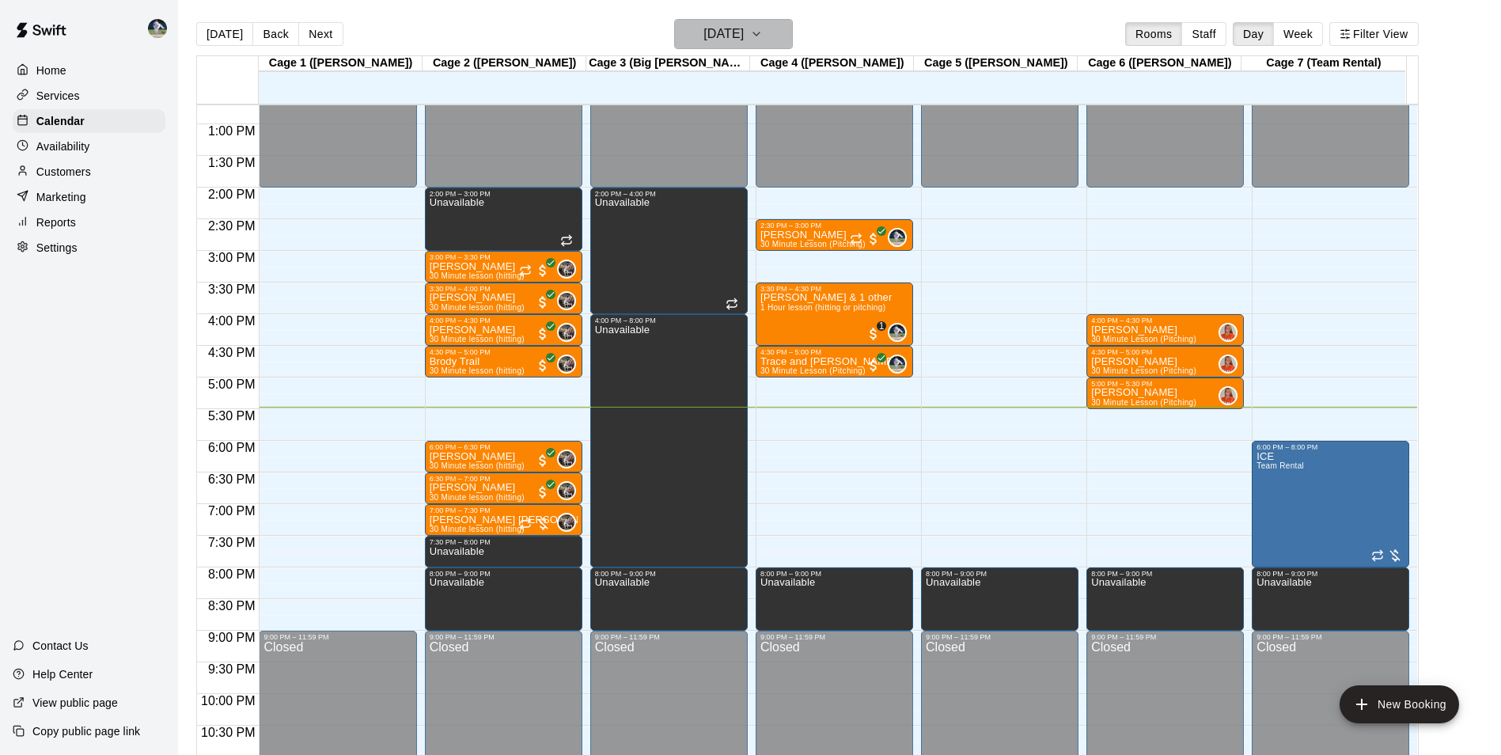
click at [713, 38] on h6 "[DATE]" at bounding box center [723, 34] width 40 height 22
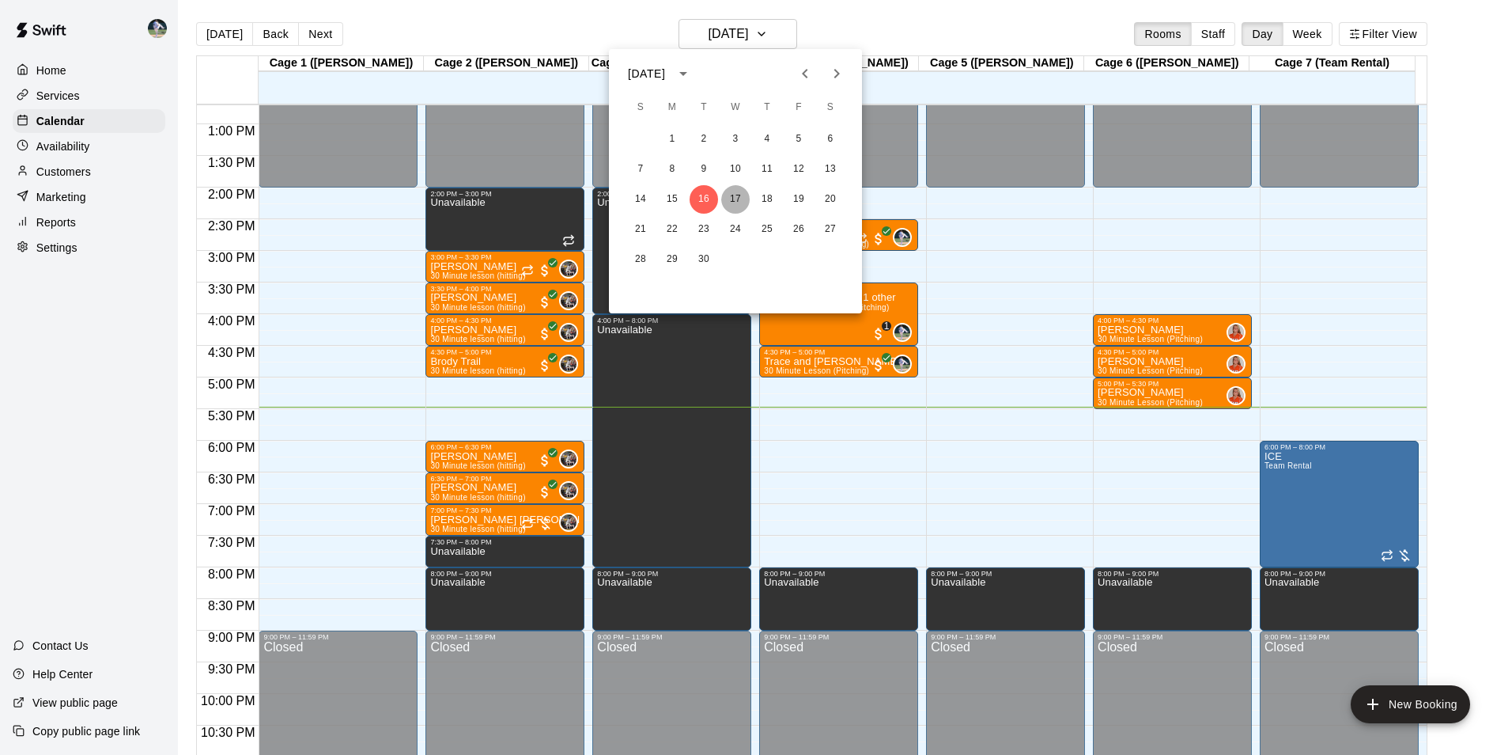
click at [737, 194] on button "17" at bounding box center [735, 199] width 28 height 28
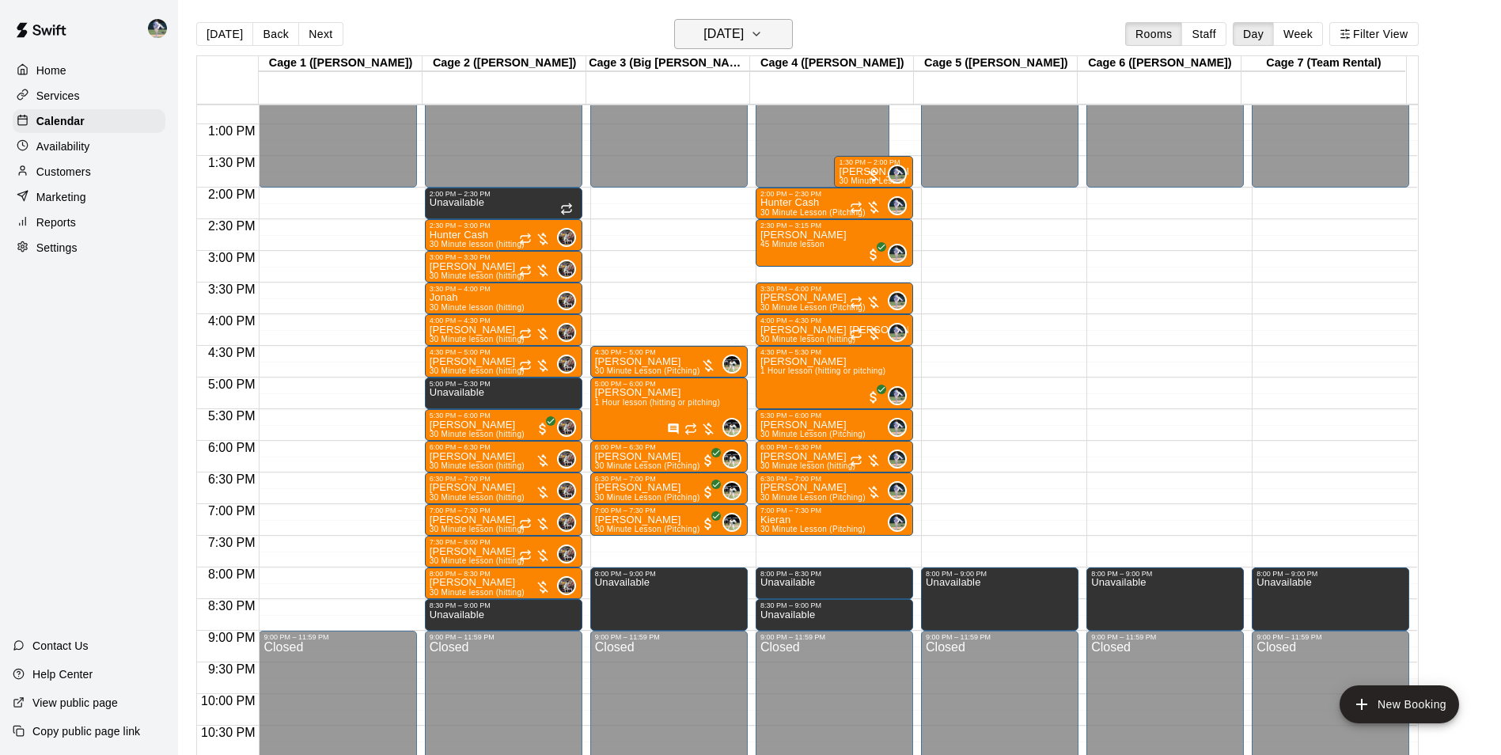
click at [705, 22] on button "[DATE]" at bounding box center [733, 34] width 119 height 30
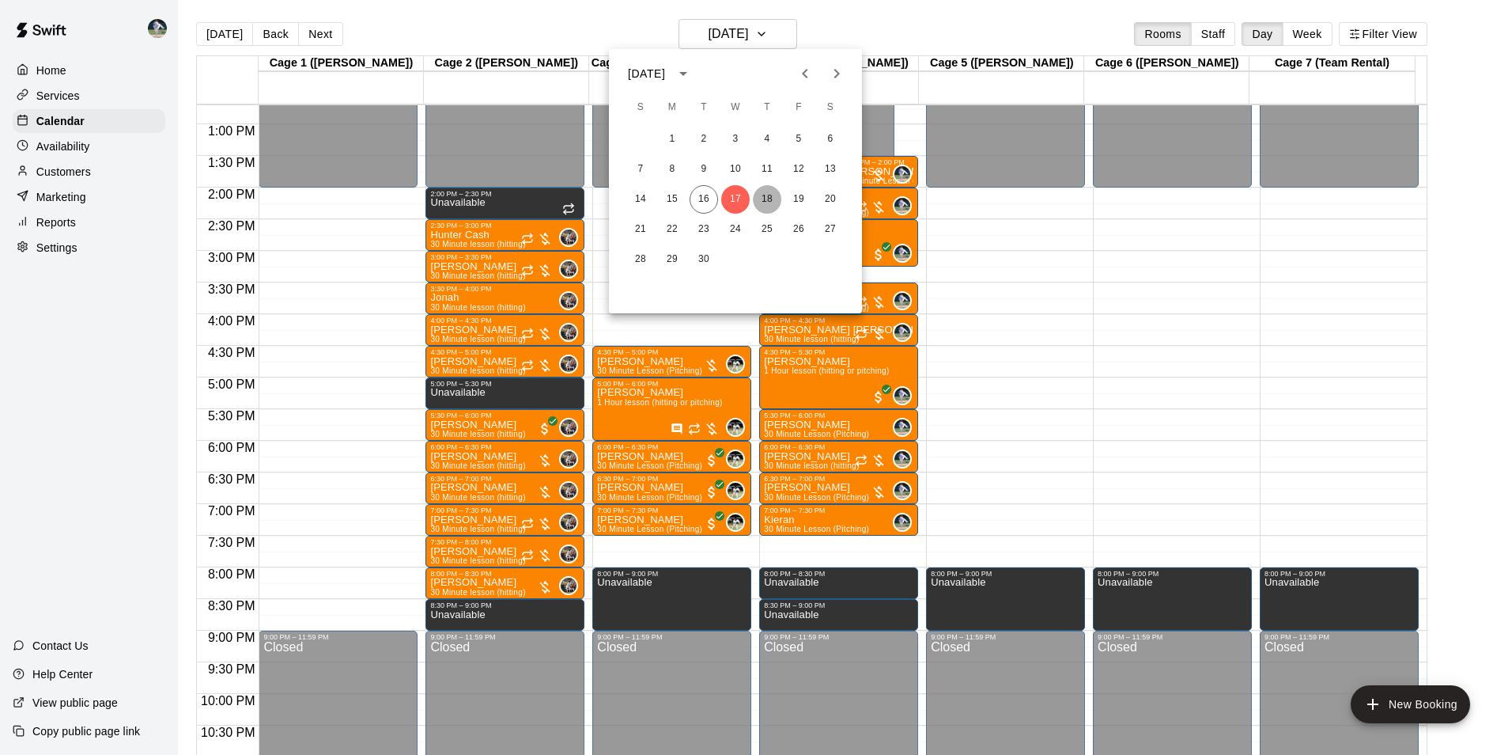
click at [766, 191] on button "18" at bounding box center [767, 199] width 28 height 28
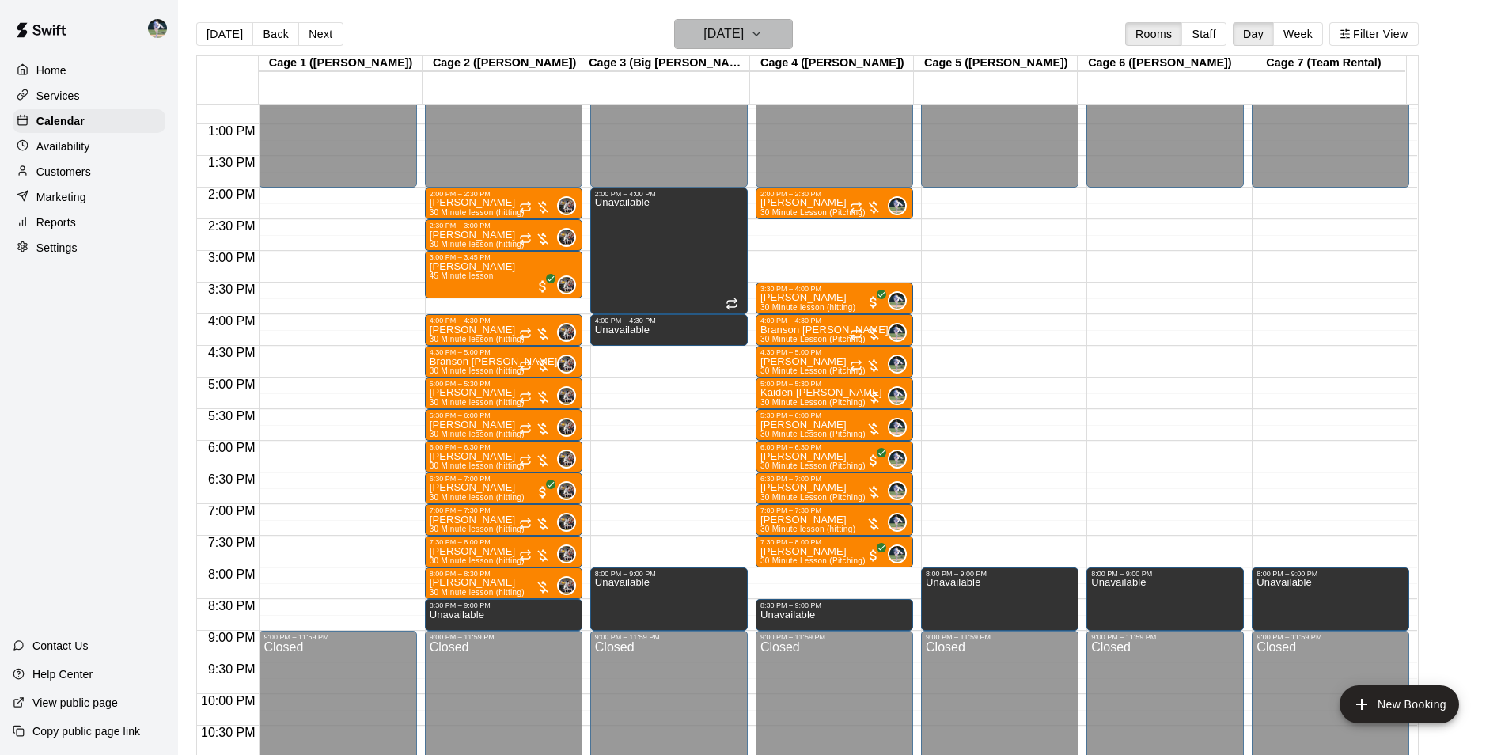
click at [730, 32] on h6 "[DATE]" at bounding box center [723, 34] width 40 height 22
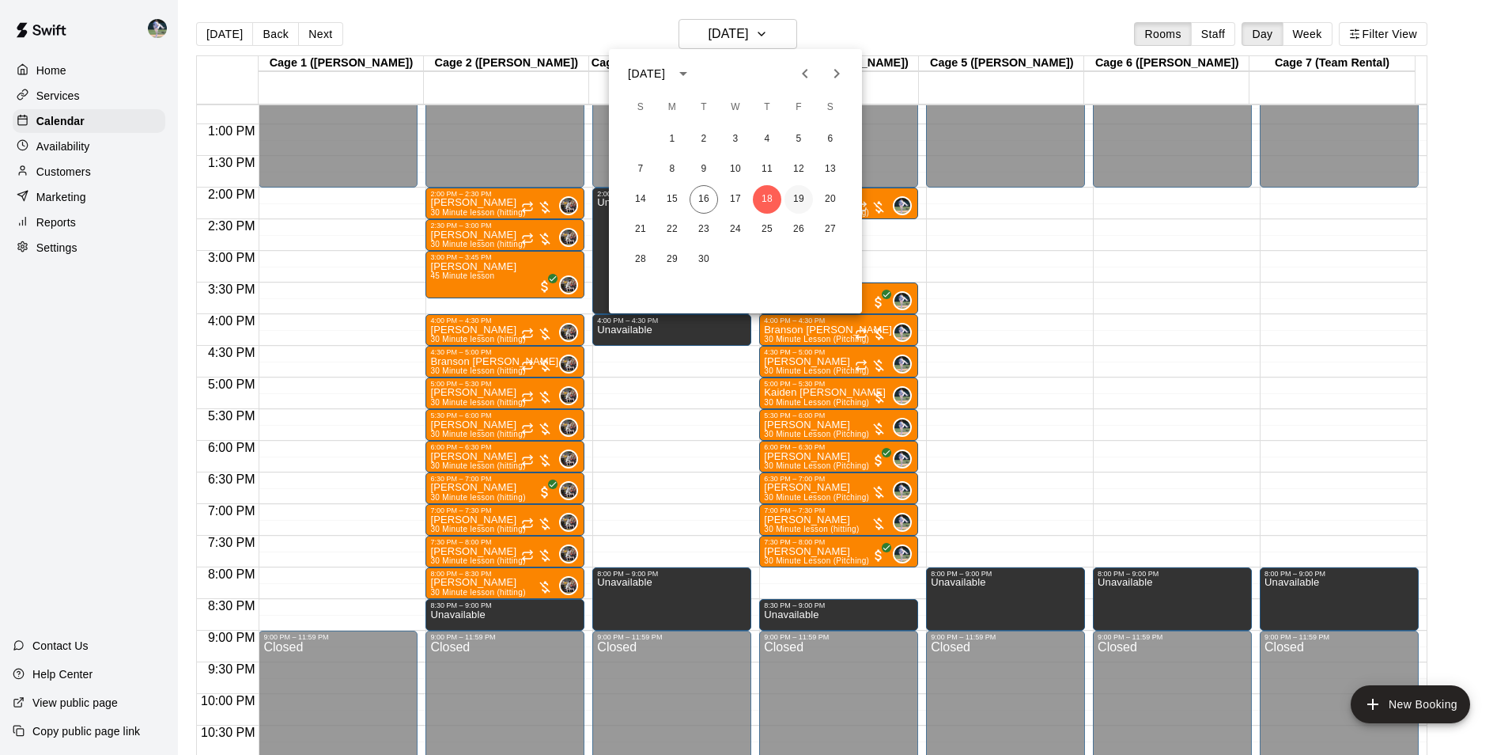
click at [799, 195] on button "19" at bounding box center [799, 199] width 28 height 28
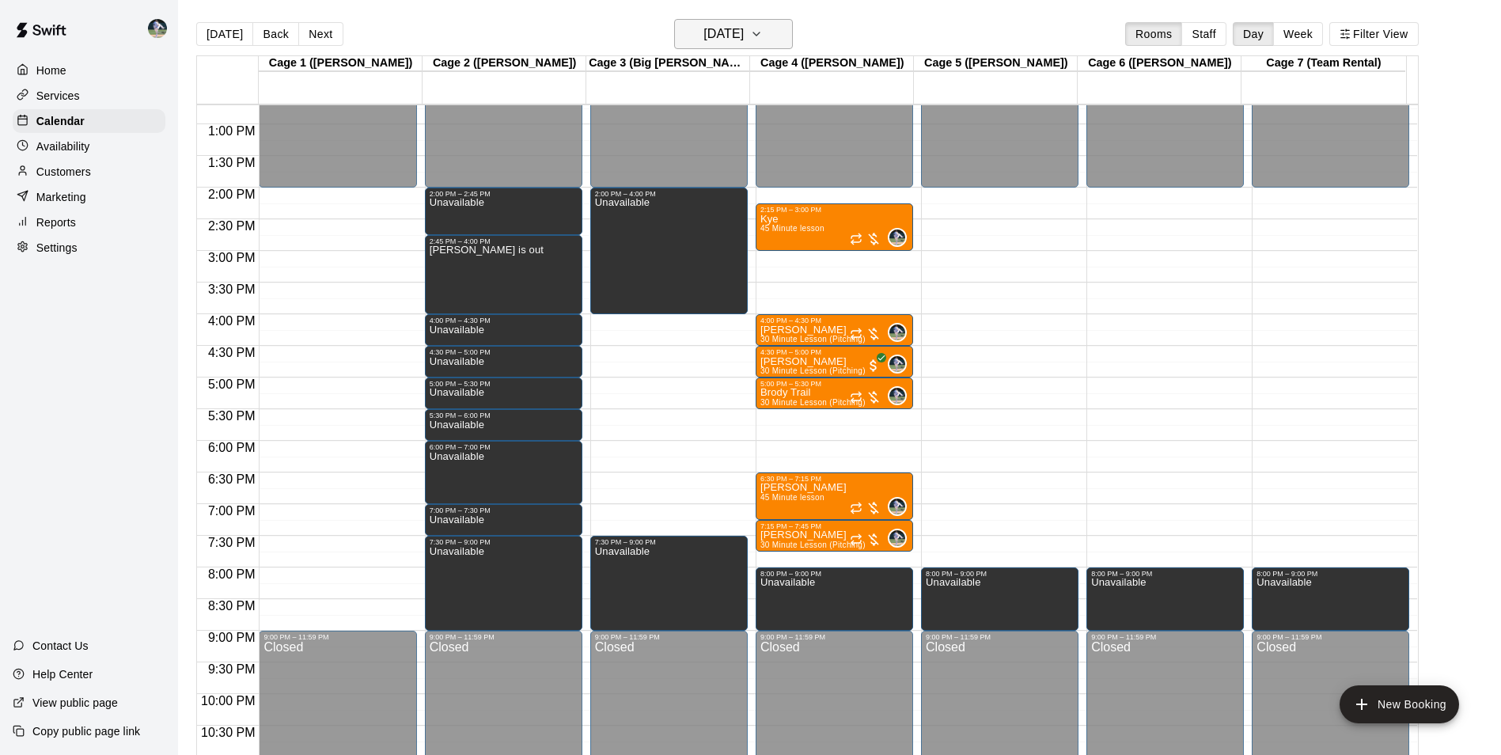
click at [718, 36] on h6 "[DATE]" at bounding box center [723, 34] width 40 height 22
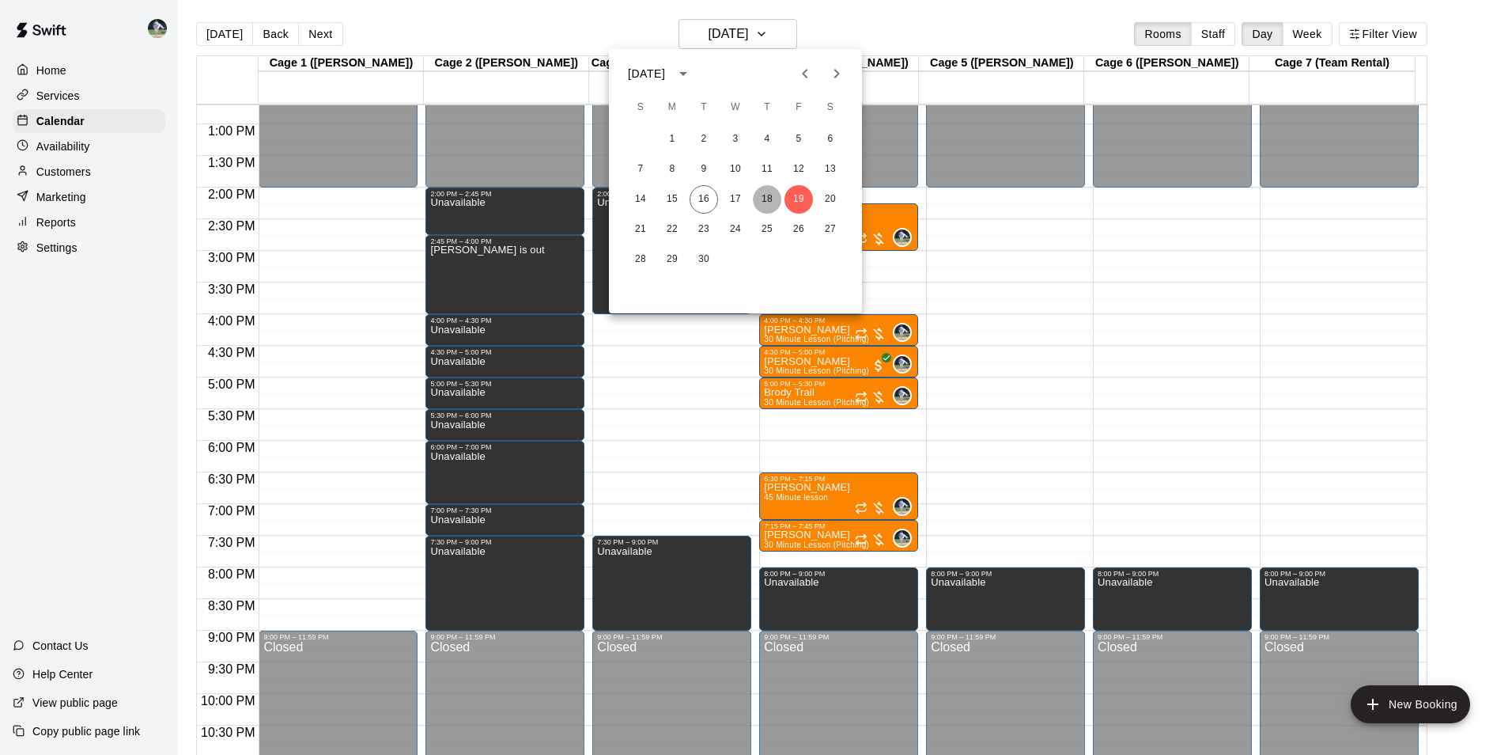
click at [765, 190] on button "18" at bounding box center [767, 199] width 28 height 28
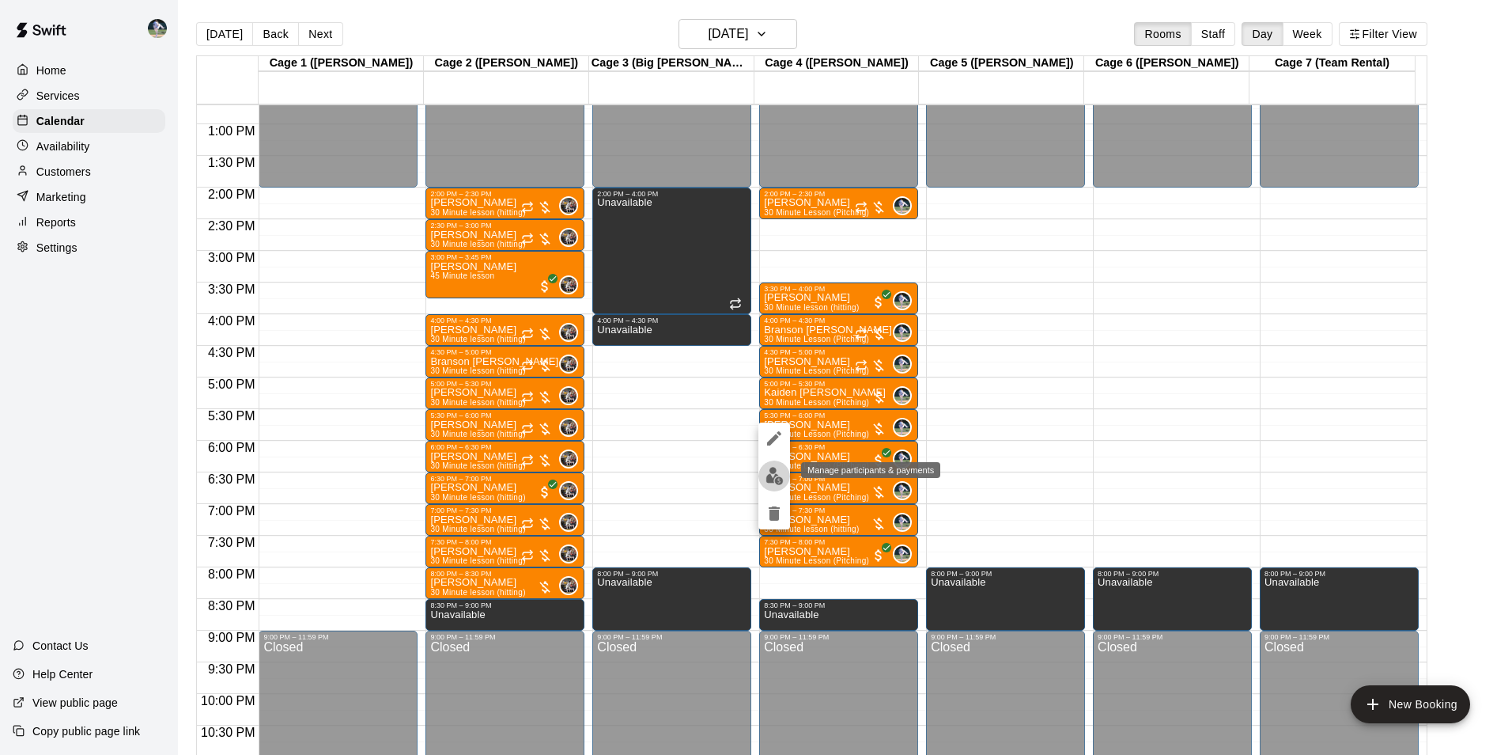
click at [769, 473] on img "edit" at bounding box center [775, 476] width 18 height 18
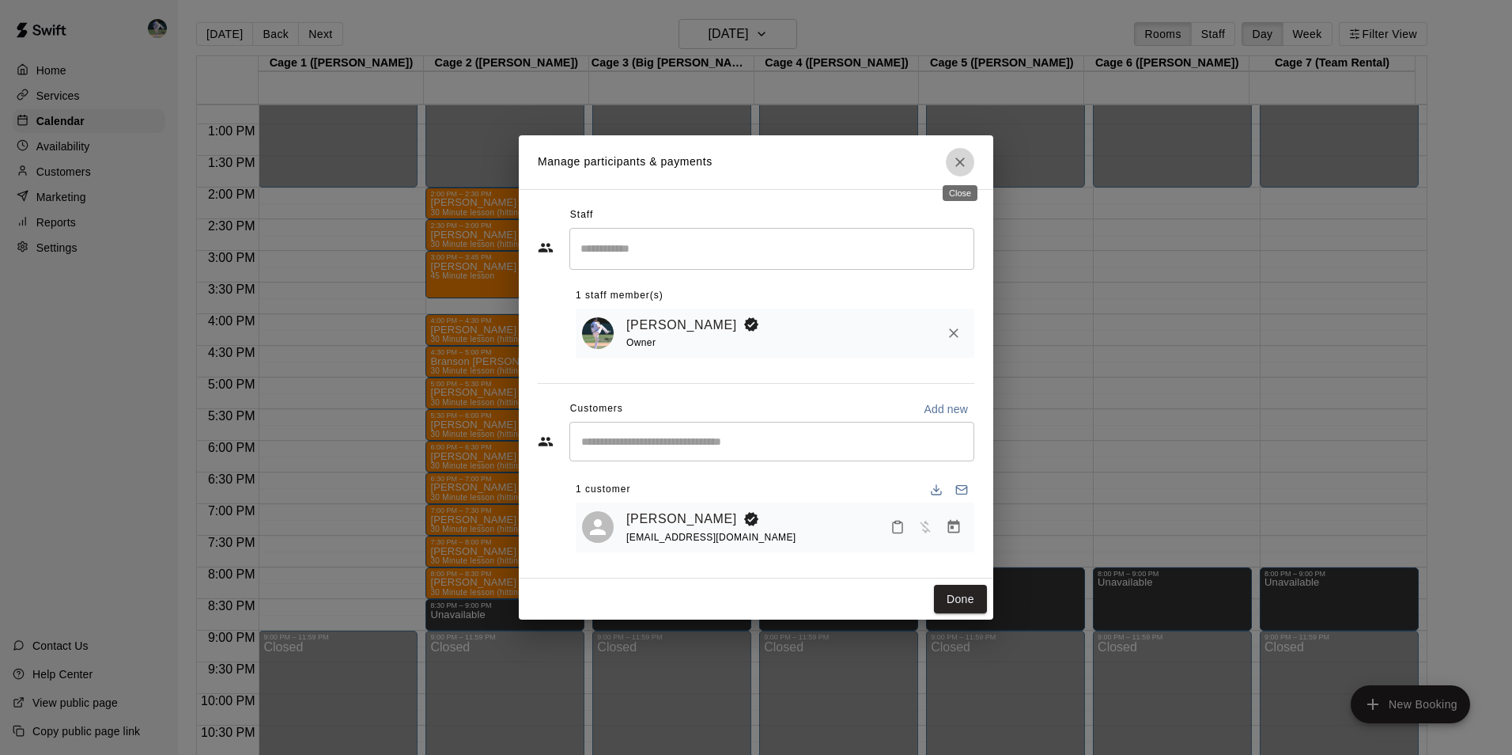
click at [953, 158] on icon "Close" at bounding box center [960, 162] width 16 height 16
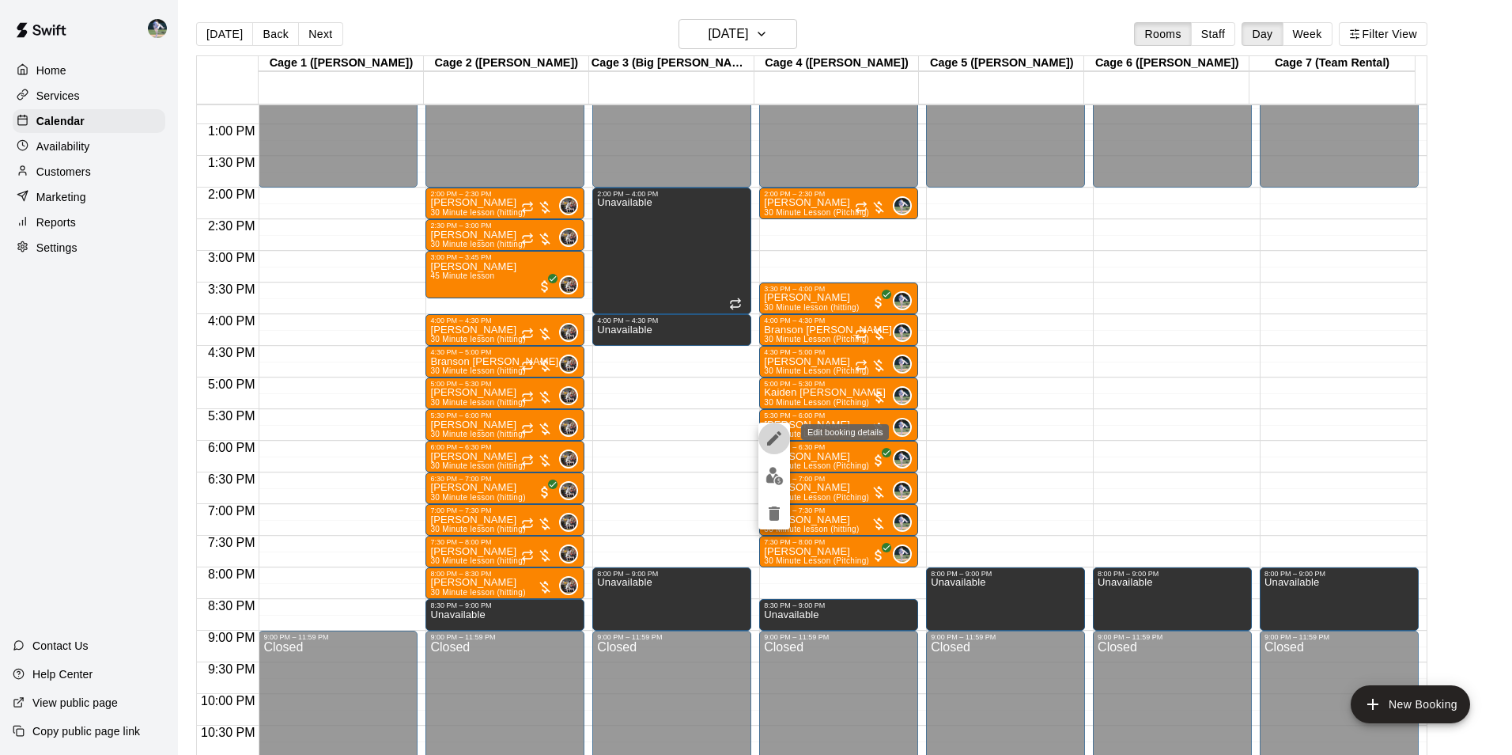
click at [775, 438] on icon "edit" at bounding box center [774, 438] width 14 height 14
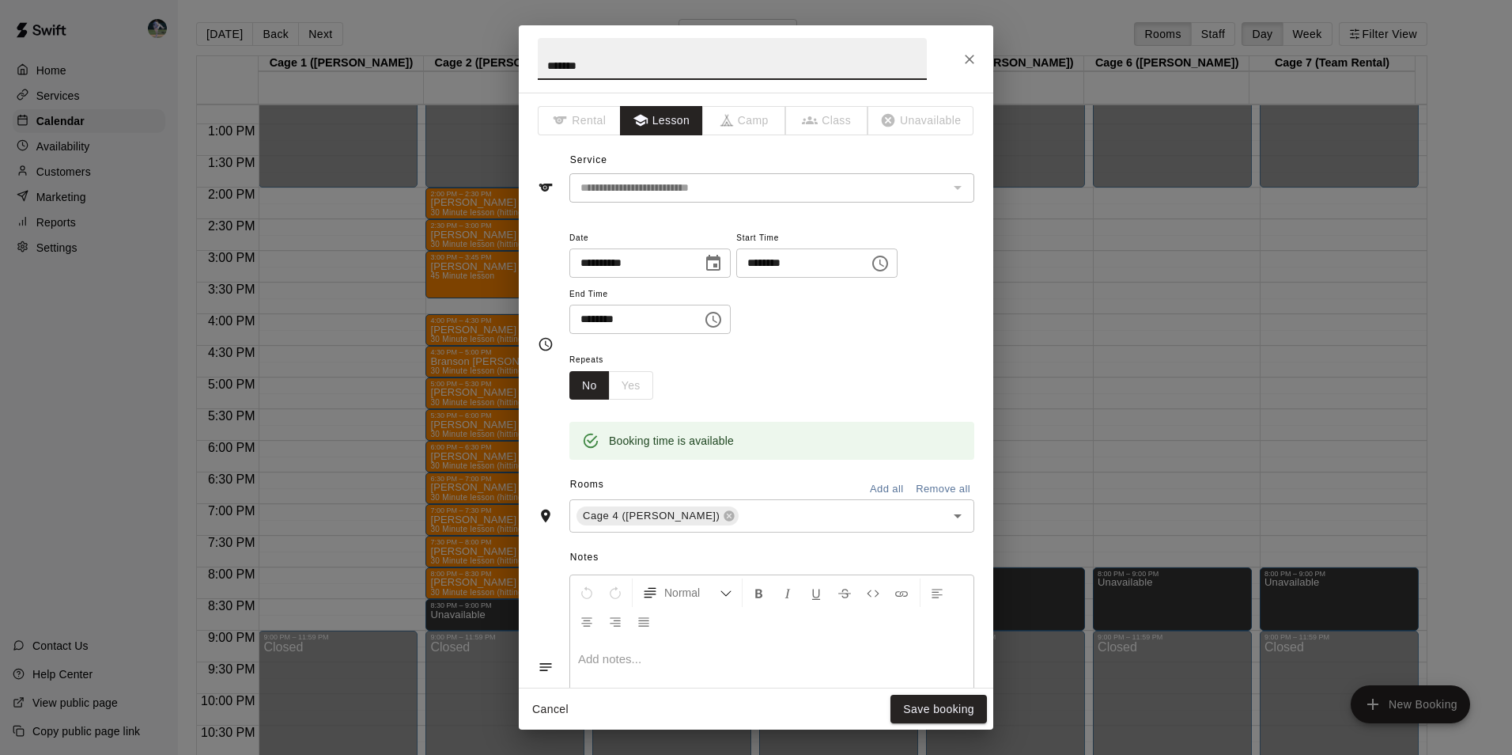
type input "********"
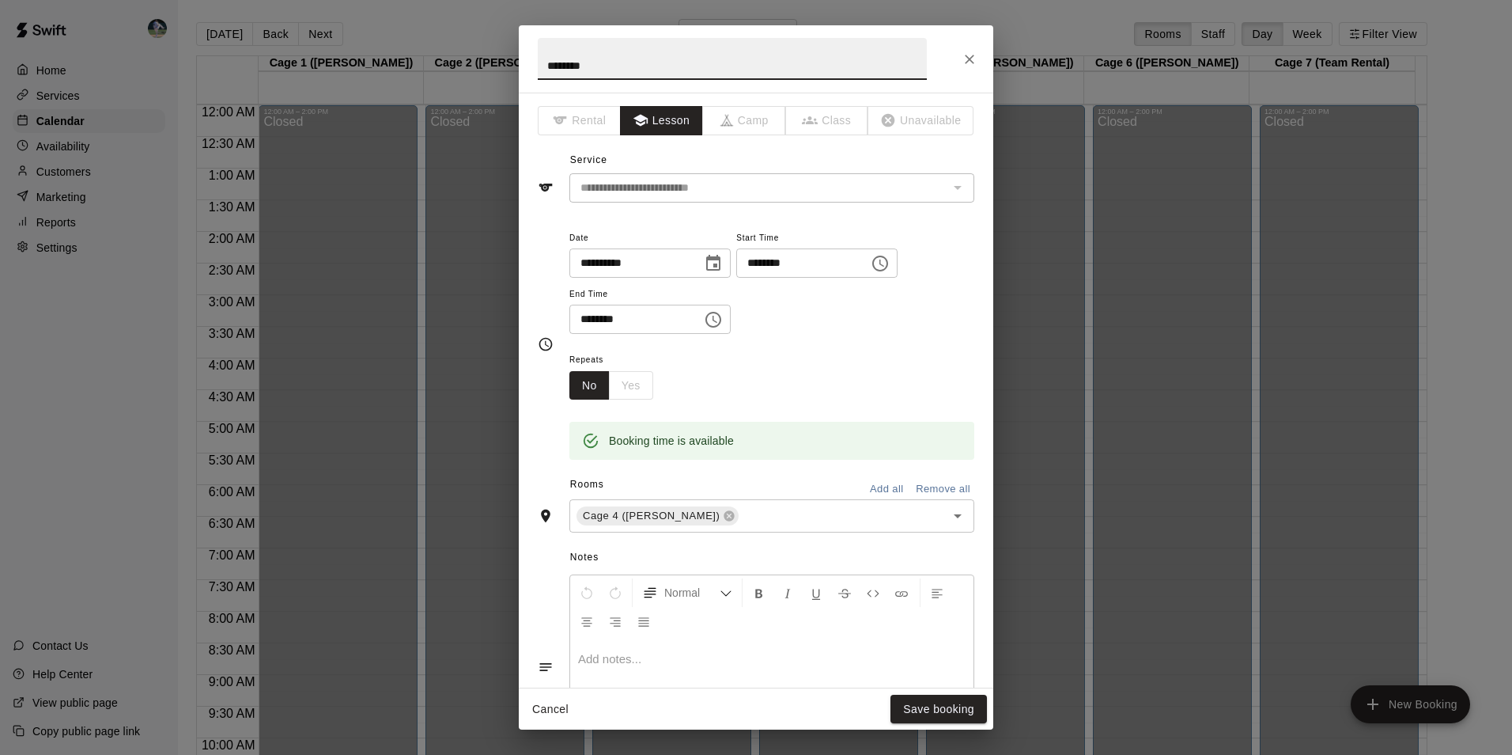
scroll to position [804, 0]
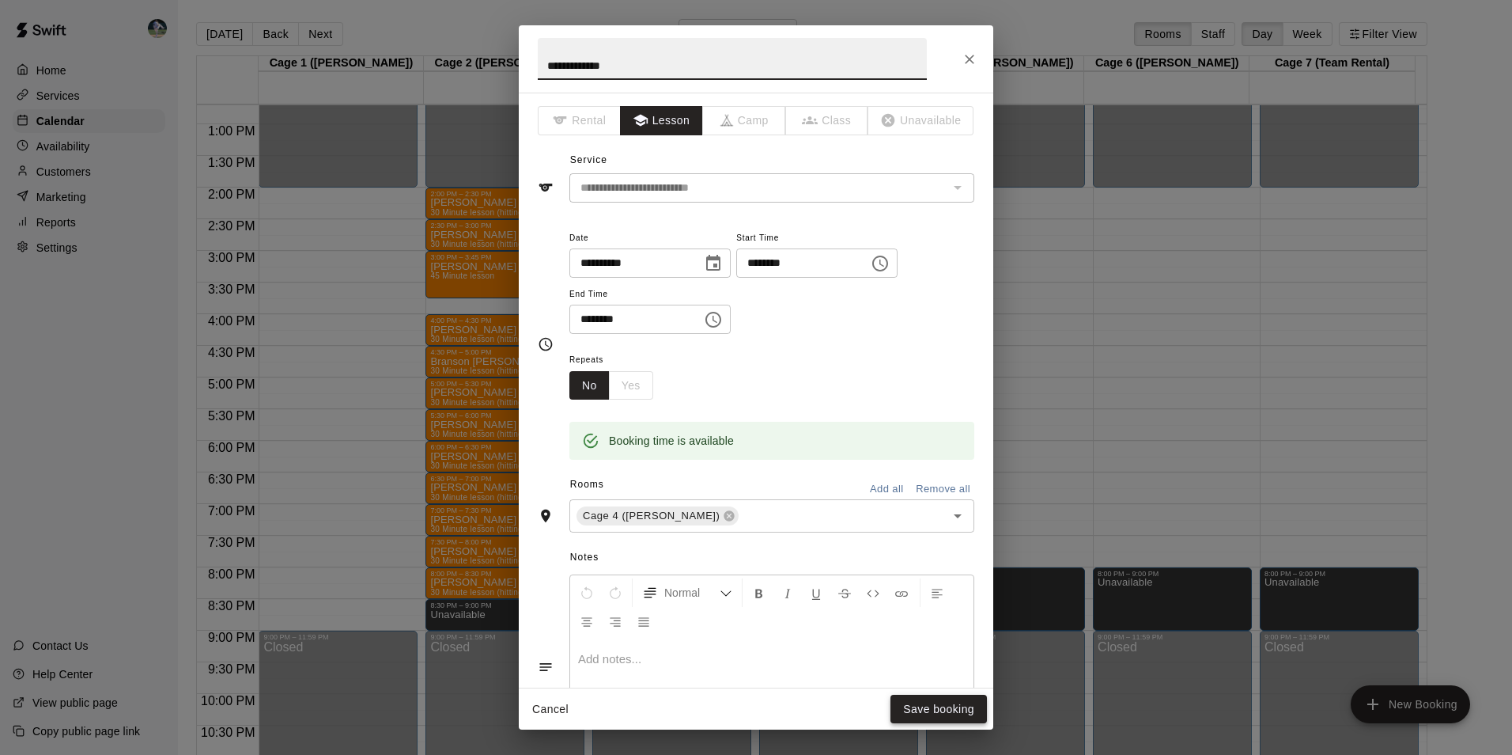
type input "**********"
click at [933, 705] on button "Save booking" at bounding box center [939, 709] width 97 height 29
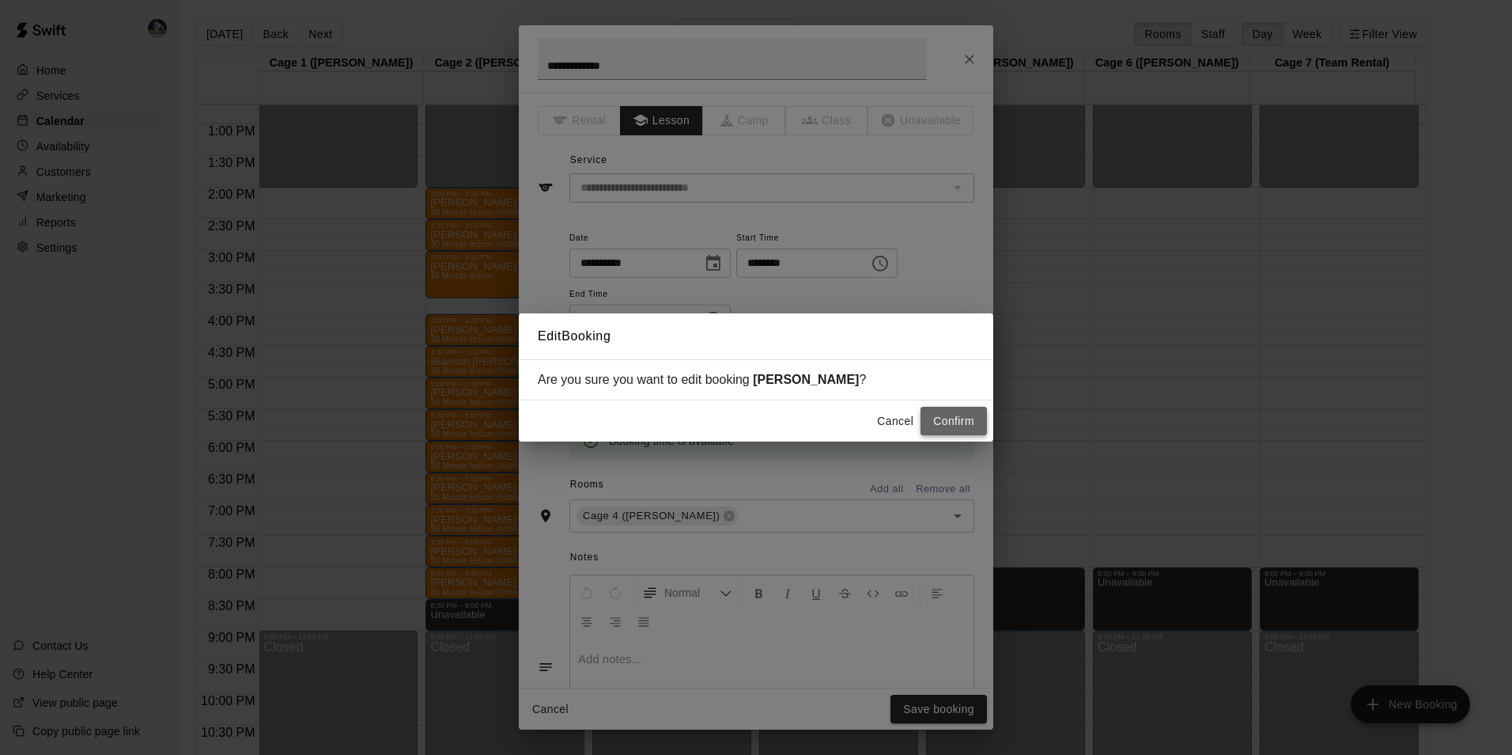
click at [952, 420] on button "Confirm" at bounding box center [954, 421] width 66 height 29
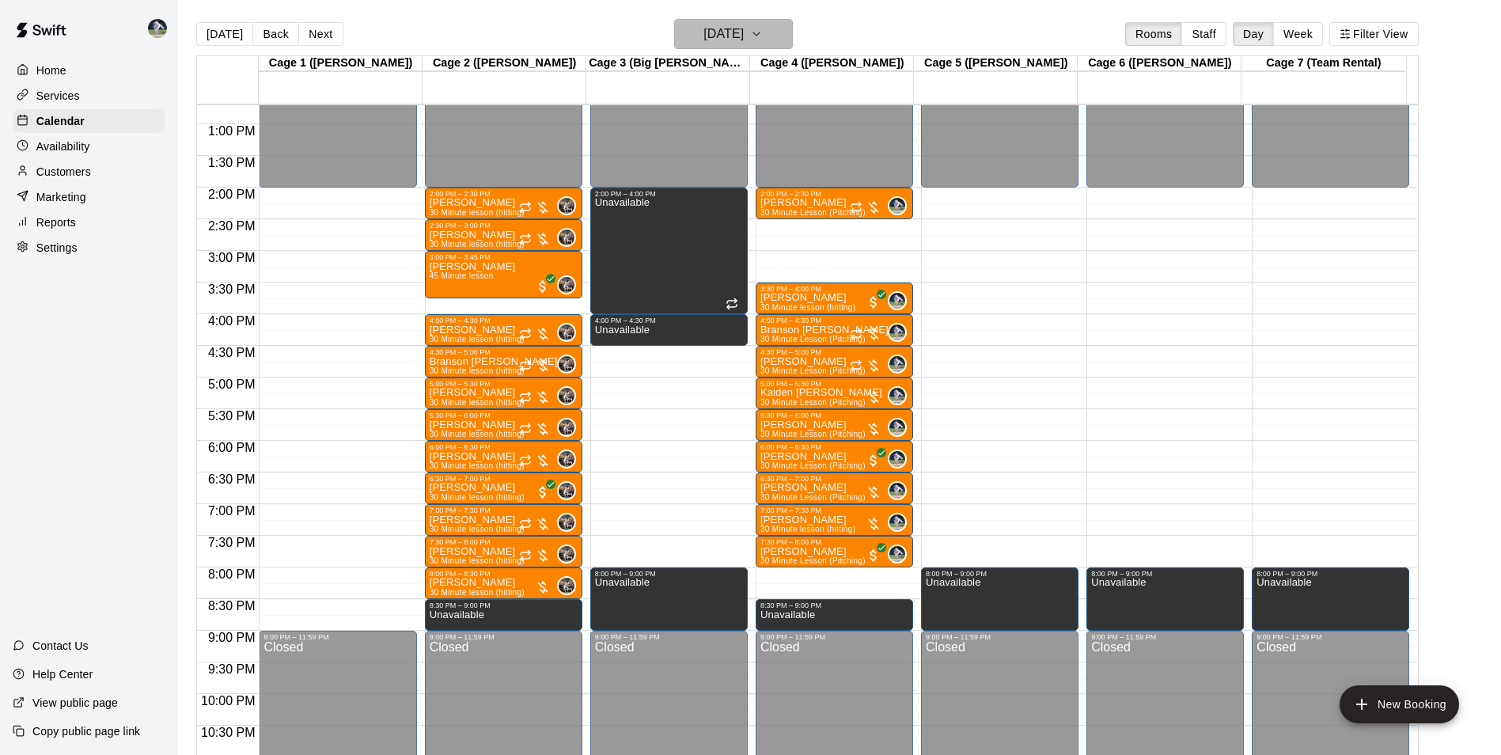
click at [715, 33] on h6 "[DATE]" at bounding box center [723, 34] width 40 height 22
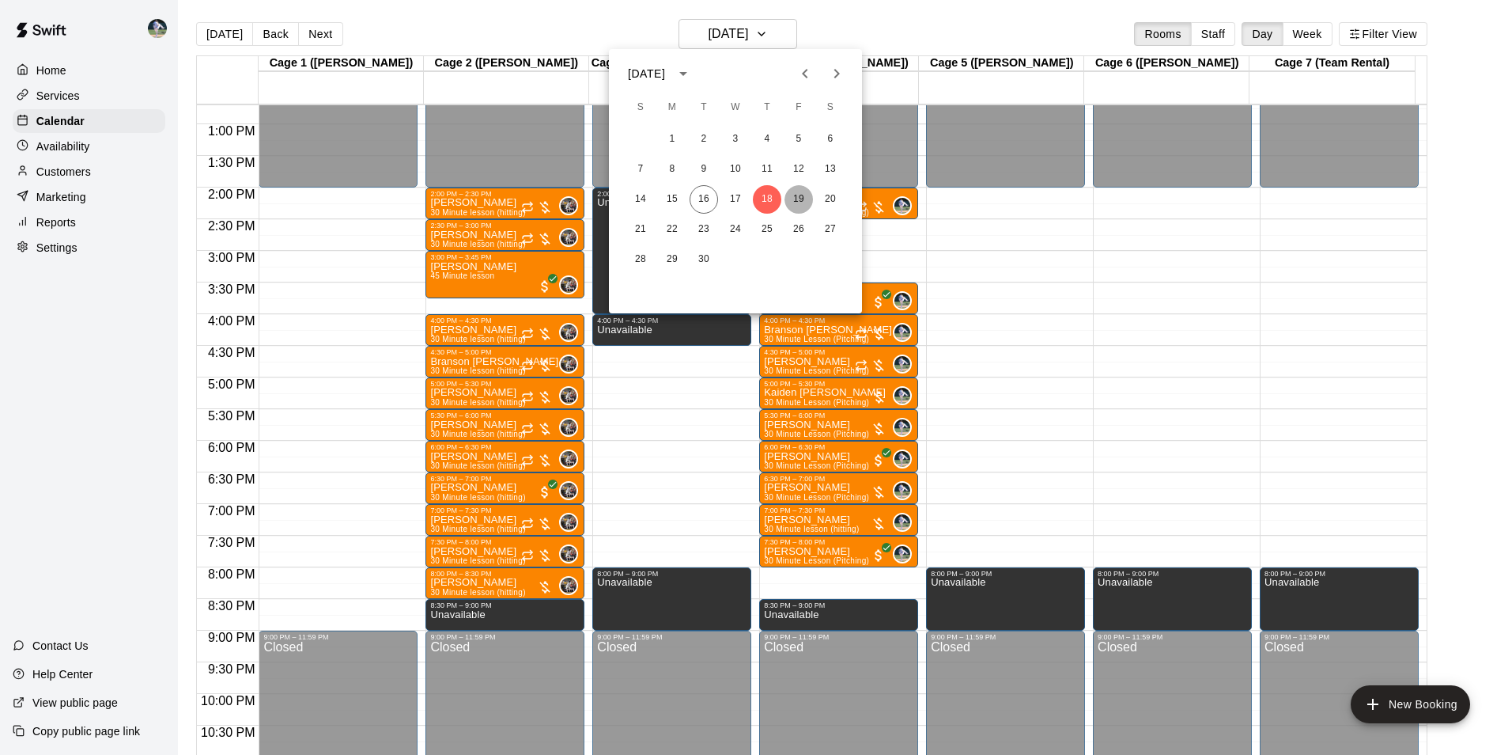
click at [805, 194] on button "19" at bounding box center [799, 199] width 28 height 28
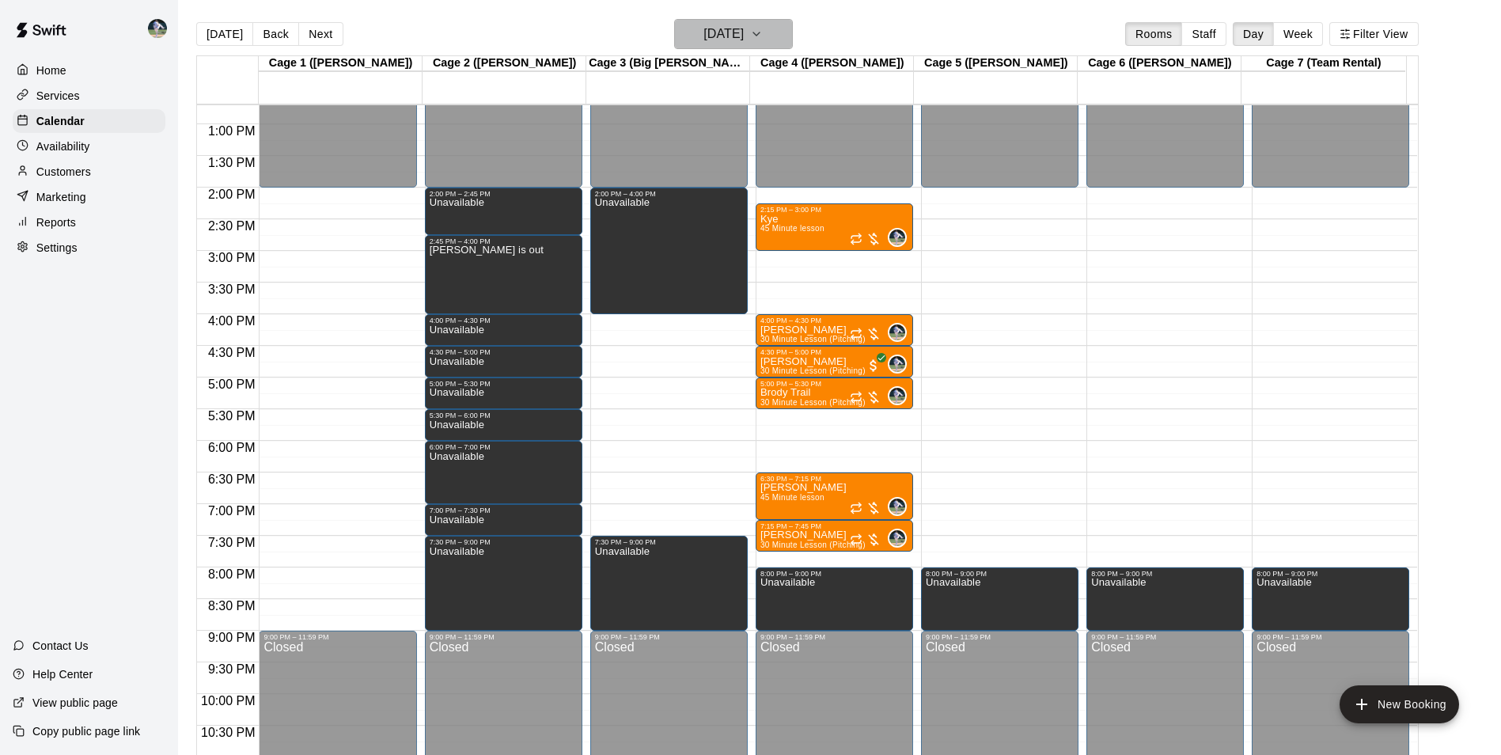
click at [703, 32] on h6 "[DATE]" at bounding box center [723, 34] width 40 height 22
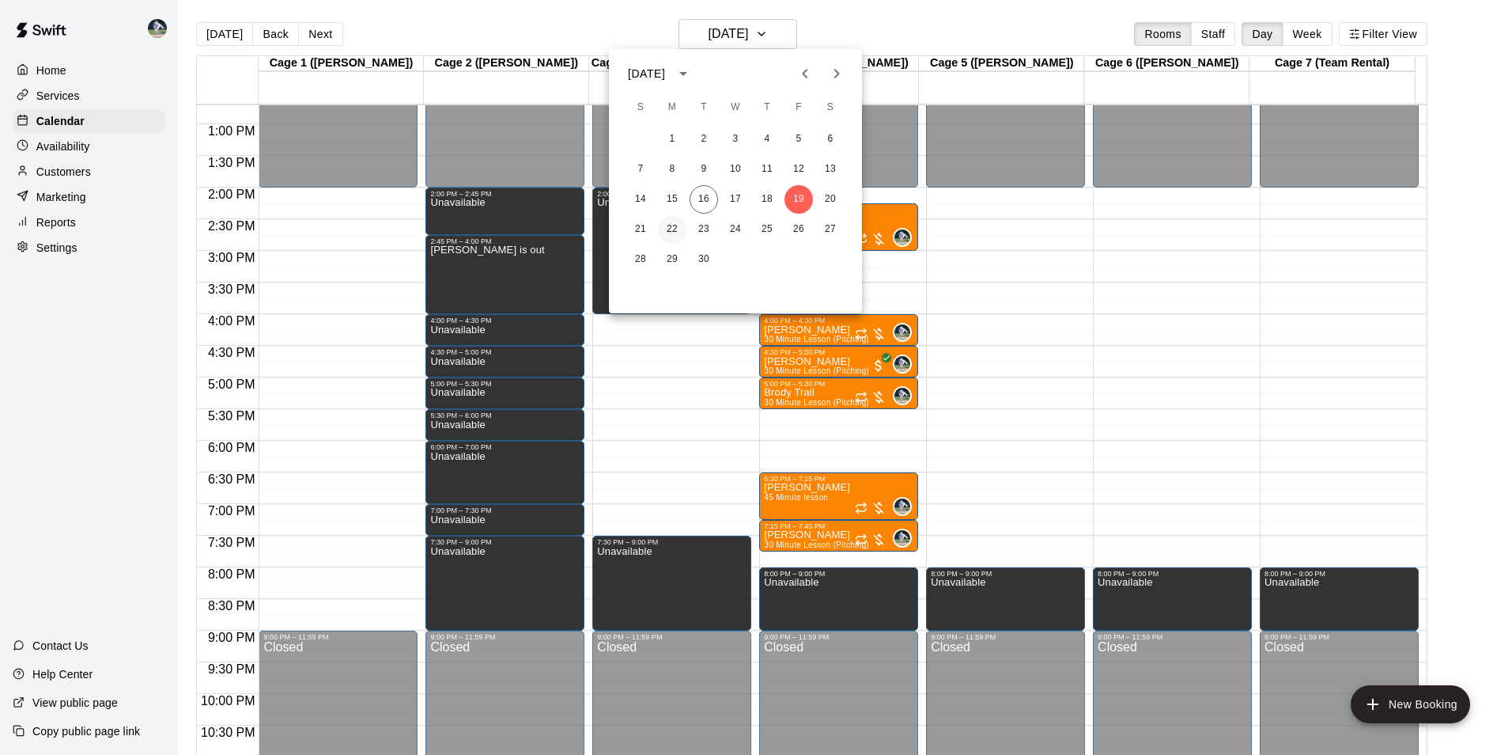
click at [668, 230] on button "22" at bounding box center [672, 229] width 28 height 28
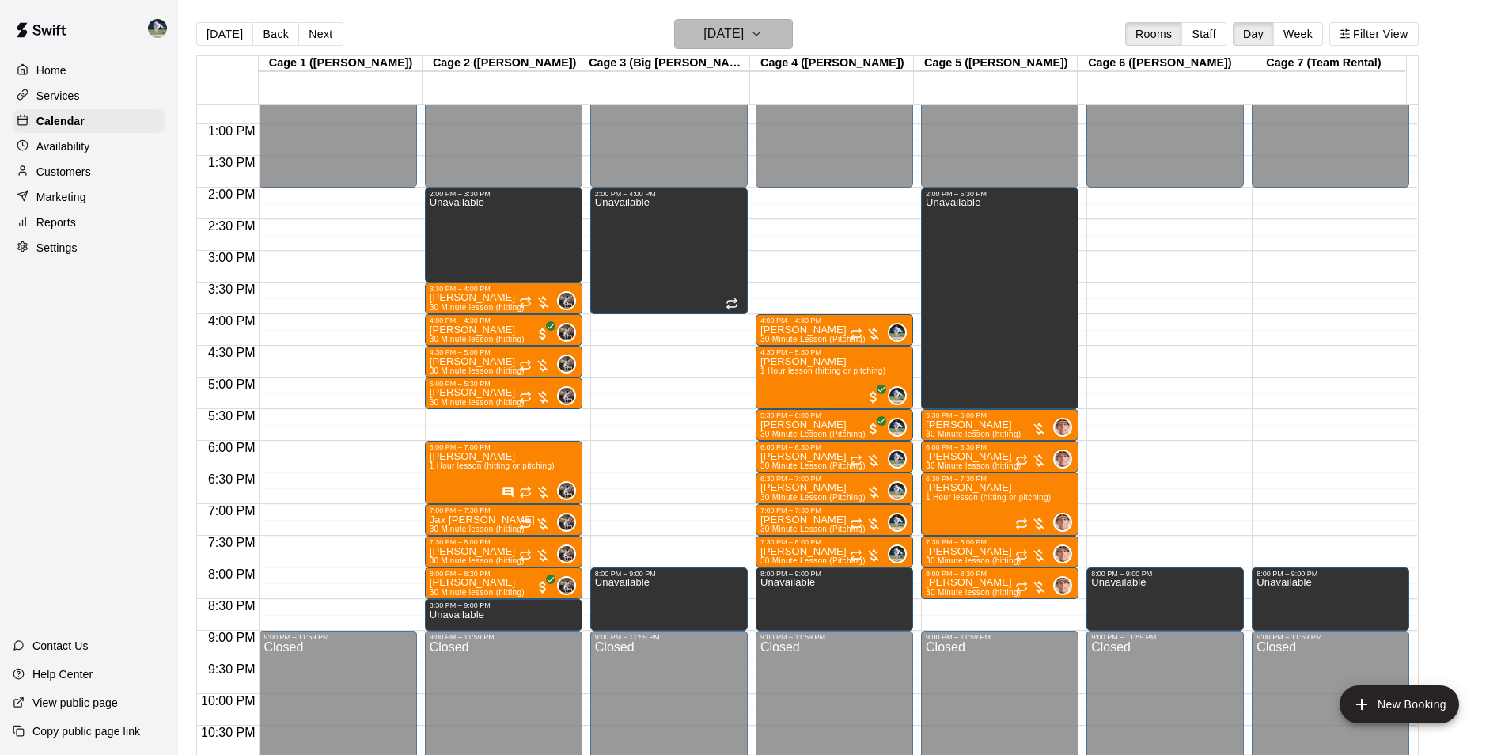
click at [744, 32] on h6 "[DATE]" at bounding box center [723, 34] width 40 height 22
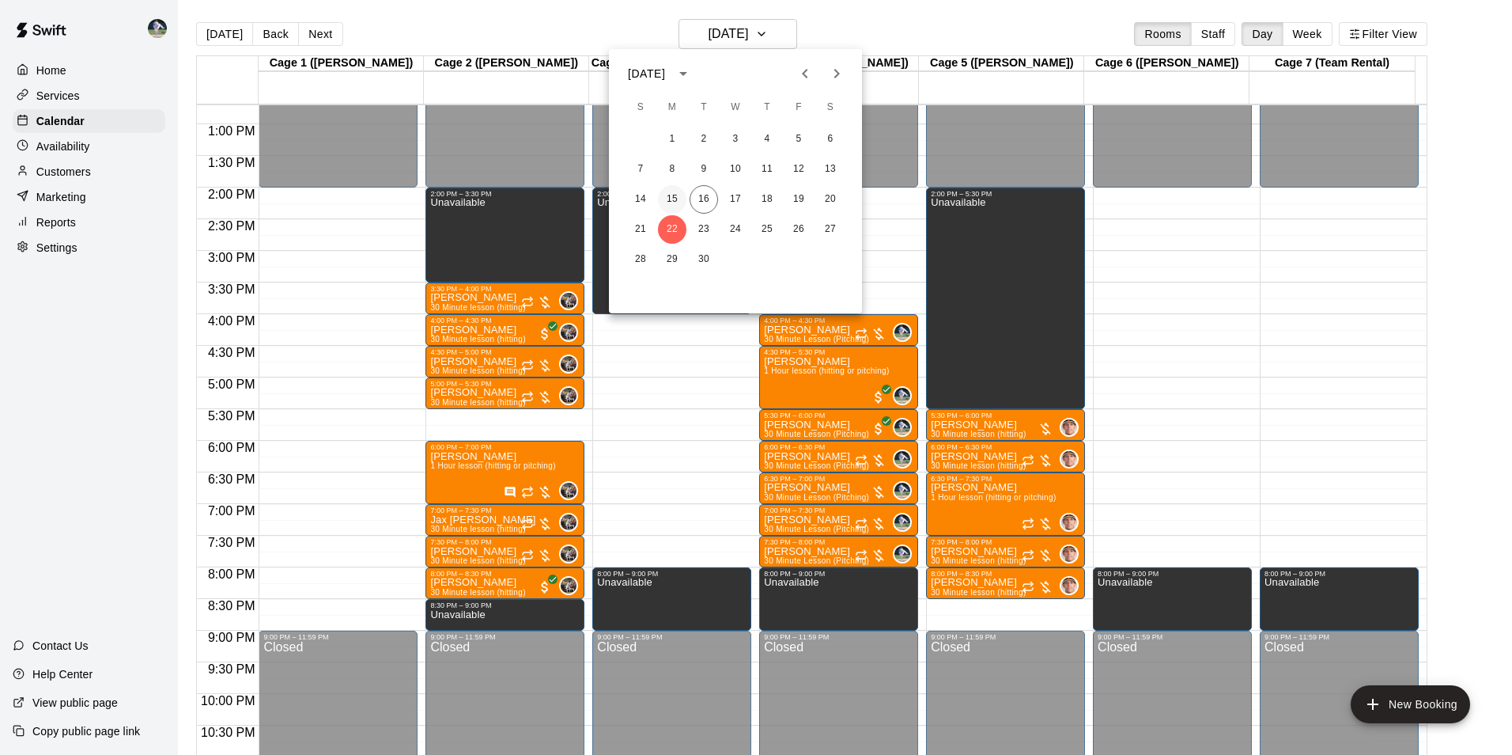
click at [668, 199] on button "15" at bounding box center [672, 199] width 28 height 28
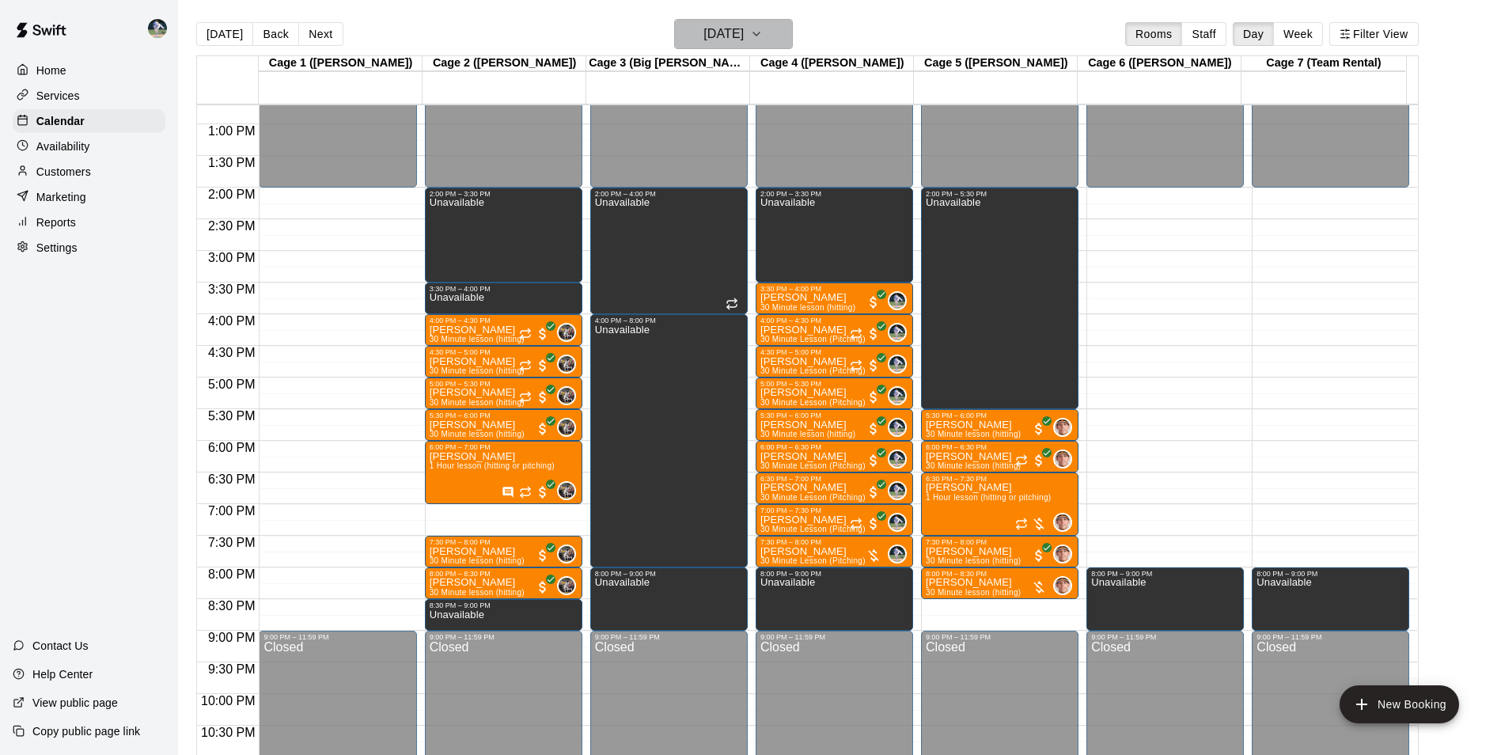
click at [703, 32] on h6 "[DATE]" at bounding box center [723, 34] width 40 height 22
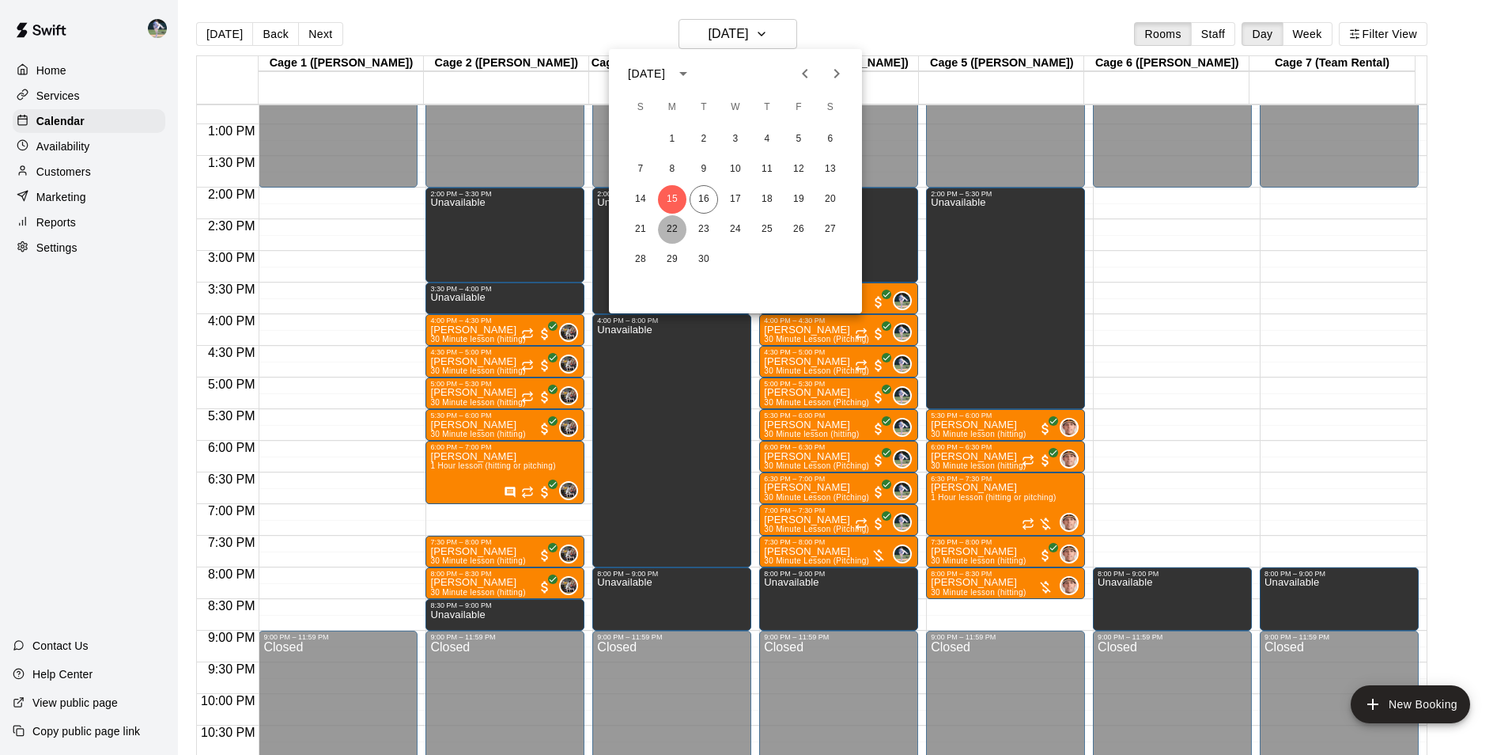
click at [670, 226] on button "22" at bounding box center [672, 229] width 28 height 28
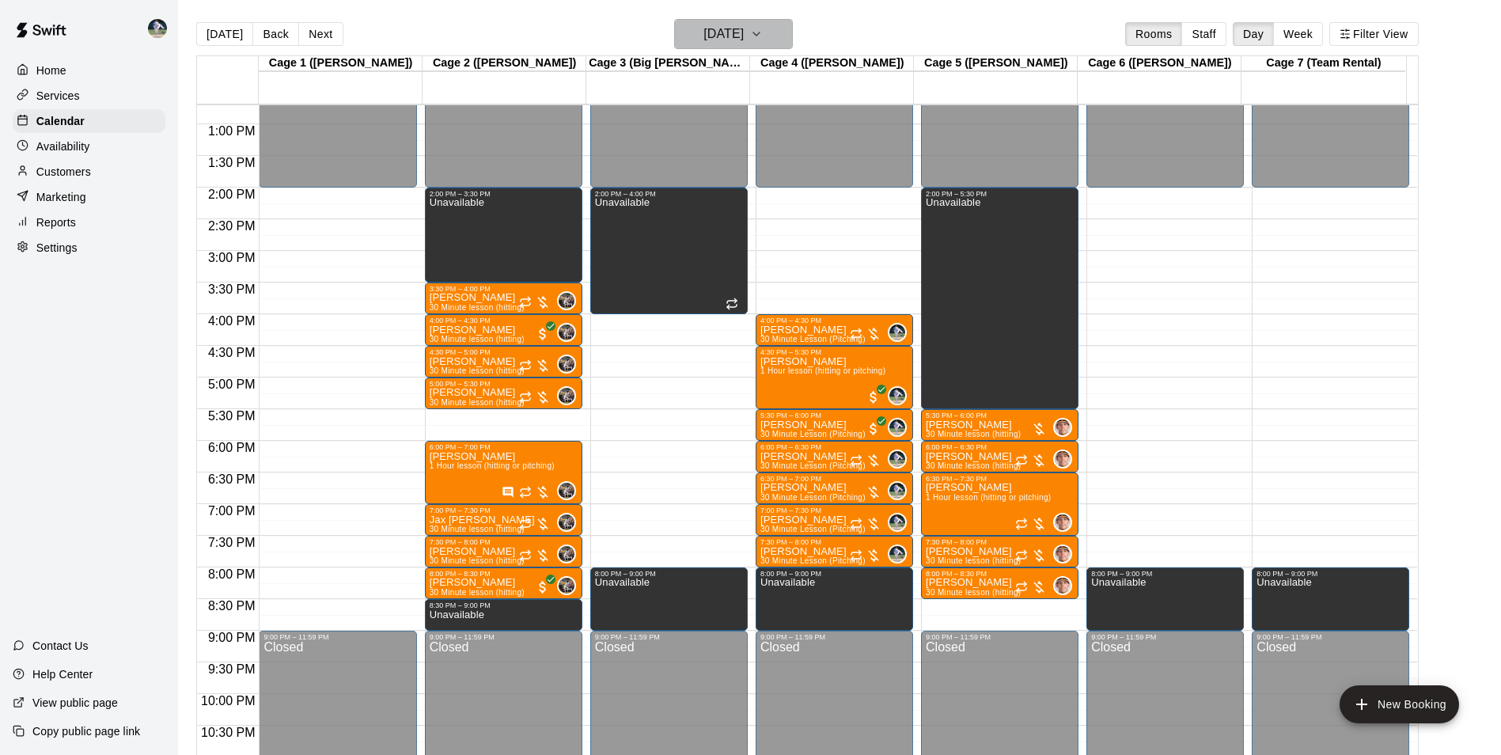
click at [718, 36] on h6 "[DATE]" at bounding box center [723, 34] width 40 height 22
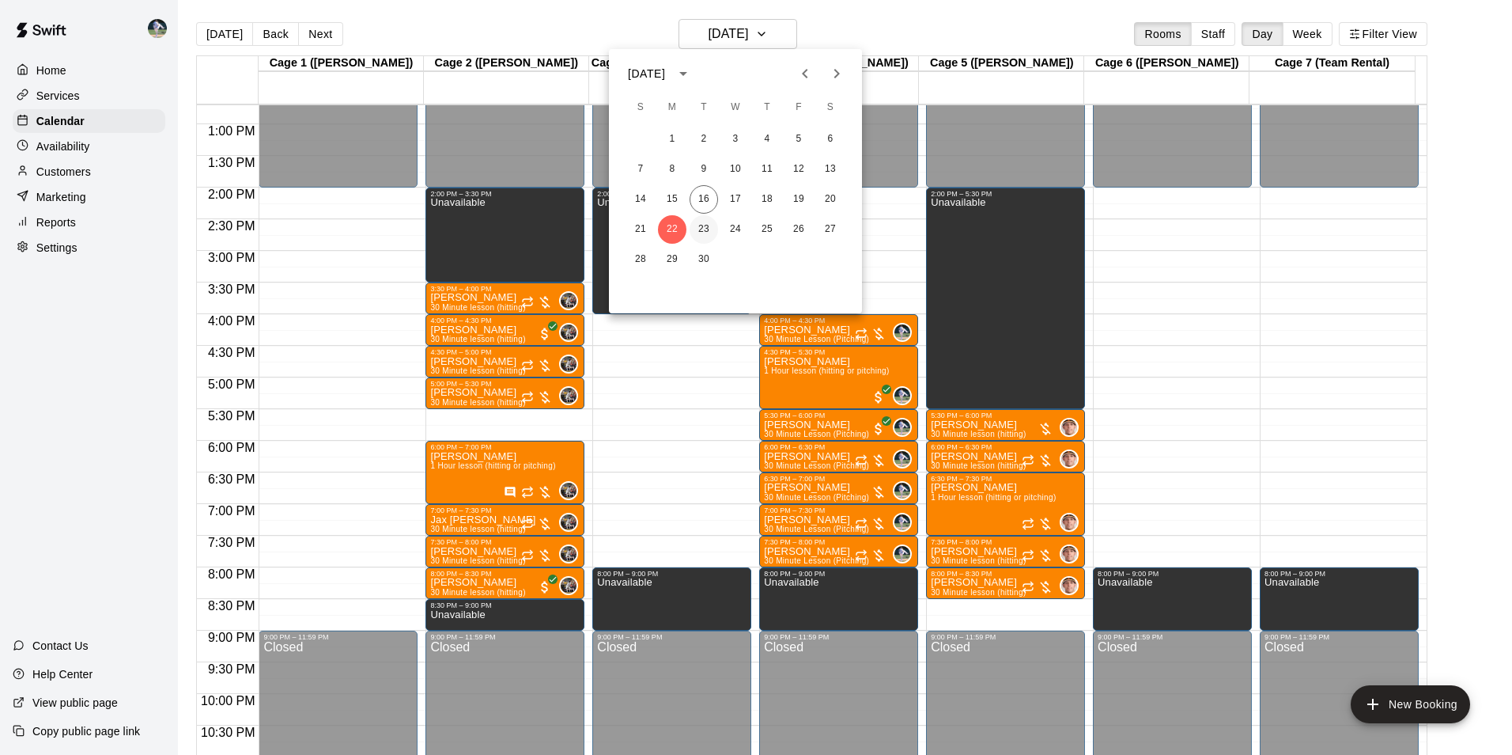
click at [702, 225] on button "23" at bounding box center [704, 229] width 28 height 28
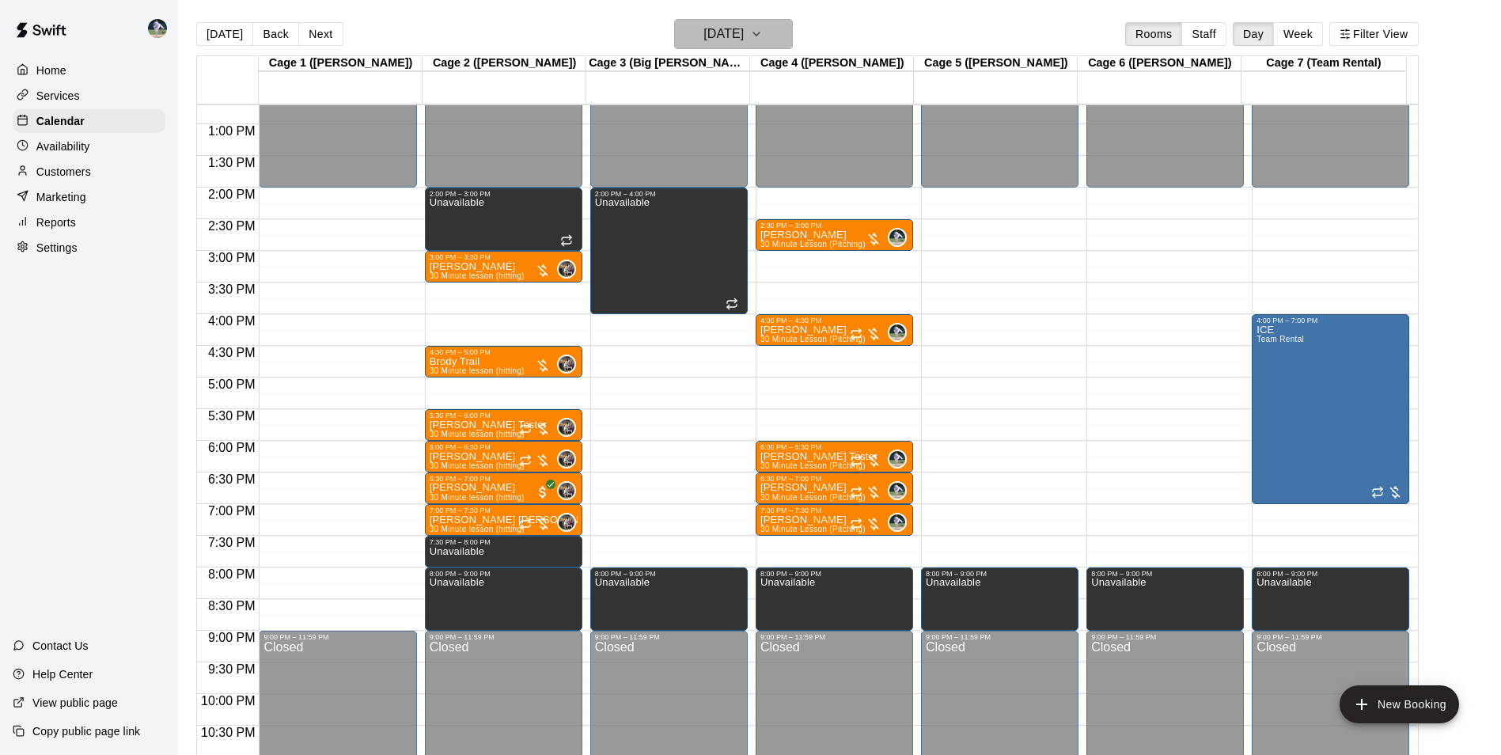
click at [715, 25] on h6 "[DATE]" at bounding box center [723, 34] width 40 height 22
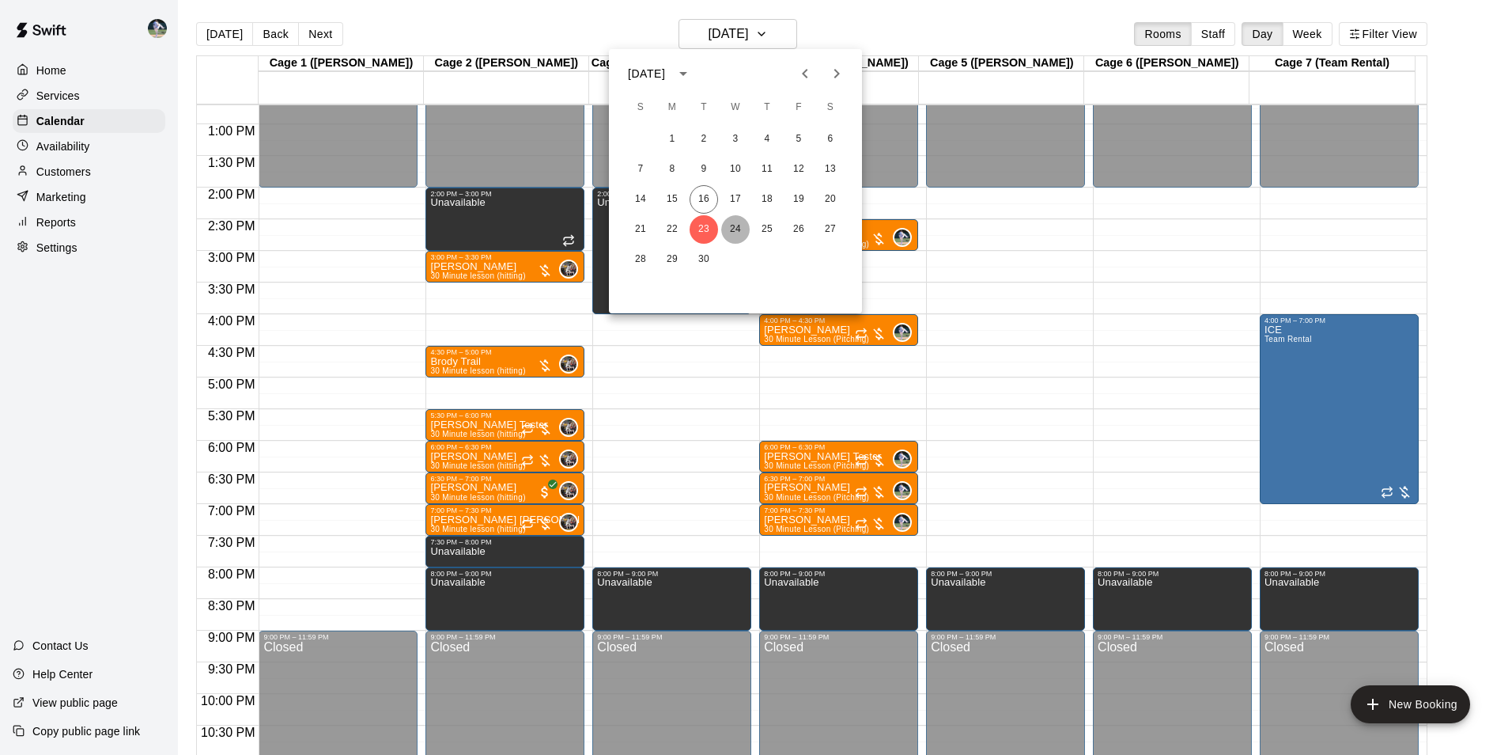
click at [732, 224] on button "24" at bounding box center [735, 229] width 28 height 28
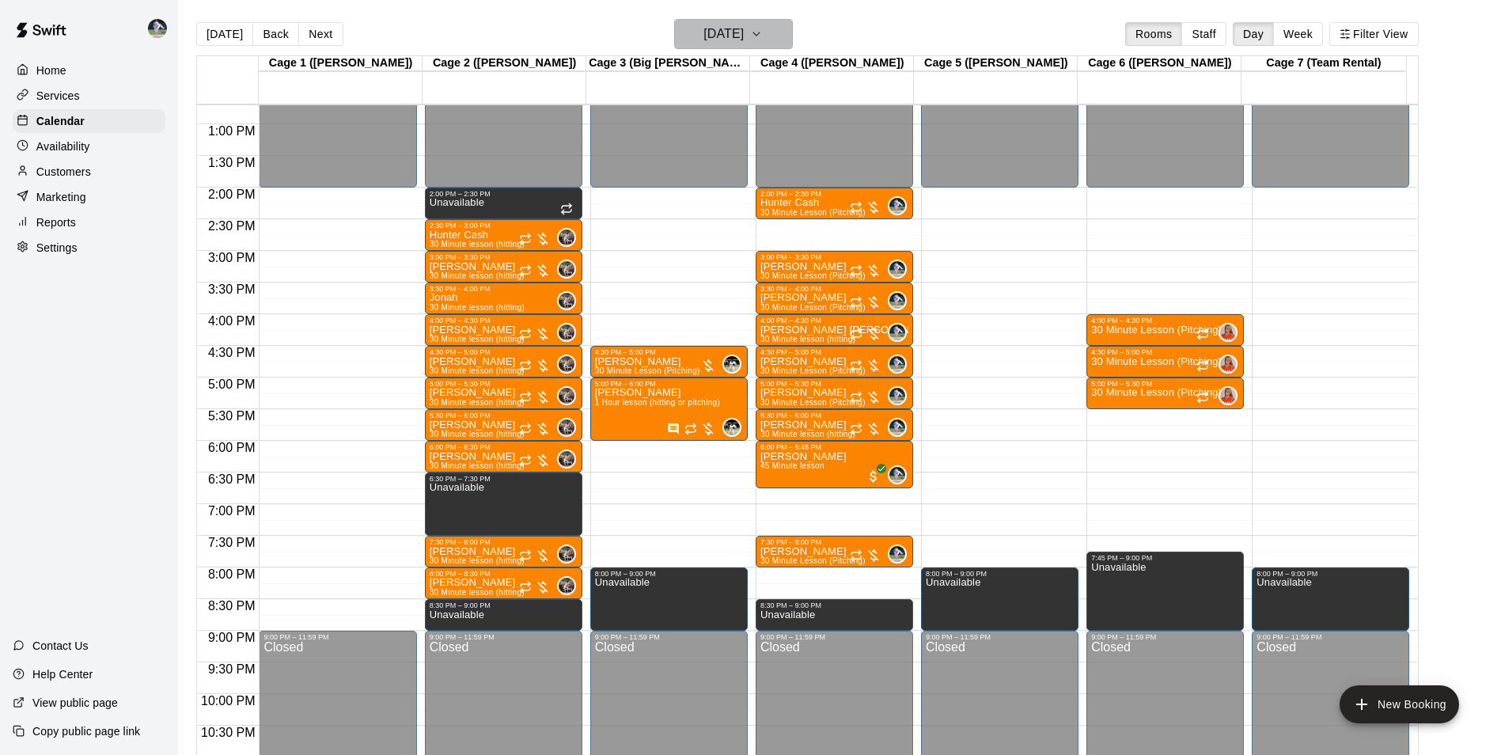
click at [703, 33] on h6 "[DATE]" at bounding box center [723, 34] width 40 height 22
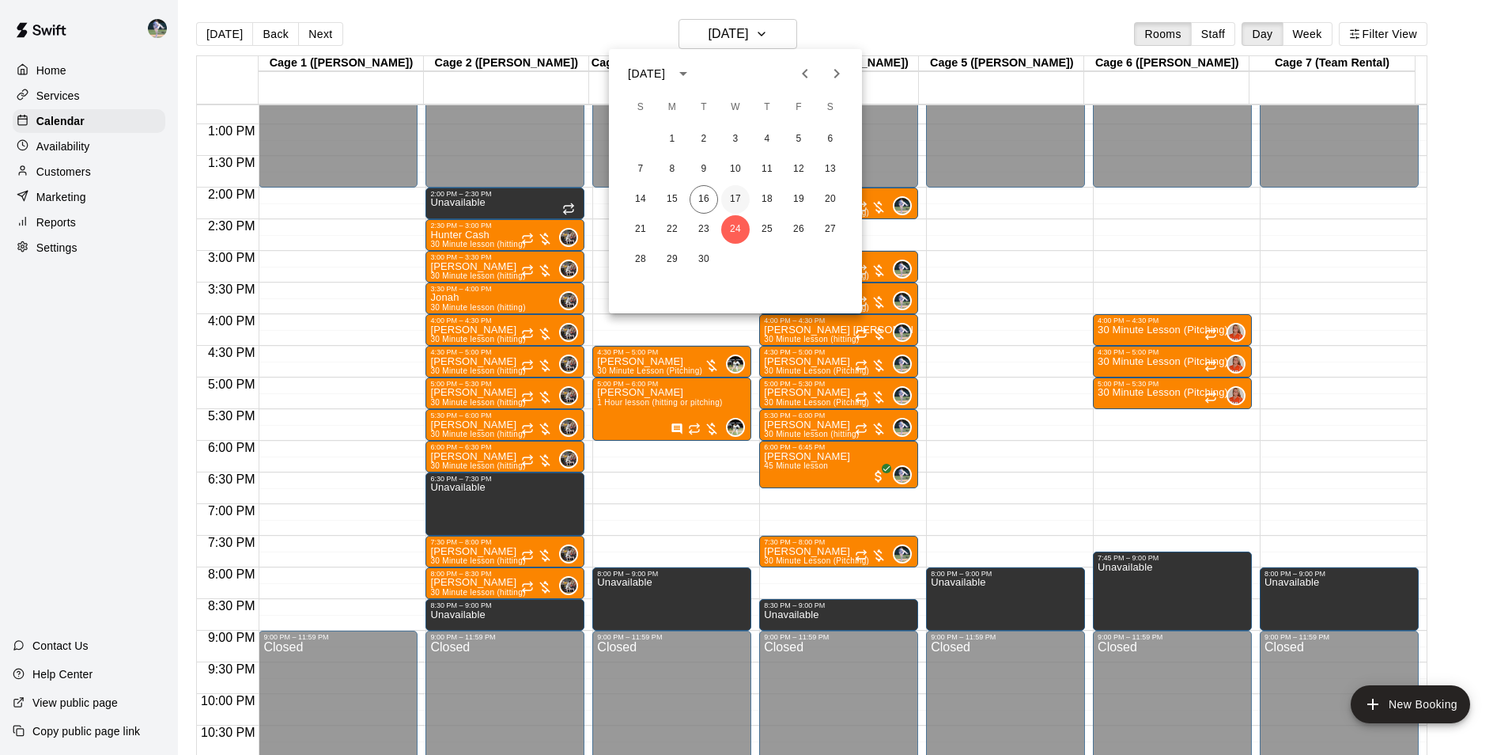
click at [738, 197] on button "17" at bounding box center [735, 199] width 28 height 28
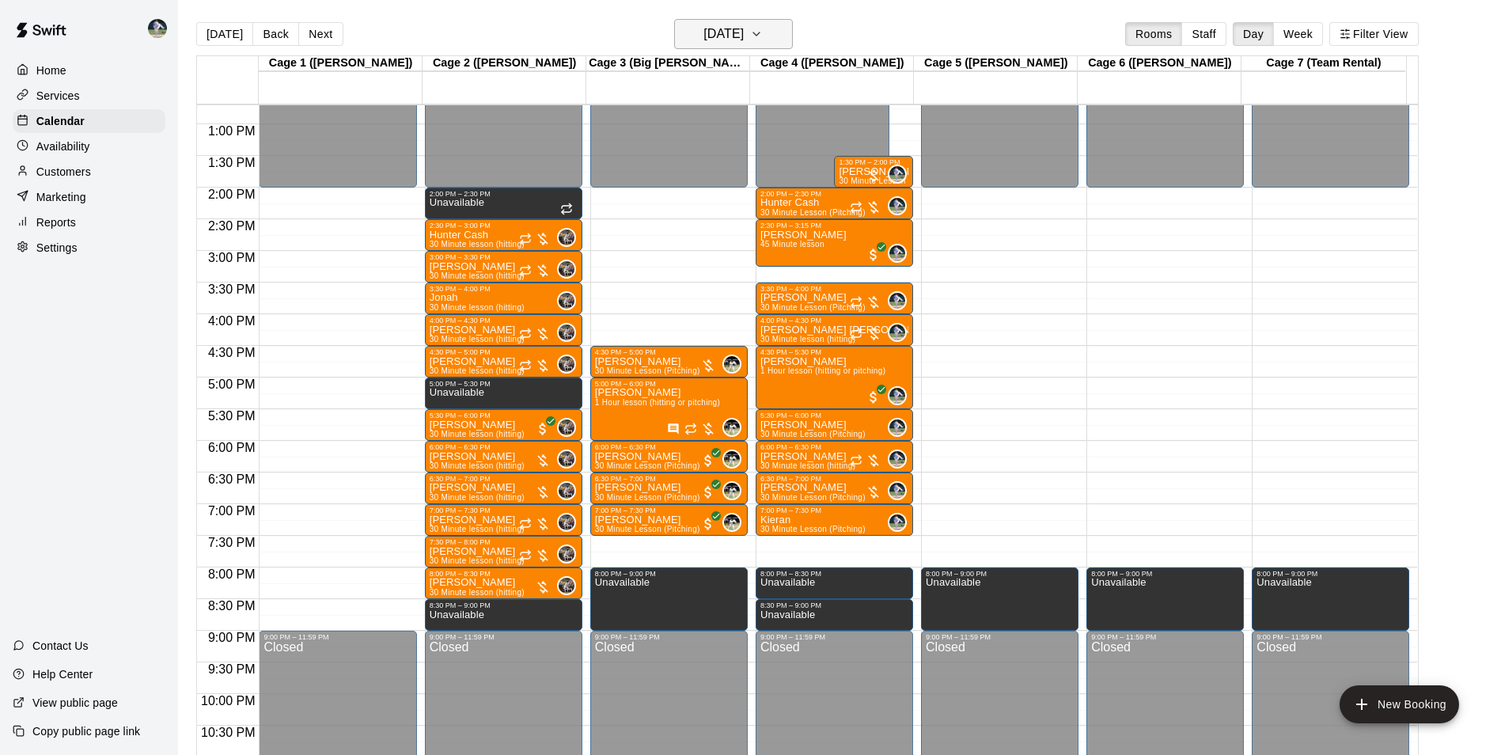
click at [721, 25] on h6 "[DATE]" at bounding box center [723, 34] width 40 height 22
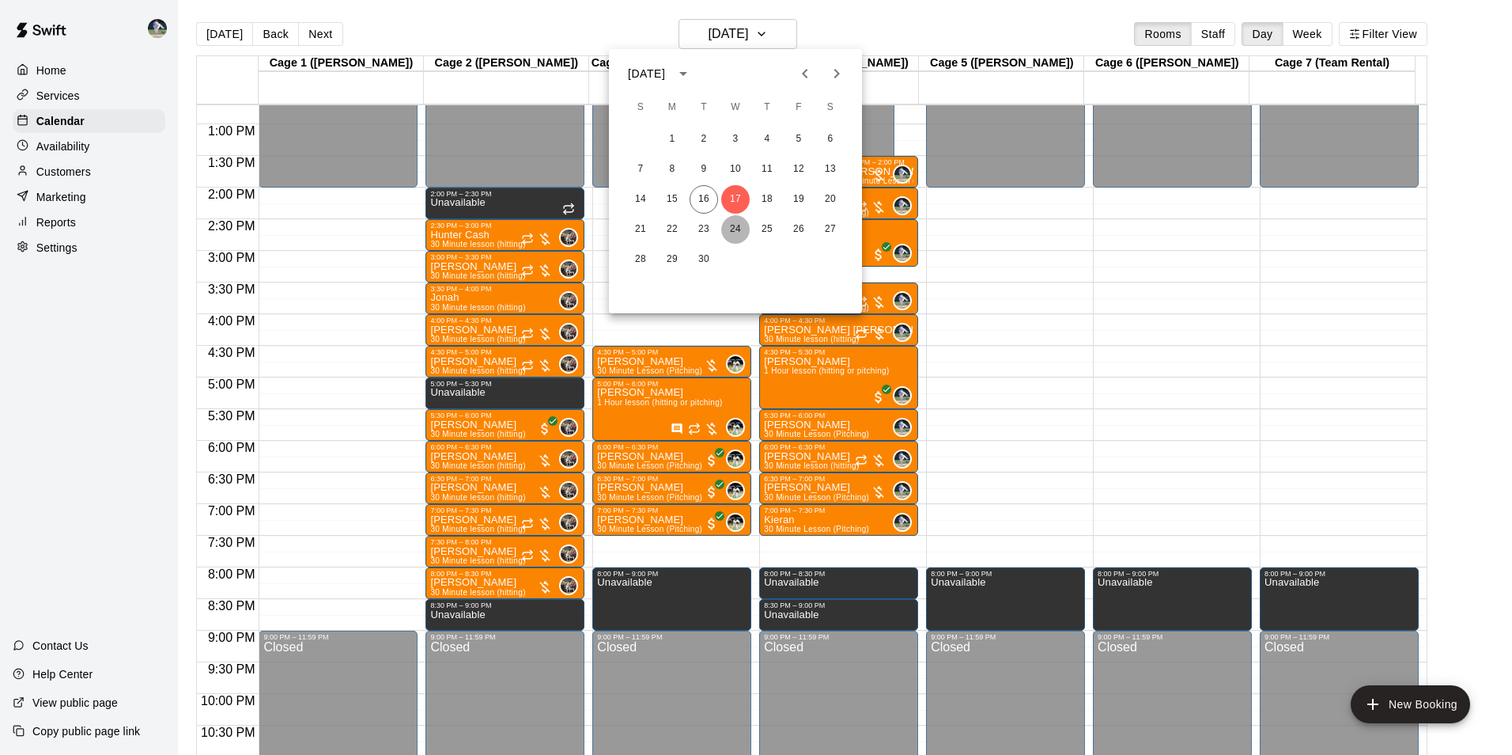
click at [732, 223] on button "24" at bounding box center [735, 229] width 28 height 28
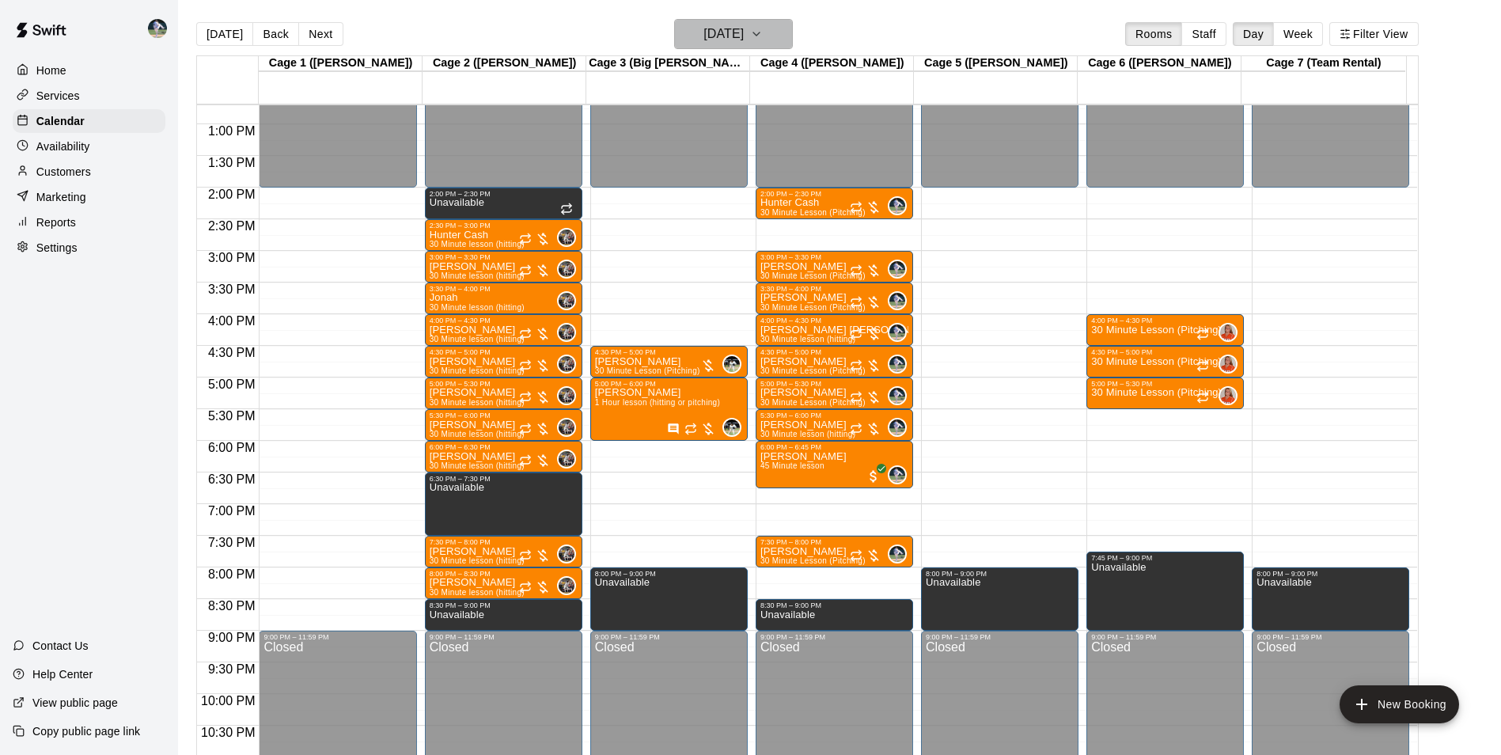
click at [703, 32] on h6 "[DATE]" at bounding box center [723, 34] width 40 height 22
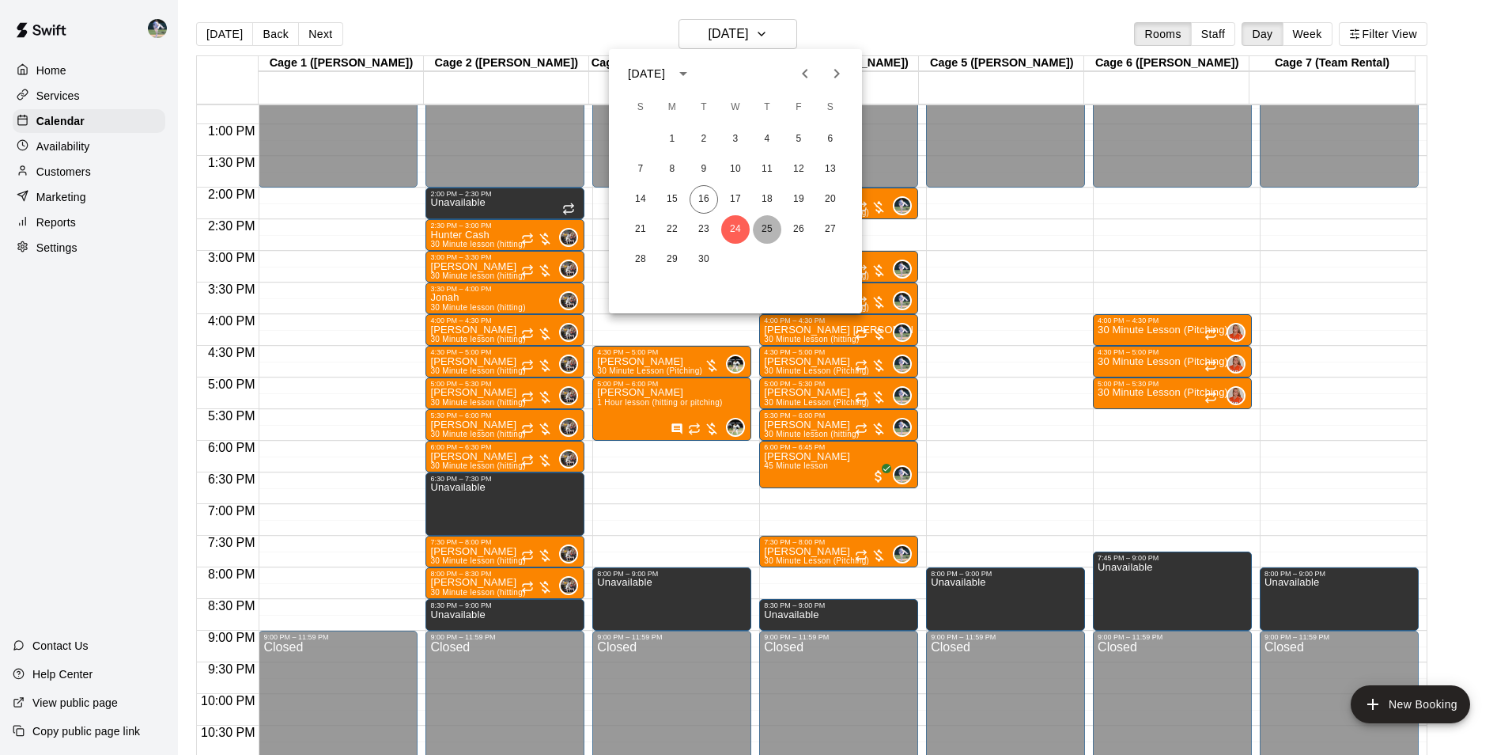
click at [766, 226] on button "25" at bounding box center [767, 229] width 28 height 28
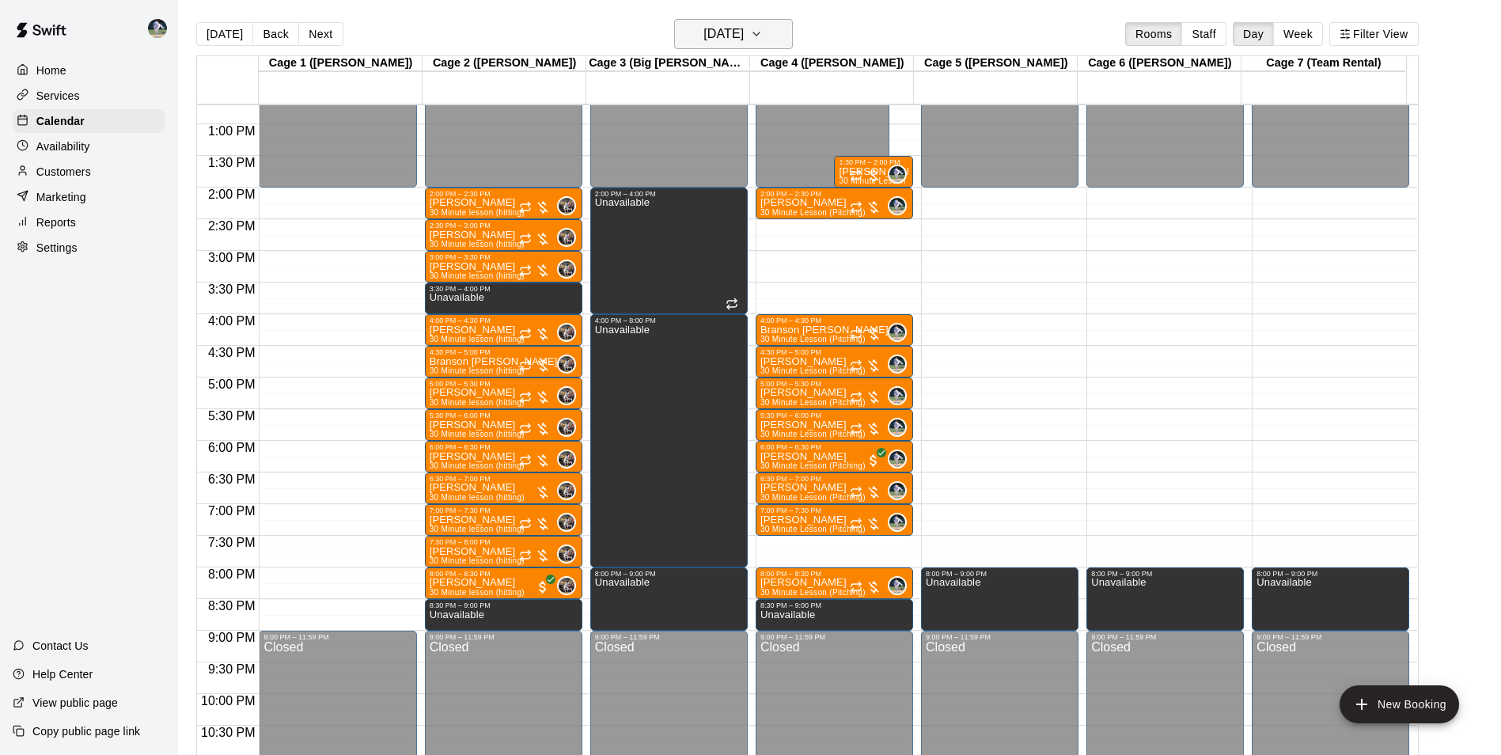
click at [703, 30] on h6 "Thursday Sep 25" at bounding box center [723, 34] width 40 height 22
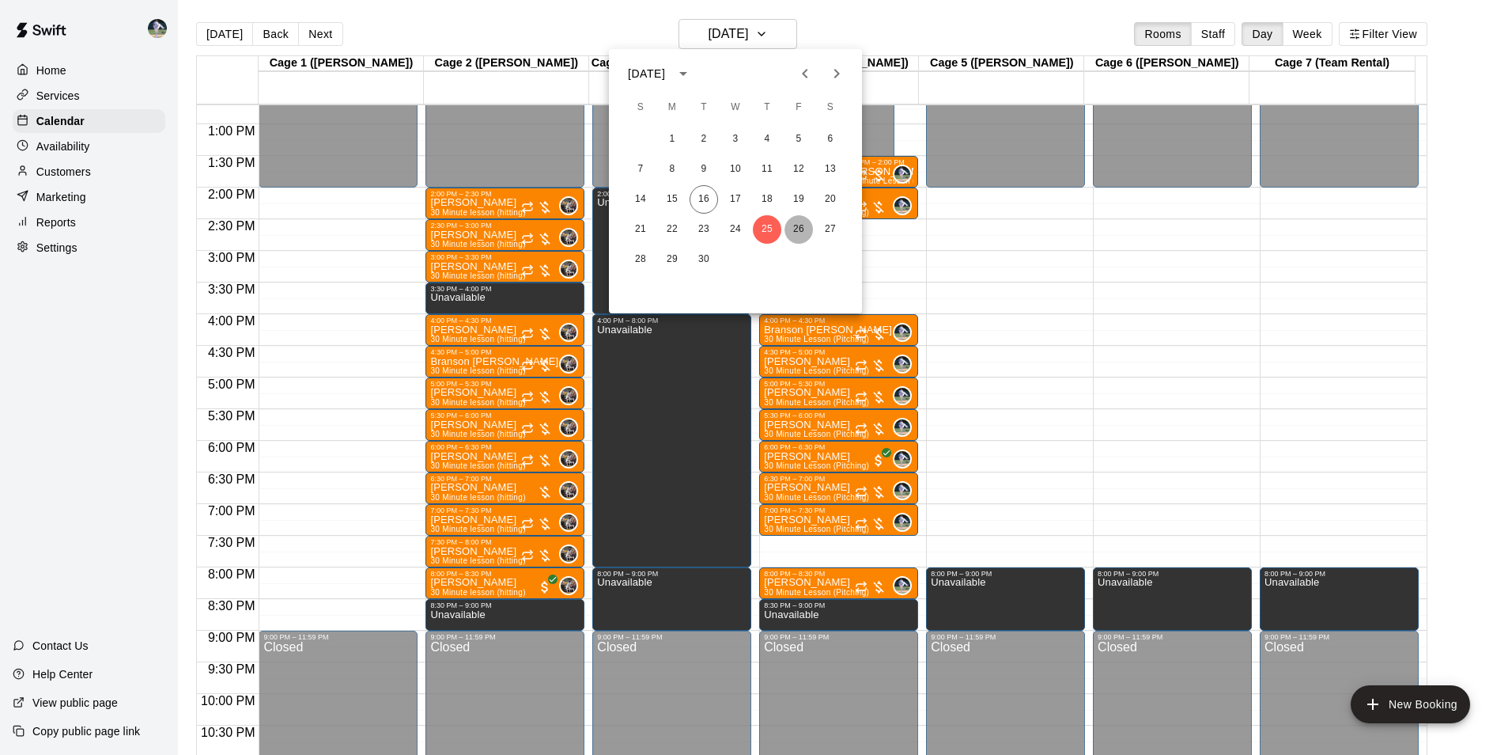
click at [798, 228] on button "26" at bounding box center [799, 229] width 28 height 28
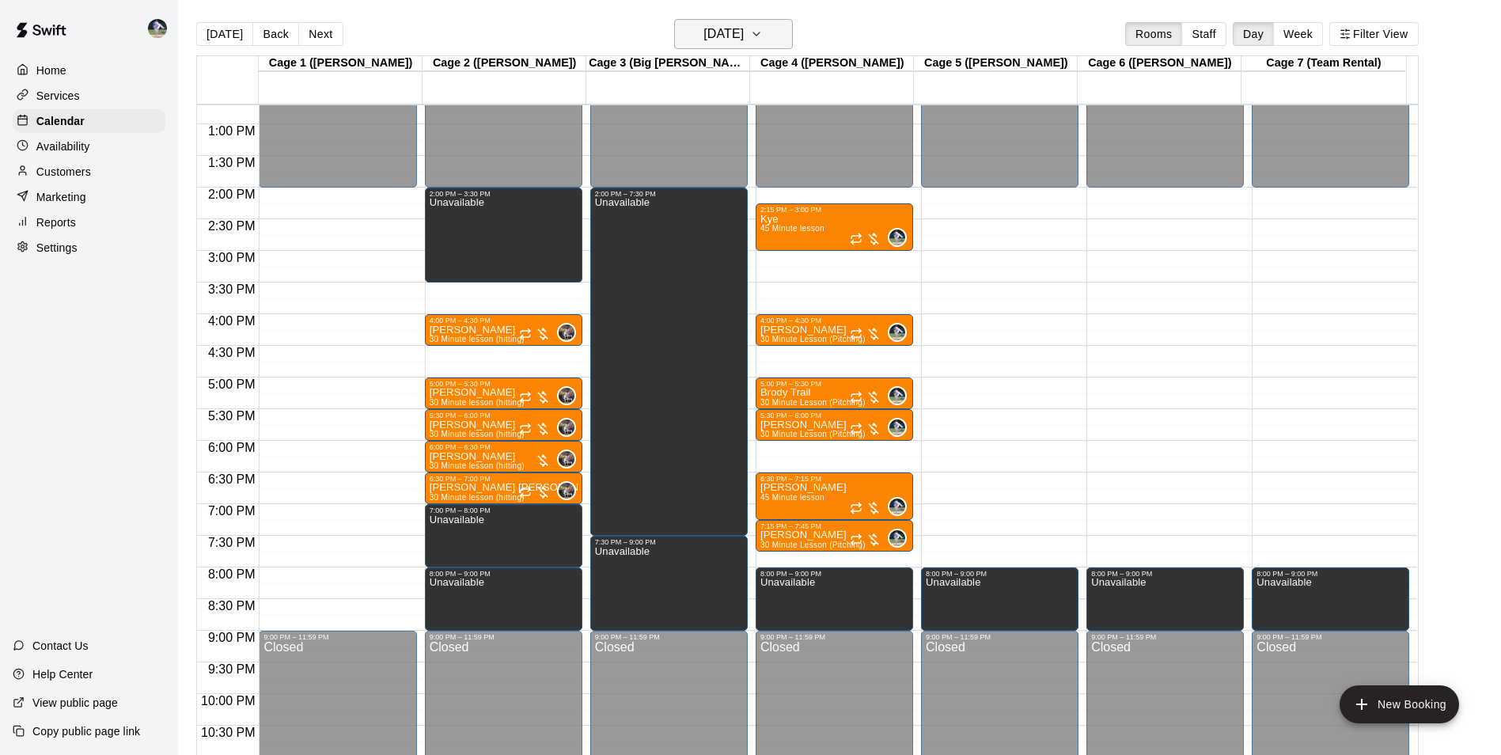
click at [709, 41] on h6 "[DATE]" at bounding box center [723, 34] width 40 height 22
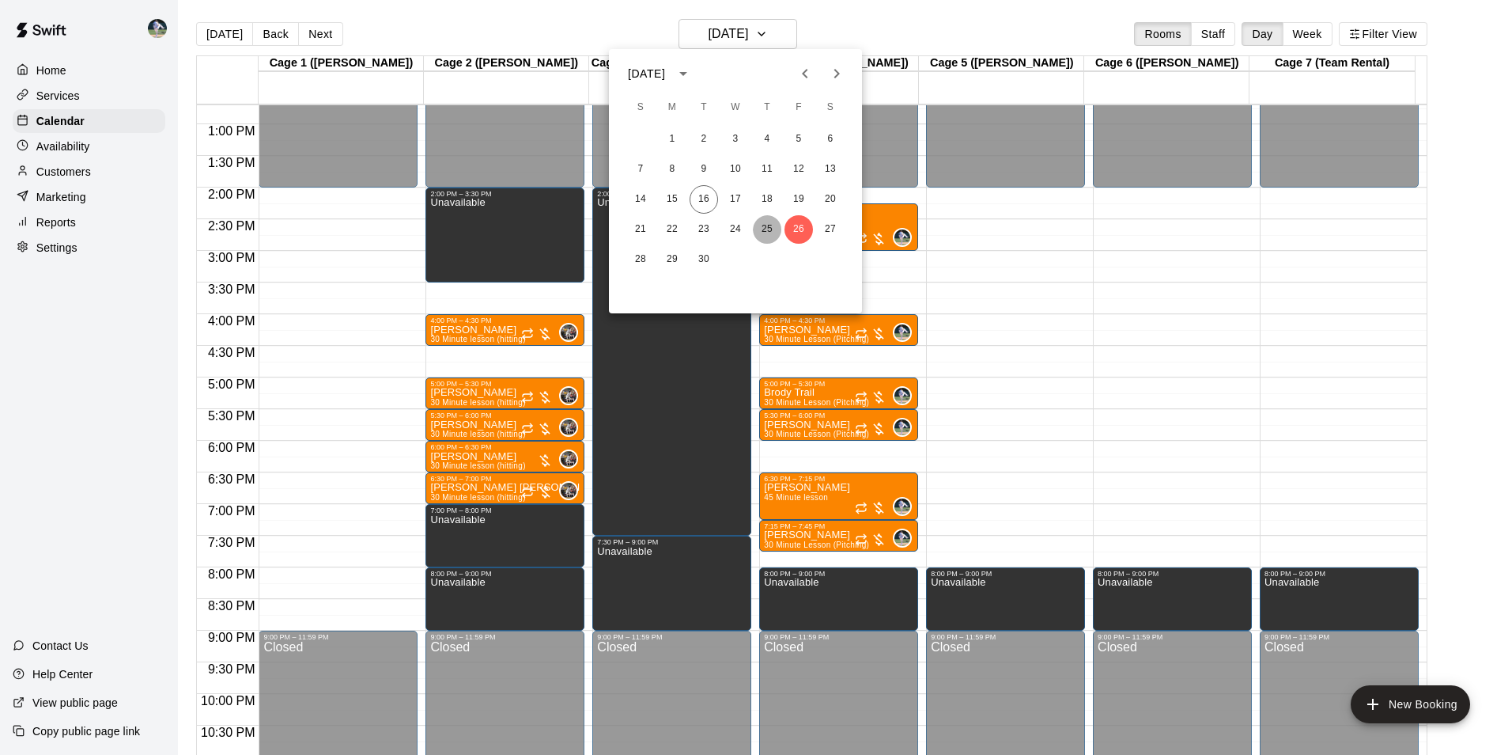
click at [770, 225] on button "25" at bounding box center [767, 229] width 28 height 28
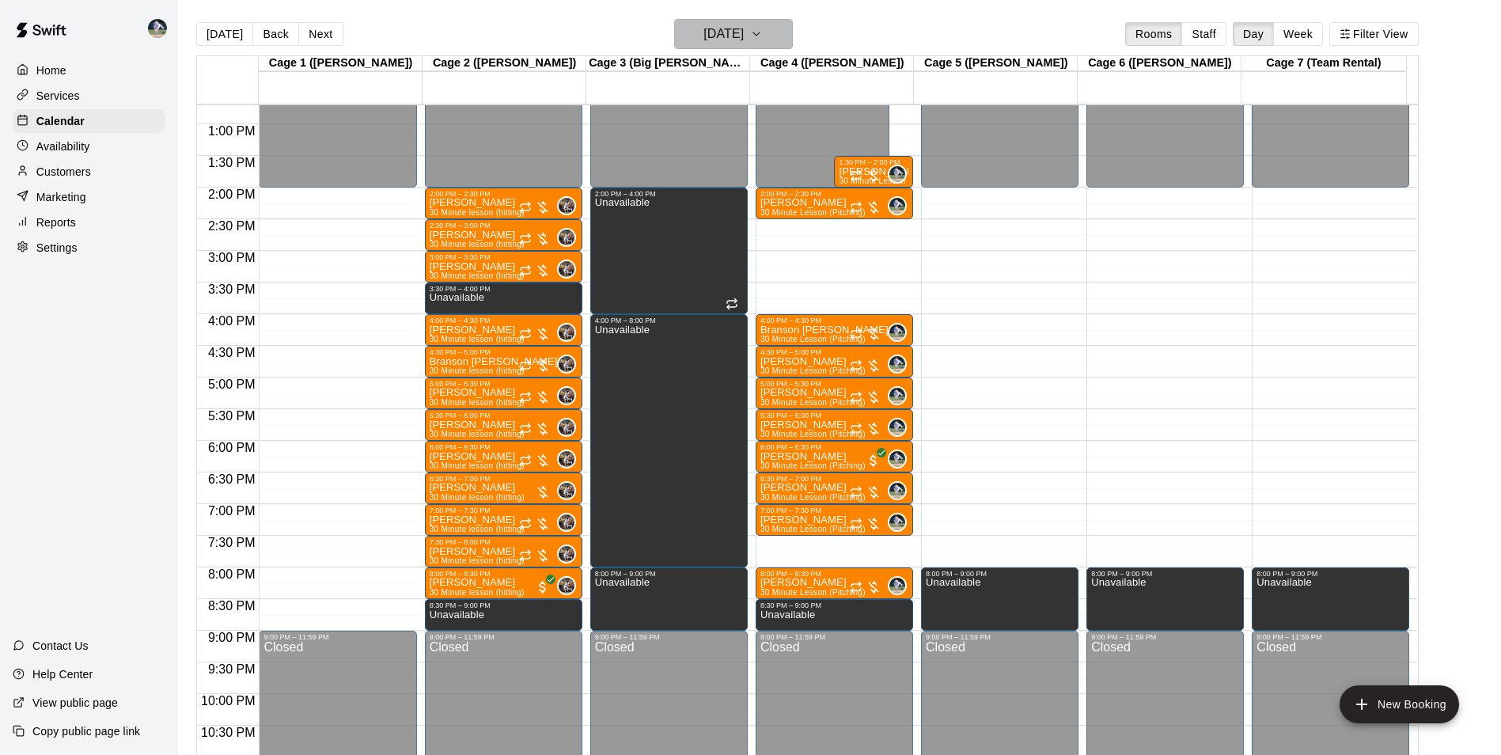
click at [715, 34] on h6 "Thursday Sep 25" at bounding box center [723, 34] width 40 height 22
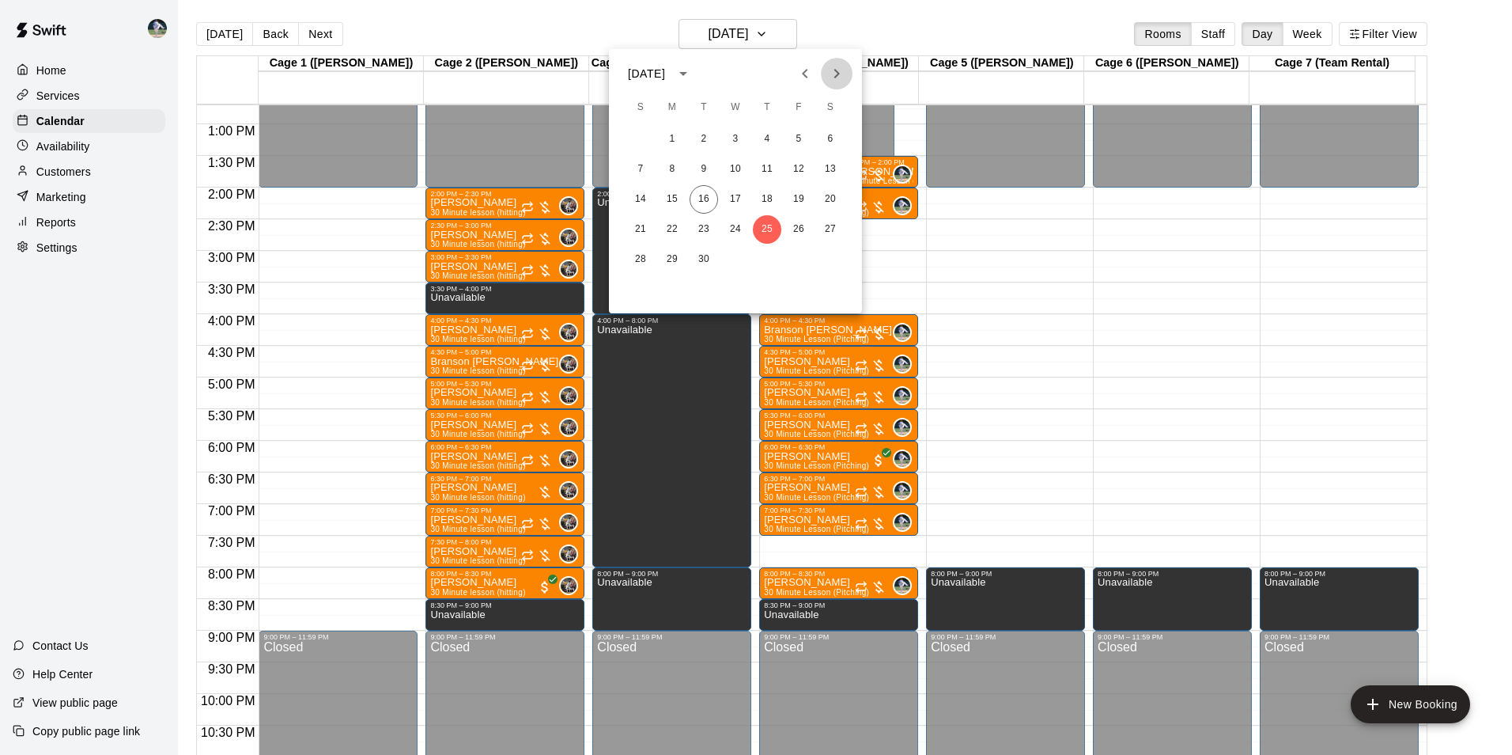
click at [835, 70] on icon "Next month" at bounding box center [838, 73] width 6 height 9
click at [766, 135] on button "2" at bounding box center [767, 139] width 28 height 28
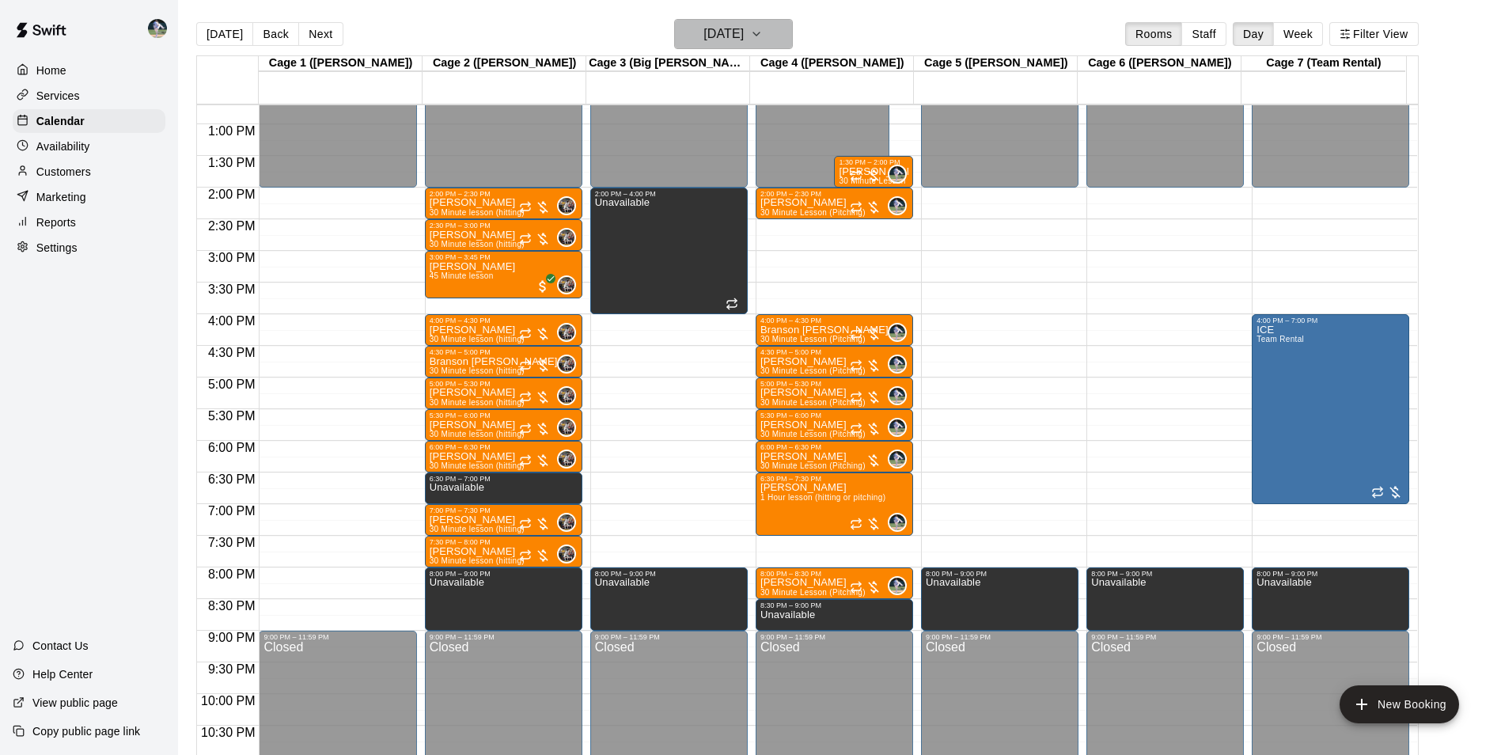
click at [709, 30] on h6 "Thursday Oct 02" at bounding box center [723, 34] width 40 height 22
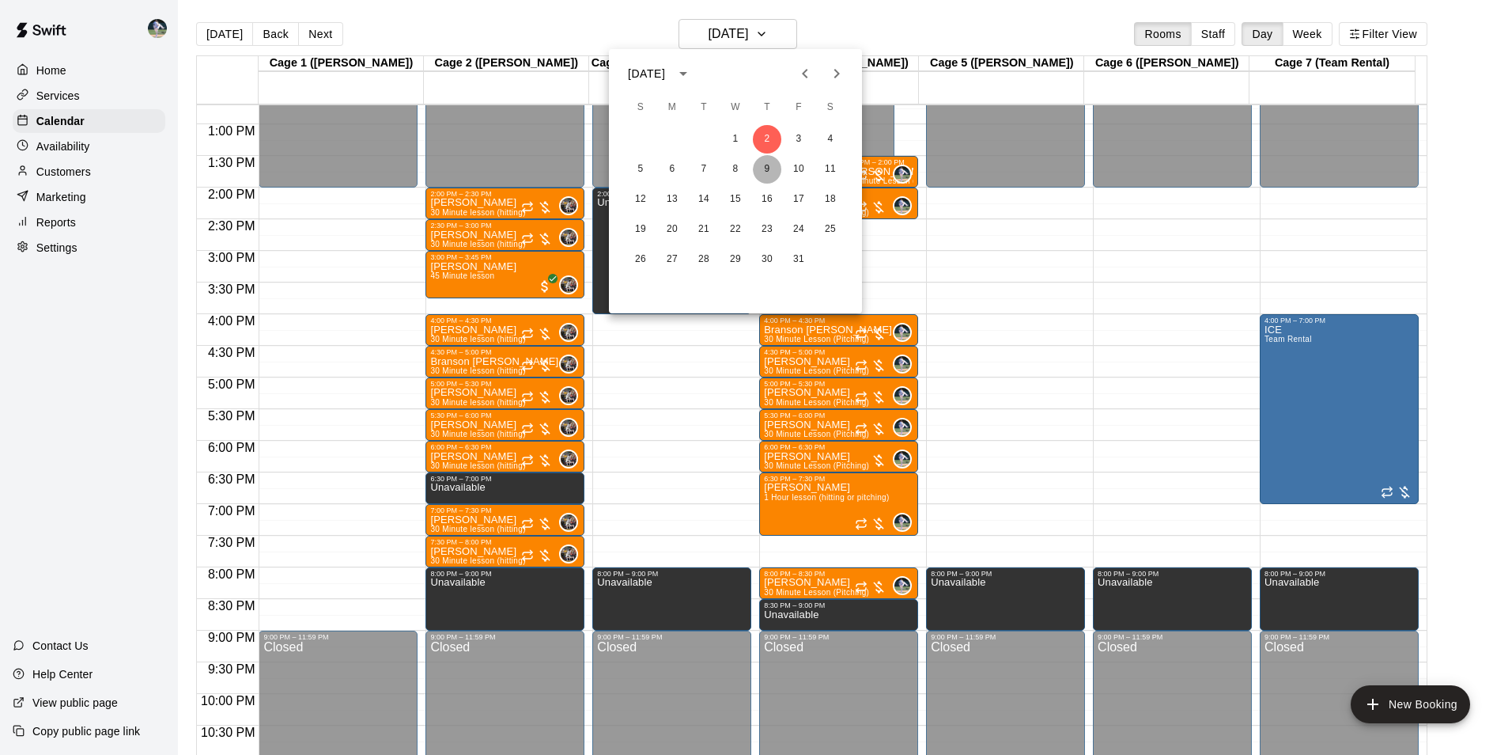
click at [766, 168] on button "9" at bounding box center [767, 169] width 28 height 28
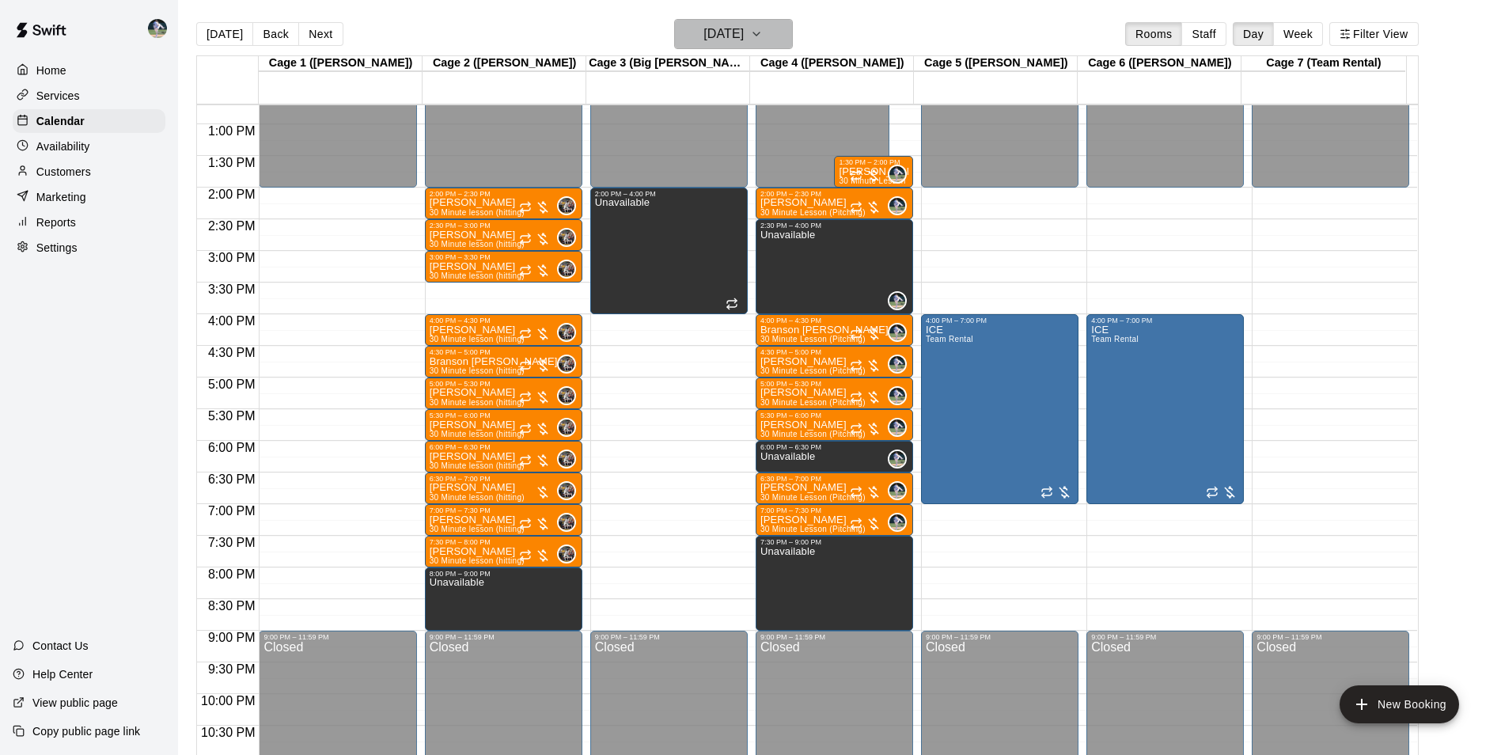
click at [726, 25] on h6 "Thursday Oct 09" at bounding box center [723, 34] width 40 height 22
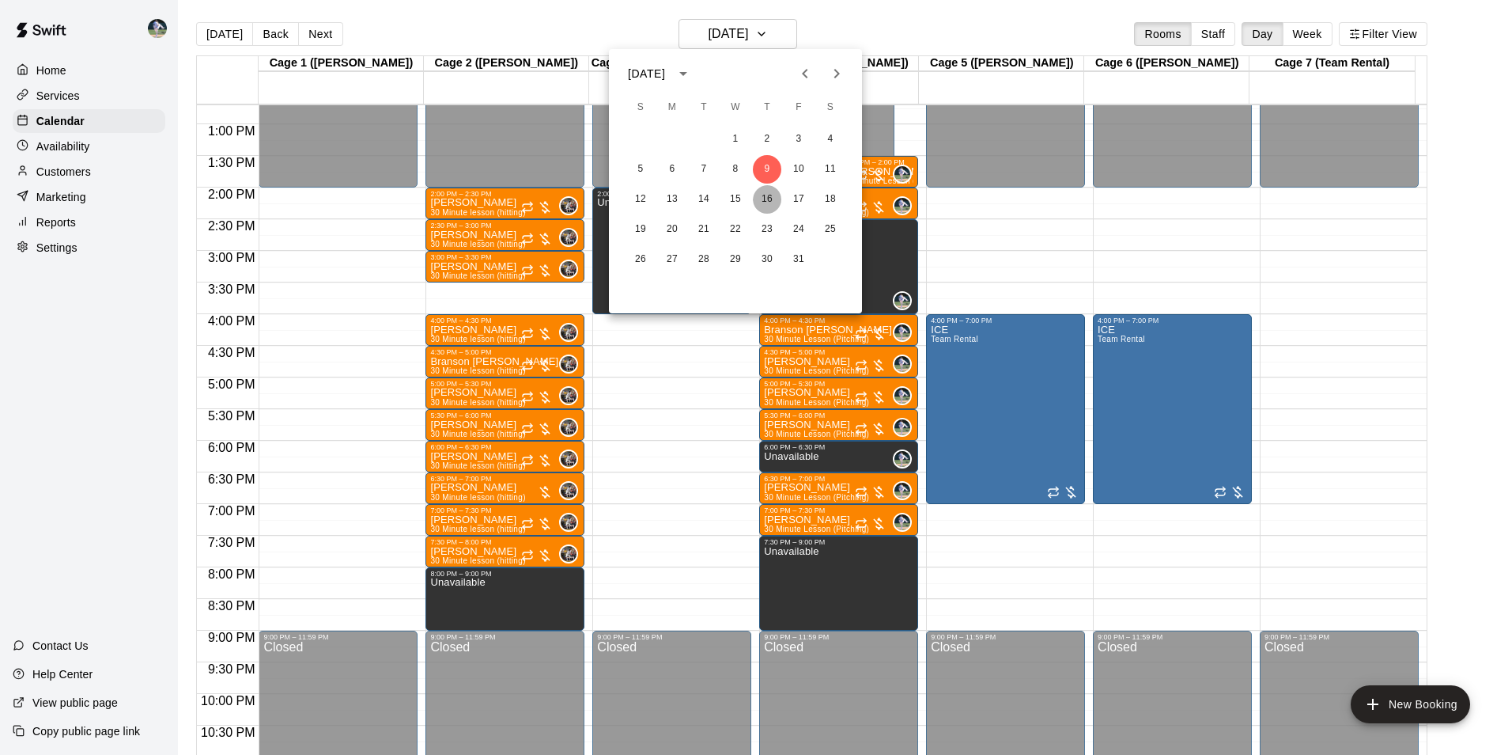
click at [767, 199] on button "16" at bounding box center [767, 199] width 28 height 28
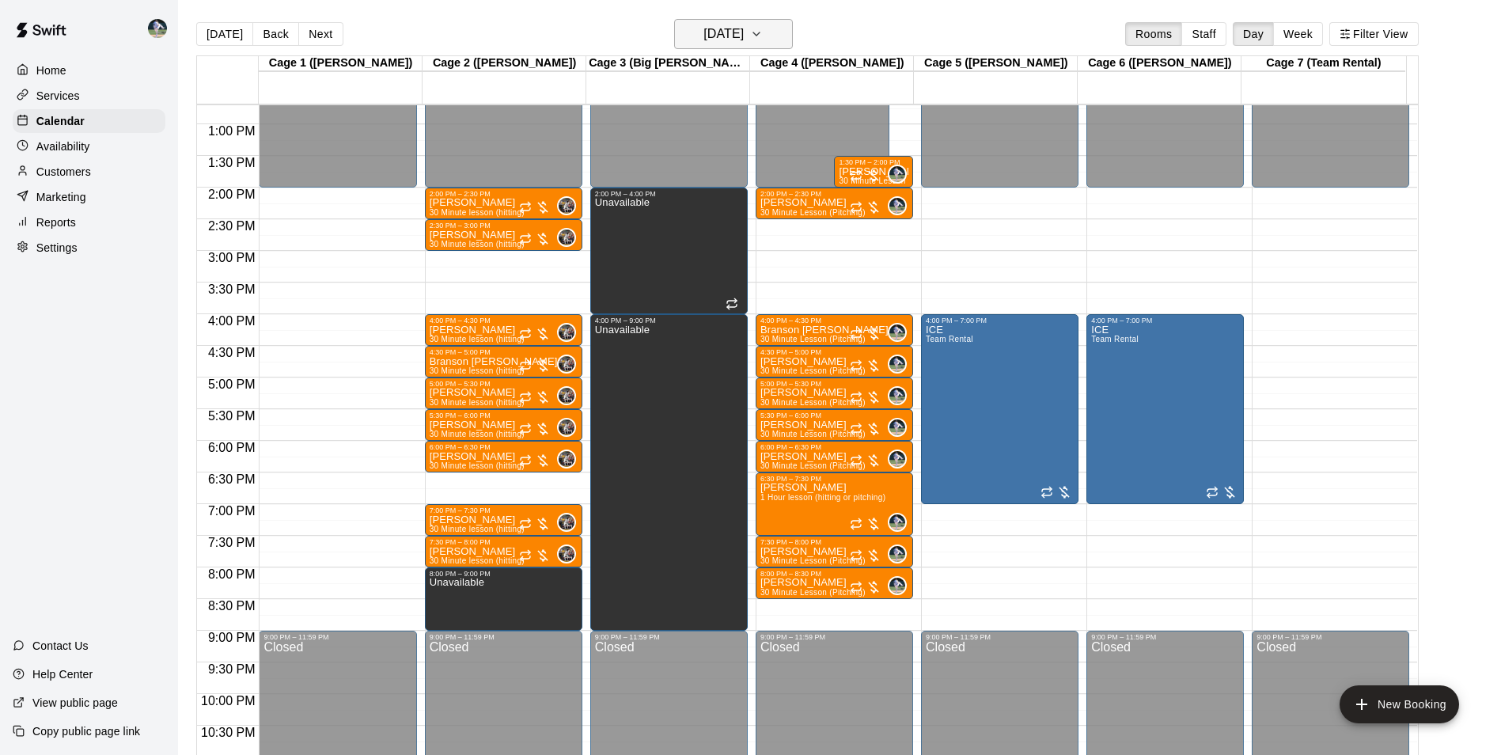
click at [728, 40] on h6 "Thursday Oct 16" at bounding box center [723, 34] width 40 height 22
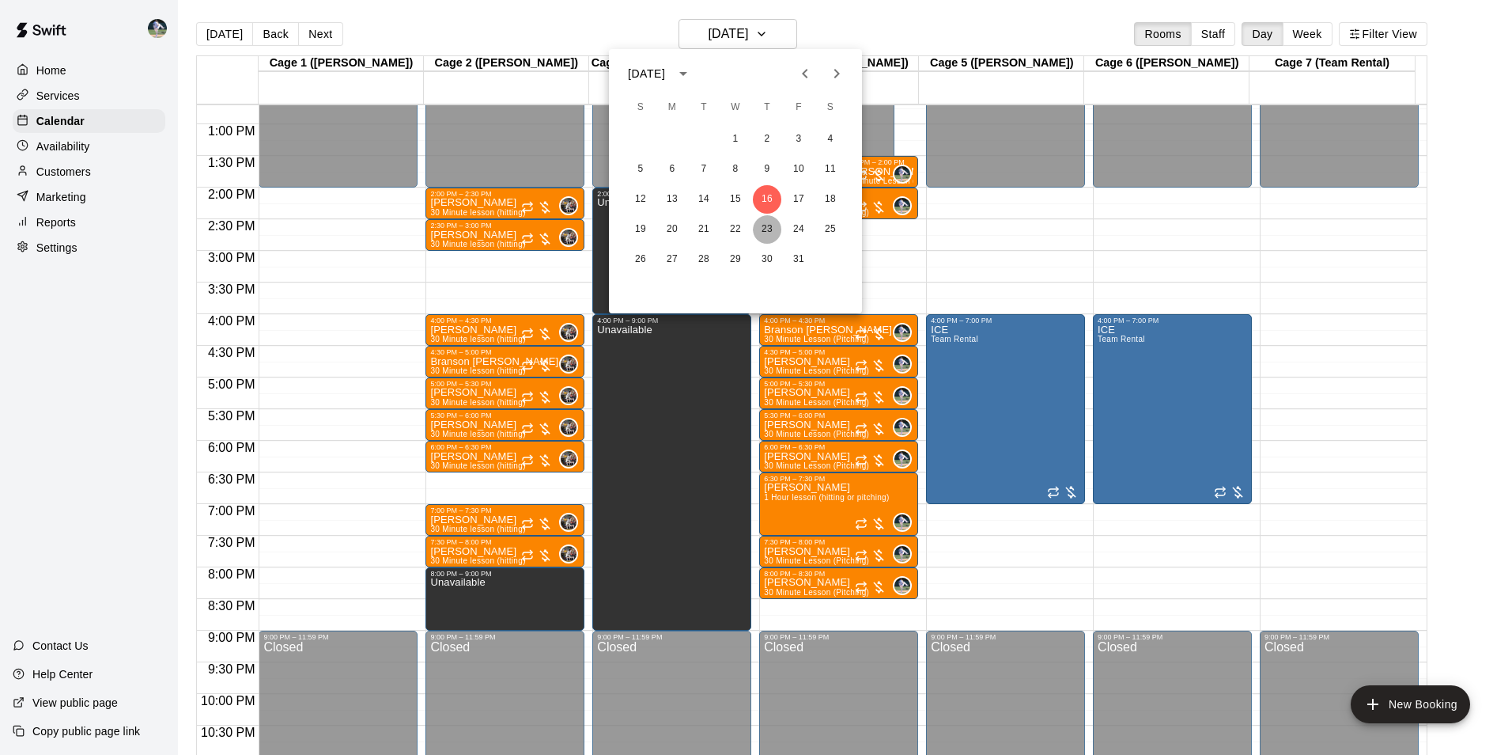
click at [767, 229] on button "23" at bounding box center [767, 229] width 28 height 28
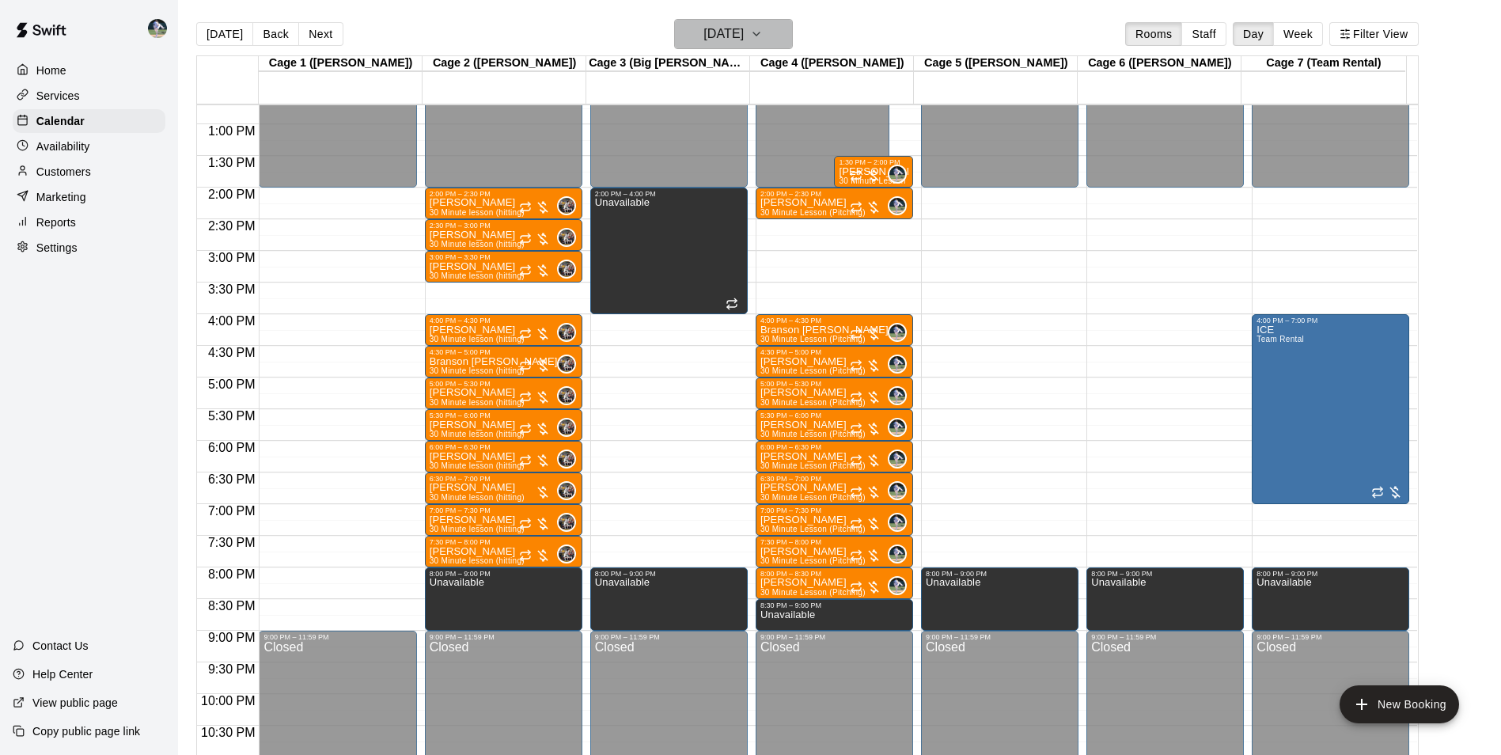
click at [703, 38] on h6 "Thursday Oct 23" at bounding box center [723, 34] width 40 height 22
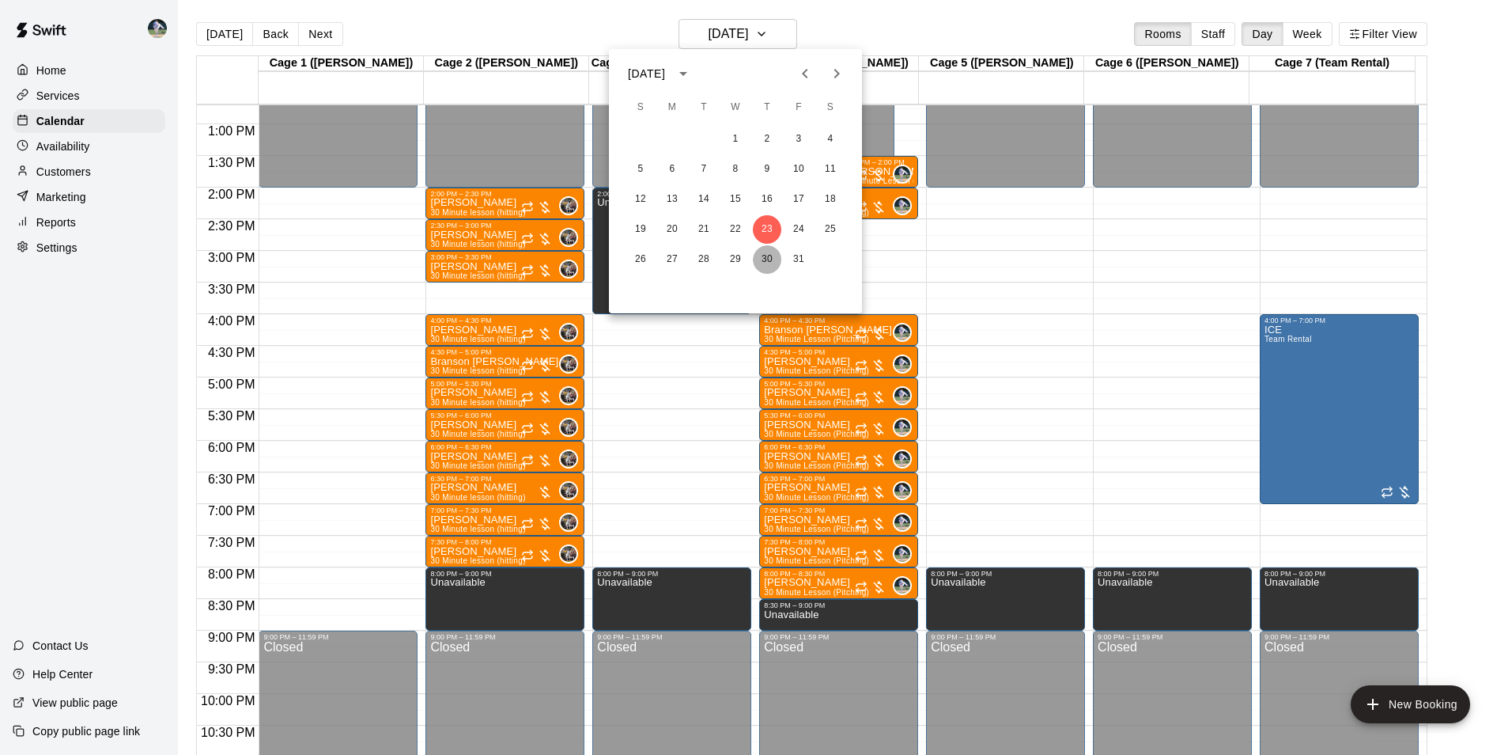
click at [774, 256] on button "30" at bounding box center [767, 259] width 28 height 28
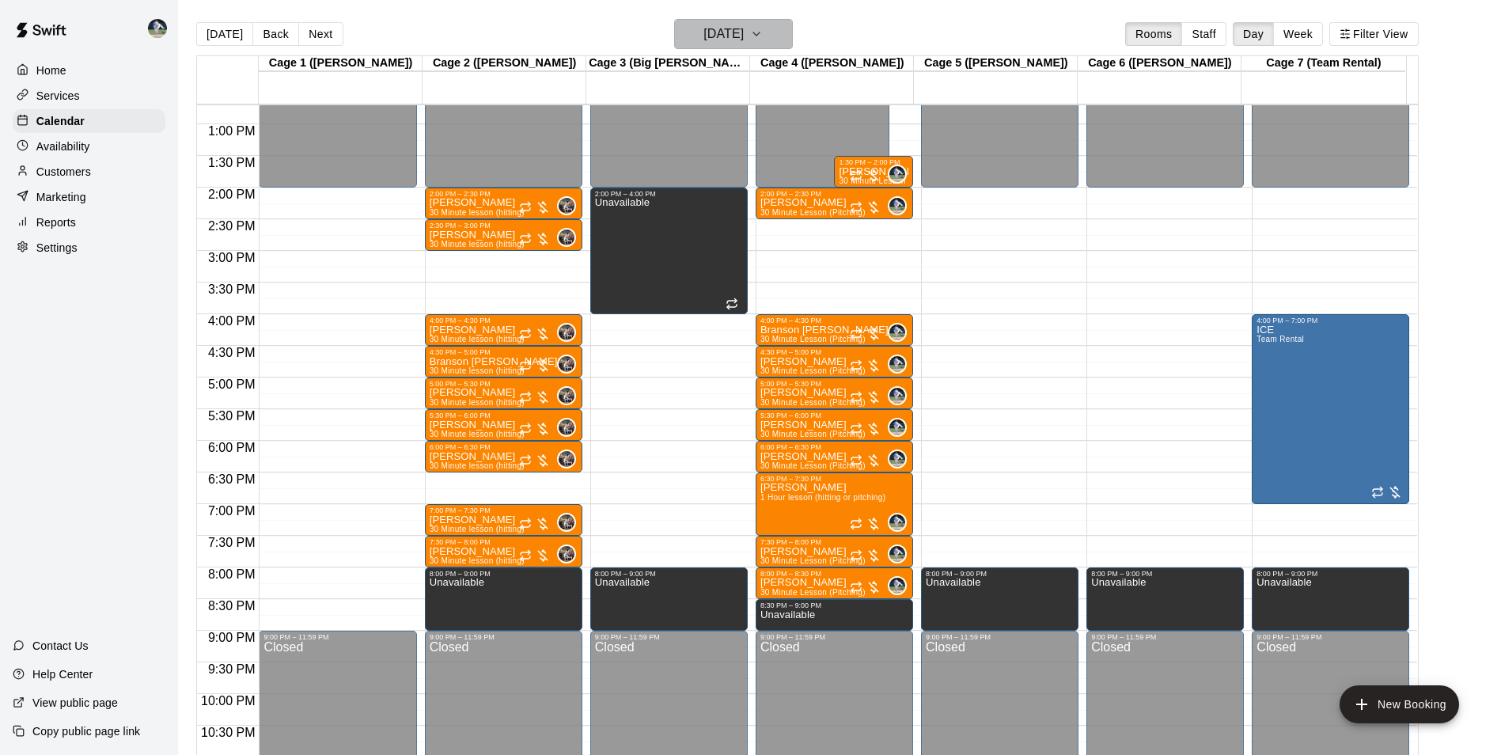
click at [728, 35] on h6 "Thursday Oct 30" at bounding box center [723, 34] width 40 height 22
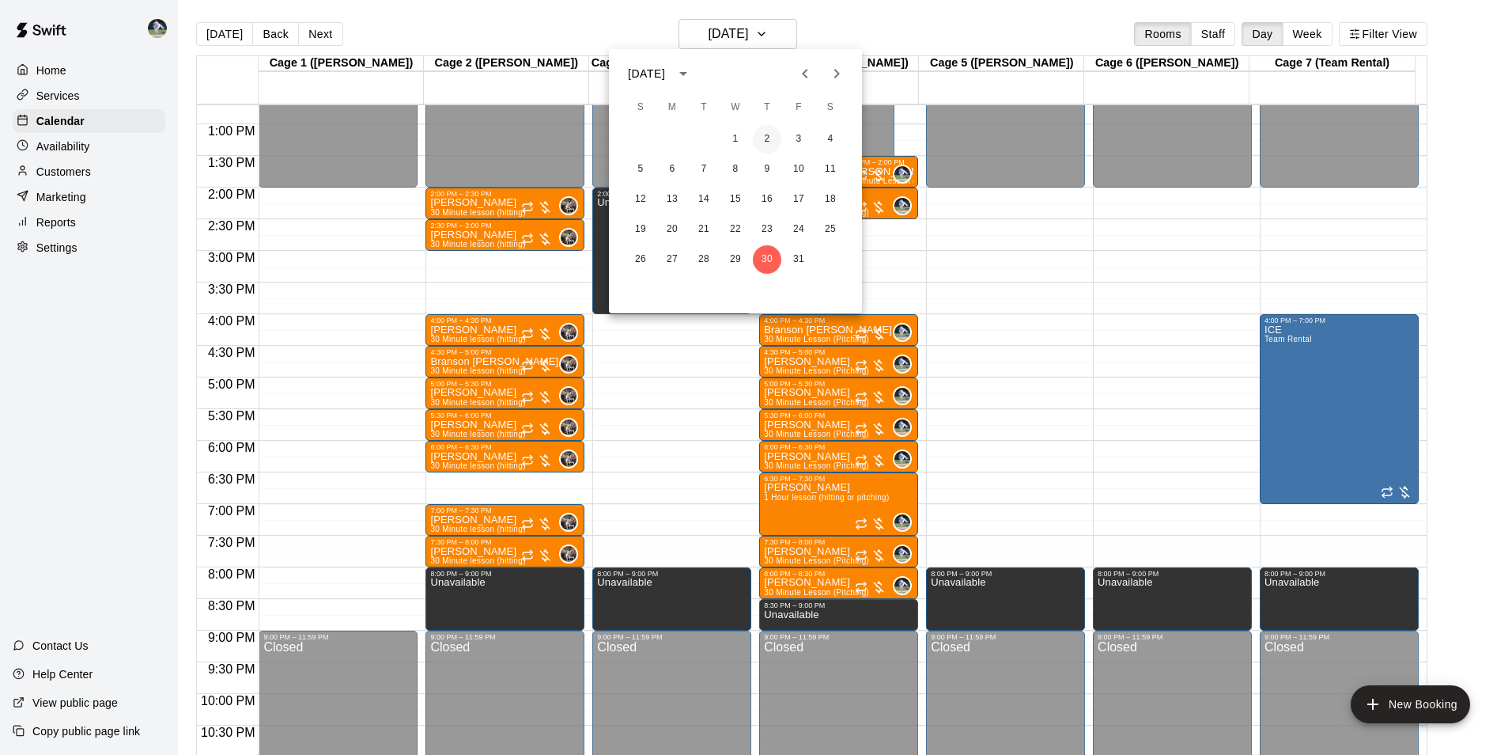
click at [769, 137] on button "2" at bounding box center [767, 139] width 28 height 28
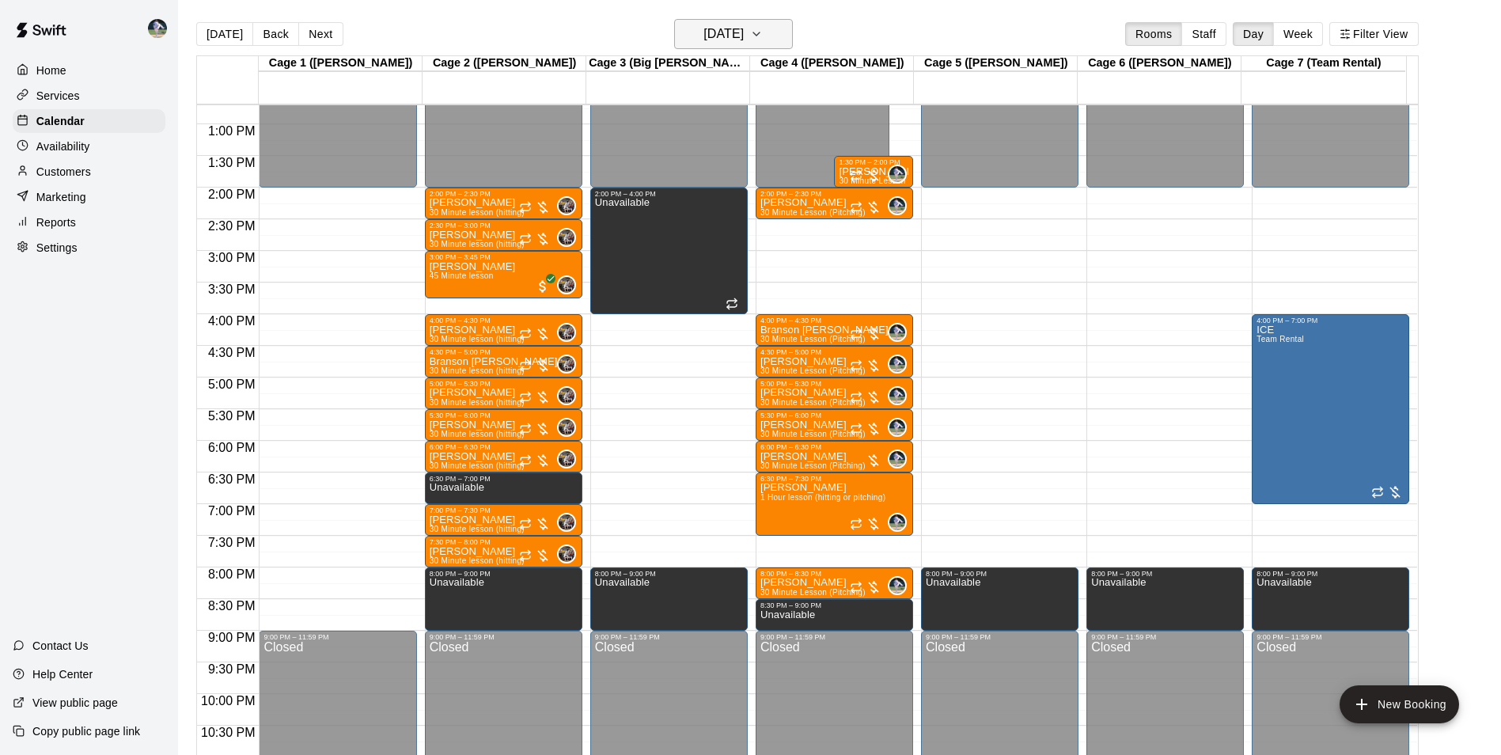
click at [734, 36] on h6 "Thursday Oct 02" at bounding box center [723, 34] width 40 height 22
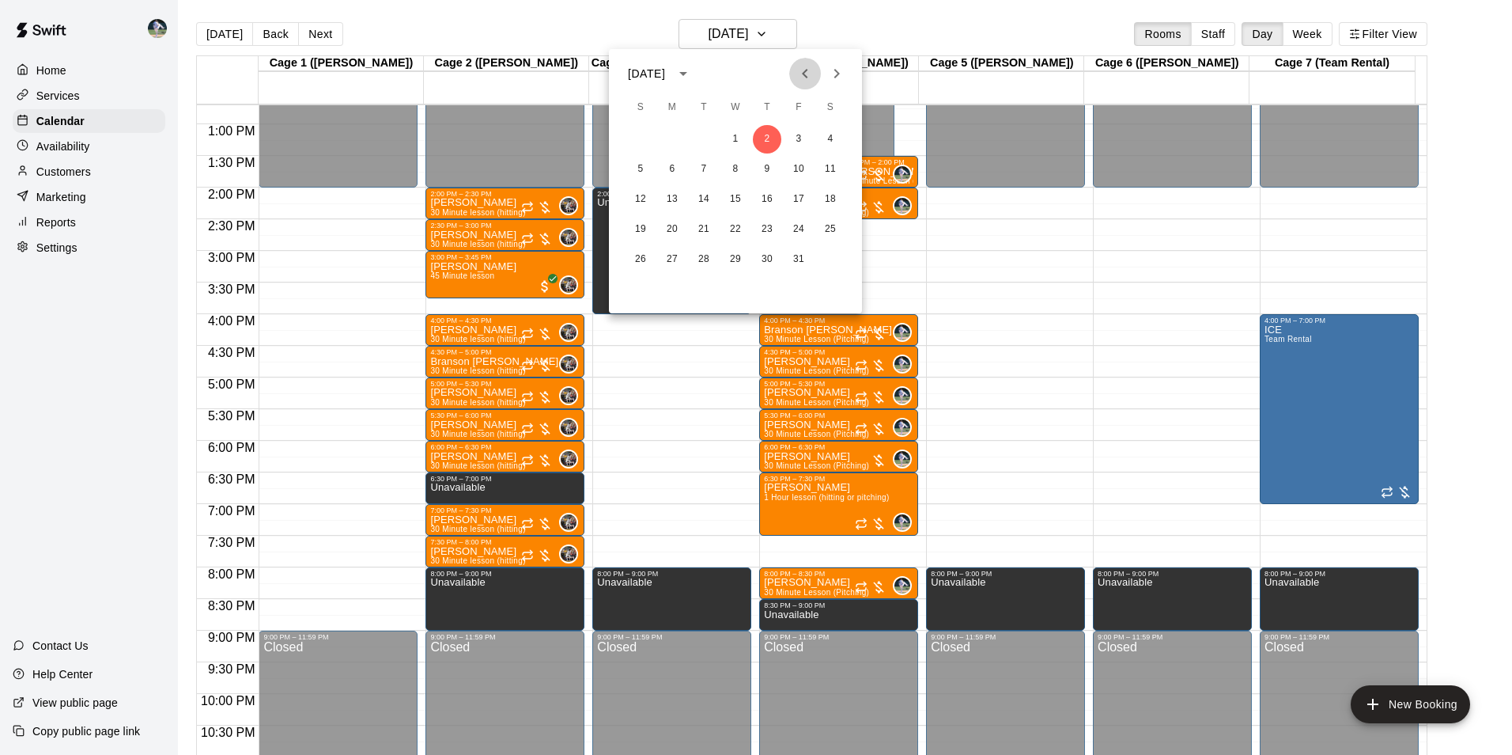
click at [807, 74] on icon "Previous month" at bounding box center [805, 73] width 19 height 19
click at [769, 226] on button "25" at bounding box center [767, 229] width 28 height 28
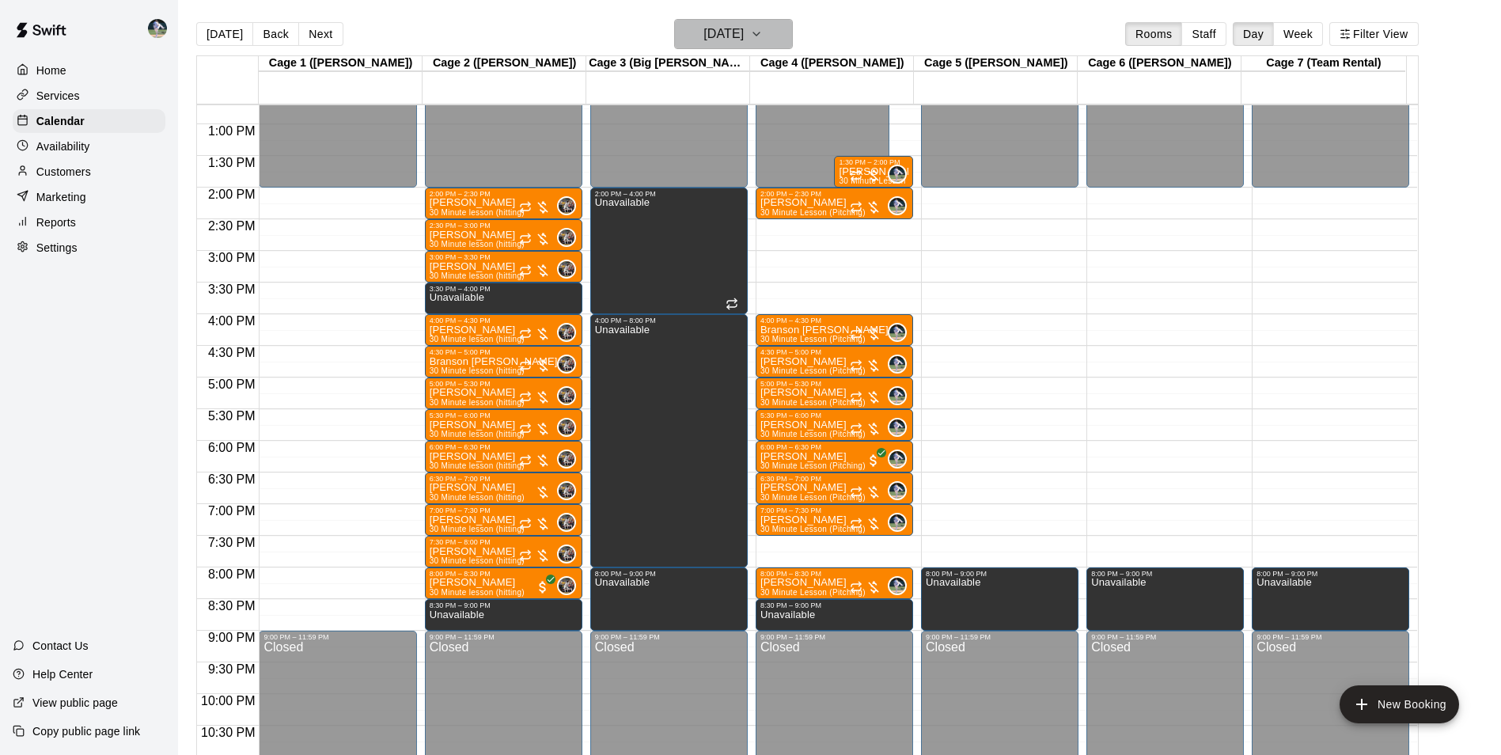
click at [719, 32] on h6 "Thursday Sep 25" at bounding box center [723, 34] width 40 height 22
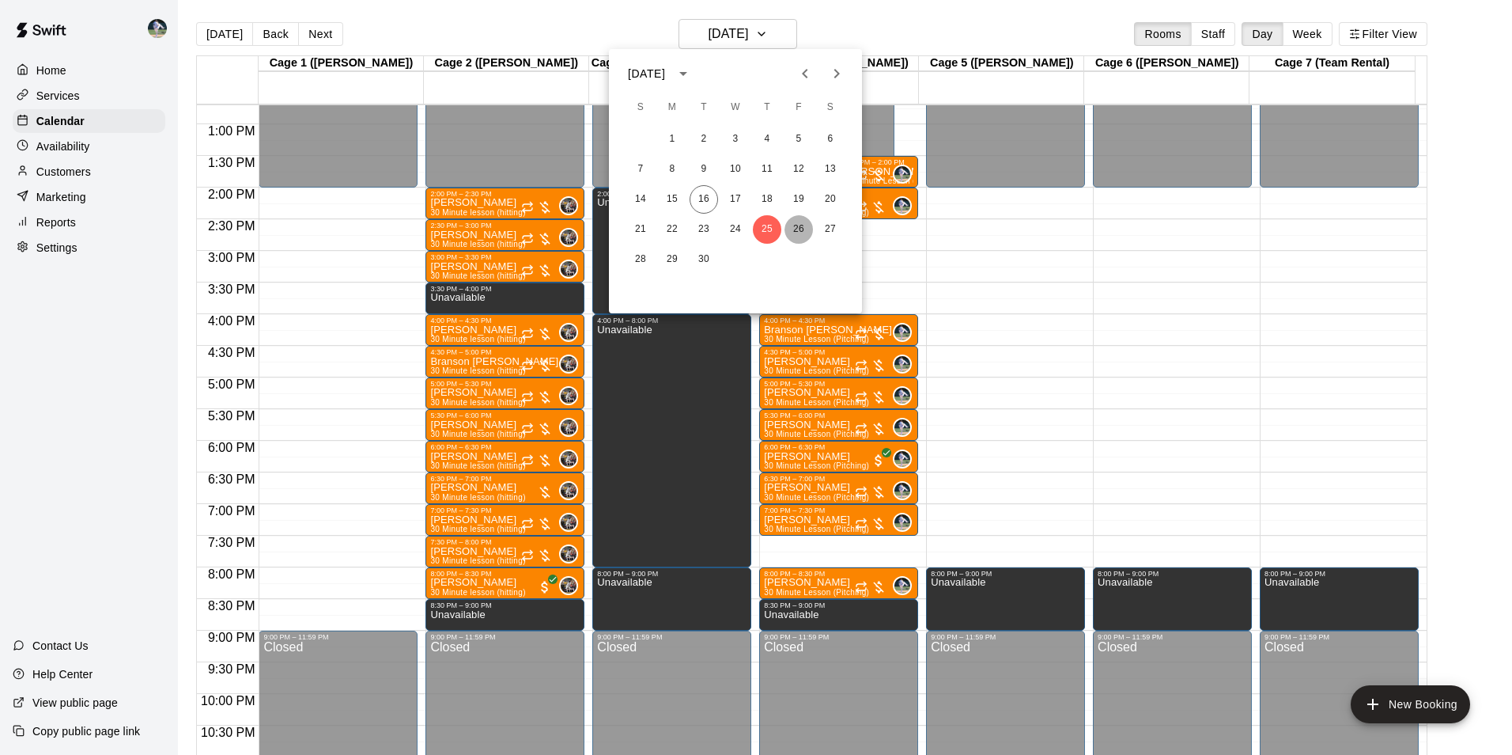
click at [797, 227] on button "26" at bounding box center [799, 229] width 28 height 28
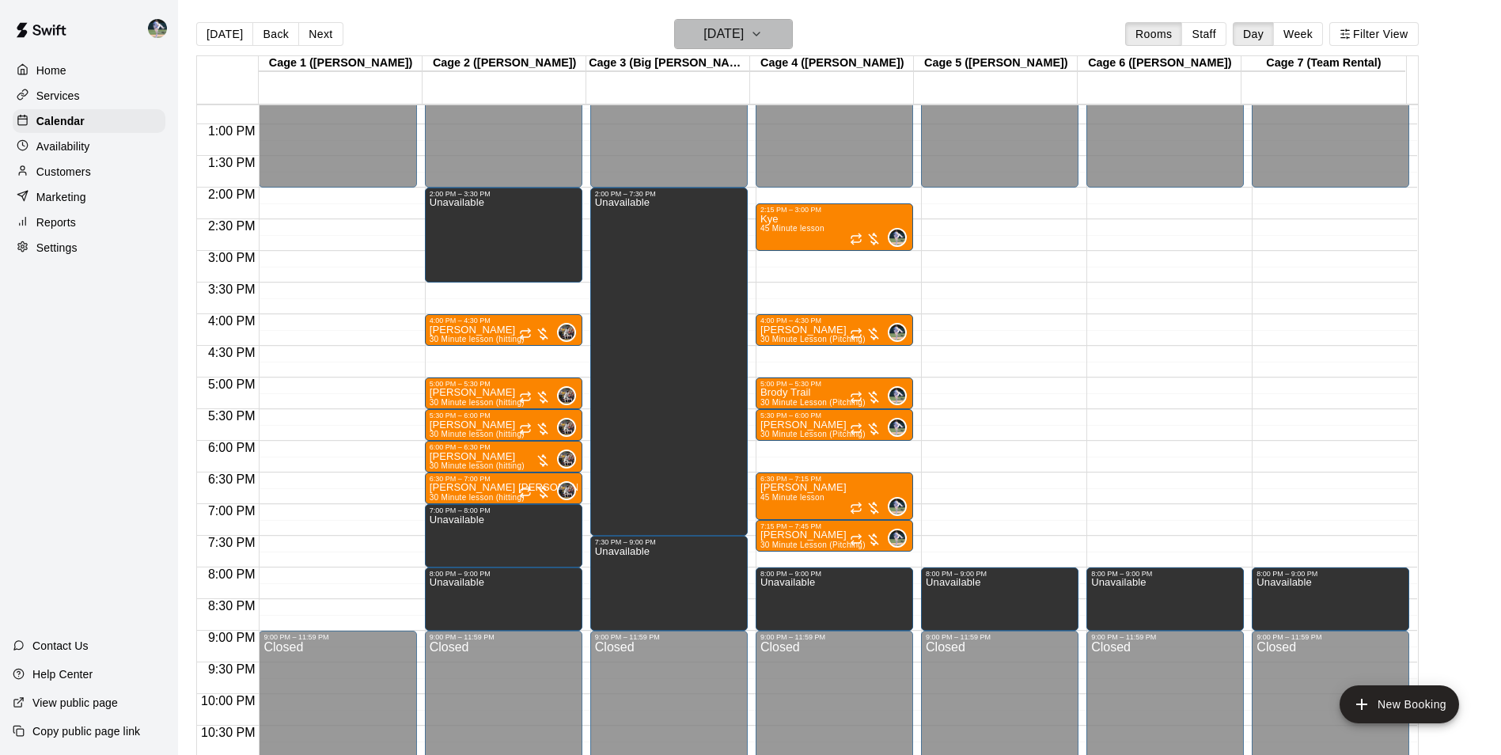
click at [717, 25] on h6 "[DATE]" at bounding box center [723, 34] width 40 height 22
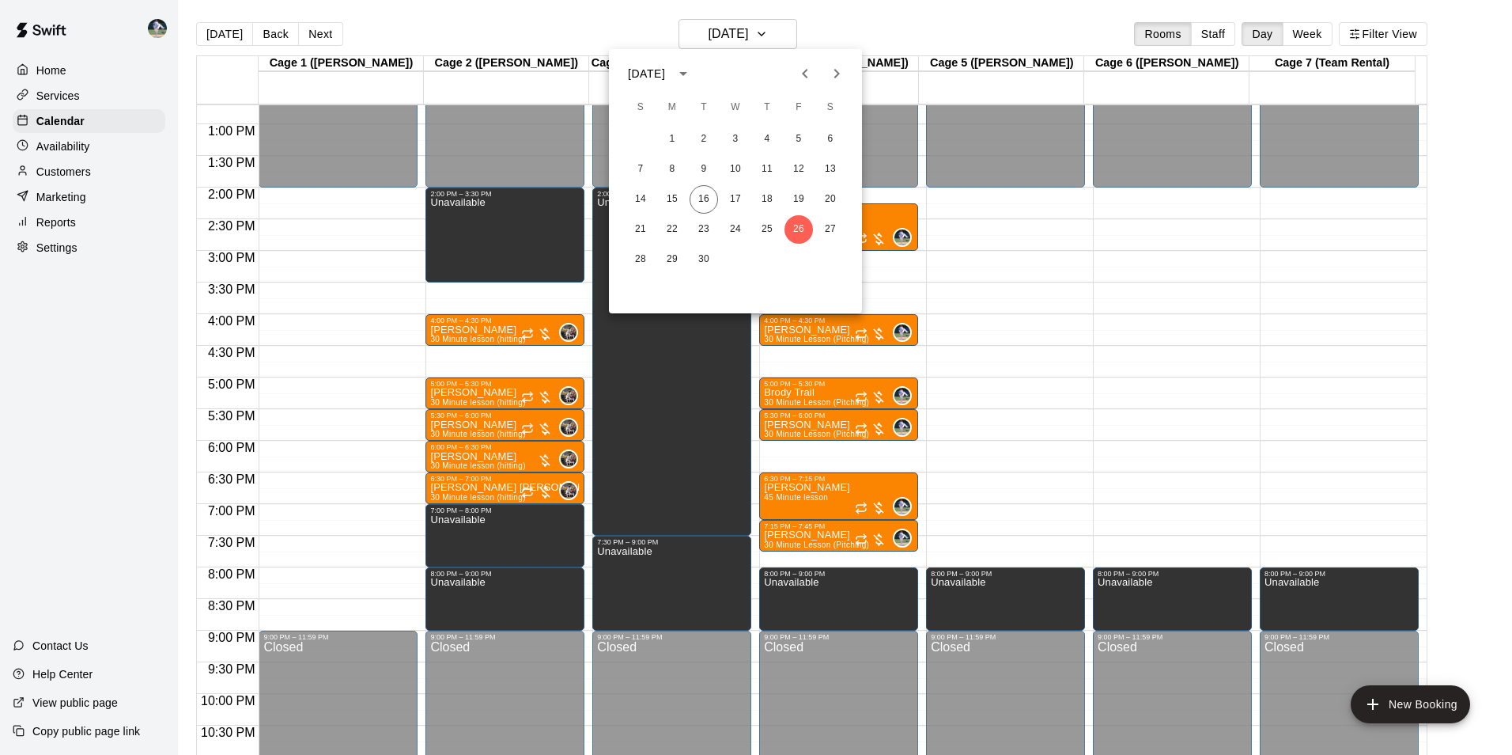
click at [723, 35] on div at bounding box center [756, 377] width 1512 height 755
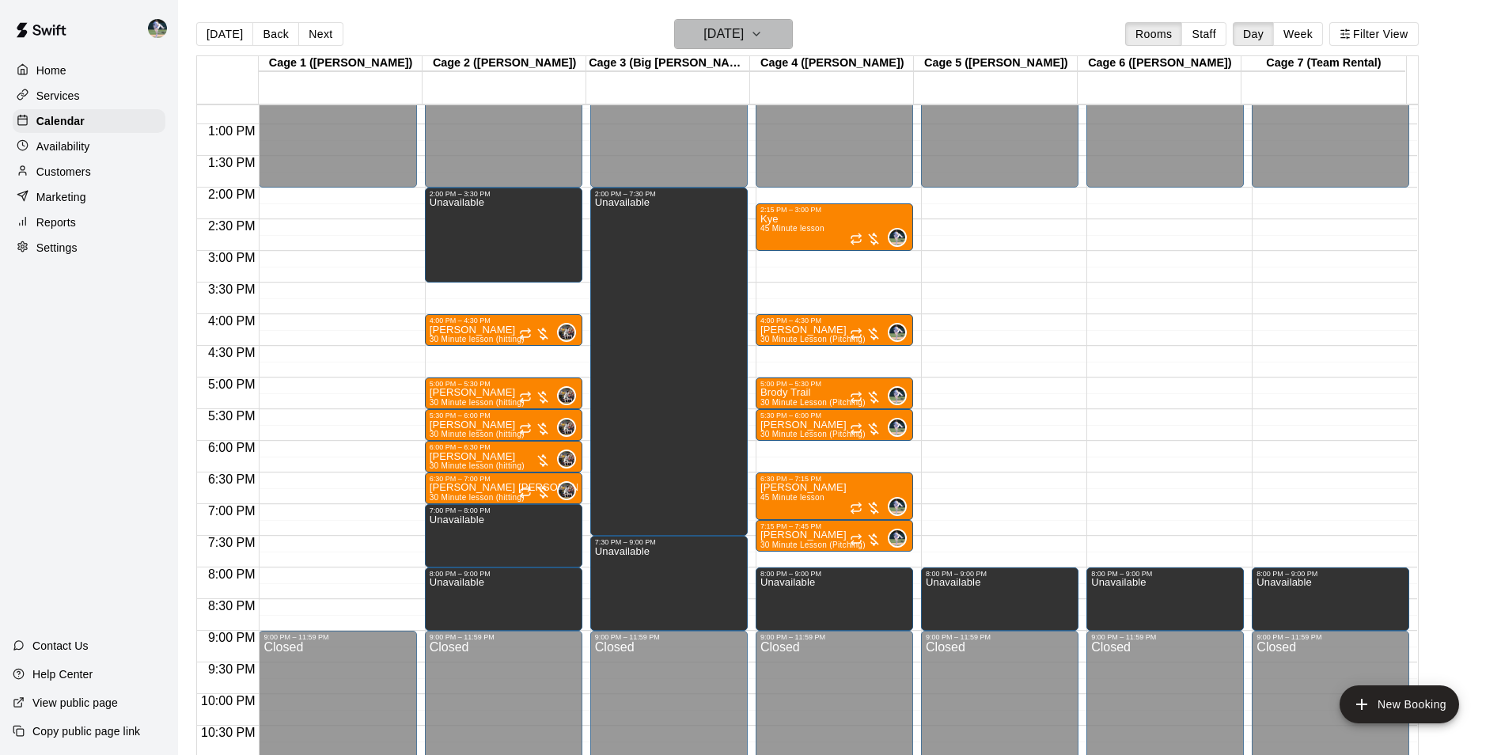
click at [710, 32] on h6 "[DATE]" at bounding box center [723, 34] width 40 height 22
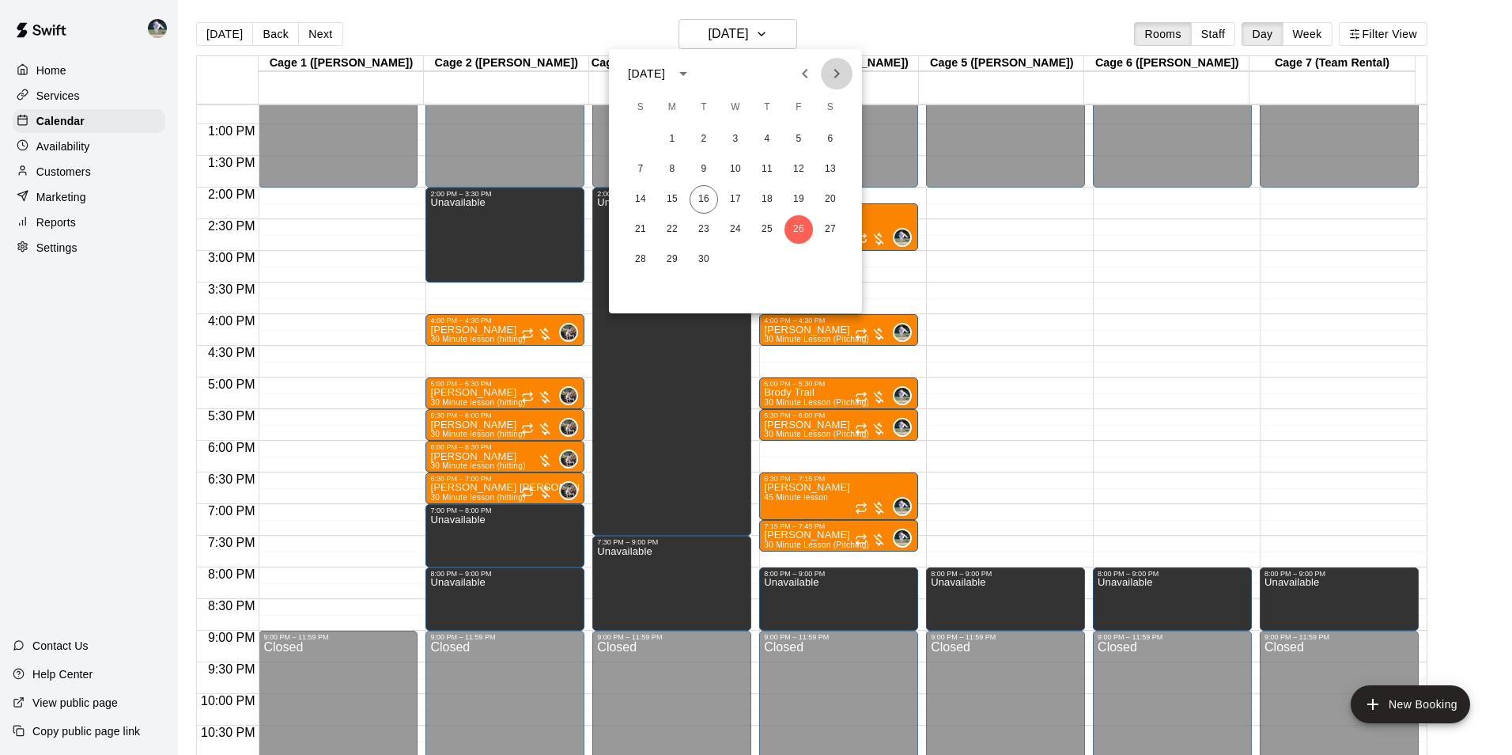
click at [835, 74] on icon "Next month" at bounding box center [836, 73] width 19 height 19
click at [765, 134] on button "2" at bounding box center [767, 139] width 28 height 28
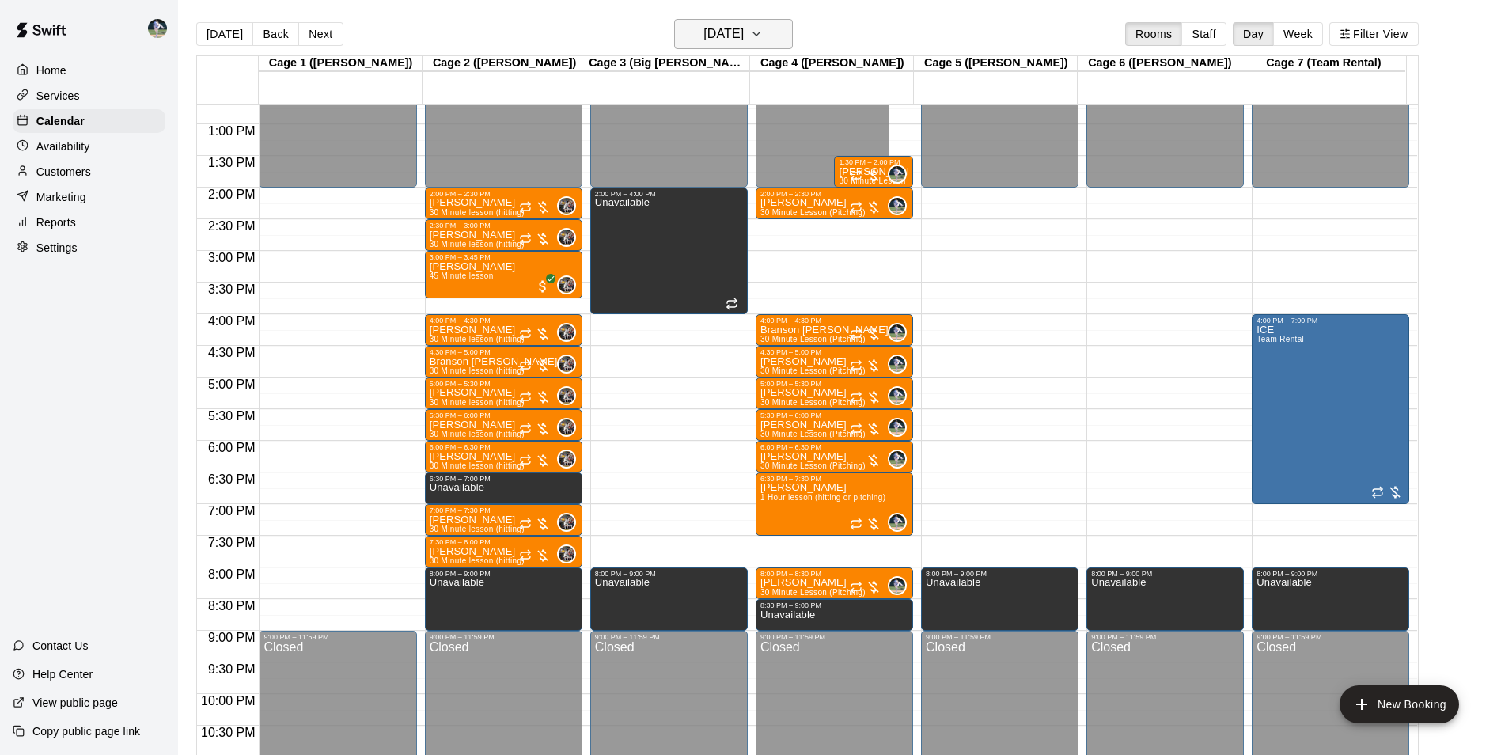
click at [712, 35] on h6 "Thursday Oct 02" at bounding box center [723, 34] width 40 height 22
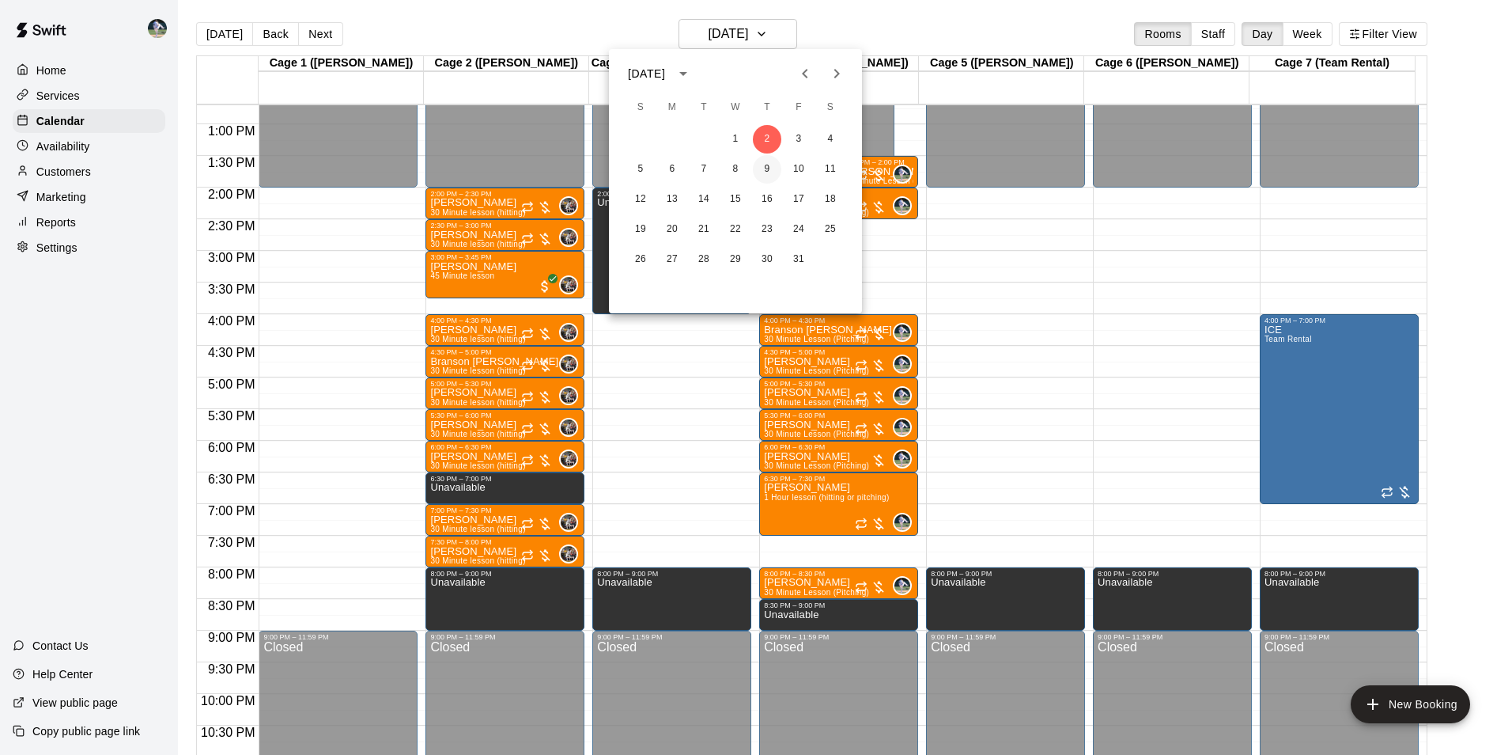
click at [763, 170] on button "9" at bounding box center [767, 169] width 28 height 28
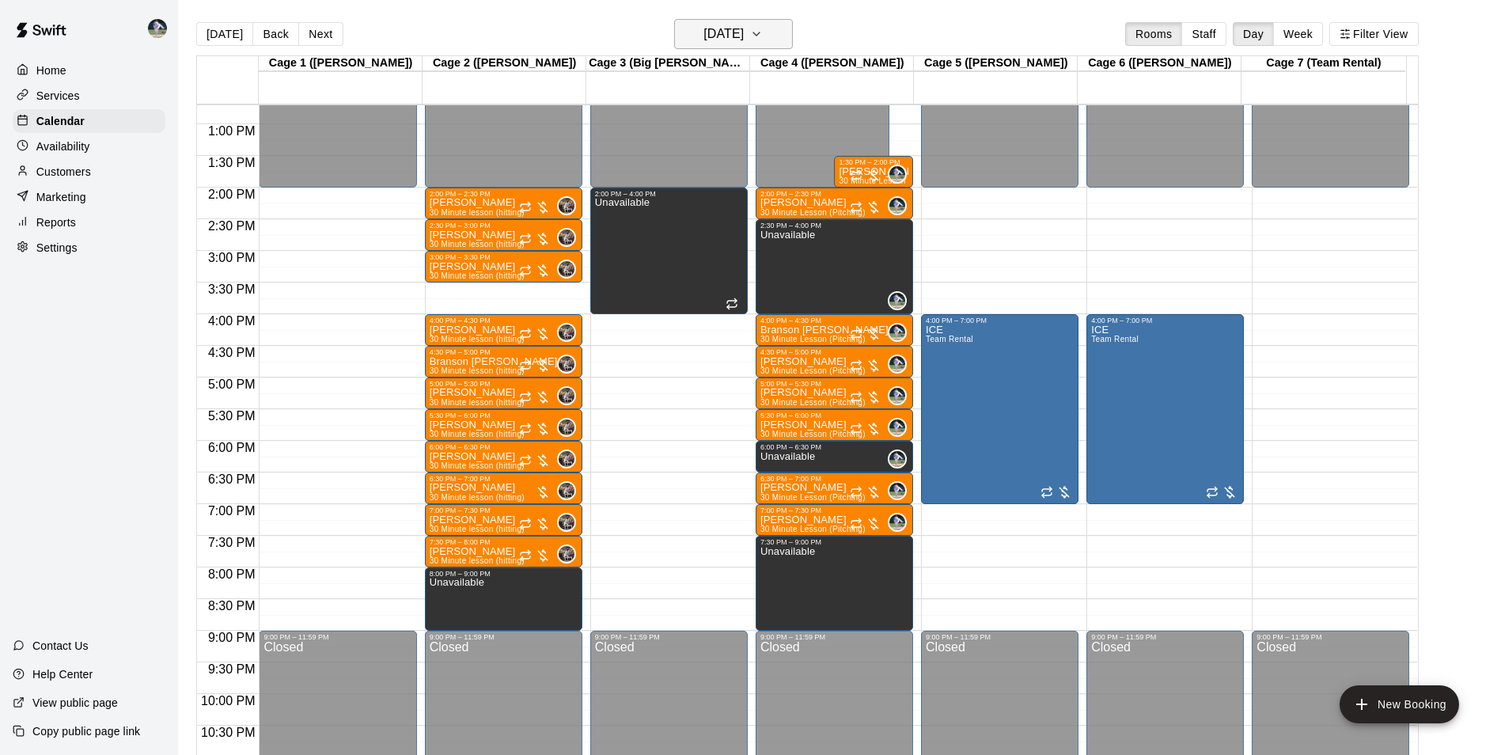
click at [707, 32] on h6 "Thursday Oct 09" at bounding box center [723, 34] width 40 height 22
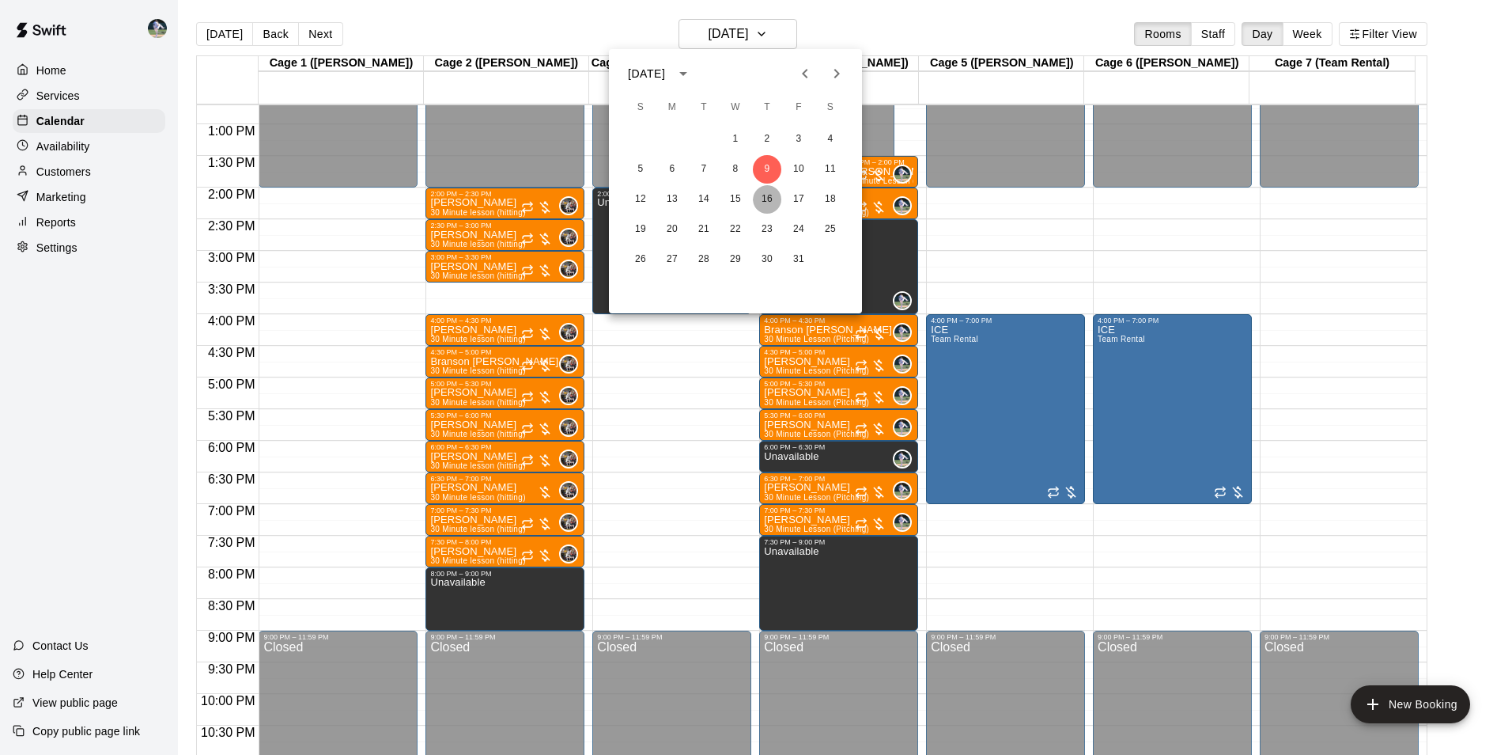
click at [767, 202] on button "16" at bounding box center [767, 199] width 28 height 28
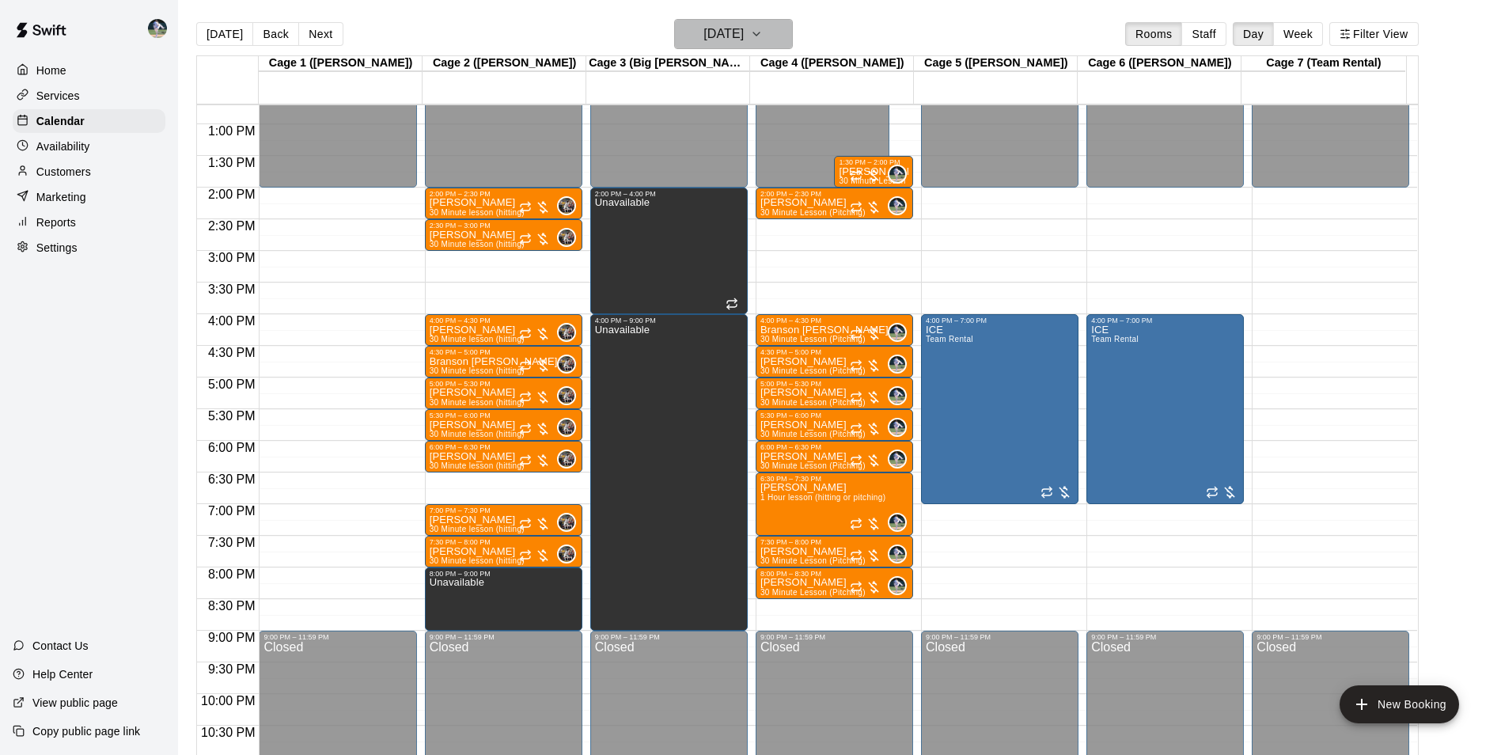
click at [720, 29] on h6 "Thursday Oct 16" at bounding box center [723, 34] width 40 height 22
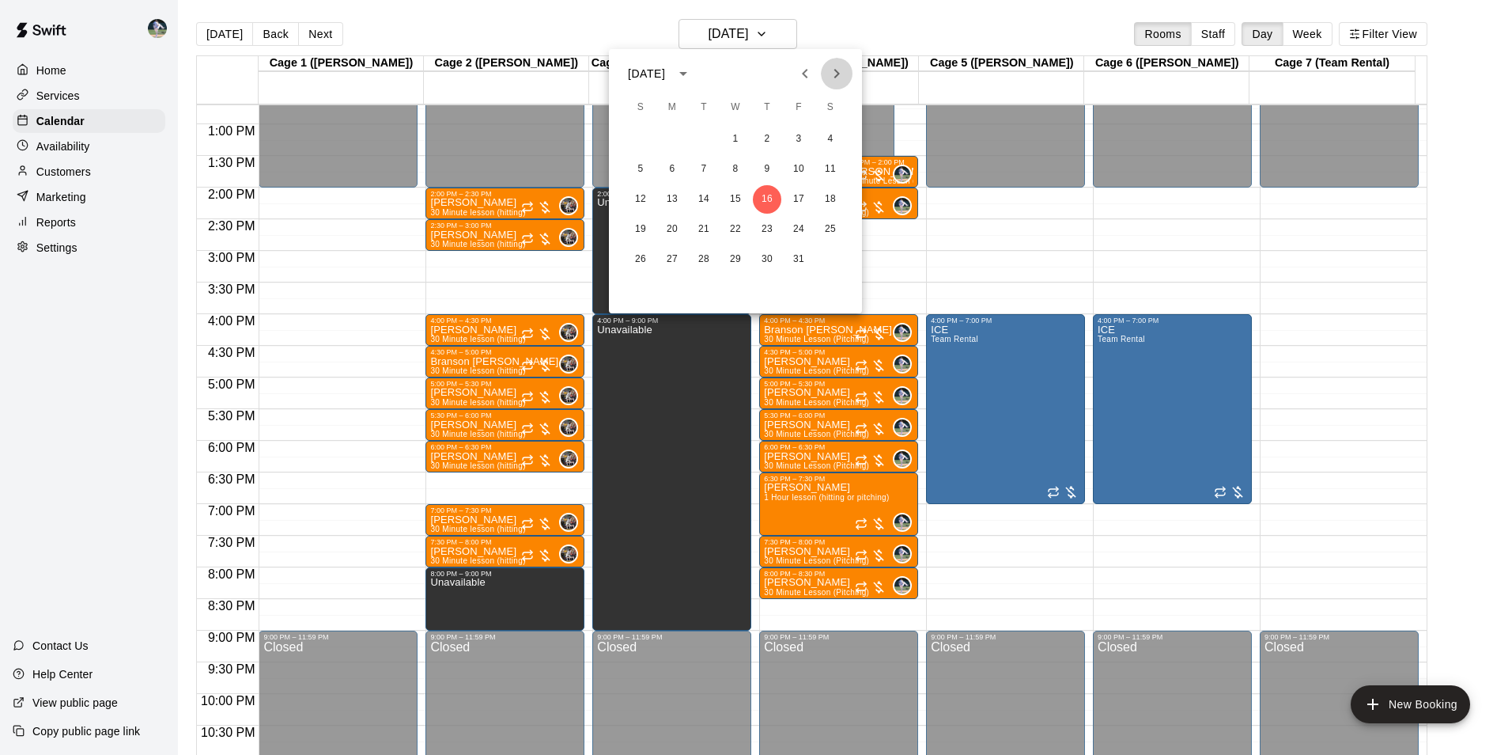
click at [839, 70] on icon "Next month" at bounding box center [836, 73] width 19 height 19
click at [765, 166] on button "6" at bounding box center [767, 169] width 28 height 28
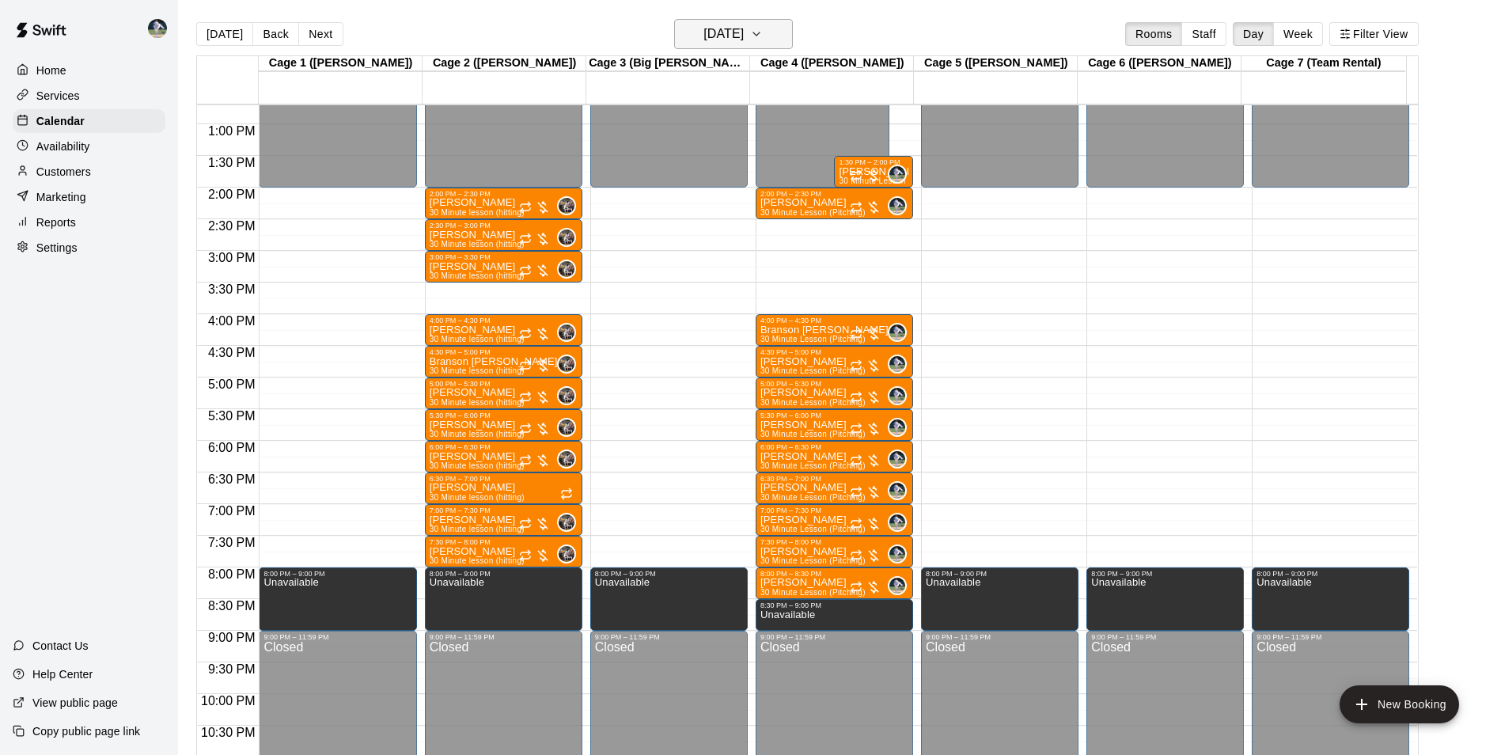
click at [743, 27] on h6 "Thursday Nov 06" at bounding box center [723, 34] width 40 height 22
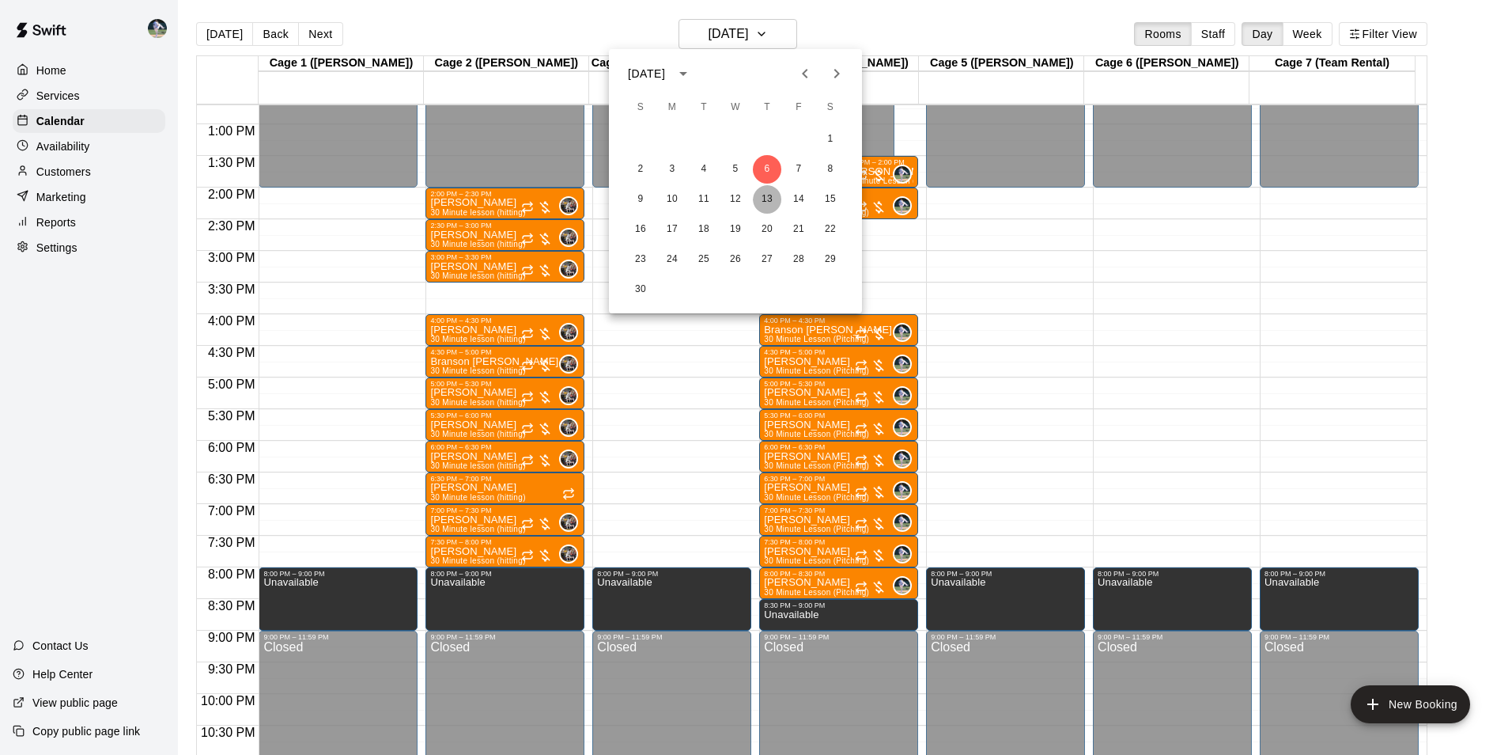
click at [770, 198] on button "13" at bounding box center [767, 199] width 28 height 28
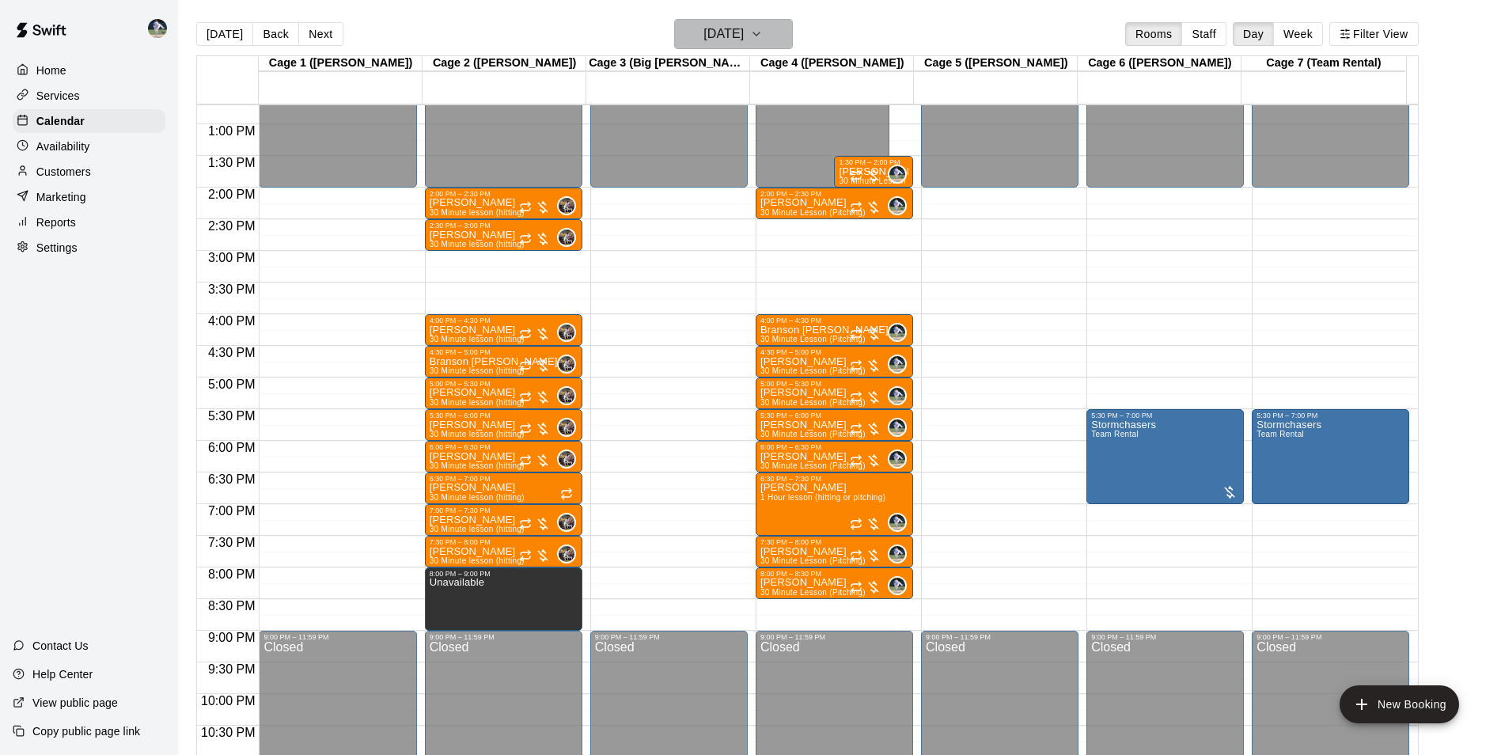
click at [725, 29] on h6 "Thursday Nov 13" at bounding box center [723, 34] width 40 height 22
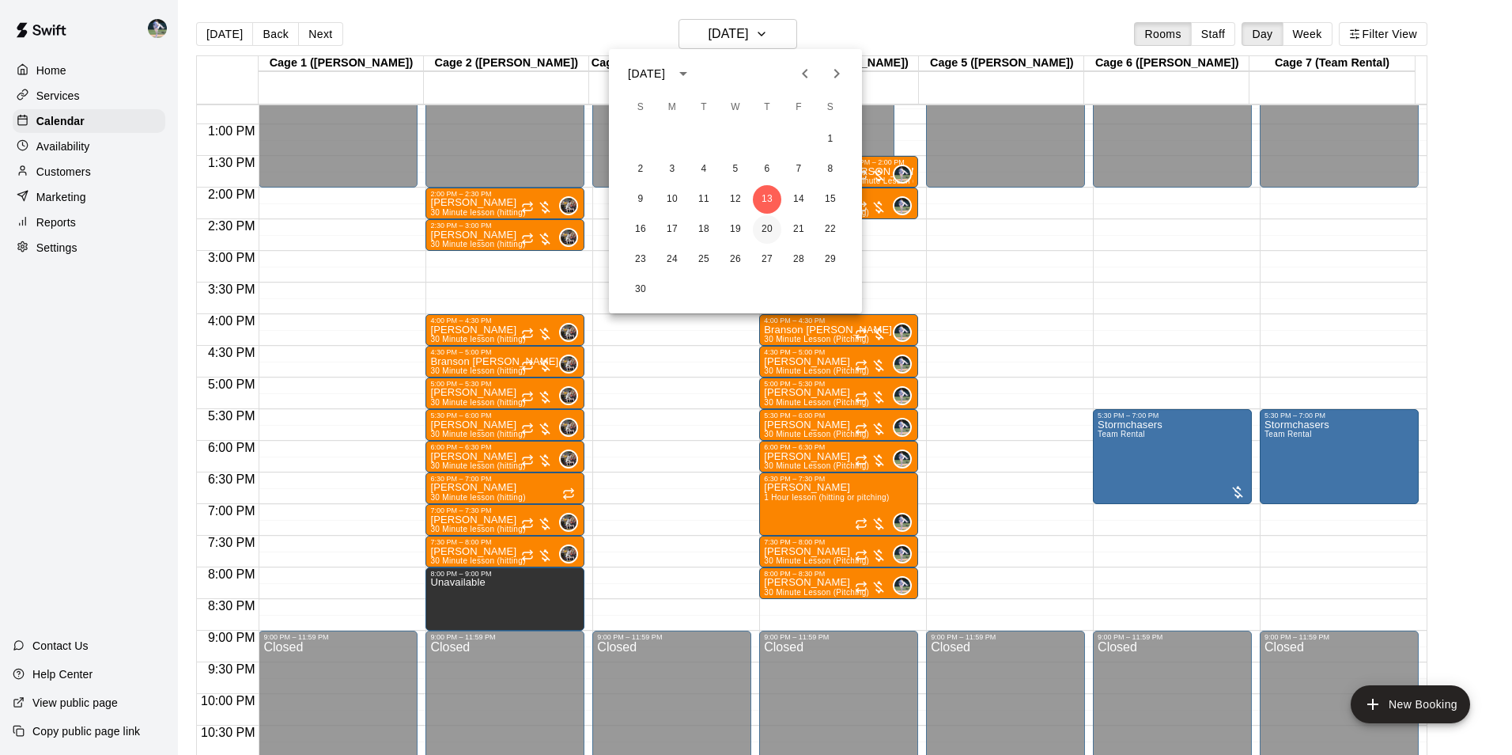
click at [770, 225] on button "20" at bounding box center [767, 229] width 28 height 28
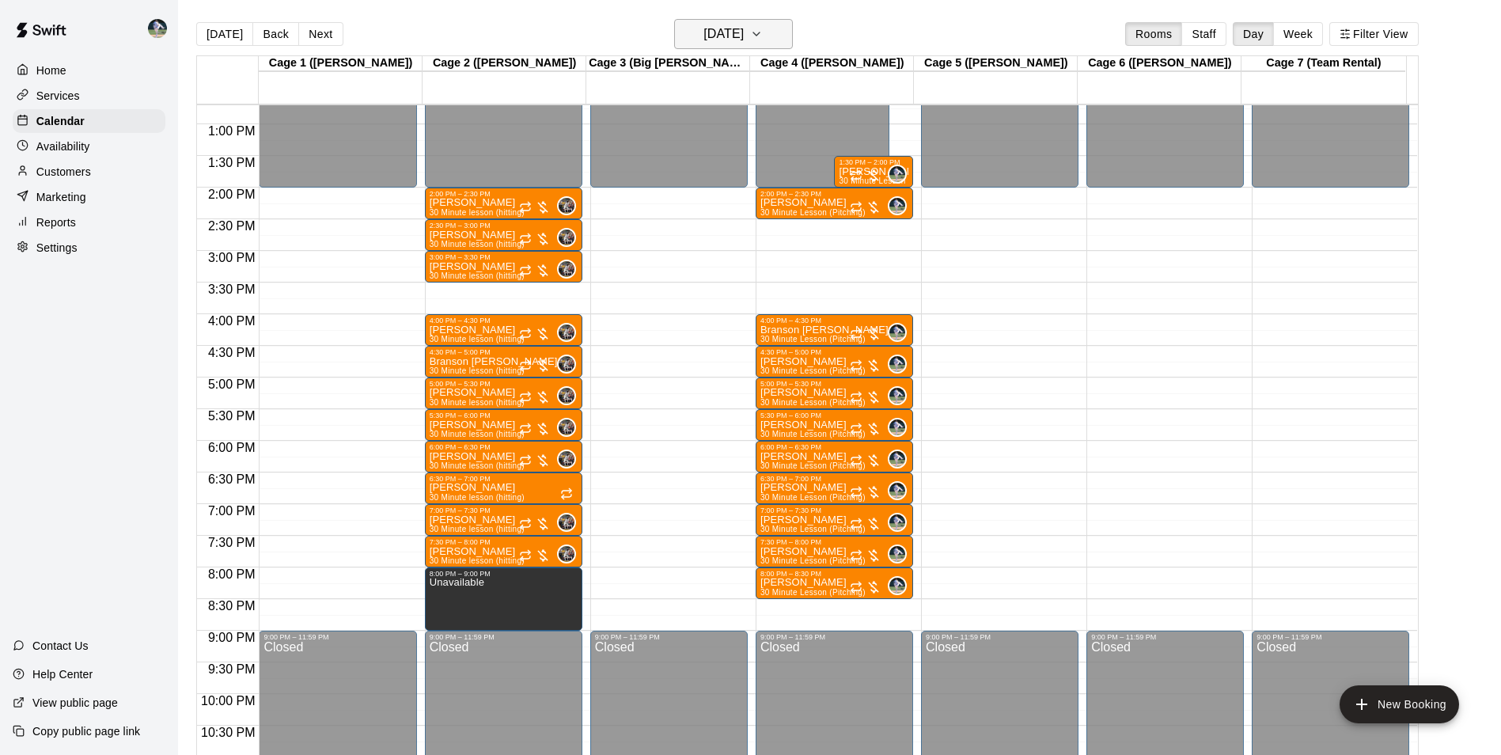
click at [712, 30] on h6 "Thursday Nov 20" at bounding box center [723, 34] width 40 height 22
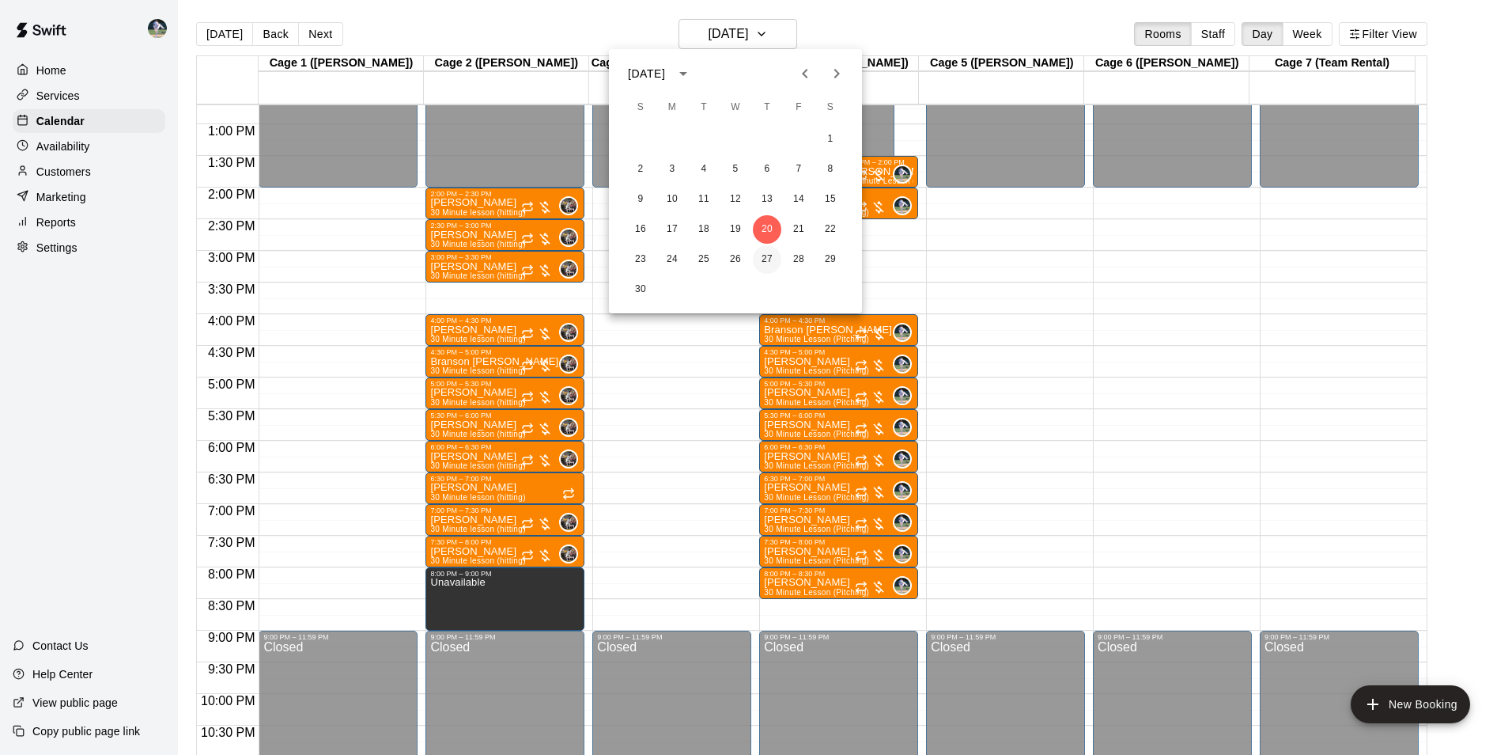
click at [764, 254] on button "27" at bounding box center [767, 259] width 28 height 28
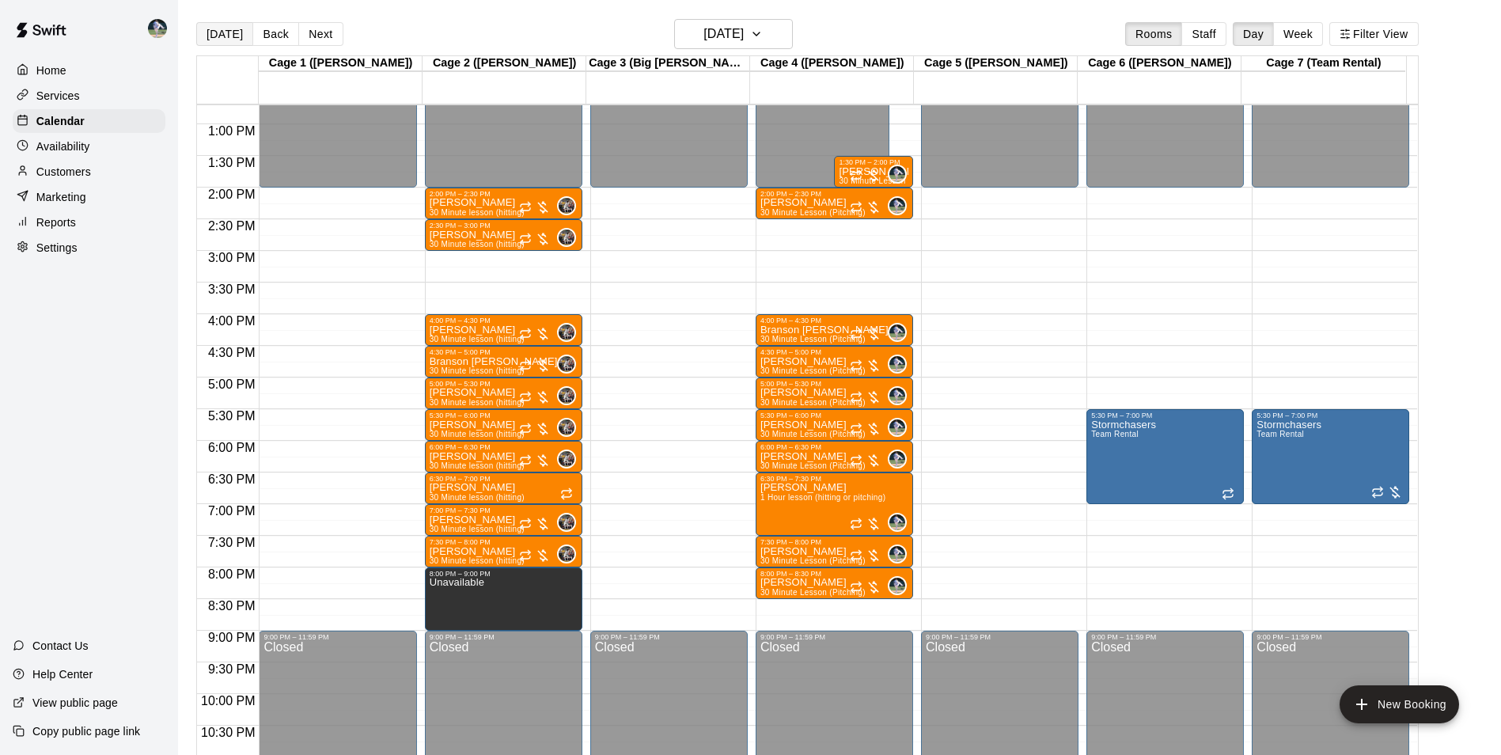
click at [219, 29] on button "[DATE]" at bounding box center [224, 34] width 57 height 24
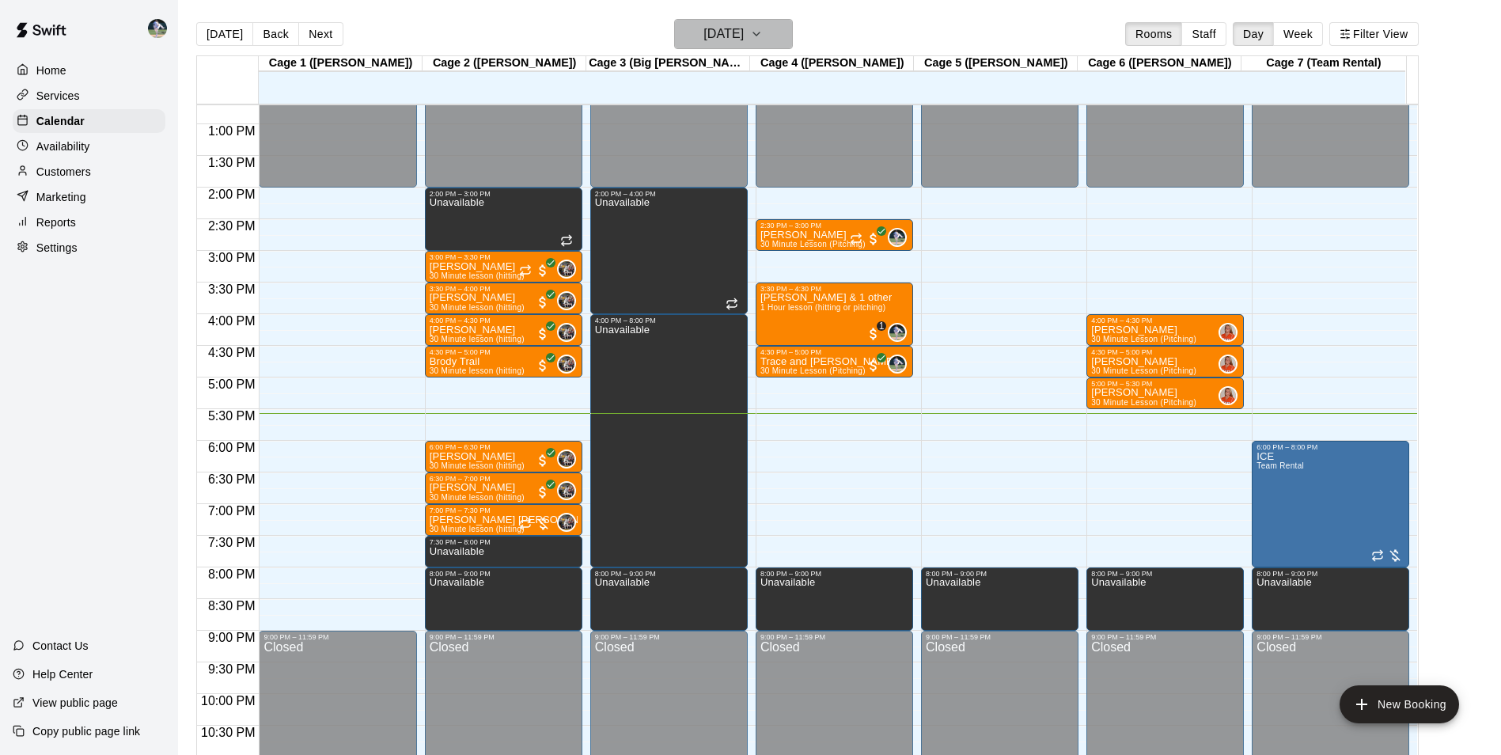
click at [735, 32] on h6 "[DATE]" at bounding box center [723, 34] width 40 height 22
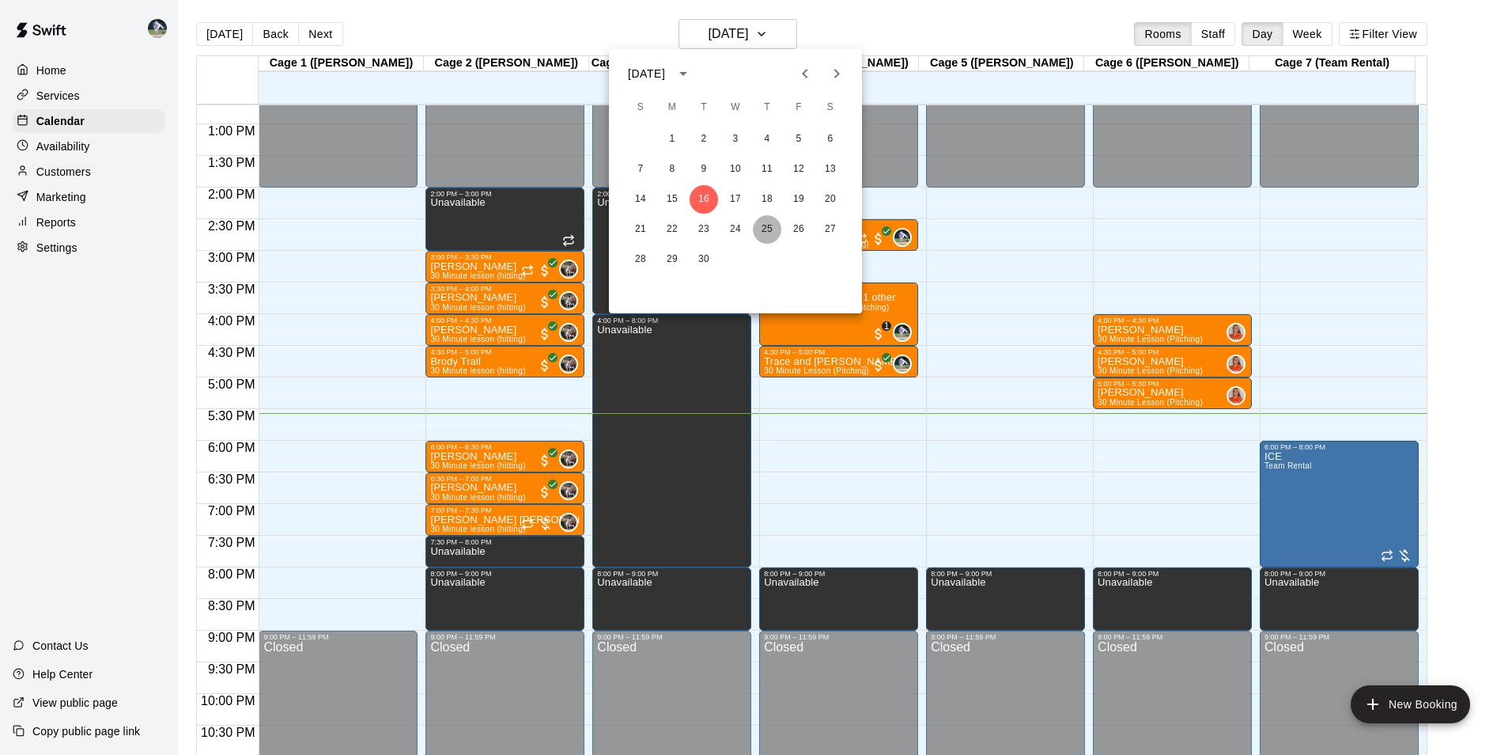
click at [770, 233] on button "25" at bounding box center [767, 229] width 28 height 28
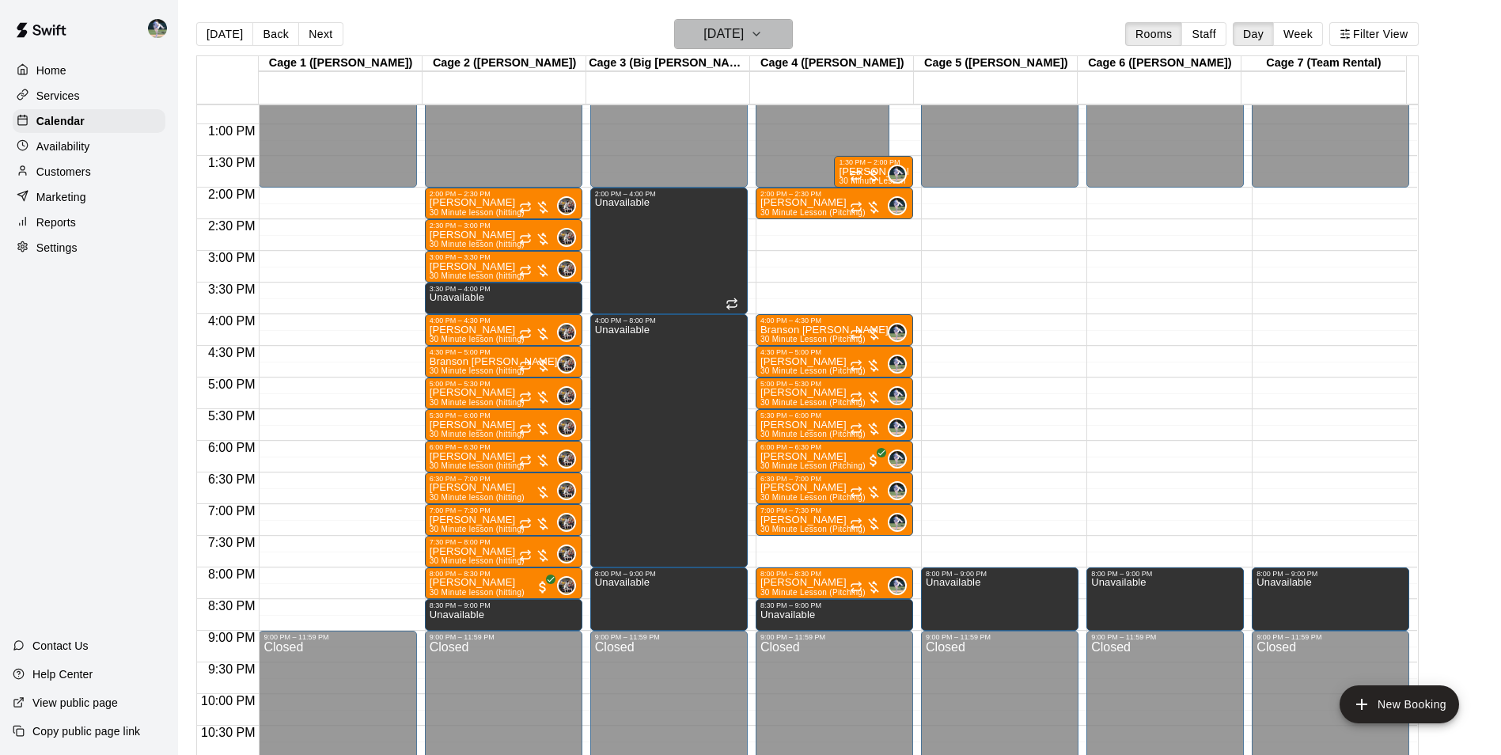
click at [703, 34] on h6 "Thursday Sep 25" at bounding box center [723, 34] width 40 height 22
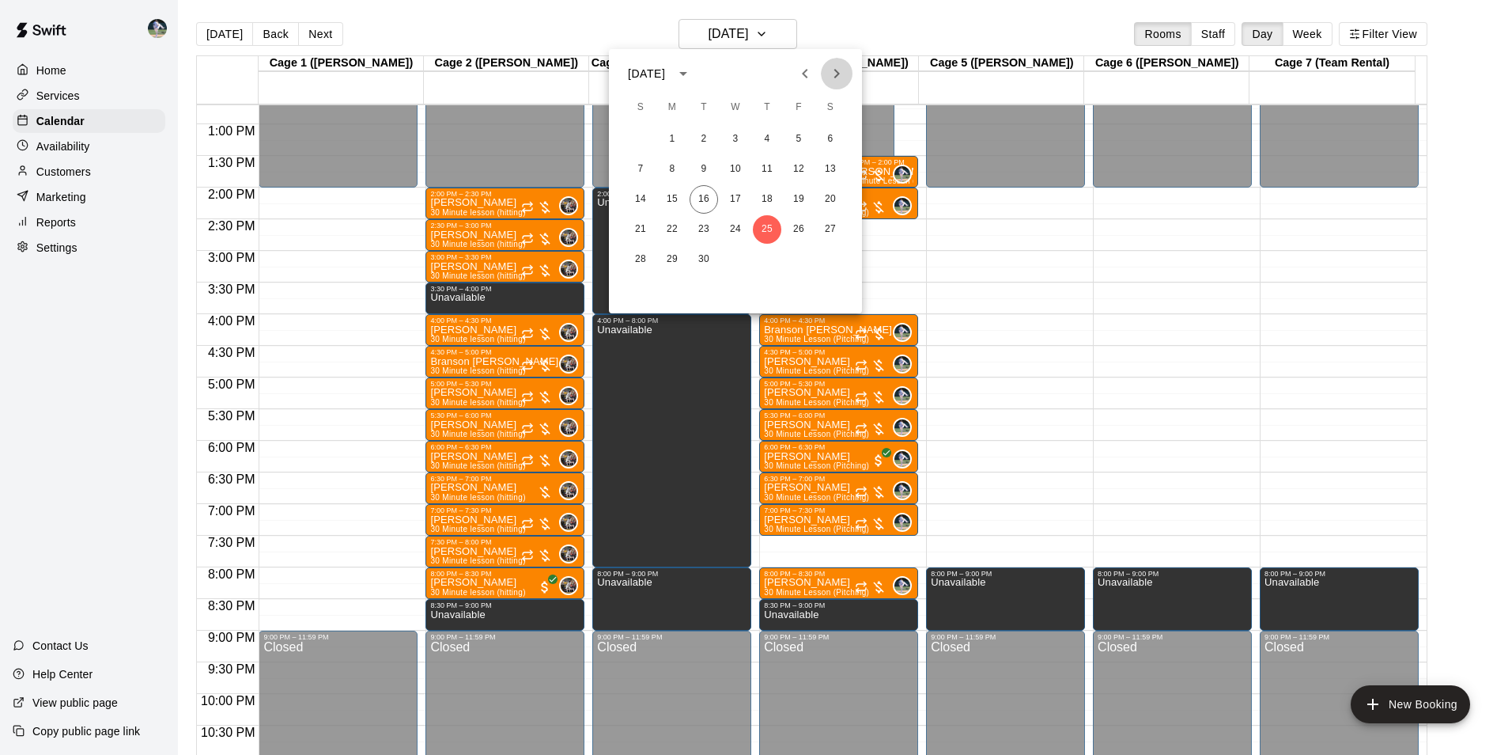
click at [835, 75] on icon "Next month" at bounding box center [836, 73] width 19 height 19
click at [763, 134] on button "2" at bounding box center [767, 139] width 28 height 28
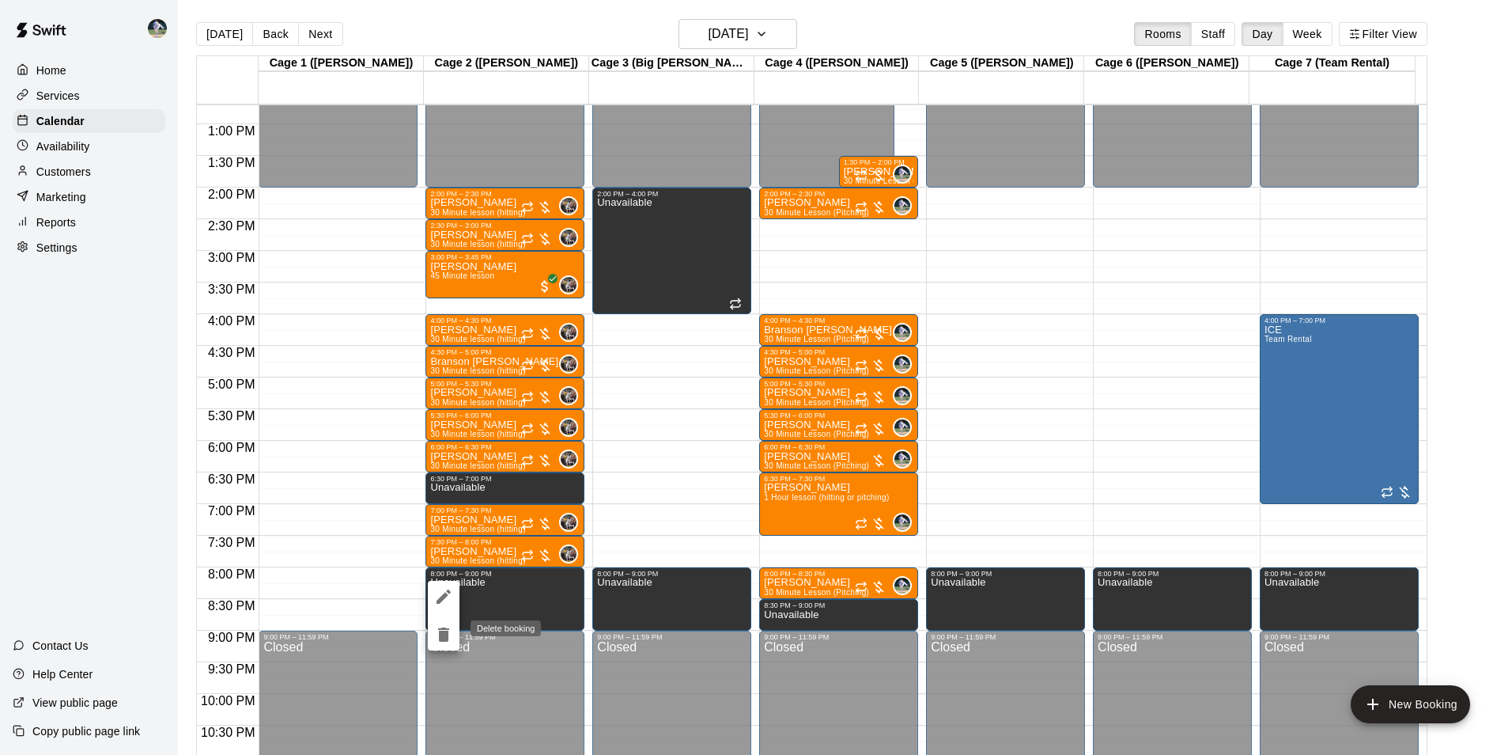
click at [446, 632] on icon "delete" at bounding box center [443, 634] width 11 height 14
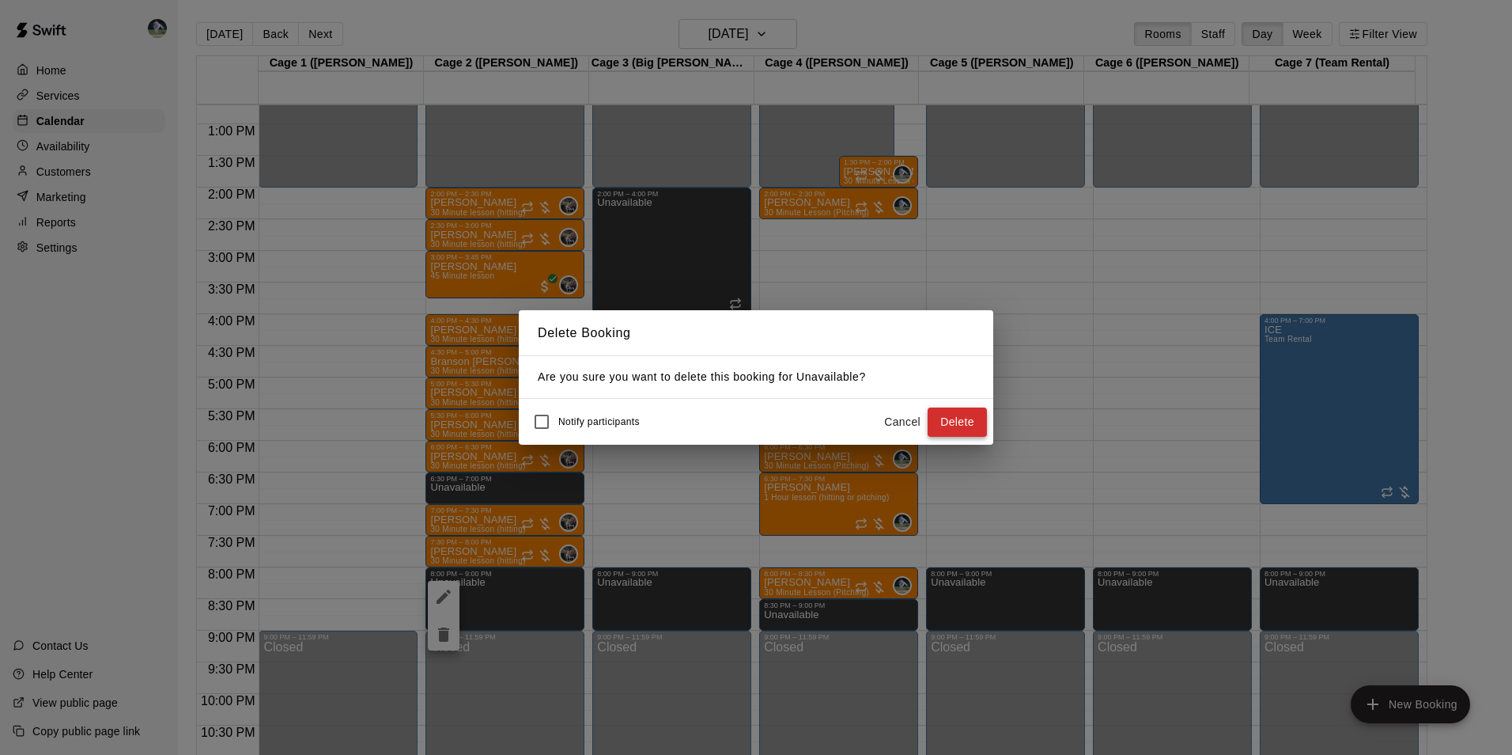
click at [972, 425] on button "Delete" at bounding box center [957, 421] width 59 height 29
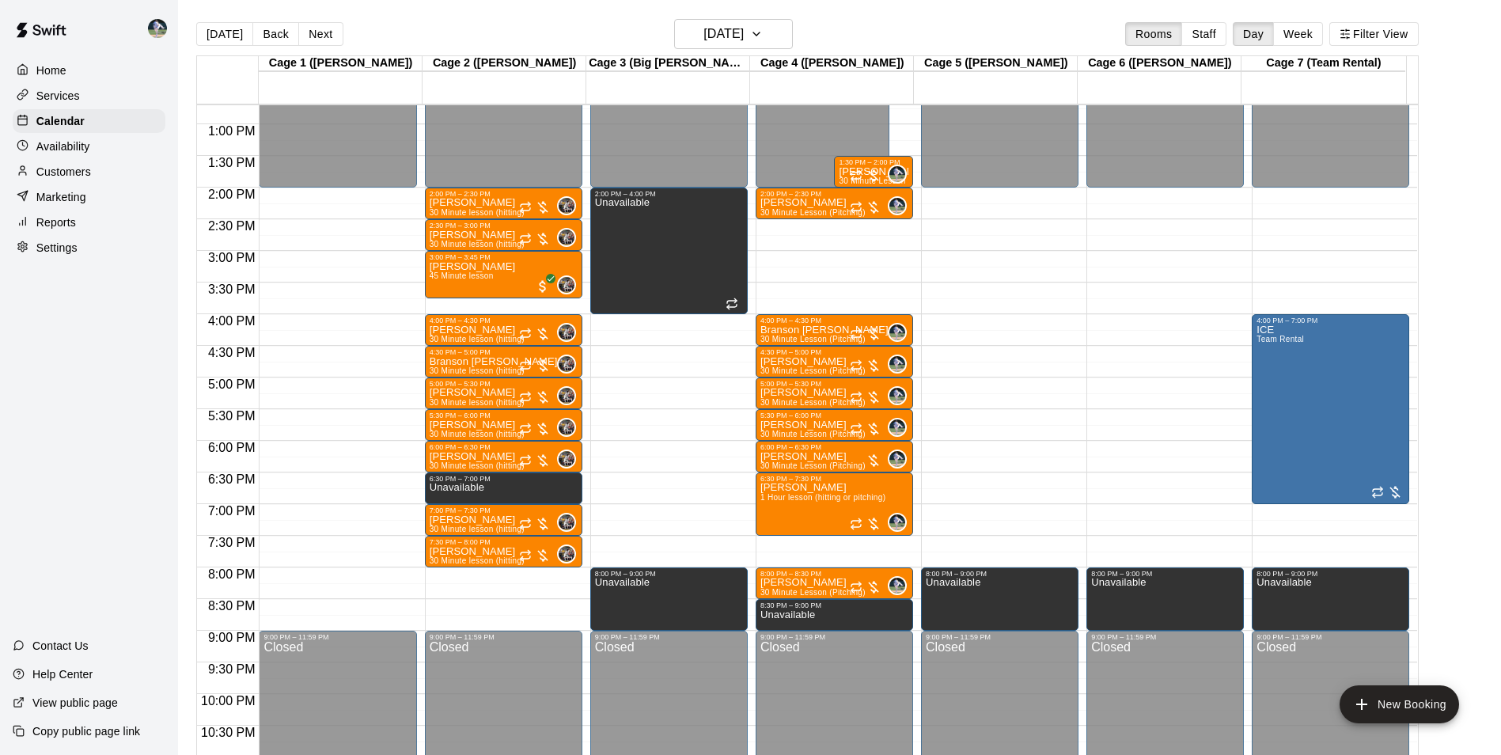
click at [490, 570] on div "12:00 AM – 2:00 PM Closed 2:00 PM – 2:30 PM Samuel Leonard 30 Minute lesson (hi…" at bounding box center [503, 61] width 157 height 1519
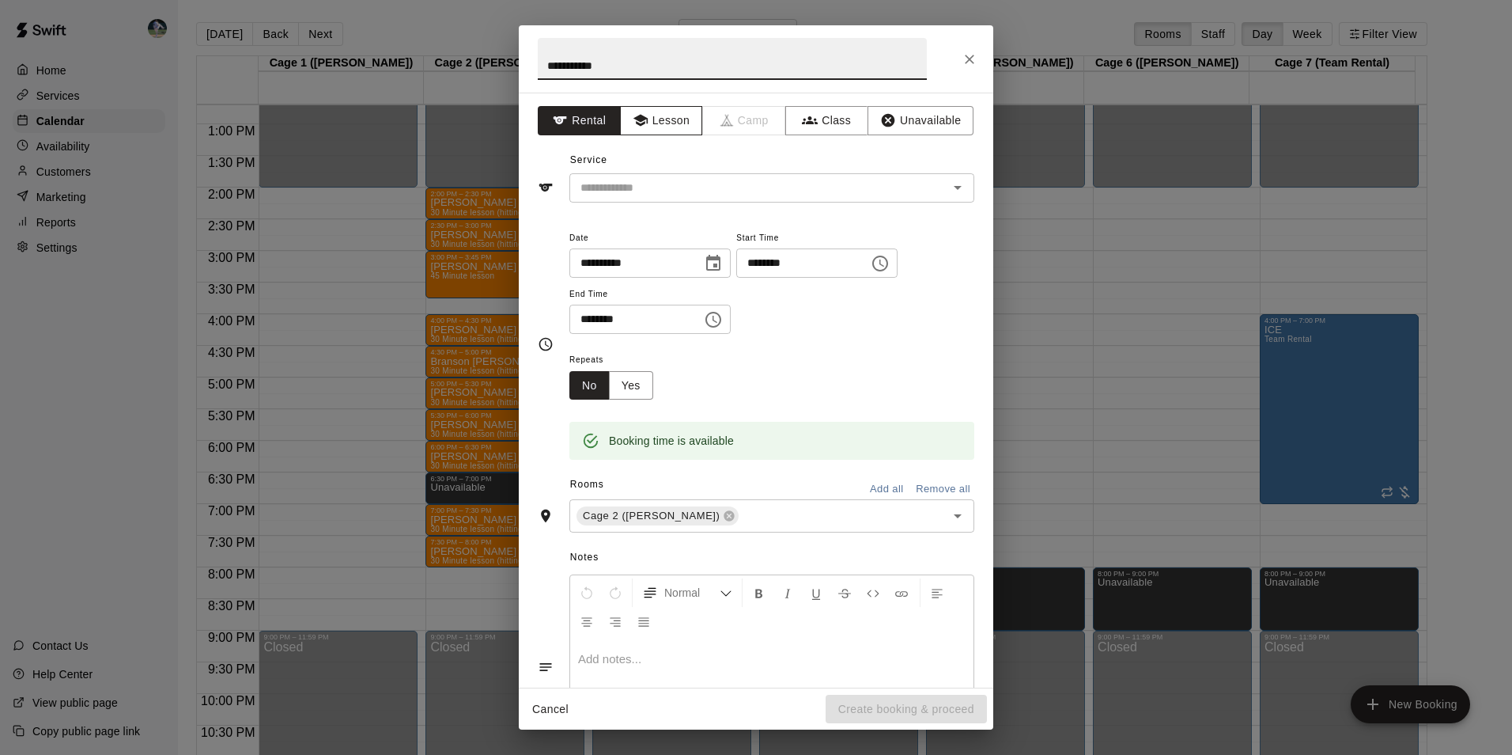
type input "**********"
click at [641, 112] on icon "button" at bounding box center [641, 120] width 16 height 16
click at [654, 181] on input "text" at bounding box center [748, 188] width 349 height 20
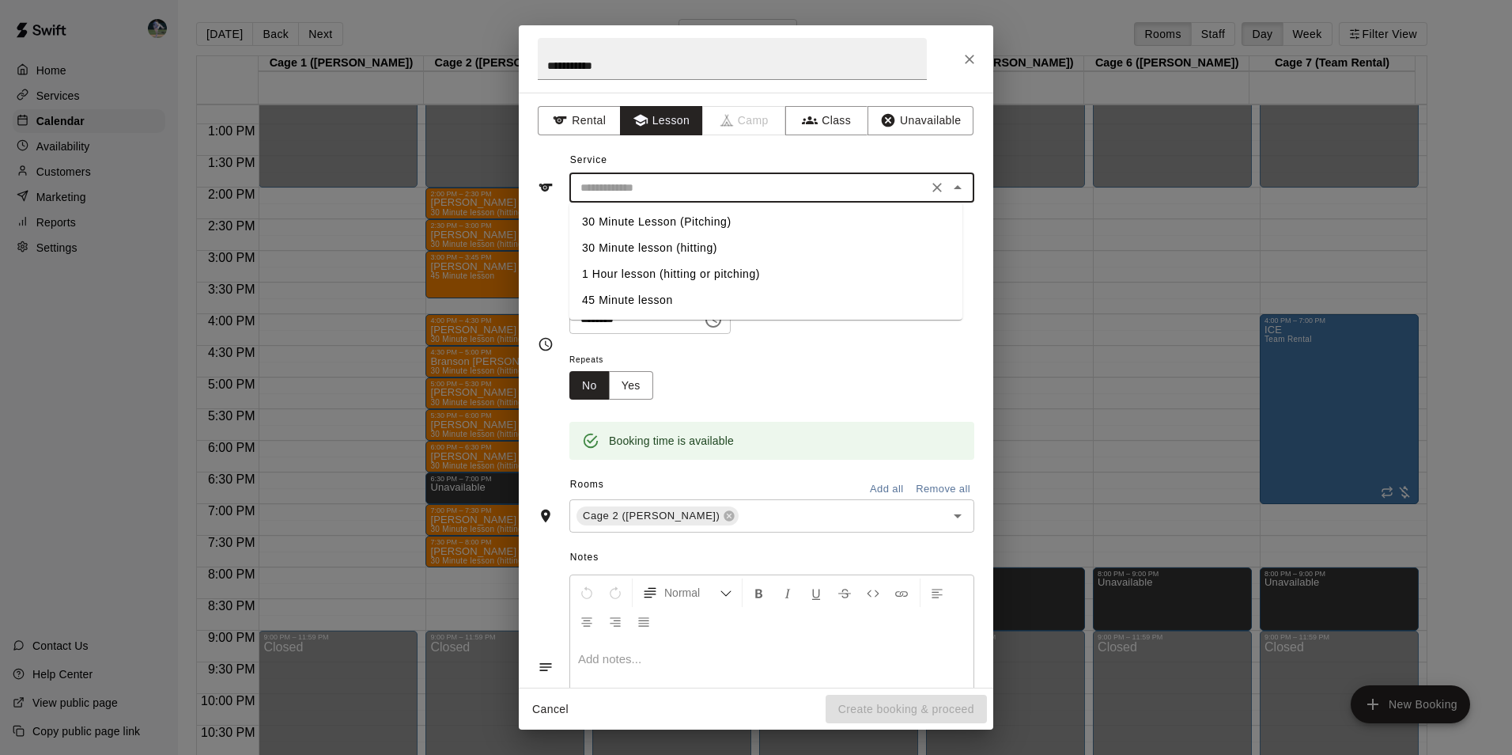
click at [657, 242] on li "30 Minute lesson (hitting)" at bounding box center [766, 248] width 393 height 26
type input "**********"
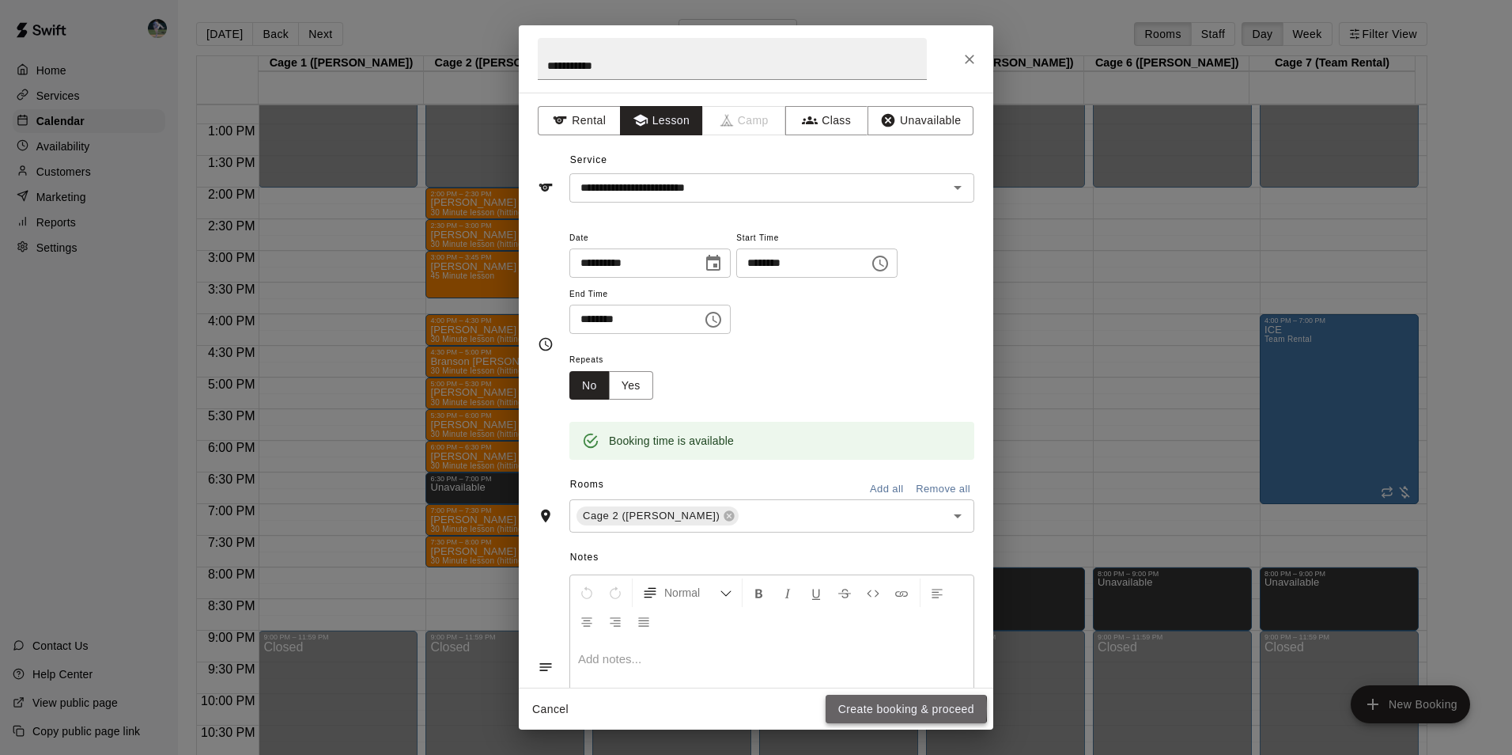
click at [873, 708] on button "Create booking & proceed" at bounding box center [906, 709] width 161 height 29
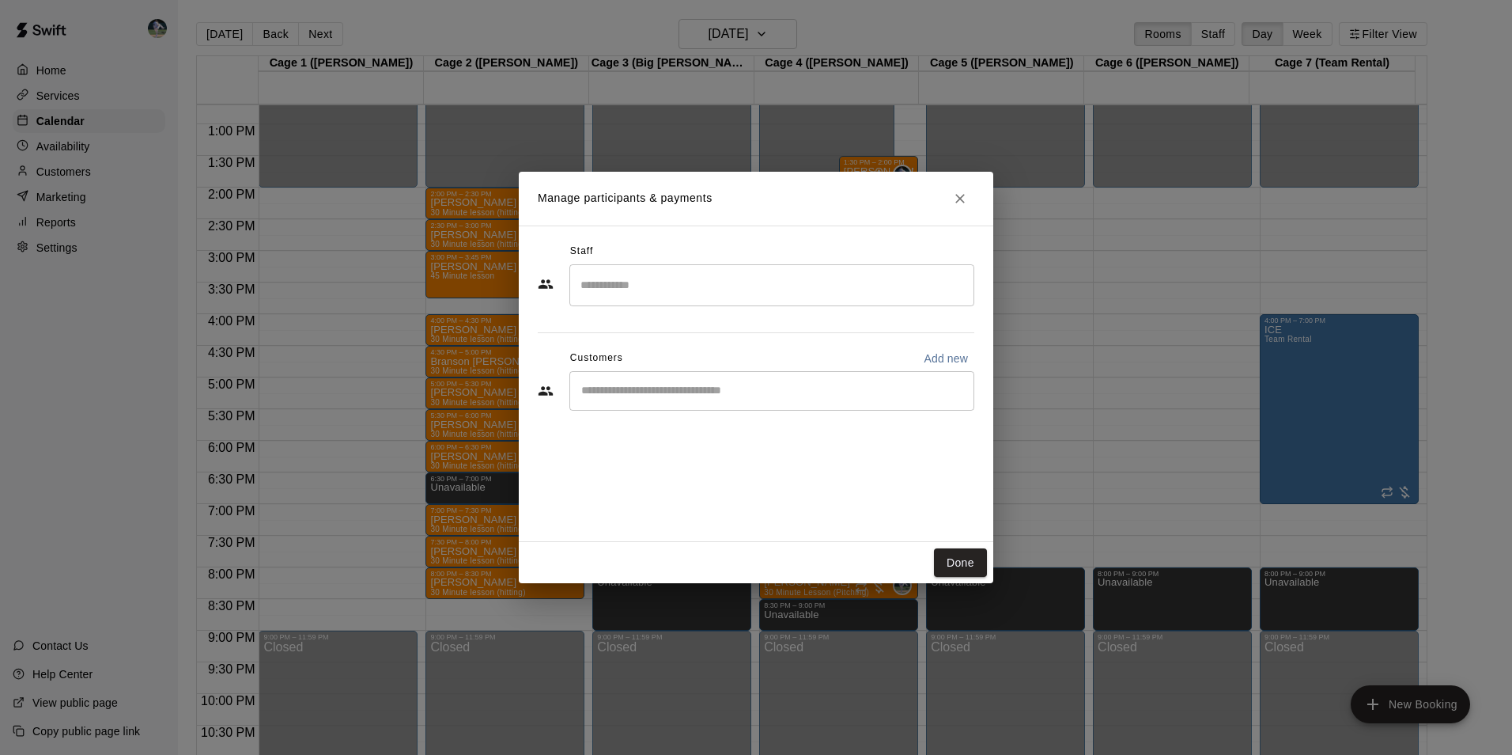
click at [630, 285] on input "Search staff" at bounding box center [772, 285] width 391 height 28
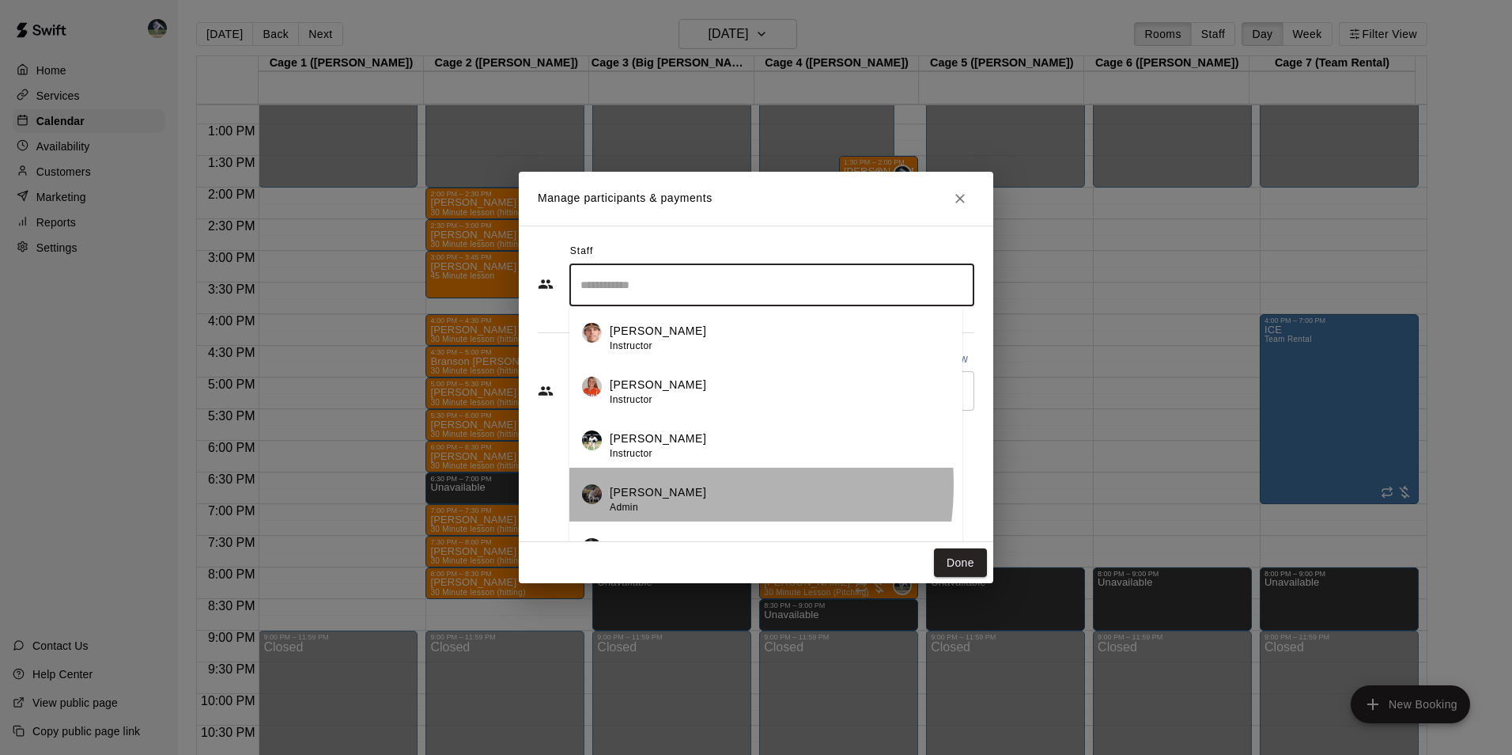
click at [652, 484] on p "[PERSON_NAME]" at bounding box center [658, 492] width 97 height 17
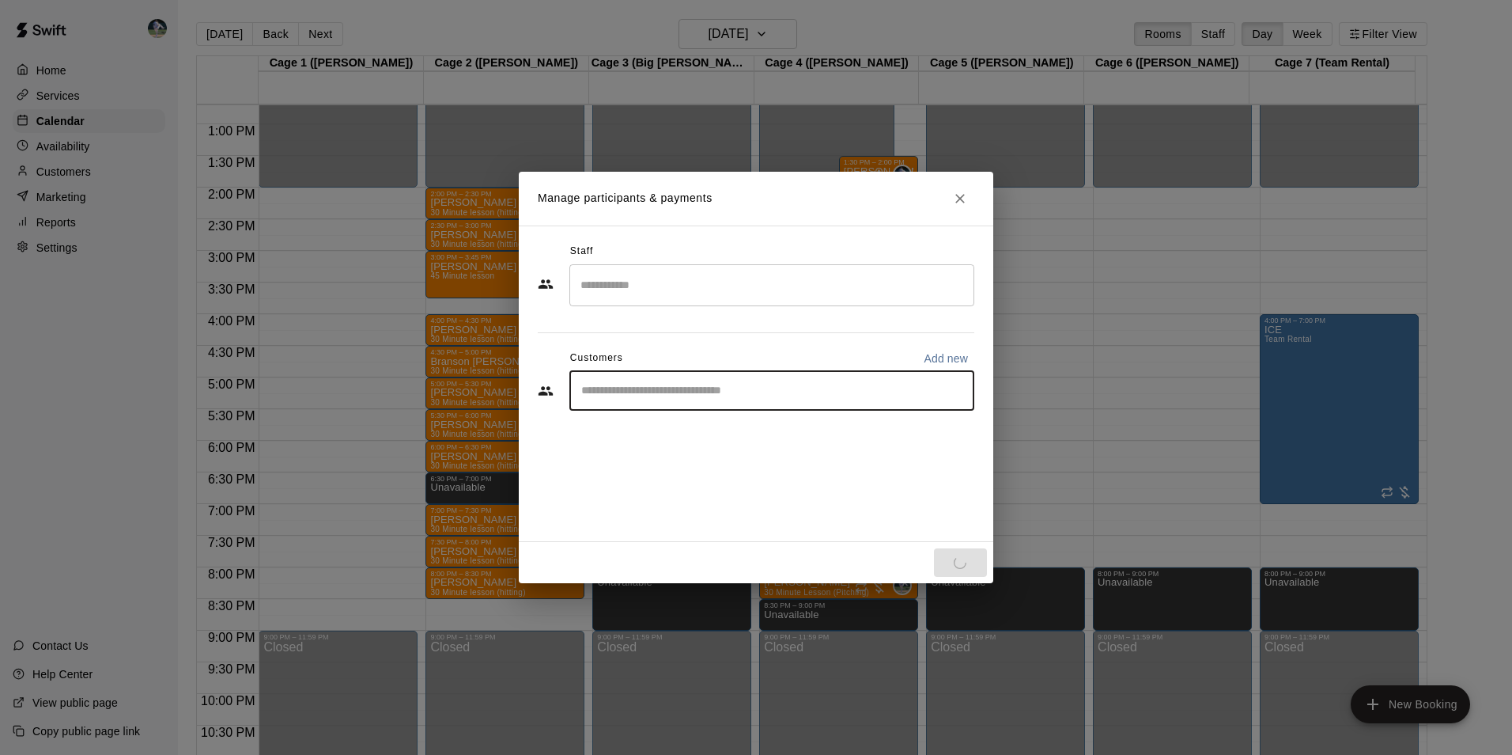
click at [619, 397] on input "Start typing to search customers..." at bounding box center [772, 391] width 391 height 16
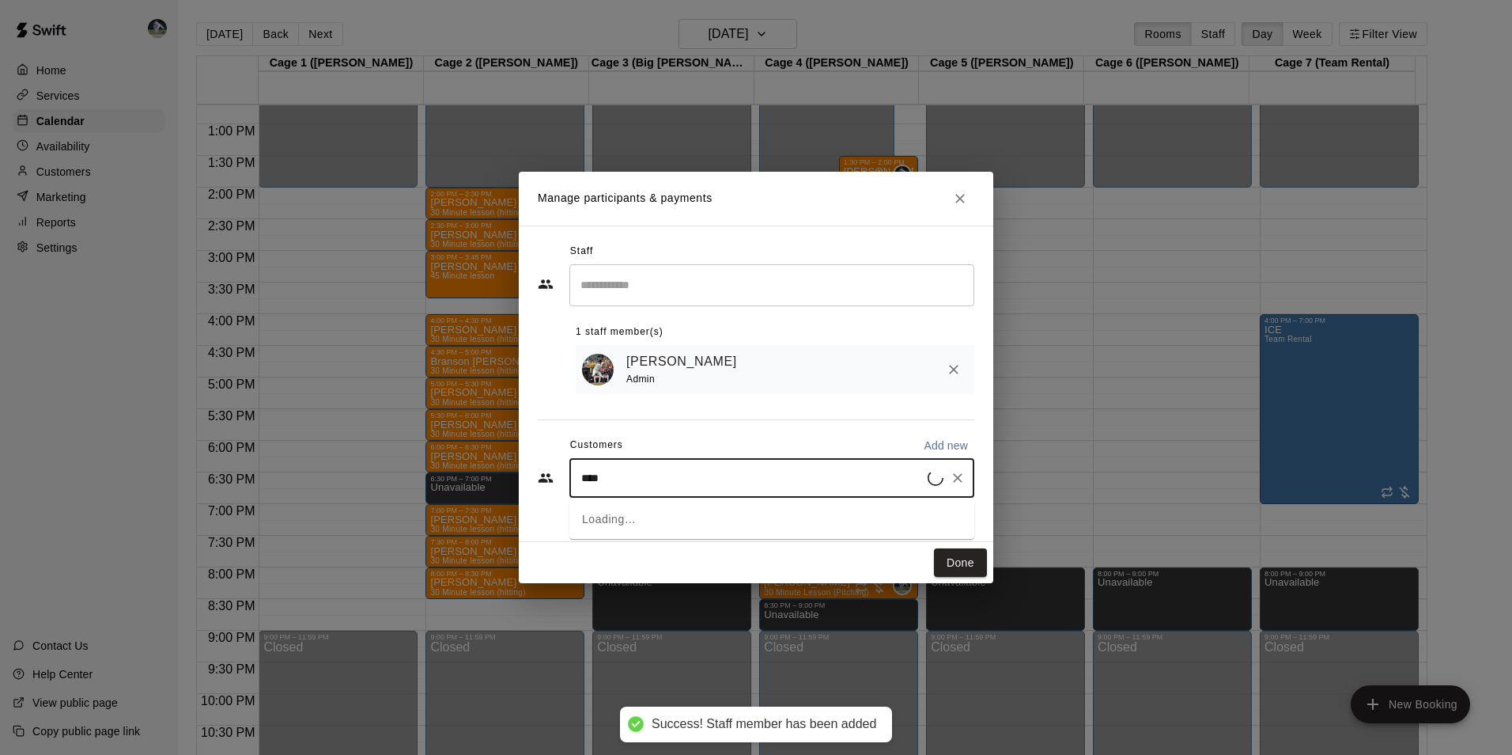
type input "*****"
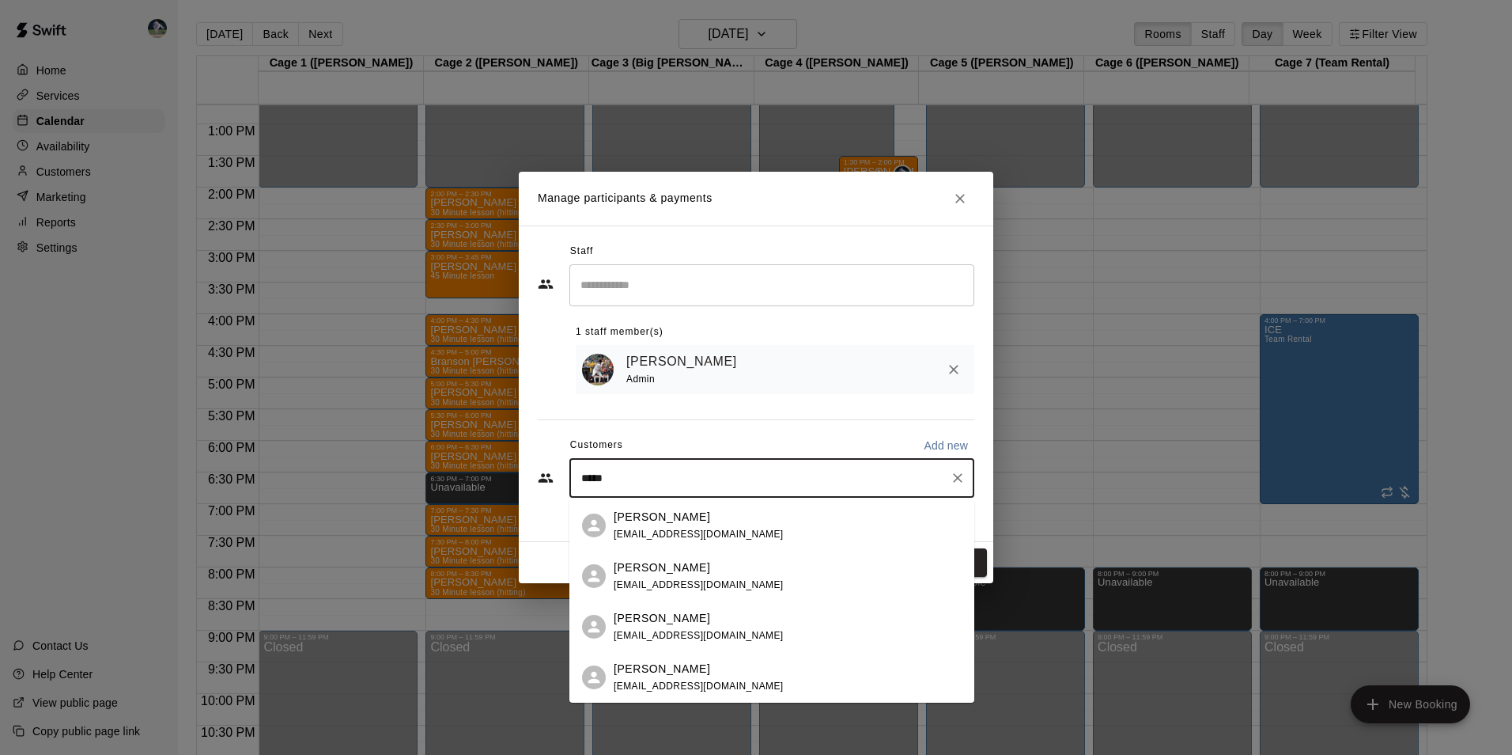
click at [652, 517] on p "[PERSON_NAME]" at bounding box center [662, 517] width 97 height 17
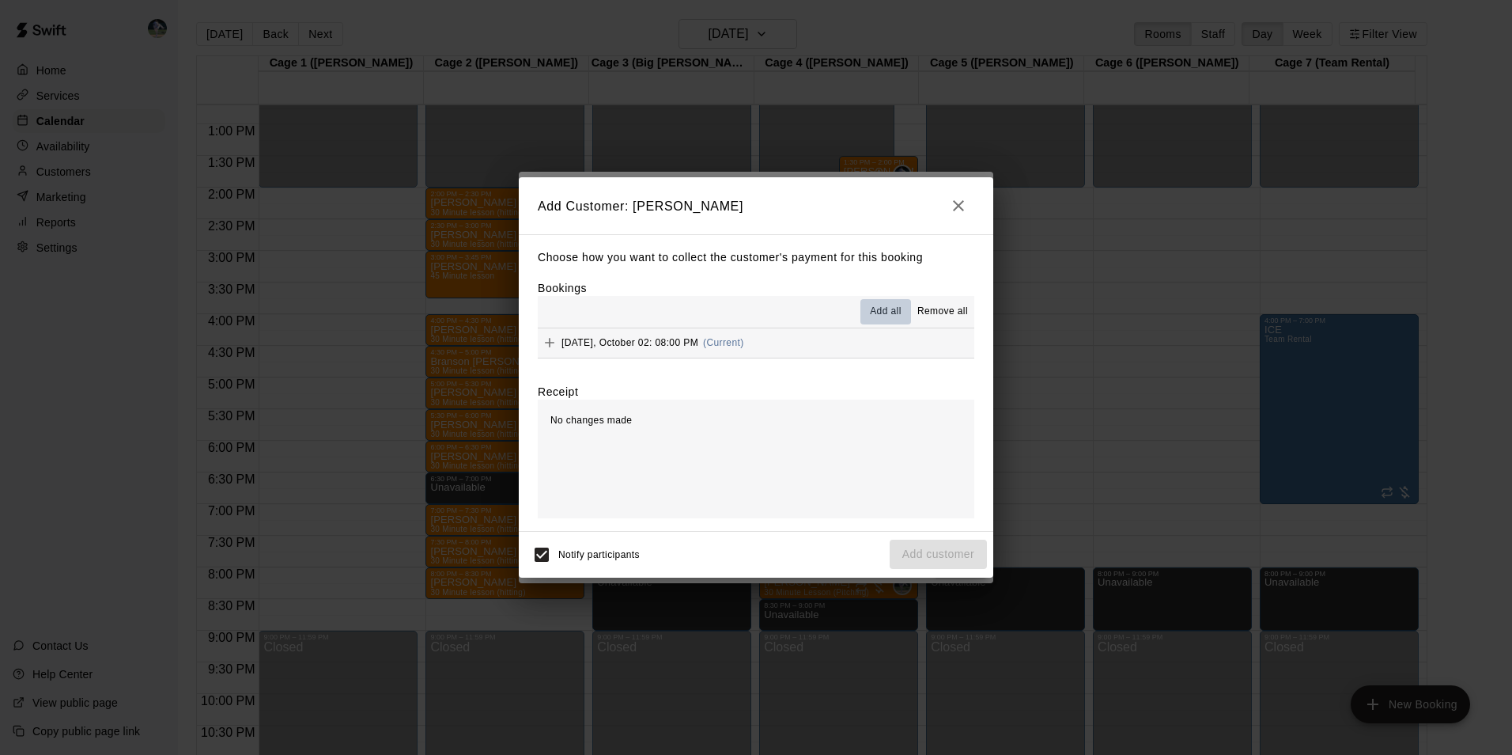
click at [897, 312] on span "Add all" at bounding box center [886, 312] width 32 height 16
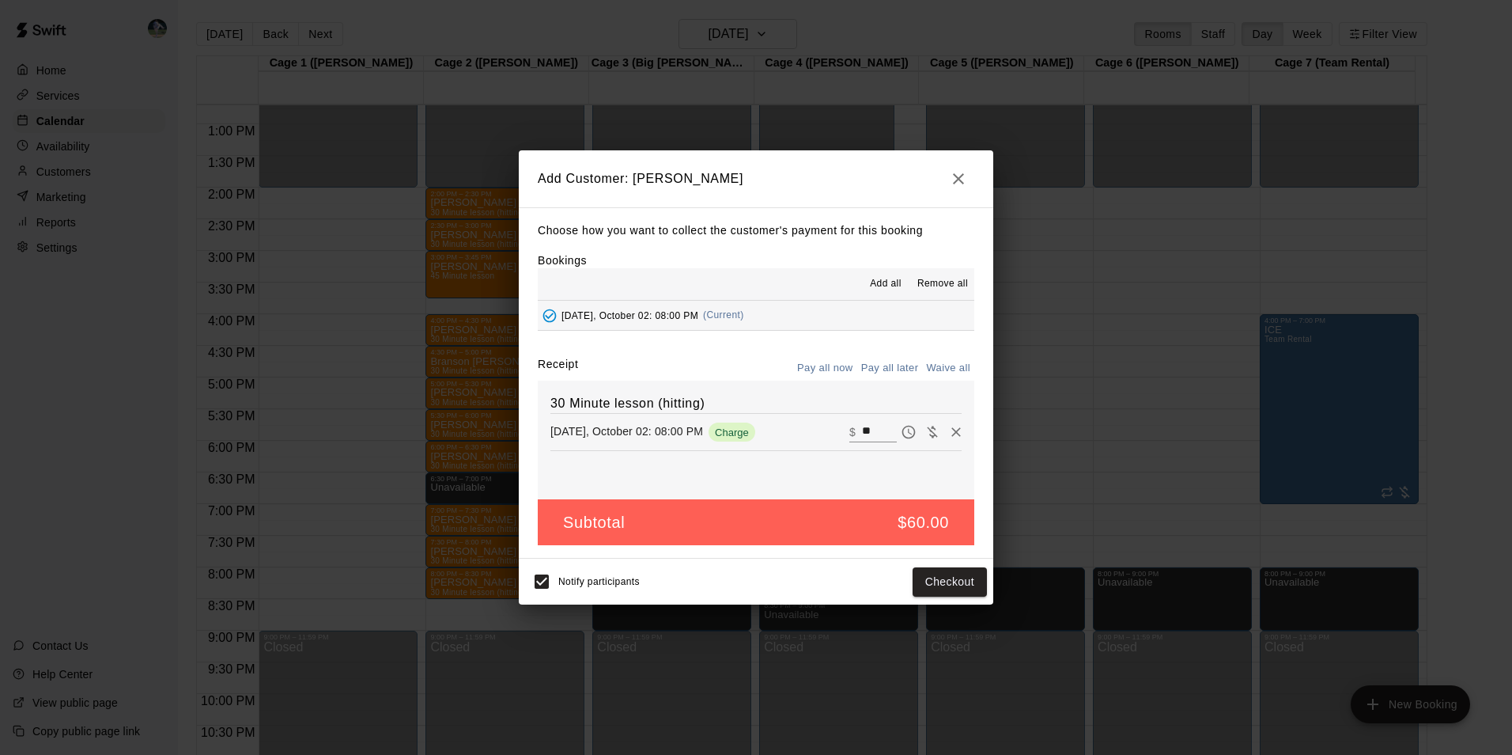
click at [912, 366] on button "Pay all later" at bounding box center [890, 368] width 66 height 25
click at [918, 584] on button "Add customer" at bounding box center [938, 581] width 97 height 29
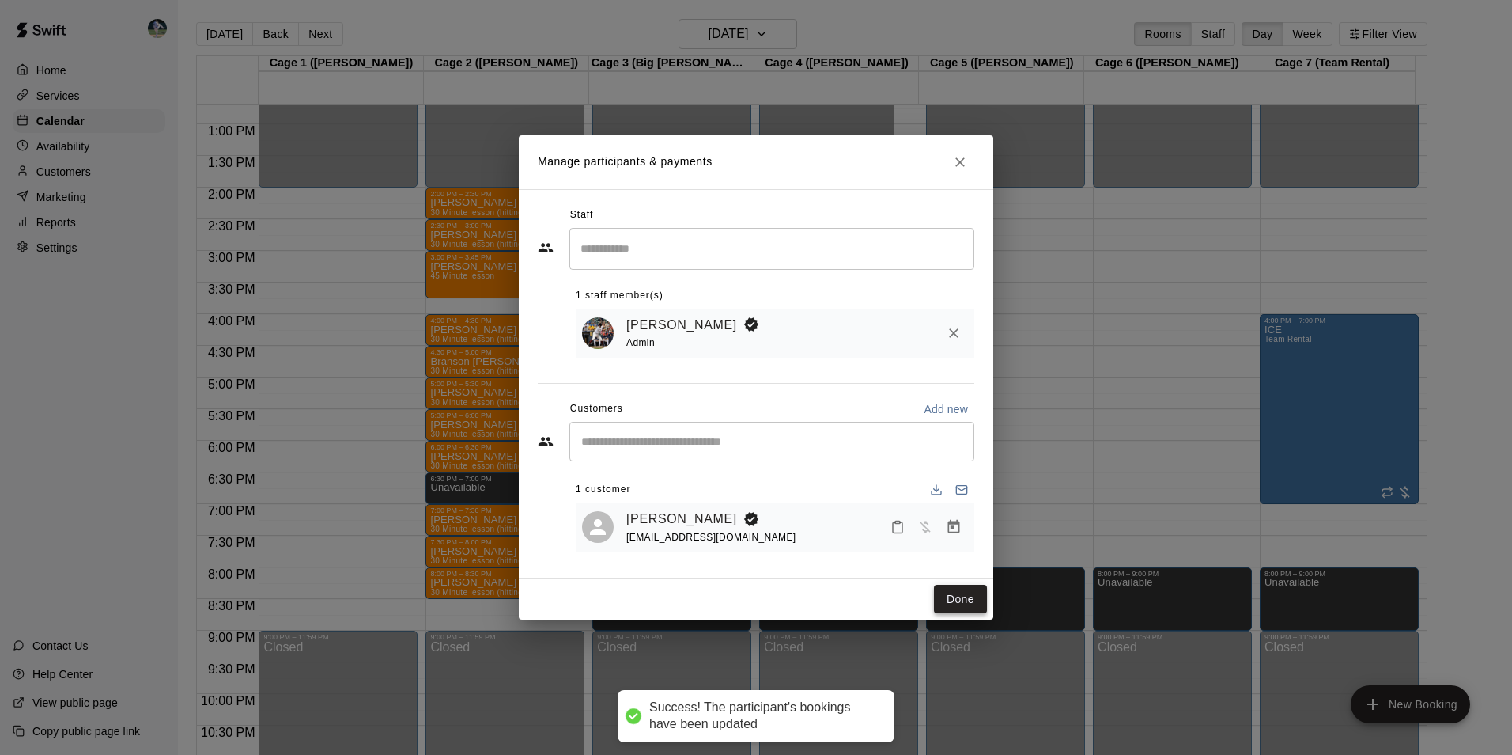
click at [969, 596] on button "Done" at bounding box center [960, 599] width 53 height 29
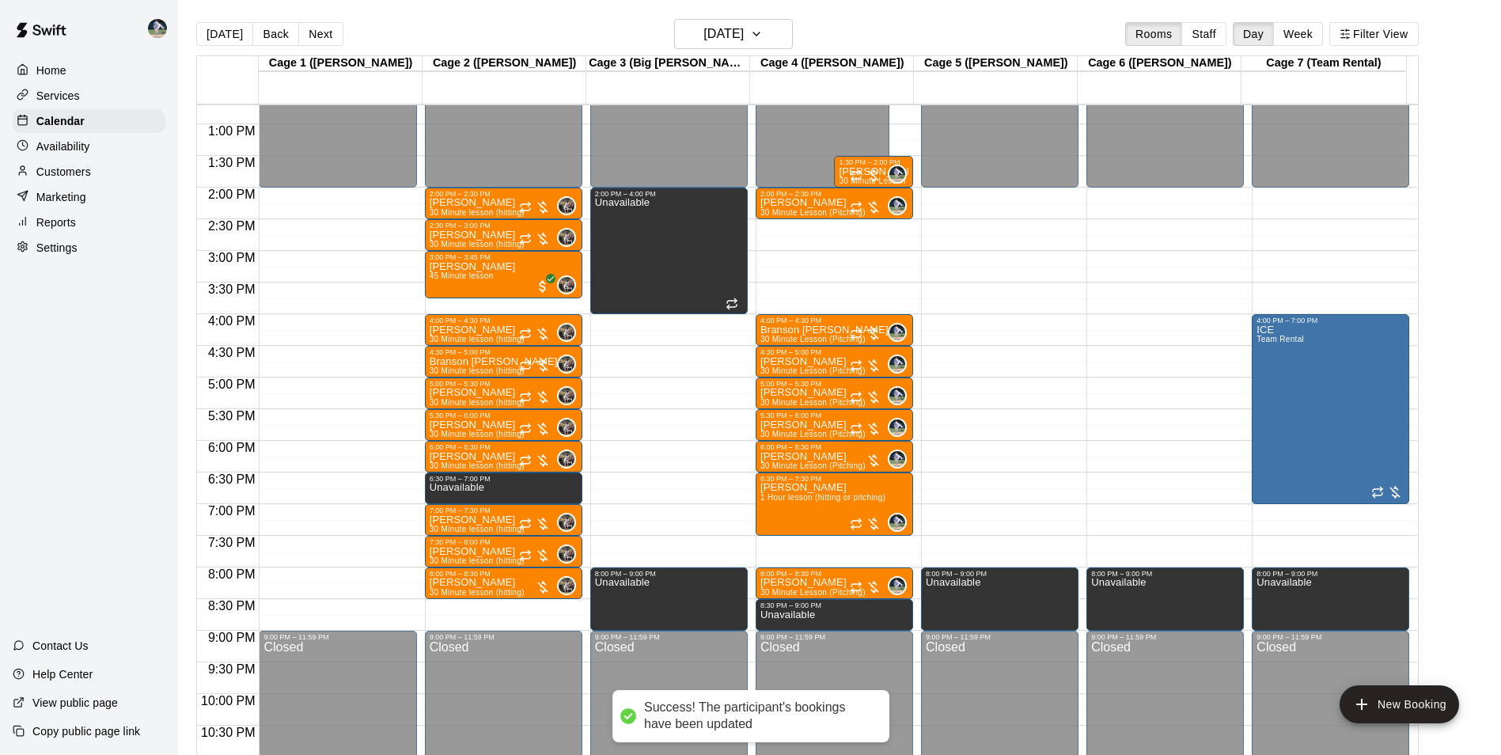
click at [502, 607] on div "12:00 AM – 2:00 PM Closed 2:00 PM – 2:30 PM Samuel Leonard 30 Minute lesson (hi…" at bounding box center [503, 61] width 157 height 1519
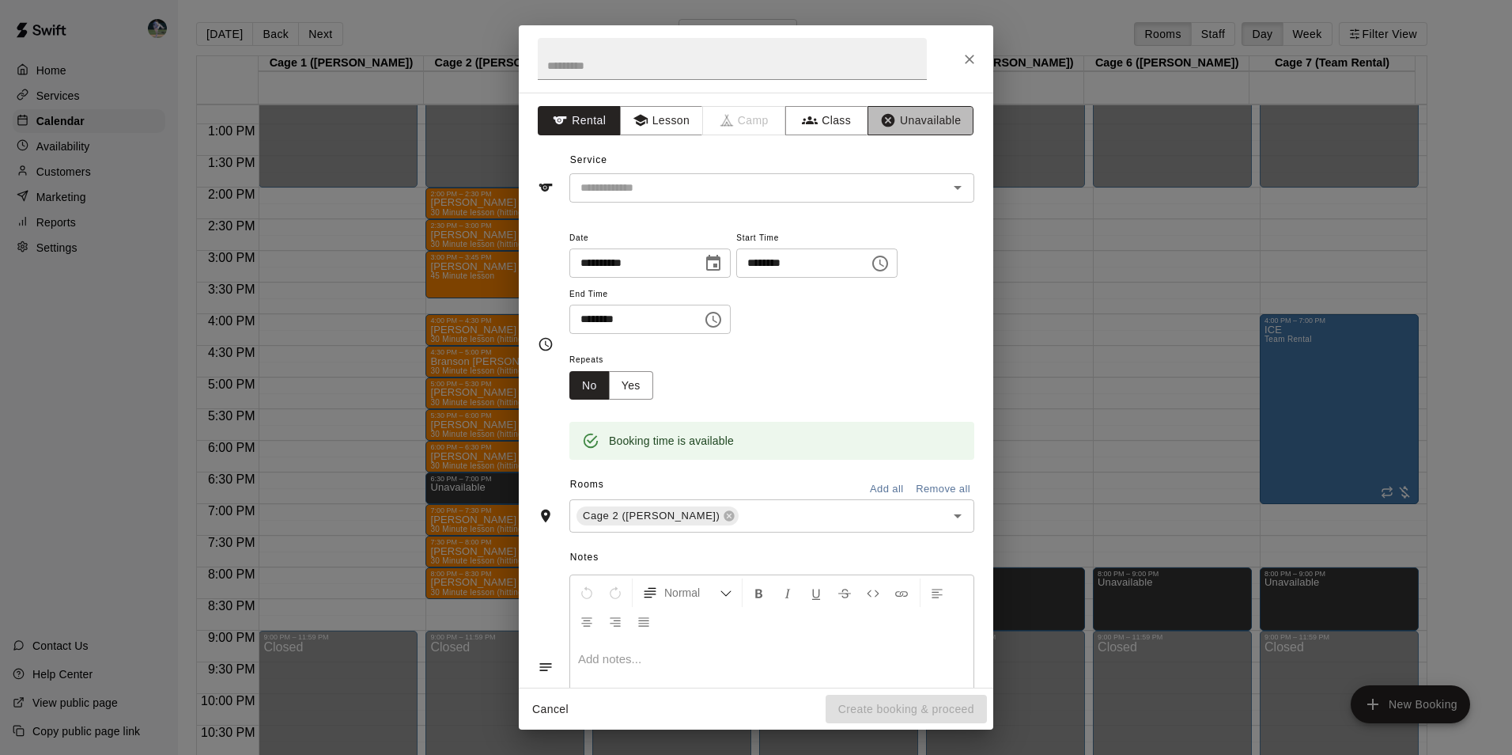
click at [905, 117] on button "Unavailable" at bounding box center [921, 120] width 106 height 29
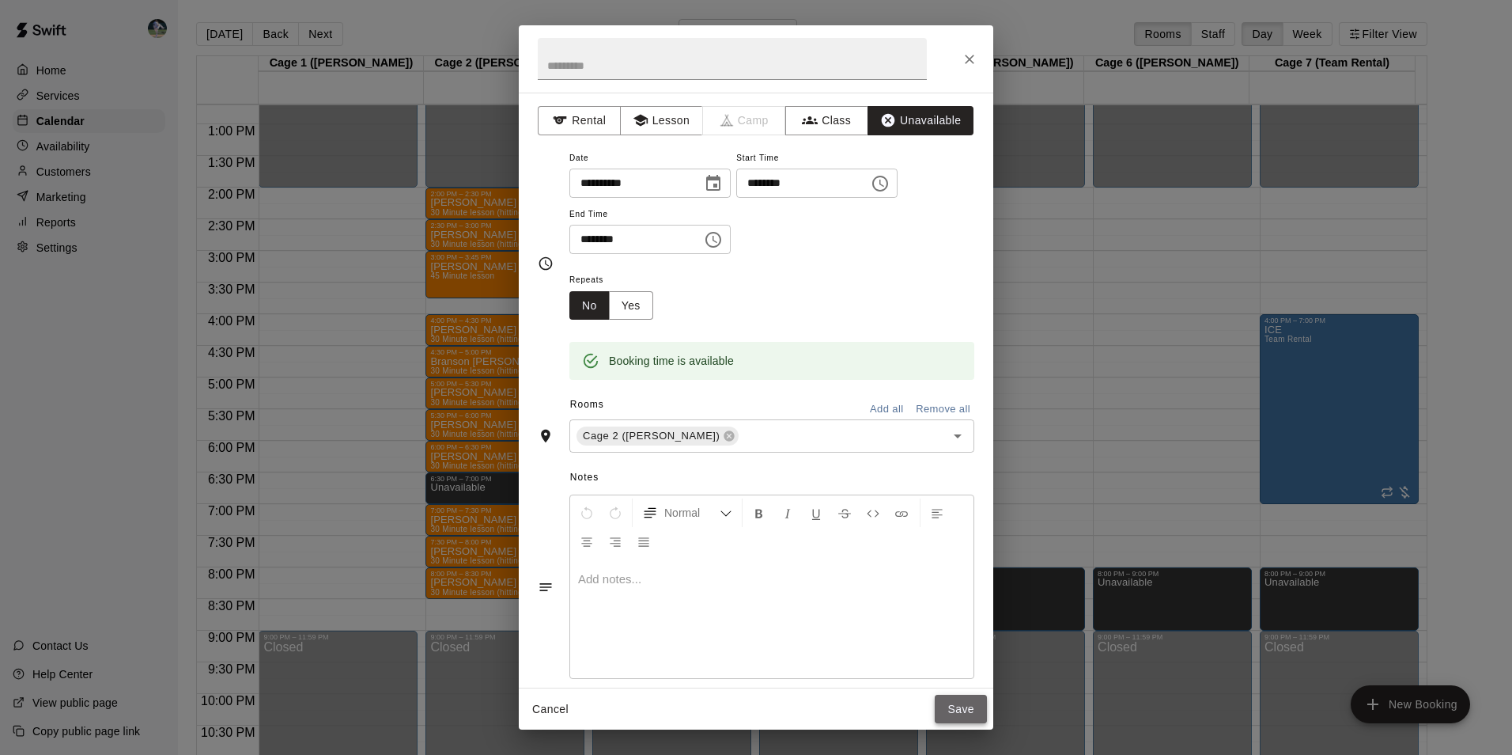
click at [956, 713] on button "Save" at bounding box center [961, 709] width 52 height 29
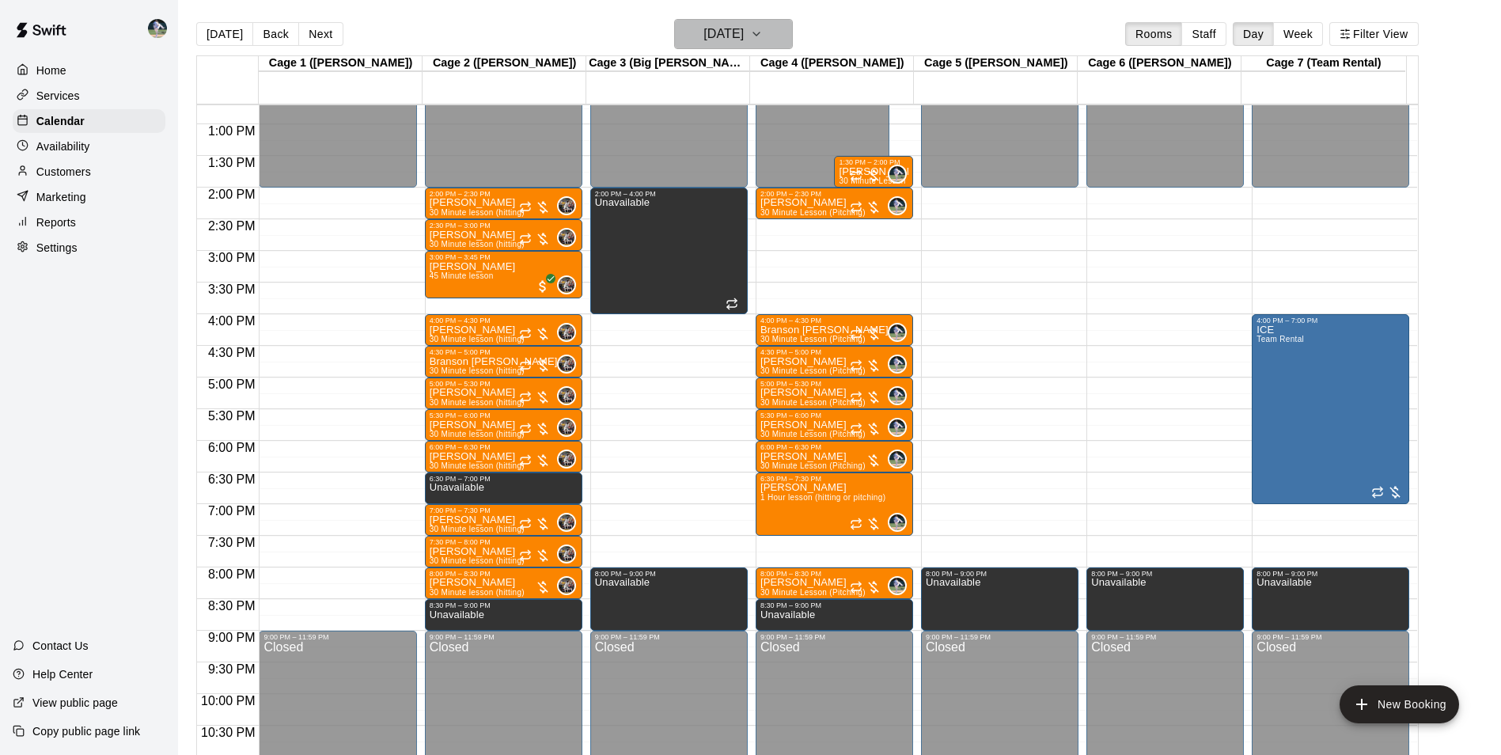
click at [719, 33] on h6 "Thursday Oct 02" at bounding box center [723, 34] width 40 height 22
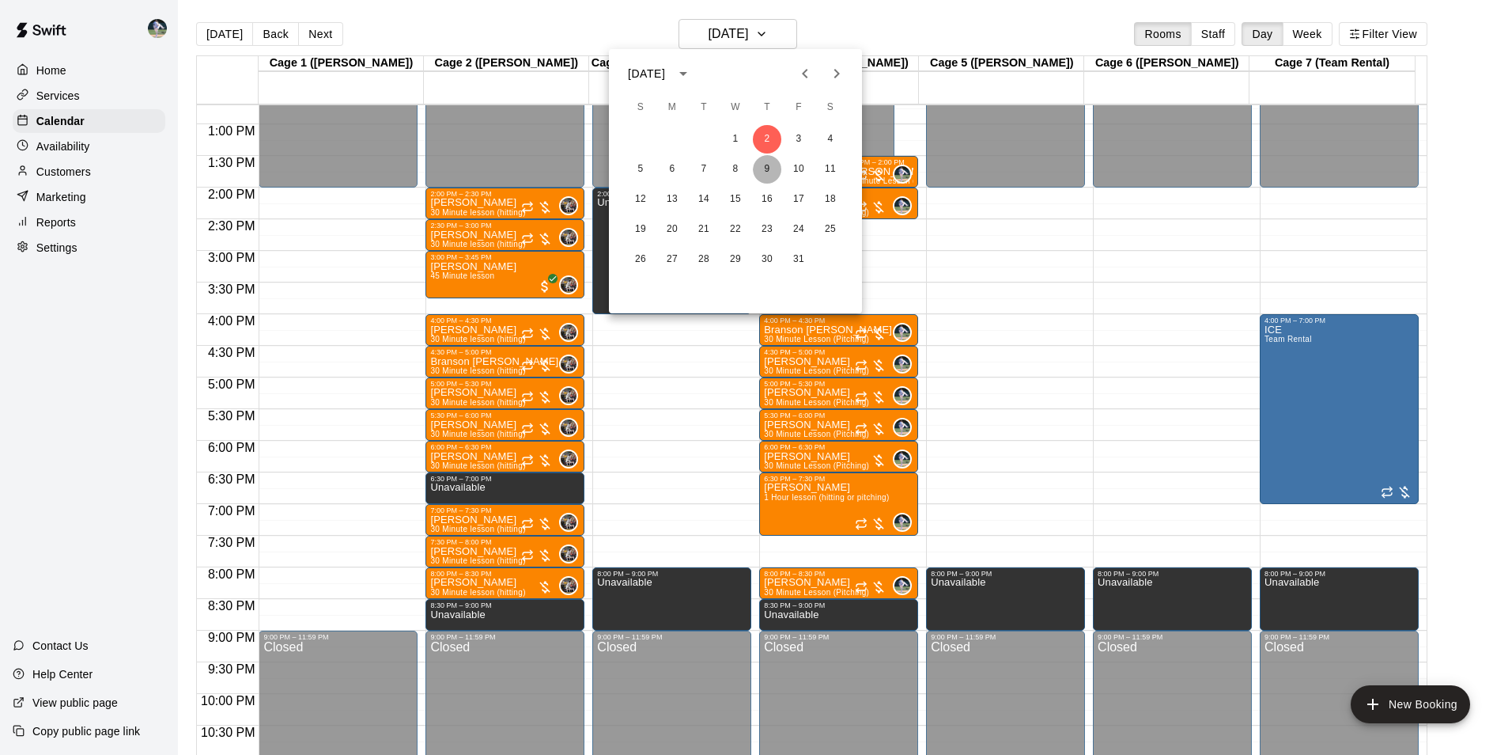
click at [765, 170] on button "9" at bounding box center [767, 169] width 28 height 28
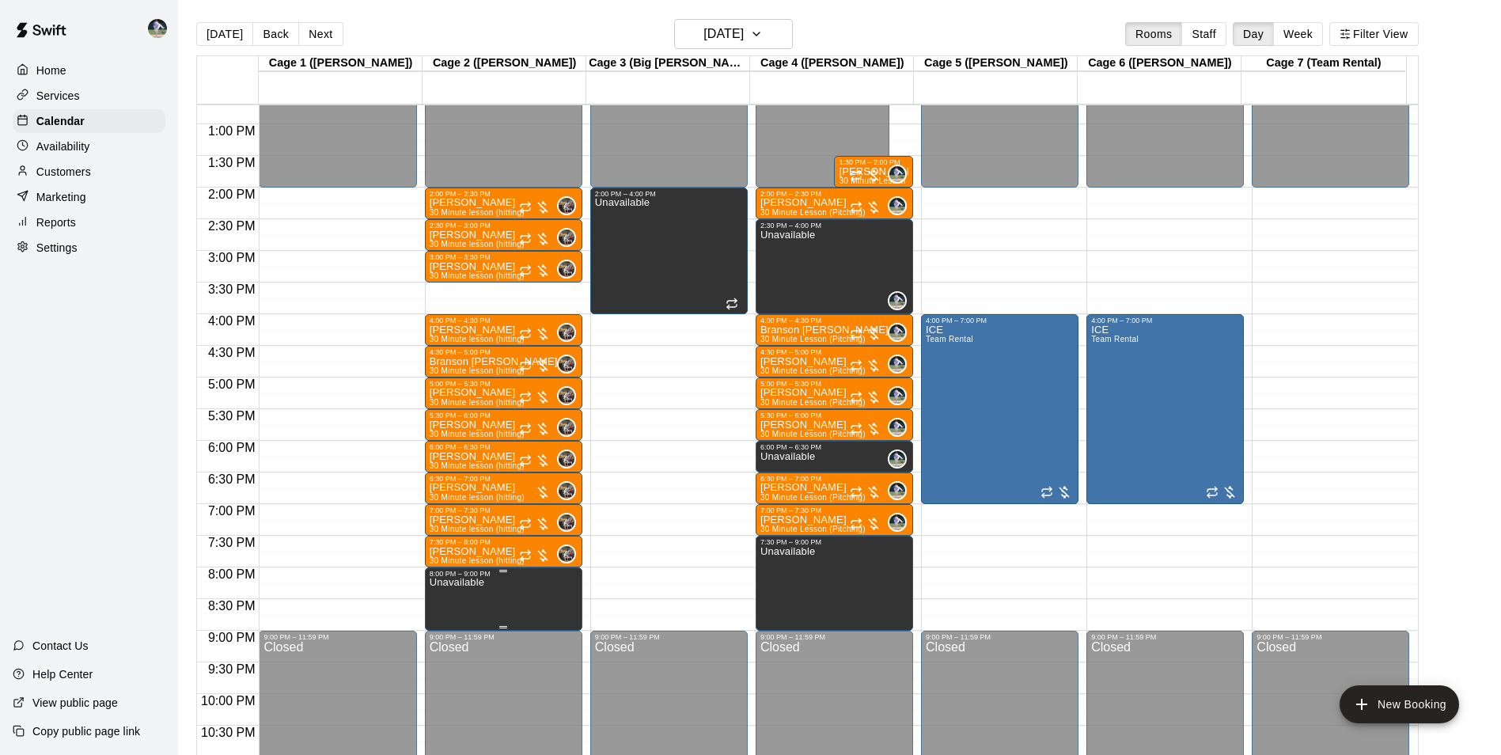
click at [473, 577] on div "8:00 PM – 9:00 PM" at bounding box center [504, 574] width 148 height 8
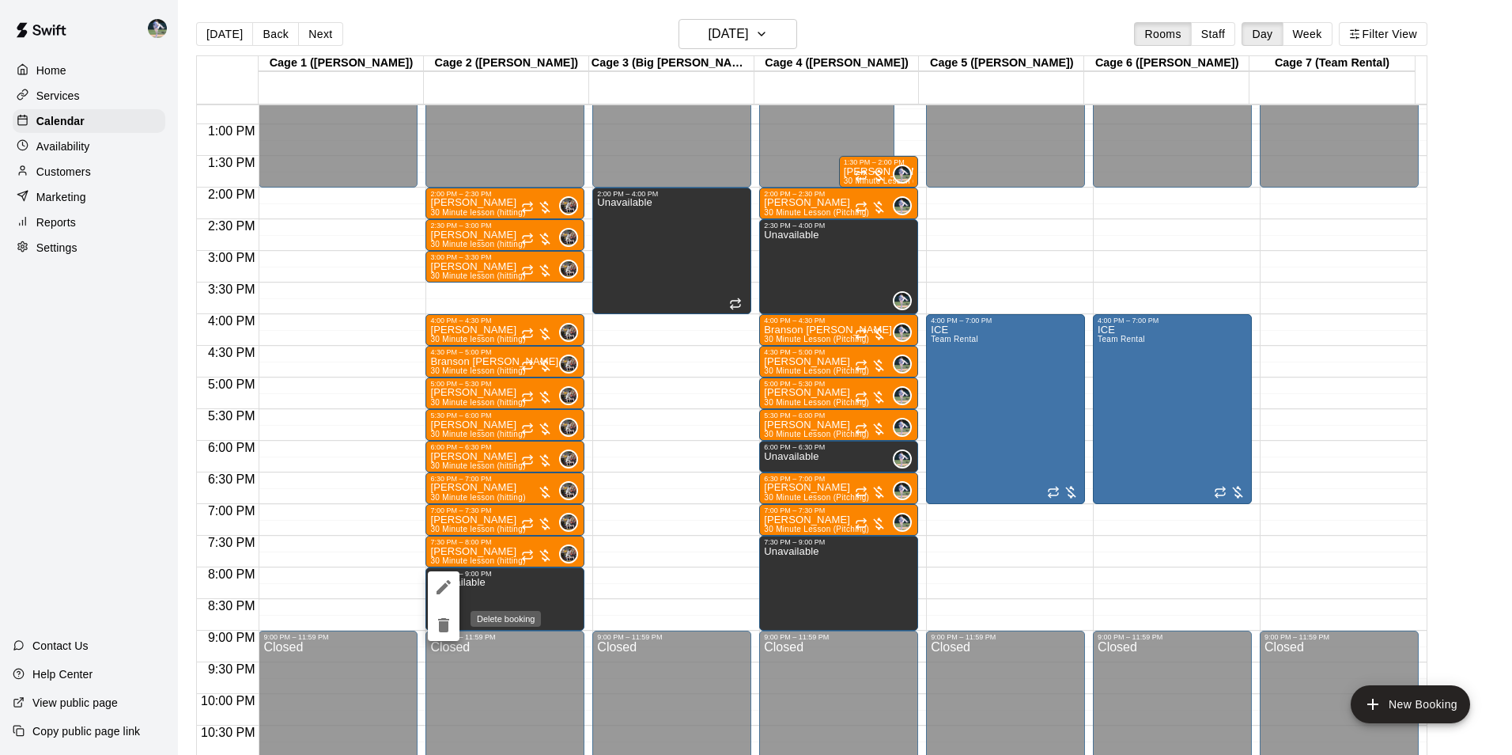
click at [444, 626] on icon "delete" at bounding box center [443, 625] width 11 height 14
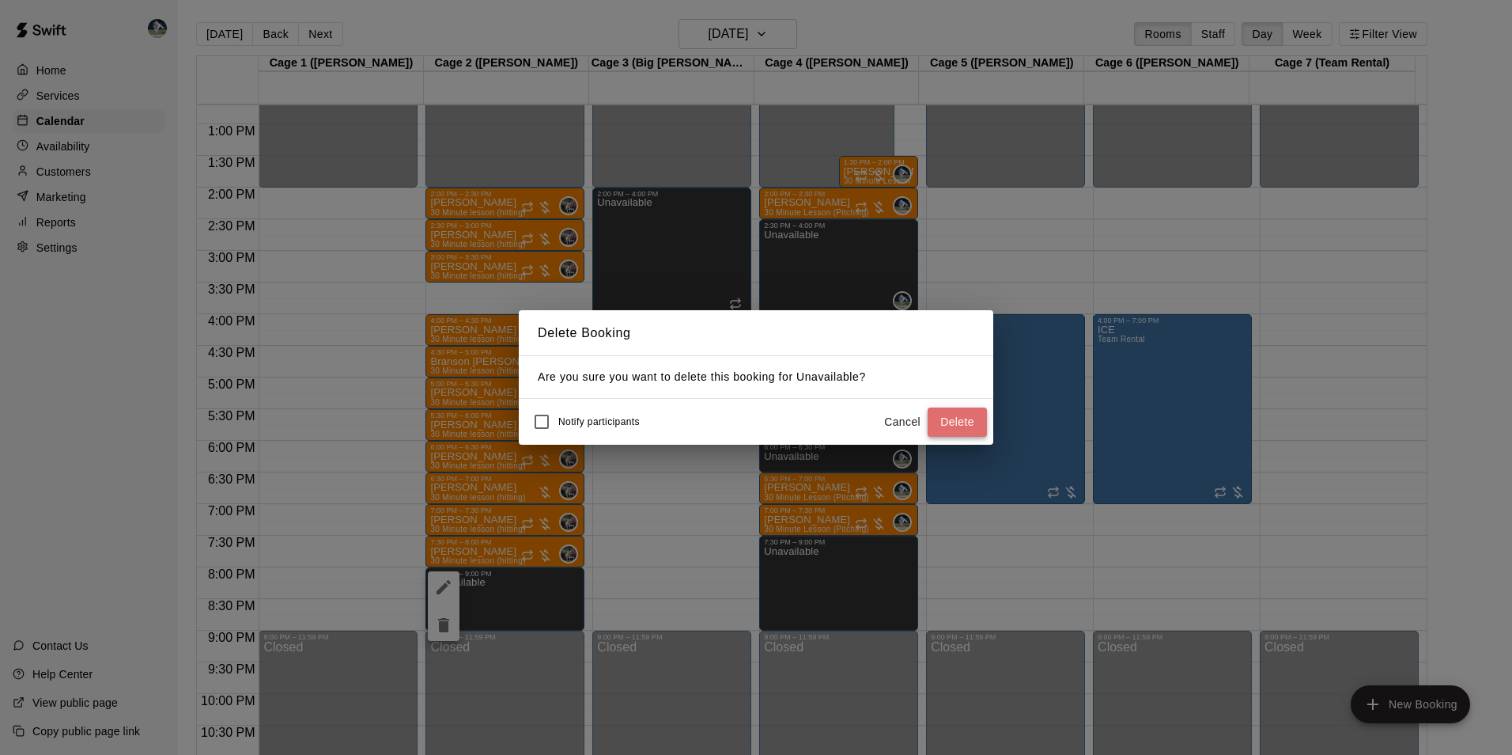
click at [939, 424] on button "Delete" at bounding box center [957, 421] width 59 height 29
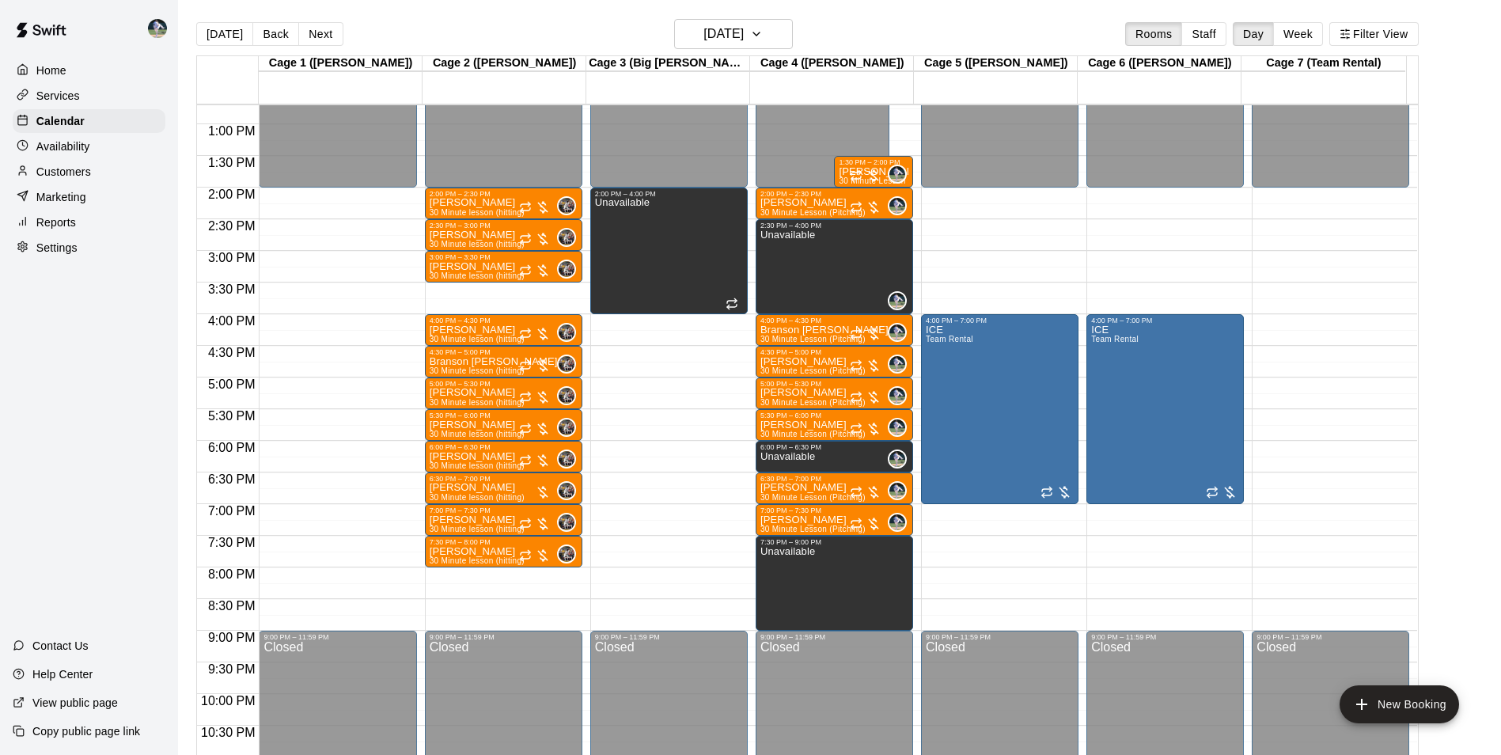
click at [494, 578] on div "12:00 AM – 2:00 PM Closed 2:00 PM – 2:30 PM Samuel Leonard 30 Minute lesson (hi…" at bounding box center [503, 61] width 157 height 1519
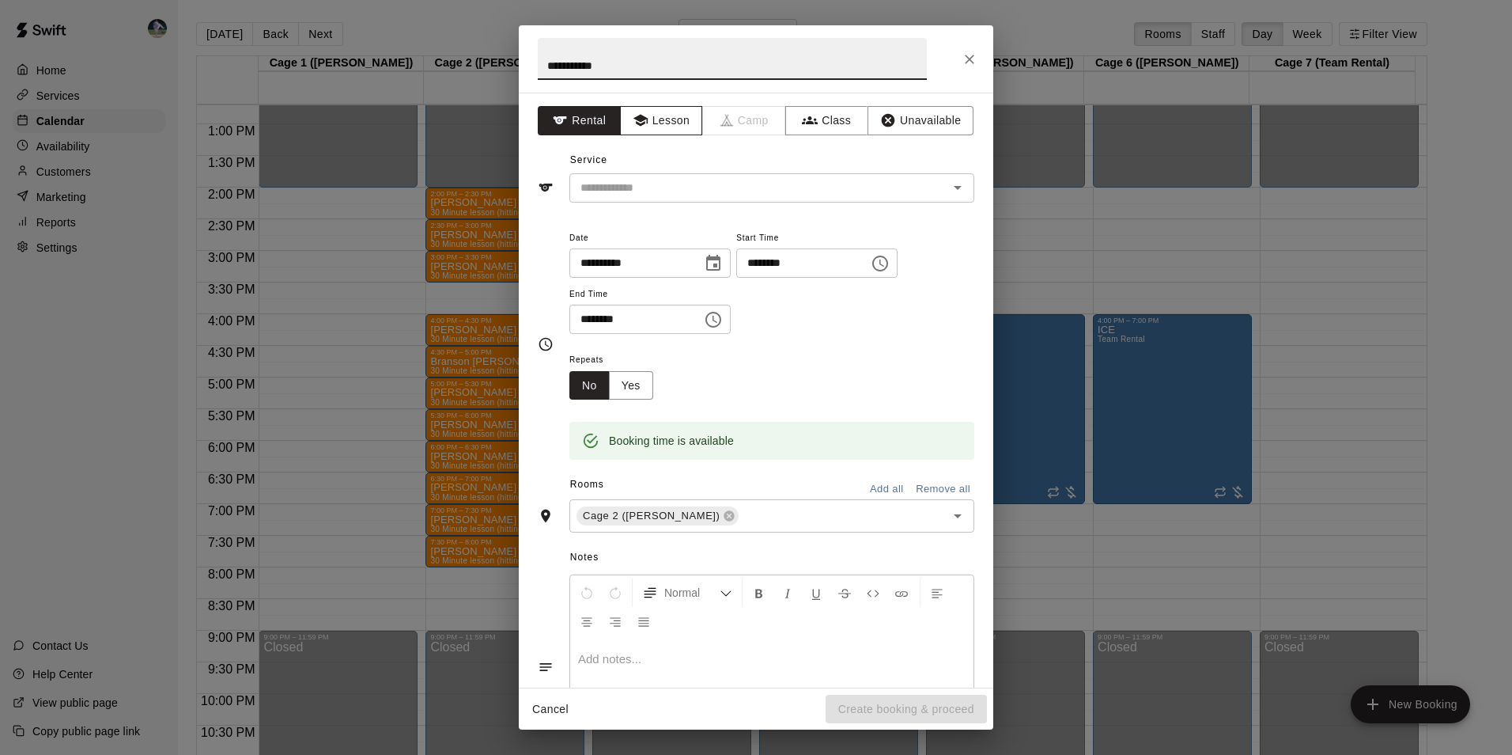
type input "**********"
click at [637, 119] on icon "button" at bounding box center [640, 121] width 14 height 12
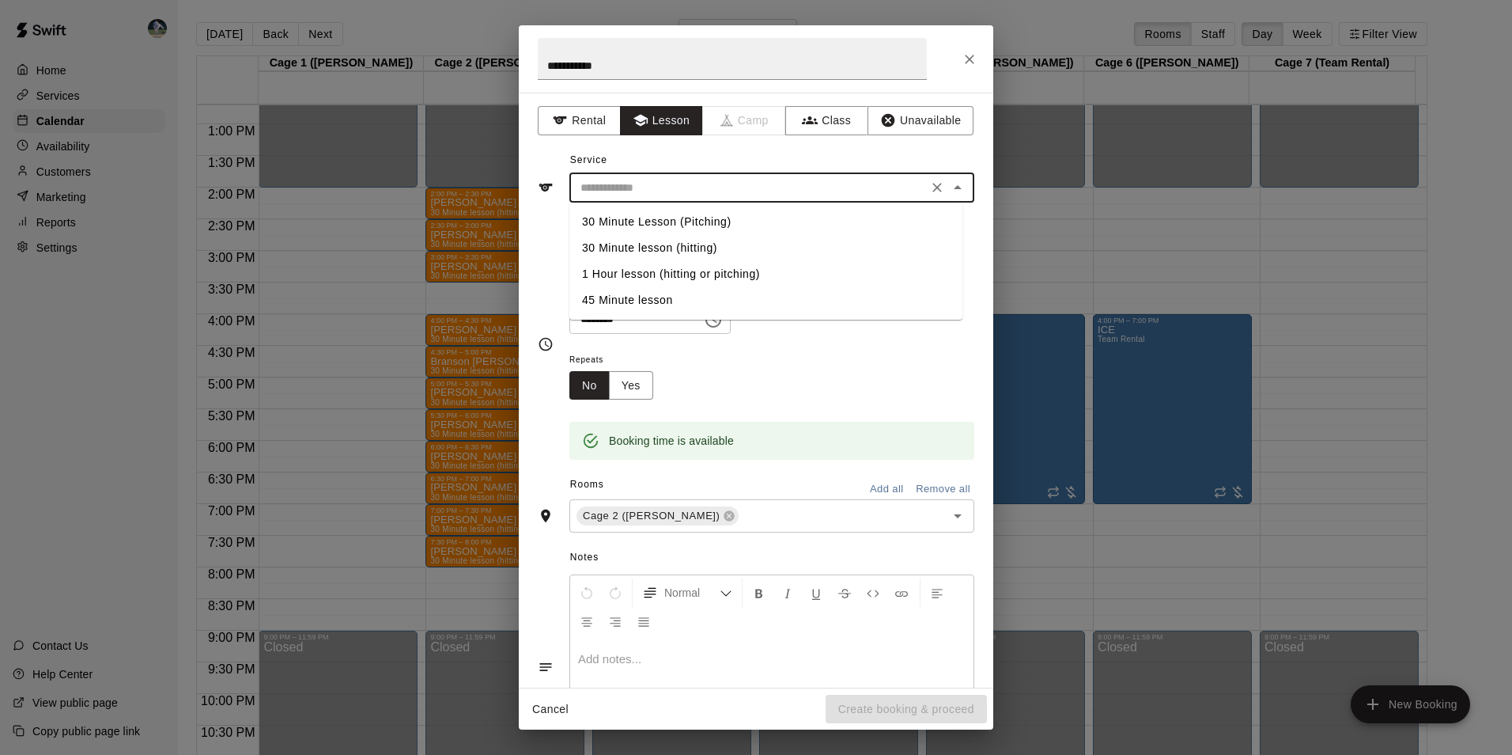
click at [649, 181] on input "text" at bounding box center [748, 188] width 349 height 20
click at [683, 244] on li "30 Minute lesson (hitting)" at bounding box center [766, 248] width 393 height 26
type input "**********"
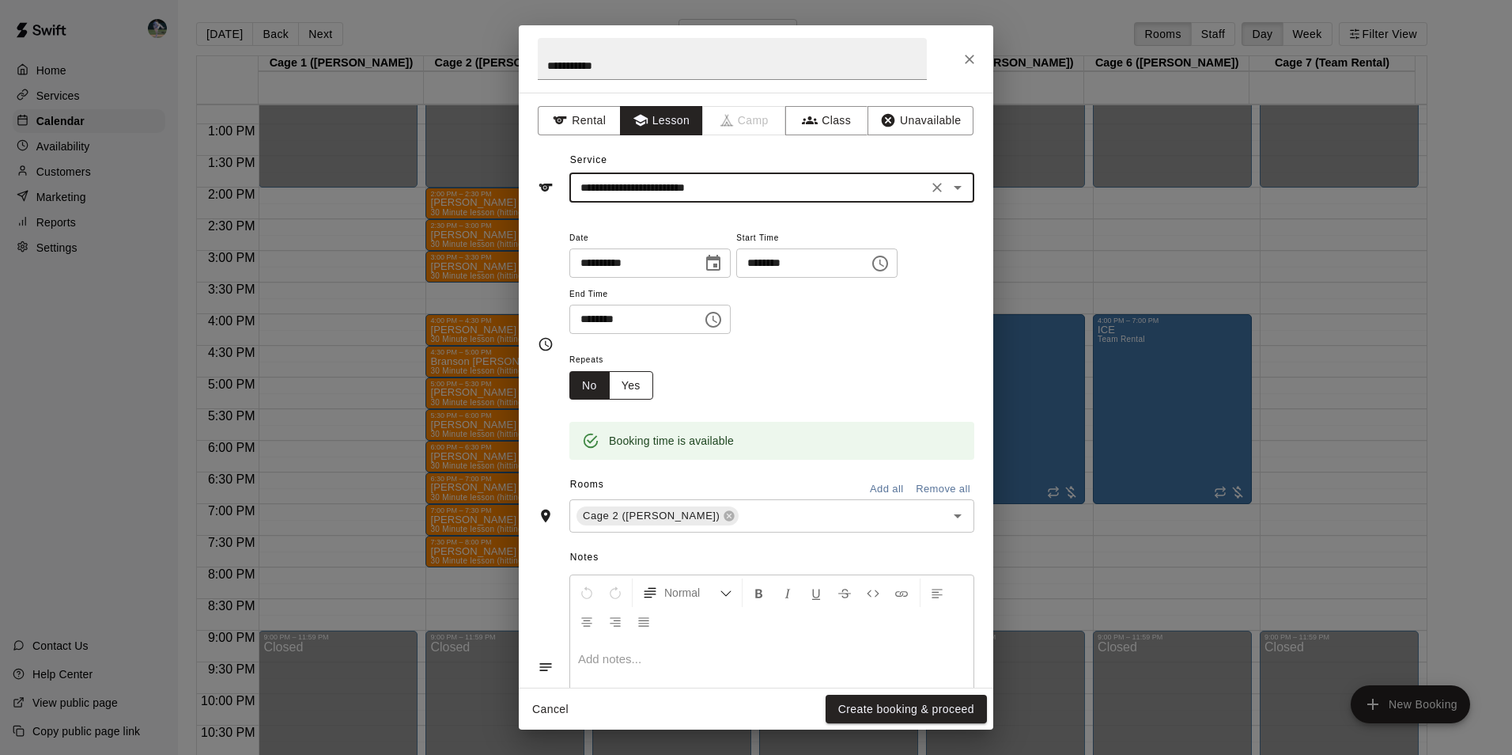
click at [645, 382] on button "Yes" at bounding box center [631, 385] width 44 height 29
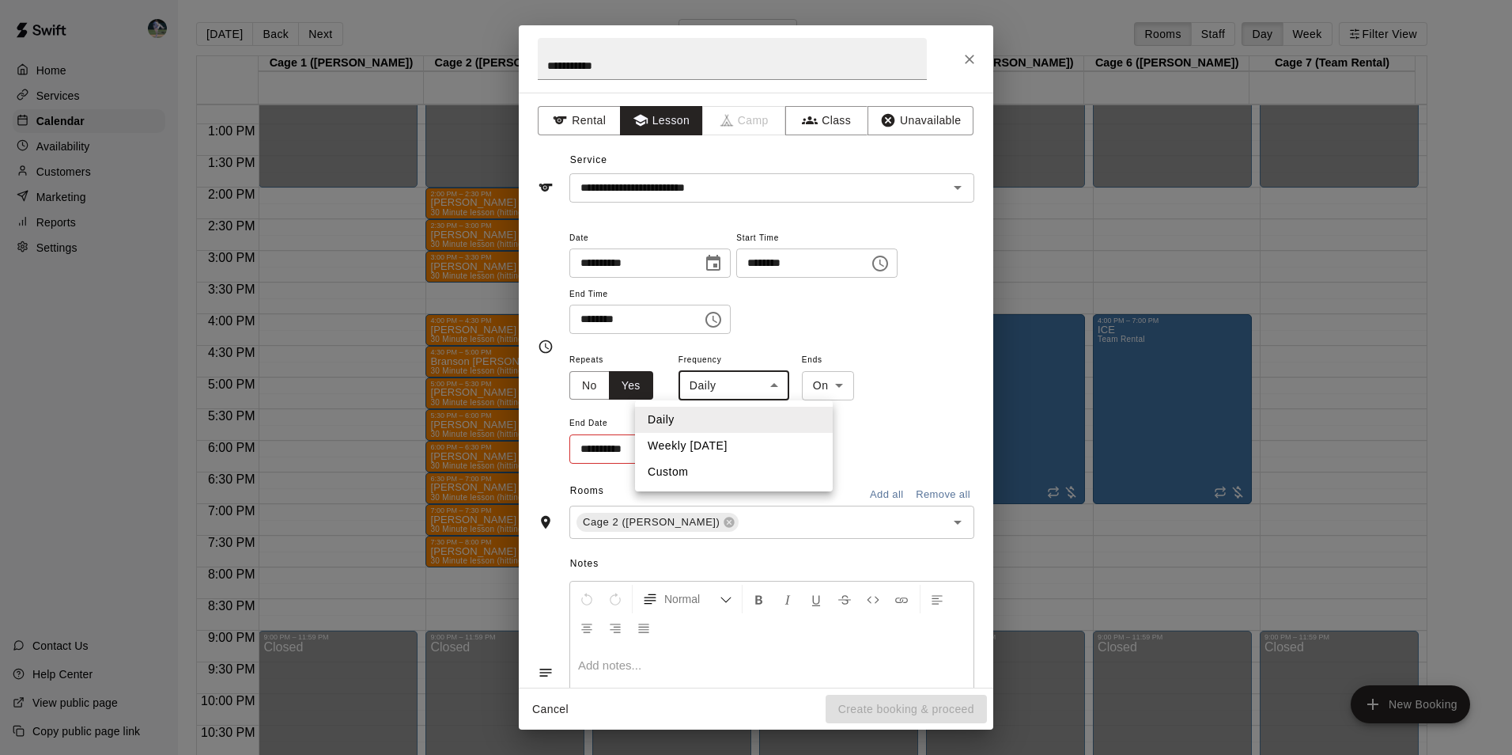
click at [736, 391] on body "Home Services Calendar Availability Customers Marketing Reports Settings Contac…" at bounding box center [756, 390] width 1512 height 780
click at [743, 439] on li "Weekly on Thursday" at bounding box center [734, 446] width 198 height 26
type input "******"
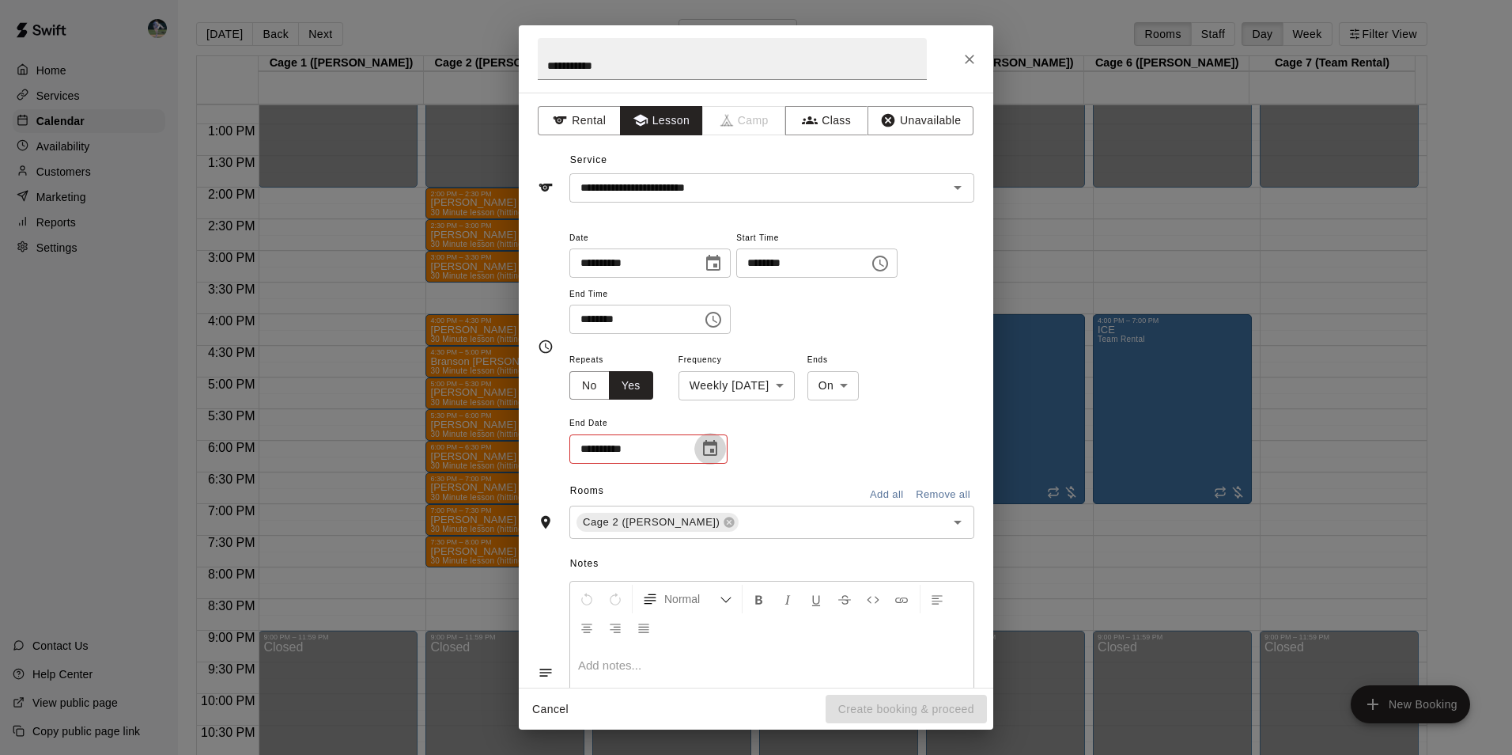
click at [714, 449] on icon "Choose date" at bounding box center [710, 448] width 14 height 16
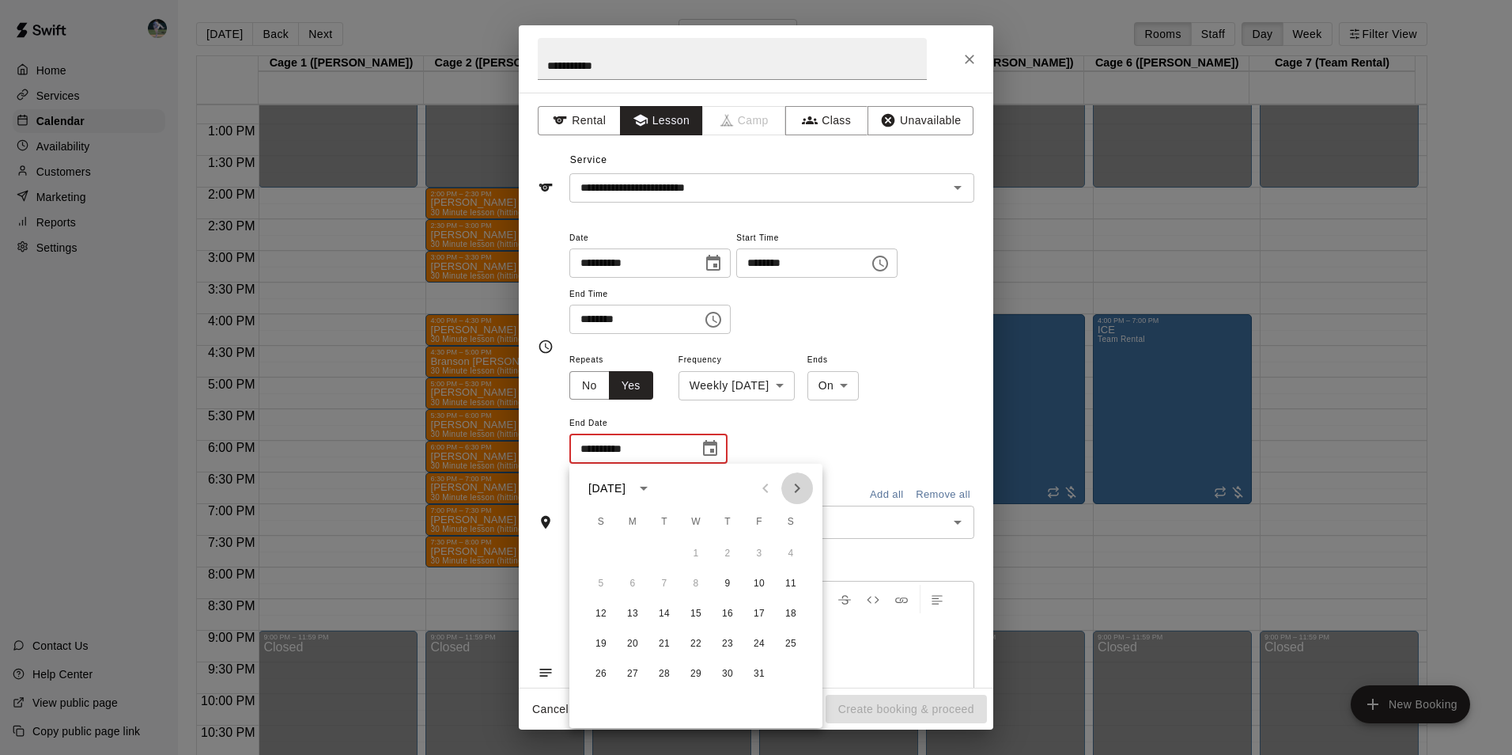
click at [791, 487] on icon "Next month" at bounding box center [797, 488] width 19 height 19
click at [759, 551] on button "6" at bounding box center [759, 553] width 28 height 28
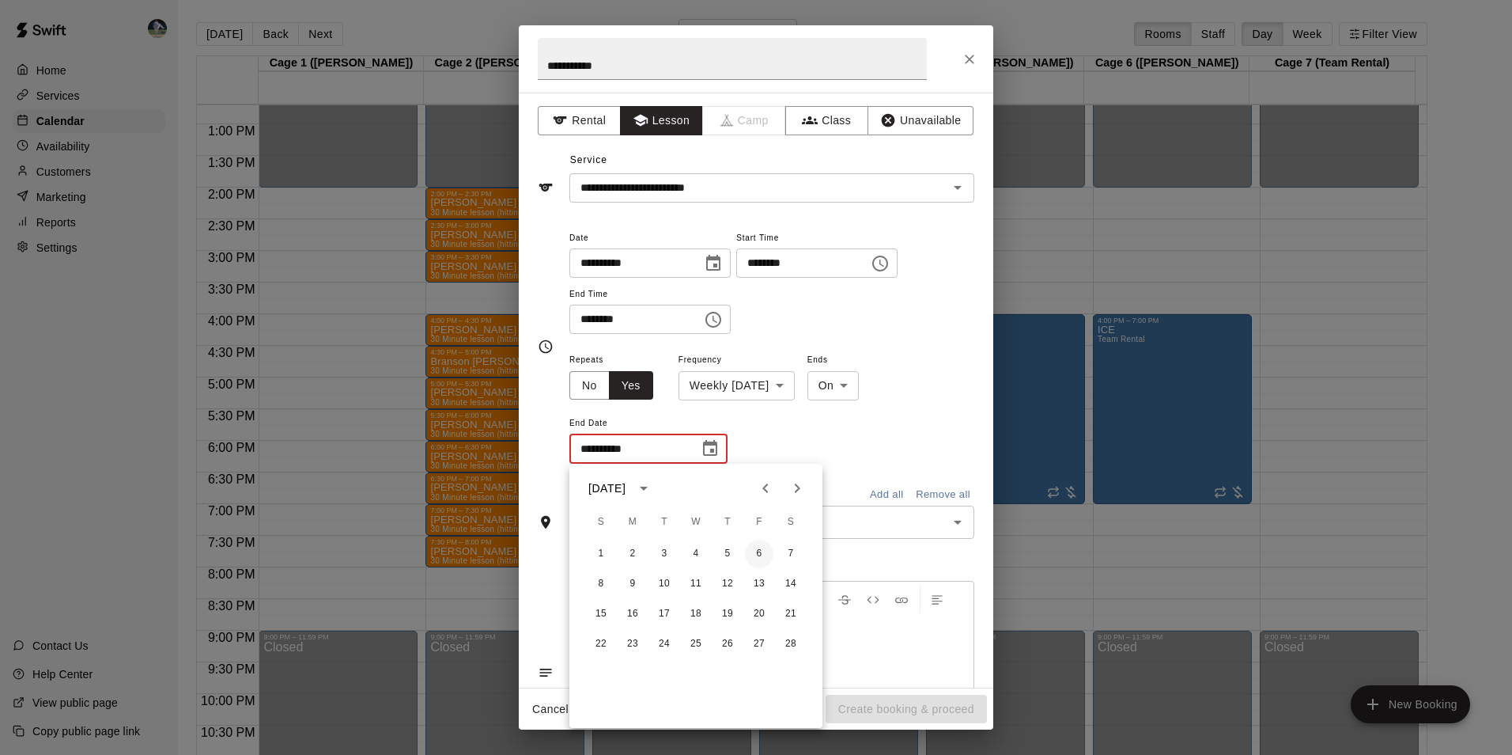
type input "**********"
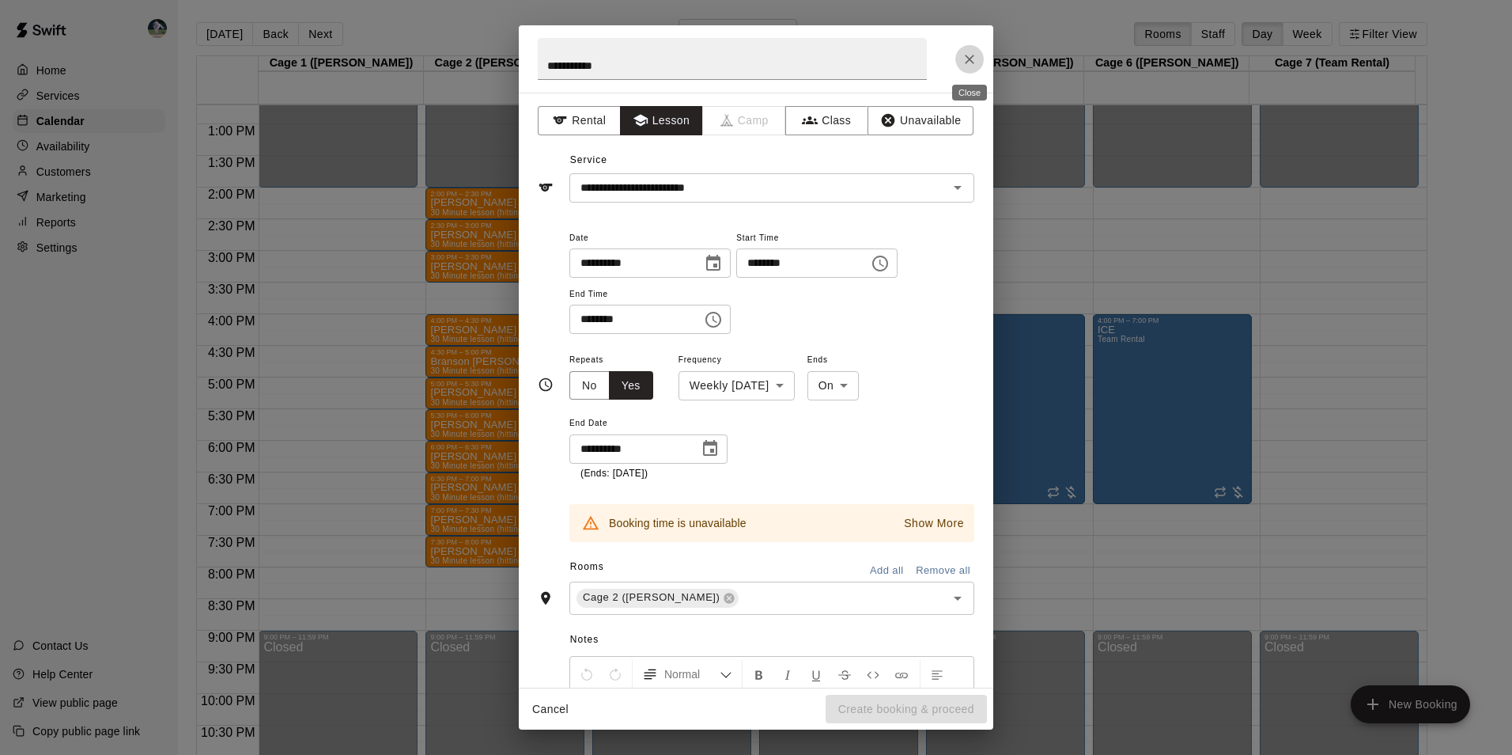
click at [967, 56] on icon "Close" at bounding box center [969, 59] width 9 height 9
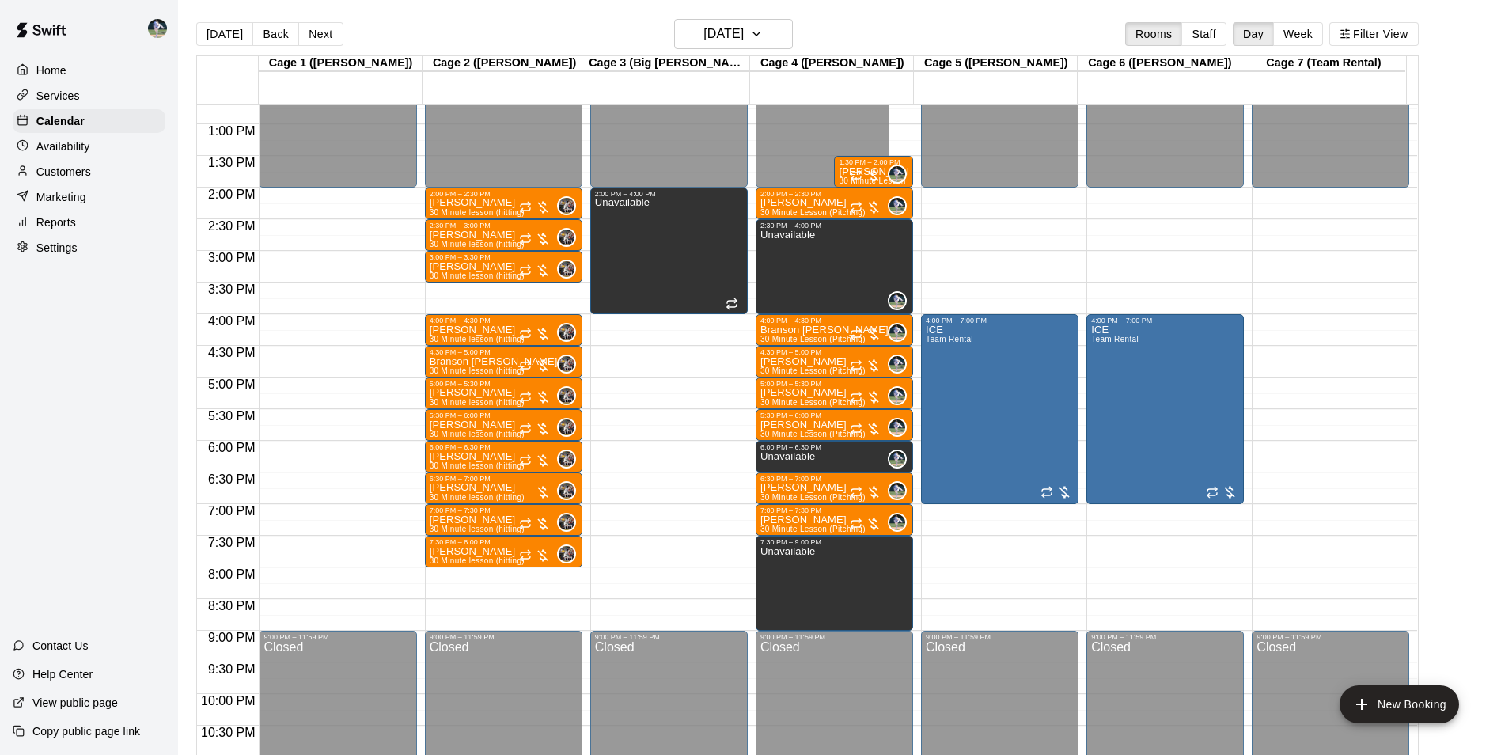
click at [499, 575] on div "12:00 AM – 2:00 PM Closed 2:00 PM – 2:30 PM Samuel Leonard 30 Minute lesson (hi…" at bounding box center [503, 61] width 157 height 1519
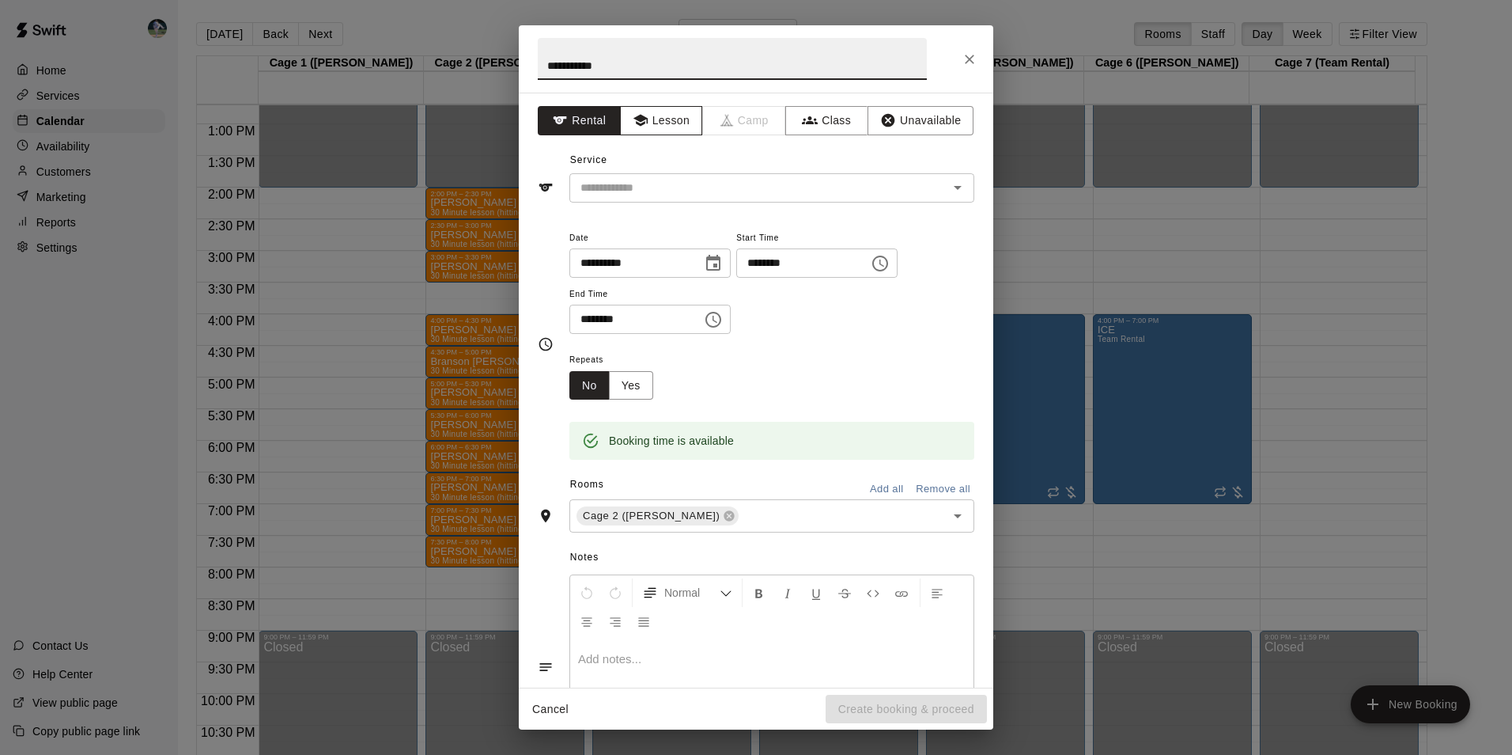
type input "**********"
click at [659, 121] on button "Lesson" at bounding box center [661, 120] width 83 height 29
click at [661, 174] on div "​" at bounding box center [772, 187] width 405 height 29
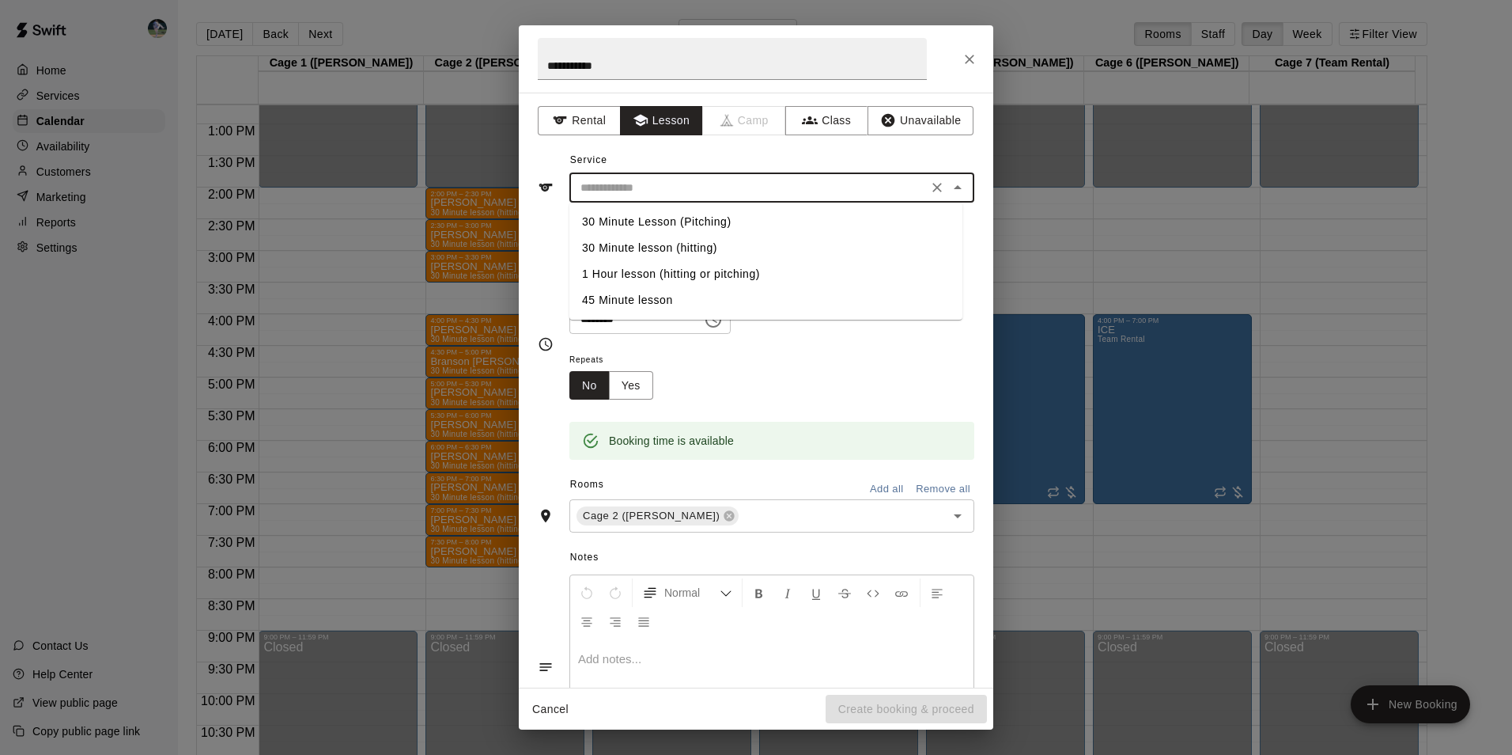
click at [678, 240] on li "30 Minute lesson (hitting)" at bounding box center [766, 248] width 393 height 26
type input "**********"
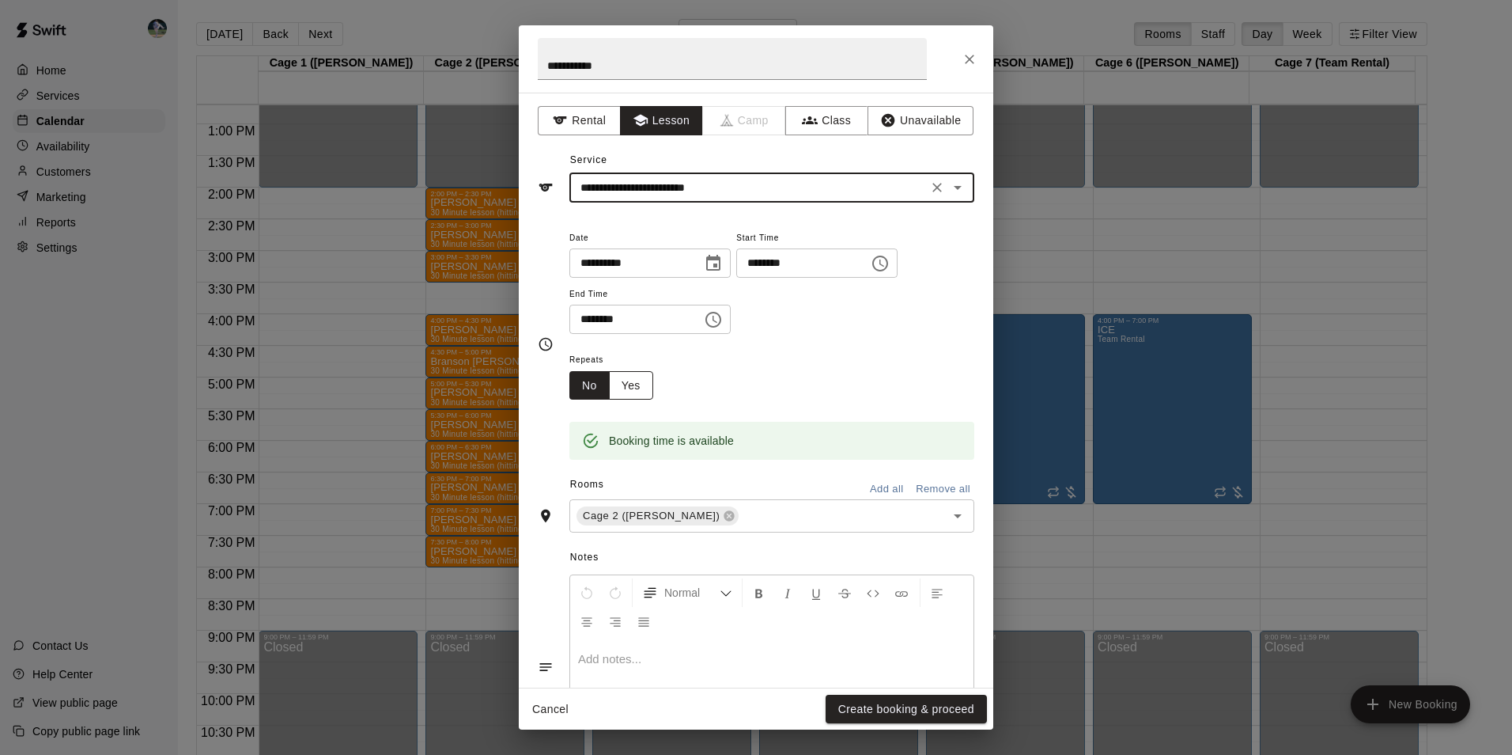
click at [646, 382] on button "Yes" at bounding box center [631, 385] width 44 height 29
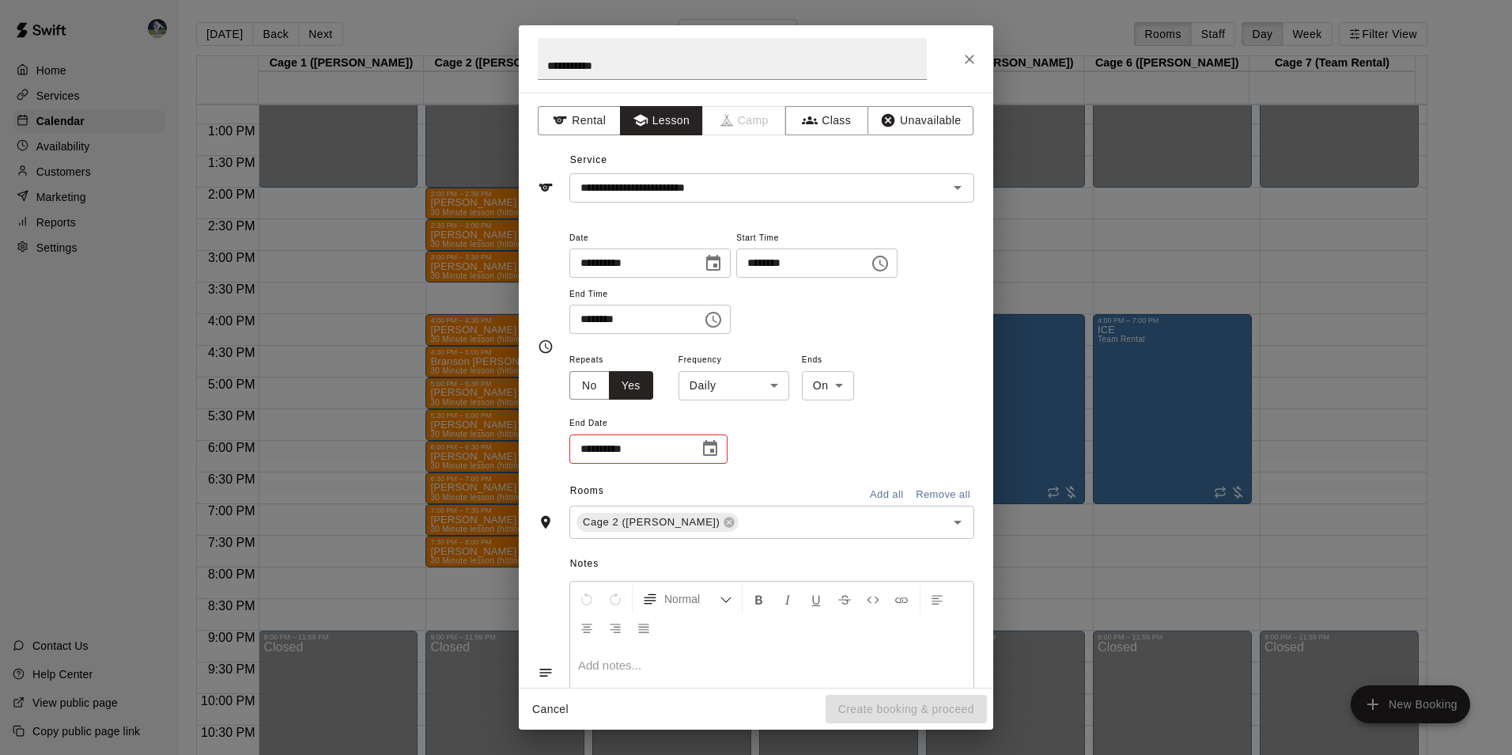
click at [755, 387] on body "Home Services Calendar Availability Customers Marketing Reports Settings Contac…" at bounding box center [756, 390] width 1512 height 780
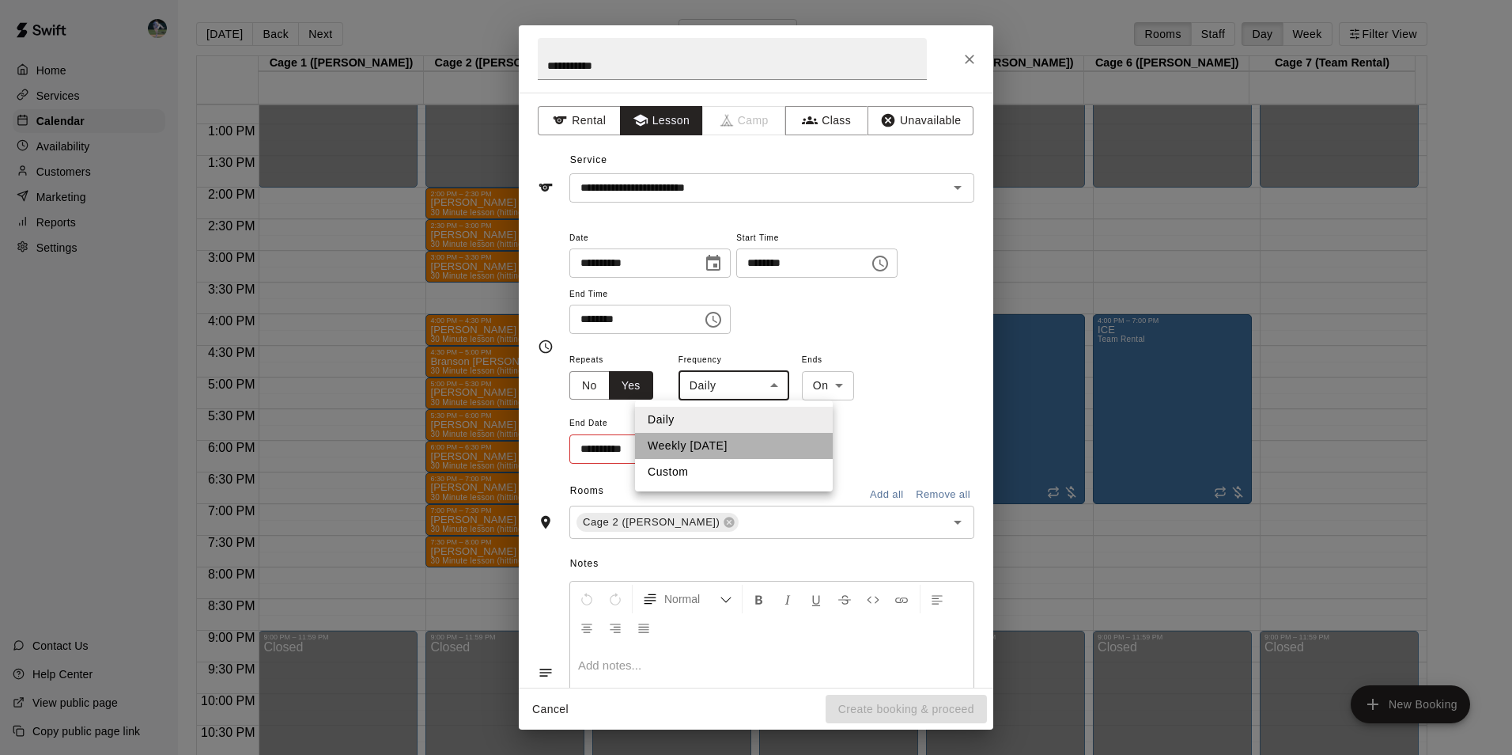
click at [759, 443] on li "Weekly on Thursday" at bounding box center [734, 446] width 198 height 26
type input "******"
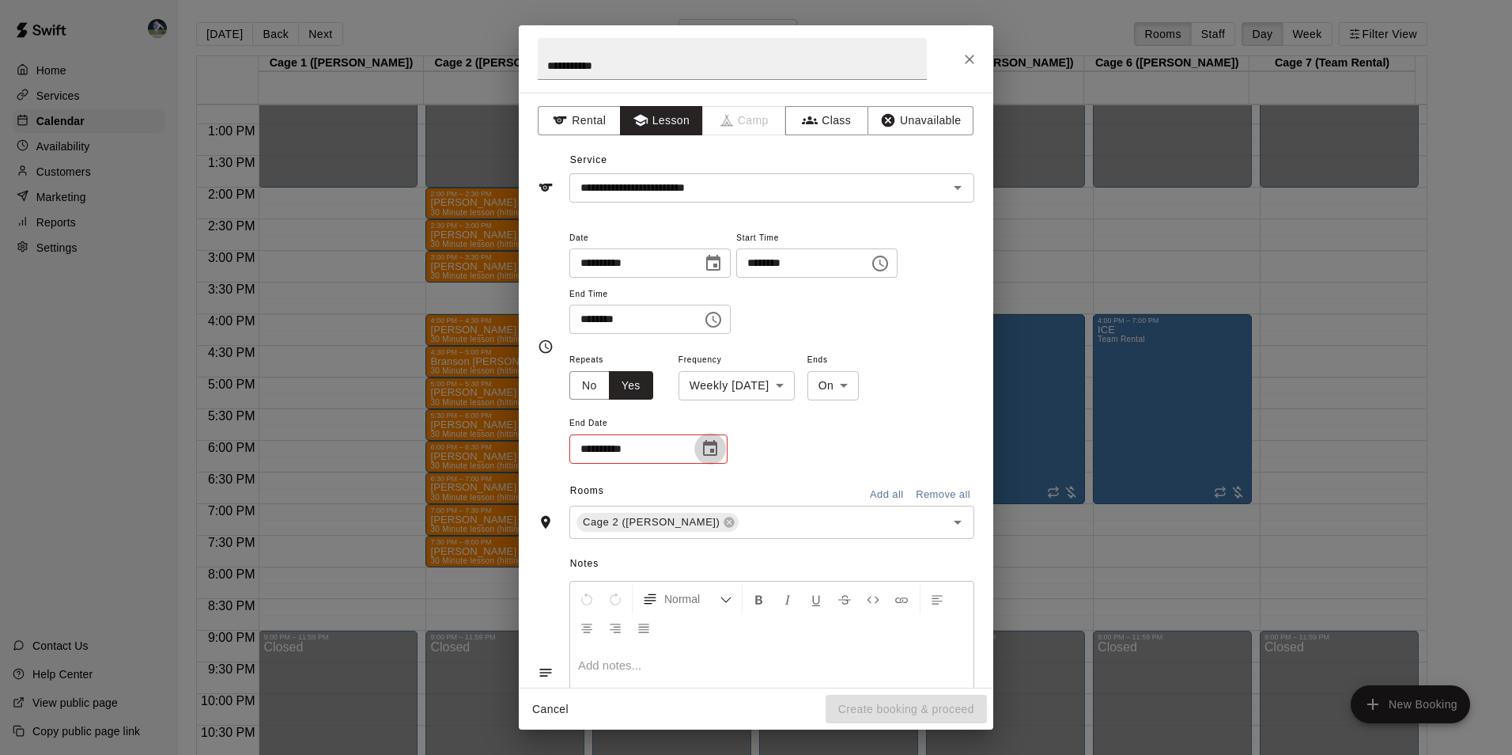
click at [708, 445] on icon "Choose date" at bounding box center [710, 448] width 14 height 16
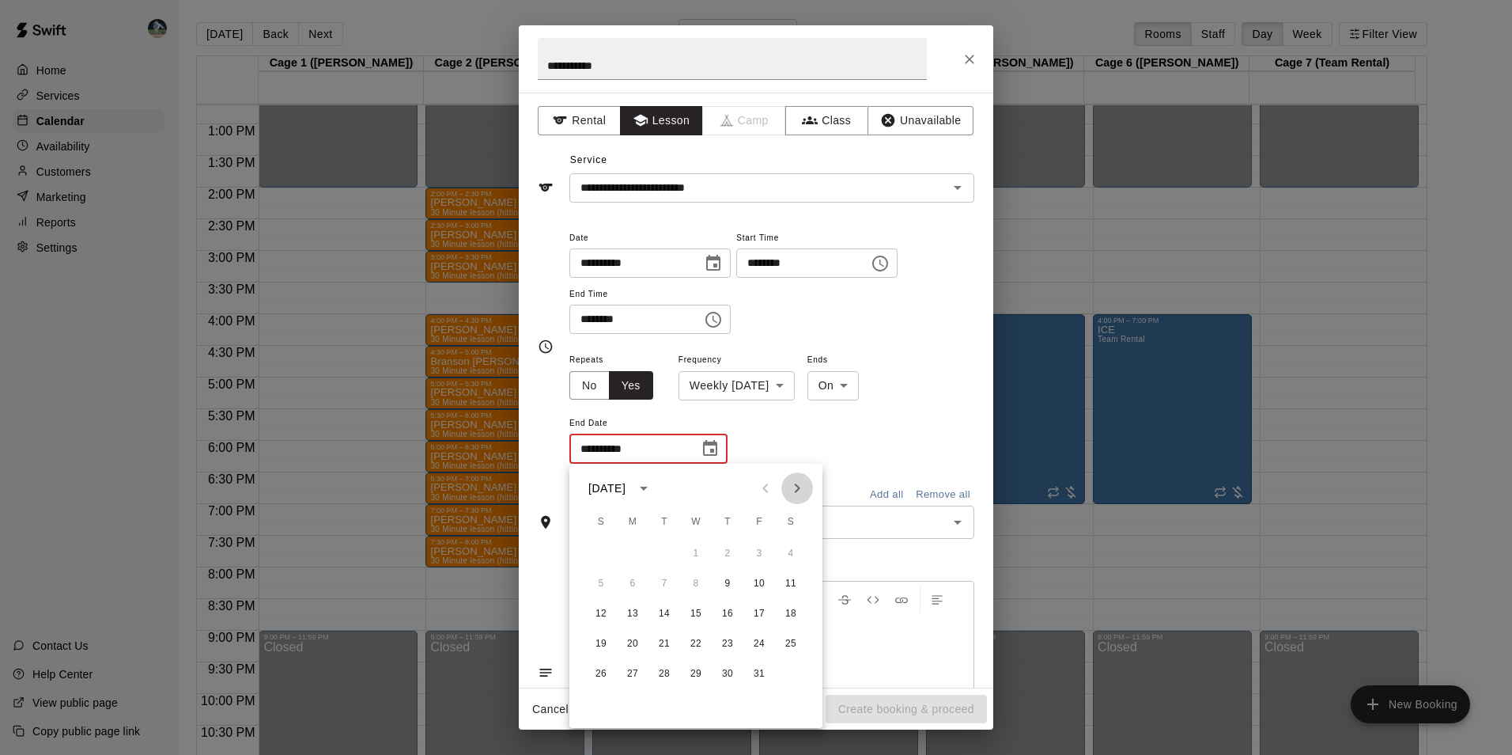
click at [797, 486] on icon "Next month" at bounding box center [798, 487] width 6 height 9
click at [761, 548] on button "2" at bounding box center [759, 553] width 28 height 28
type input "**********"
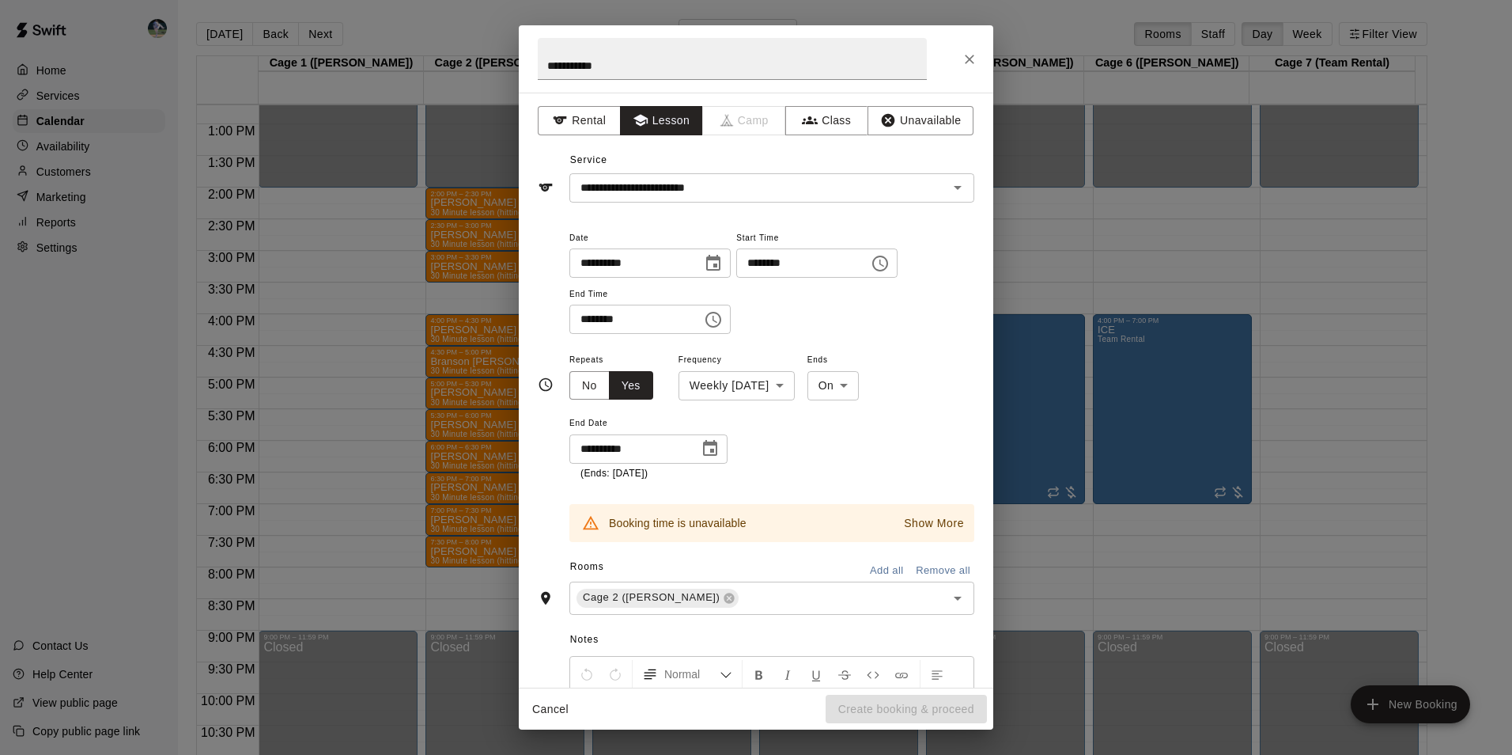
click at [904, 524] on p "Show More" at bounding box center [934, 523] width 60 height 17
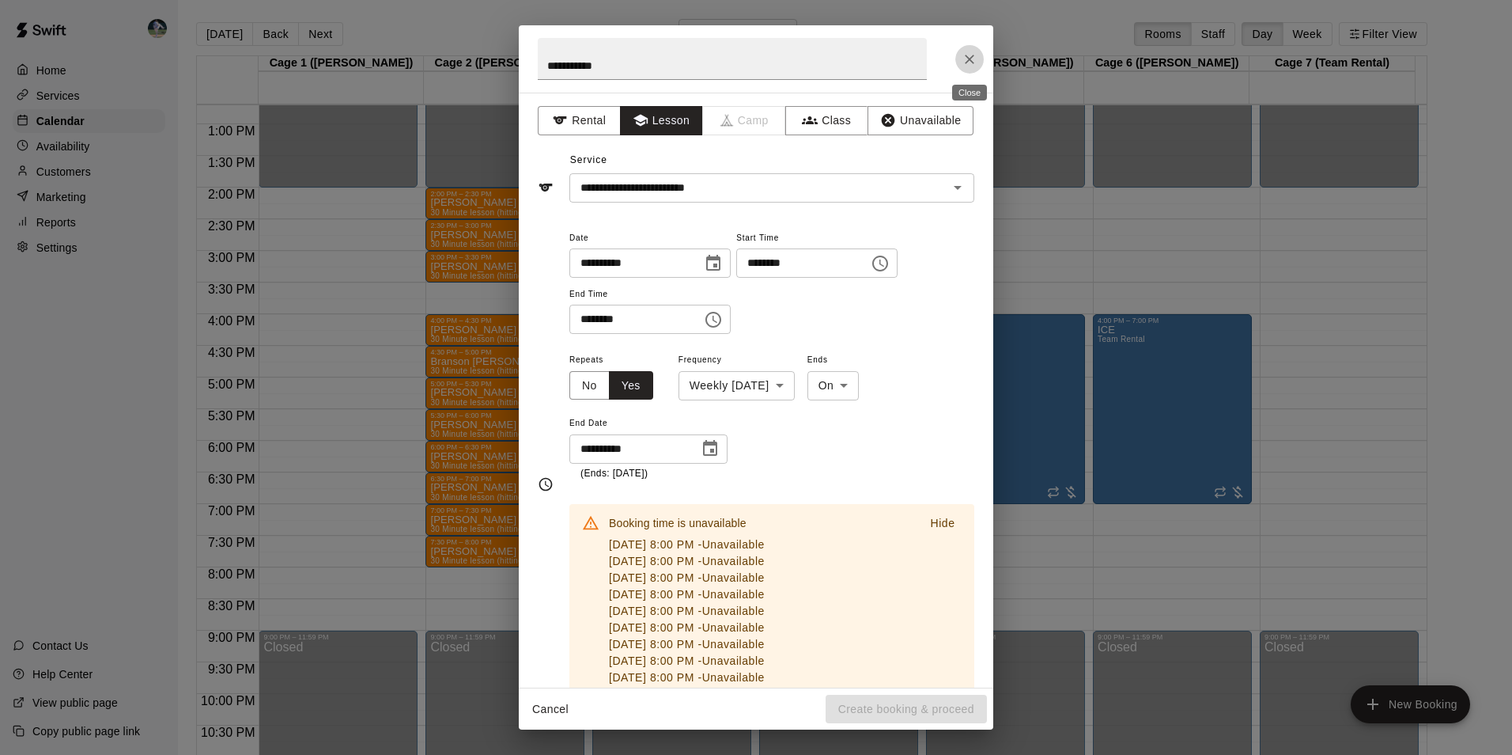
click at [966, 59] on icon "Close" at bounding box center [970, 59] width 16 height 16
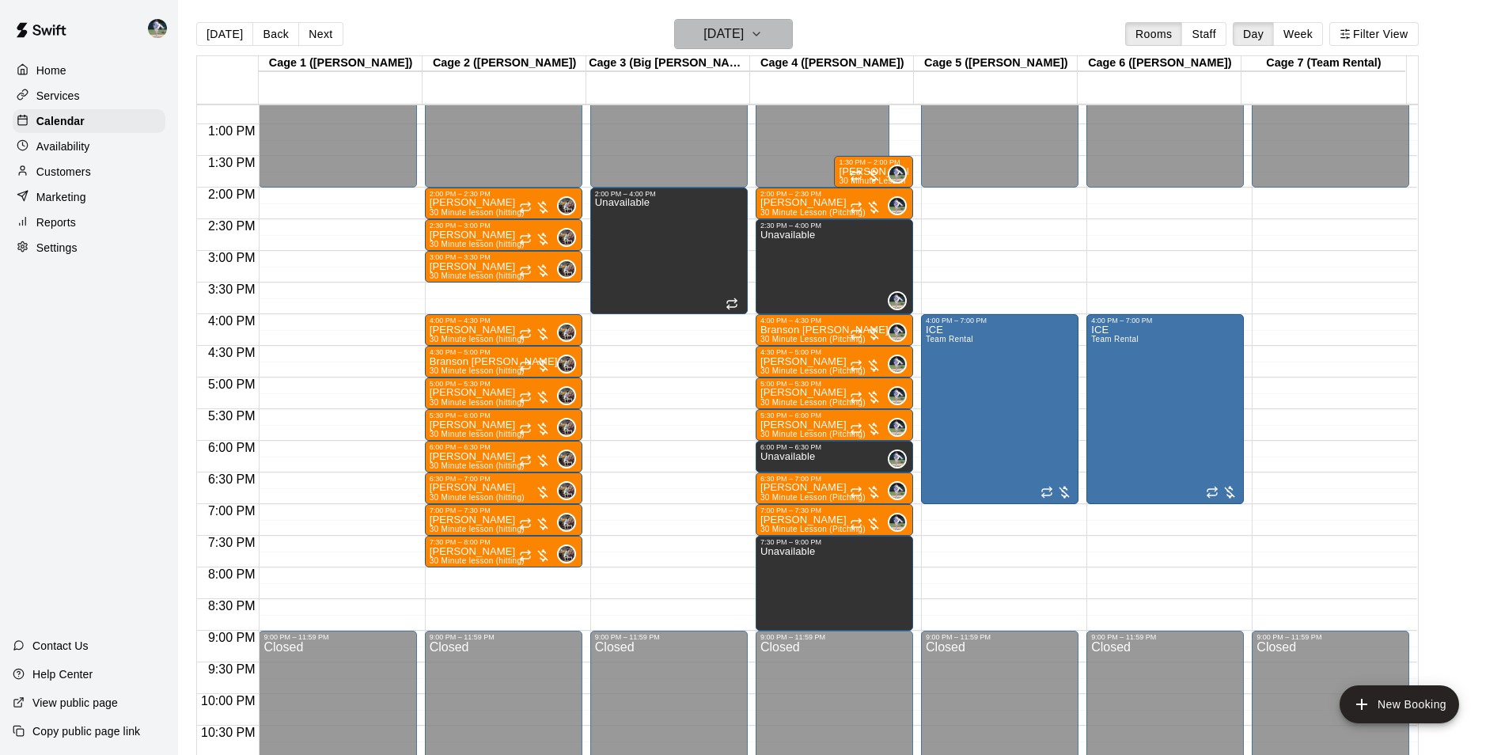
click at [723, 44] on h6 "Thursday Oct 09" at bounding box center [723, 34] width 40 height 22
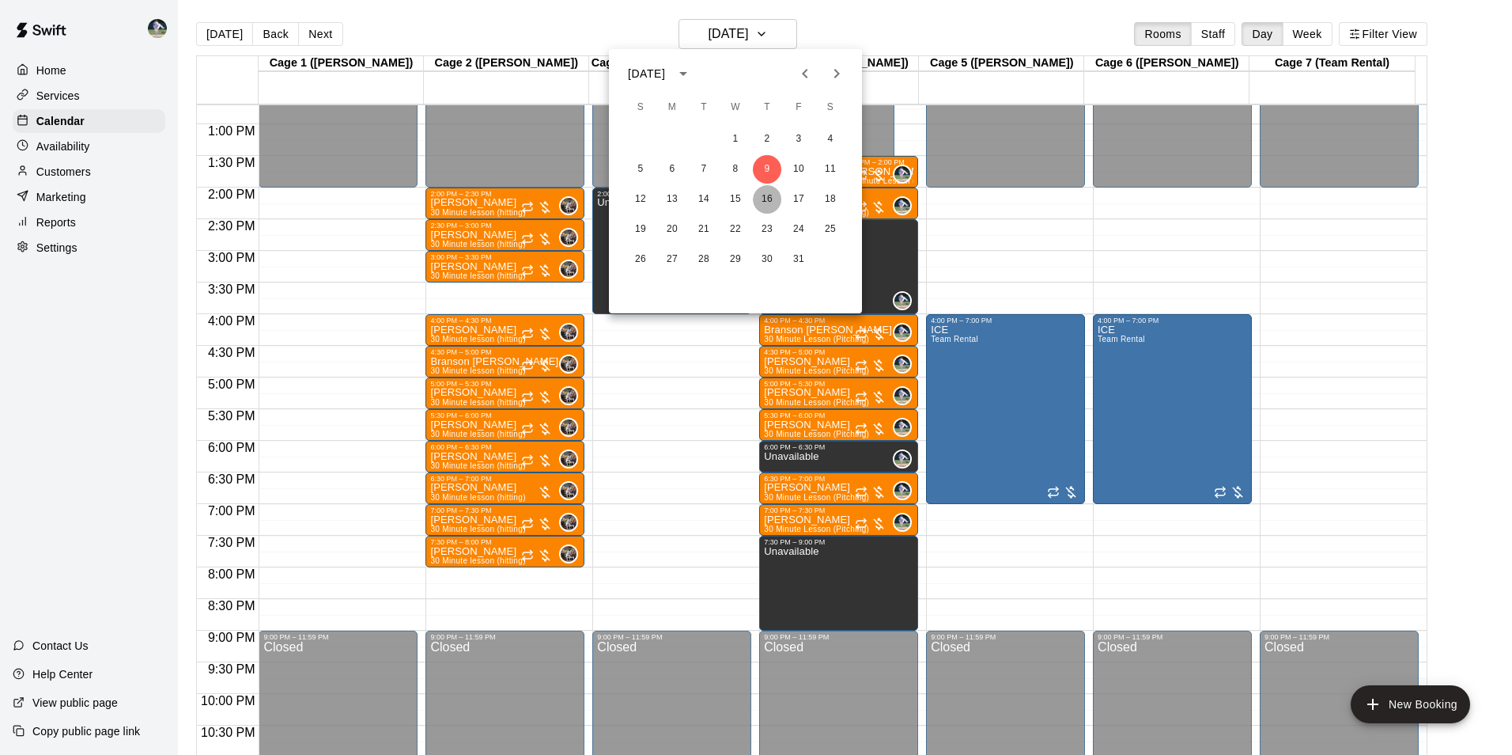
click at [769, 202] on button "16" at bounding box center [767, 199] width 28 height 28
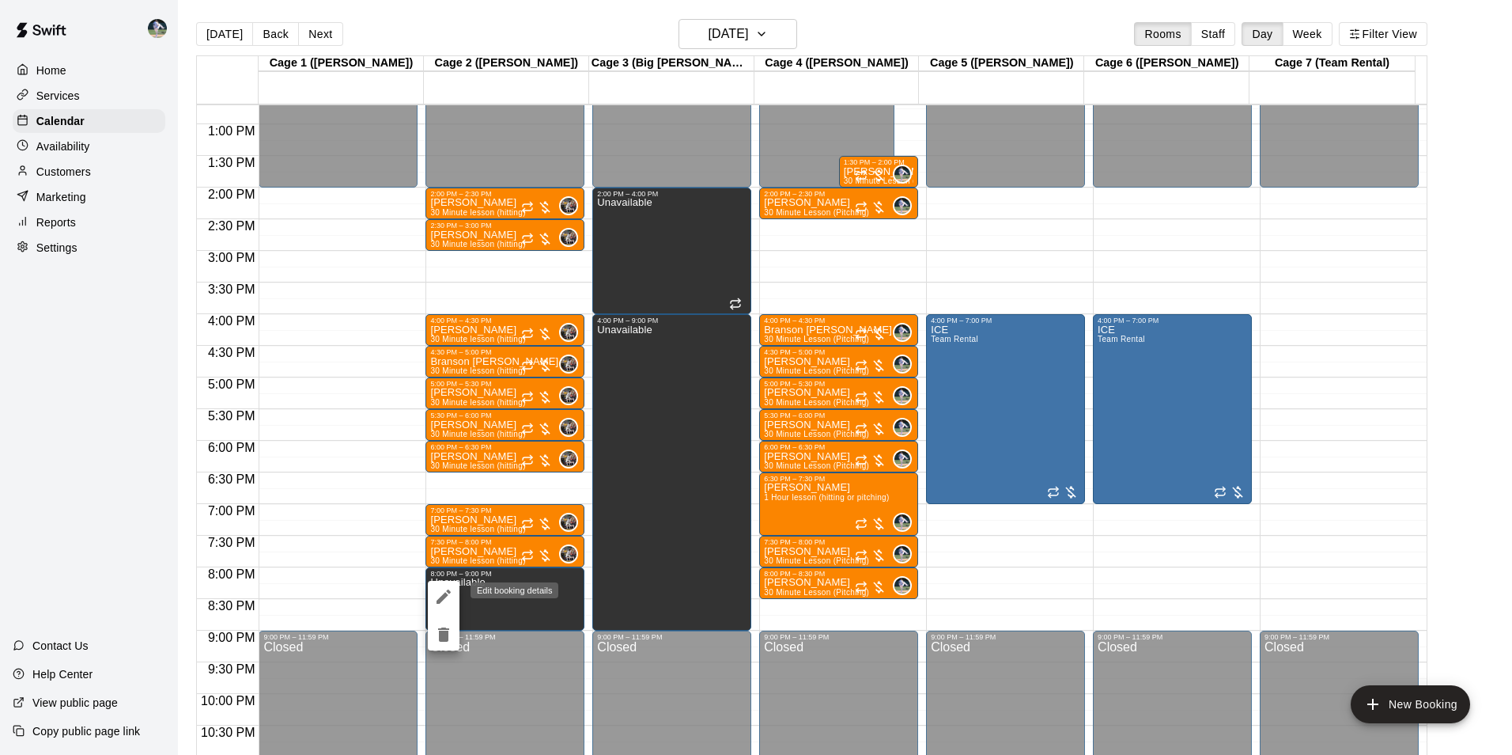
click at [445, 598] on icon "edit" at bounding box center [443, 596] width 19 height 19
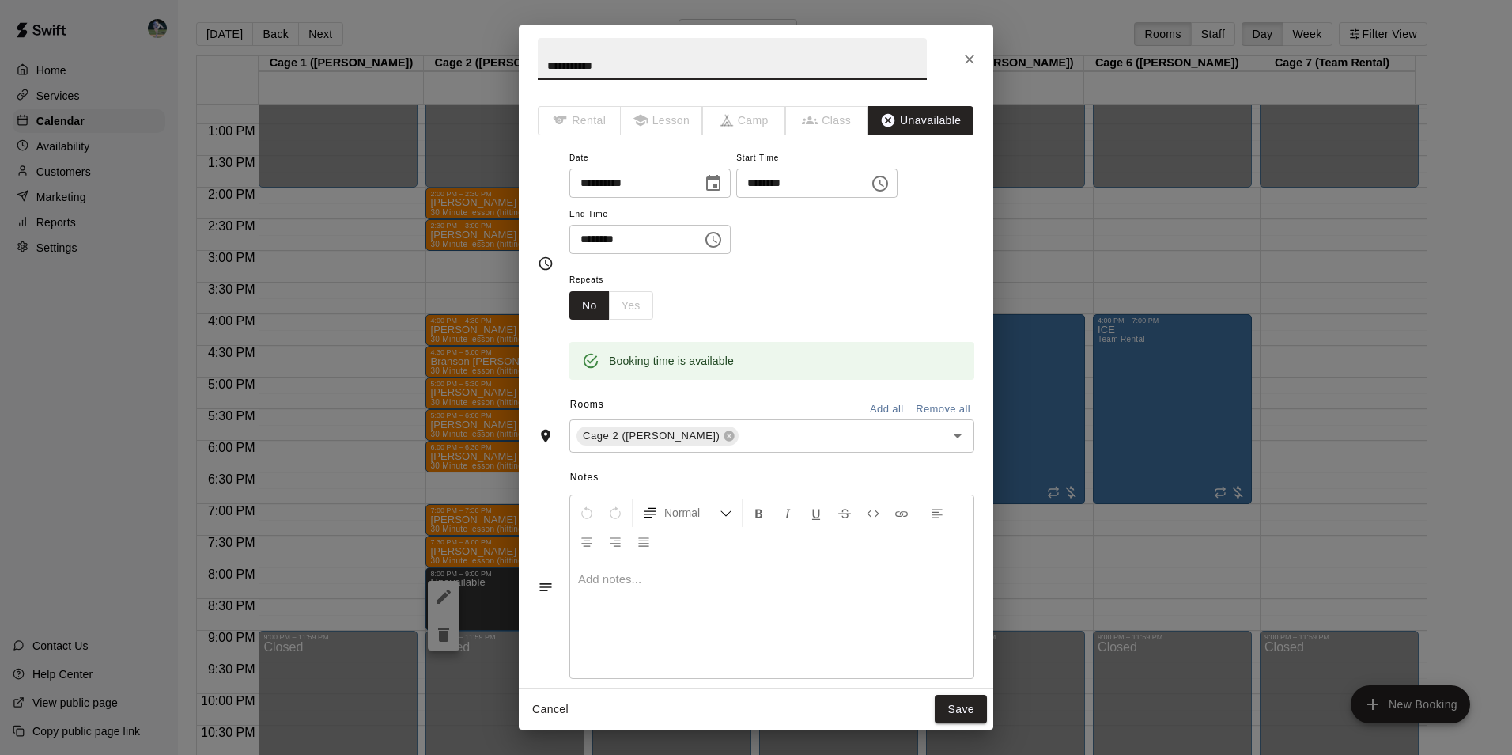
click at [882, 117] on icon "button" at bounding box center [888, 120] width 13 height 13
click at [639, 115] on span "Lesson" at bounding box center [662, 120] width 83 height 29
click at [555, 301] on div "**********" at bounding box center [756, 264] width 437 height 233
click at [583, 294] on button "No" at bounding box center [590, 305] width 40 height 29
click at [969, 62] on icon "Close" at bounding box center [970, 59] width 16 height 16
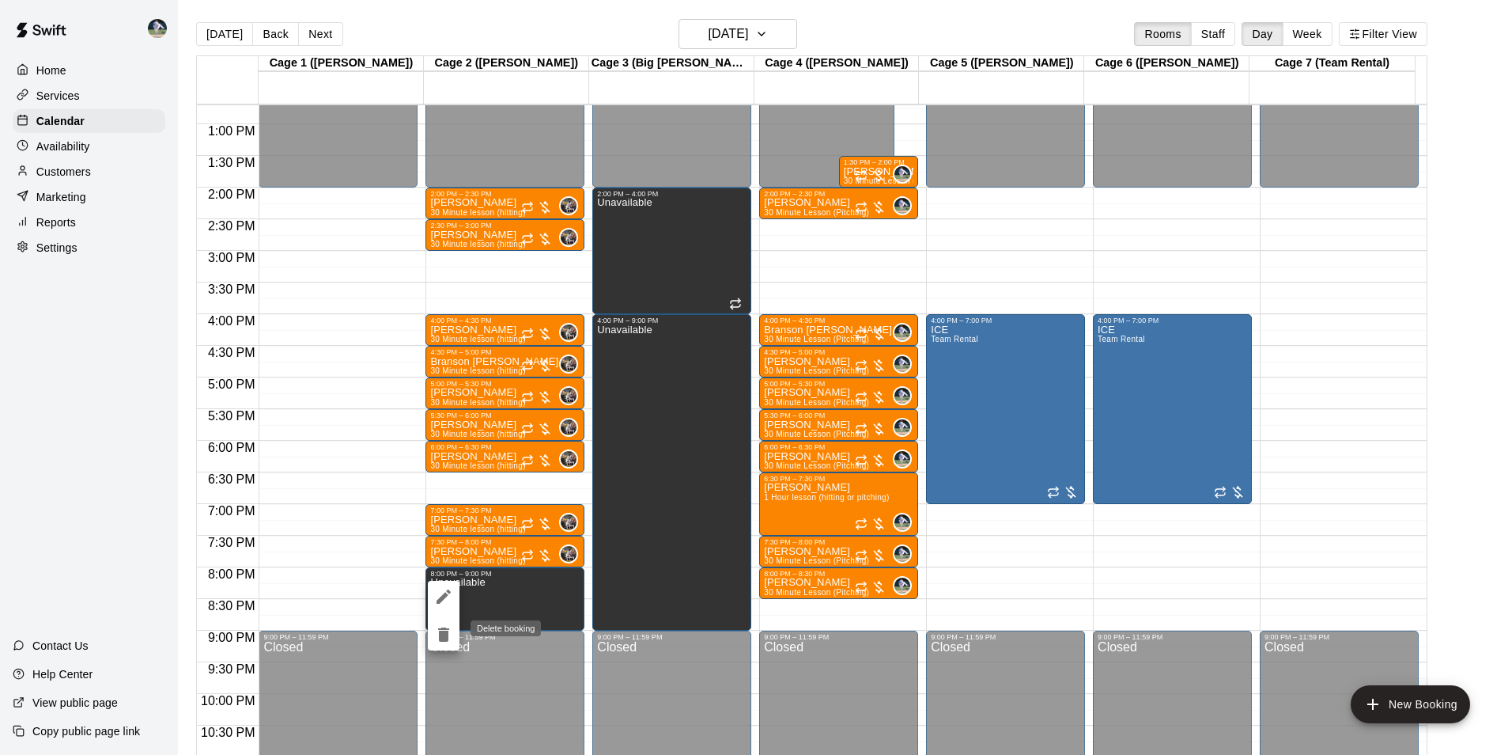
click at [451, 631] on icon "delete" at bounding box center [443, 634] width 19 height 19
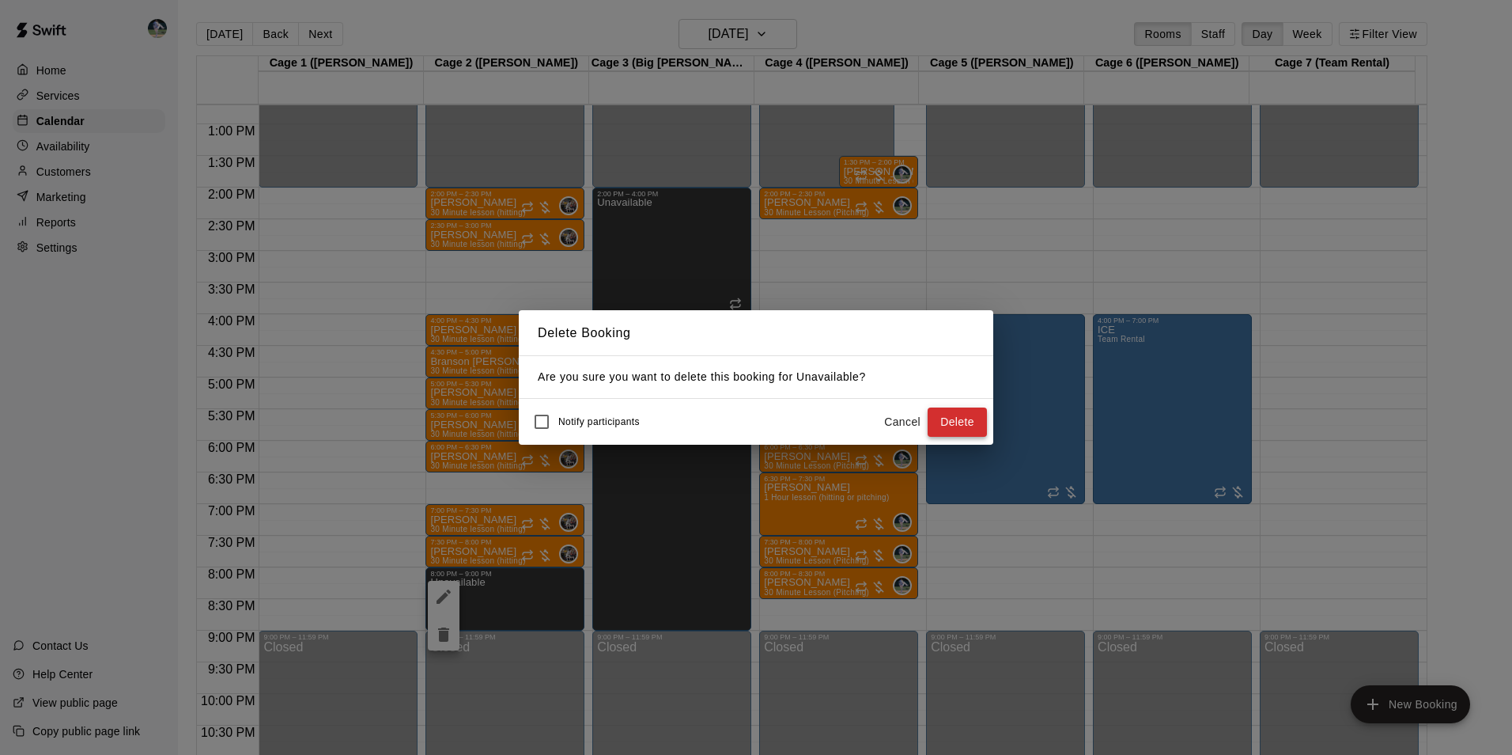
click at [961, 423] on button "Delete" at bounding box center [957, 421] width 59 height 29
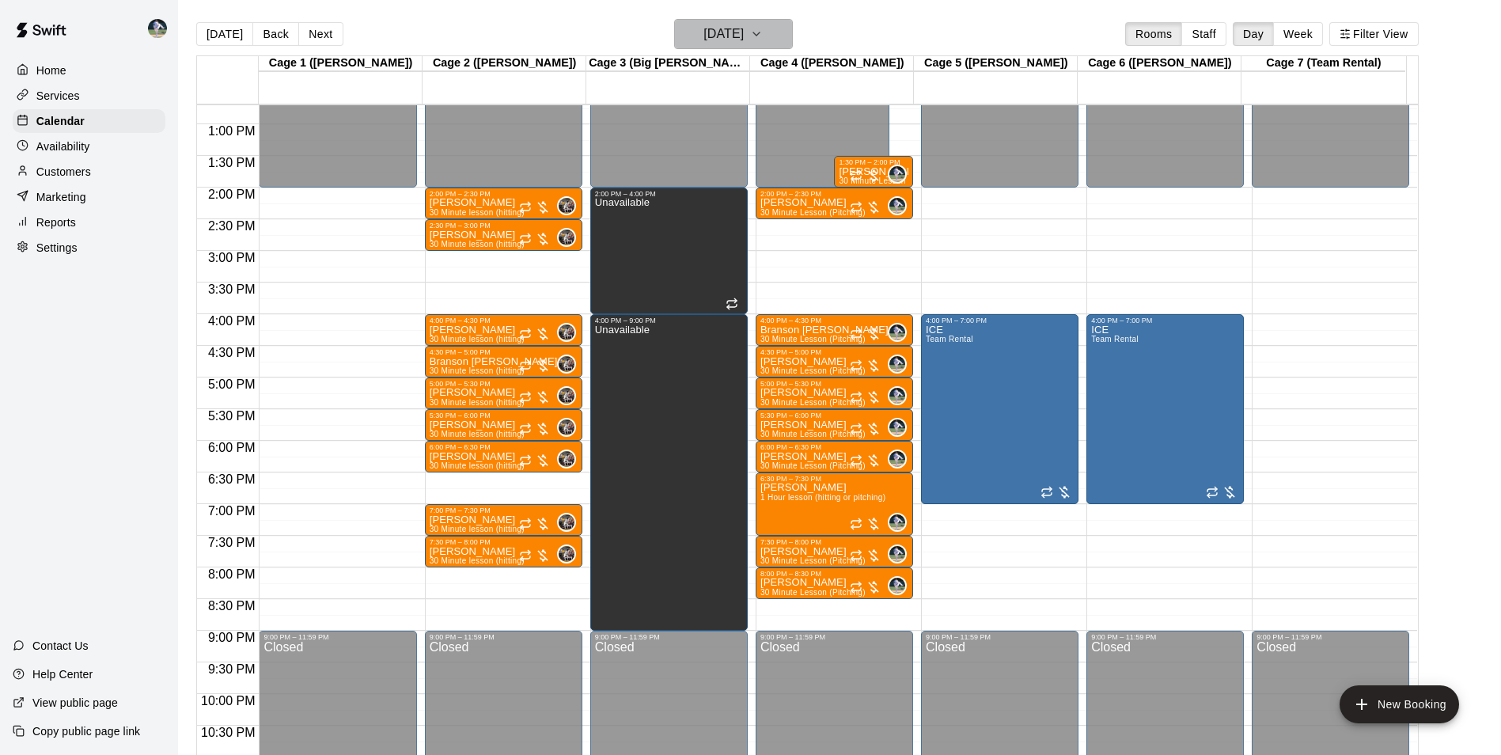
click at [775, 39] on button "Thursday Oct 16" at bounding box center [733, 34] width 119 height 30
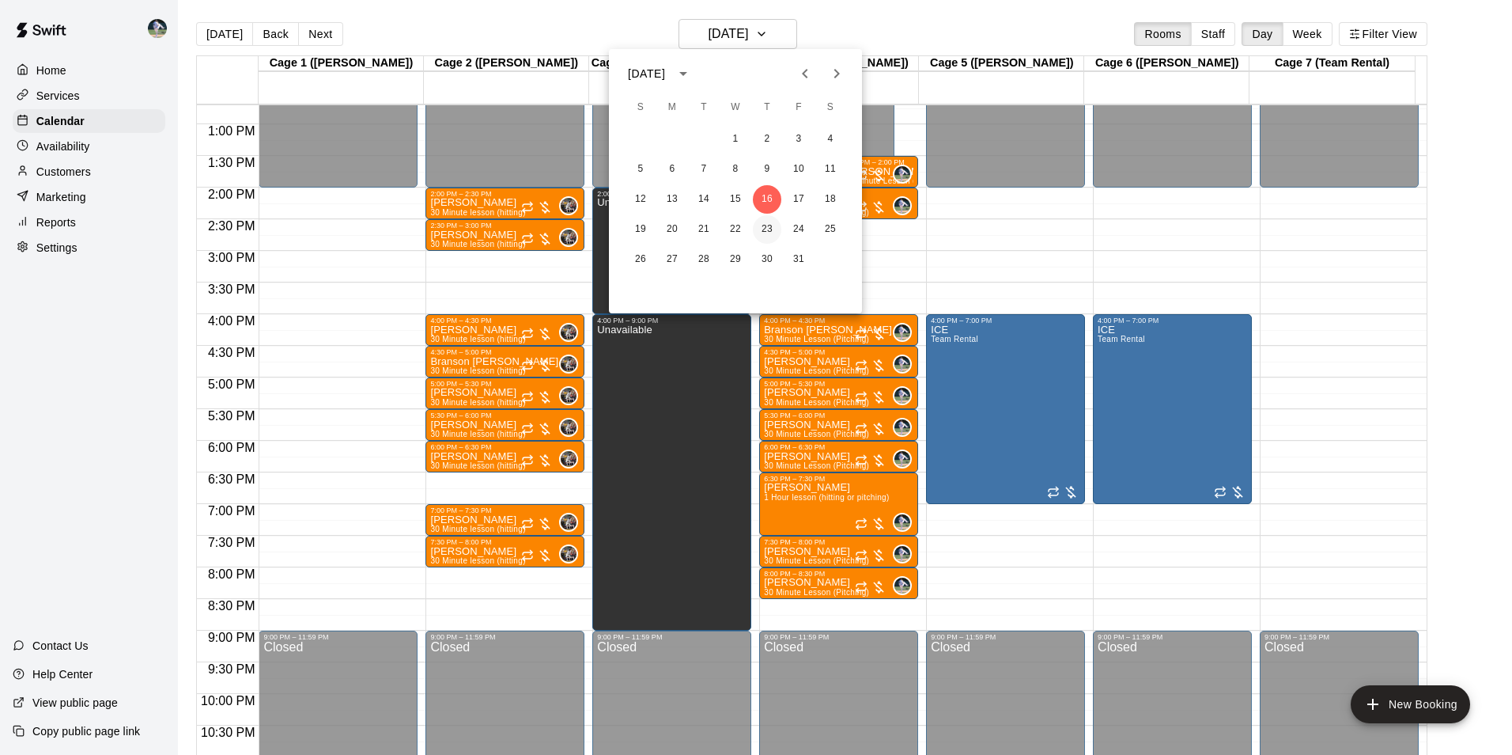
click at [770, 220] on button "23" at bounding box center [767, 229] width 28 height 28
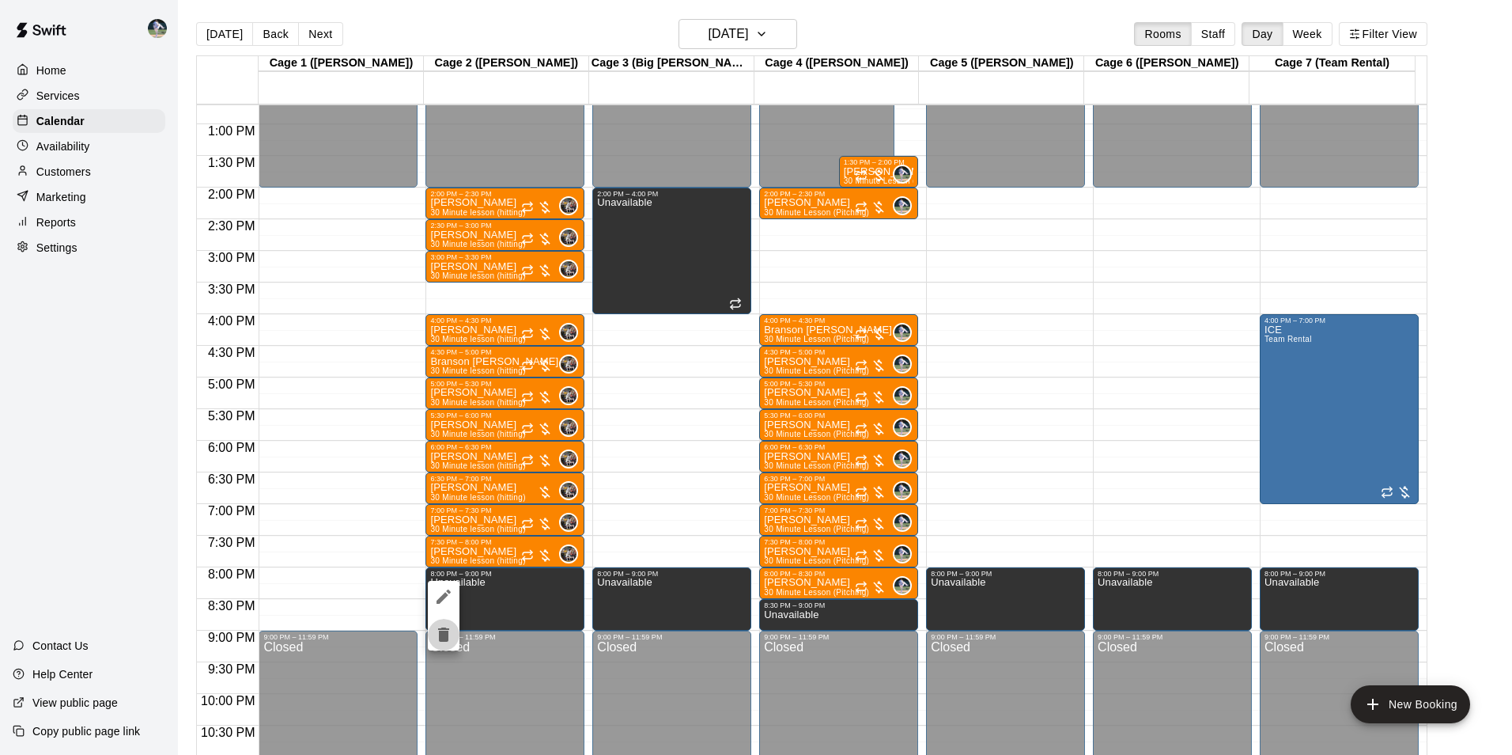
click at [448, 638] on icon "delete" at bounding box center [443, 634] width 11 height 14
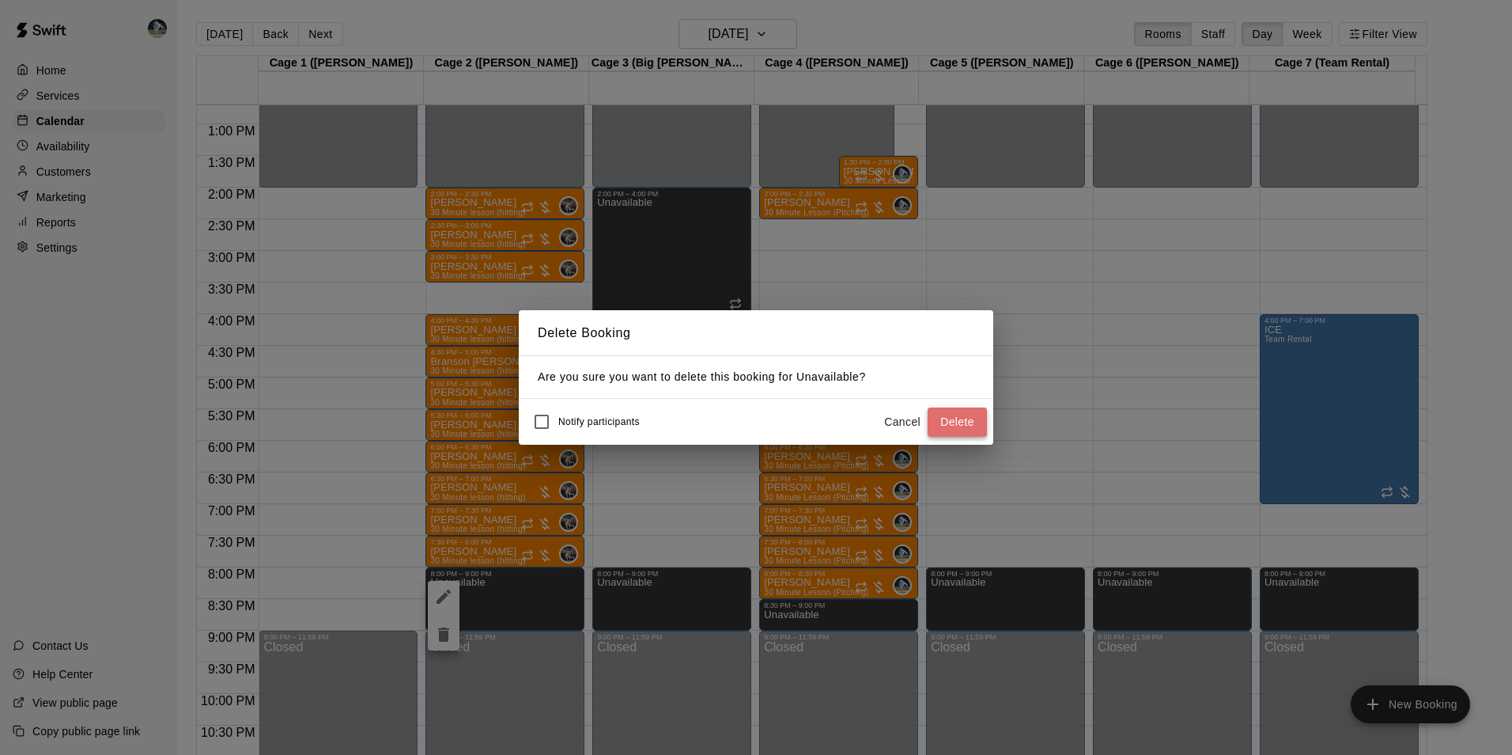
click at [975, 430] on button "Delete" at bounding box center [957, 421] width 59 height 29
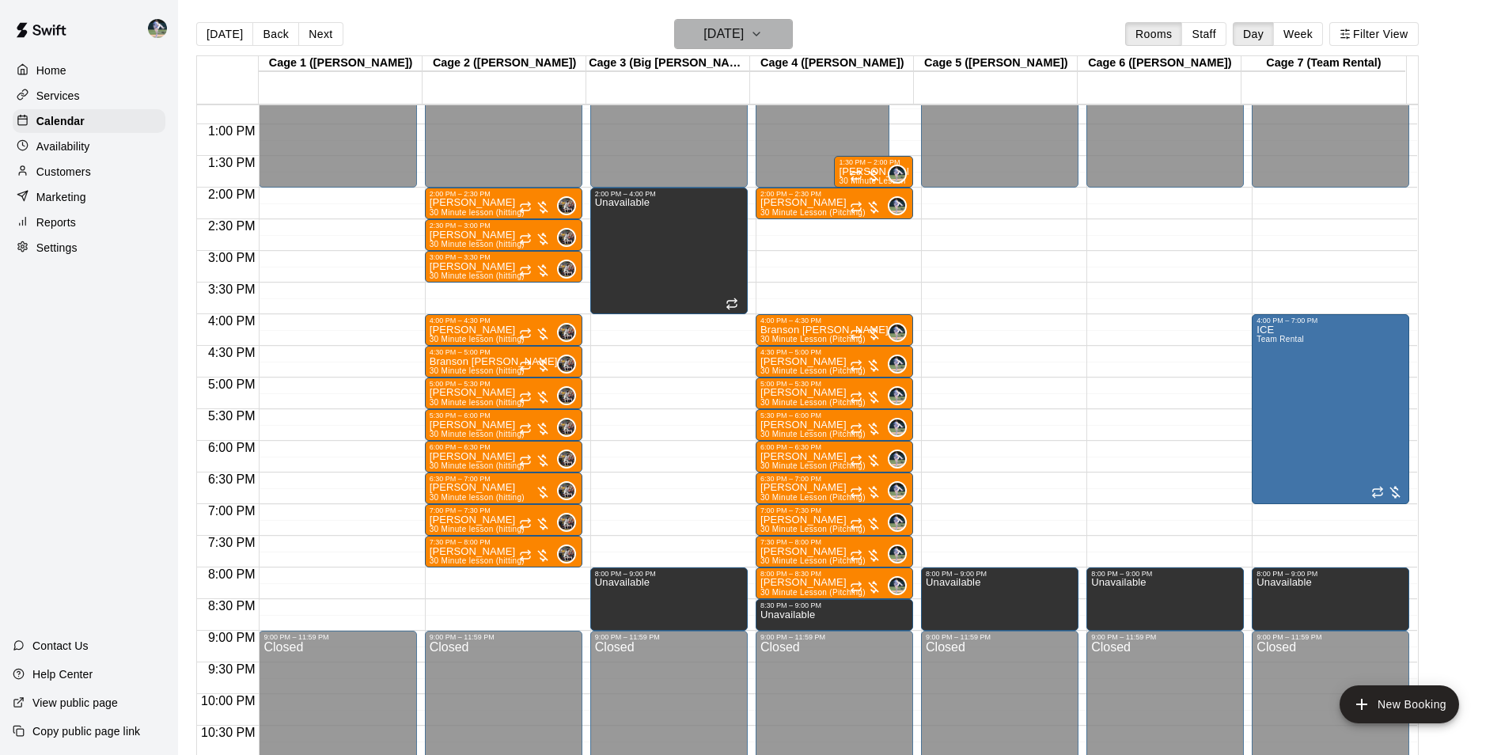
click at [763, 29] on icon "button" at bounding box center [756, 34] width 13 height 19
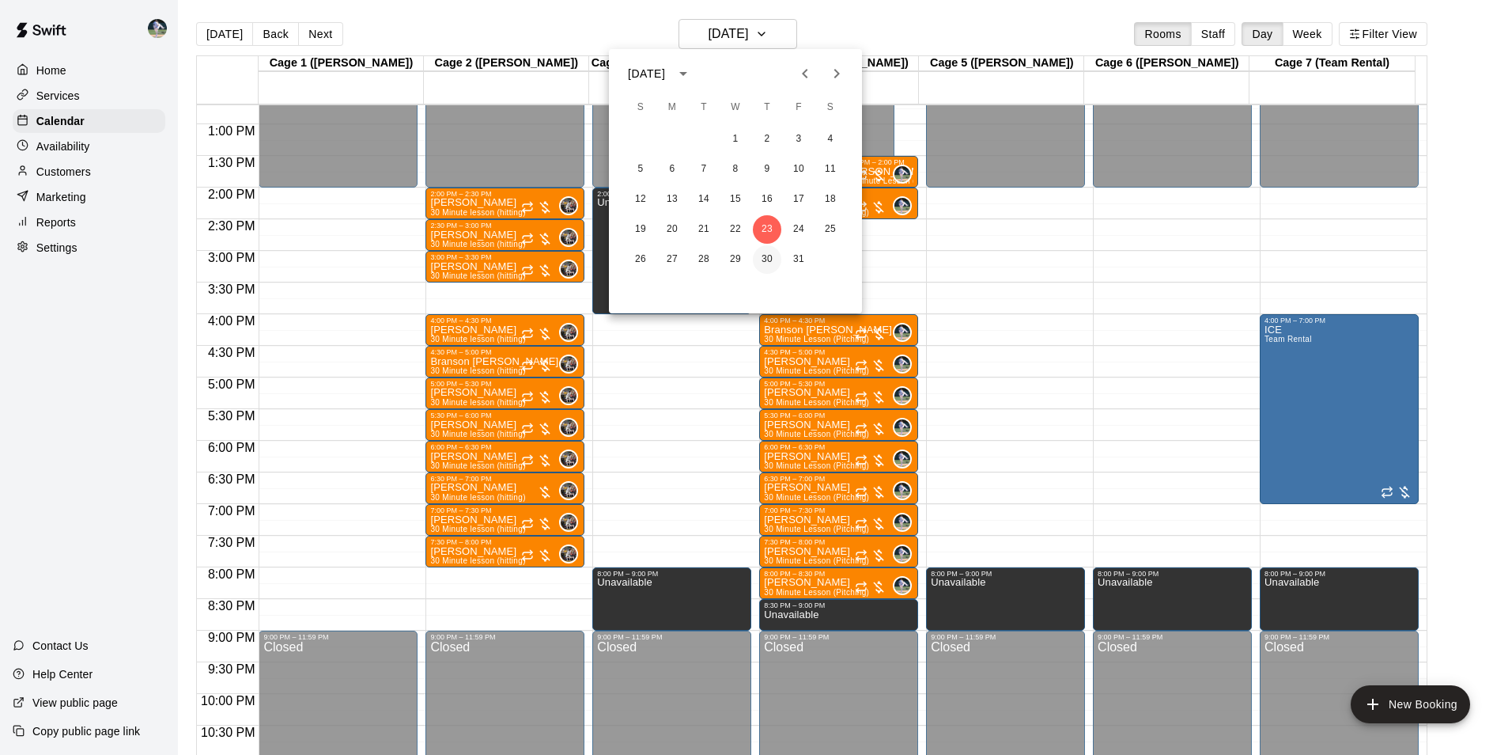
click at [775, 248] on button "30" at bounding box center [767, 259] width 28 height 28
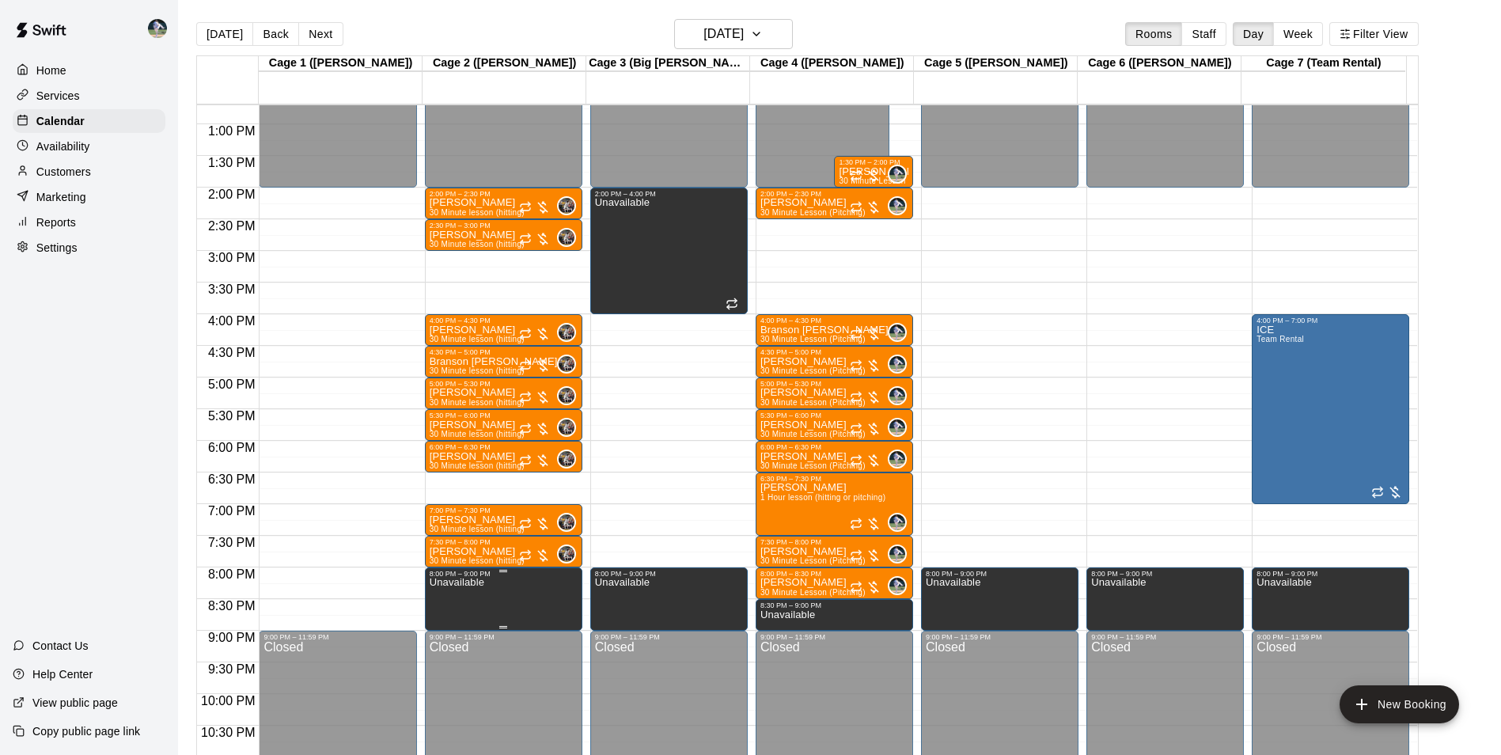
click at [466, 582] on p "Unavailable" at bounding box center [457, 582] width 55 height 0
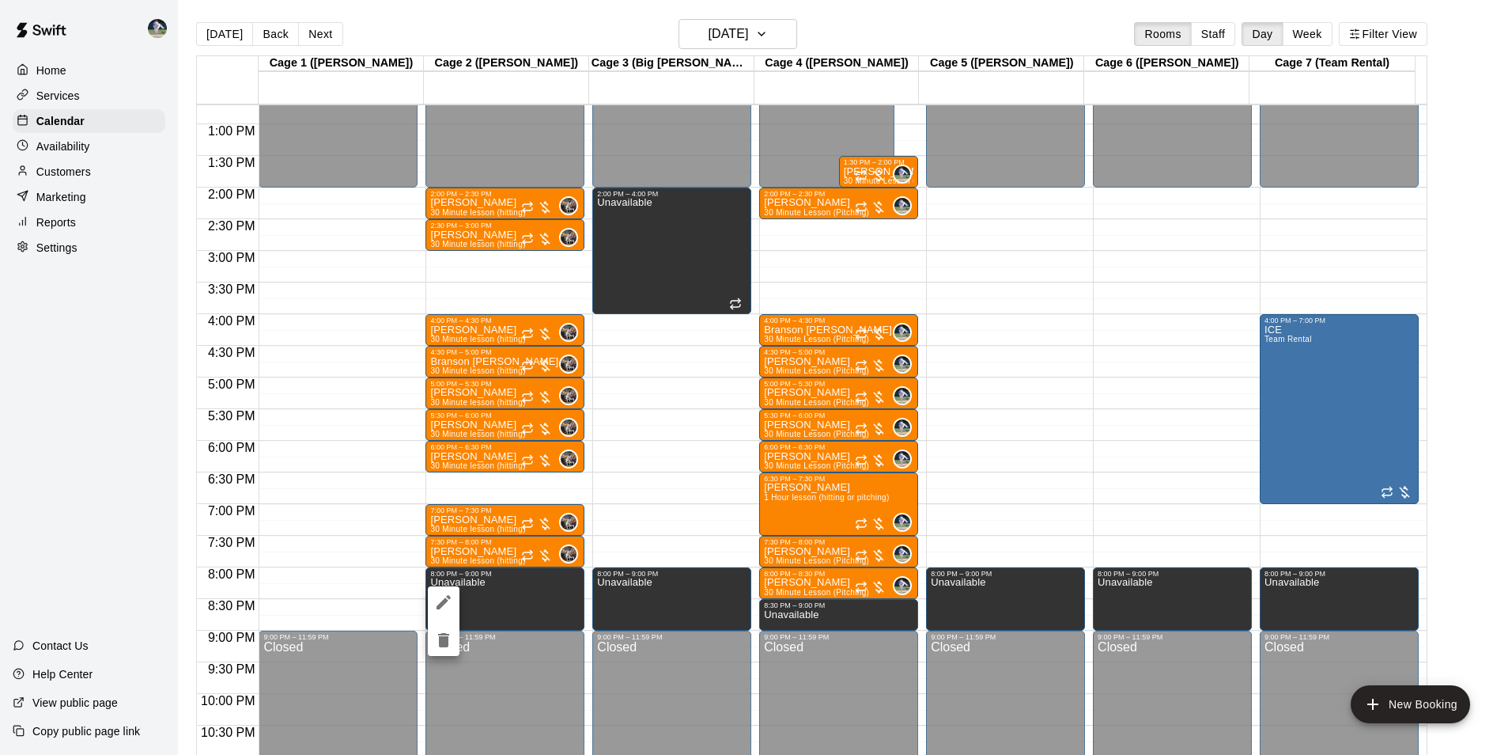
click at [443, 640] on icon "delete" at bounding box center [443, 640] width 11 height 14
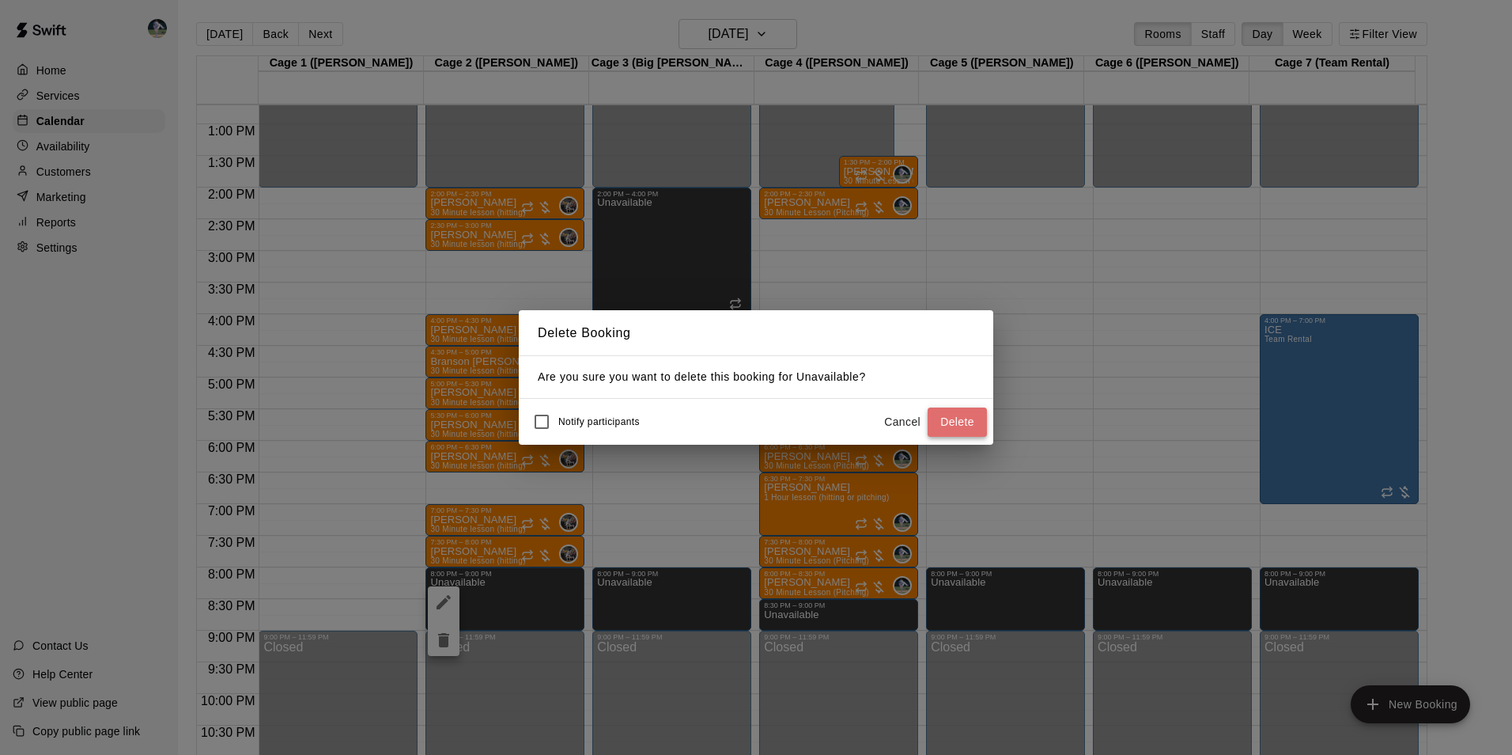
click at [934, 421] on button "Delete" at bounding box center [957, 421] width 59 height 29
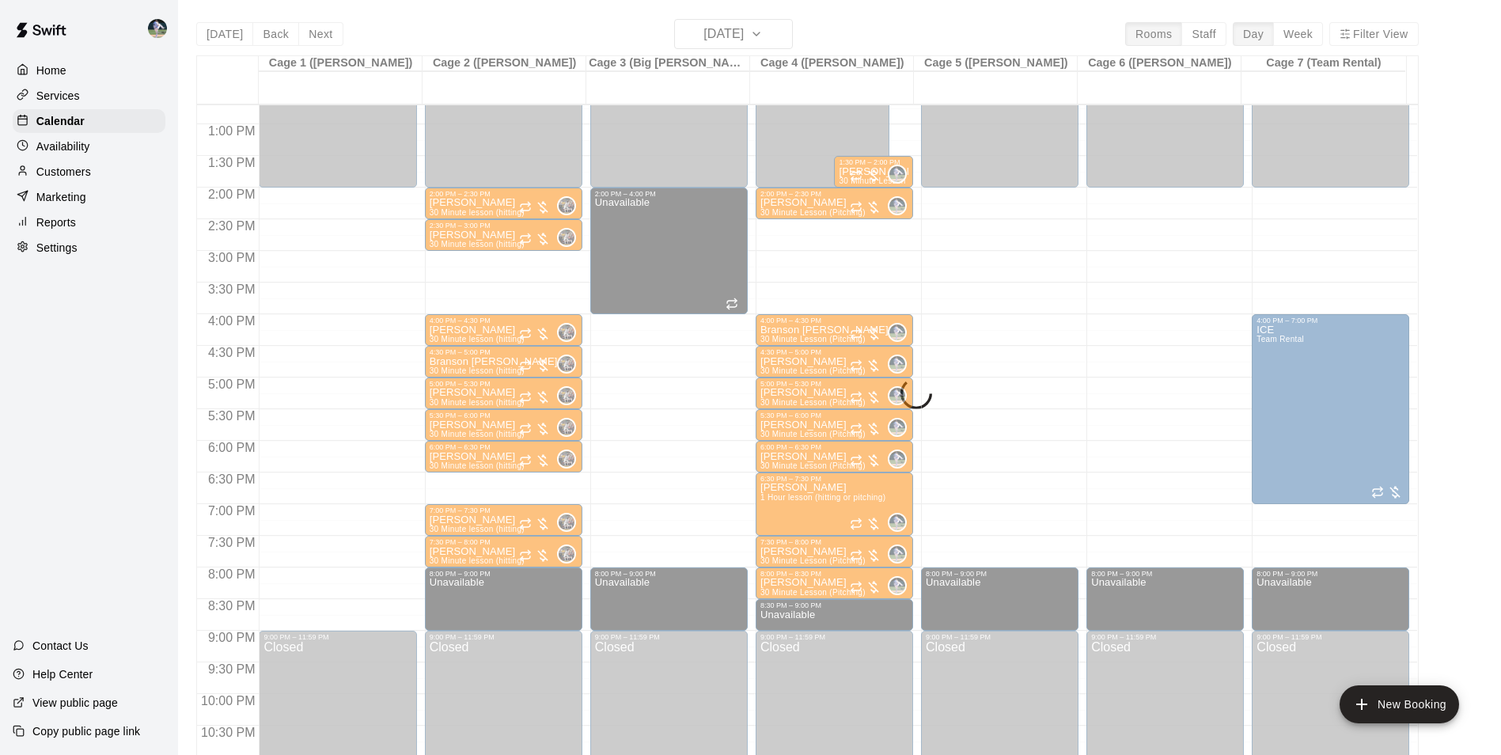
click at [775, 29] on div "Today Back Next Thursday Oct 30 Rooms Staff Day Week Filter View Cage 1 (Olivia…" at bounding box center [807, 396] width 1222 height 755
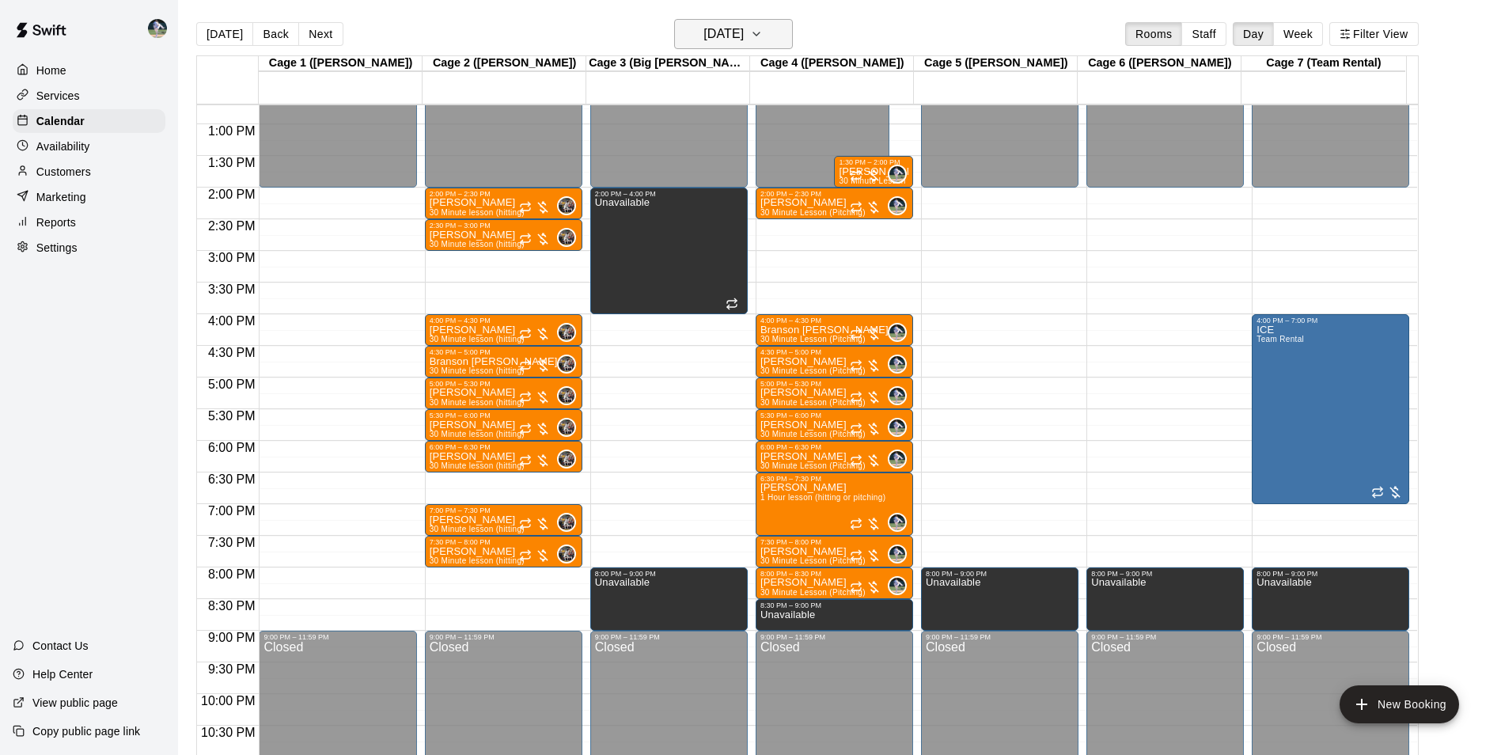
click at [774, 32] on button "Thursday Oct 30" at bounding box center [733, 34] width 119 height 30
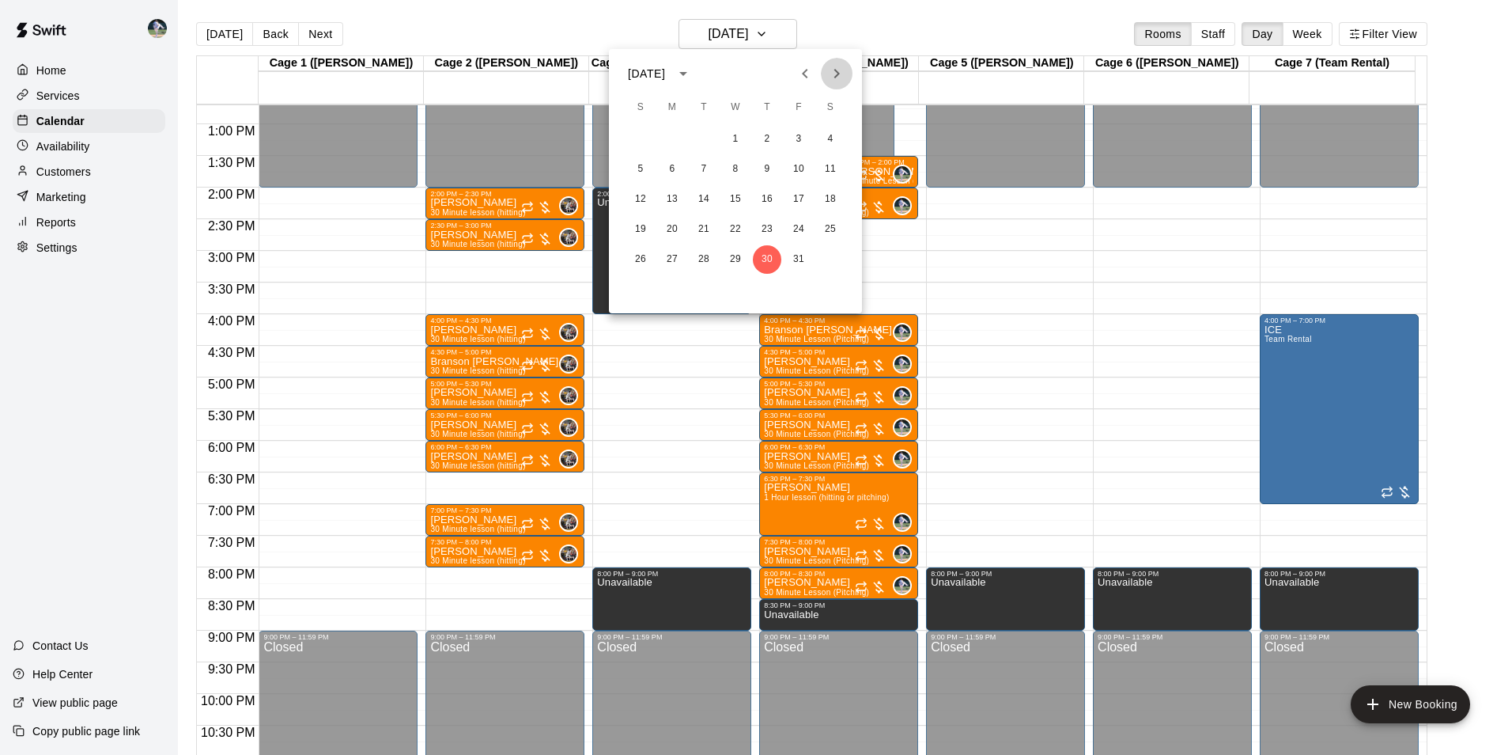
click at [831, 69] on icon "Next month" at bounding box center [836, 73] width 19 height 19
click at [798, 169] on button "7" at bounding box center [799, 169] width 28 height 28
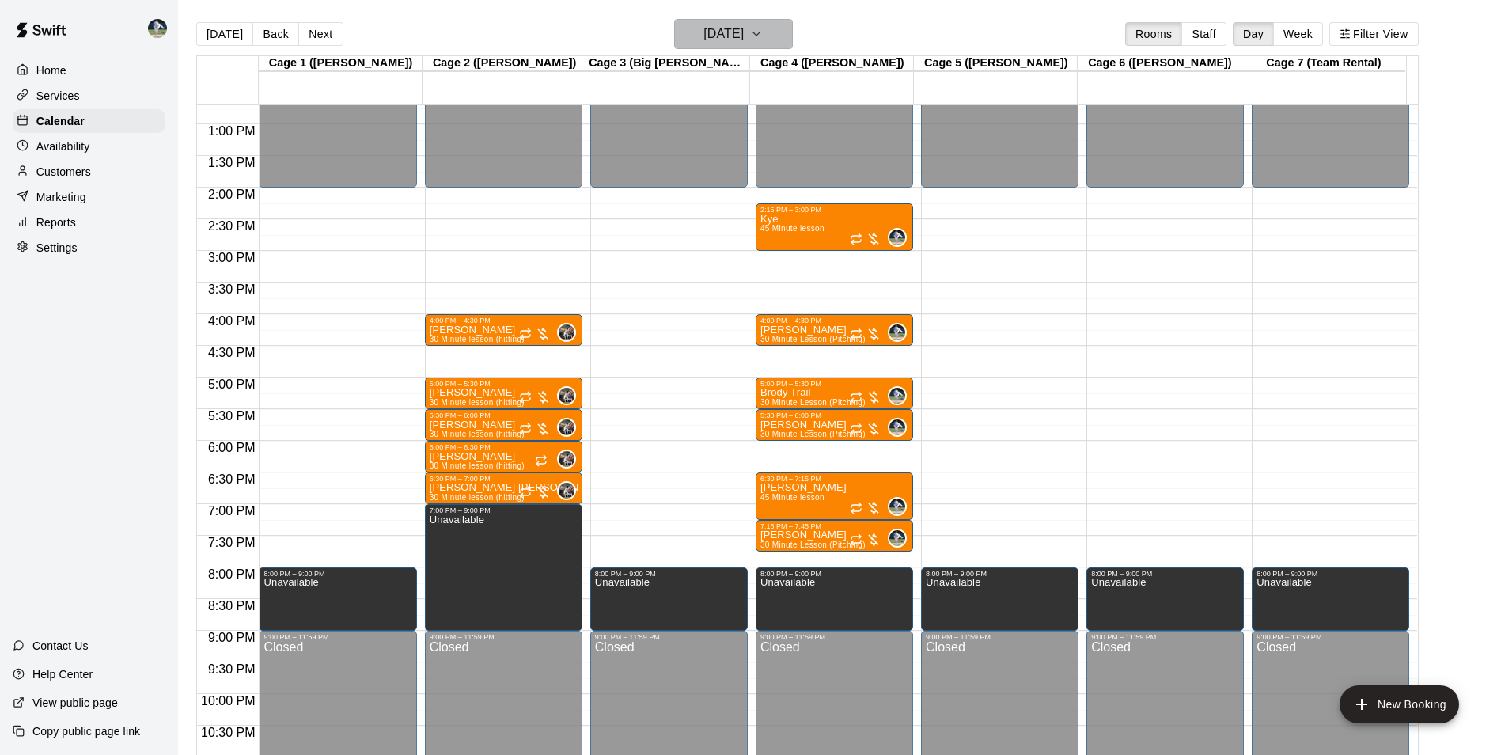
click at [736, 28] on h6 "Friday Nov 07" at bounding box center [723, 34] width 40 height 22
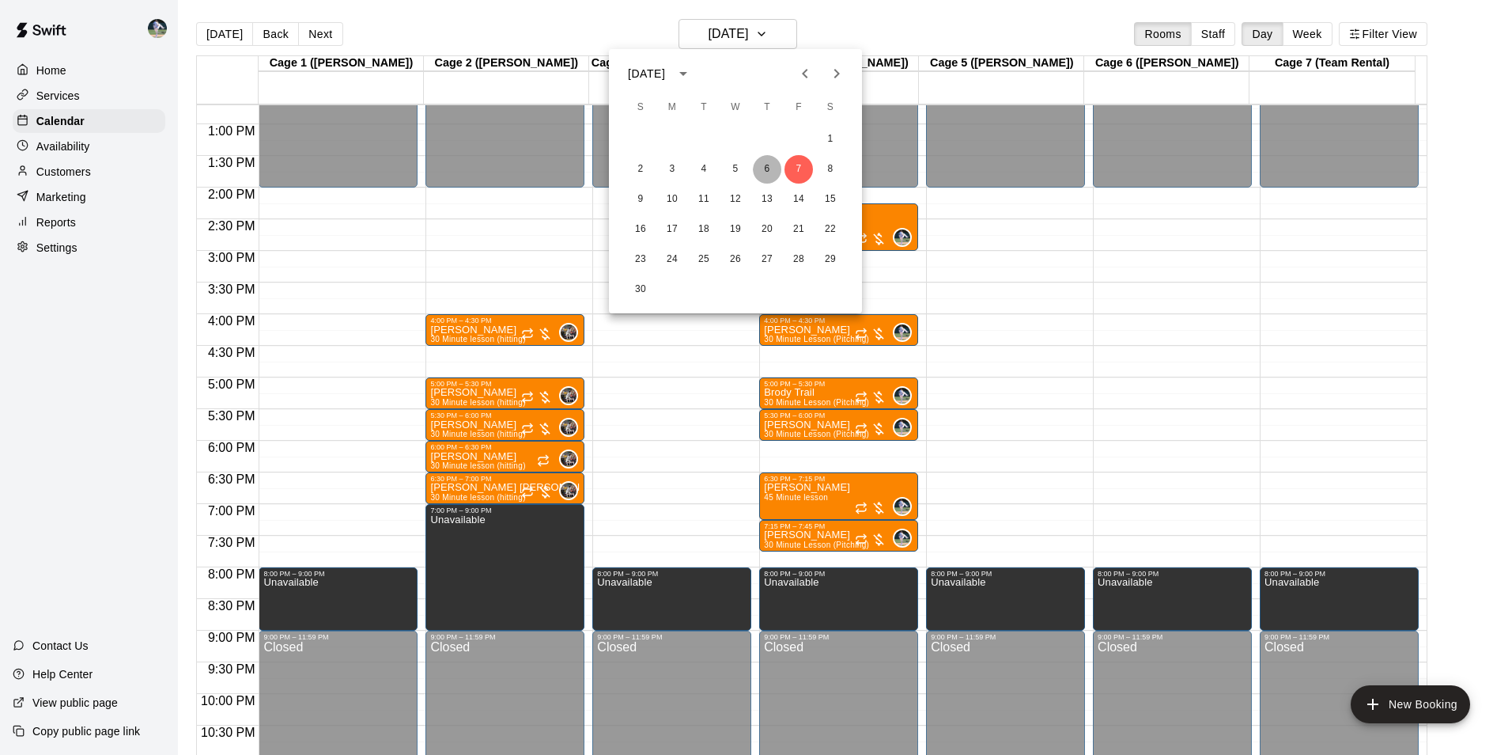
click at [774, 169] on button "6" at bounding box center [767, 169] width 28 height 28
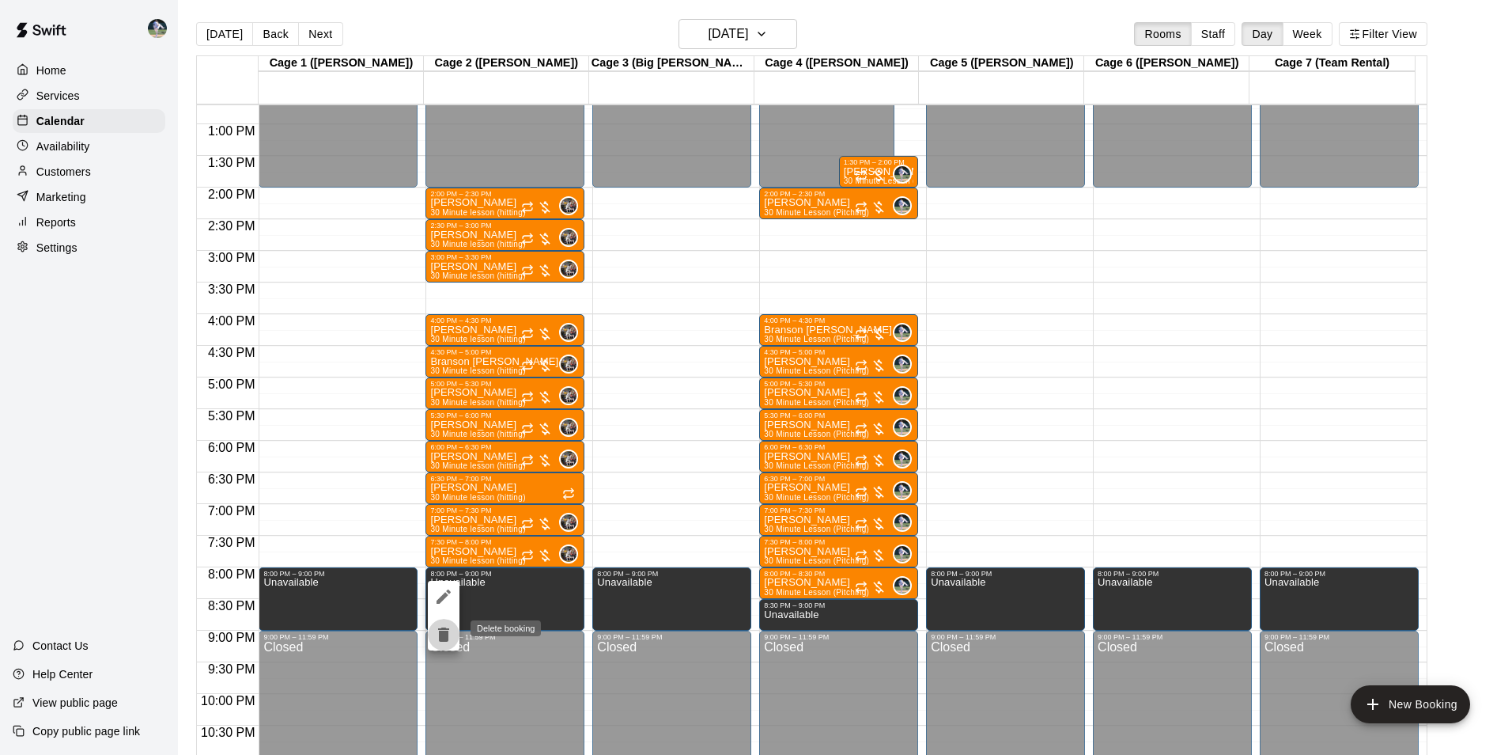
click at [437, 628] on icon "delete" at bounding box center [443, 634] width 19 height 19
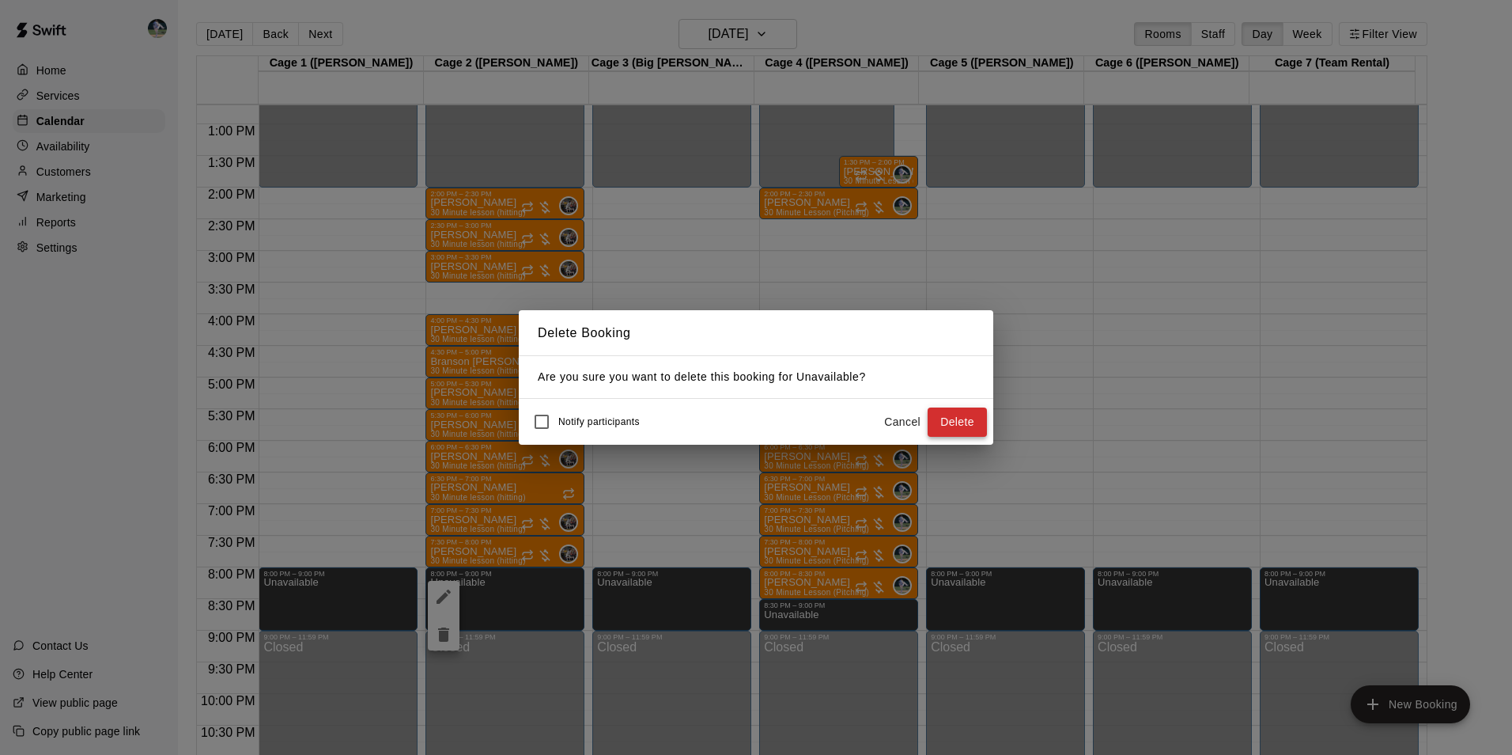
click at [943, 424] on button "Delete" at bounding box center [957, 421] width 59 height 29
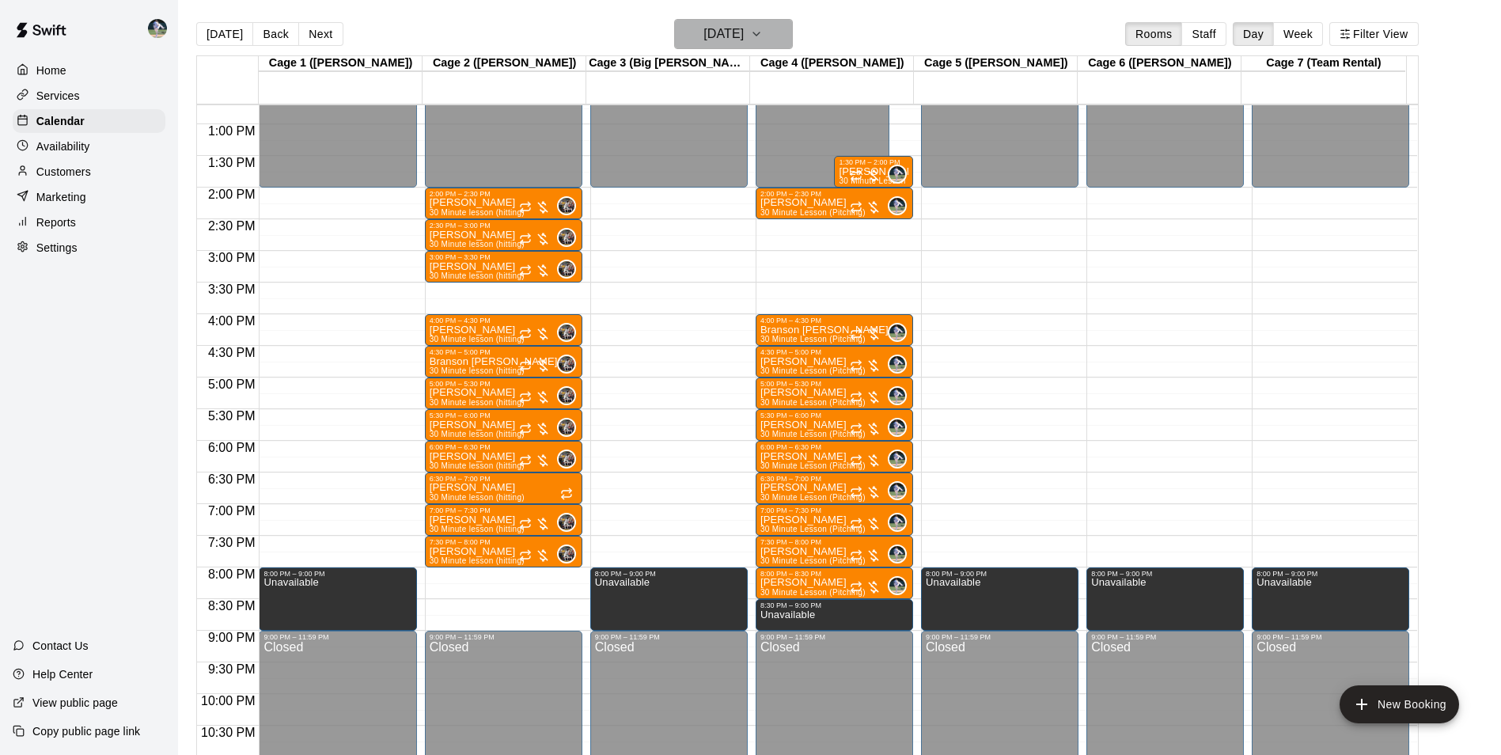
click at [744, 29] on h6 "Thursday Nov 06" at bounding box center [723, 34] width 40 height 22
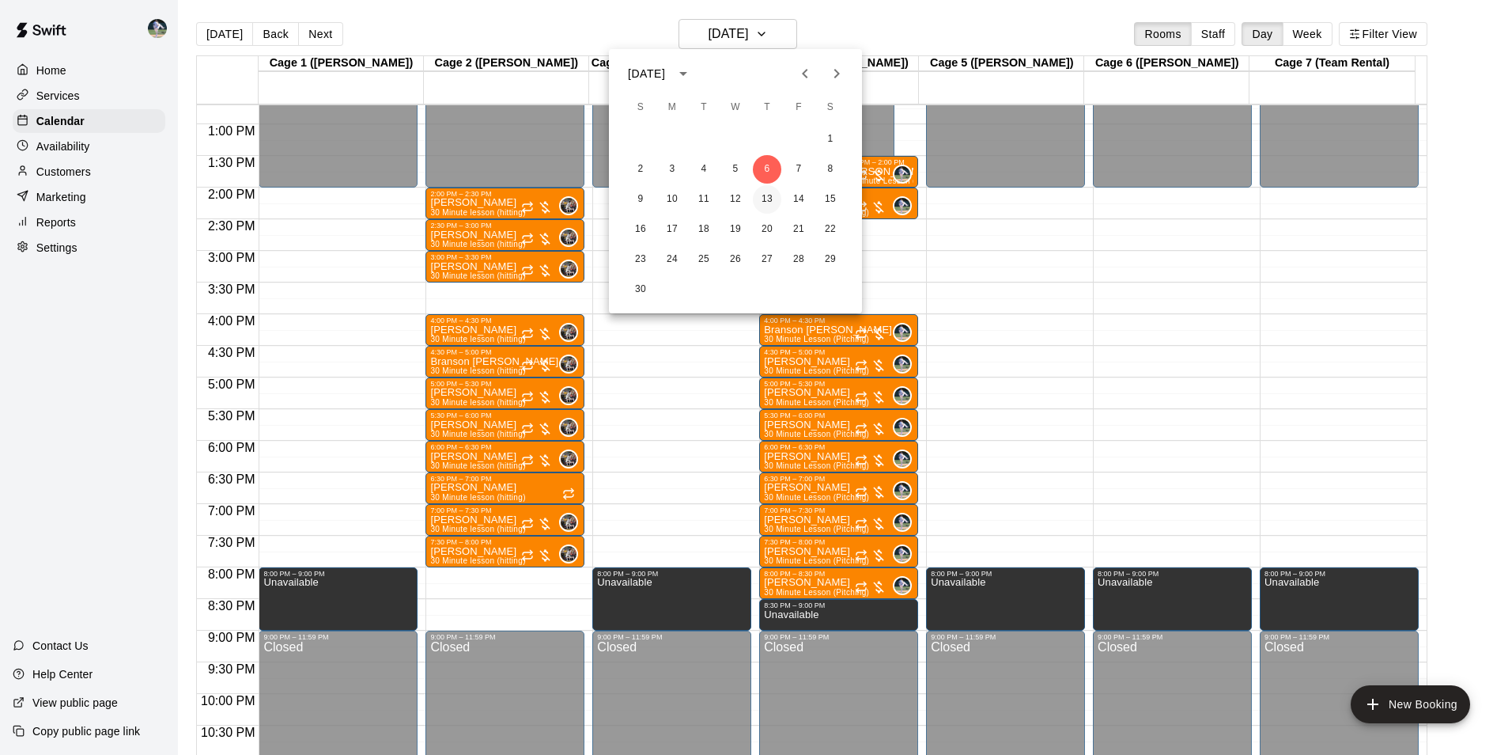
click at [764, 198] on button "13" at bounding box center [767, 199] width 28 height 28
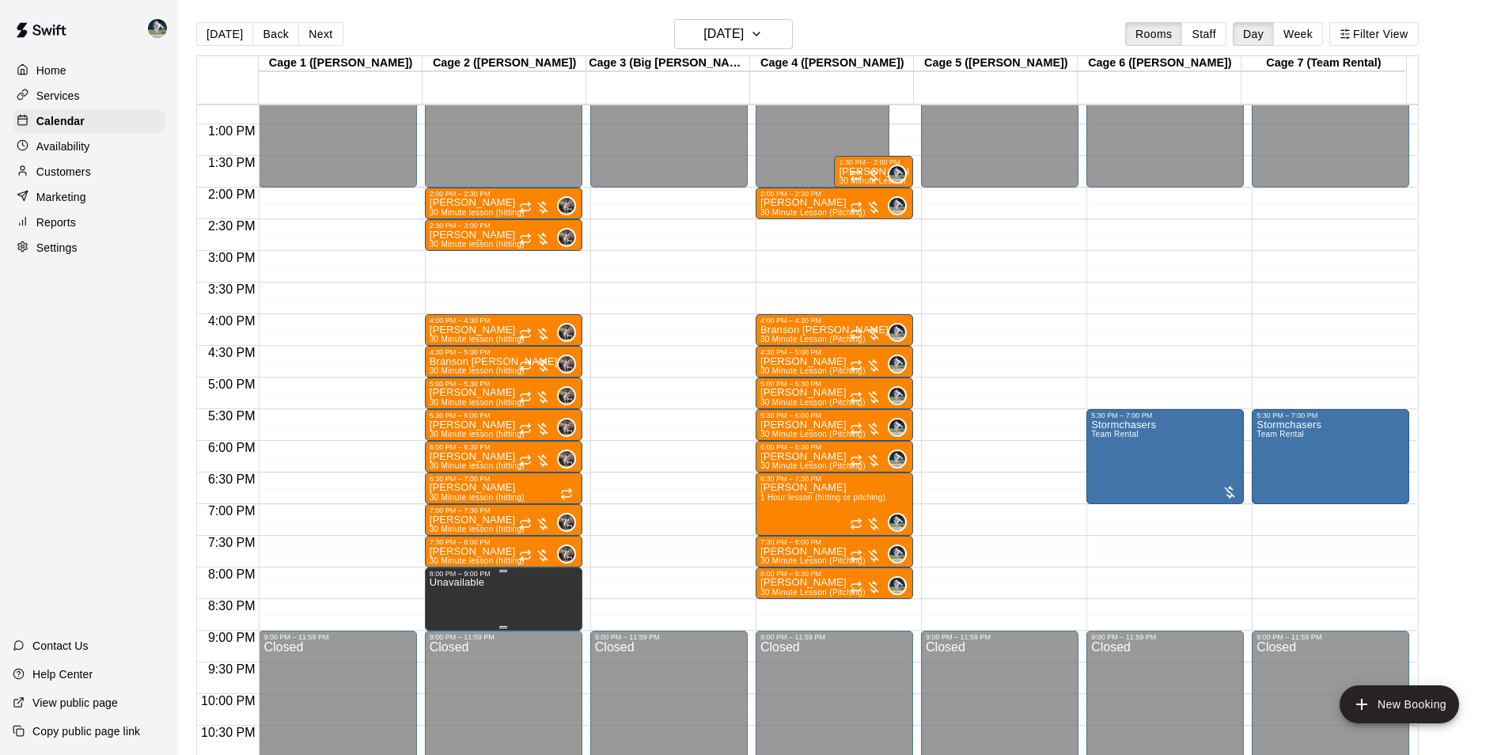
click at [474, 576] on div "8:00 PM – 9:00 PM" at bounding box center [504, 574] width 148 height 8
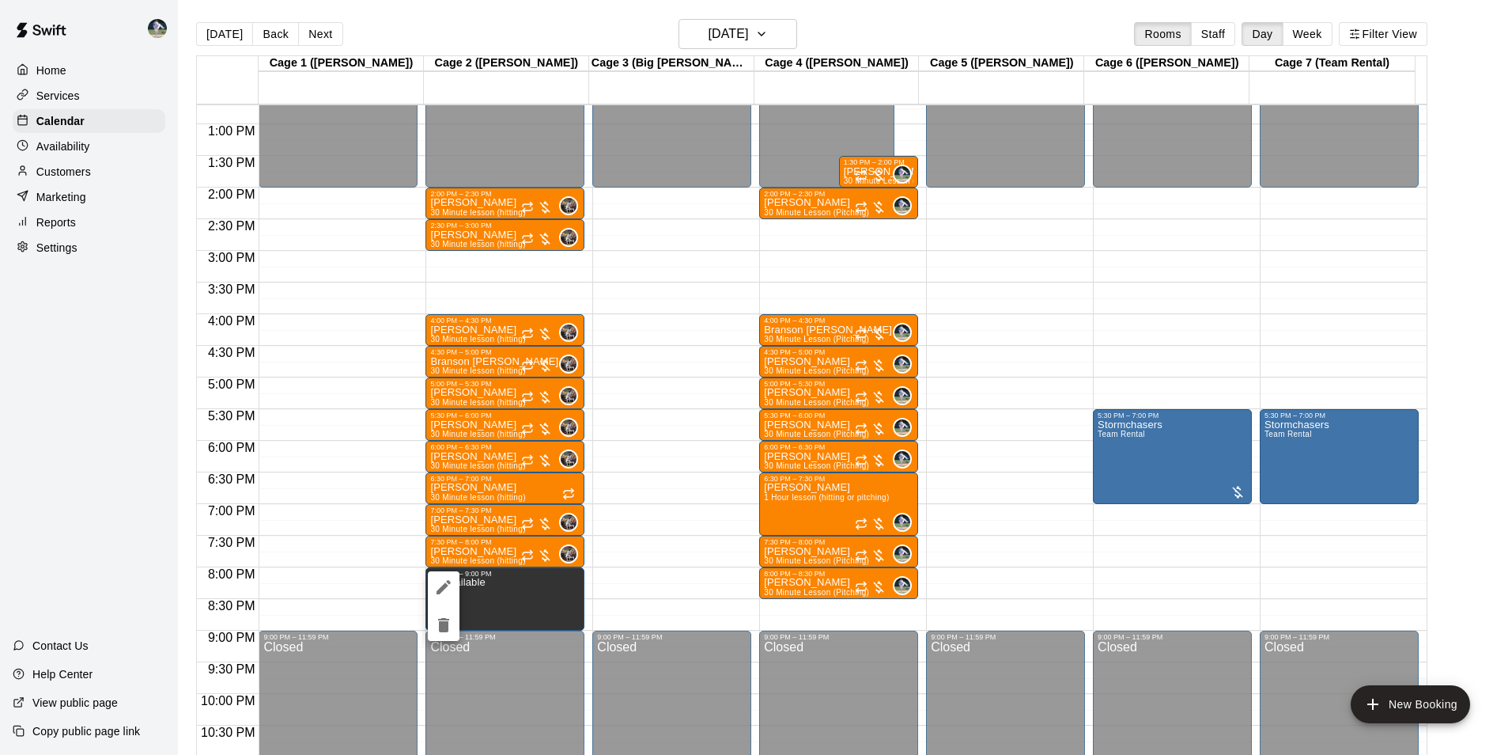
click at [450, 630] on icon "delete" at bounding box center [443, 624] width 19 height 19
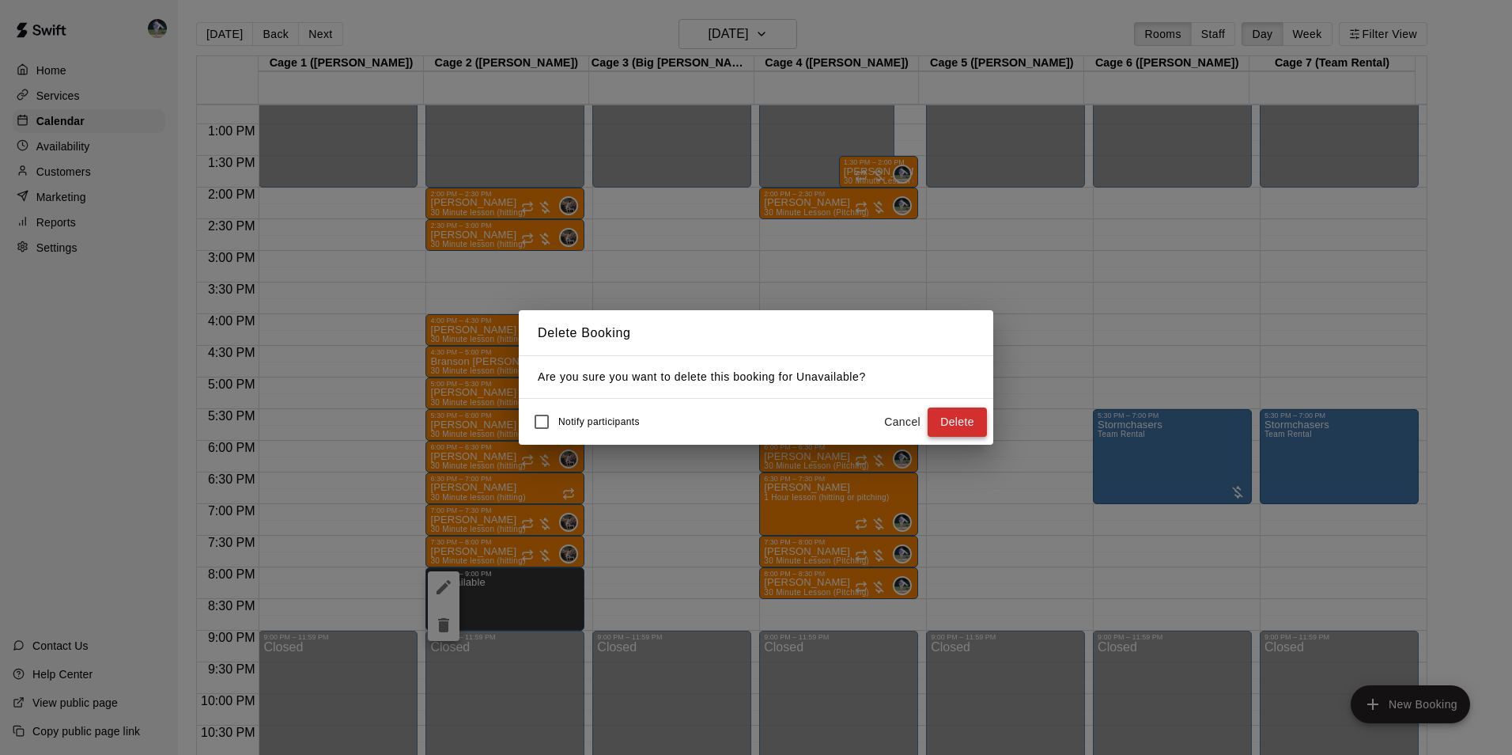
click at [937, 422] on button "Delete" at bounding box center [957, 421] width 59 height 29
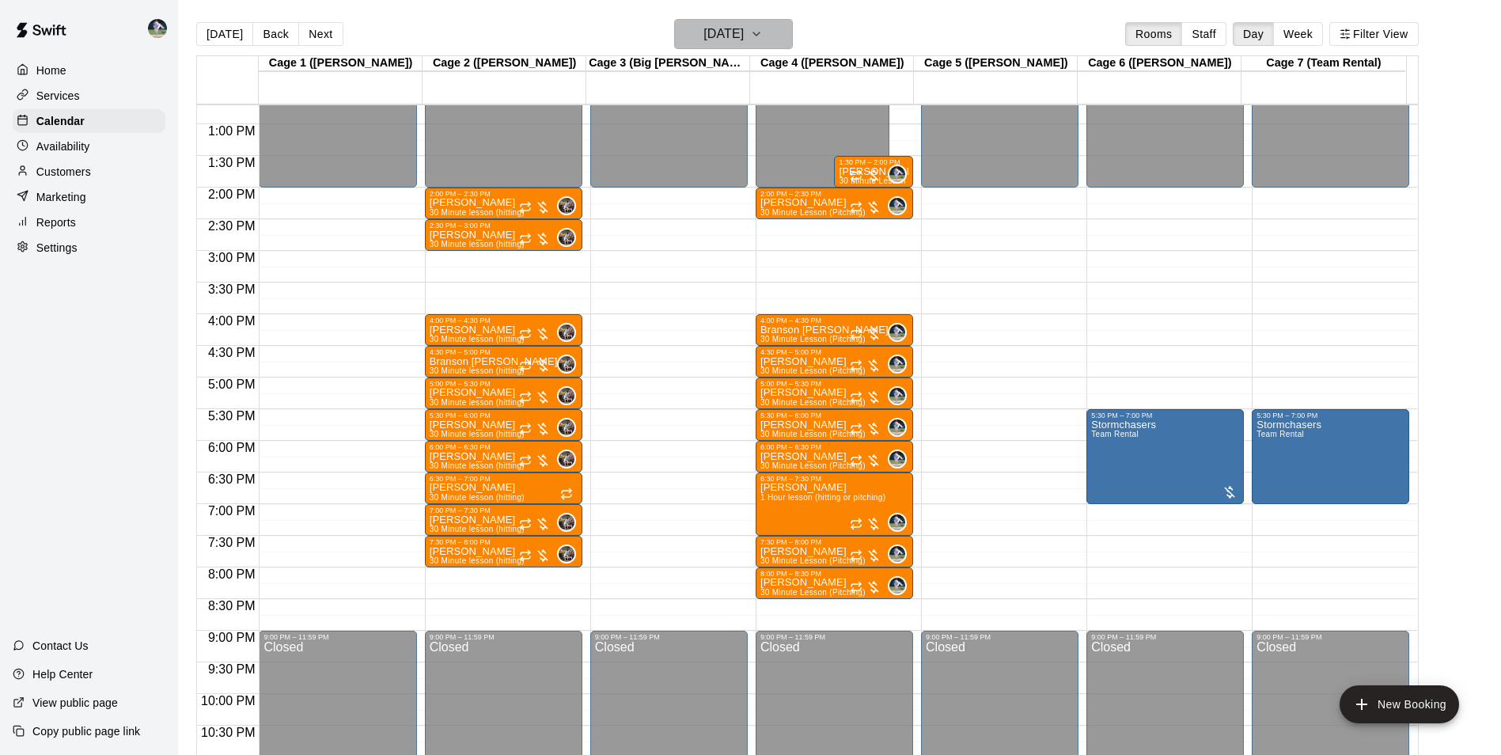
click at [720, 41] on h6 "Thursday Nov 13" at bounding box center [723, 34] width 40 height 22
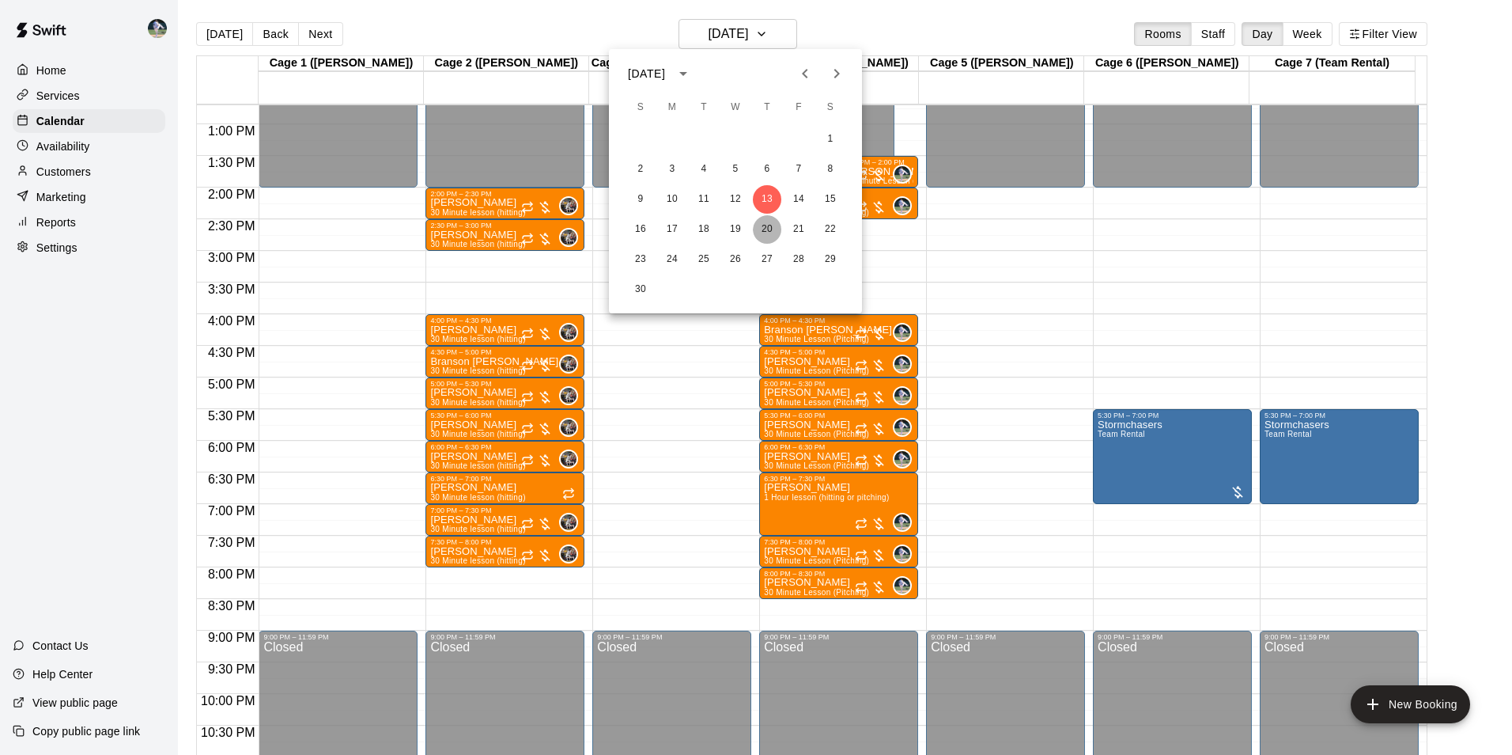
click at [762, 233] on button "20" at bounding box center [767, 229] width 28 height 28
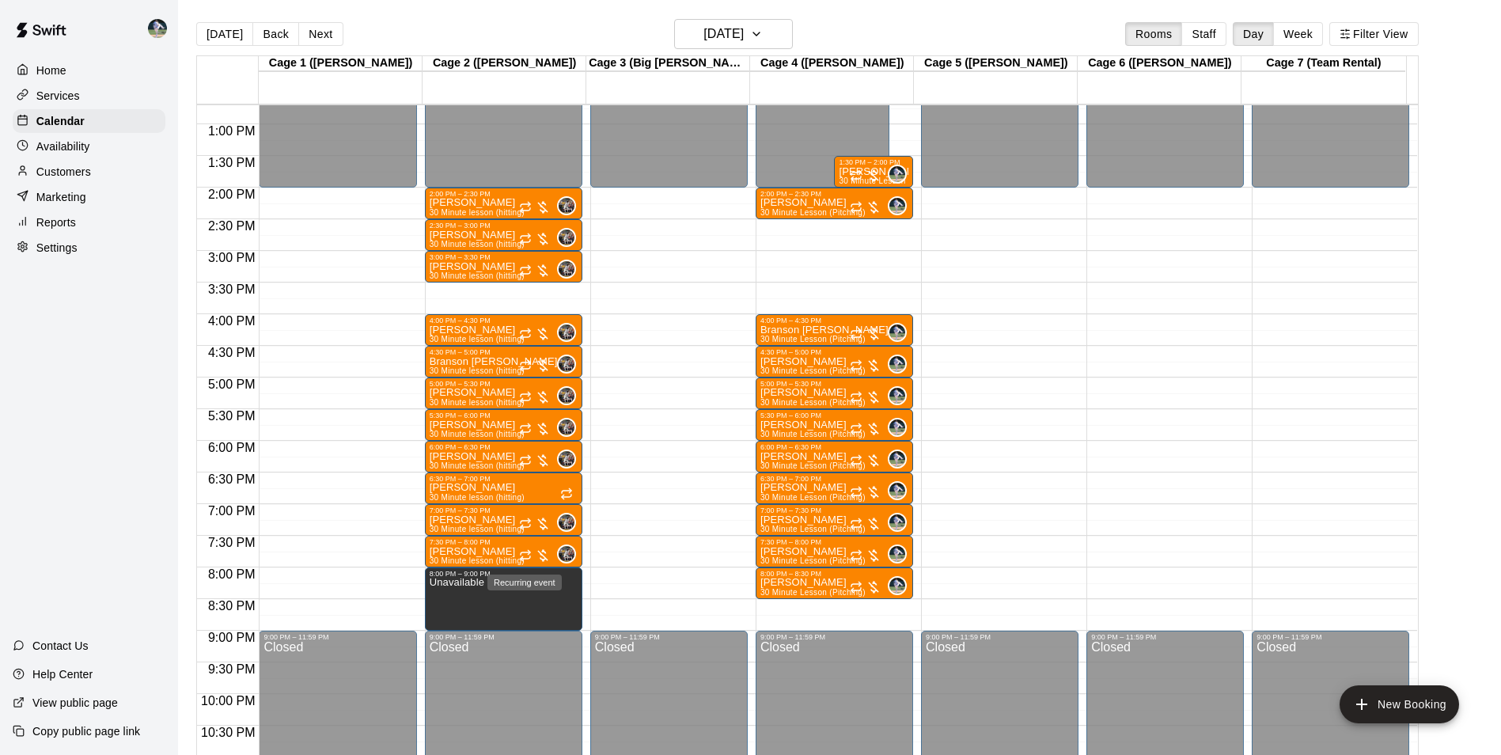
click at [517, 591] on div "Recurring event" at bounding box center [525, 577] width 78 height 28
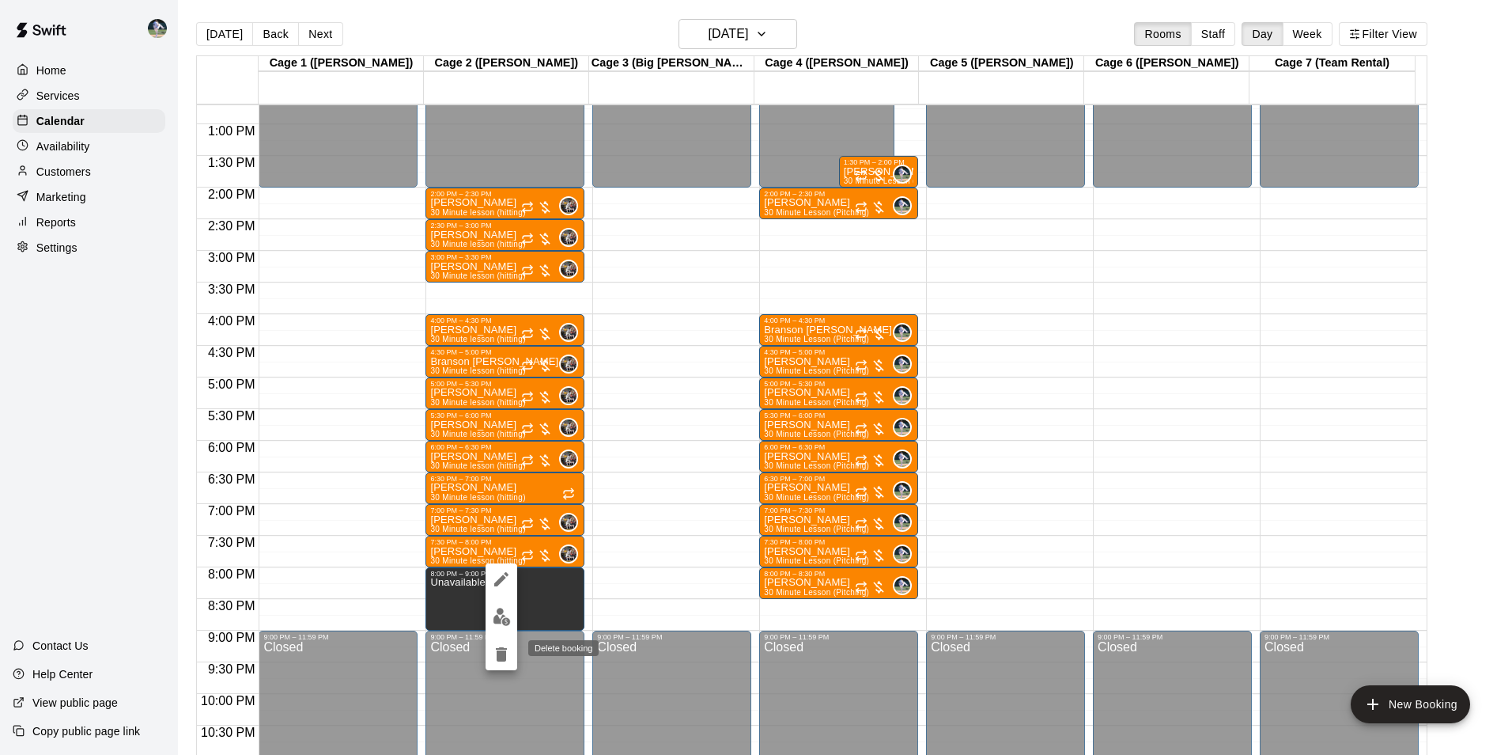
click at [499, 664] on button "delete" at bounding box center [502, 654] width 32 height 32
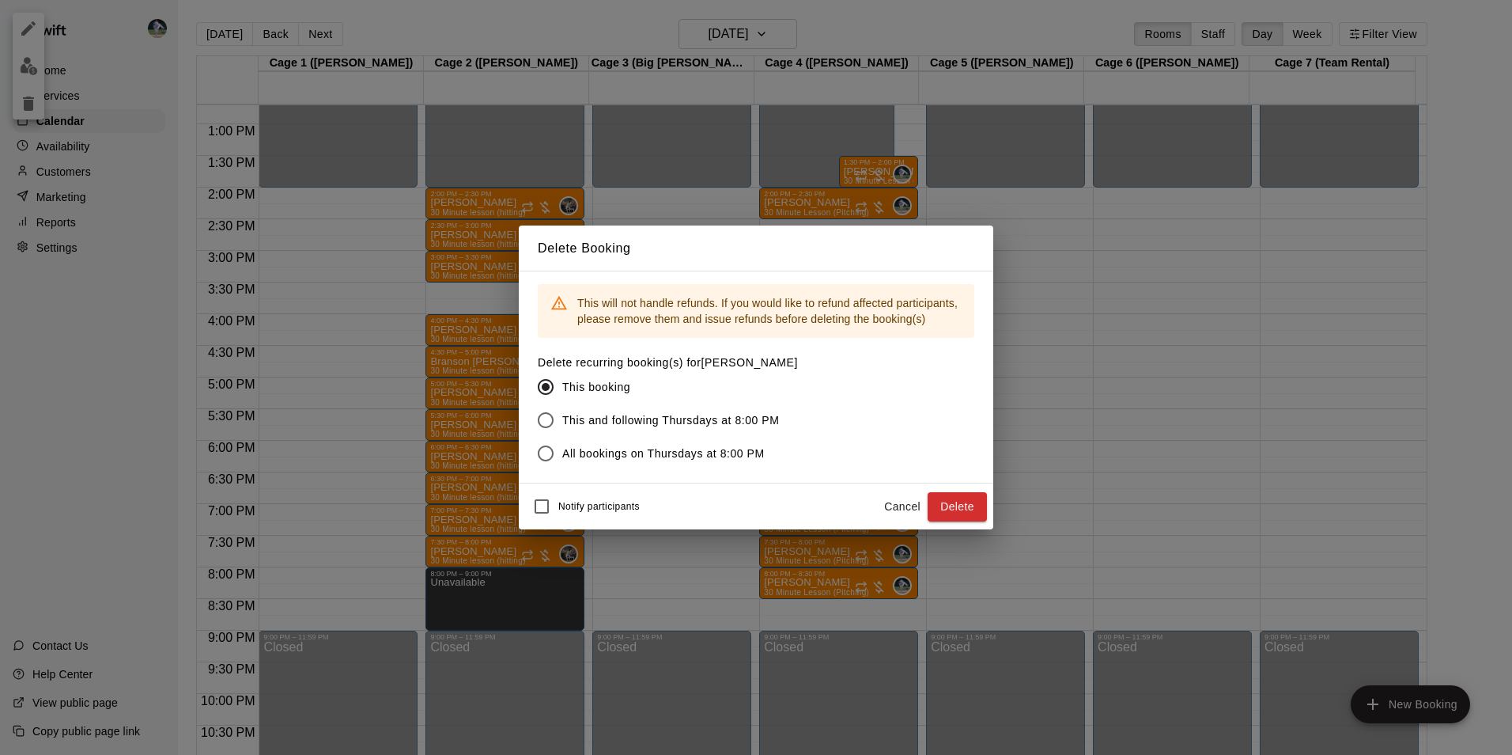
click at [888, 505] on button "Cancel" at bounding box center [902, 506] width 51 height 29
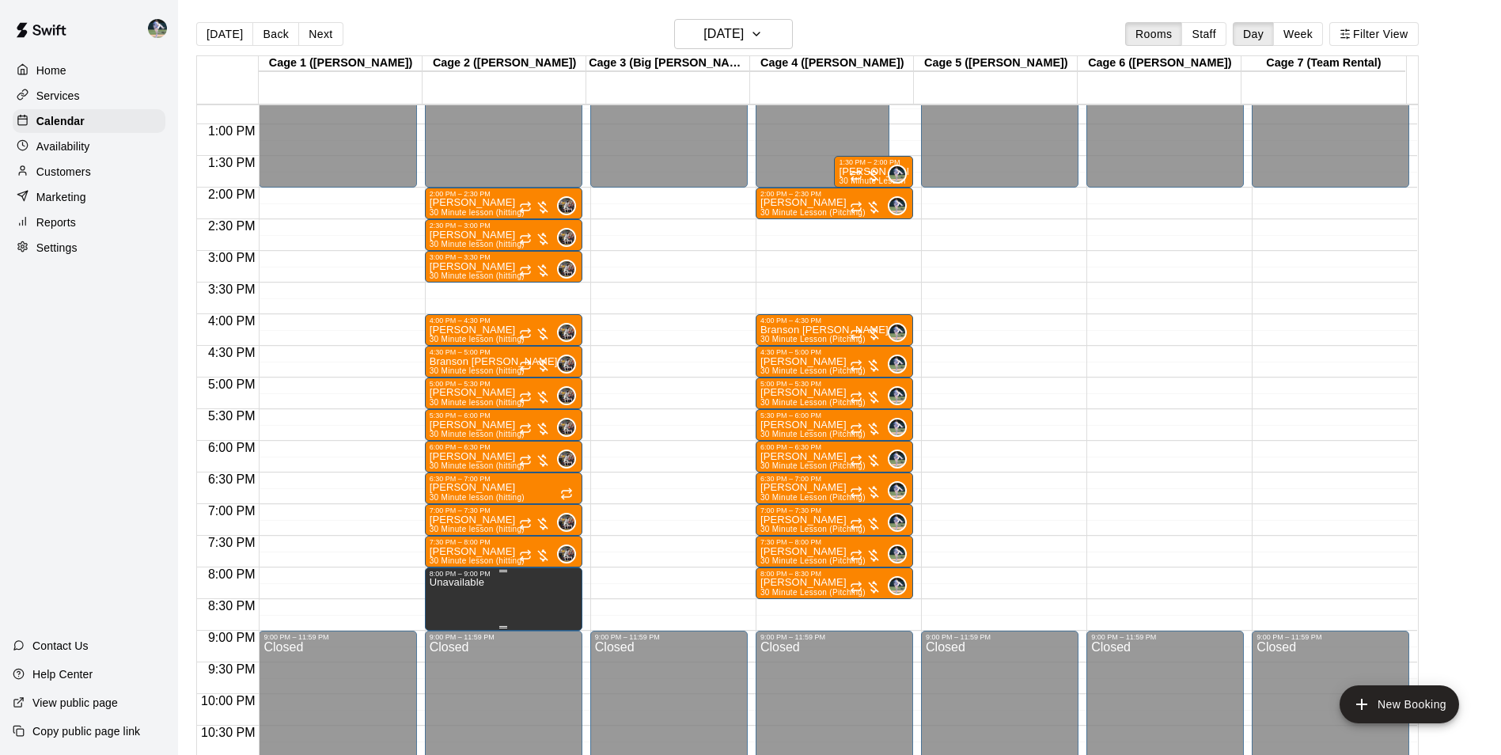
click at [440, 582] on p "Unavailable" at bounding box center [457, 582] width 55 height 0
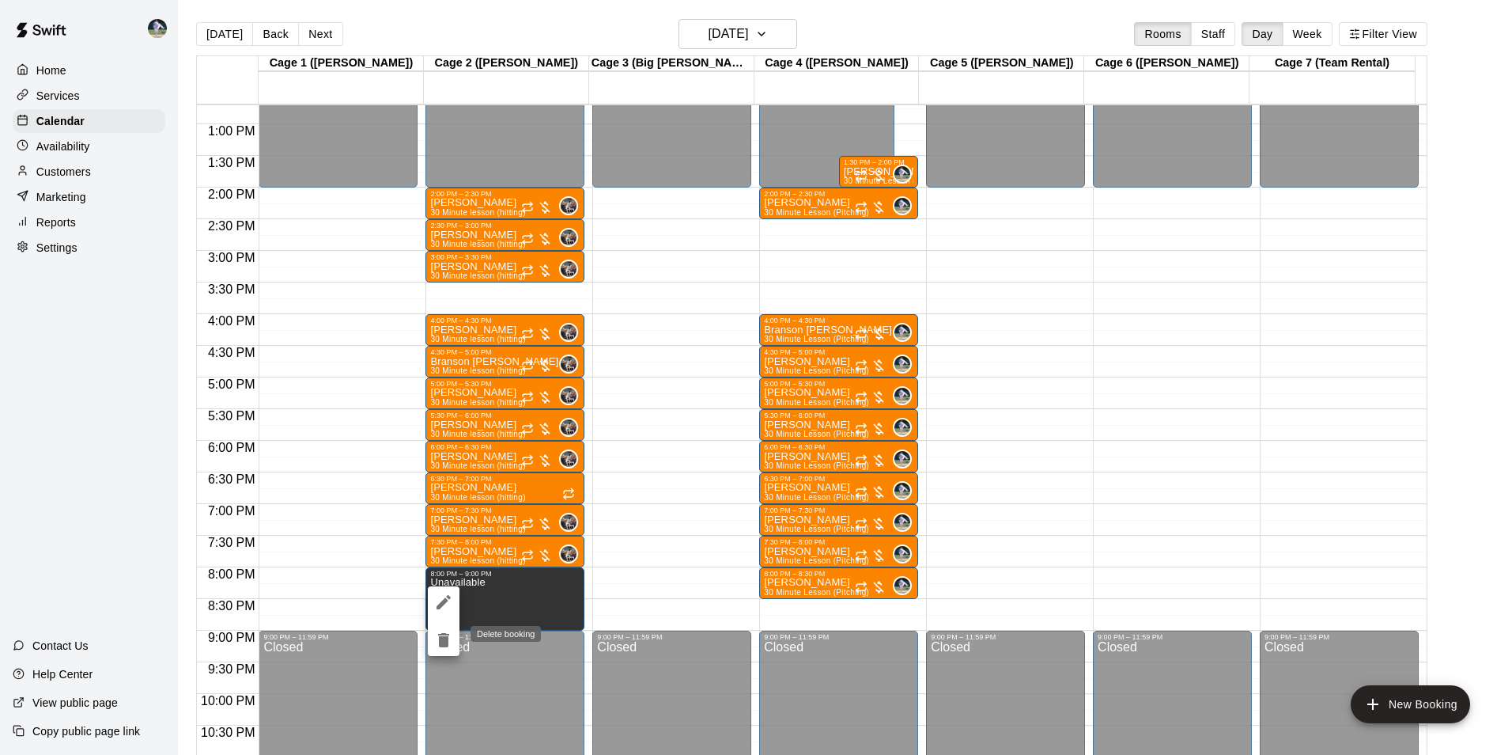
click at [449, 637] on icon "delete" at bounding box center [443, 640] width 11 height 14
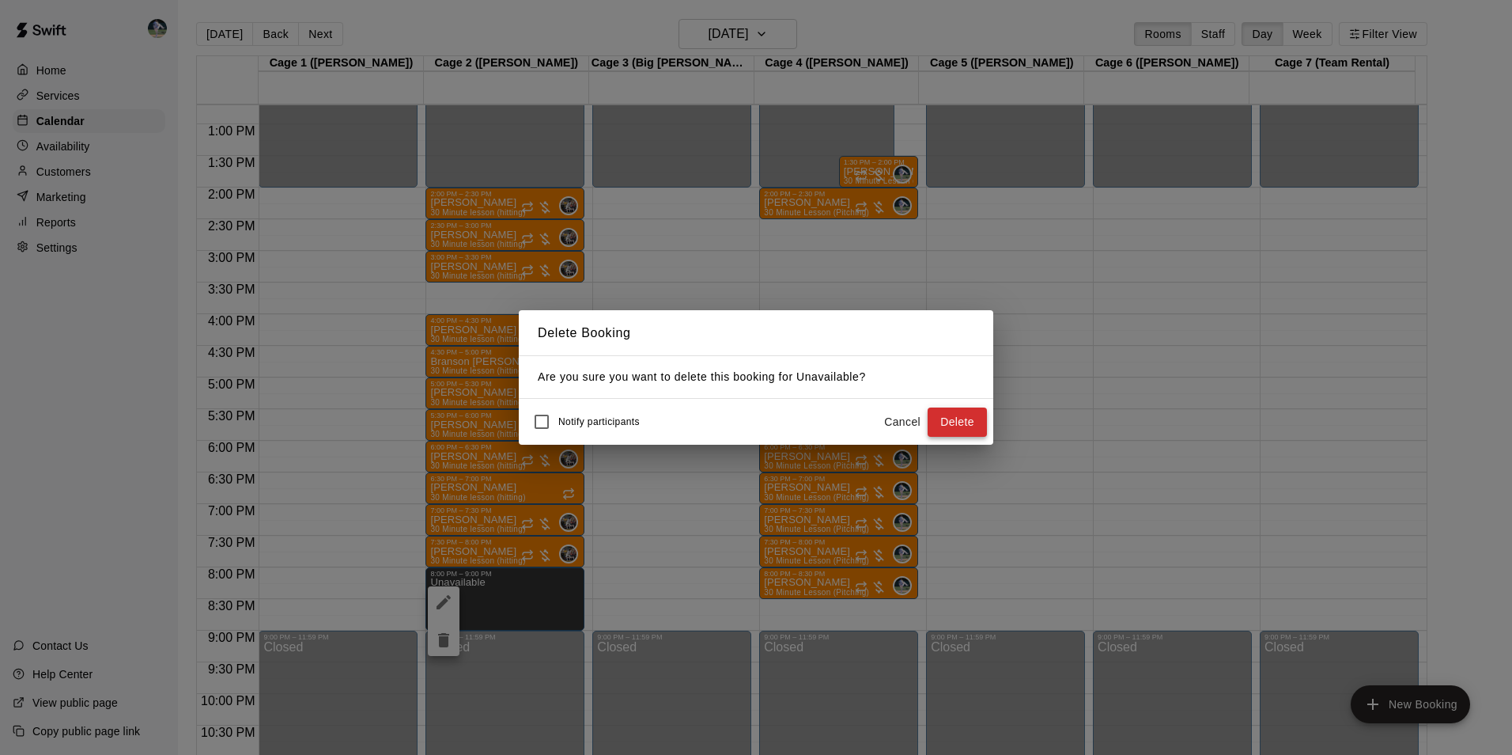
click at [973, 422] on button "Delete" at bounding box center [957, 421] width 59 height 29
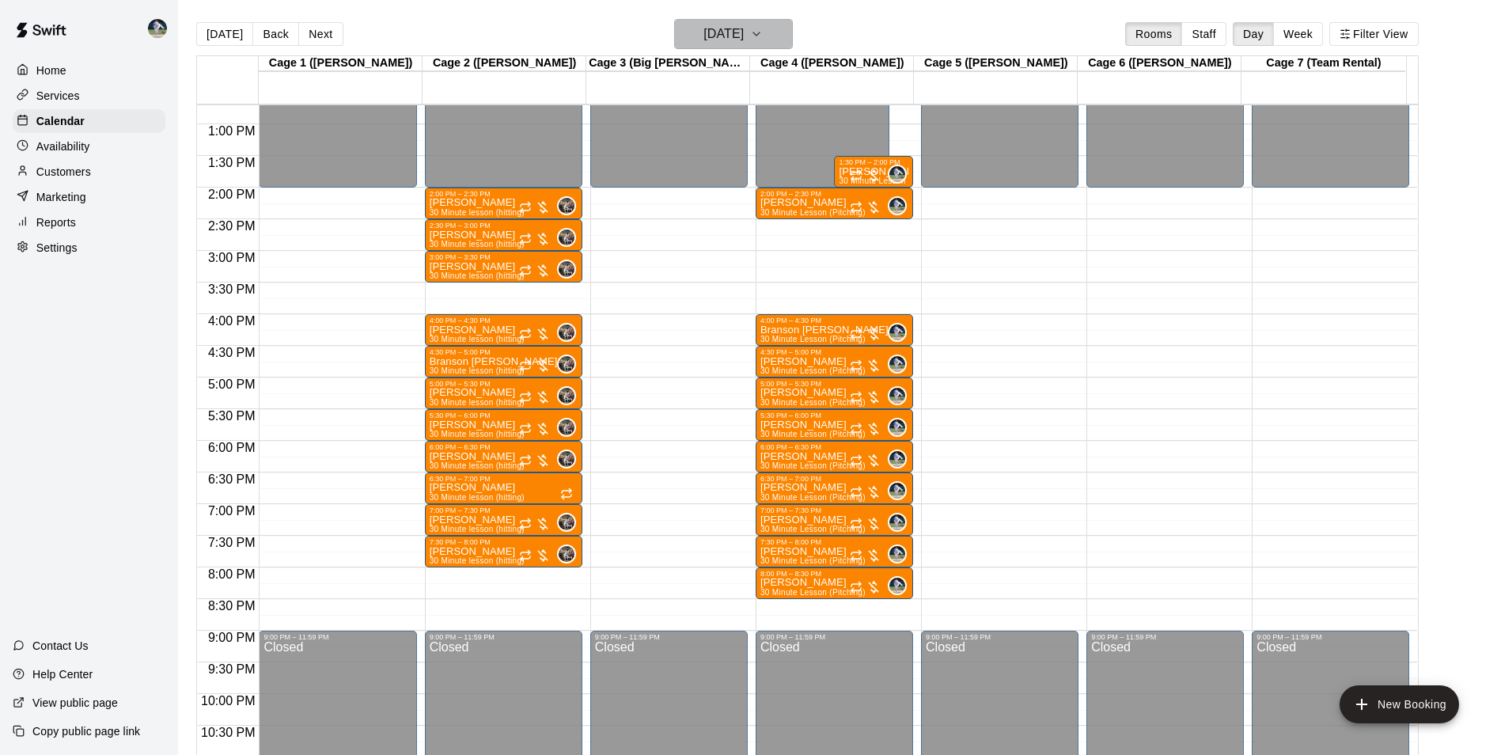
click at [744, 23] on h6 "Thursday Nov 20" at bounding box center [723, 34] width 40 height 22
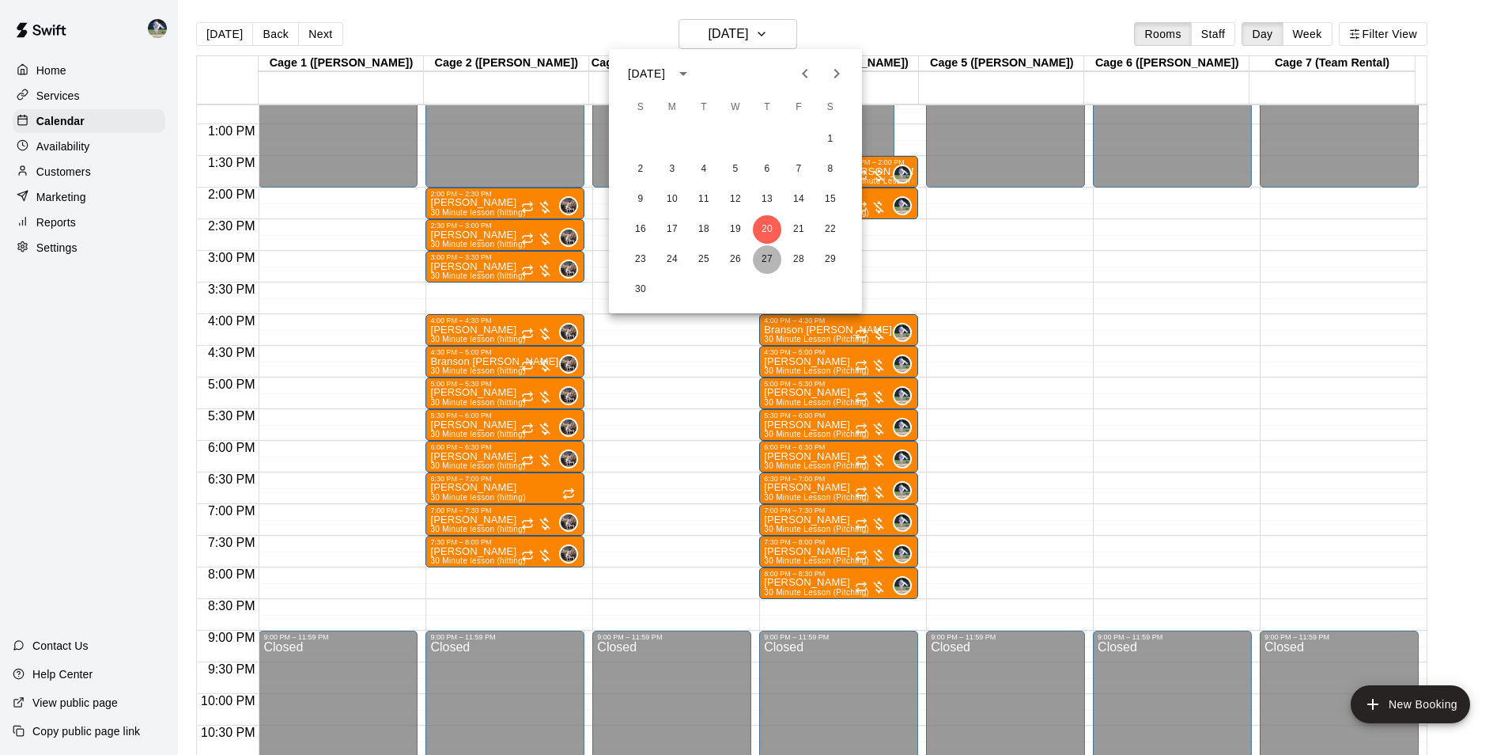
click at [765, 259] on button "27" at bounding box center [767, 259] width 28 height 28
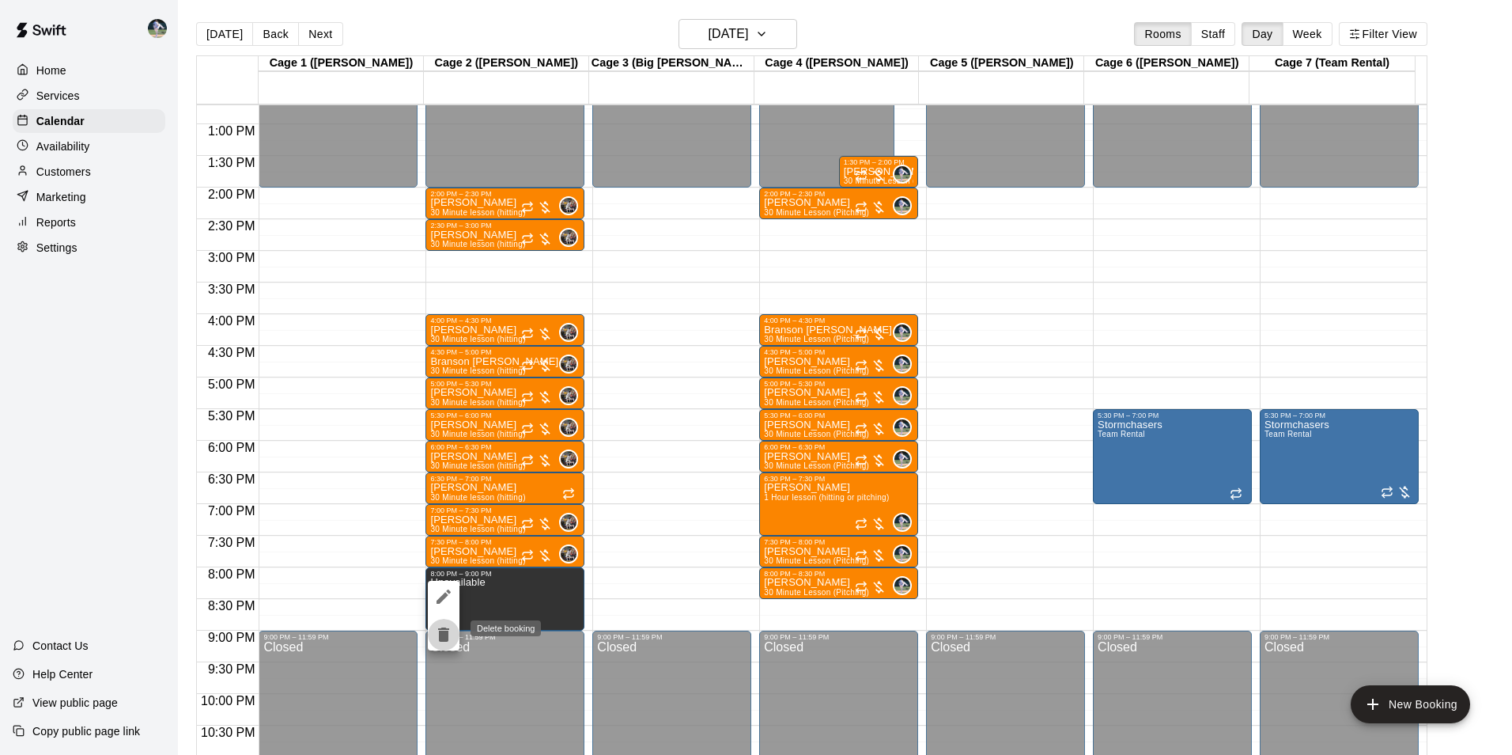
click at [441, 635] on icon "delete" at bounding box center [443, 634] width 19 height 19
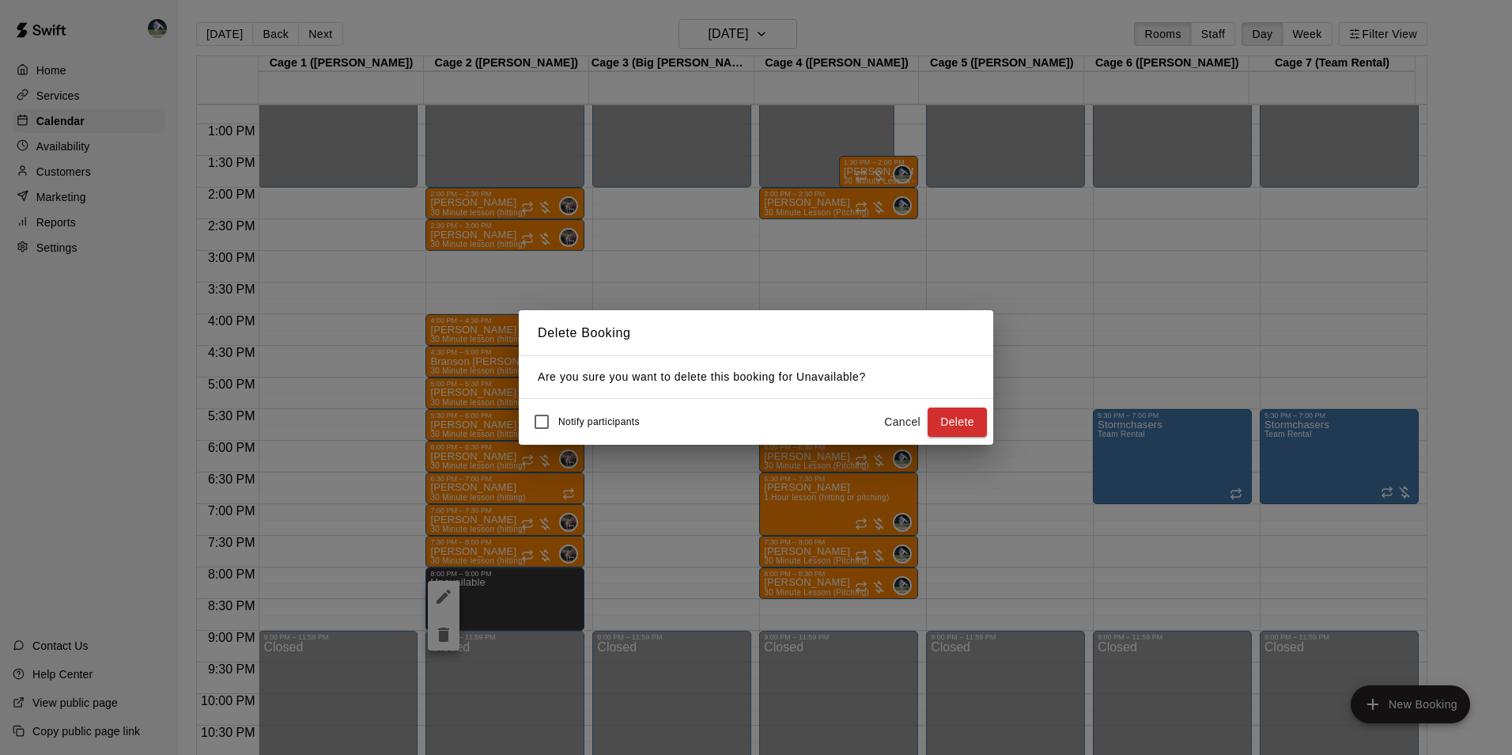
drag, startPoint x: 973, startPoint y: 426, endPoint x: 960, endPoint y: 417, distance: 15.4
click at [967, 424] on button "Delete" at bounding box center [957, 421] width 59 height 29
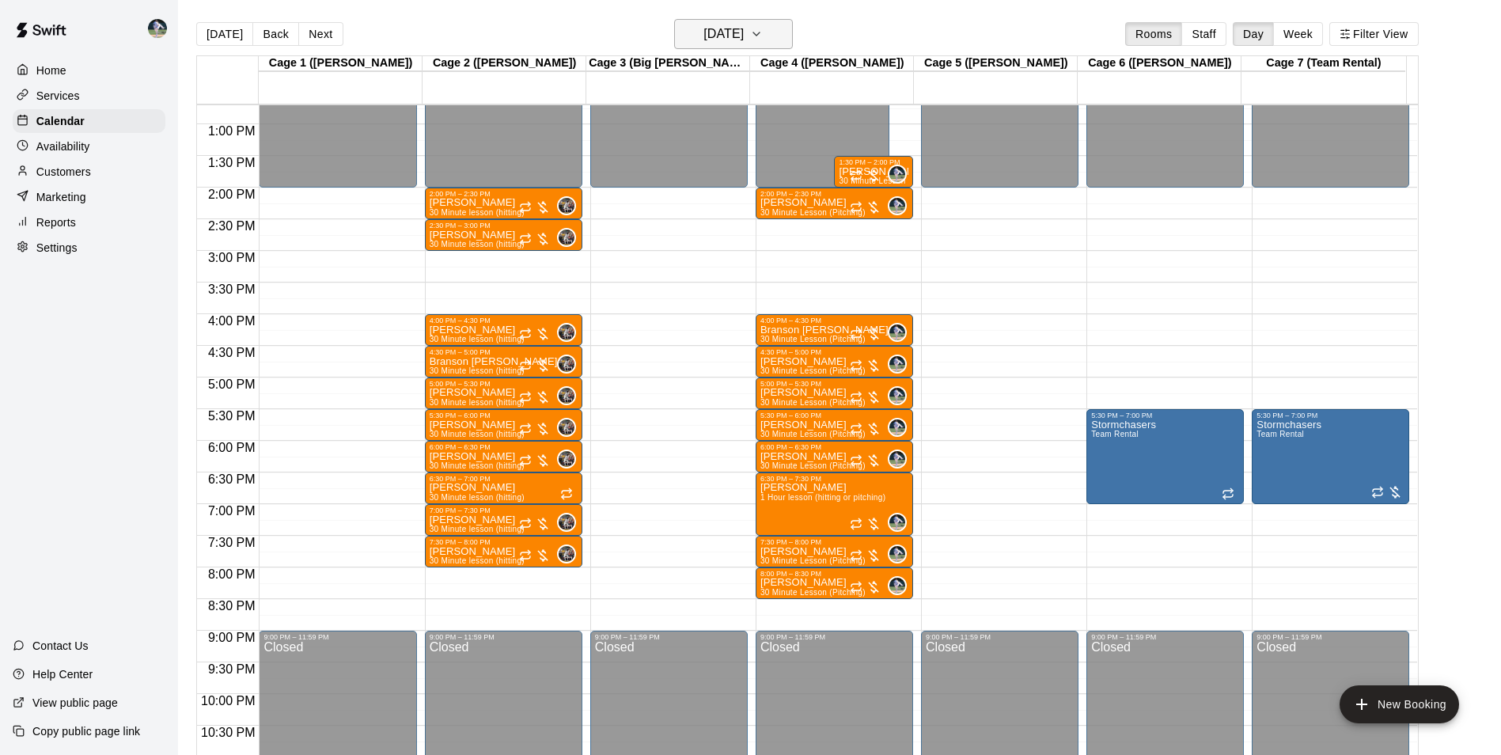
click at [763, 28] on icon "button" at bounding box center [756, 34] width 13 height 19
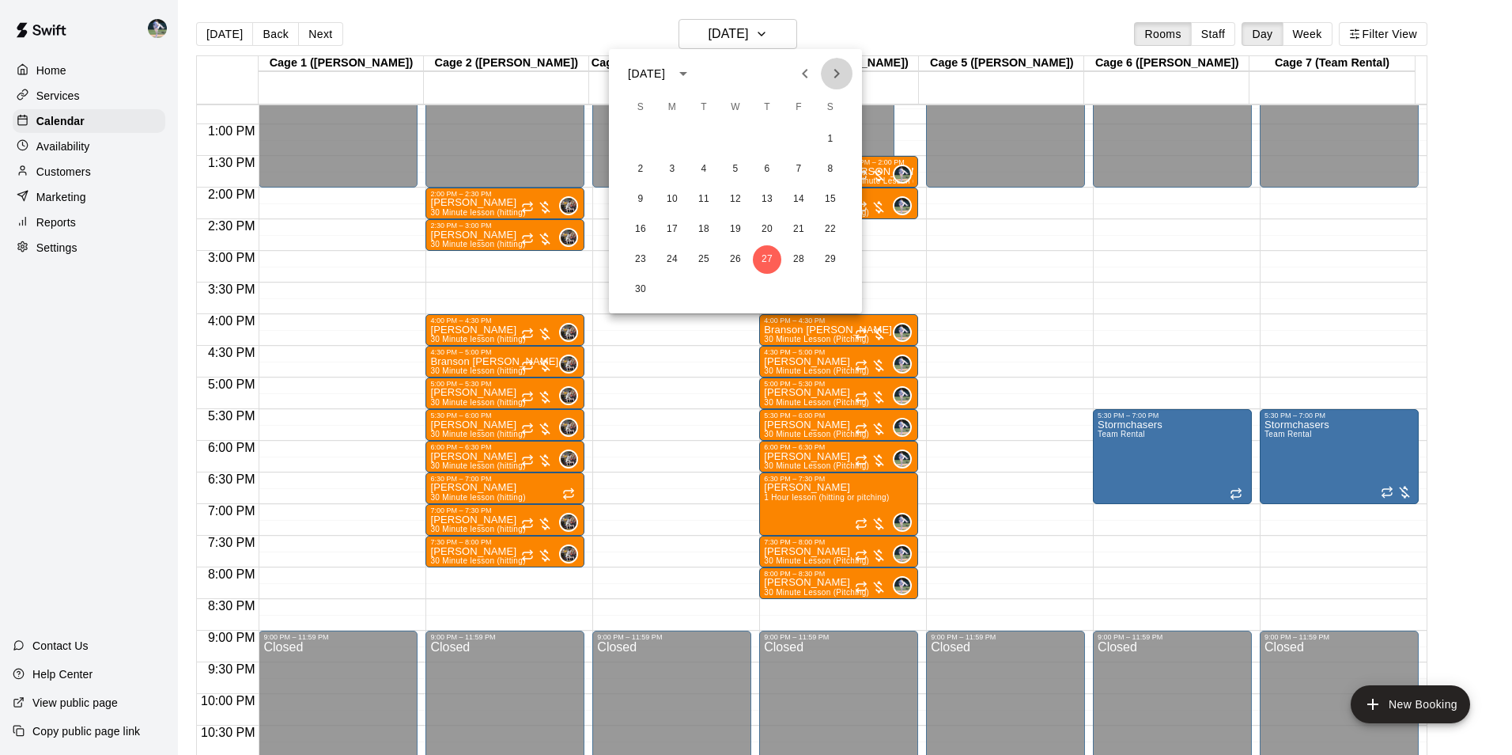
click at [833, 68] on icon "Next month" at bounding box center [836, 73] width 19 height 19
click at [764, 141] on button "4" at bounding box center [767, 139] width 28 height 28
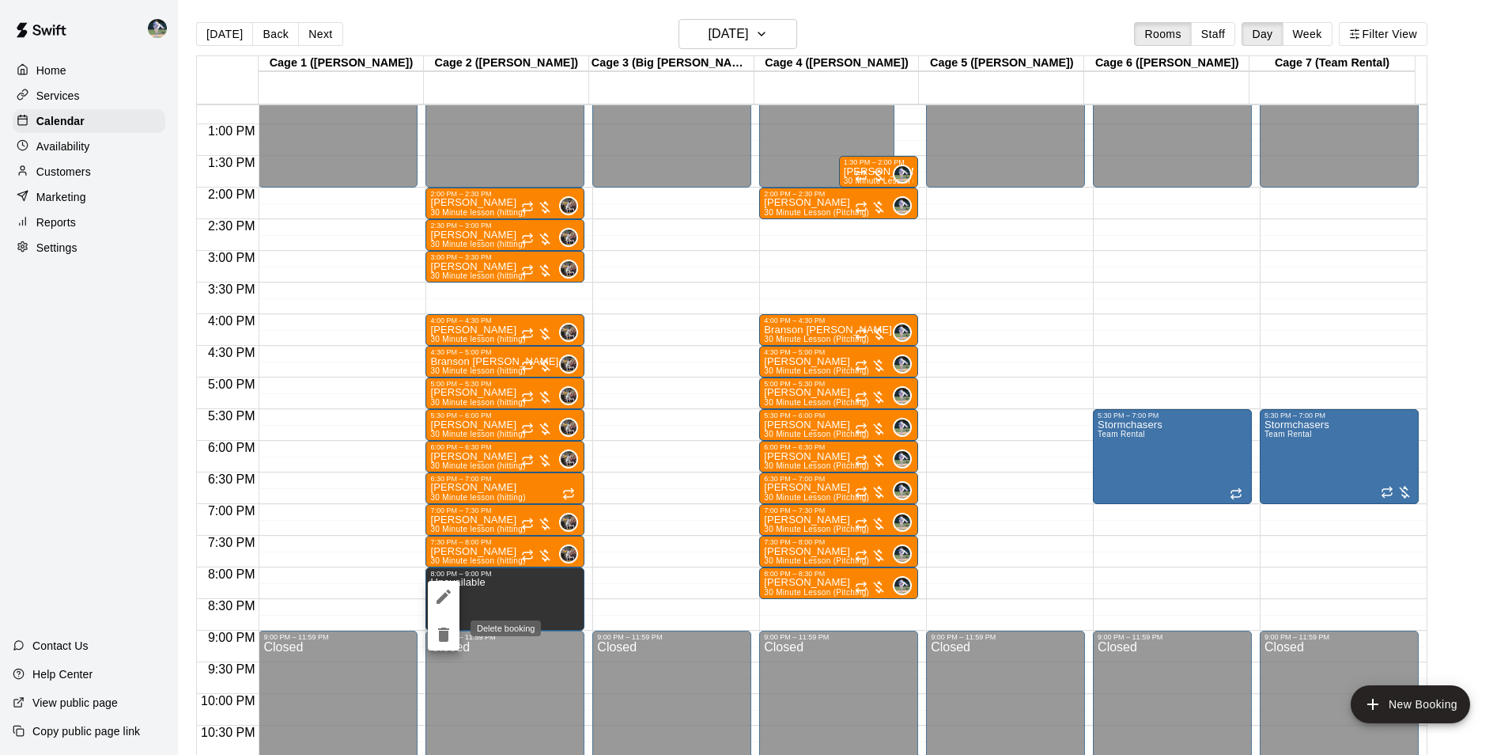
click at [443, 621] on button "delete" at bounding box center [444, 635] width 32 height 32
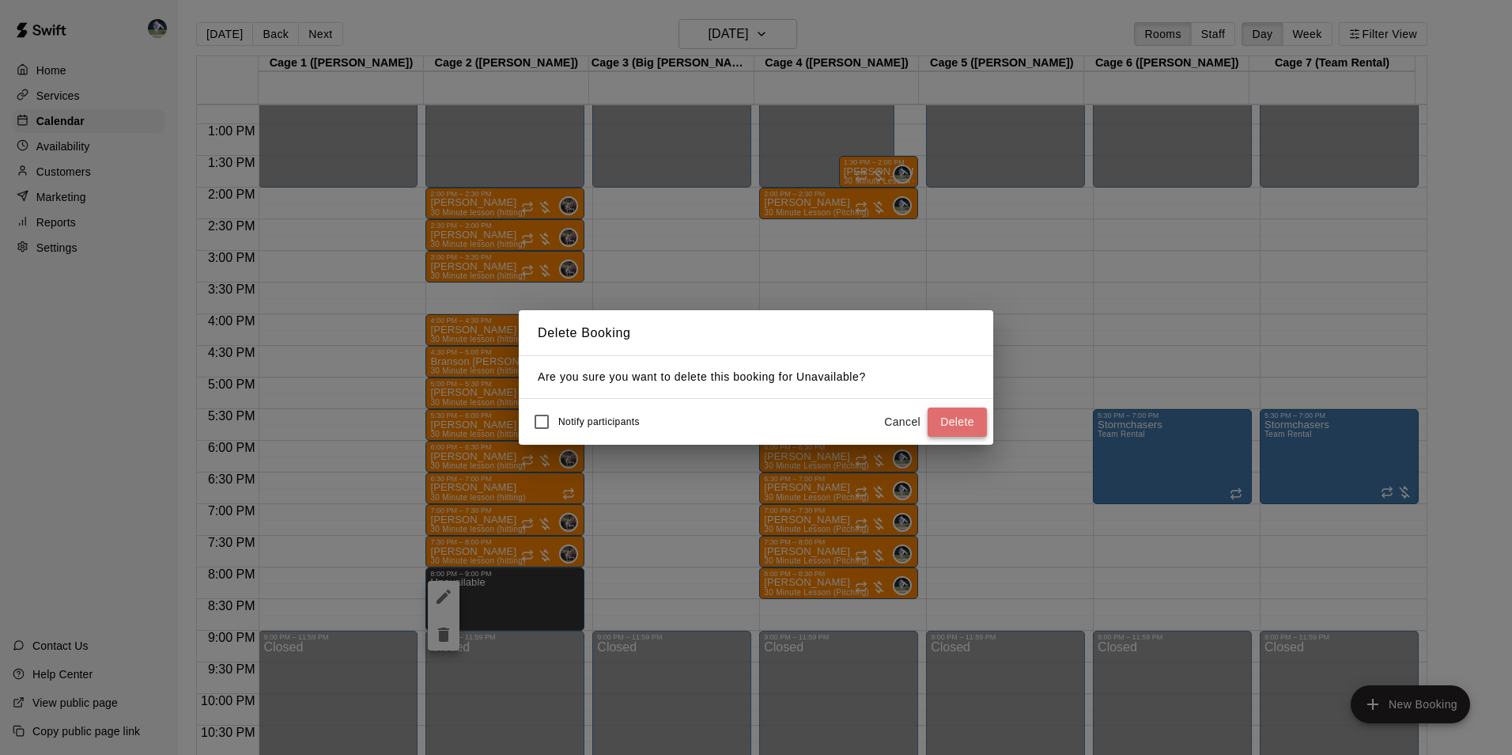
click at [950, 412] on button "Delete" at bounding box center [957, 421] width 59 height 29
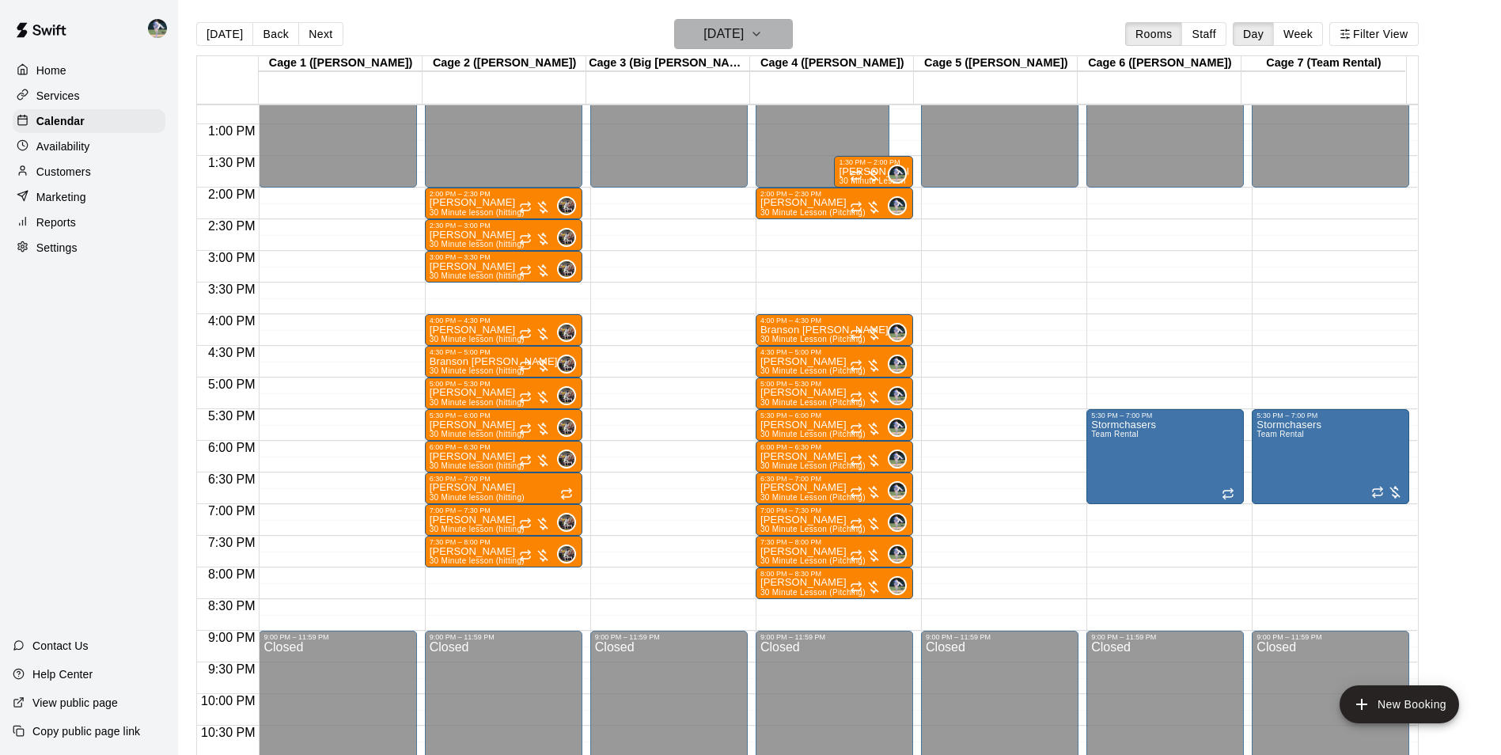
click at [780, 26] on button "Thursday Dec 04" at bounding box center [733, 34] width 119 height 30
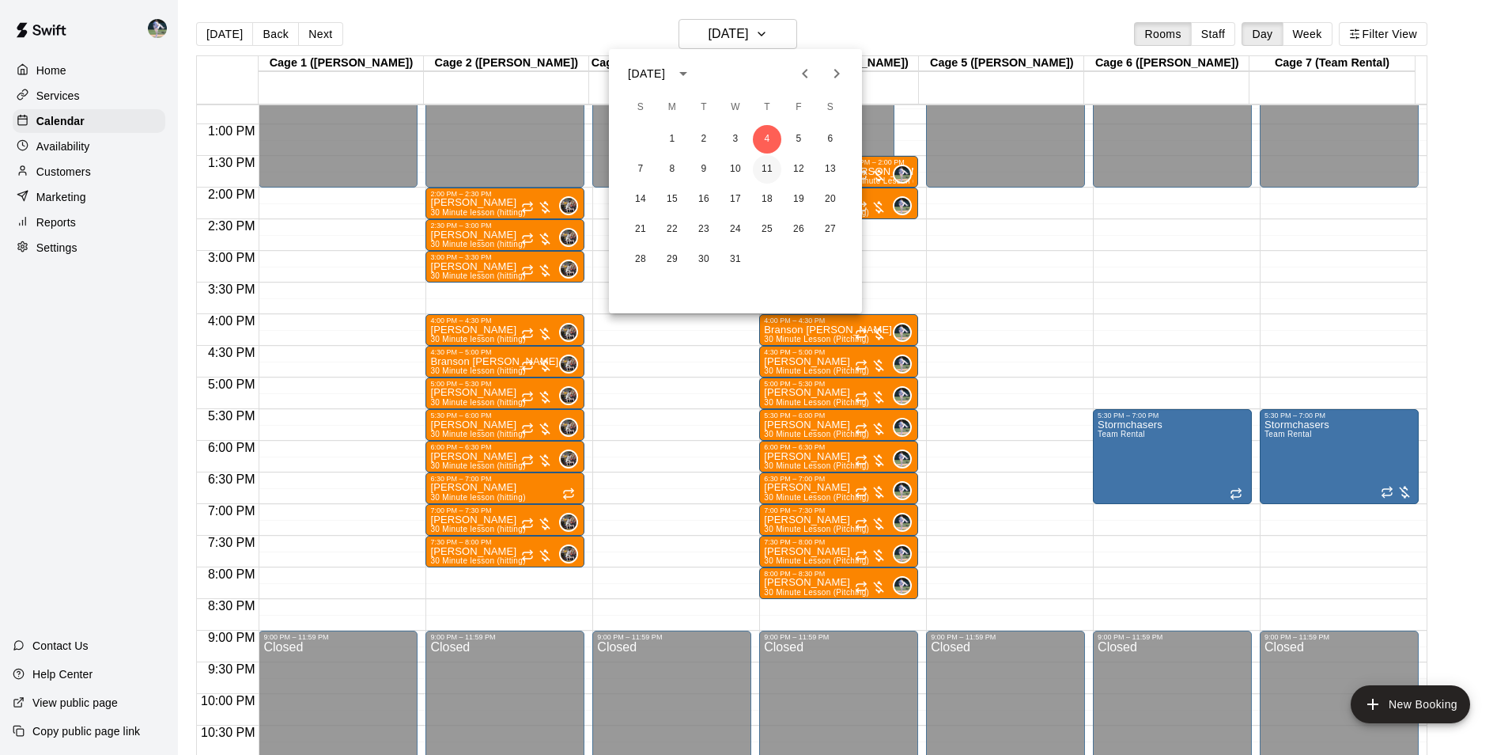
click at [763, 159] on button "11" at bounding box center [767, 169] width 28 height 28
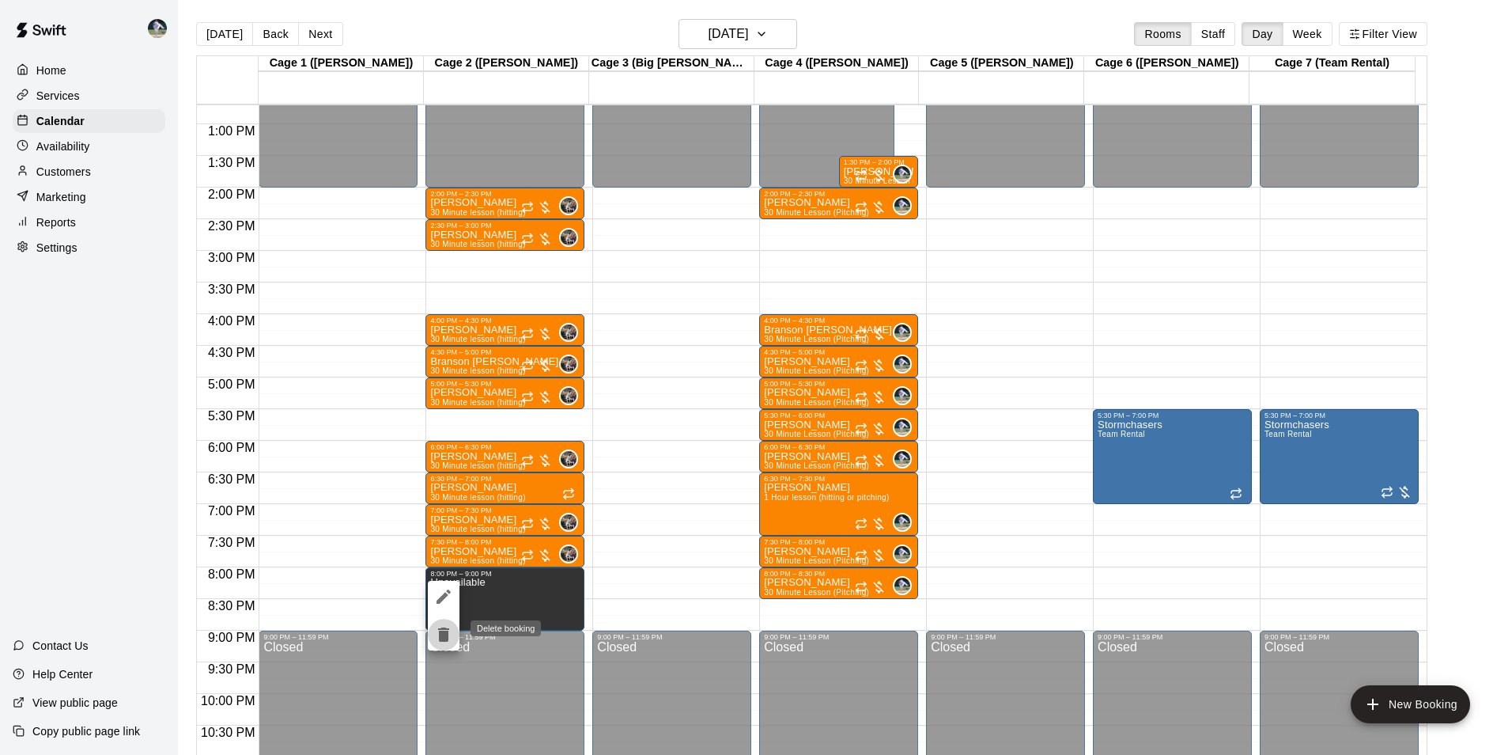
click at [442, 633] on icon "delete" at bounding box center [443, 634] width 11 height 14
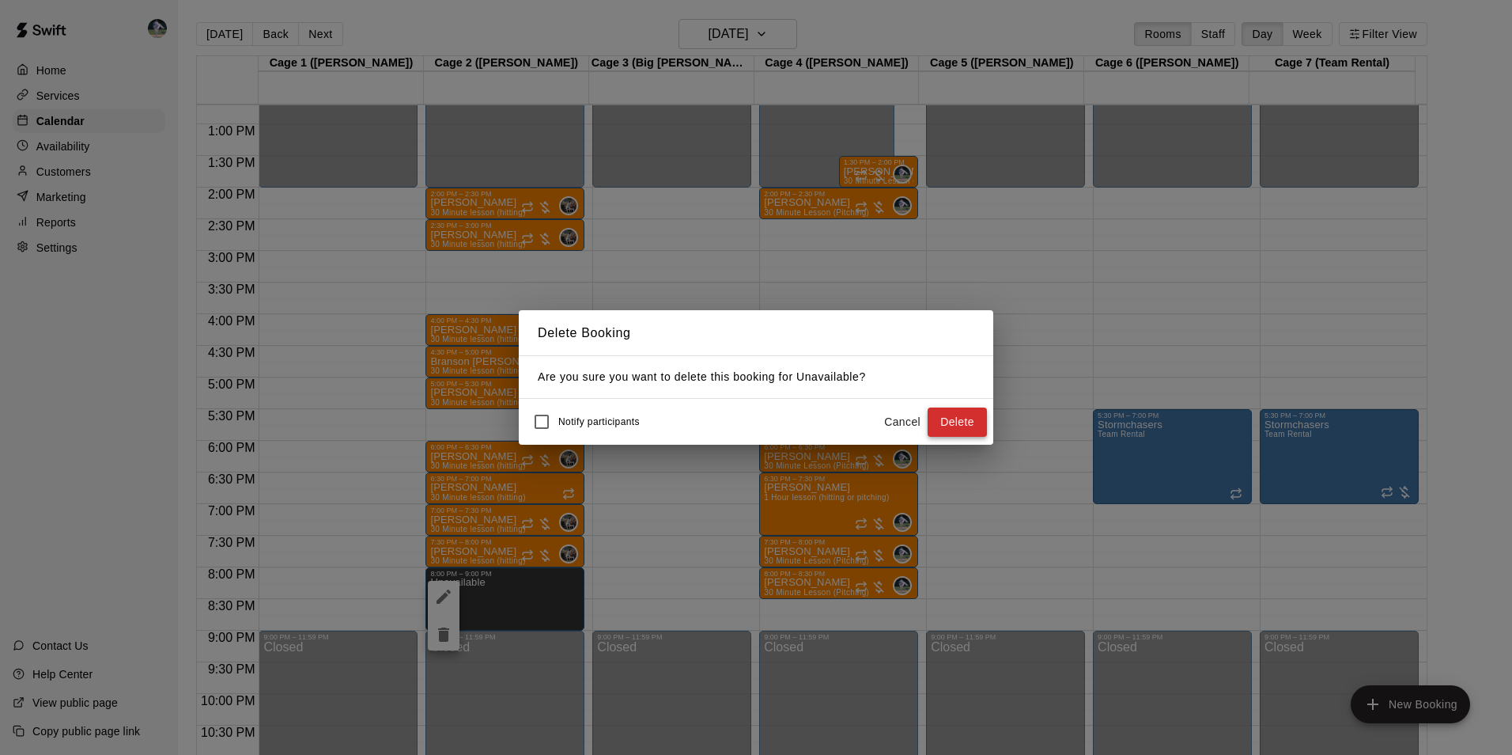
click at [934, 420] on button "Delete" at bounding box center [957, 421] width 59 height 29
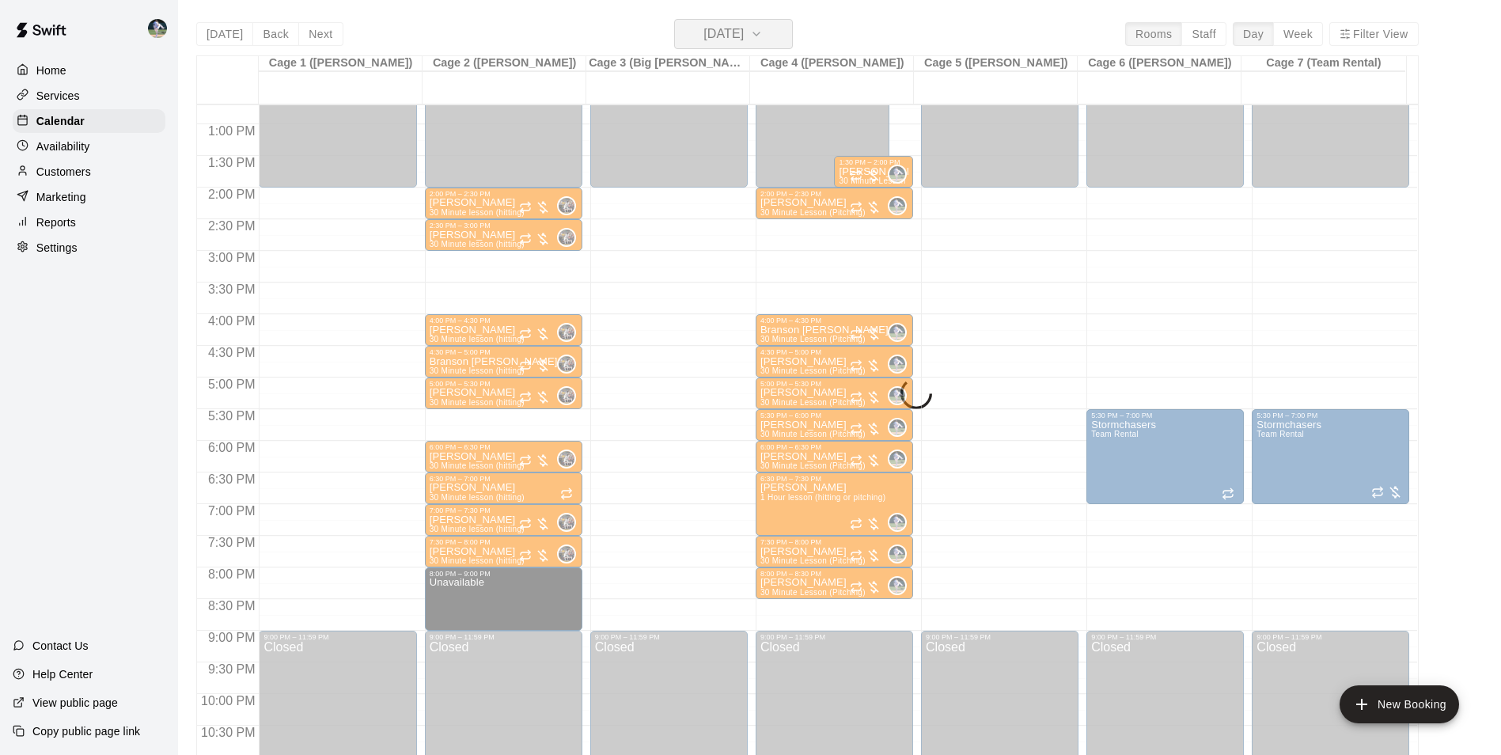
click at [777, 27] on button "Thursday Dec 11" at bounding box center [733, 34] width 119 height 30
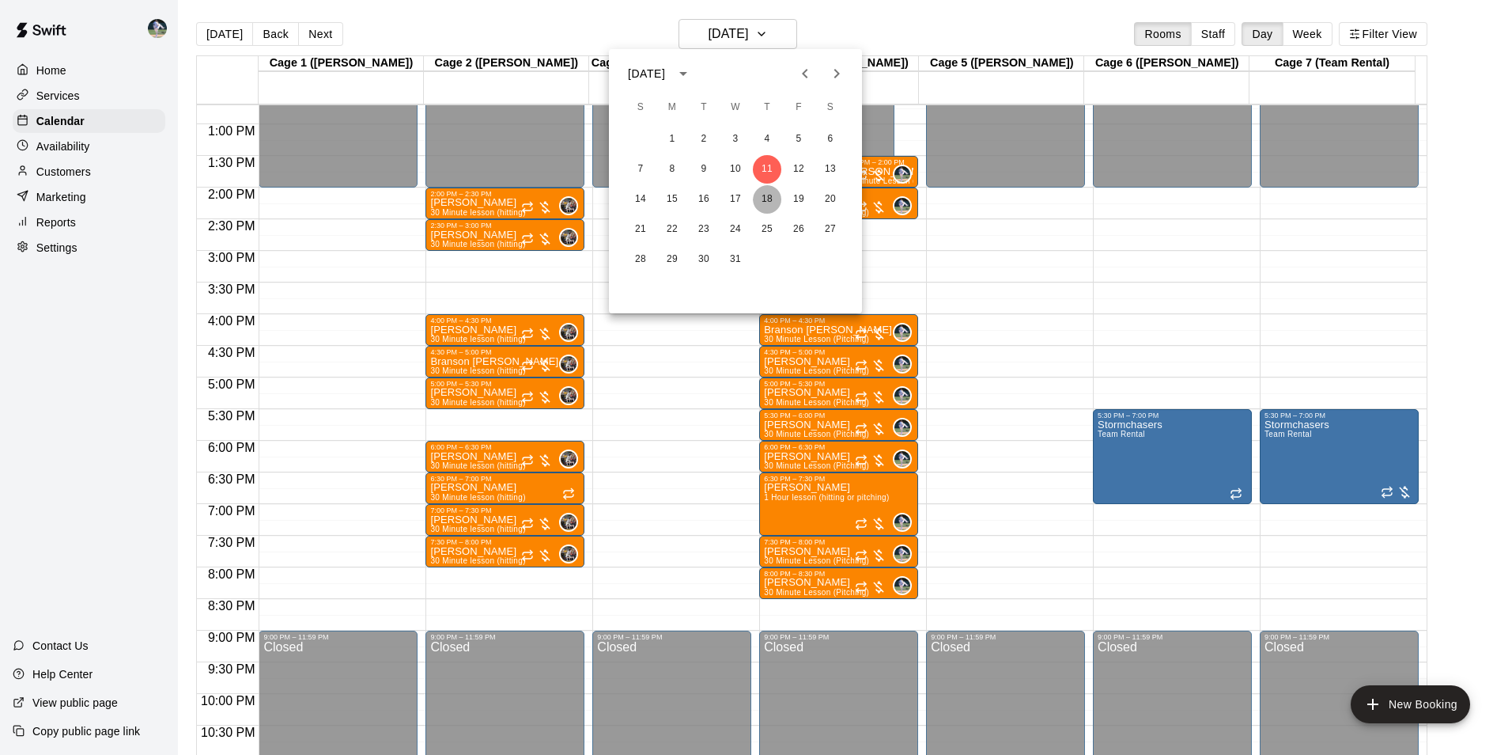
click at [770, 202] on button "18" at bounding box center [767, 199] width 28 height 28
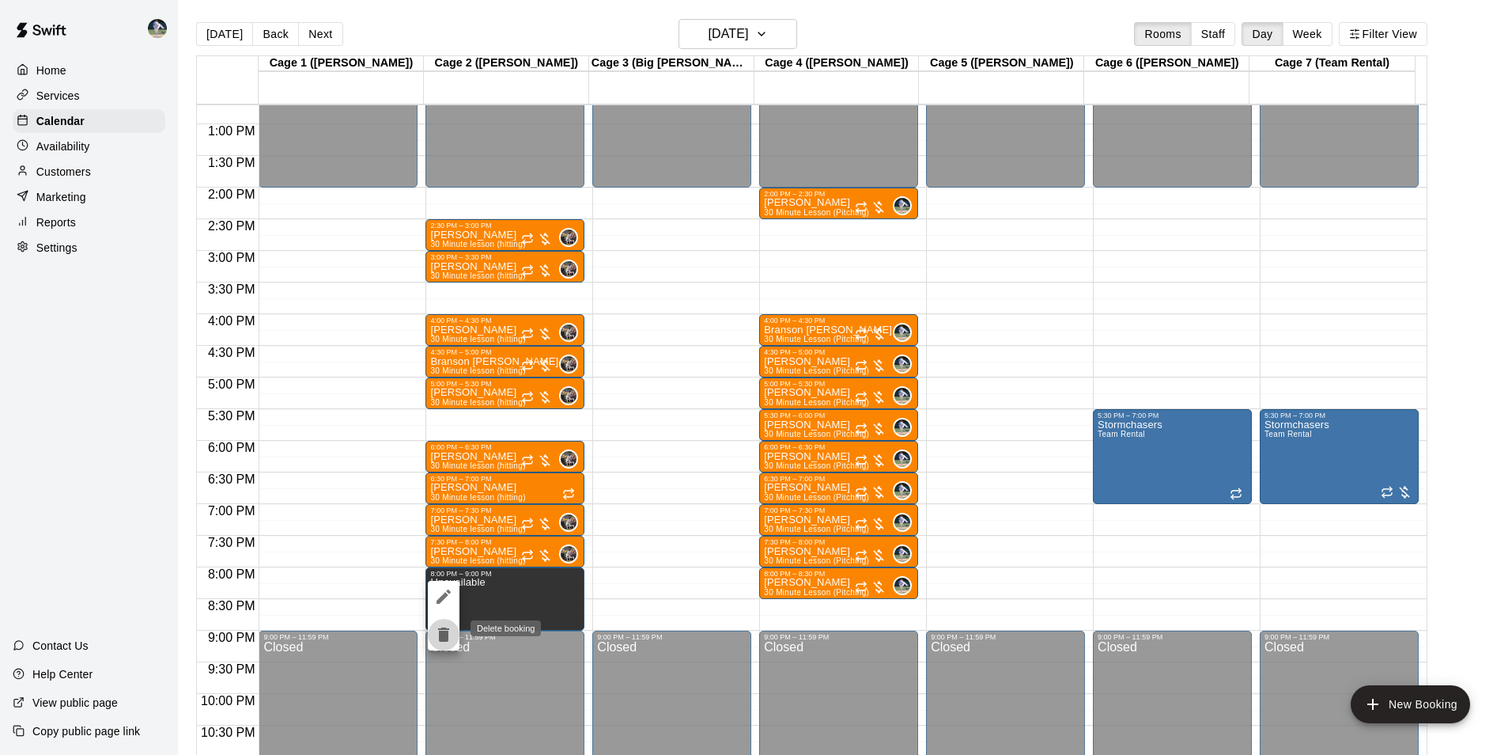
click at [449, 637] on icon "delete" at bounding box center [443, 634] width 11 height 14
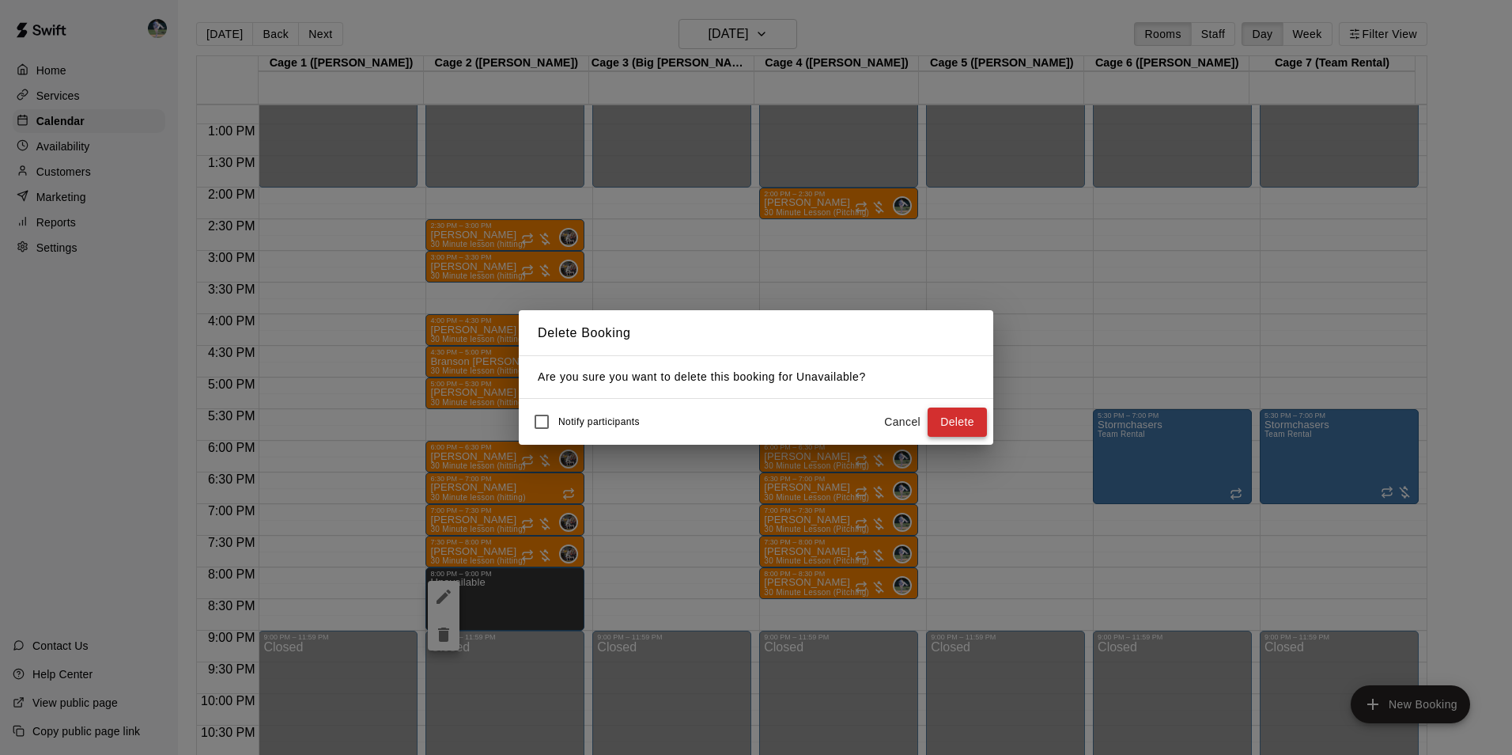
click at [957, 418] on button "Delete" at bounding box center [957, 421] width 59 height 29
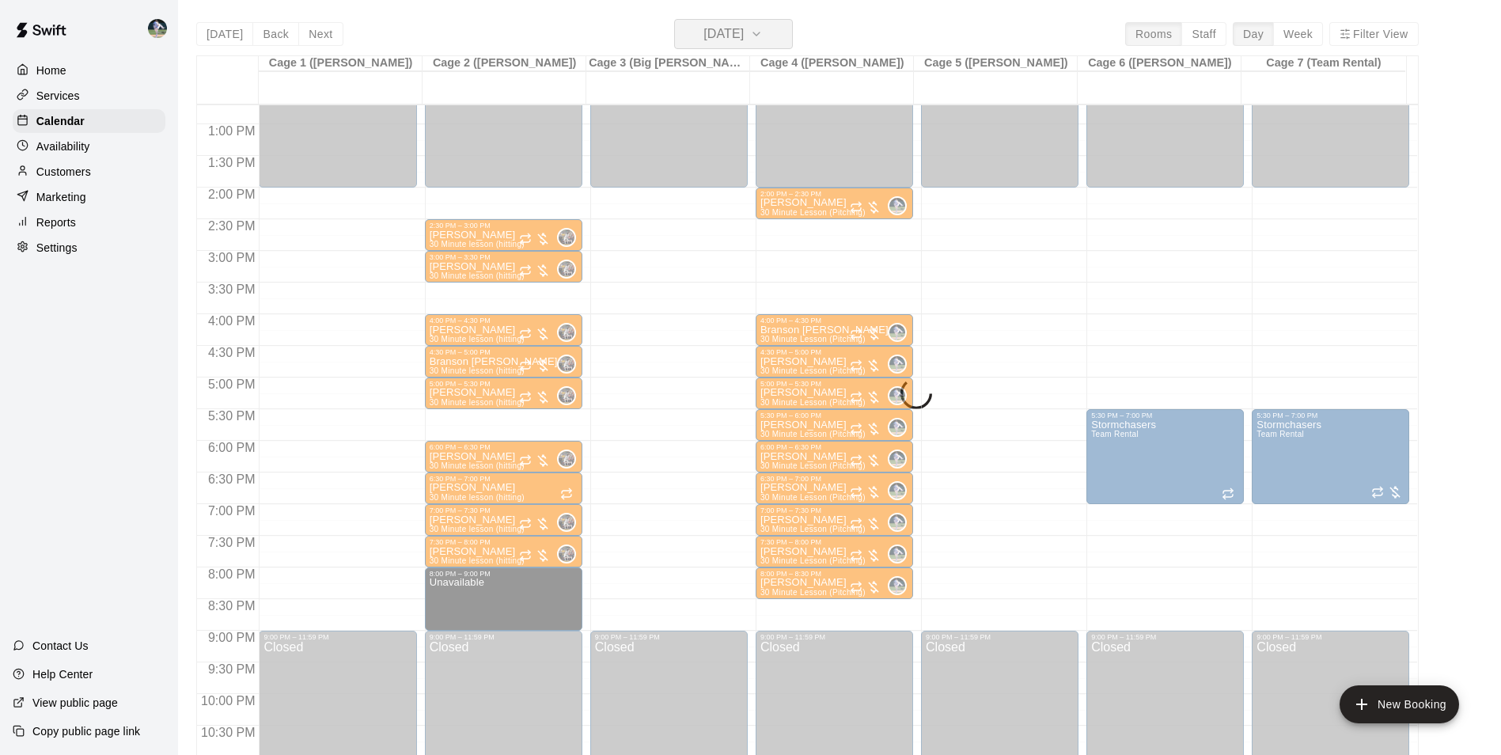
click at [744, 33] on h6 "Thursday Dec 18" at bounding box center [723, 34] width 40 height 22
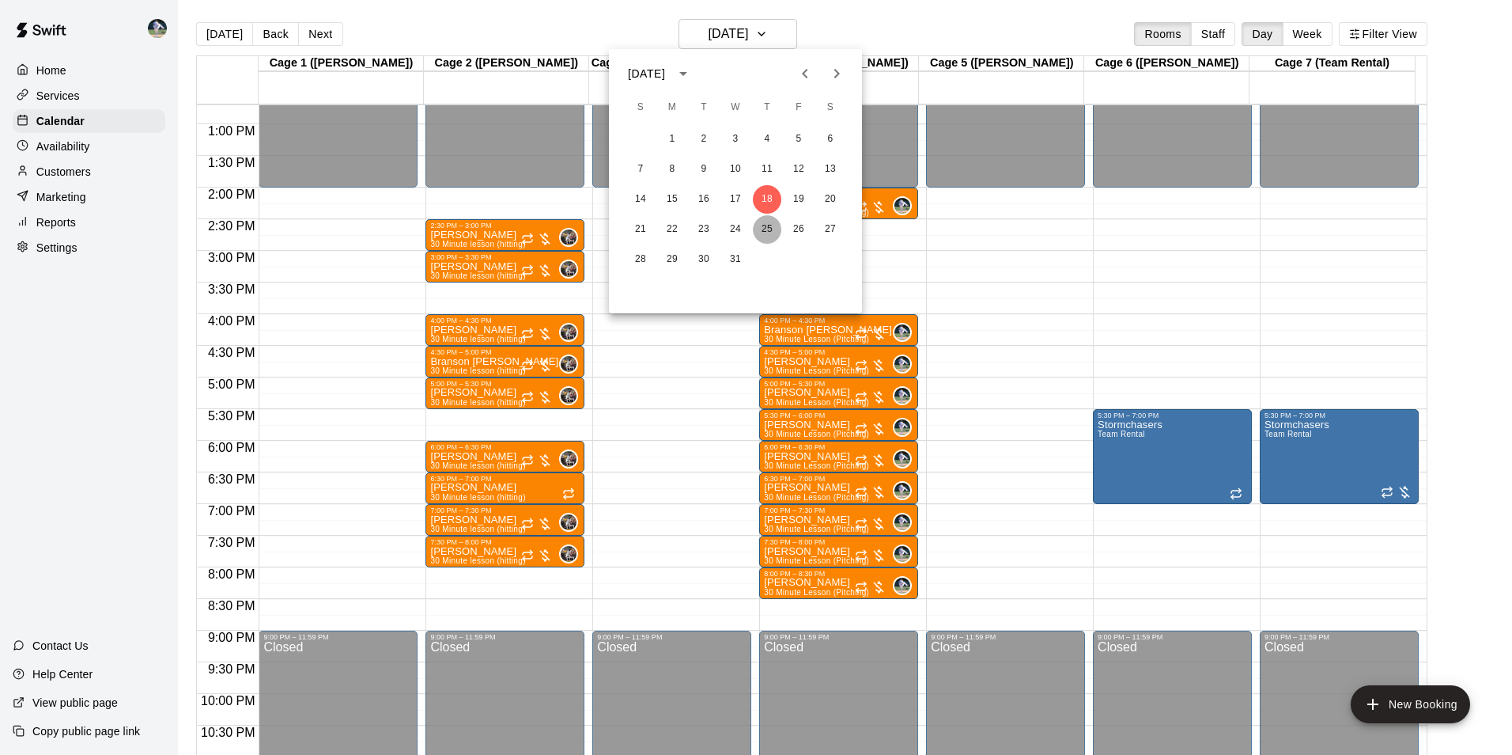
click at [767, 240] on button "25" at bounding box center [767, 229] width 28 height 28
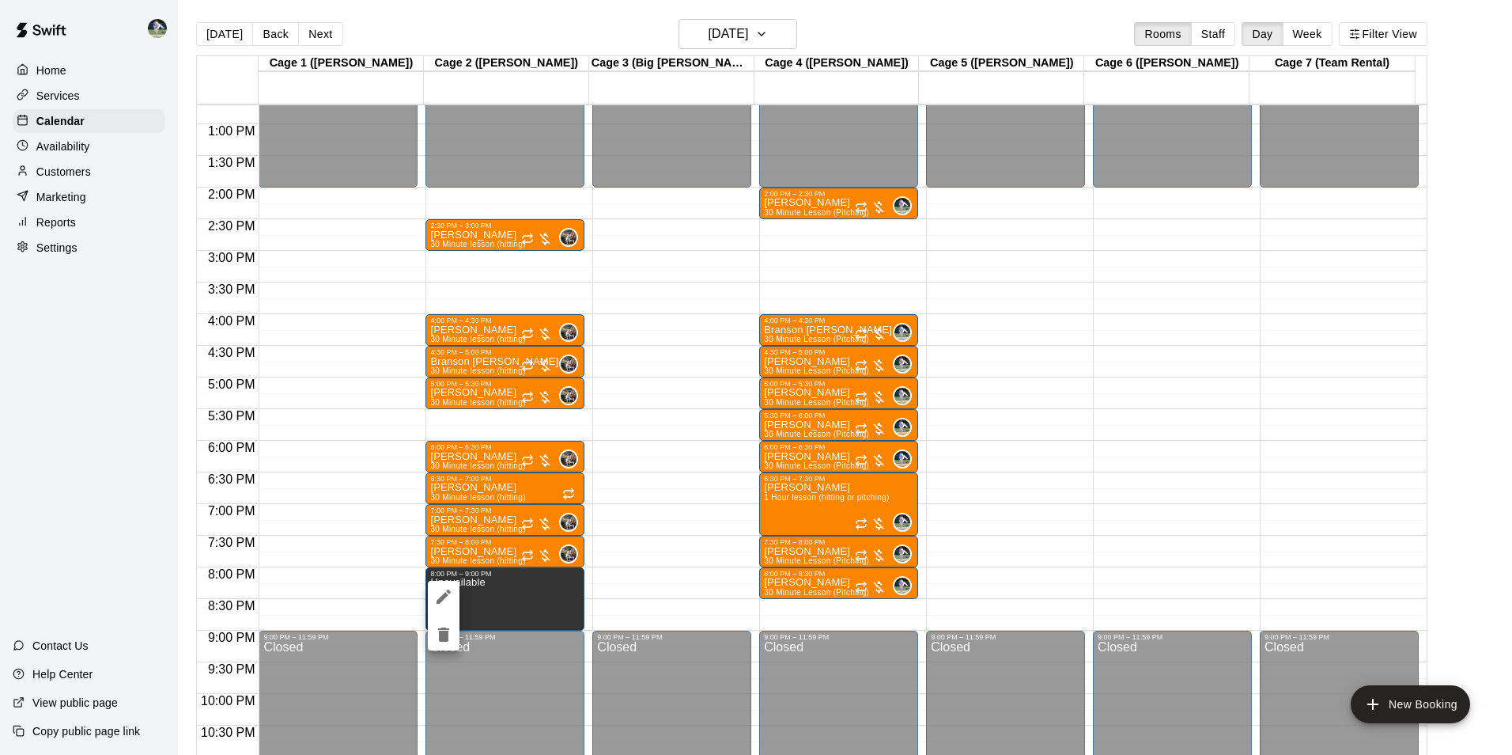
click at [445, 638] on icon "delete" at bounding box center [443, 634] width 11 height 14
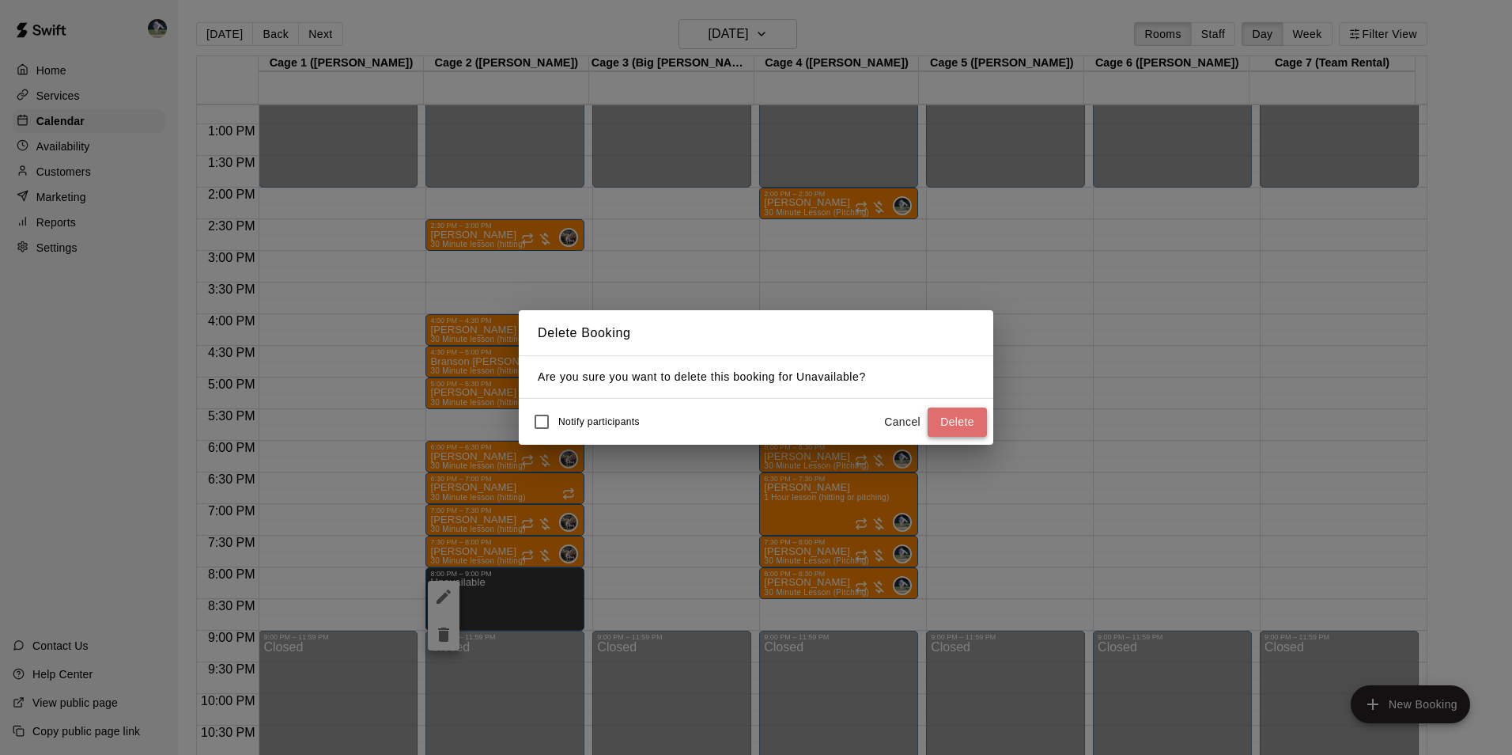
click at [950, 411] on button "Delete" at bounding box center [957, 421] width 59 height 29
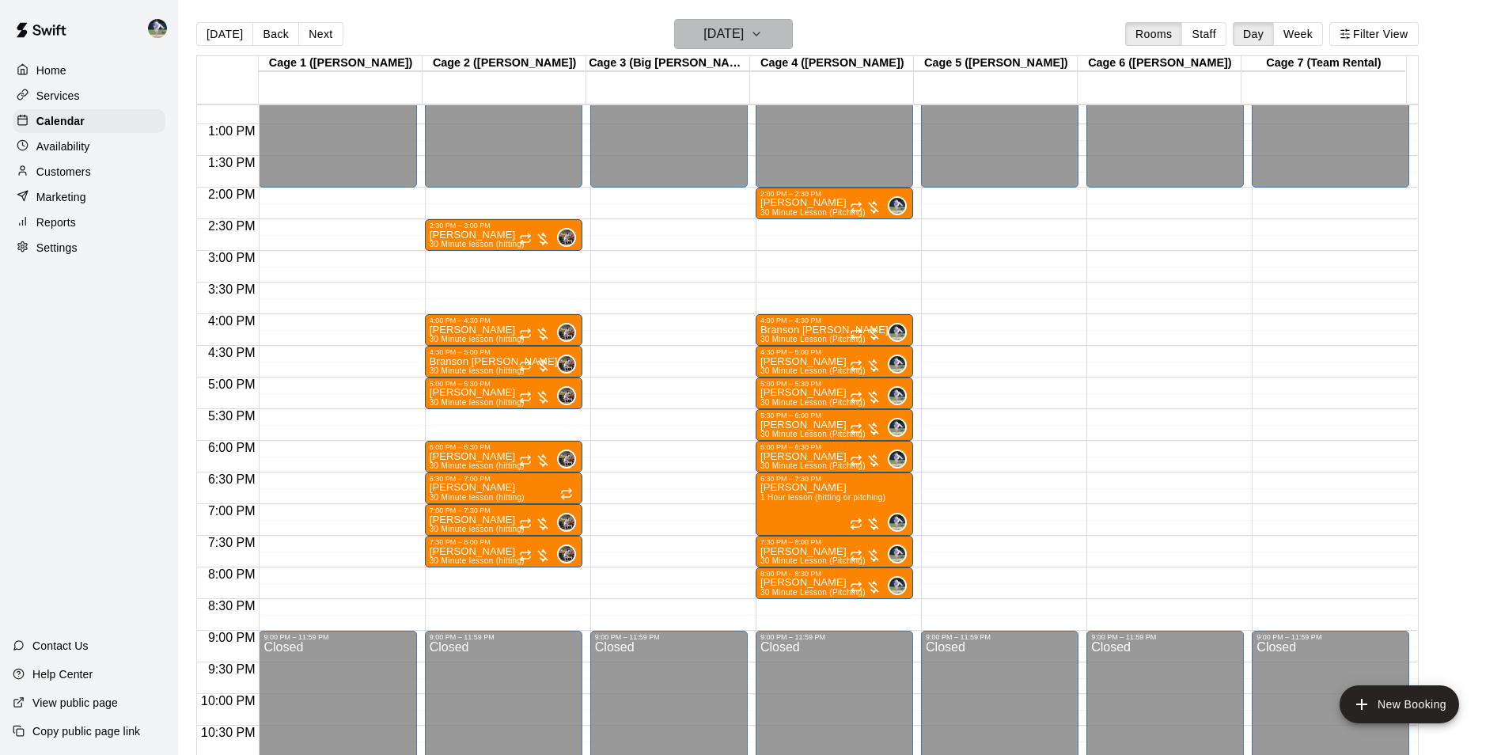
click at [763, 22] on button "Thursday Dec 25" at bounding box center [733, 34] width 119 height 30
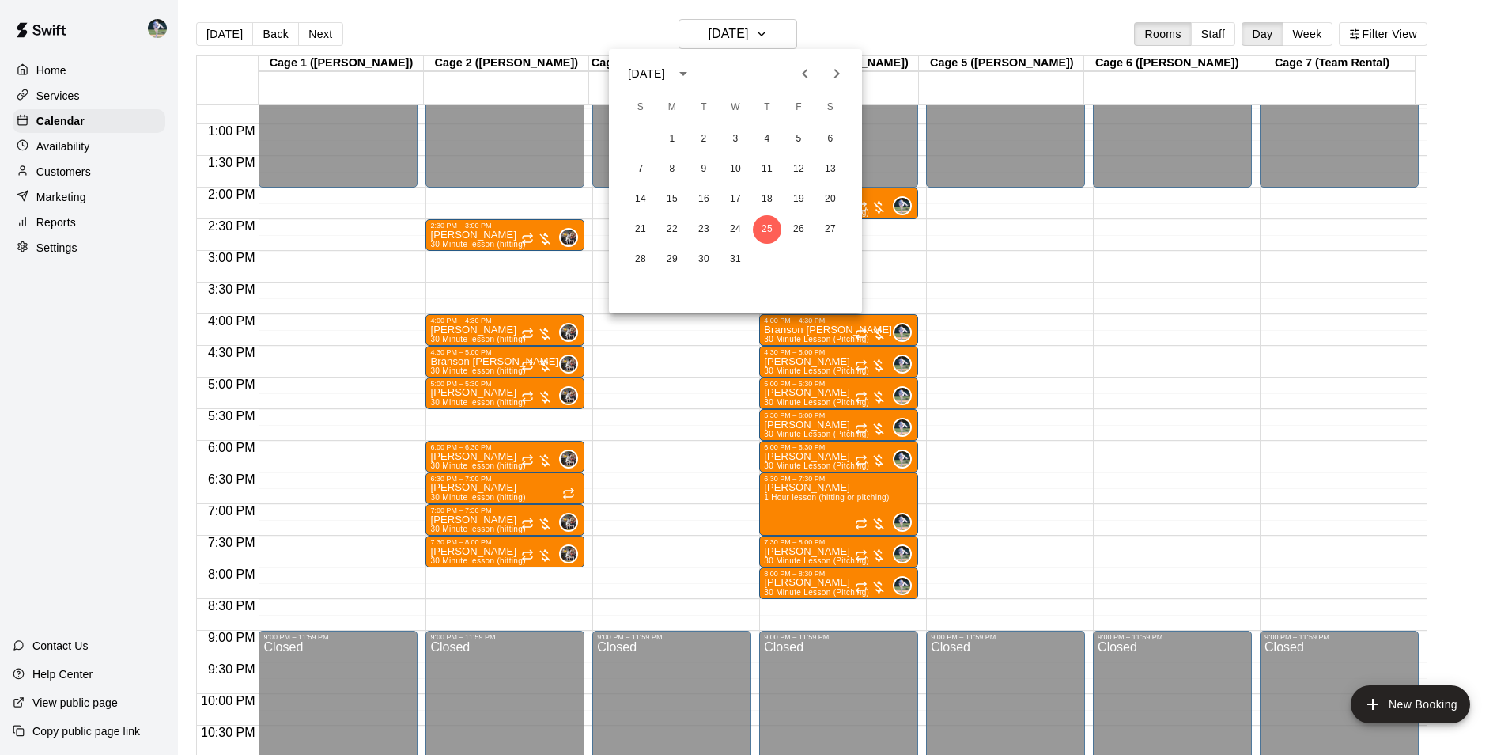
click at [840, 79] on icon "Next month" at bounding box center [836, 73] width 19 height 19
click at [713, 28] on div at bounding box center [756, 377] width 1512 height 755
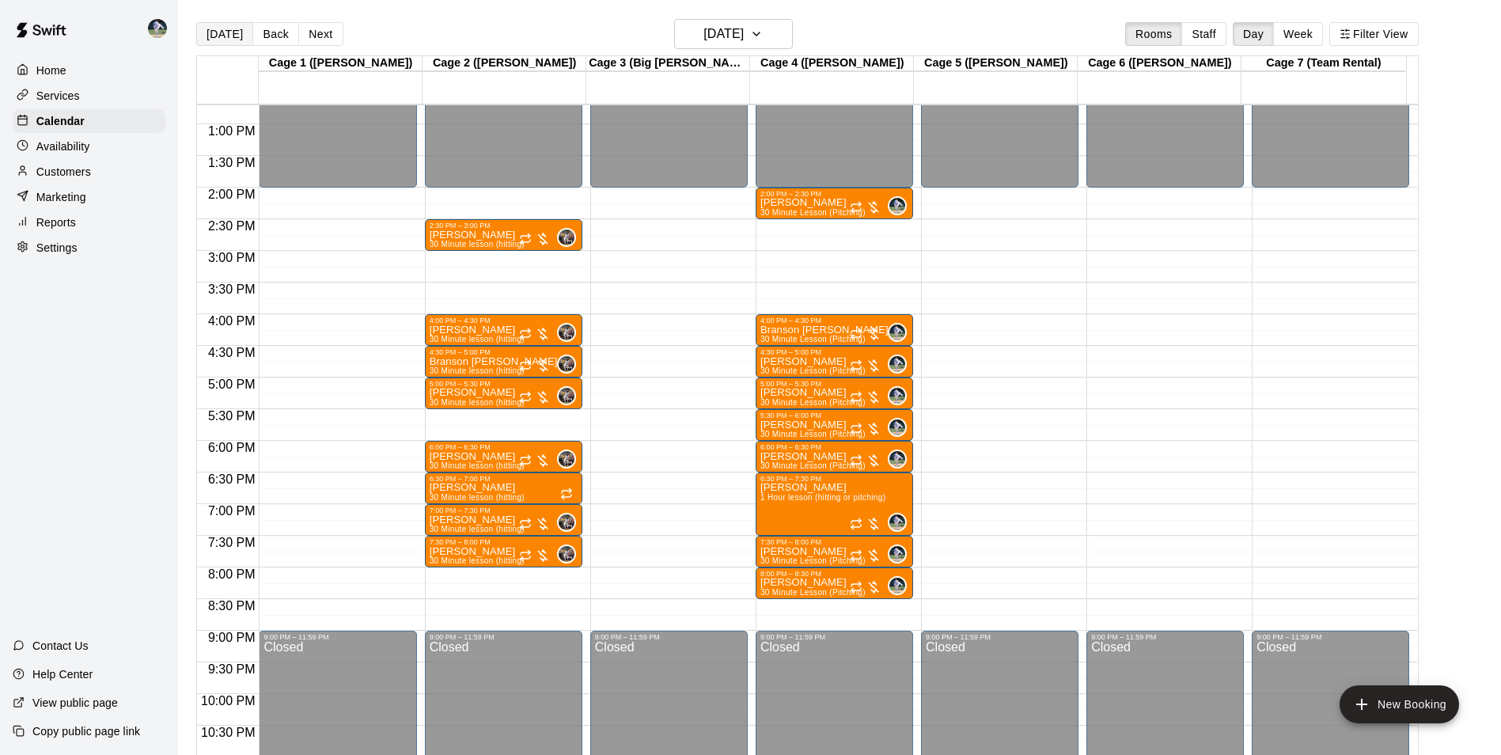
click at [237, 28] on button "[DATE]" at bounding box center [224, 34] width 57 height 24
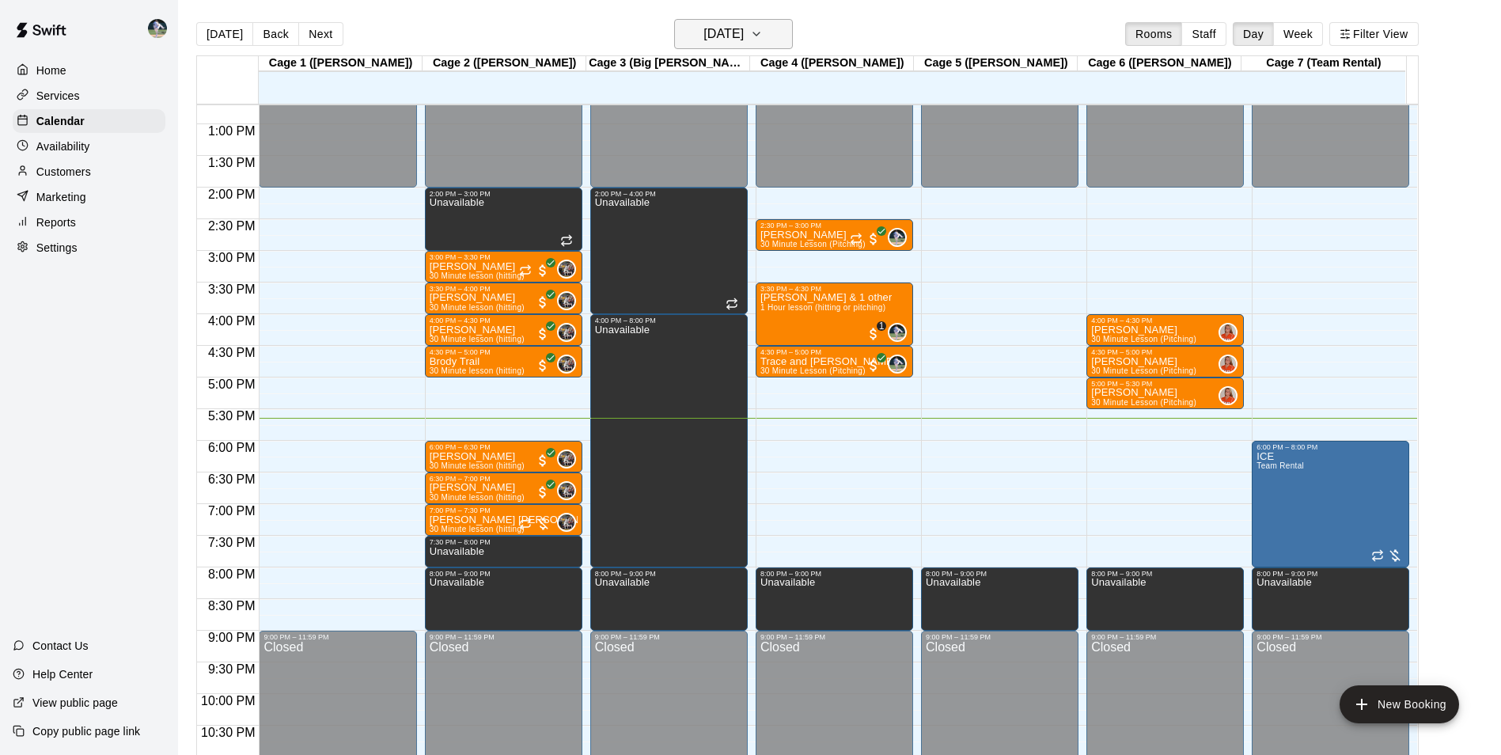
click at [744, 33] on h6 "[DATE]" at bounding box center [723, 34] width 40 height 22
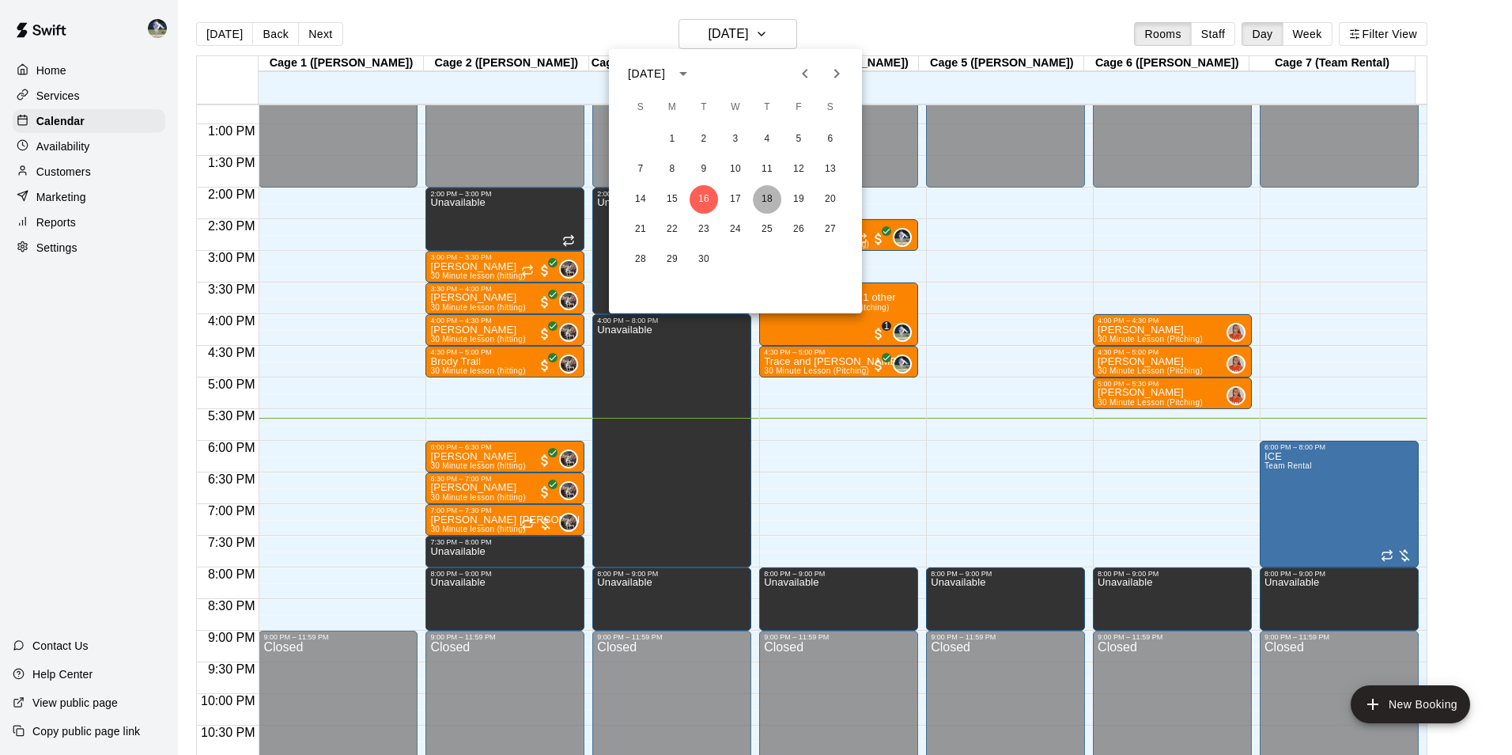
click at [763, 191] on button "18" at bounding box center [767, 199] width 28 height 28
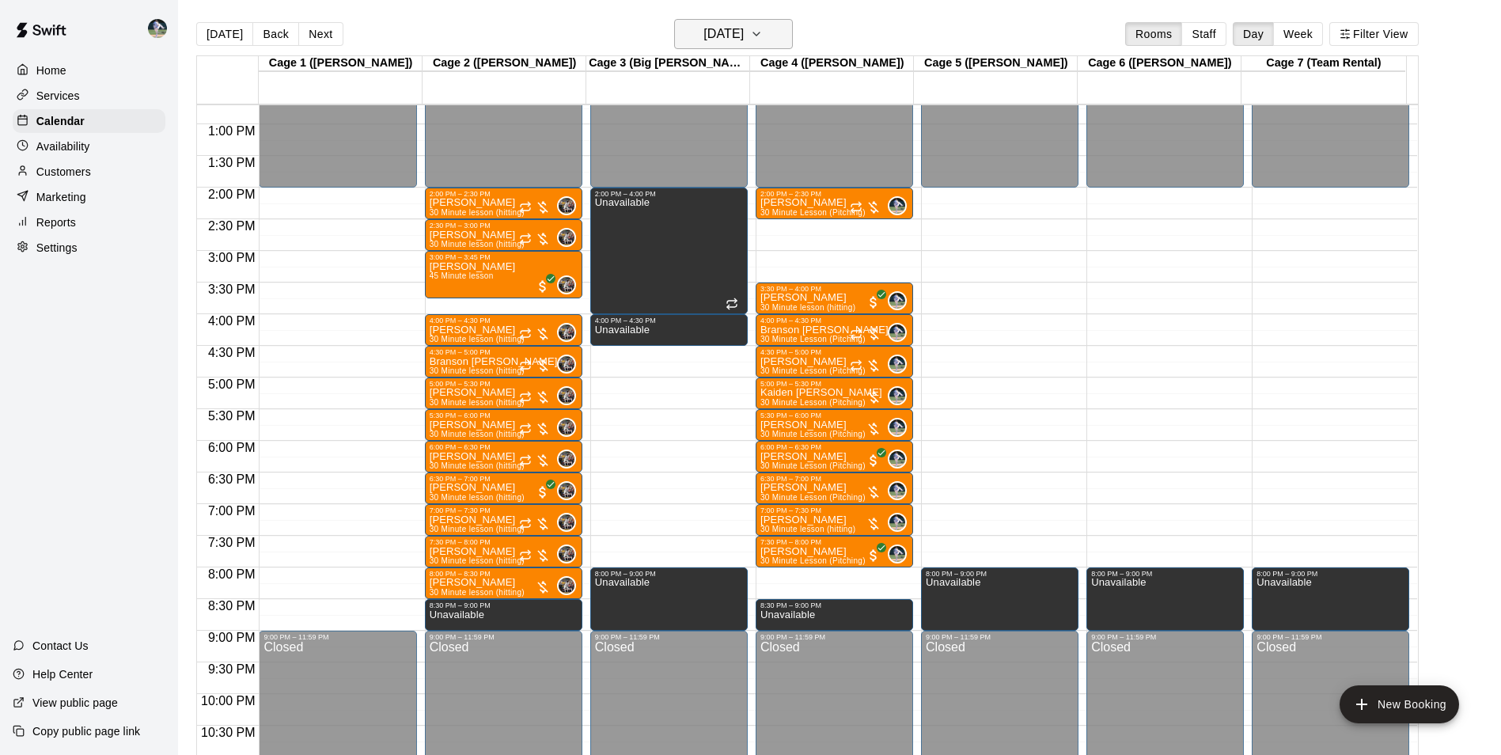
click at [718, 25] on h6 "[DATE]" at bounding box center [723, 34] width 40 height 22
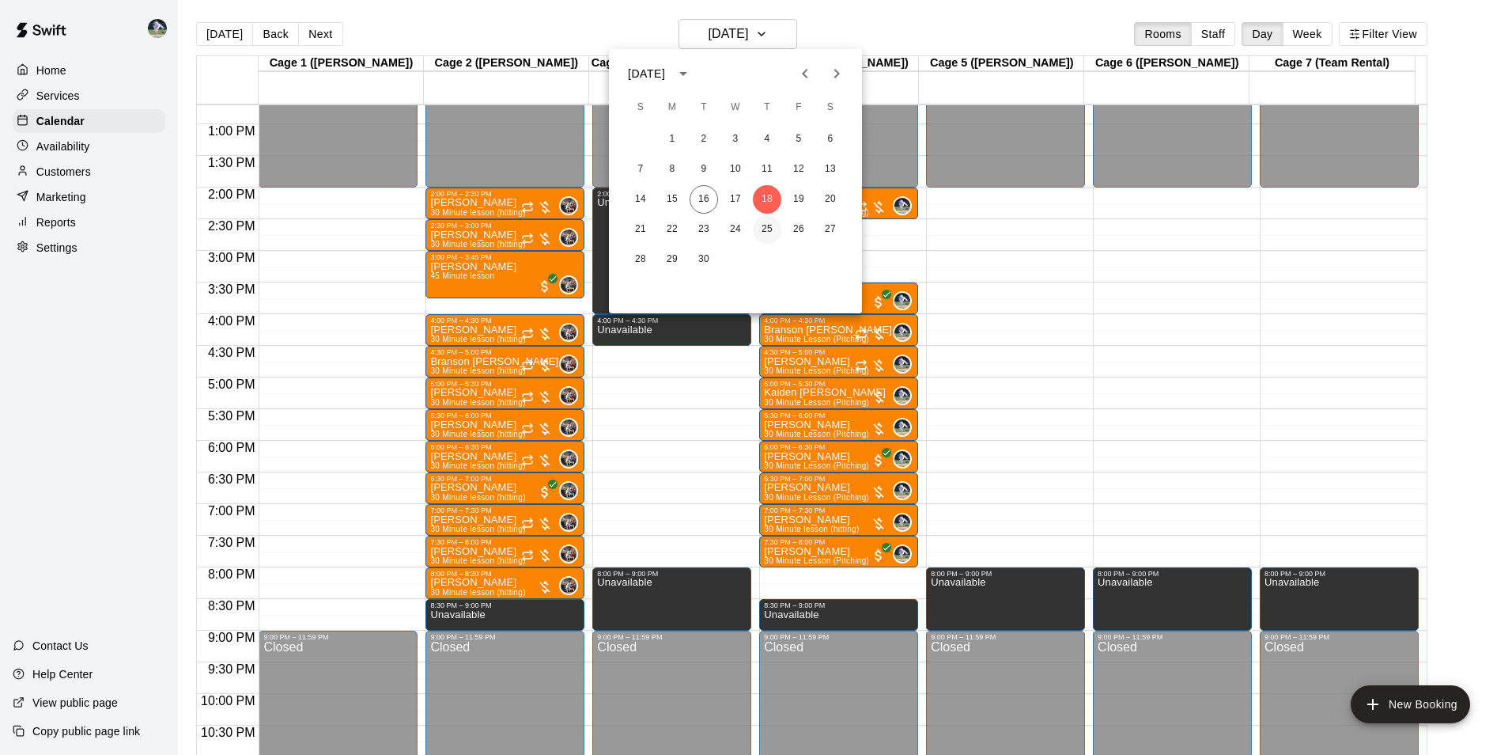
click at [766, 221] on button "25" at bounding box center [767, 229] width 28 height 28
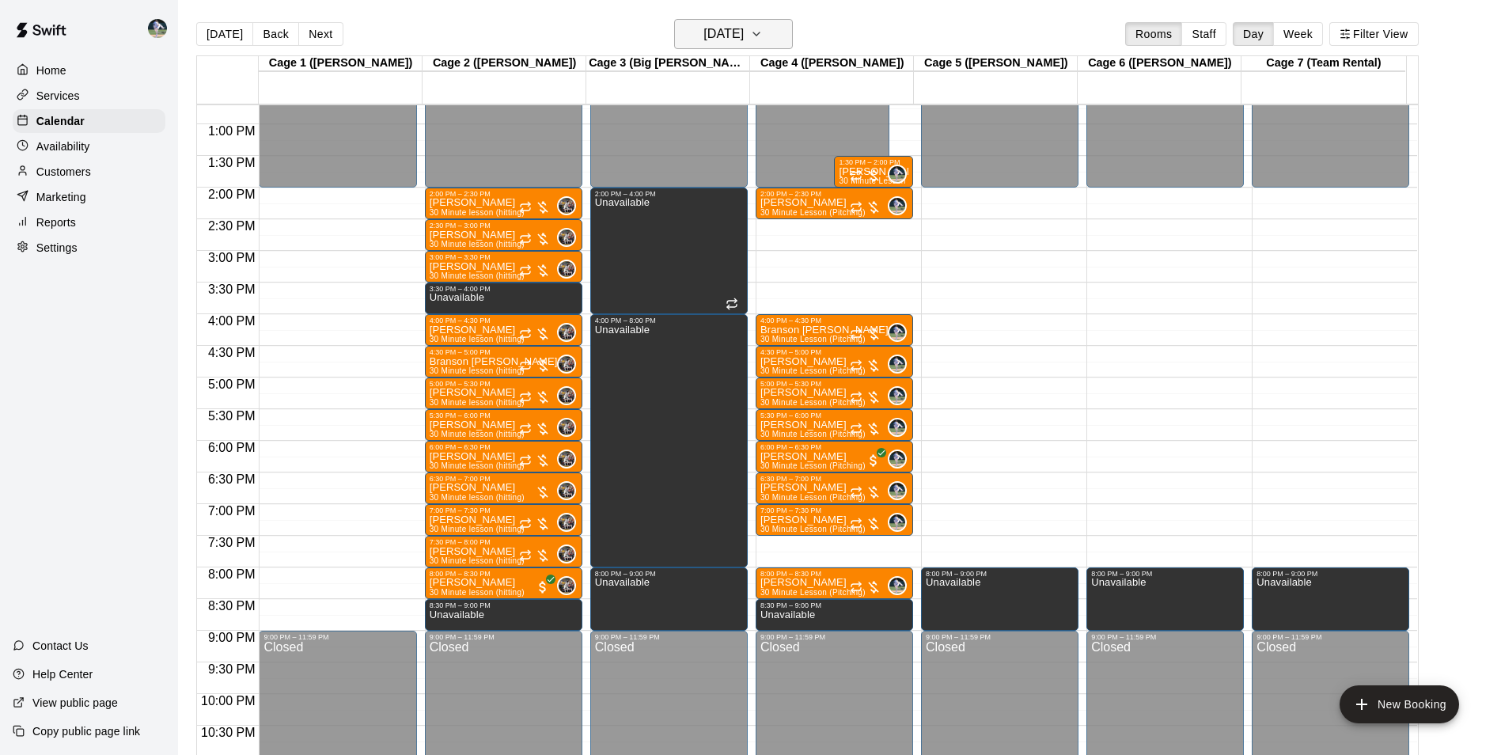
click at [743, 32] on h6 "Thursday Sep 25" at bounding box center [723, 34] width 40 height 22
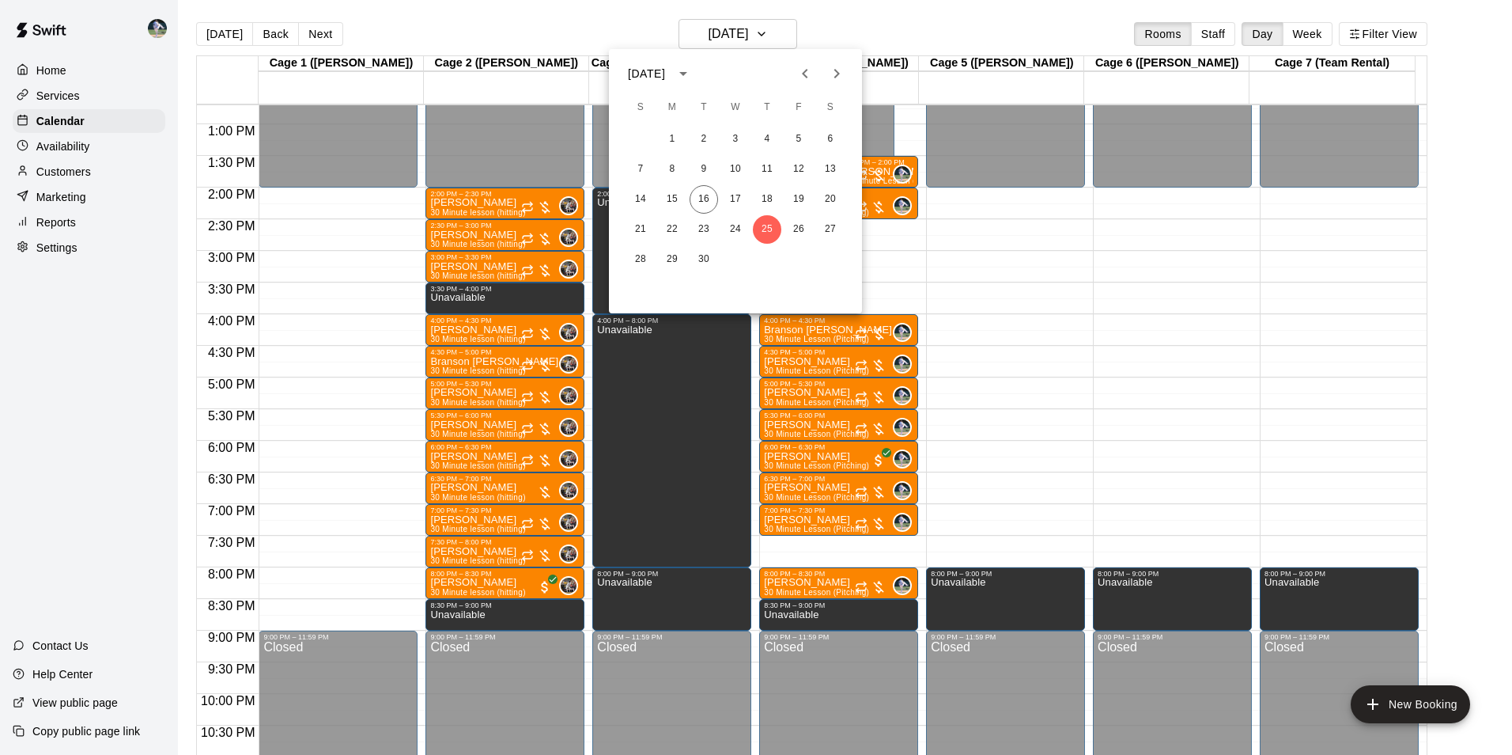
click at [842, 75] on icon "Next month" at bounding box center [836, 73] width 19 height 19
click at [771, 140] on button "2" at bounding box center [767, 139] width 28 height 28
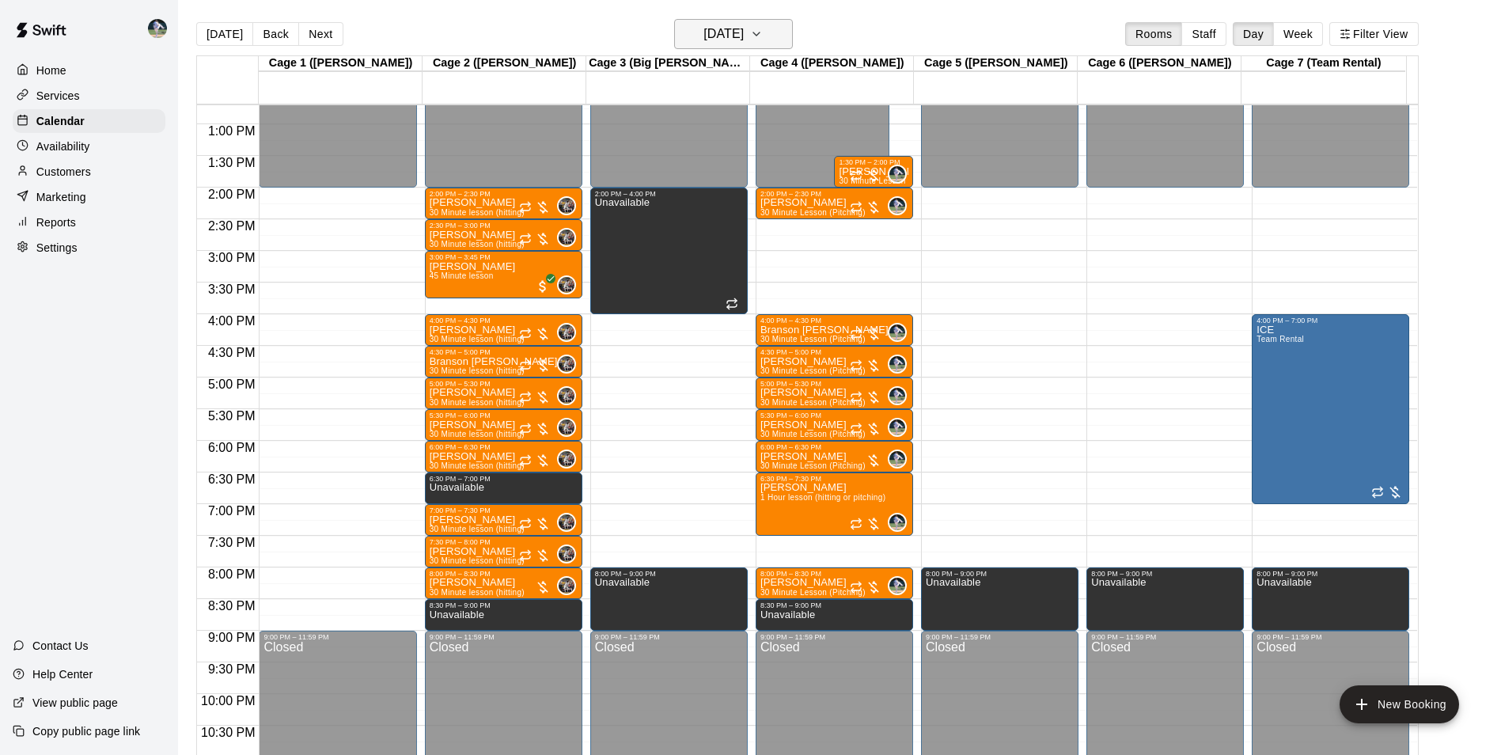
click at [727, 45] on button "Thursday Oct 02" at bounding box center [733, 34] width 119 height 30
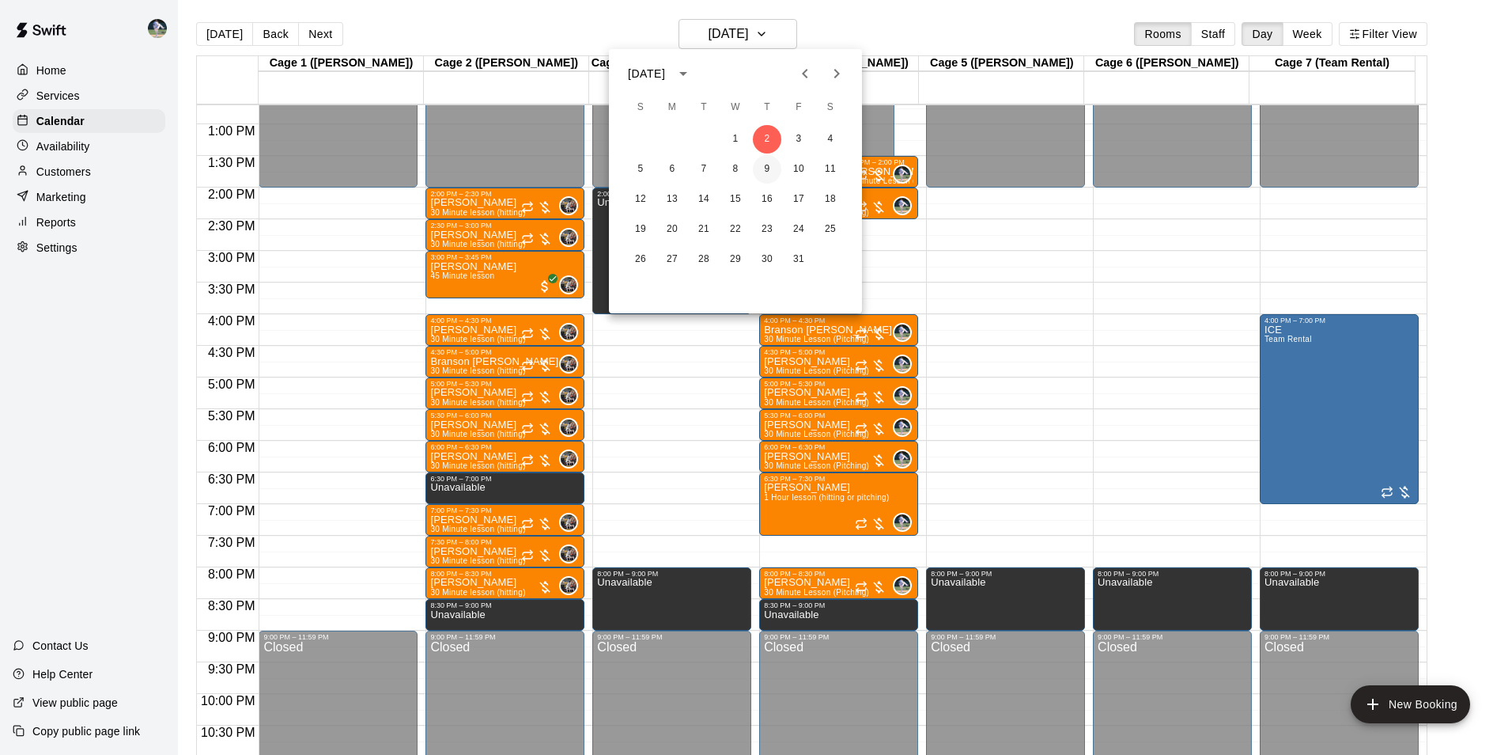
click at [760, 165] on button "9" at bounding box center [767, 169] width 28 height 28
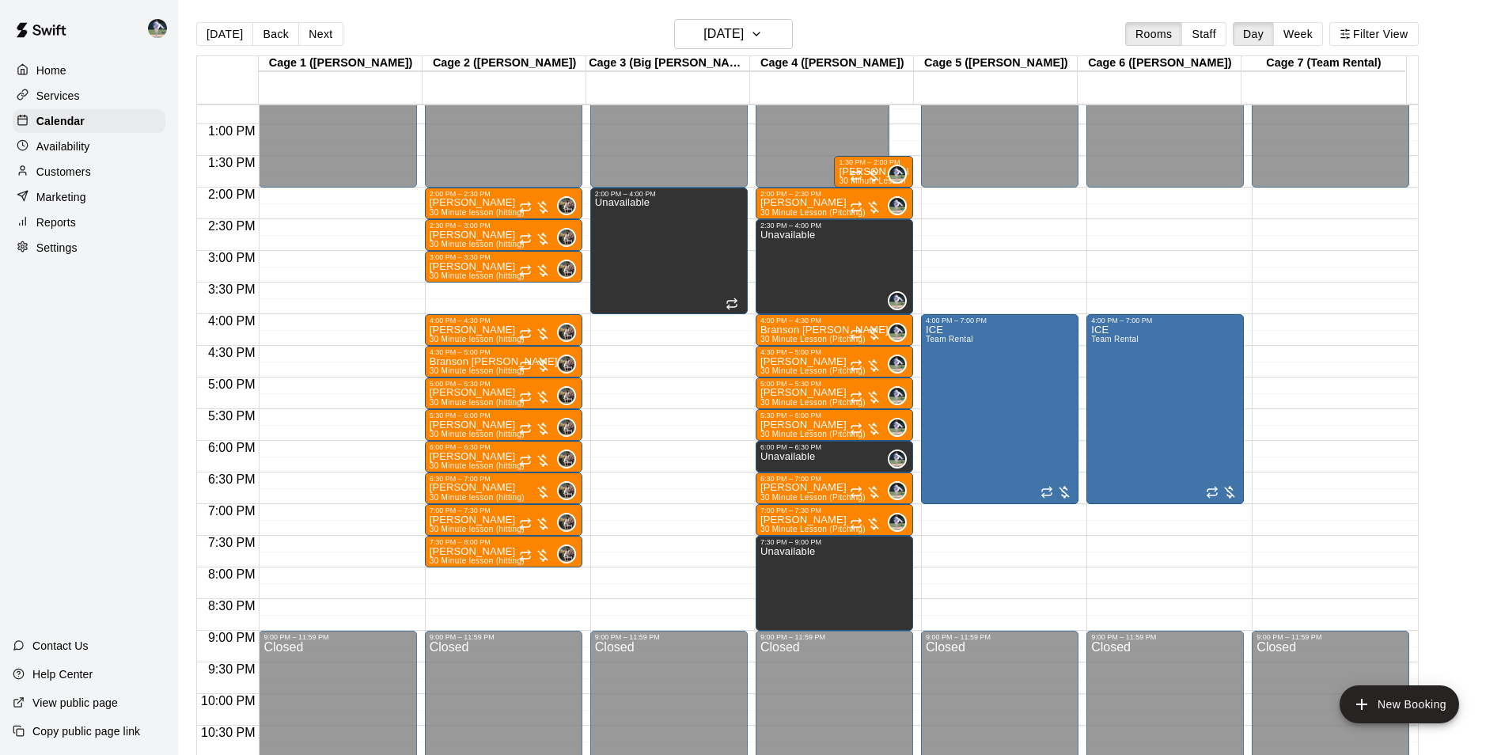
click at [452, 581] on div "12:00 AM – 2:00 PM Closed 2:00 PM – 2:30 PM Samuel Leonard 30 Minute lesson (hi…" at bounding box center [503, 61] width 157 height 1519
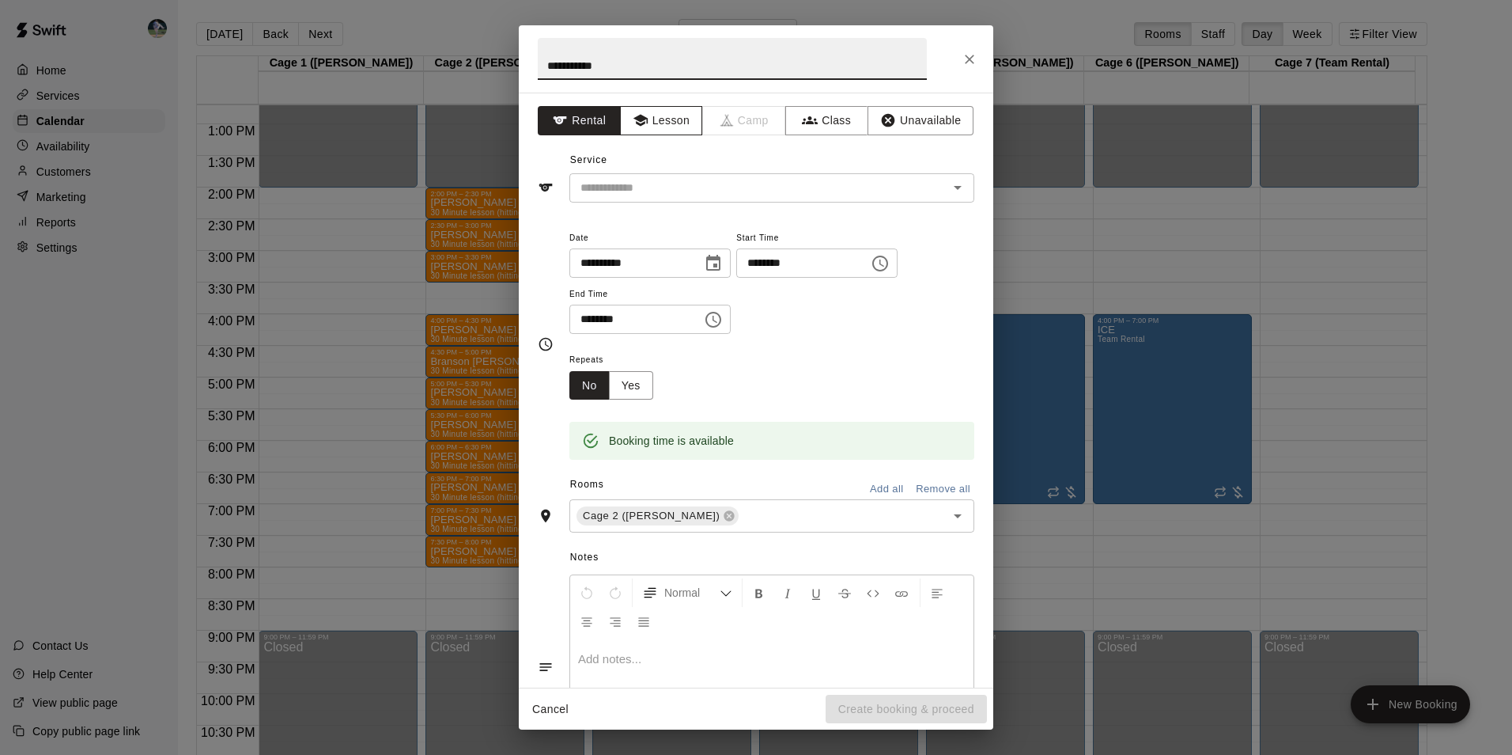
type input "**********"
click at [656, 116] on button "Lesson" at bounding box center [661, 120] width 83 height 29
click at [851, 191] on input "text" at bounding box center [748, 188] width 349 height 20
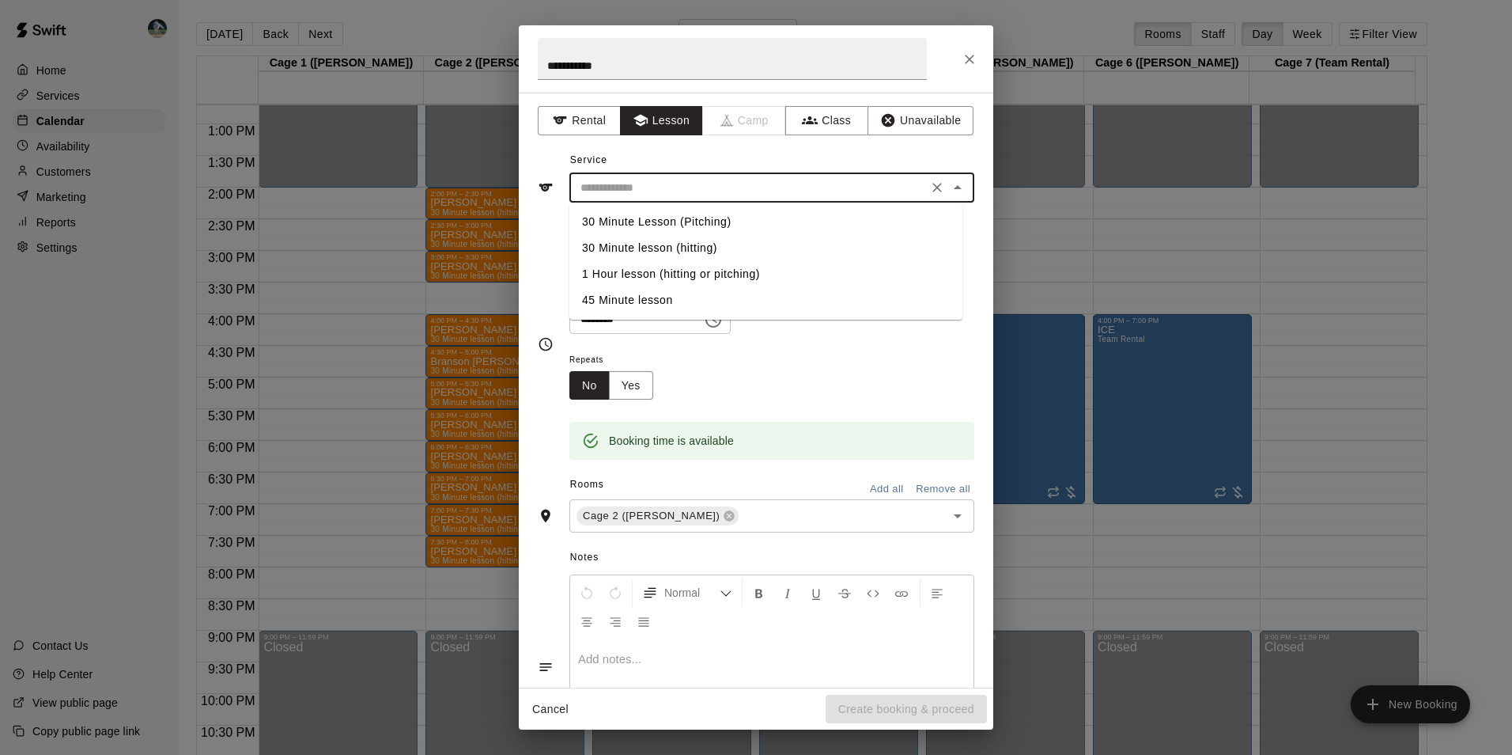
click at [724, 244] on li "30 Minute lesson (hitting)" at bounding box center [766, 248] width 393 height 26
type input "**********"
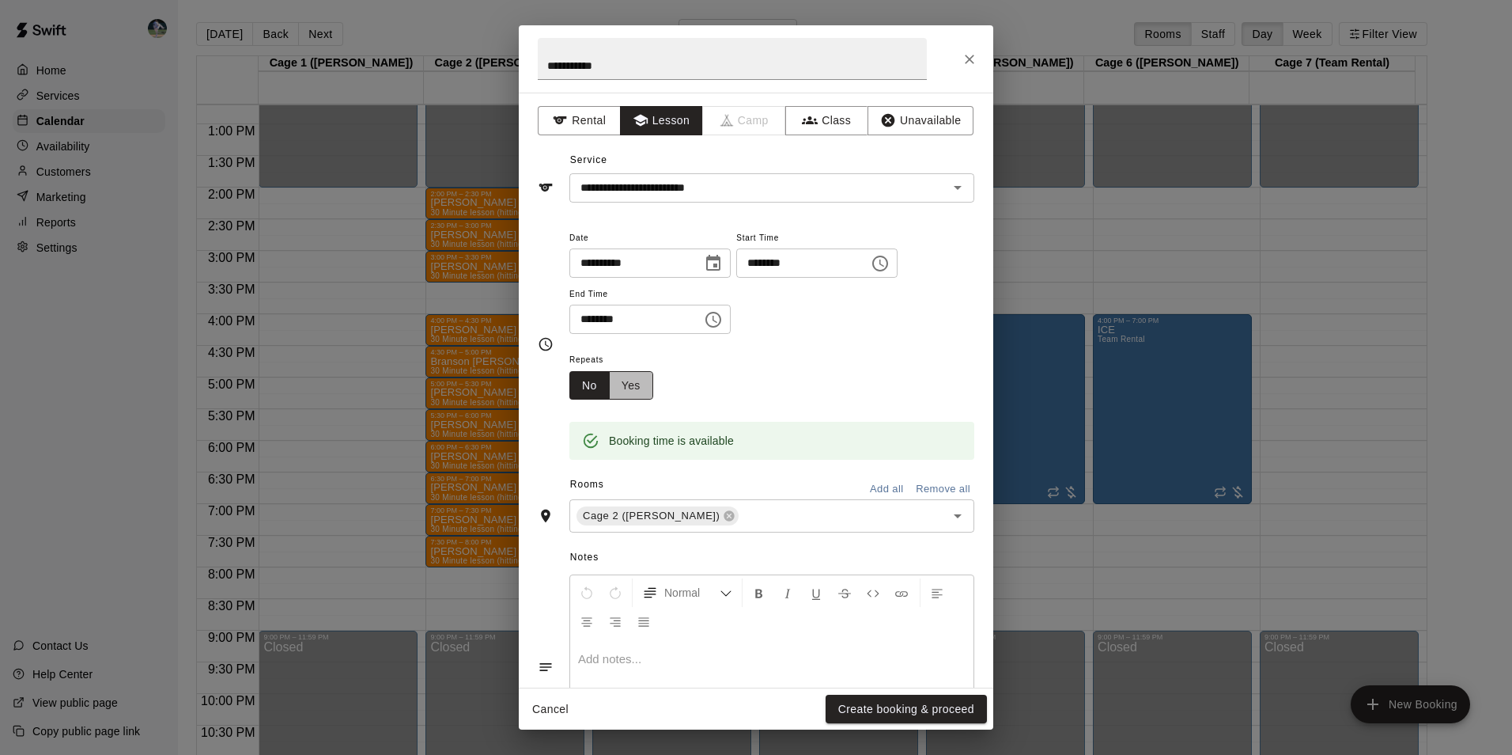
click at [623, 377] on button "Yes" at bounding box center [631, 385] width 44 height 29
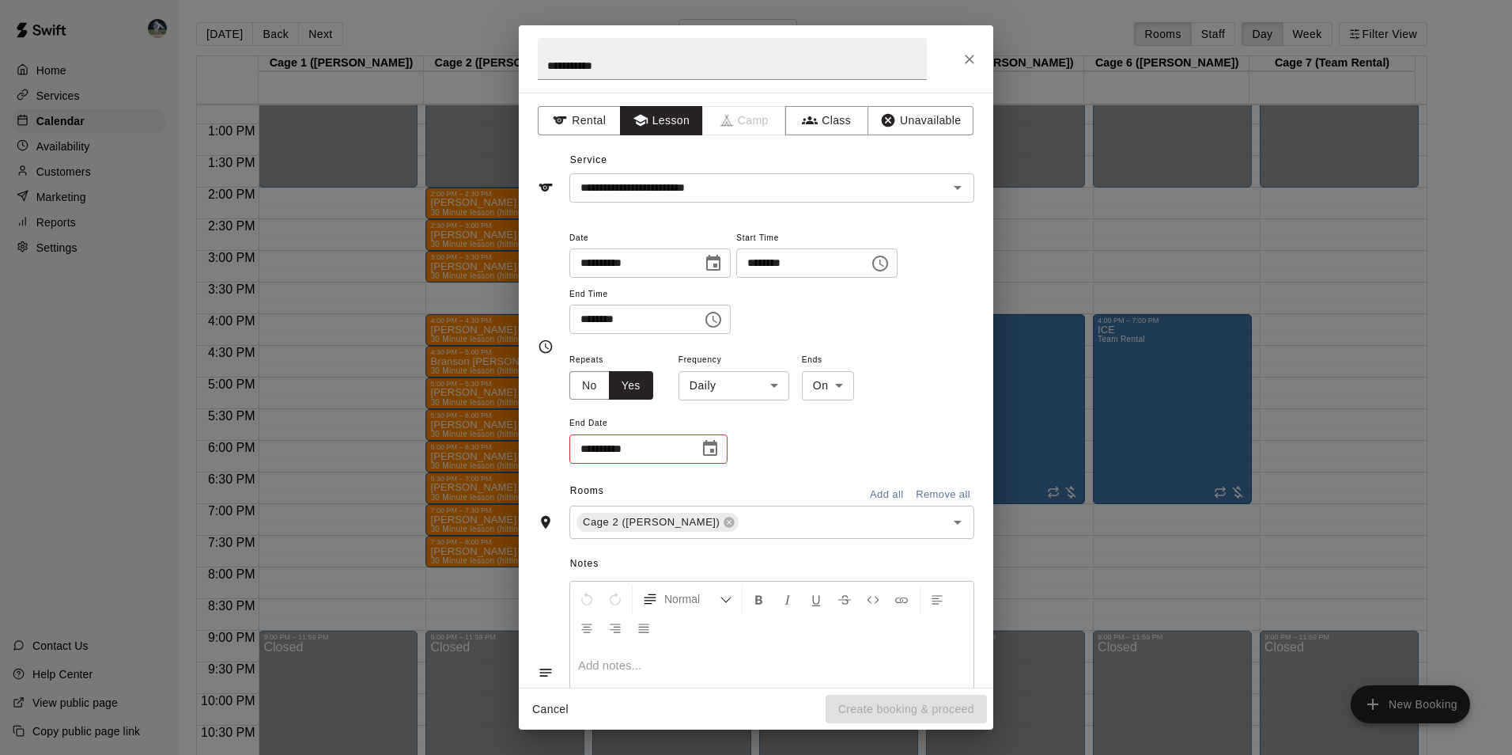
click at [721, 389] on body "Home Services Calendar Availability Customers Marketing Reports Settings Contac…" at bounding box center [756, 390] width 1512 height 780
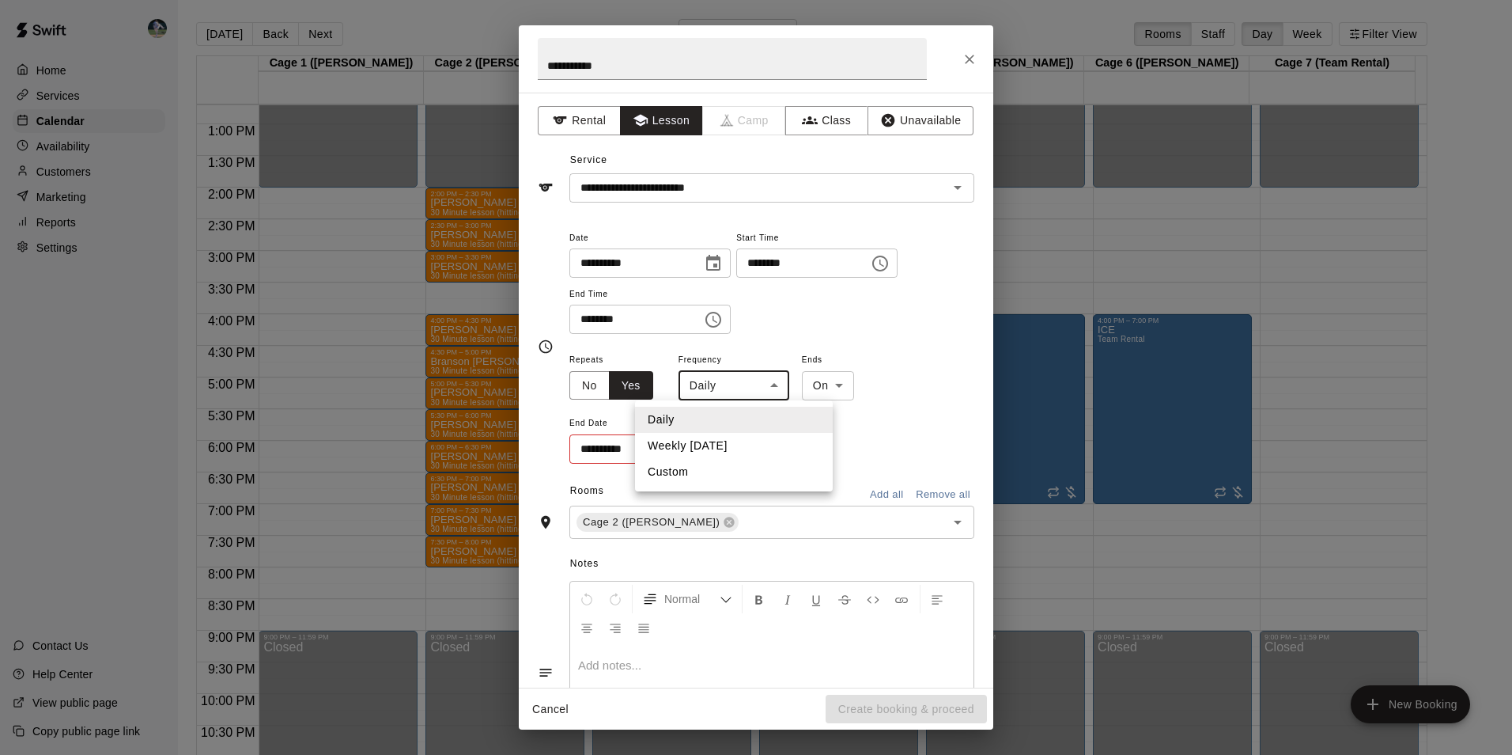
click at [716, 441] on li "Weekly on Thursday" at bounding box center [734, 446] width 198 height 26
type input "******"
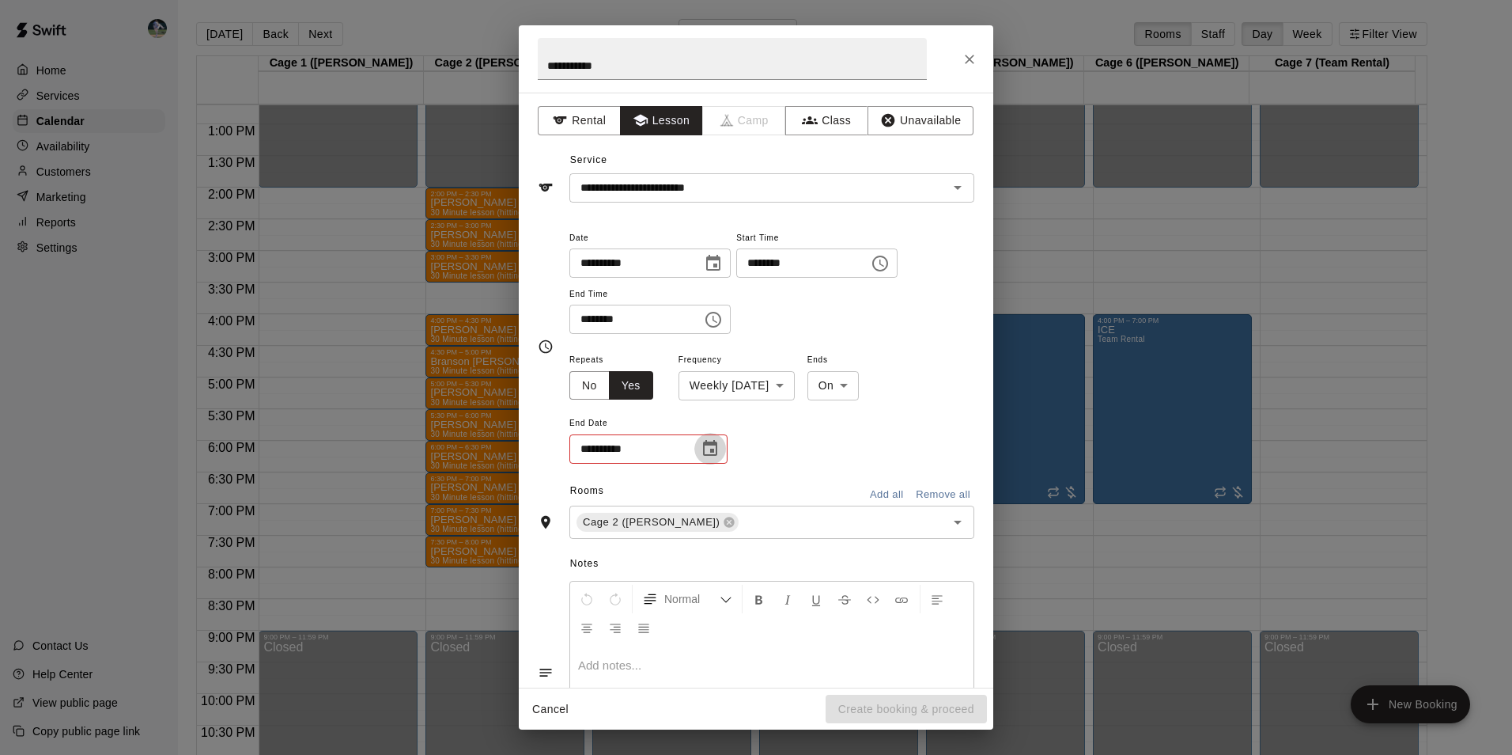
click at [707, 447] on icon "Choose date" at bounding box center [710, 448] width 19 height 19
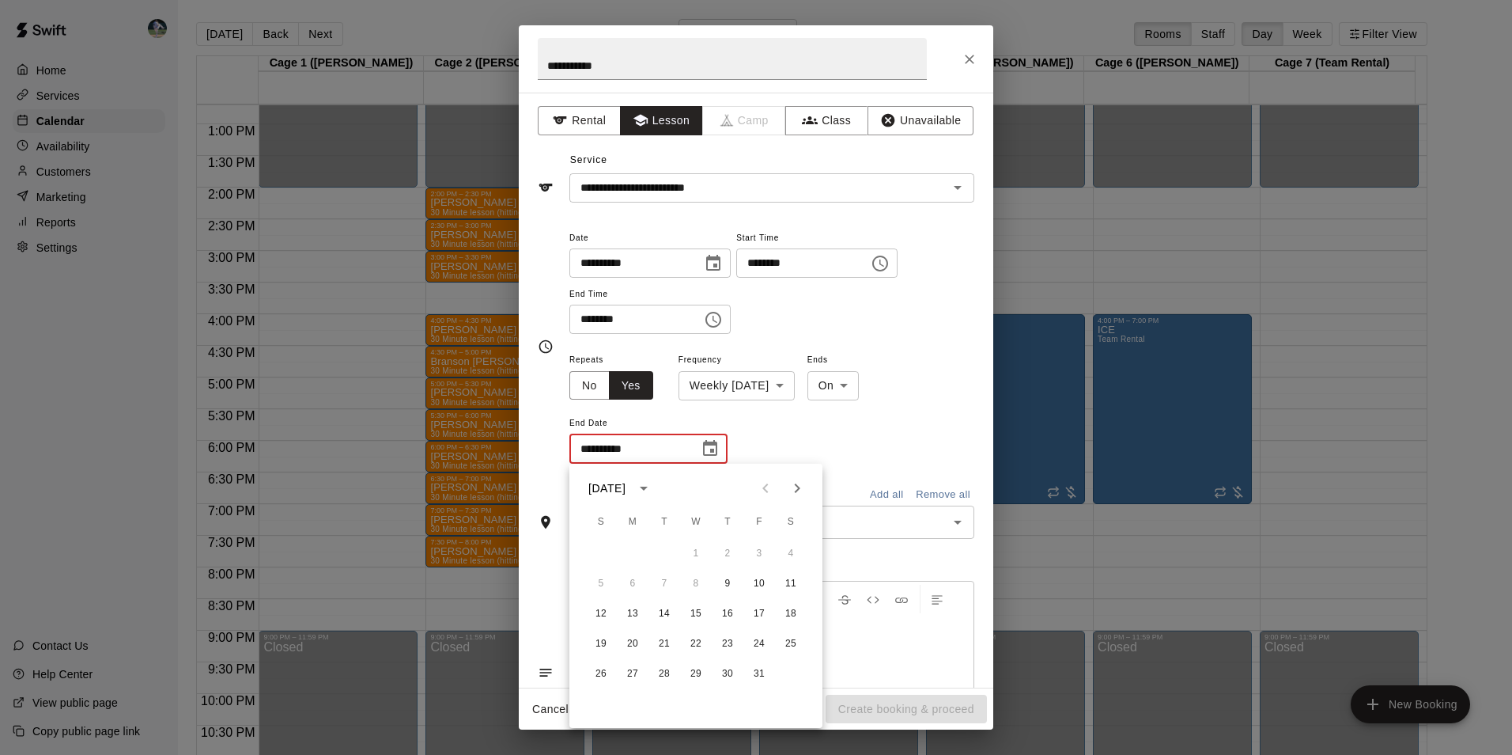
click at [794, 488] on icon "Next month" at bounding box center [797, 488] width 19 height 19
click at [798, 488] on icon "Next month" at bounding box center [797, 488] width 19 height 19
click at [729, 635] on button "25" at bounding box center [727, 644] width 28 height 28
type input "**********"
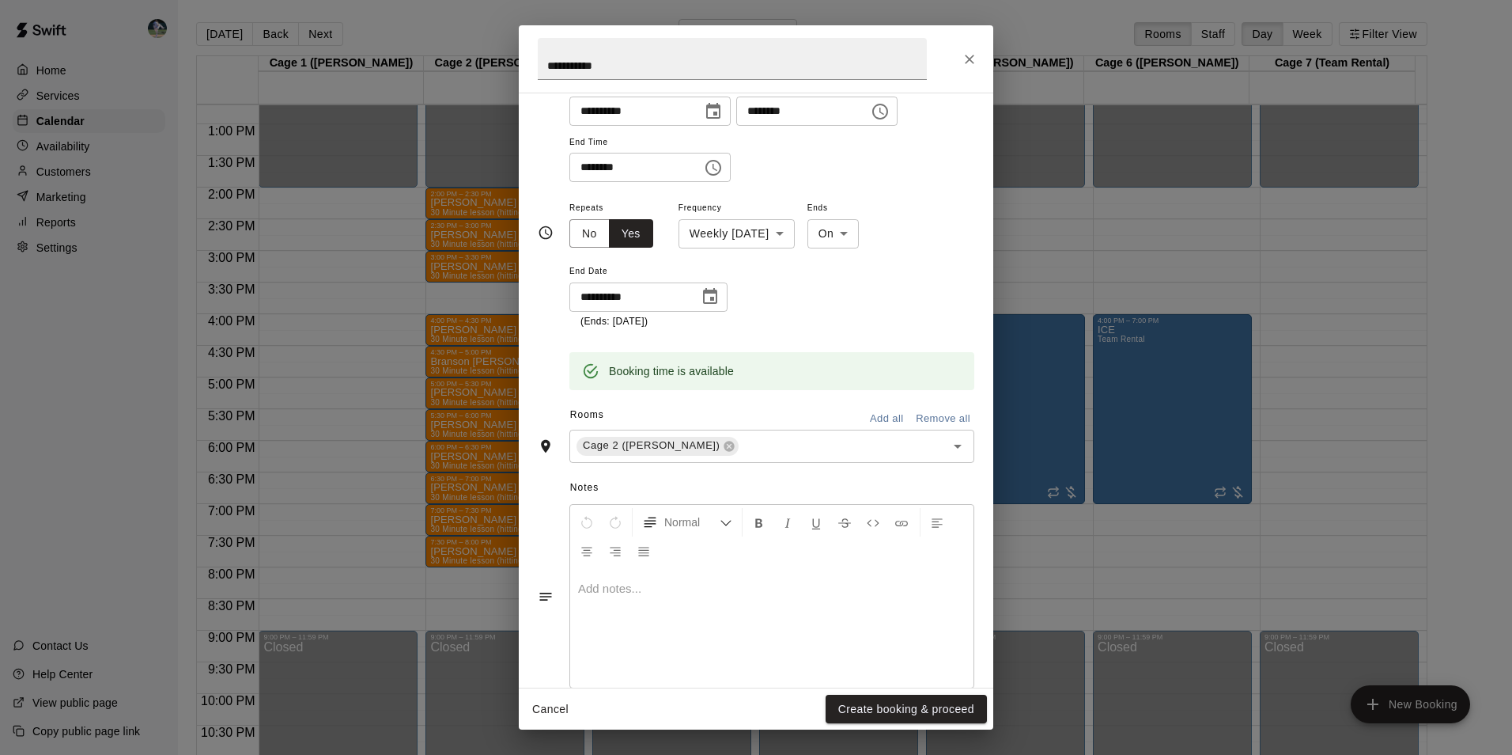
scroll to position [182, 0]
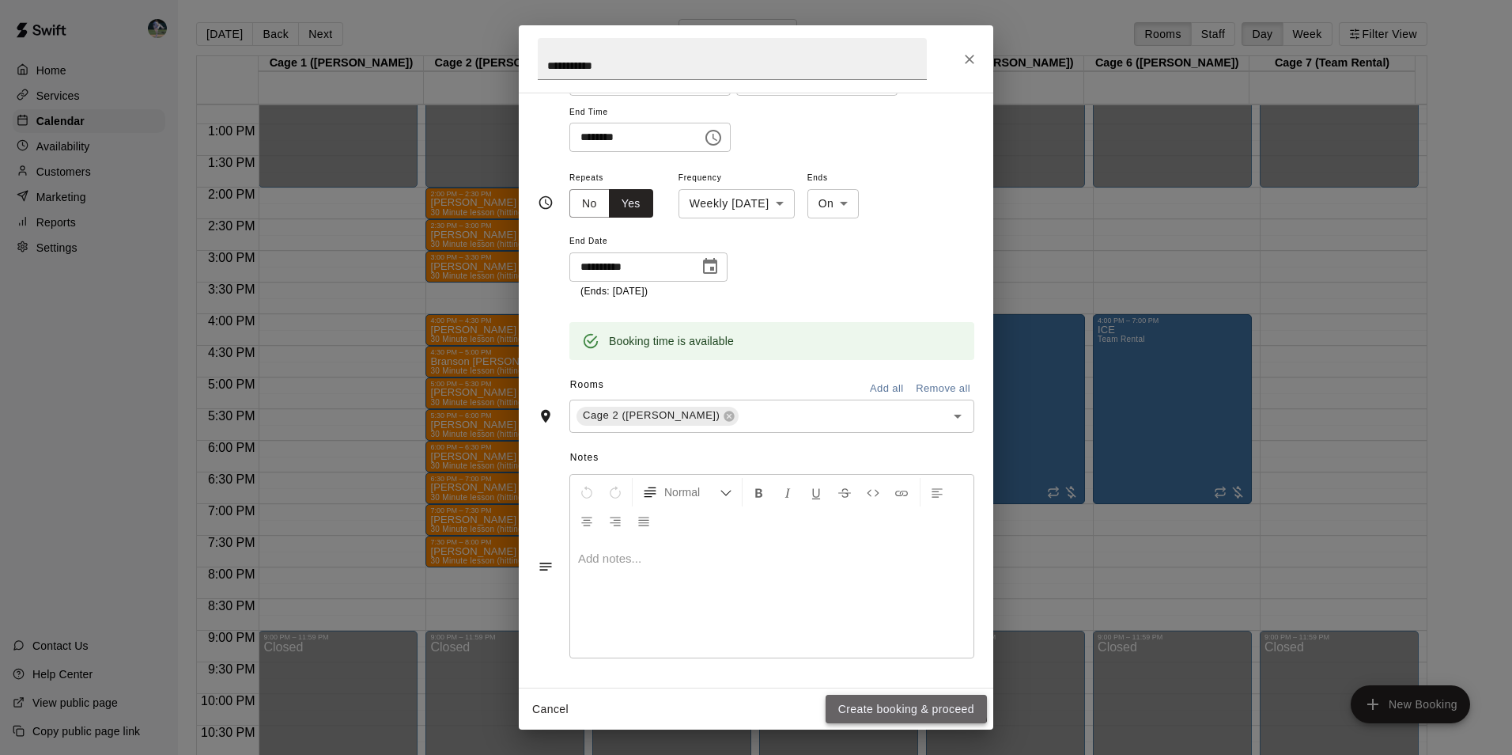
click at [869, 702] on button "Create booking & proceed" at bounding box center [906, 709] width 161 height 29
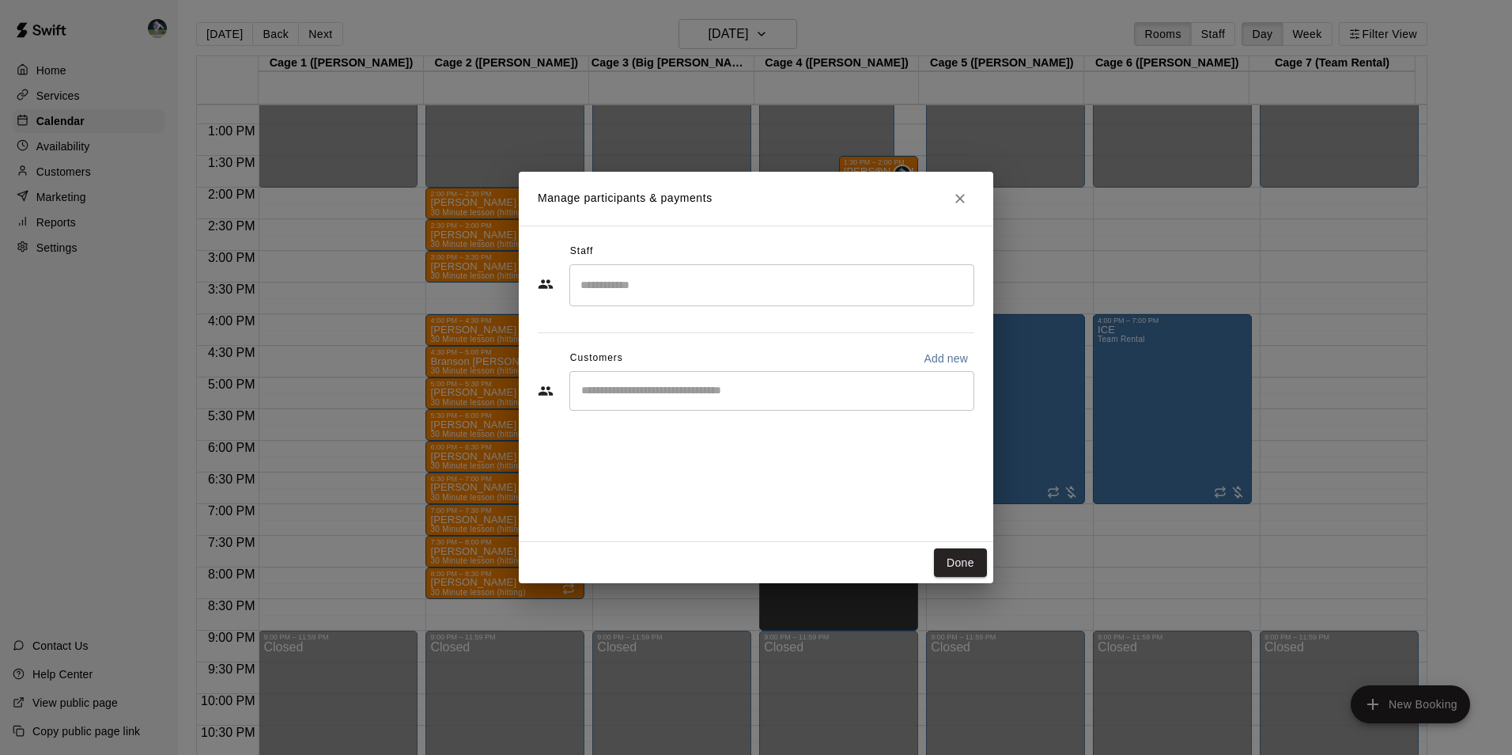
click at [592, 293] on input "Search staff" at bounding box center [772, 285] width 391 height 28
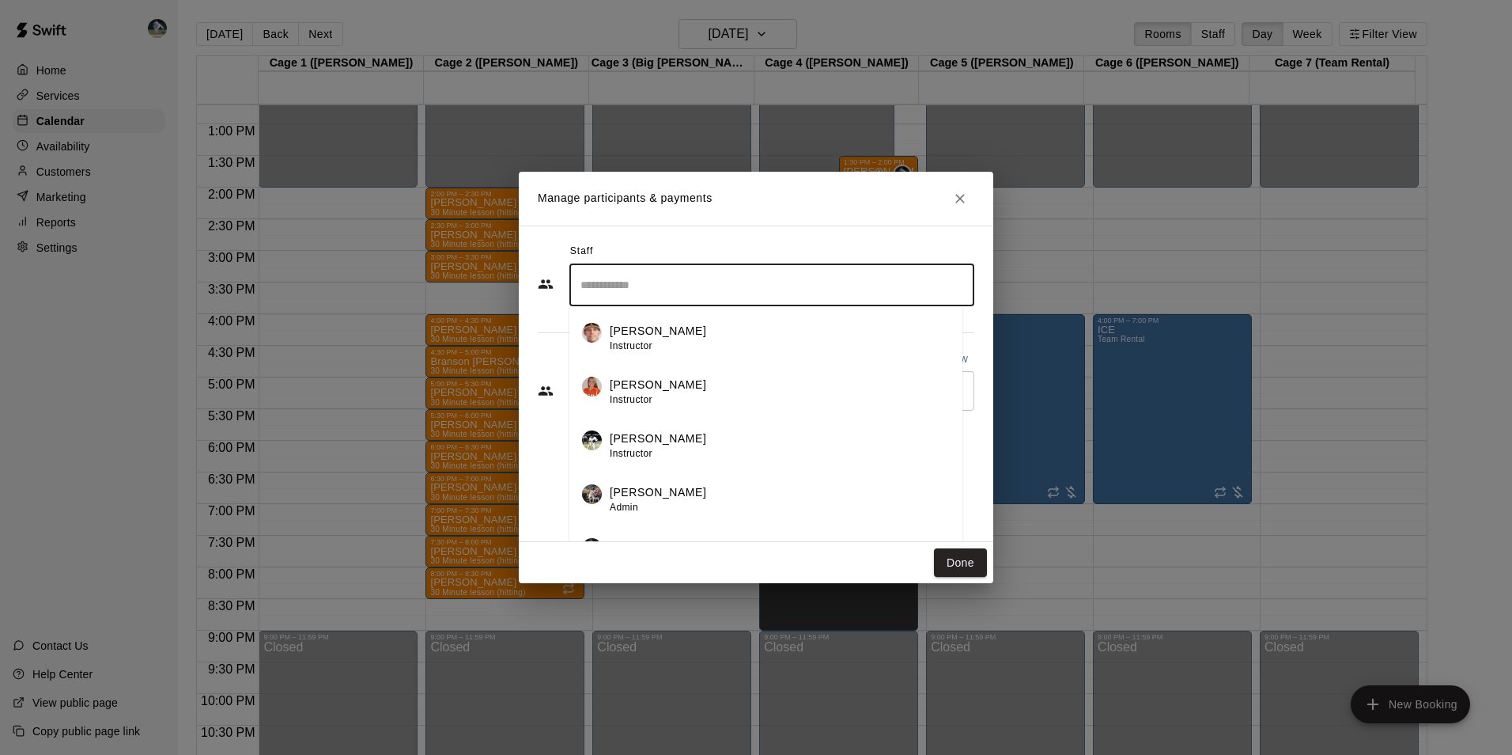
click at [681, 476] on li "Cody Hawn Admin" at bounding box center [766, 494] width 393 height 54
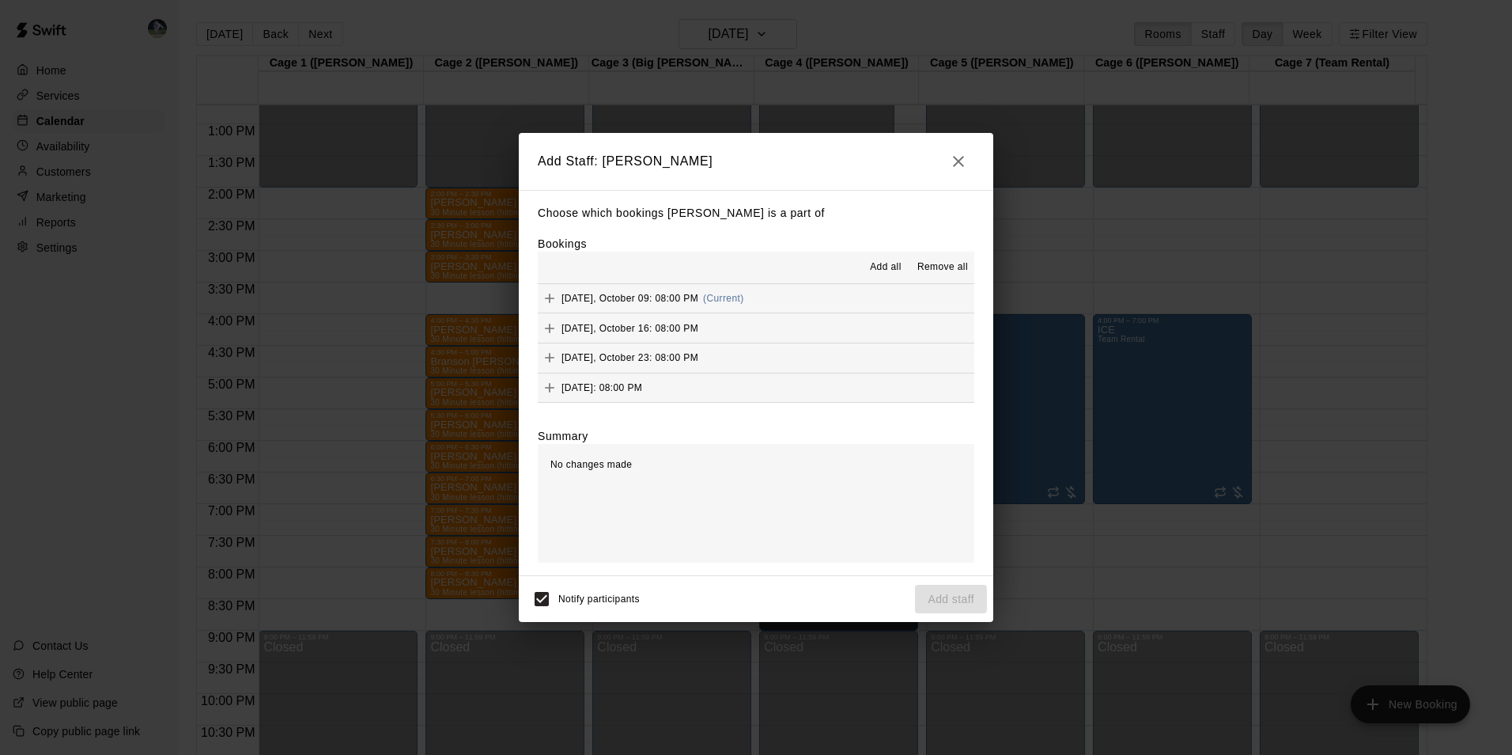
click at [891, 274] on span "Add all" at bounding box center [886, 267] width 32 height 16
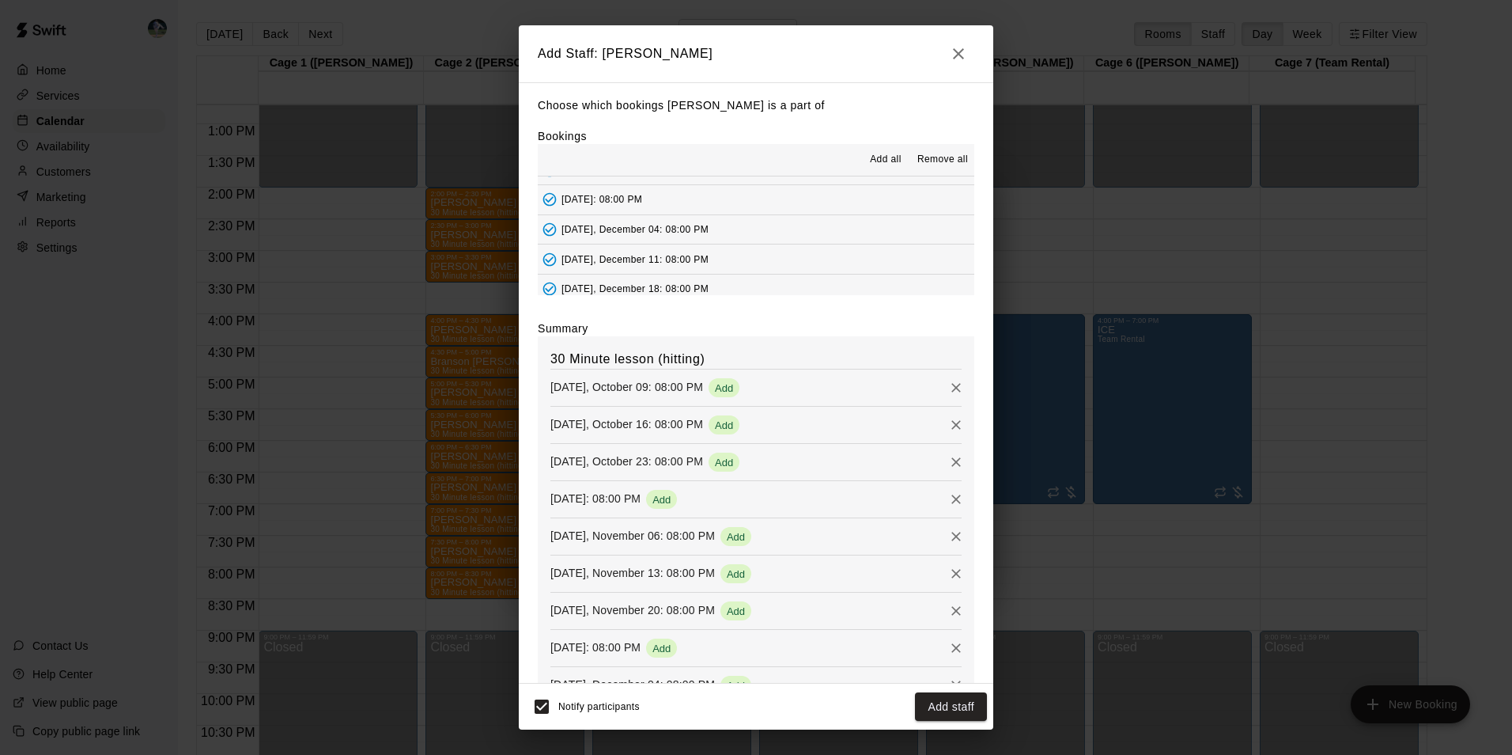
scroll to position [238, 0]
click at [931, 710] on button "Add staff" at bounding box center [951, 706] width 72 height 29
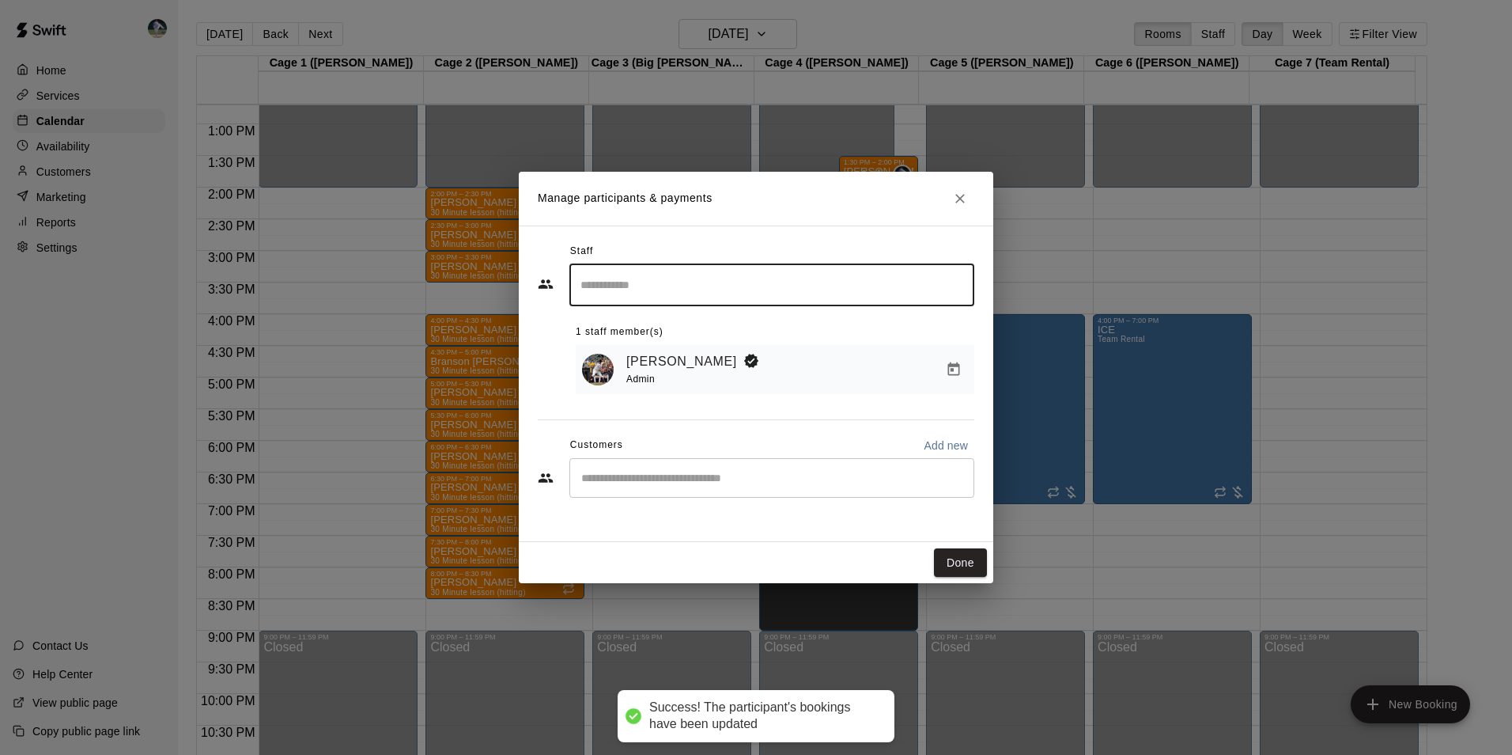
click at [845, 475] on input "Start typing to search customers..." at bounding box center [772, 478] width 391 height 16
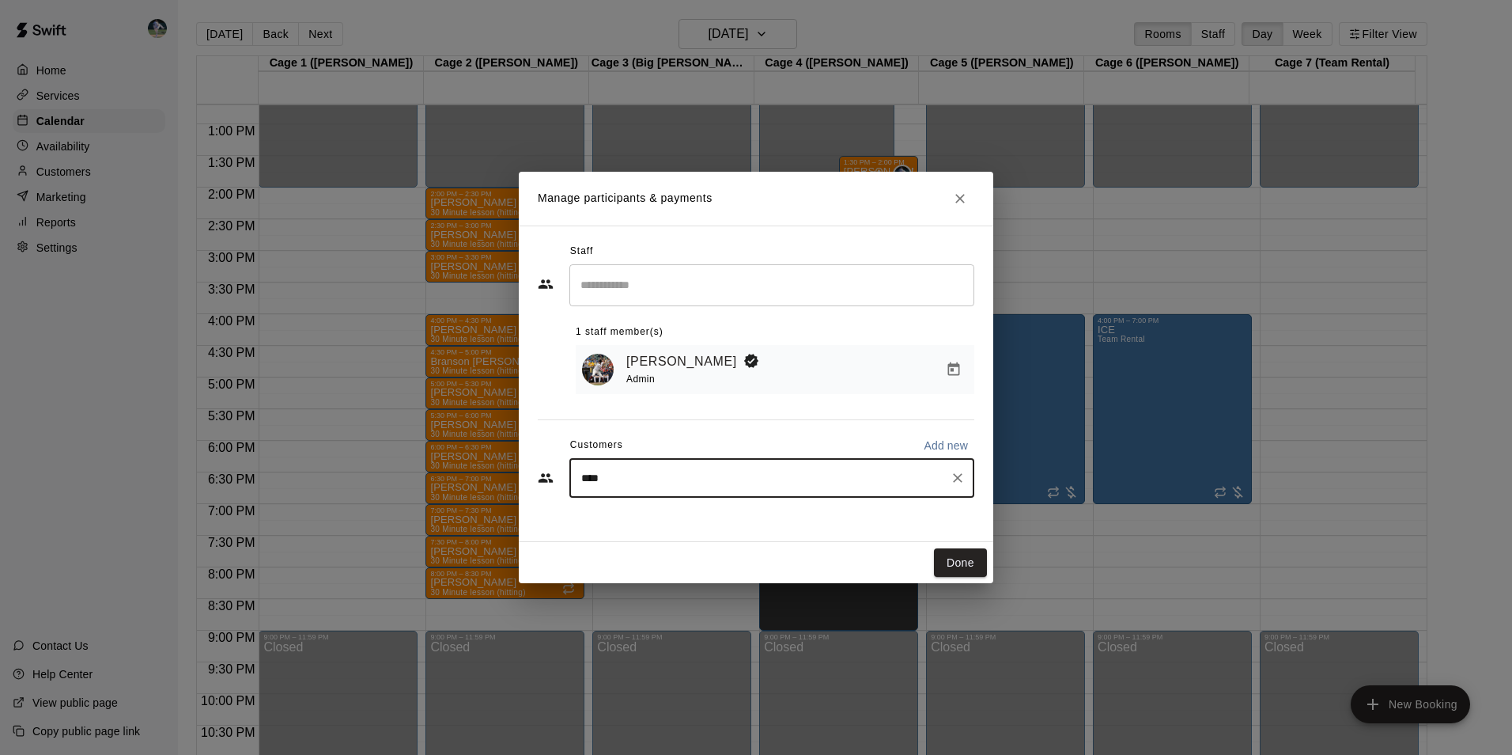
type input "*****"
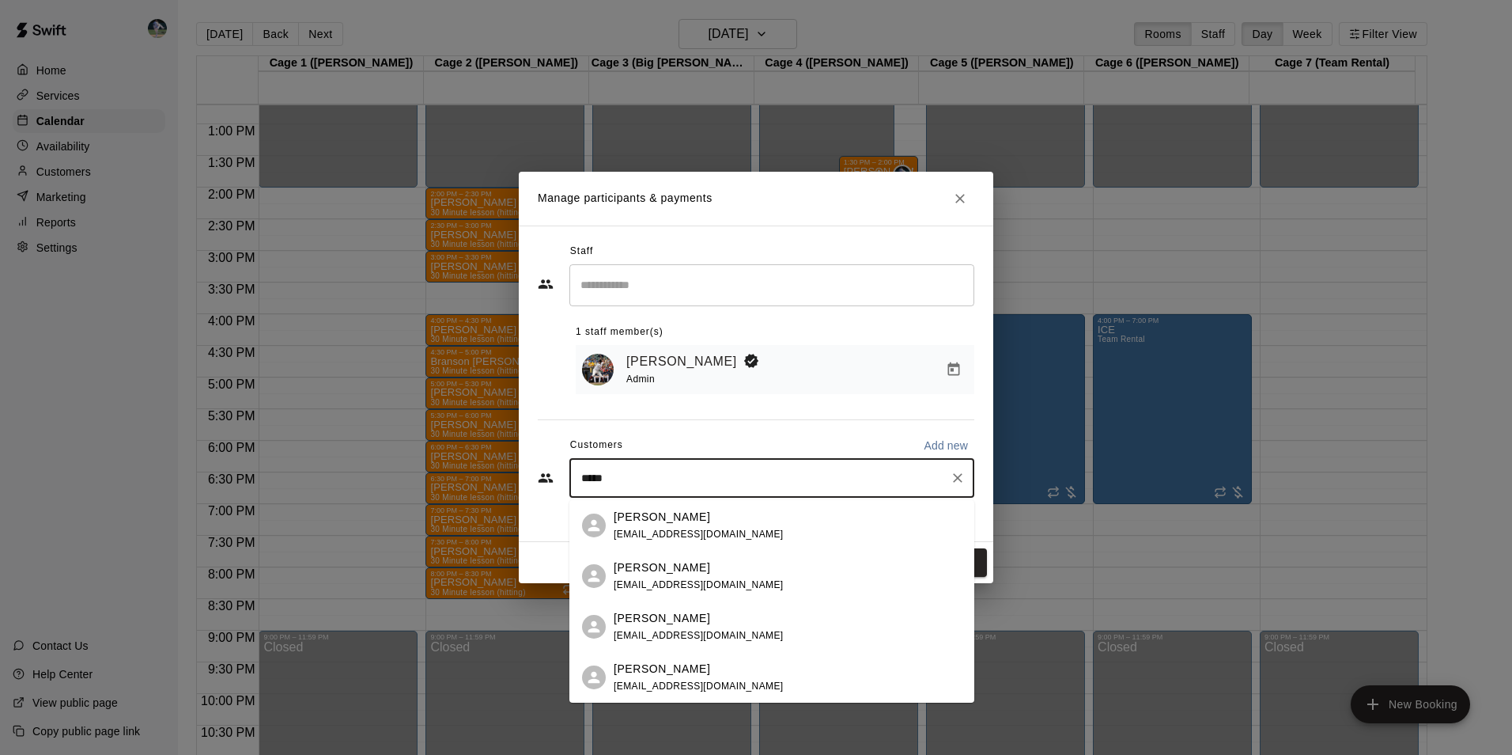
click at [714, 524] on div "Brad Davis bdavismd79@gmail.com" at bounding box center [699, 526] width 170 height 34
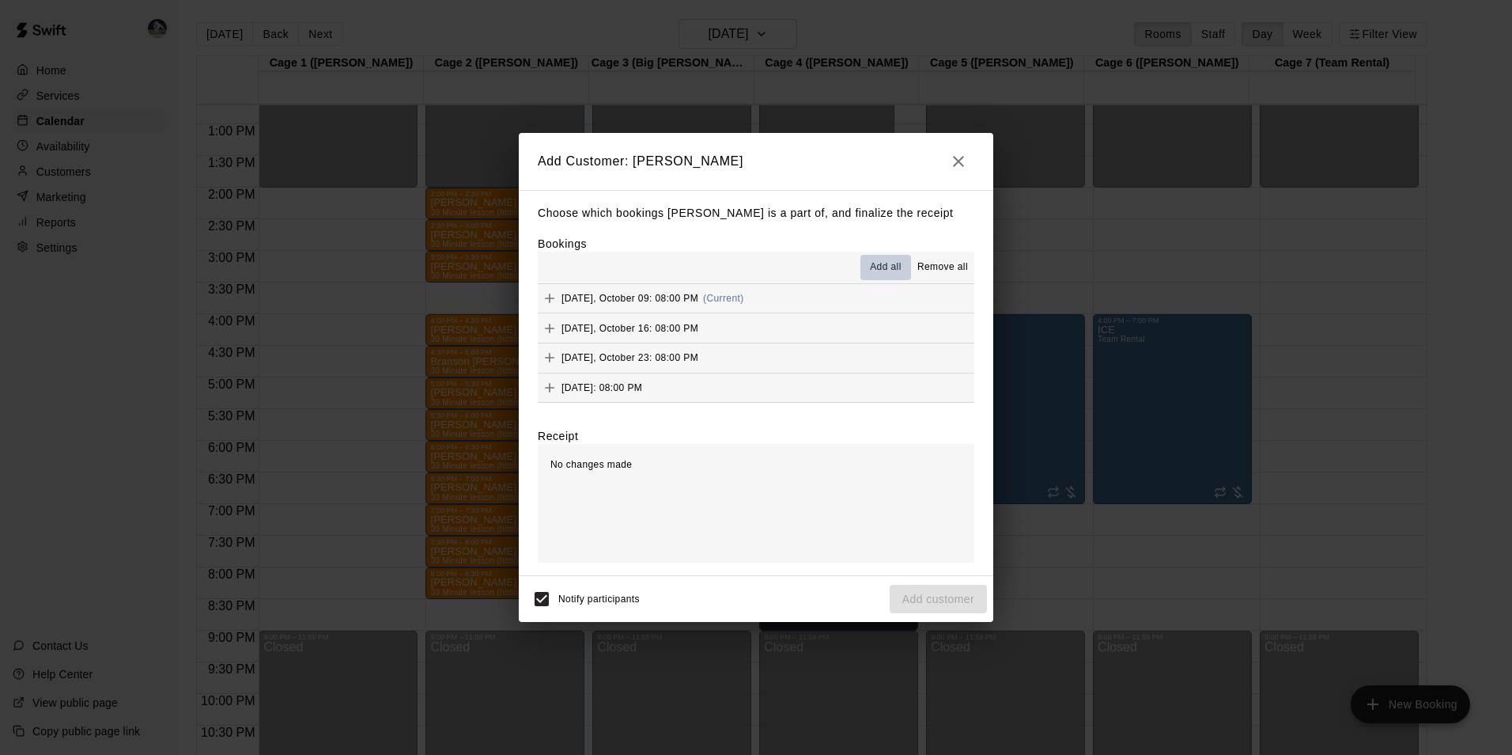
click at [889, 259] on button "Add all" at bounding box center [886, 267] width 51 height 25
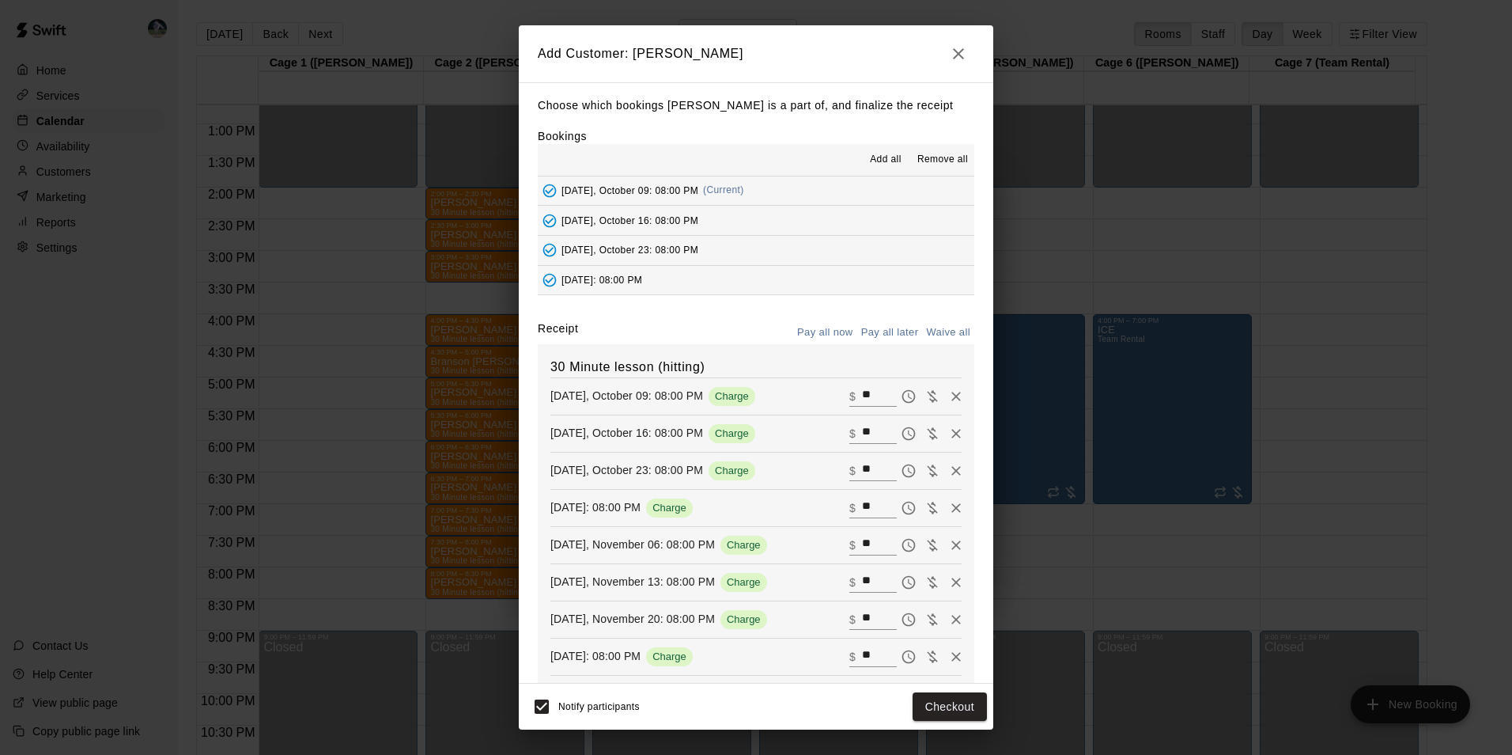
click at [884, 336] on button "Pay all later" at bounding box center [890, 332] width 66 height 25
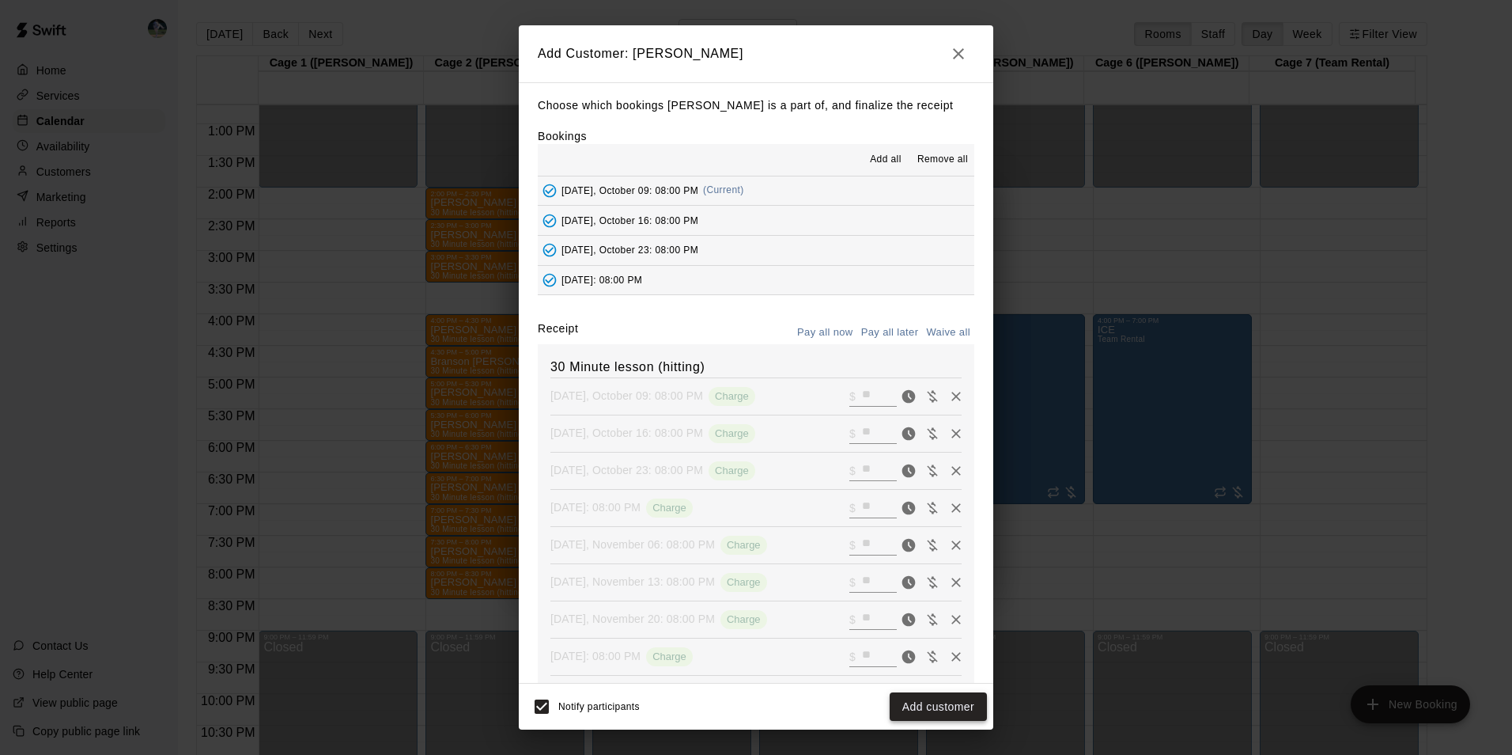
click at [930, 704] on button "Add customer" at bounding box center [938, 706] width 97 height 29
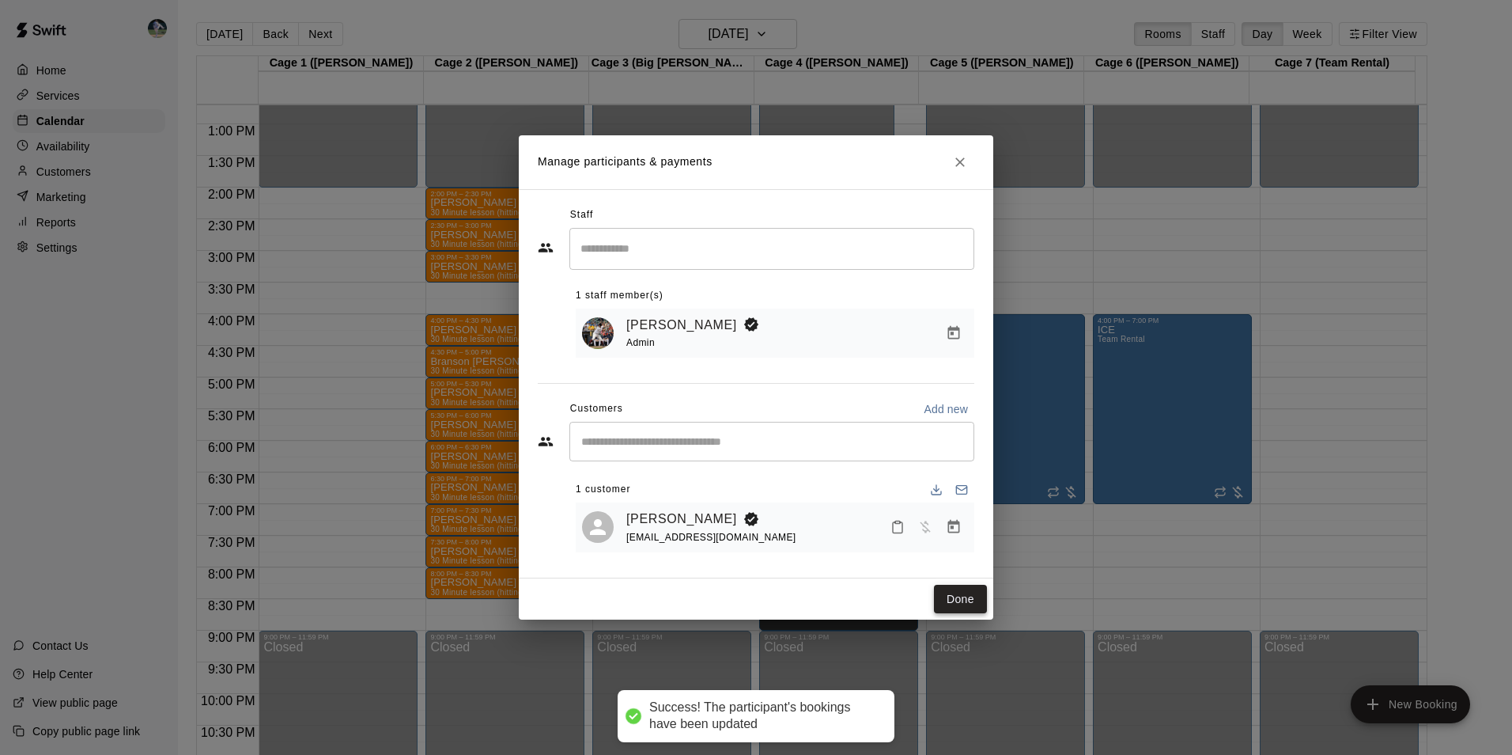
click at [960, 600] on button "Done" at bounding box center [960, 599] width 53 height 29
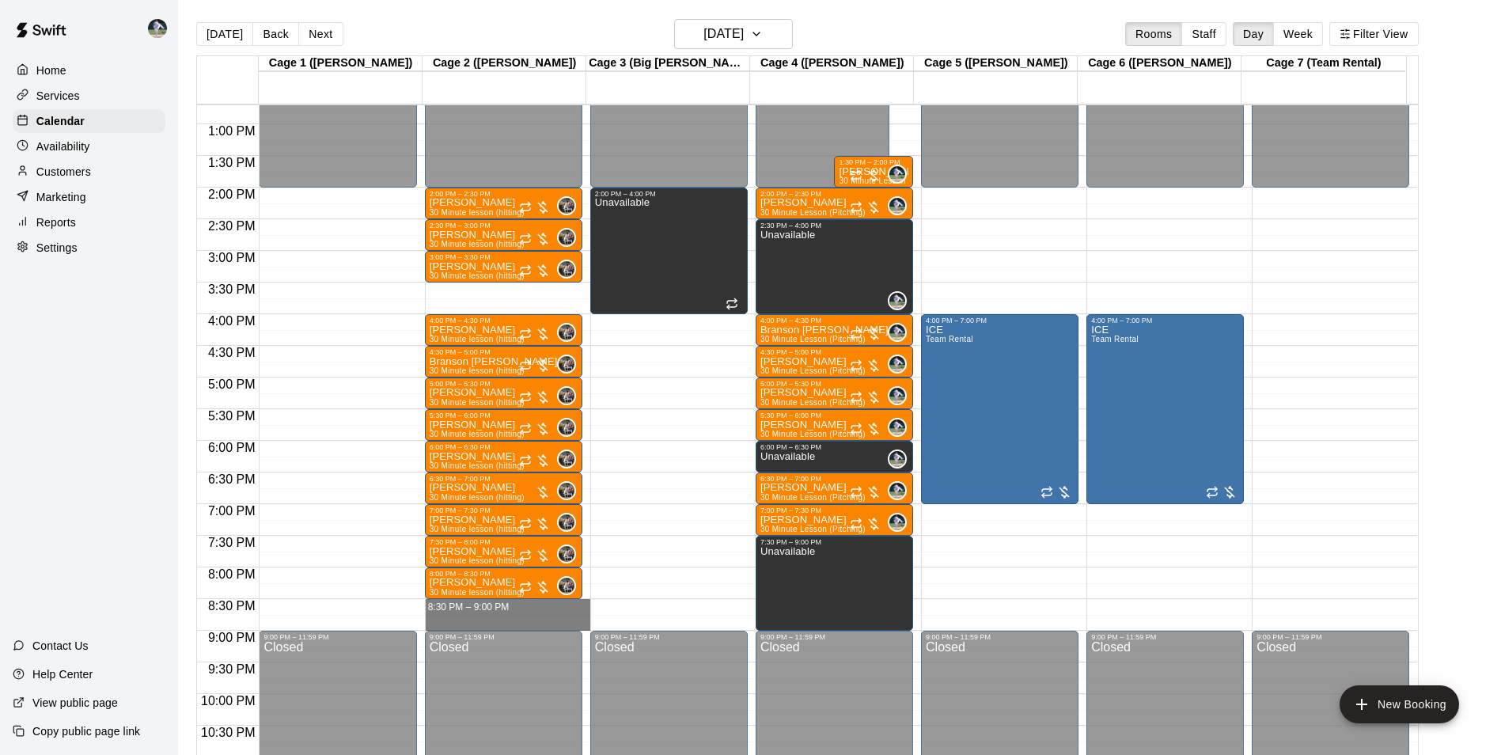
drag, startPoint x: 442, startPoint y: 605, endPoint x: 444, endPoint y: 618, distance: 12.8
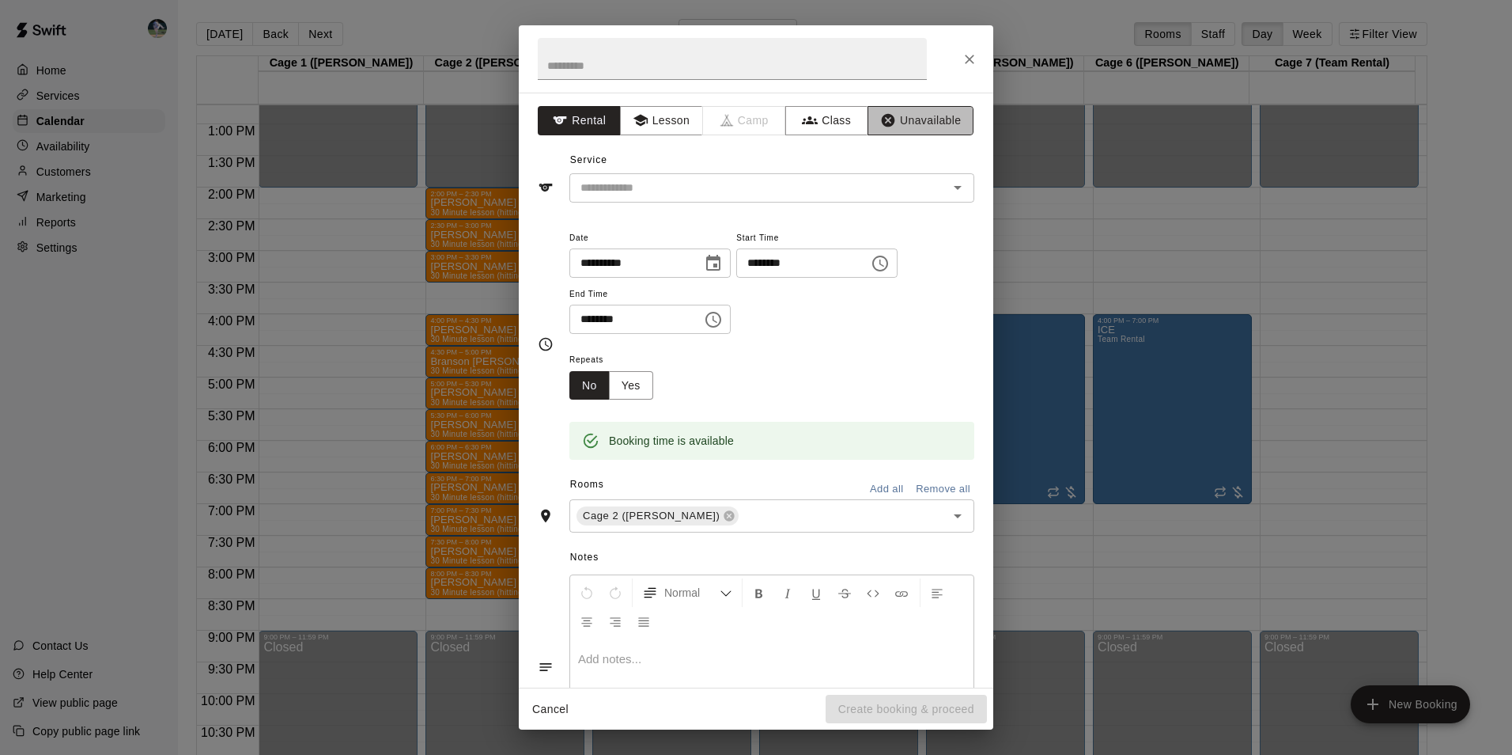
click at [882, 122] on icon "button" at bounding box center [888, 120] width 13 height 13
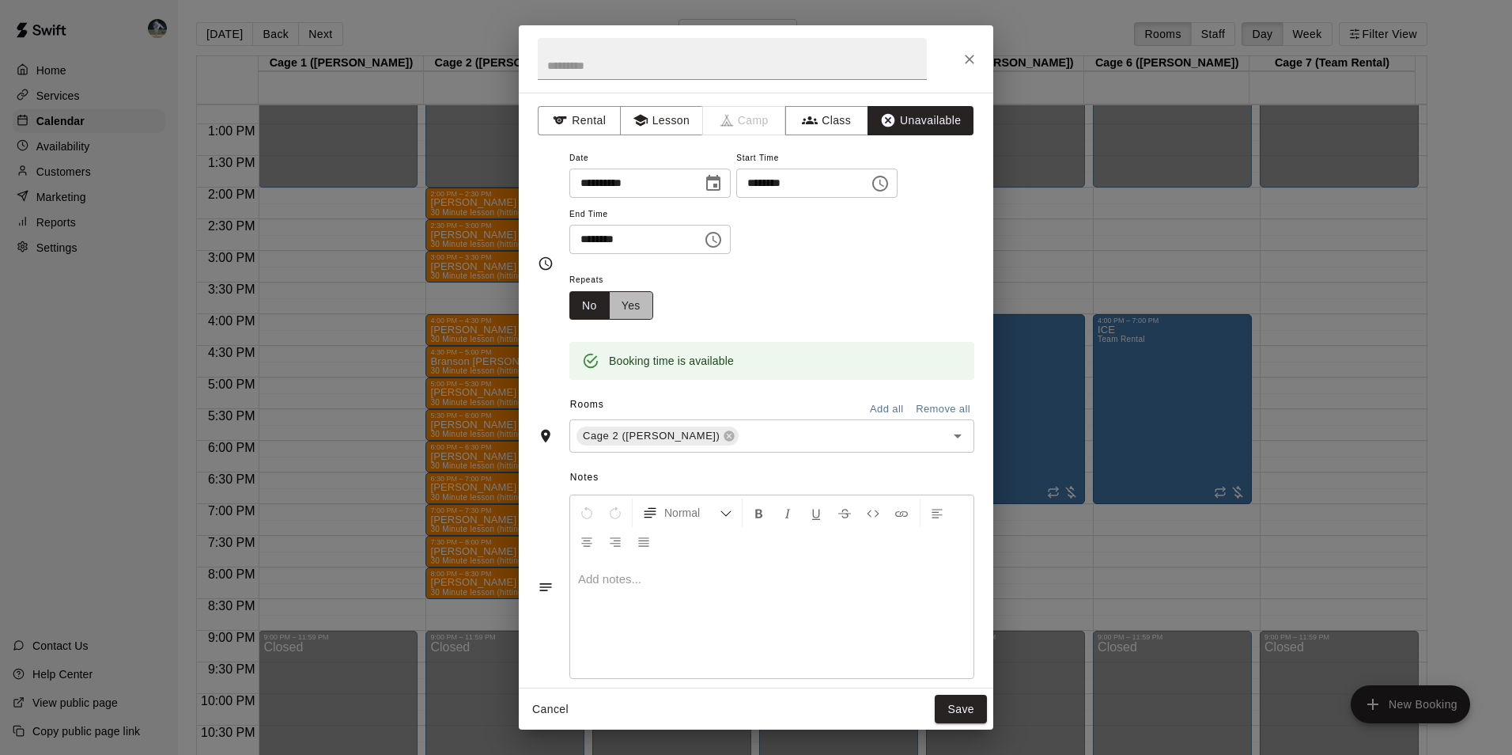
click at [626, 303] on button "Yes" at bounding box center [631, 305] width 44 height 29
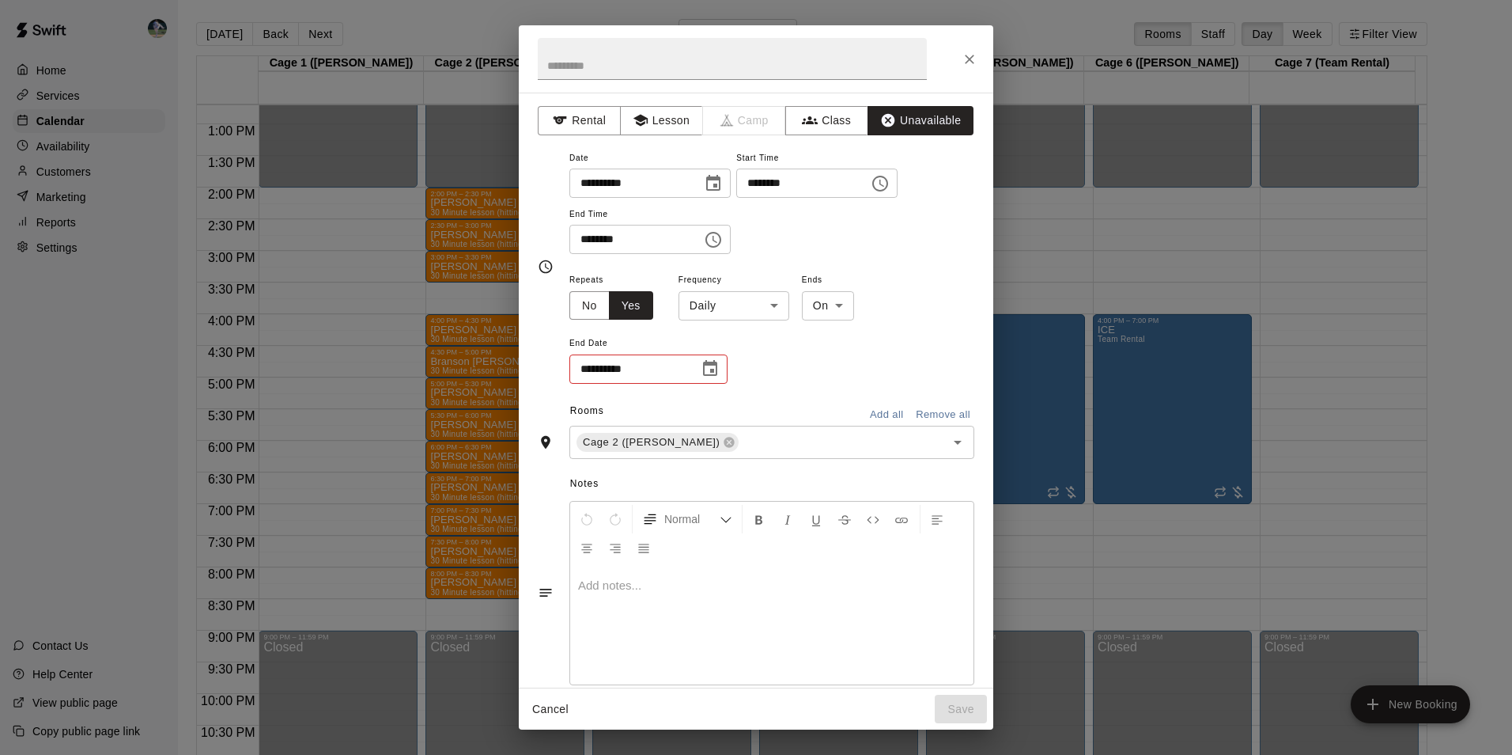
click at [772, 312] on body "Home Services Calendar Availability Customers Marketing Reports Settings Contac…" at bounding box center [756, 390] width 1512 height 780
click at [731, 372] on li "Weekly on Thursday" at bounding box center [734, 366] width 198 height 26
type input "******"
click at [703, 378] on icon "Choose date" at bounding box center [710, 368] width 19 height 19
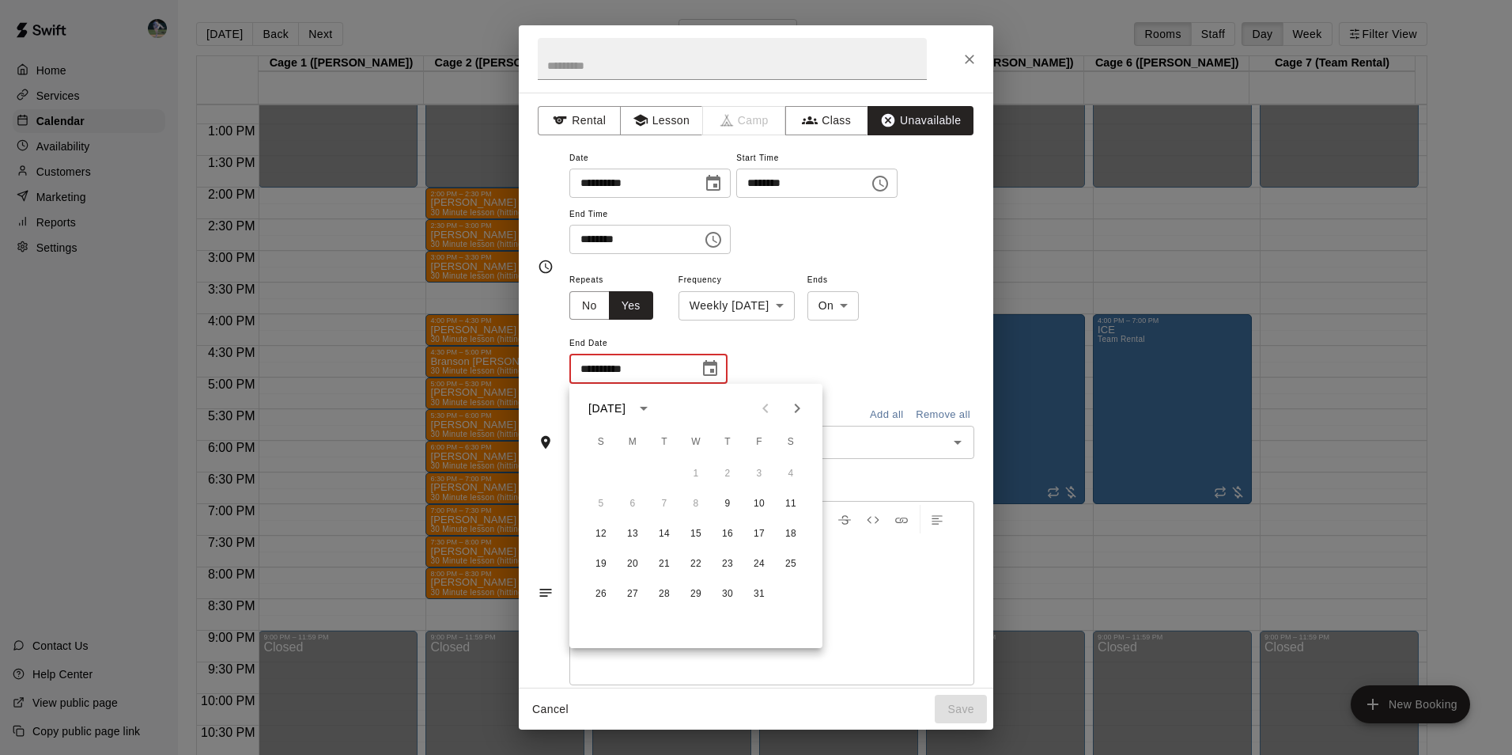
click at [788, 398] on button "Next month" at bounding box center [798, 408] width 32 height 32
click at [786, 402] on button "Next month" at bounding box center [798, 408] width 32 height 32
click at [693, 601] on button "31" at bounding box center [696, 594] width 28 height 28
type input "**********"
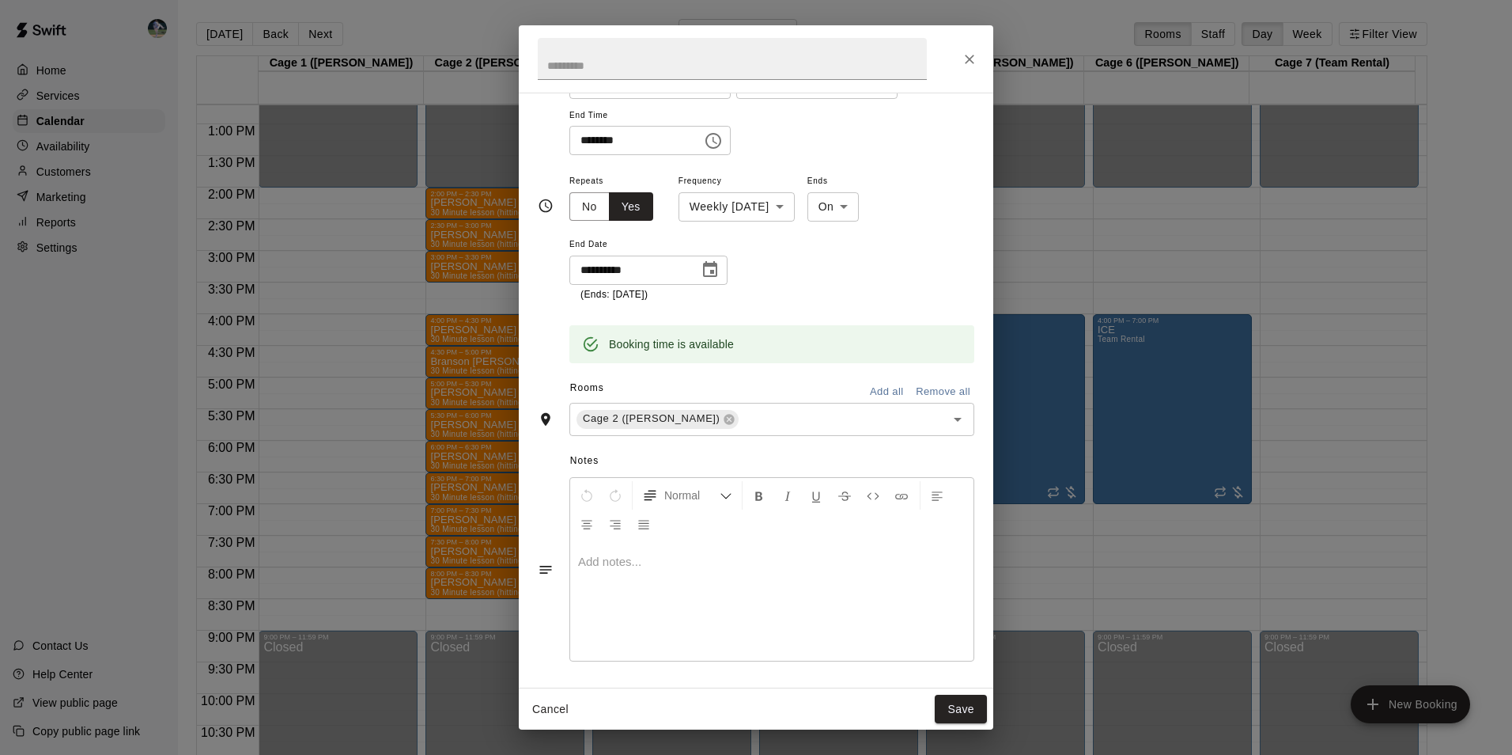
scroll to position [102, 0]
click at [967, 713] on button "Save" at bounding box center [961, 709] width 52 height 29
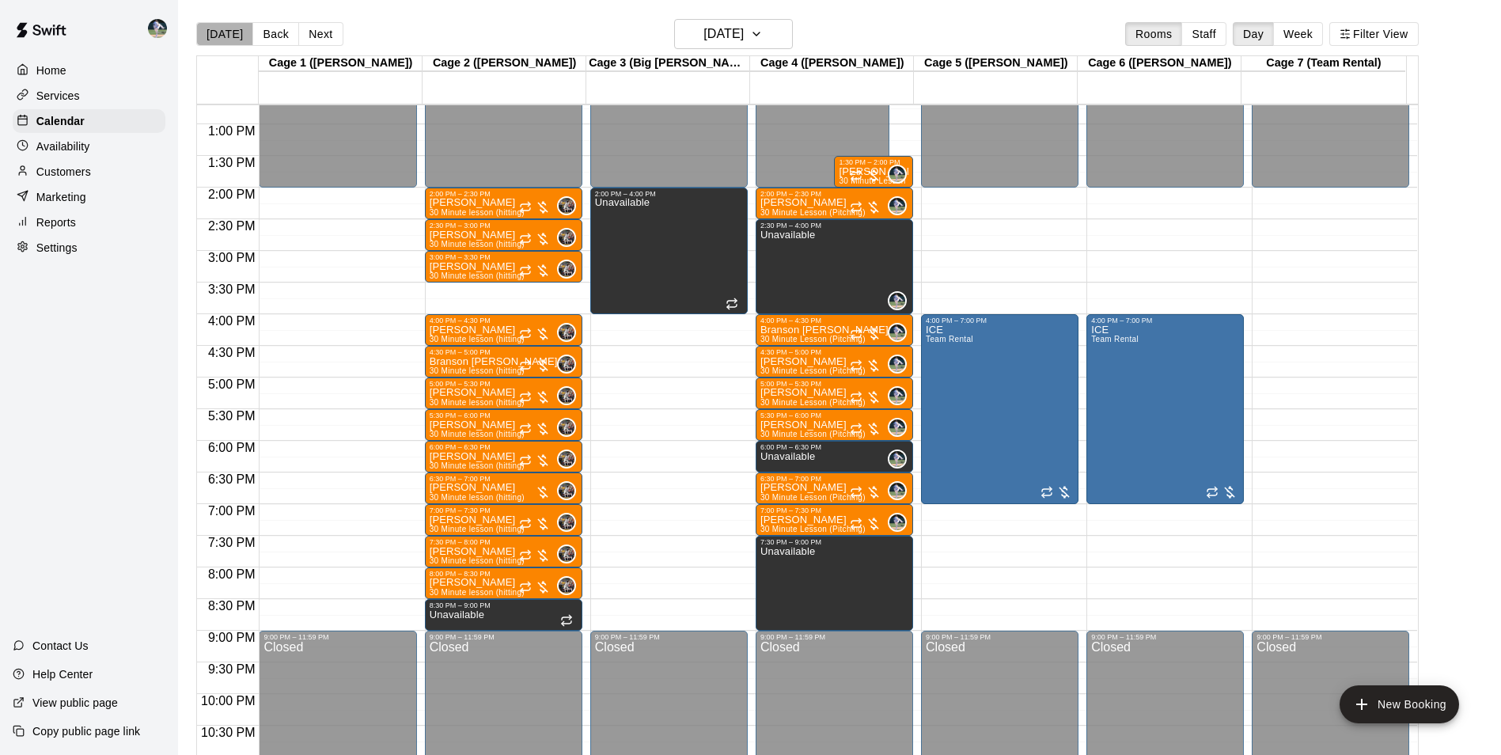
click at [228, 28] on button "[DATE]" at bounding box center [224, 34] width 57 height 24
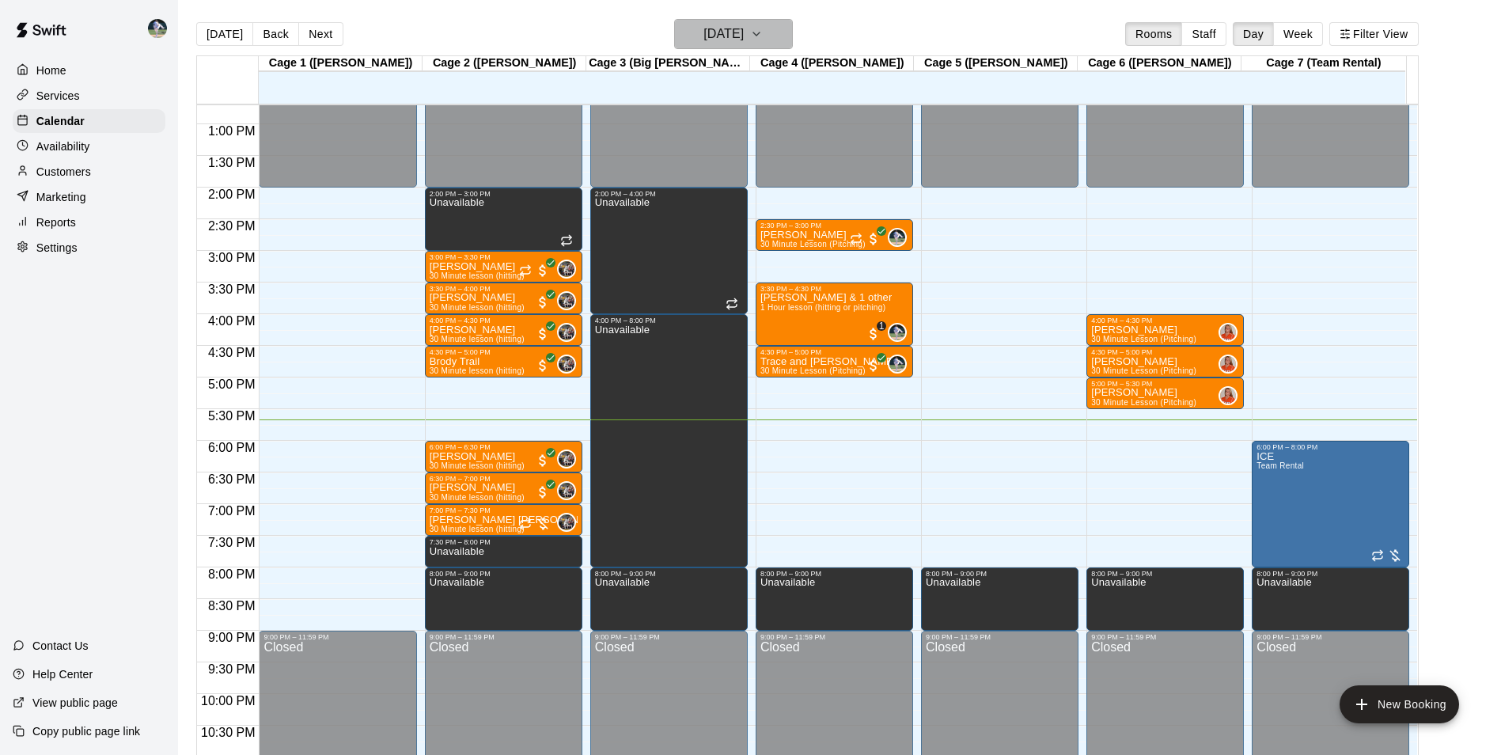
click at [744, 31] on h6 "[DATE]" at bounding box center [723, 34] width 40 height 22
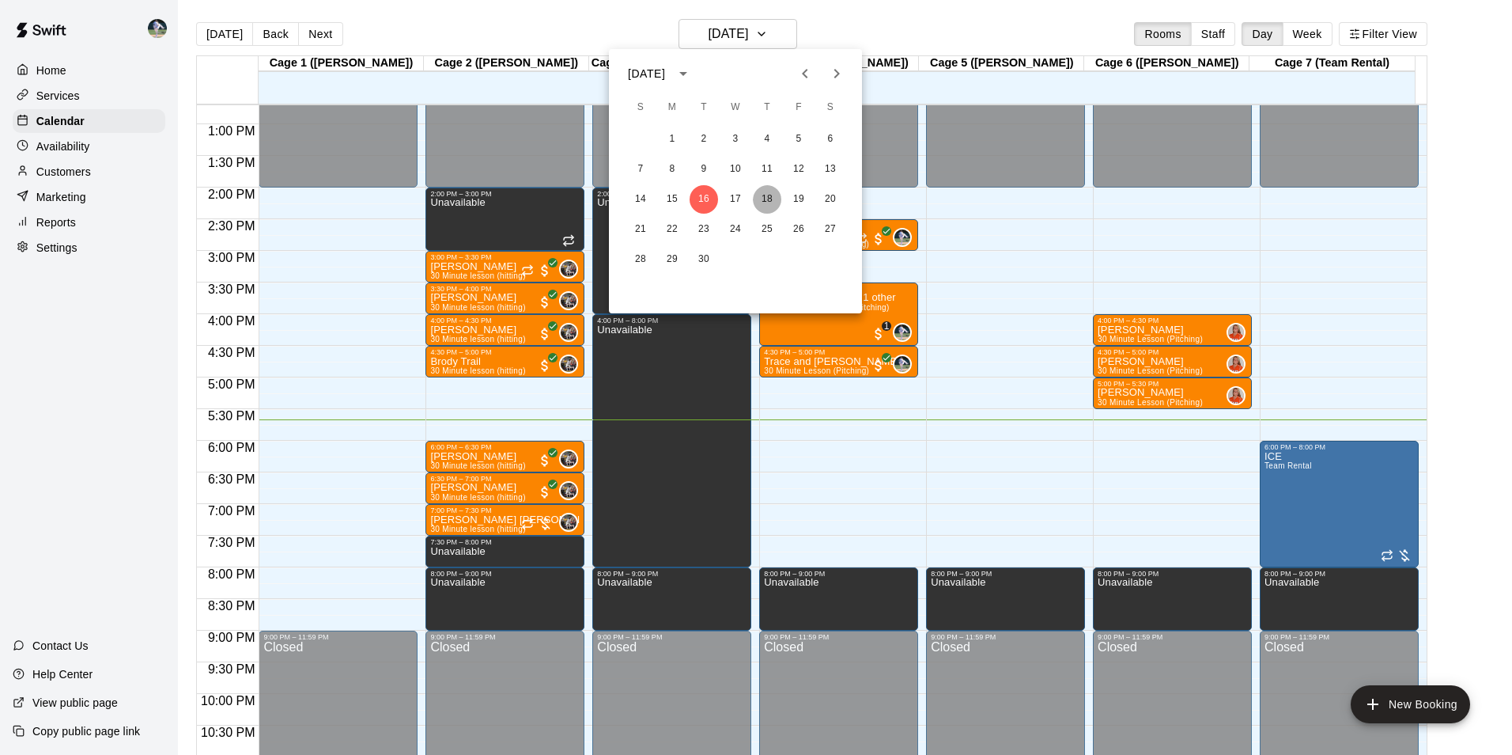
click at [770, 187] on button "18" at bounding box center [767, 199] width 28 height 28
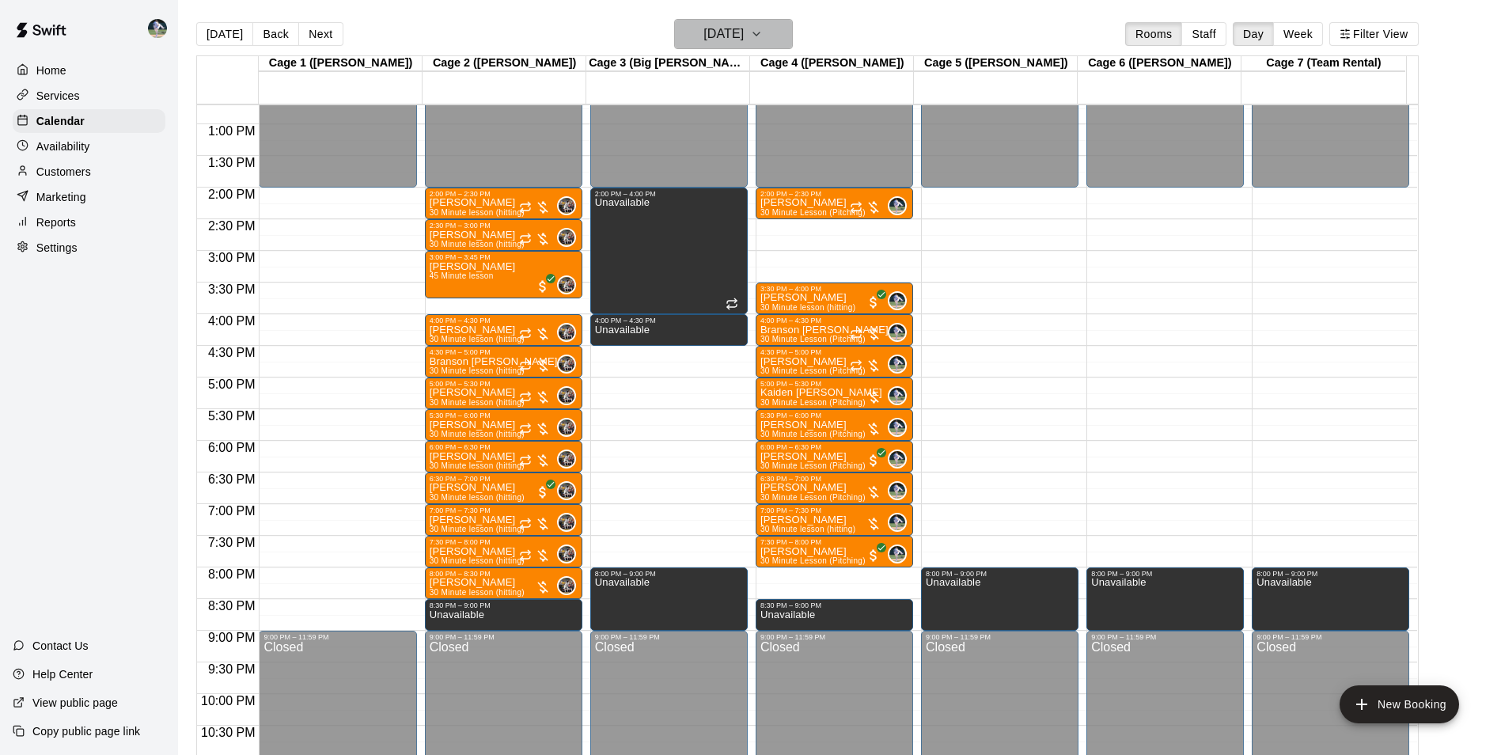
click at [729, 39] on h6 "[DATE]" at bounding box center [723, 34] width 40 height 22
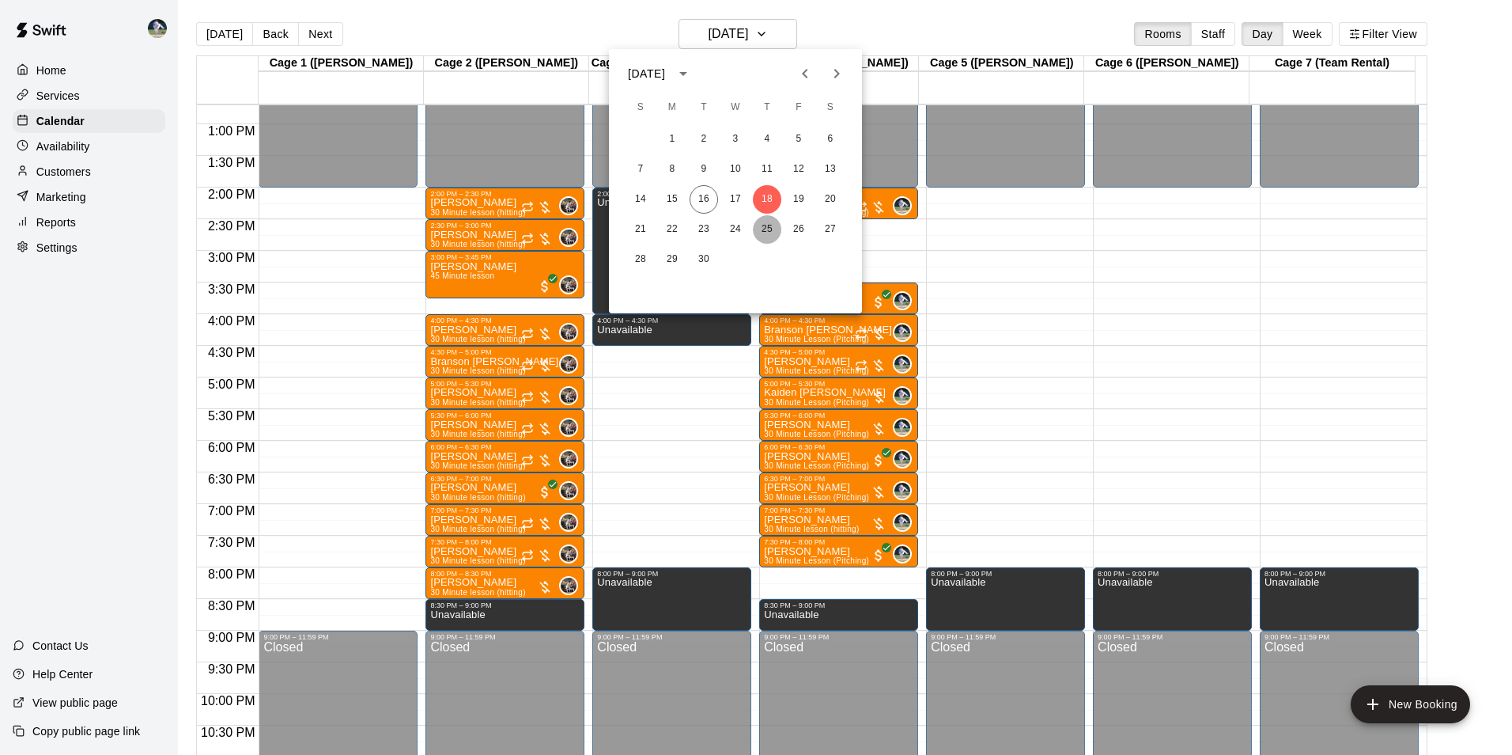
click at [771, 225] on button "25" at bounding box center [767, 229] width 28 height 28
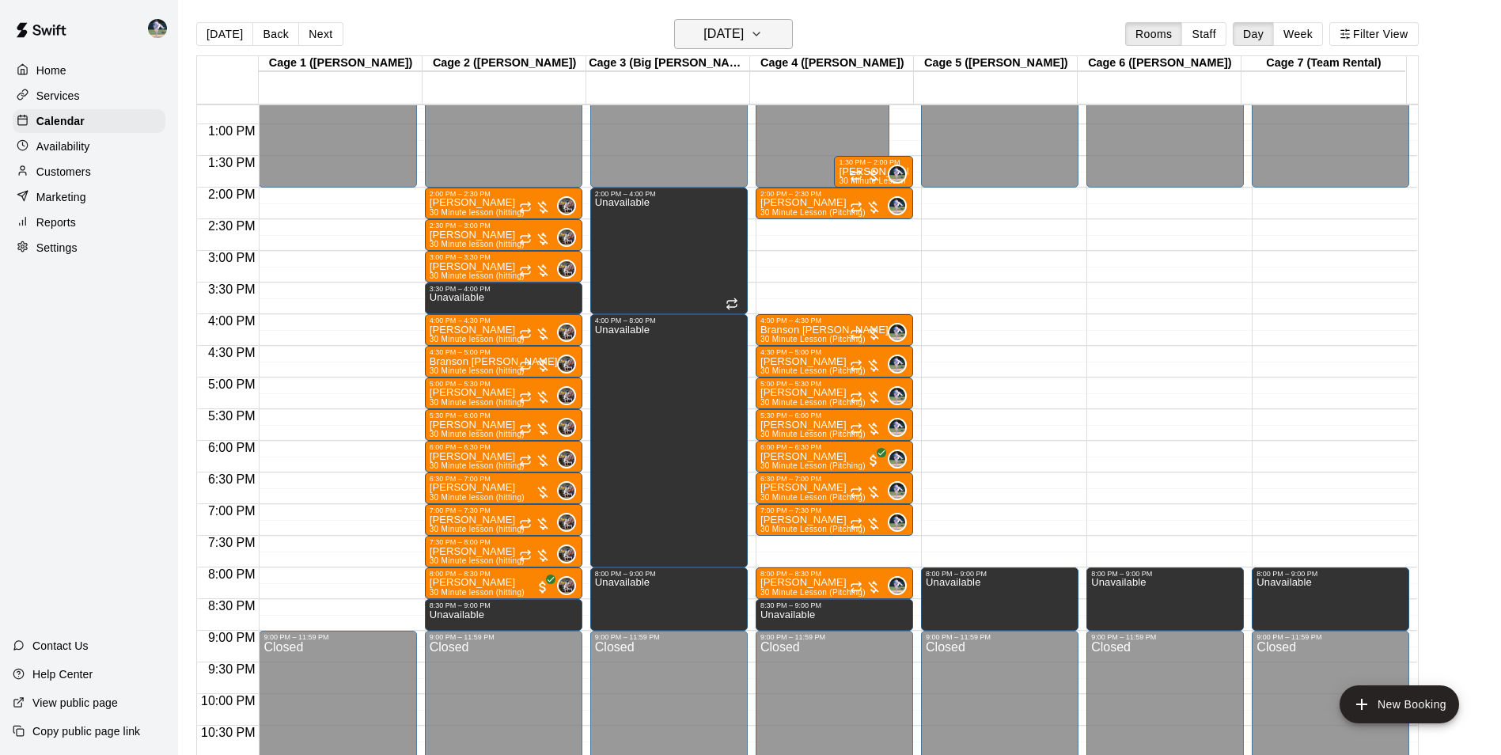
click at [744, 29] on h6 "Thursday Sep 25" at bounding box center [723, 34] width 40 height 22
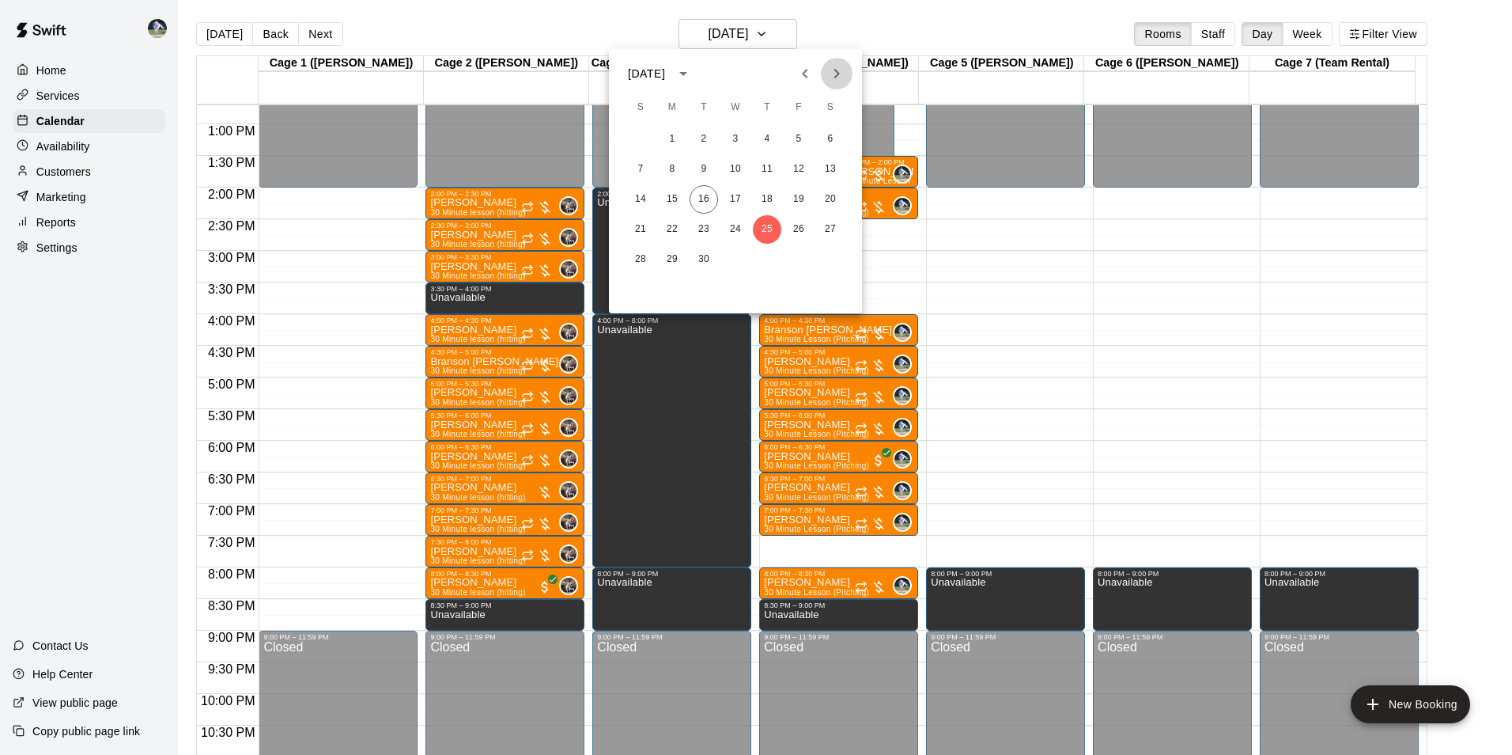
click at [840, 70] on icon "Next month" at bounding box center [836, 73] width 19 height 19
click at [768, 140] on button "2" at bounding box center [767, 139] width 28 height 28
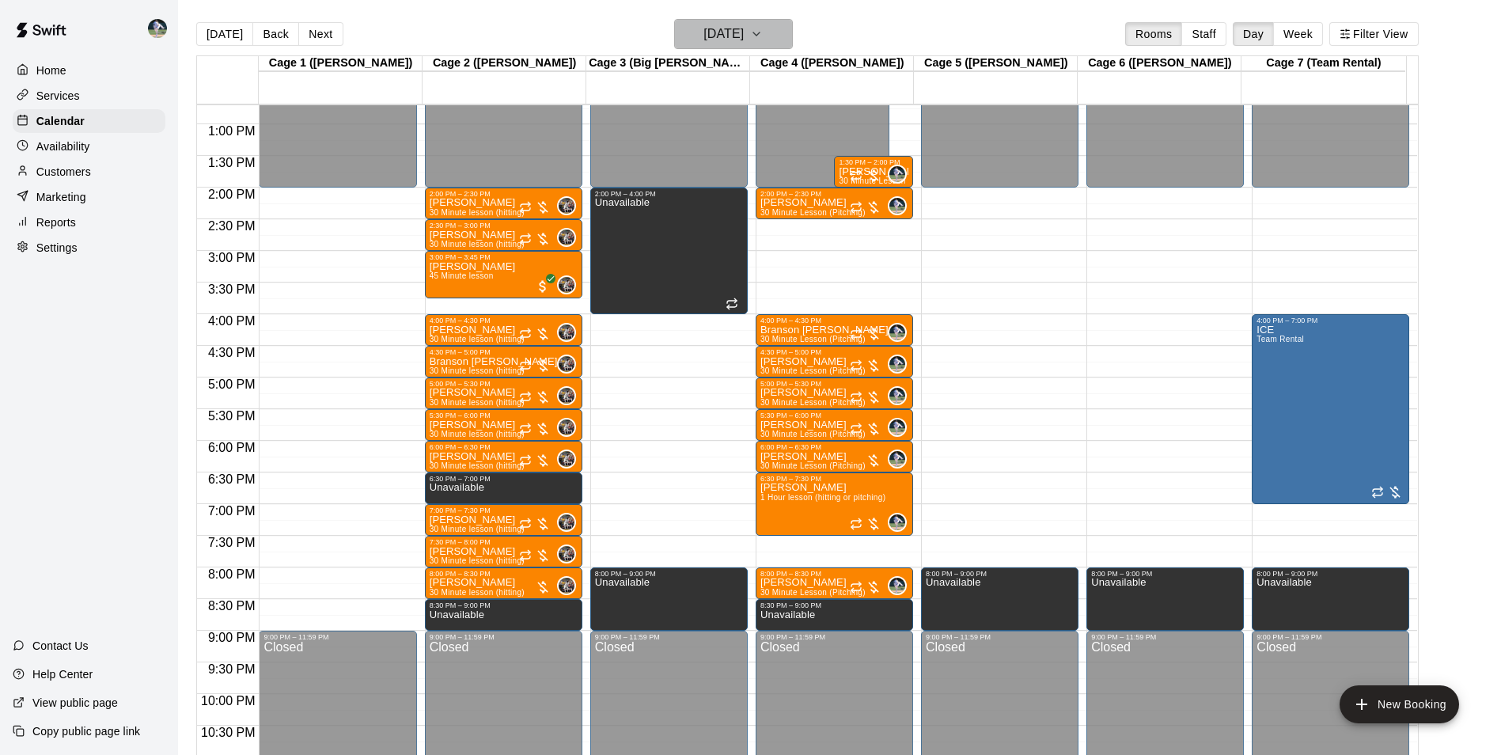
click at [709, 42] on h6 "Thursday Oct 02" at bounding box center [723, 34] width 40 height 22
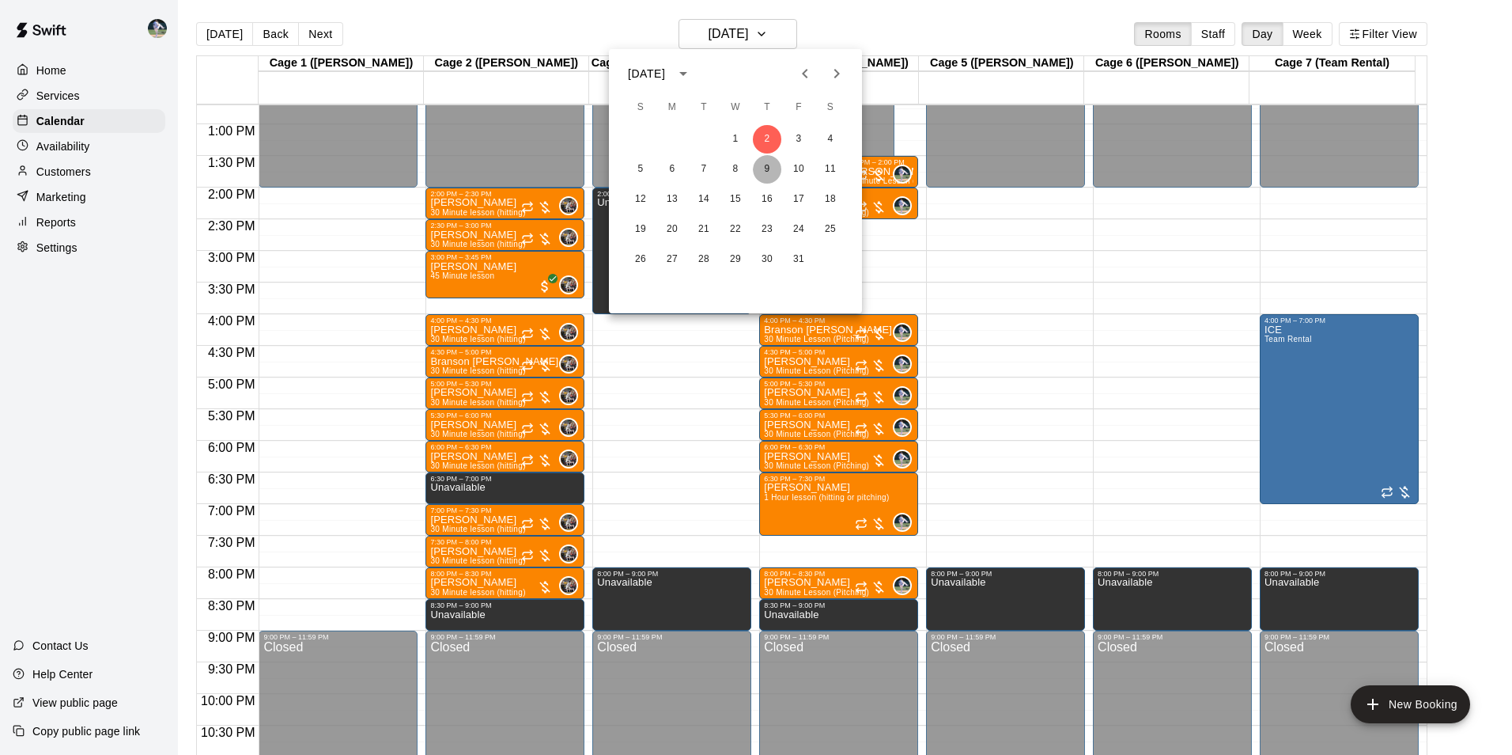
click at [772, 164] on button "9" at bounding box center [767, 169] width 28 height 28
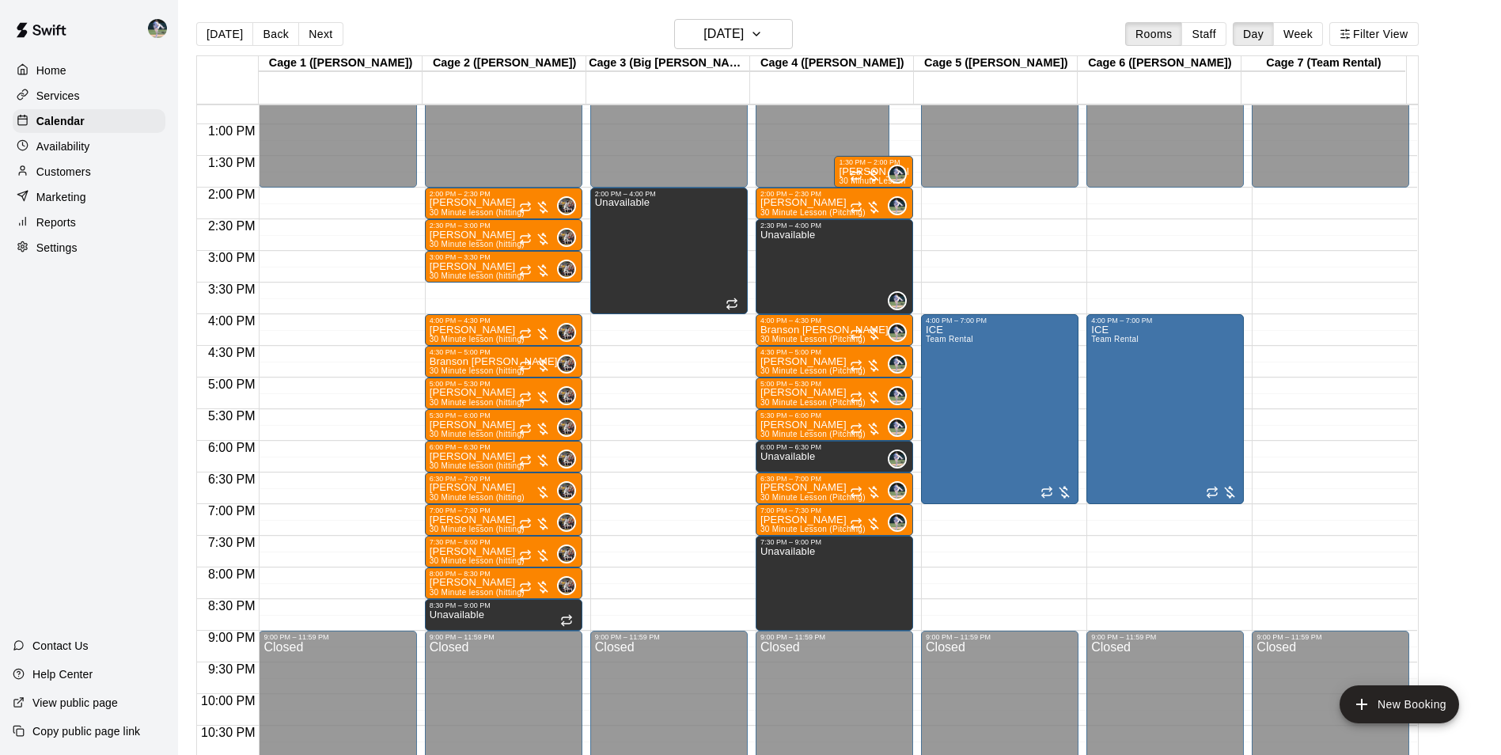
click at [724, 52] on div "Today Back Next Thursday Oct 09 Rooms Staff Day Week Filter View" at bounding box center [807, 37] width 1222 height 36
click at [723, 44] on h6 "Thursday Oct 09" at bounding box center [723, 34] width 40 height 22
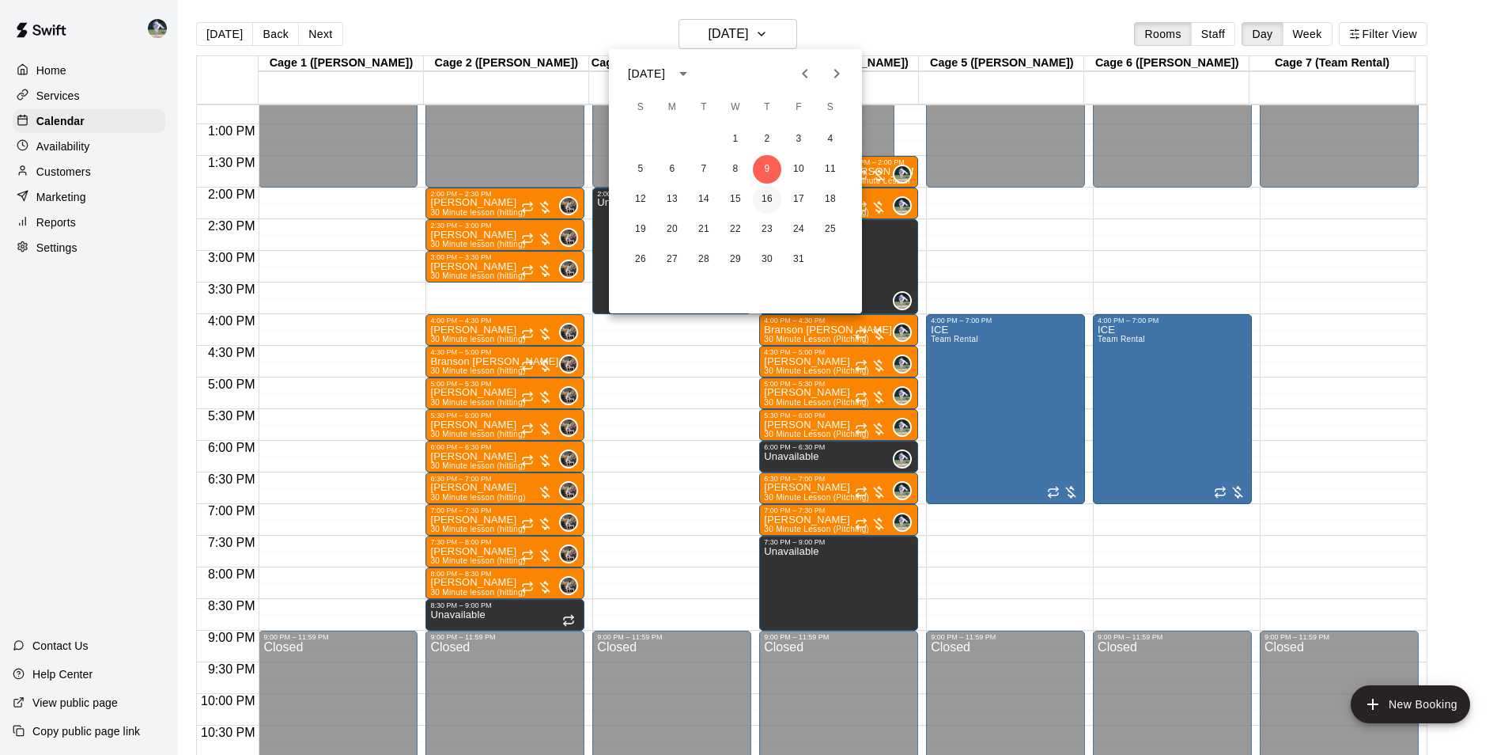
click at [761, 199] on button "16" at bounding box center [767, 199] width 28 height 28
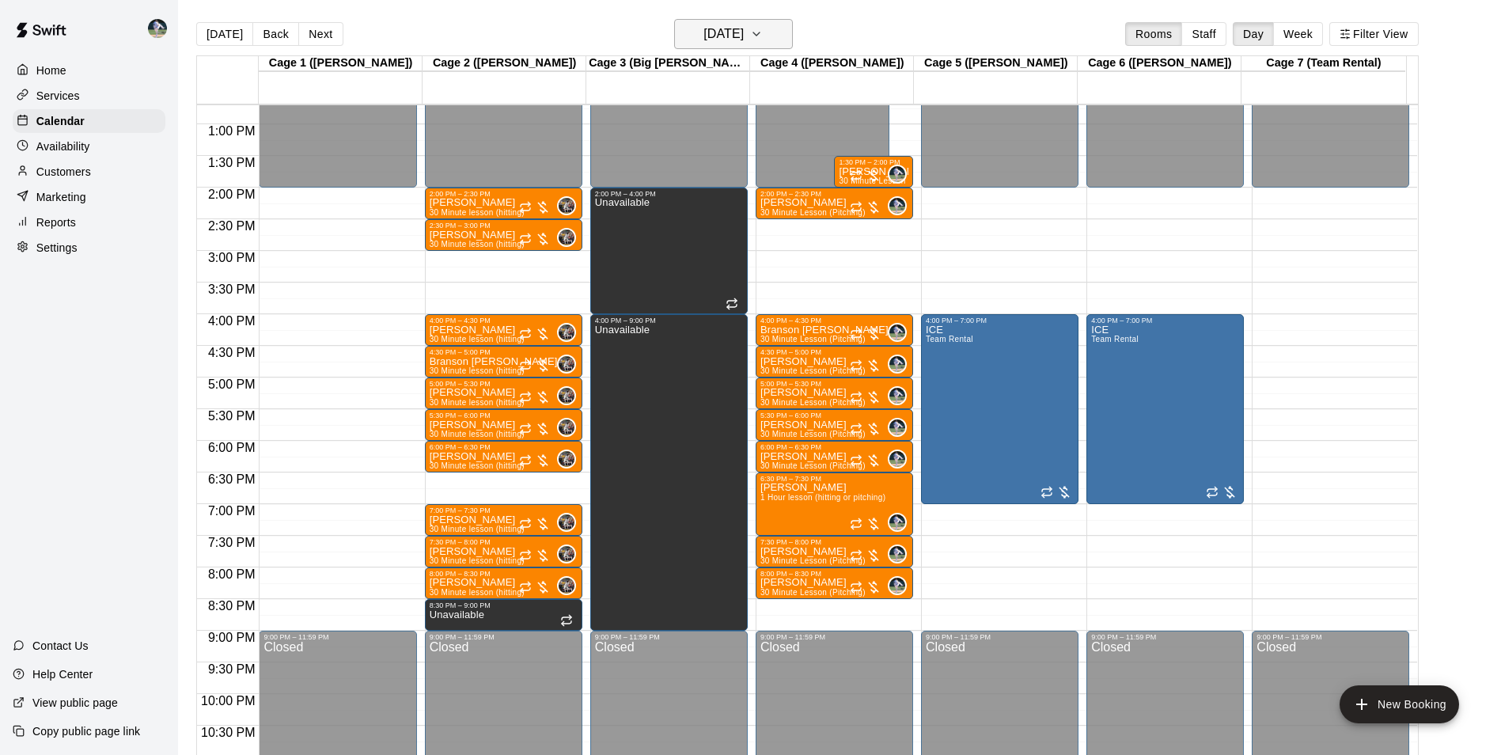
click at [744, 32] on h6 "Thursday Oct 16" at bounding box center [723, 34] width 40 height 22
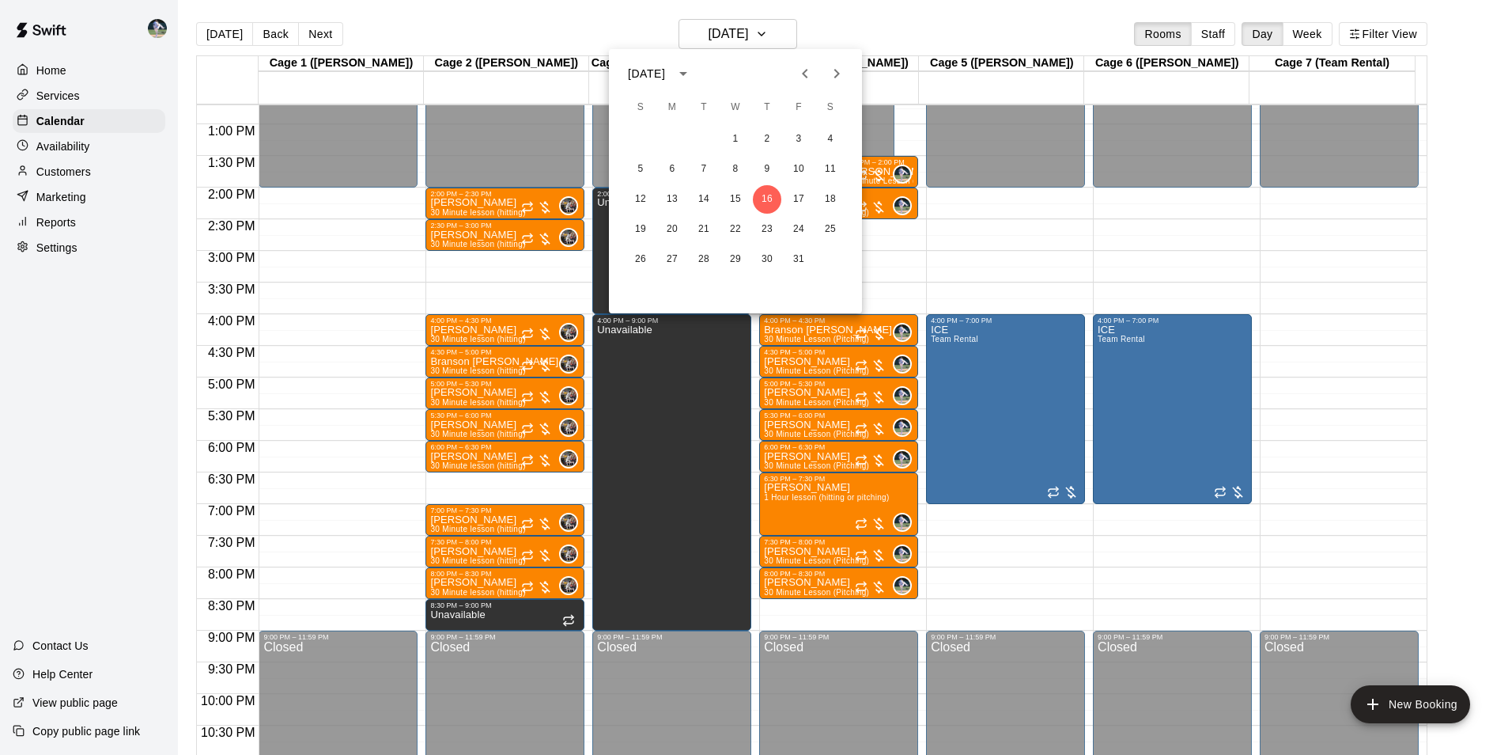
click at [232, 25] on div at bounding box center [756, 377] width 1512 height 755
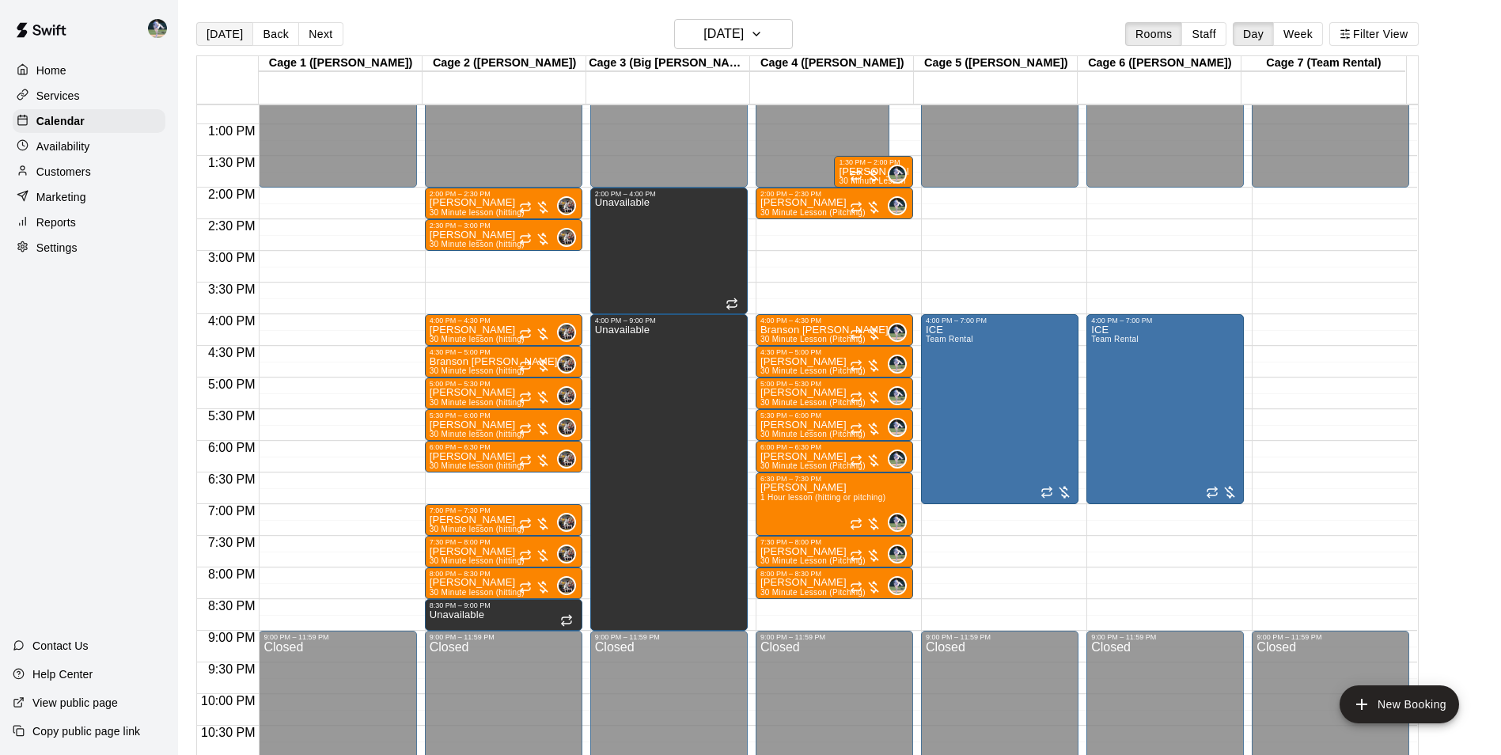
click at [234, 35] on button "[DATE]" at bounding box center [224, 34] width 57 height 24
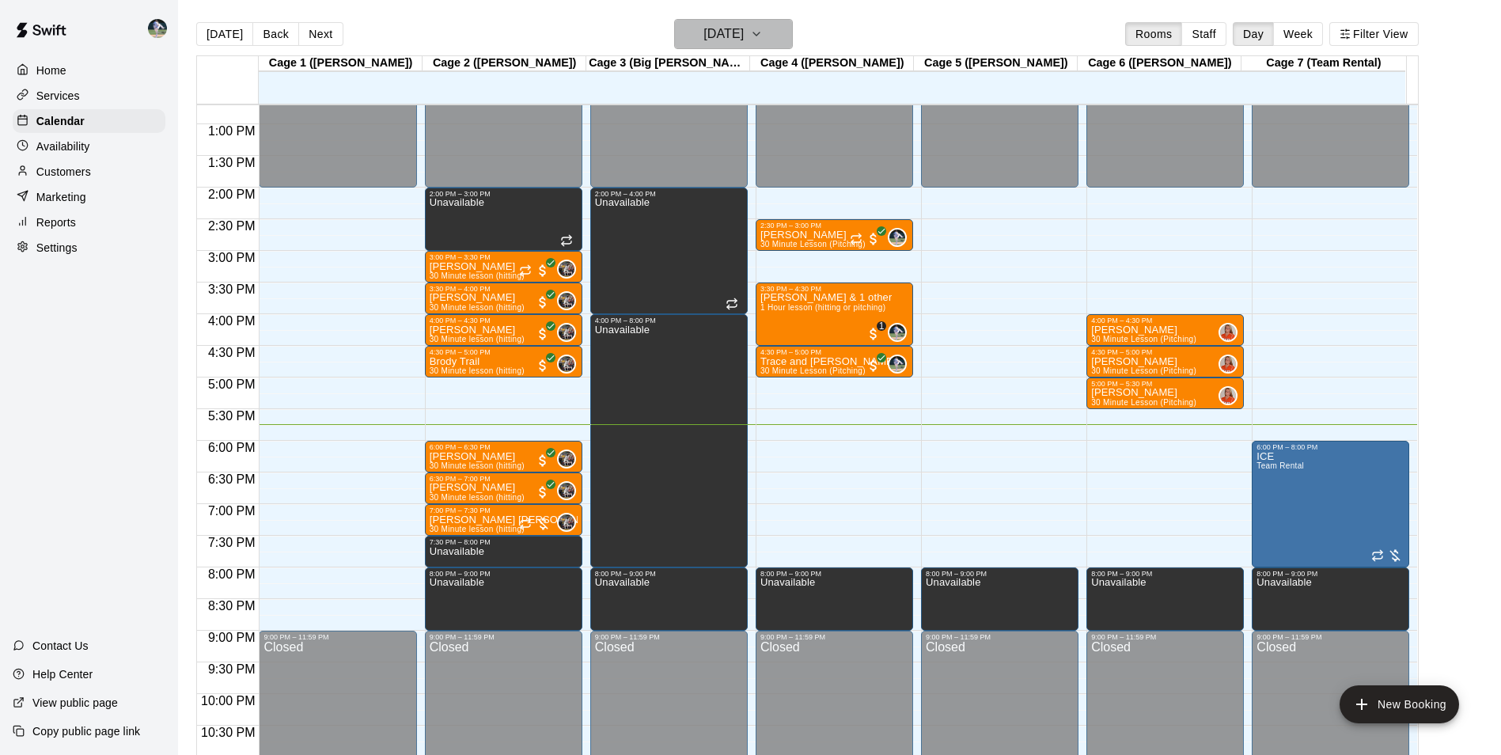
click at [703, 26] on h6 "[DATE]" at bounding box center [723, 34] width 40 height 22
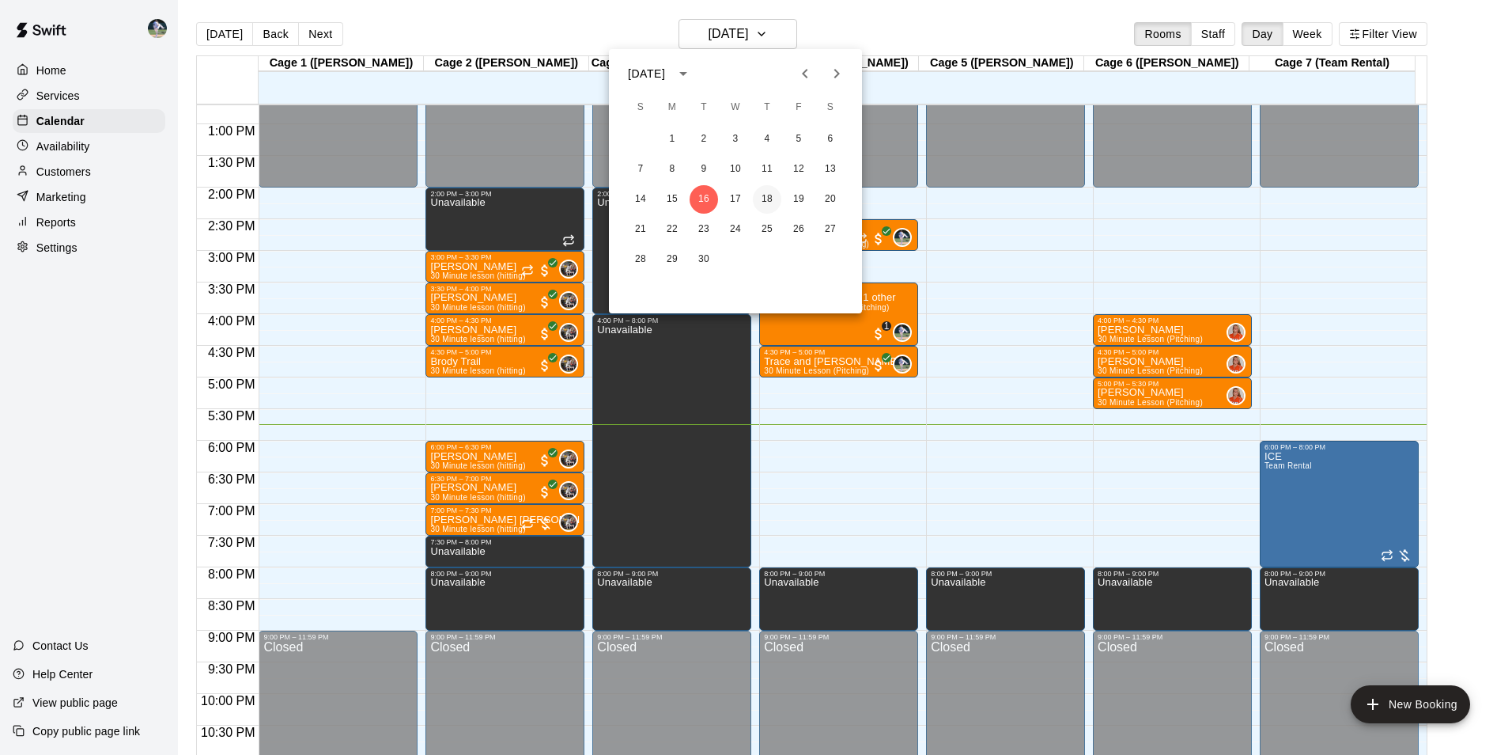
click at [757, 189] on button "18" at bounding box center [767, 199] width 28 height 28
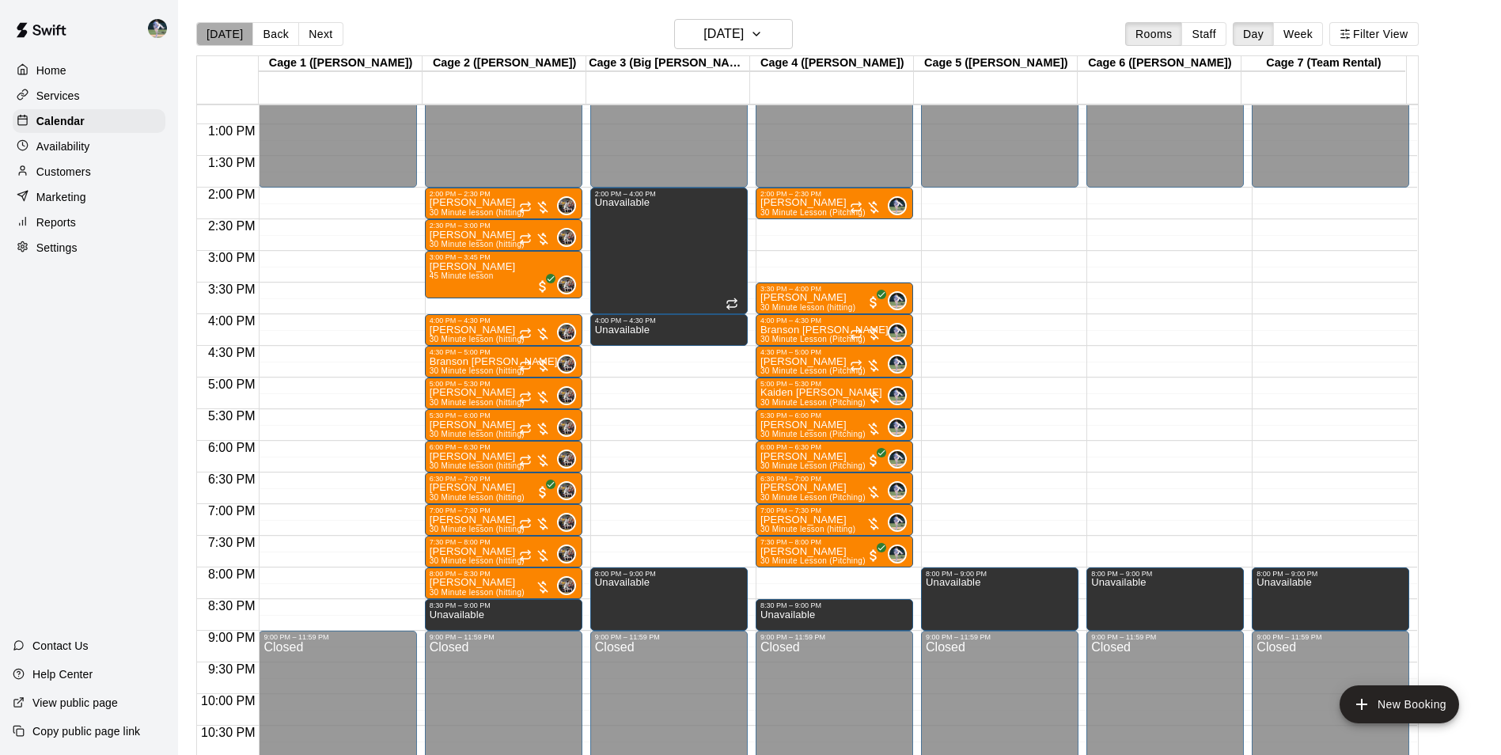
click at [236, 31] on button "[DATE]" at bounding box center [224, 34] width 57 height 24
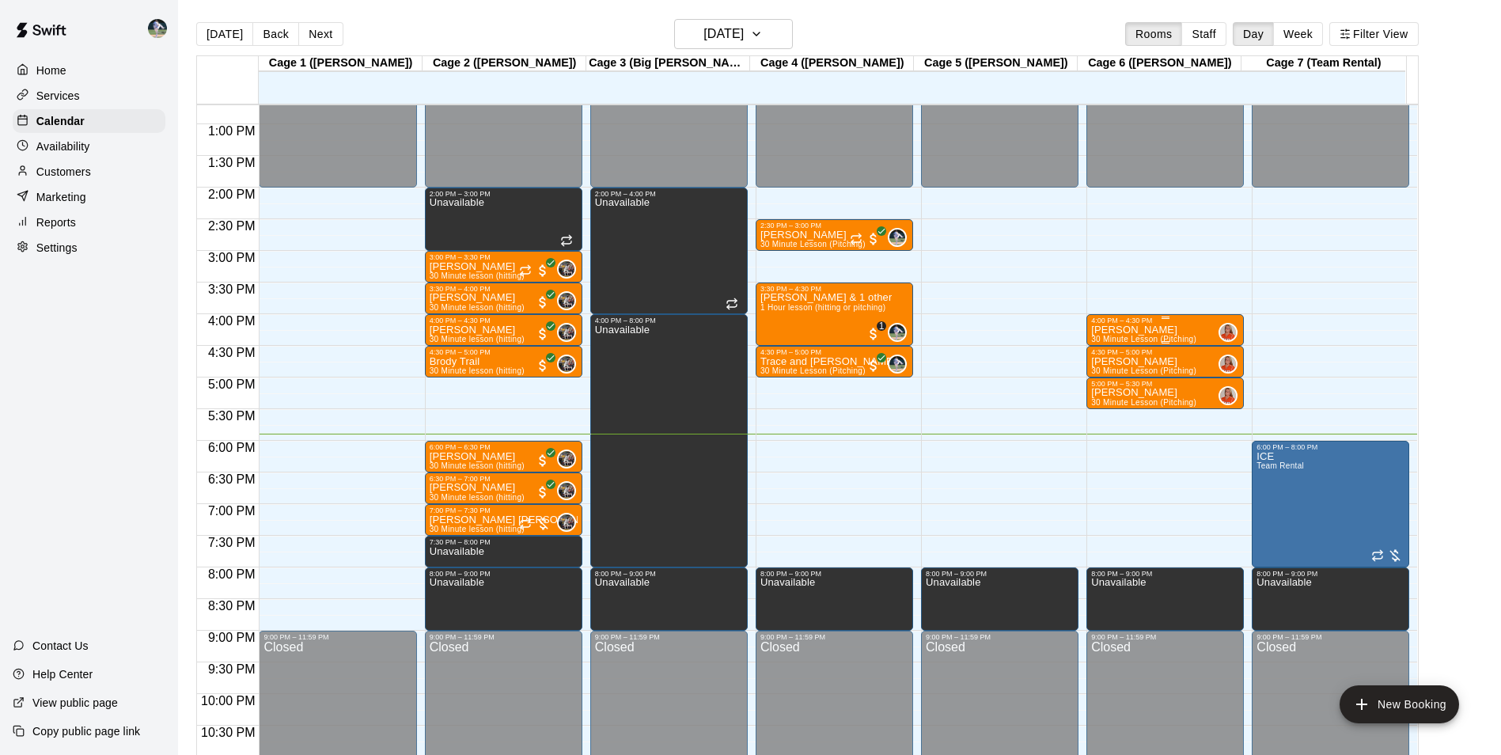
click at [1122, 330] on p "[PERSON_NAME]" at bounding box center [1143, 330] width 105 height 0
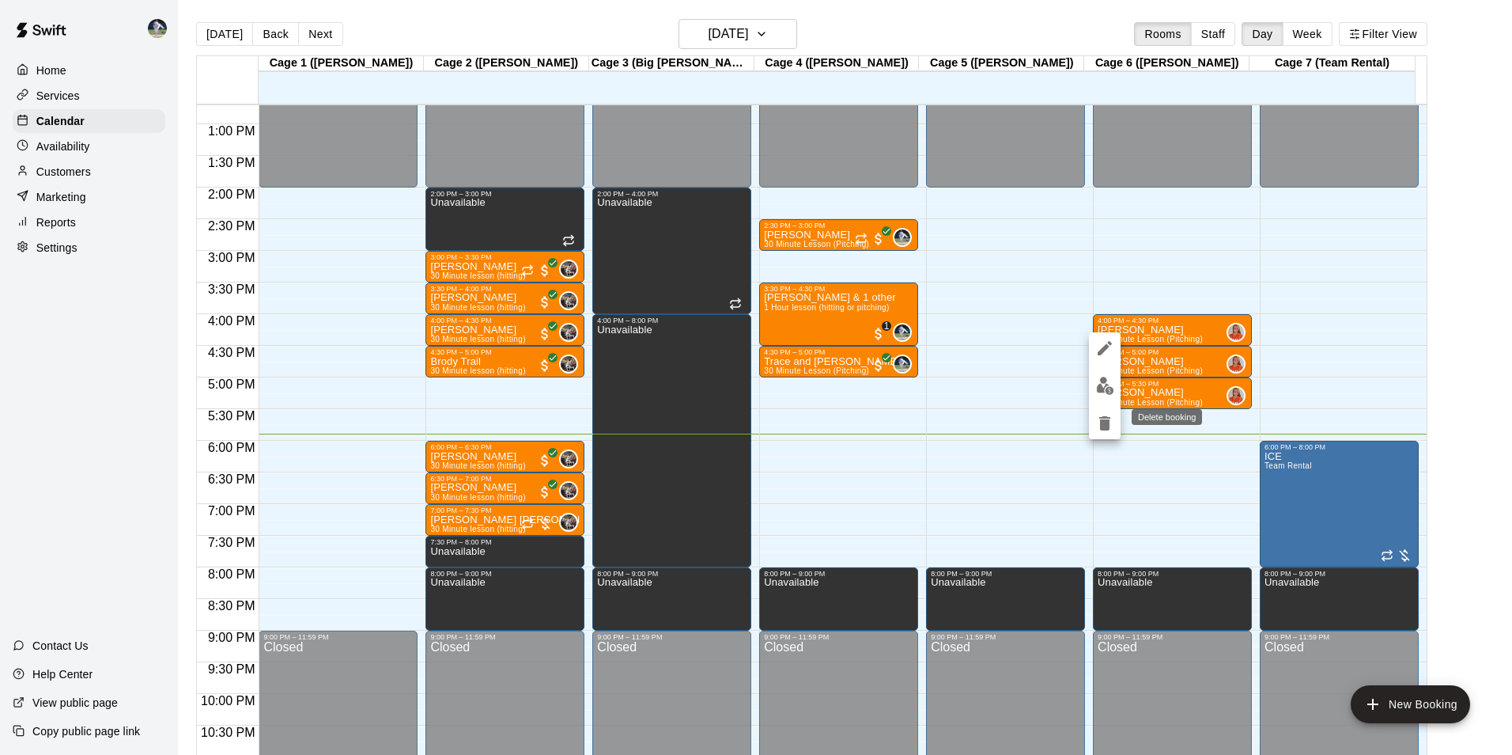
click at [1104, 424] on icon "delete" at bounding box center [1105, 423] width 11 height 14
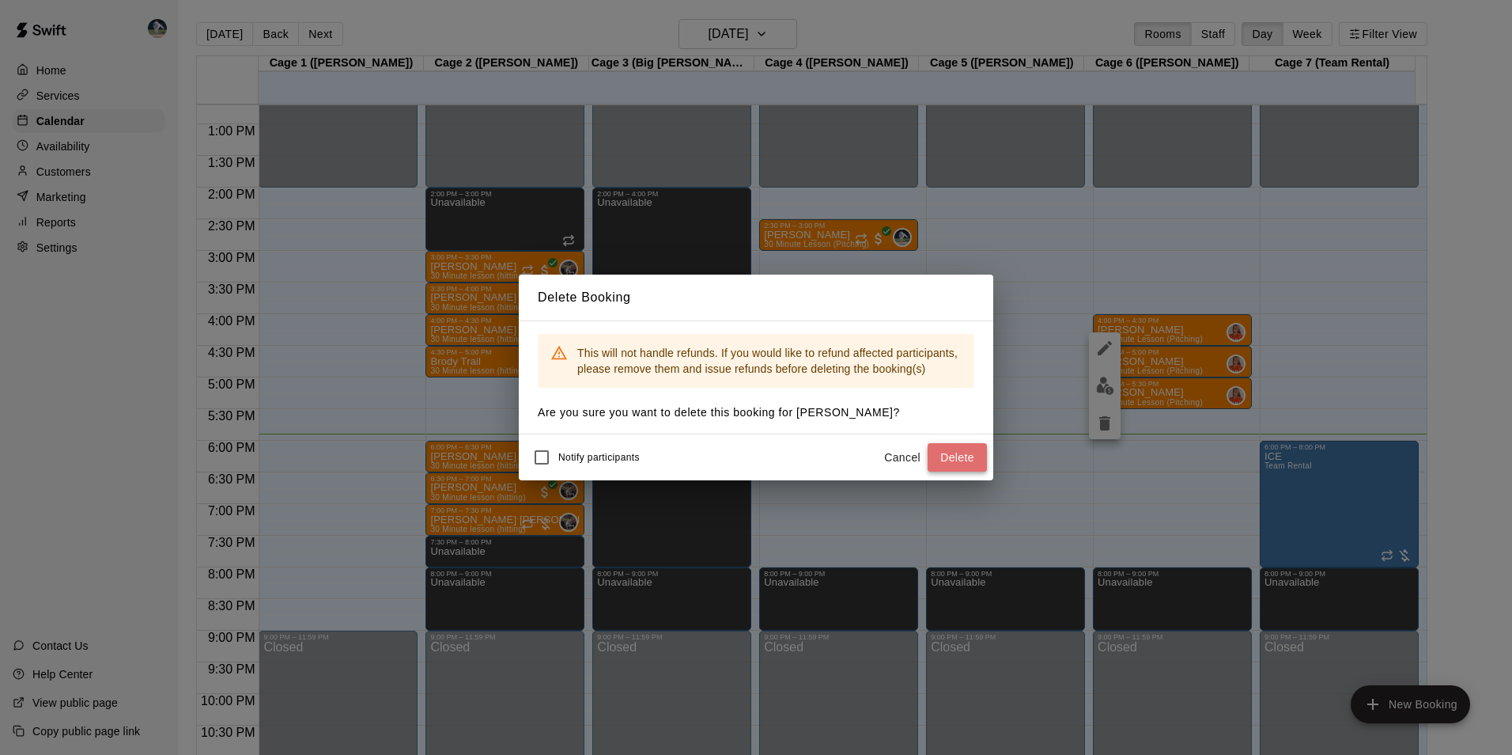
click at [949, 454] on button "Delete" at bounding box center [957, 457] width 59 height 29
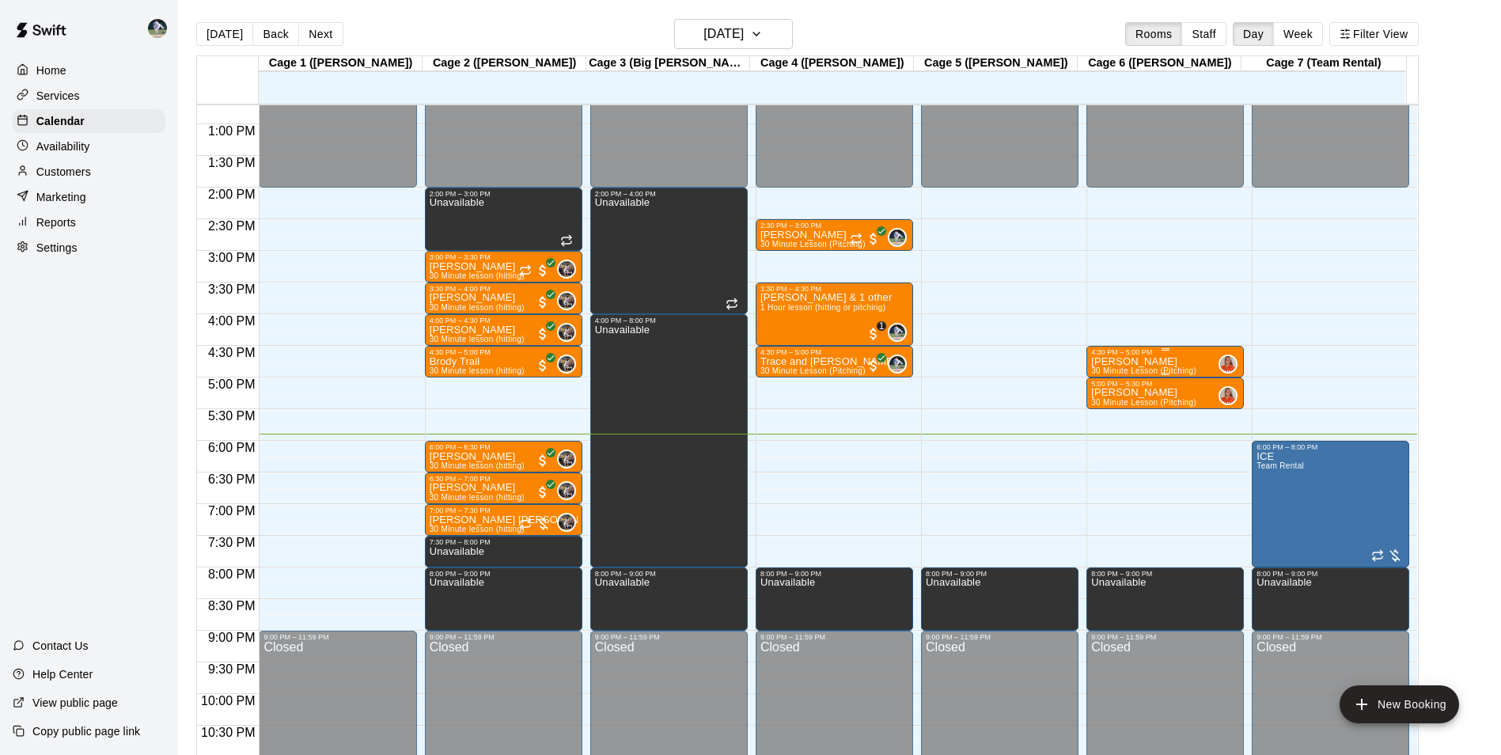
click at [1122, 361] on p "[PERSON_NAME]" at bounding box center [1143, 361] width 105 height 0
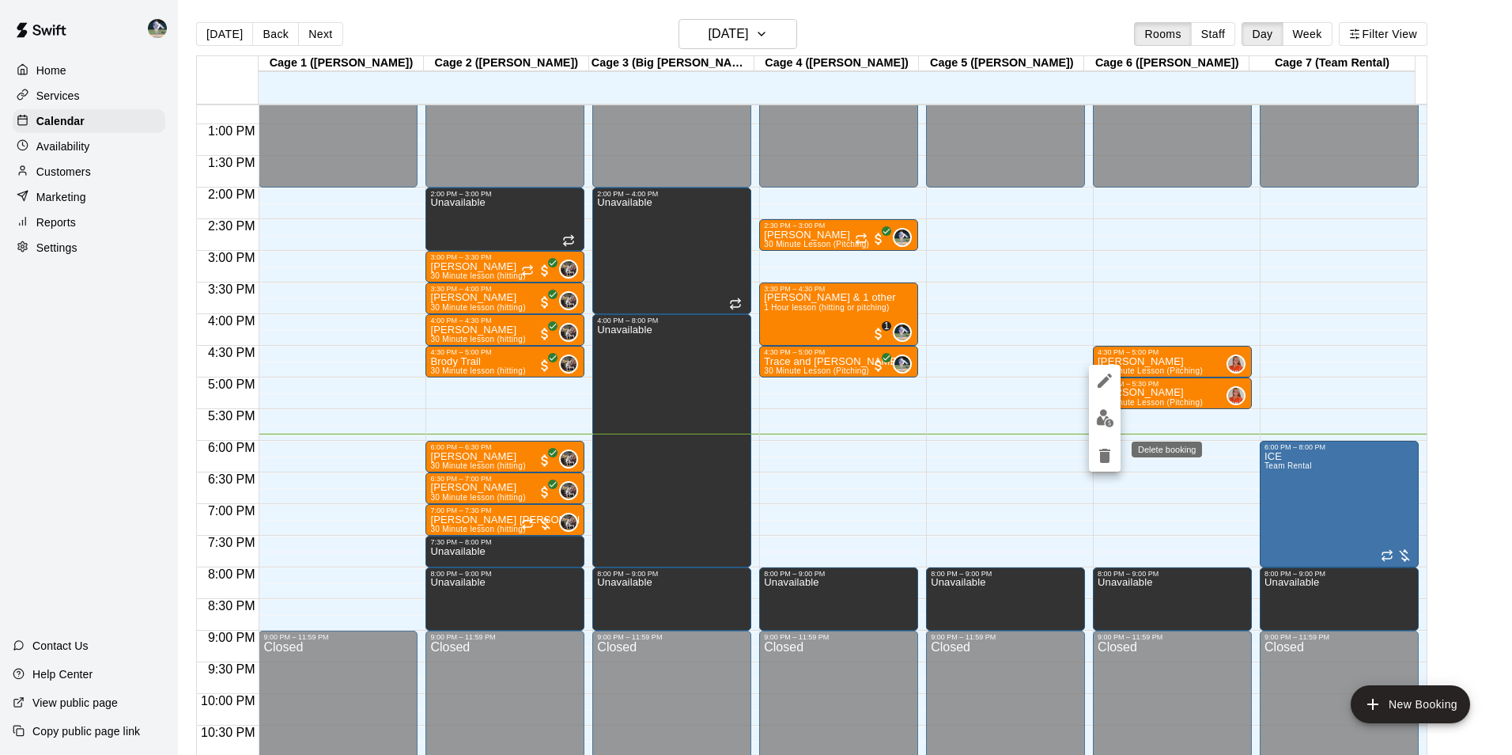
click at [1110, 453] on icon "delete" at bounding box center [1105, 456] width 11 height 14
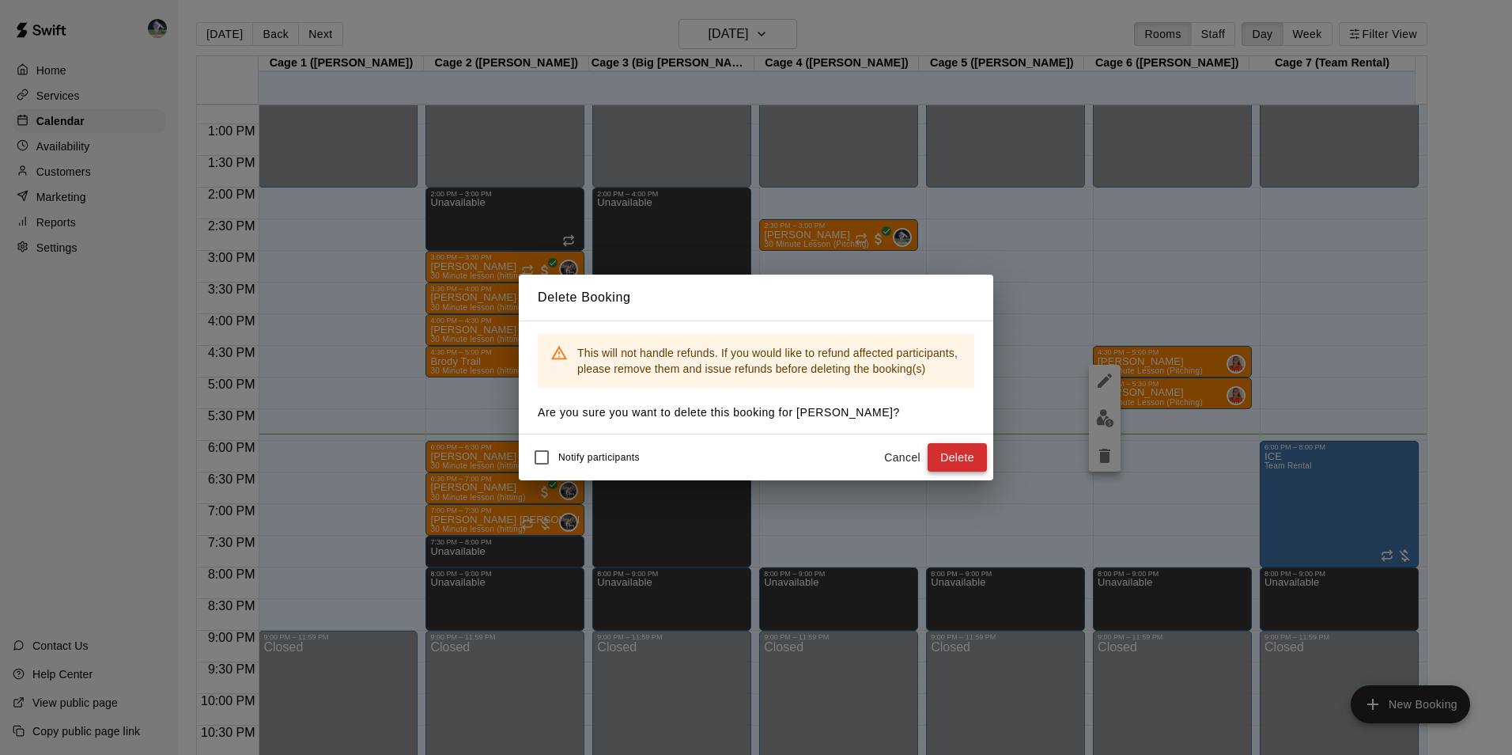
click at [946, 457] on button "Delete" at bounding box center [957, 457] width 59 height 29
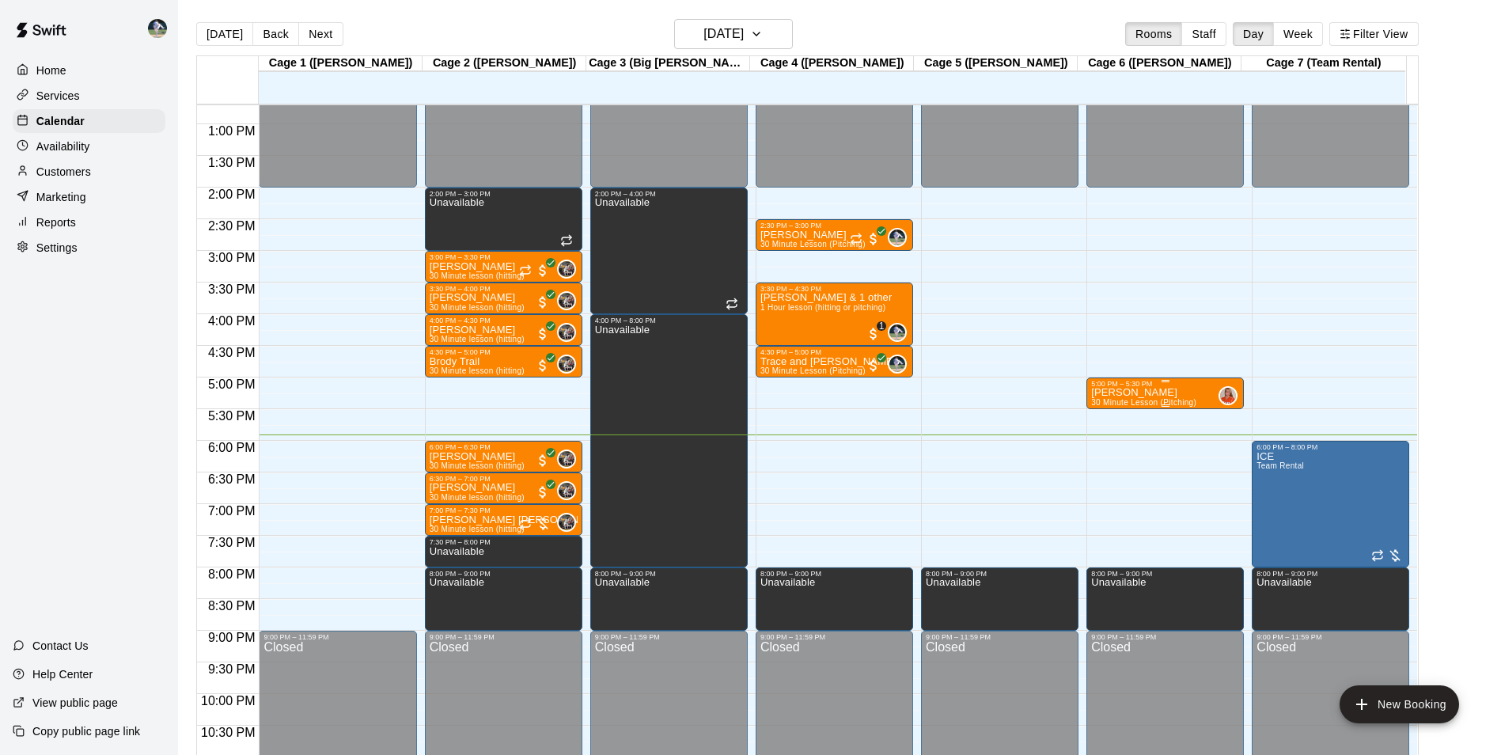
click at [1123, 392] on p "[PERSON_NAME]" at bounding box center [1143, 392] width 105 height 0
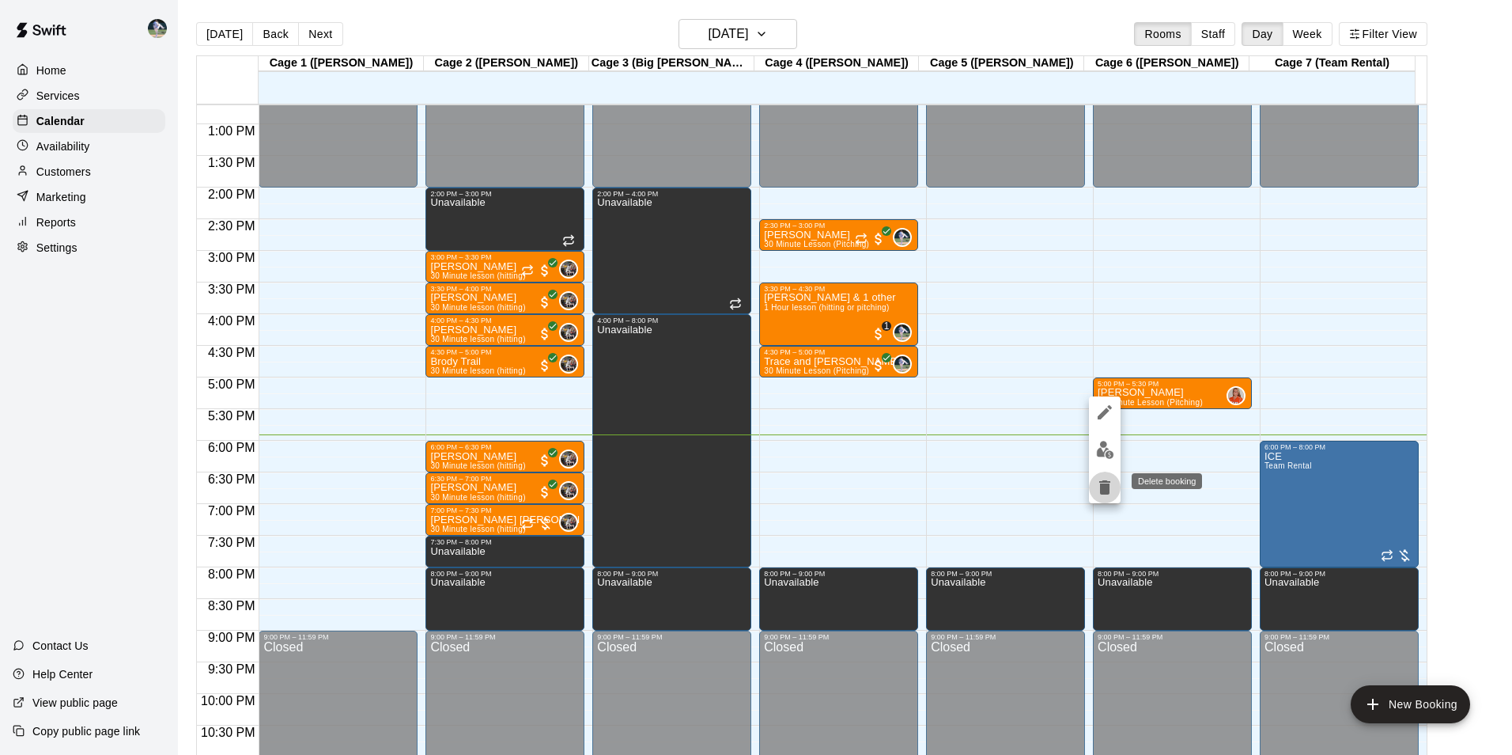
click at [1109, 488] on icon "delete" at bounding box center [1105, 487] width 11 height 14
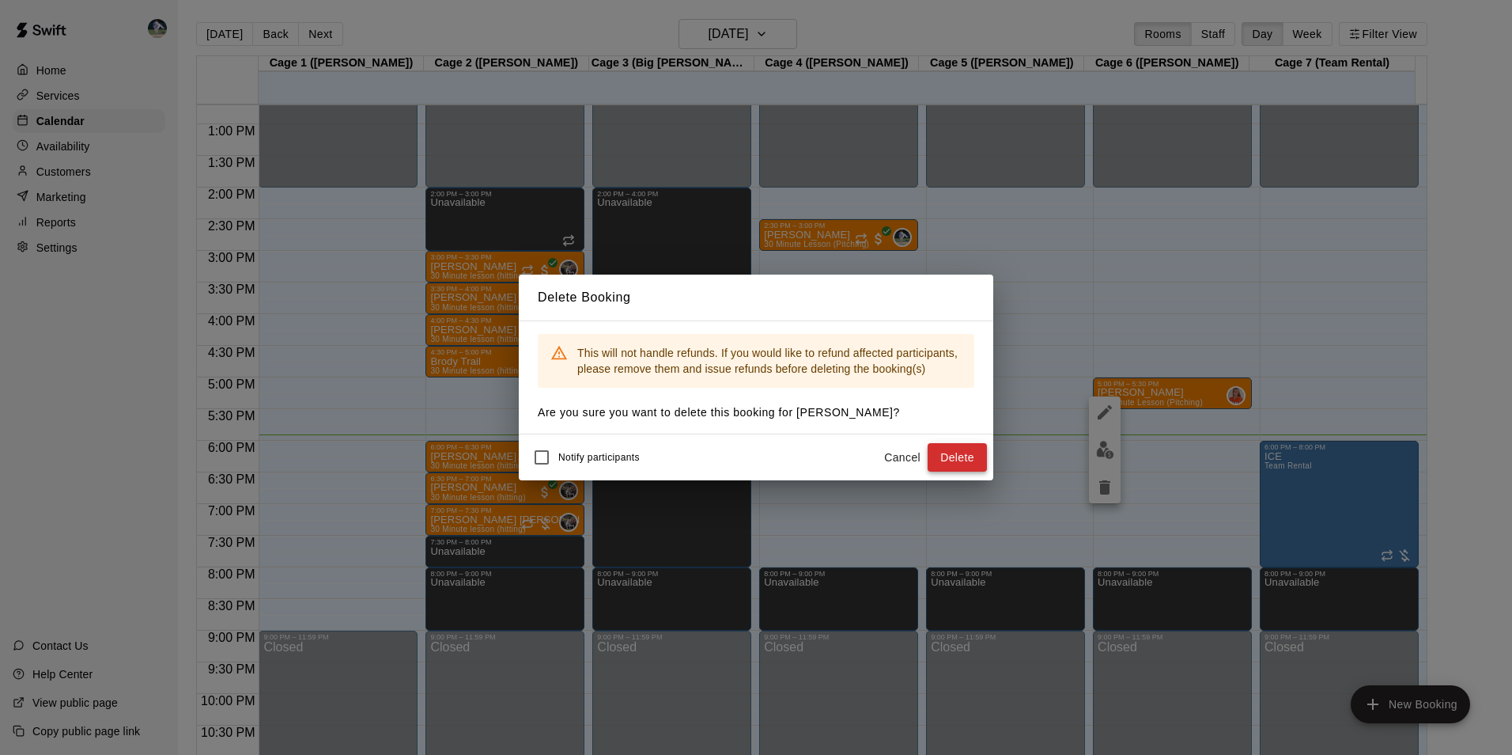
click at [955, 456] on button "Delete" at bounding box center [957, 457] width 59 height 29
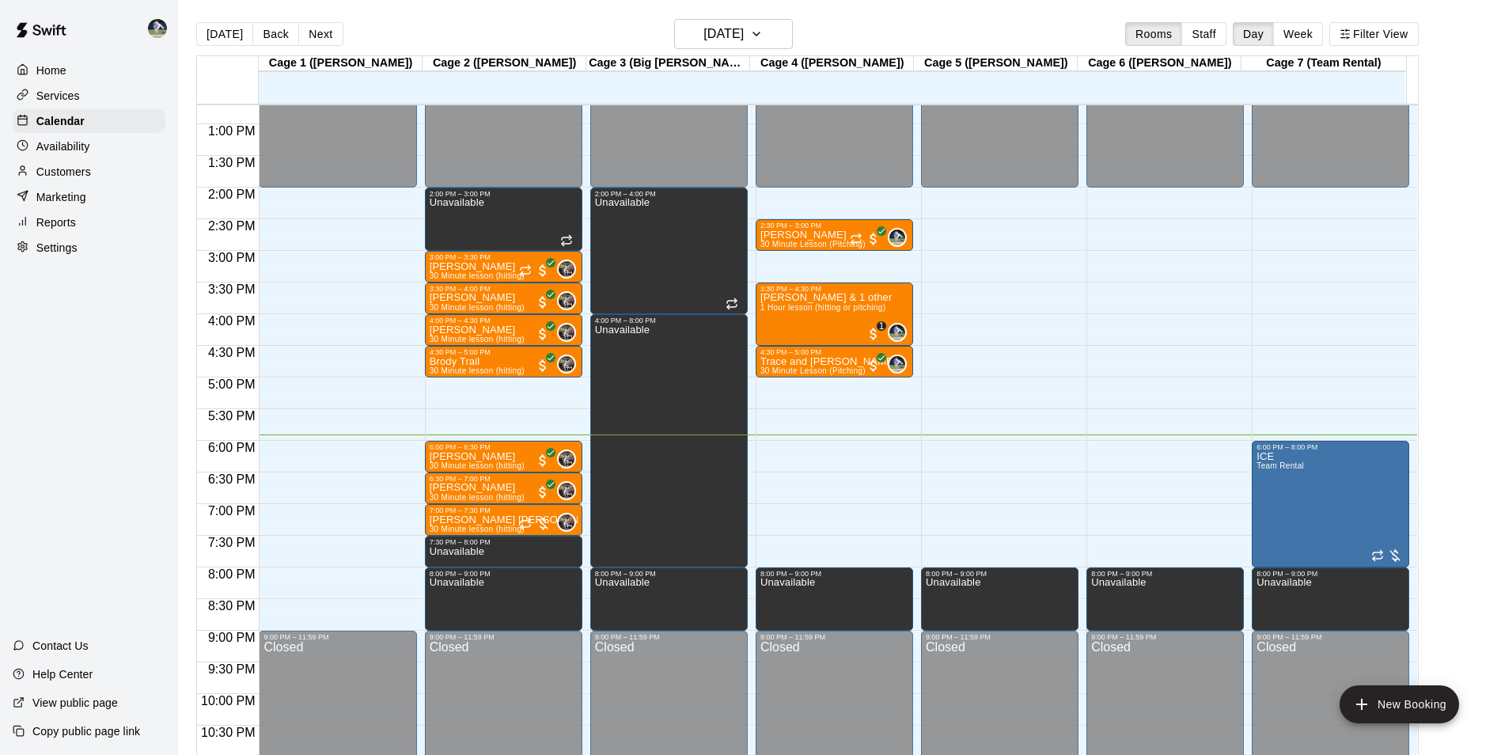
click at [1138, 319] on div "12:00 AM – 2:00 PM Closed 8:00 PM – 9:00 PM Unavailable 9:00 PM – 11:59 PM Clos…" at bounding box center [1164, 61] width 157 height 1519
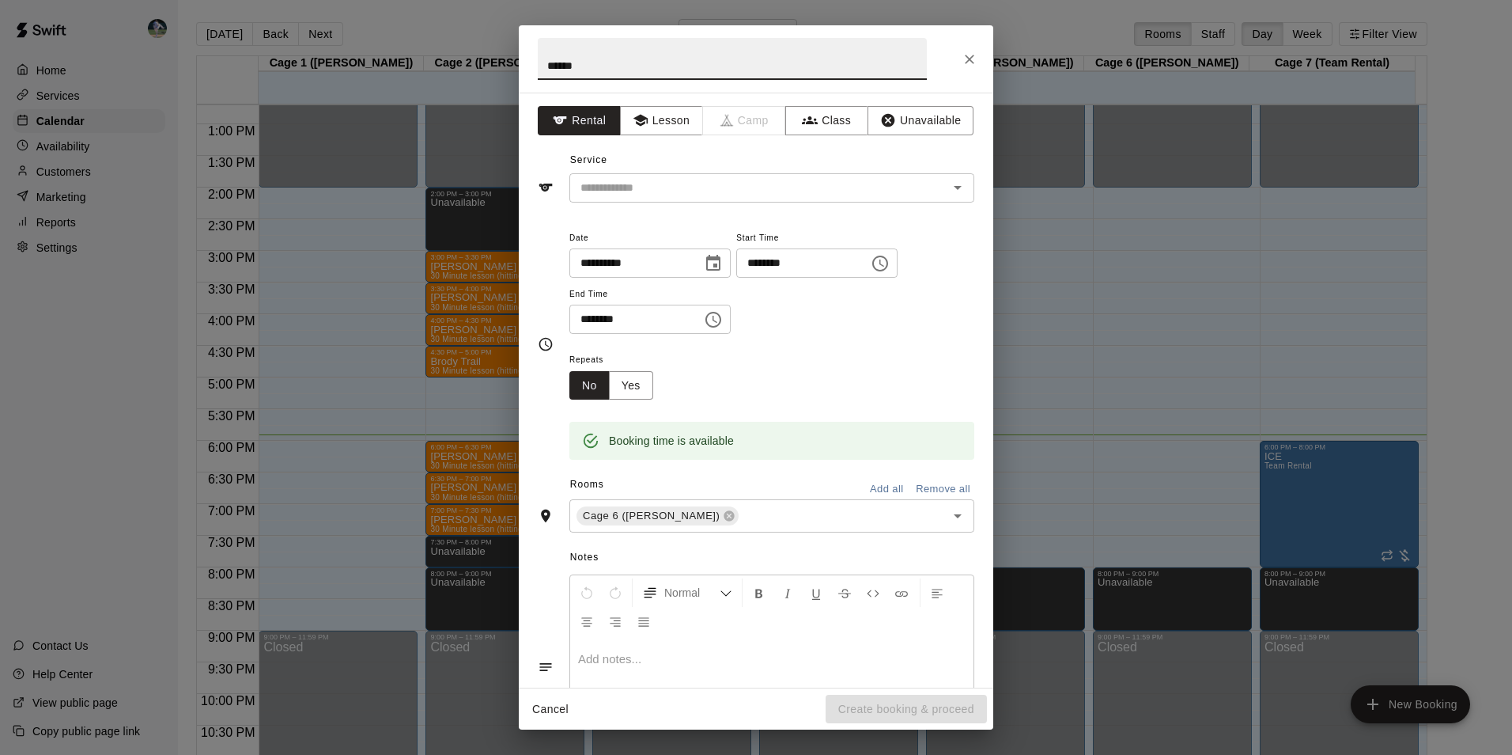
type input "******"
click at [572, 119] on button "Rental" at bounding box center [579, 120] width 83 height 29
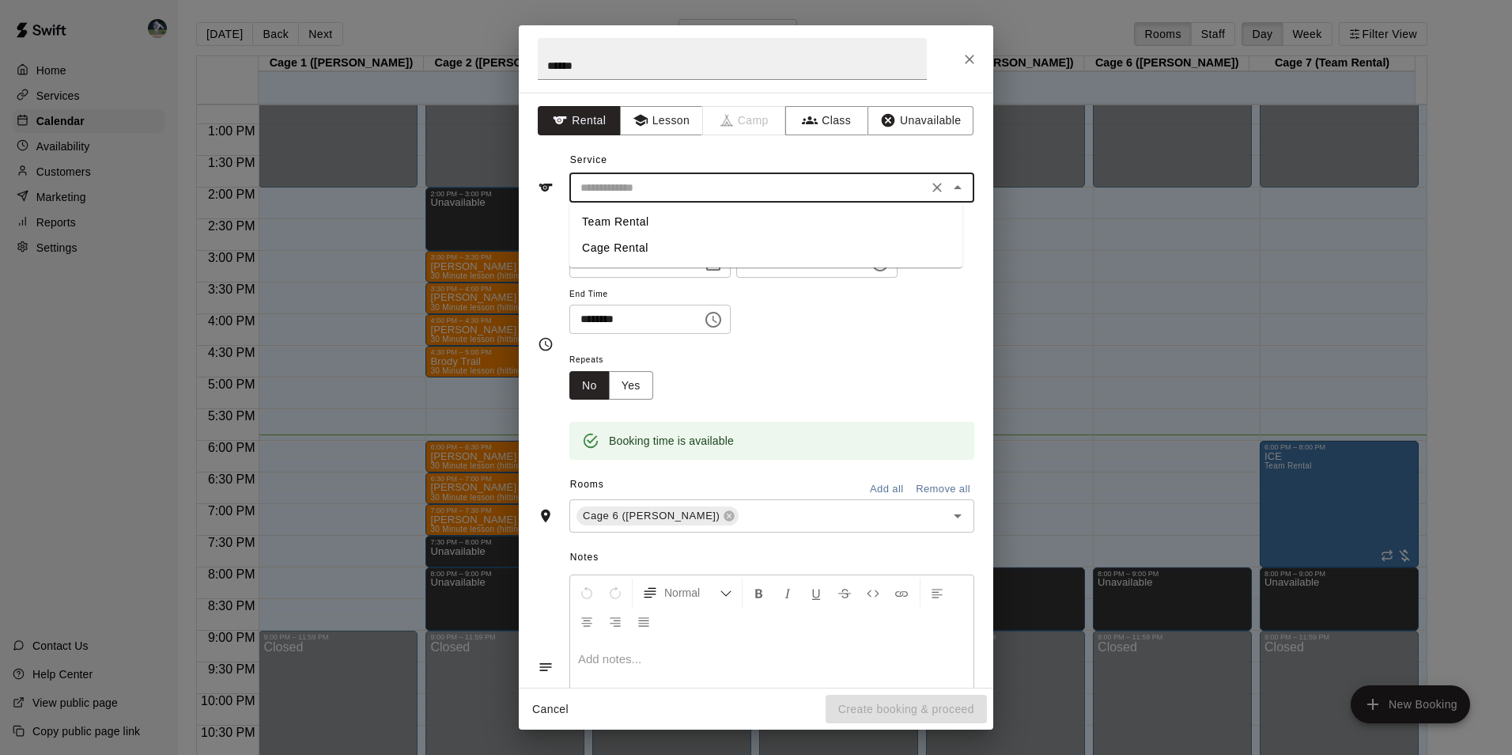
click at [602, 183] on input "text" at bounding box center [748, 188] width 349 height 20
click at [623, 244] on li "Cage Rental" at bounding box center [766, 248] width 393 height 26
type input "**********"
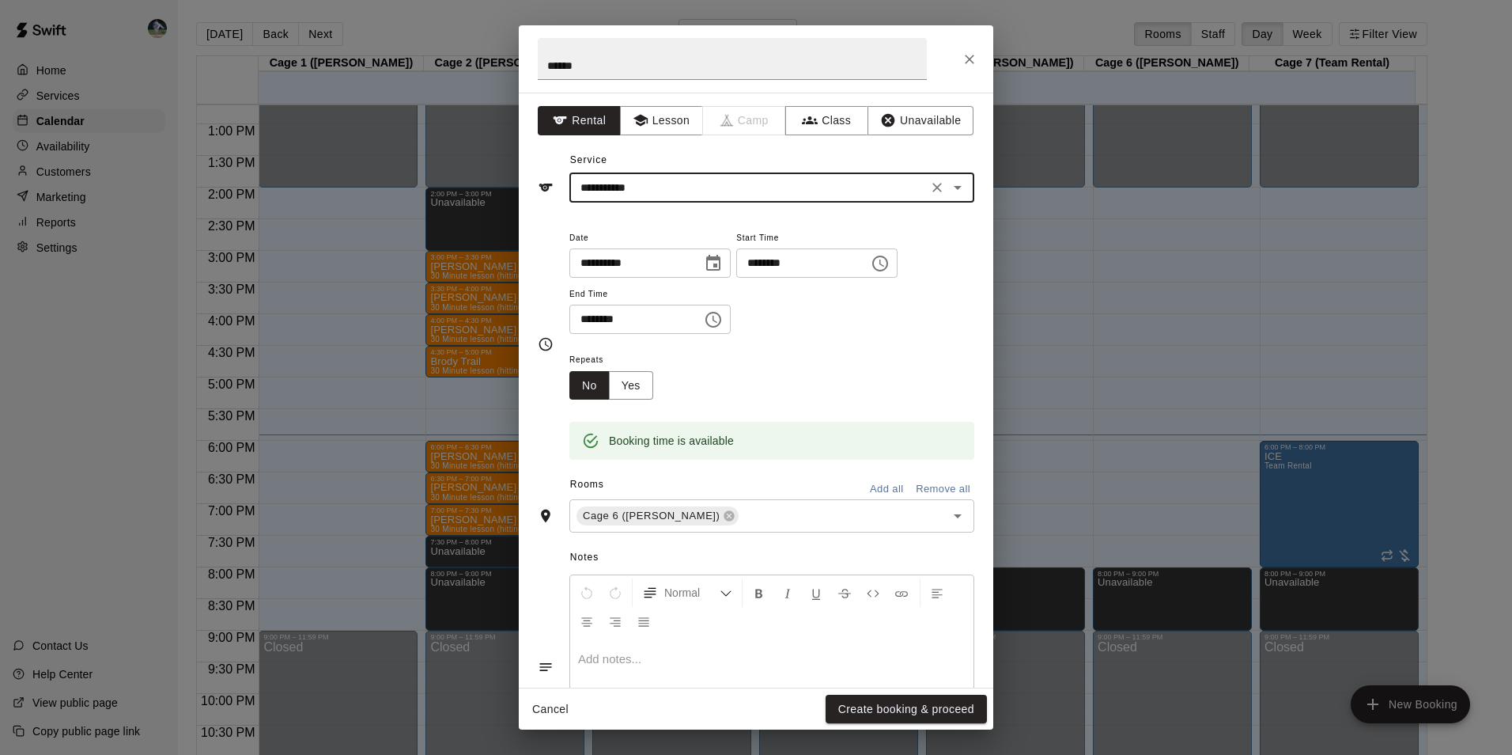
click at [723, 320] on icon "Choose time, selected time is 4:30 PM" at bounding box center [713, 319] width 19 height 19
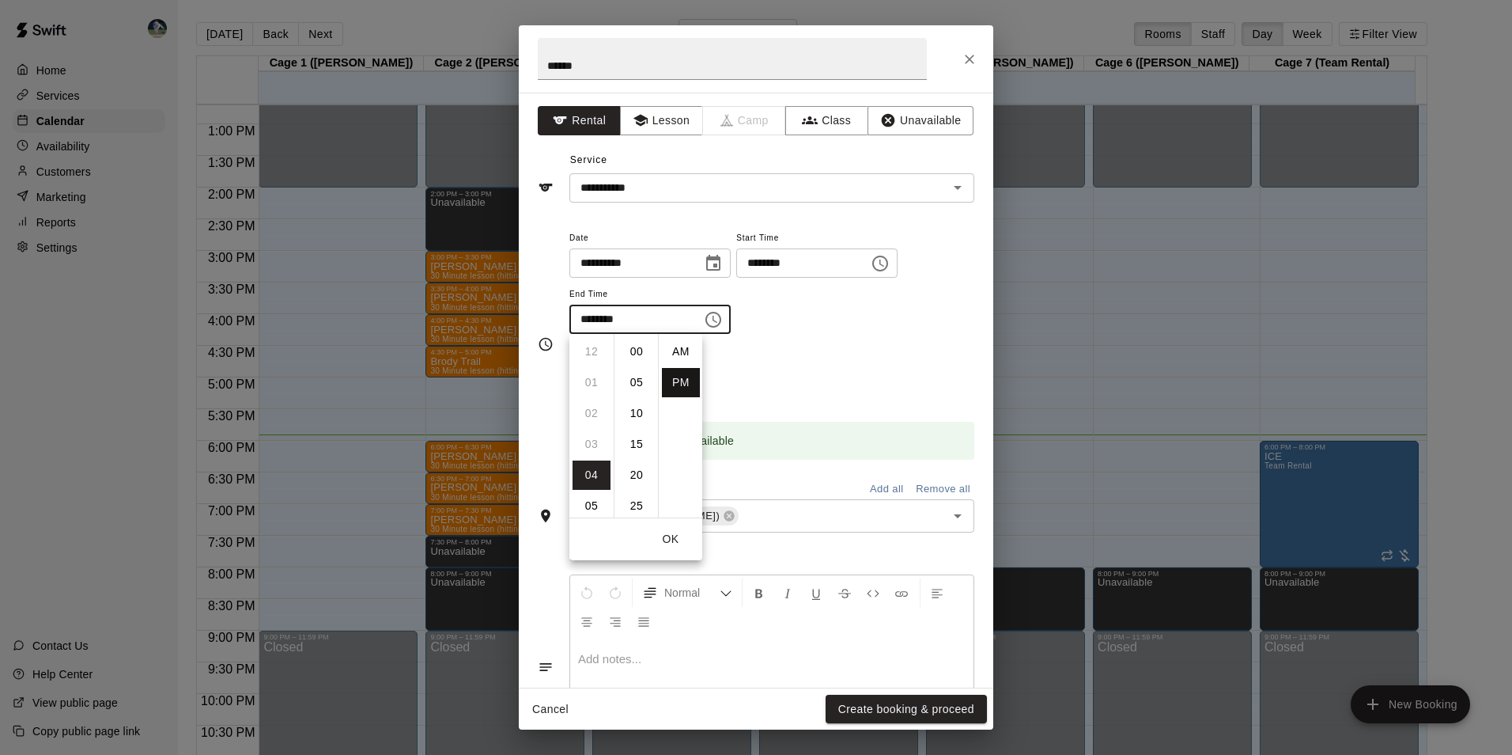
scroll to position [28, 0]
click at [588, 380] on li "05" at bounding box center [592, 382] width 38 height 29
type input "********"
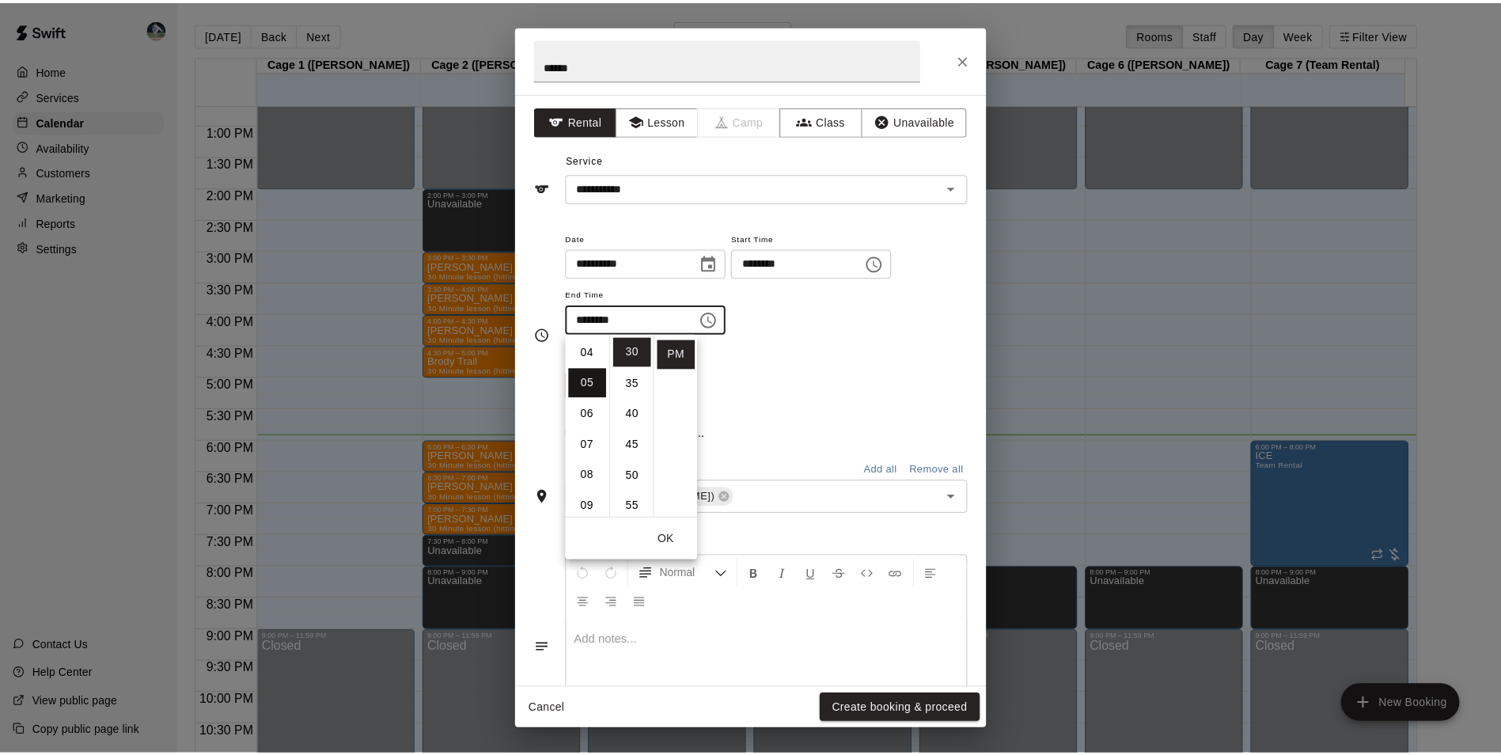
scroll to position [154, 0]
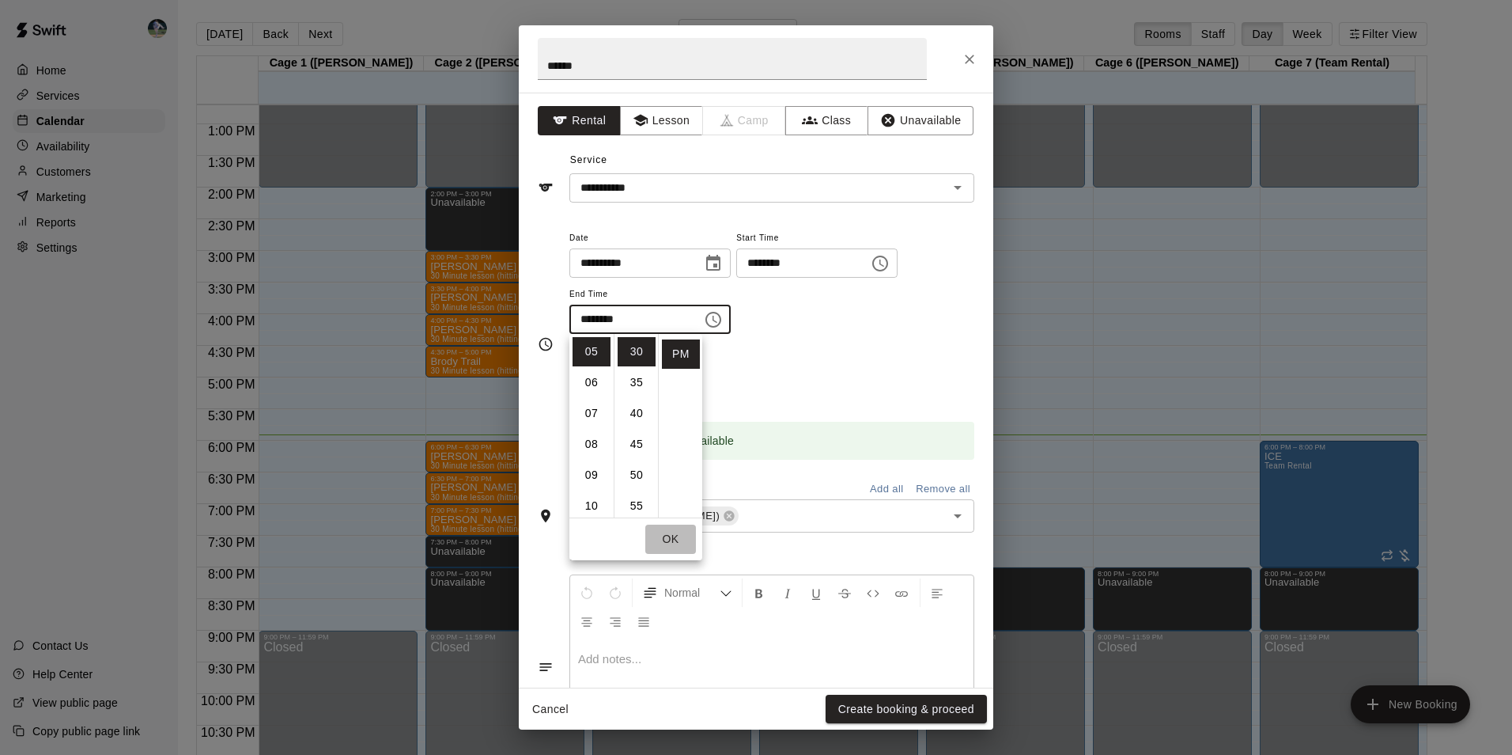
click at [668, 537] on button "OK" at bounding box center [670, 538] width 51 height 29
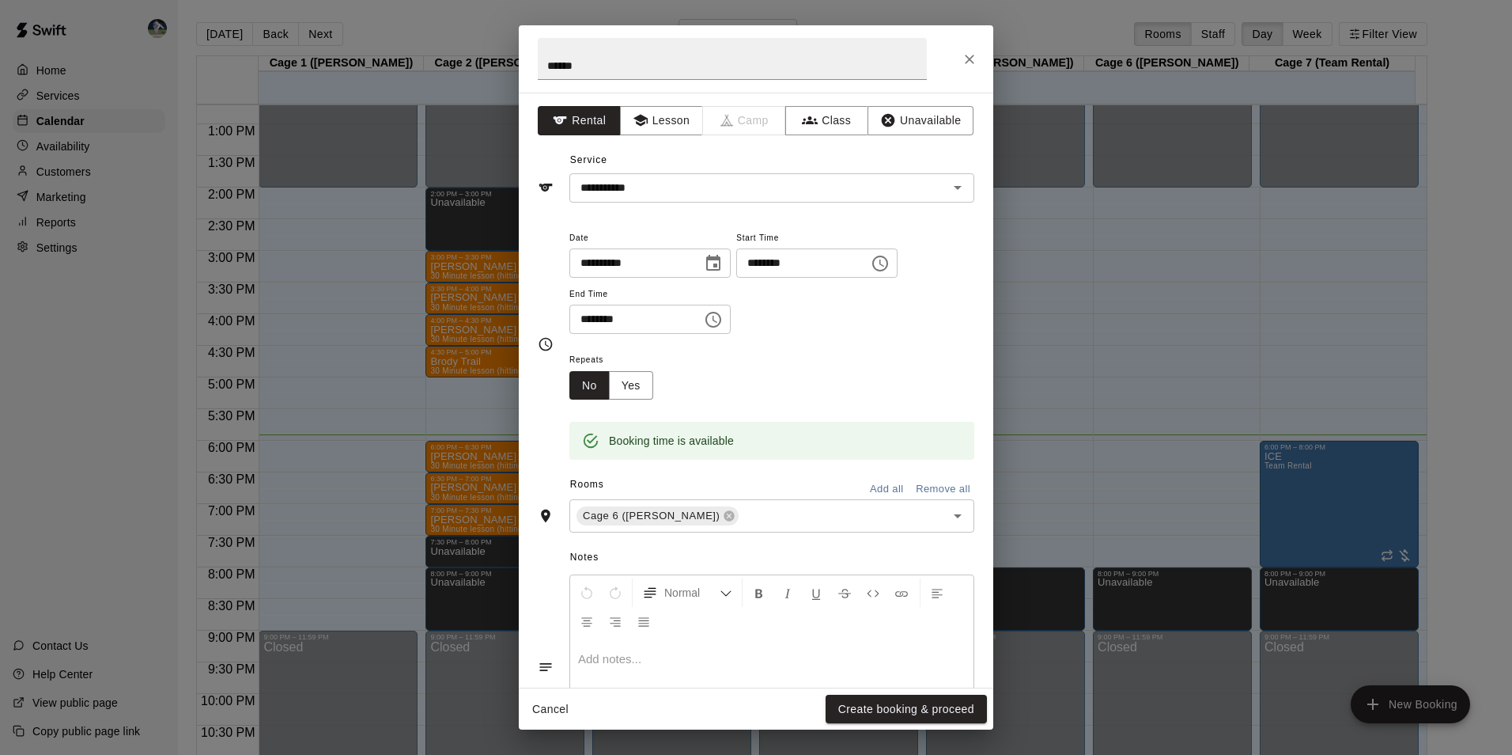
click at [882, 708] on button "Create booking & proceed" at bounding box center [906, 709] width 161 height 29
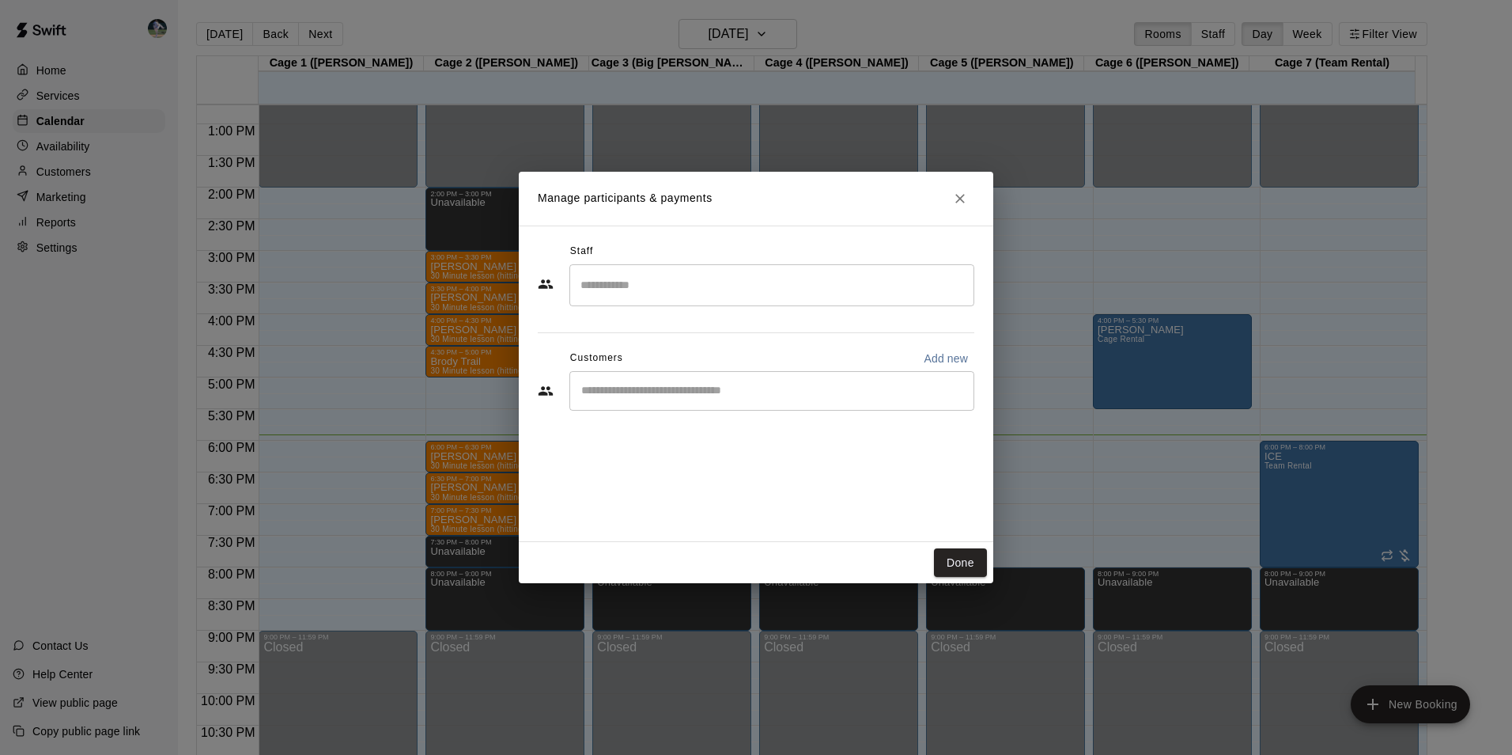
click at [605, 278] on input "Search staff" at bounding box center [772, 285] width 391 height 28
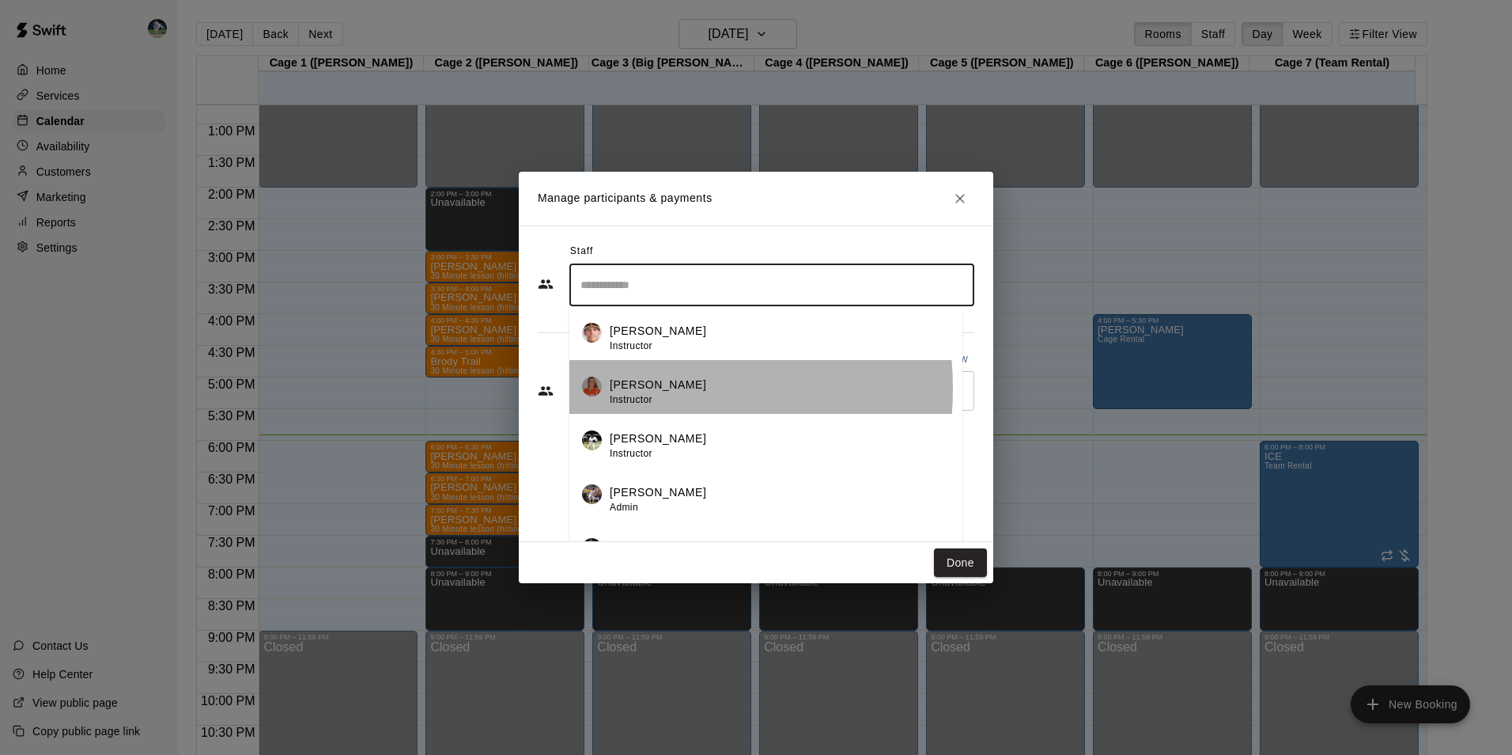
click at [635, 388] on p "[PERSON_NAME]" at bounding box center [658, 385] width 97 height 17
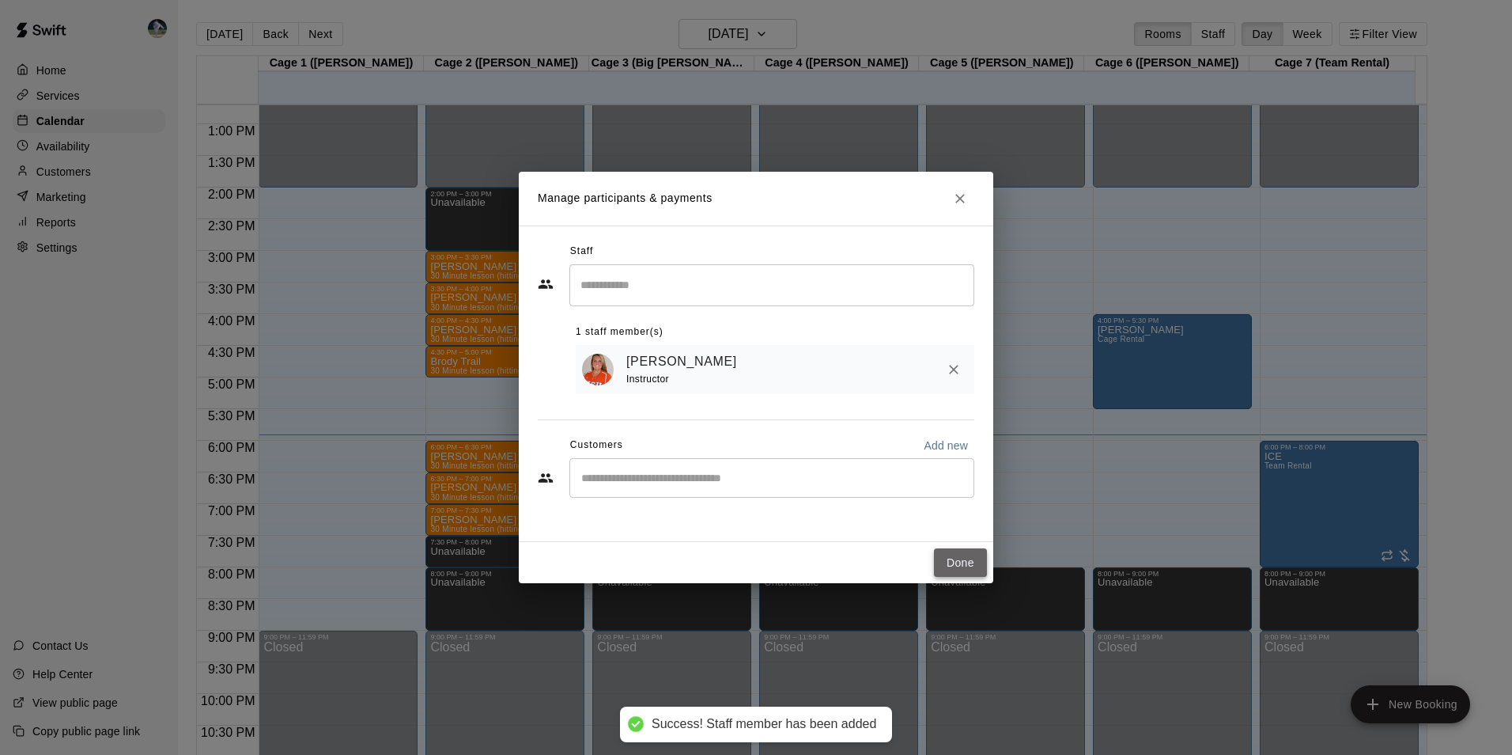
click at [962, 557] on button "Done" at bounding box center [960, 562] width 53 height 29
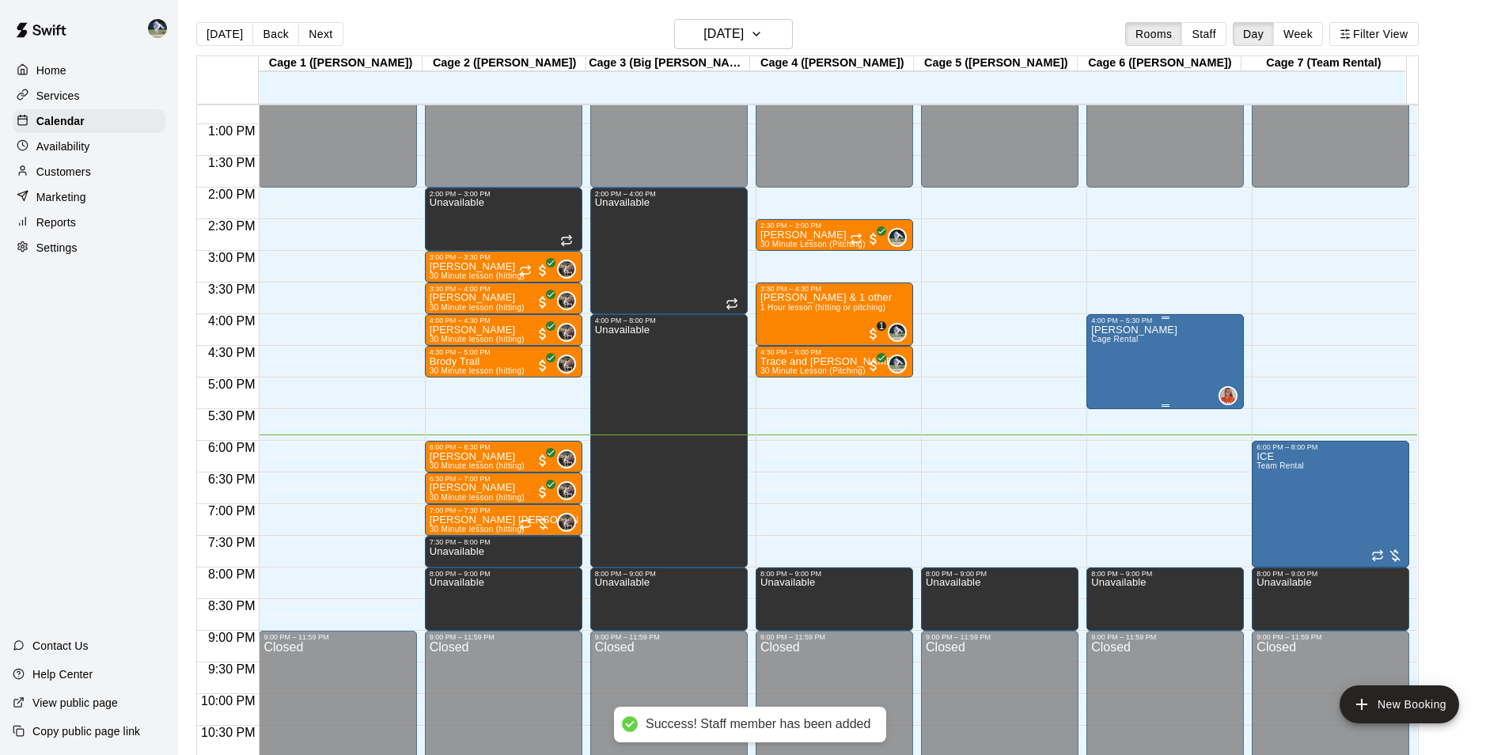
click at [1141, 380] on div "Shelby Cage Rental 0" at bounding box center [1165, 701] width 148 height 755
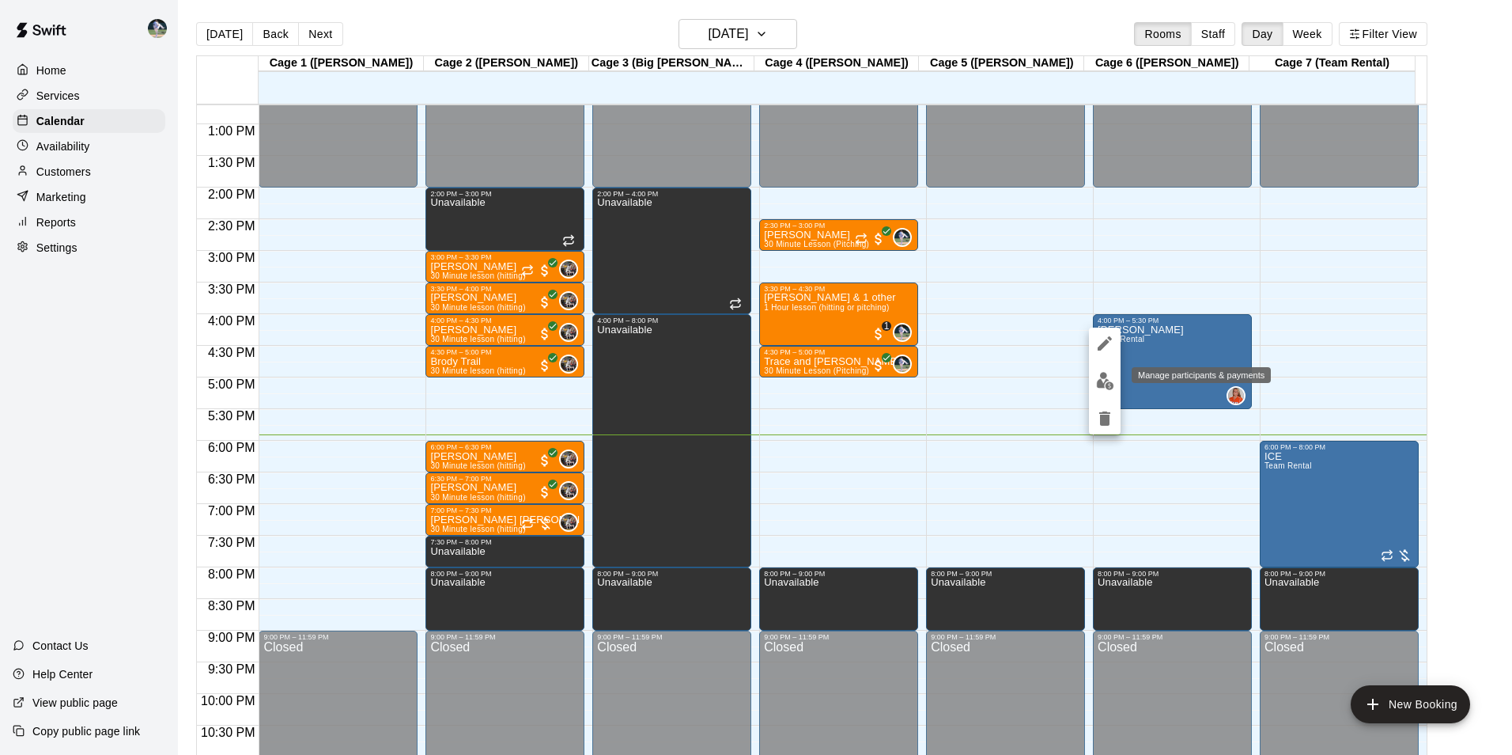
click at [1106, 380] on img "edit" at bounding box center [1105, 381] width 18 height 18
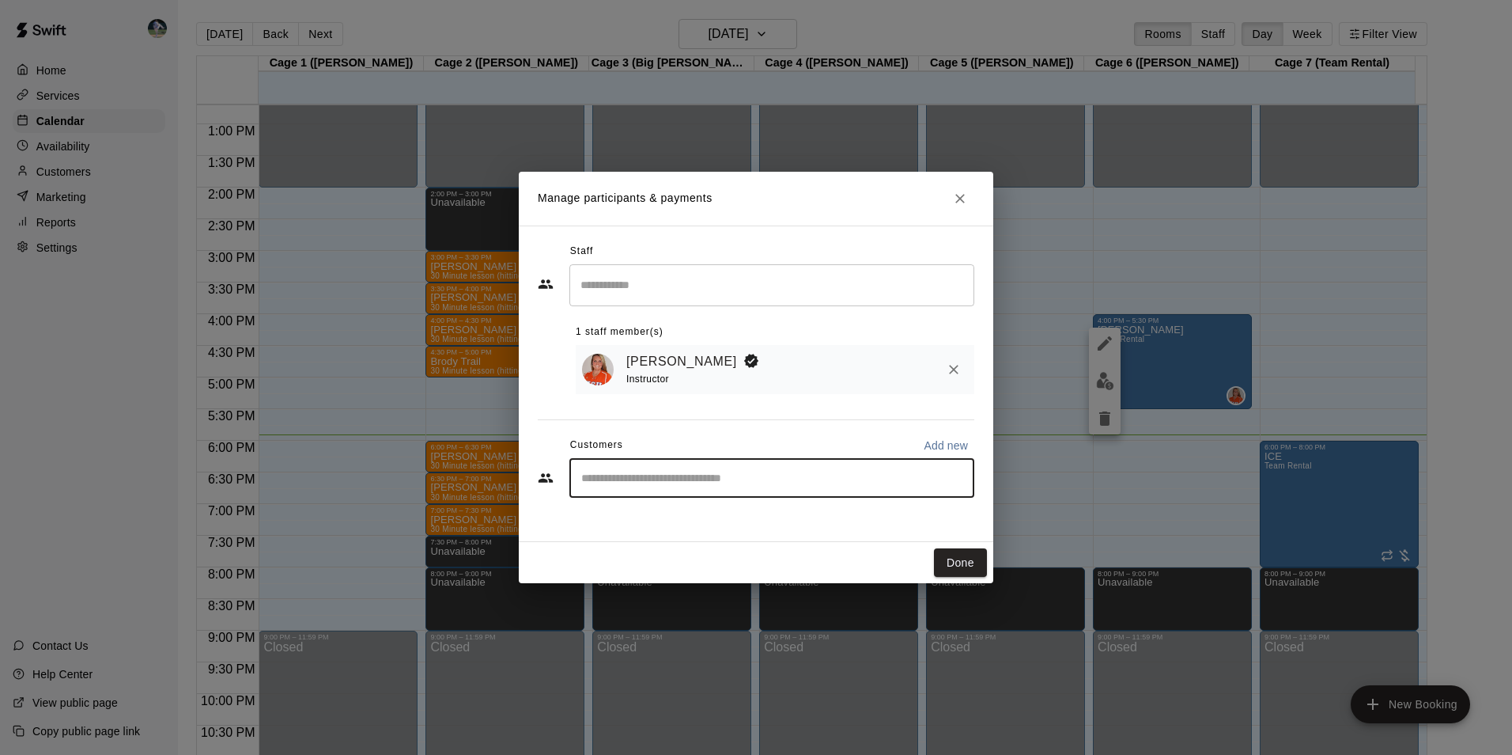
click at [632, 482] on input "Start typing to search customers..." at bounding box center [772, 478] width 391 height 16
type input "****"
click at [640, 516] on p "[PERSON_NAME]" at bounding box center [662, 517] width 97 height 17
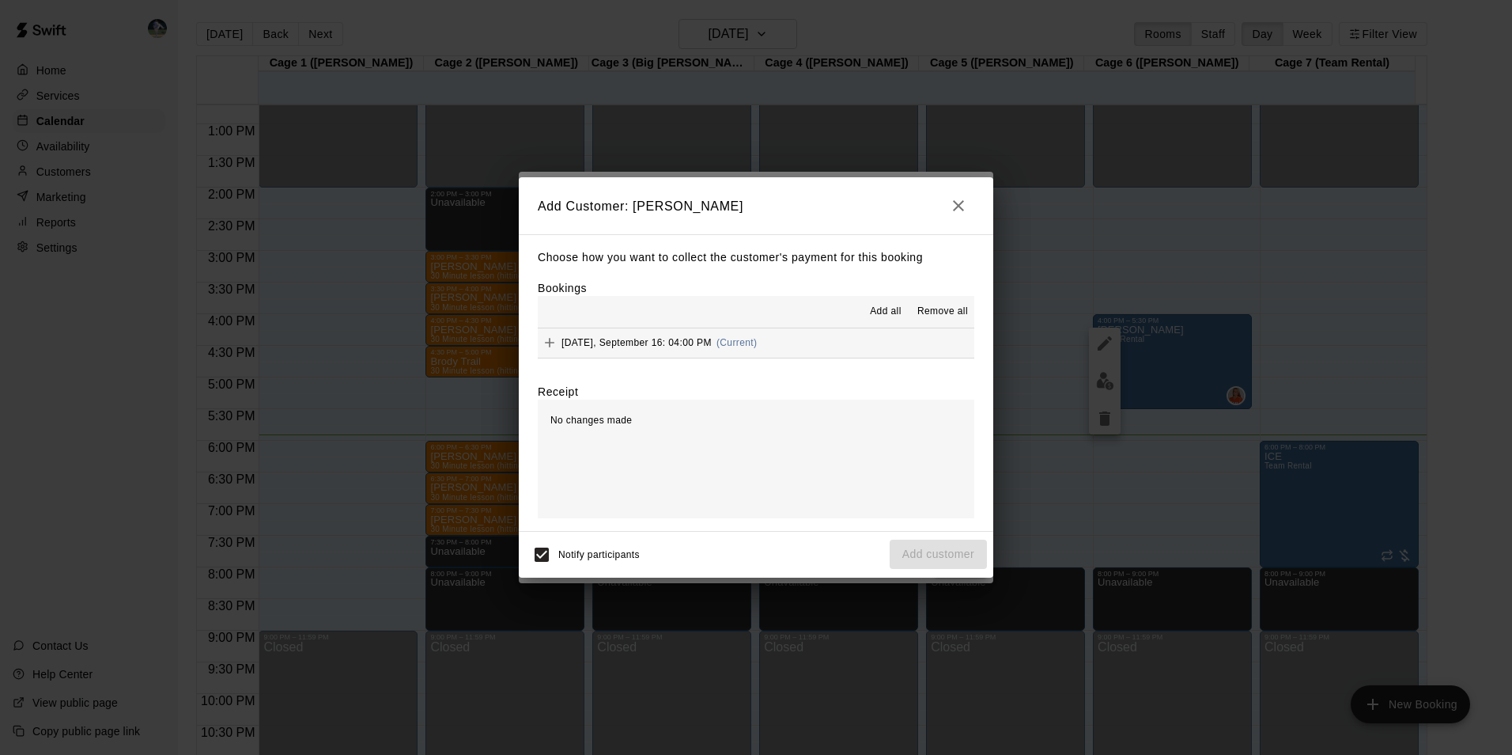
click at [885, 312] on span "Add all" at bounding box center [886, 312] width 32 height 16
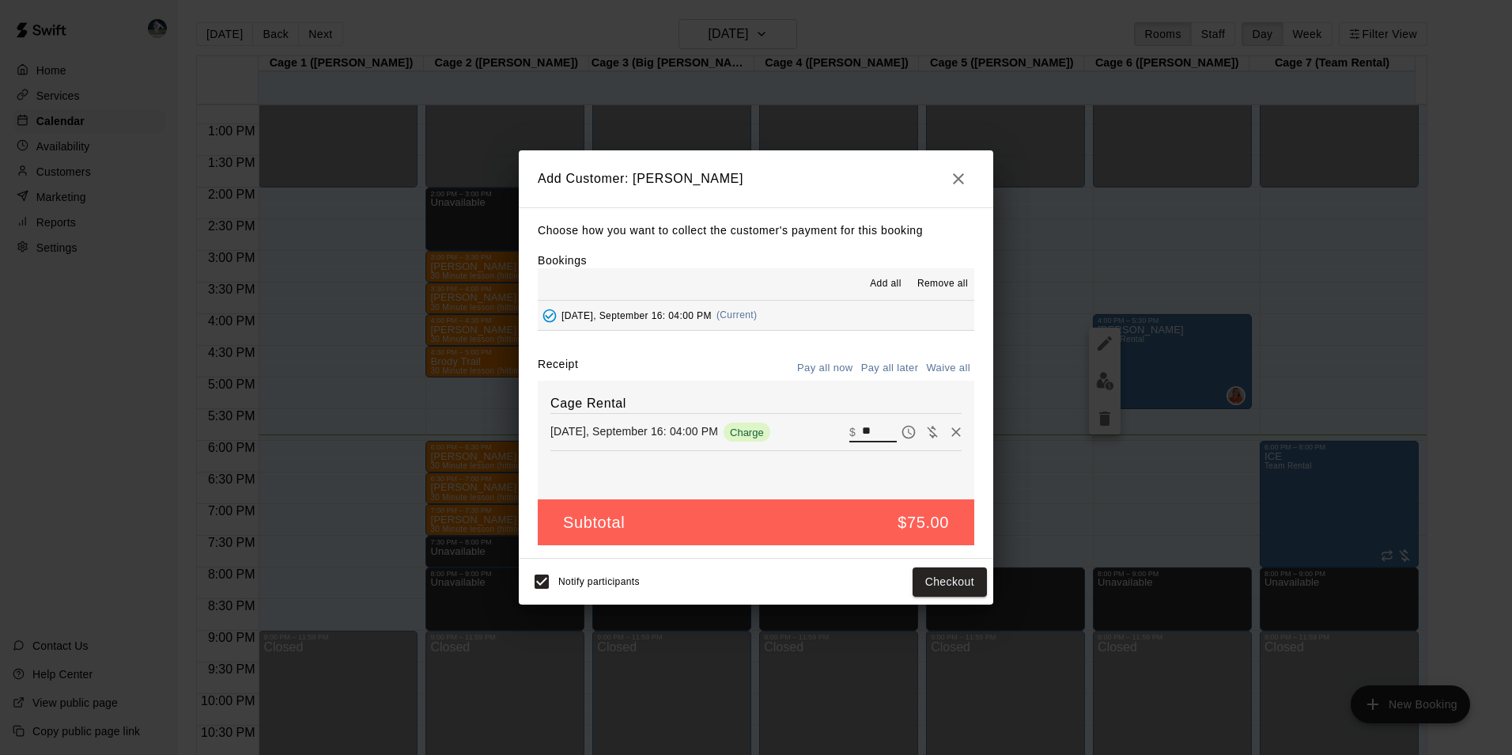
click at [869, 430] on input "**" at bounding box center [879, 432] width 35 height 21
type input "*"
type input "**"
click at [927, 578] on button "Checkout" at bounding box center [950, 581] width 74 height 29
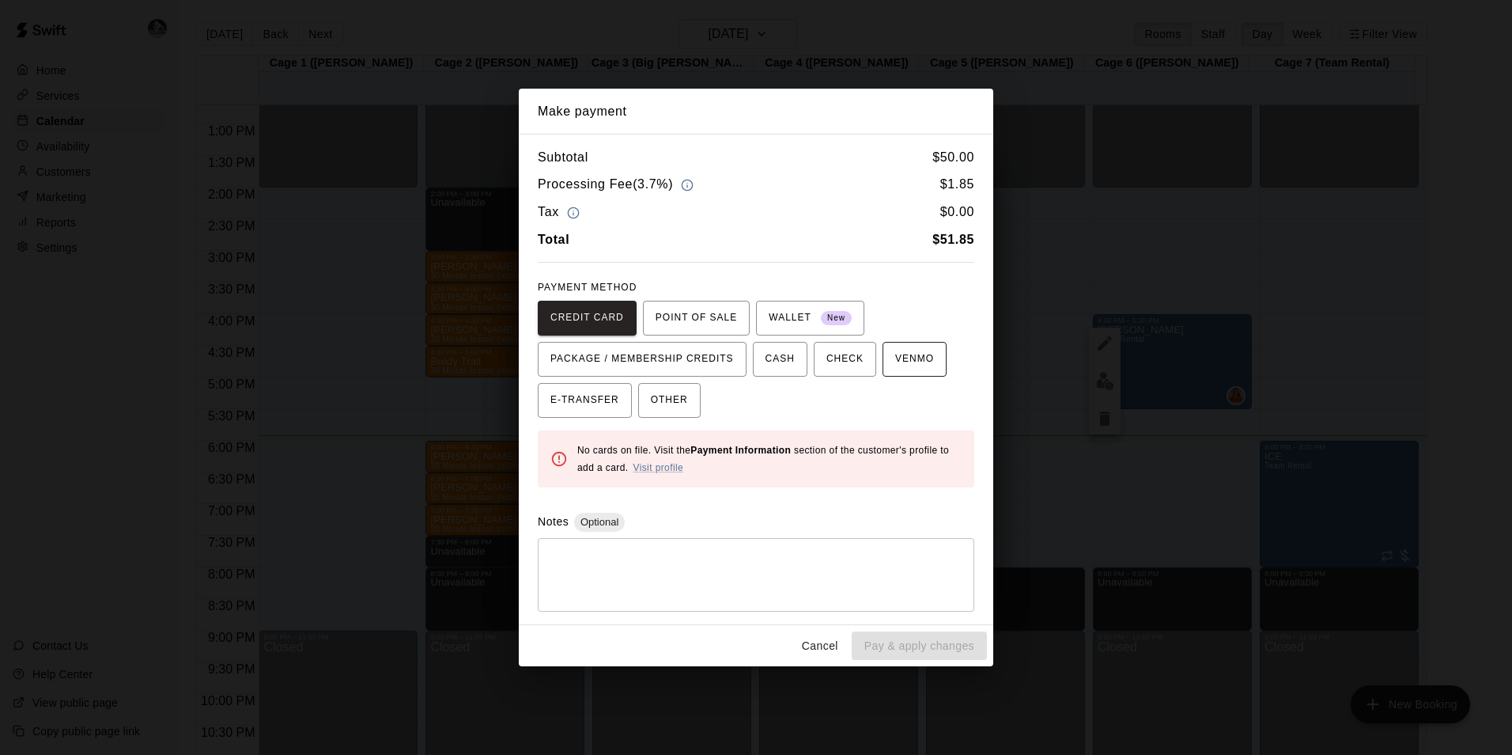
click at [895, 360] on span "VENMO" at bounding box center [914, 358] width 39 height 25
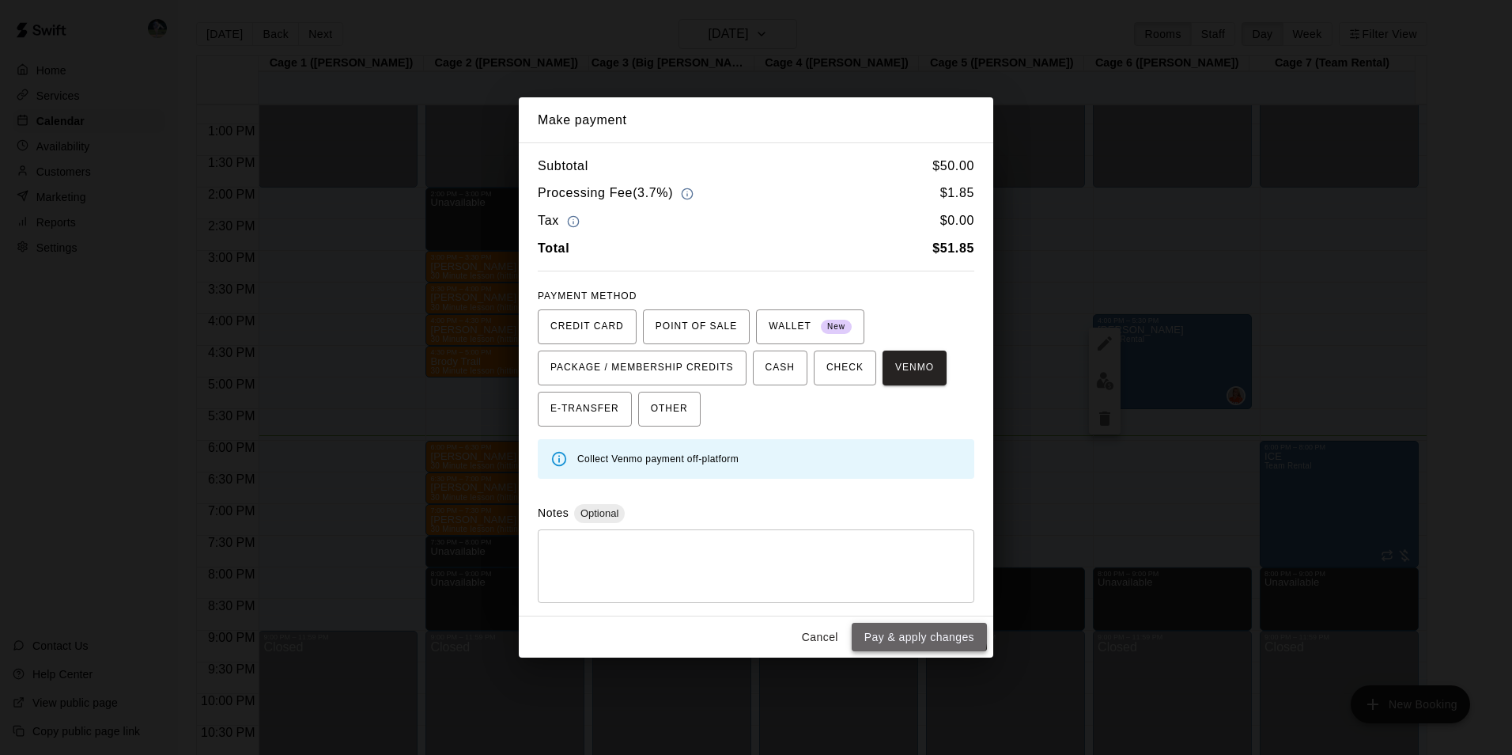
click at [890, 630] on button "Pay & apply changes" at bounding box center [919, 637] width 135 height 29
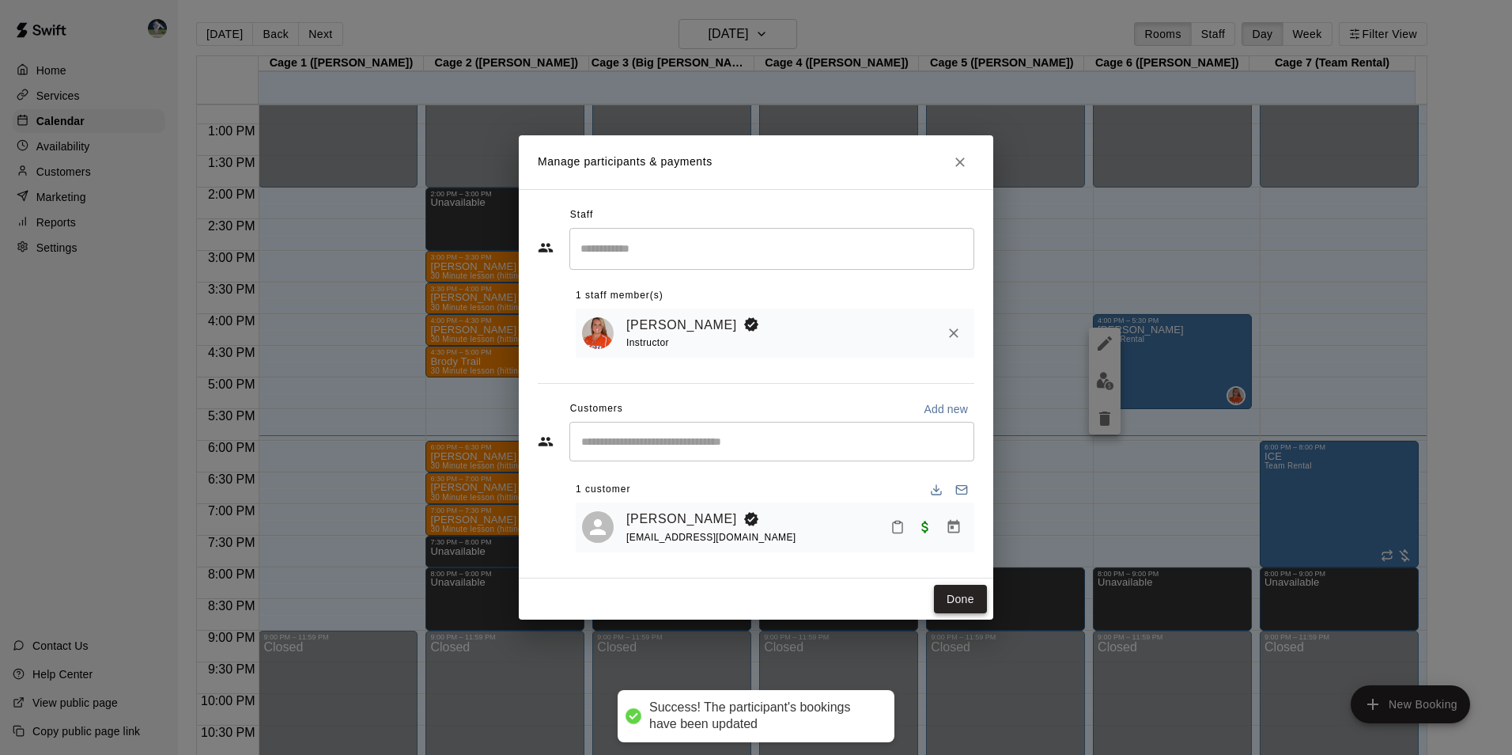
click at [977, 596] on button "Done" at bounding box center [960, 599] width 53 height 29
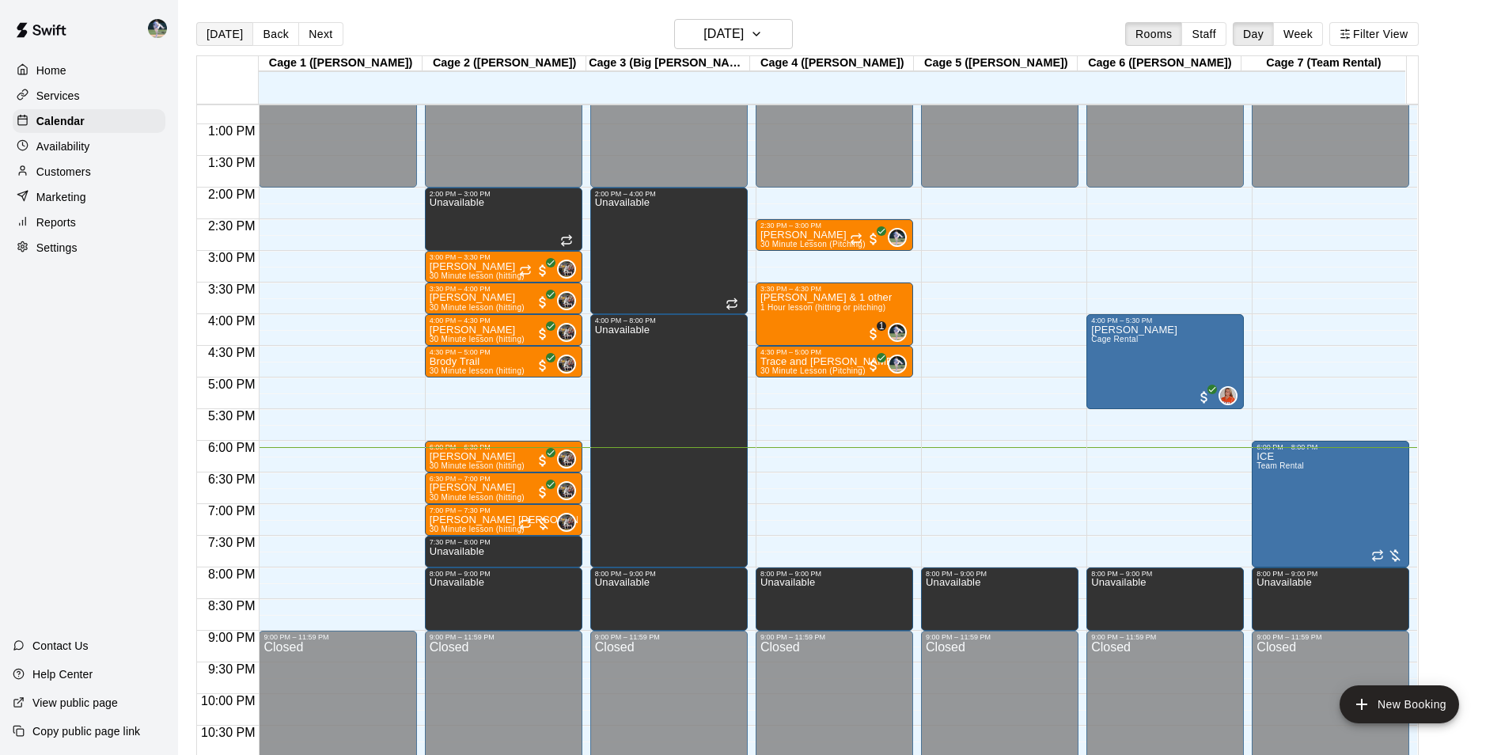
click at [233, 28] on button "[DATE]" at bounding box center [224, 34] width 57 height 24
click at [1319, 577] on div "8:00 PM – 9:00 PM" at bounding box center [1330, 574] width 148 height 8
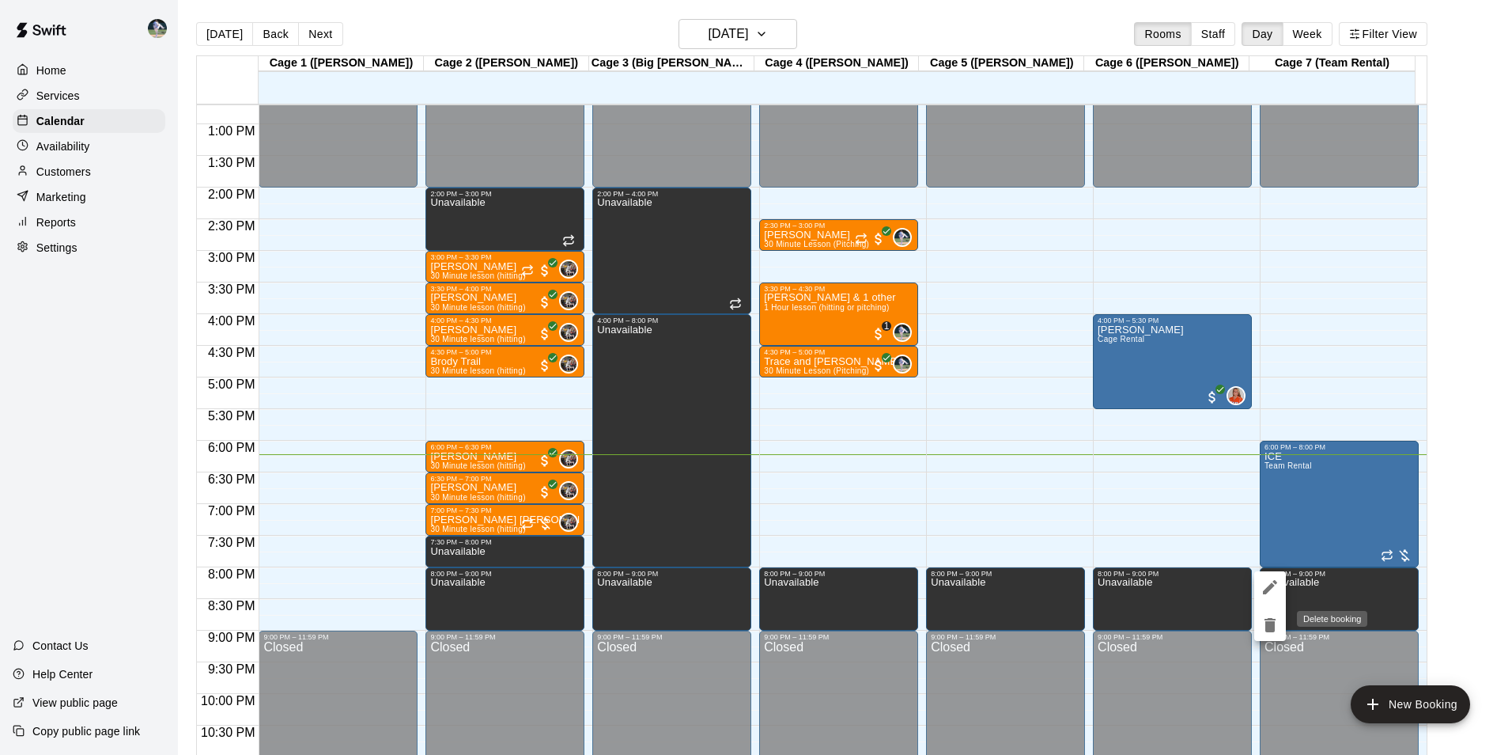
click at [1269, 625] on icon "delete" at bounding box center [1270, 625] width 11 height 14
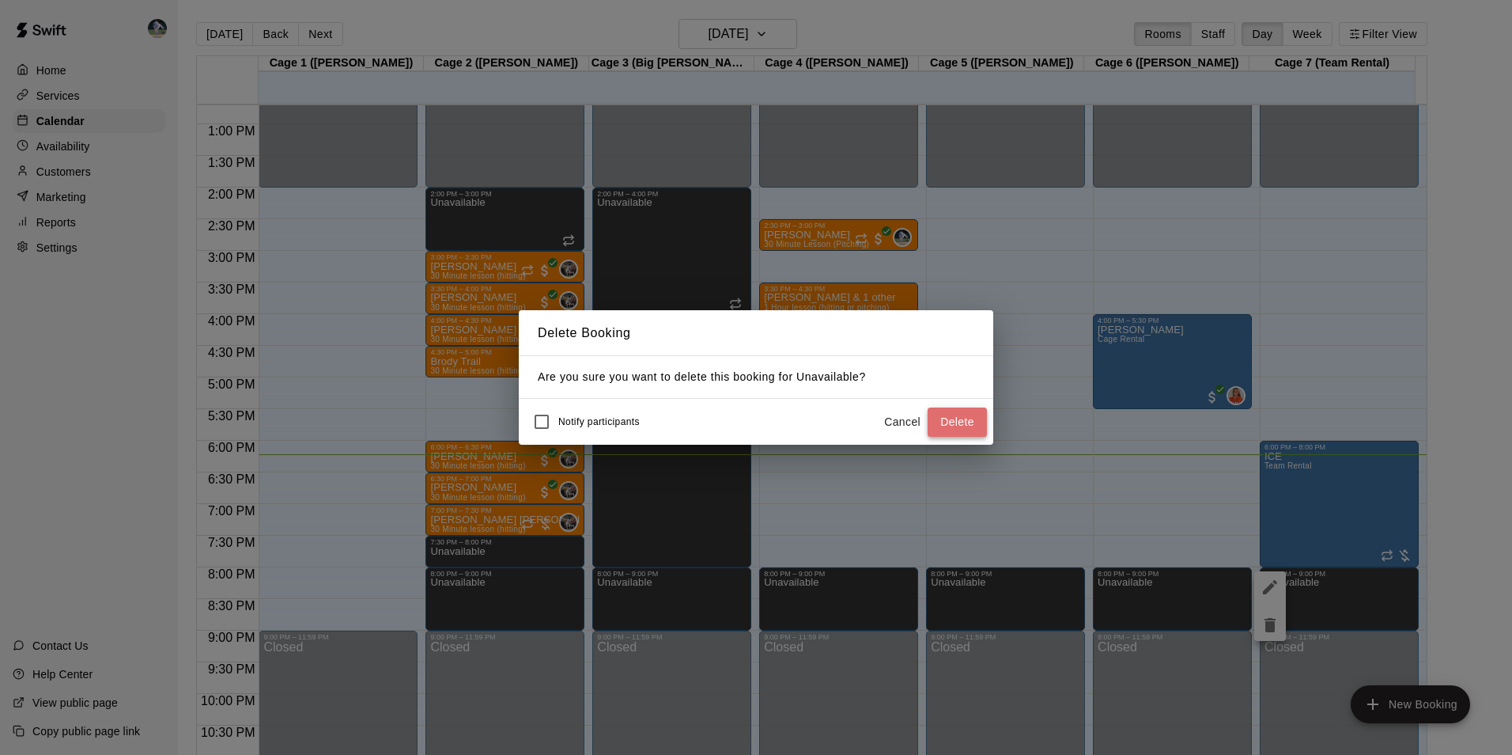
click at [954, 410] on button "Delete" at bounding box center [957, 421] width 59 height 29
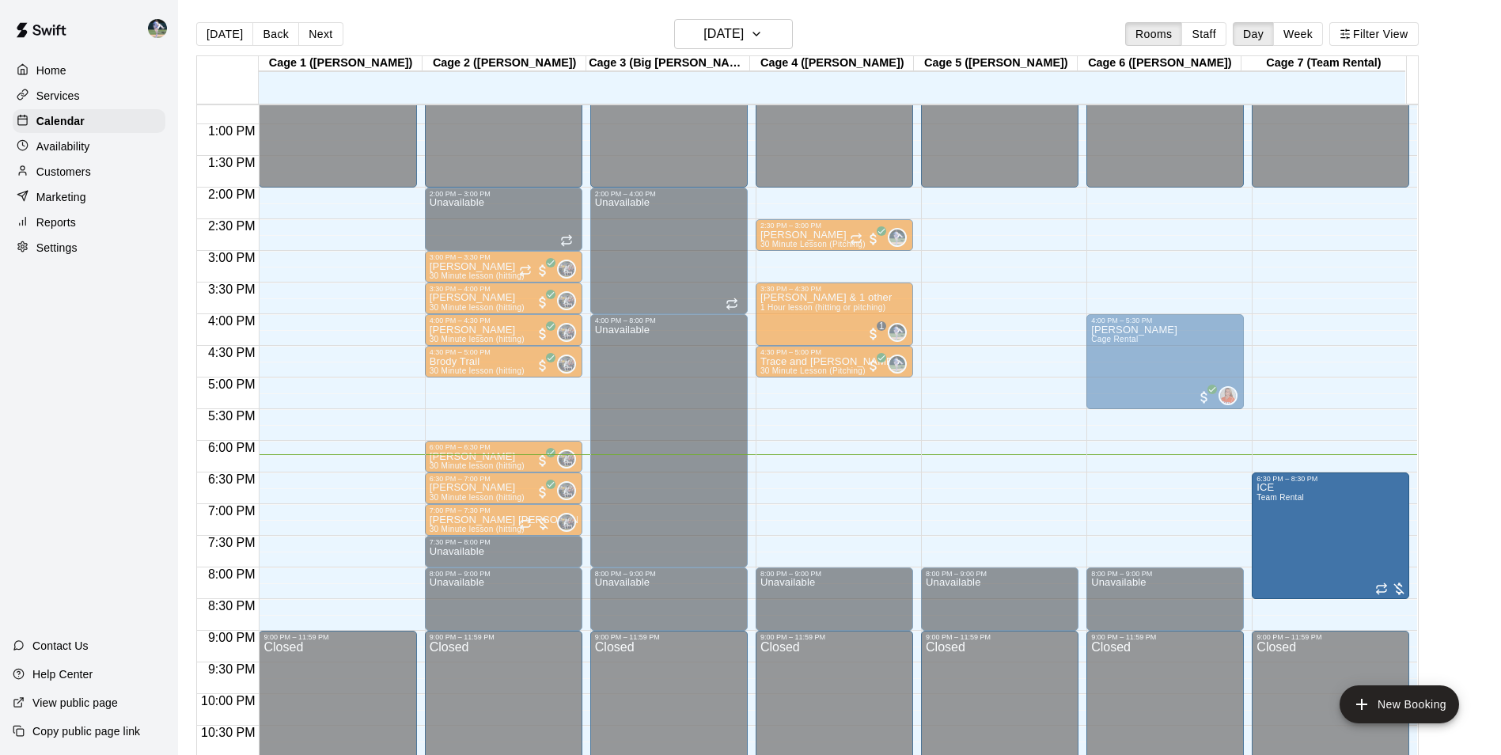
drag, startPoint x: 1321, startPoint y: 452, endPoint x: 1321, endPoint y: 485, distance: 32.4
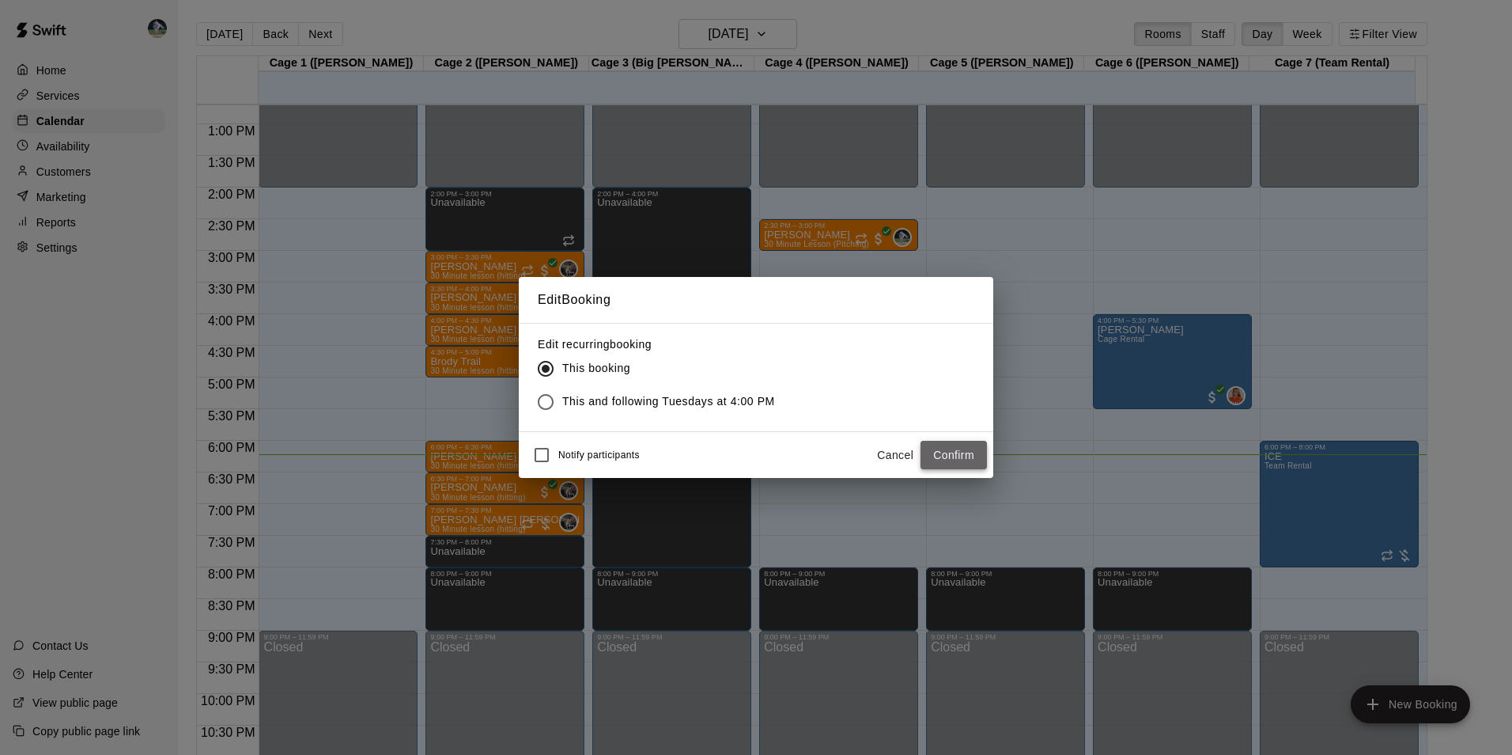
click at [965, 449] on button "Confirm" at bounding box center [954, 455] width 66 height 29
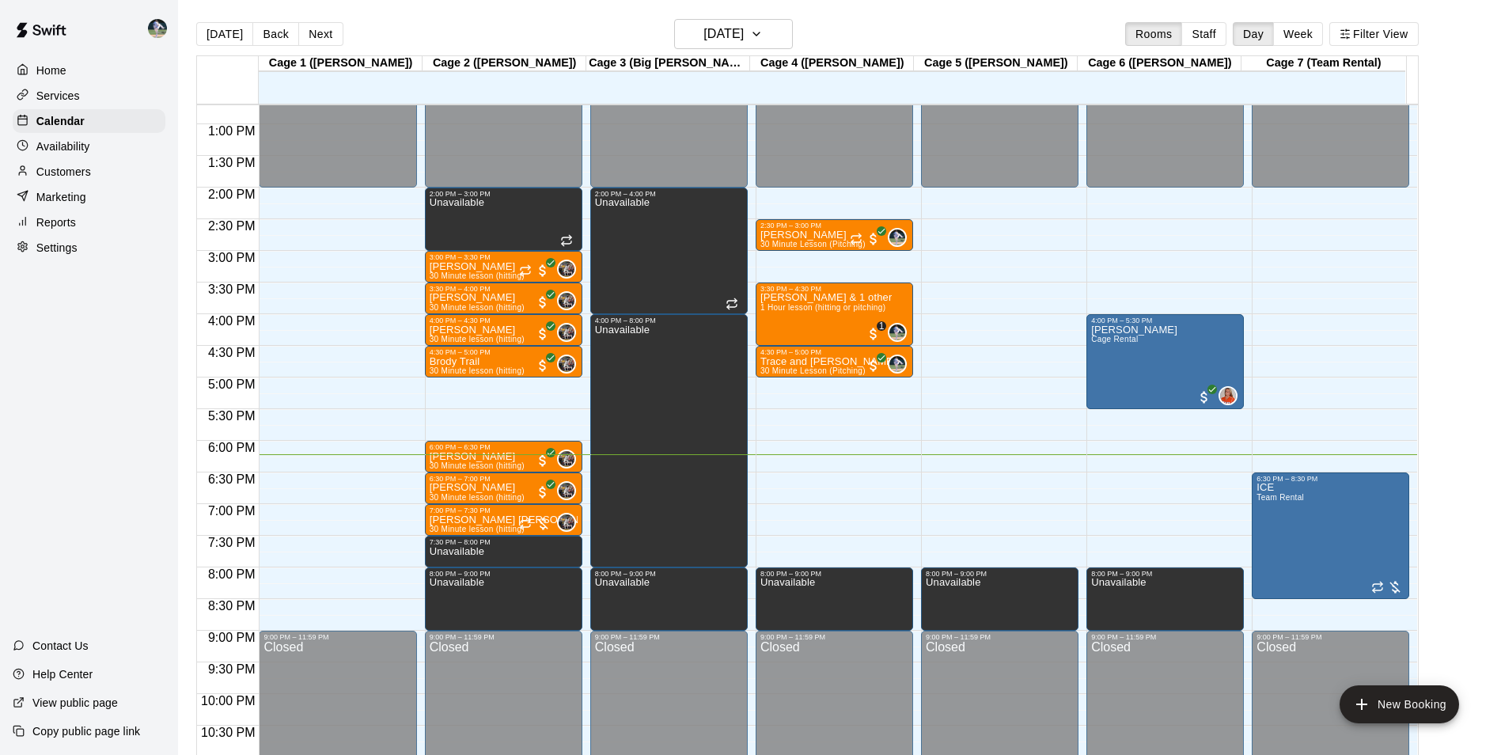
click at [1317, 606] on div "12:00 AM – 2:00 PM Closed 6:30 PM – 8:30 PM ICE Team Rental 9:00 PM – 11:59 PM …" at bounding box center [1329, 61] width 157 height 1519
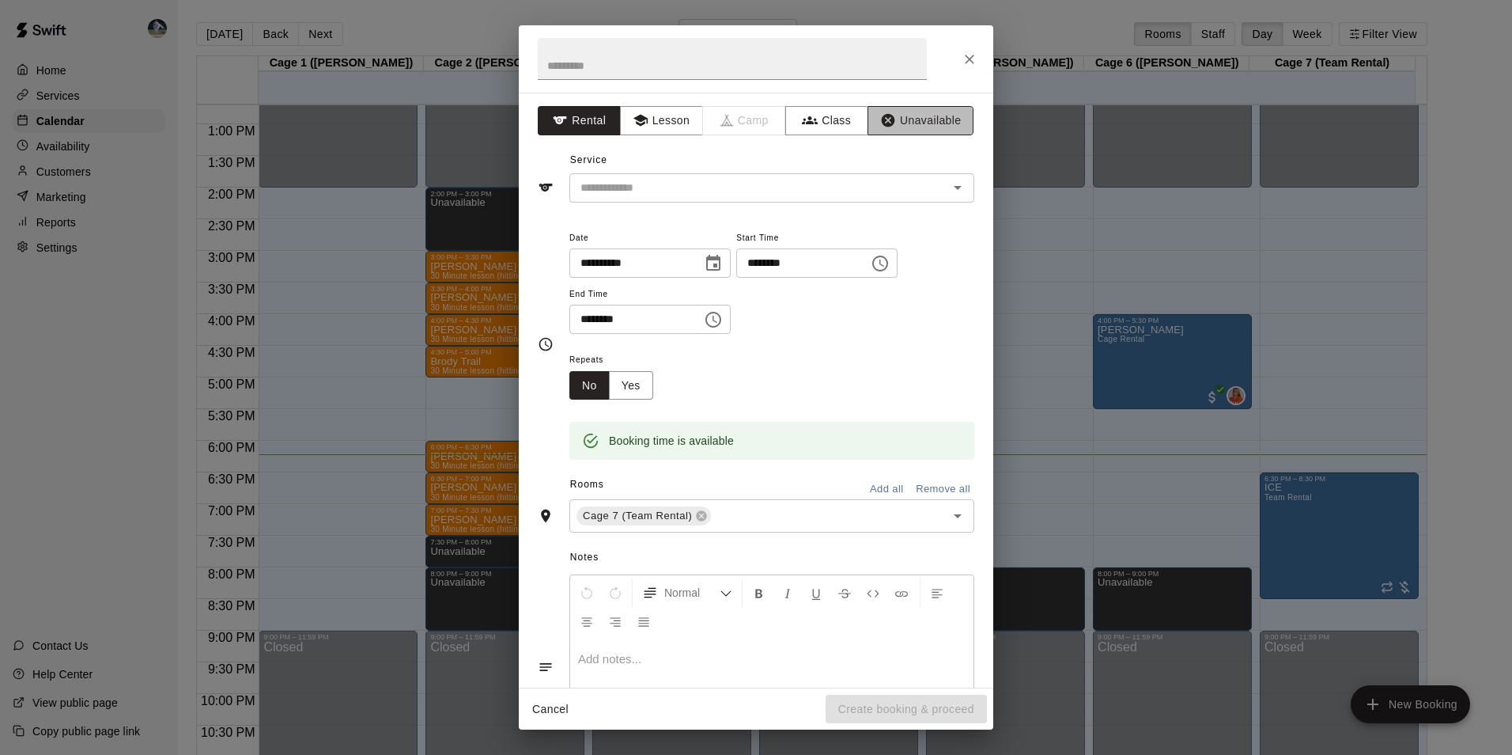
click at [923, 122] on button "Unavailable" at bounding box center [921, 120] width 106 height 29
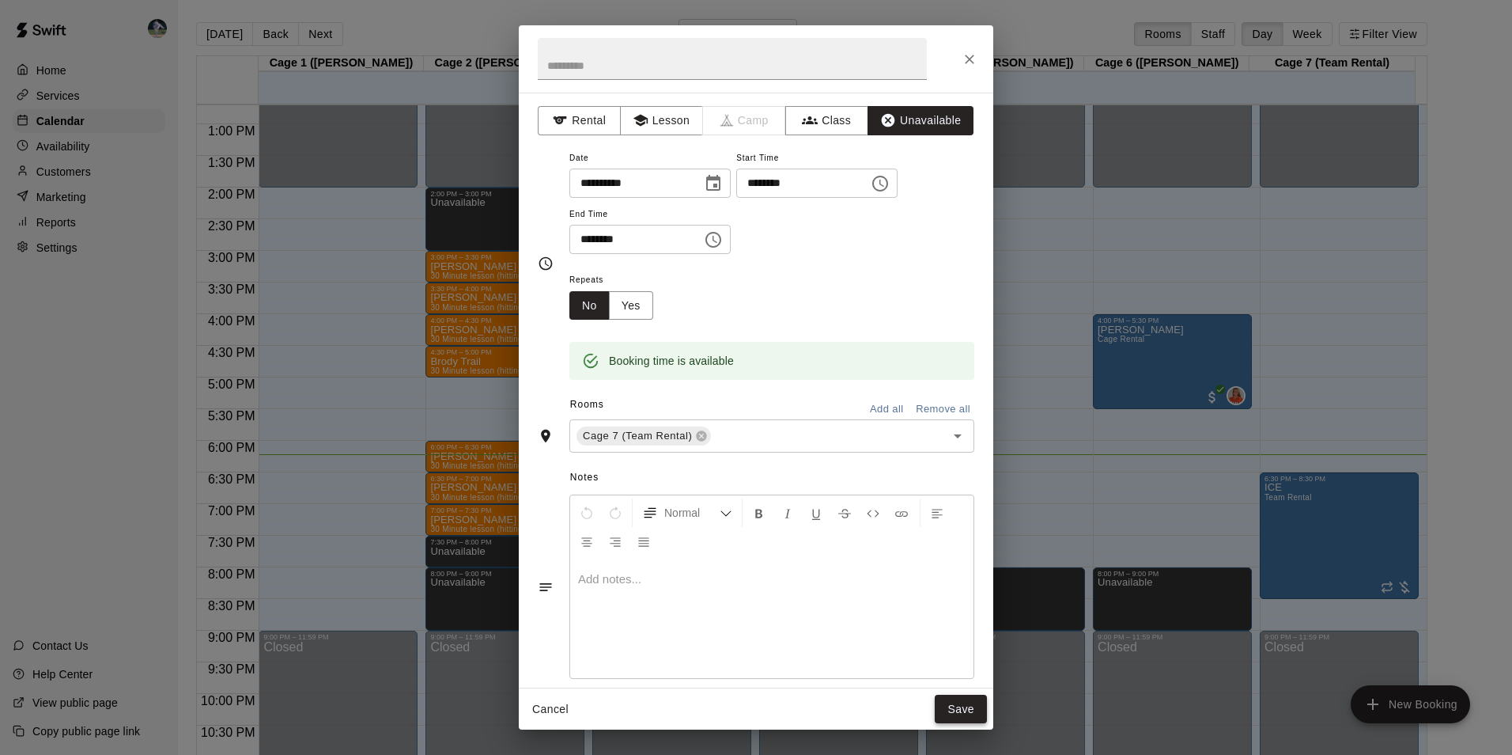
click at [972, 703] on button "Save" at bounding box center [961, 709] width 52 height 29
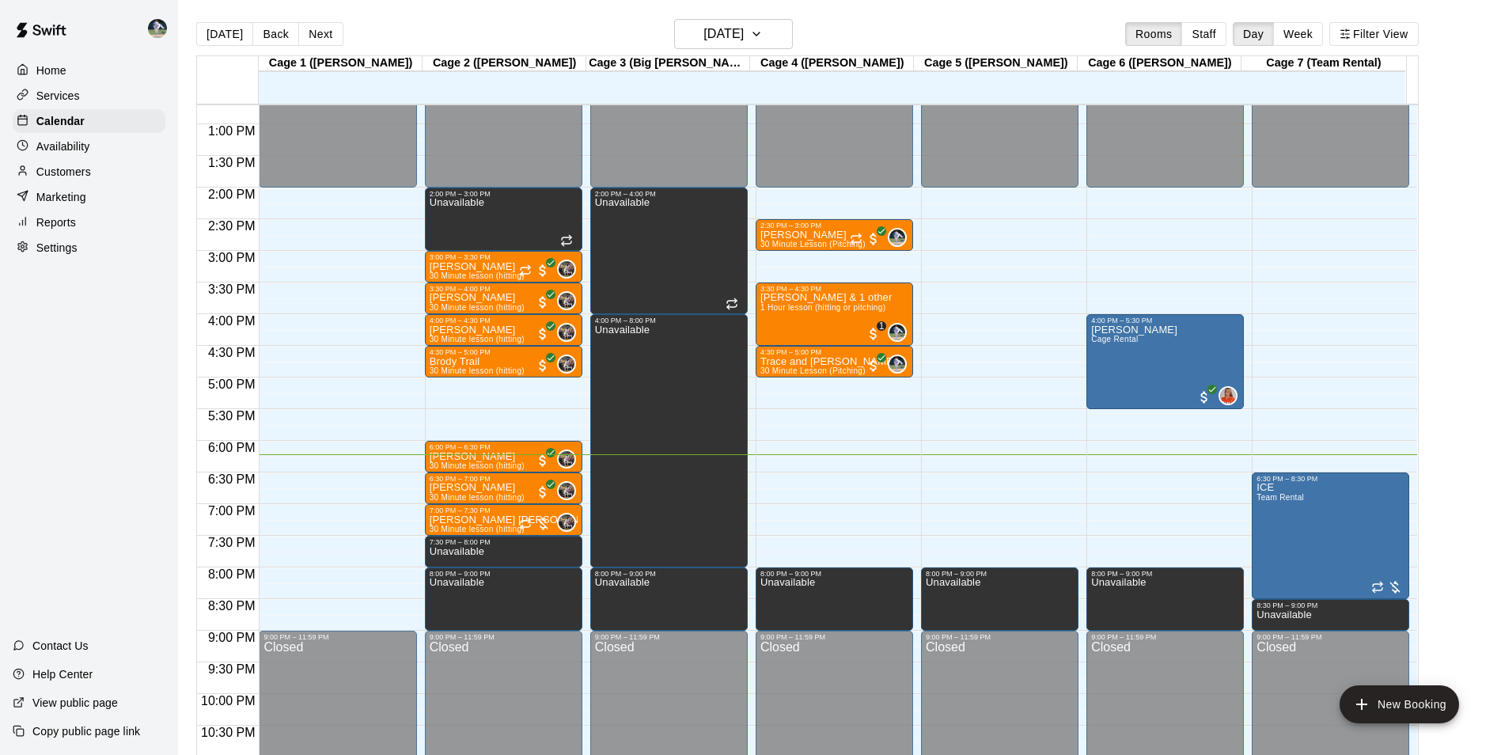
click at [101, 175] on div "Customers" at bounding box center [89, 172] width 153 height 24
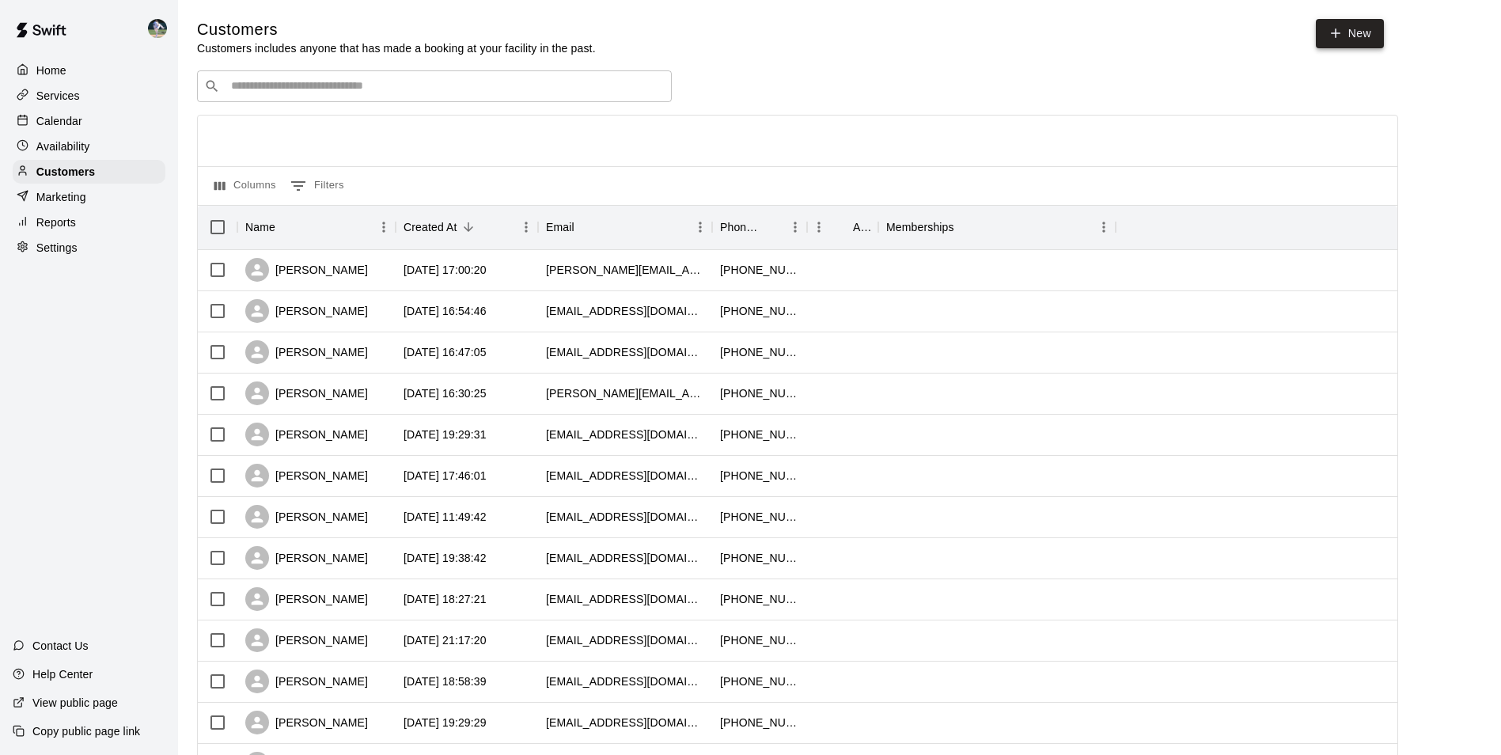
click at [1346, 24] on link "New" at bounding box center [1349, 33] width 68 height 29
select select "**"
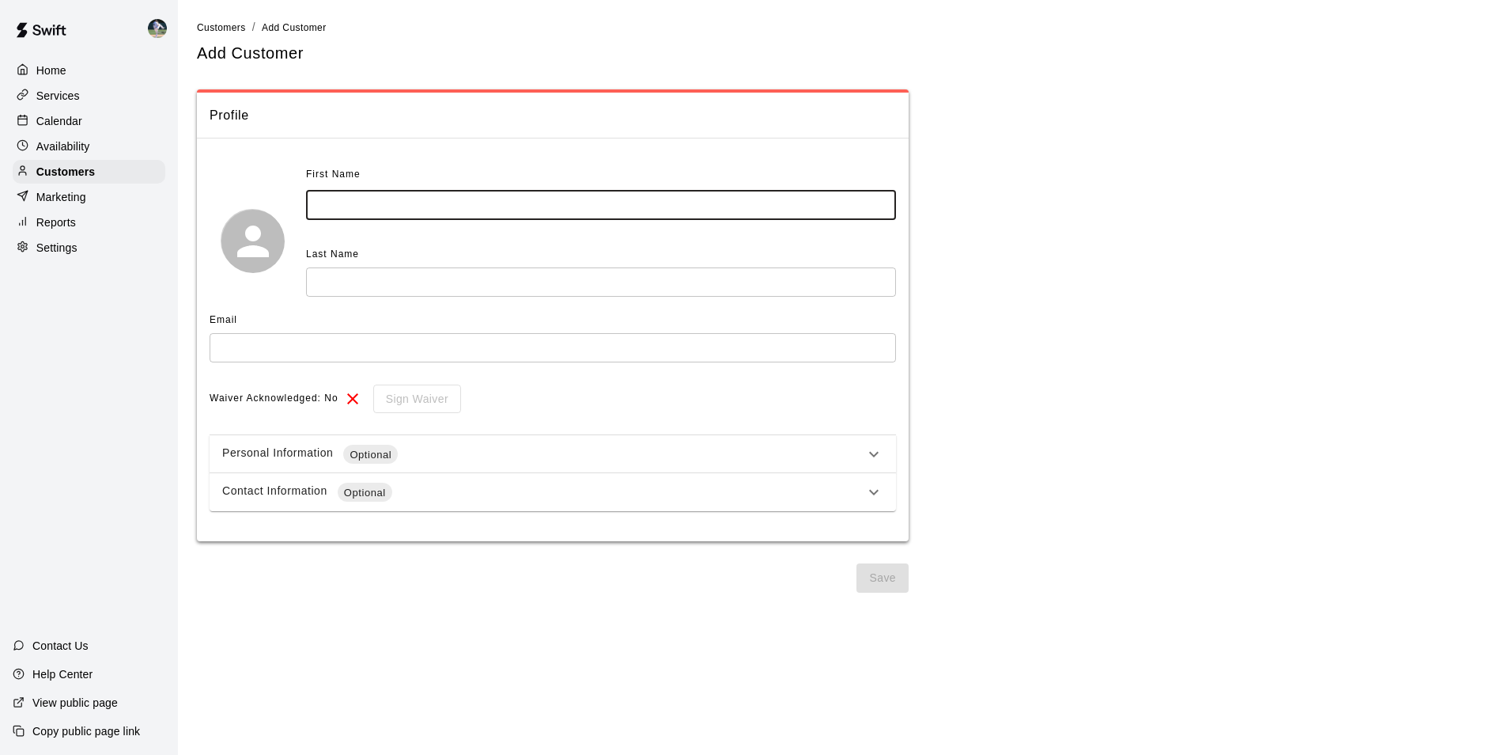
click at [330, 201] on input "text" at bounding box center [601, 205] width 590 height 29
type input "********"
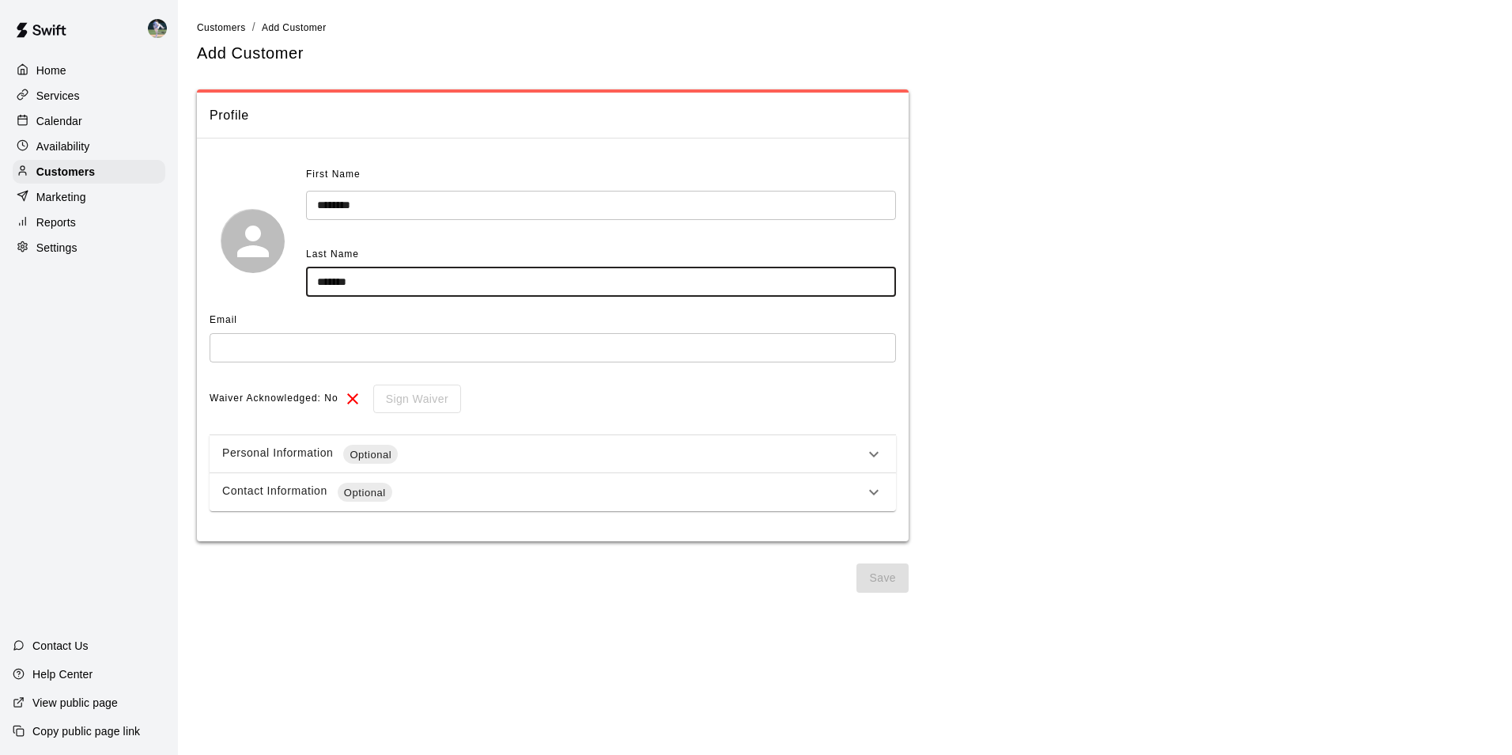
type input "*******"
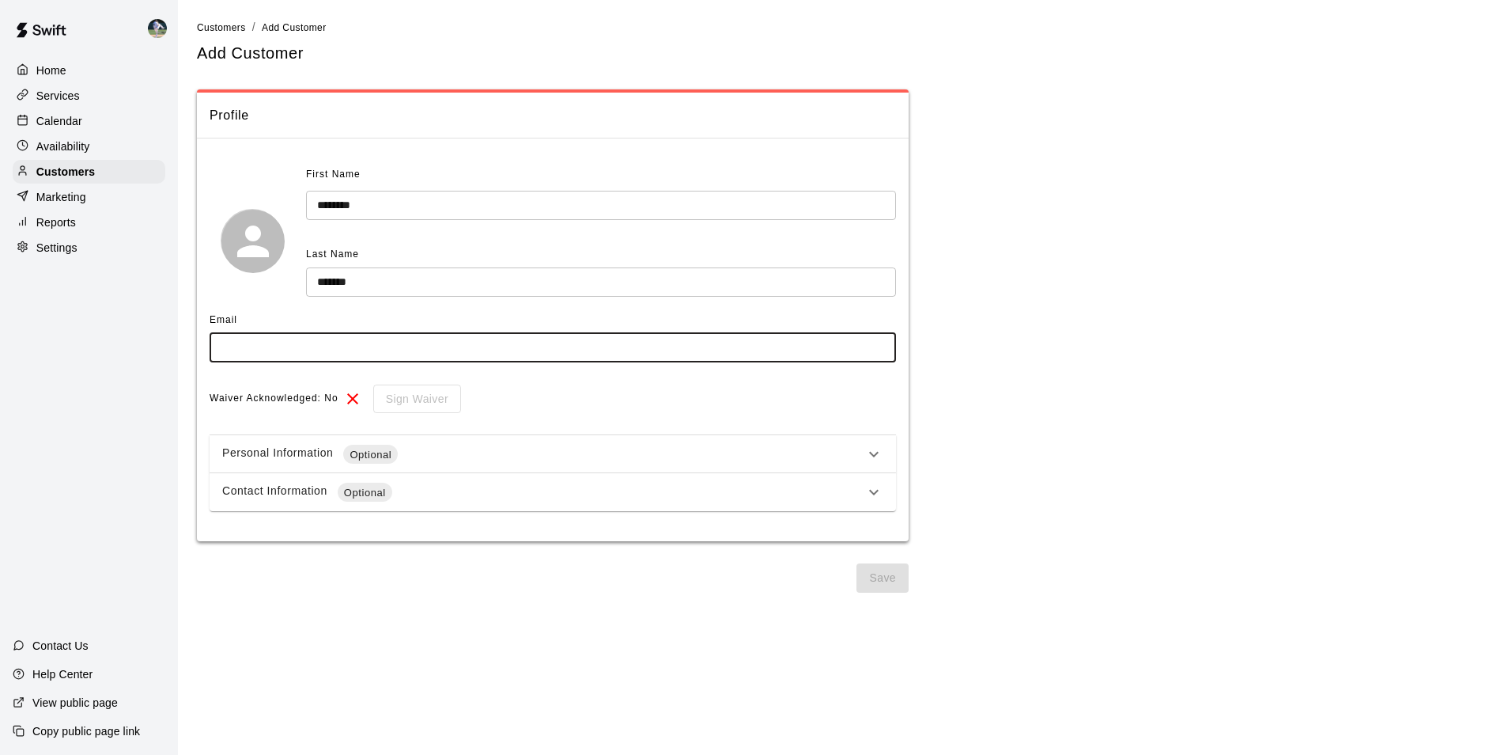
click at [281, 353] on input "text" at bounding box center [553, 347] width 687 height 29
type input "**********"
click at [890, 570] on button "Save" at bounding box center [883, 577] width 52 height 29
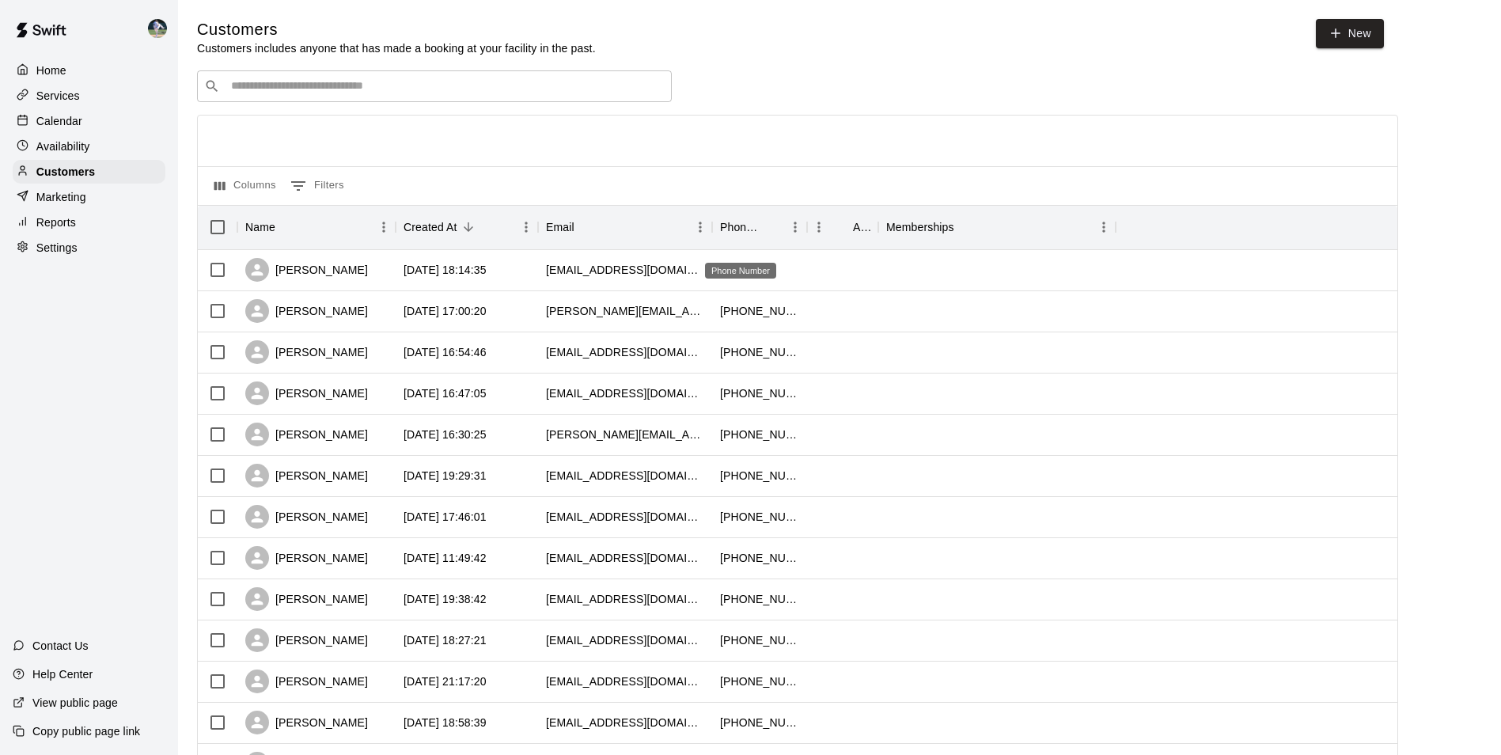
click at [729, 270] on div "Phone Number" at bounding box center [740, 271] width 71 height 16
click at [692, 269] on div "jhutchinson27@gmail.com" at bounding box center [625, 270] width 174 height 41
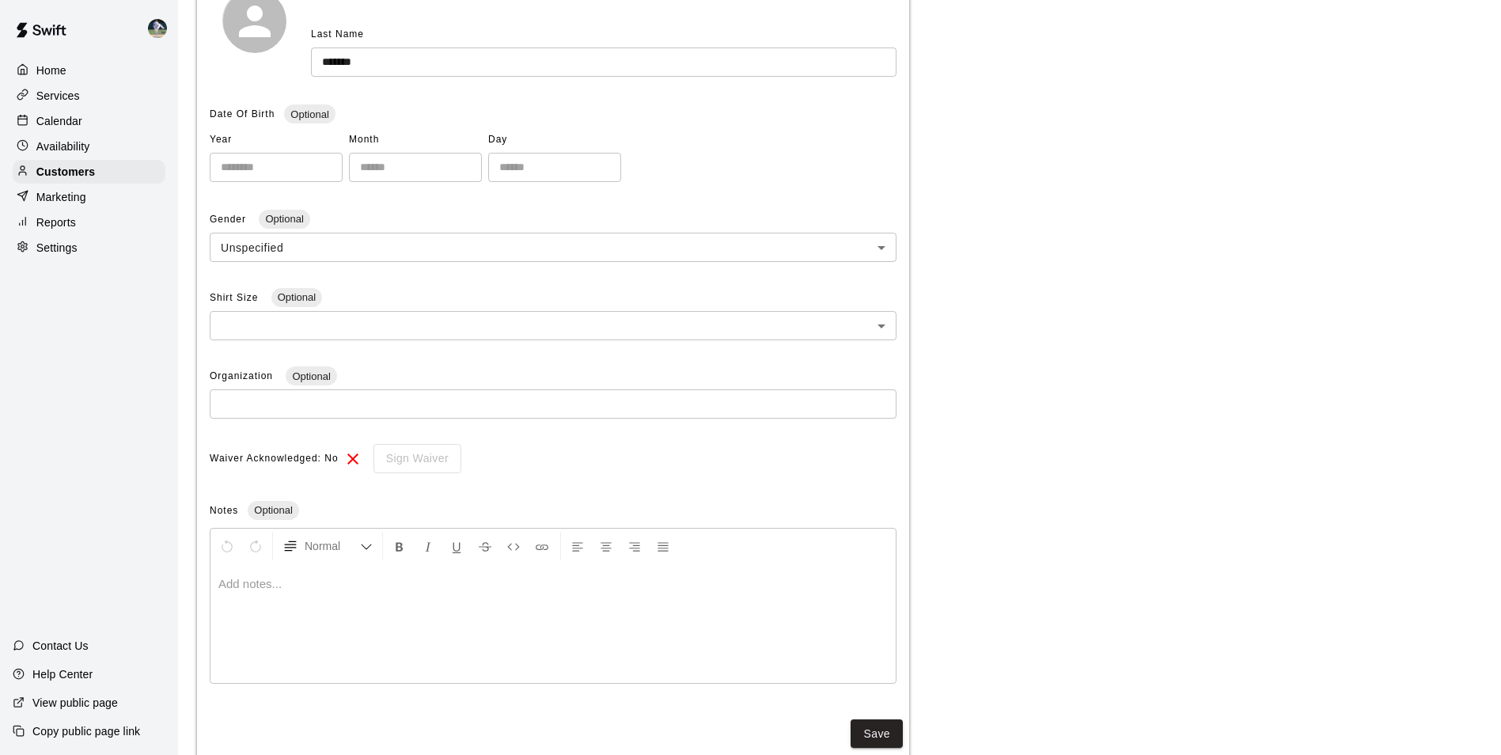
scroll to position [302, 0]
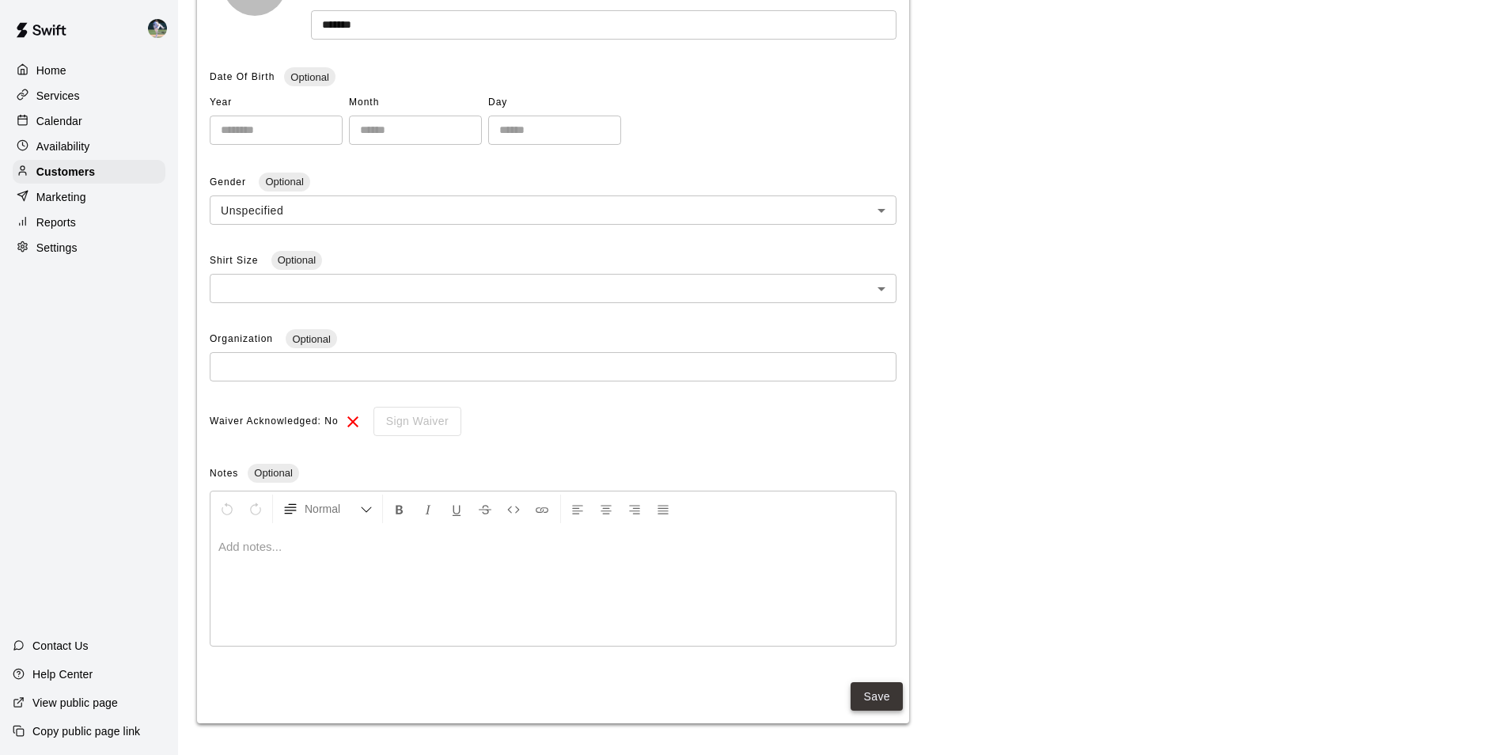
click at [861, 691] on button "Save" at bounding box center [876, 696] width 52 height 29
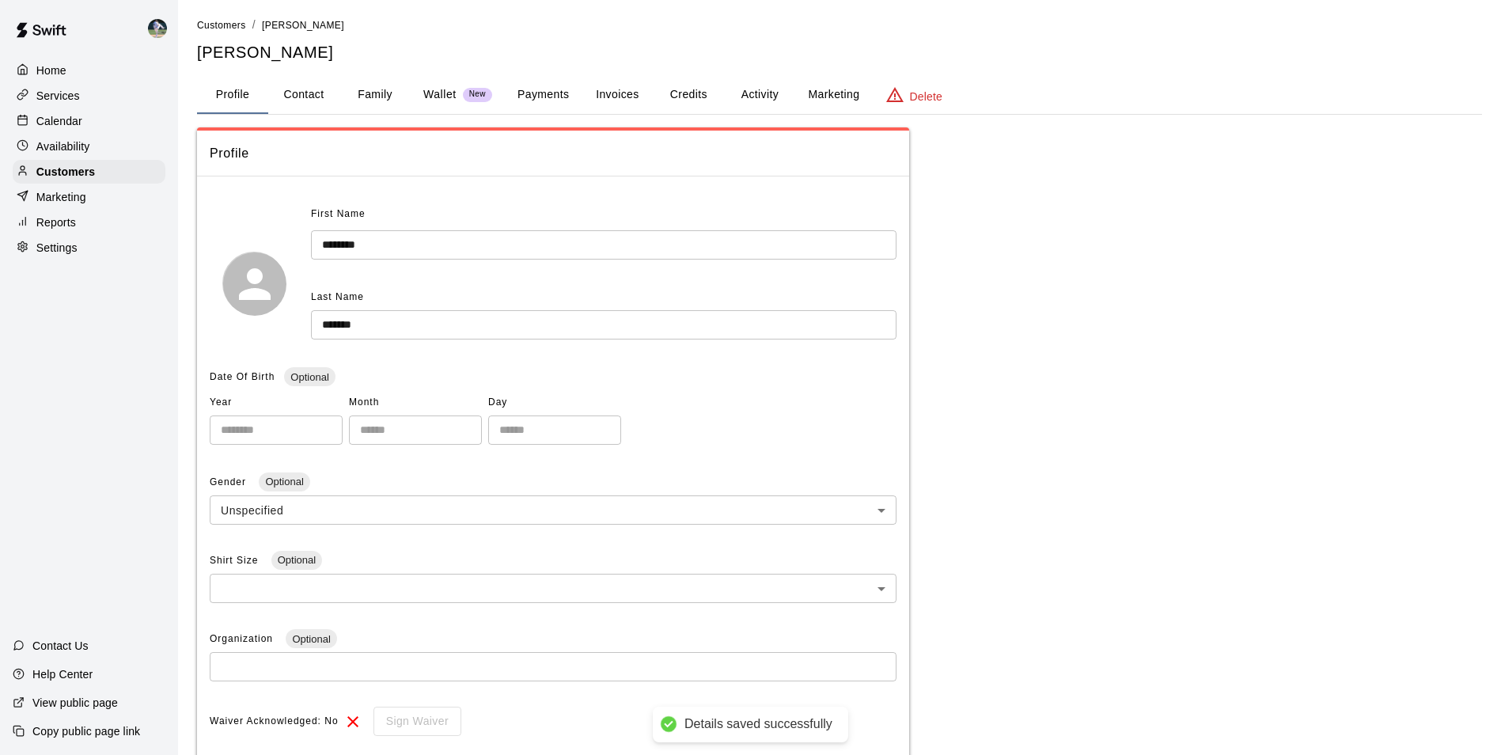
scroll to position [0, 0]
click at [311, 97] on button "Contact" at bounding box center [303, 97] width 71 height 38
select select "**"
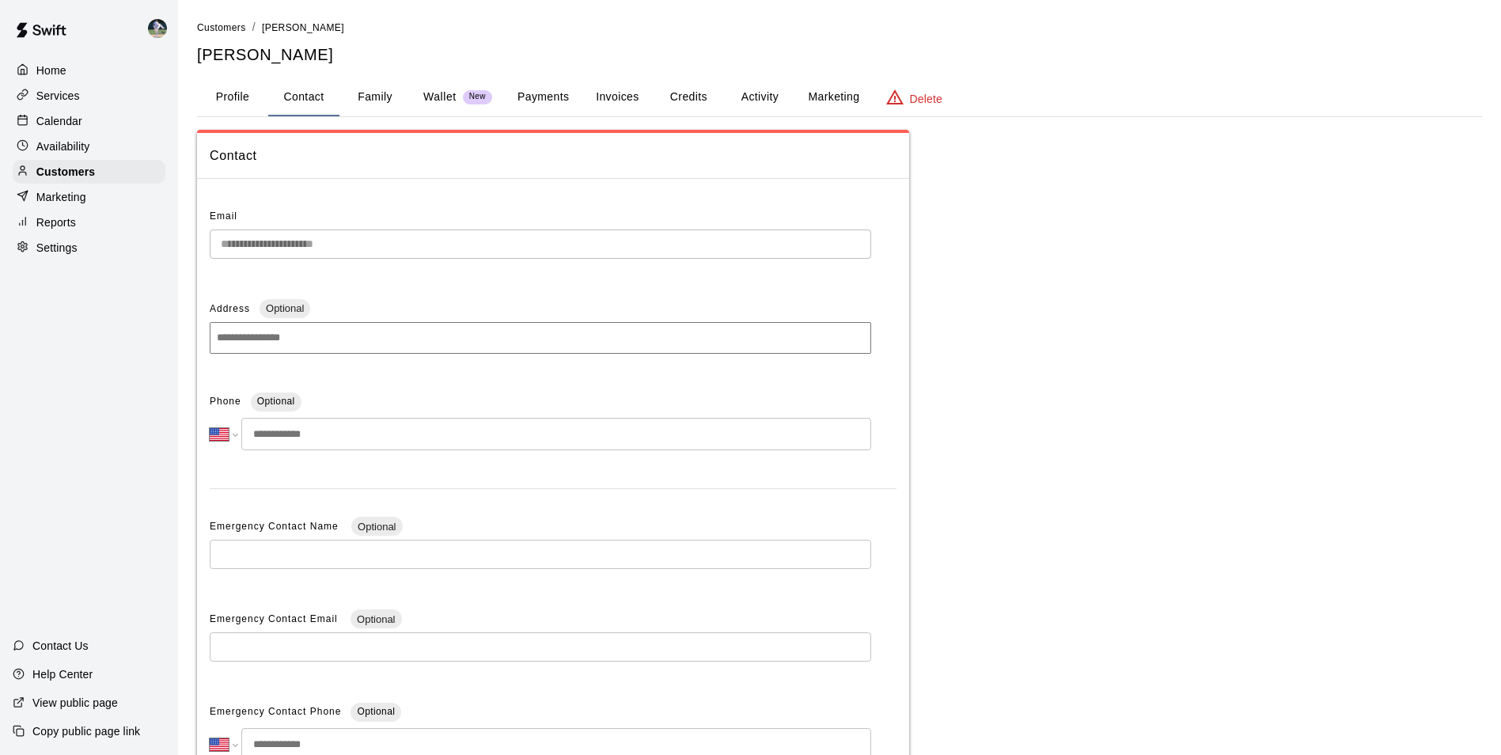
click at [333, 441] on input "tel" at bounding box center [556, 434] width 630 height 32
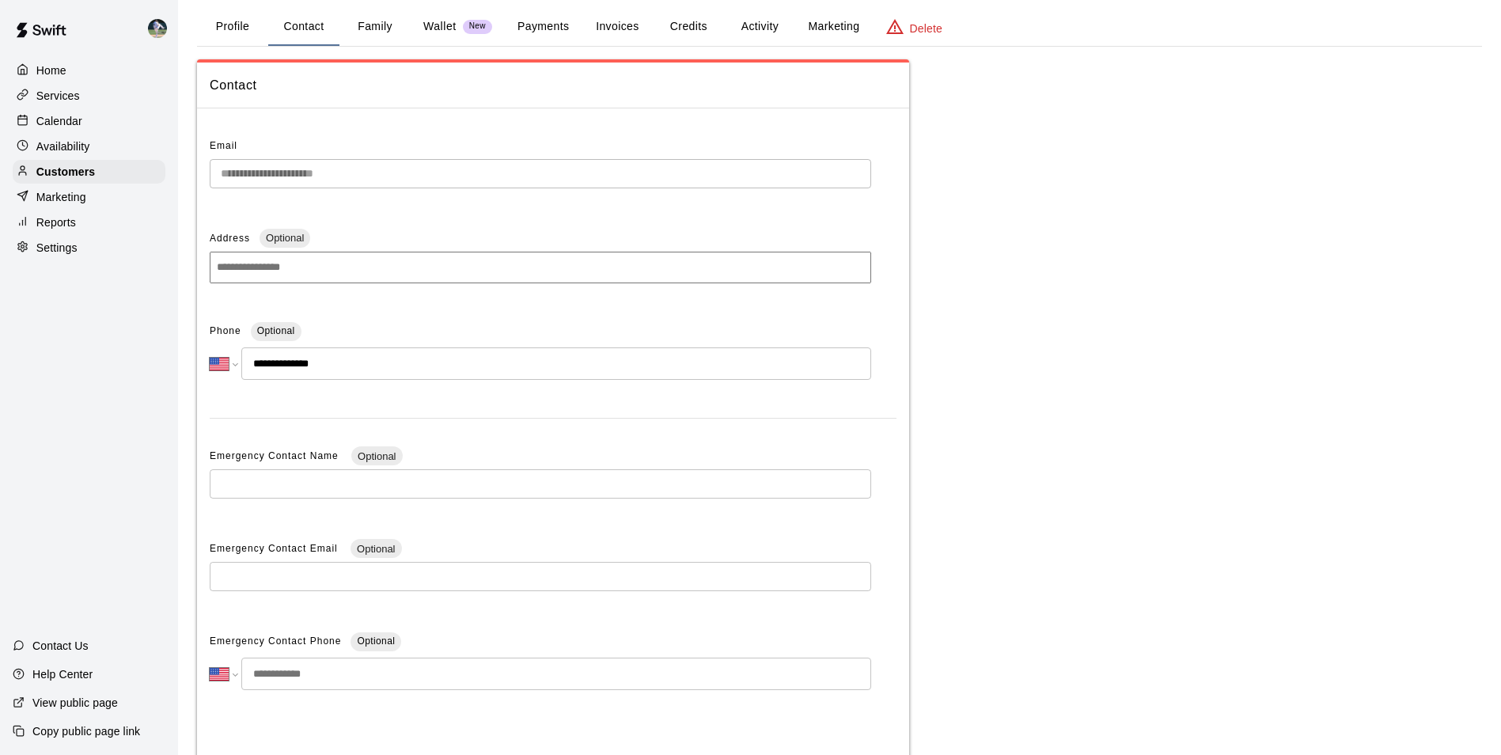
scroll to position [159, 0]
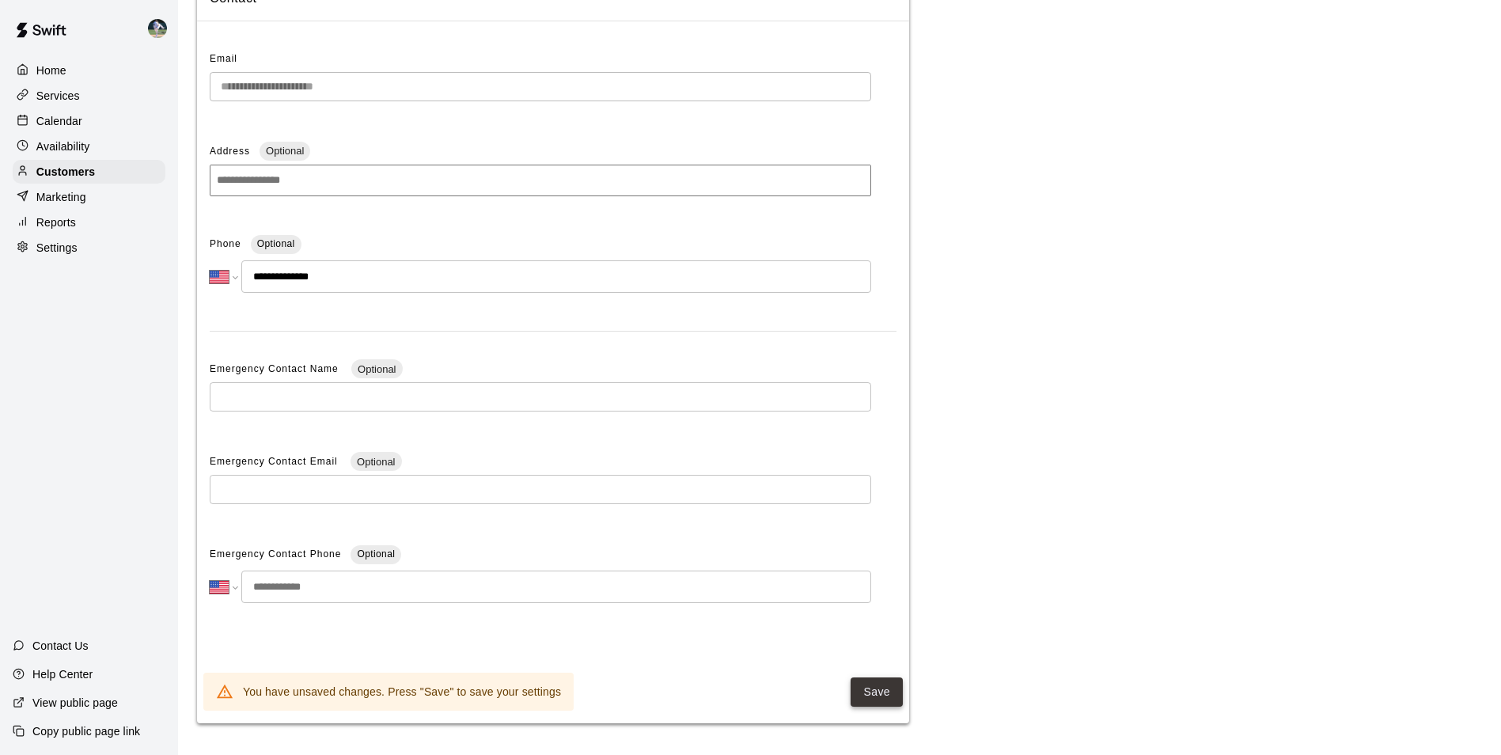
type input "**********"
click at [869, 692] on button "Save" at bounding box center [876, 691] width 52 height 29
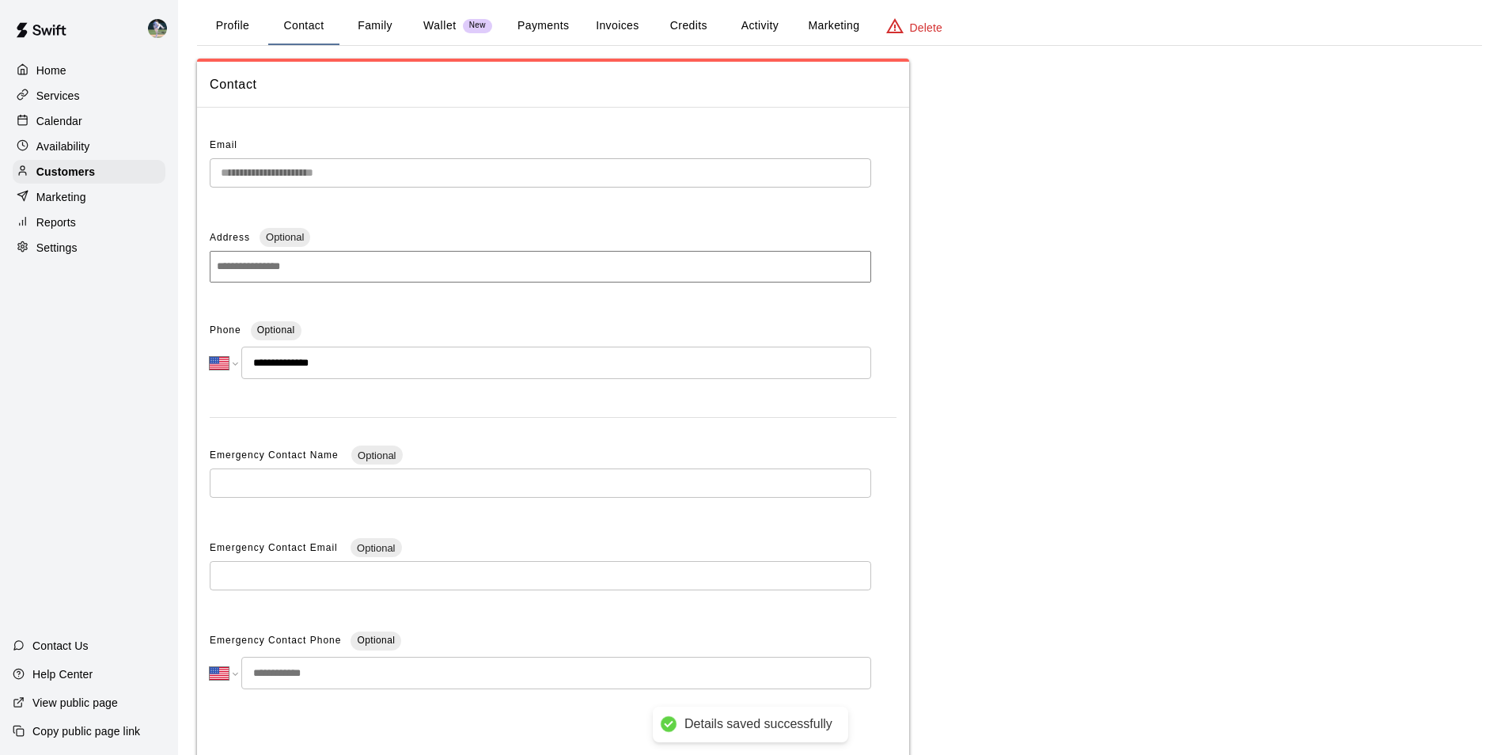
scroll to position [0, 0]
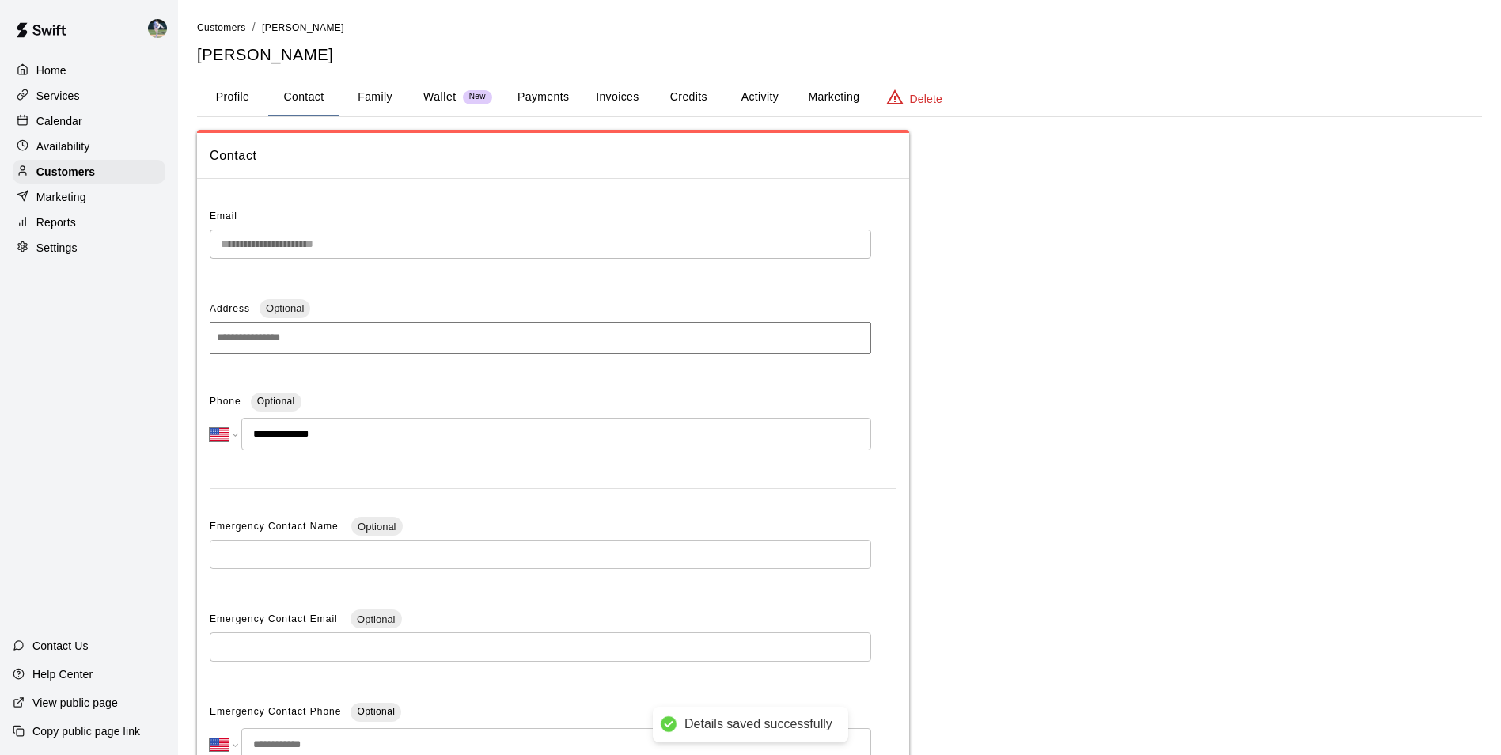
click at [377, 93] on button "Family" at bounding box center [374, 97] width 71 height 38
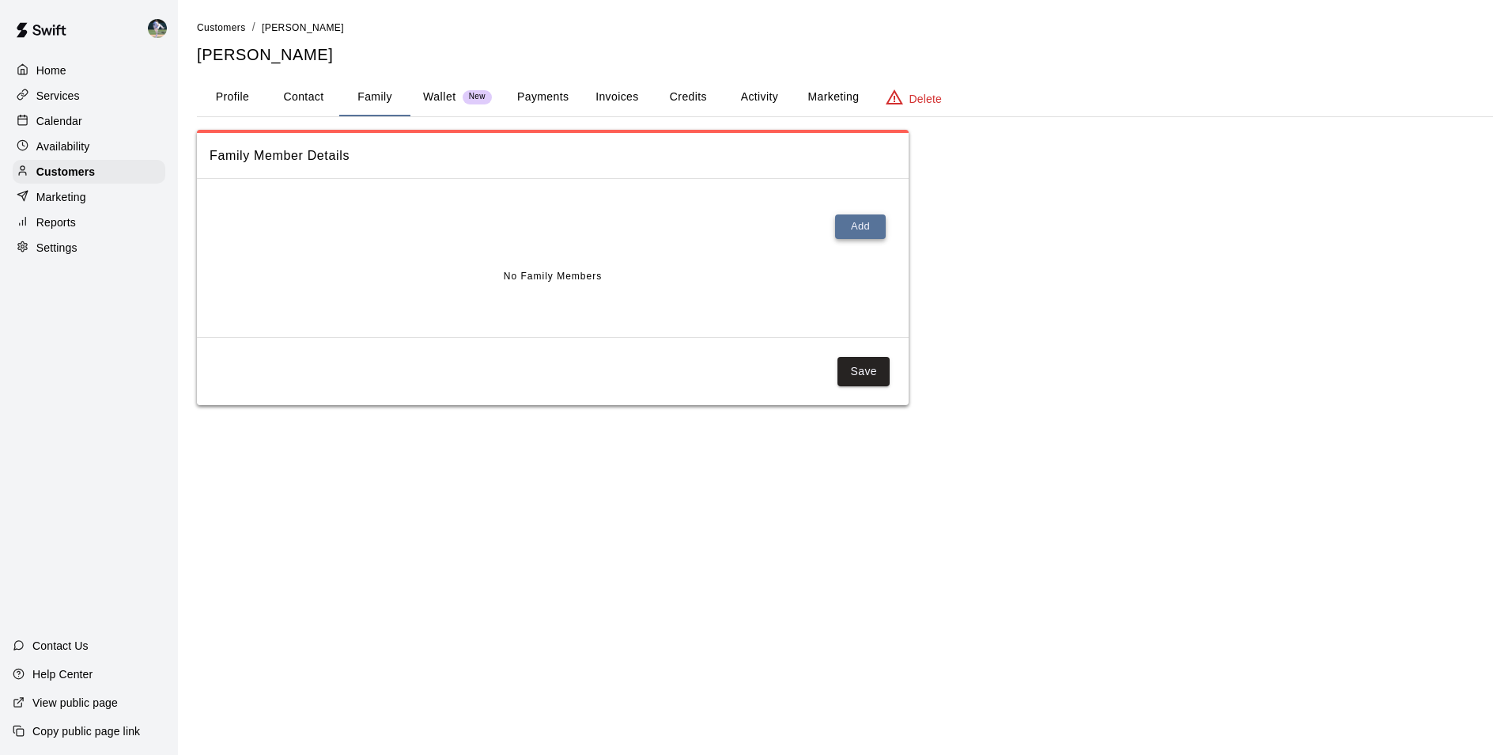
click at [853, 226] on button "Add" at bounding box center [860, 226] width 51 height 25
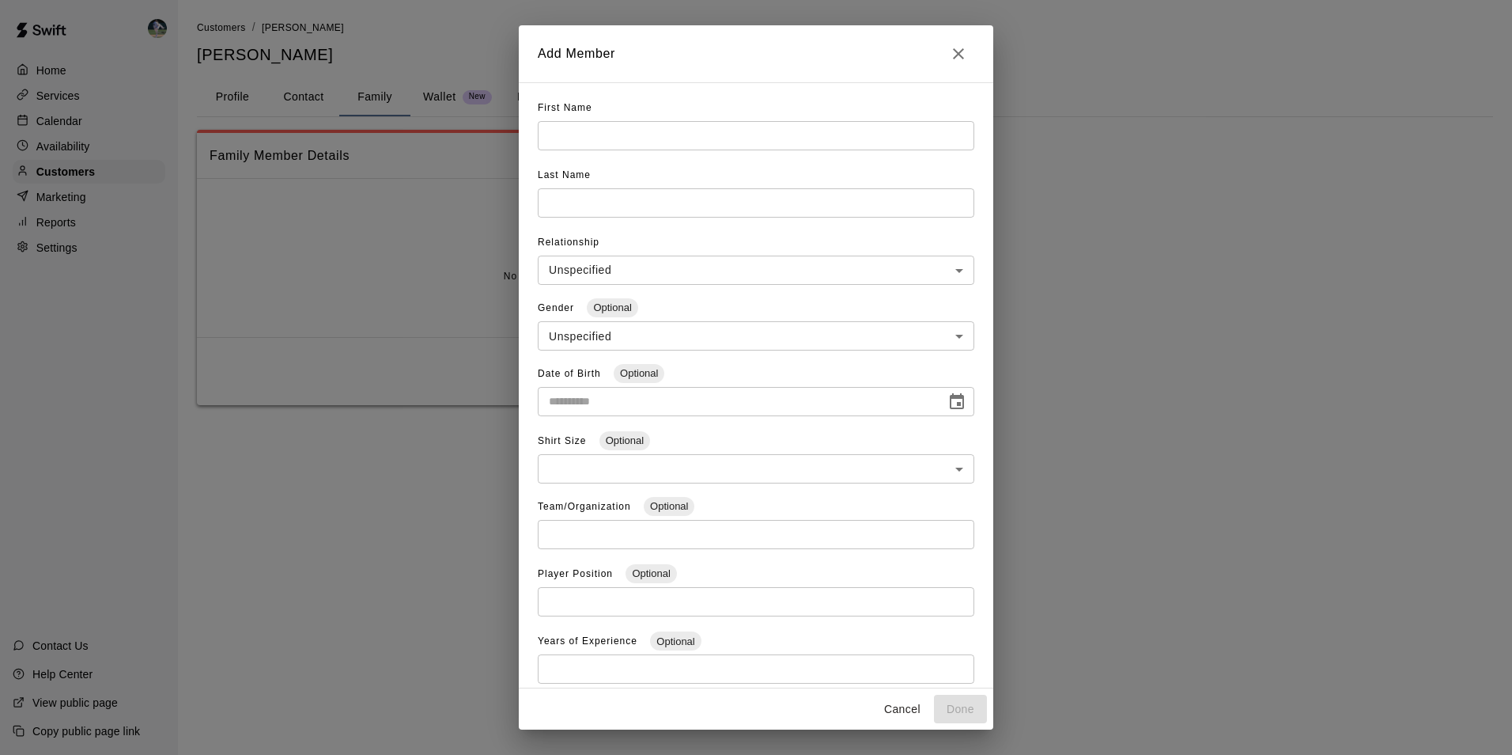
click at [584, 137] on input "text" at bounding box center [756, 135] width 437 height 29
type input "*****"
click at [568, 204] on input "text" at bounding box center [756, 202] width 437 height 29
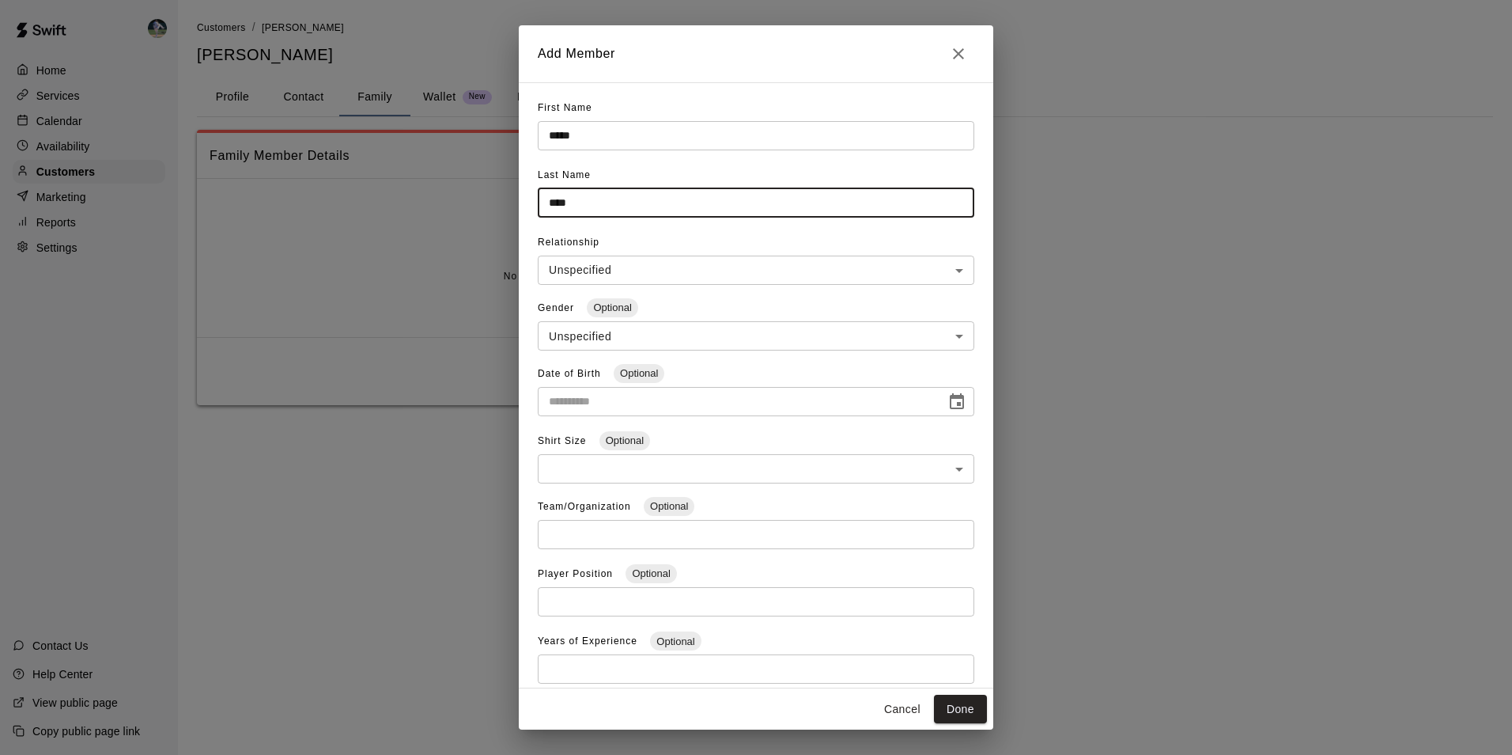
type input "****"
click at [603, 271] on body "**********" at bounding box center [756, 218] width 1512 height 437
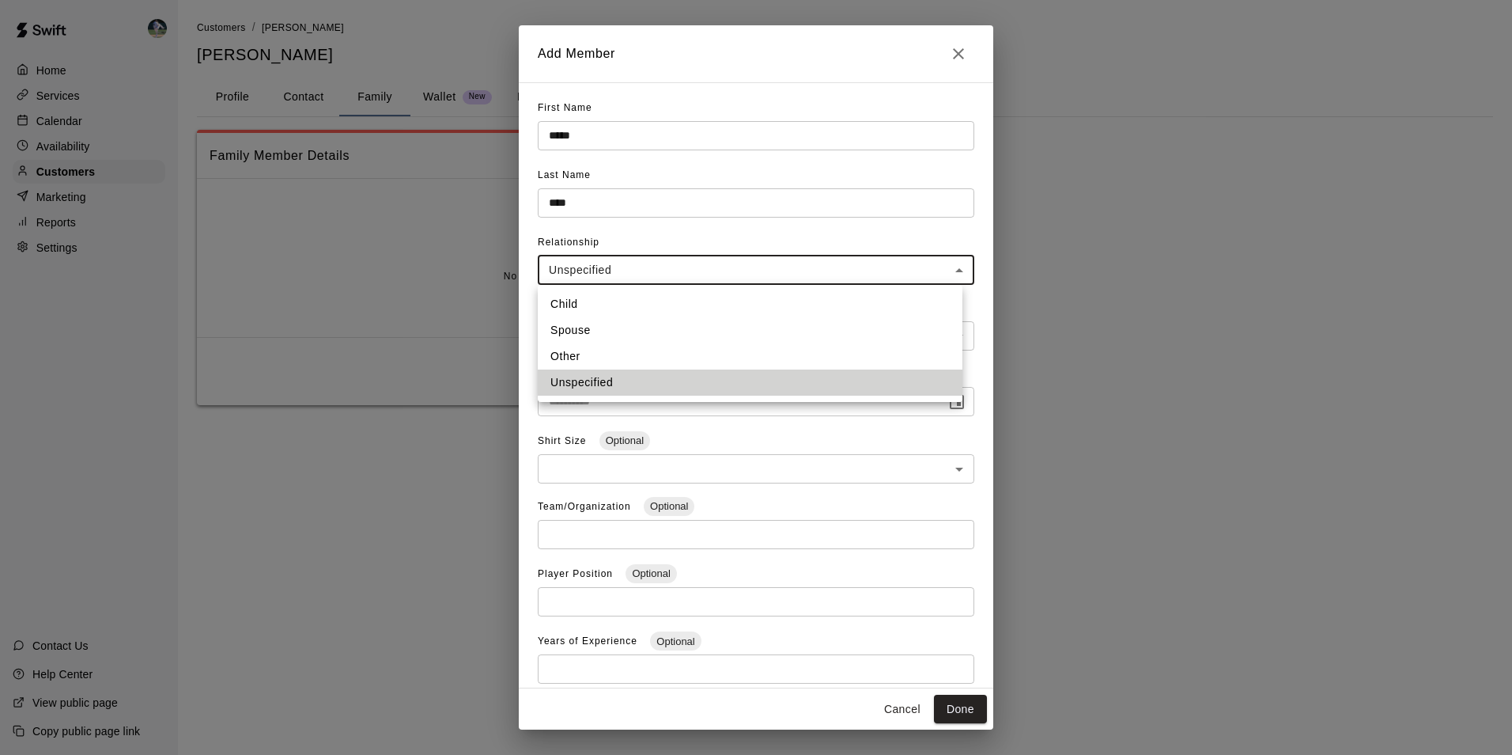
click at [585, 305] on li "Child" at bounding box center [750, 304] width 425 height 26
type input "*****"
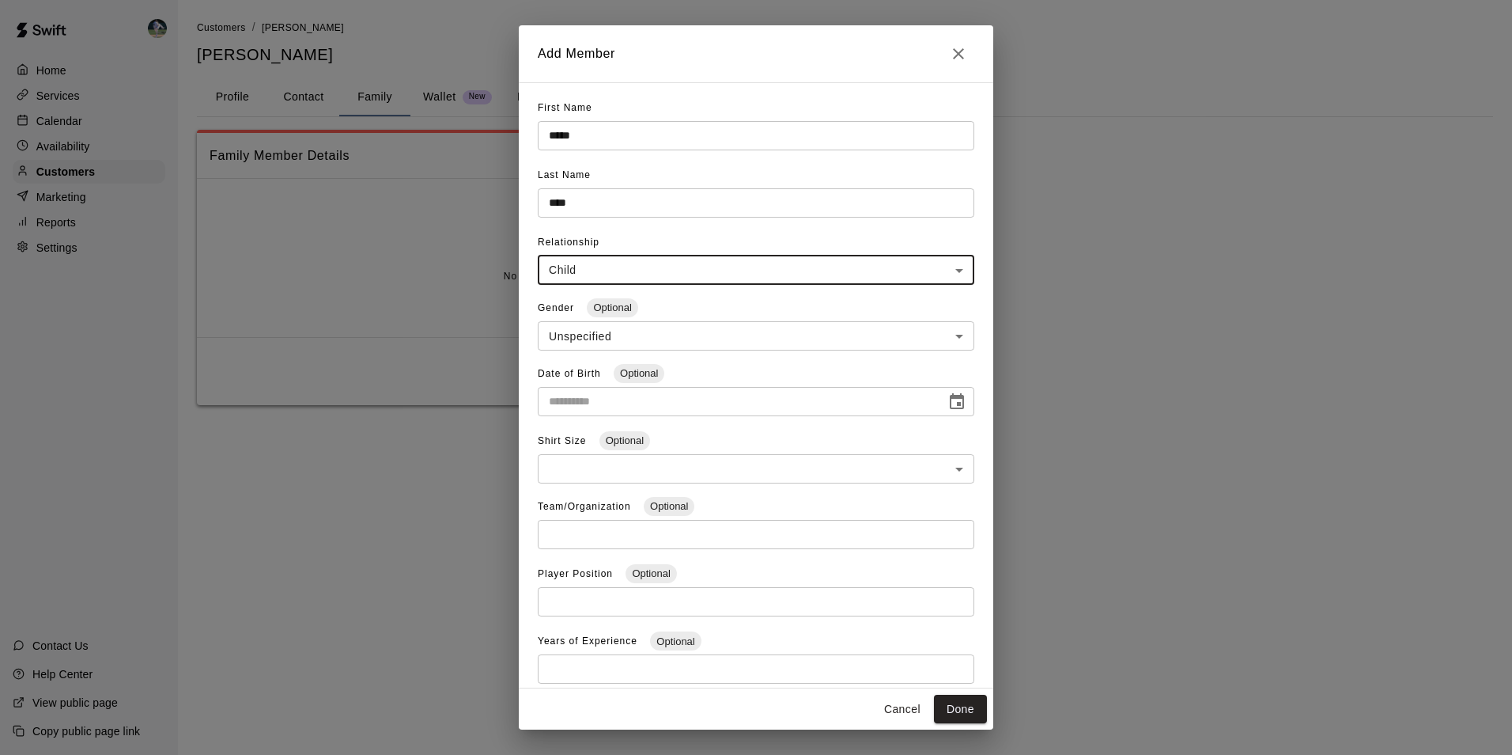
click at [590, 334] on body "**********" at bounding box center [756, 218] width 1512 height 437
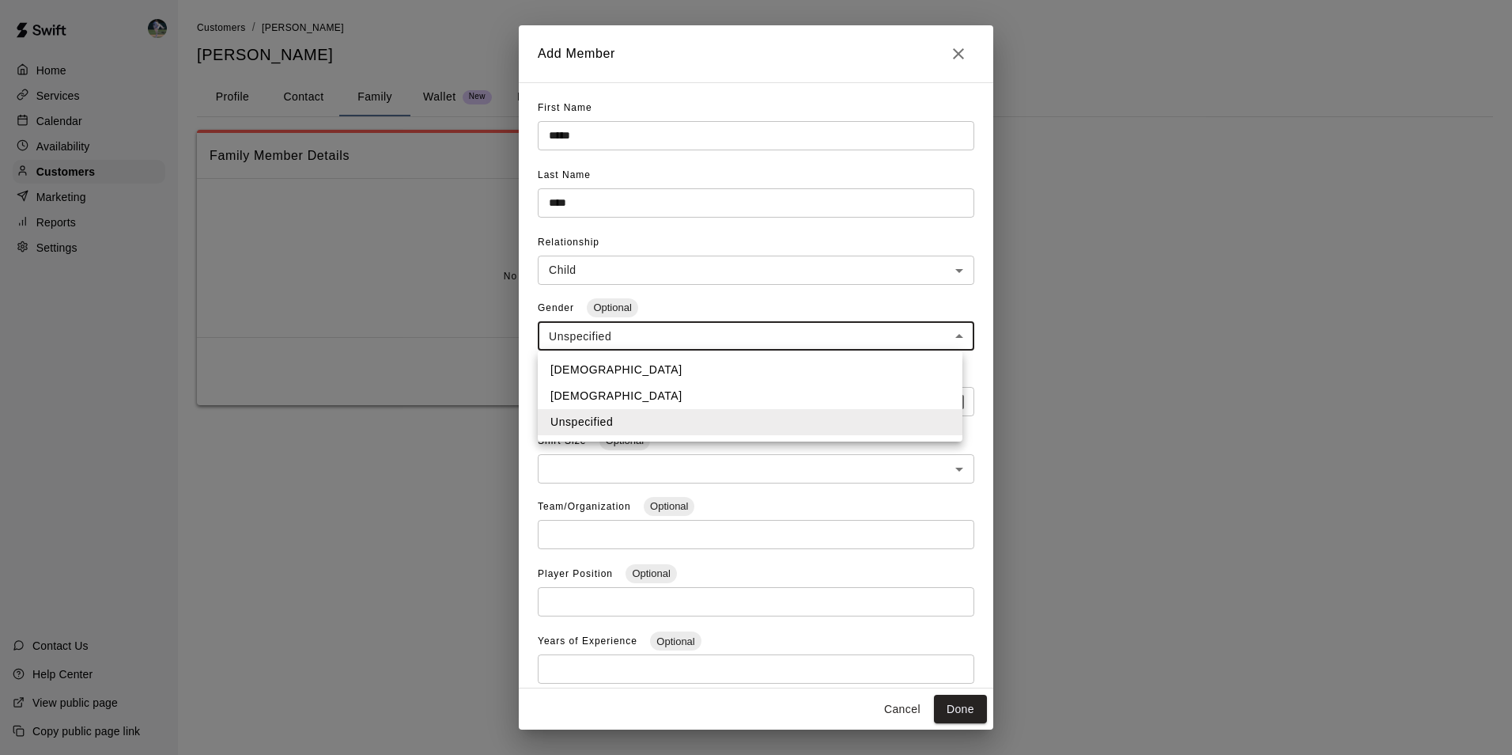
click at [585, 369] on li "[DEMOGRAPHIC_DATA]" at bounding box center [750, 370] width 425 height 26
type input "****"
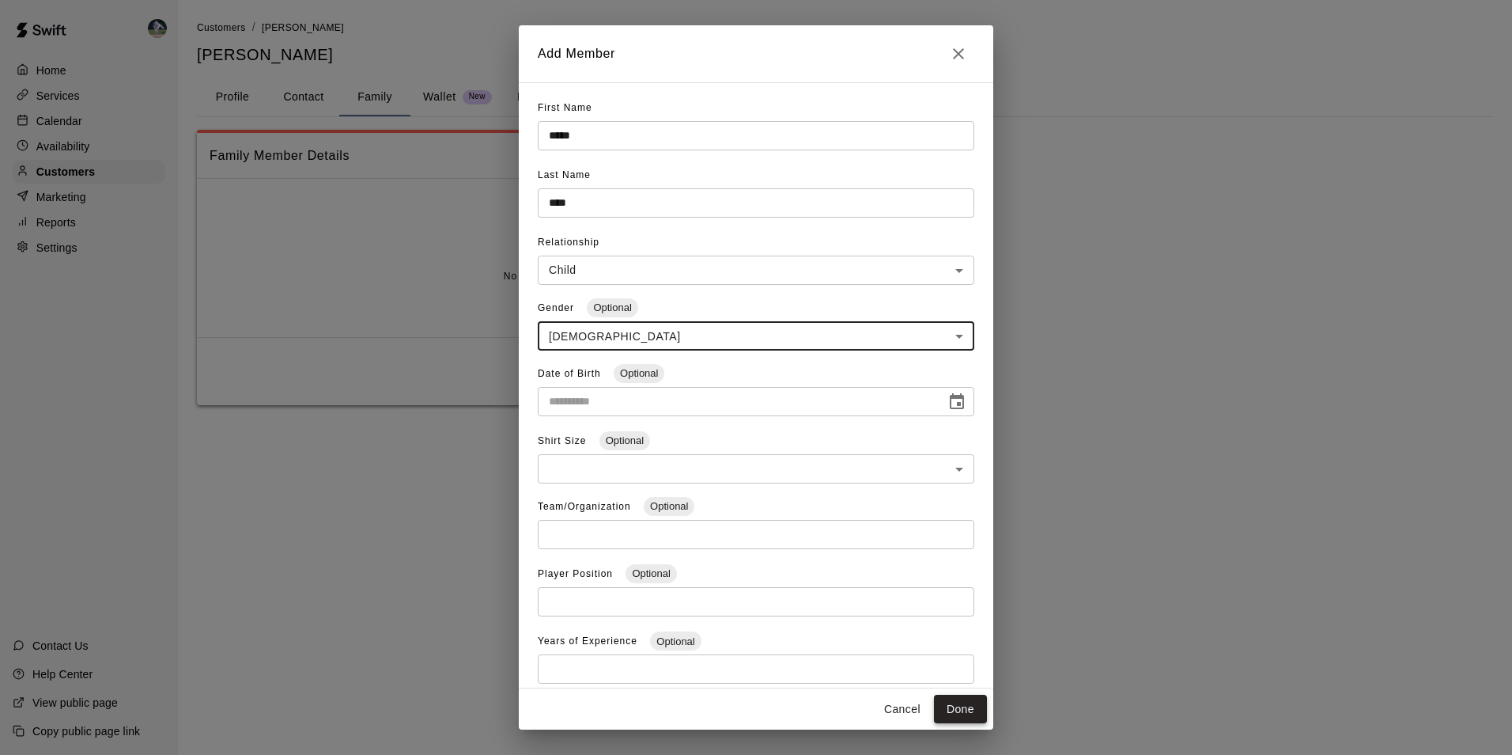
click at [966, 707] on button "Done" at bounding box center [960, 709] width 53 height 29
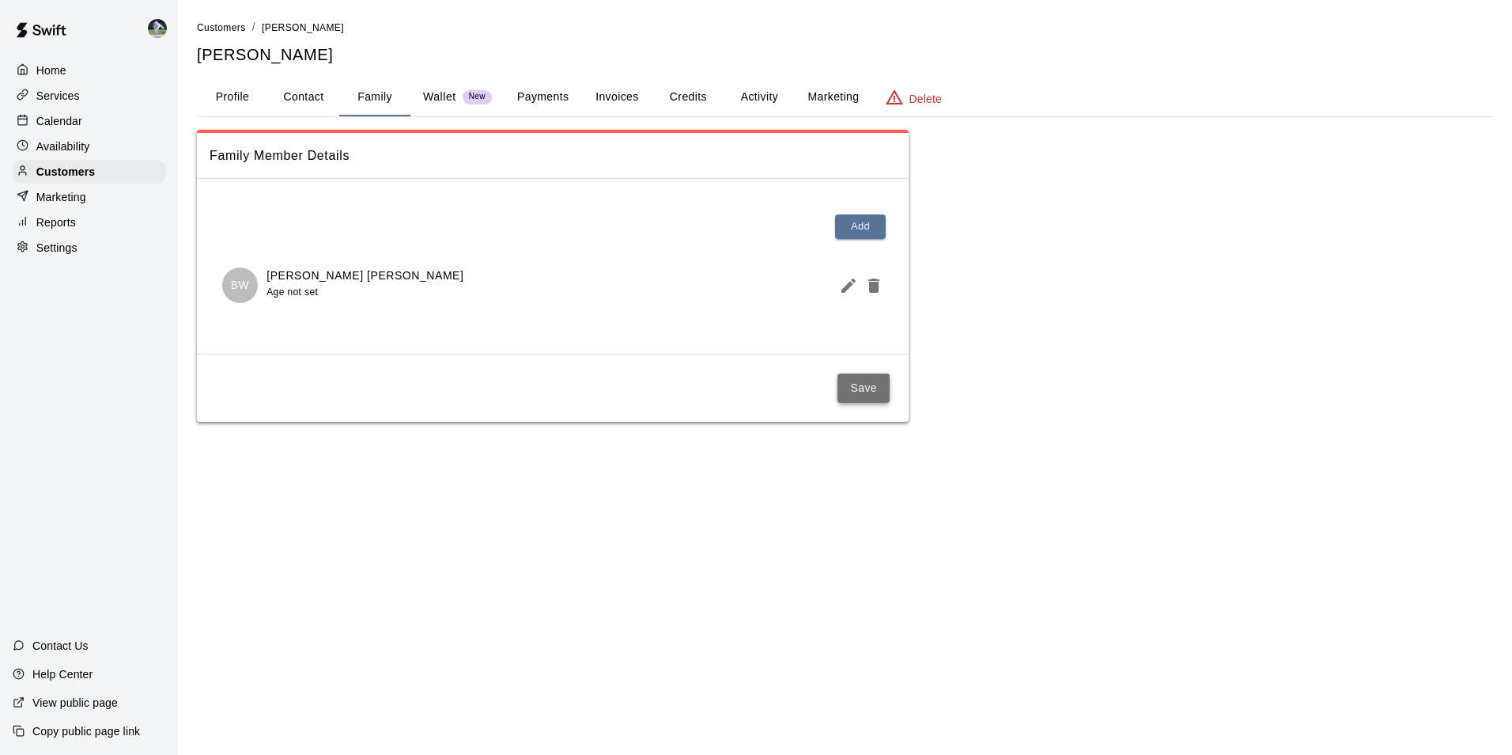
click at [857, 383] on button "Save" at bounding box center [864, 387] width 52 height 29
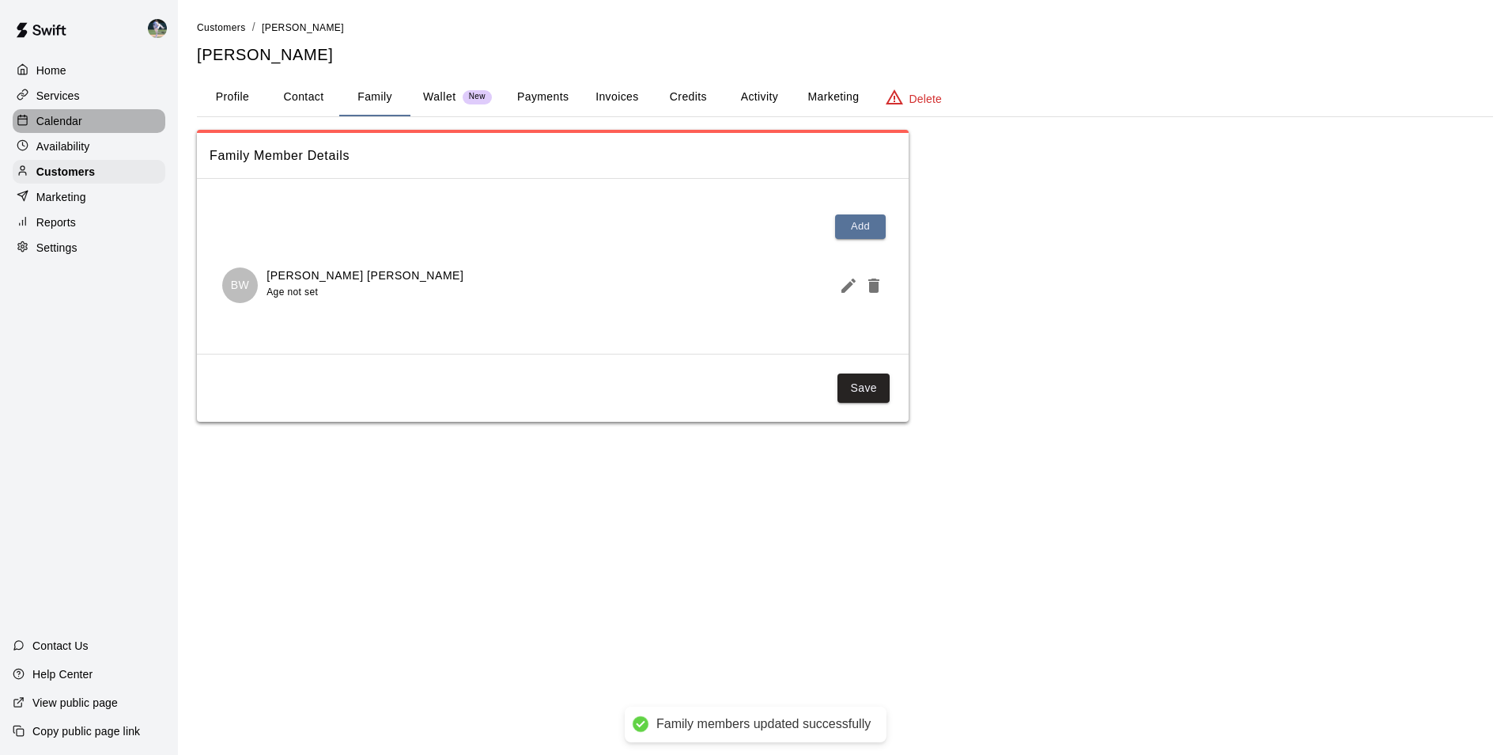
click at [104, 119] on div "Calendar" at bounding box center [89, 121] width 153 height 24
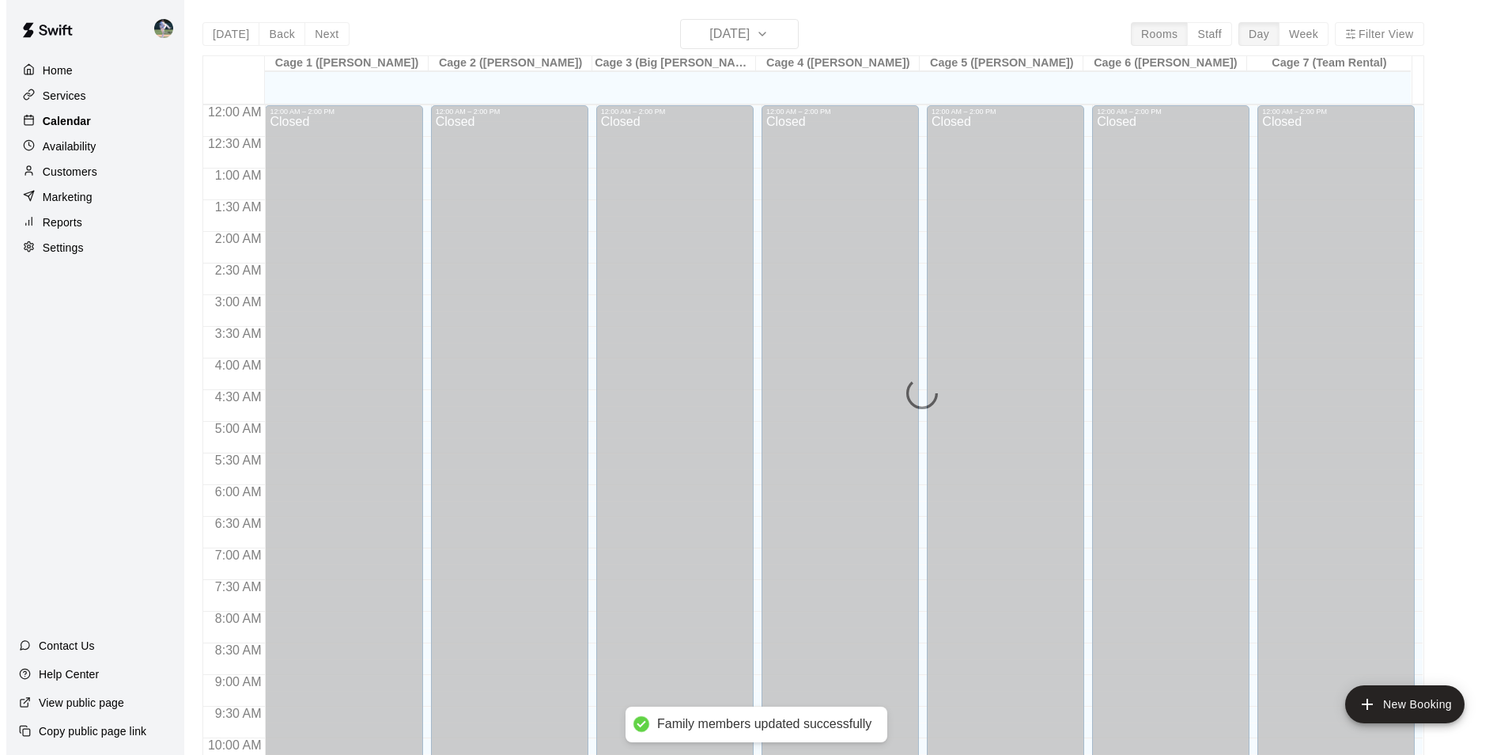
scroll to position [804, 0]
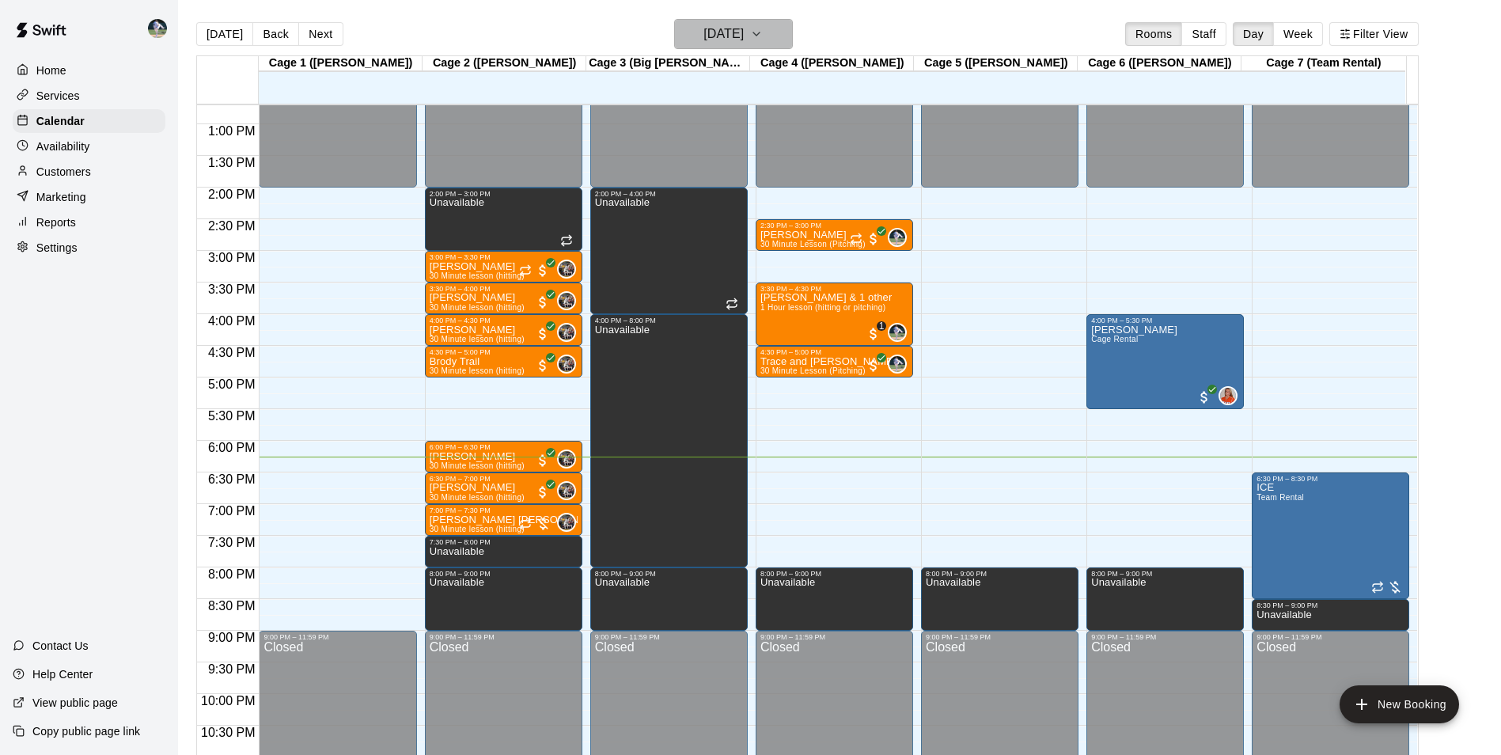
click at [703, 24] on h6 "[DATE]" at bounding box center [723, 34] width 40 height 22
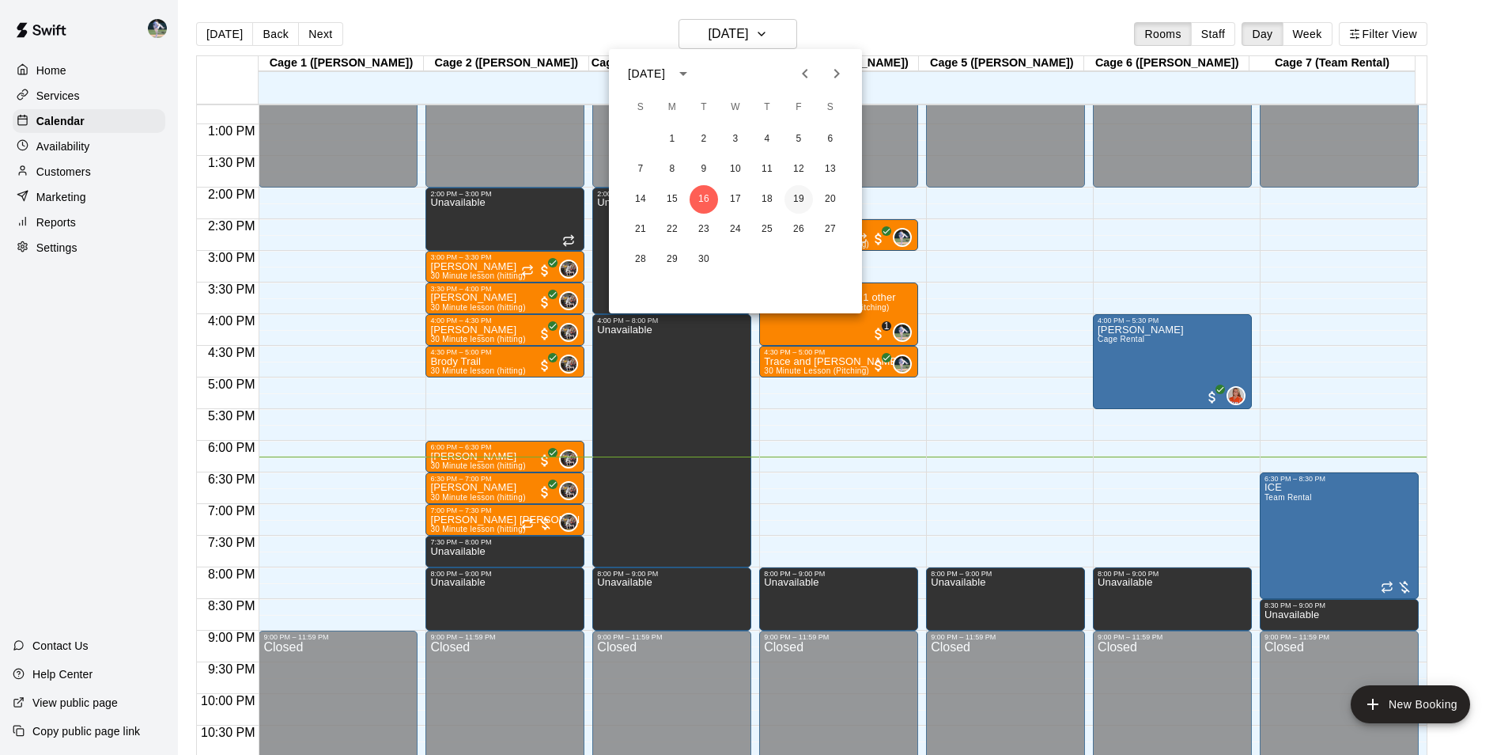
drag, startPoint x: 797, startPoint y: 187, endPoint x: 802, endPoint y: 195, distance: 10.3
click at [800, 195] on button "19" at bounding box center [799, 199] width 28 height 28
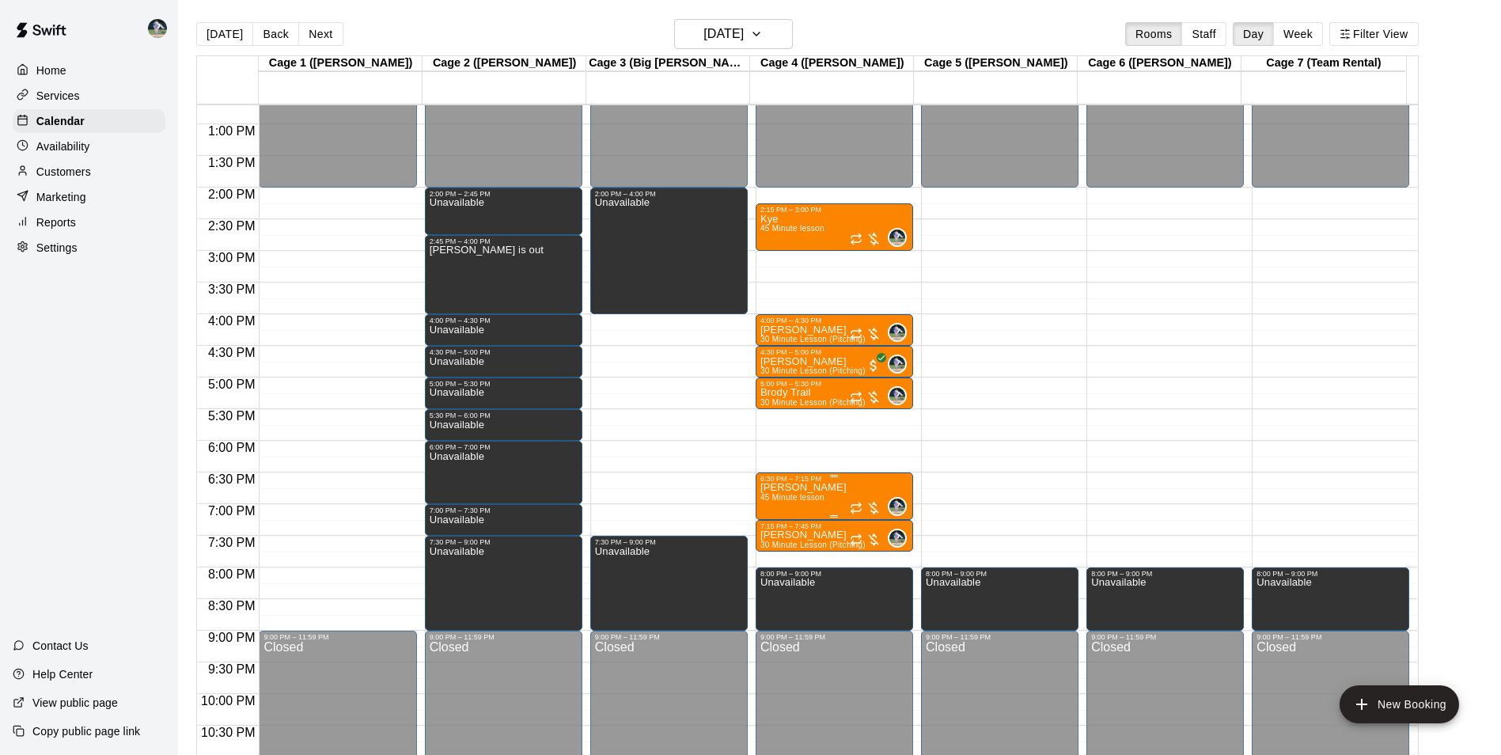
click at [792, 498] on span "45 Minute lesson" at bounding box center [792, 497] width 64 height 9
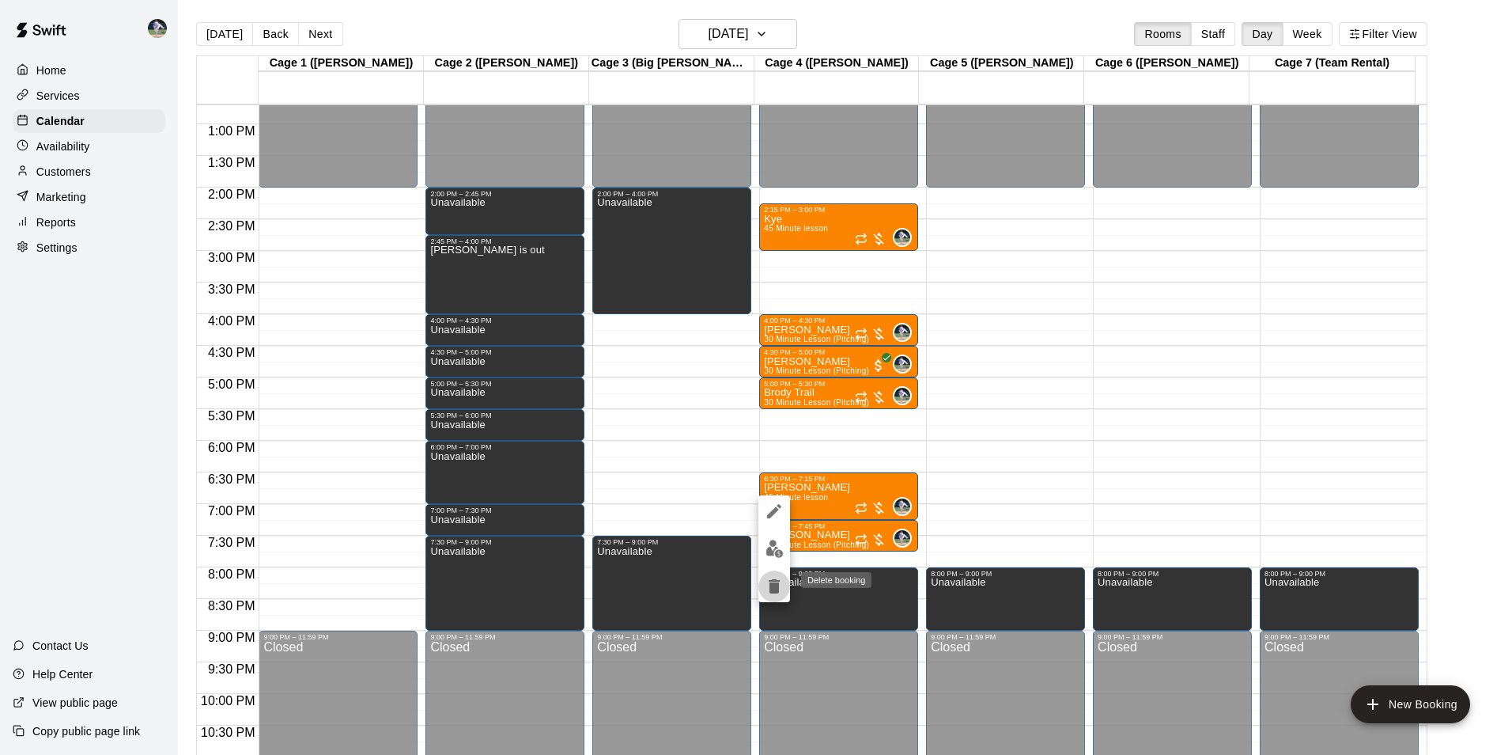
click at [777, 582] on icon "delete" at bounding box center [774, 586] width 11 height 14
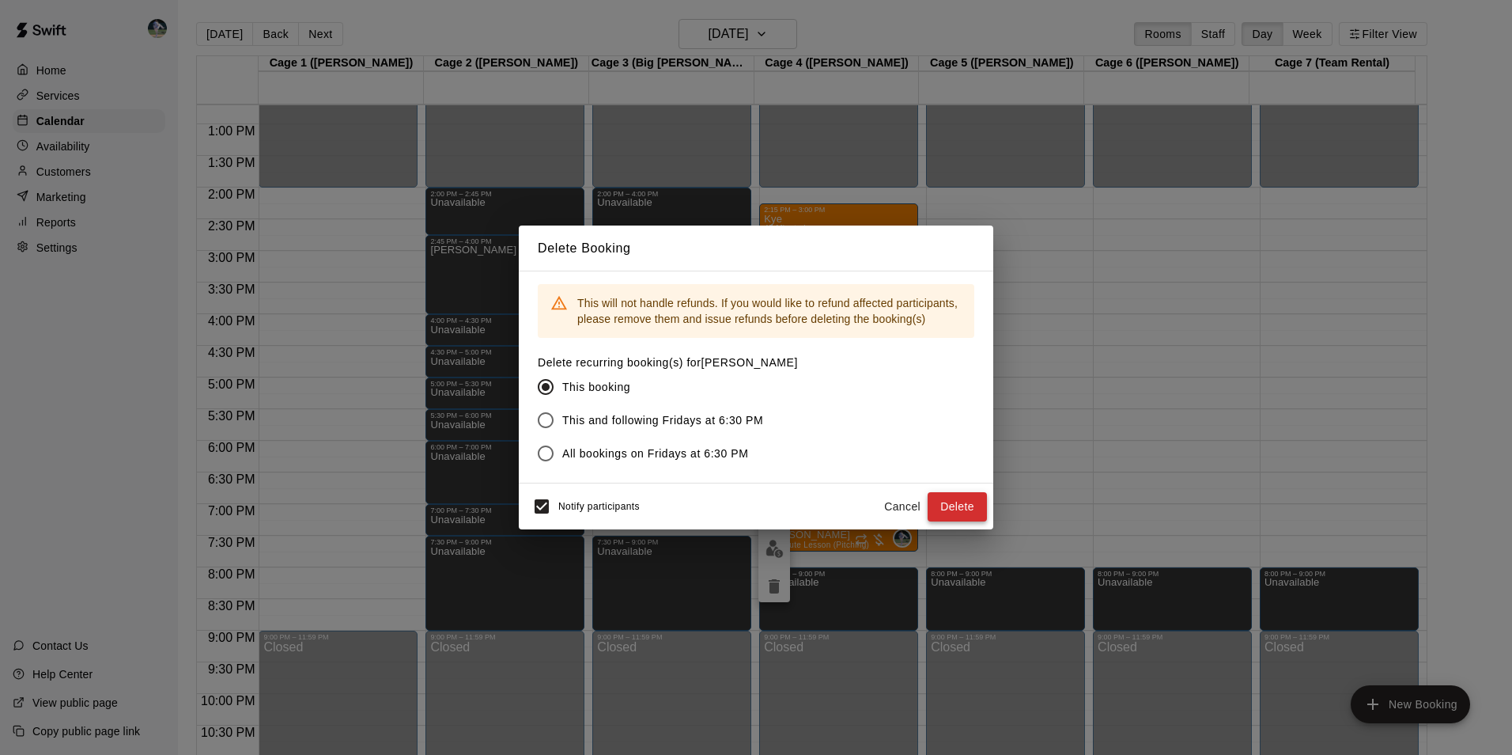
click at [946, 504] on button "Delete" at bounding box center [957, 506] width 59 height 29
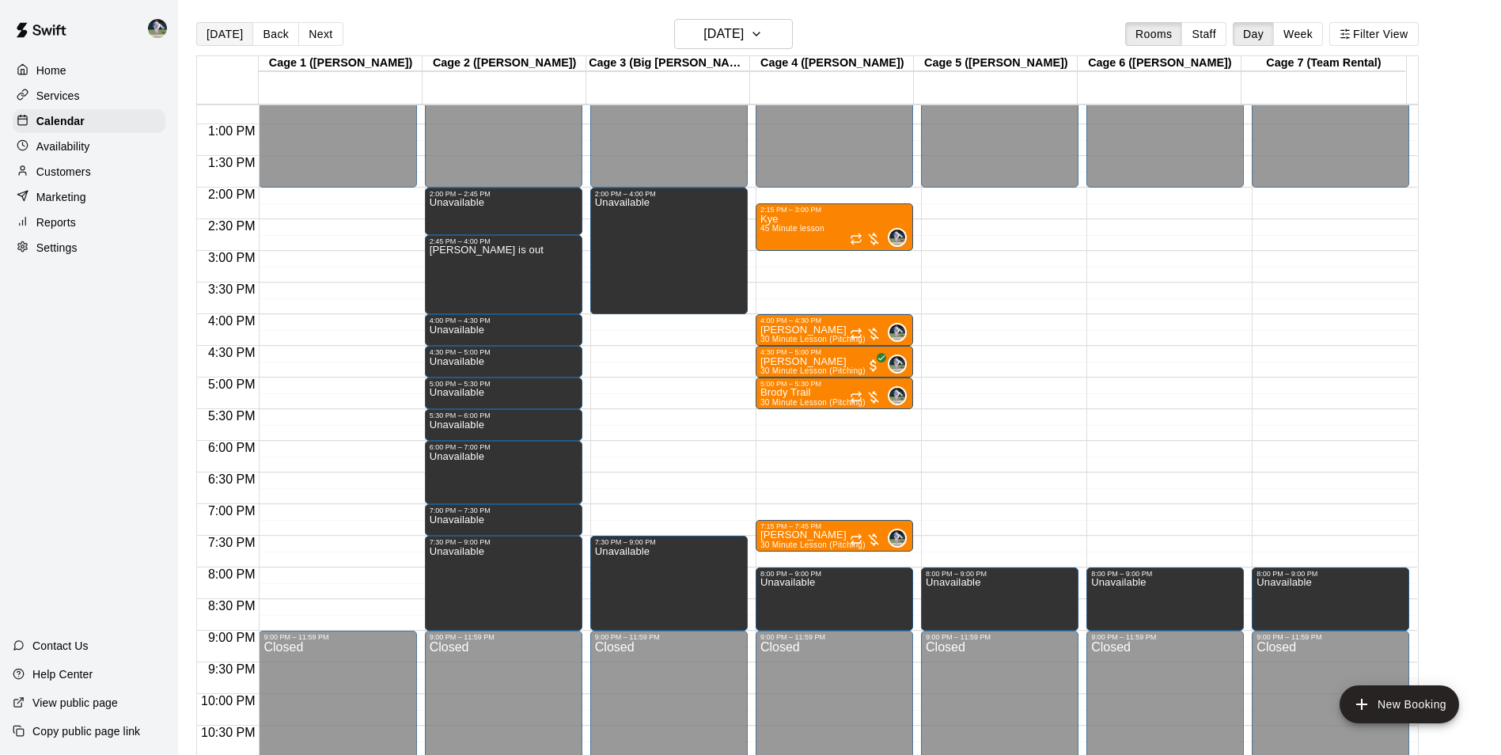
click at [235, 29] on button "[DATE]" at bounding box center [224, 34] width 57 height 24
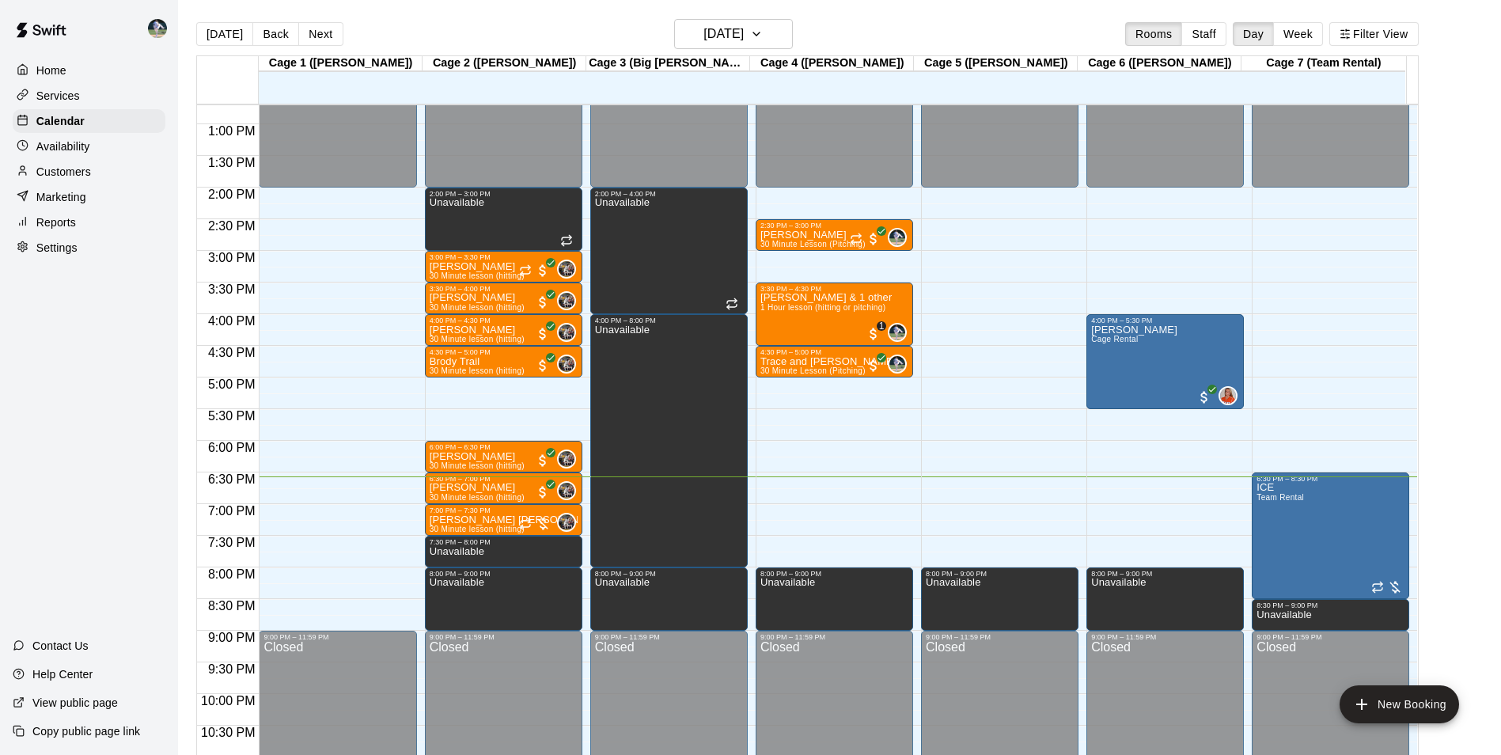
click at [1001, 246] on div "12:00 AM – 2:00 PM Closed 8:00 PM – 9:00 PM Unavailable 9:00 PM – 11:59 PM Clos…" at bounding box center [999, 61] width 157 height 1519
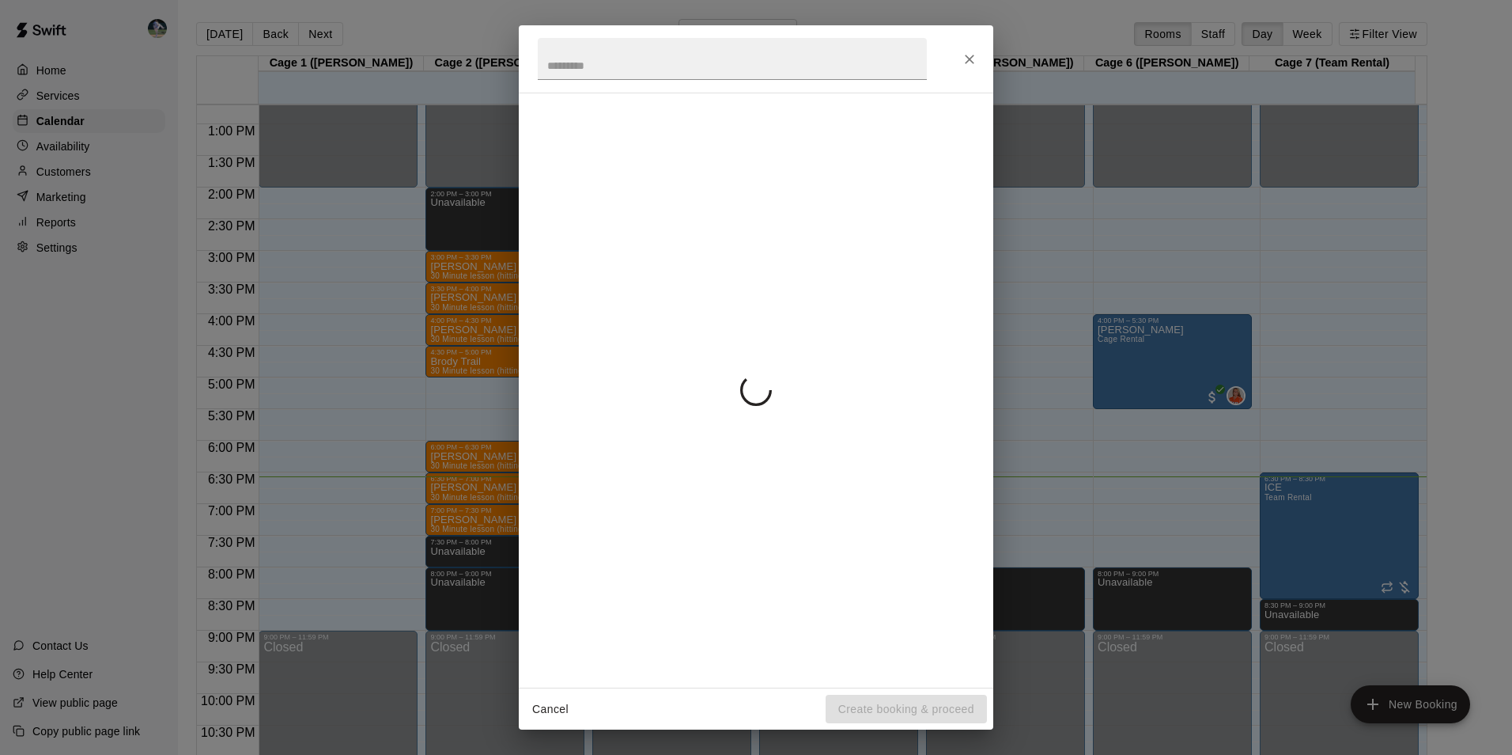
click at [996, 252] on div "Cancel Create booking & proceed" at bounding box center [756, 377] width 1512 height 755
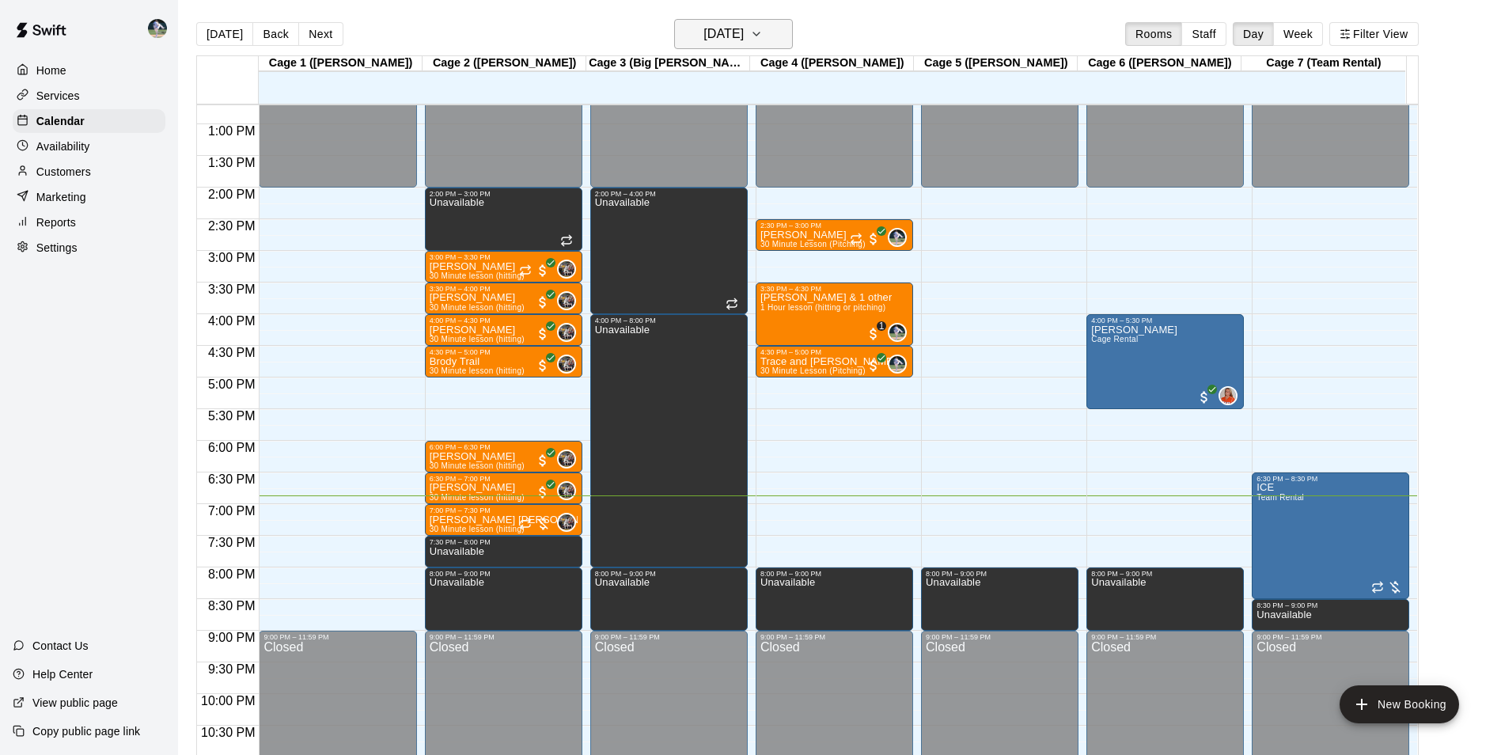
click at [703, 33] on h6 "[DATE]" at bounding box center [723, 34] width 40 height 22
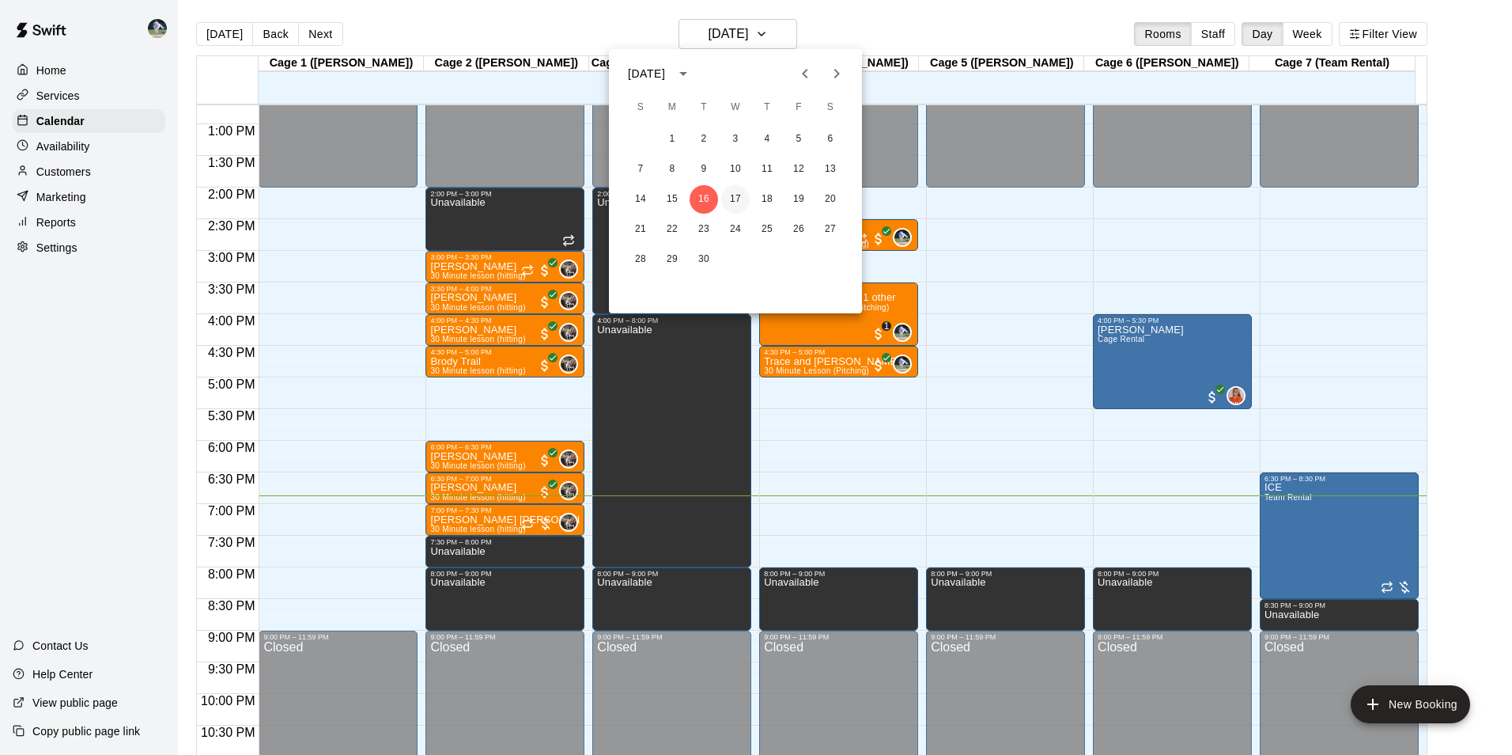
click at [729, 199] on button "17" at bounding box center [735, 199] width 28 height 28
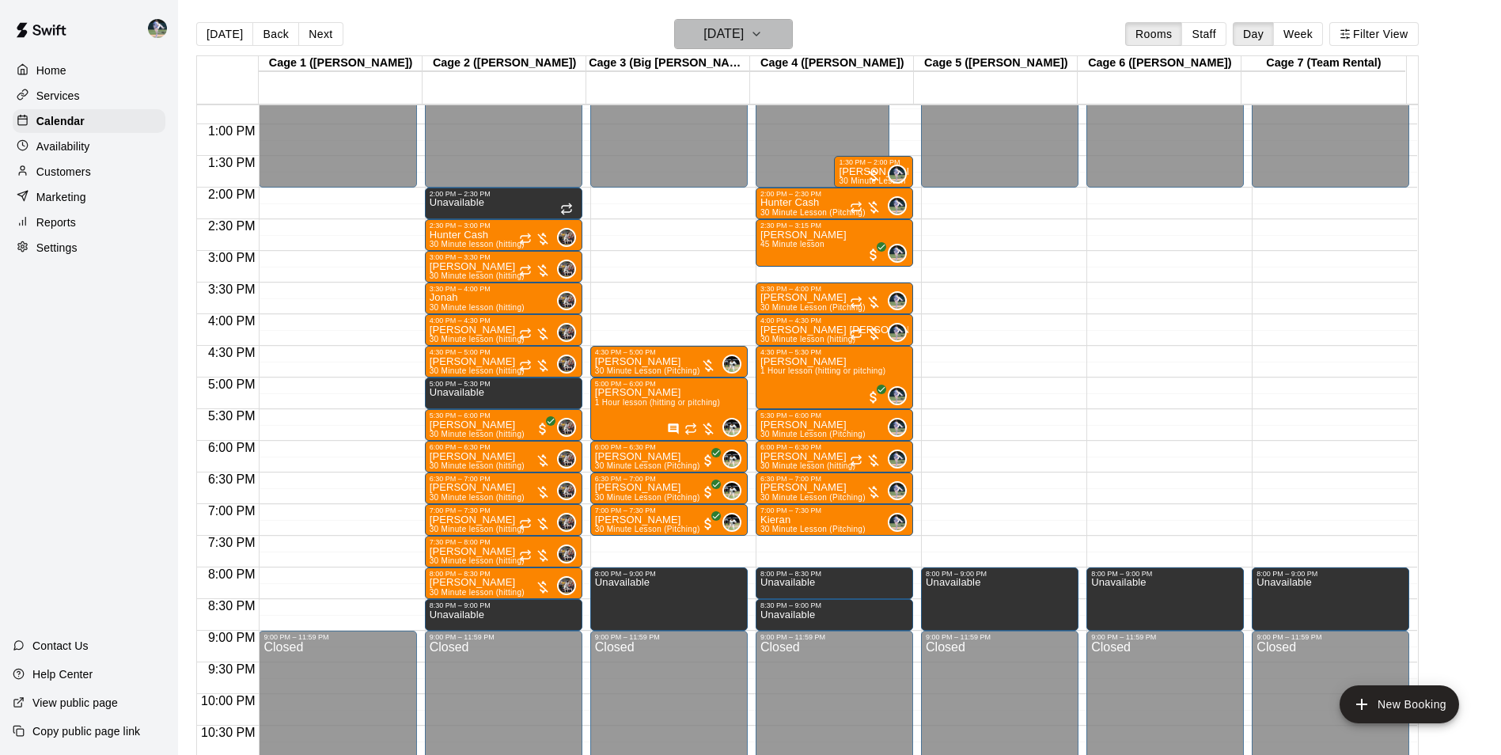
click at [722, 32] on h6 "[DATE]" at bounding box center [723, 34] width 40 height 22
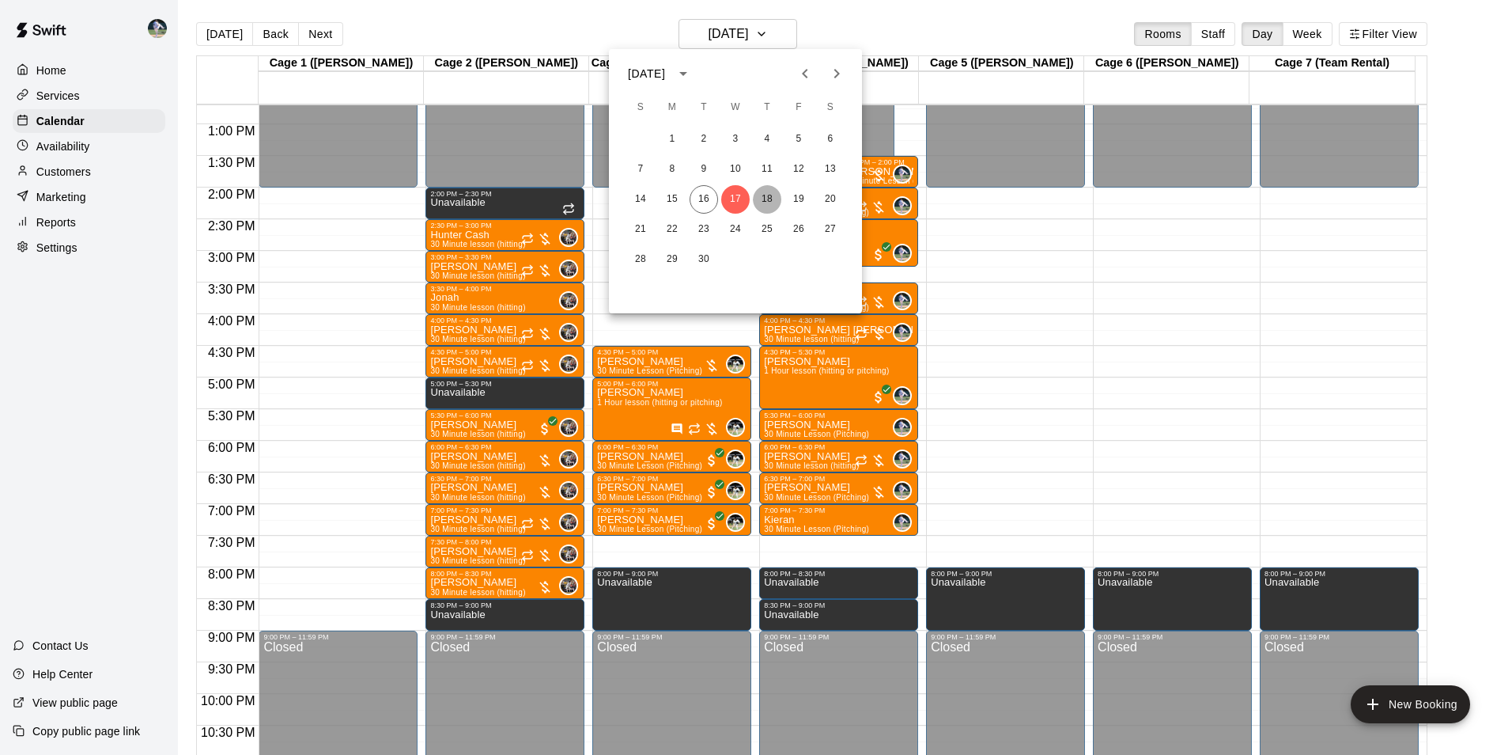
click at [767, 195] on button "18" at bounding box center [767, 199] width 28 height 28
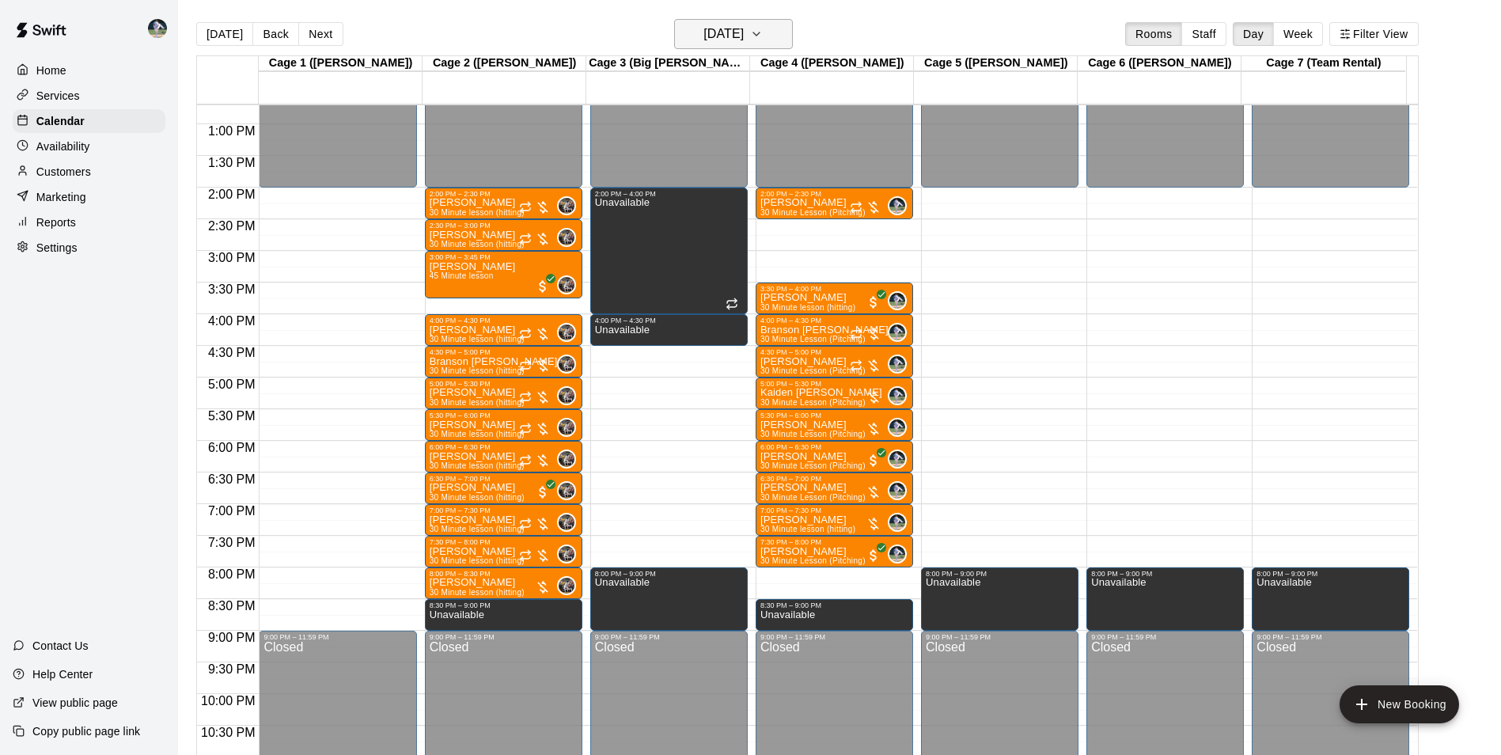
click at [737, 32] on h6 "[DATE]" at bounding box center [723, 34] width 40 height 22
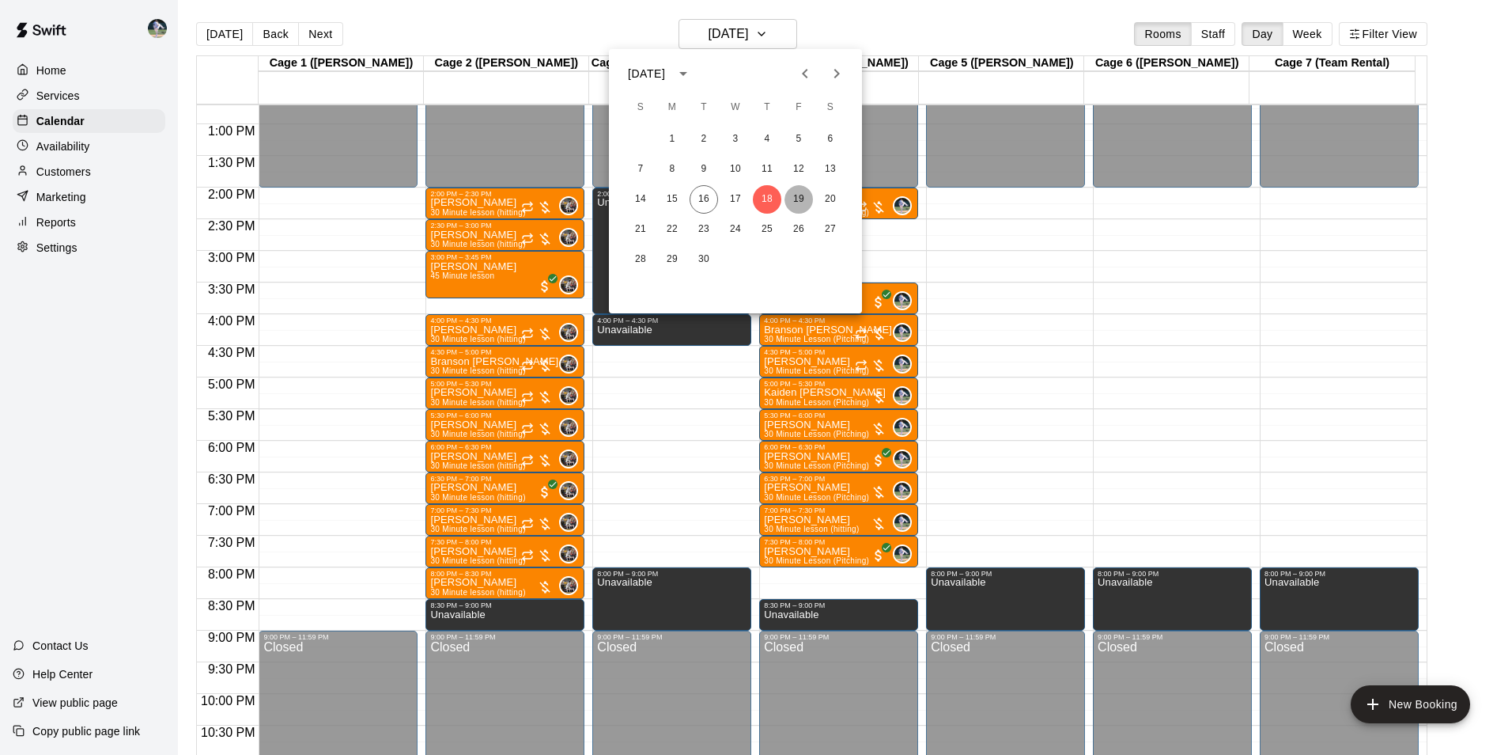
click at [798, 196] on button "19" at bounding box center [799, 199] width 28 height 28
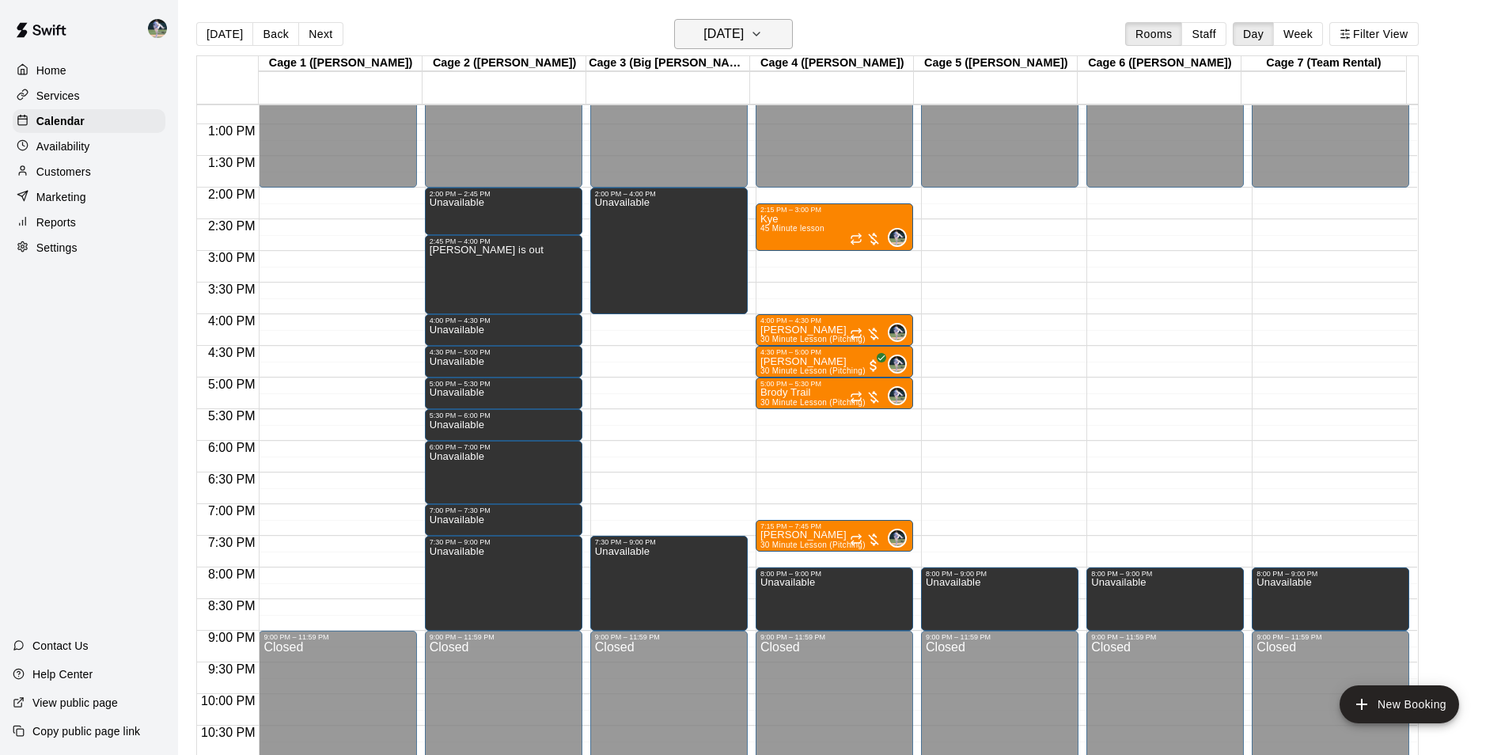
click at [712, 33] on h6 "[DATE]" at bounding box center [723, 34] width 40 height 22
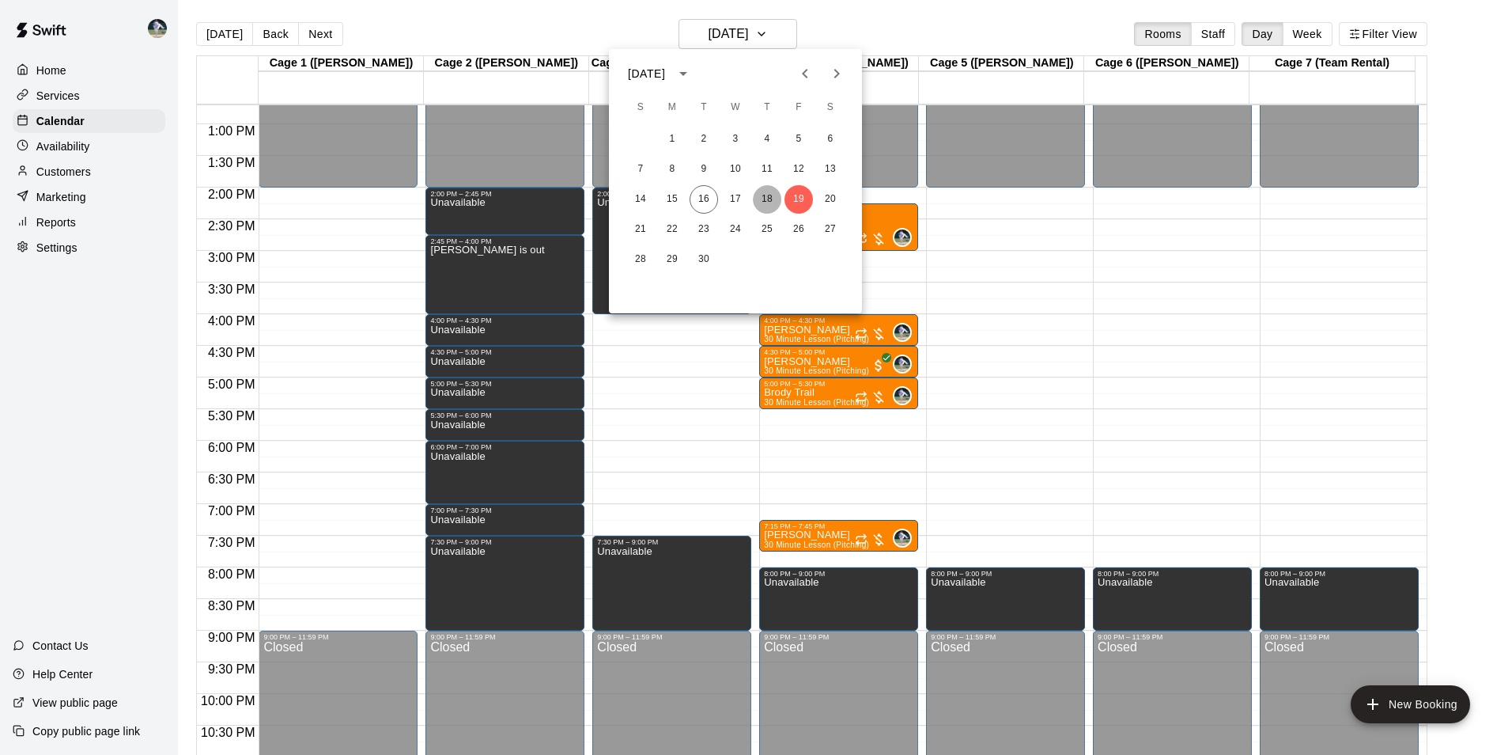
click at [770, 196] on button "18" at bounding box center [767, 199] width 28 height 28
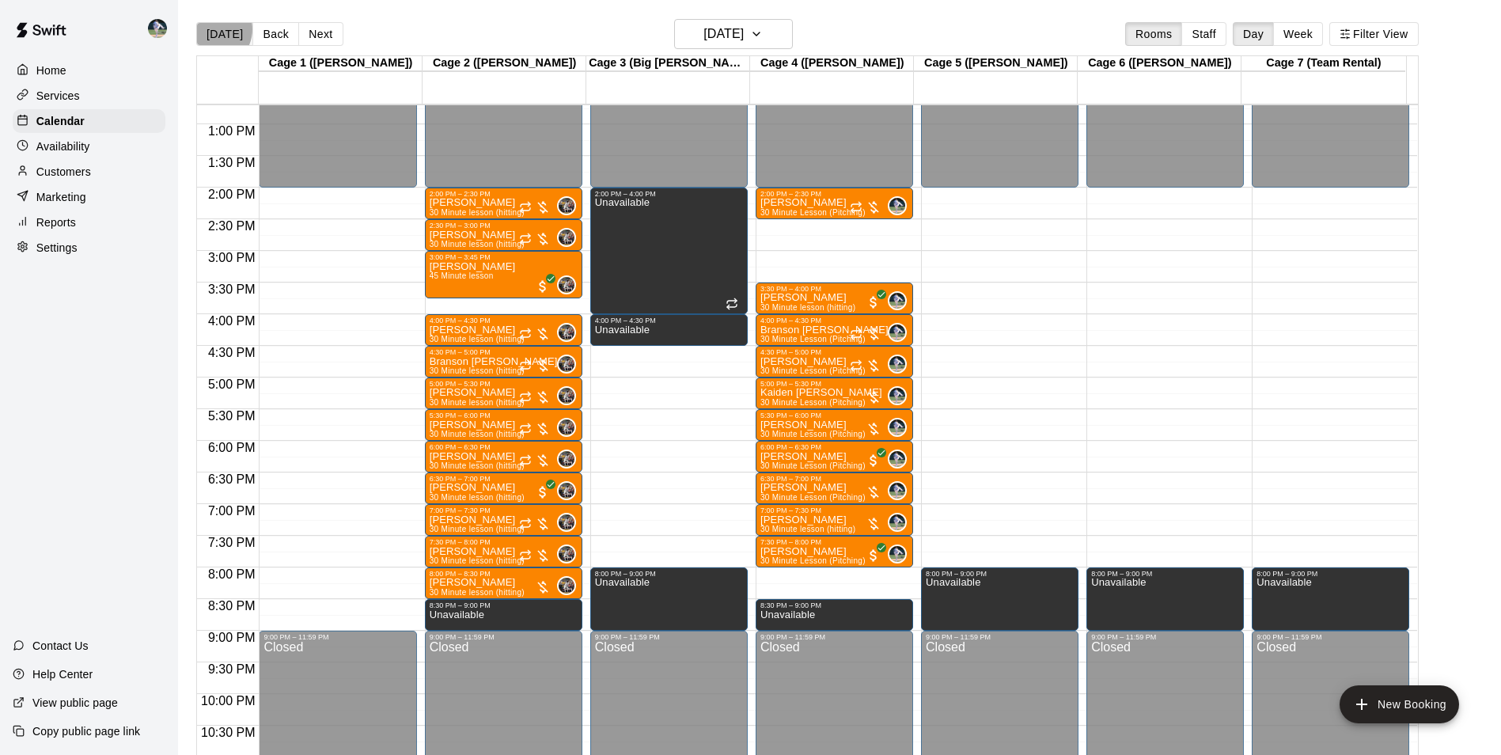
click at [212, 28] on button "[DATE]" at bounding box center [224, 34] width 57 height 24
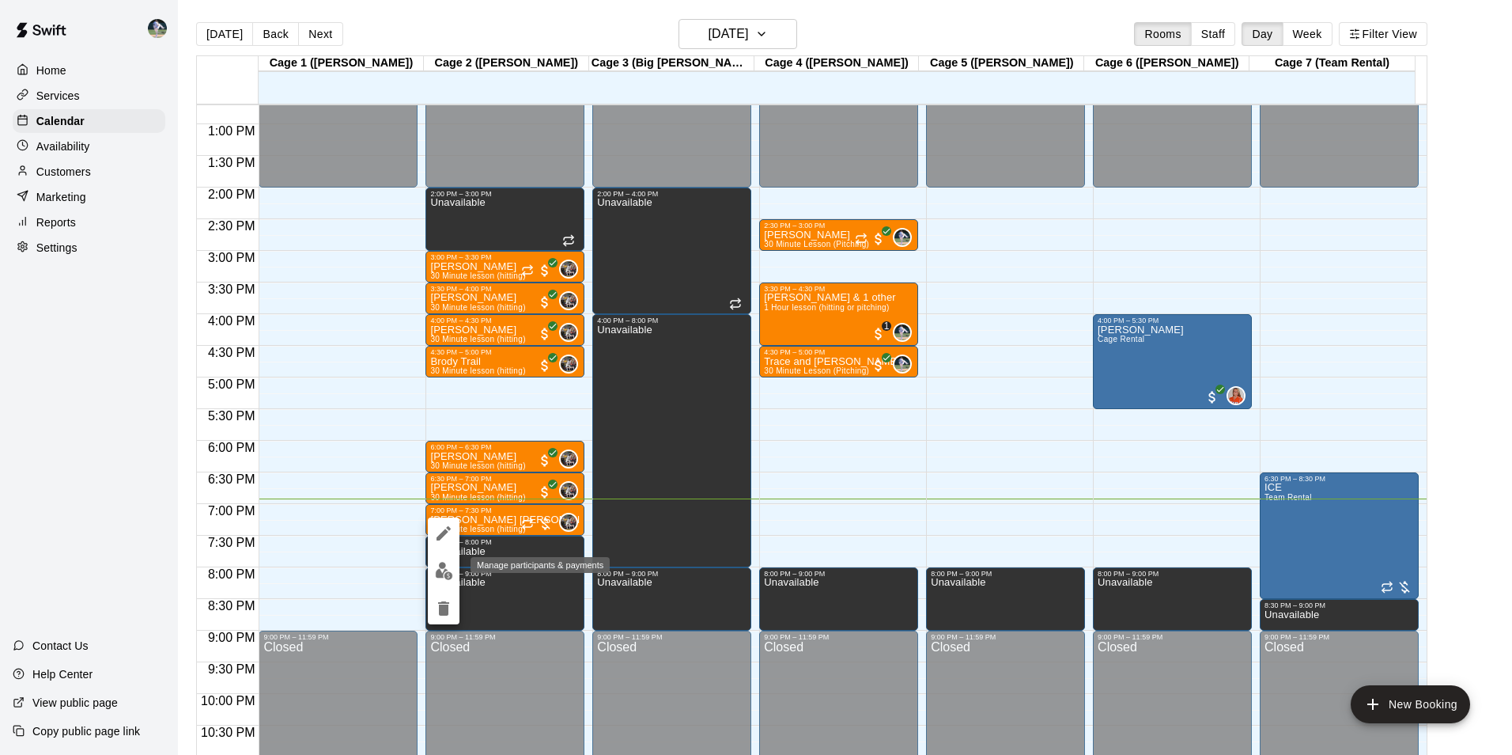
click at [440, 570] on img "edit" at bounding box center [444, 571] width 18 height 18
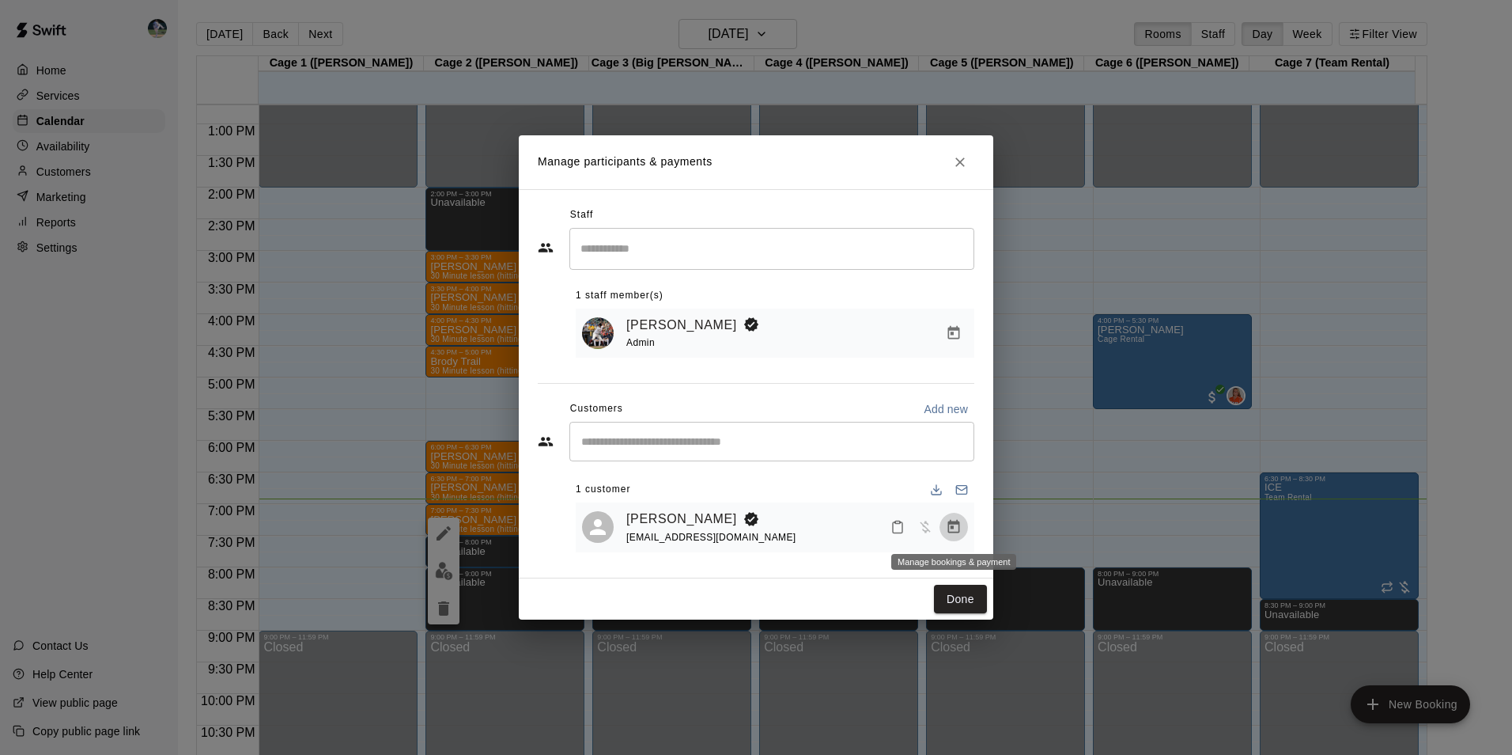
click at [955, 522] on icon "Manage bookings & payment" at bounding box center [954, 527] width 16 height 16
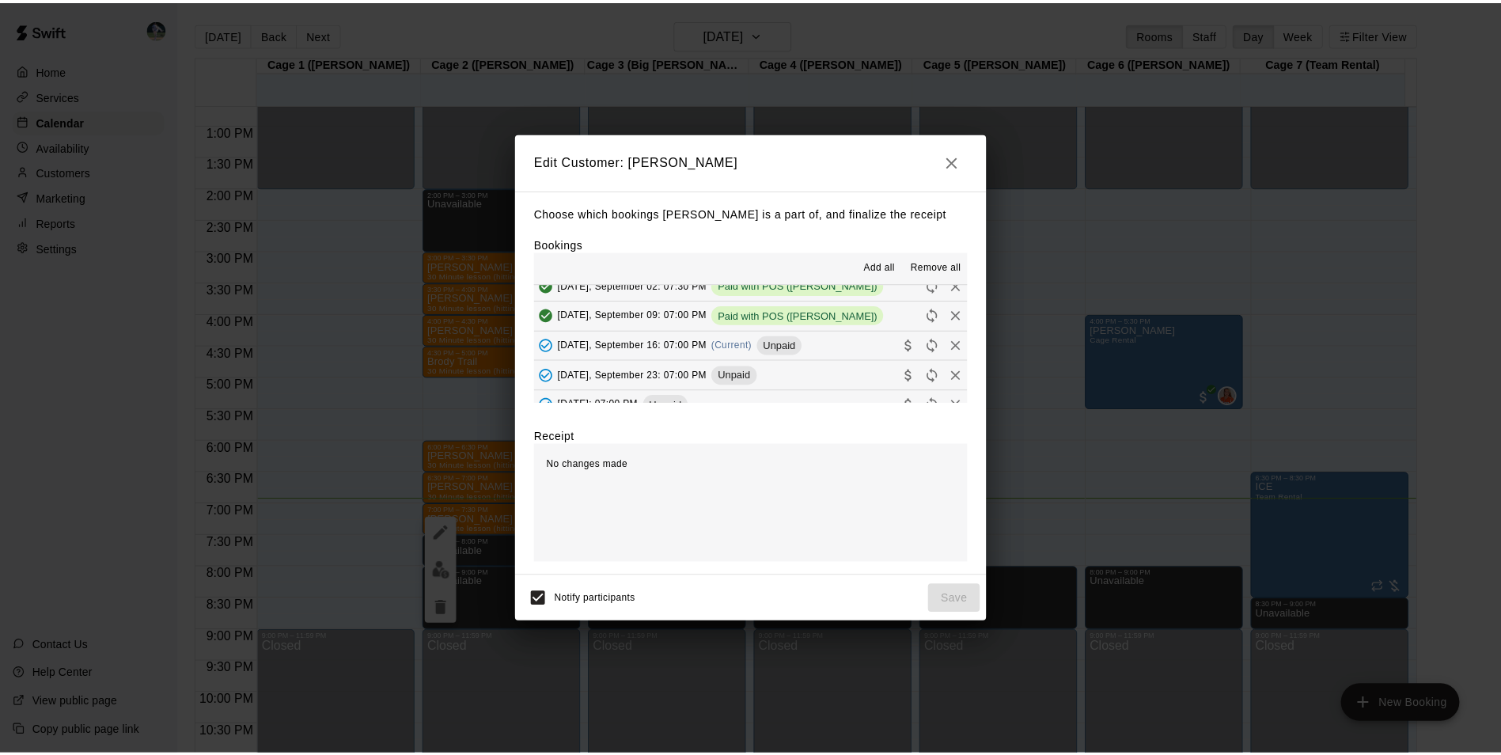
scroll to position [158, 0]
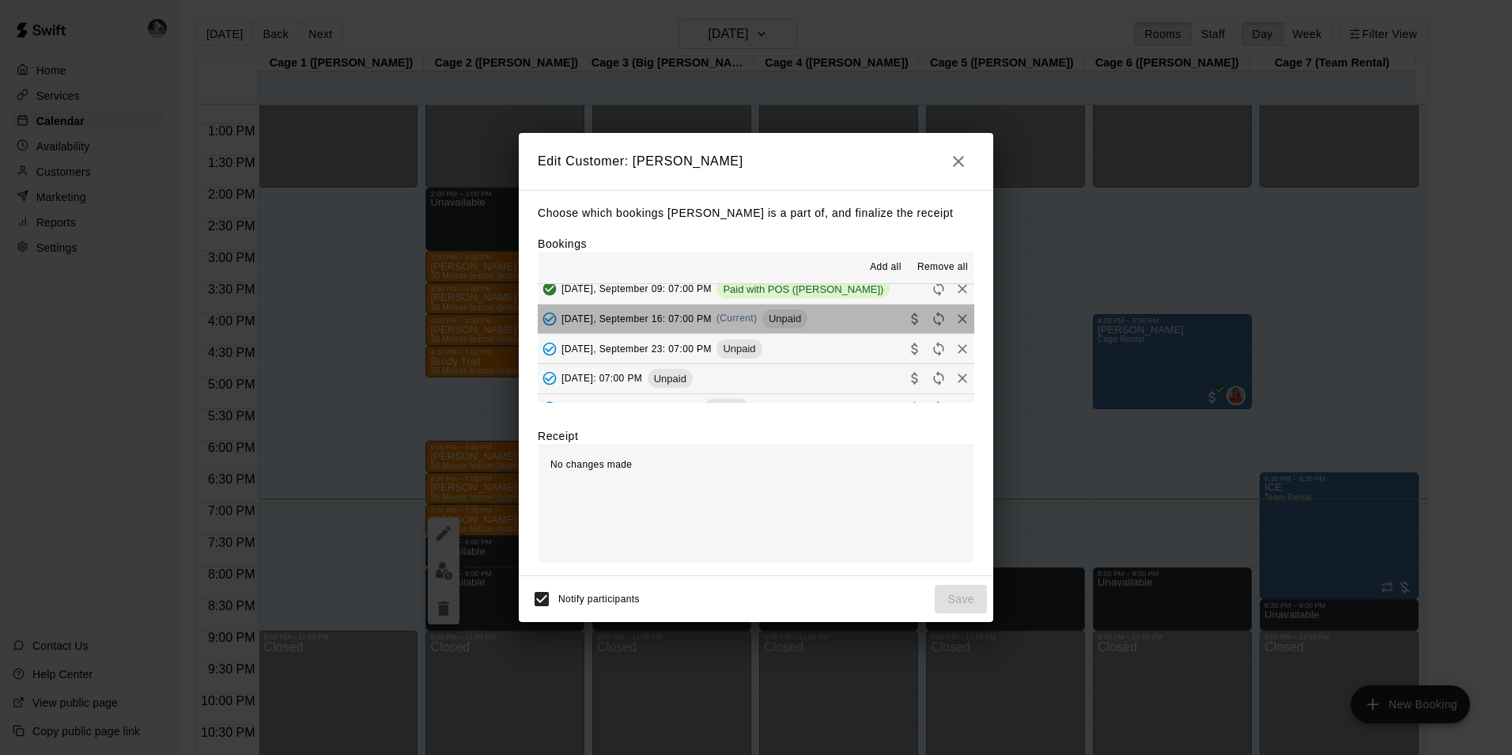
click at [830, 316] on button "Tuesday, September 16: 07:00 PM (Current) Unpaid" at bounding box center [756, 319] width 437 height 29
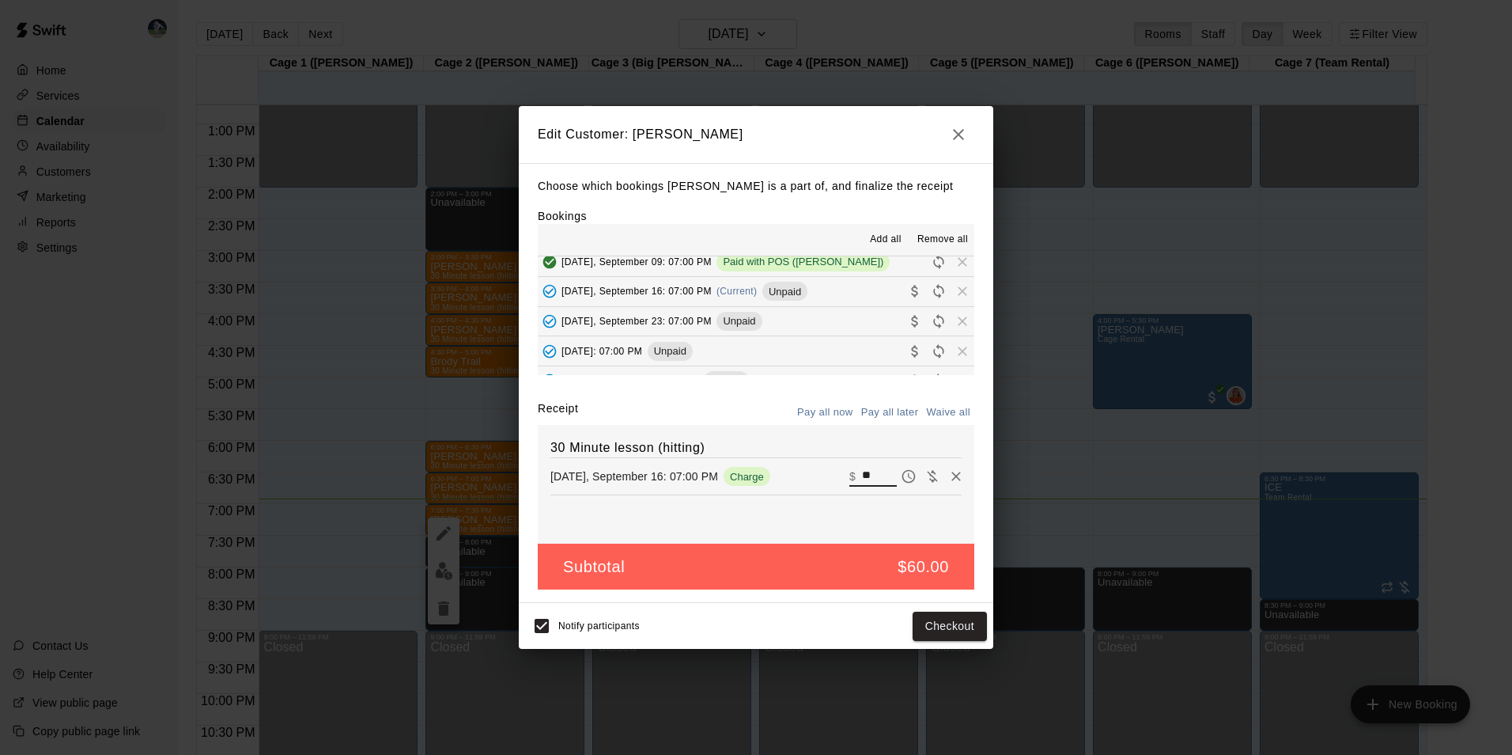
click at [870, 472] on input "**" at bounding box center [879, 476] width 35 height 21
type input "*"
type input "**"
click at [934, 627] on button "Checkout" at bounding box center [950, 625] width 74 height 29
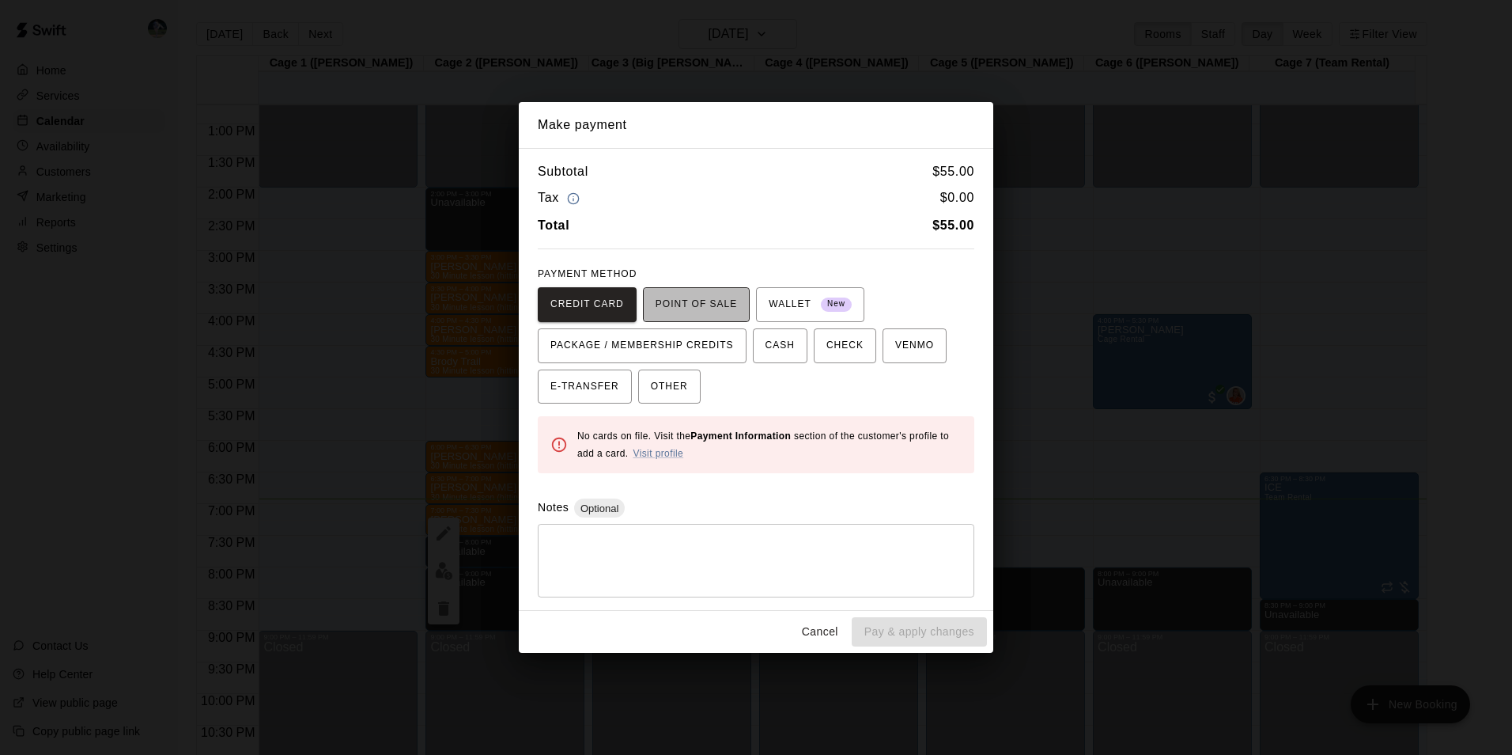
click at [703, 301] on span "POINT OF SALE" at bounding box center [696, 304] width 81 height 25
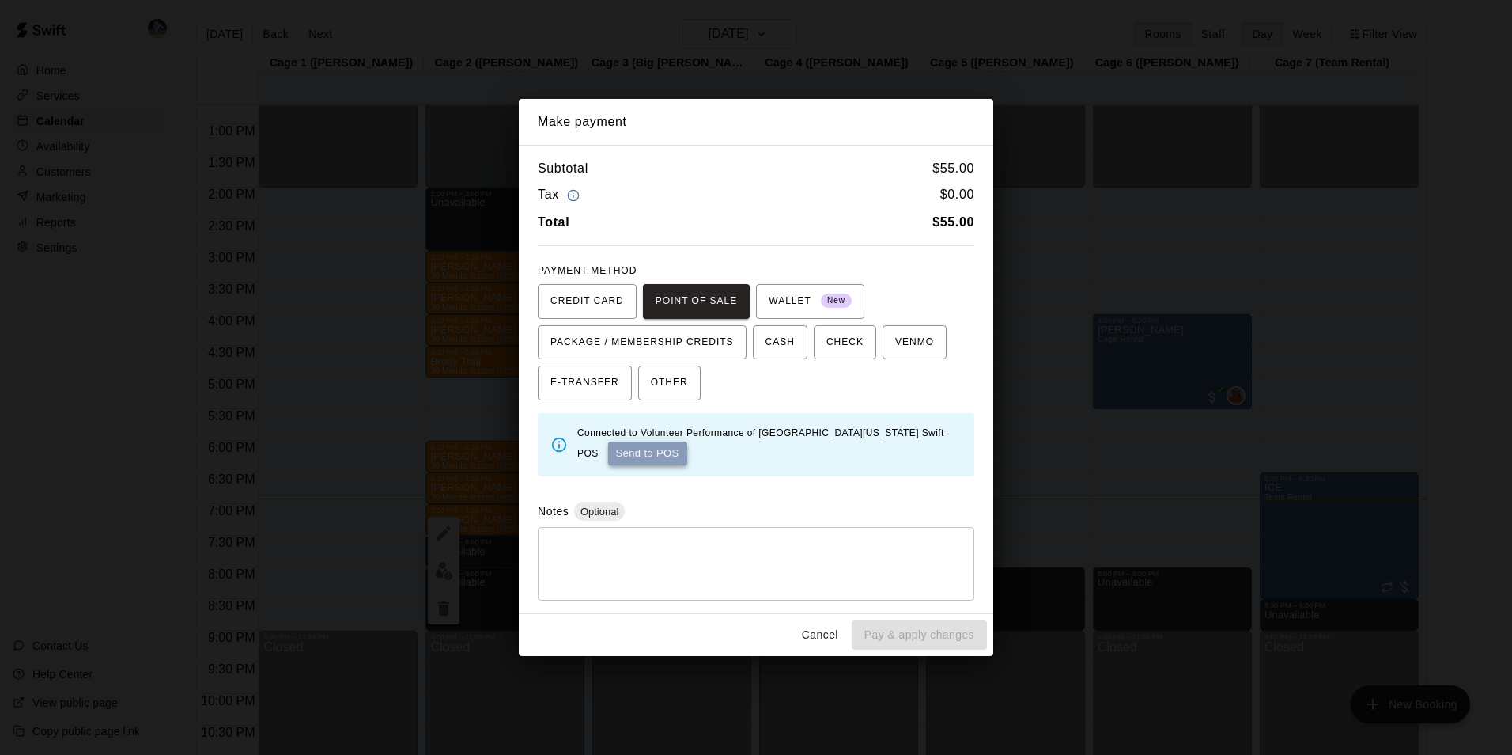
click at [627, 447] on button "Send to POS" at bounding box center [647, 453] width 79 height 24
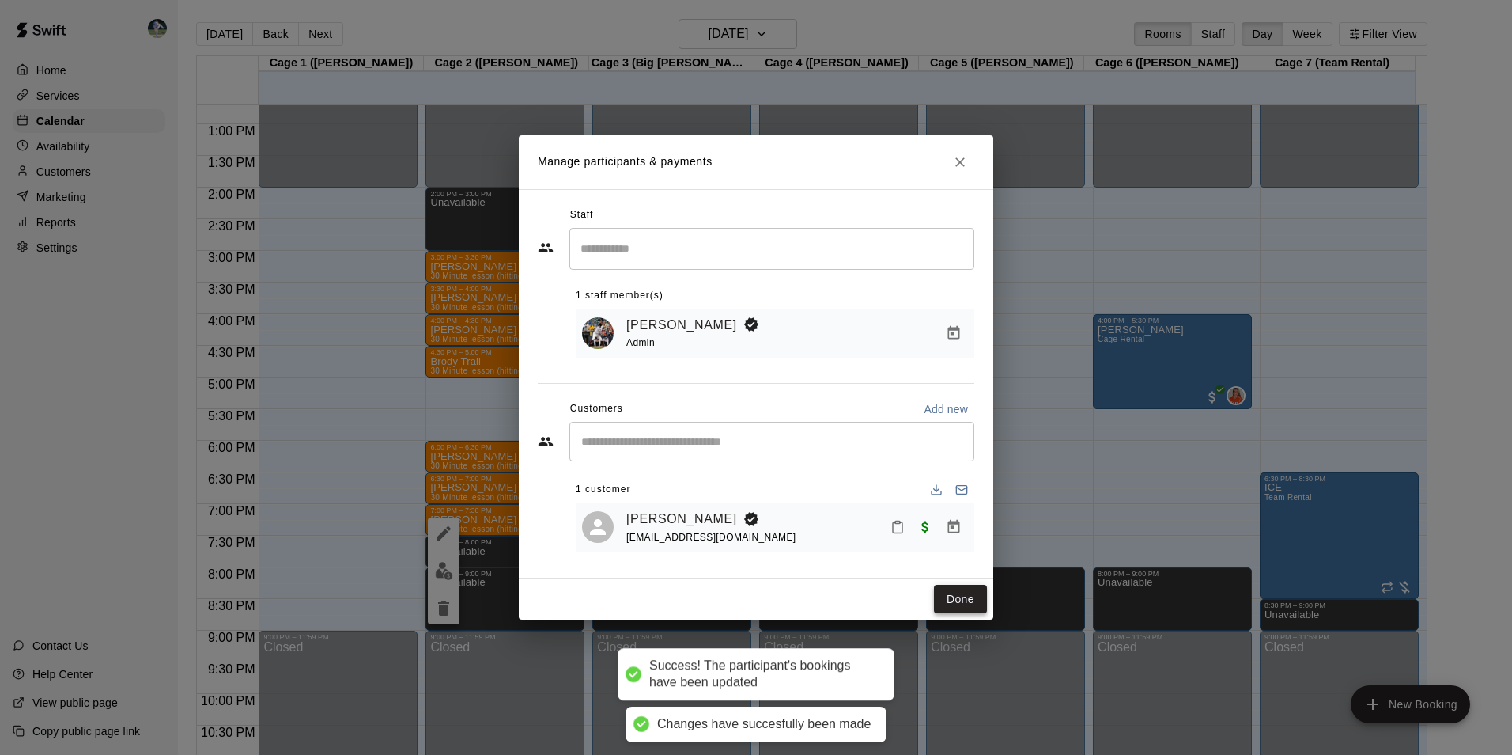
click at [965, 596] on button "Done" at bounding box center [960, 599] width 53 height 29
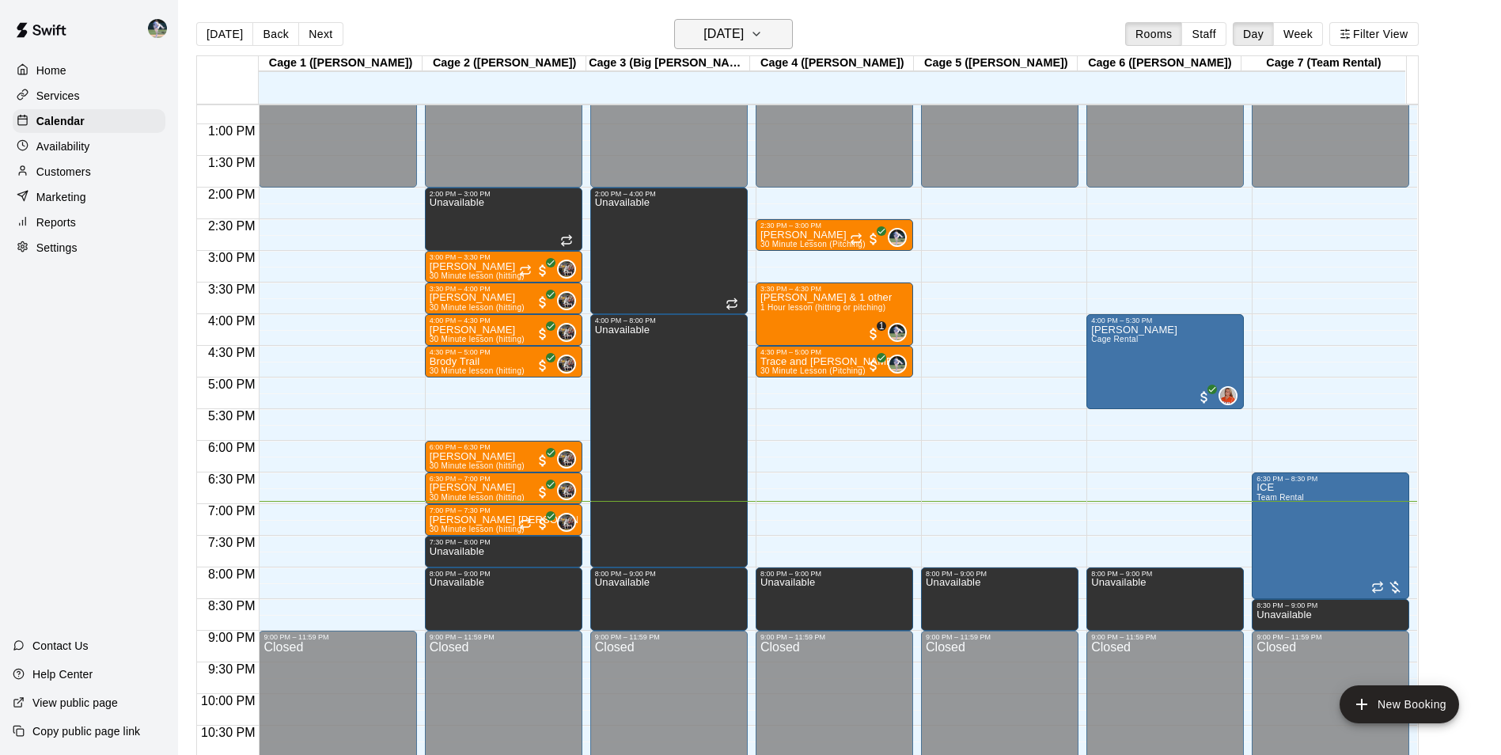
click at [721, 32] on h6 "[DATE]" at bounding box center [723, 34] width 40 height 22
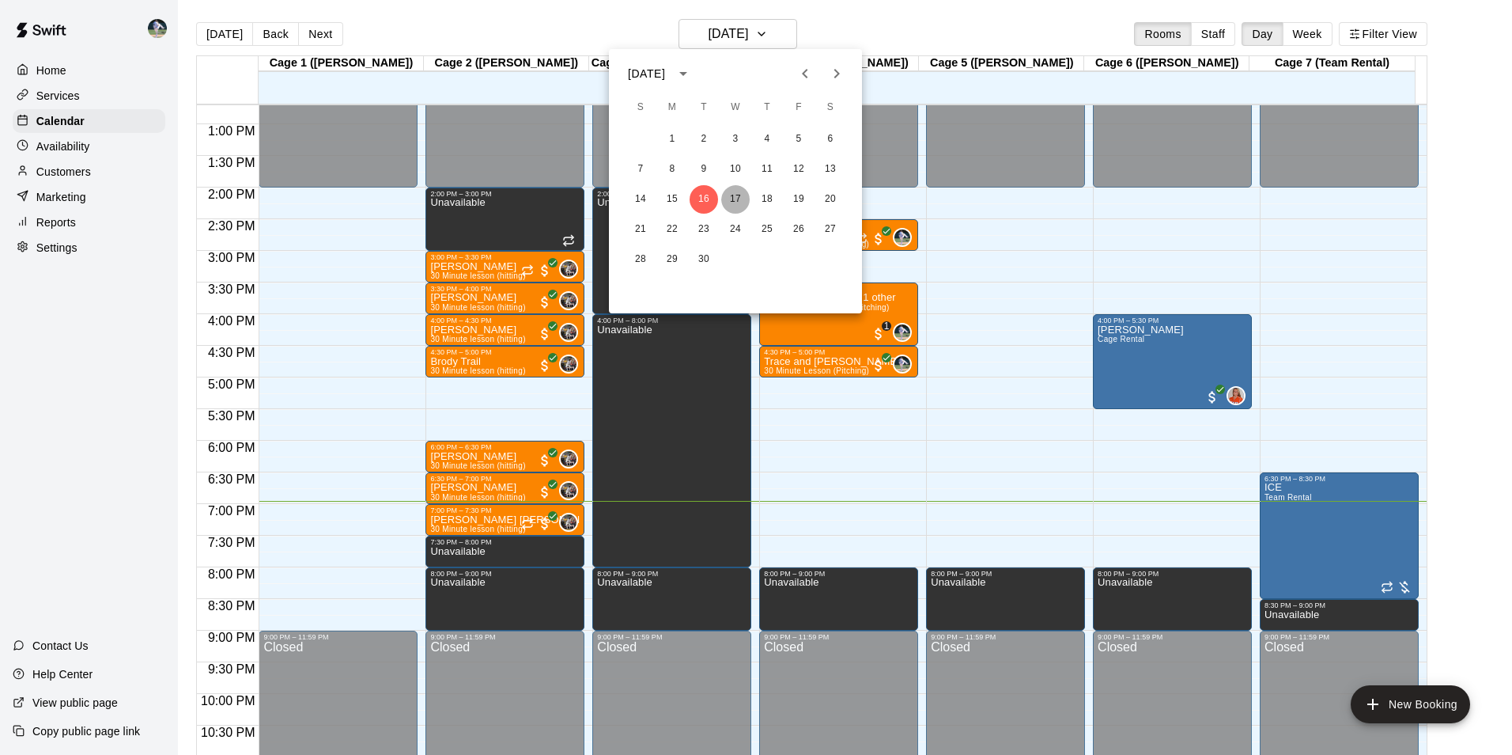
click at [738, 198] on button "17" at bounding box center [735, 199] width 28 height 28
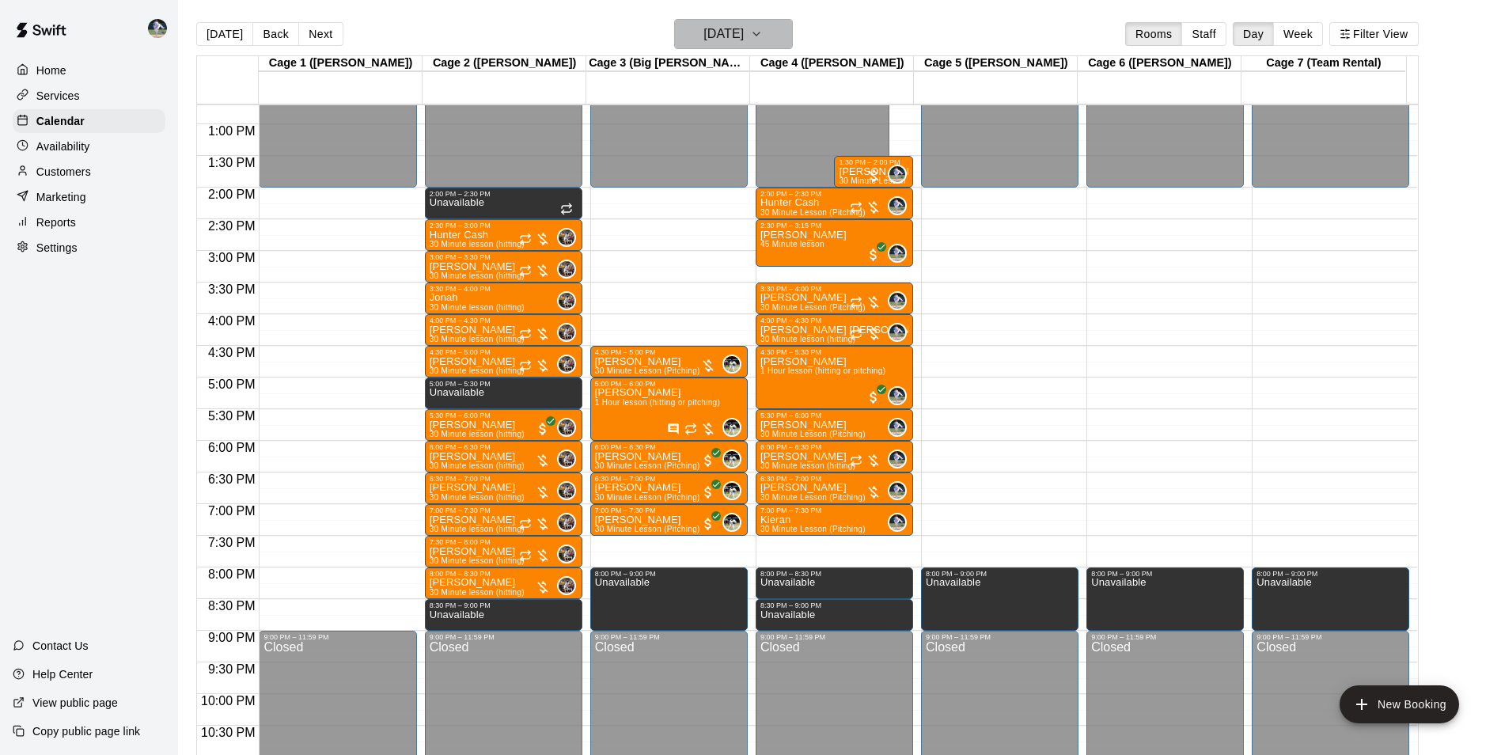
click at [728, 35] on h6 "[DATE]" at bounding box center [723, 34] width 40 height 22
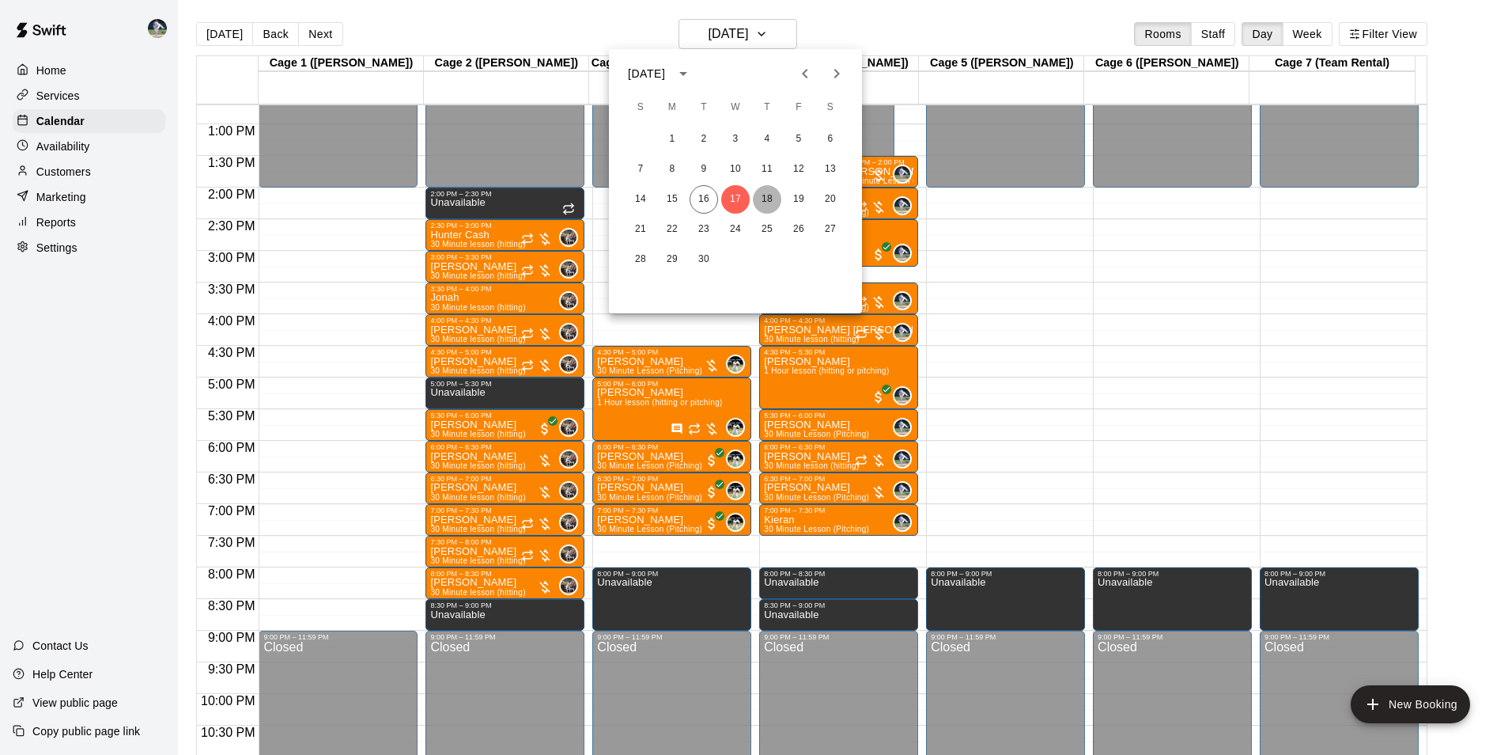
click at [763, 197] on button "18" at bounding box center [767, 199] width 28 height 28
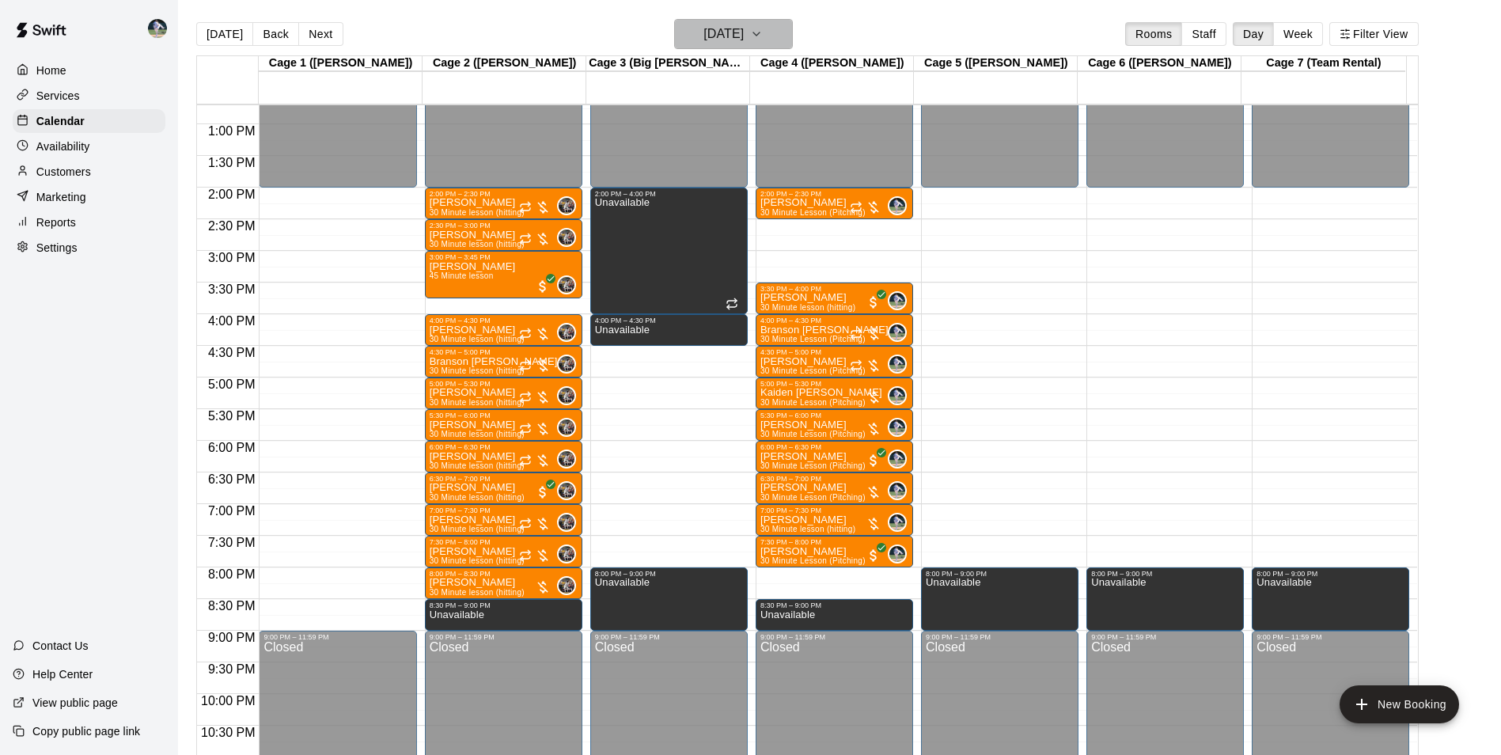
click at [705, 40] on h6 "[DATE]" at bounding box center [723, 34] width 40 height 22
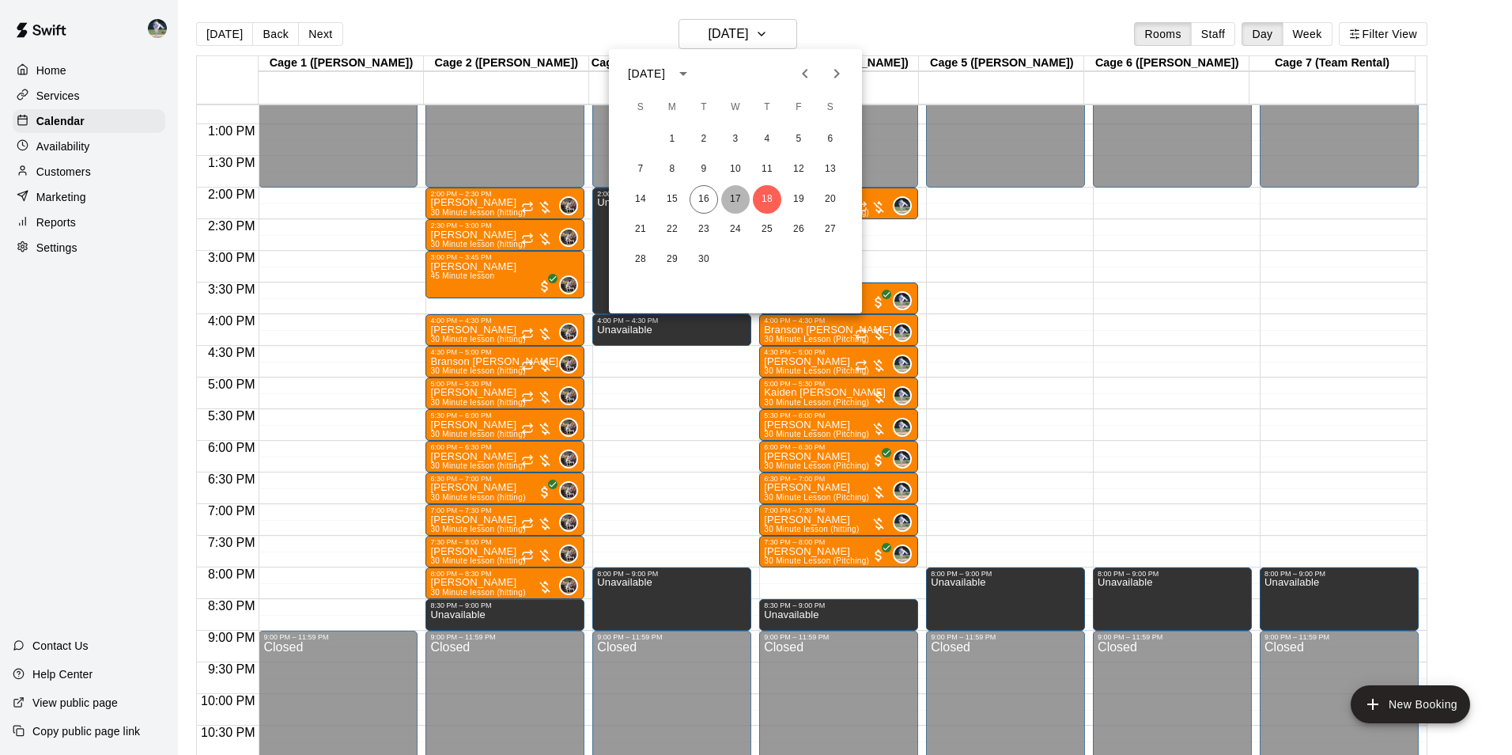
click at [735, 197] on button "17" at bounding box center [735, 199] width 28 height 28
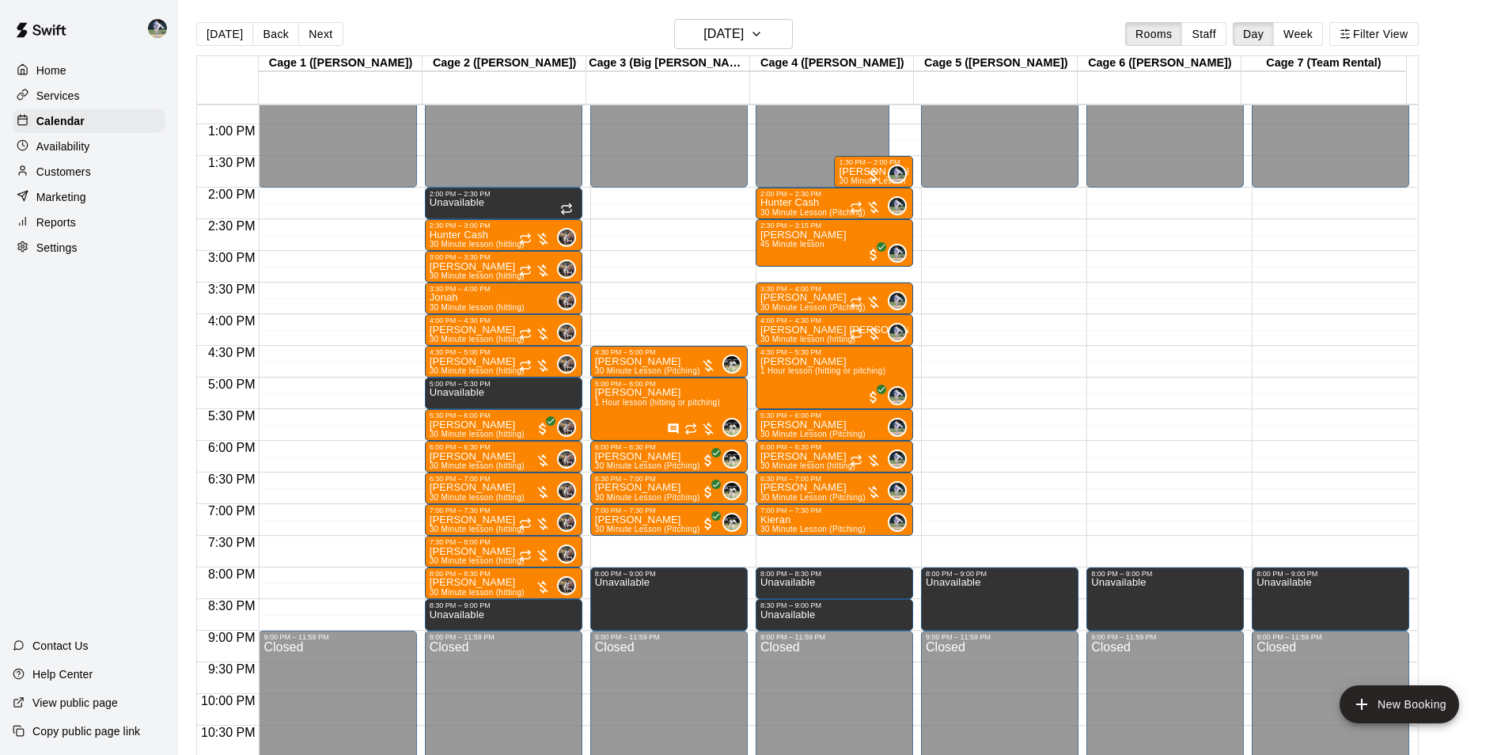
click at [89, 168] on p "Customers" at bounding box center [63, 172] width 55 height 16
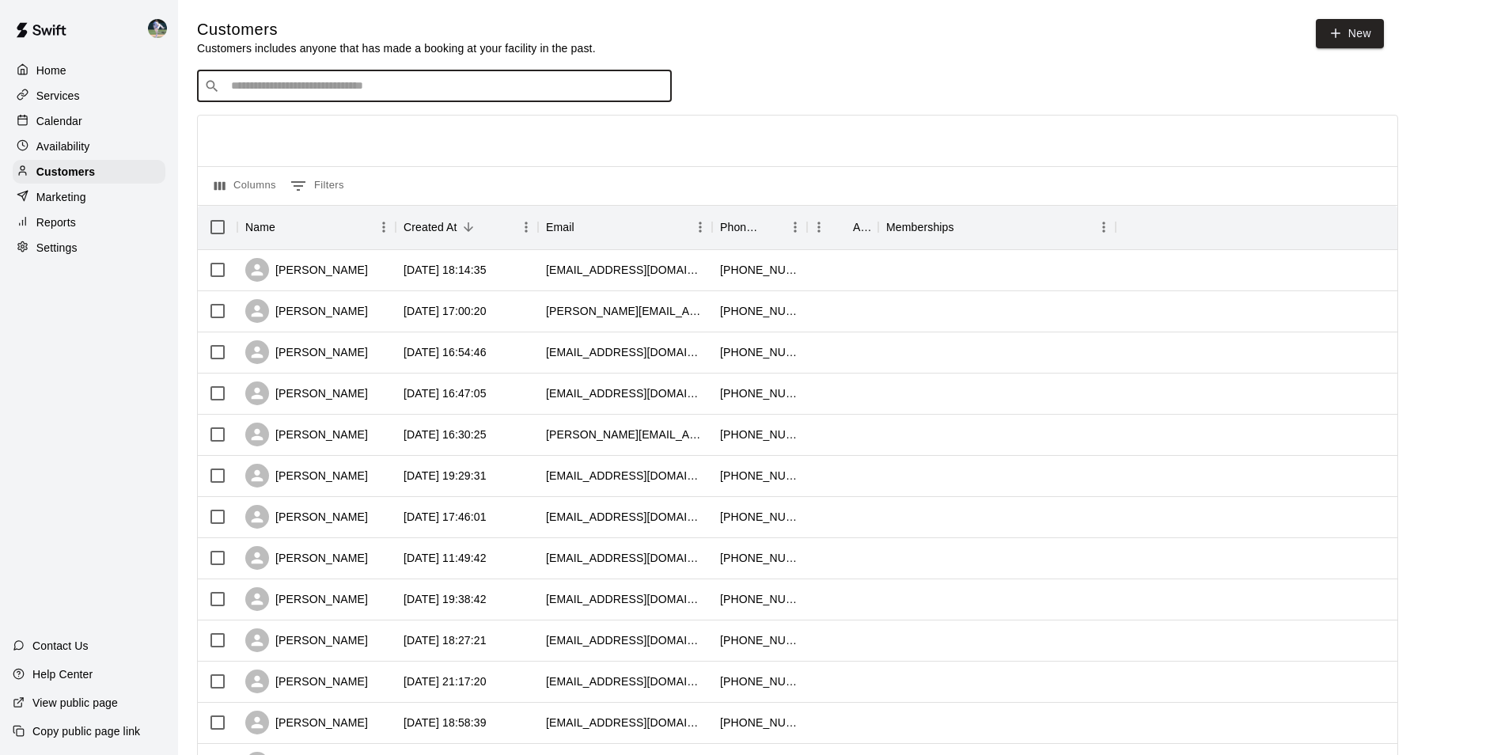
click at [290, 87] on input "Search customers by name or email" at bounding box center [445, 86] width 438 height 16
type input "*****"
click at [298, 123] on p "Heather Hurst" at bounding box center [289, 121] width 97 height 17
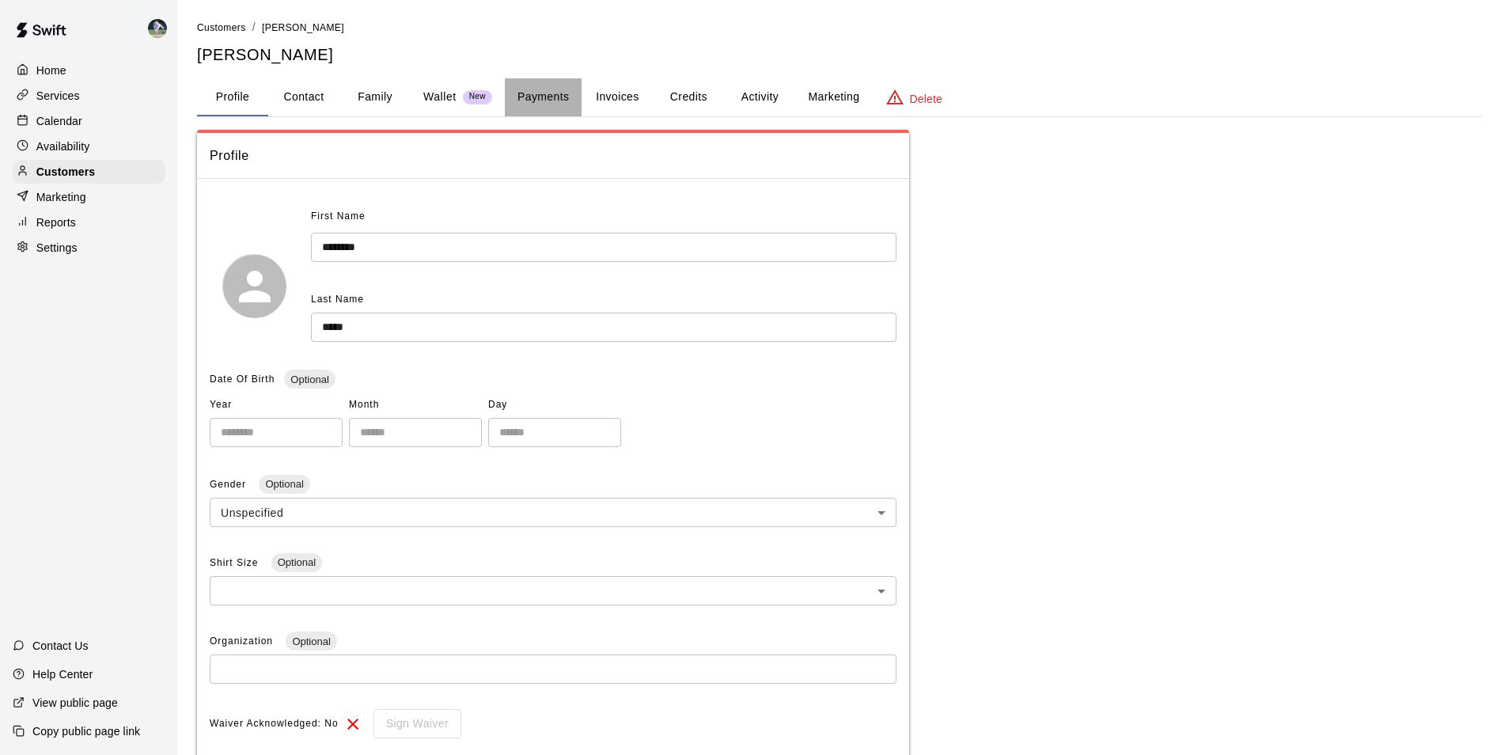
click at [536, 95] on button "Payments" at bounding box center [543, 97] width 77 height 38
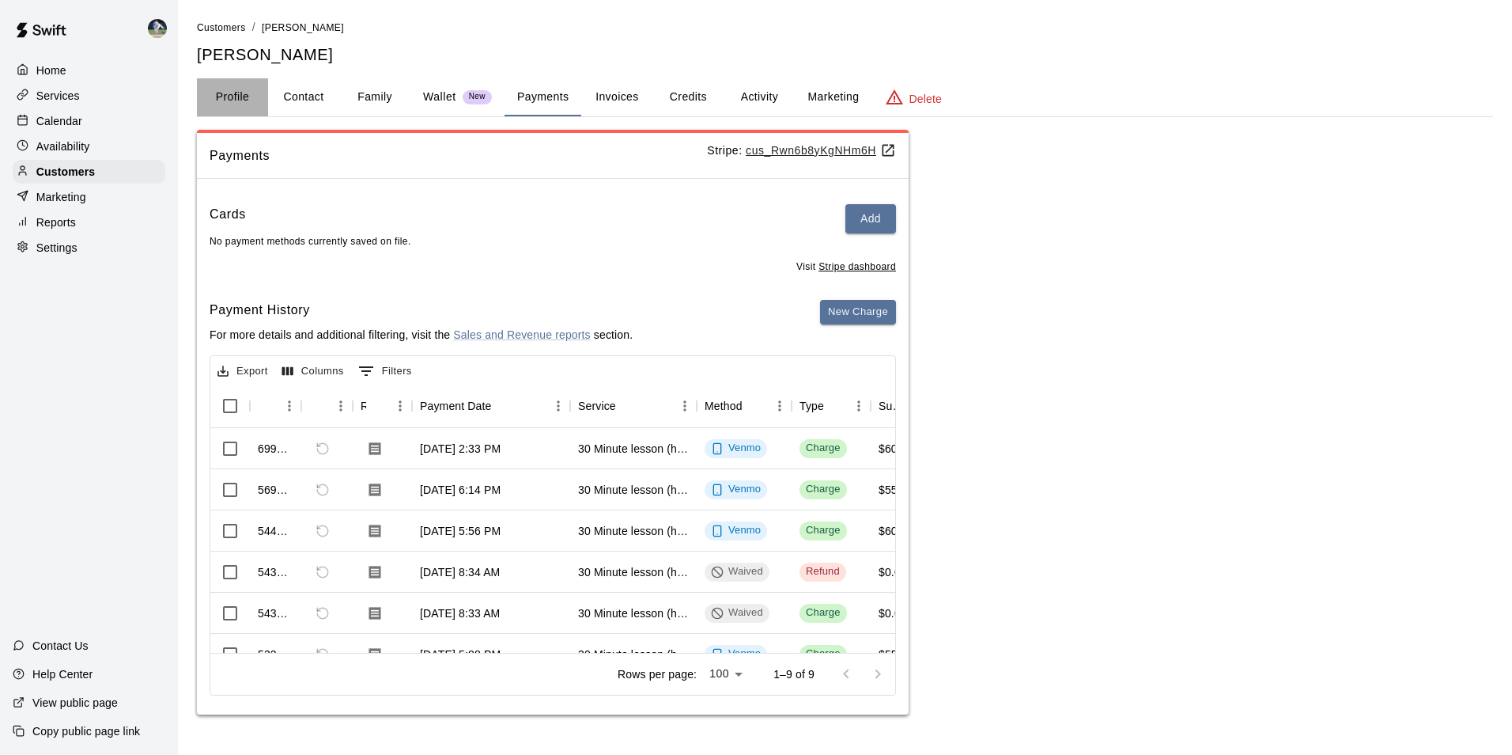
click at [227, 97] on button "Profile" at bounding box center [232, 97] width 71 height 38
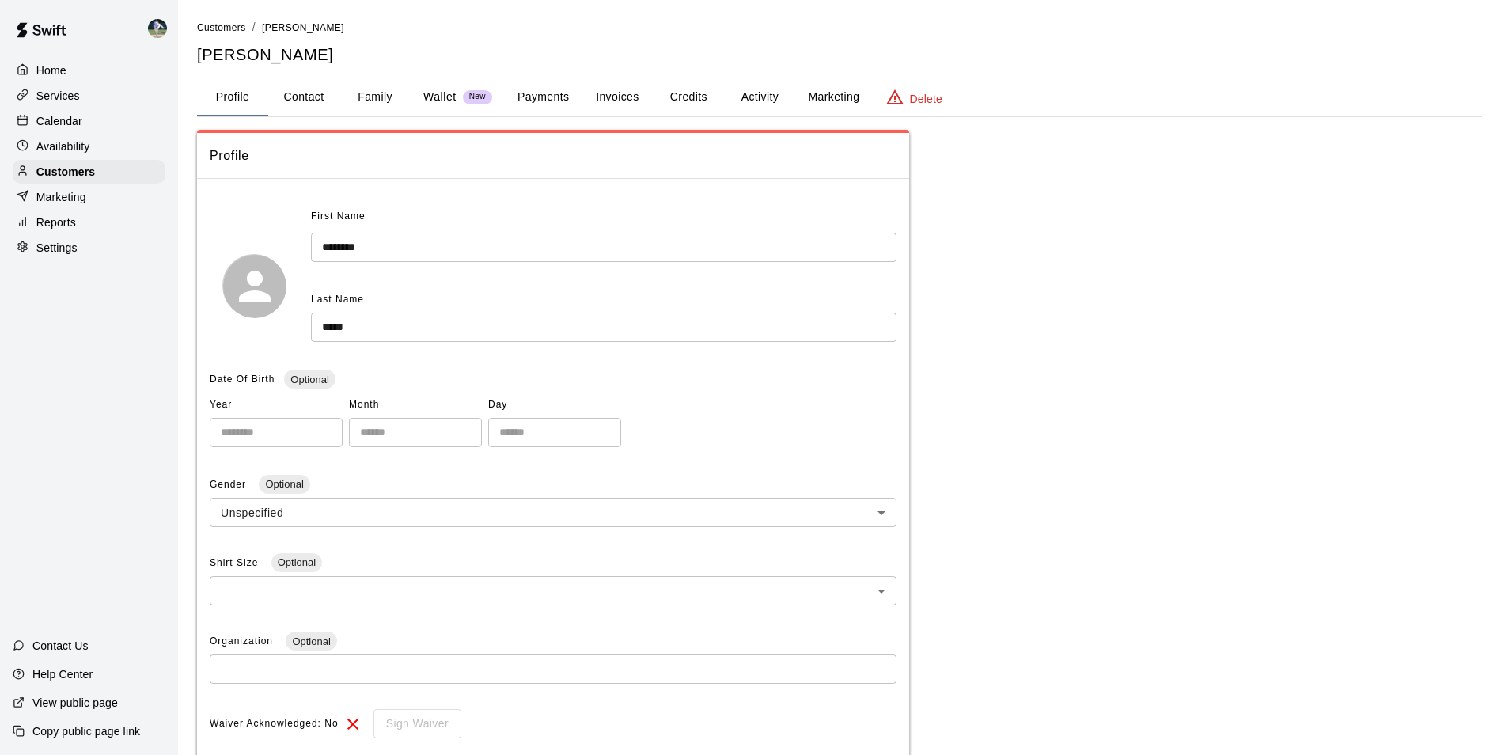
click at [109, 119] on div "Calendar" at bounding box center [89, 121] width 153 height 24
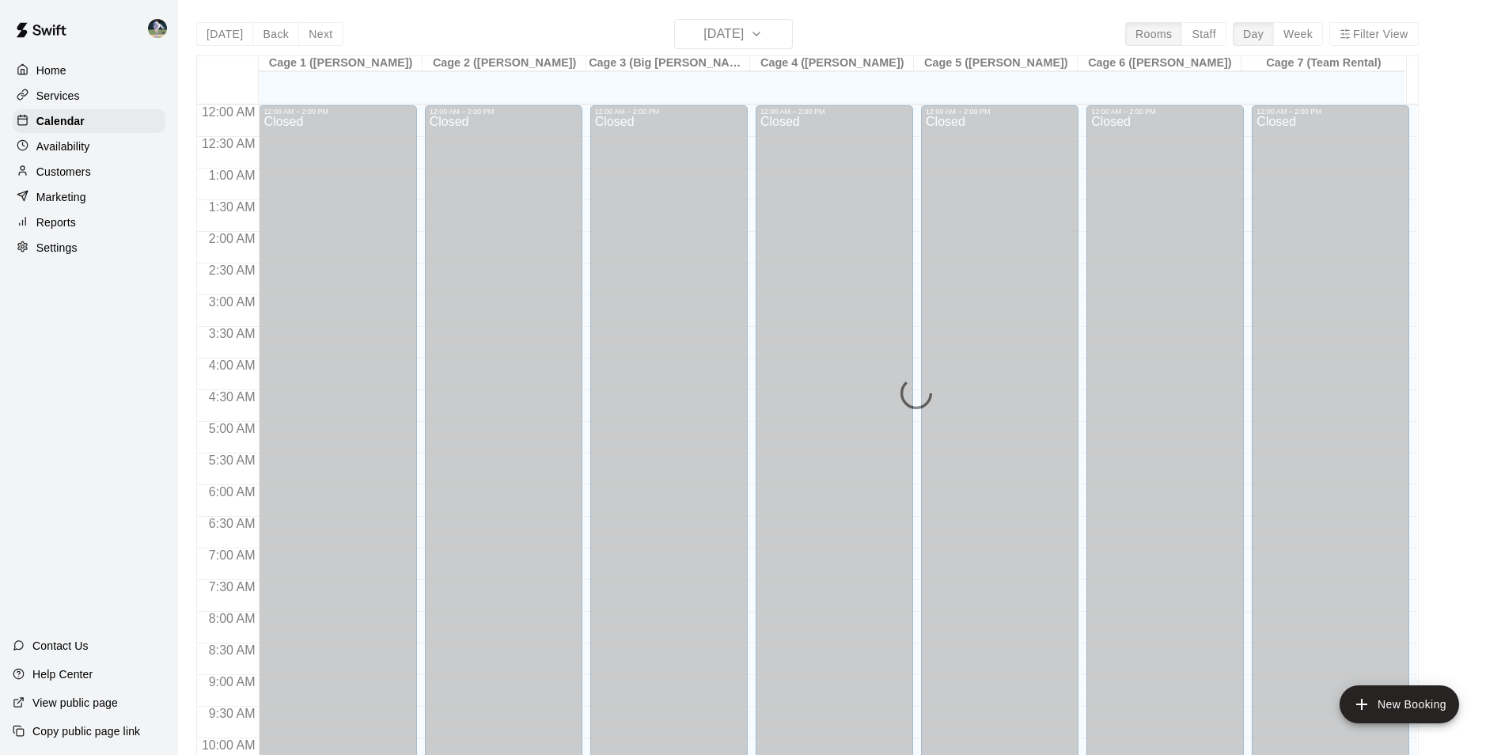
scroll to position [804, 0]
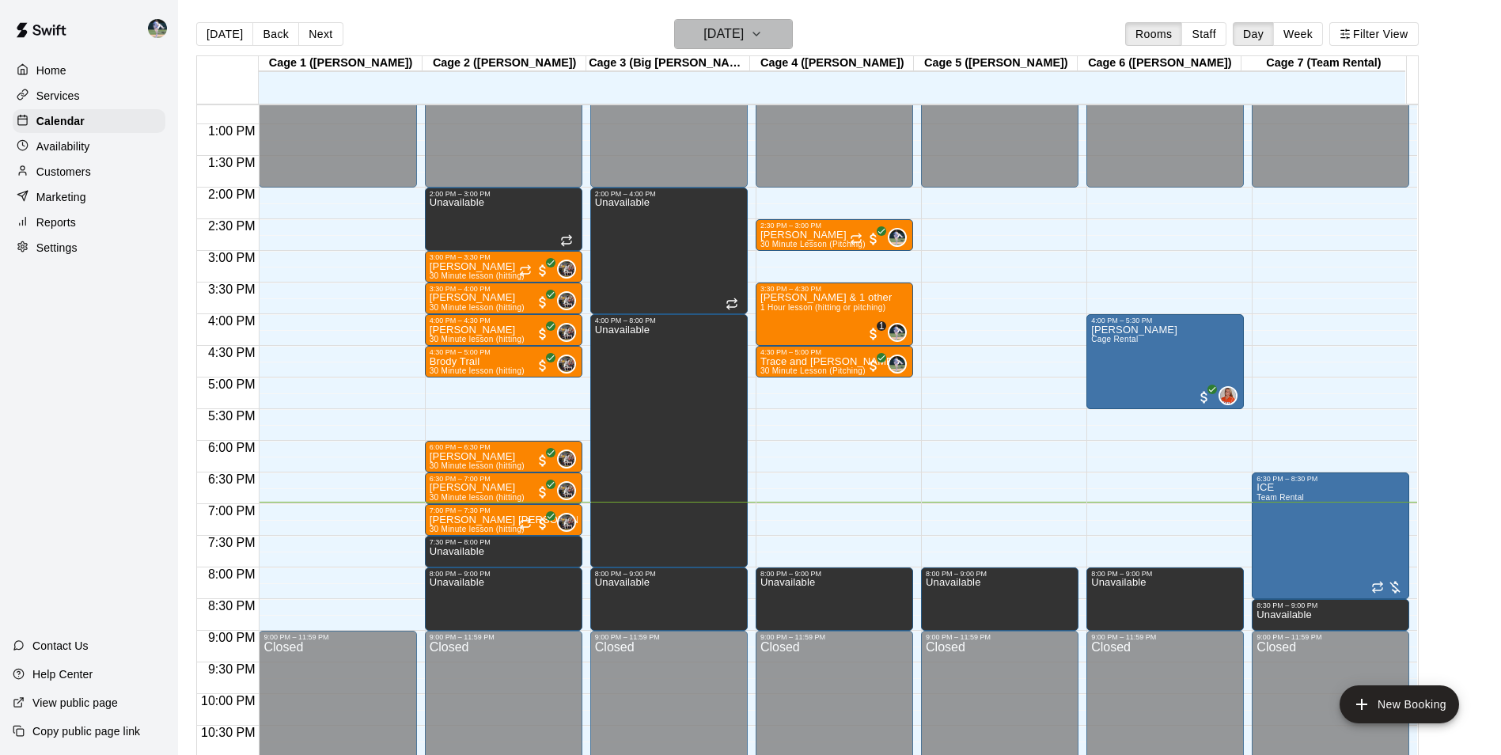
click at [723, 37] on h6 "[DATE]" at bounding box center [723, 34] width 40 height 22
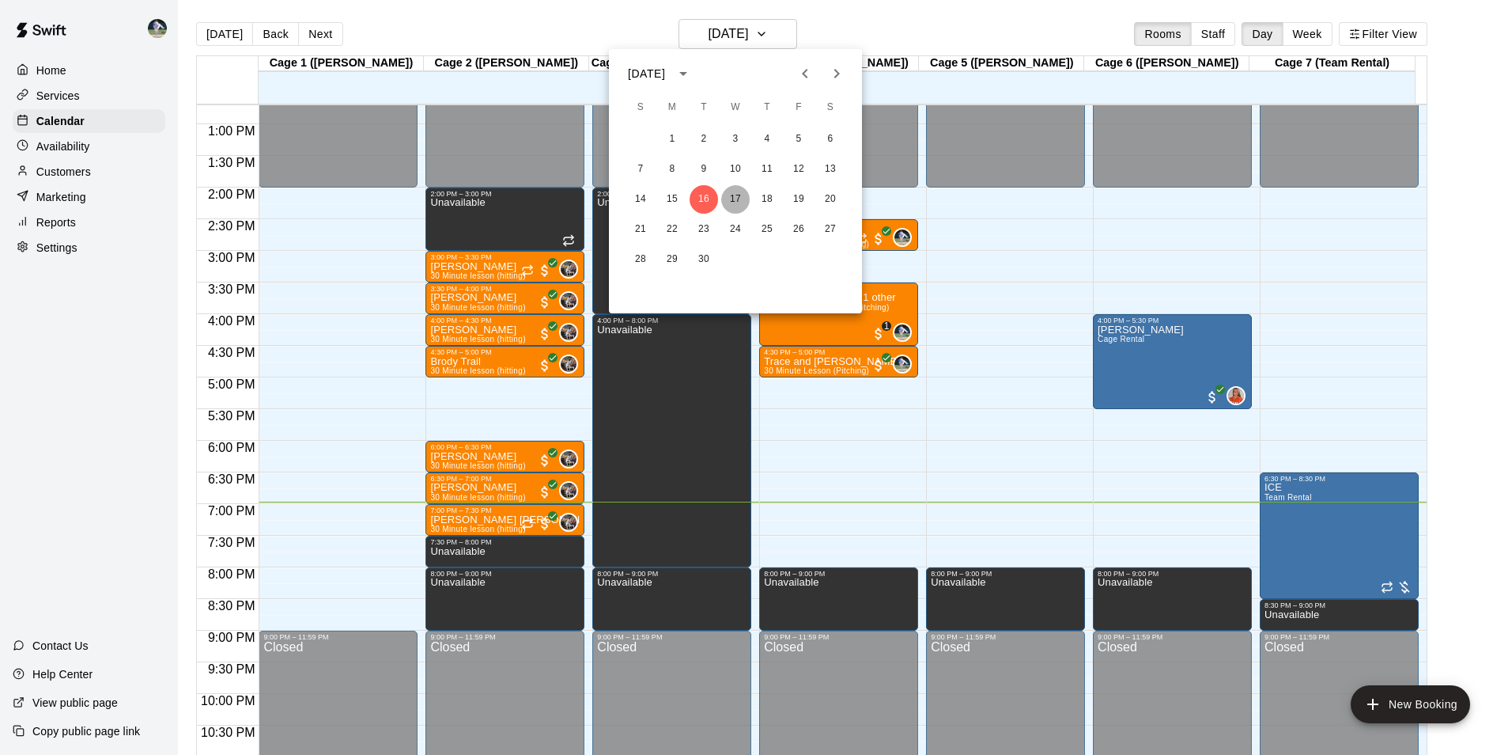
click at [740, 199] on button "17" at bounding box center [735, 199] width 28 height 28
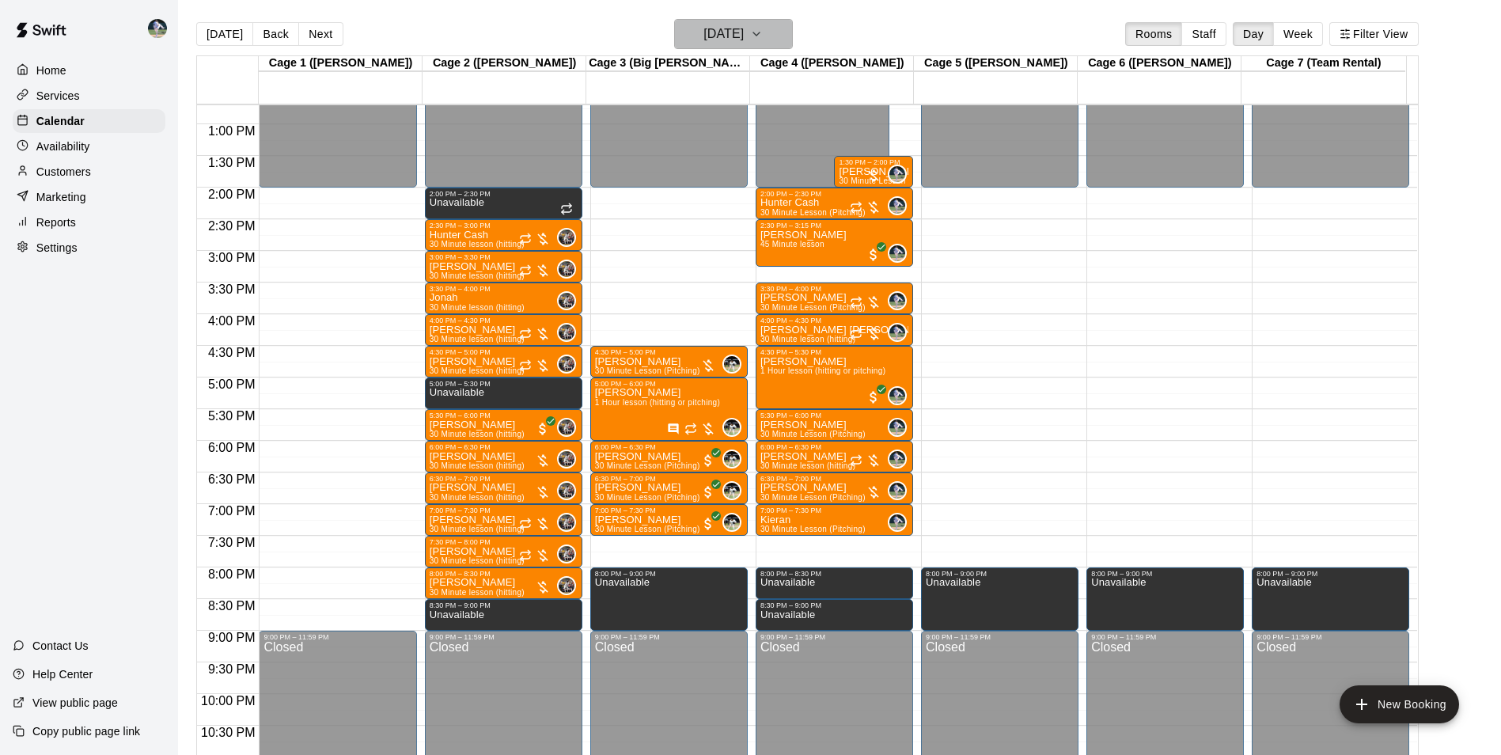
click at [710, 30] on h6 "[DATE]" at bounding box center [723, 34] width 40 height 22
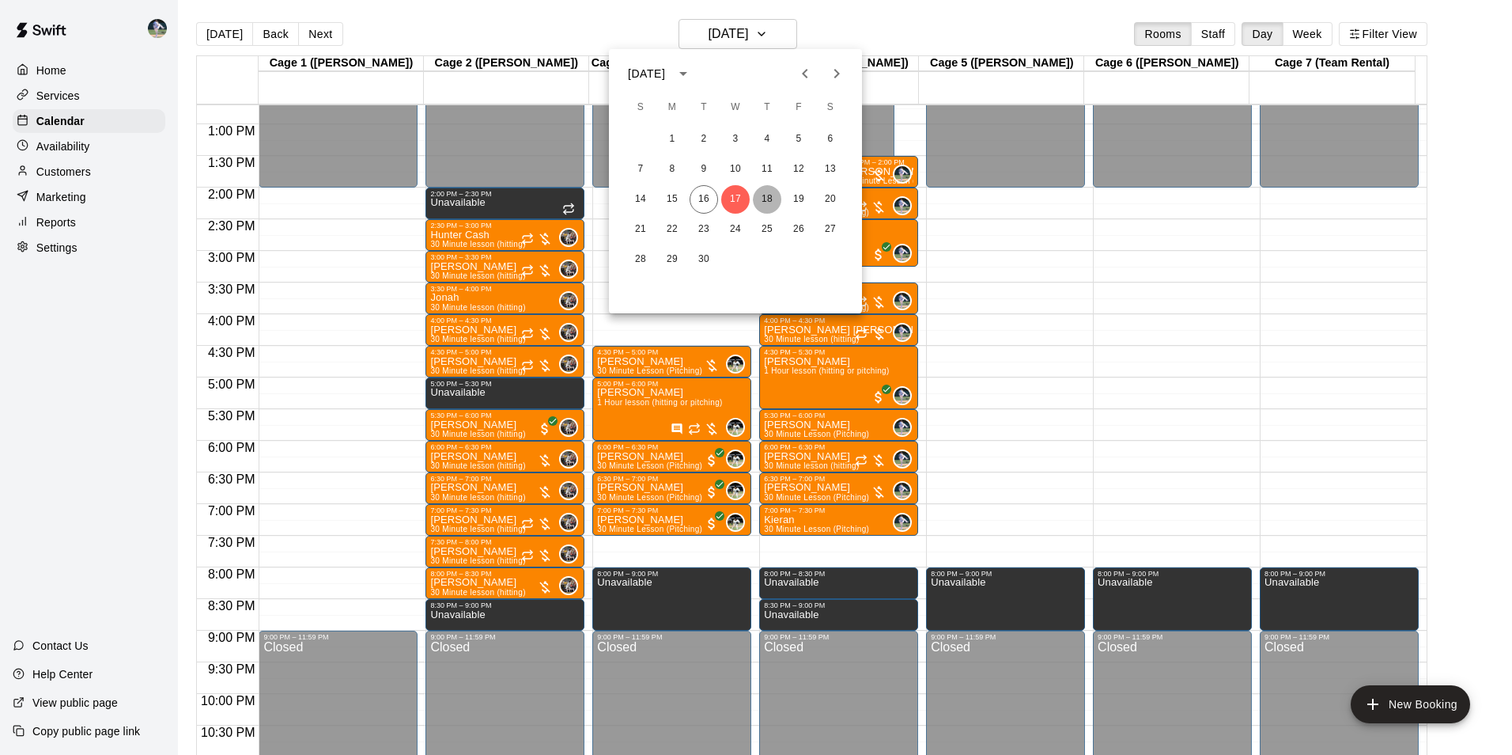
click at [770, 197] on button "18" at bounding box center [767, 199] width 28 height 28
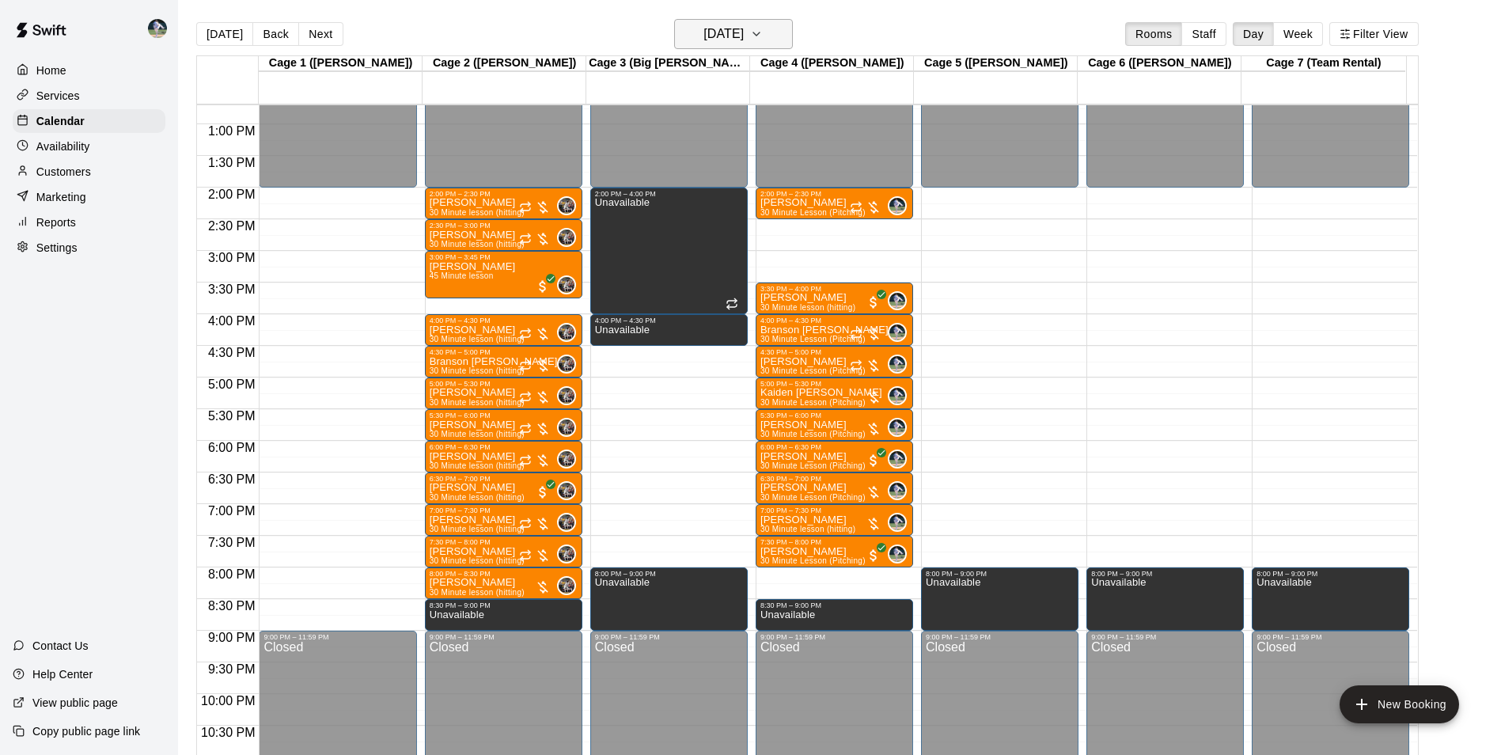
click at [719, 35] on h6 "[DATE]" at bounding box center [723, 34] width 40 height 22
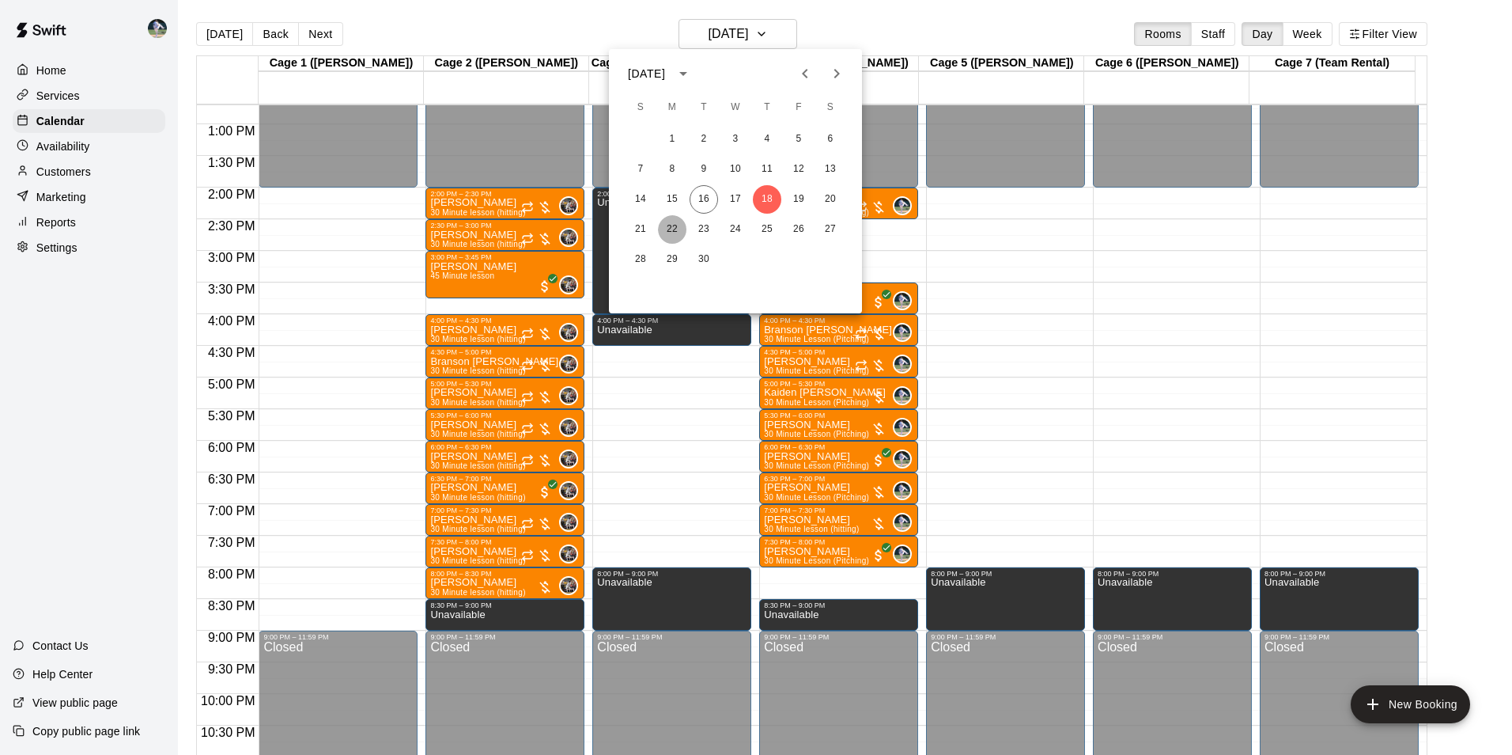
click at [668, 223] on button "22" at bounding box center [672, 229] width 28 height 28
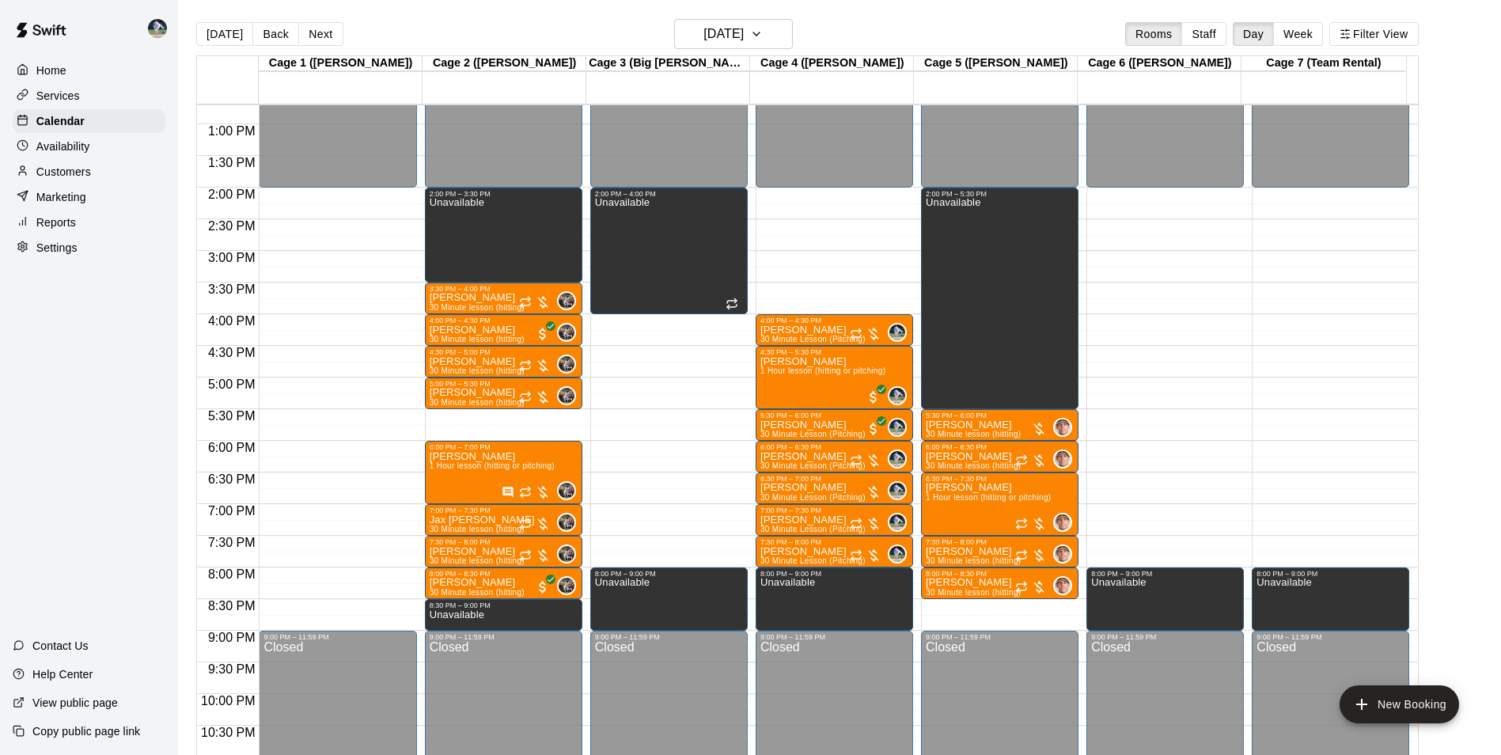
click at [498, 417] on div "12:00 AM – 2:00 PM Closed 2:00 PM – 3:30 PM Unavailable 3:30 PM – 4:00 PM Barry…" at bounding box center [503, 61] width 157 height 1519
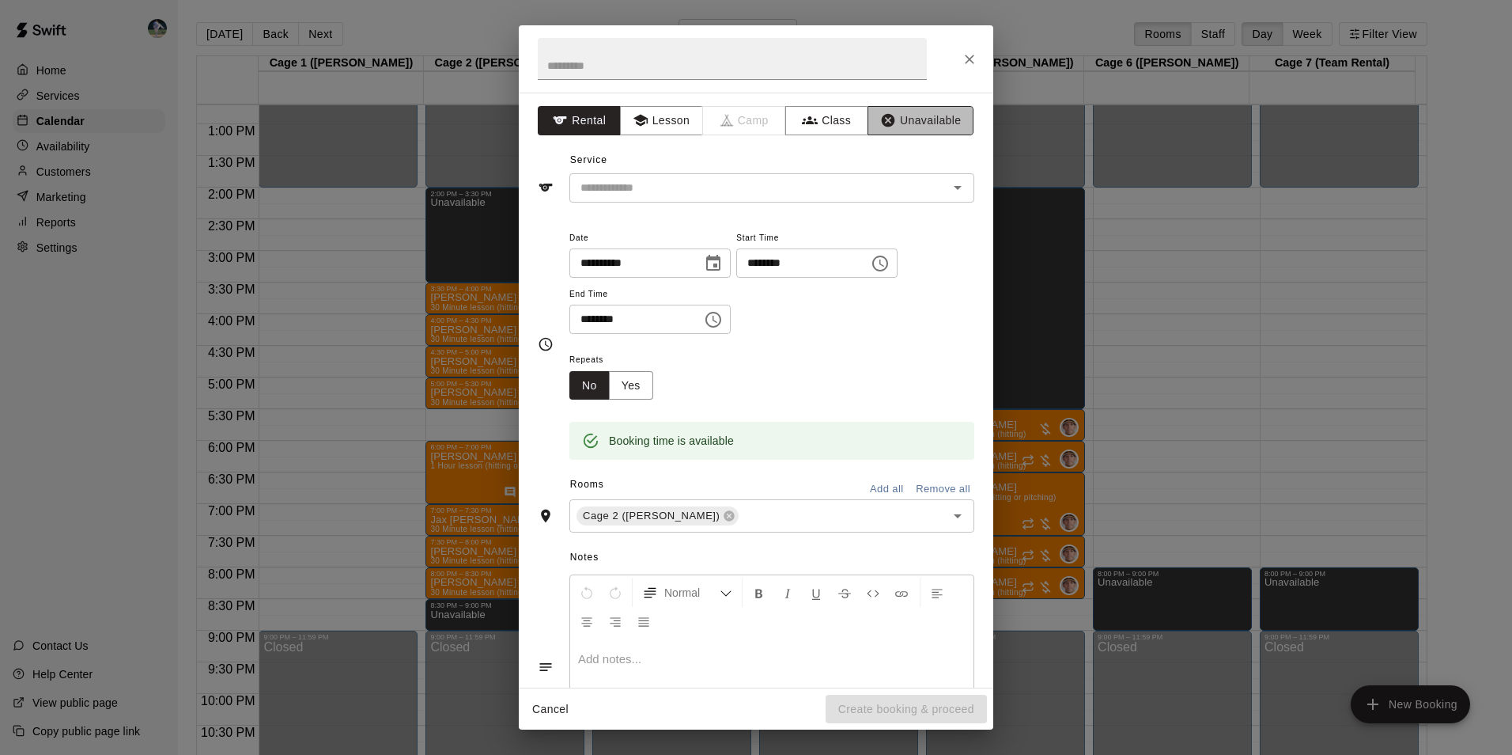
click at [914, 115] on button "Unavailable" at bounding box center [921, 120] width 106 height 29
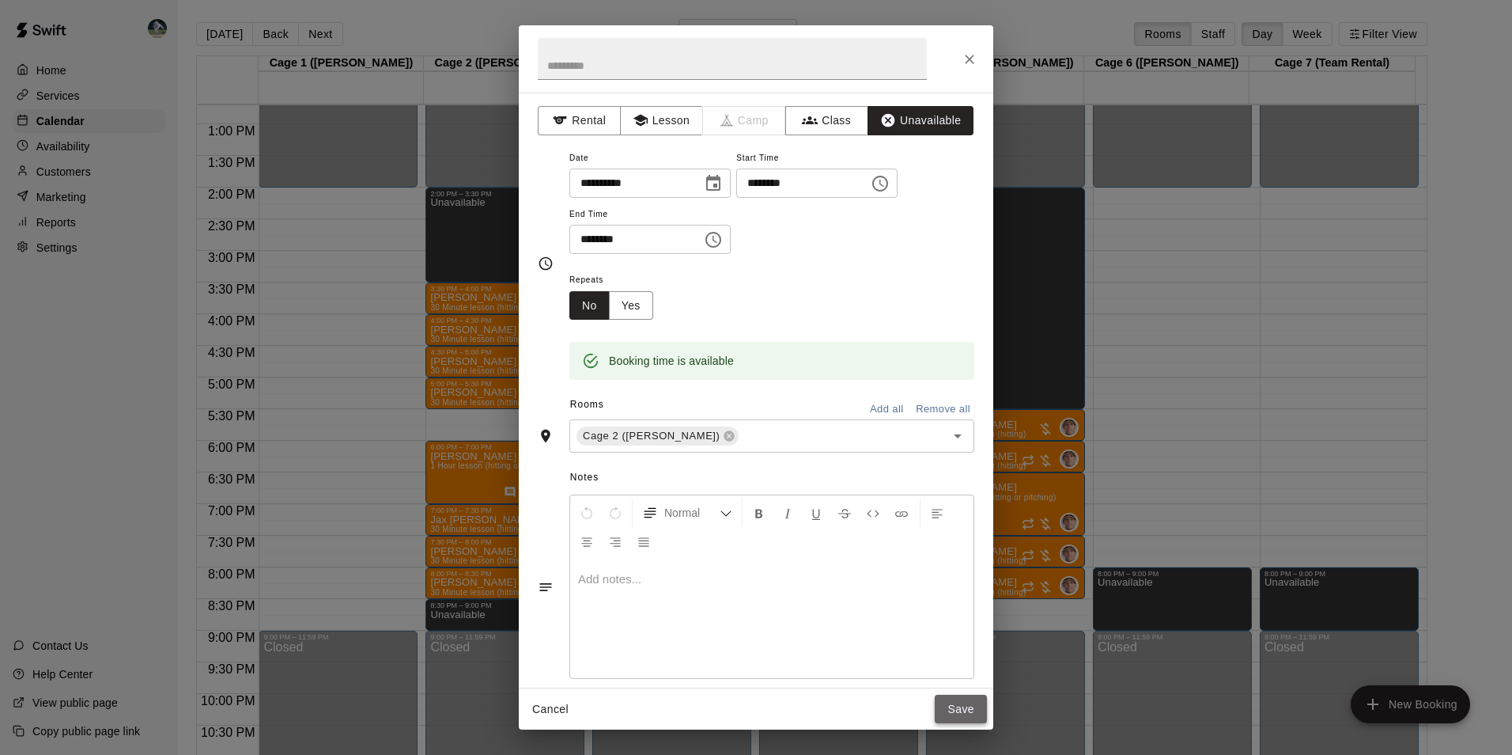
click at [976, 704] on button "Save" at bounding box center [961, 709] width 52 height 29
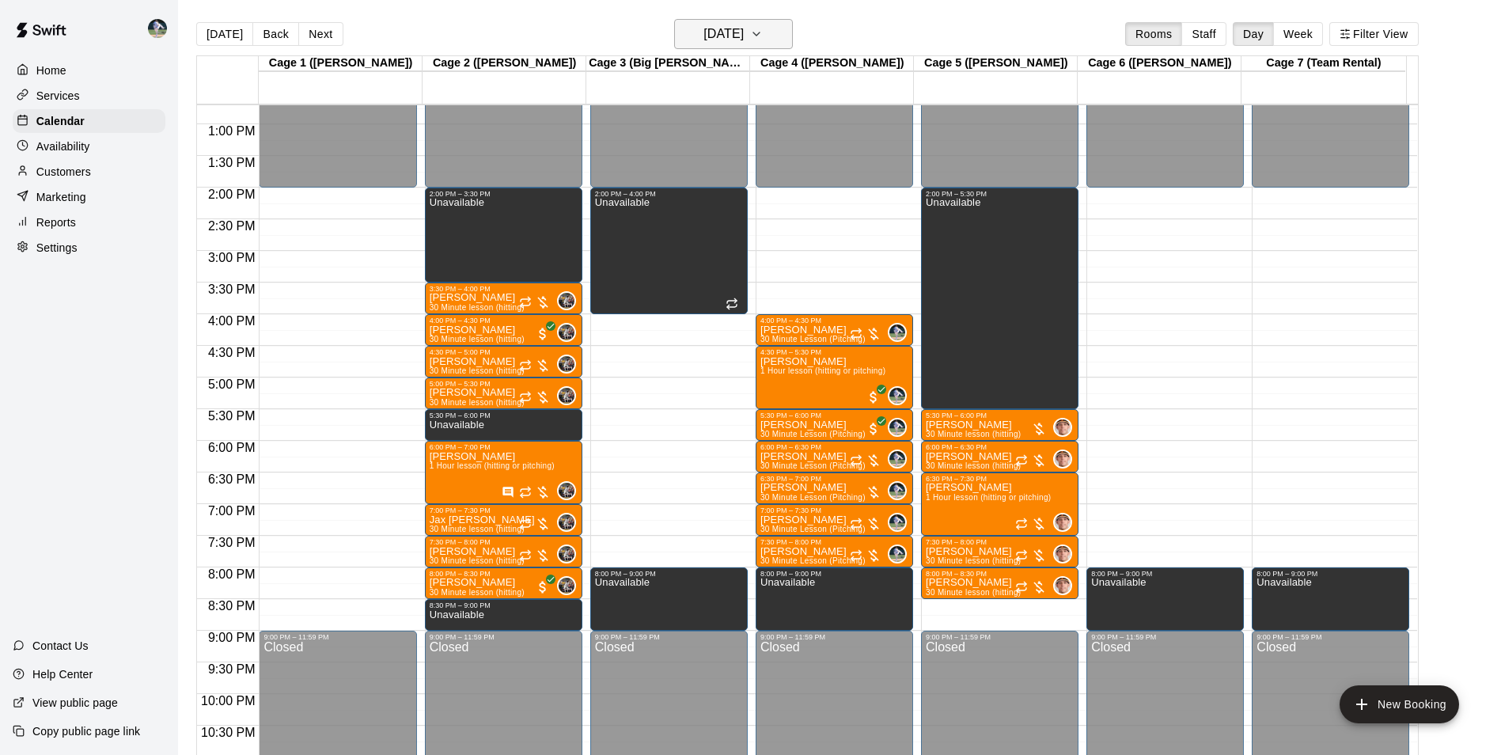
click at [703, 33] on h6 "[DATE]" at bounding box center [723, 34] width 40 height 22
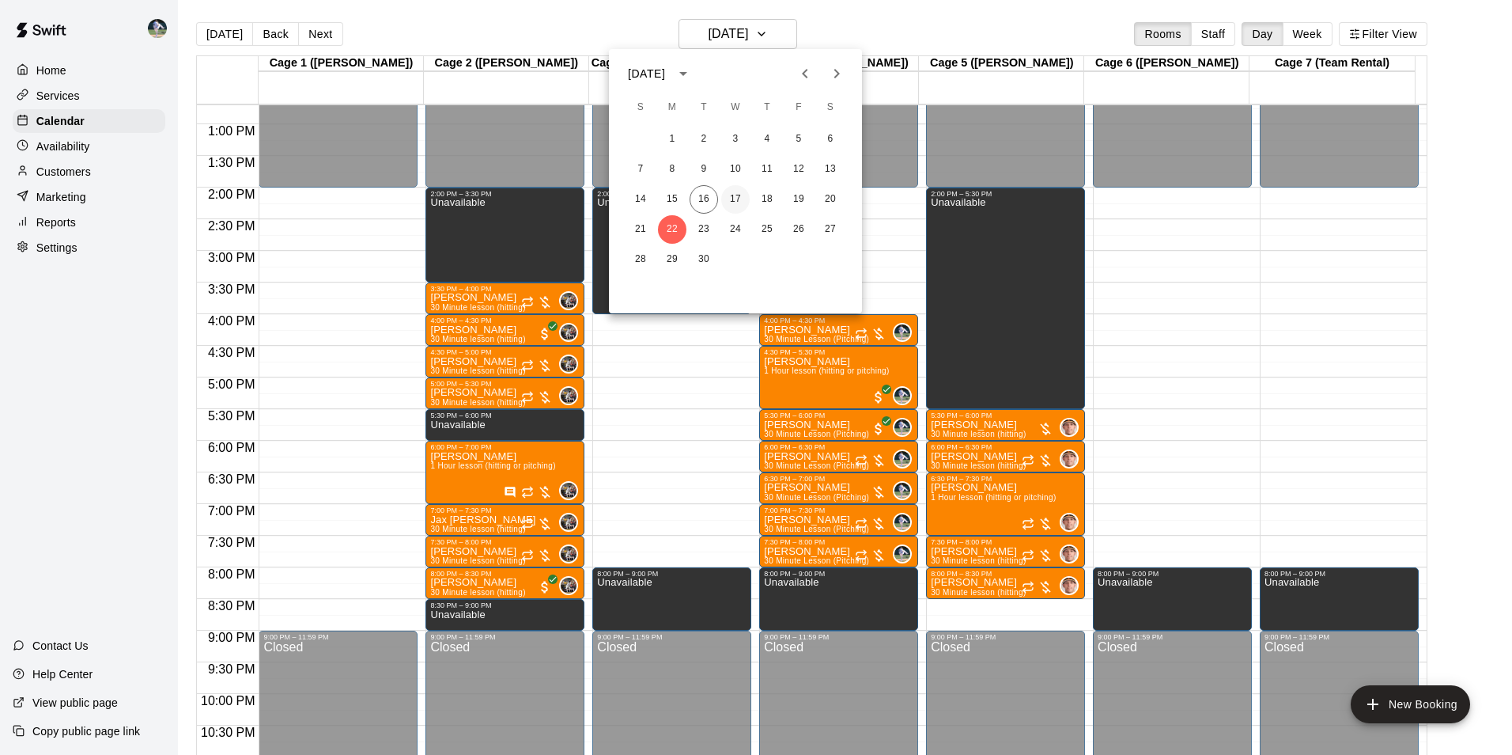
click at [739, 195] on button "17" at bounding box center [735, 199] width 28 height 28
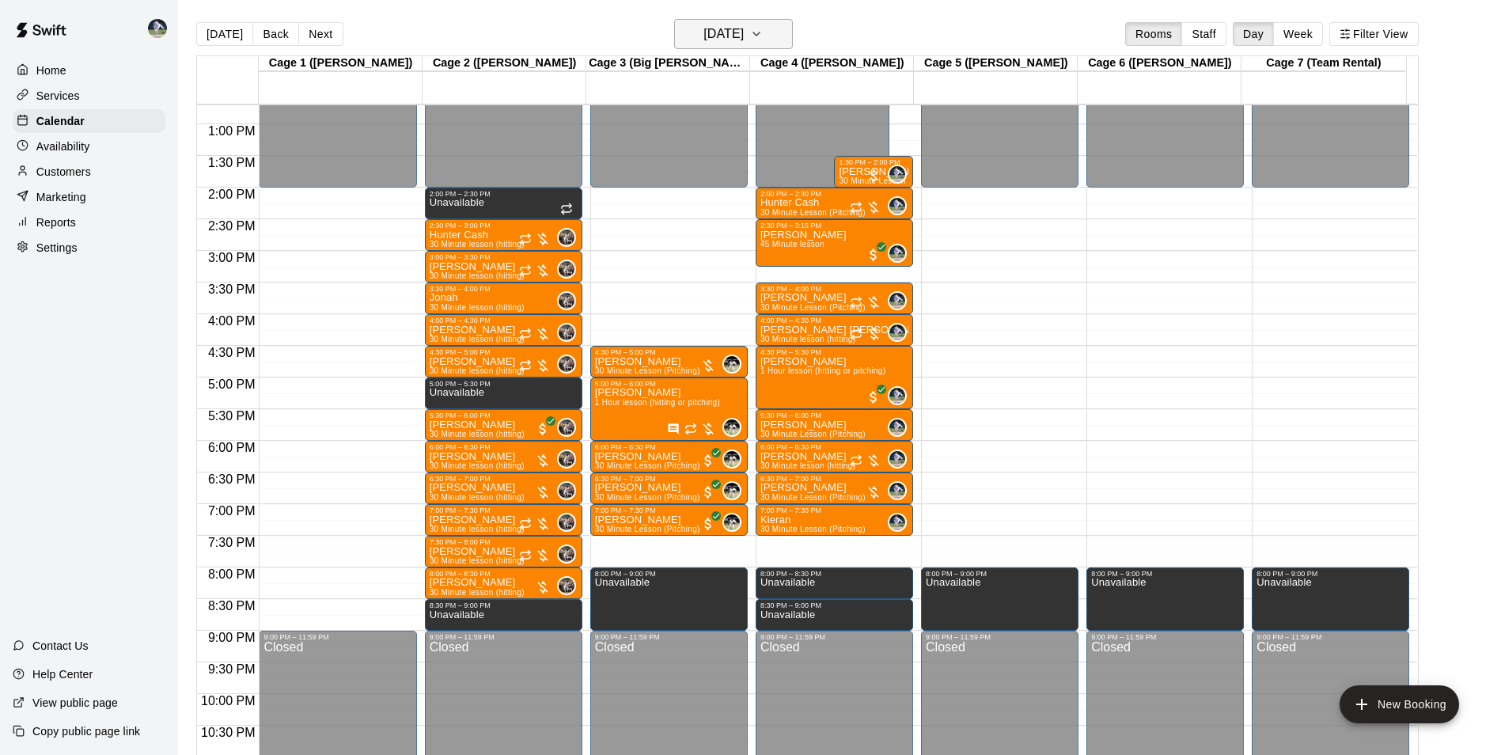
click at [704, 31] on h6 "[DATE]" at bounding box center [723, 34] width 40 height 22
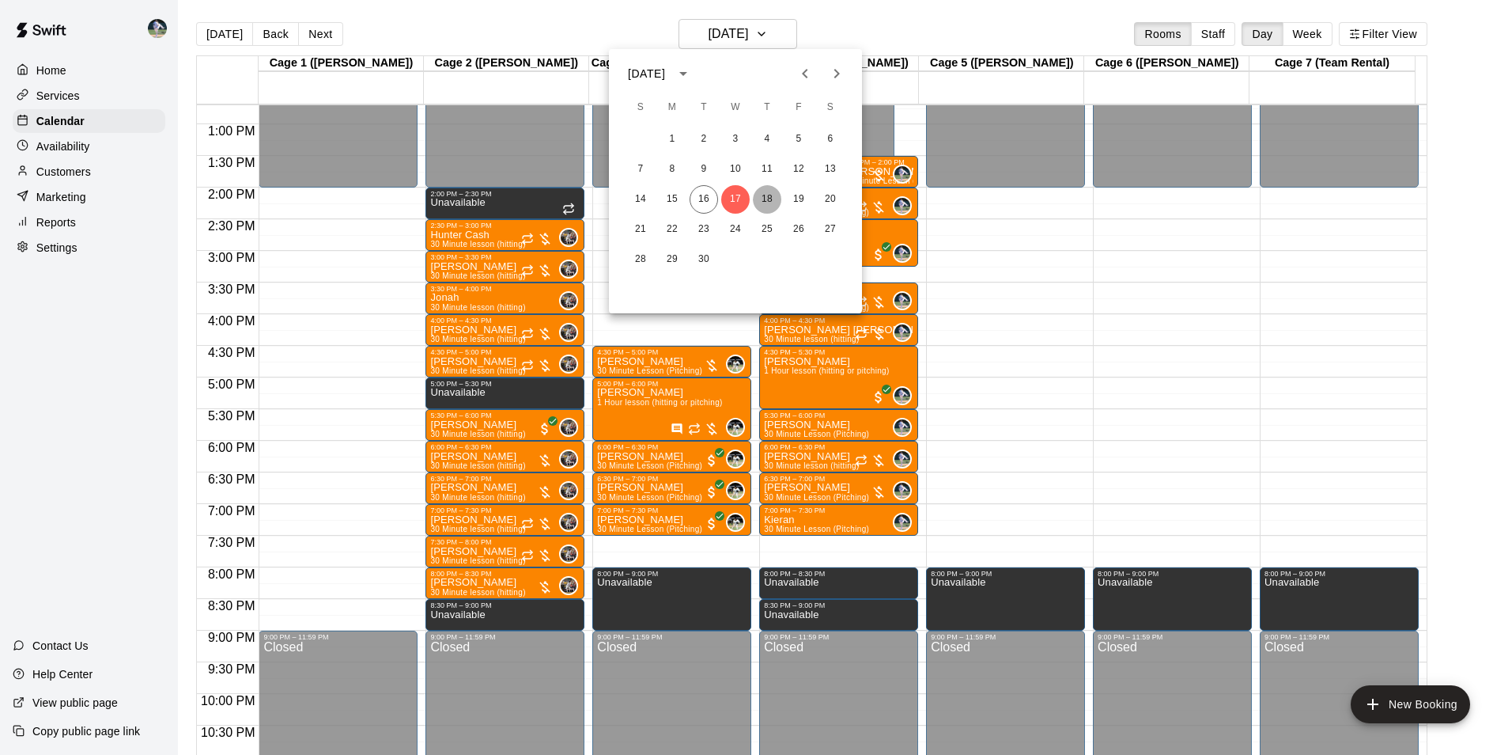
click at [763, 198] on button "18" at bounding box center [767, 199] width 28 height 28
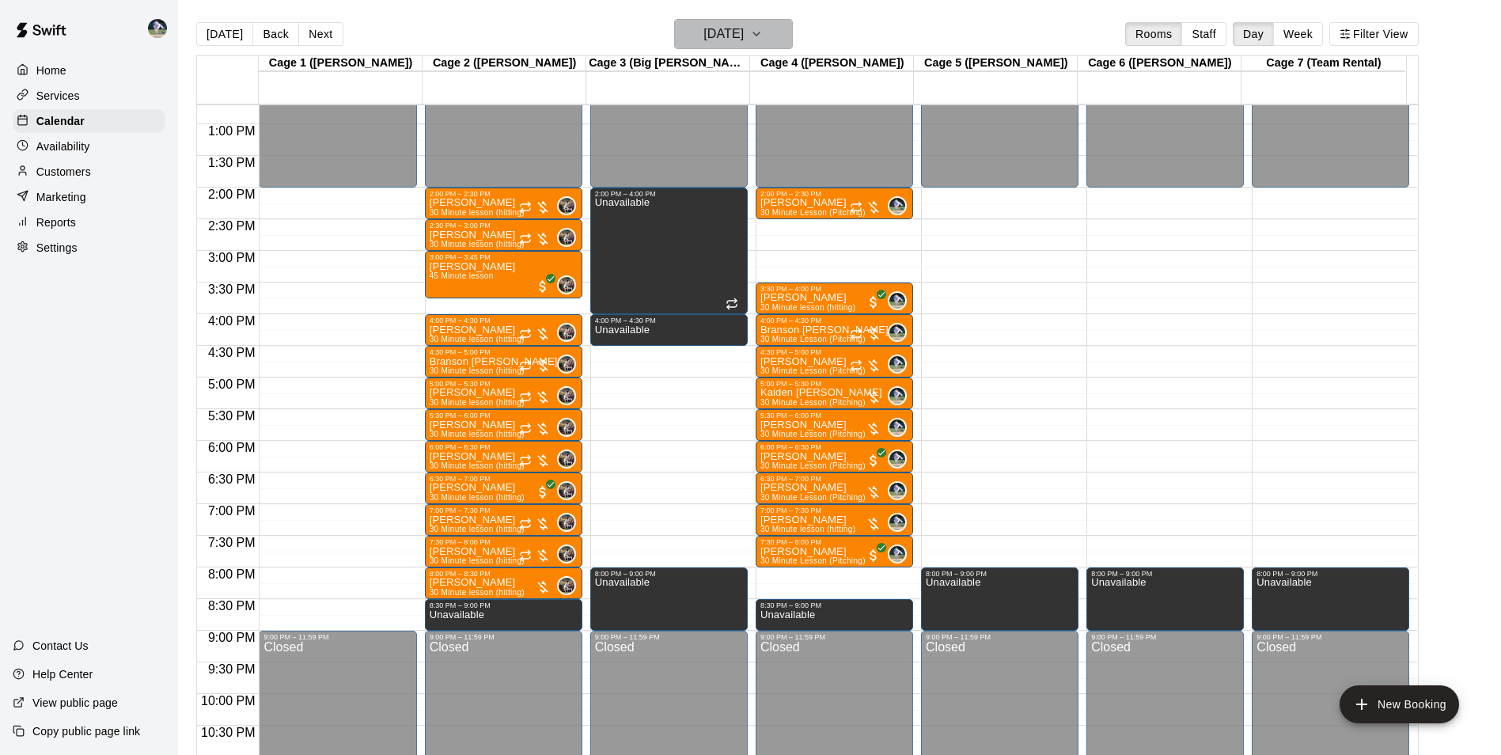
click at [710, 33] on h6 "[DATE]" at bounding box center [723, 34] width 40 height 22
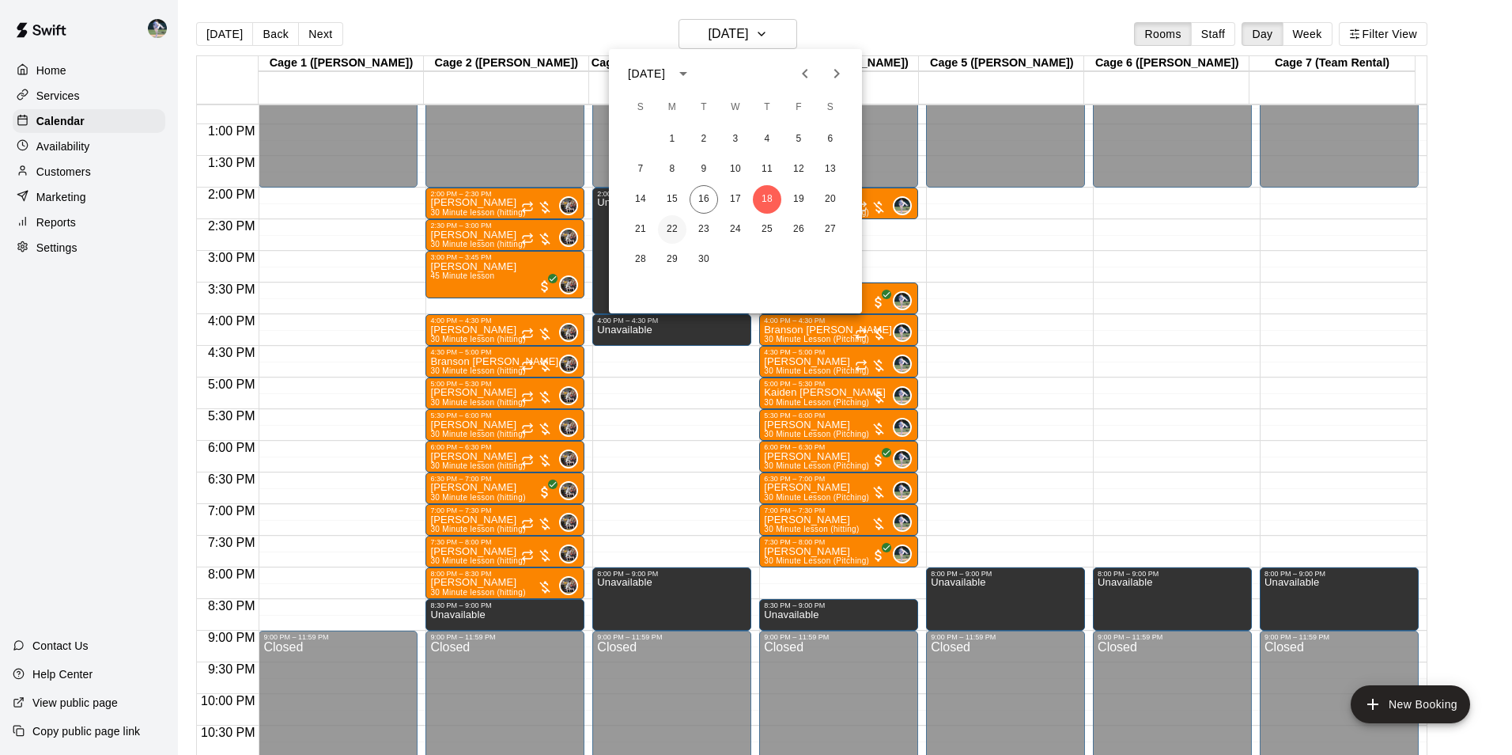
click at [674, 227] on button "22" at bounding box center [672, 229] width 28 height 28
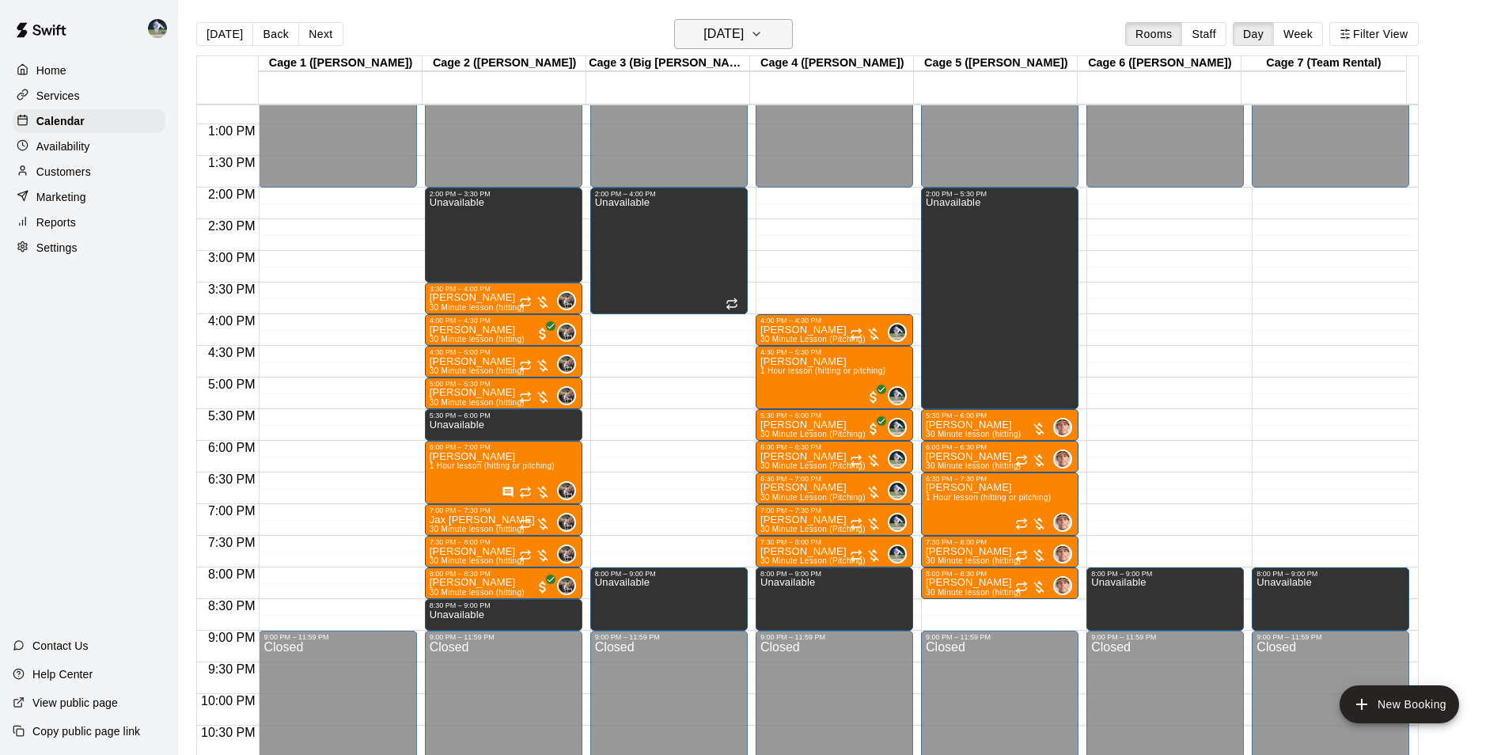
click at [717, 34] on h6 "[DATE]" at bounding box center [723, 34] width 40 height 22
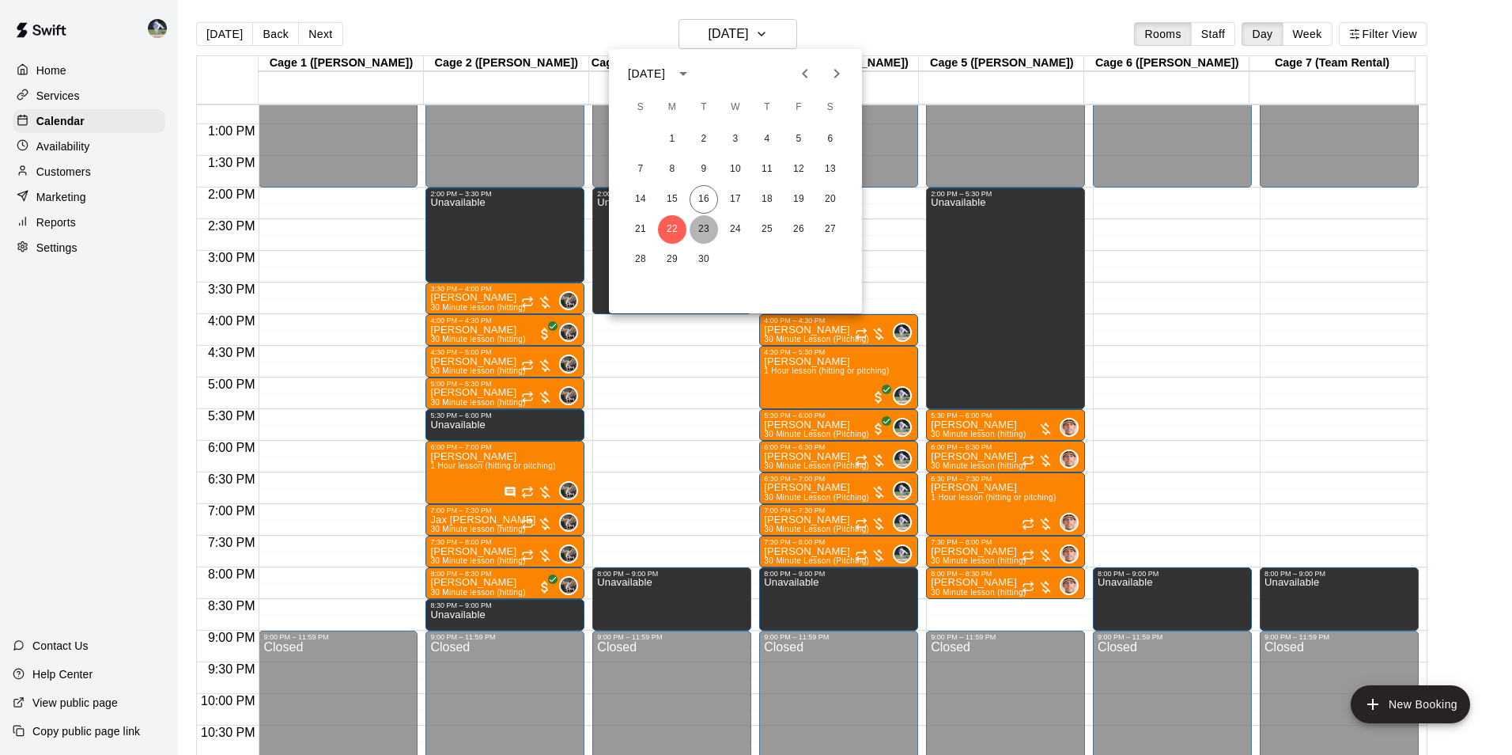
click at [702, 229] on button "23" at bounding box center [704, 229] width 28 height 28
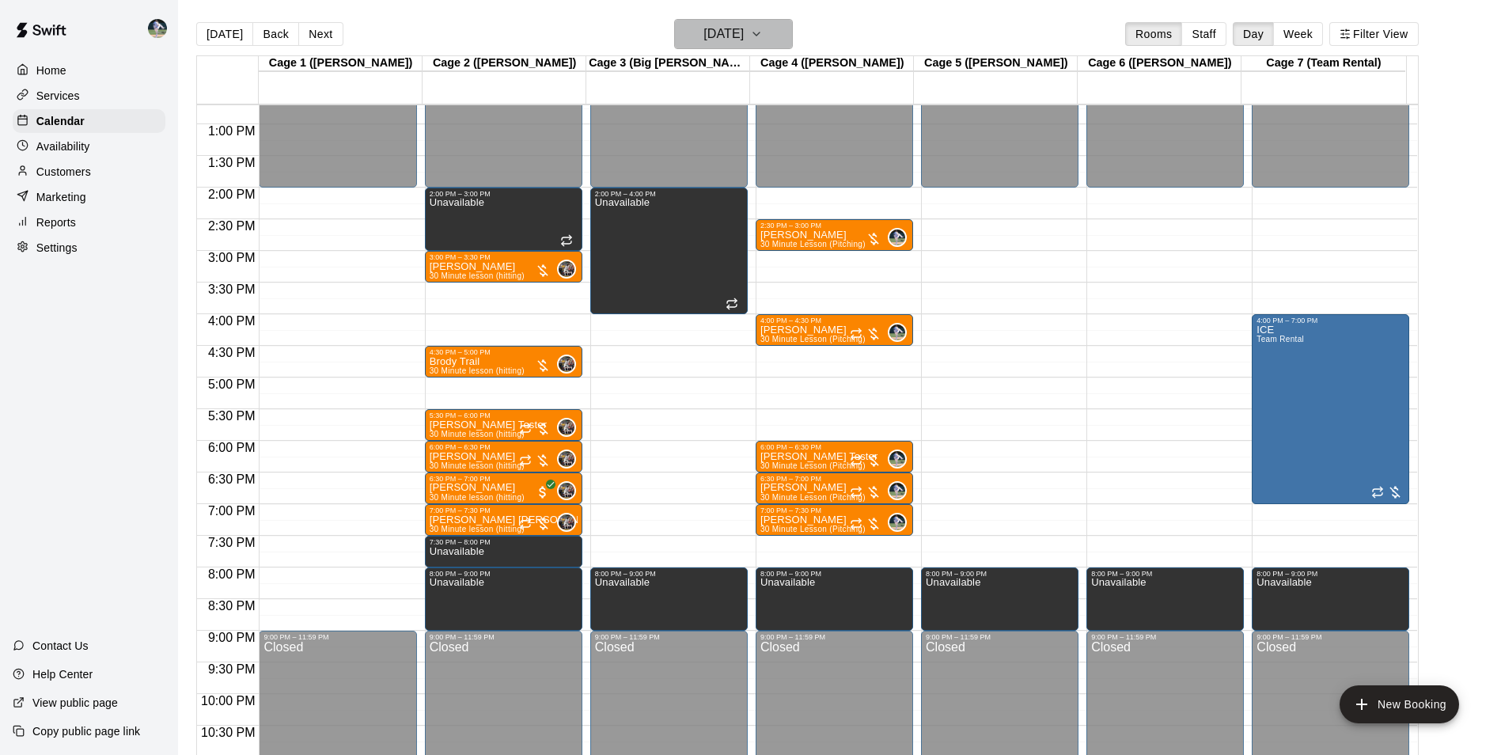
click at [714, 37] on h6 "[DATE]" at bounding box center [723, 34] width 40 height 22
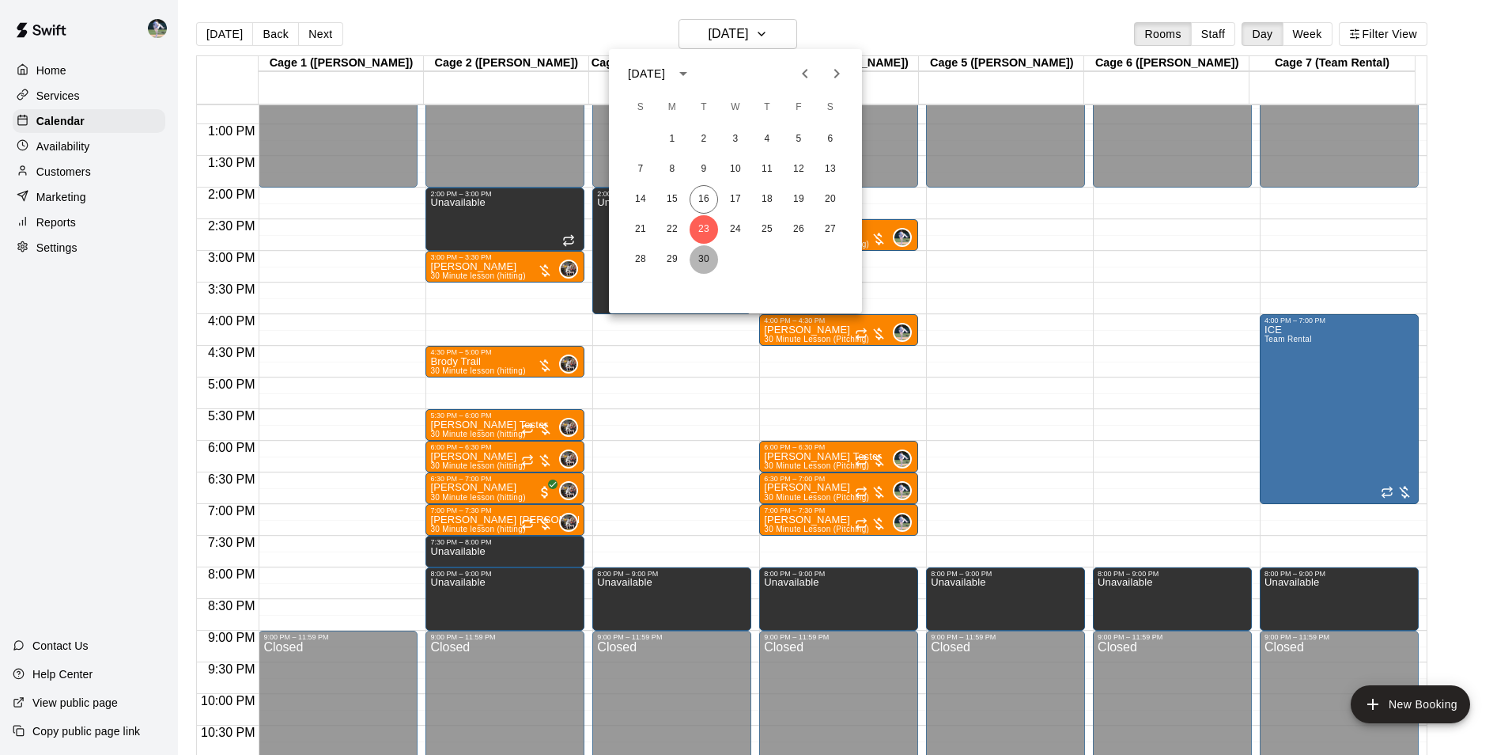
click at [707, 258] on button "30" at bounding box center [704, 259] width 28 height 28
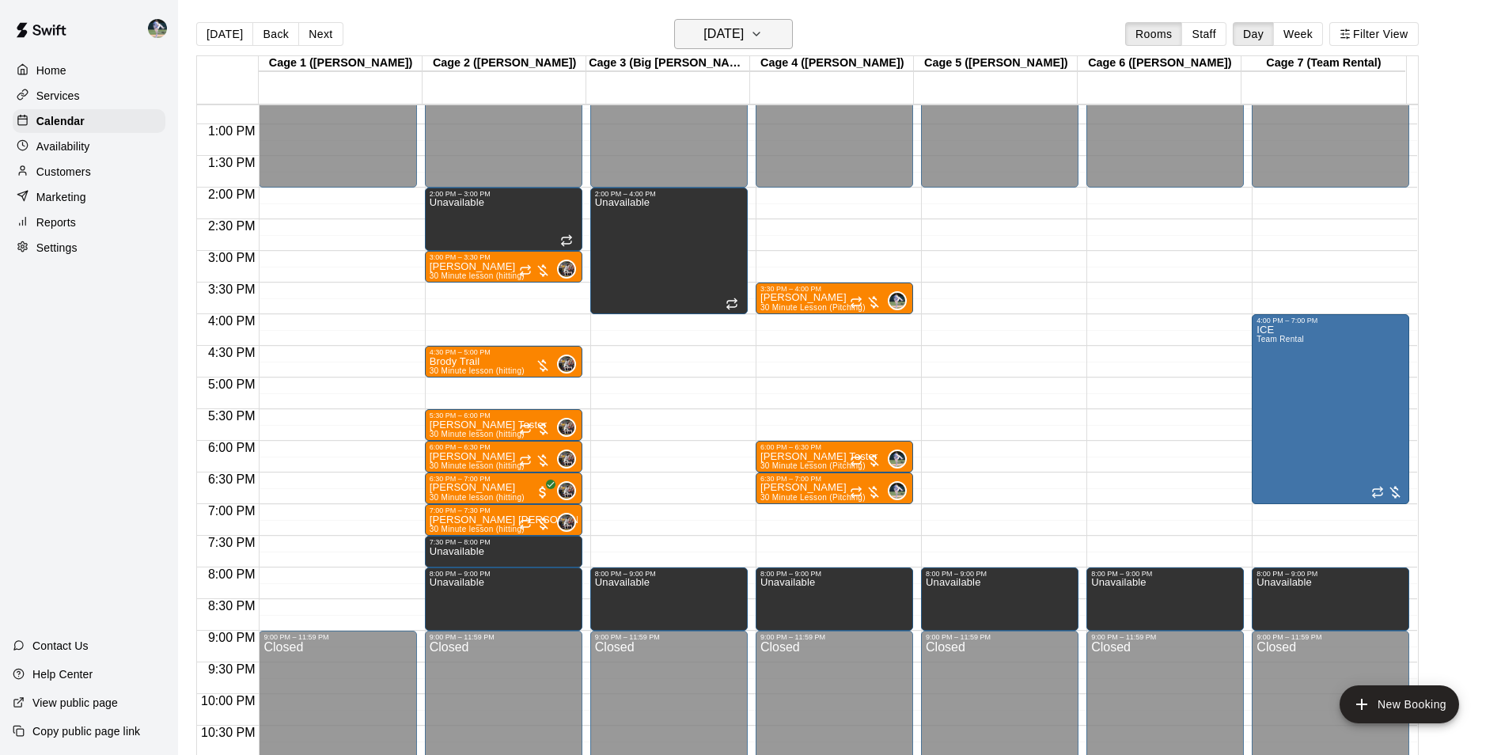
click at [703, 37] on h6 "[DATE]" at bounding box center [723, 34] width 40 height 22
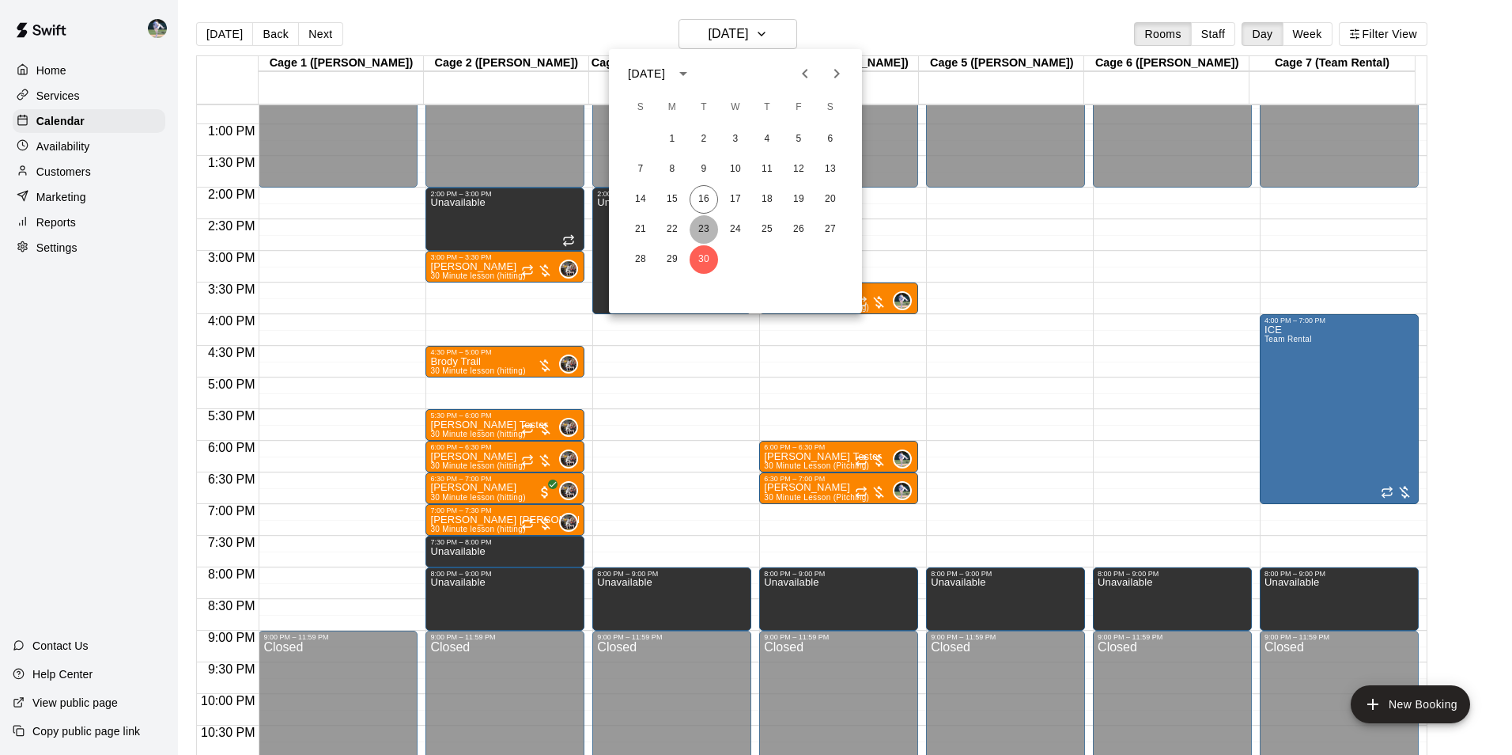
click at [702, 223] on button "23" at bounding box center [704, 229] width 28 height 28
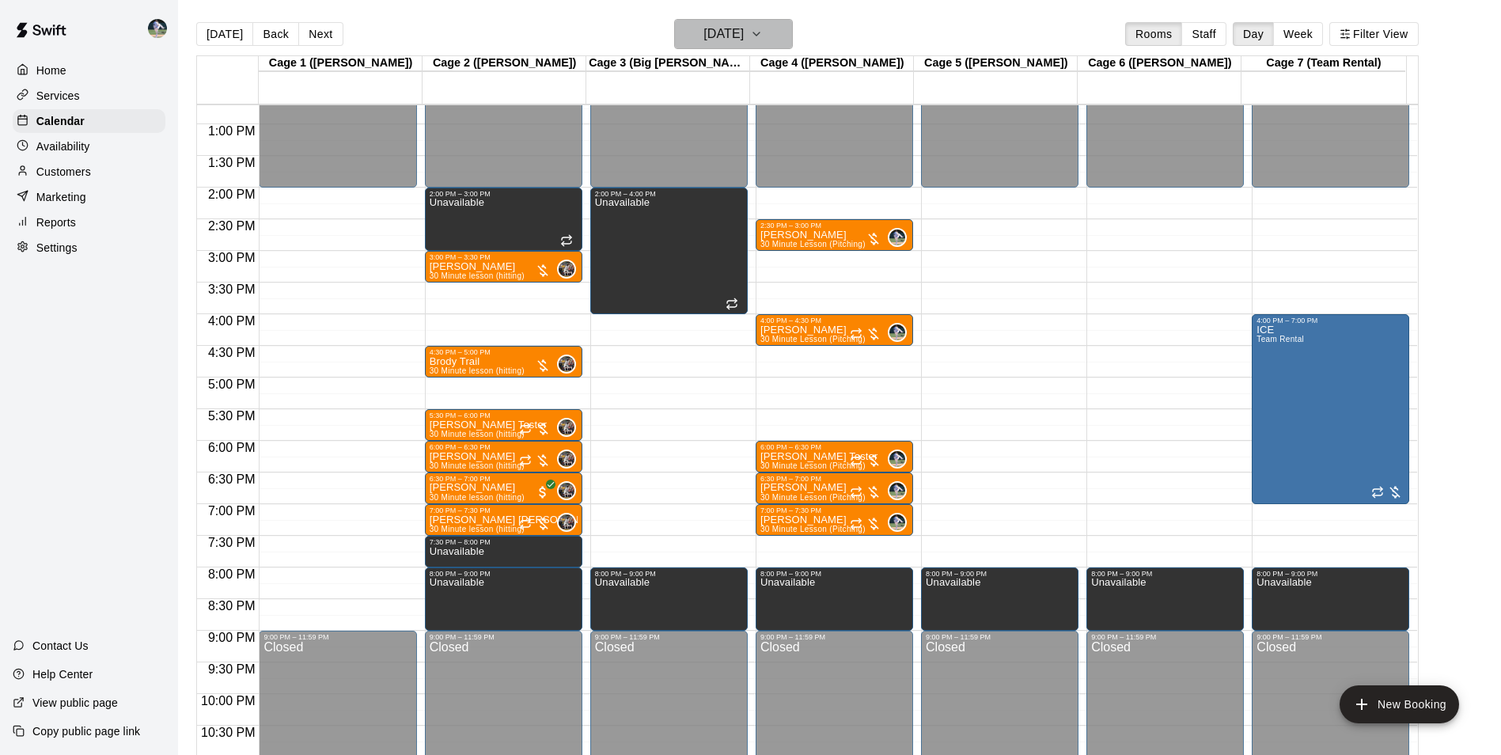
click at [718, 36] on h6 "[DATE]" at bounding box center [723, 34] width 40 height 22
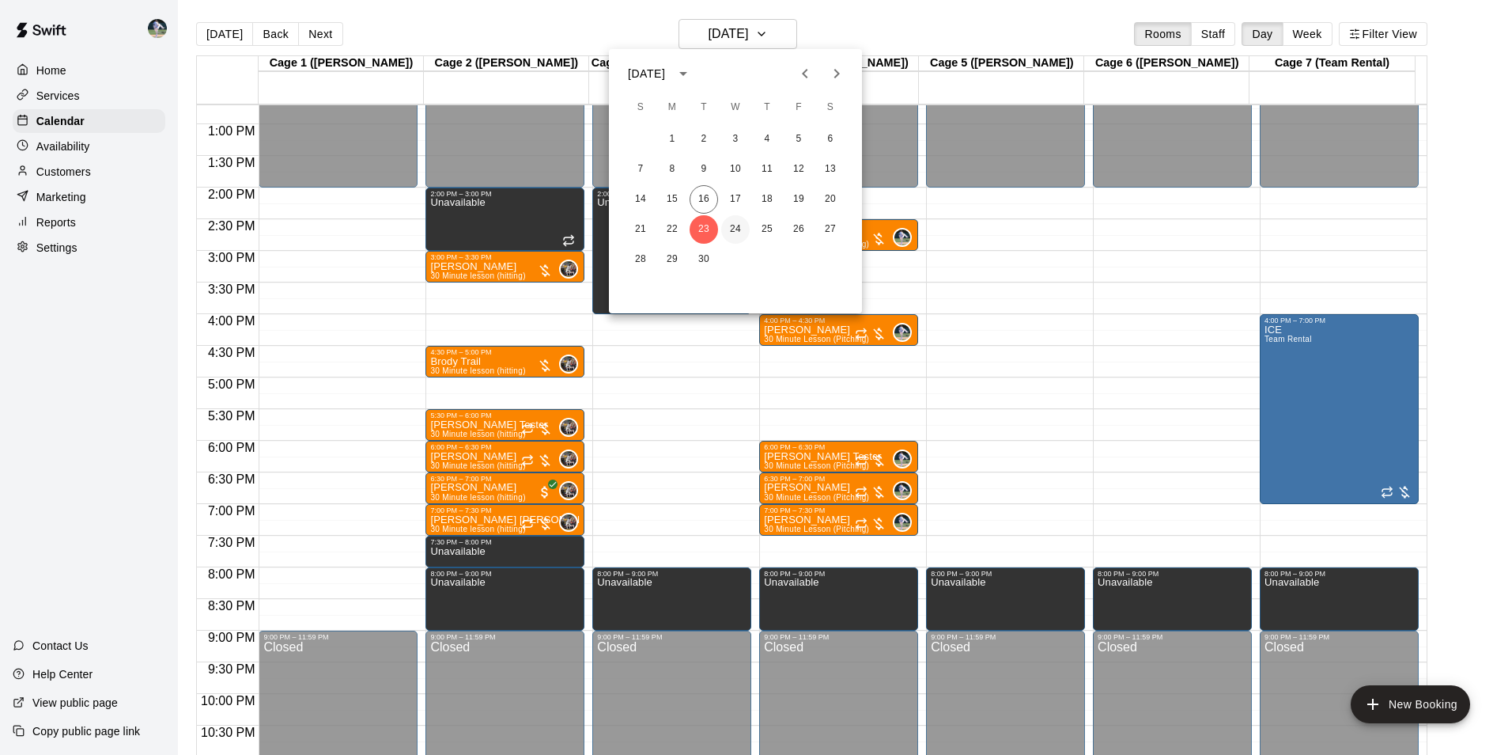
click at [736, 225] on button "24" at bounding box center [735, 229] width 28 height 28
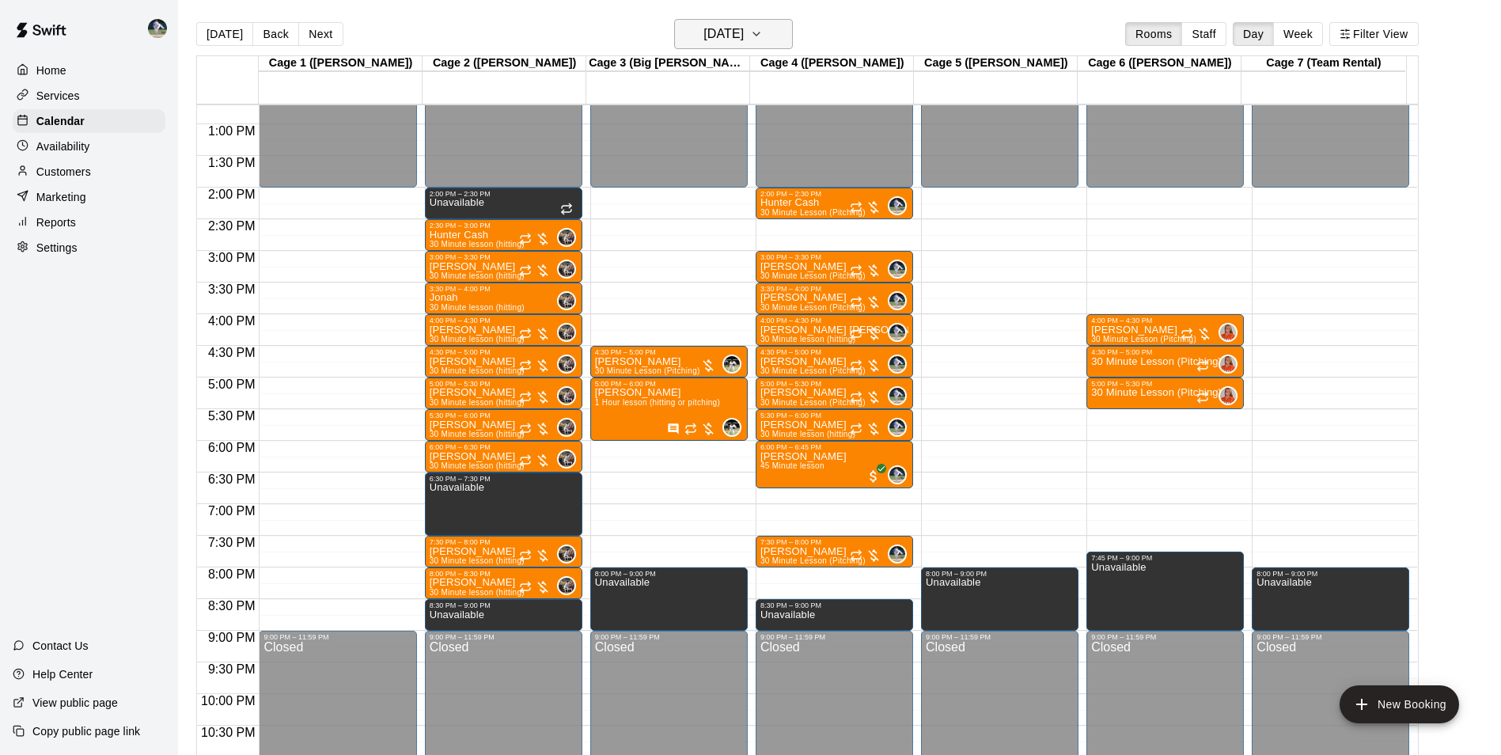
click at [720, 34] on h6 "[DATE]" at bounding box center [723, 34] width 40 height 22
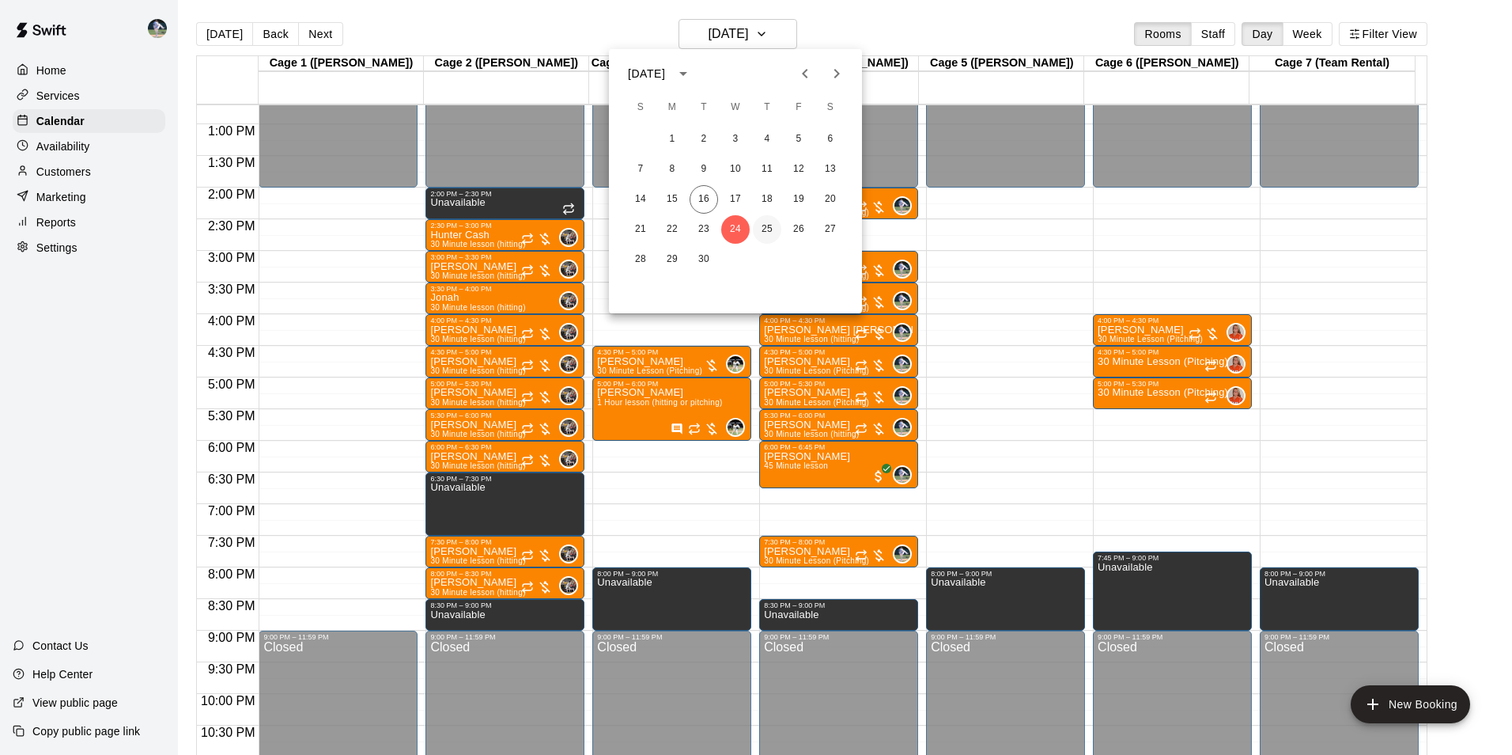
click at [765, 225] on button "25" at bounding box center [767, 229] width 28 height 28
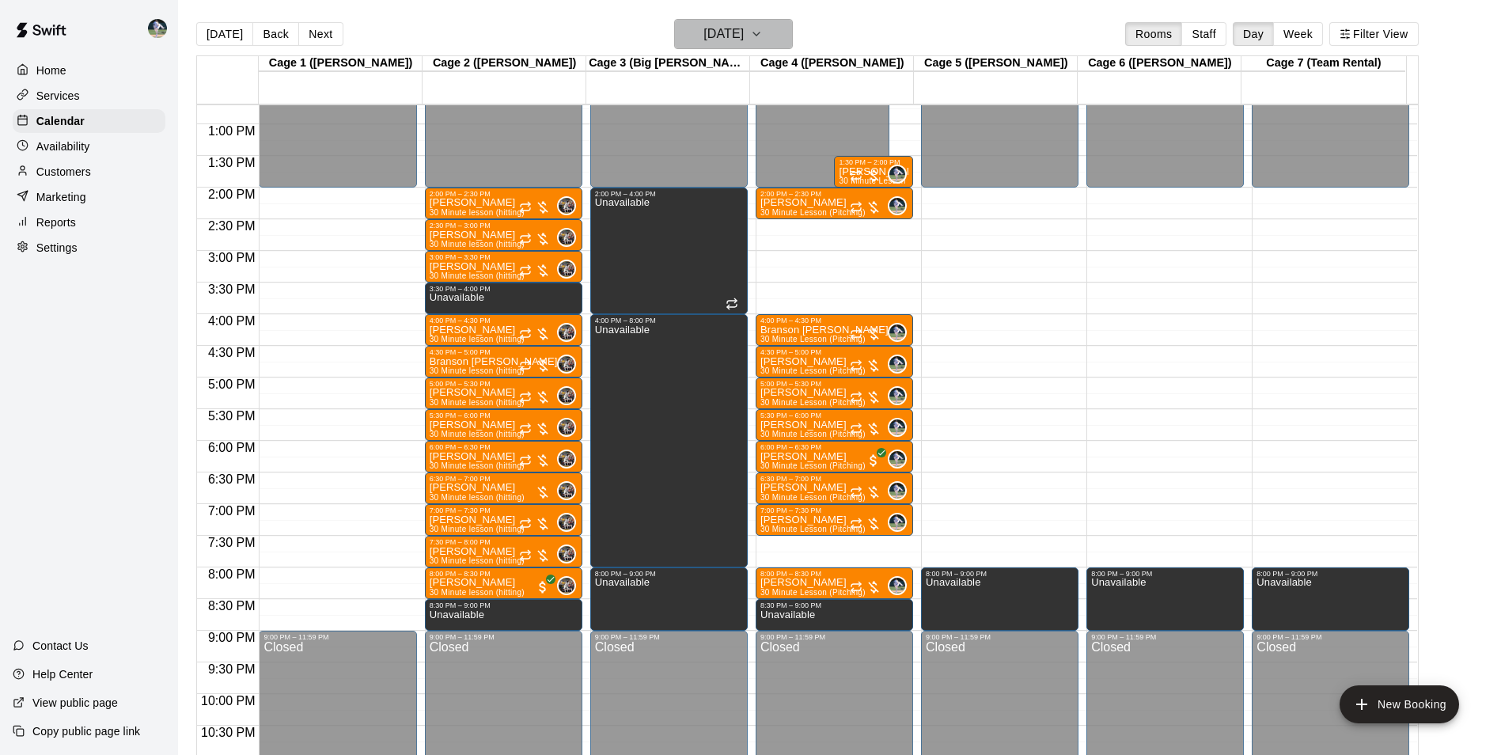
click at [742, 37] on h6 "Thursday Sep 25" at bounding box center [723, 34] width 40 height 22
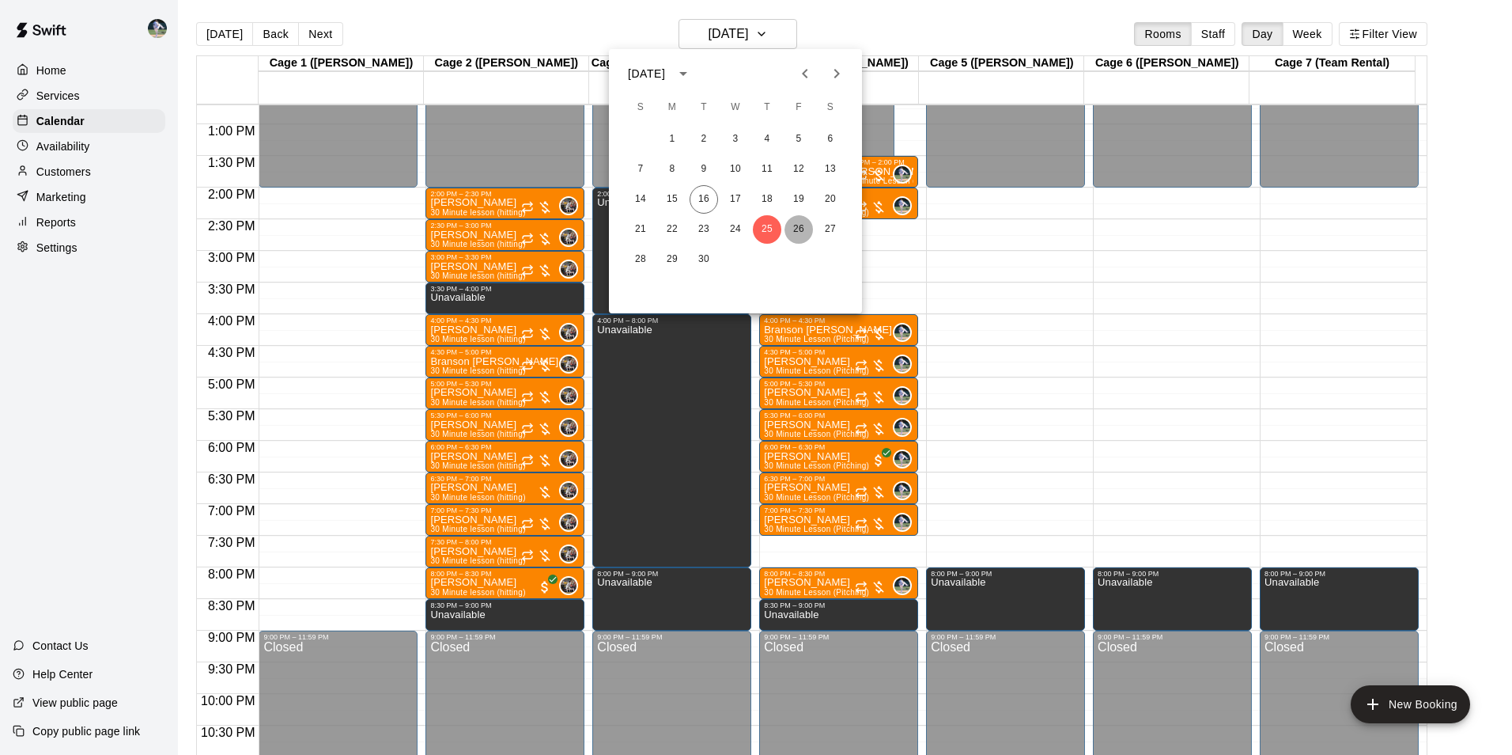
click at [802, 225] on button "26" at bounding box center [799, 229] width 28 height 28
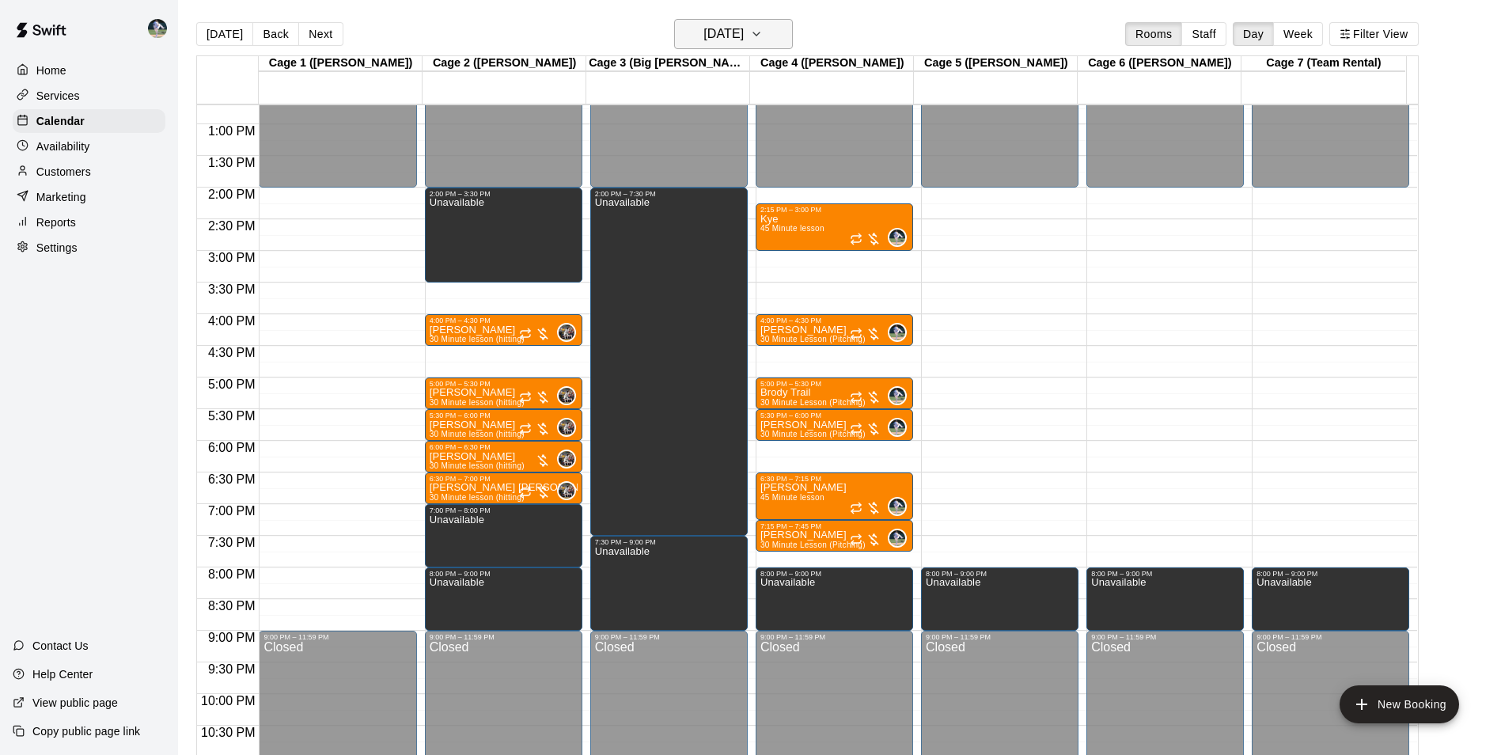
click at [705, 32] on h6 "[DATE]" at bounding box center [723, 34] width 40 height 22
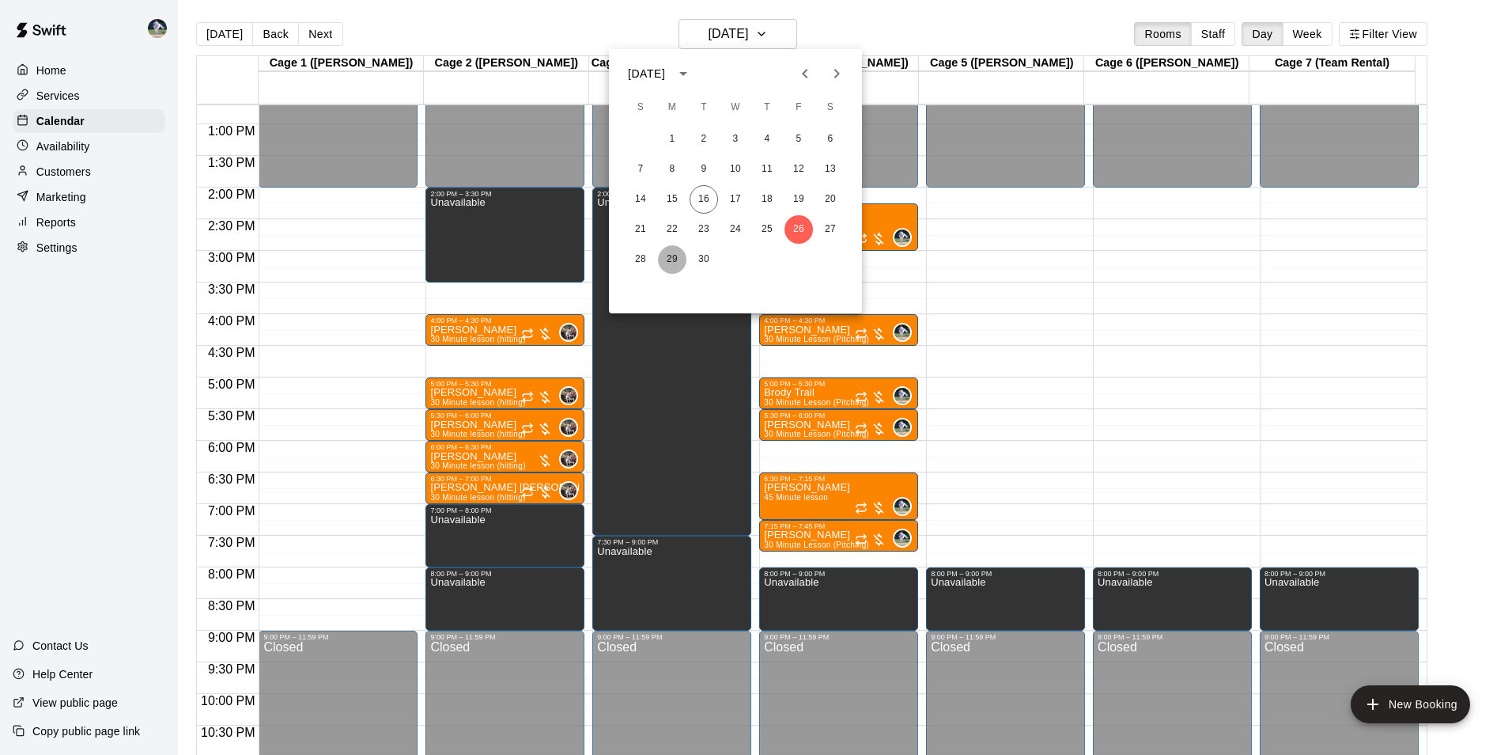
click at [672, 259] on button "29" at bounding box center [672, 259] width 28 height 28
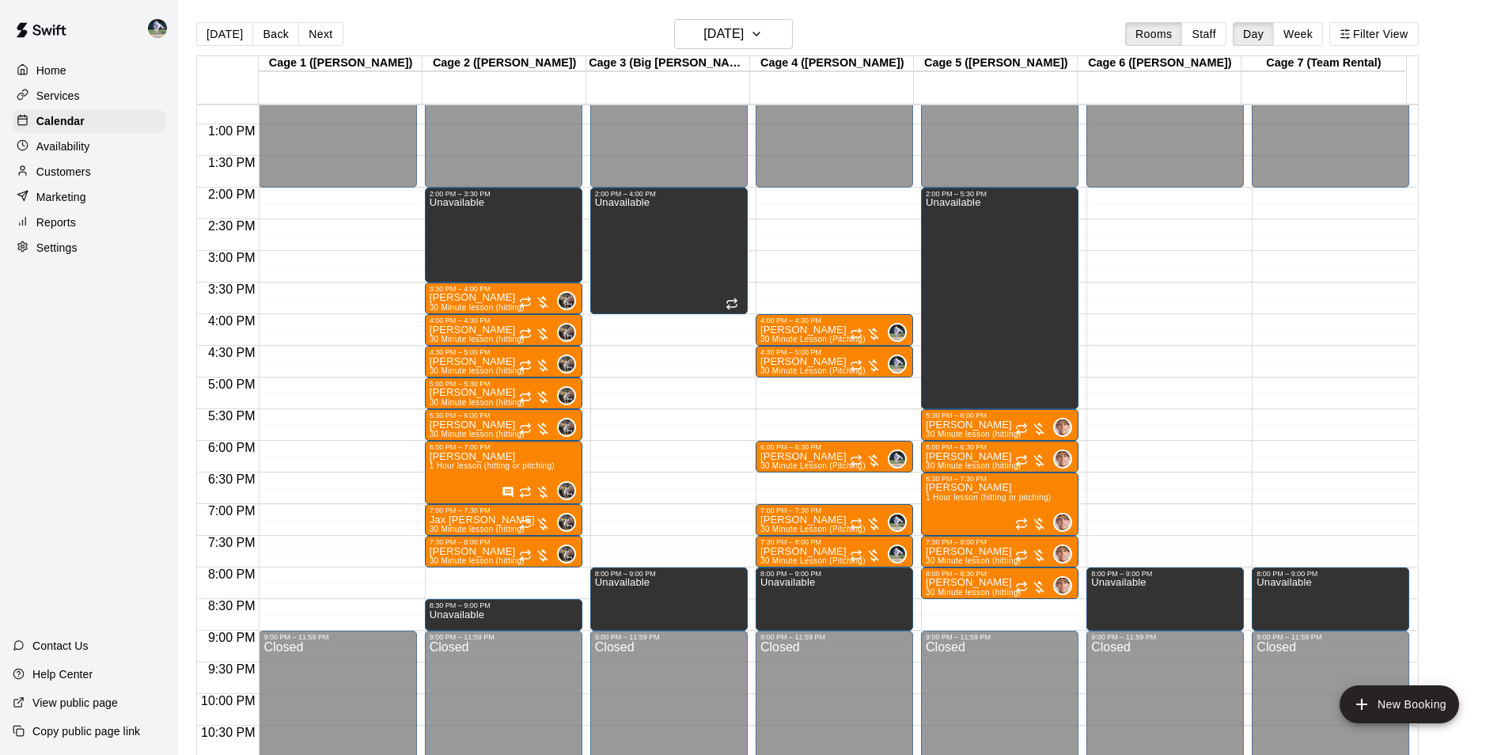
click at [475, 575] on div "12:00 AM – 2:00 PM Closed 2:00 PM – 3:30 PM Unavailable 3:30 PM – 4:00 PM Barry…" at bounding box center [503, 61] width 157 height 1519
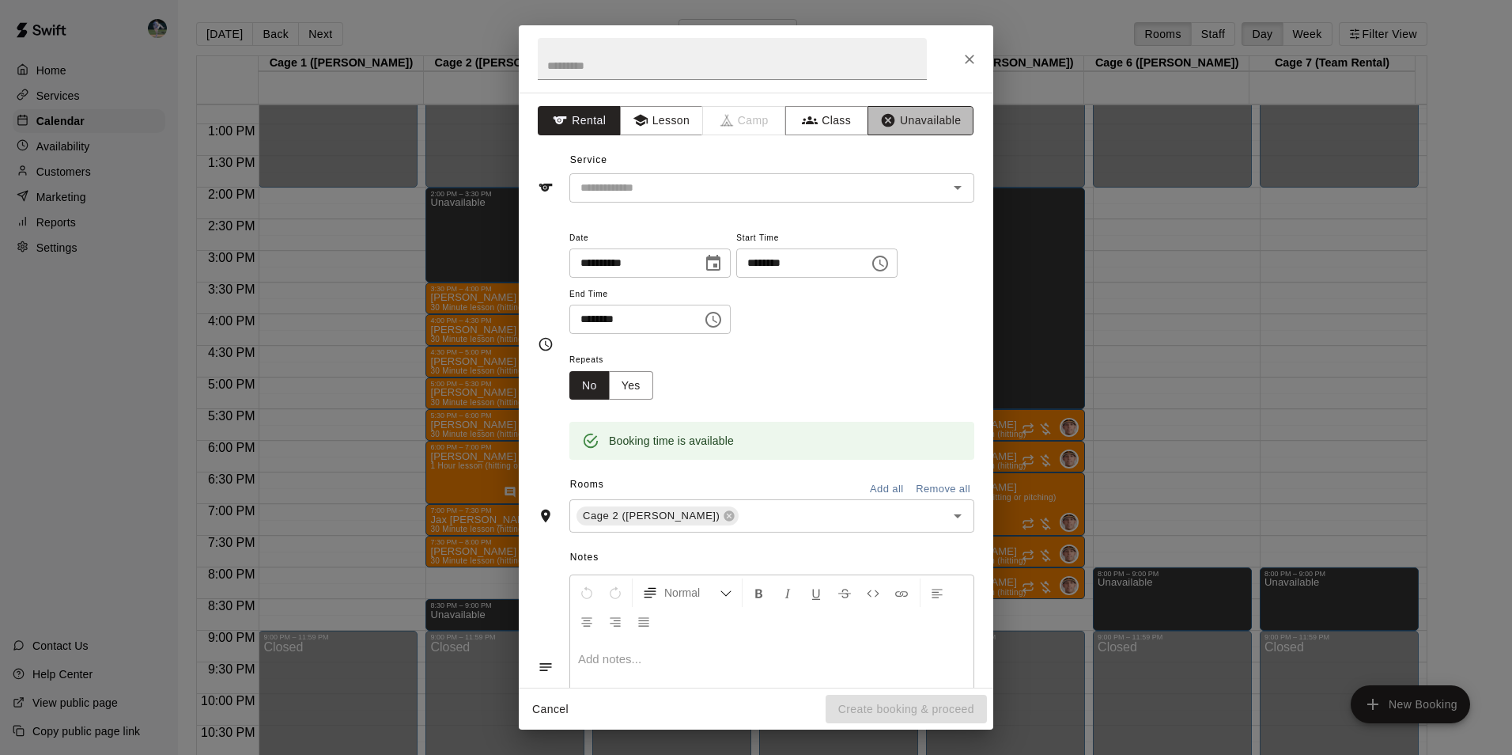
click at [914, 121] on button "Unavailable" at bounding box center [921, 120] width 106 height 29
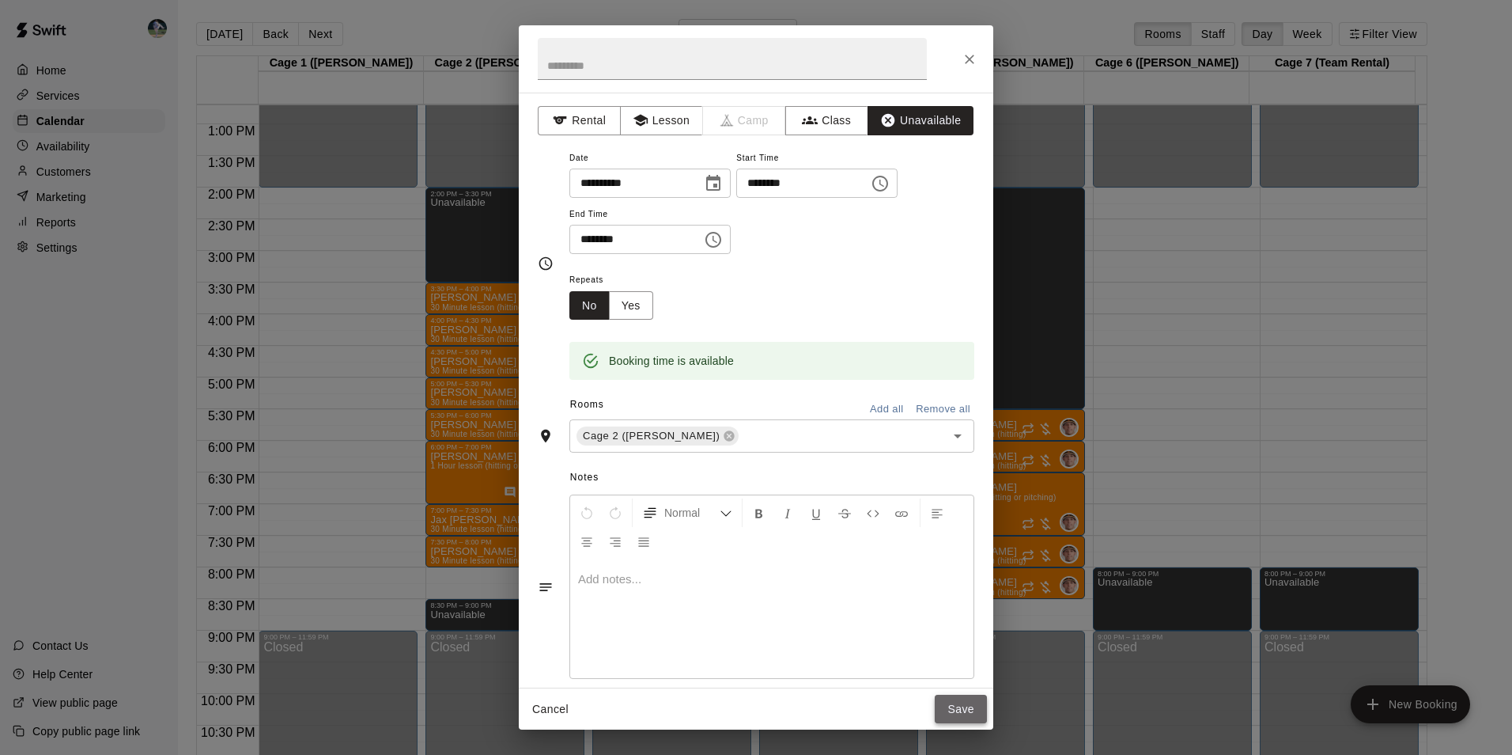
click at [957, 713] on button "Save" at bounding box center [961, 709] width 52 height 29
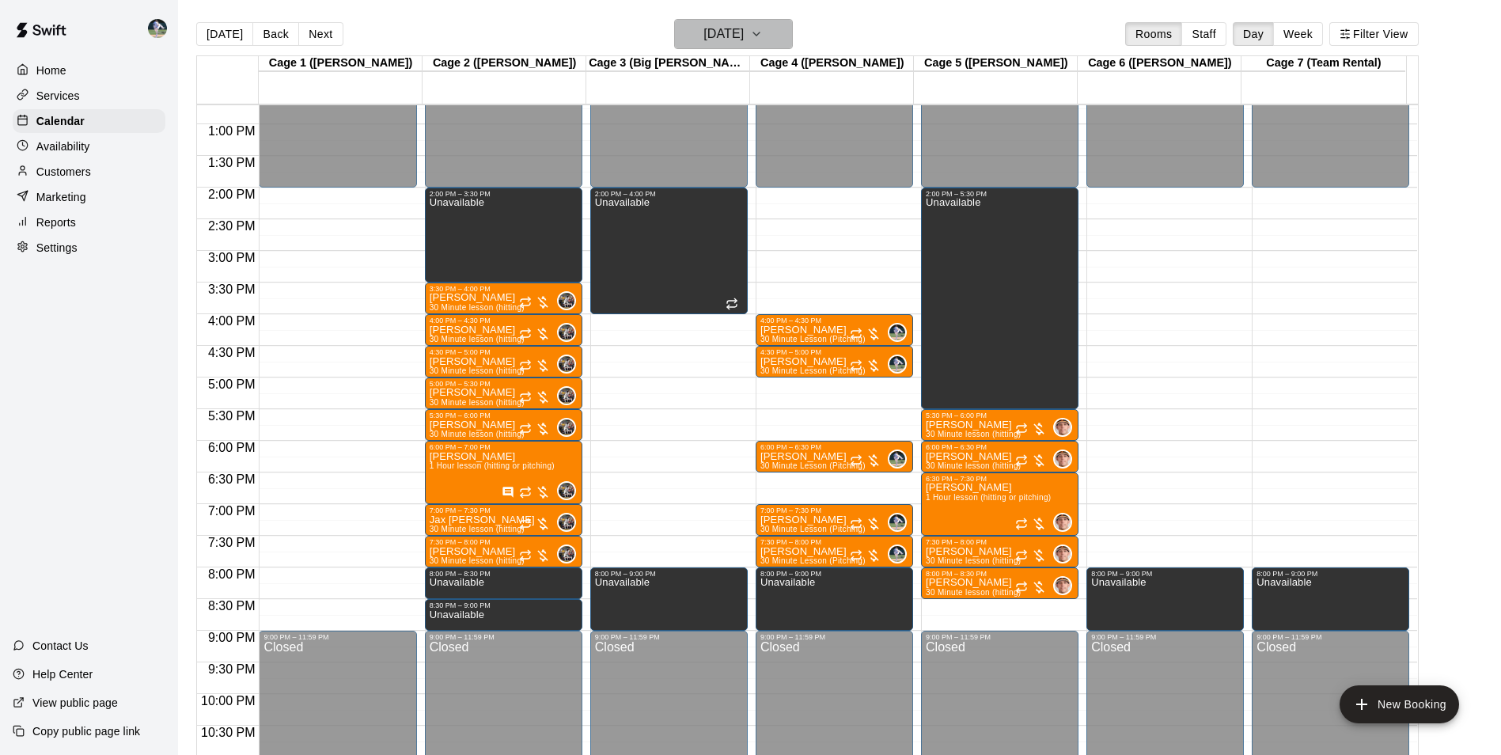
click at [742, 26] on h6 "[DATE]" at bounding box center [723, 34] width 40 height 22
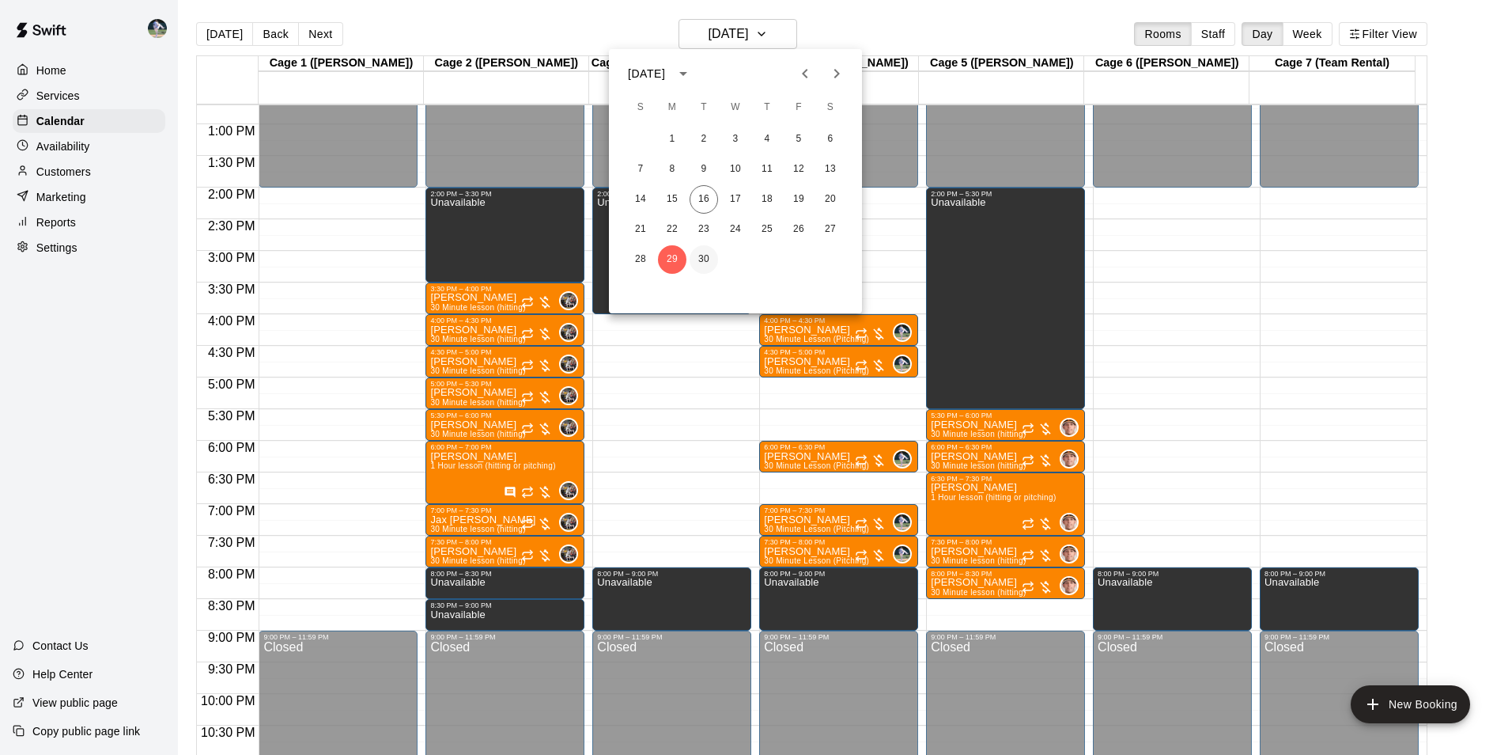
click at [707, 260] on button "30" at bounding box center [704, 259] width 28 height 28
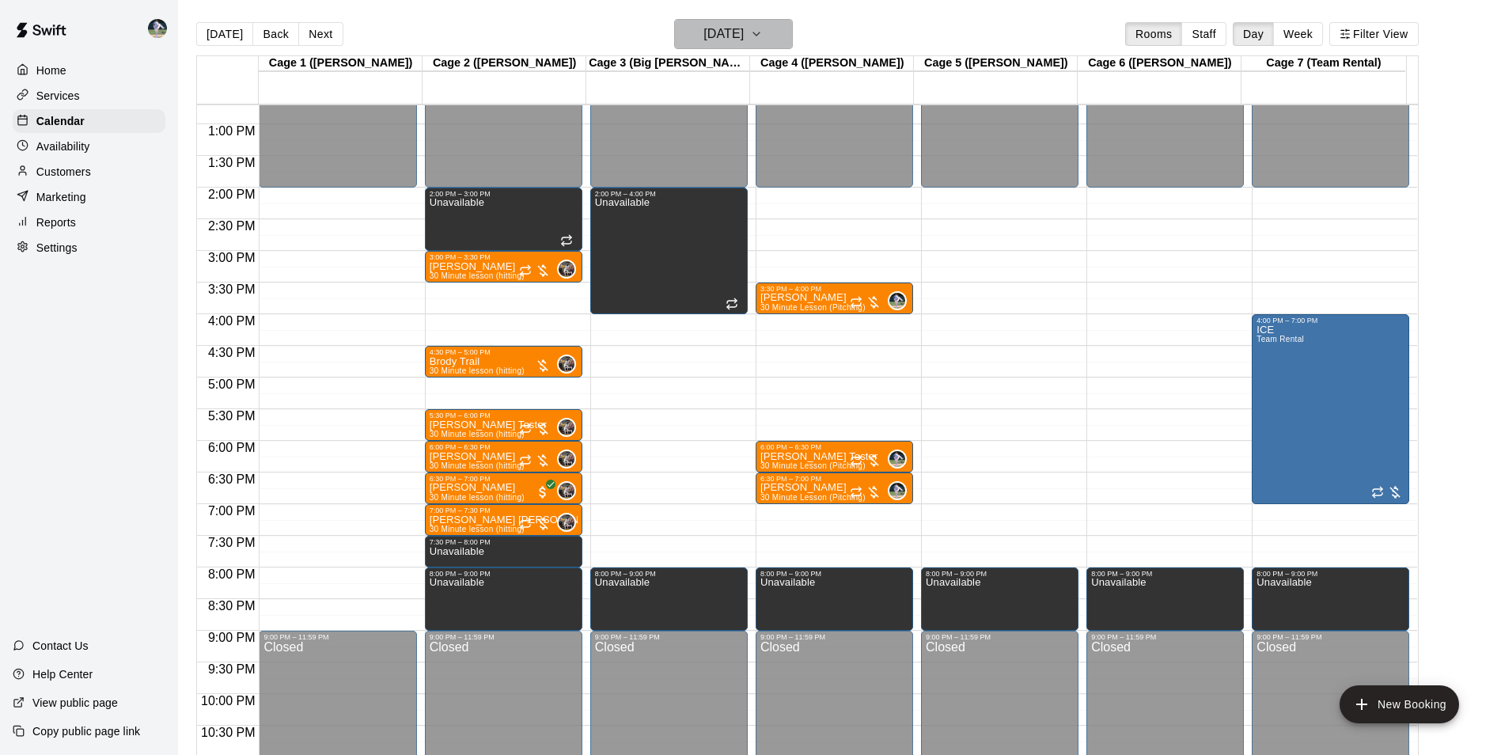
click at [736, 29] on h6 "[DATE]" at bounding box center [723, 34] width 40 height 22
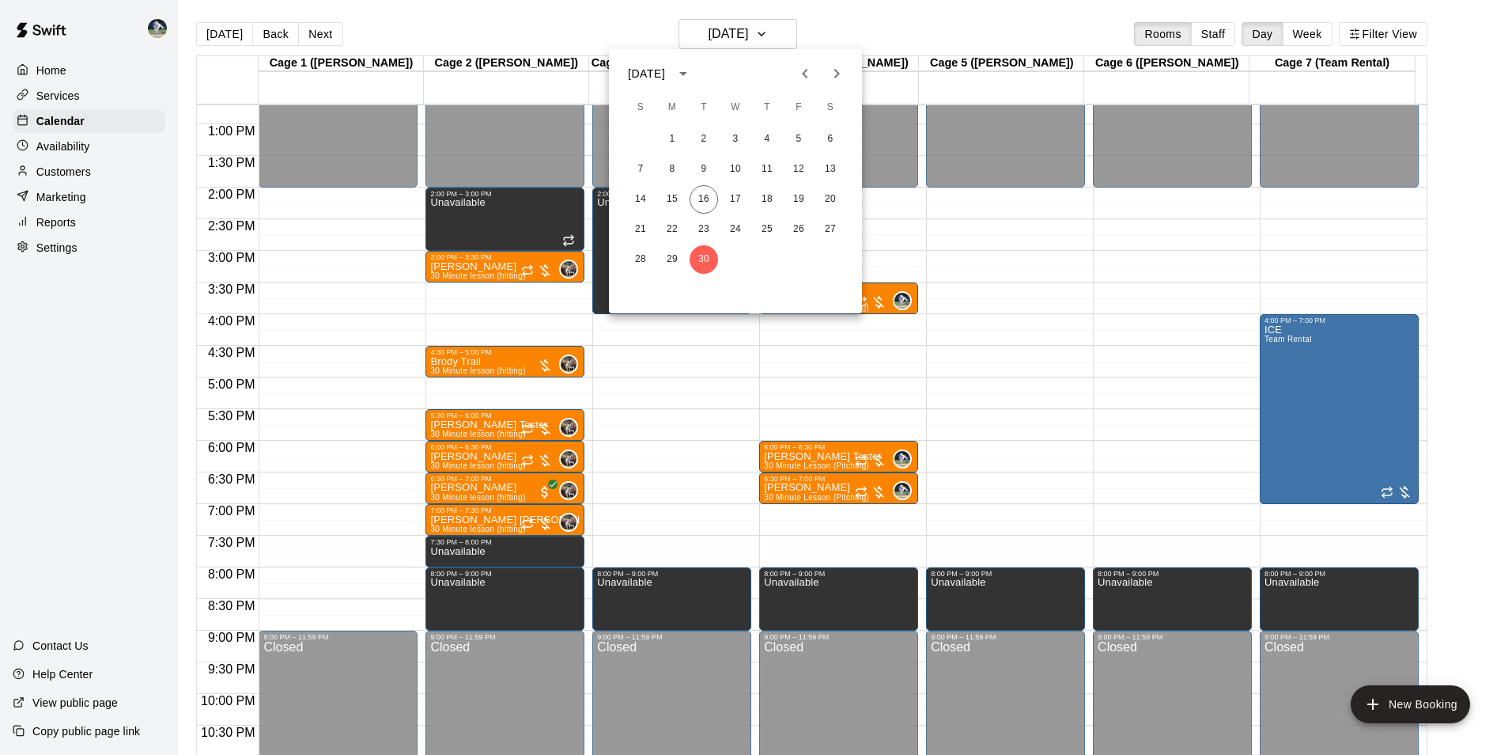
click at [834, 76] on icon "Next month" at bounding box center [836, 73] width 19 height 19
click at [734, 134] on button "1" at bounding box center [735, 139] width 28 height 28
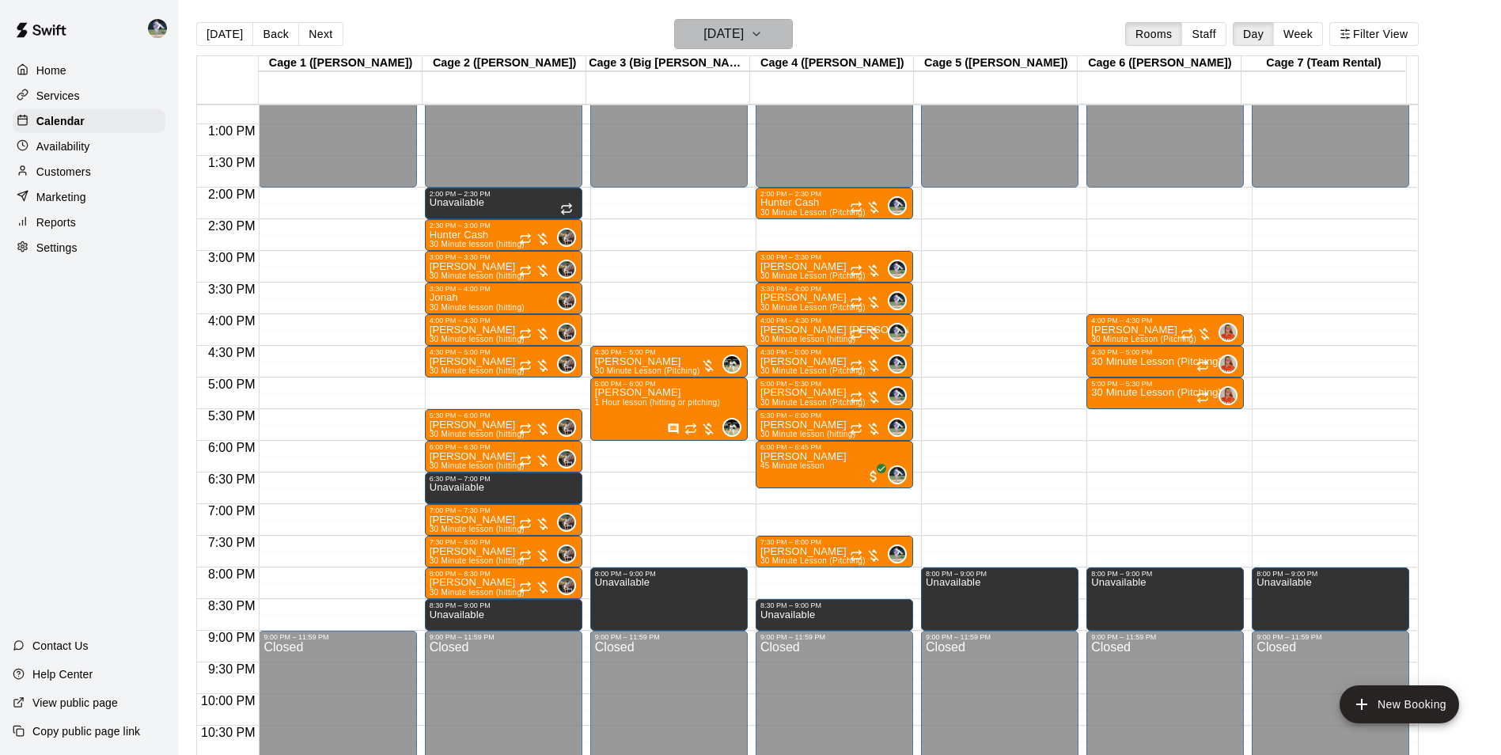
click at [723, 37] on h6 "[DATE]" at bounding box center [723, 34] width 40 height 22
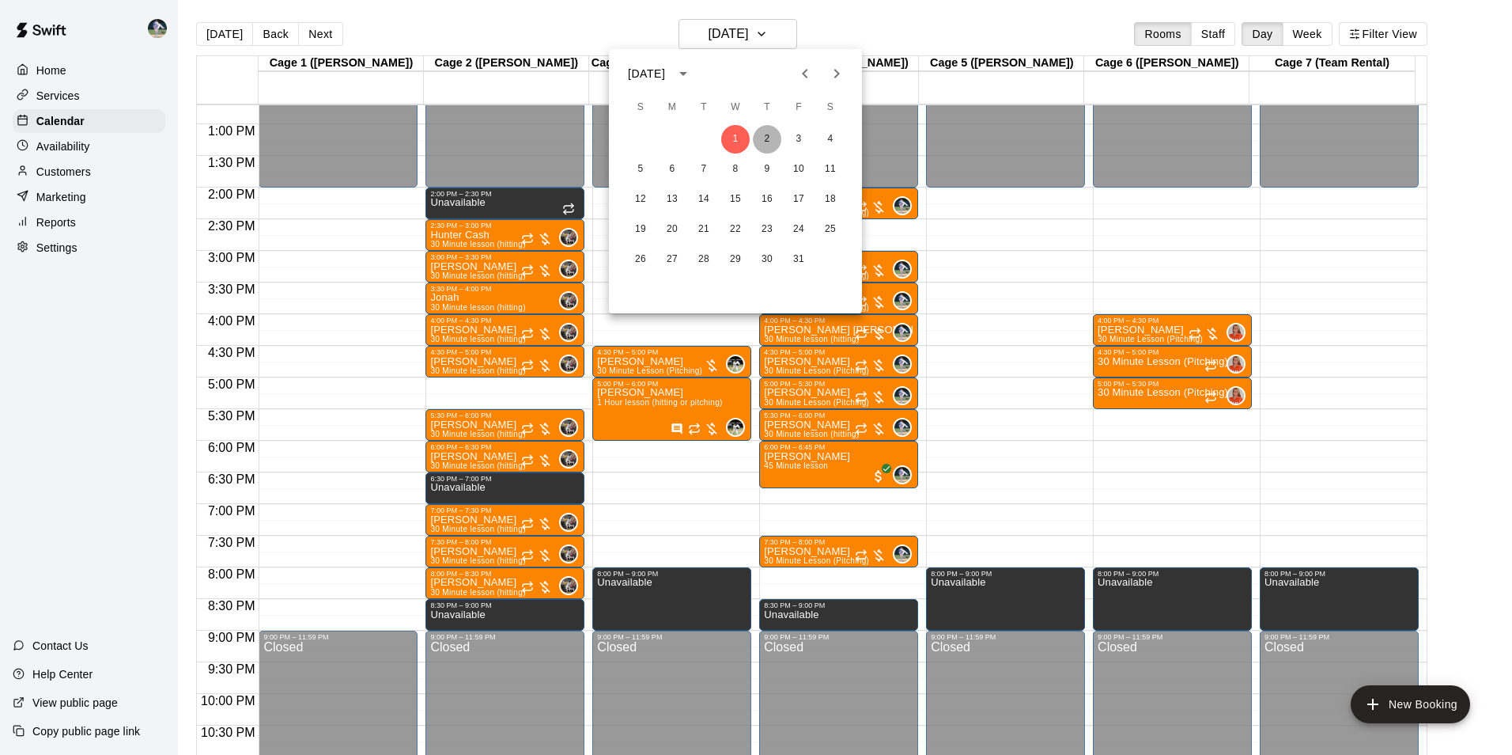
click at [766, 140] on button "2" at bounding box center [767, 139] width 28 height 28
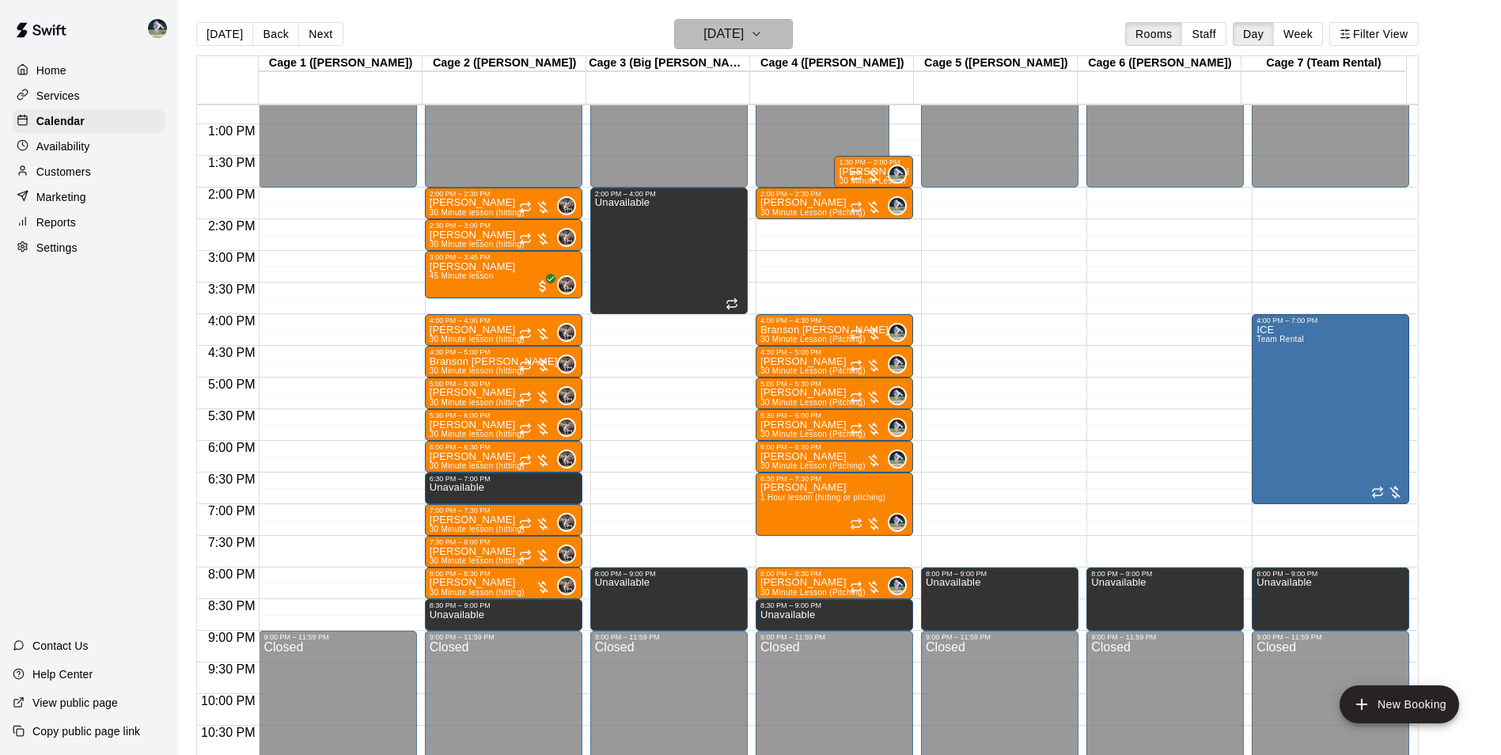
click at [744, 26] on h6 "Thursday Oct 02" at bounding box center [723, 34] width 40 height 22
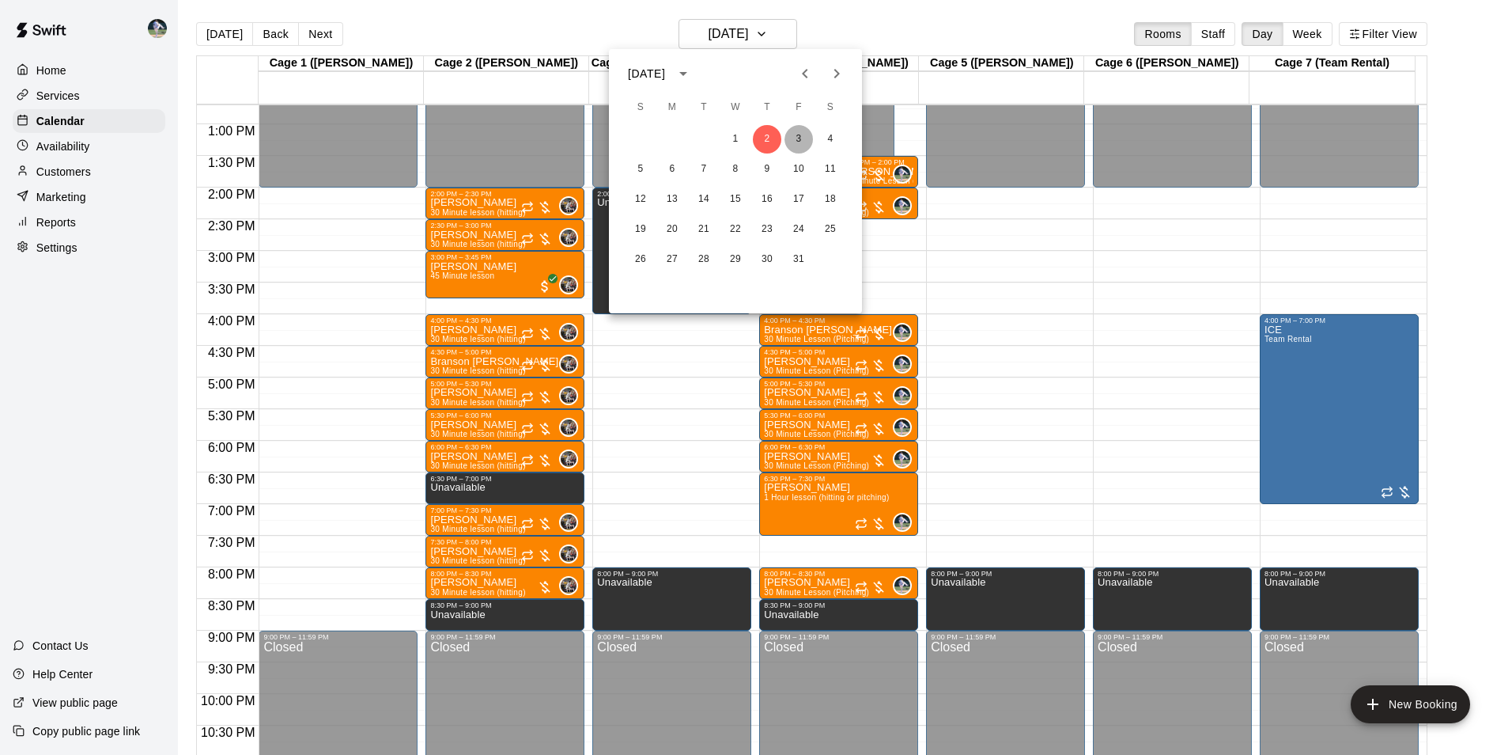
click at [795, 136] on button "3" at bounding box center [799, 139] width 28 height 28
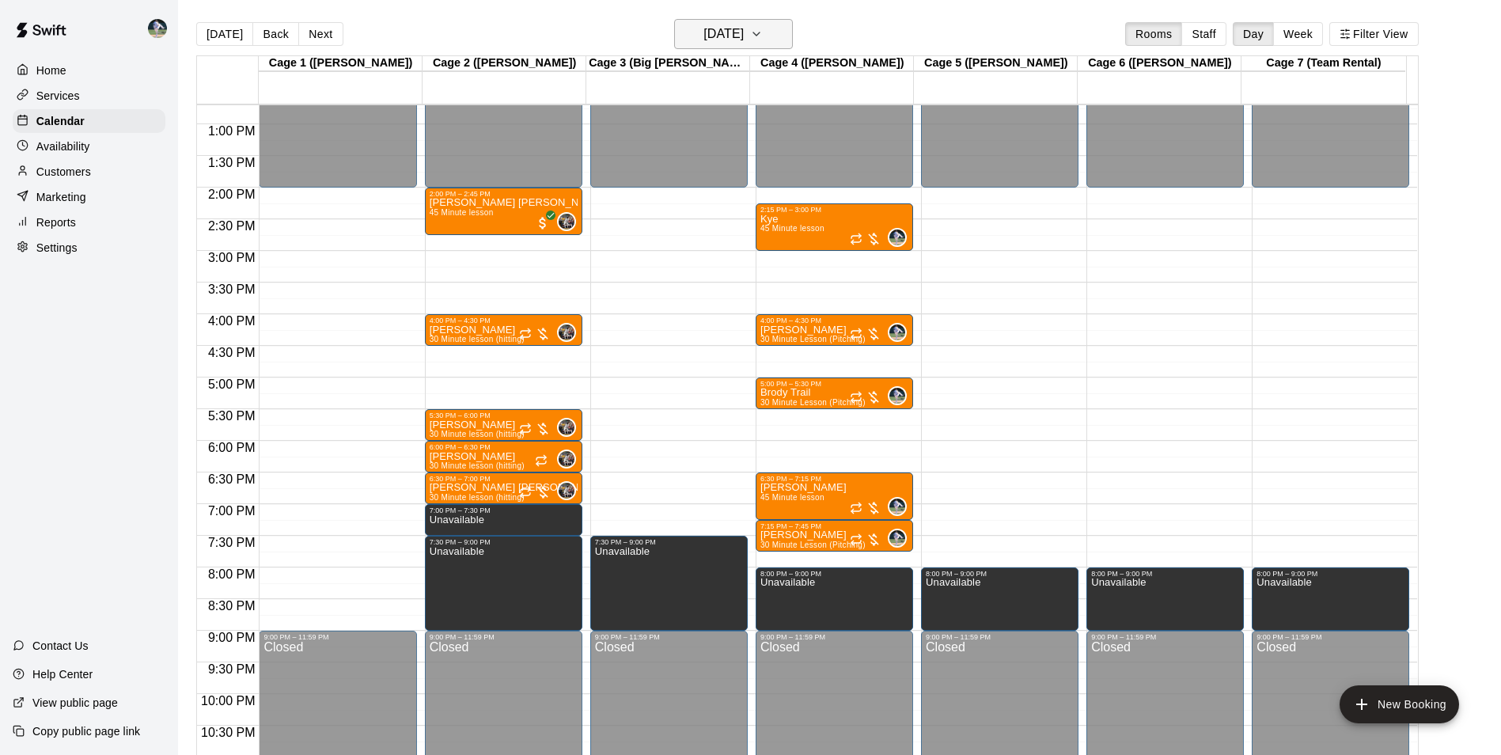
click at [717, 41] on h6 "[DATE]" at bounding box center [723, 34] width 40 height 22
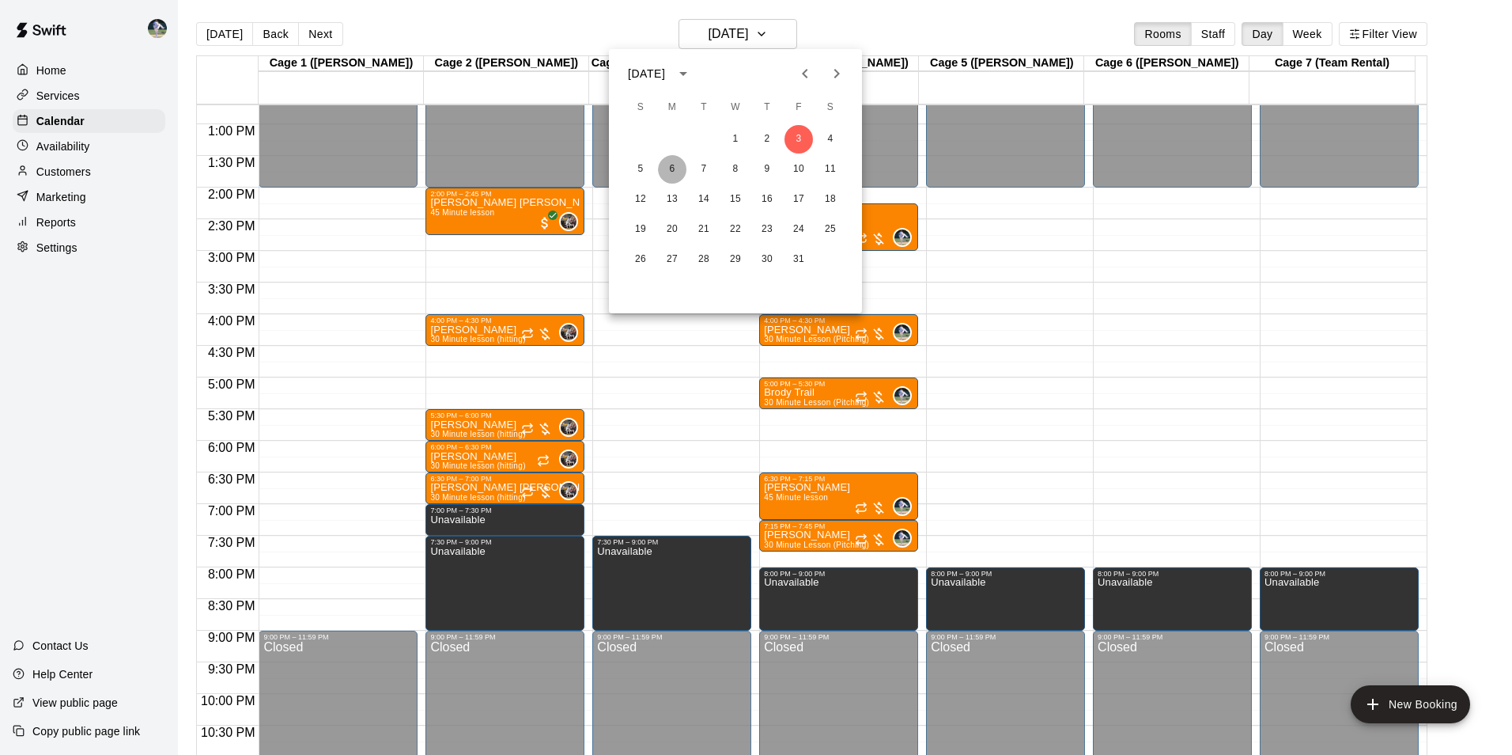
click at [676, 167] on button "6" at bounding box center [672, 169] width 28 height 28
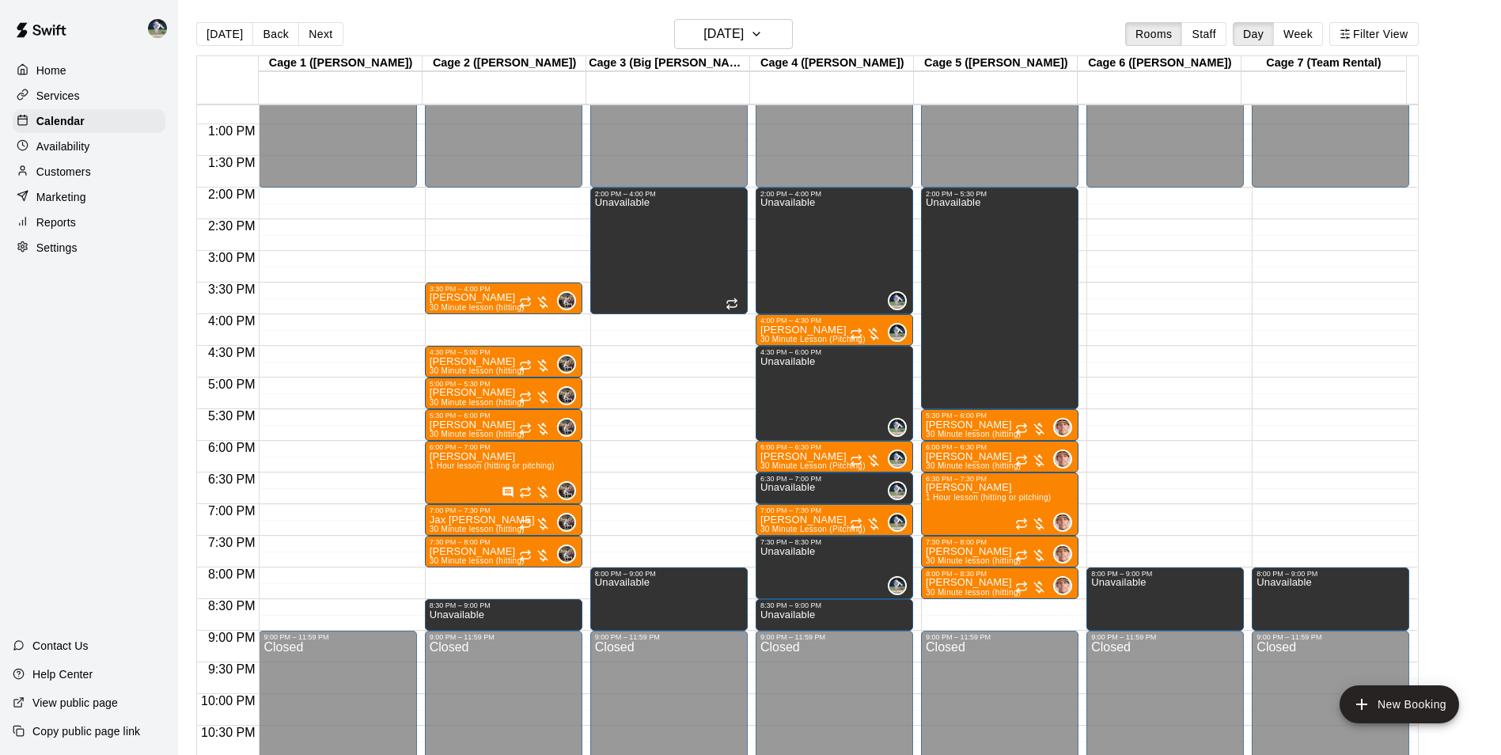
click at [484, 576] on div "12:00 AM – 2:00 PM Closed 3:30 PM – 4:00 PM Barry Warren 30 Minute lesson (hitt…" at bounding box center [503, 61] width 157 height 1519
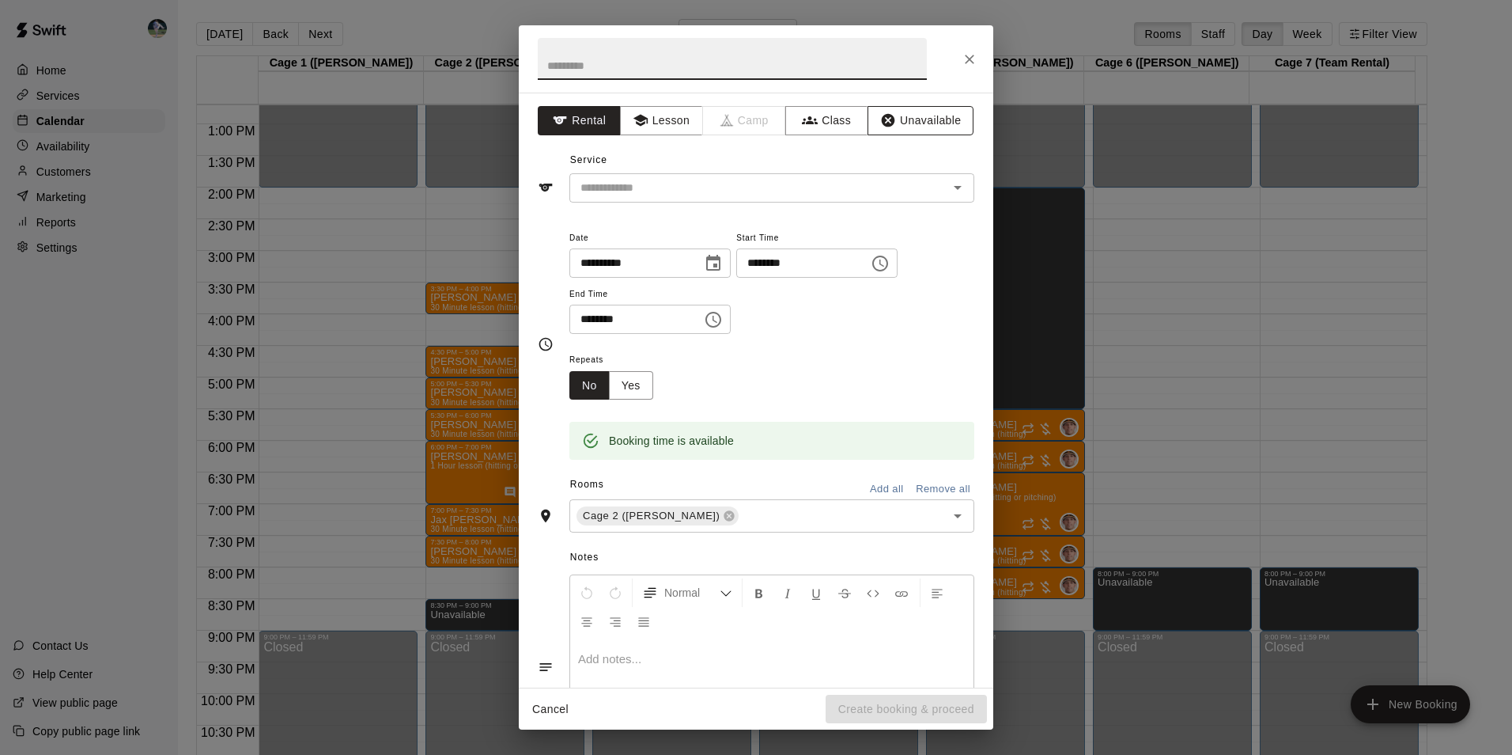
click at [909, 119] on button "Unavailable" at bounding box center [921, 120] width 106 height 29
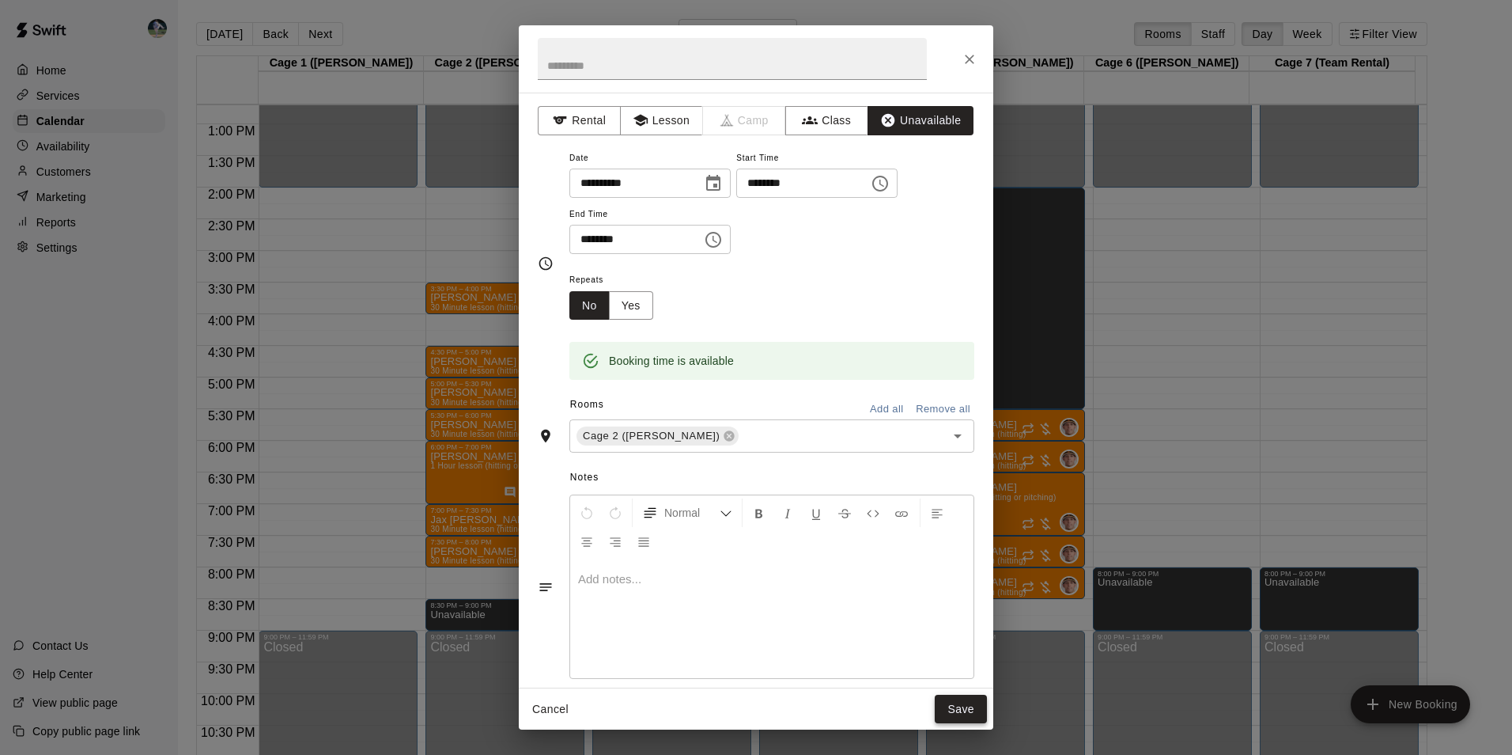
click at [956, 704] on button "Save" at bounding box center [961, 709] width 52 height 29
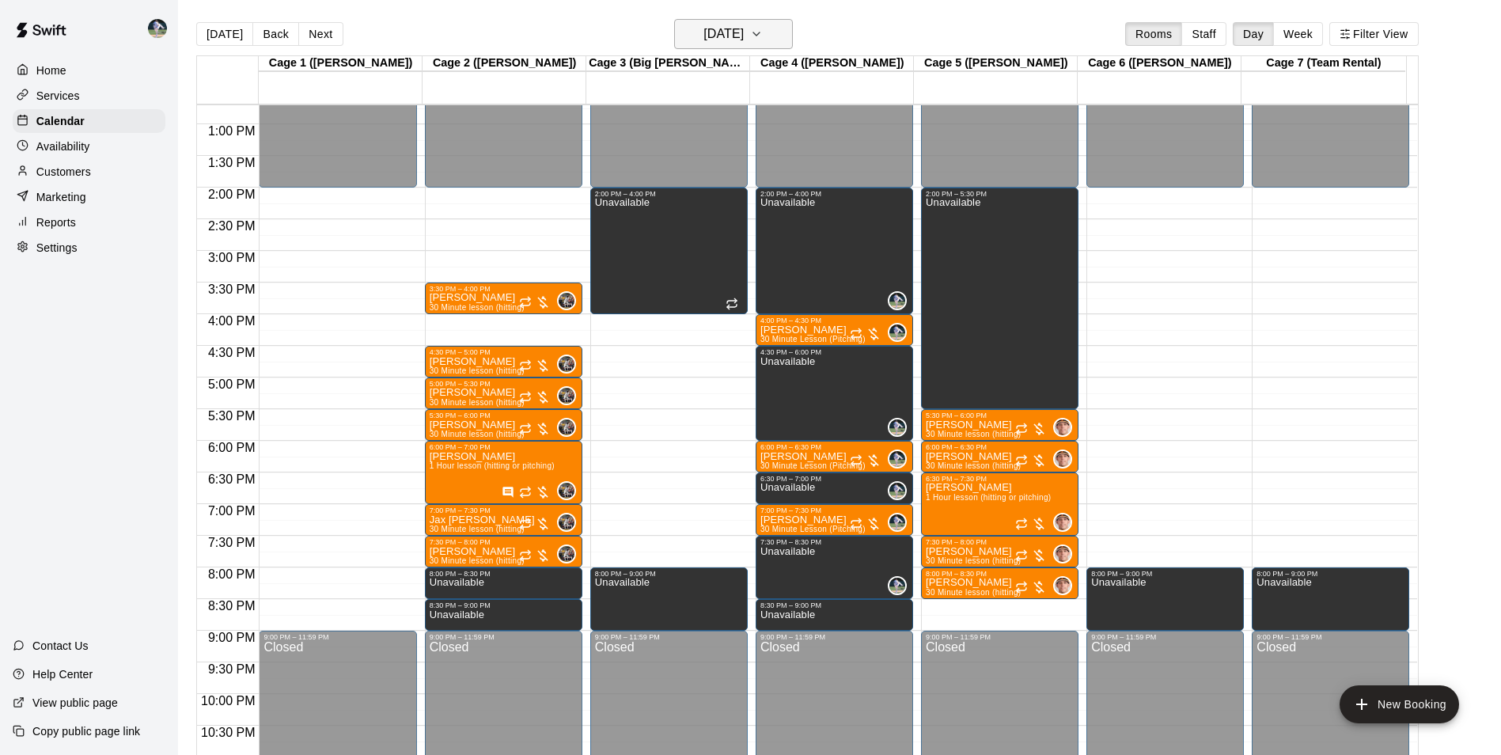
click at [714, 30] on h6 "[DATE]" at bounding box center [723, 34] width 40 height 22
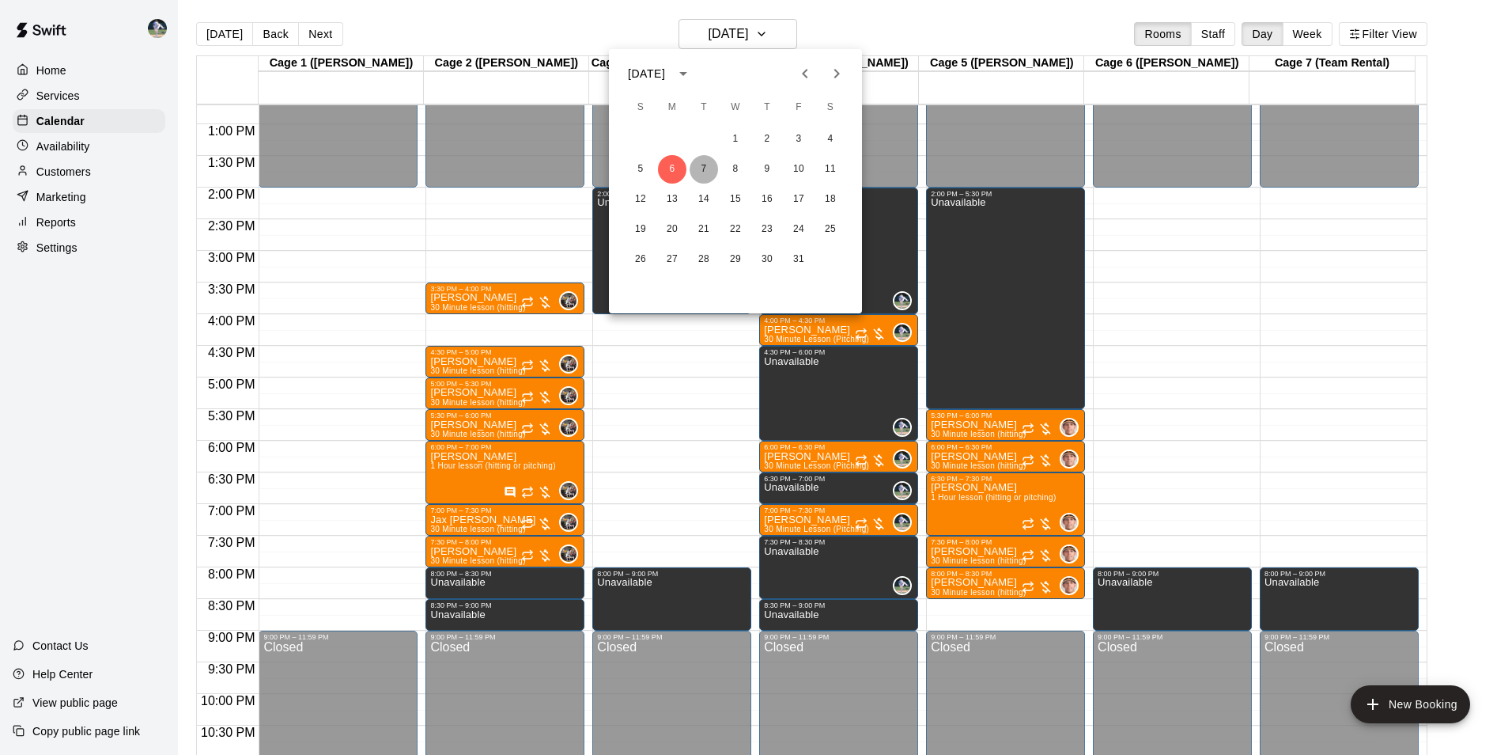
click at [706, 168] on button "7" at bounding box center [704, 169] width 28 height 28
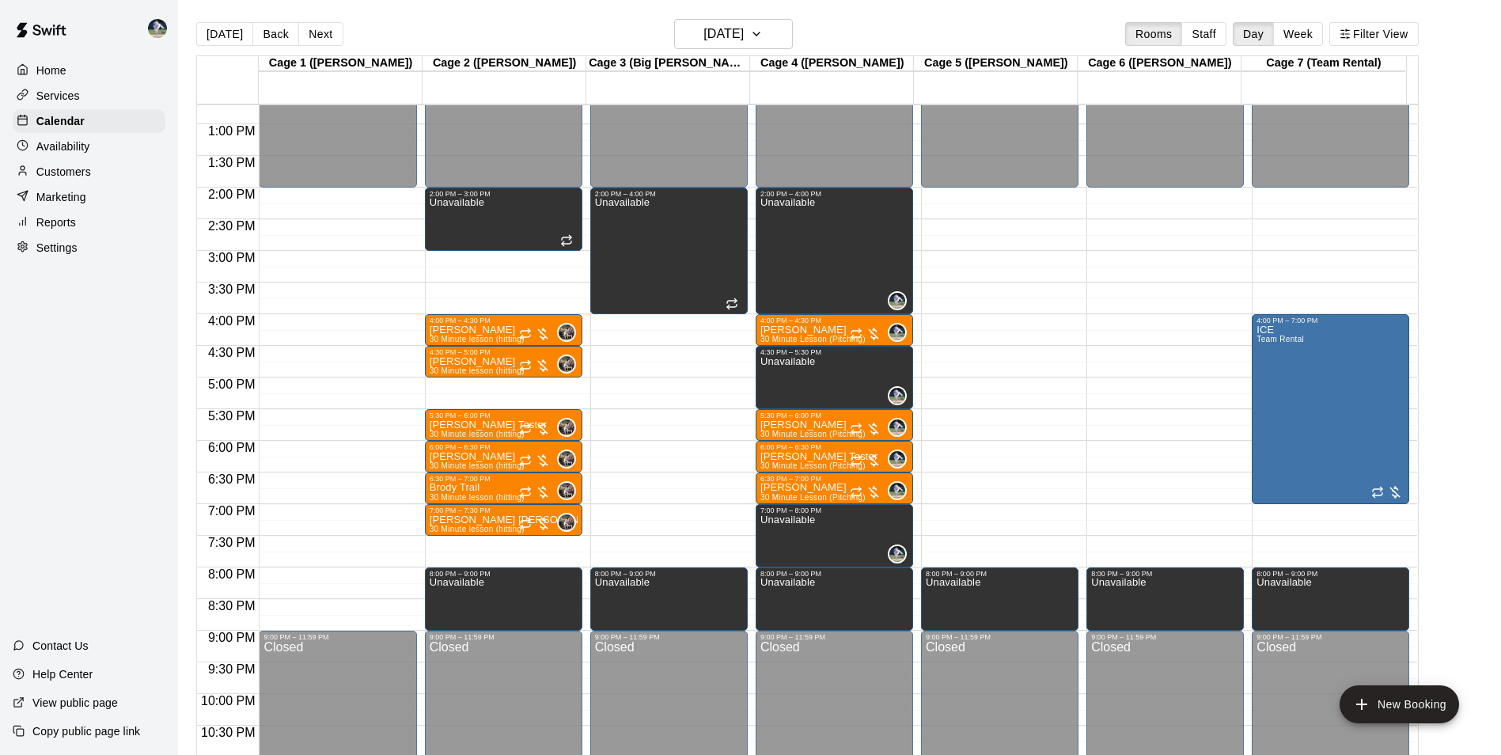
click at [490, 541] on div "12:00 AM – 2:00 PM Closed 2:00 PM – 3:00 PM Unavailable 4:00 PM – 4:30 PM Reid …" at bounding box center [503, 61] width 157 height 1519
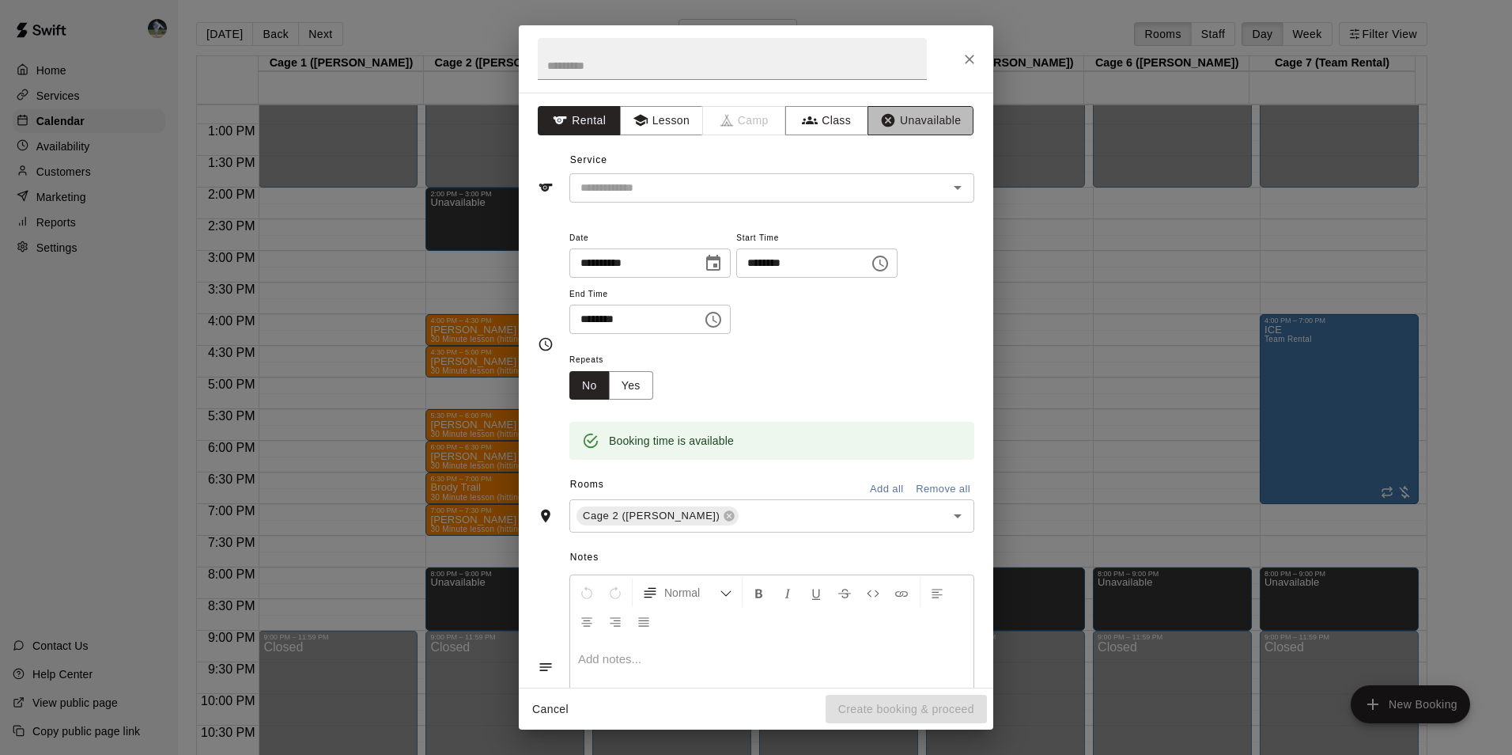
click at [895, 119] on button "Unavailable" at bounding box center [921, 120] width 106 height 29
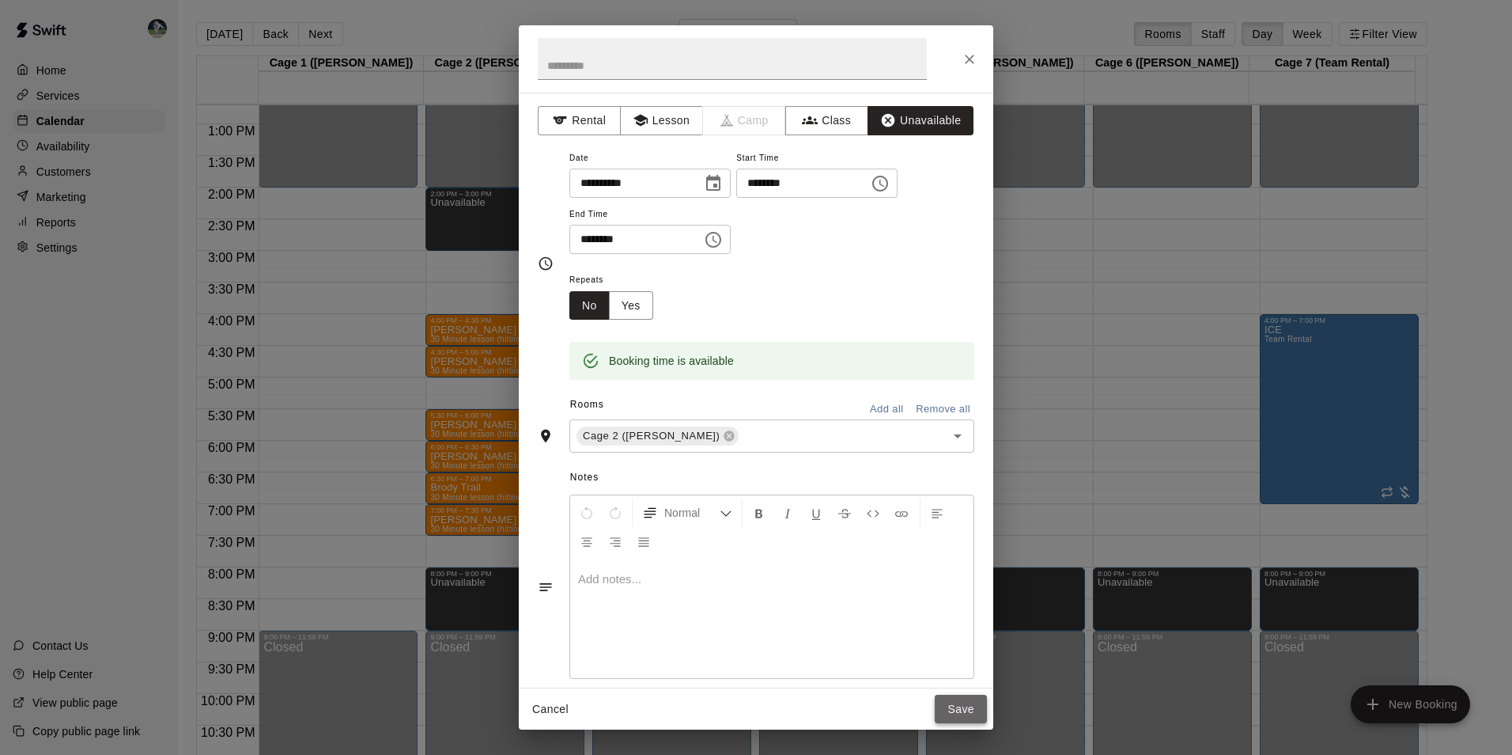
click at [950, 706] on button "Save" at bounding box center [961, 709] width 52 height 29
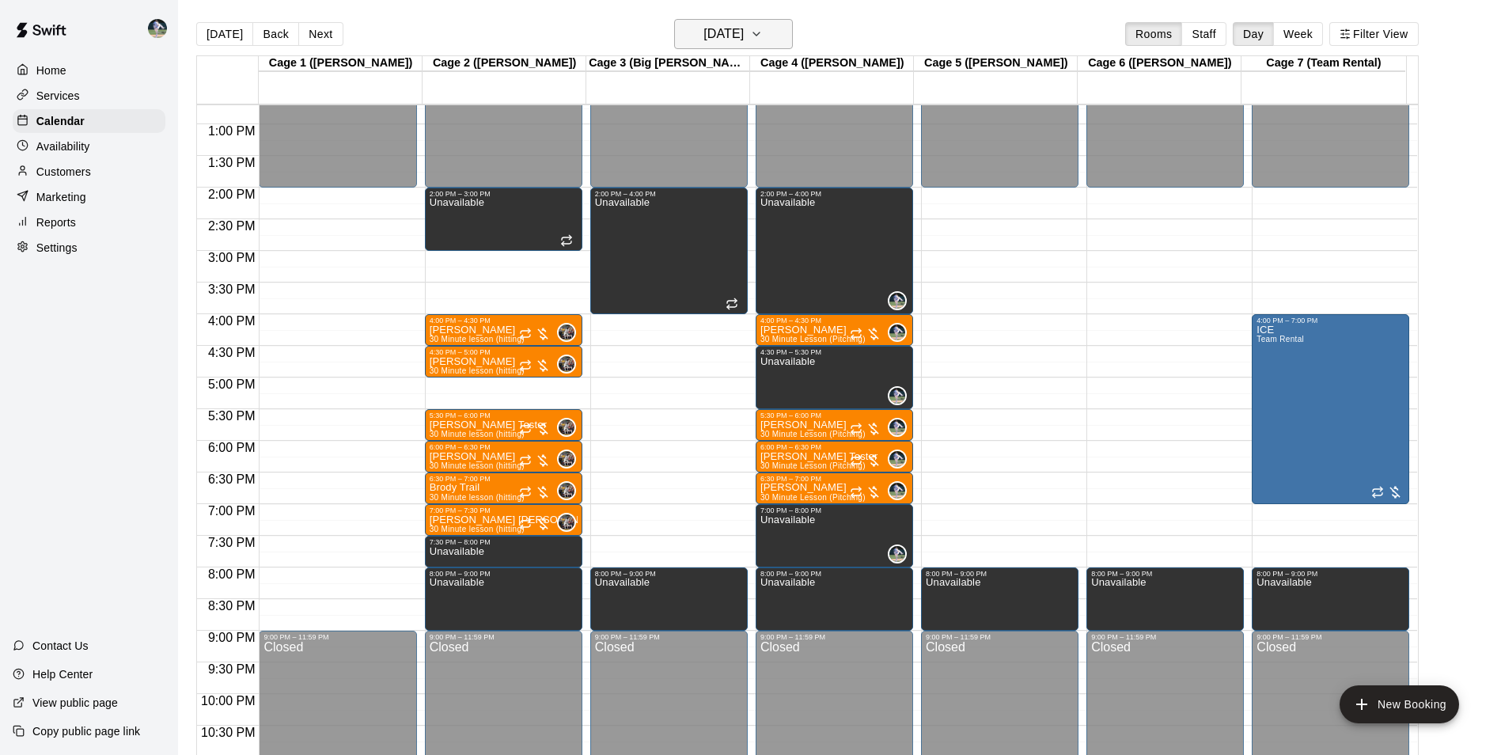
click at [717, 32] on h6 "[DATE]" at bounding box center [723, 34] width 40 height 22
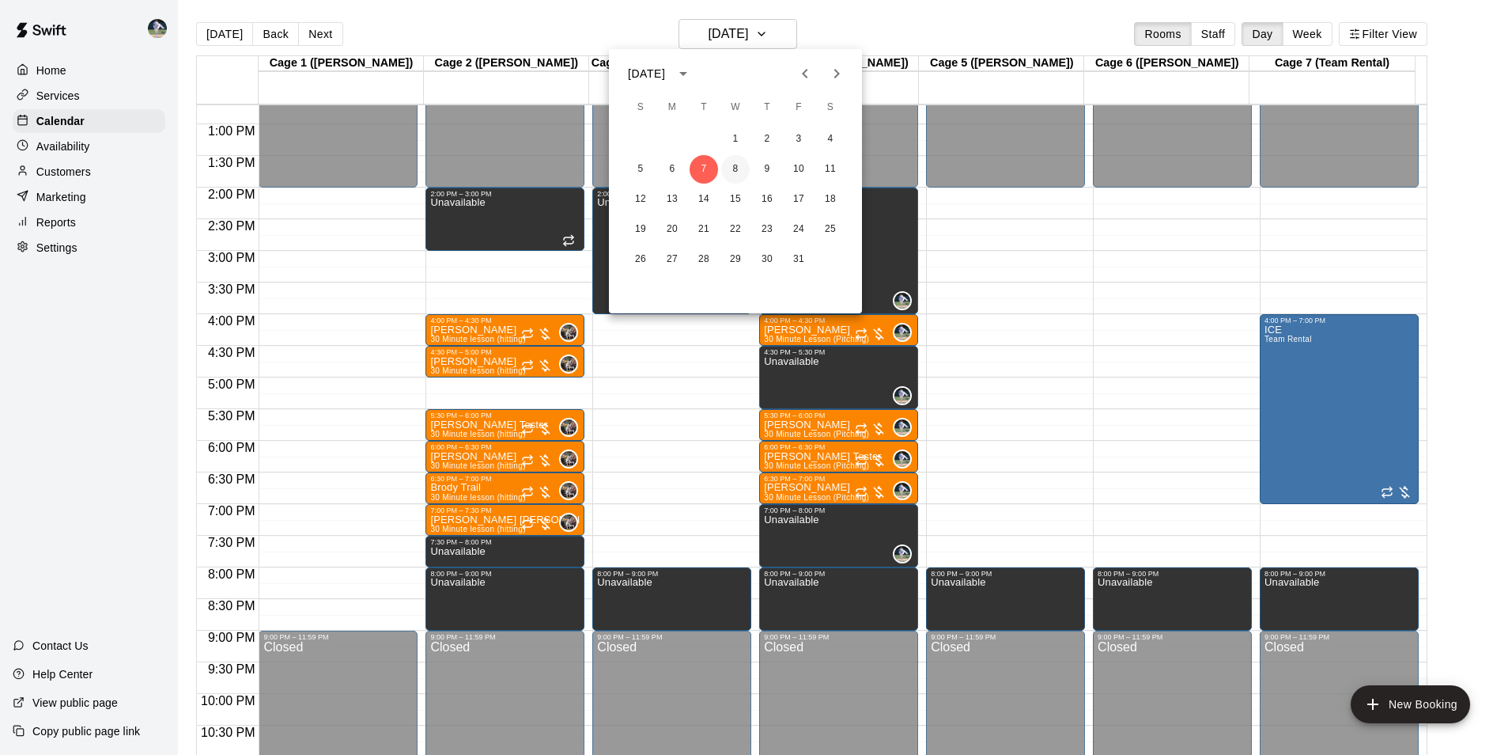
click at [734, 165] on button "8" at bounding box center [735, 169] width 28 height 28
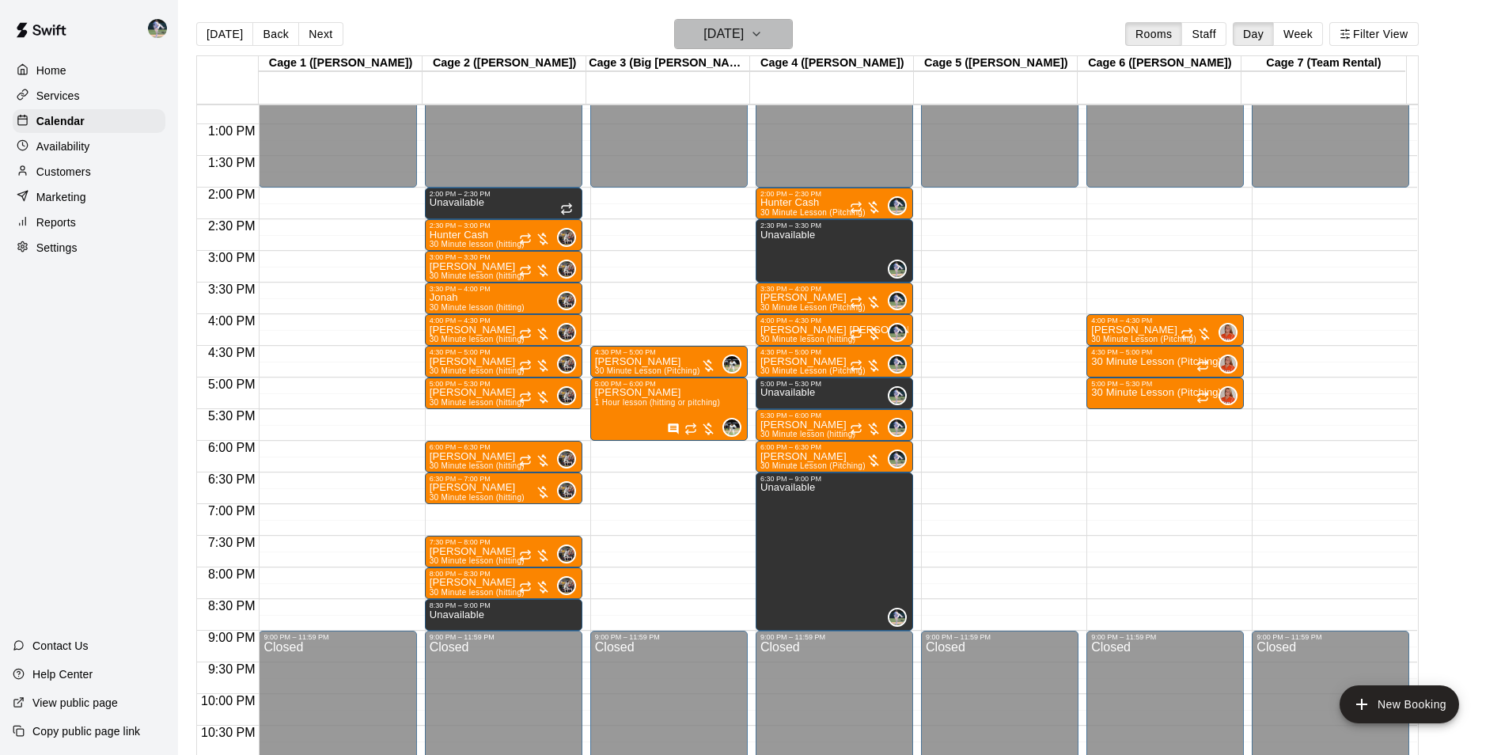
drag, startPoint x: 683, startPoint y: 36, endPoint x: 688, endPoint y: 43, distance: 8.6
click at [703, 43] on h6 "[DATE]" at bounding box center [723, 34] width 40 height 22
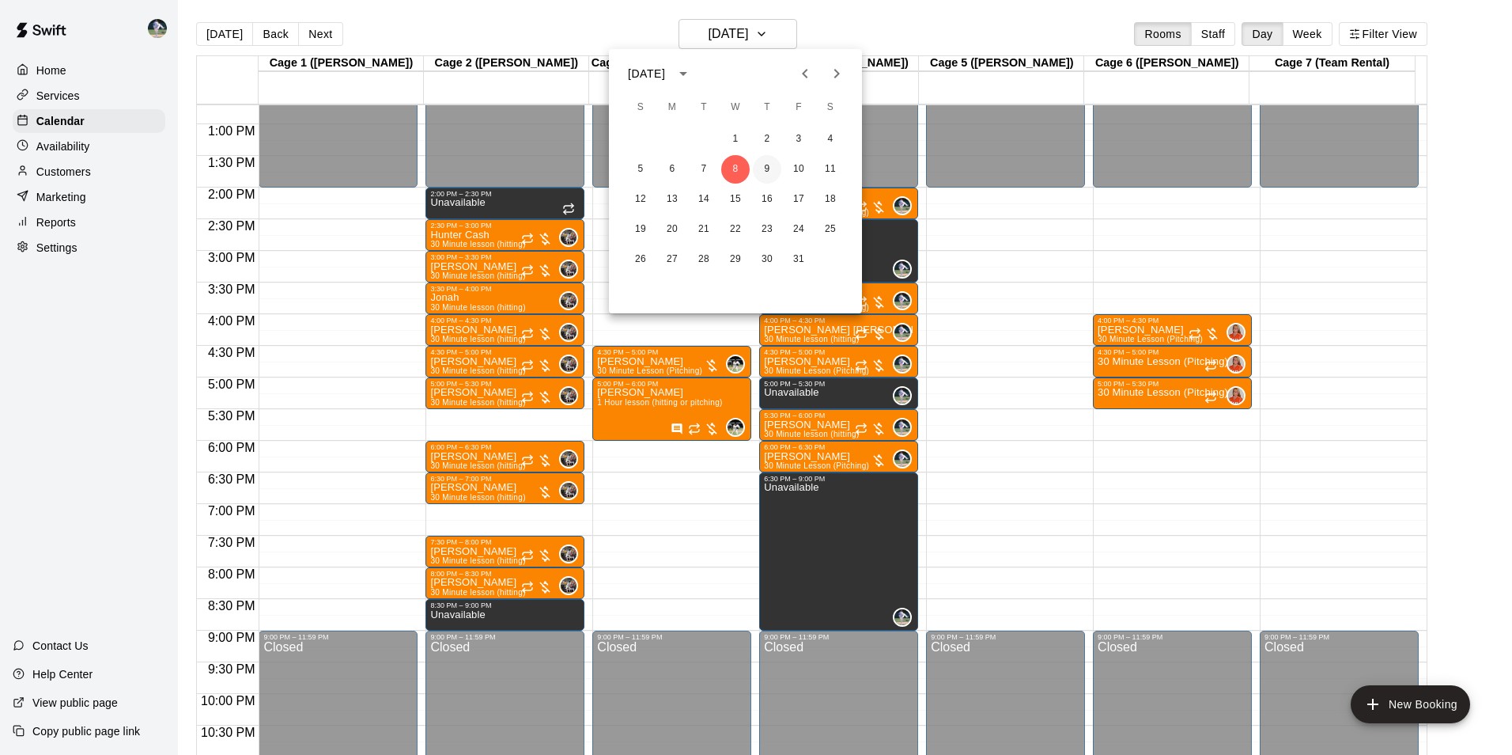
click at [766, 168] on button "9" at bounding box center [767, 169] width 28 height 28
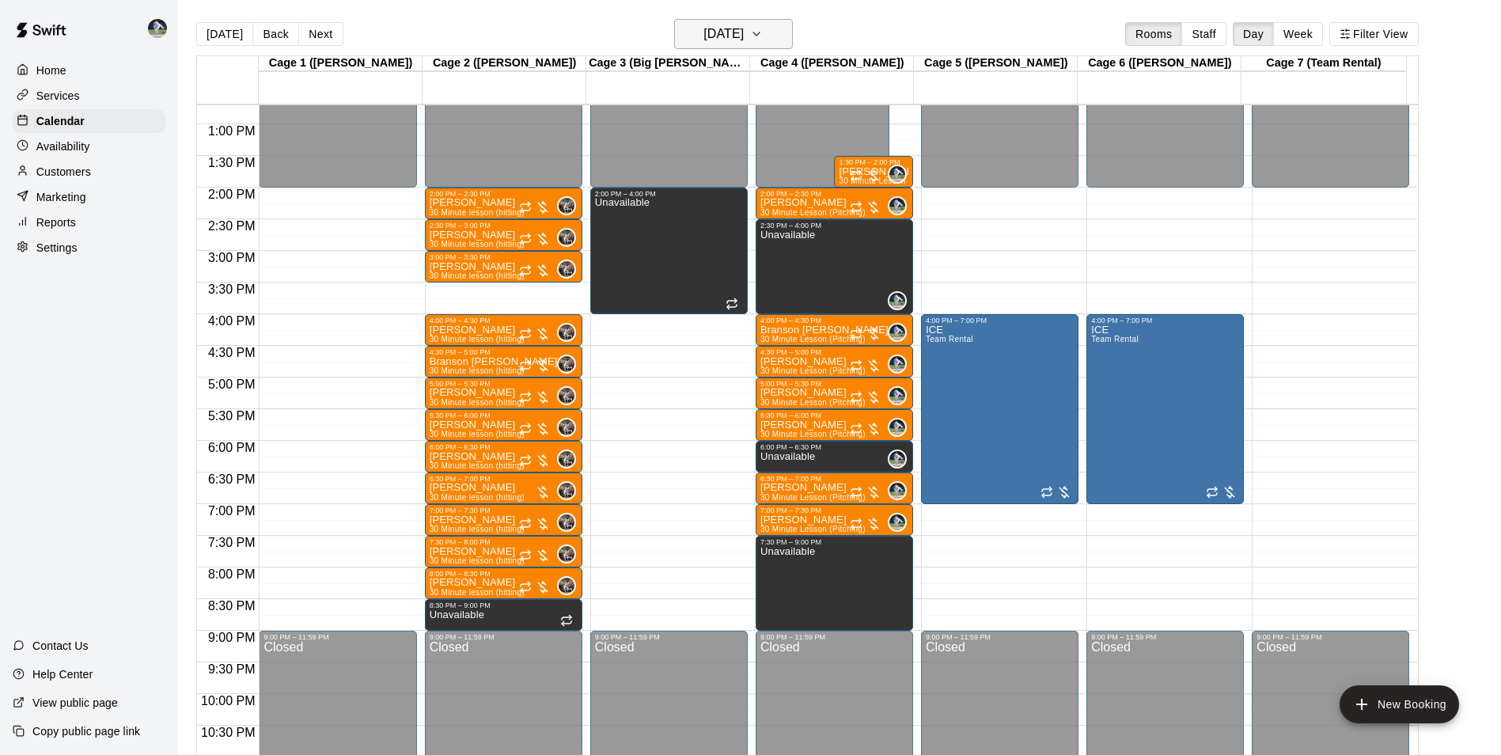
click at [725, 31] on h6 "Thursday Oct 09" at bounding box center [723, 34] width 40 height 22
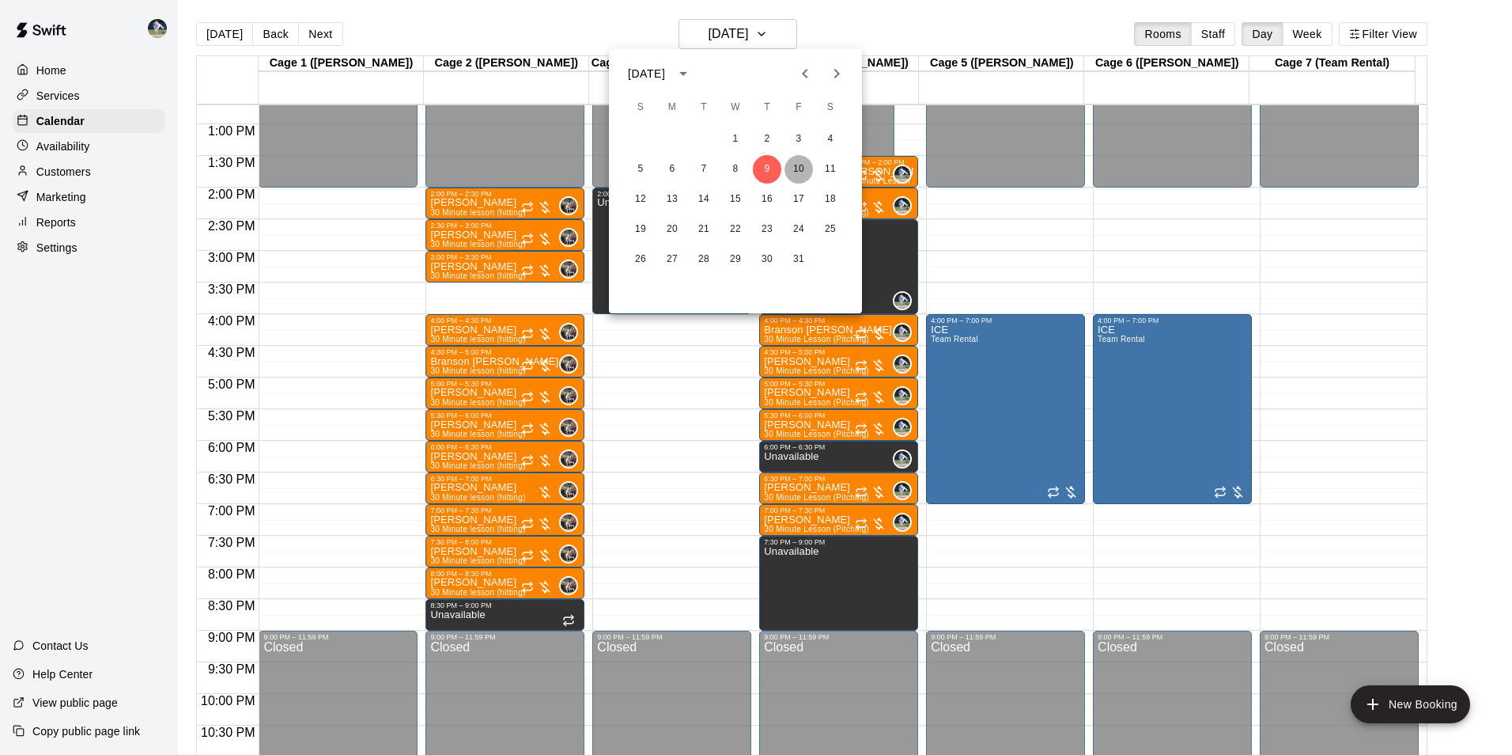
click at [794, 167] on button "10" at bounding box center [799, 169] width 28 height 28
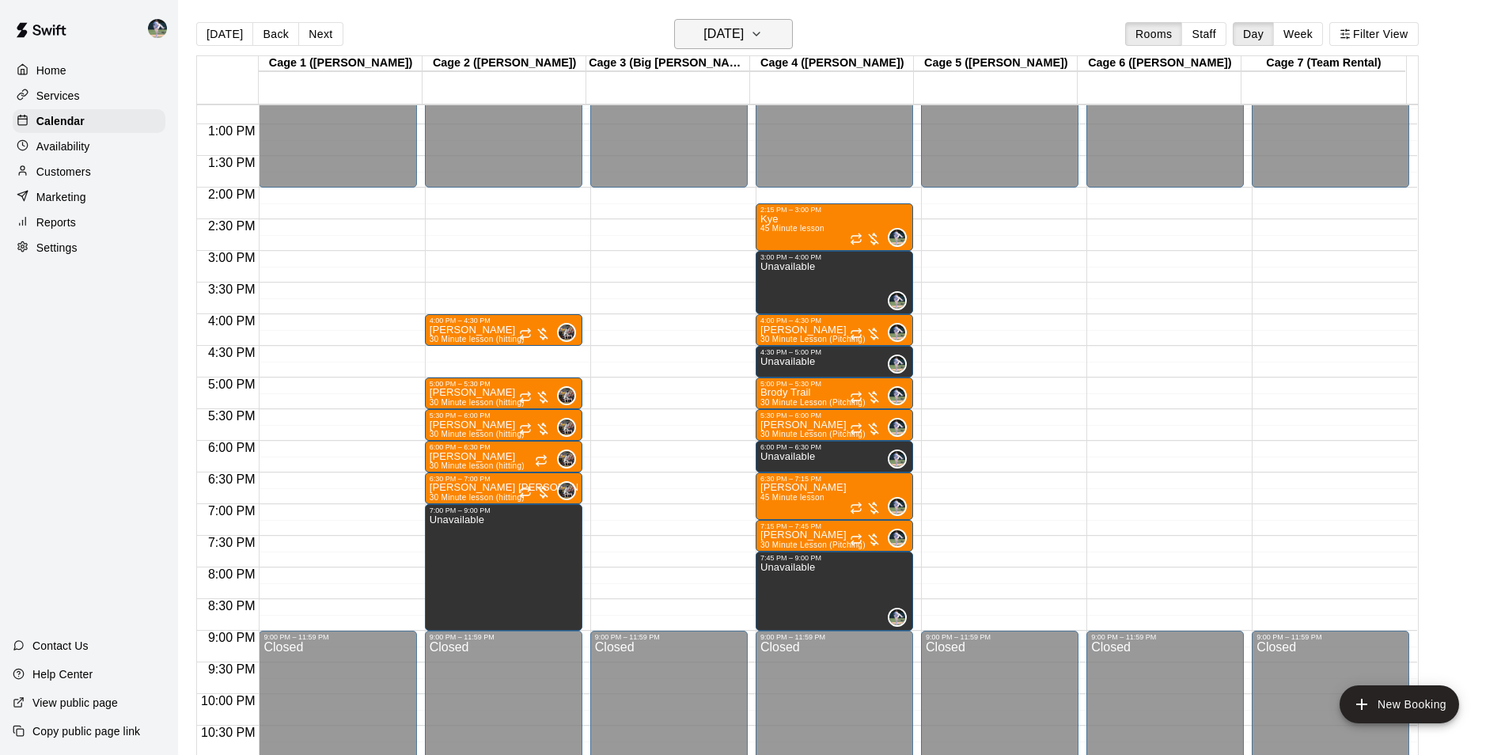
click at [712, 27] on h6 "Friday Oct 10" at bounding box center [723, 34] width 40 height 22
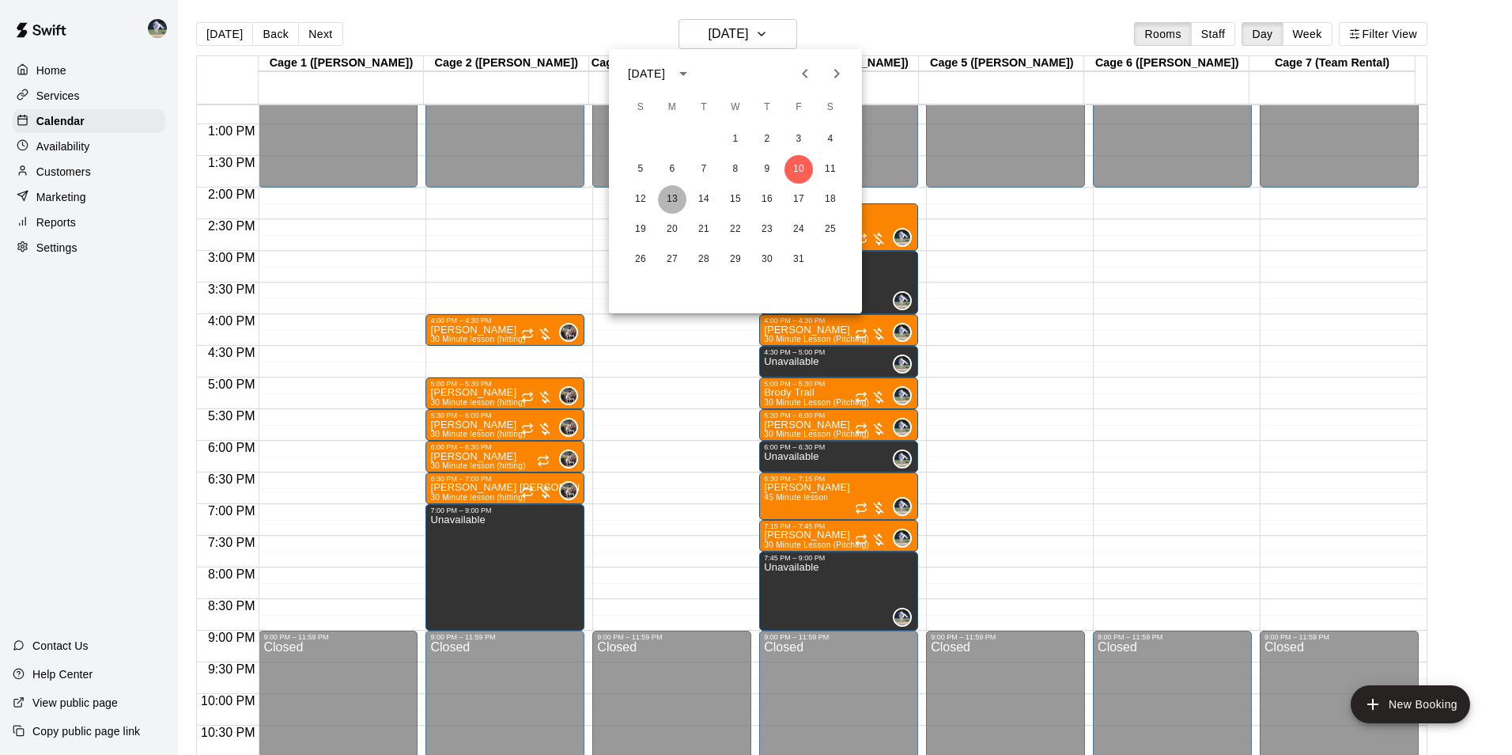
click at [675, 201] on button "13" at bounding box center [672, 199] width 28 height 28
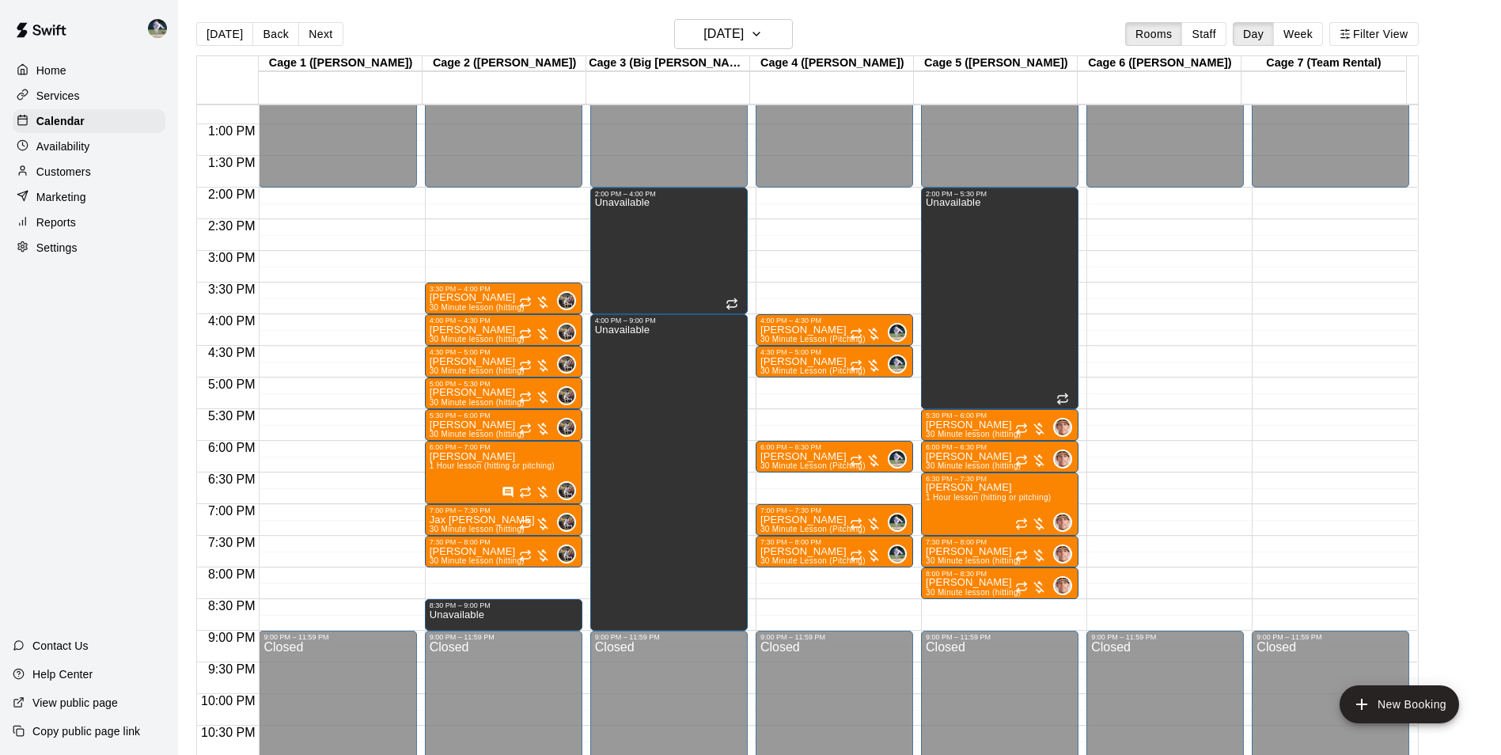
click at [513, 574] on div "12:00 AM – 2:00 PM Closed 3:30 PM – 4:00 PM Barry Warren 30 Minute lesson (hitt…" at bounding box center [503, 61] width 157 height 1519
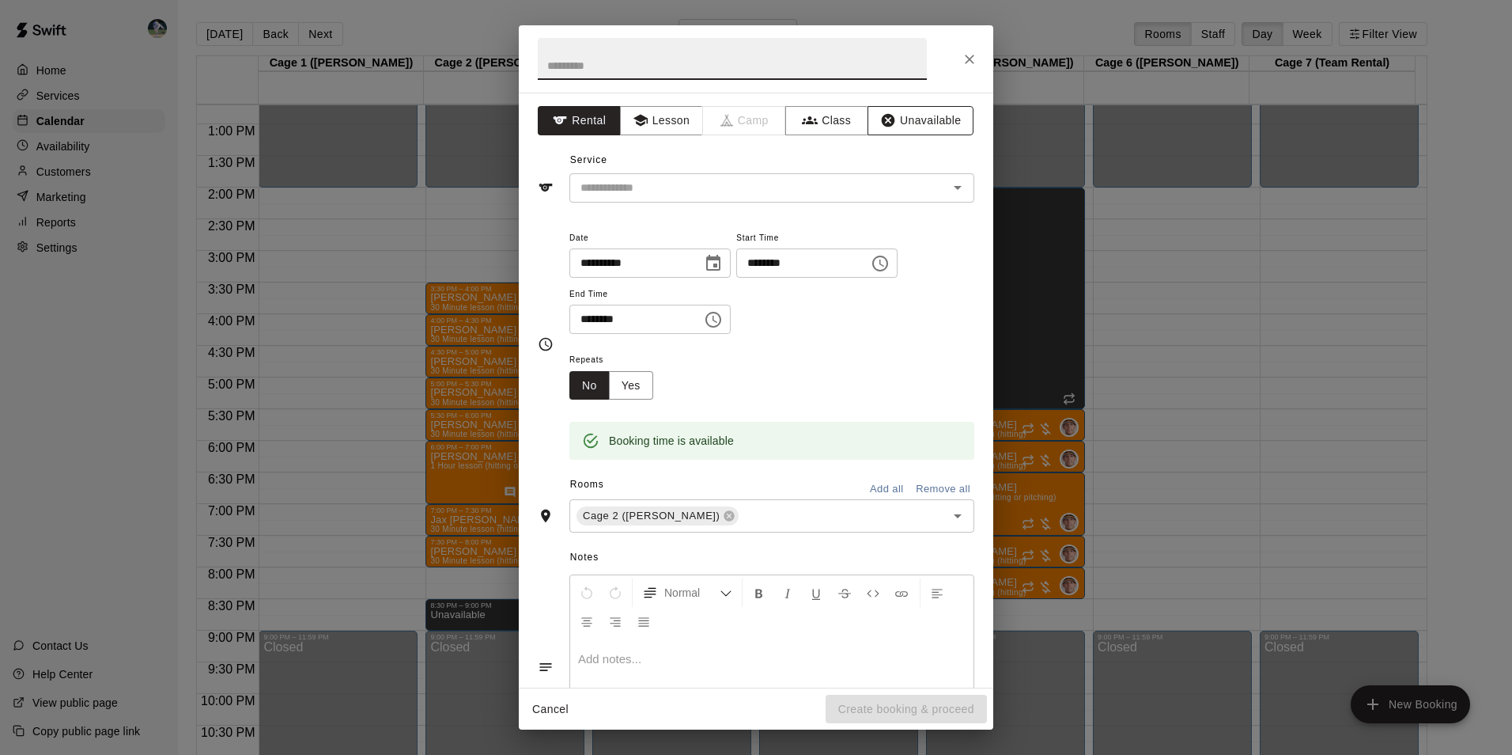
click at [919, 114] on button "Unavailable" at bounding box center [921, 120] width 106 height 29
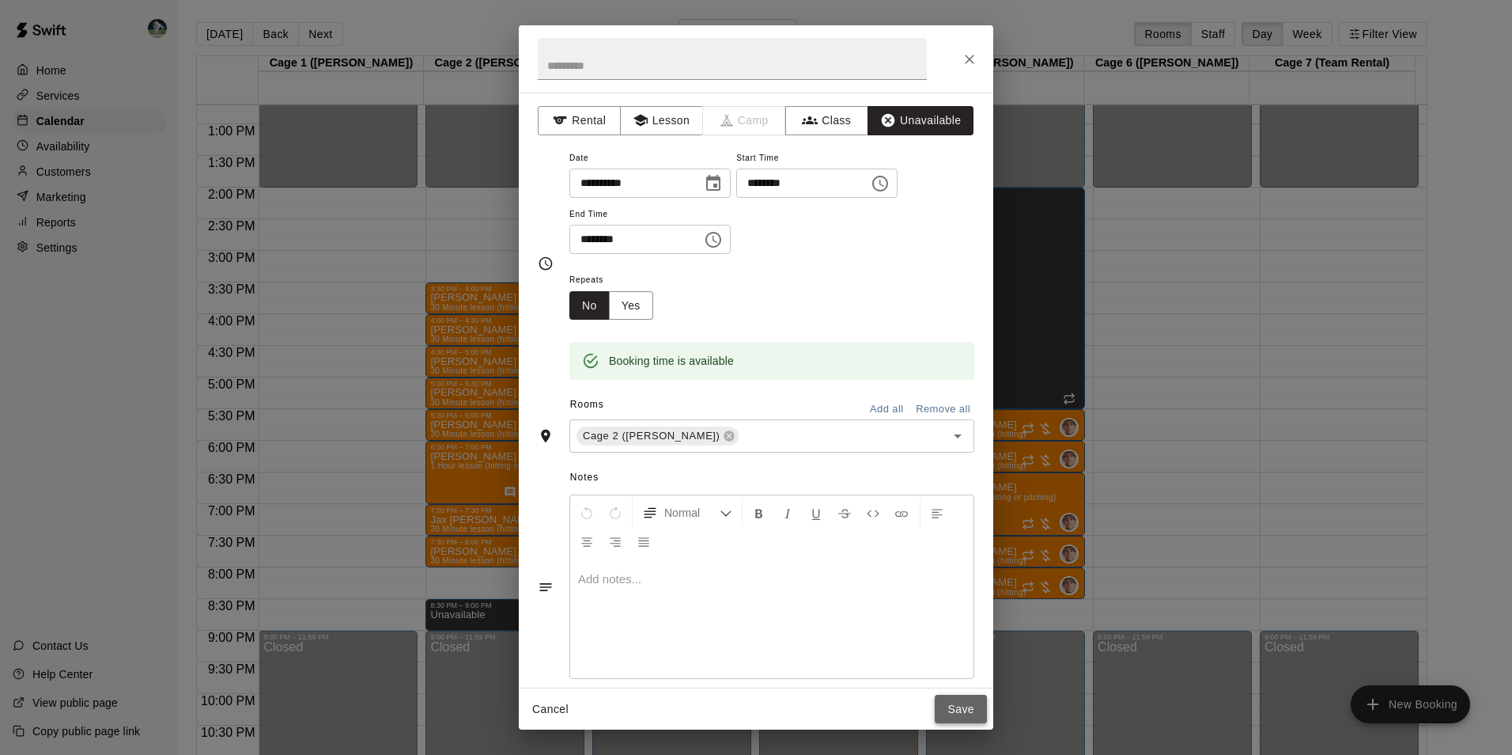
click at [958, 706] on button "Save" at bounding box center [961, 709] width 52 height 29
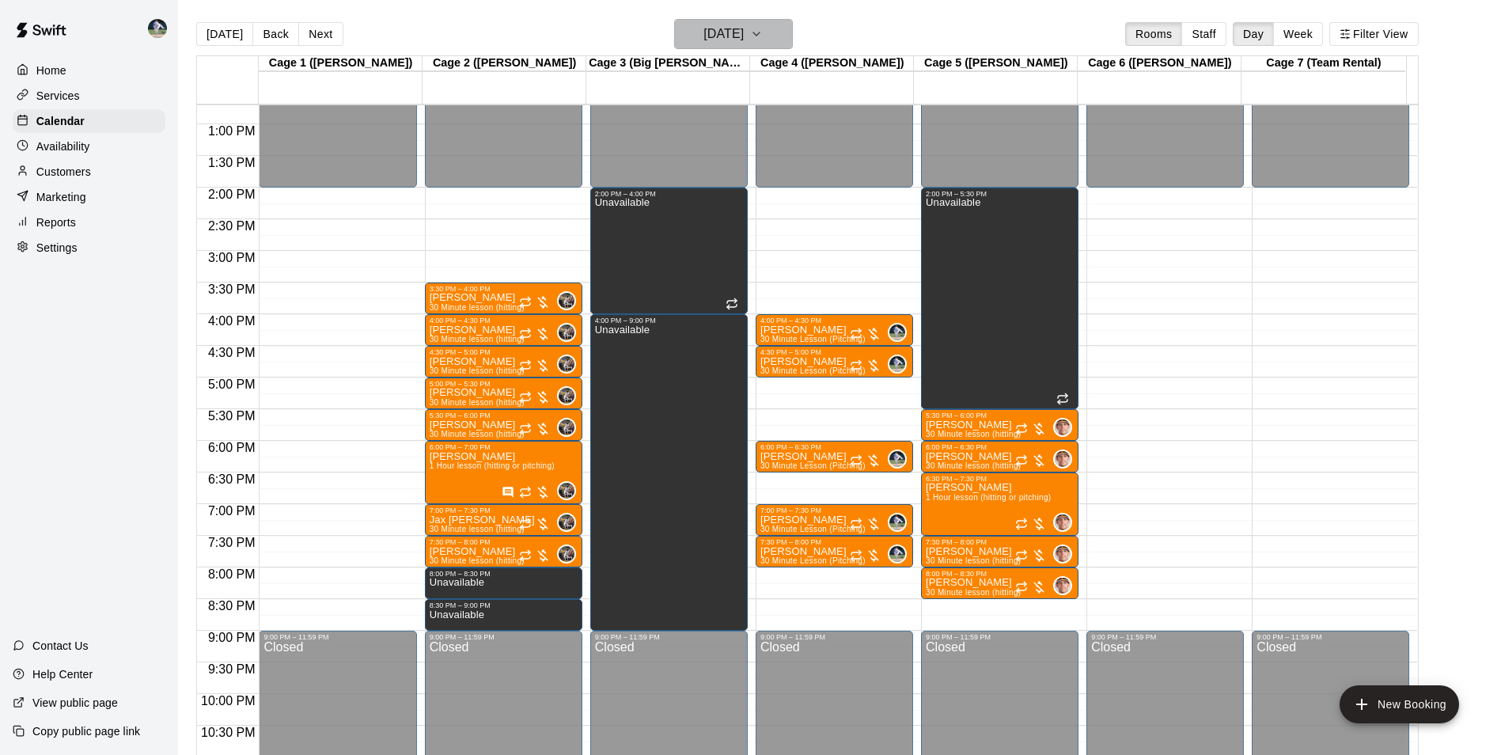
click at [734, 35] on h6 "[DATE]" at bounding box center [723, 34] width 40 height 22
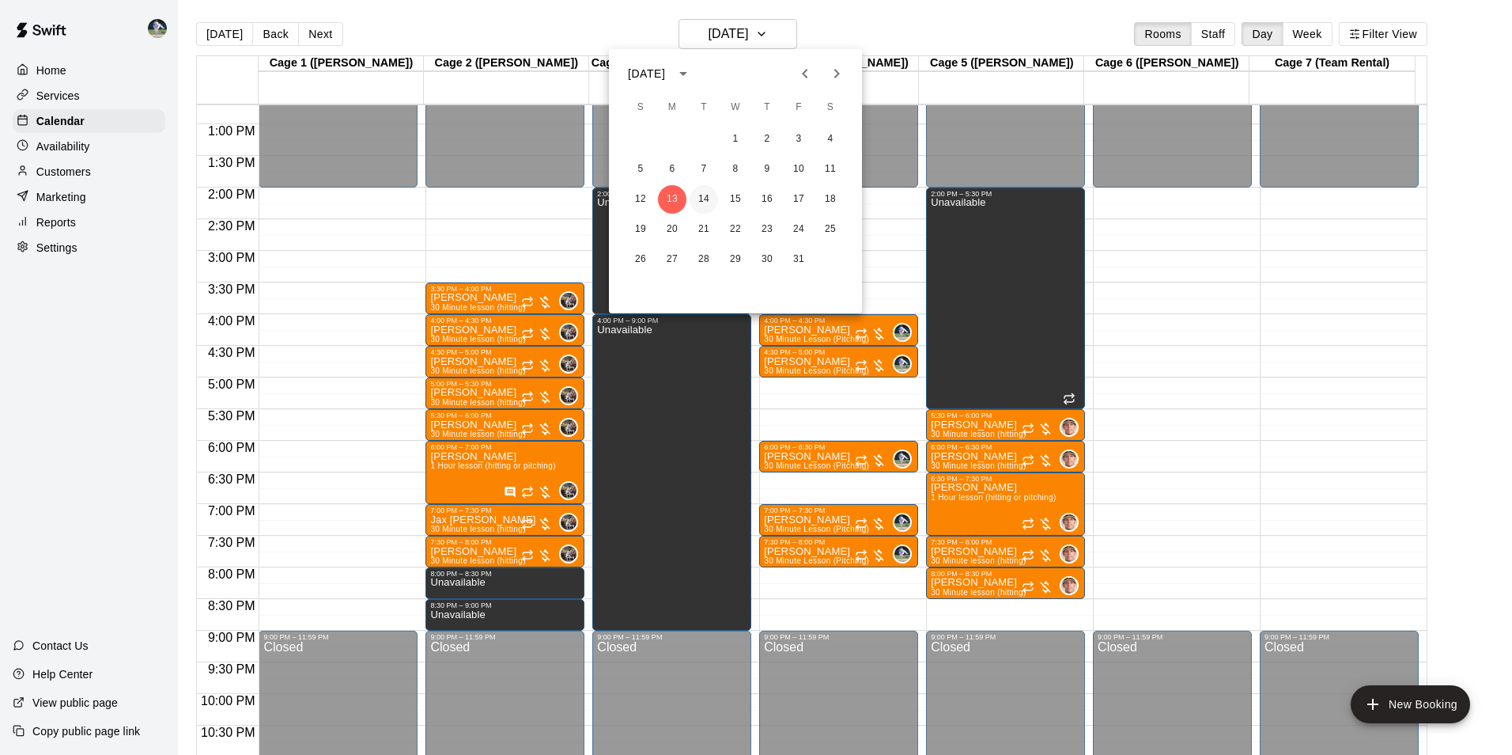
click at [703, 195] on button "14" at bounding box center [704, 199] width 28 height 28
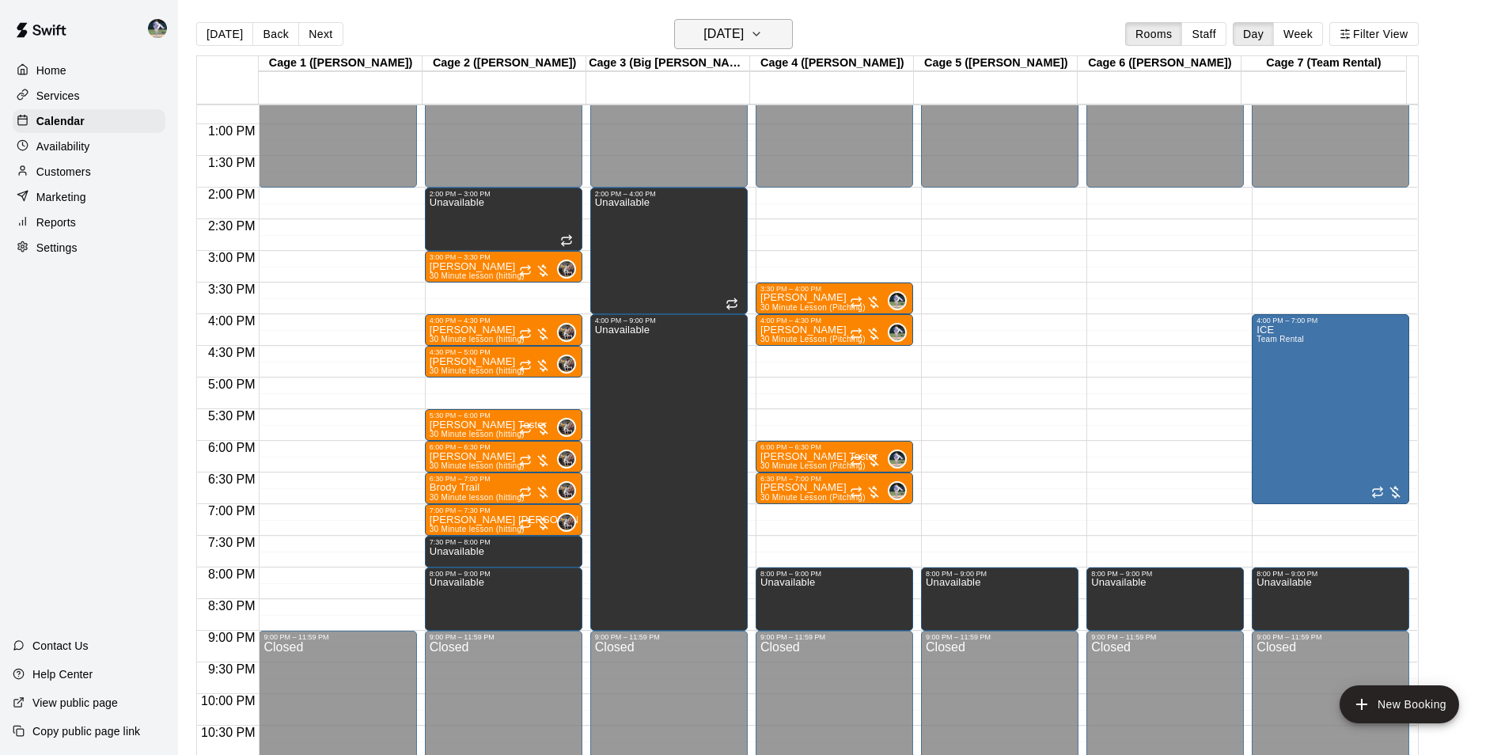
click at [730, 34] on h6 "[DATE]" at bounding box center [723, 34] width 40 height 22
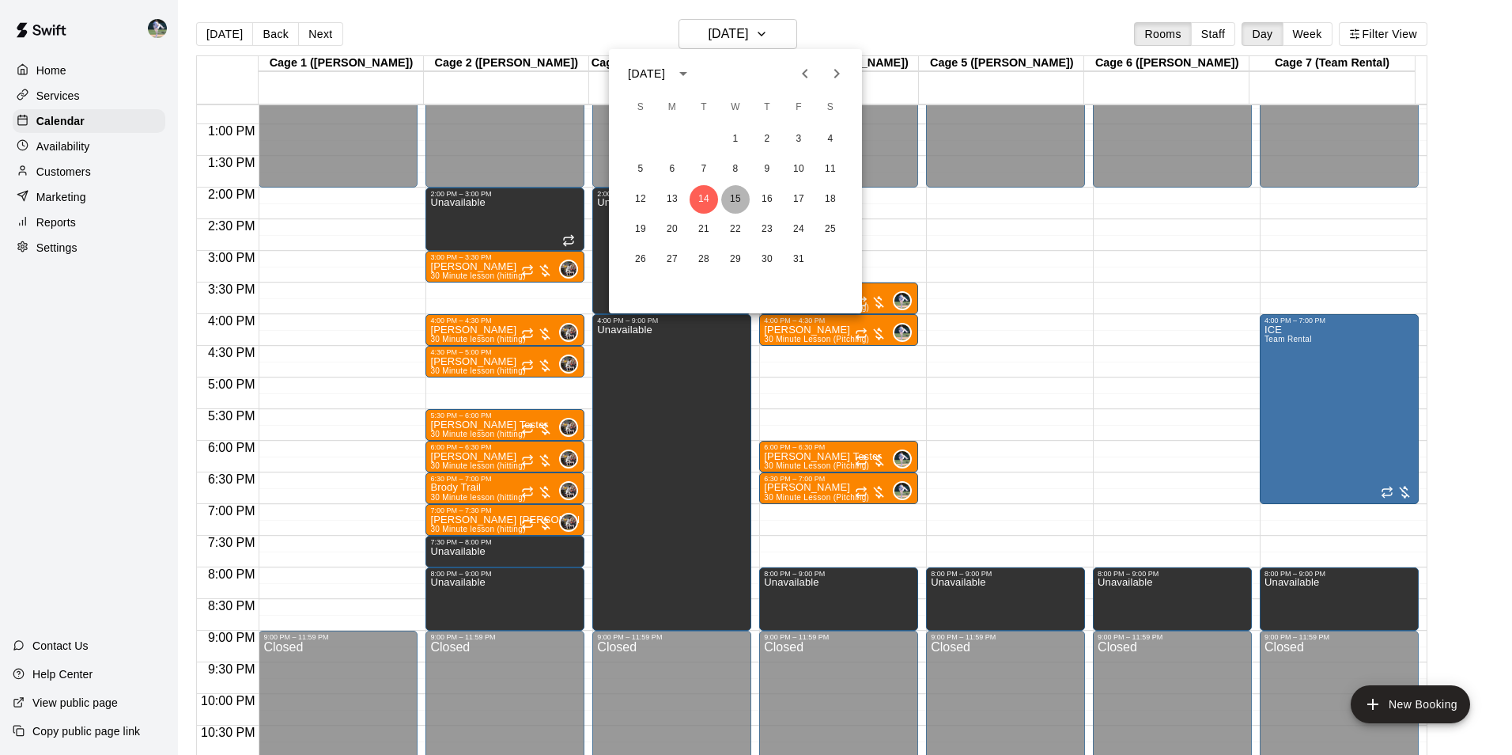
click at [736, 197] on button "15" at bounding box center [735, 199] width 28 height 28
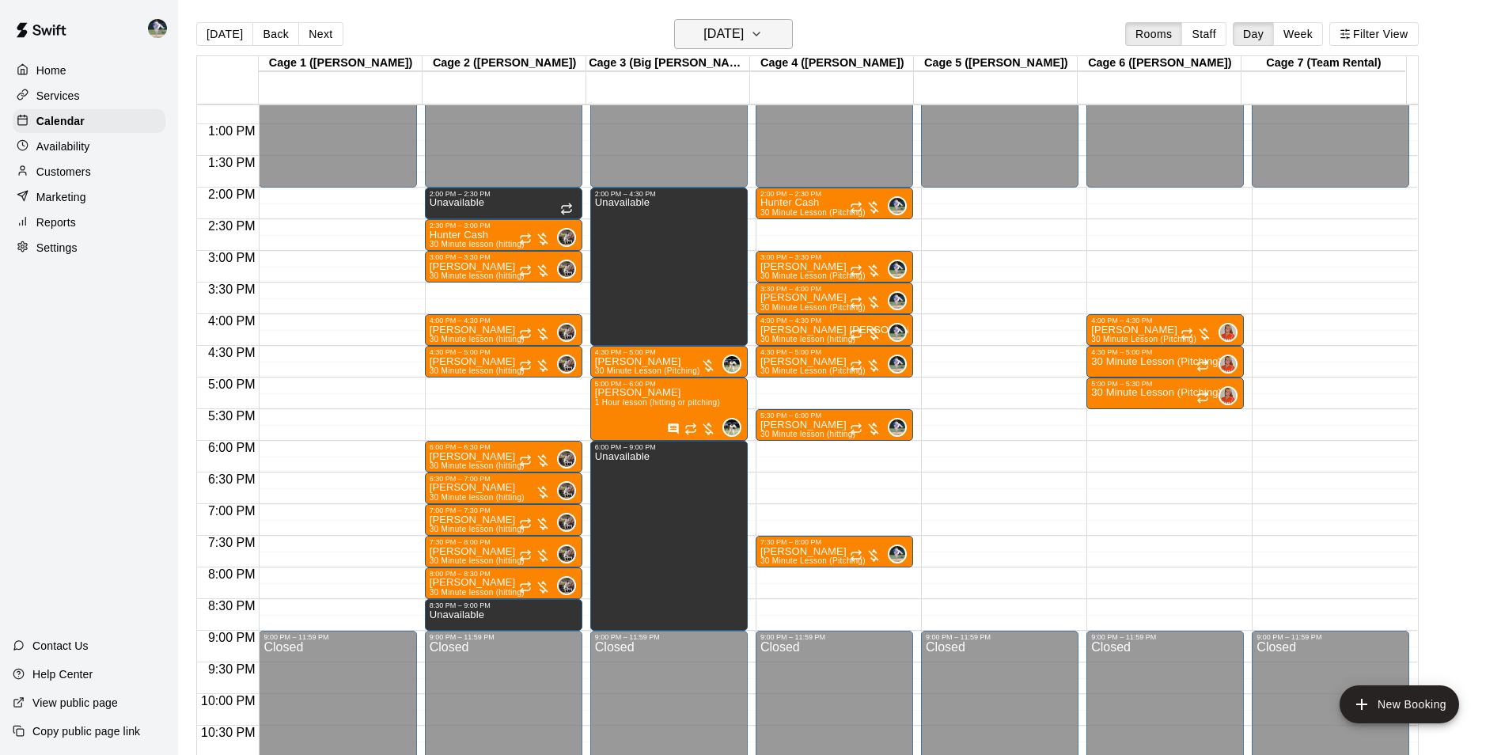
click at [740, 32] on h6 "[DATE]" at bounding box center [723, 34] width 40 height 22
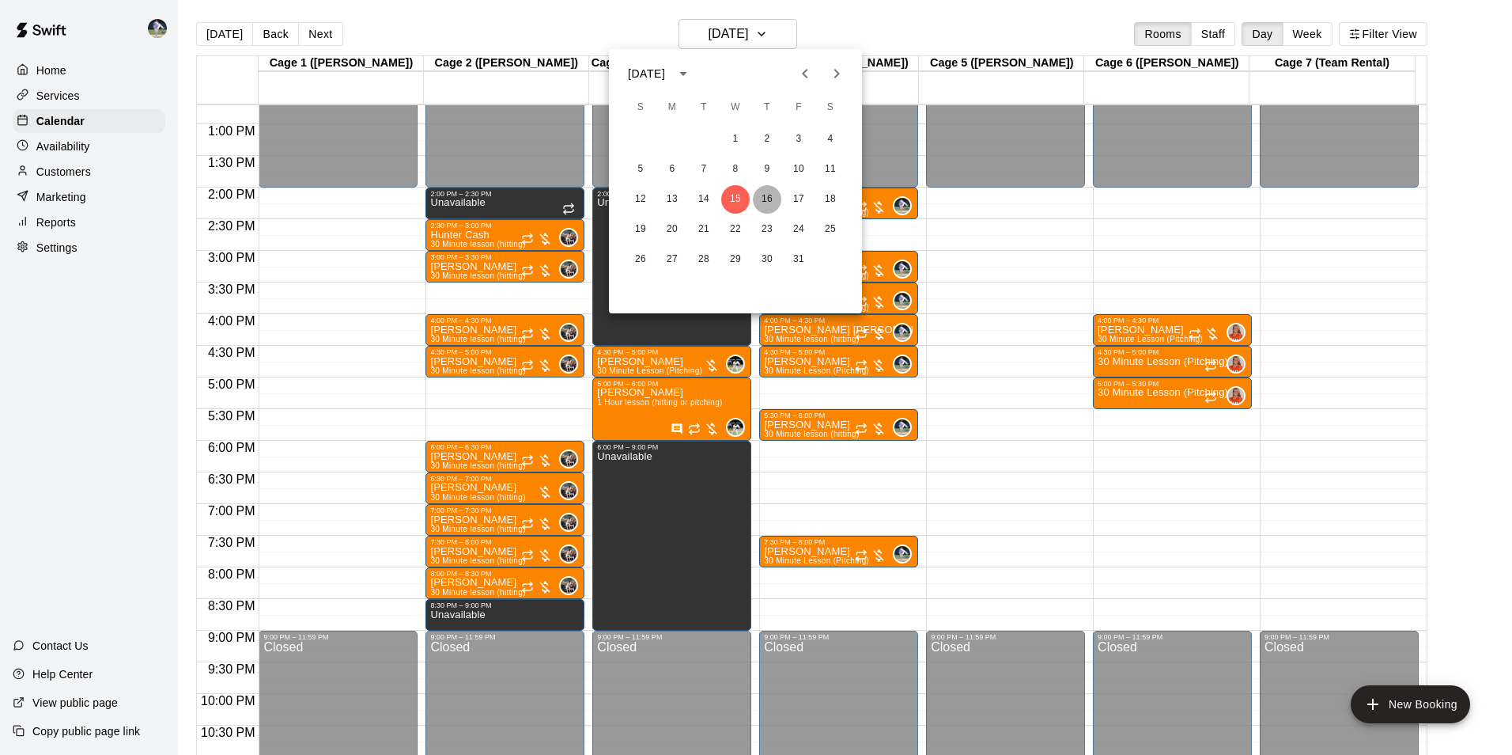
click at [766, 201] on button "16" at bounding box center [767, 199] width 28 height 28
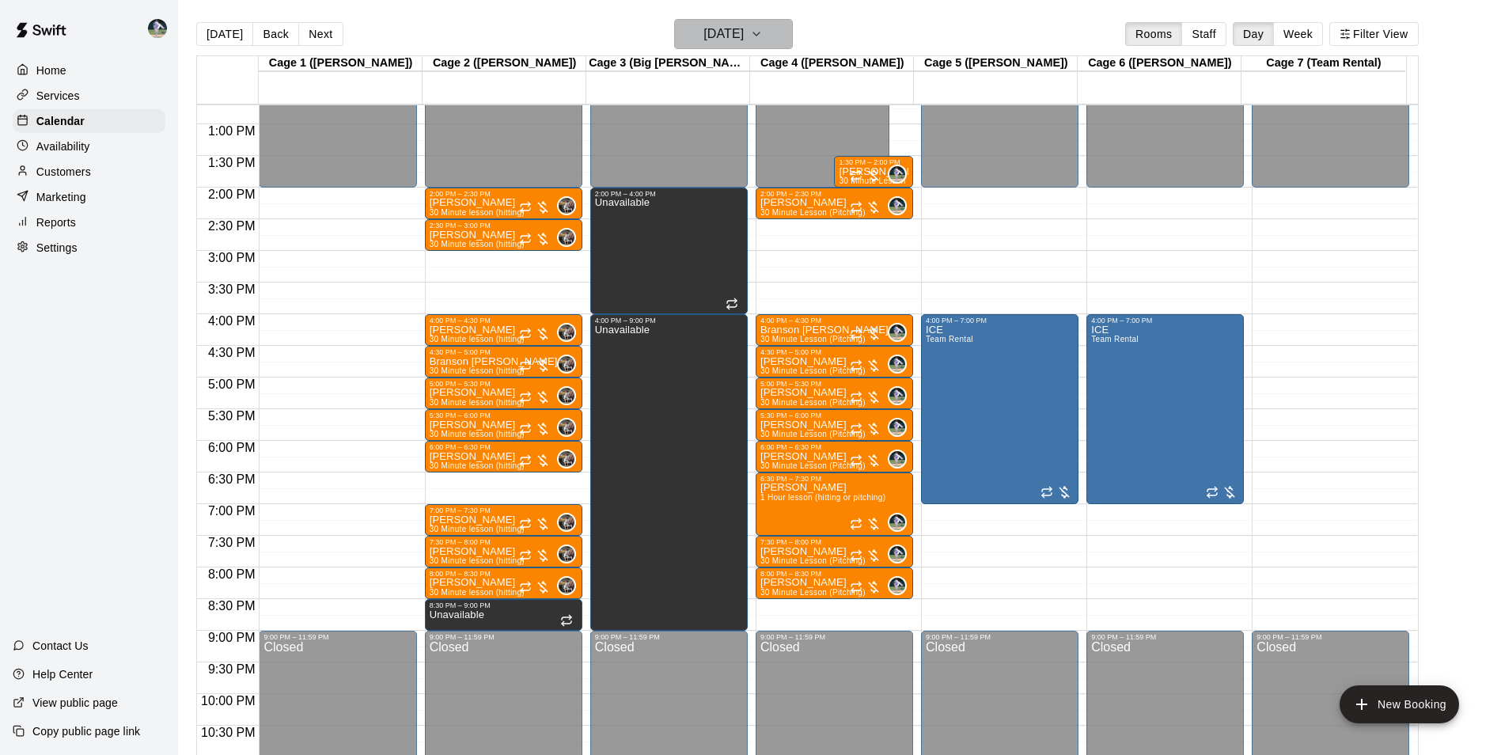
click at [708, 29] on h6 "Thursday Oct 16" at bounding box center [723, 34] width 40 height 22
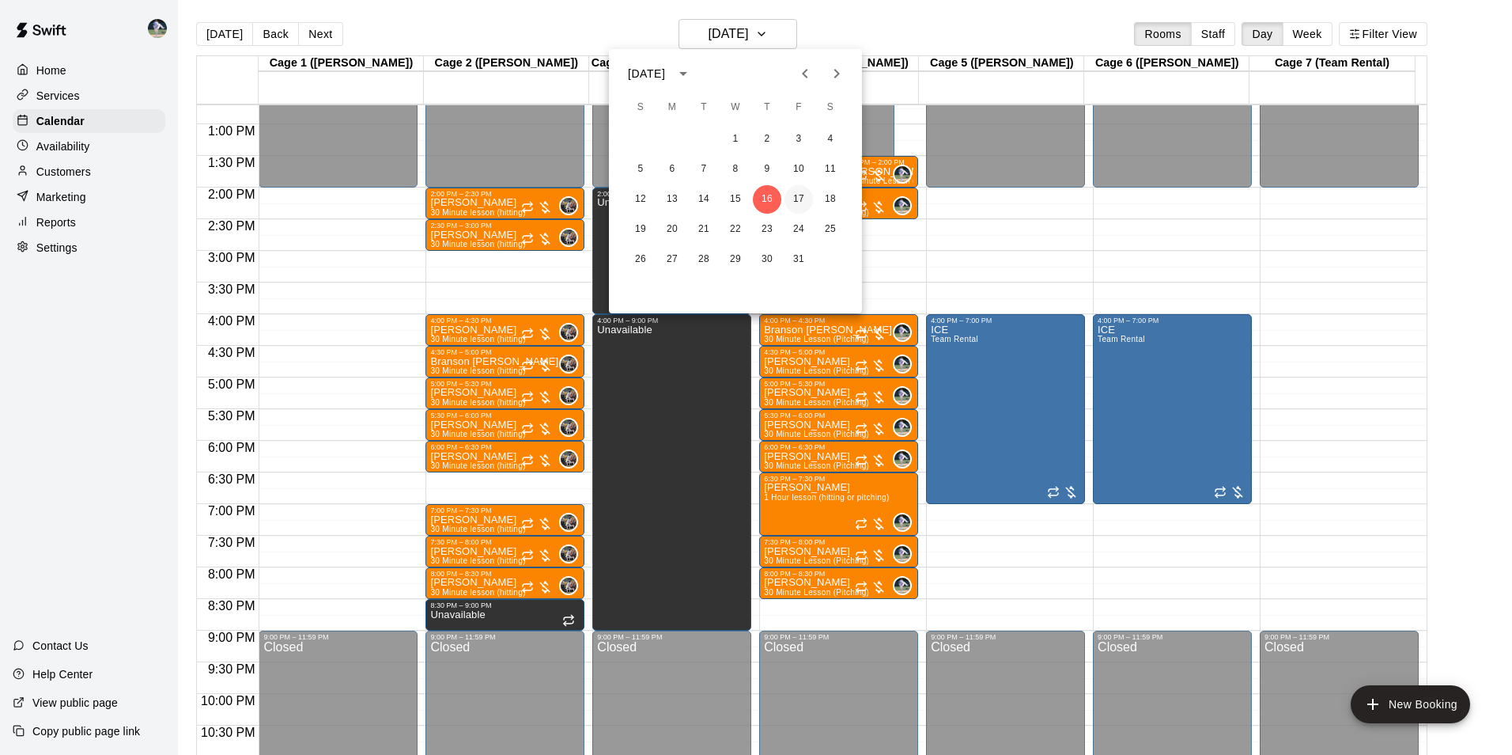
click at [801, 195] on button "17" at bounding box center [799, 199] width 28 height 28
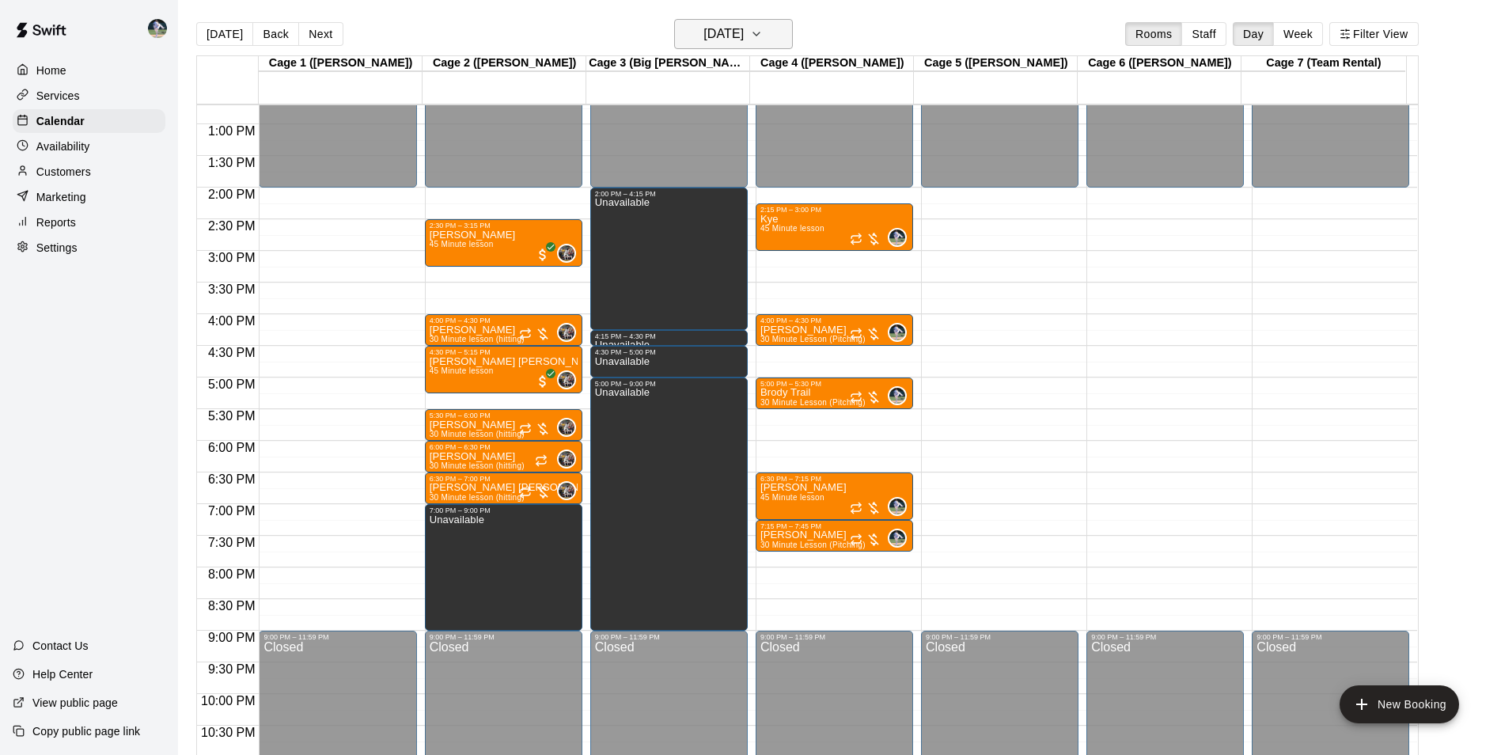
click at [733, 28] on h6 "Friday Oct 17" at bounding box center [723, 34] width 40 height 22
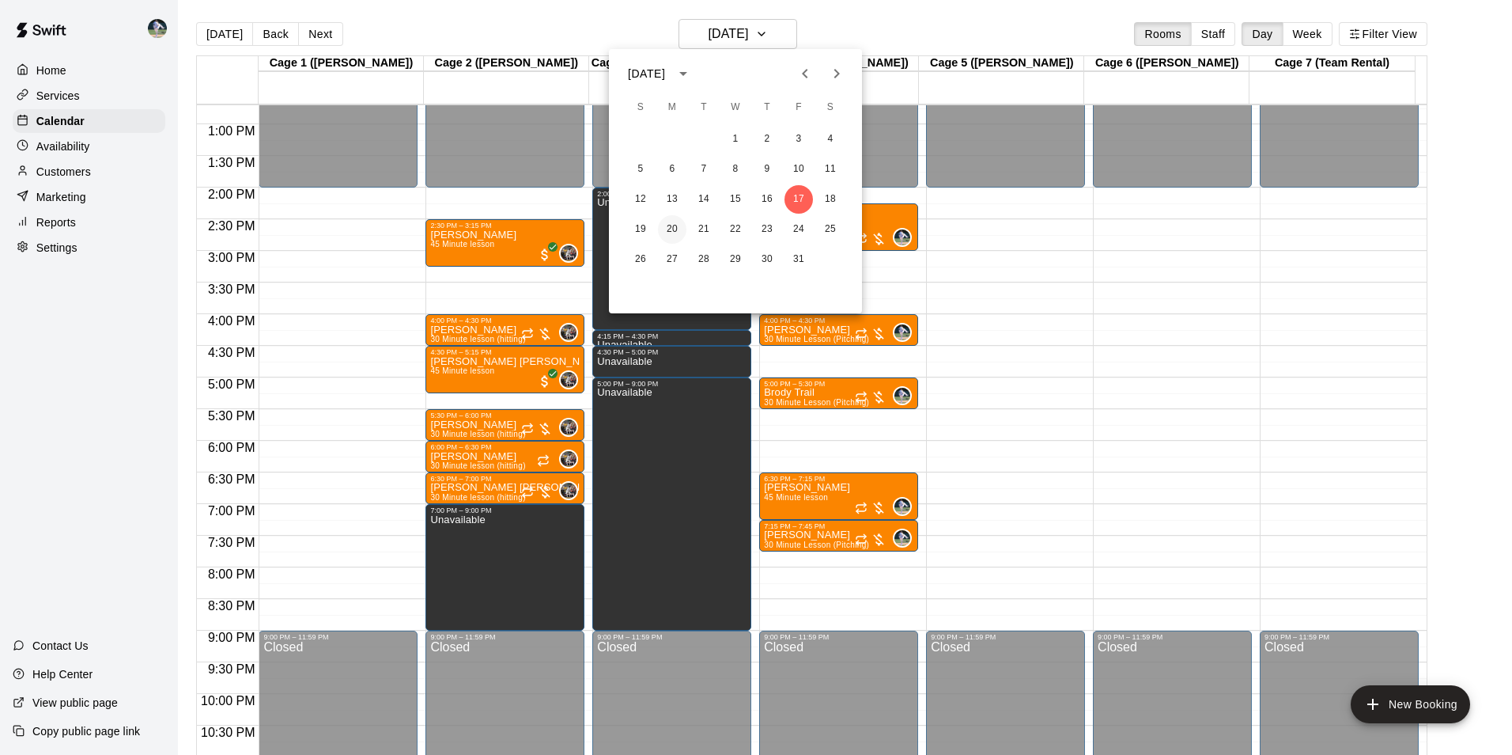
click at [674, 230] on button "20" at bounding box center [672, 229] width 28 height 28
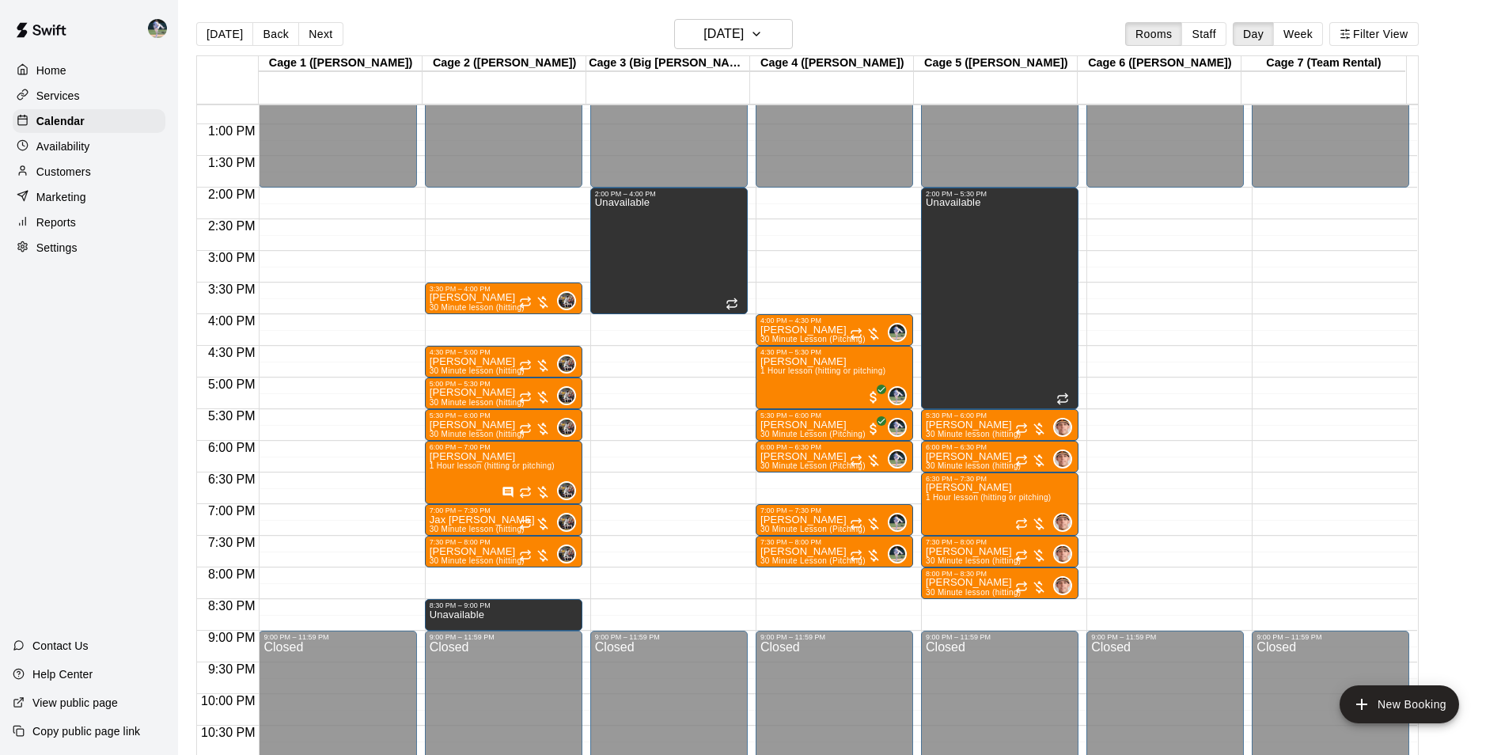
click at [494, 577] on div "12:00 AM – 2:00 PM Closed 3:30 PM – 4:00 PM Barry Warren 30 Minute lesson (hitt…" at bounding box center [503, 61] width 157 height 1519
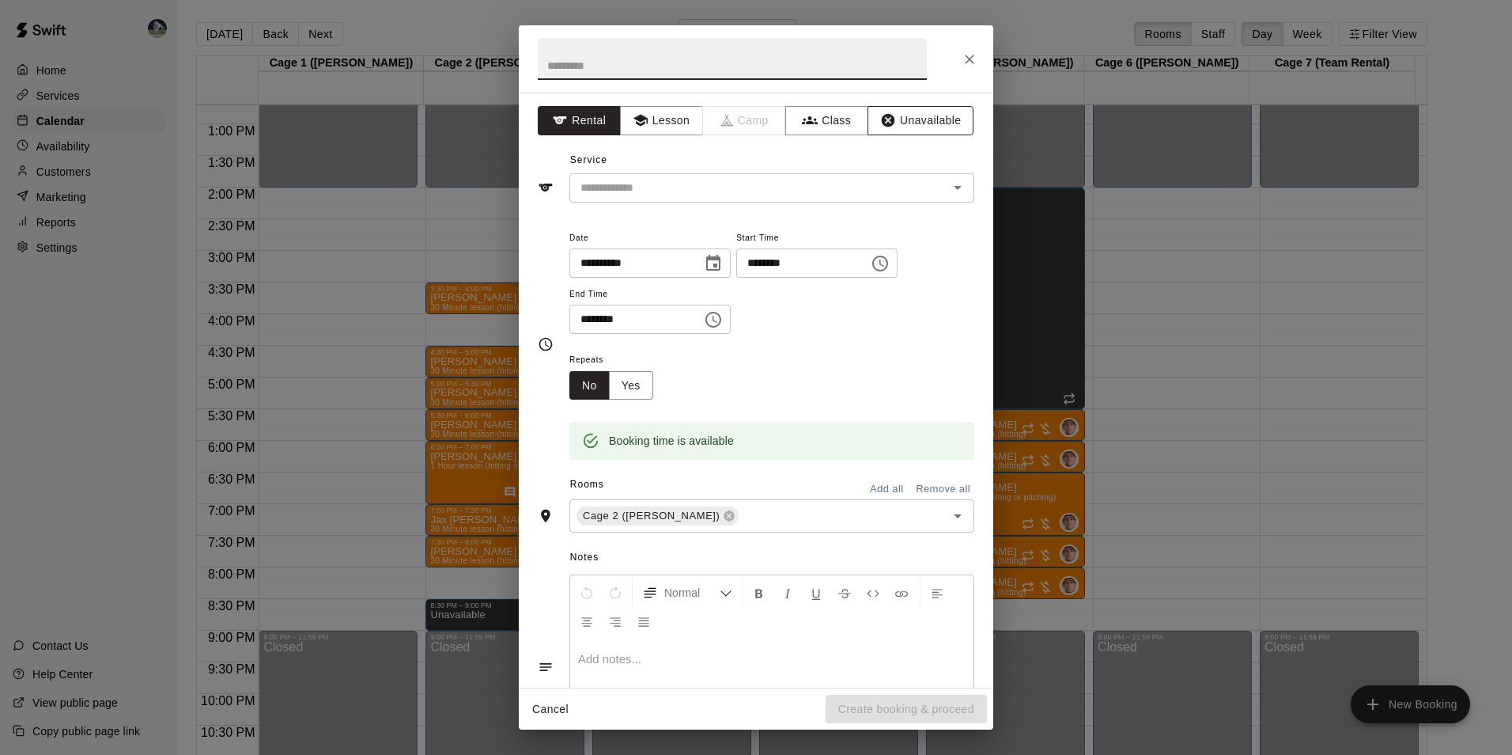
click at [884, 122] on icon "button" at bounding box center [888, 120] width 16 height 16
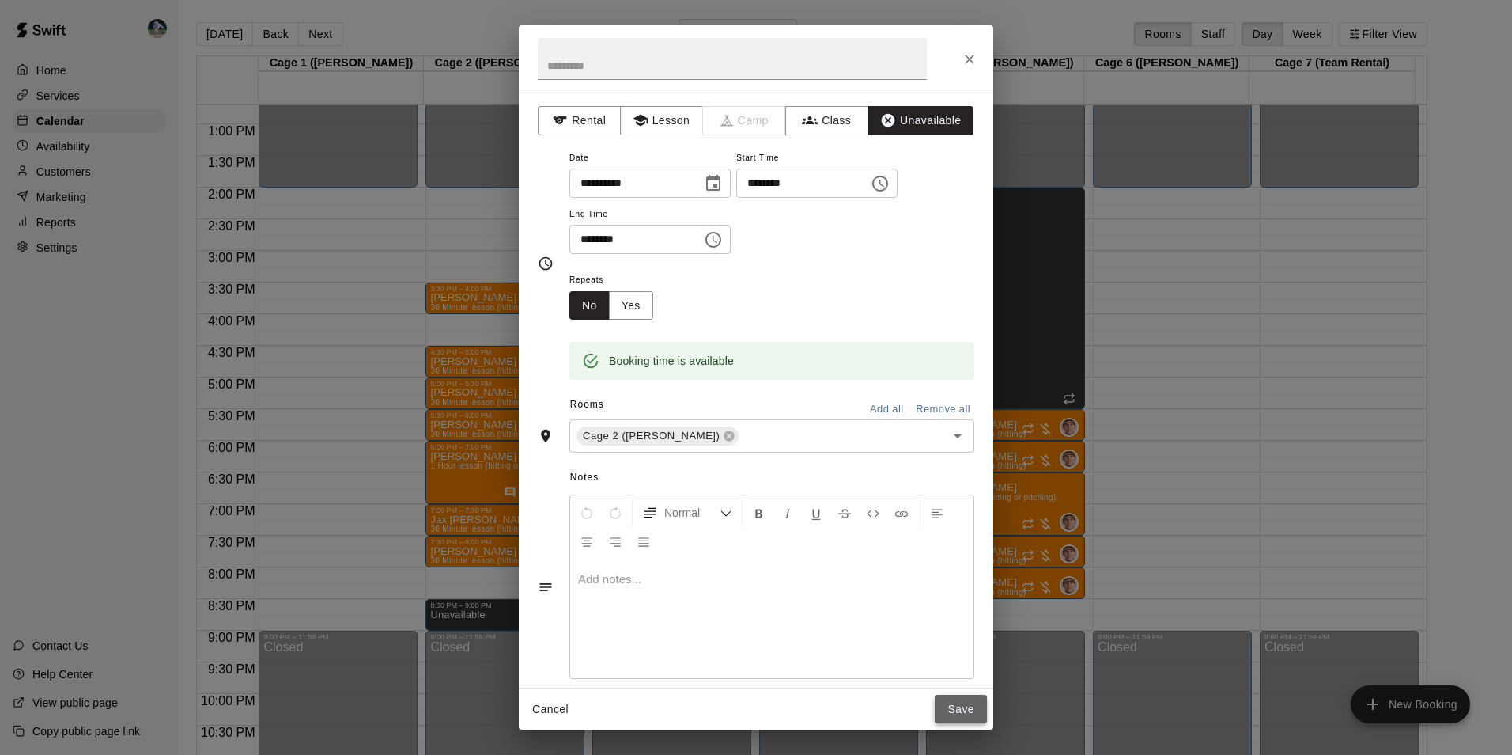
click at [962, 706] on button "Save" at bounding box center [961, 709] width 52 height 29
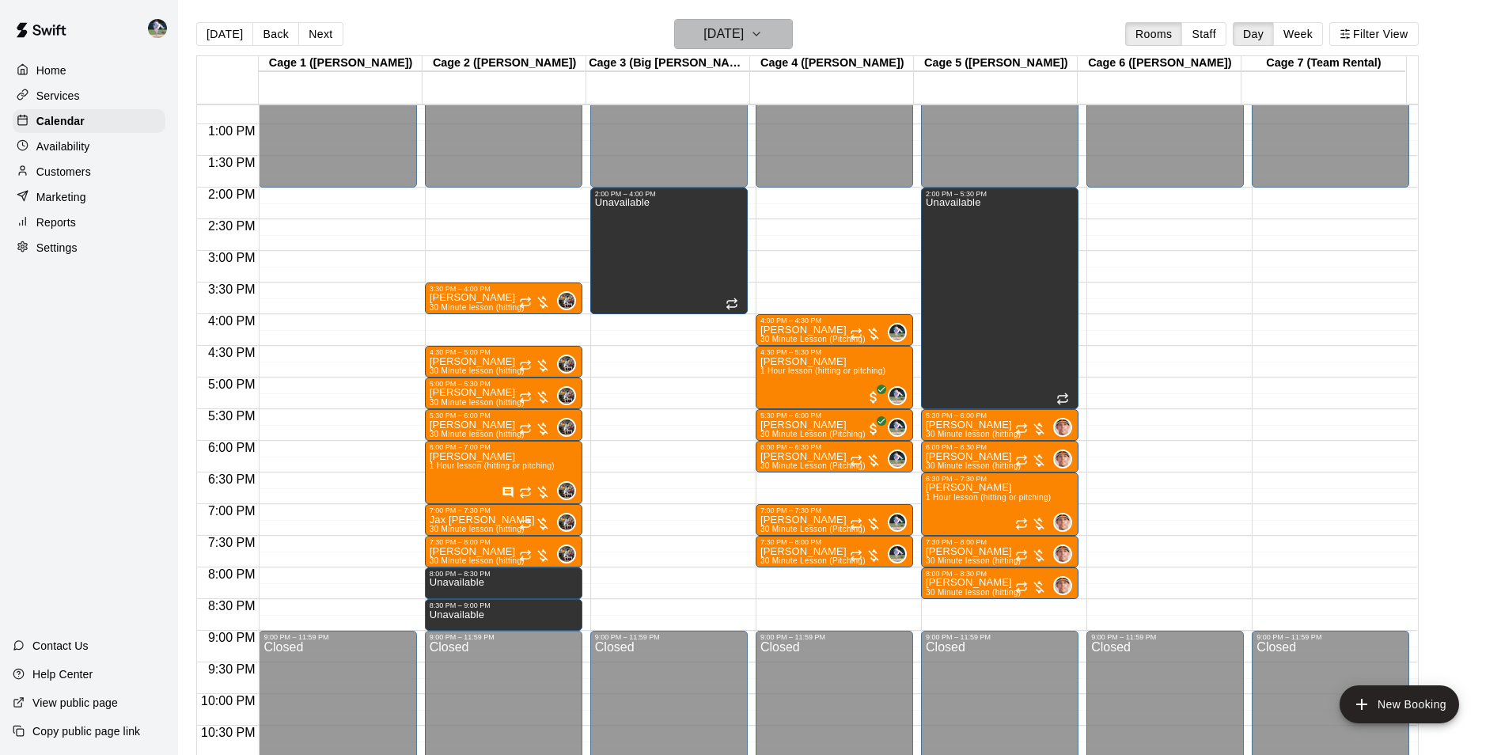
click at [718, 35] on h6 "Monday Oct 20" at bounding box center [723, 34] width 40 height 22
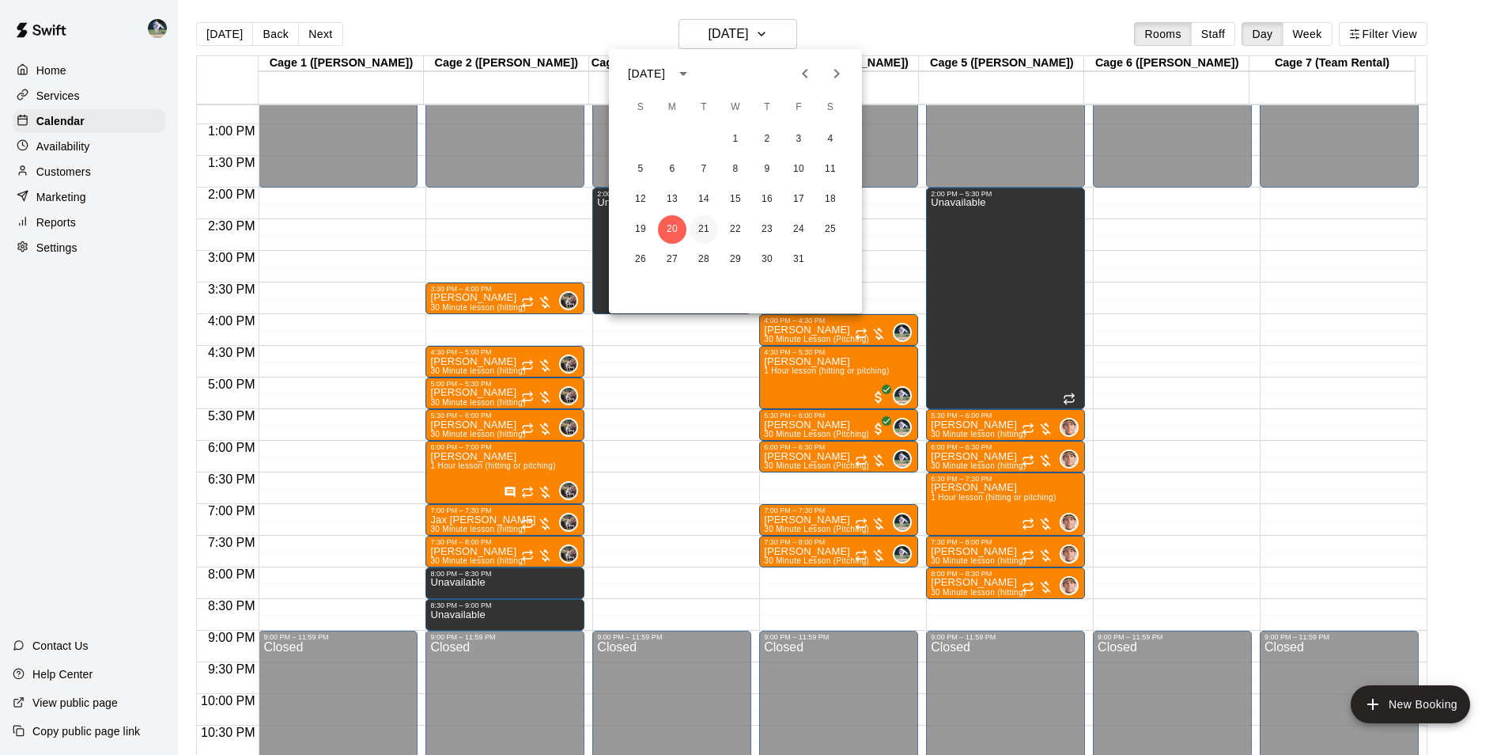
click at [703, 224] on button "21" at bounding box center [704, 229] width 28 height 28
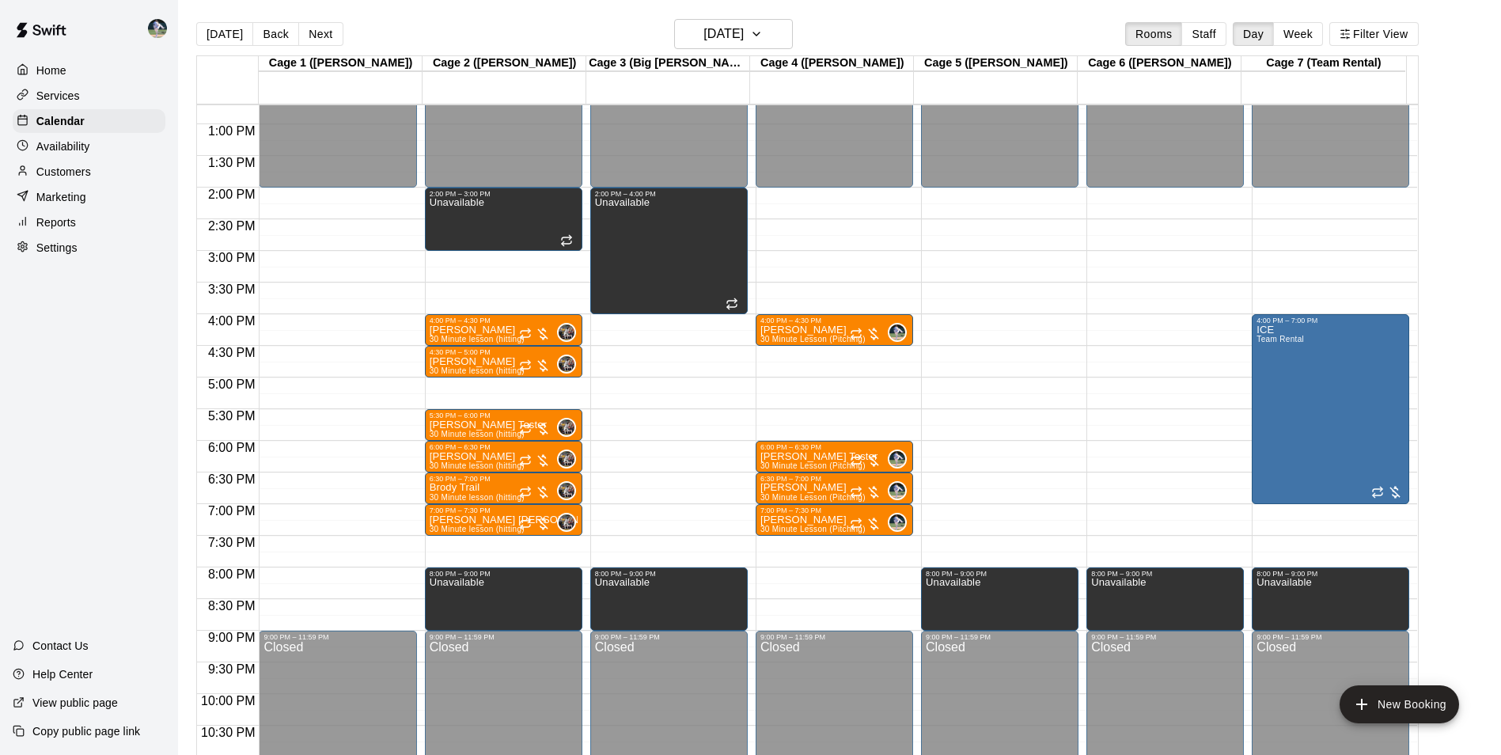
click at [506, 543] on div "12:00 AM – 2:00 PM Closed 2:00 PM – 3:00 PM Unavailable 4:00 PM – 4:30 PM Reid …" at bounding box center [503, 61] width 157 height 1519
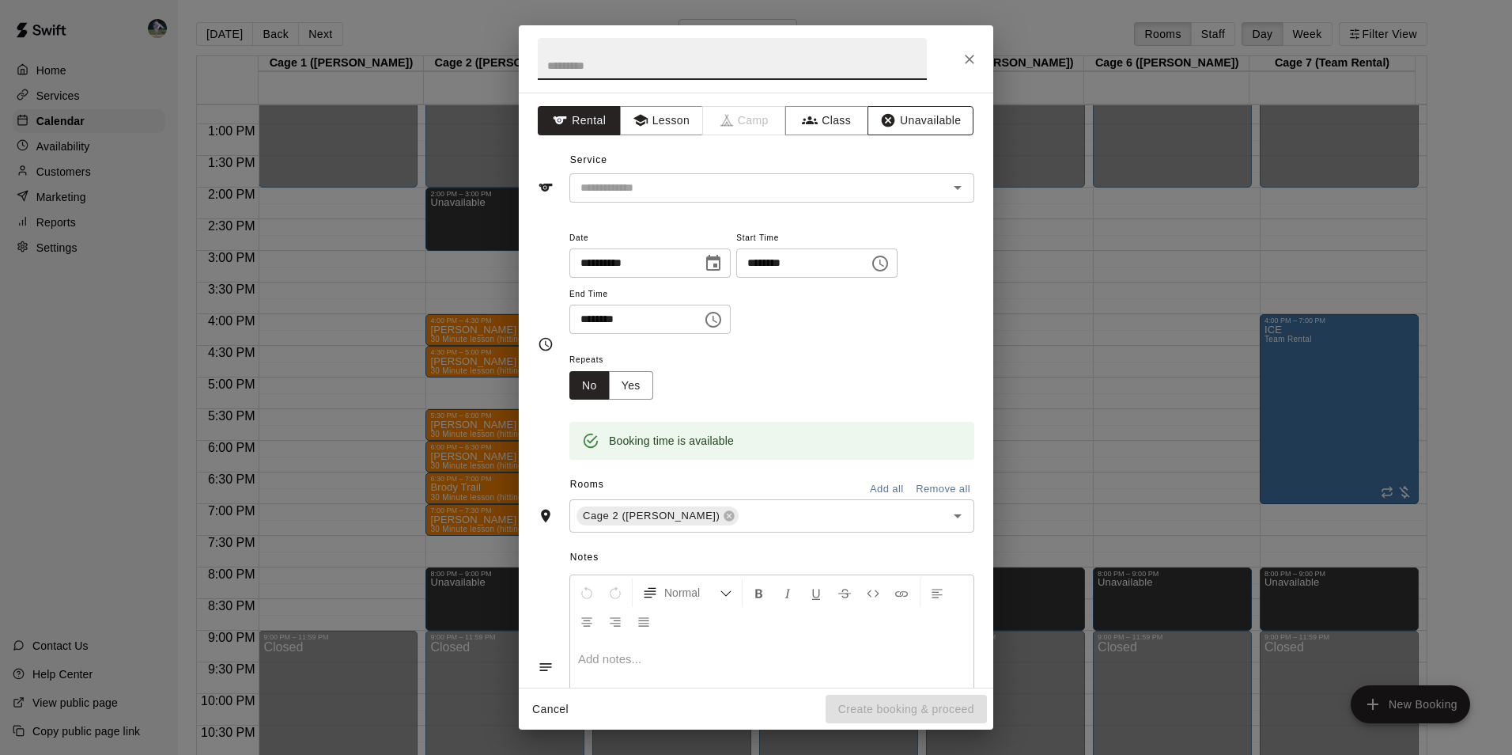
click at [924, 119] on button "Unavailable" at bounding box center [921, 120] width 106 height 29
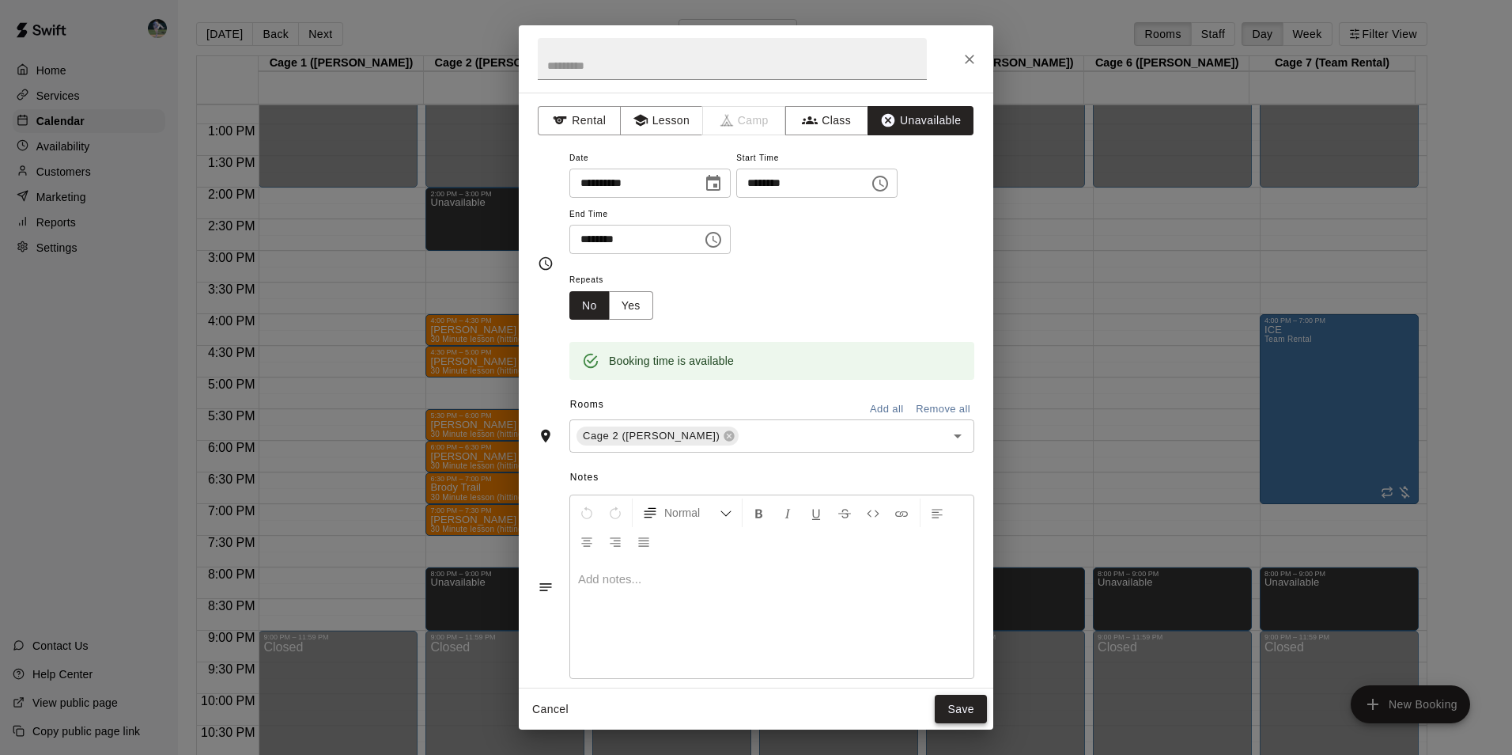
click at [959, 705] on button "Save" at bounding box center [961, 709] width 52 height 29
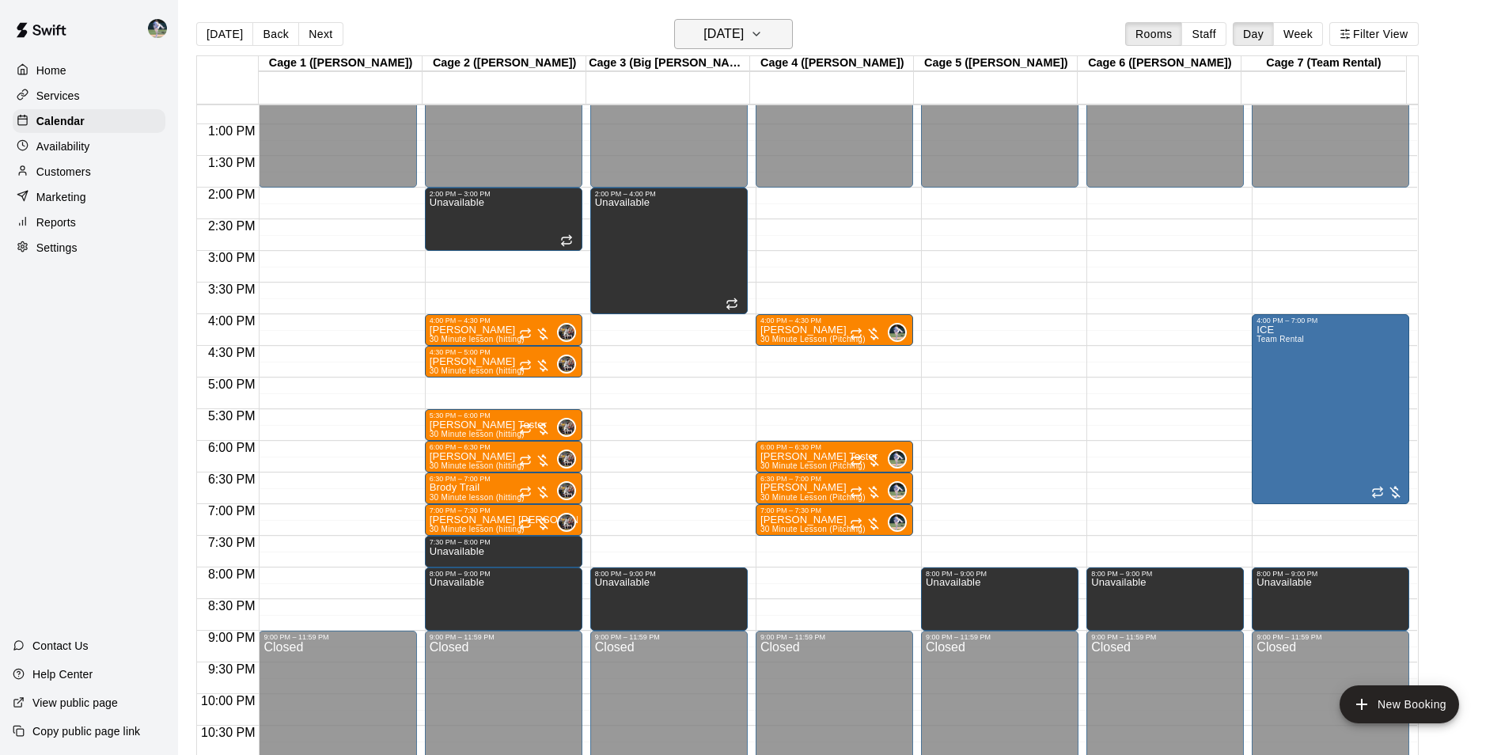
click at [731, 30] on h6 "[DATE]" at bounding box center [723, 34] width 40 height 22
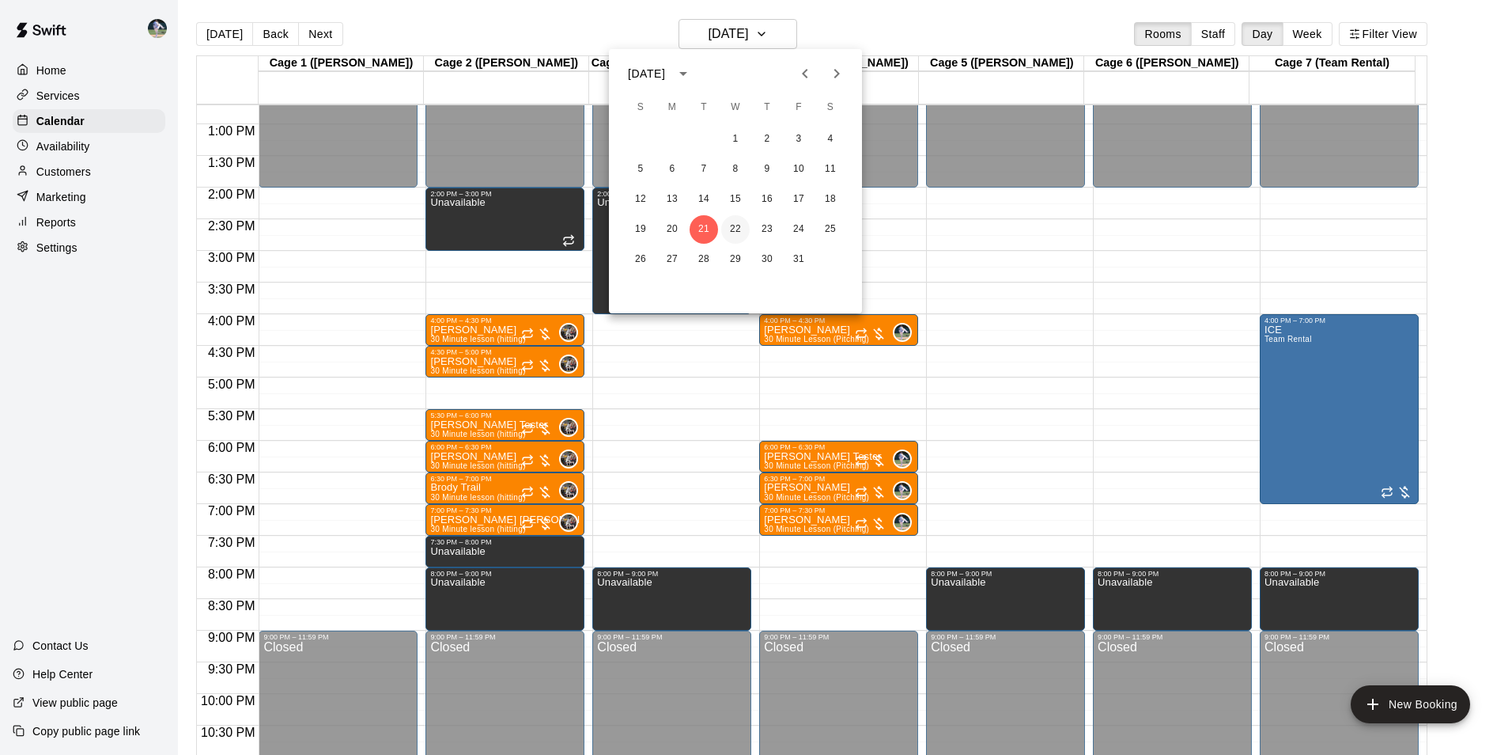
click at [736, 224] on button "22" at bounding box center [735, 229] width 28 height 28
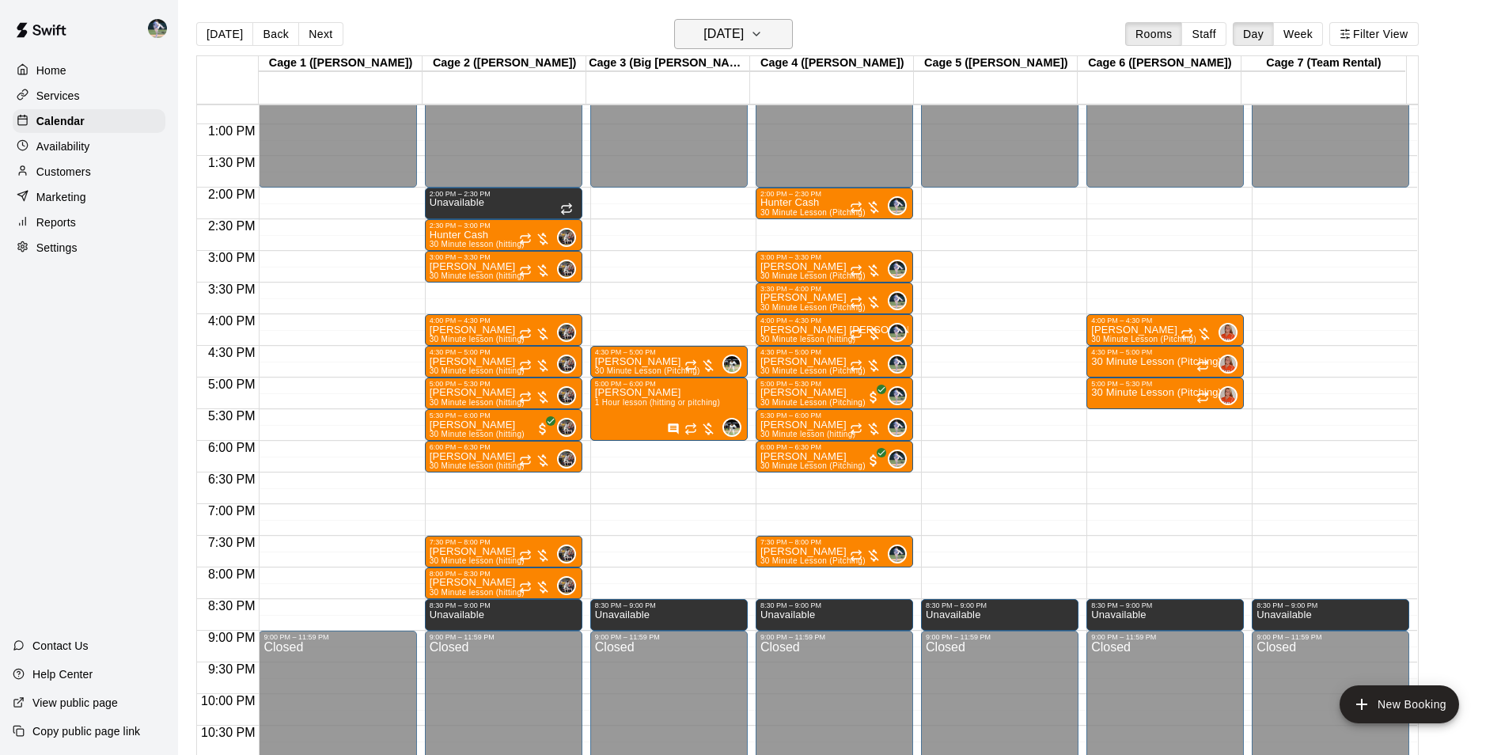
click at [721, 28] on h6 "[DATE]" at bounding box center [723, 34] width 40 height 22
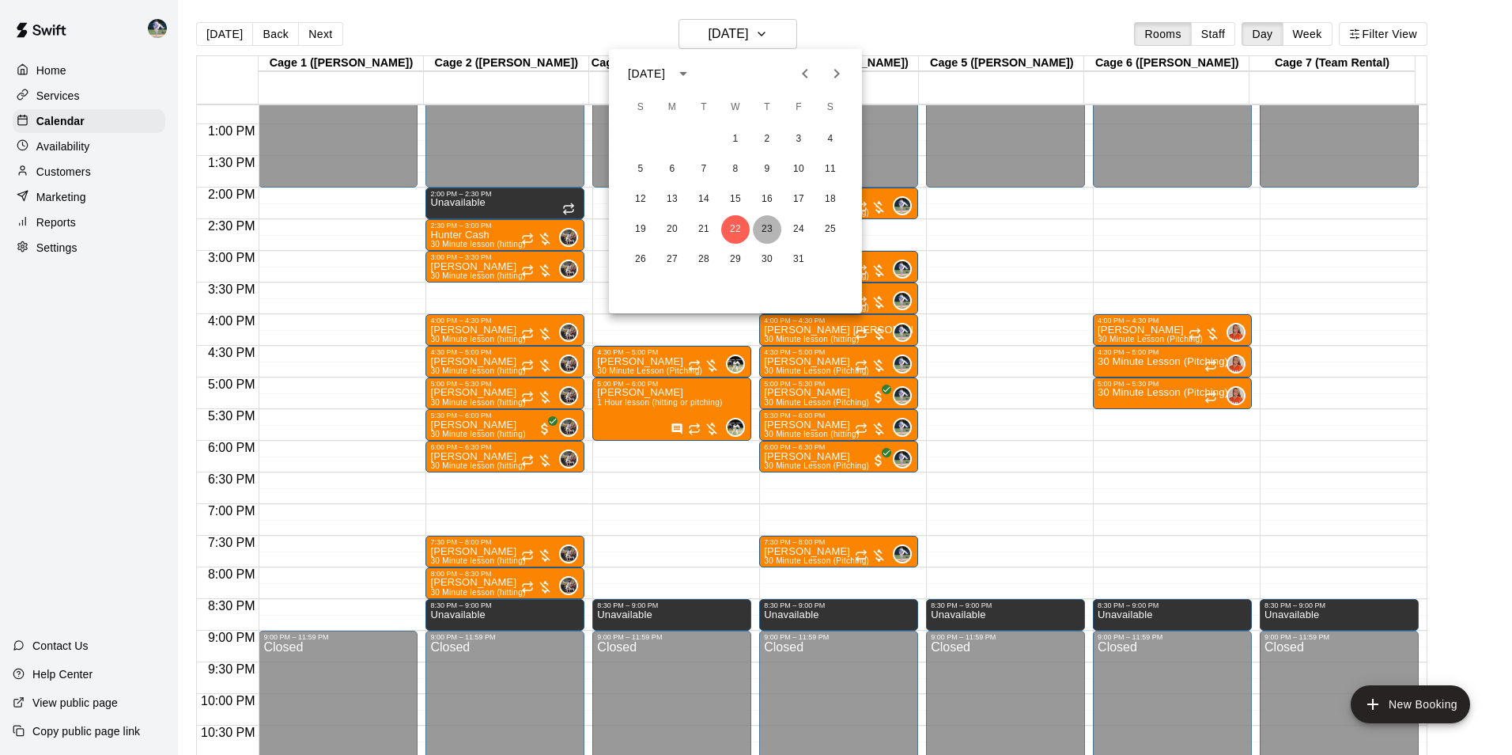
click at [767, 225] on button "23" at bounding box center [767, 229] width 28 height 28
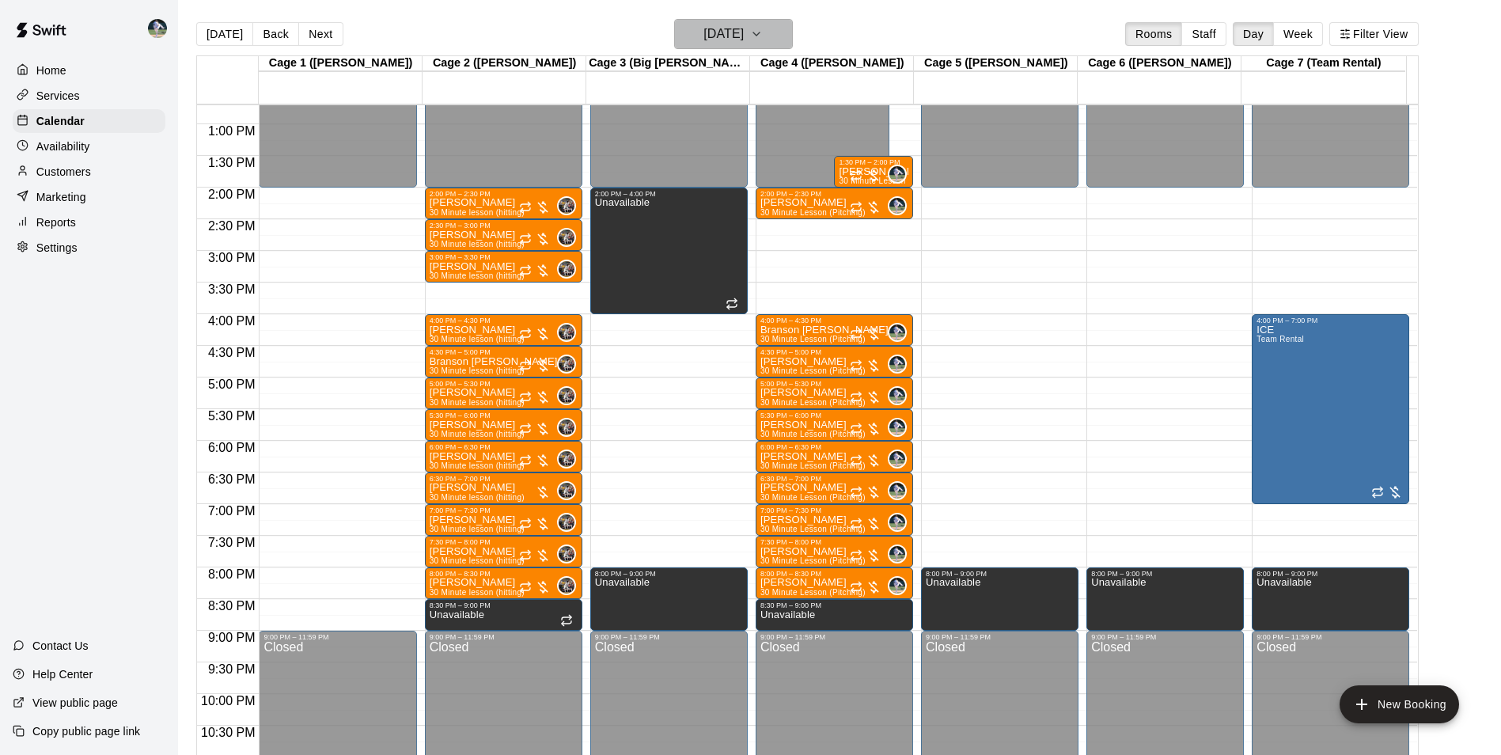
click at [733, 34] on h6 "Thursday Oct 23" at bounding box center [723, 34] width 40 height 22
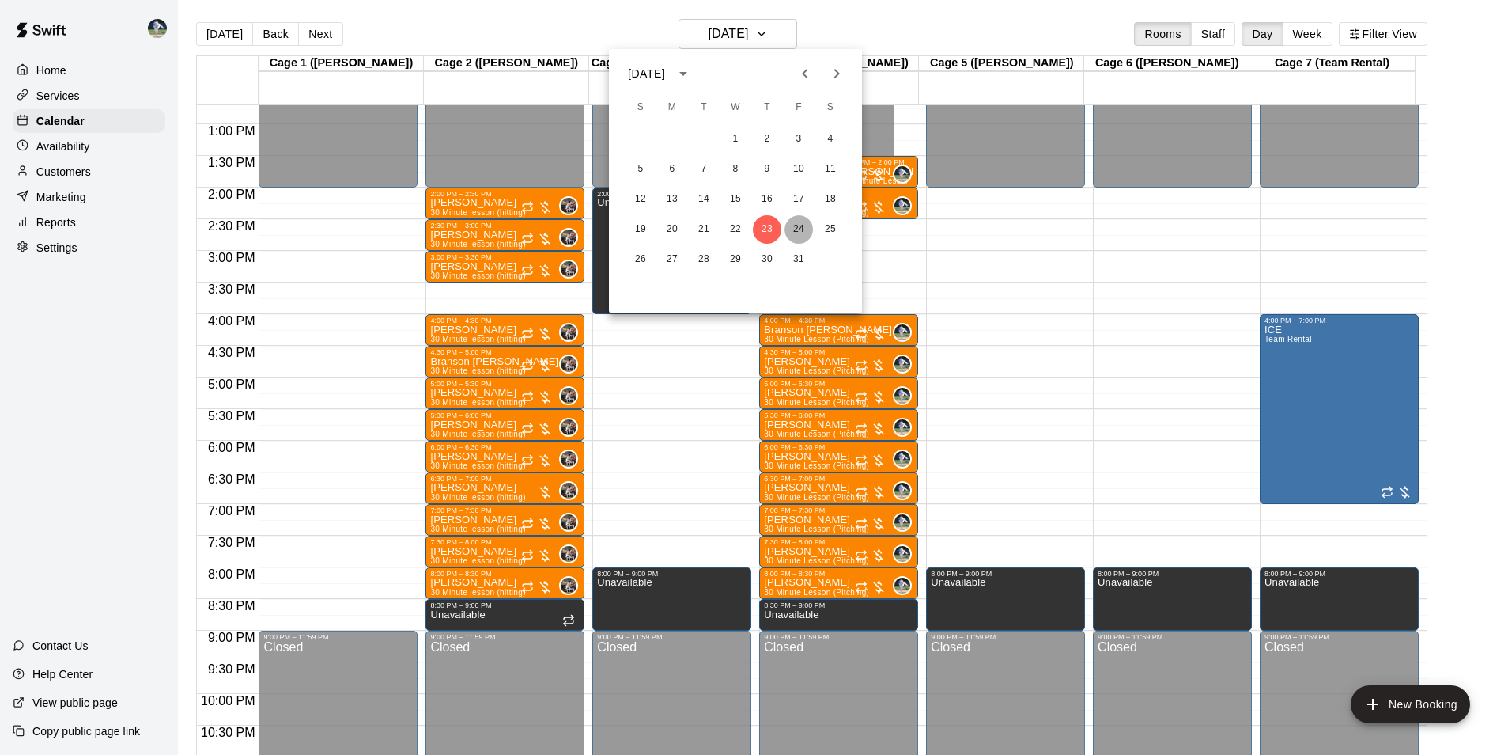
click at [801, 226] on button "24" at bounding box center [799, 229] width 28 height 28
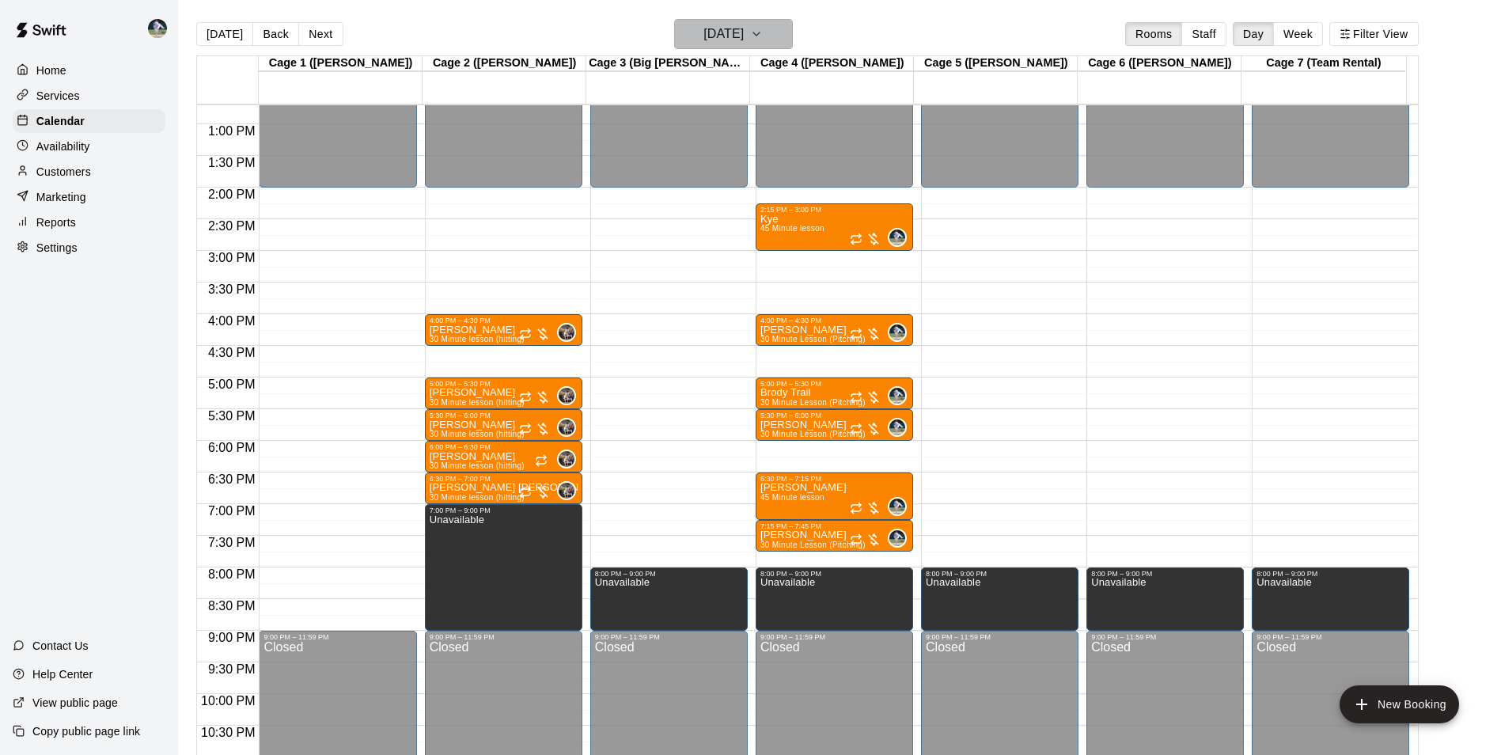
click at [719, 33] on h6 "Friday Oct 24" at bounding box center [723, 34] width 40 height 22
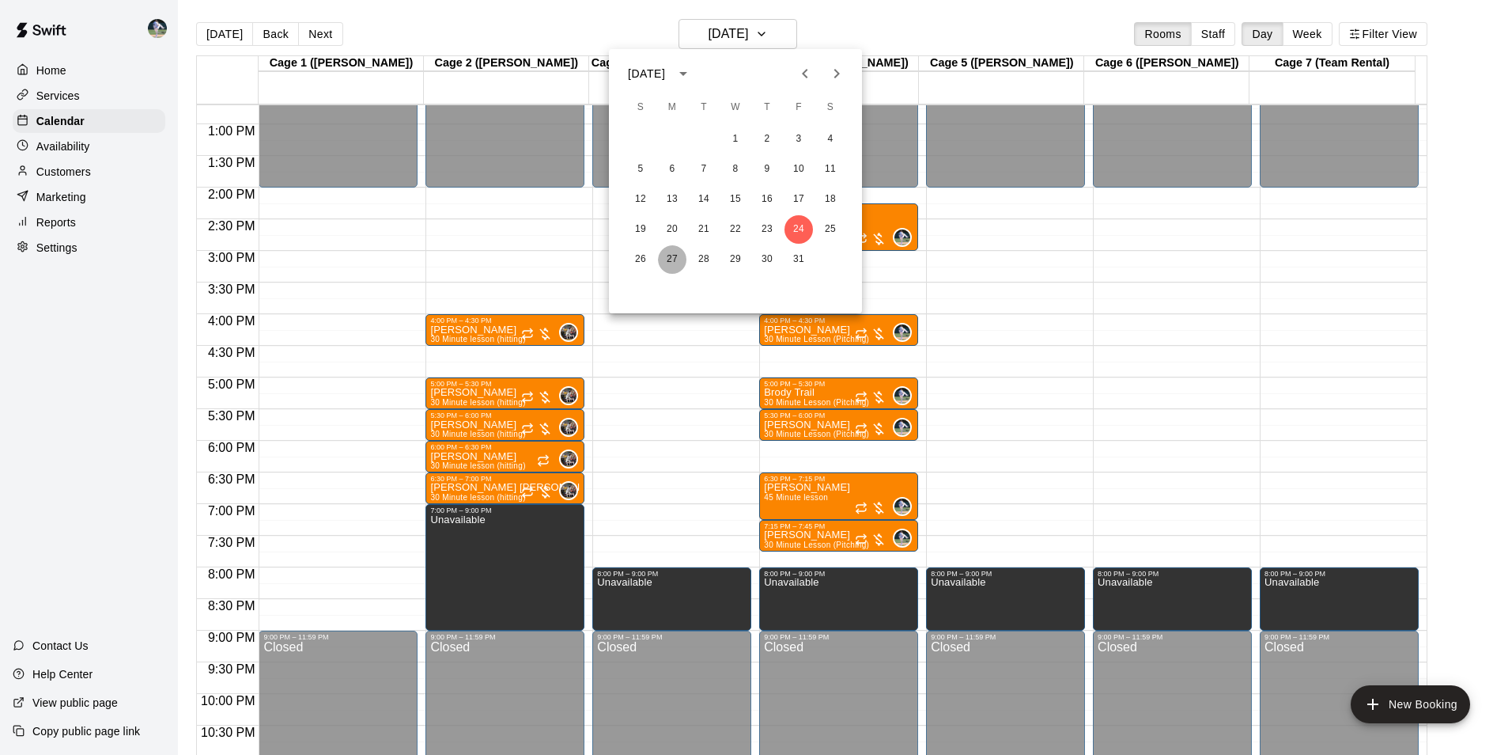
click at [675, 255] on button "27" at bounding box center [672, 259] width 28 height 28
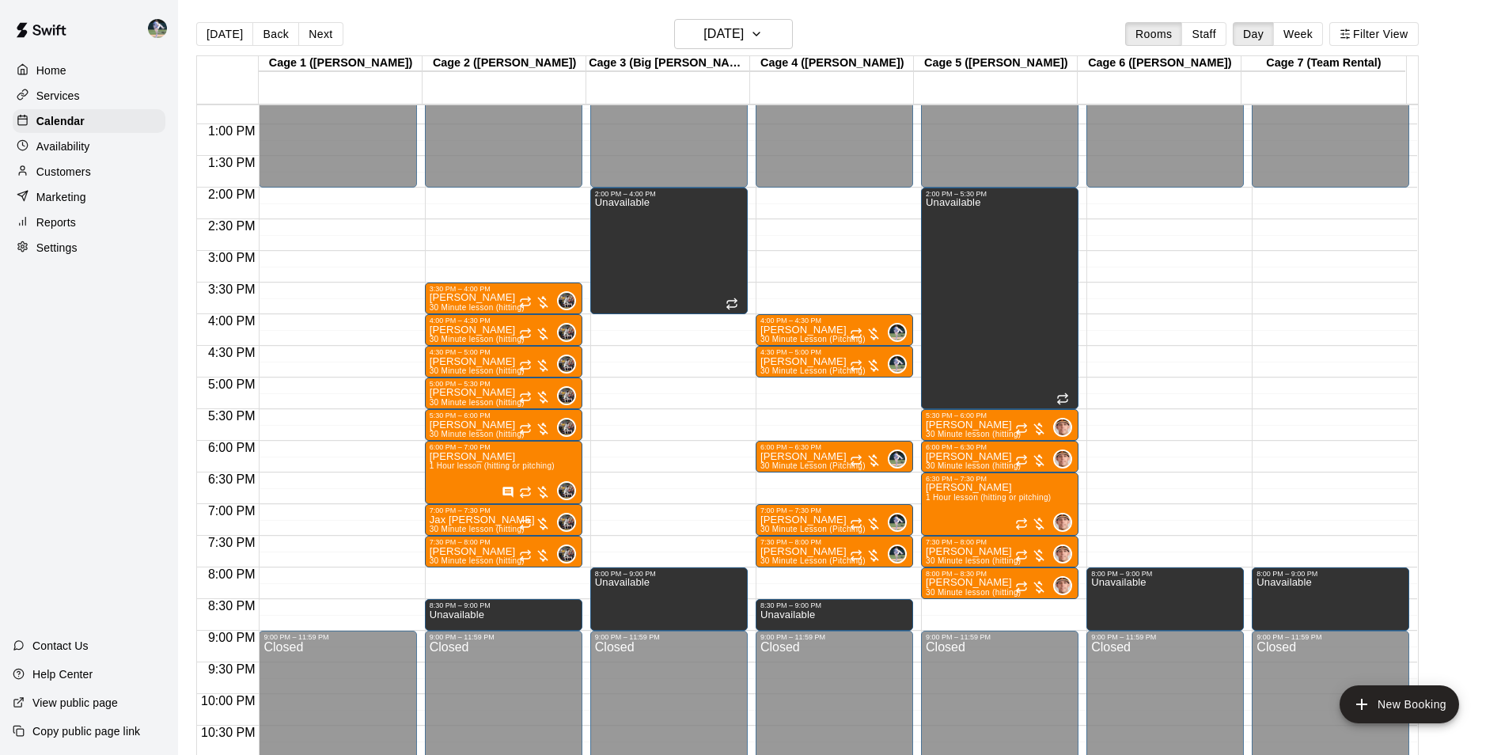
click at [532, 572] on div "12:00 AM – 2:00 PM Closed 3:30 PM – 4:00 PM Barry Warren 30 Minute lesson (hitt…" at bounding box center [503, 61] width 157 height 1519
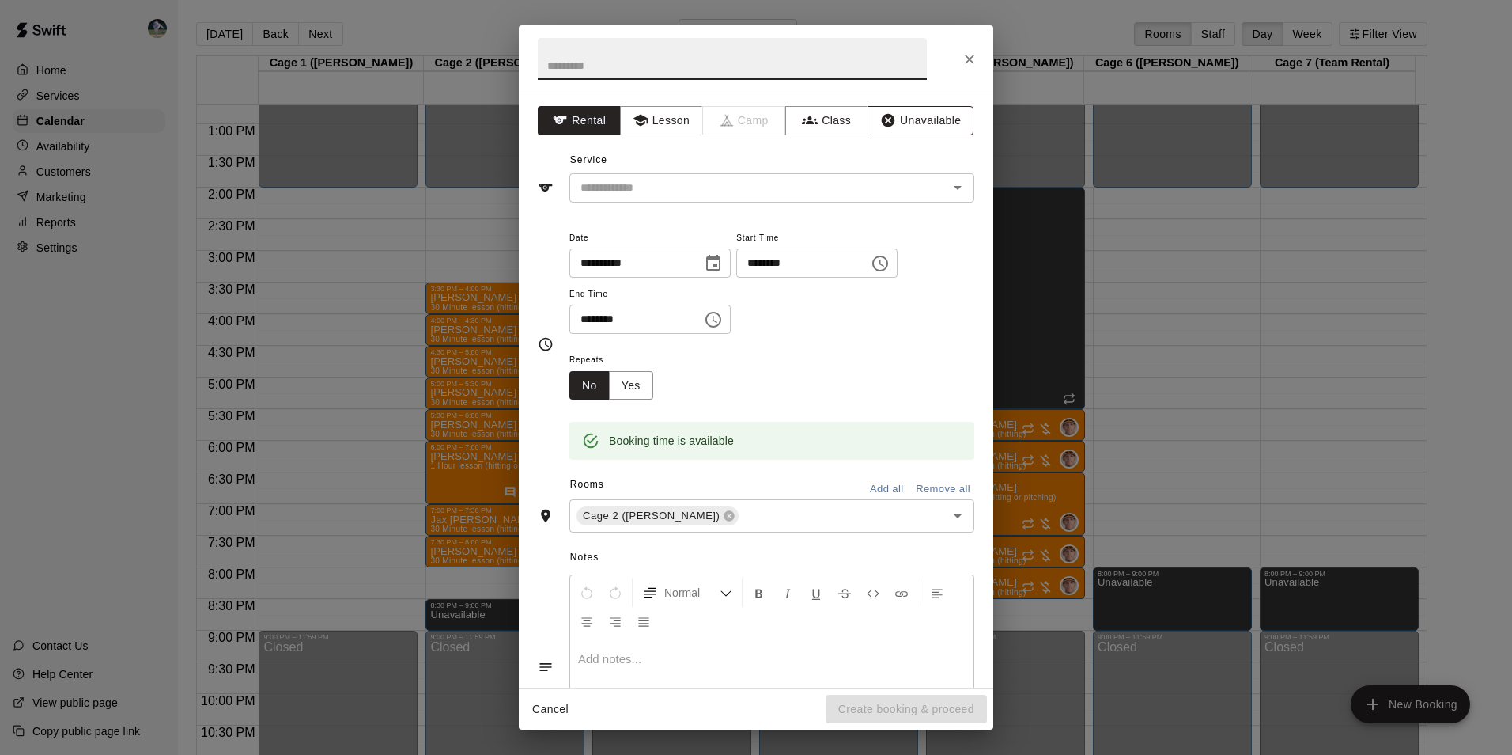
click at [924, 115] on button "Unavailable" at bounding box center [921, 120] width 106 height 29
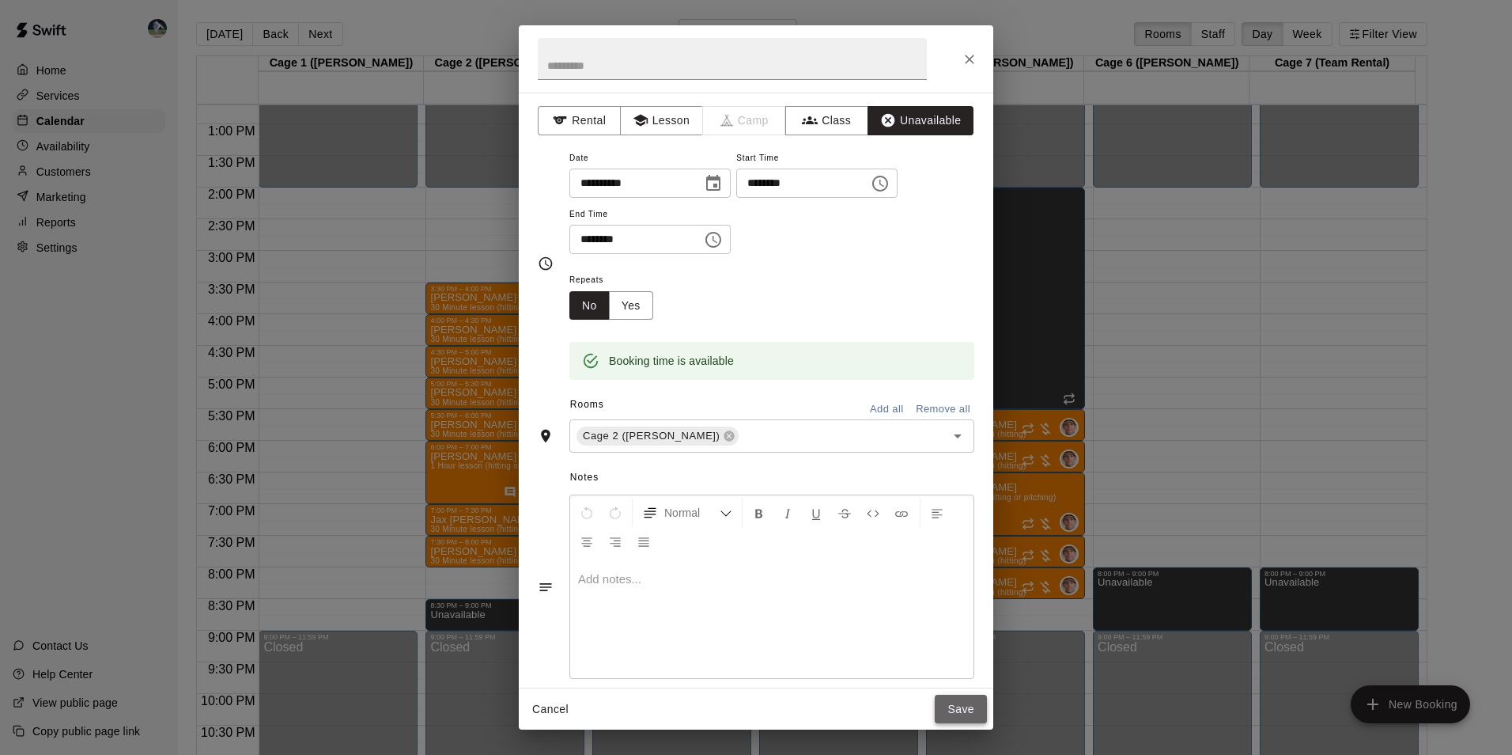
click at [948, 700] on button "Save" at bounding box center [961, 709] width 52 height 29
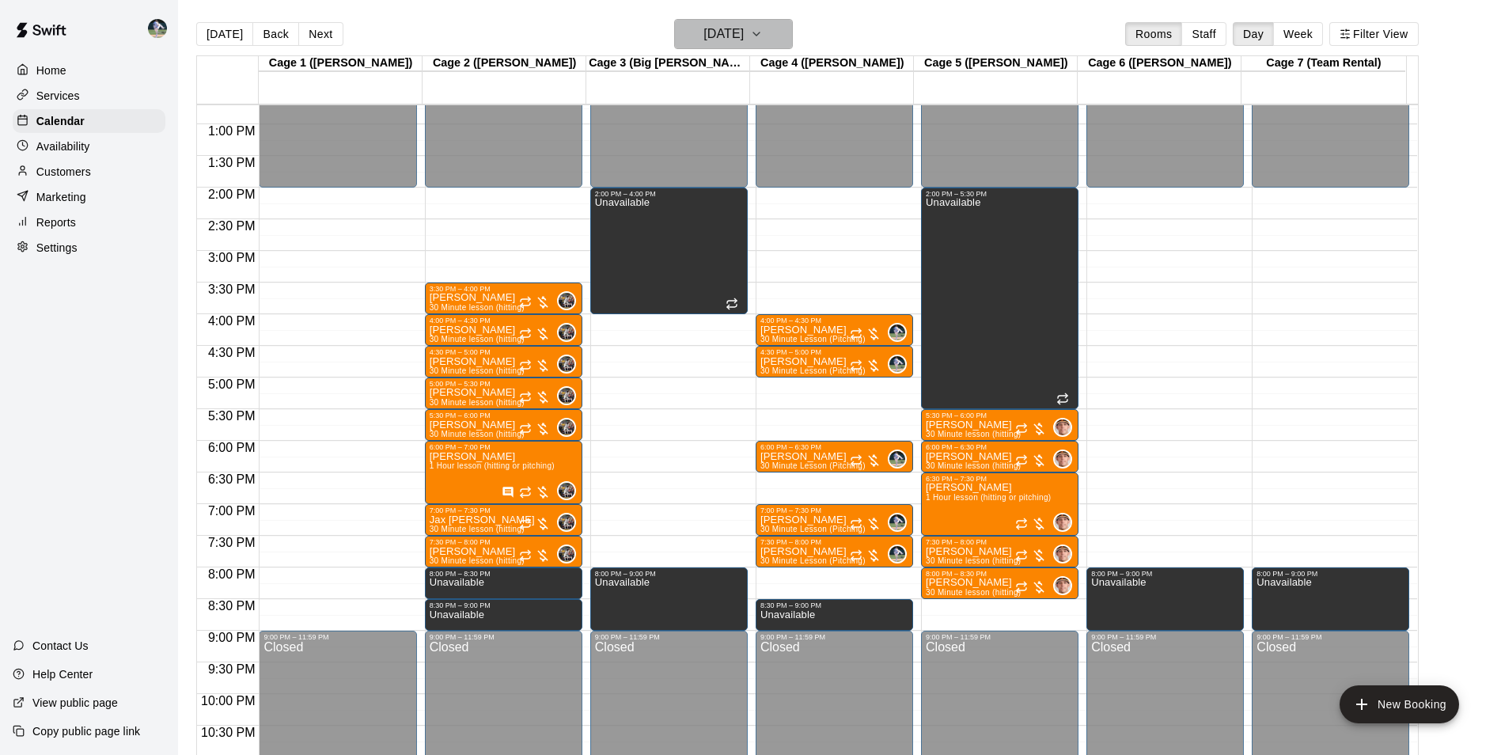
click at [729, 37] on h6 "Monday Oct 27" at bounding box center [723, 34] width 40 height 22
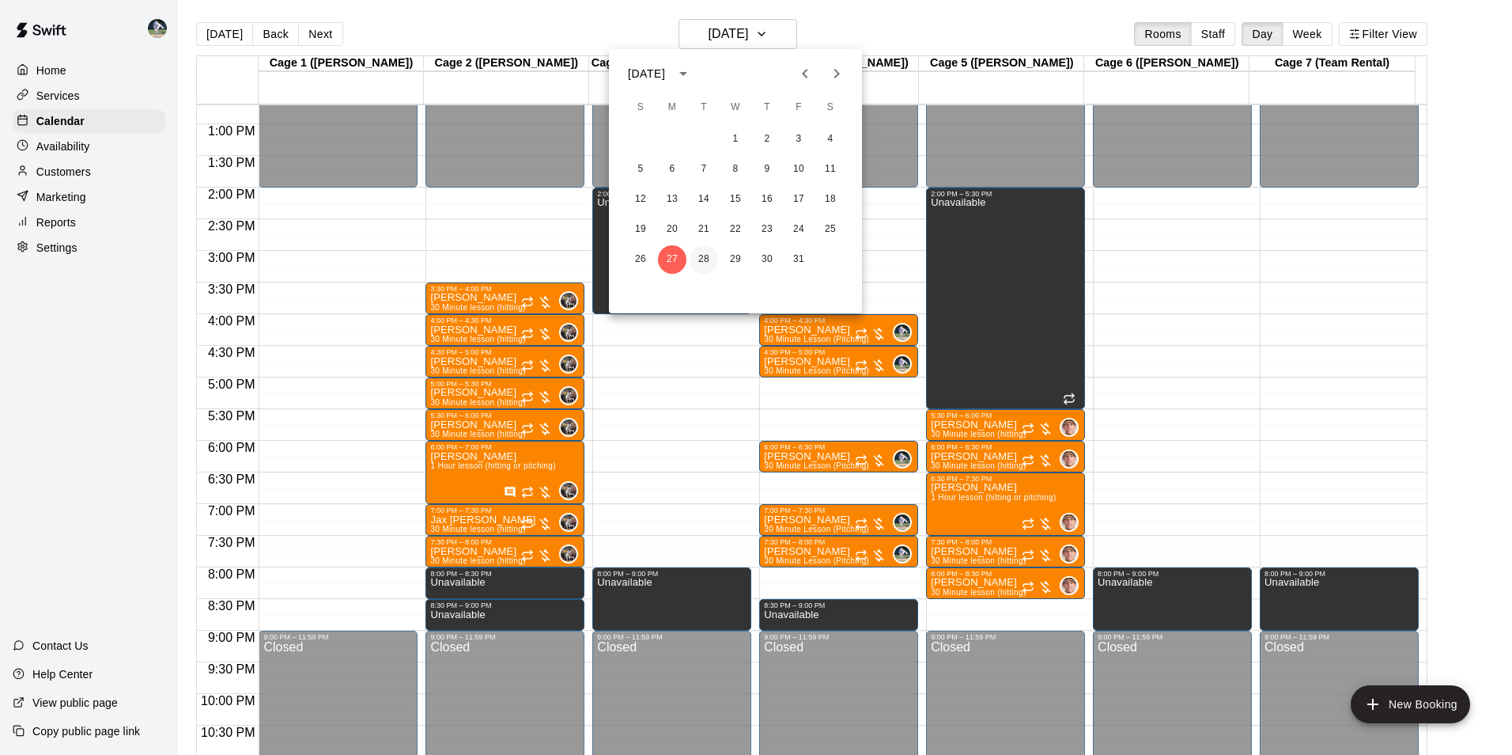
click at [710, 256] on button "28" at bounding box center [704, 259] width 28 height 28
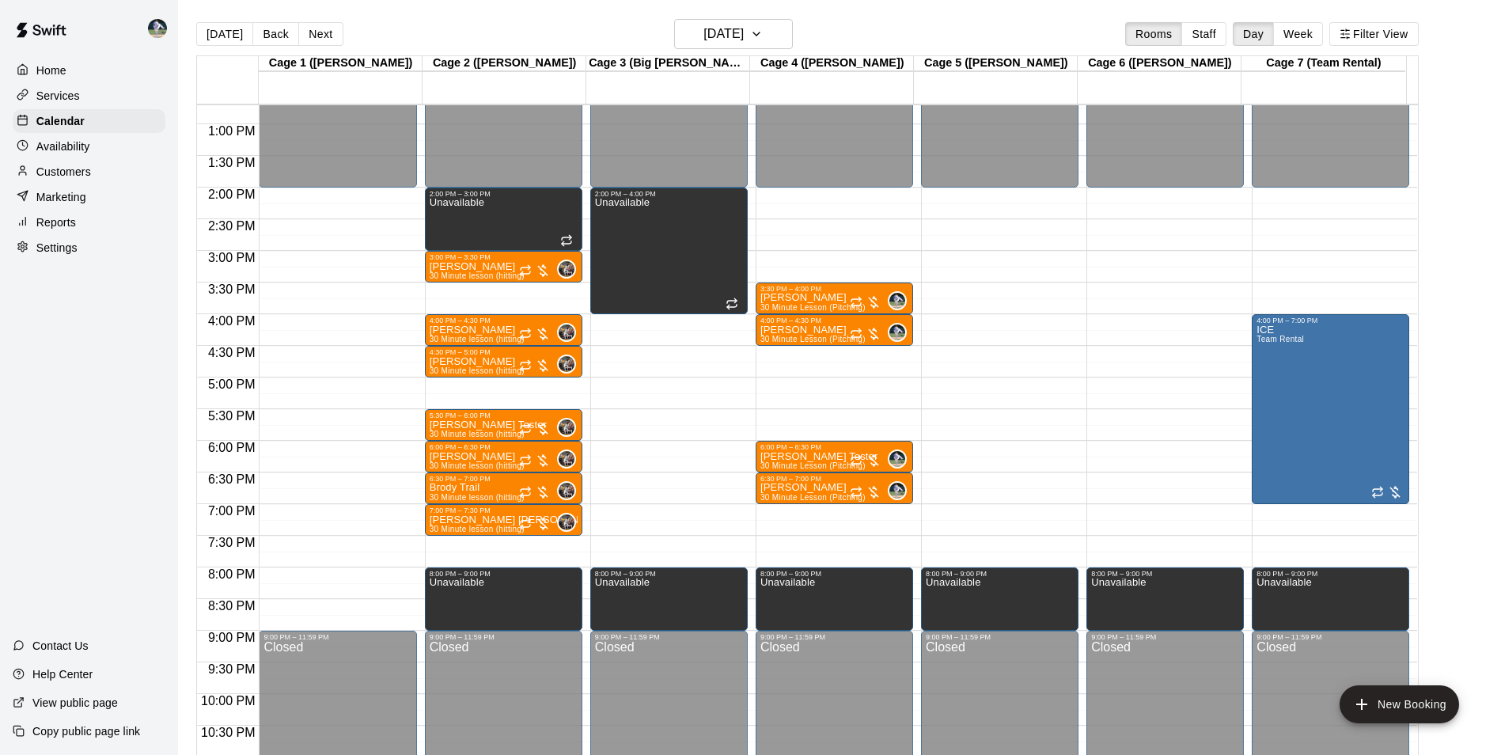
click at [512, 545] on div "12:00 AM – 2:00 PM Closed 2:00 PM – 3:00 PM Unavailable 3:00 PM – 3:30 PM Wiley…" at bounding box center [503, 61] width 157 height 1519
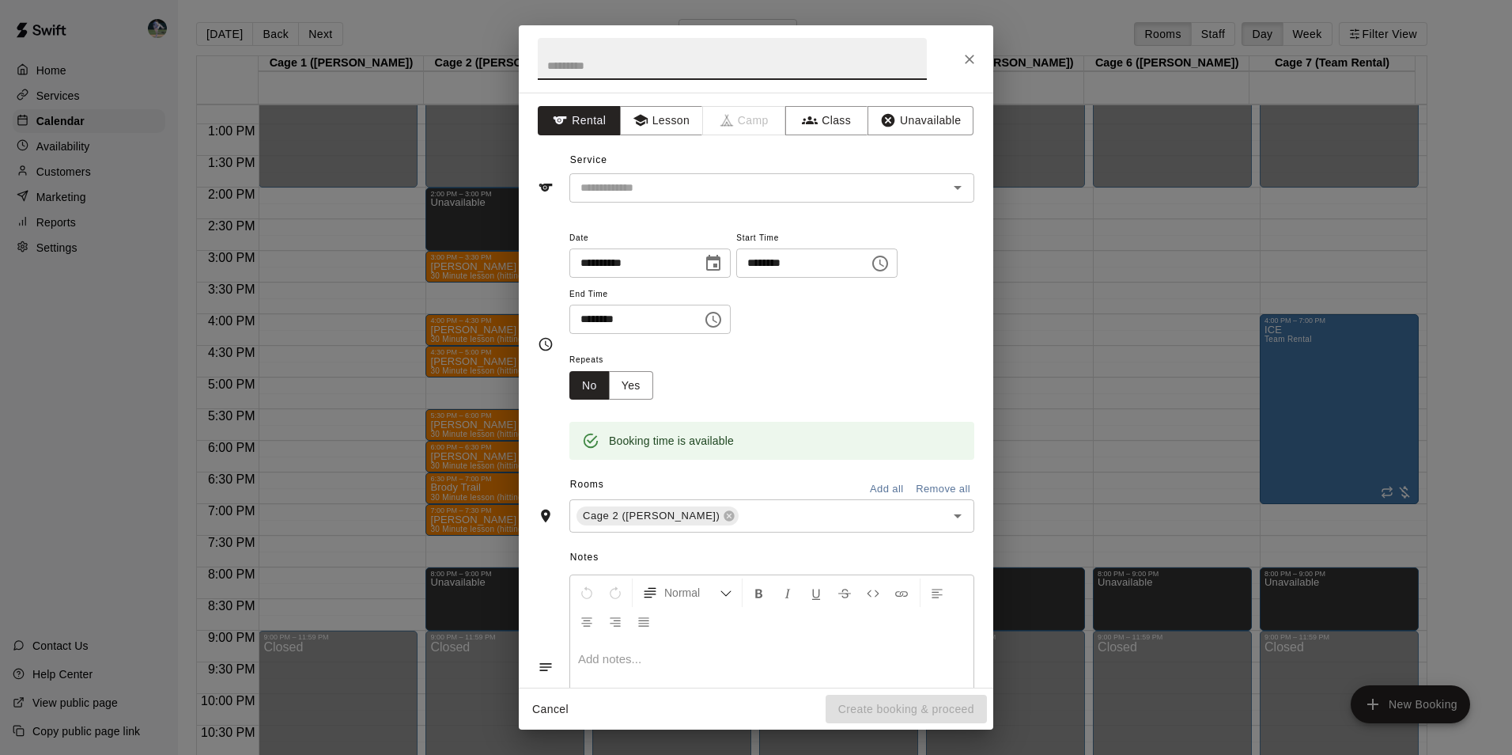
click at [899, 99] on div "**********" at bounding box center [756, 390] width 475 height 595
click at [899, 115] on button "Unavailable" at bounding box center [921, 120] width 106 height 29
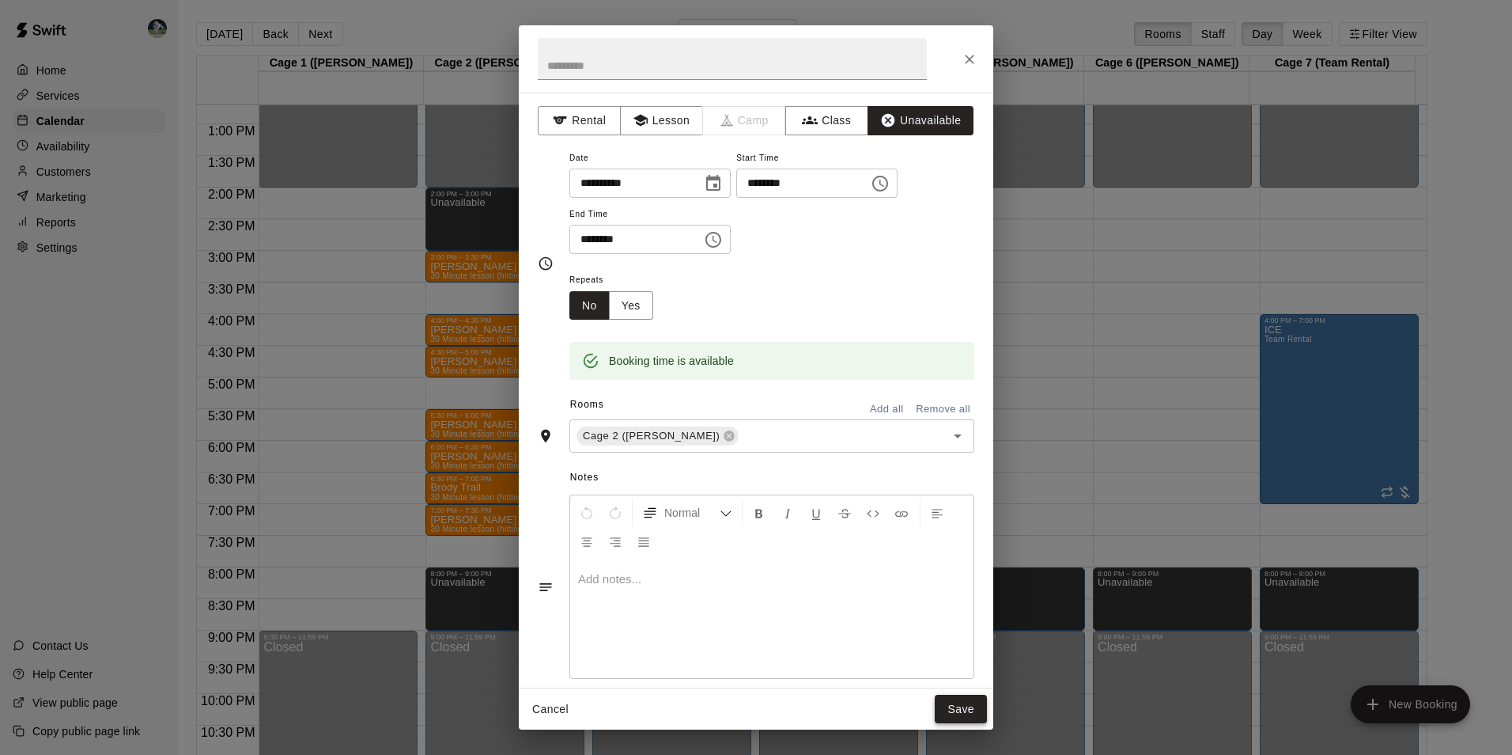
click at [956, 705] on button "Save" at bounding box center [961, 709] width 52 height 29
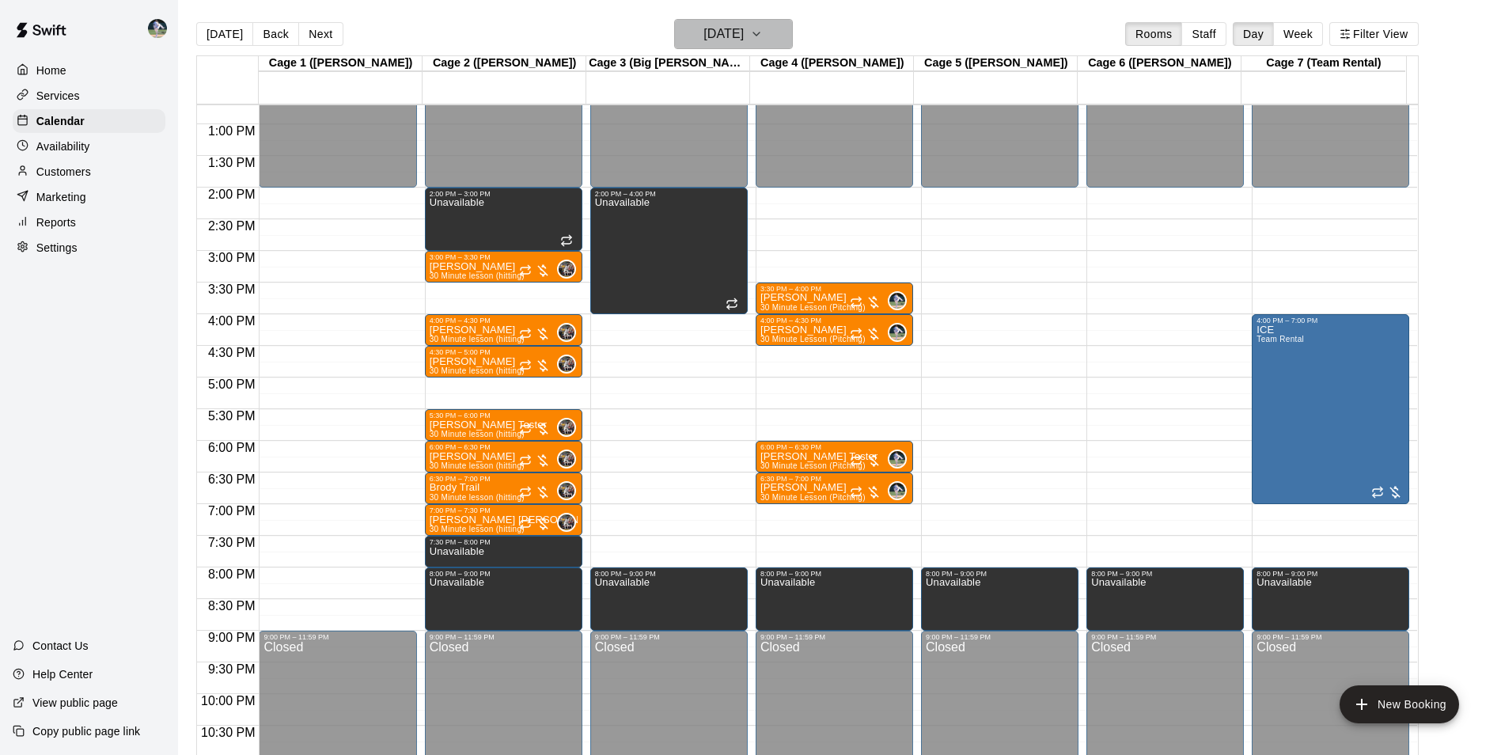
click at [724, 37] on h6 "[DATE]" at bounding box center [723, 34] width 40 height 22
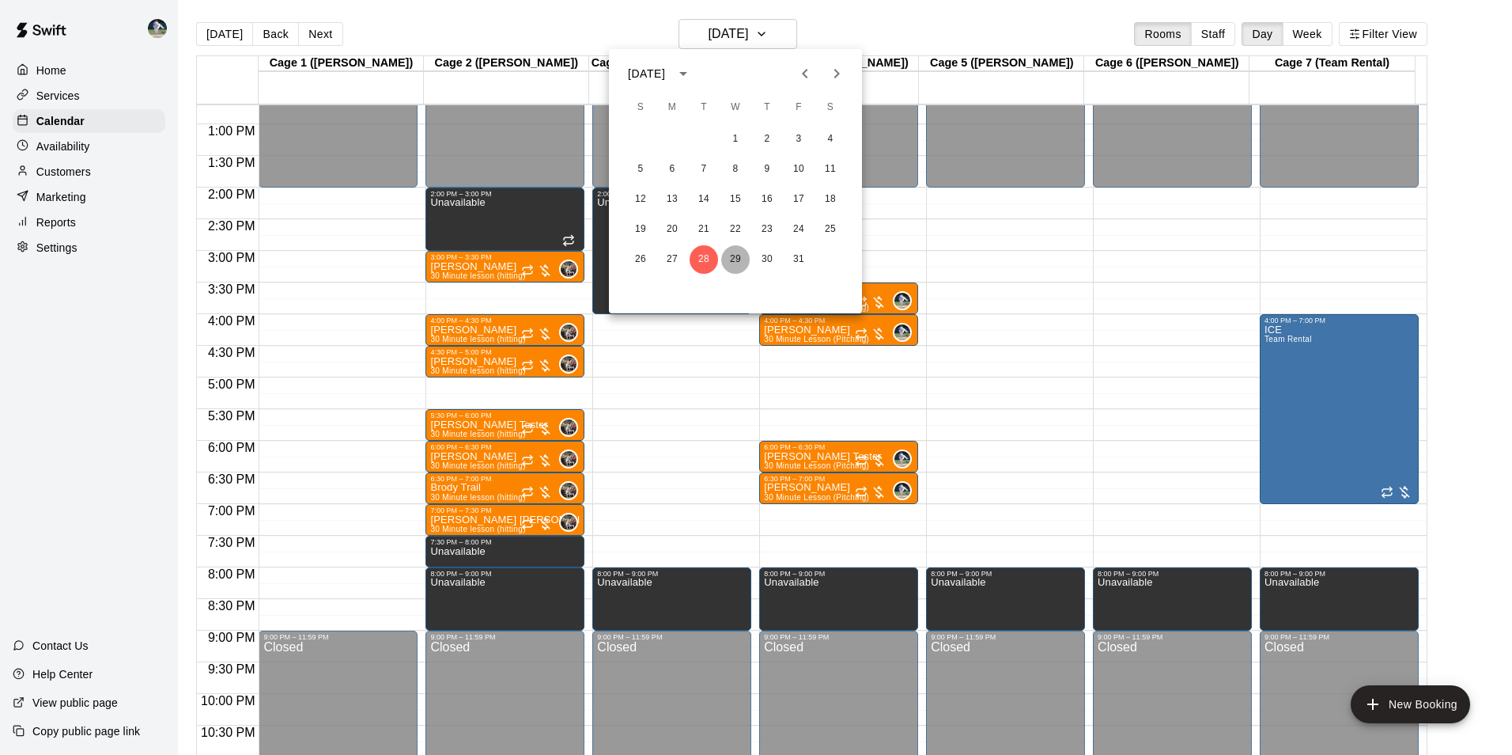
click at [740, 257] on button "29" at bounding box center [735, 259] width 28 height 28
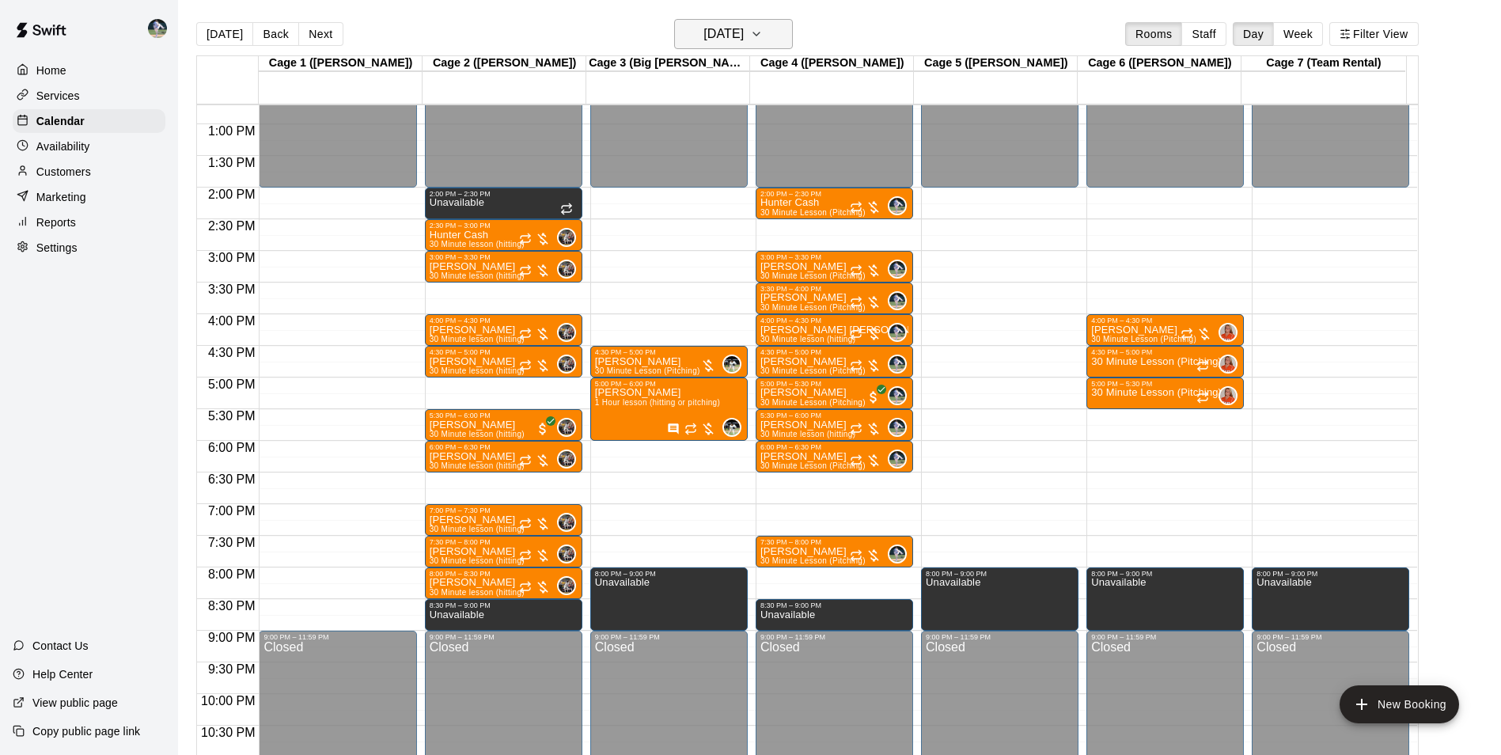
click at [710, 30] on h6 "[DATE]" at bounding box center [723, 34] width 40 height 22
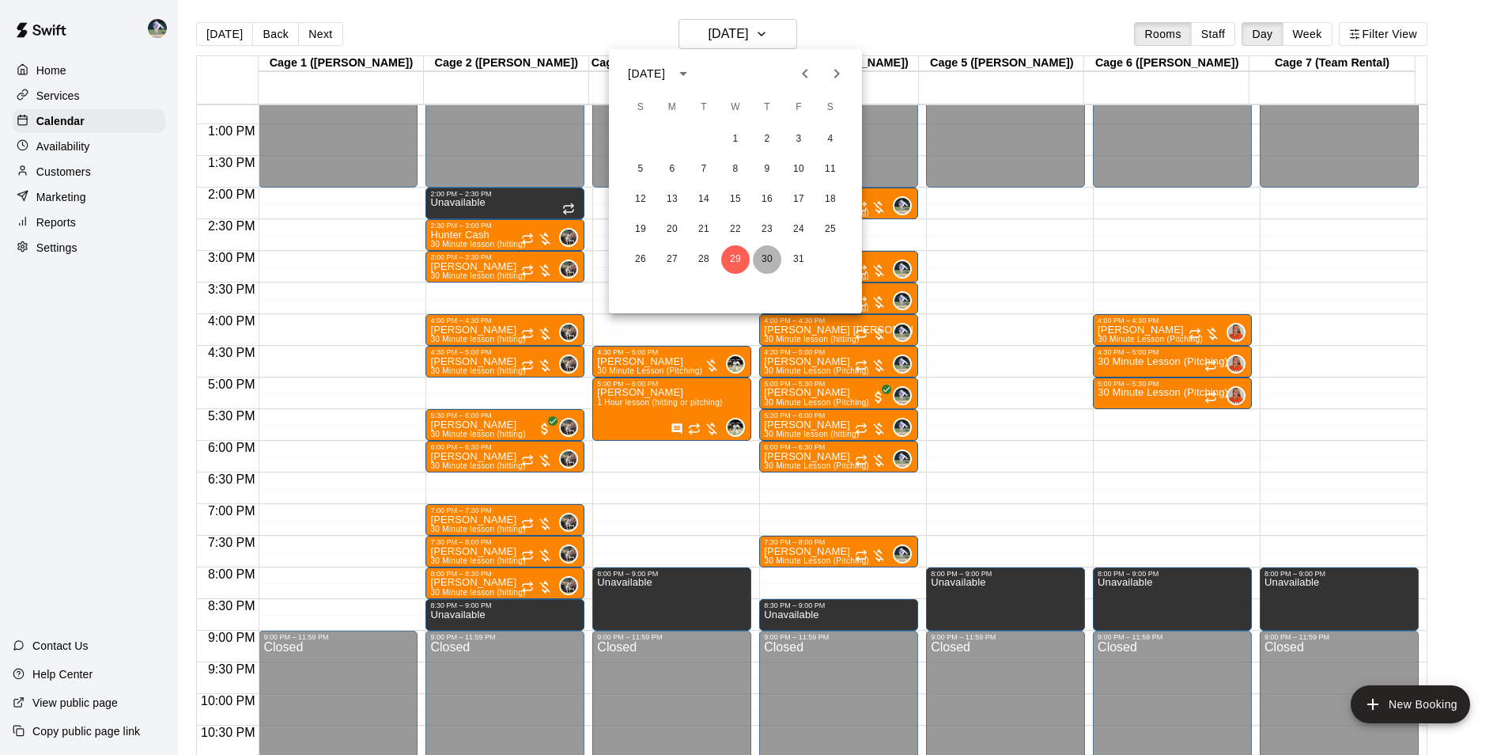
click at [769, 253] on button "30" at bounding box center [767, 259] width 28 height 28
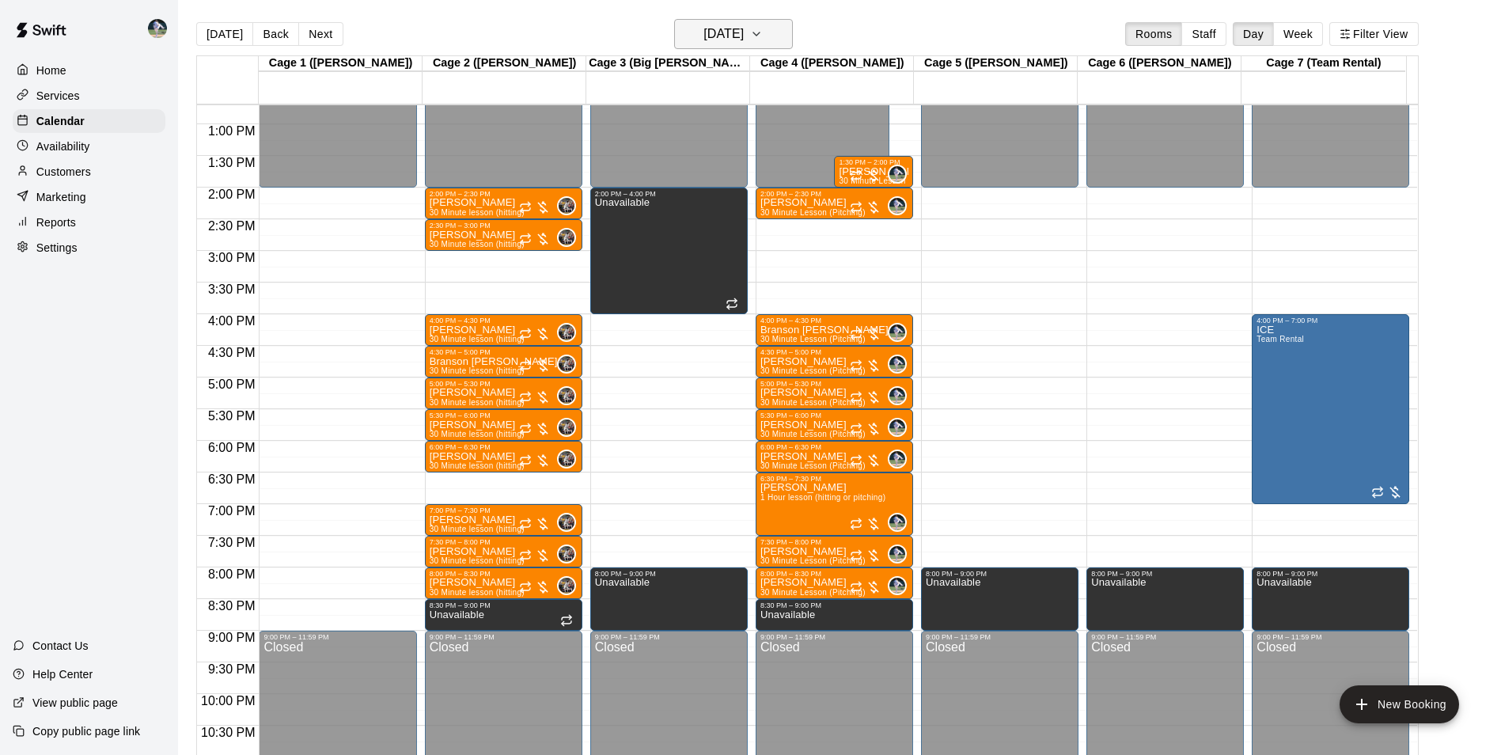
click at [720, 26] on h6 "Thursday Oct 30" at bounding box center [723, 34] width 40 height 22
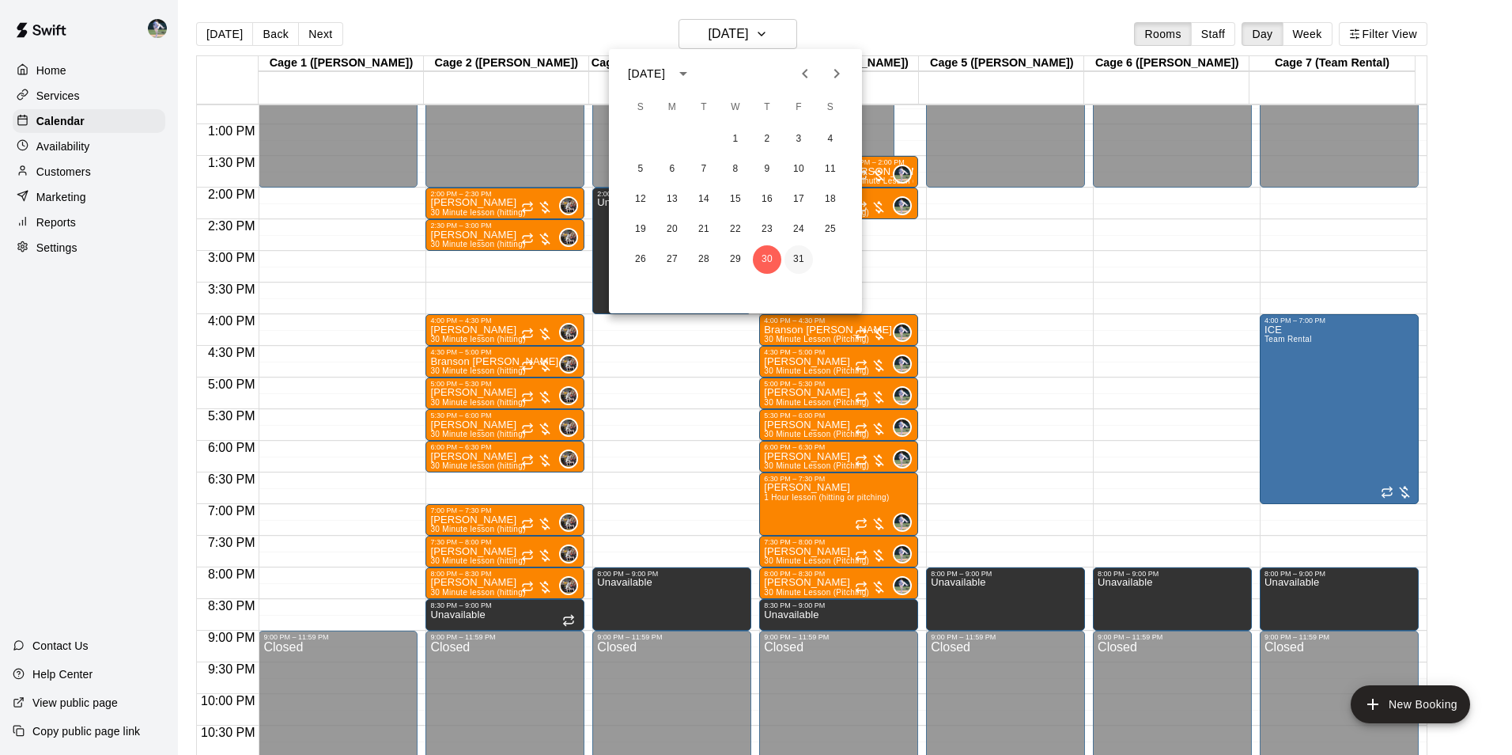
click at [803, 255] on button "31" at bounding box center [799, 259] width 28 height 28
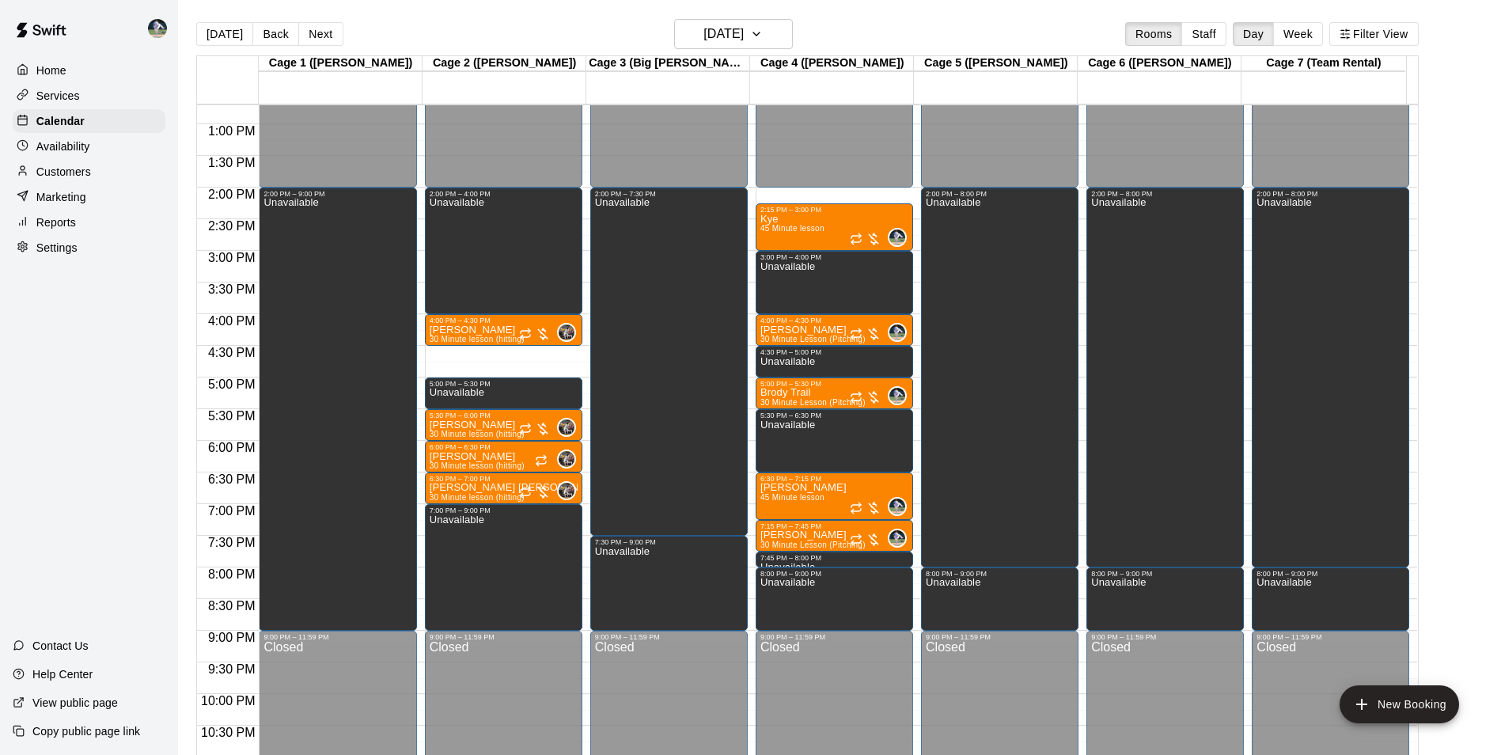
click at [505, 354] on div "12:00 AM – 2:00 PM Closed 2:00 PM – 4:00 PM Unavailable 4:00 PM – 4:30 PM Zeke …" at bounding box center [503, 61] width 157 height 1519
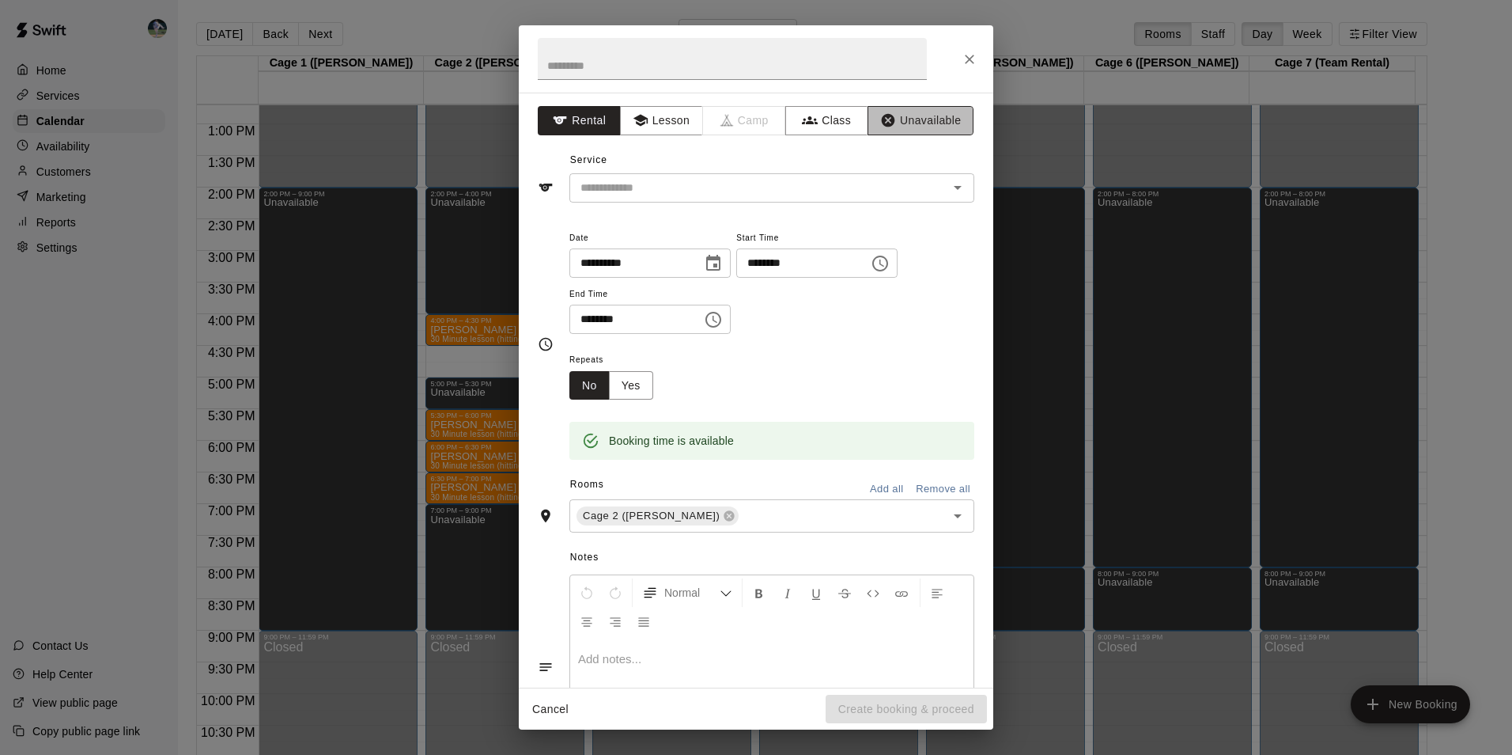
click at [909, 120] on button "Unavailable" at bounding box center [921, 120] width 106 height 29
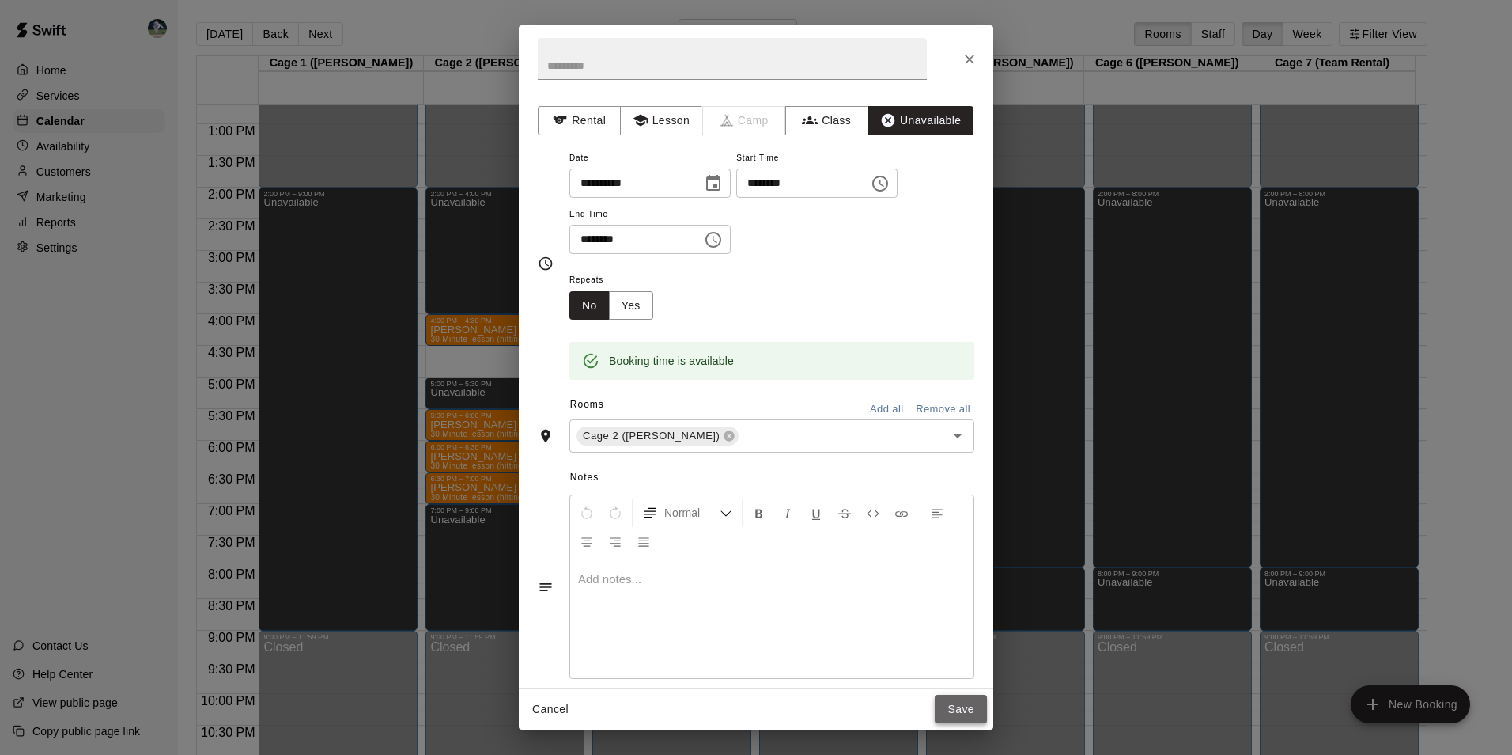
click at [962, 708] on button "Save" at bounding box center [961, 709] width 52 height 29
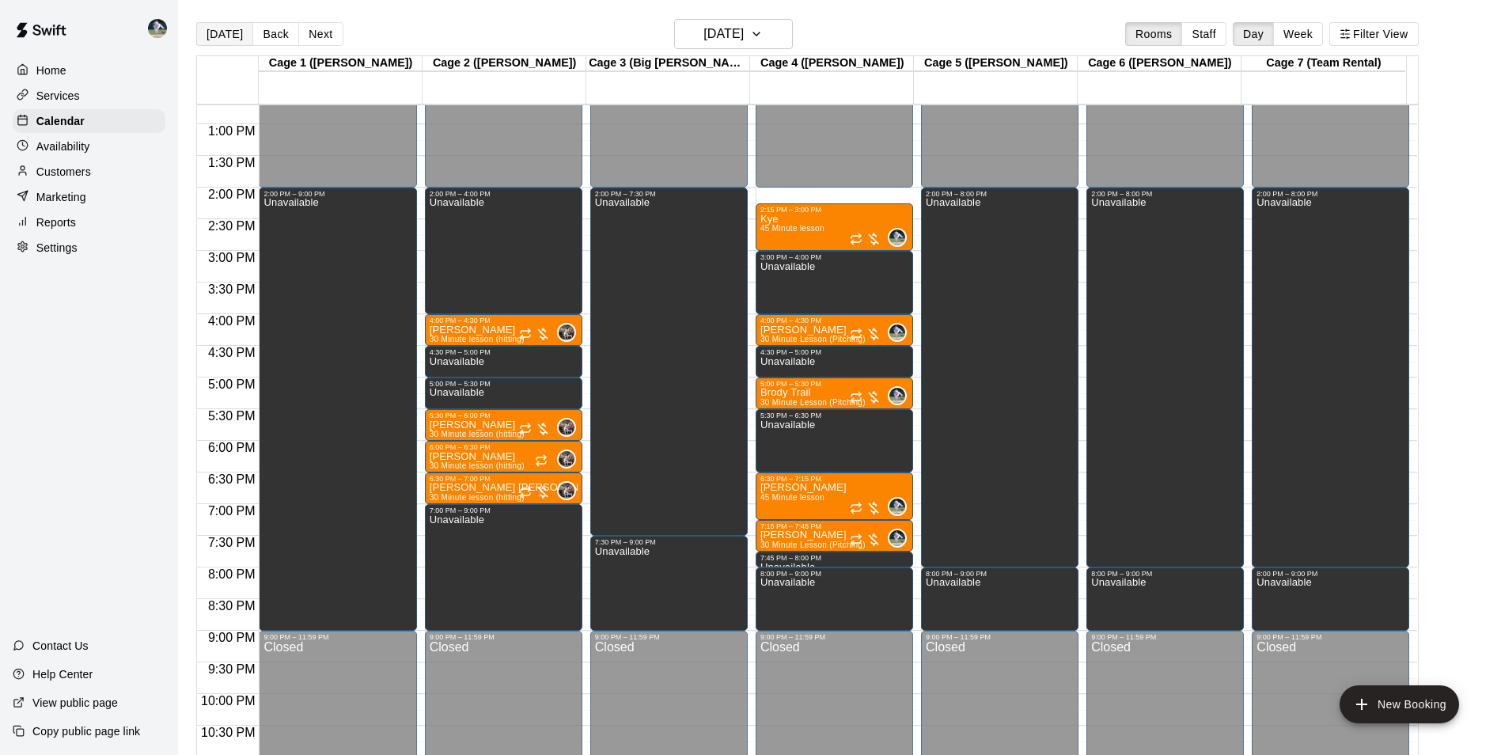
click at [213, 32] on button "[DATE]" at bounding box center [224, 34] width 57 height 24
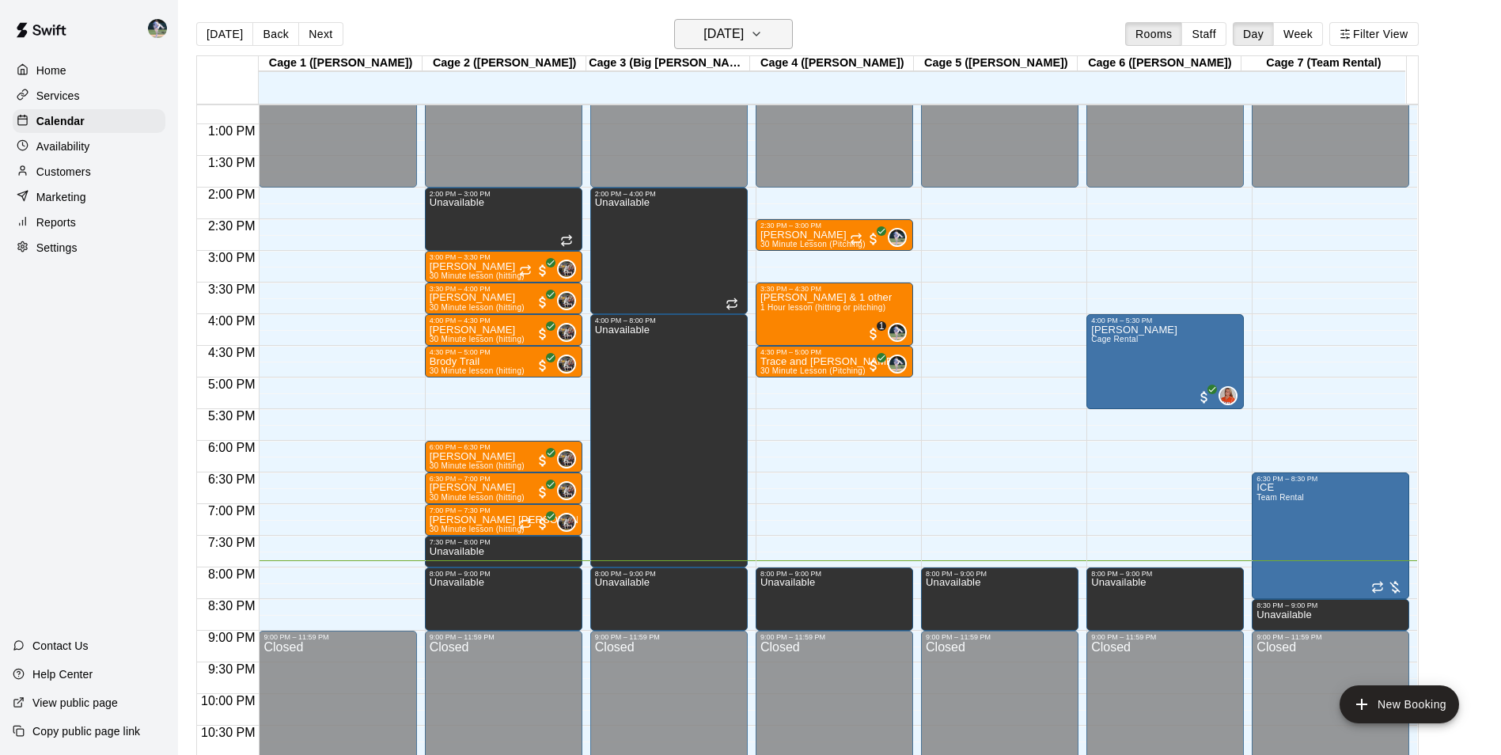
click at [744, 36] on h6 "[DATE]" at bounding box center [723, 34] width 40 height 22
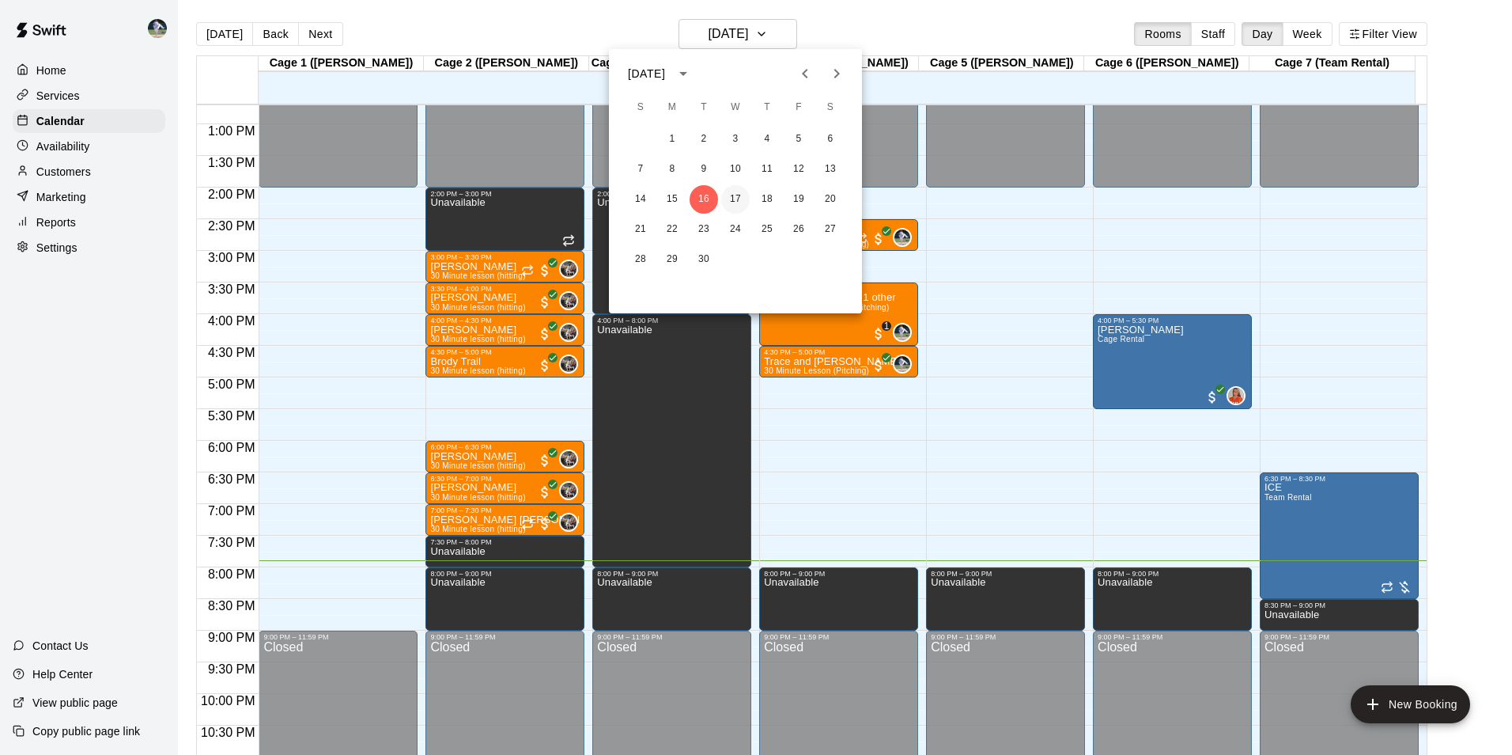
click at [734, 201] on button "17" at bounding box center [735, 199] width 28 height 28
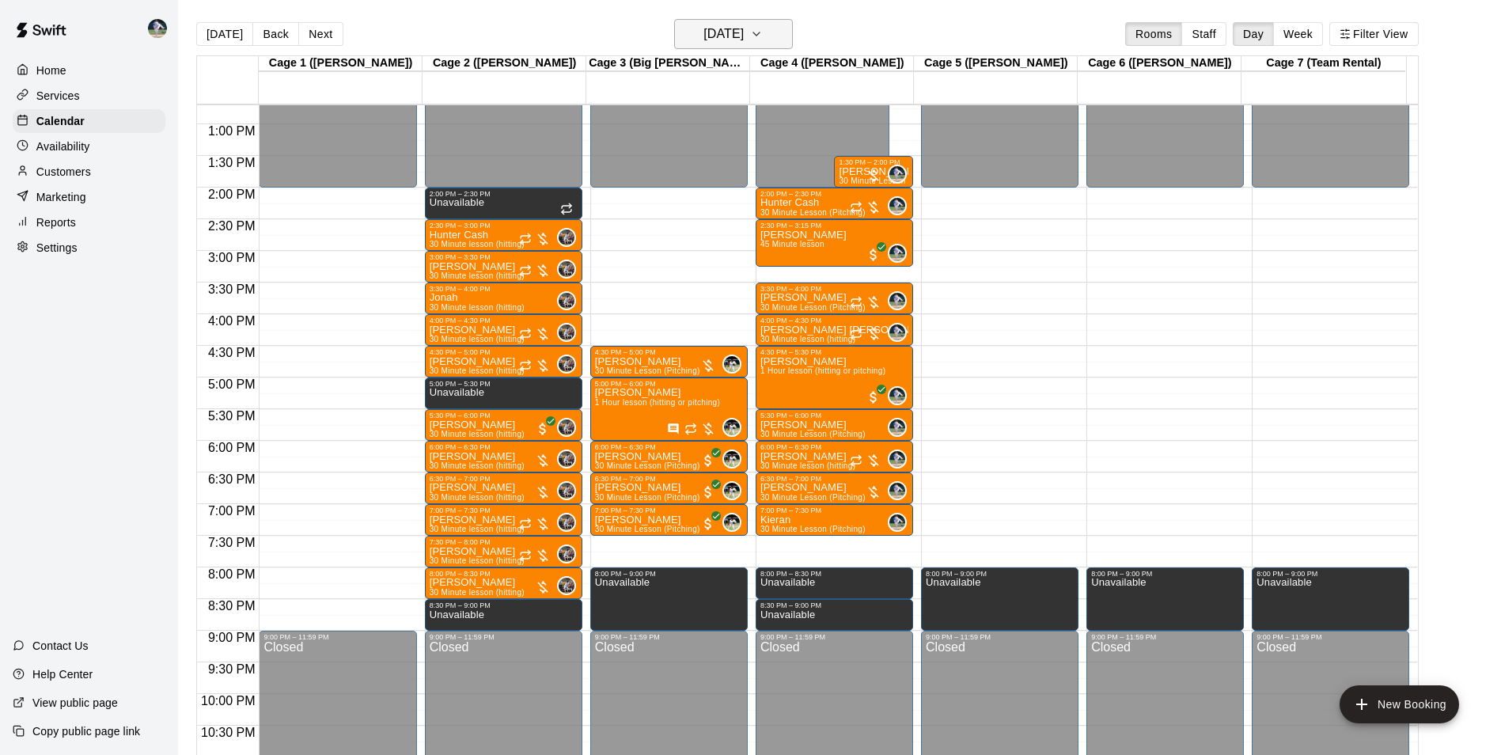
click at [703, 40] on h6 "[DATE]" at bounding box center [723, 34] width 40 height 22
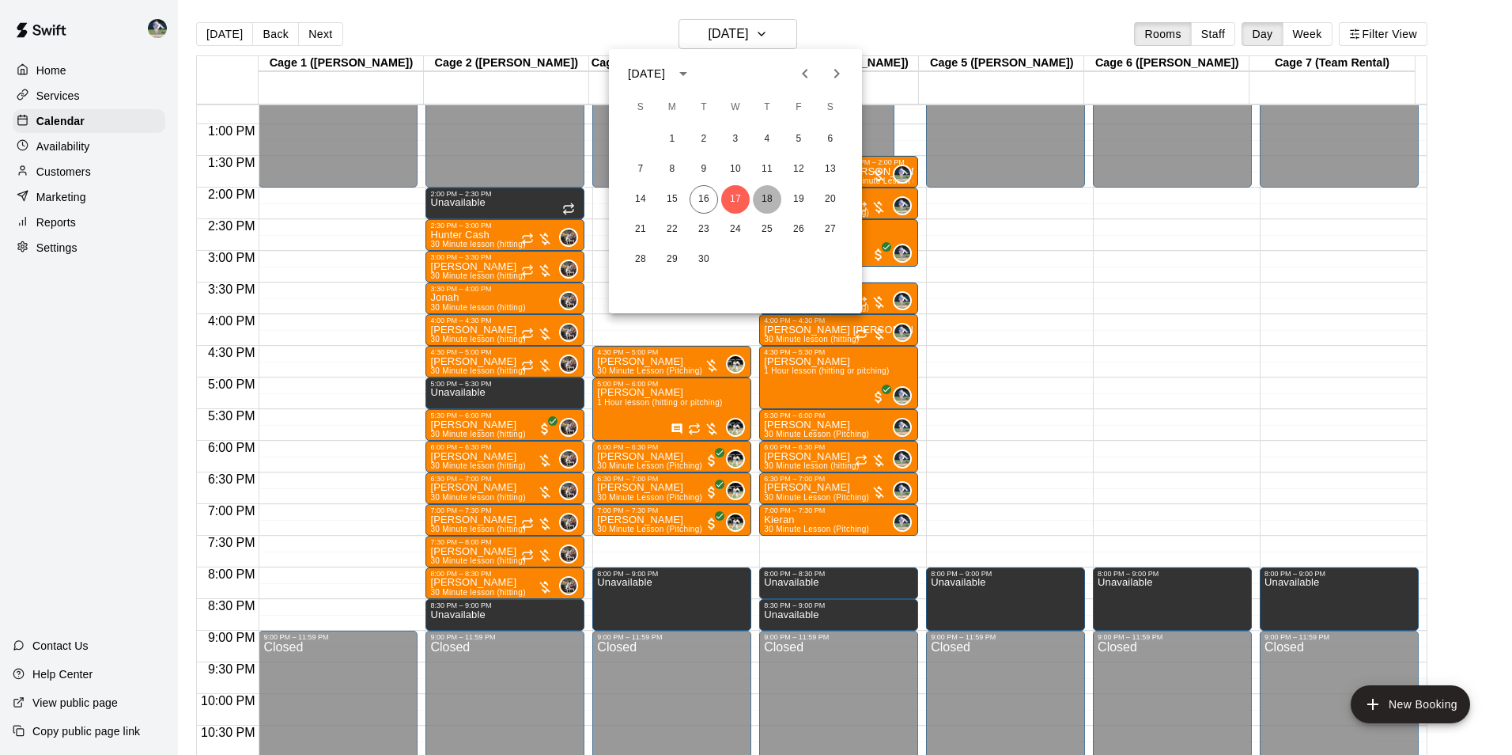
click at [762, 195] on button "18" at bounding box center [767, 199] width 28 height 28
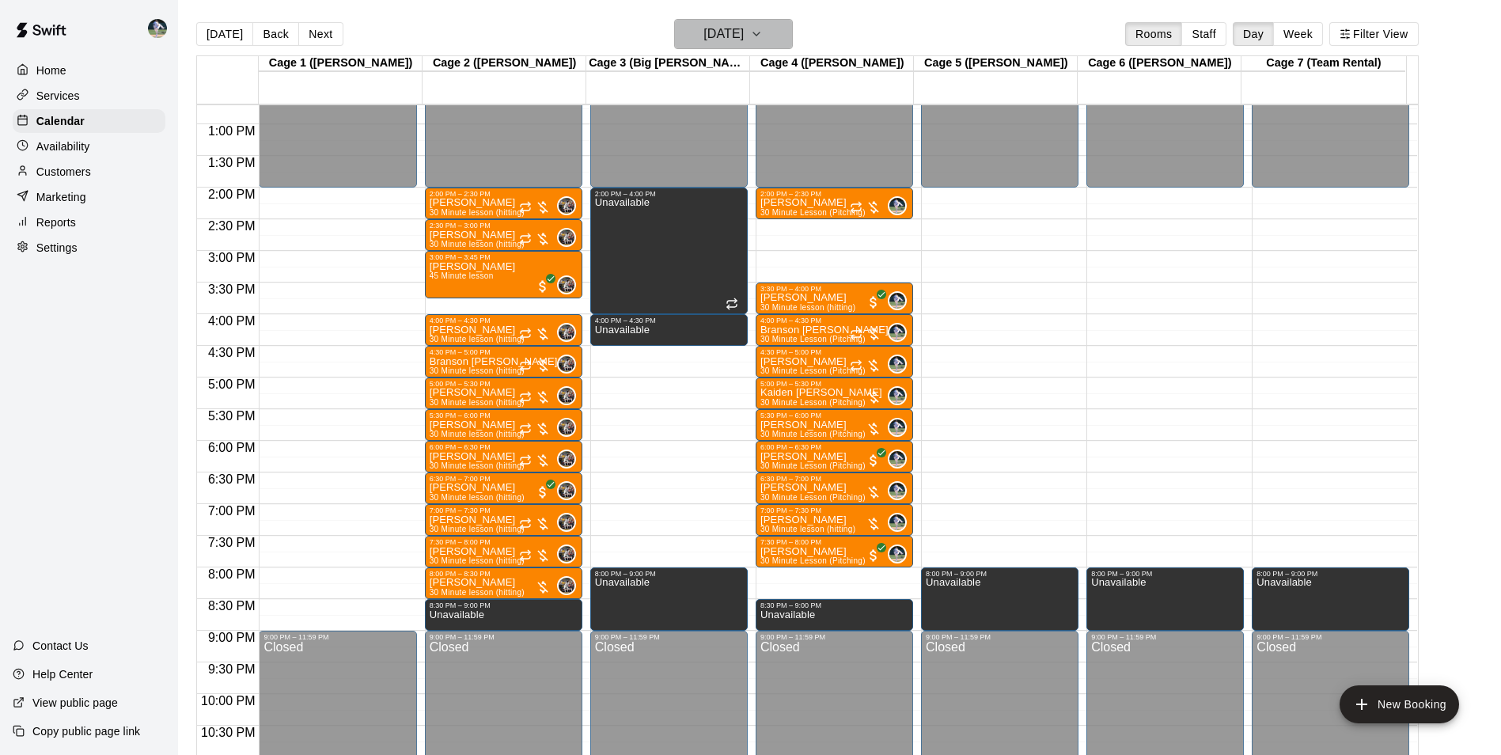
click at [763, 28] on icon "button" at bounding box center [756, 34] width 13 height 19
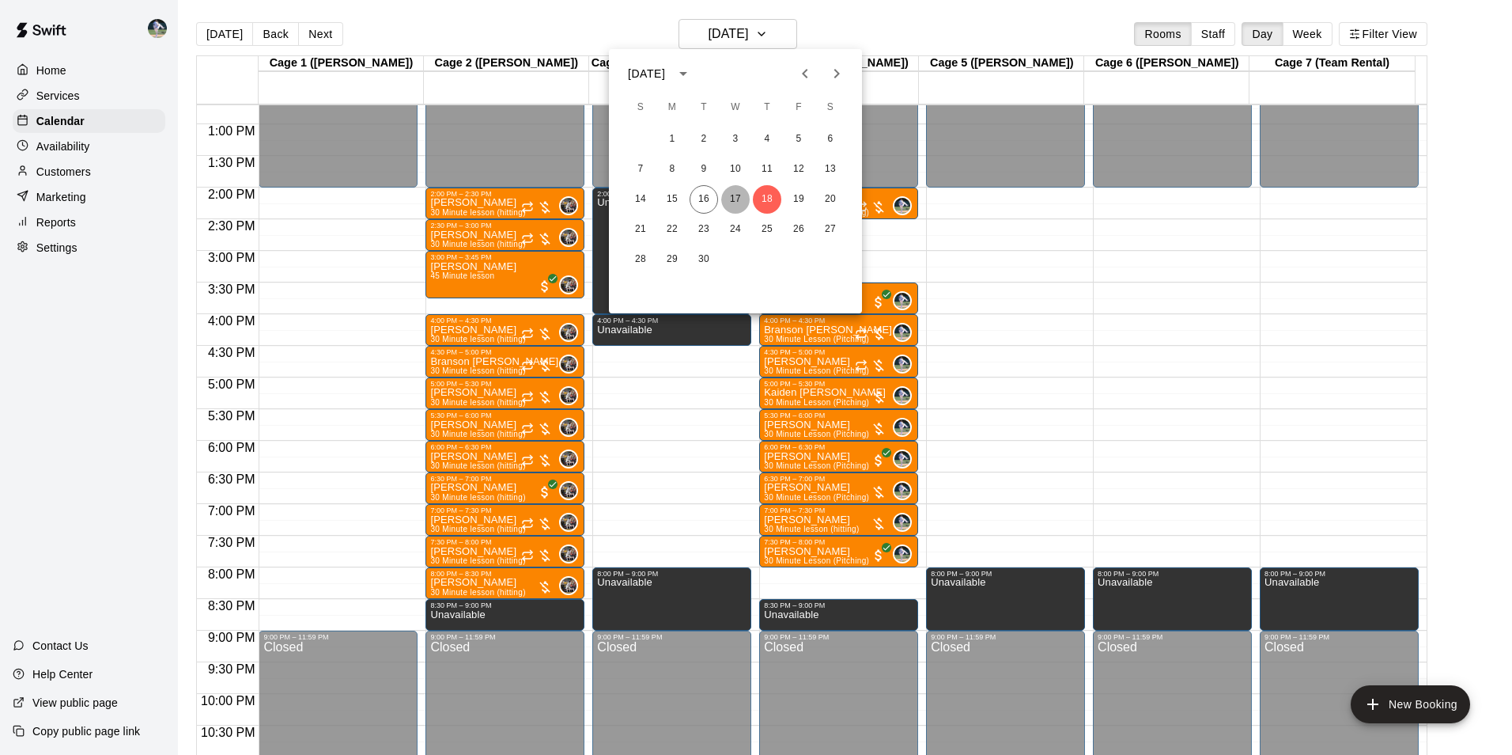
click at [729, 190] on button "17" at bounding box center [735, 199] width 28 height 28
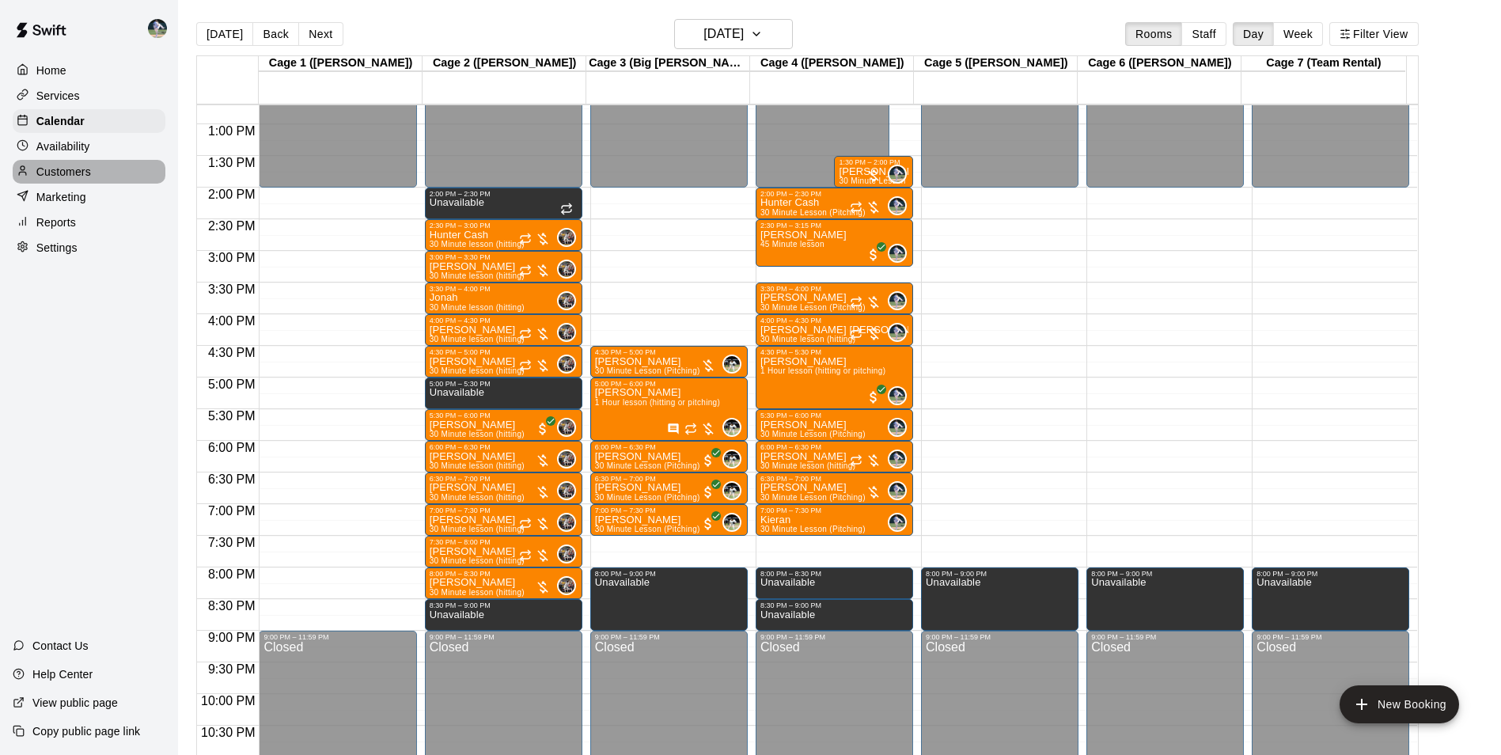
click at [112, 183] on div "Customers" at bounding box center [89, 172] width 153 height 24
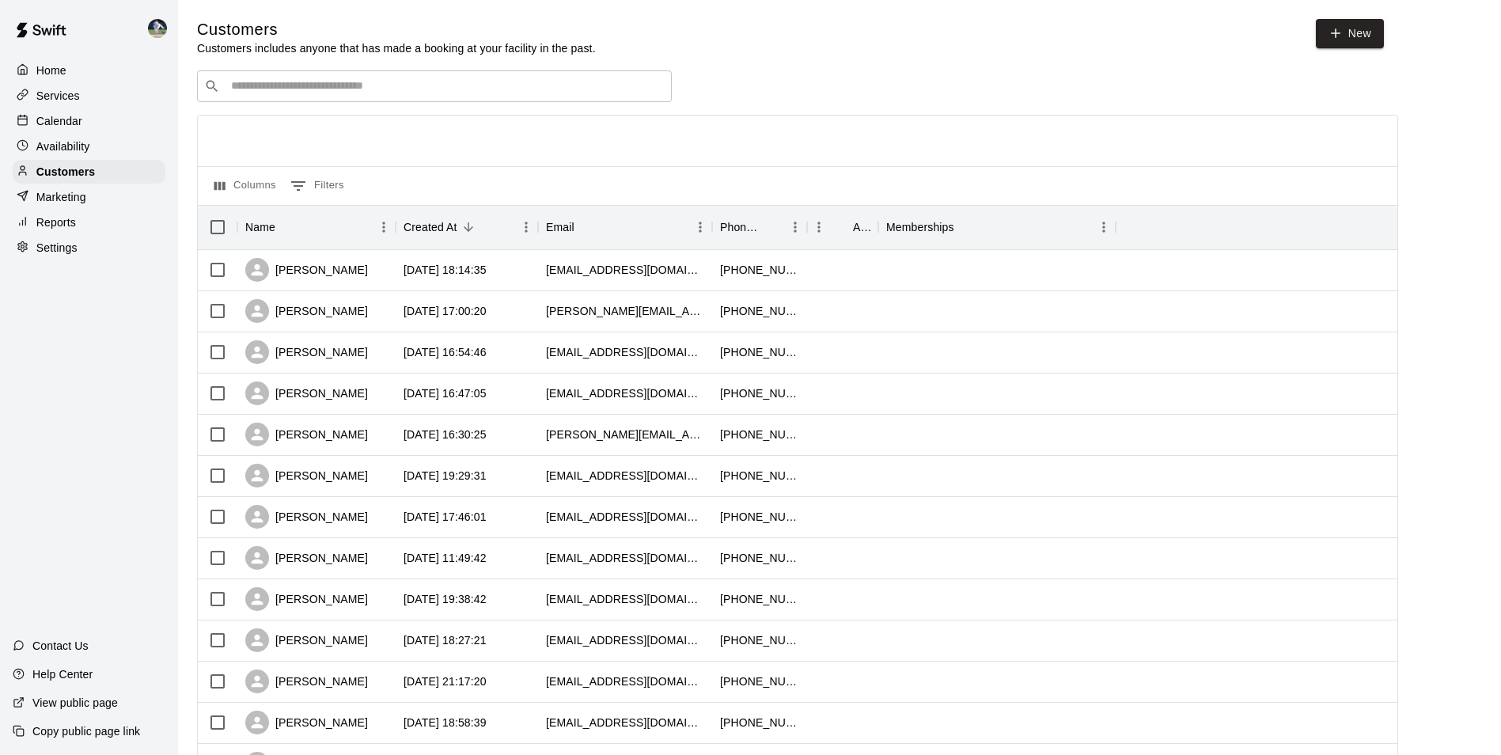
click at [274, 102] on div "​ ​" at bounding box center [434, 86] width 475 height 32
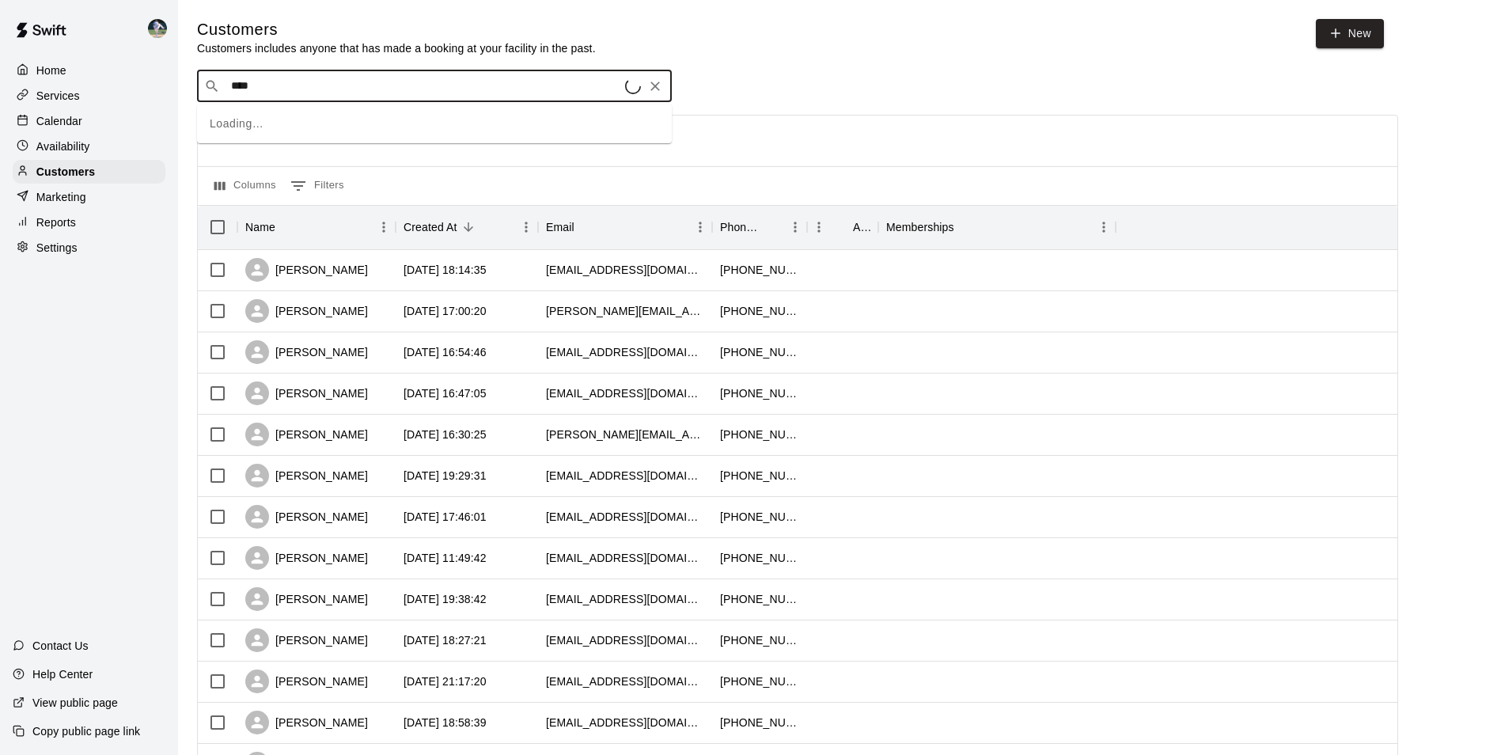
type input "*****"
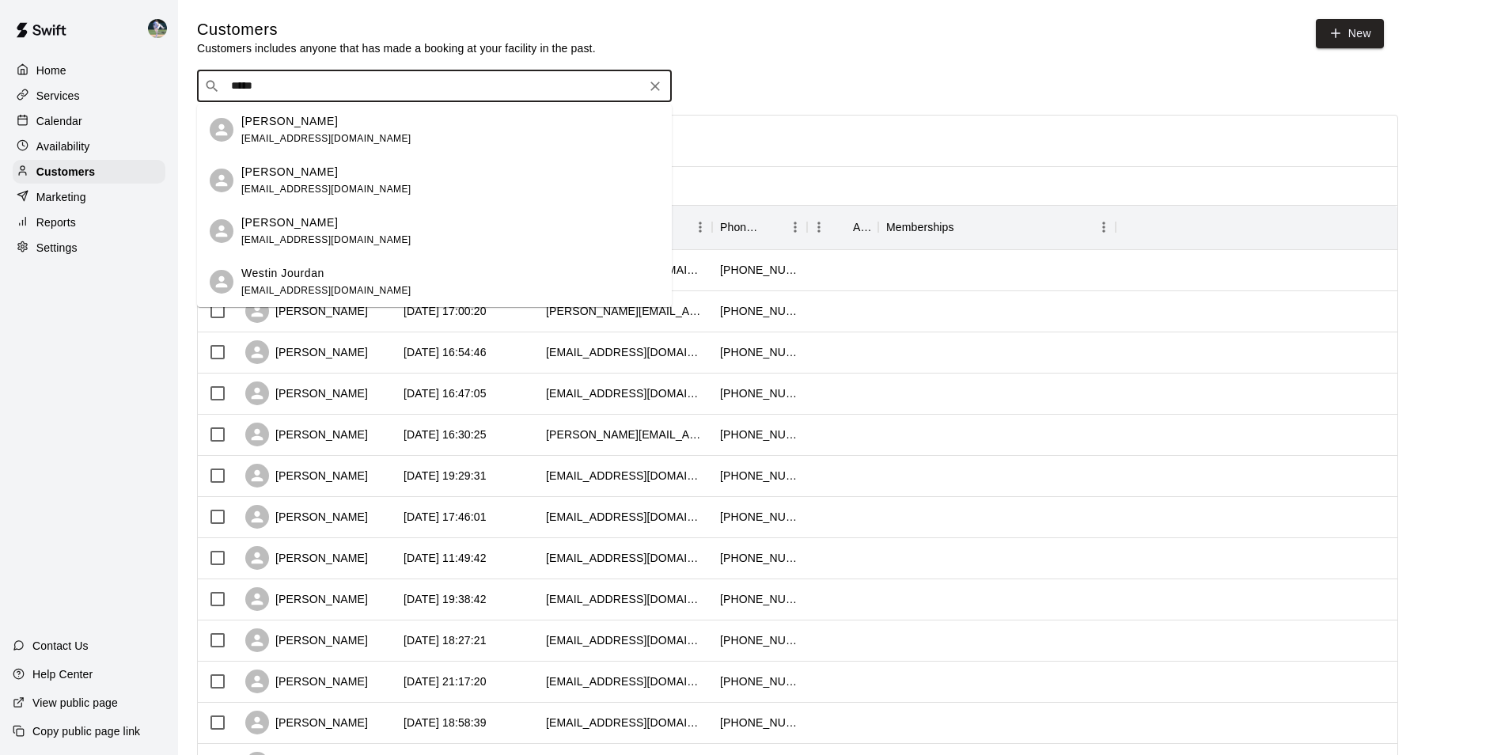
click at [320, 195] on div "Bentley Matthews pettuslawncare1212@yahoo.com" at bounding box center [326, 181] width 170 height 34
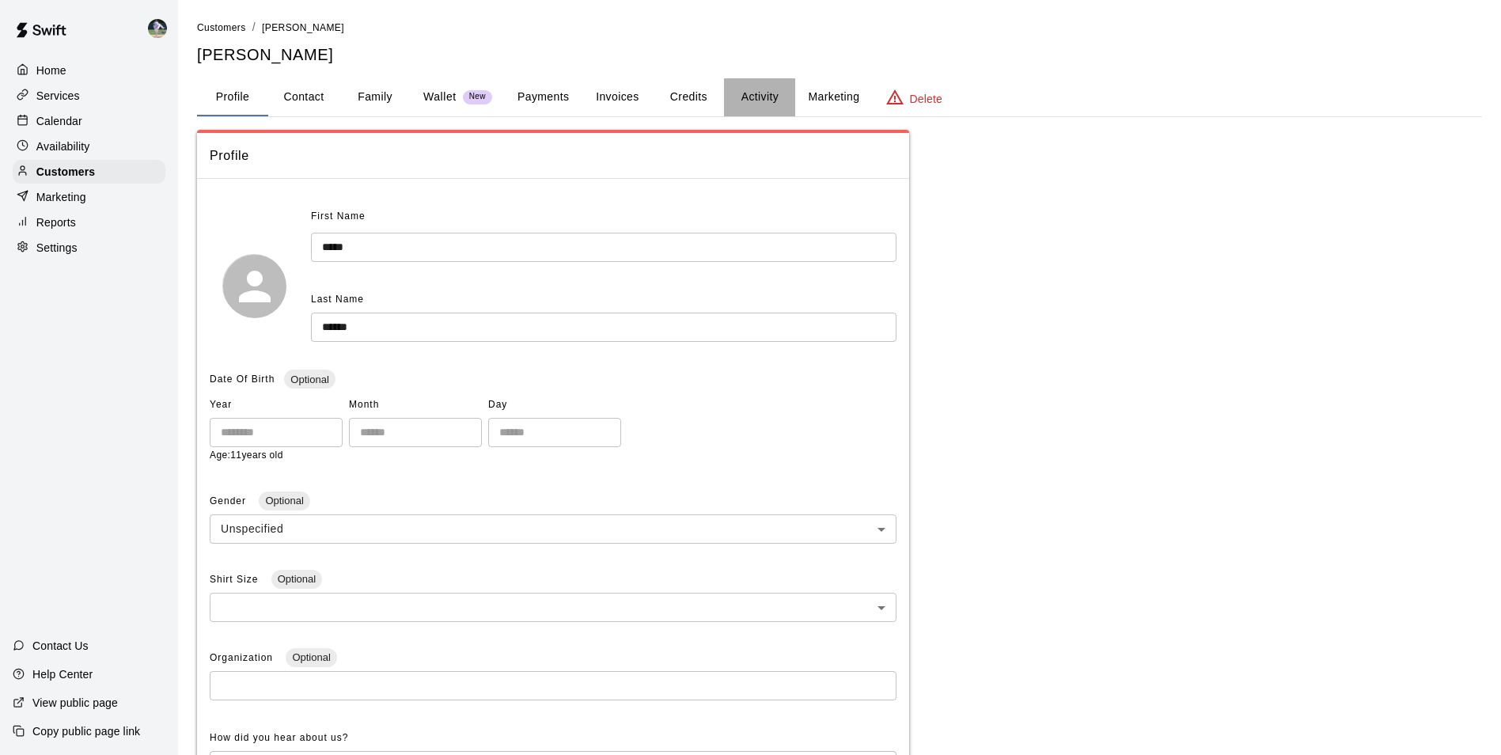
click at [771, 94] on button "Activity" at bounding box center [759, 97] width 71 height 38
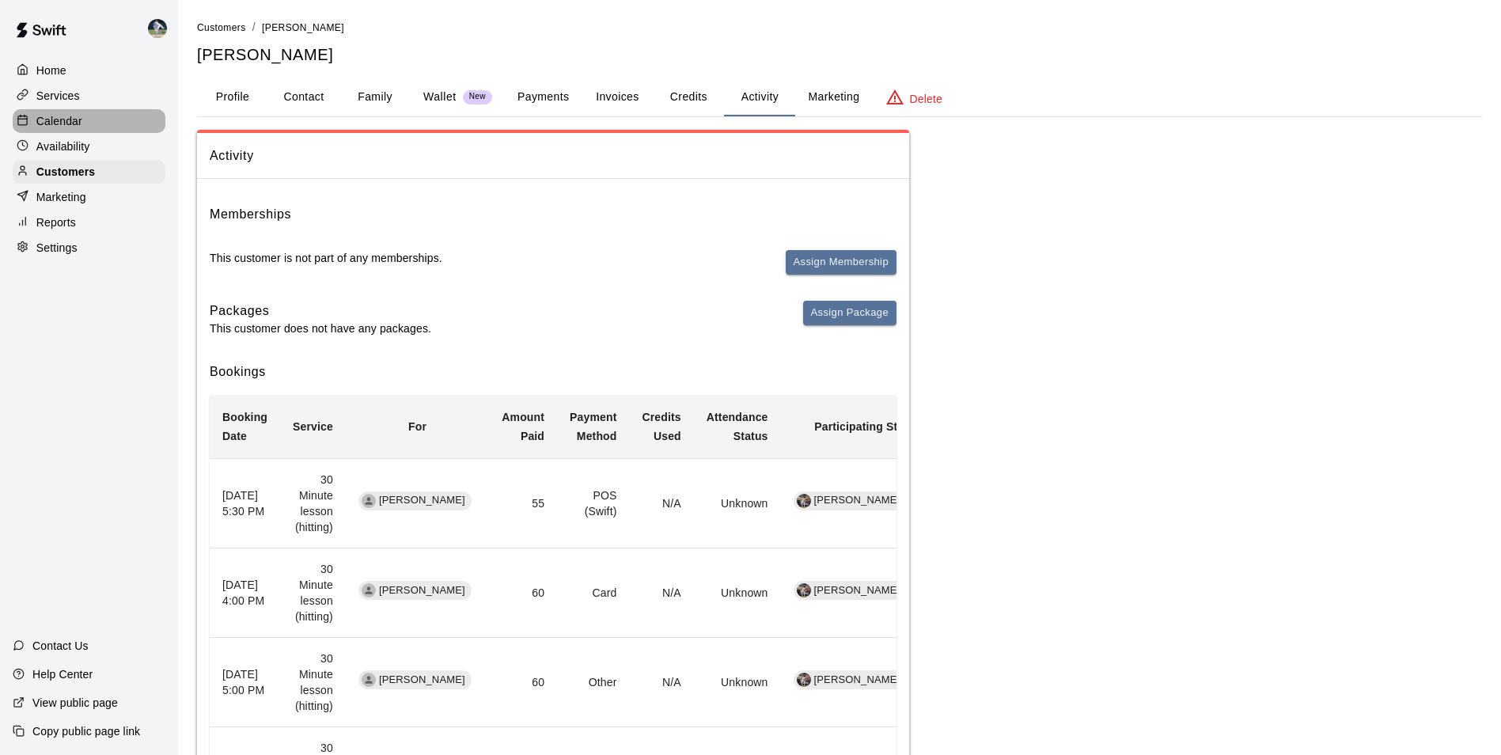
click at [38, 127] on p "Calendar" at bounding box center [59, 121] width 46 height 16
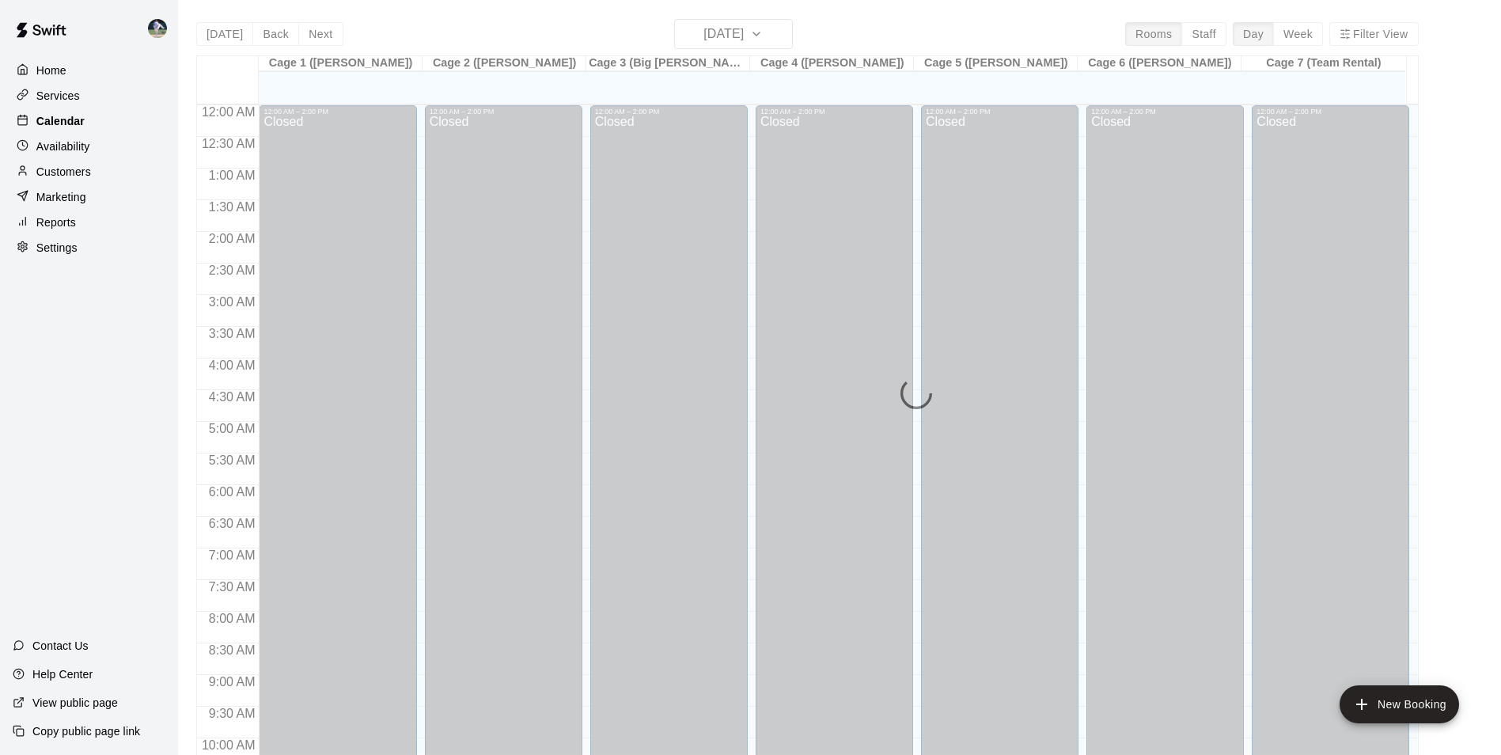
scroll to position [804, 0]
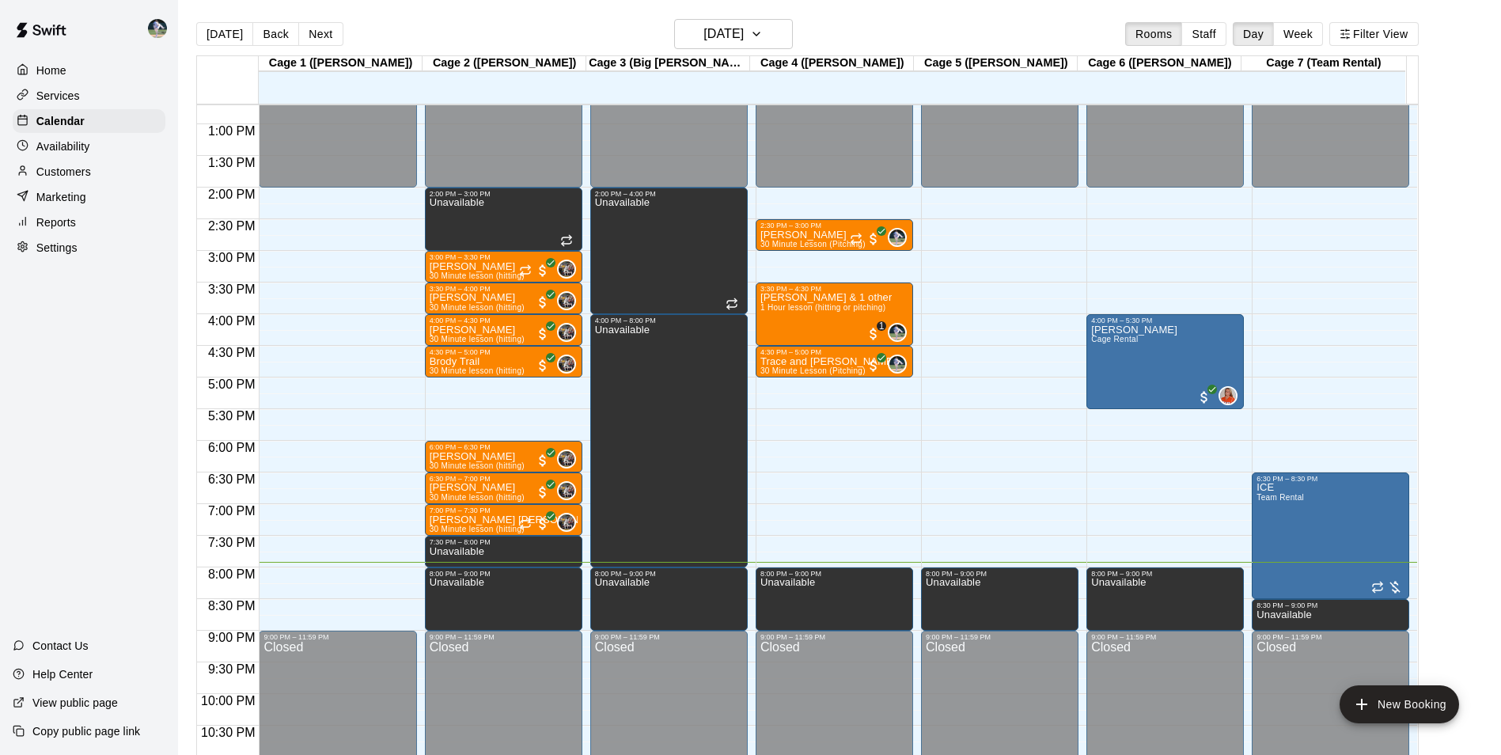
click at [891, 440] on div "12:00 AM – 2:00 PM Closed 2:30 PM – 3:00 PM Wiley King 30 Minute Lesson (Pitchi…" at bounding box center [833, 61] width 157 height 1519
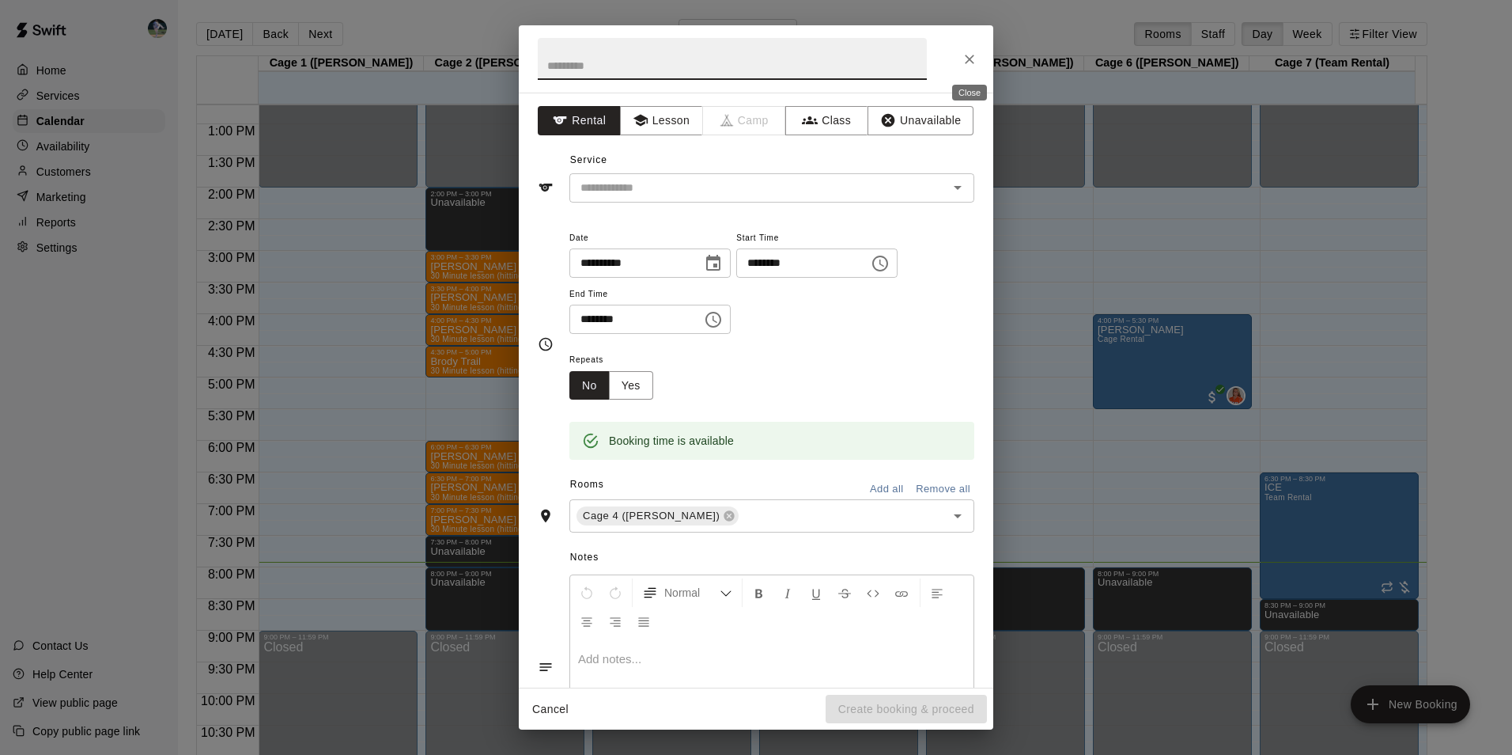
click at [974, 66] on icon "Close" at bounding box center [970, 59] width 16 height 16
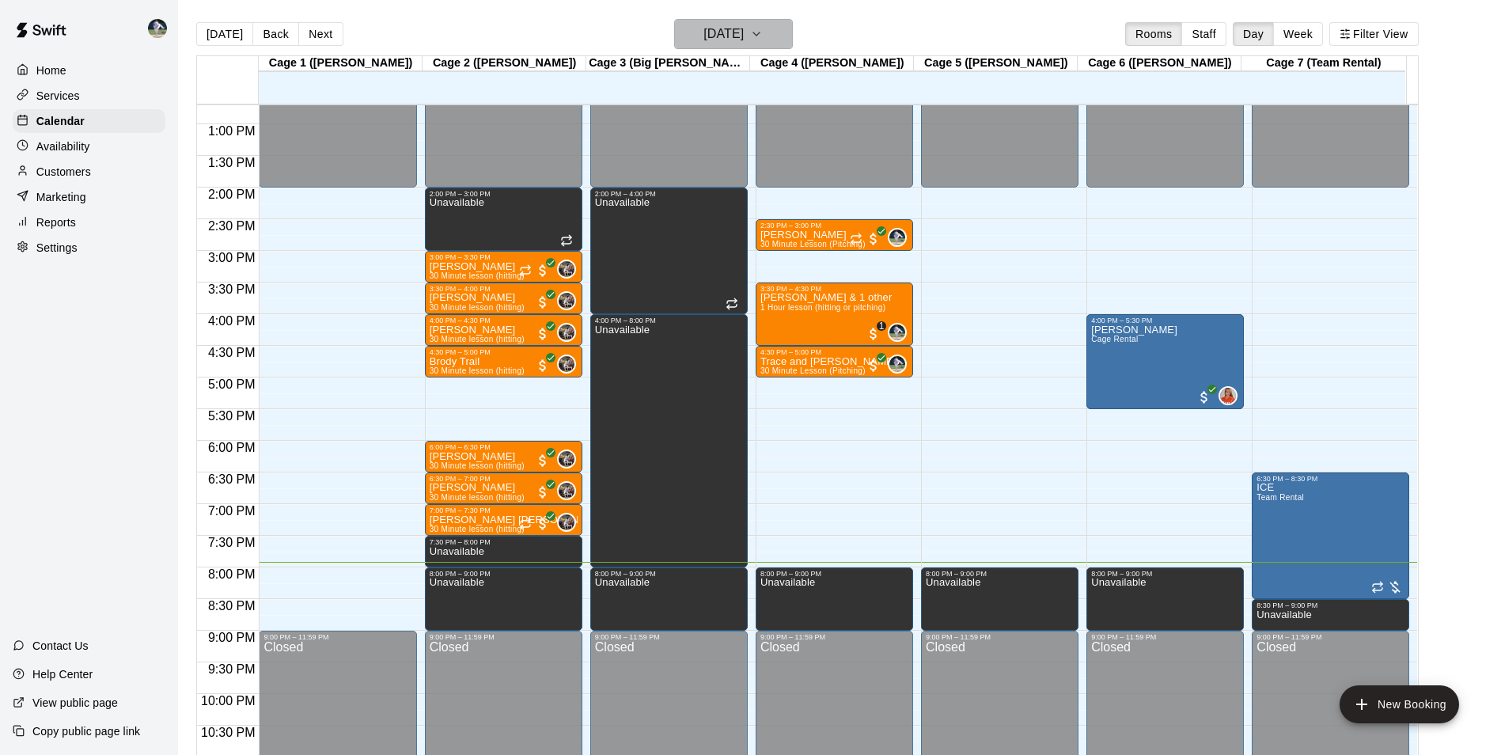
click at [703, 32] on h6 "[DATE]" at bounding box center [723, 34] width 40 height 22
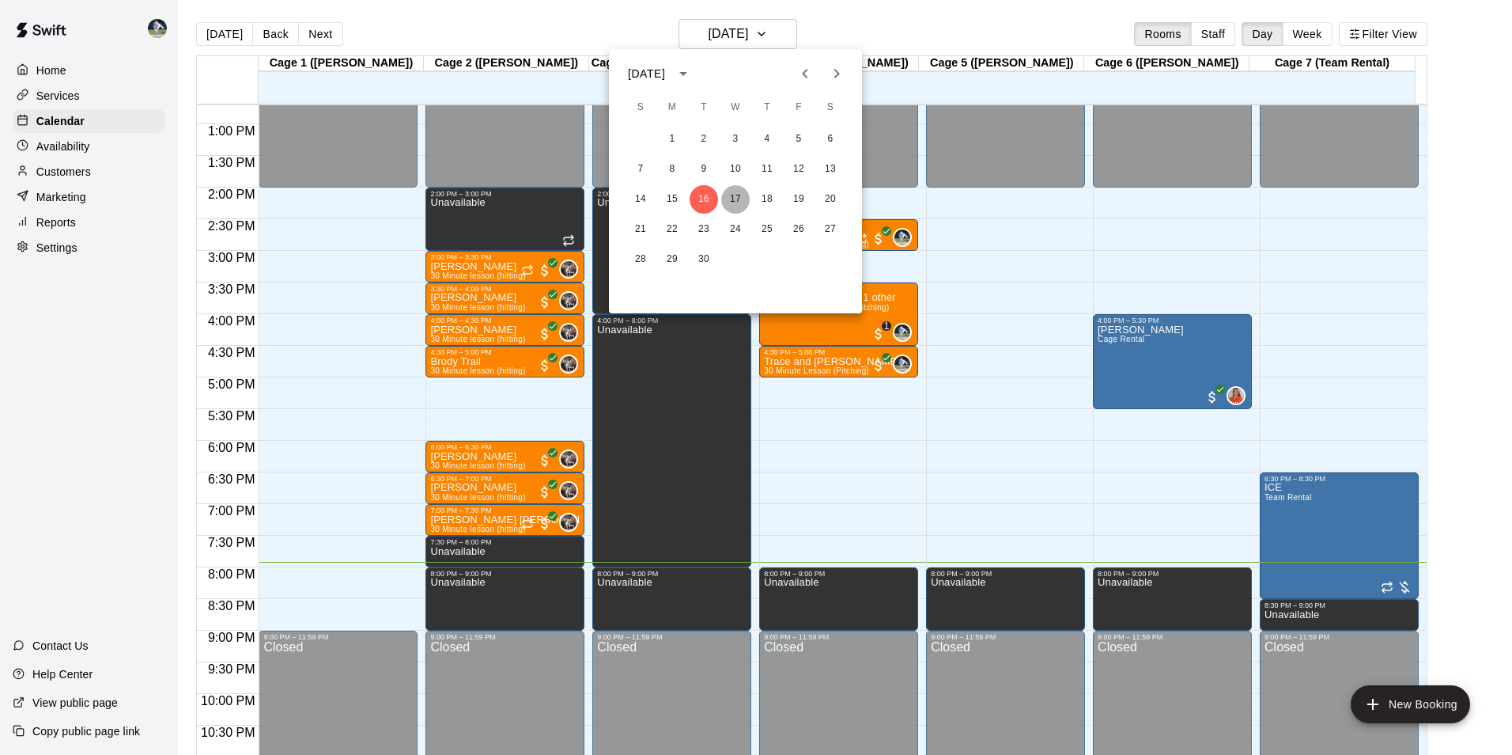
click at [744, 190] on button "17" at bounding box center [735, 199] width 28 height 28
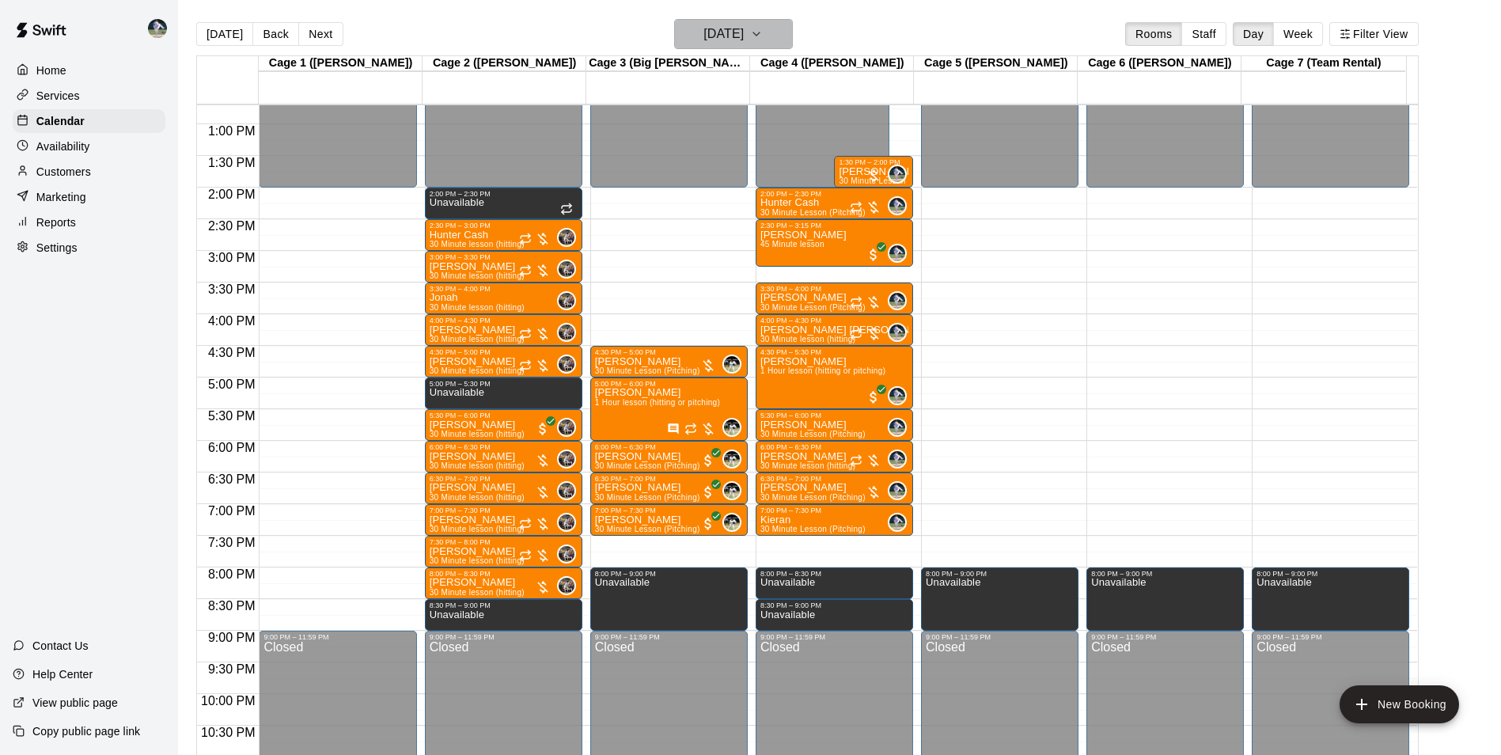
click at [703, 34] on h6 "[DATE]" at bounding box center [723, 34] width 40 height 22
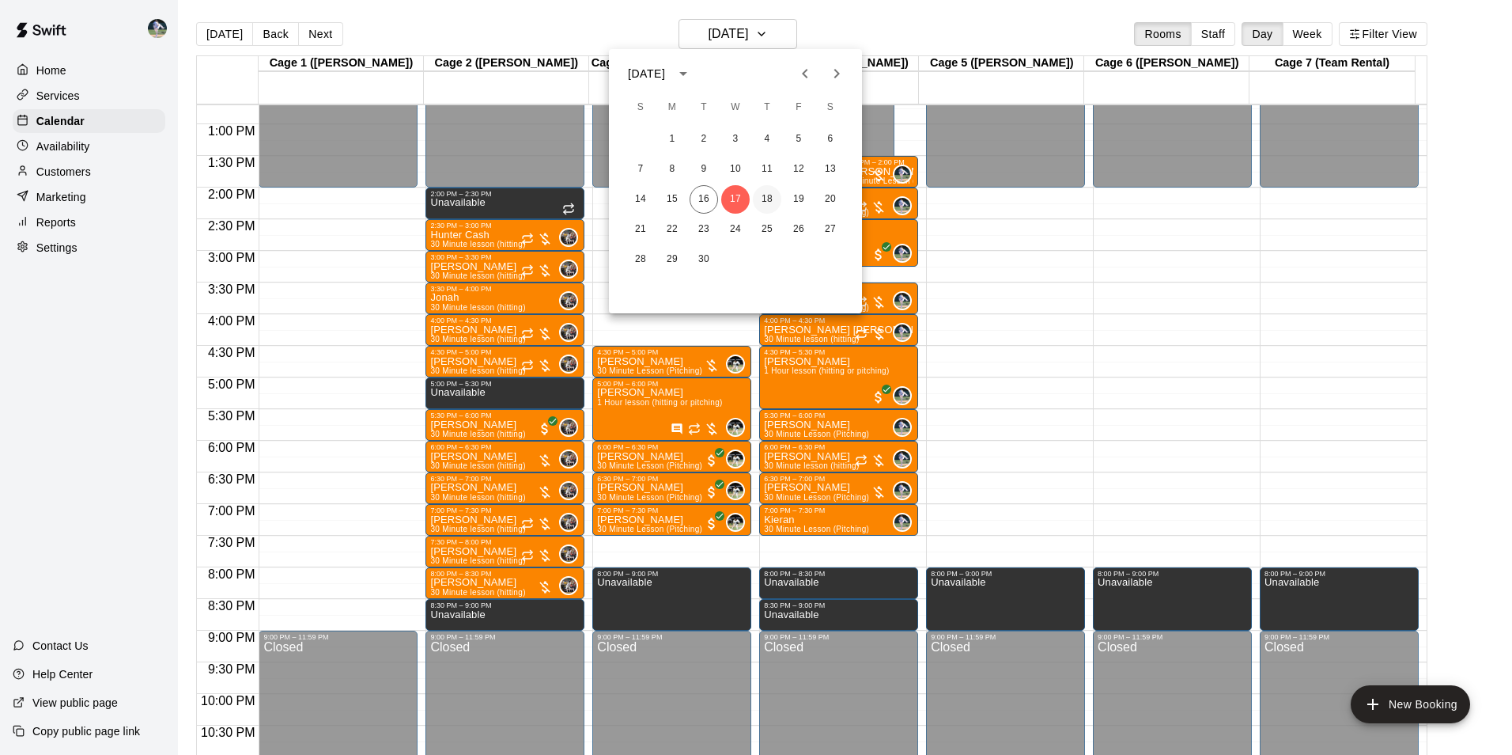
click at [767, 194] on button "18" at bounding box center [767, 199] width 28 height 28
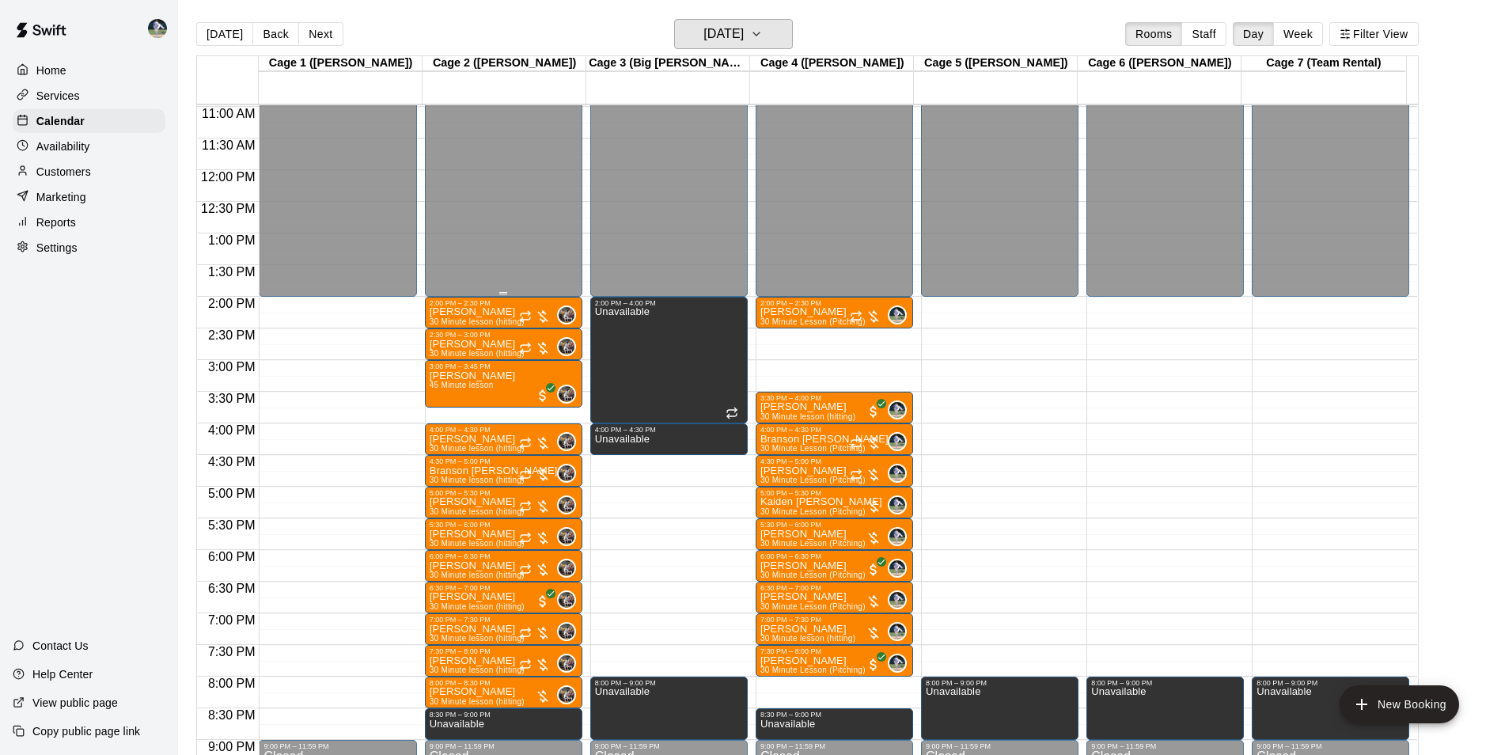
scroll to position [615, 0]
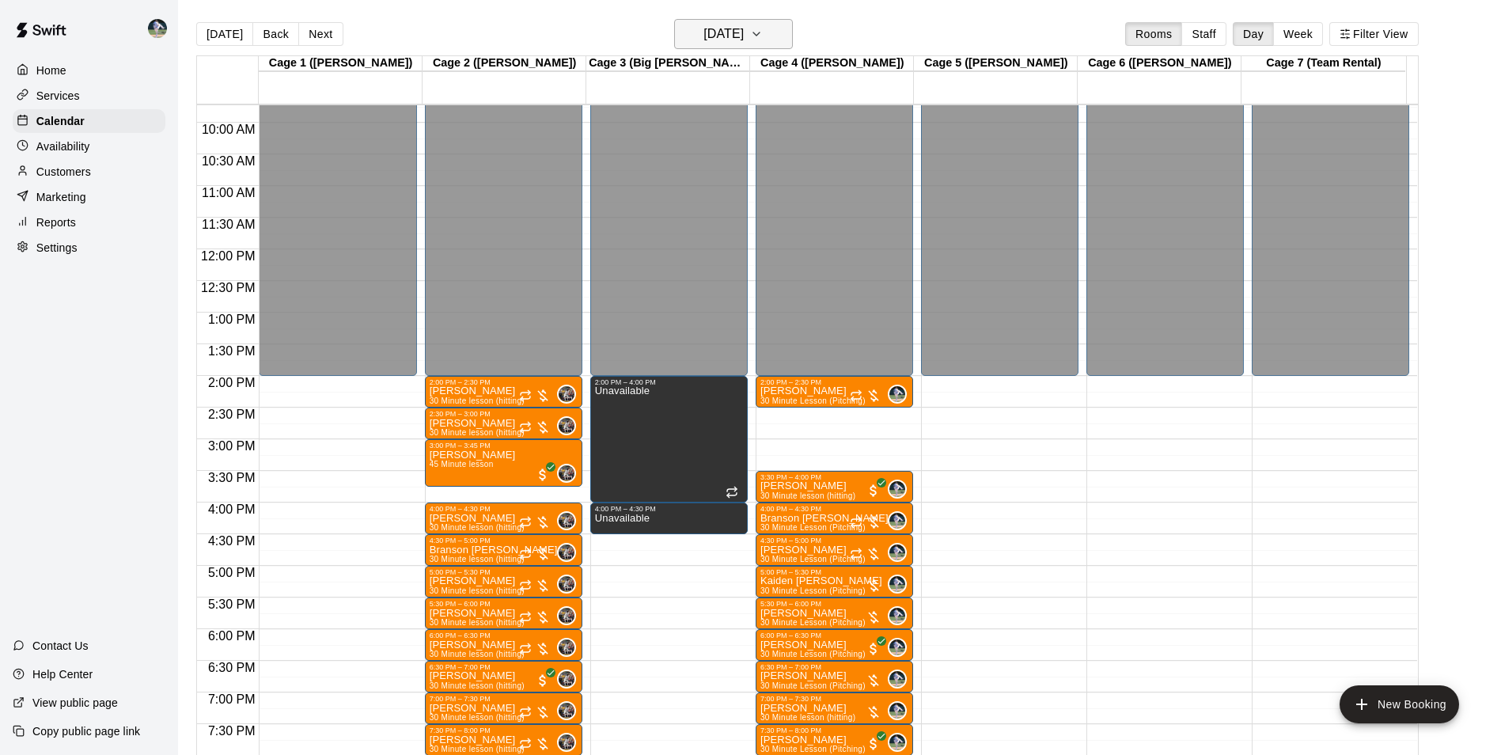
click at [708, 32] on h6 "[DATE]" at bounding box center [723, 34] width 40 height 22
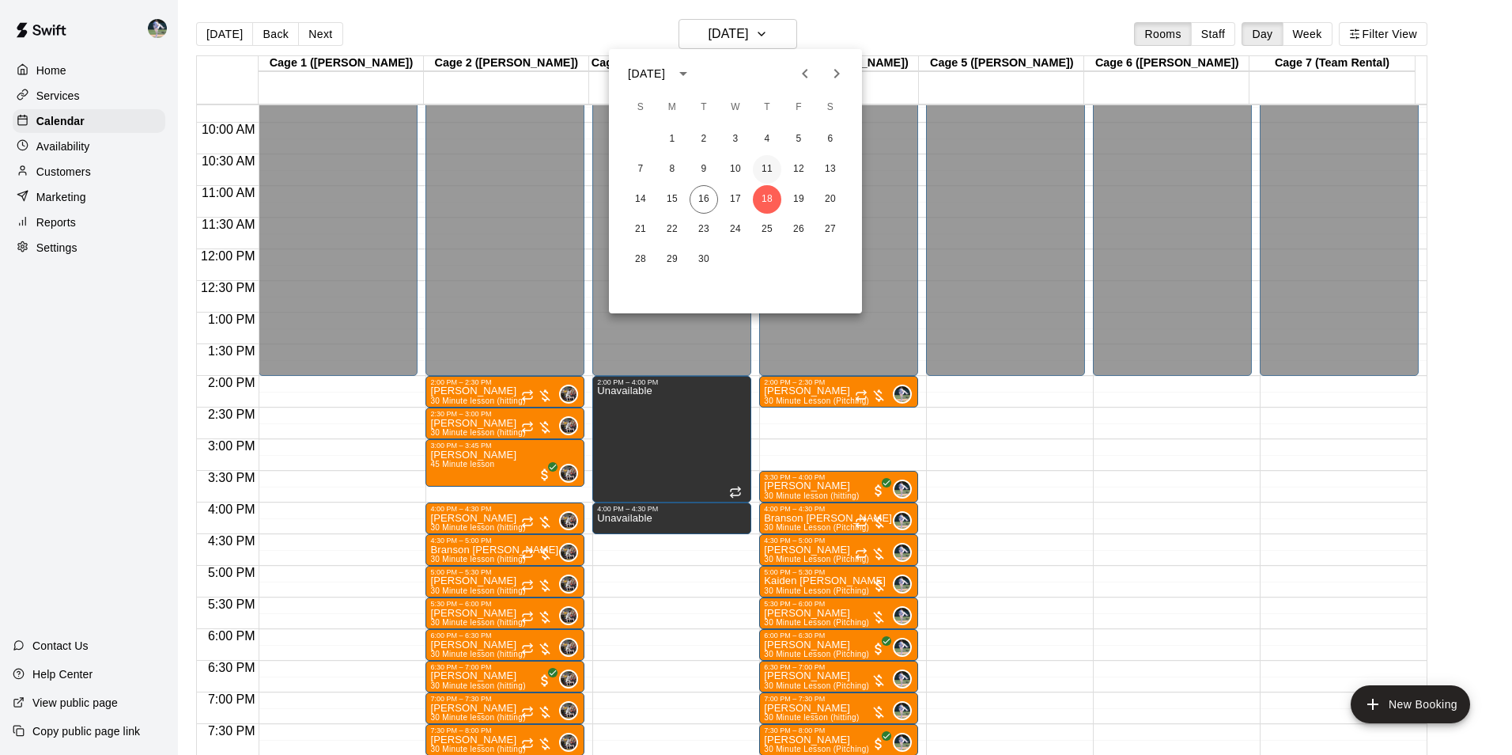
click at [766, 166] on button "11" at bounding box center [767, 169] width 28 height 28
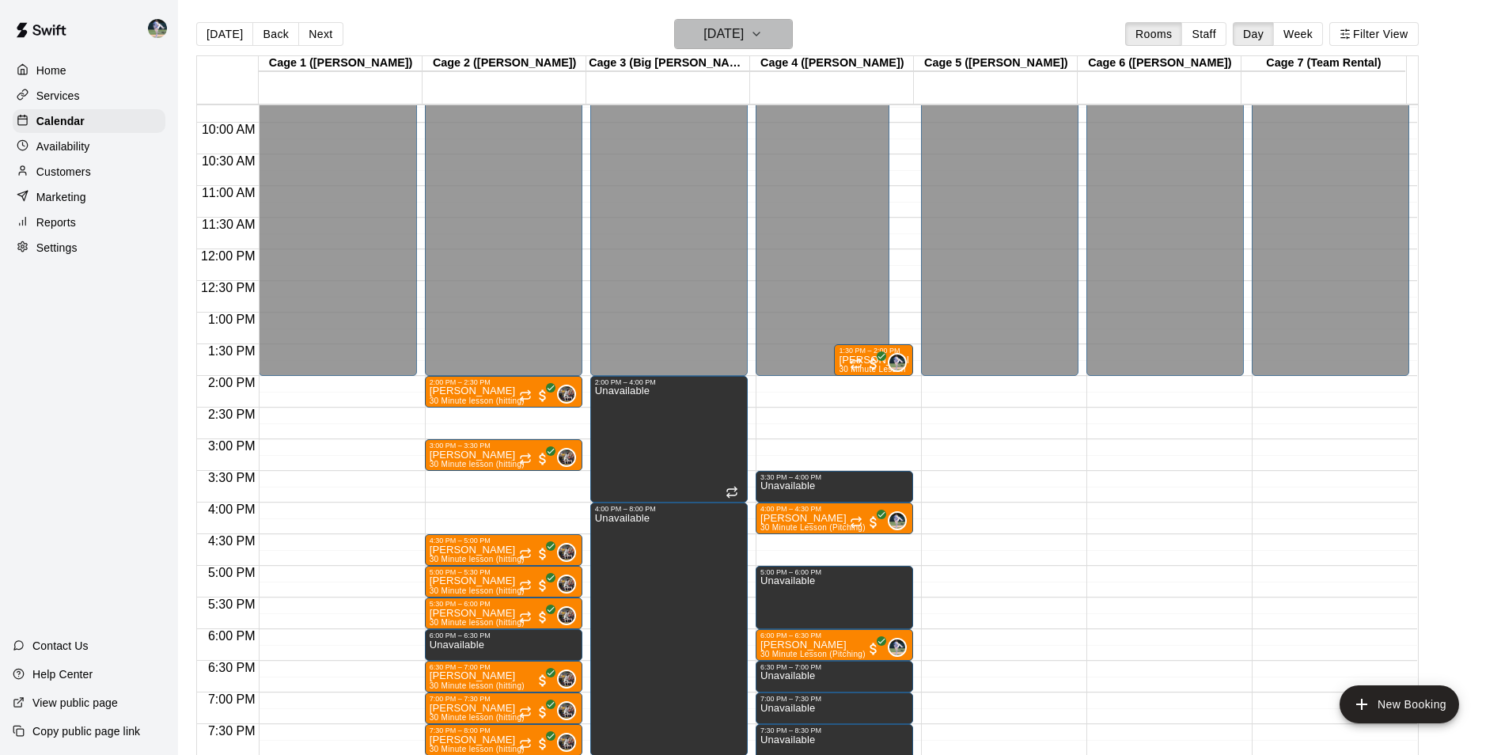
click at [719, 43] on h6 "Thursday Sep 11" at bounding box center [723, 34] width 40 height 22
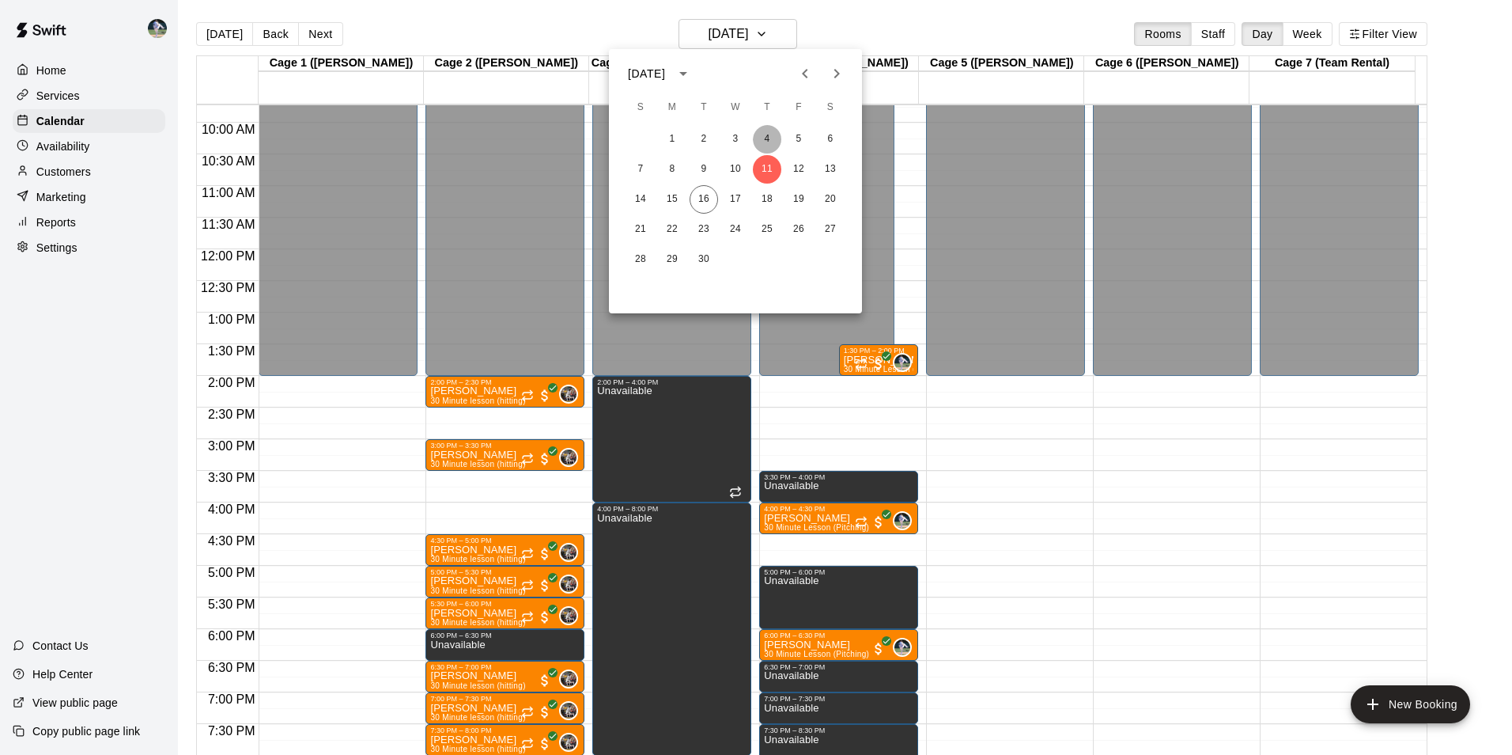
click at [774, 131] on button "4" at bounding box center [767, 139] width 28 height 28
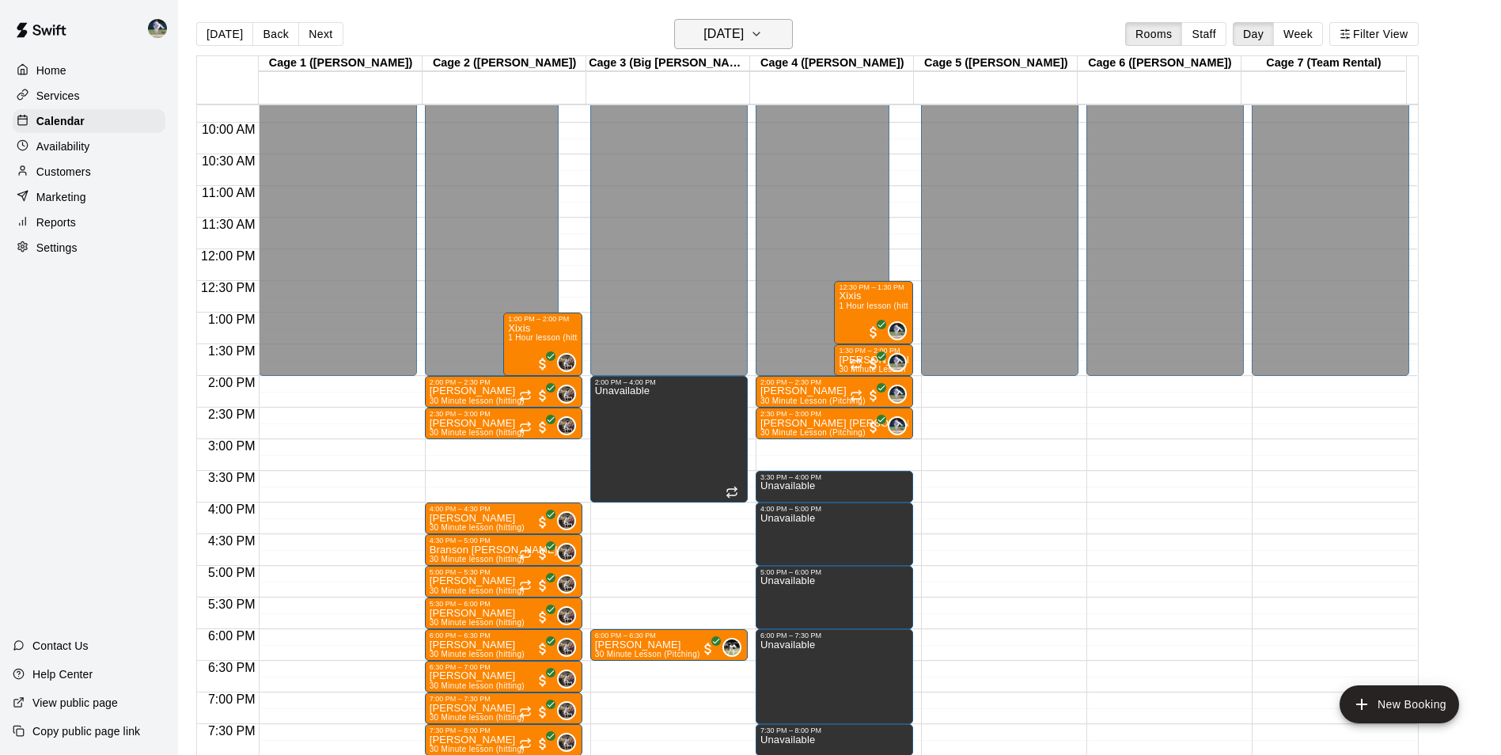
click at [731, 40] on h6 "Thursday Sep 04" at bounding box center [723, 34] width 40 height 22
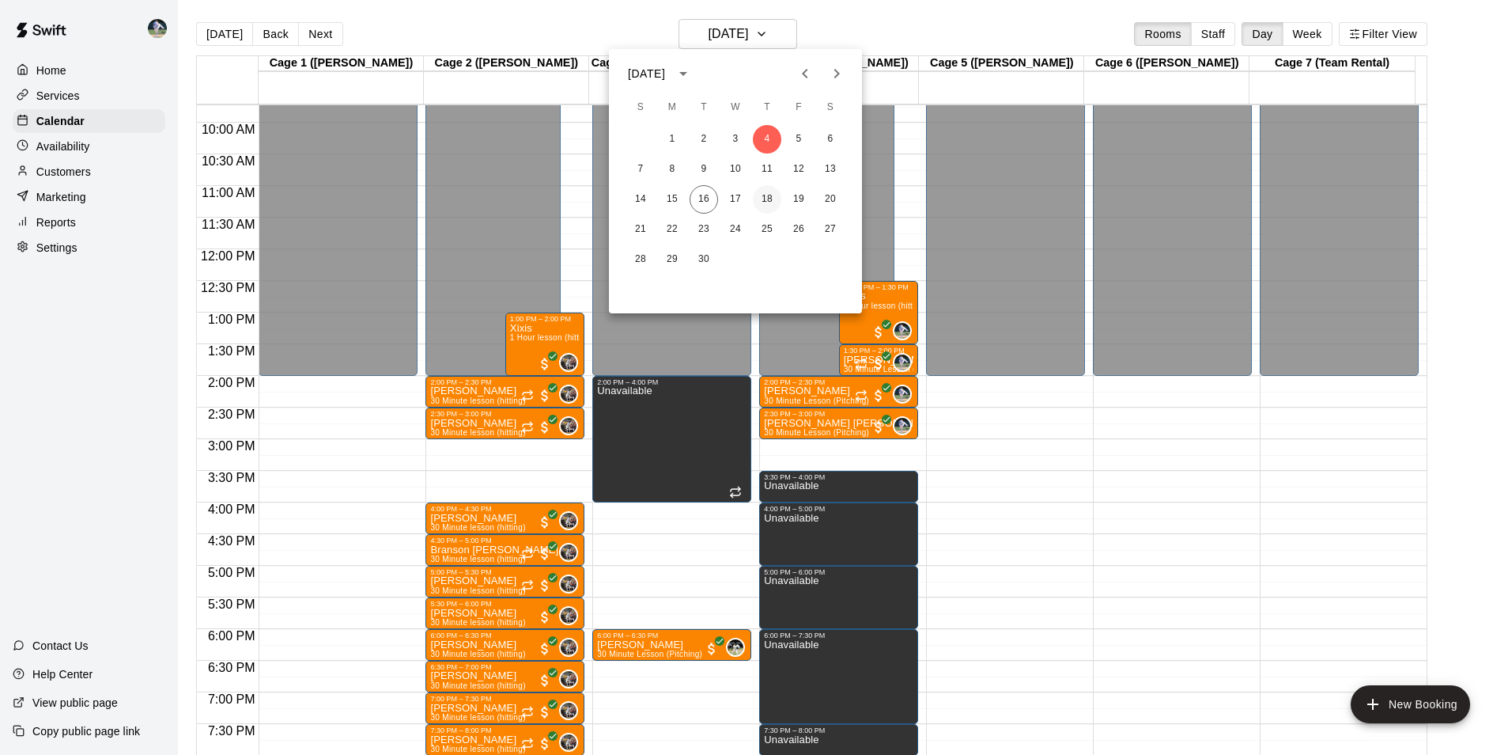
click at [759, 191] on button "18" at bounding box center [767, 199] width 28 height 28
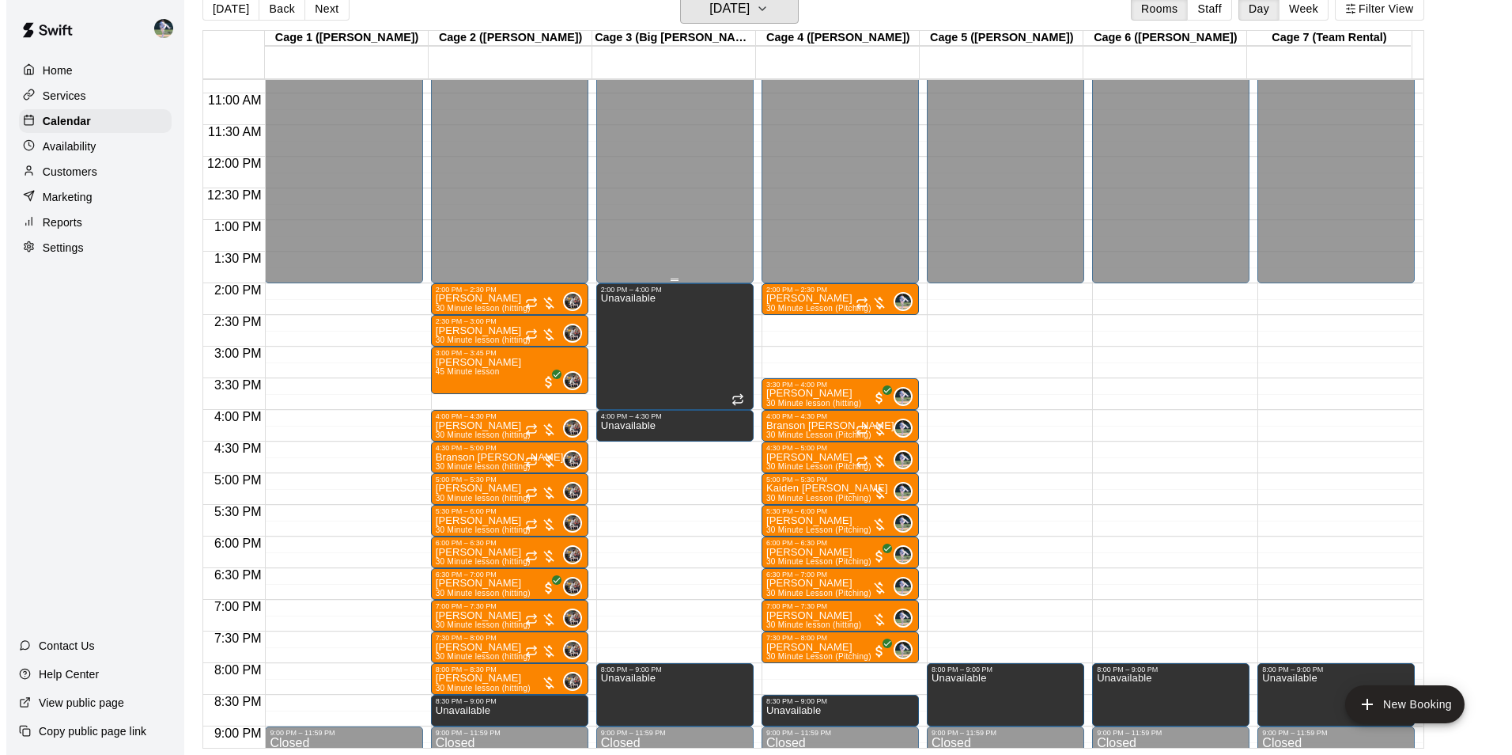
scroll to position [774, 0]
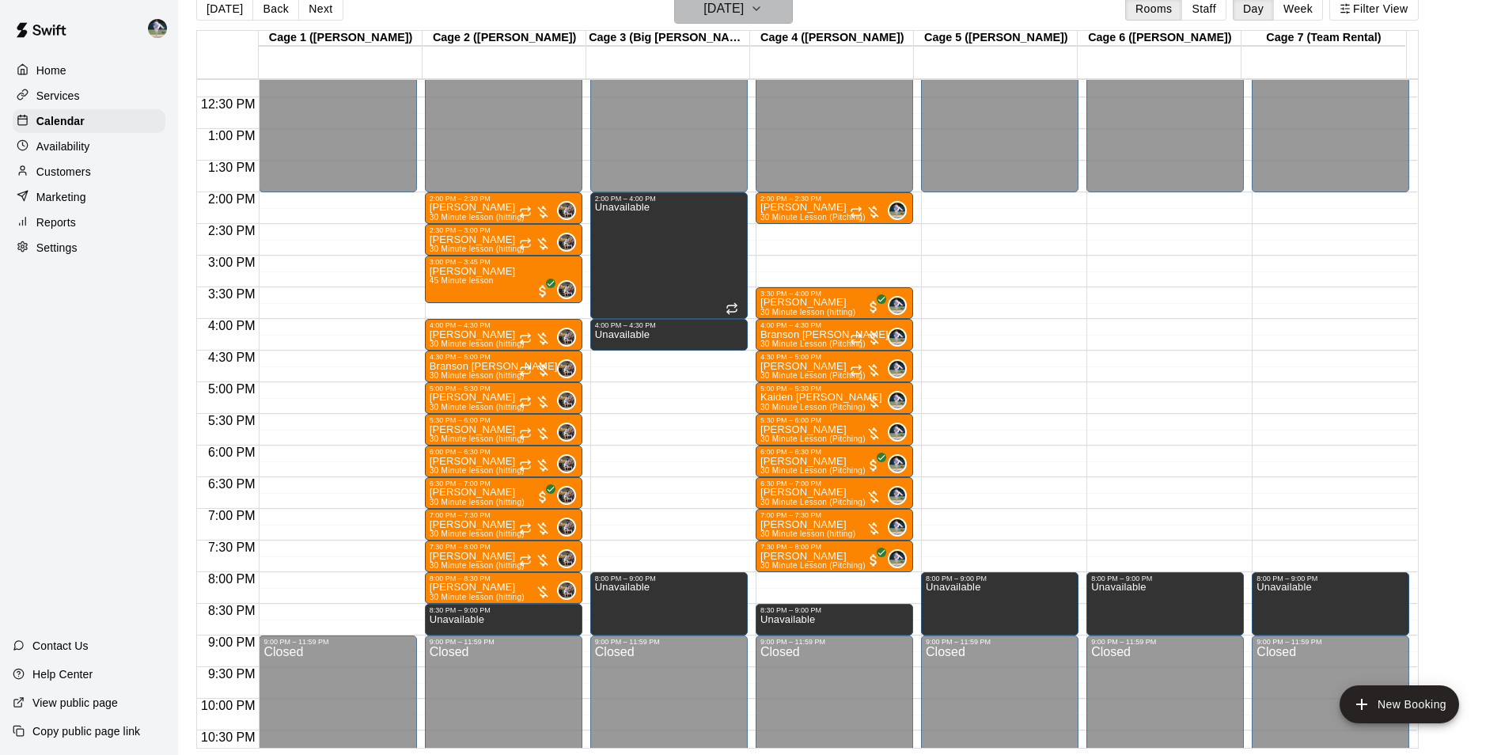
click at [710, 17] on h6 "[DATE]" at bounding box center [723, 9] width 40 height 22
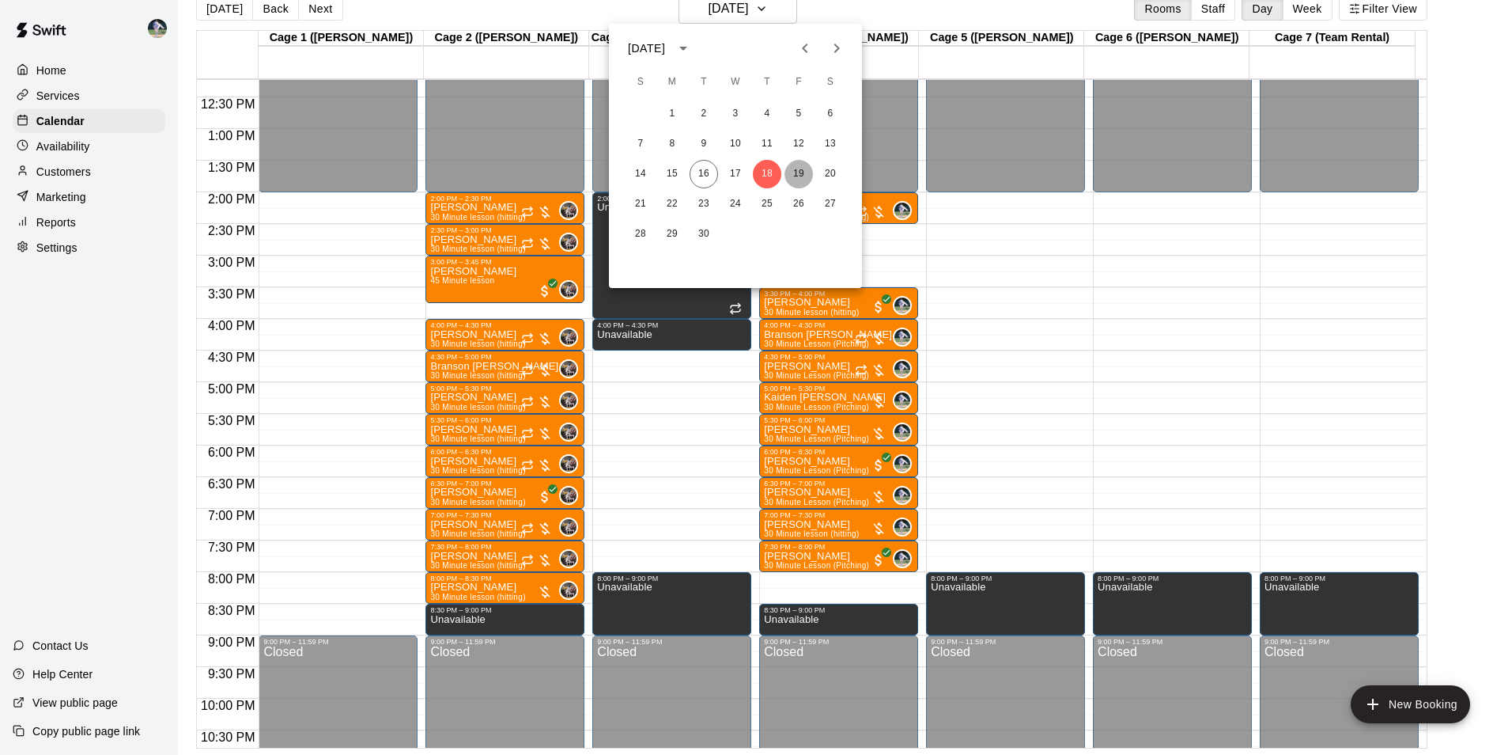
click at [797, 180] on button "19" at bounding box center [799, 174] width 28 height 28
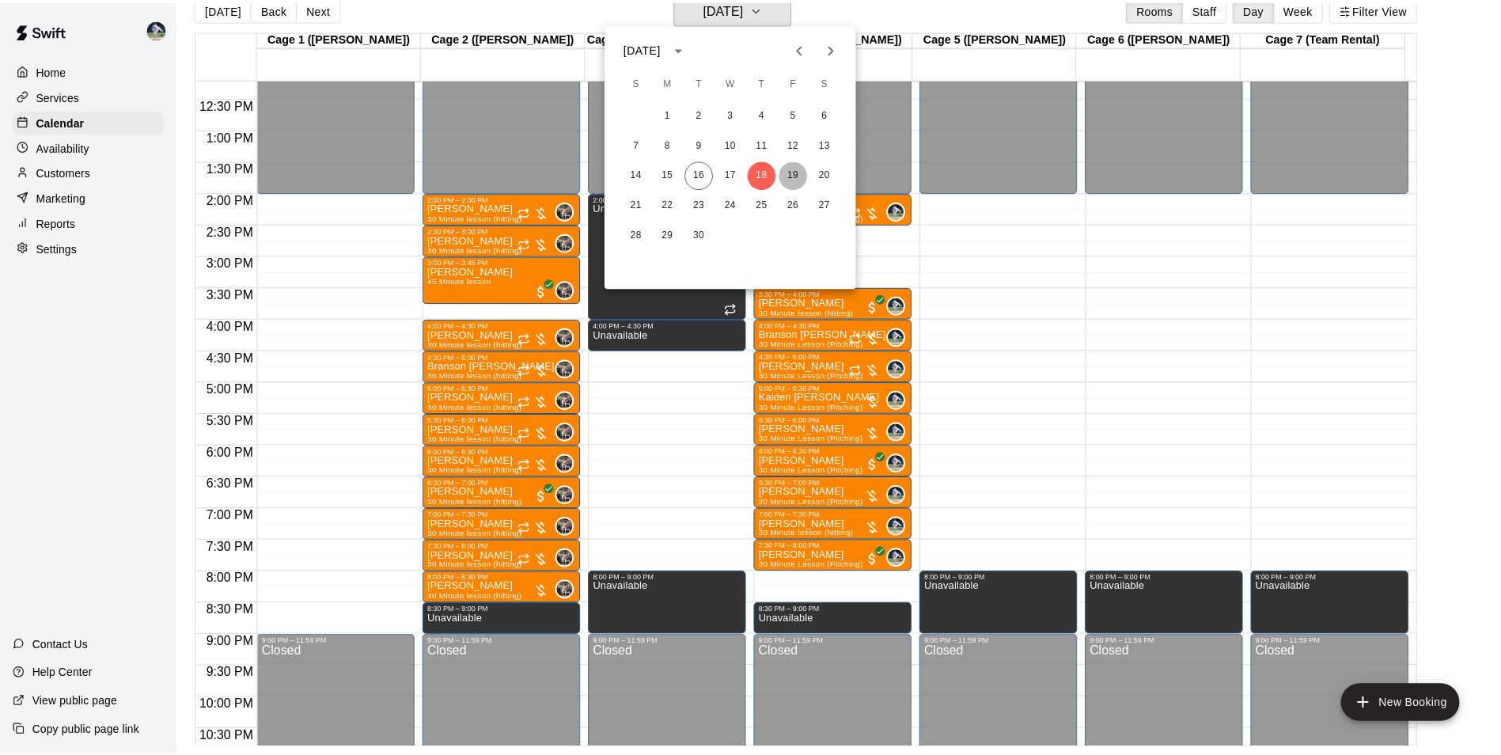
scroll to position [19, 0]
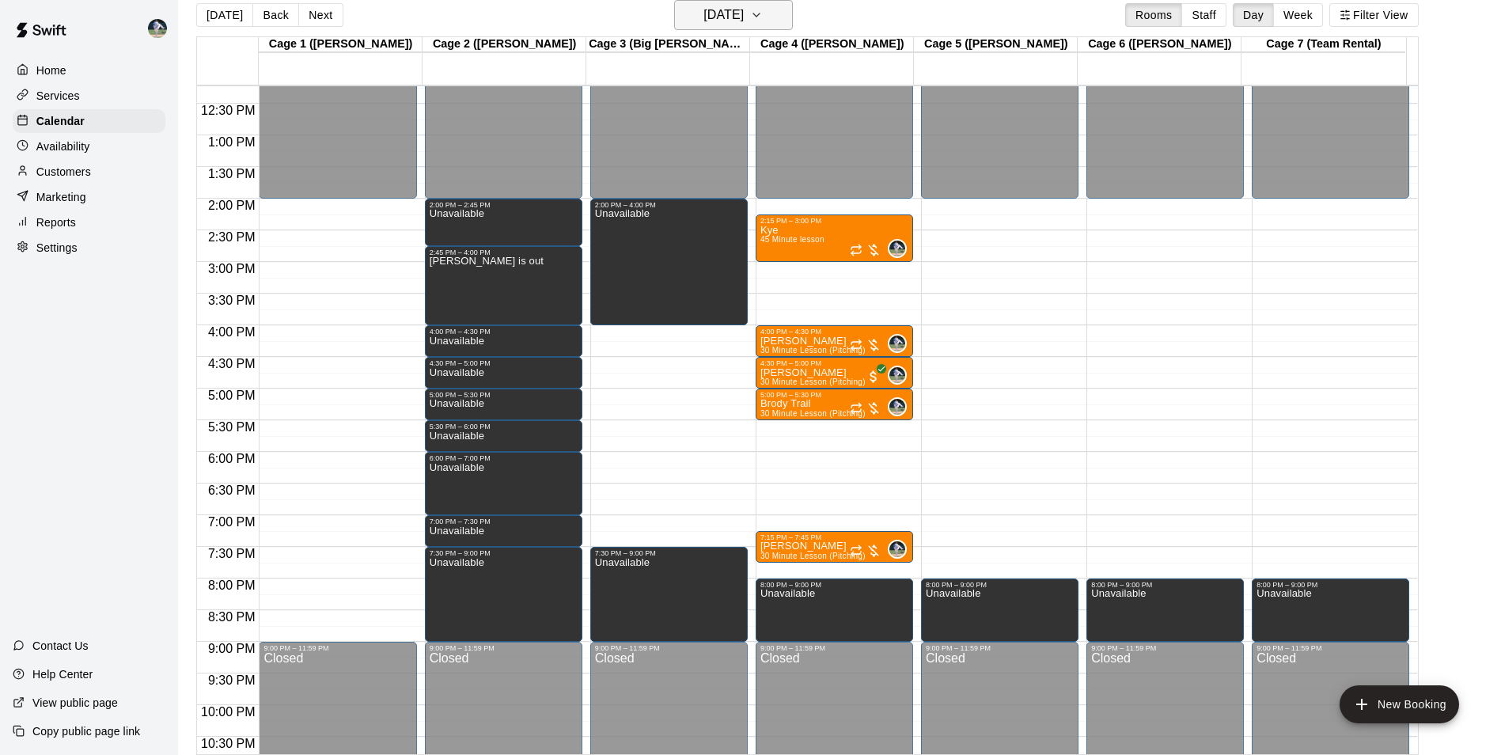
click at [744, 17] on h6 "[DATE]" at bounding box center [723, 15] width 40 height 22
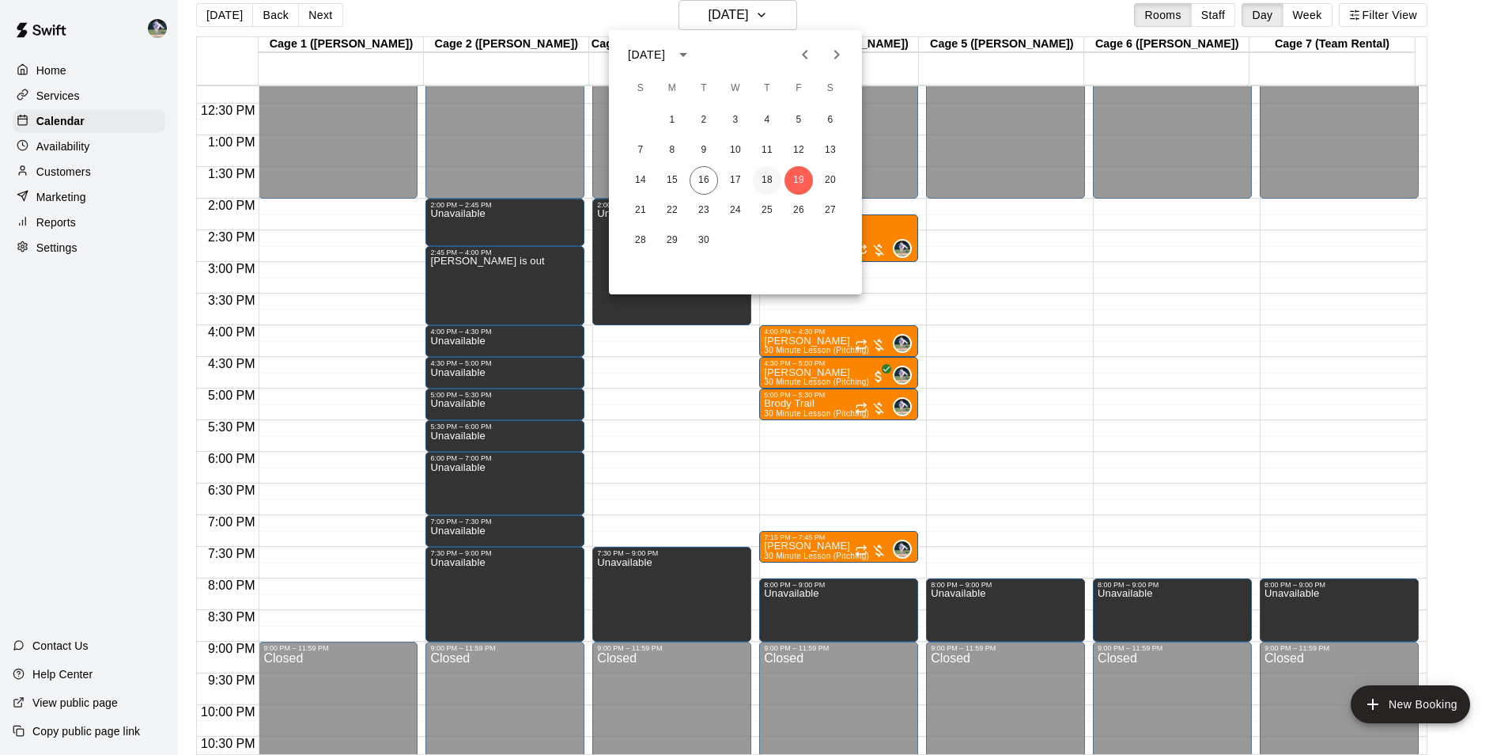
click at [766, 172] on button "18" at bounding box center [767, 180] width 28 height 28
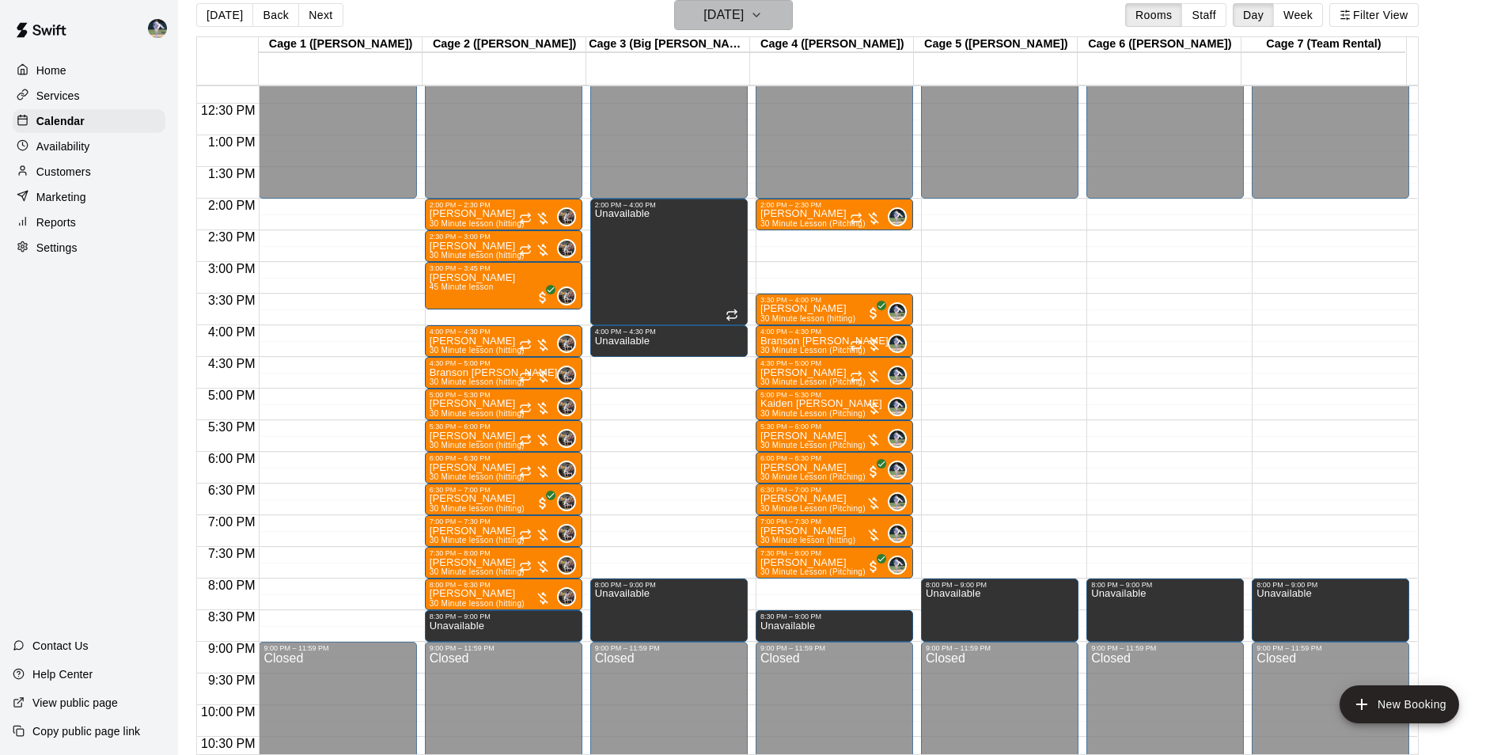
click at [709, 19] on h6 "[DATE]" at bounding box center [723, 15] width 40 height 22
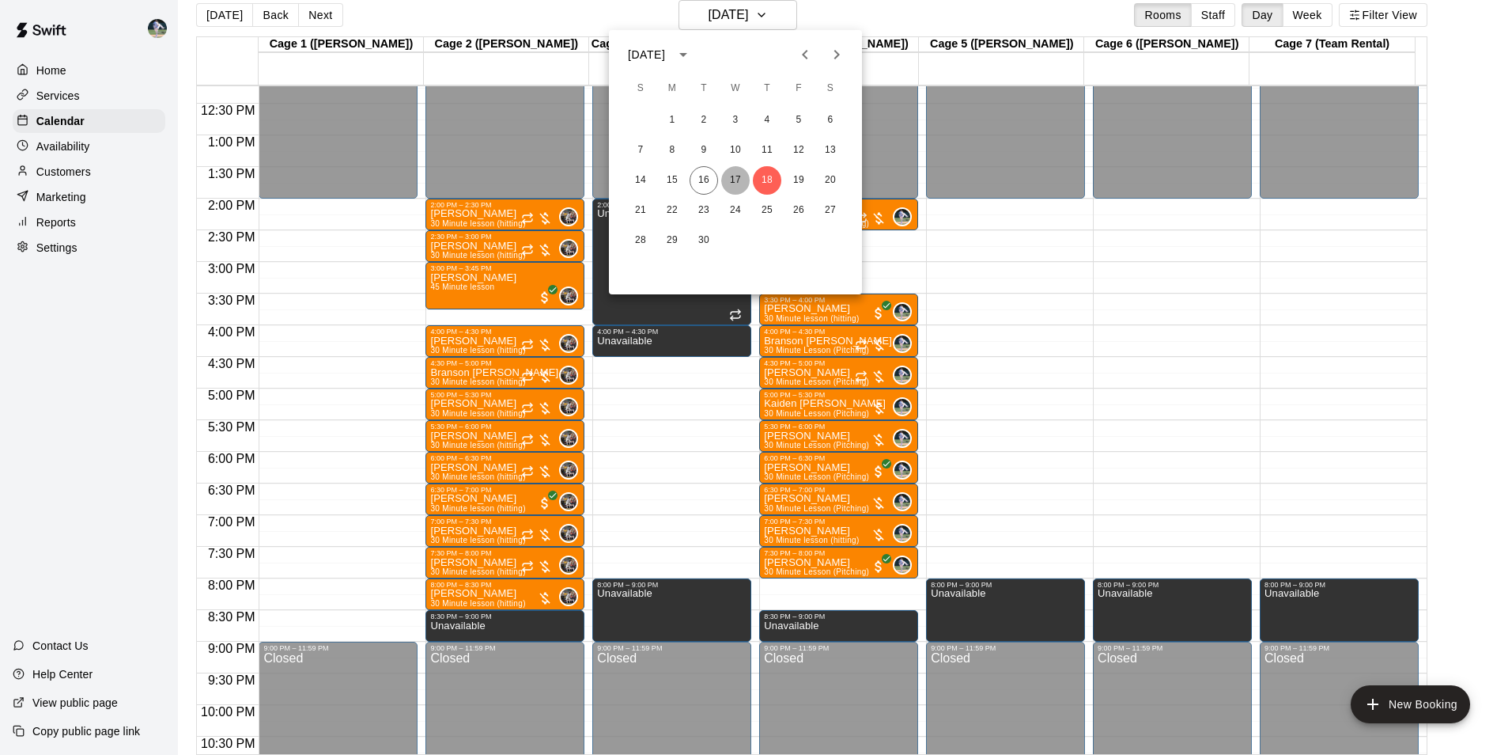
click at [747, 189] on button "17" at bounding box center [735, 180] width 28 height 28
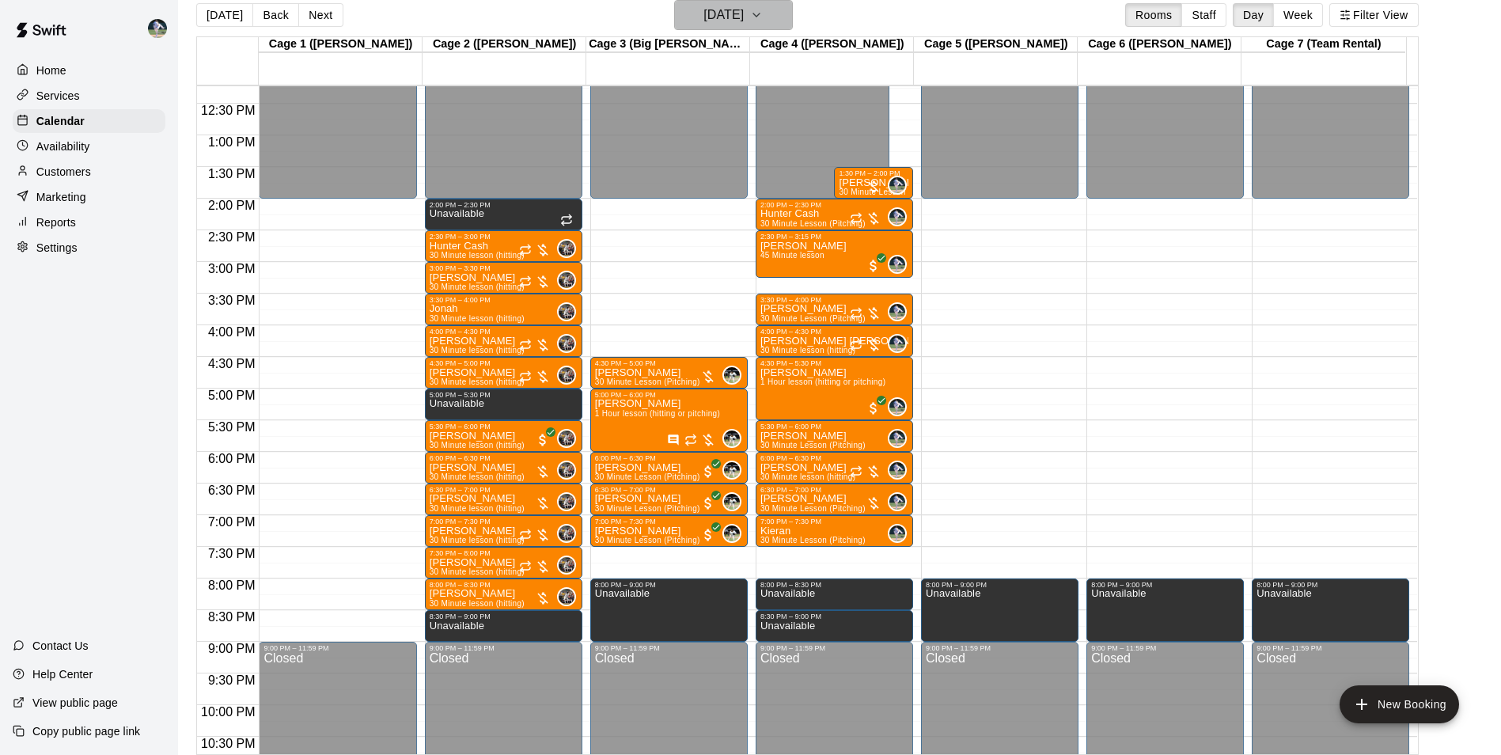
click at [744, 10] on h6 "[DATE]" at bounding box center [723, 15] width 40 height 22
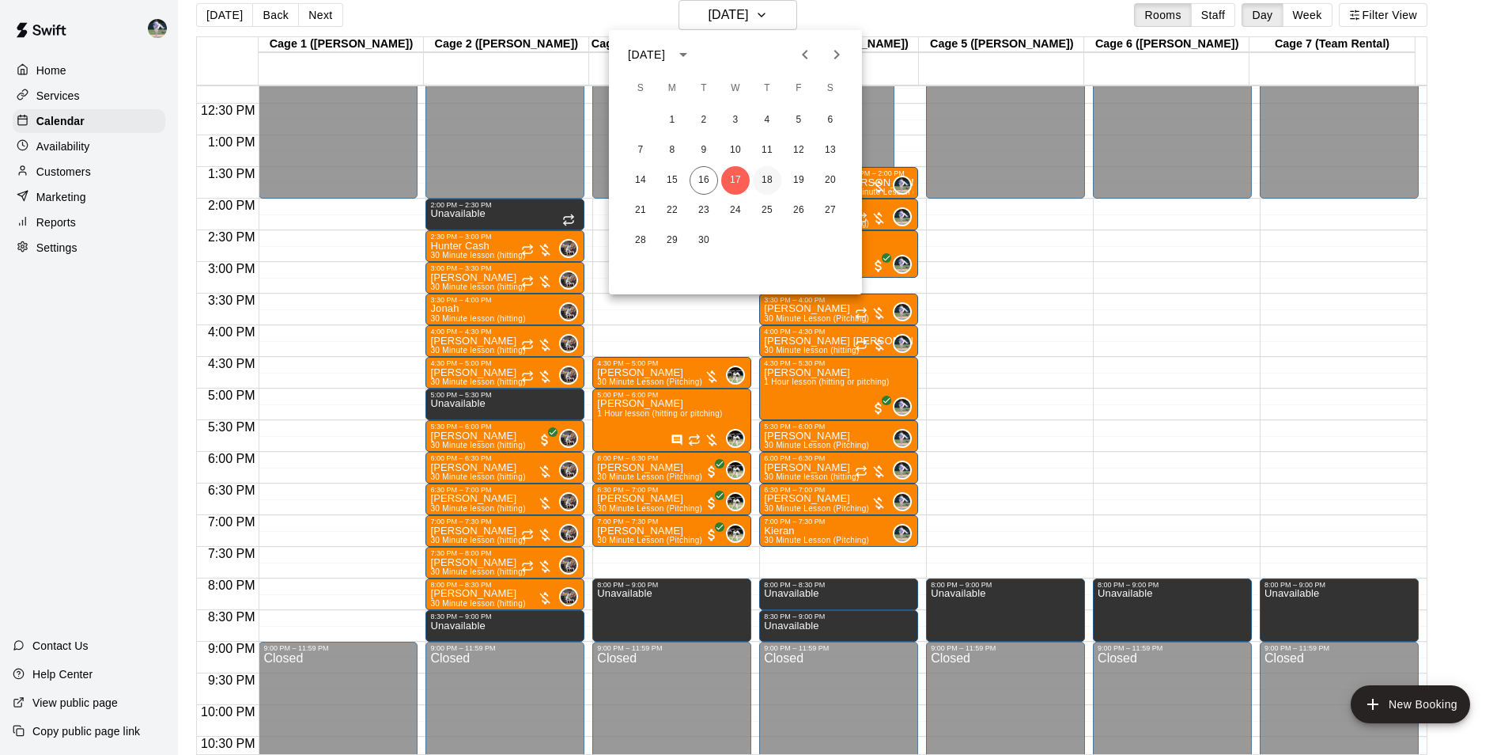
click at [774, 180] on button "18" at bounding box center [767, 180] width 28 height 28
